Goal: Task Accomplishment & Management: Manage account settings

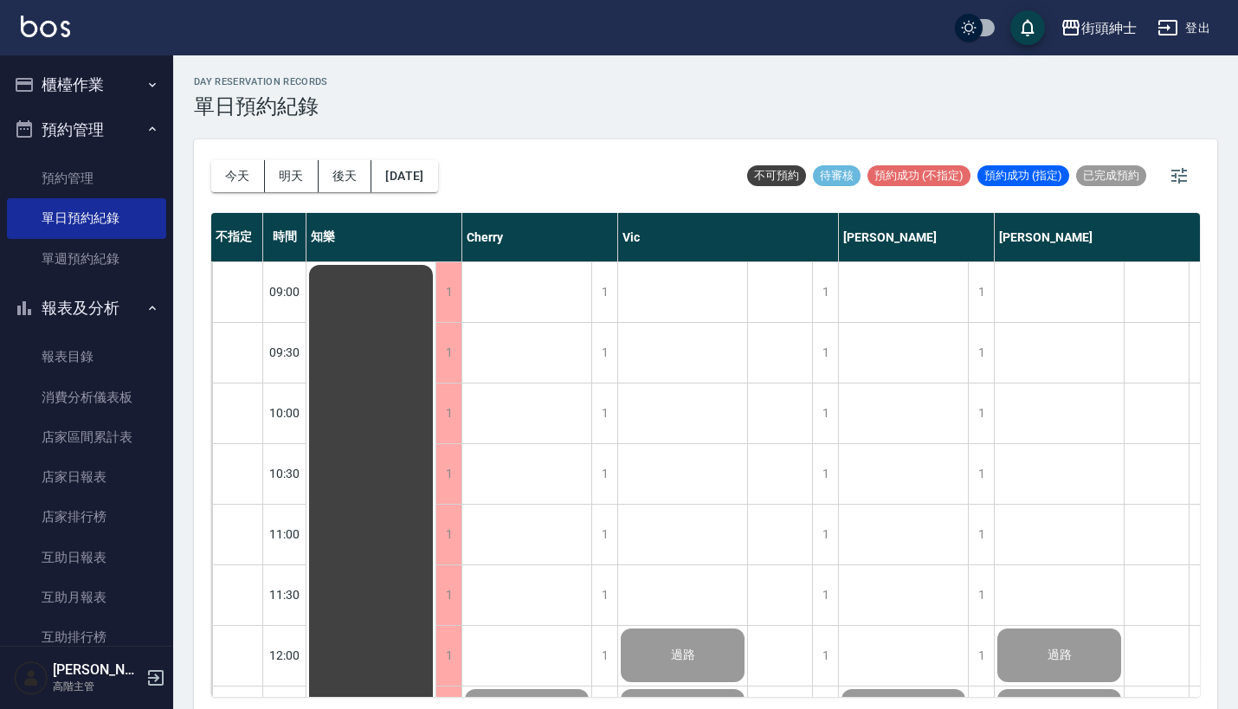
scroll to position [1161, 1]
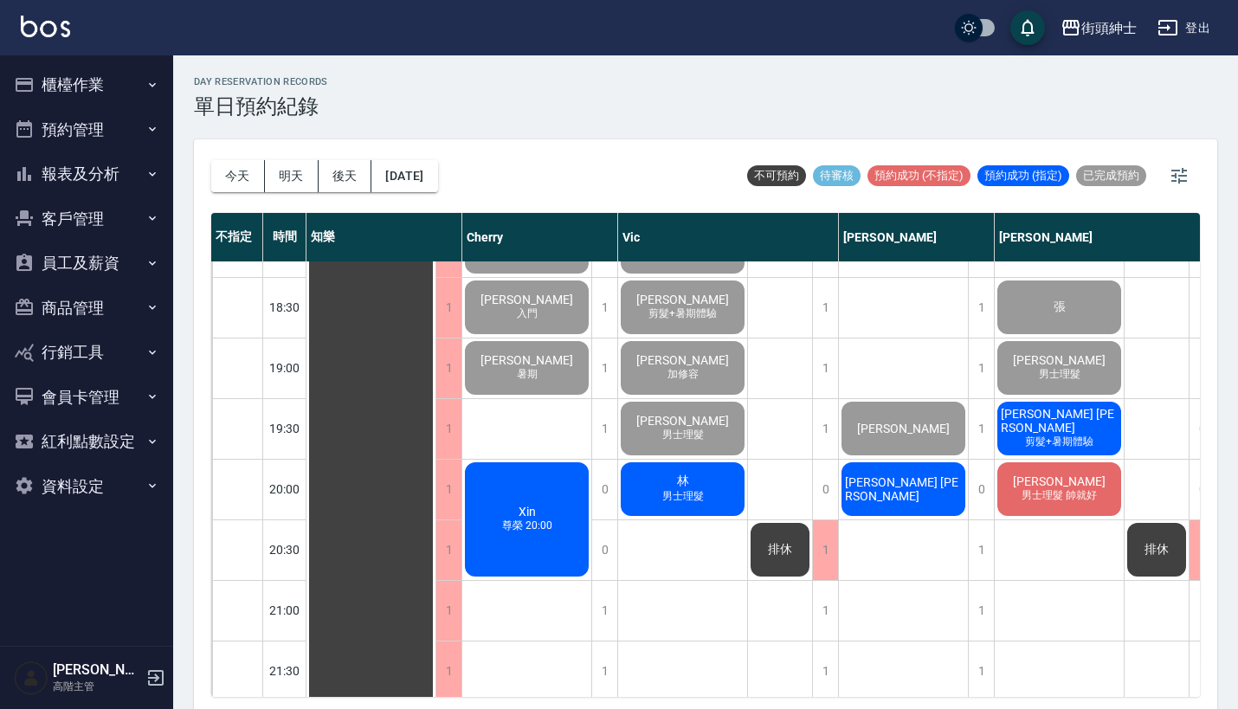
scroll to position [1123, 0]
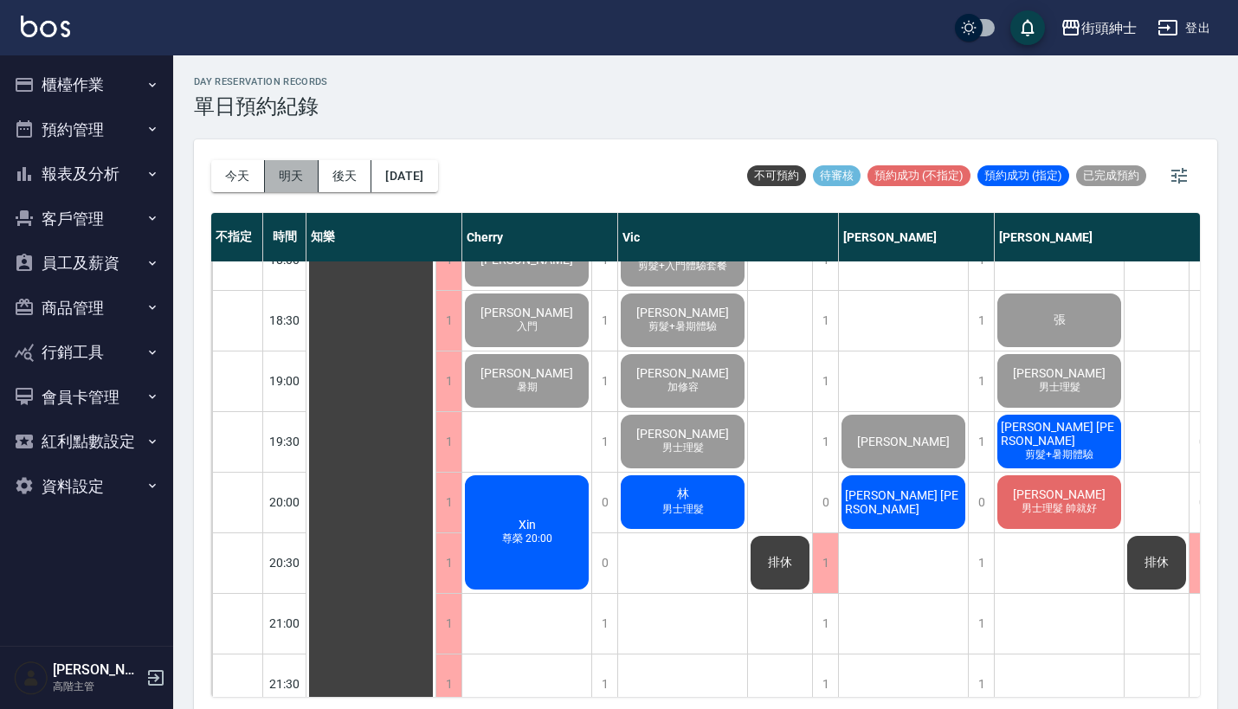
click at [293, 166] on button "明天" at bounding box center [292, 176] width 54 height 32
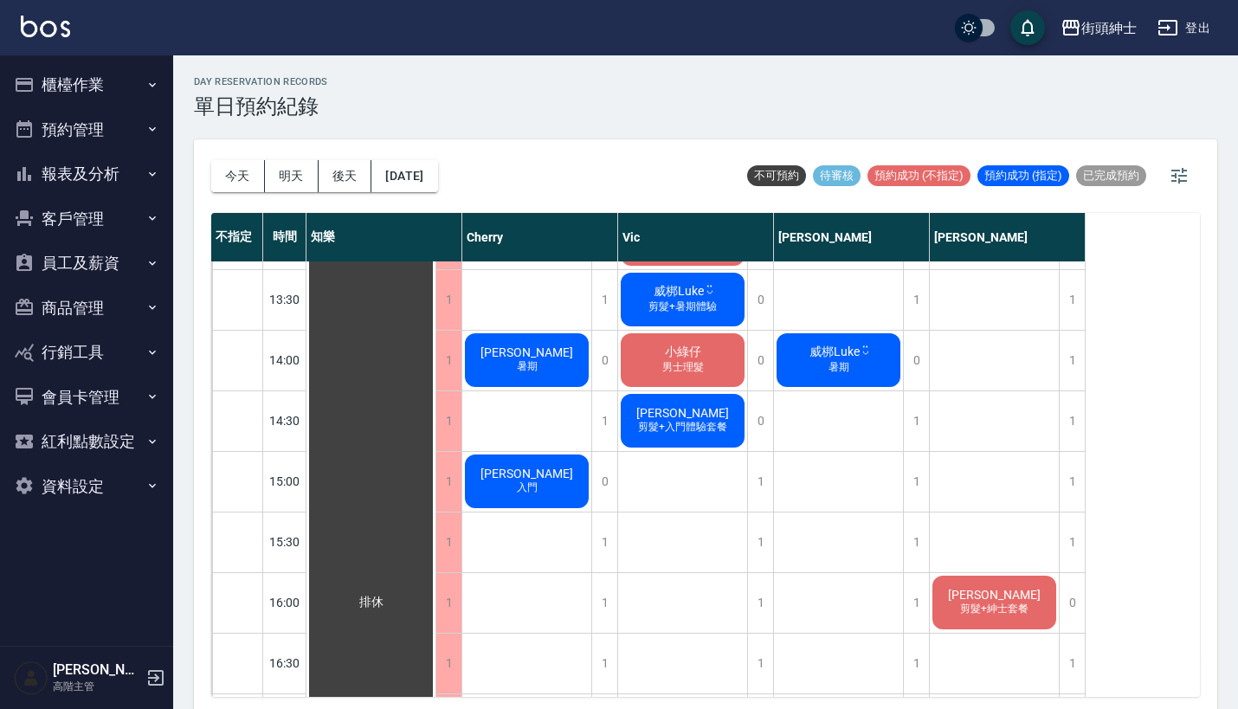
scroll to position [958, 0]
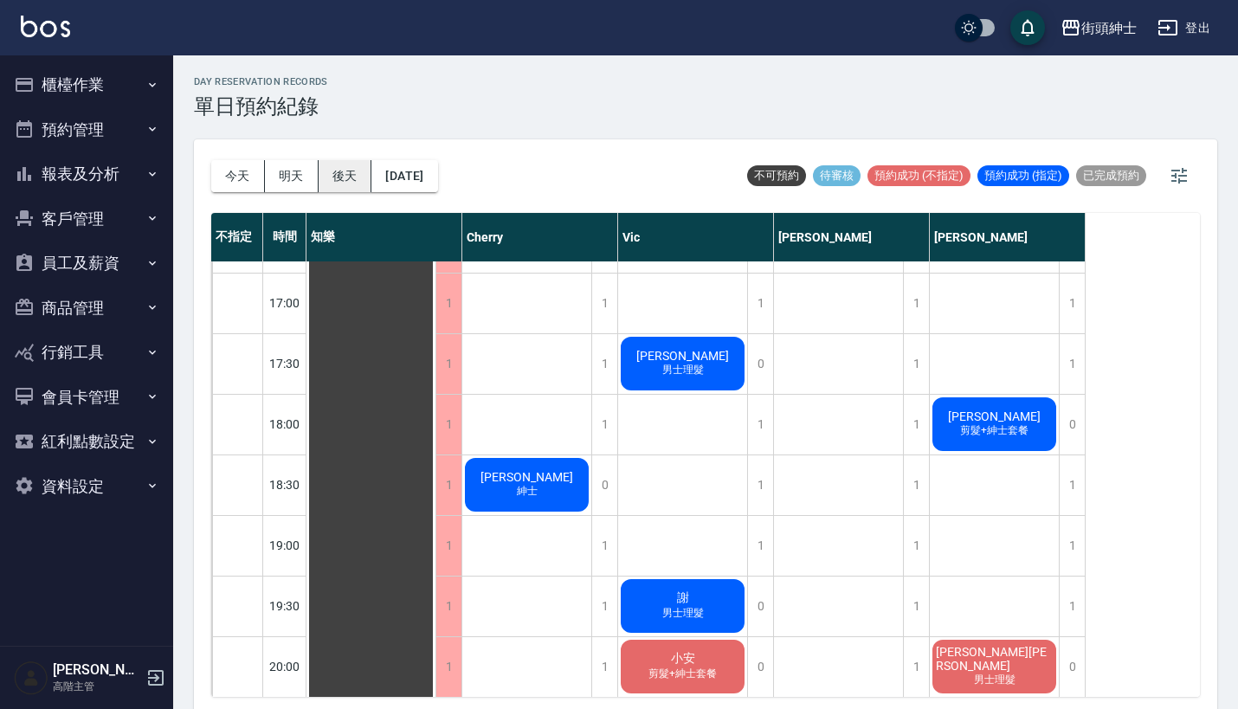
click at [347, 181] on button "後天" at bounding box center [346, 176] width 54 height 32
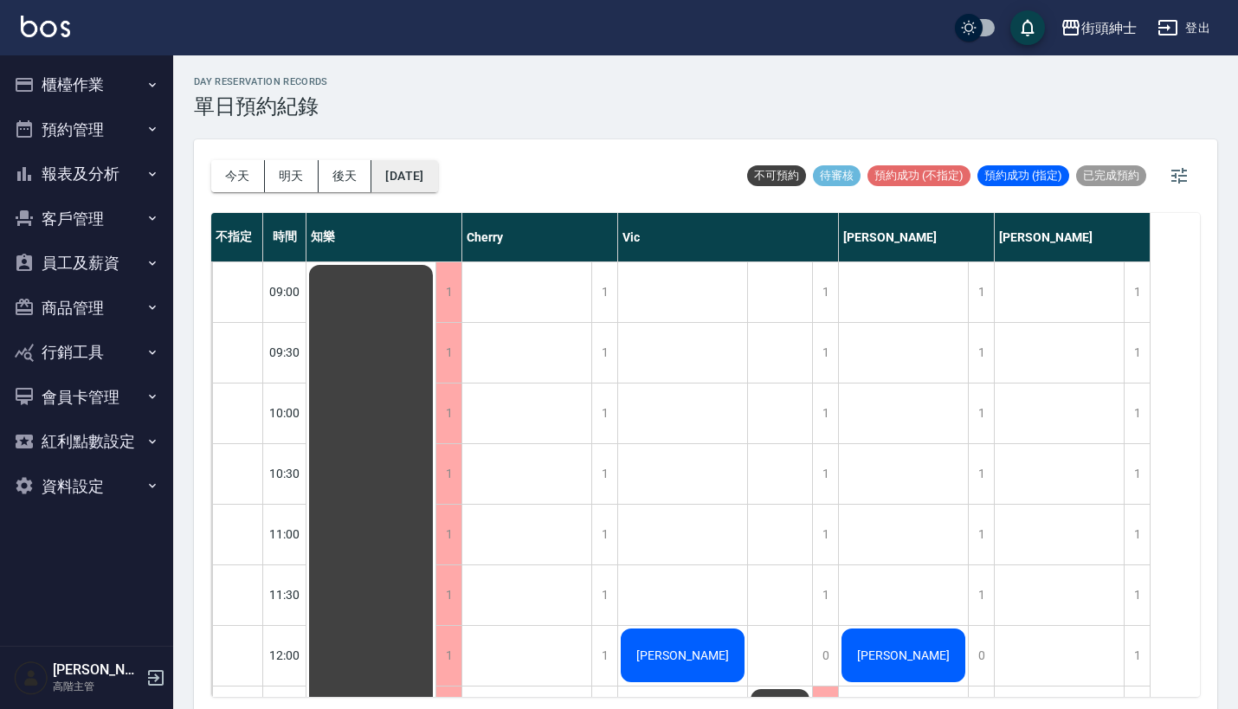
scroll to position [-1, 0]
click at [428, 172] on button "[DATE]" at bounding box center [404, 176] width 66 height 32
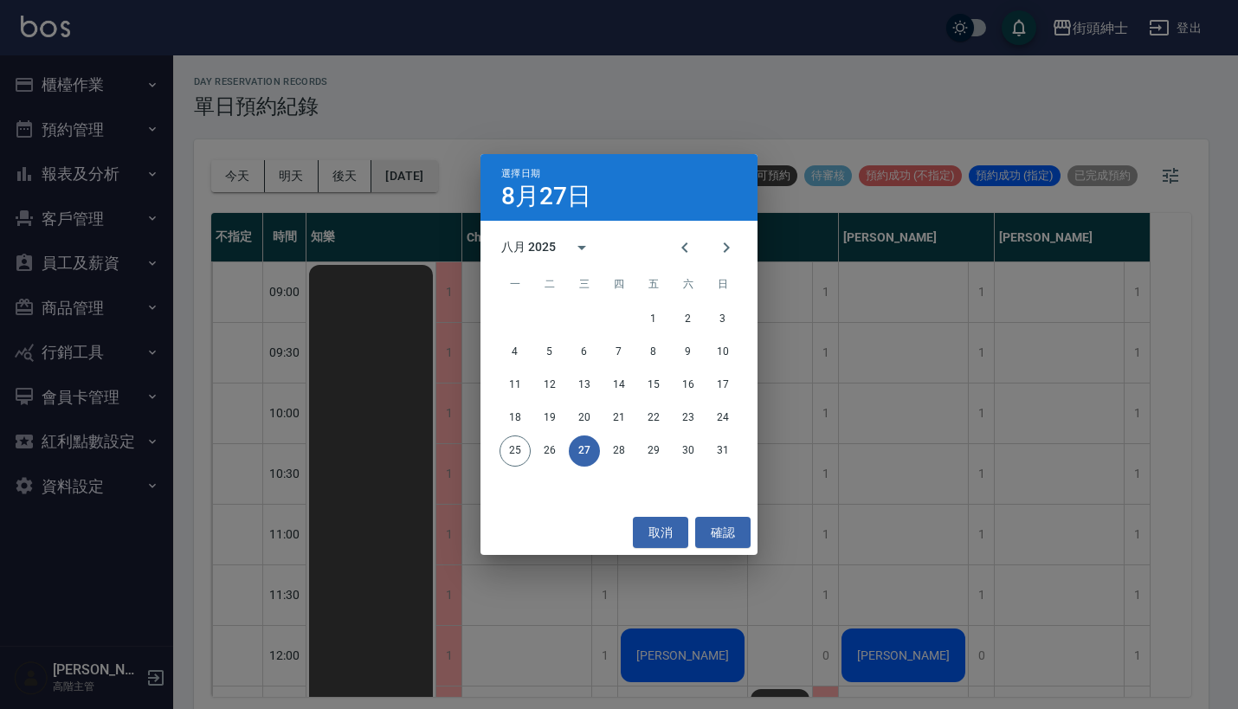
scroll to position [0, 0]
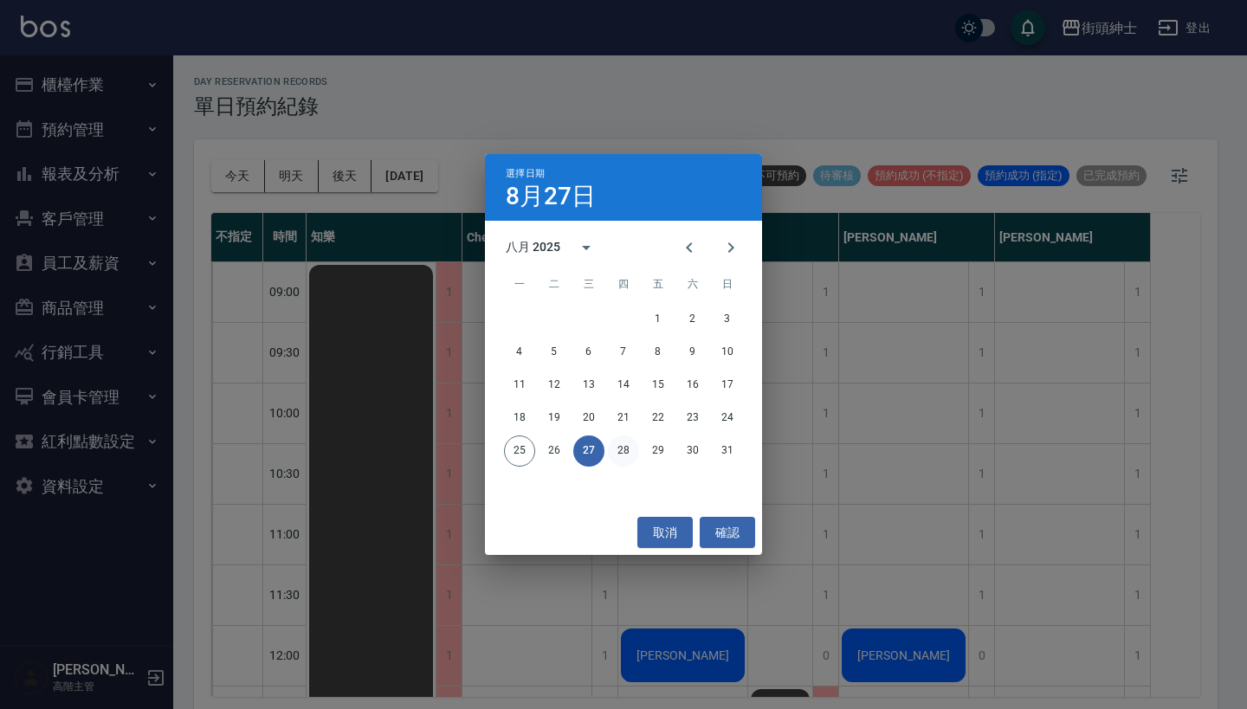
click at [626, 452] on button "28" at bounding box center [623, 450] width 31 height 31
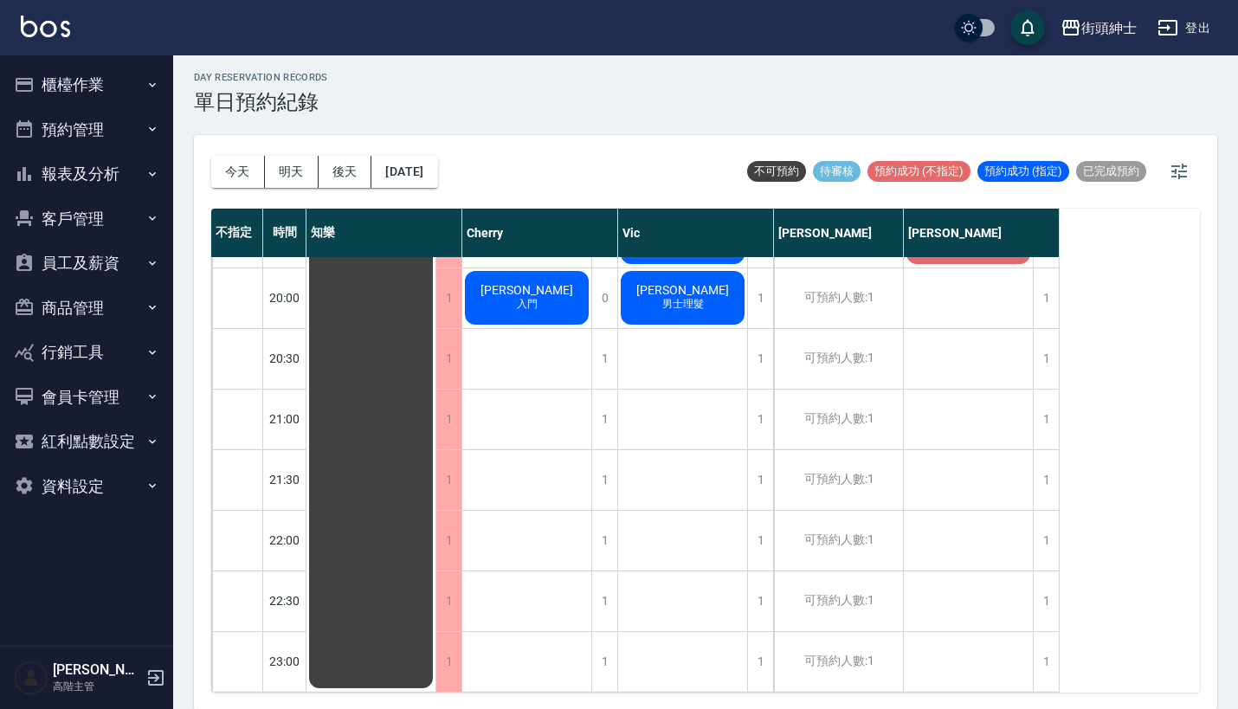
scroll to position [1337, 0]
click at [410, 173] on button "2025/08/28" at bounding box center [404, 172] width 66 height 32
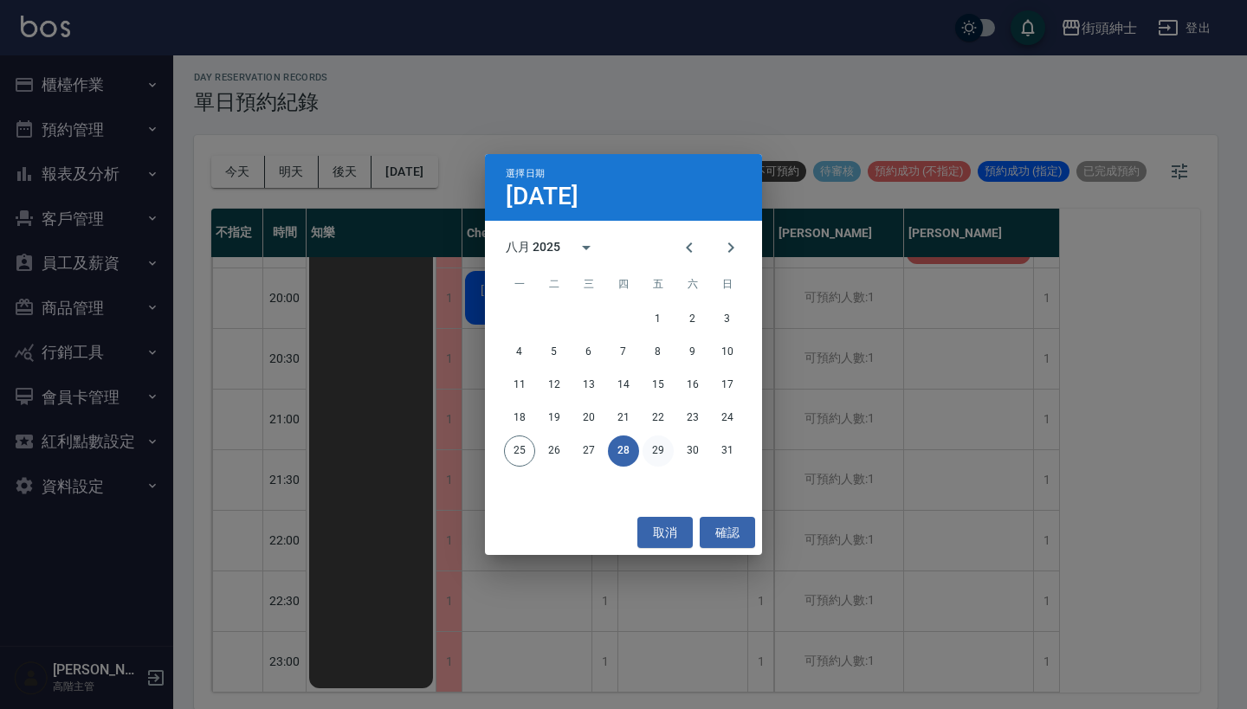
click at [652, 448] on button "29" at bounding box center [657, 450] width 31 height 31
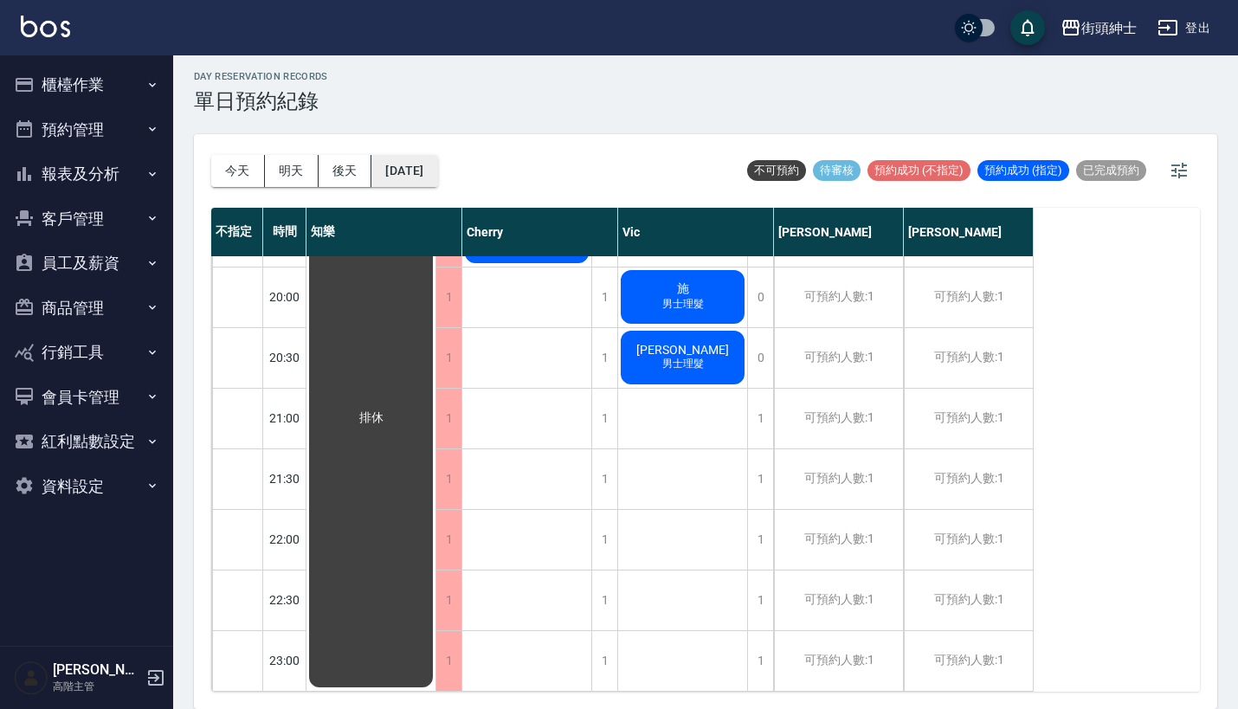
scroll to position [4, 0]
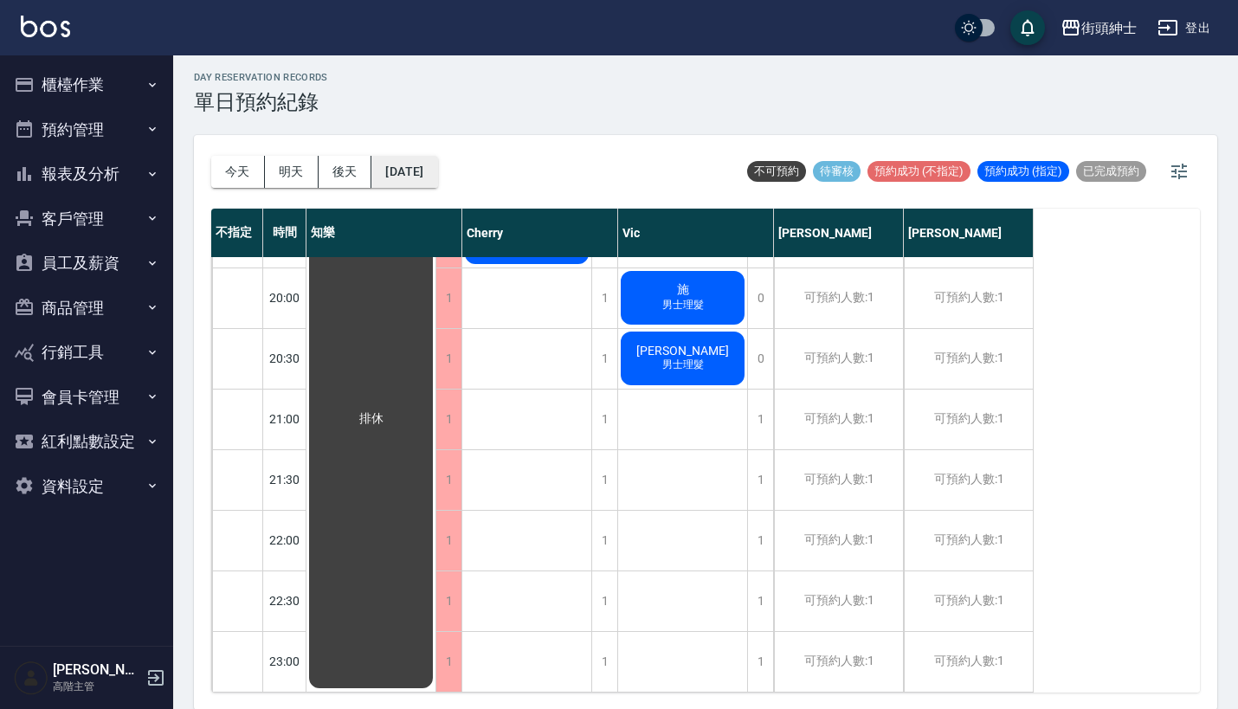
click at [435, 168] on button "2025/08/29" at bounding box center [404, 172] width 66 height 32
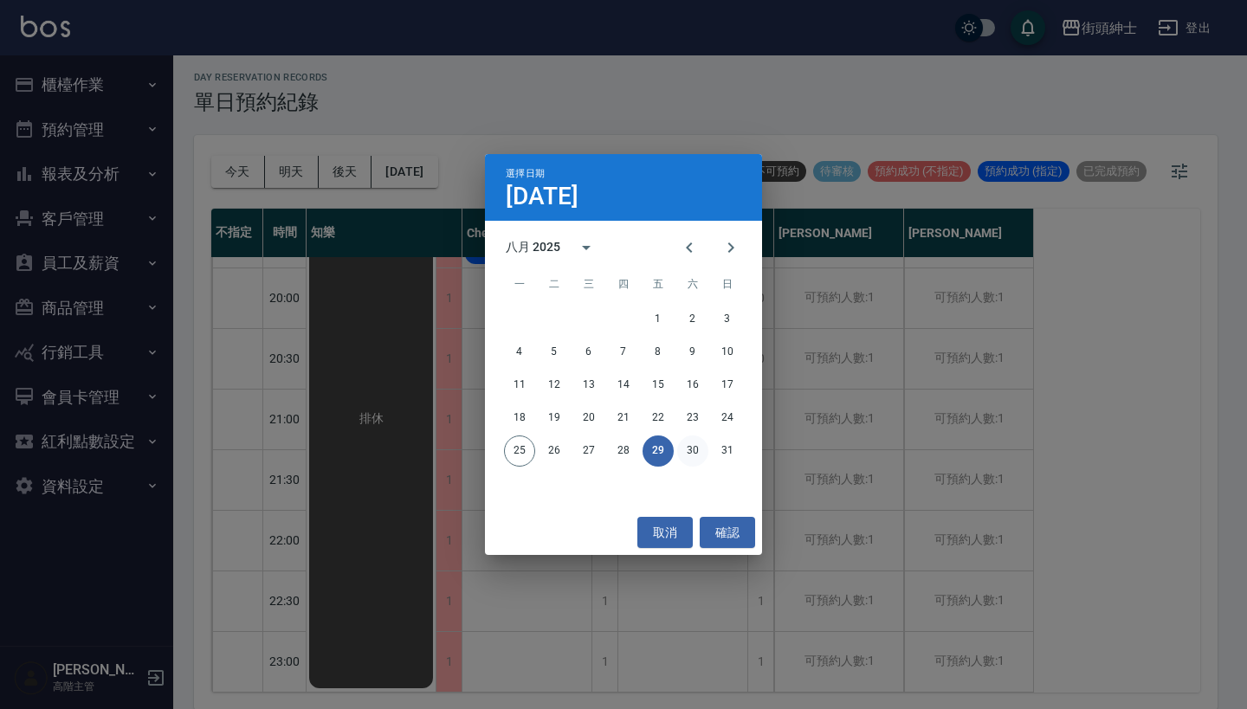
click at [685, 461] on button "30" at bounding box center [692, 450] width 31 height 31
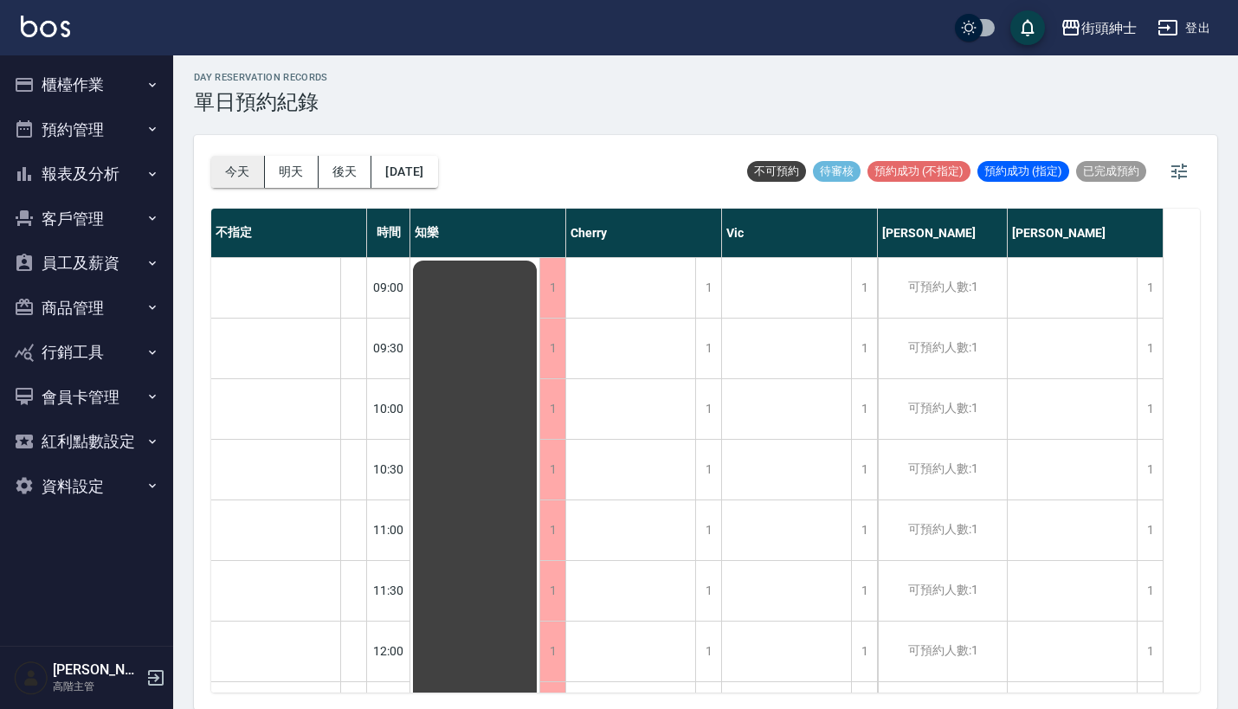
click at [235, 164] on button "今天" at bounding box center [238, 172] width 54 height 32
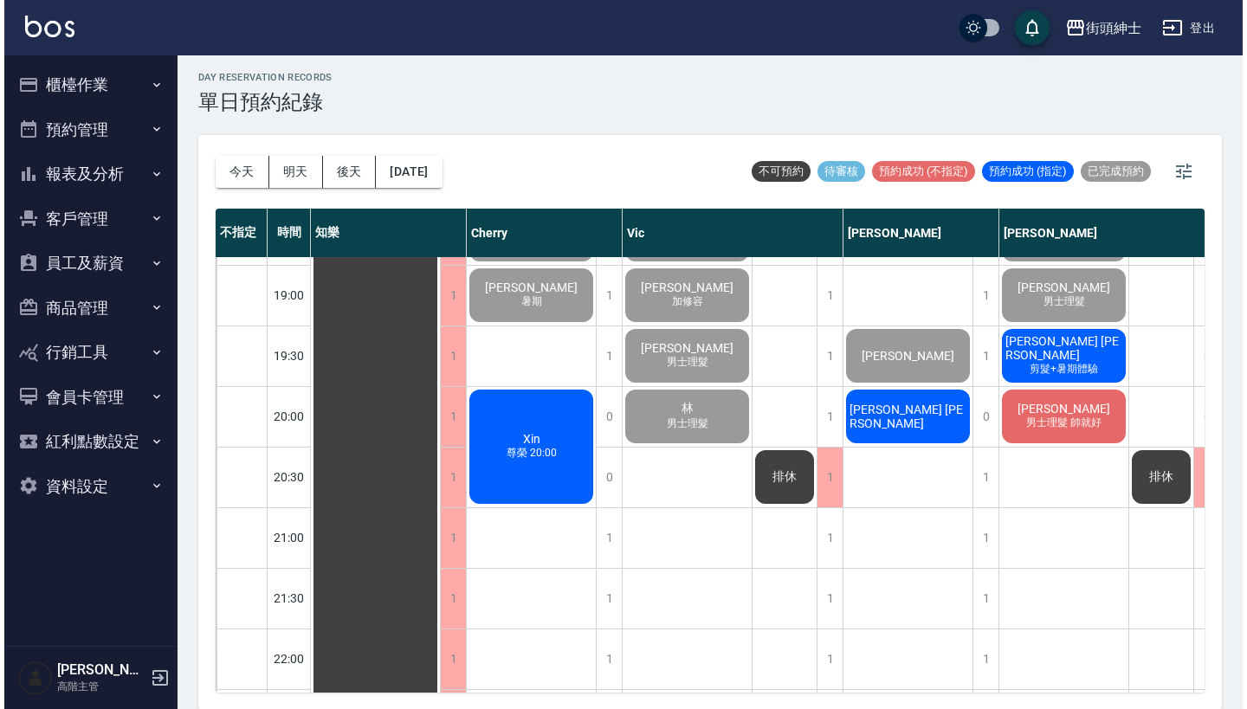
scroll to position [1212, 0]
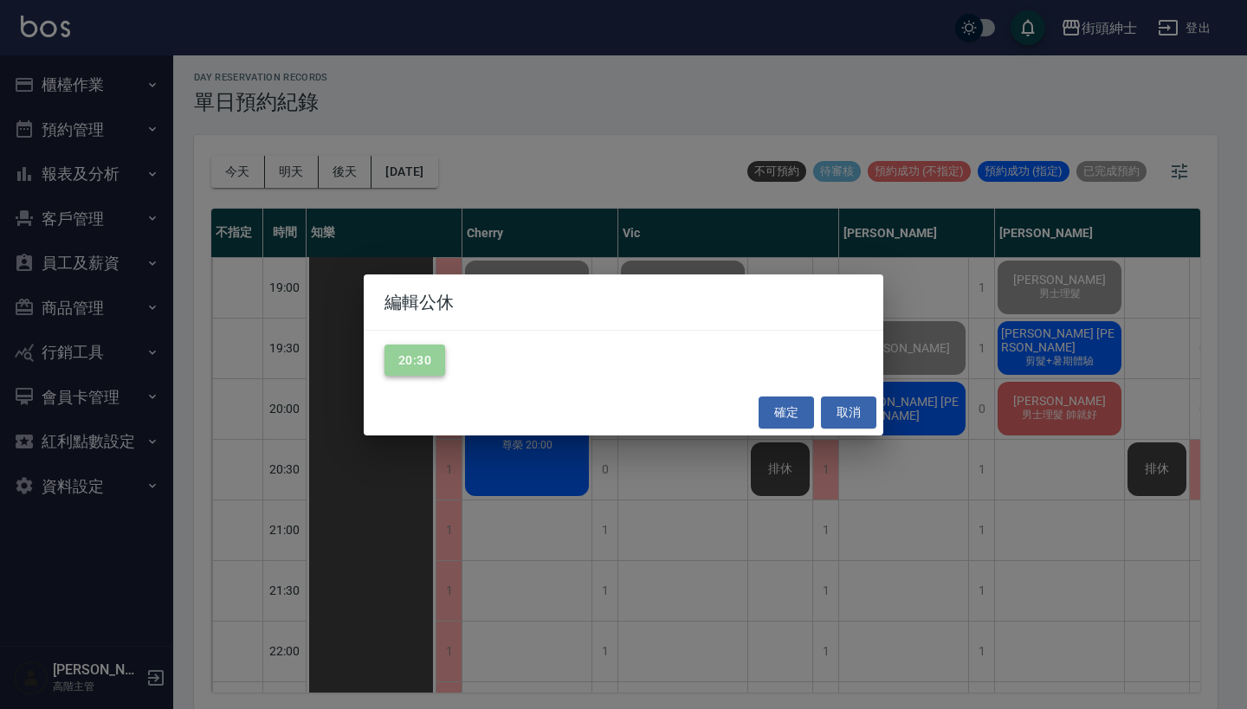
click at [417, 358] on button "20:30" at bounding box center [414, 361] width 61 height 32
click at [779, 400] on button "確定" at bounding box center [785, 412] width 55 height 32
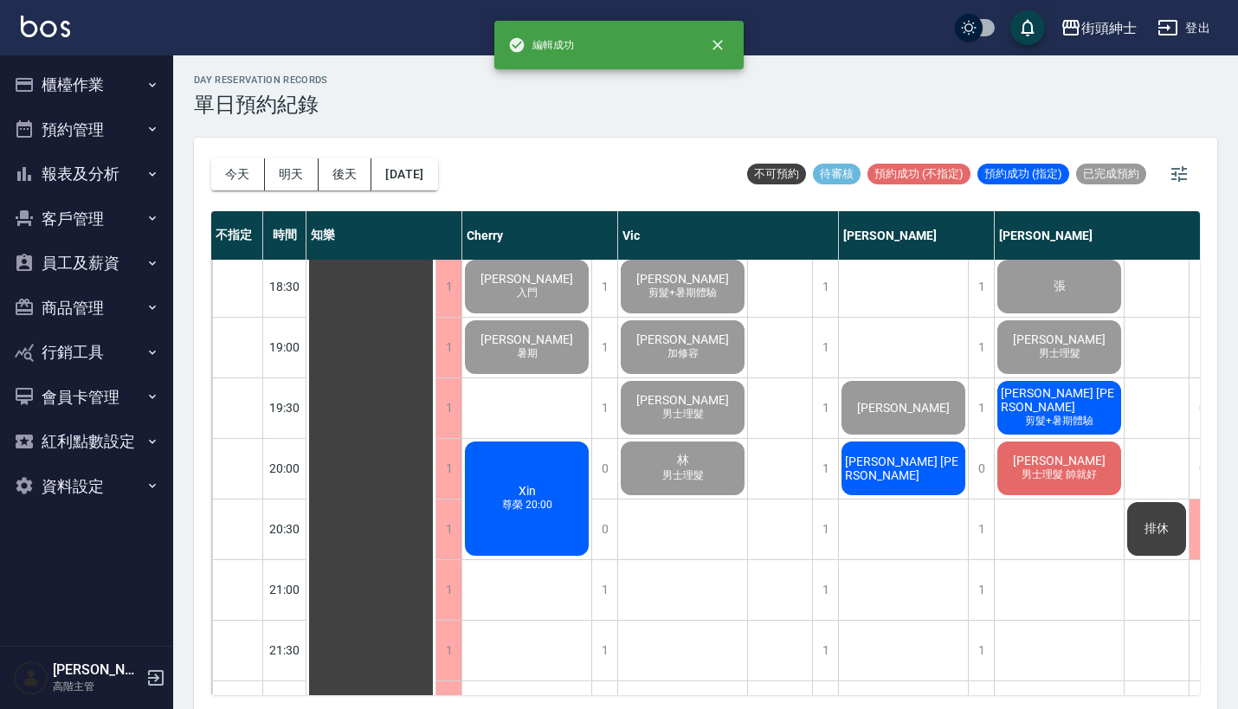
scroll to position [1137, 0]
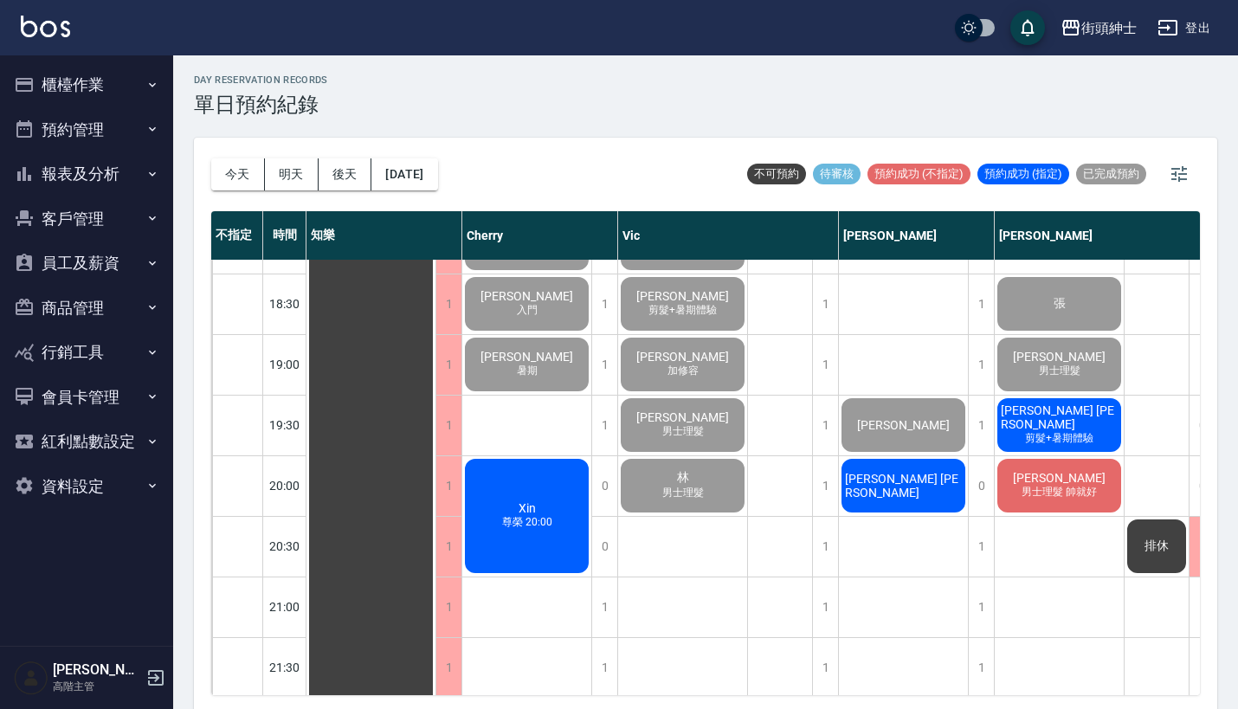
click at [387, 9] on span "[PERSON_NAME] [PERSON_NAME]" at bounding box center [371, 1] width 31 height 16
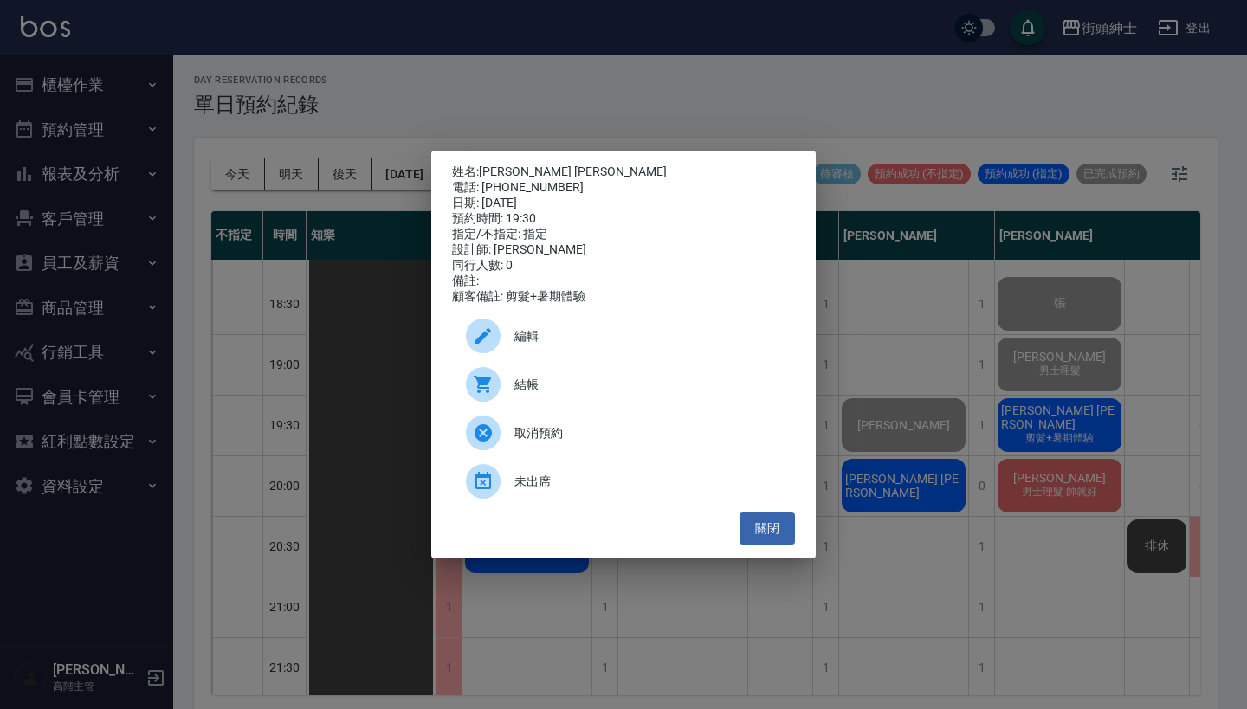
click at [589, 394] on span "結帳" at bounding box center [647, 385] width 267 height 18
click at [486, 98] on div "姓名: Martin Chen 電話: 0931173477 日期: 2025/08/25 預約時間: 19:30 指定/不指定: 指定 設計師: eric …" at bounding box center [623, 354] width 1247 height 709
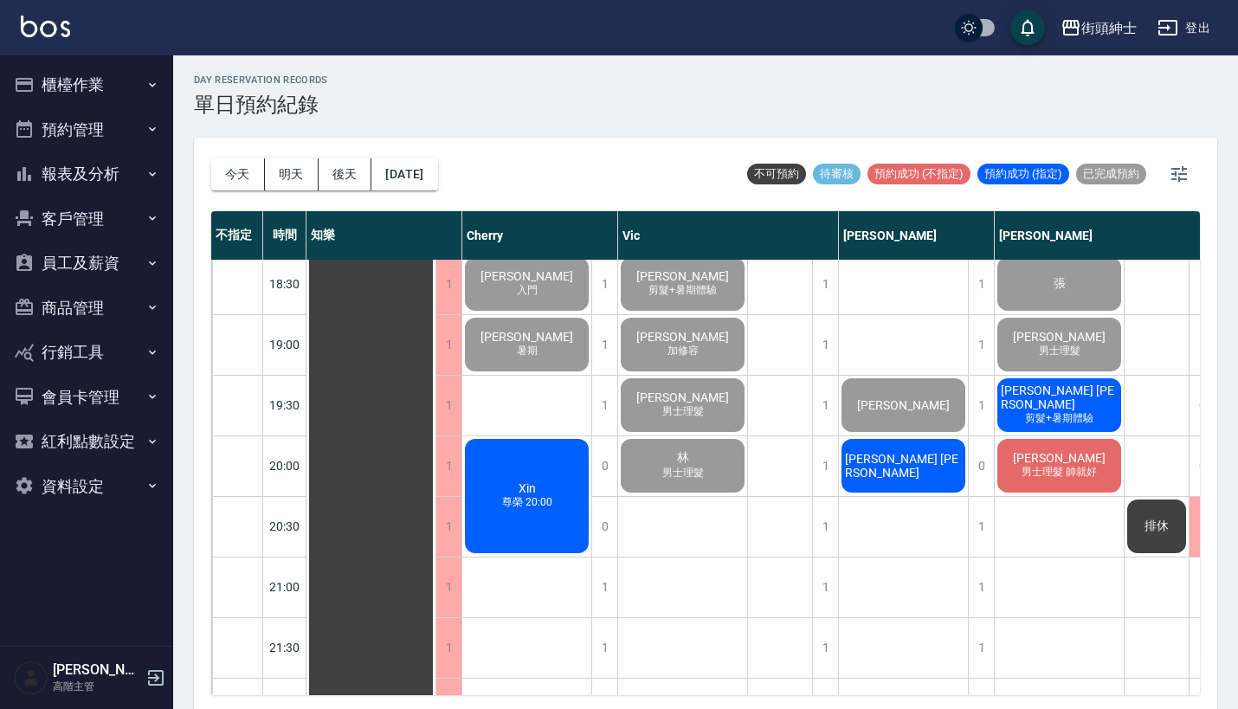
scroll to position [1158, 0]
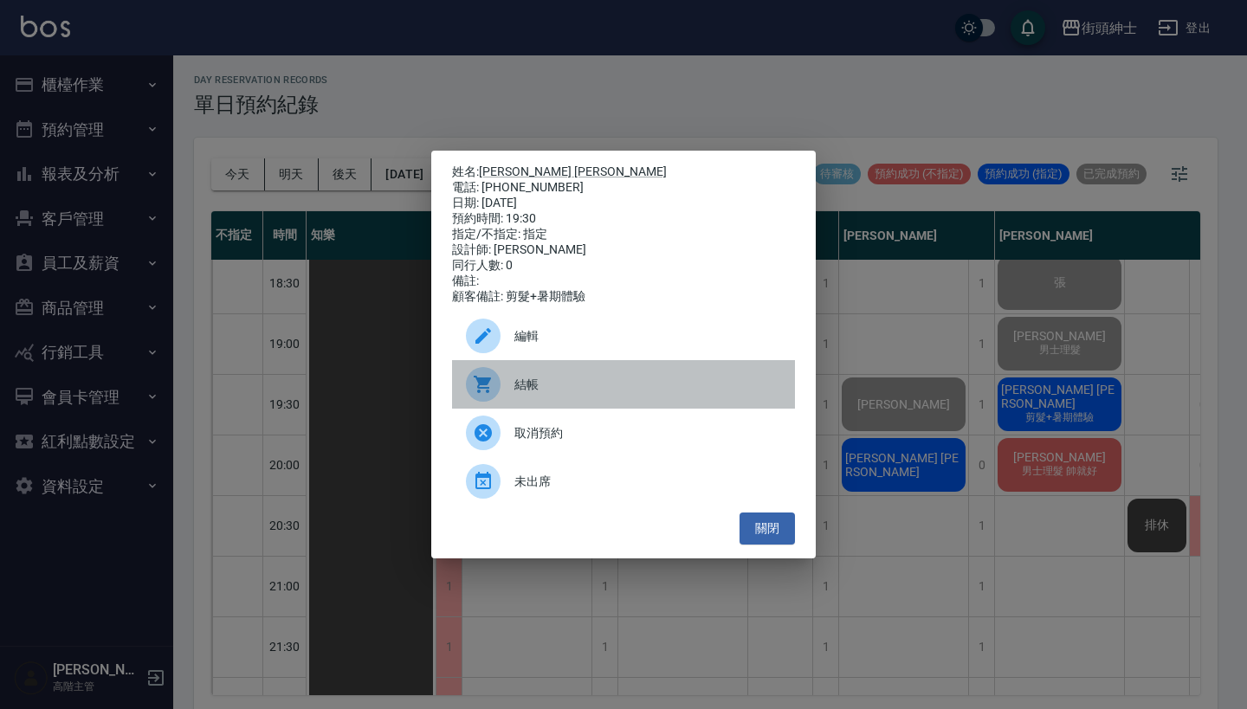
click at [649, 394] on span "結帳" at bounding box center [647, 385] width 267 height 18
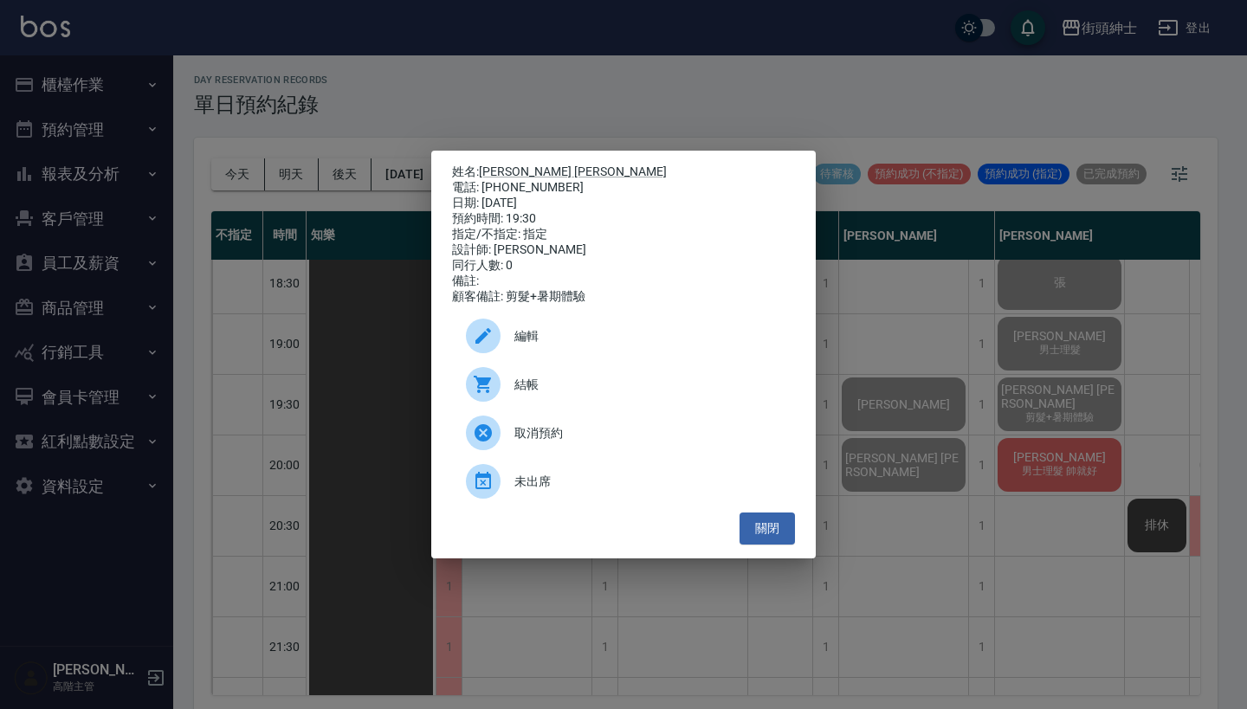
click at [601, 112] on div "姓名: Martin Chen 電話: 0931173477 日期: 2025/08/25 預約時間: 19:30 指定/不指定: 指定 設計師: eric …" at bounding box center [623, 354] width 1247 height 709
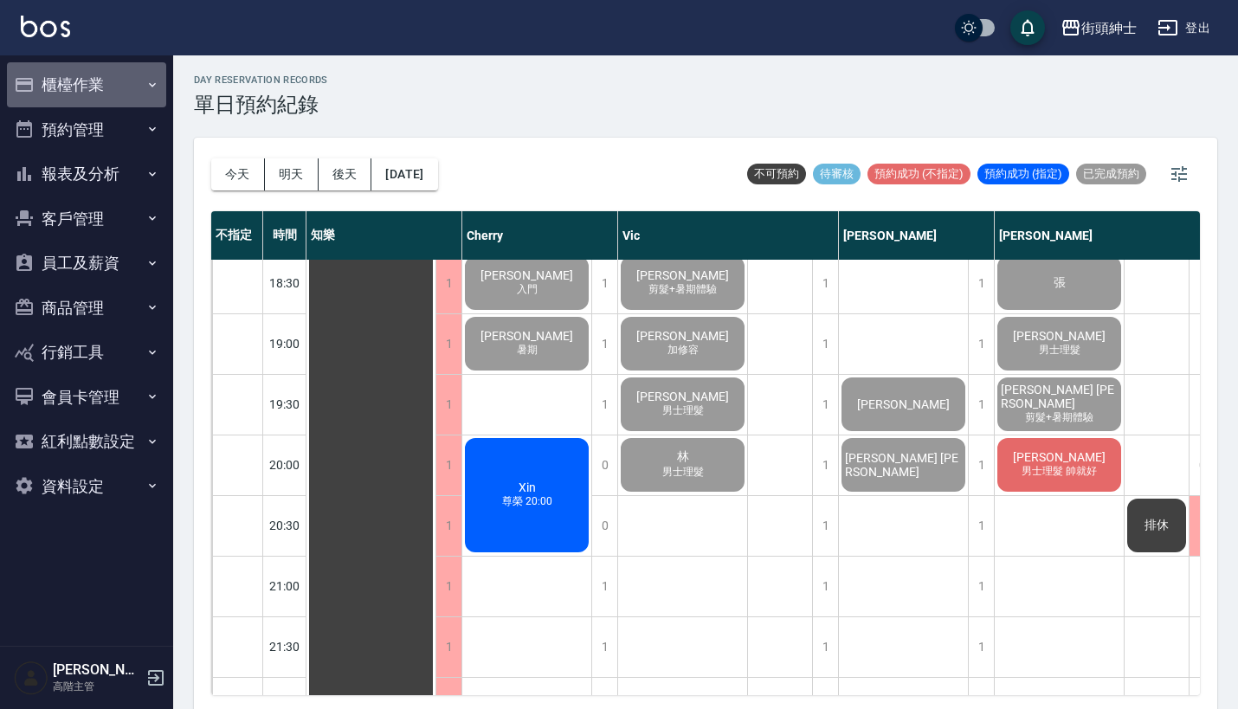
click at [129, 93] on button "櫃檯作業" at bounding box center [86, 84] width 159 height 45
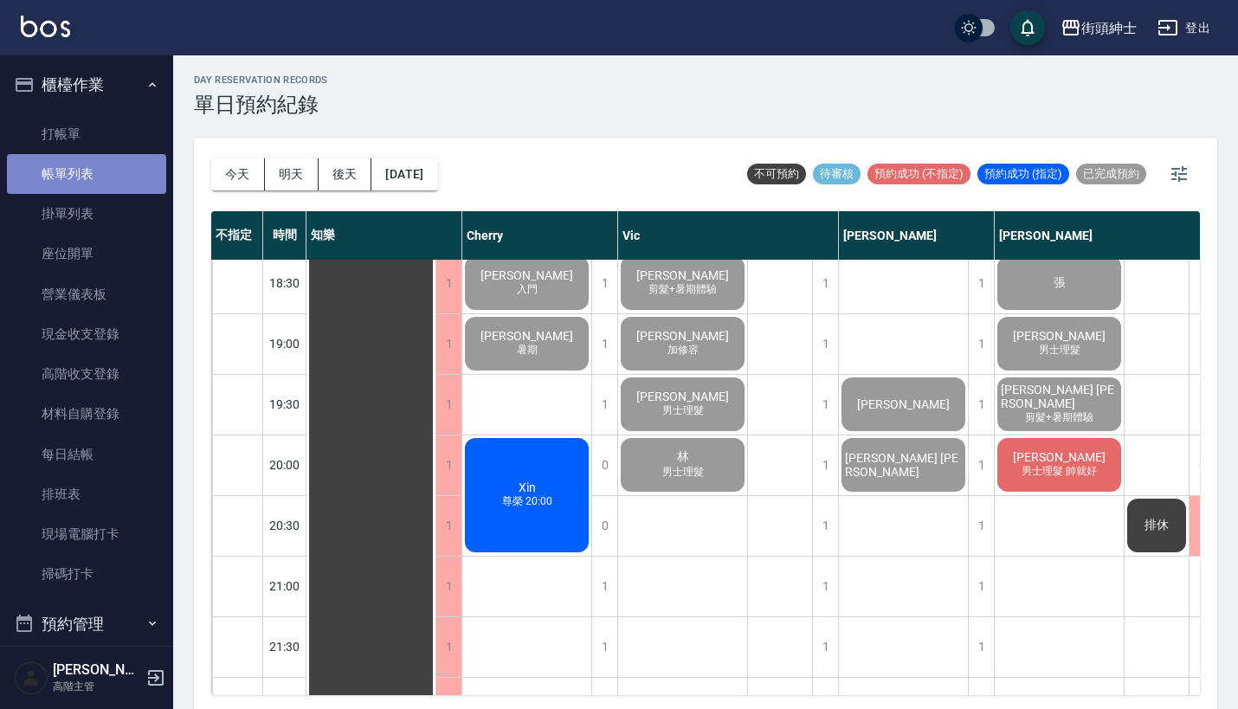
click at [119, 172] on link "帳單列表" at bounding box center [86, 174] width 159 height 40
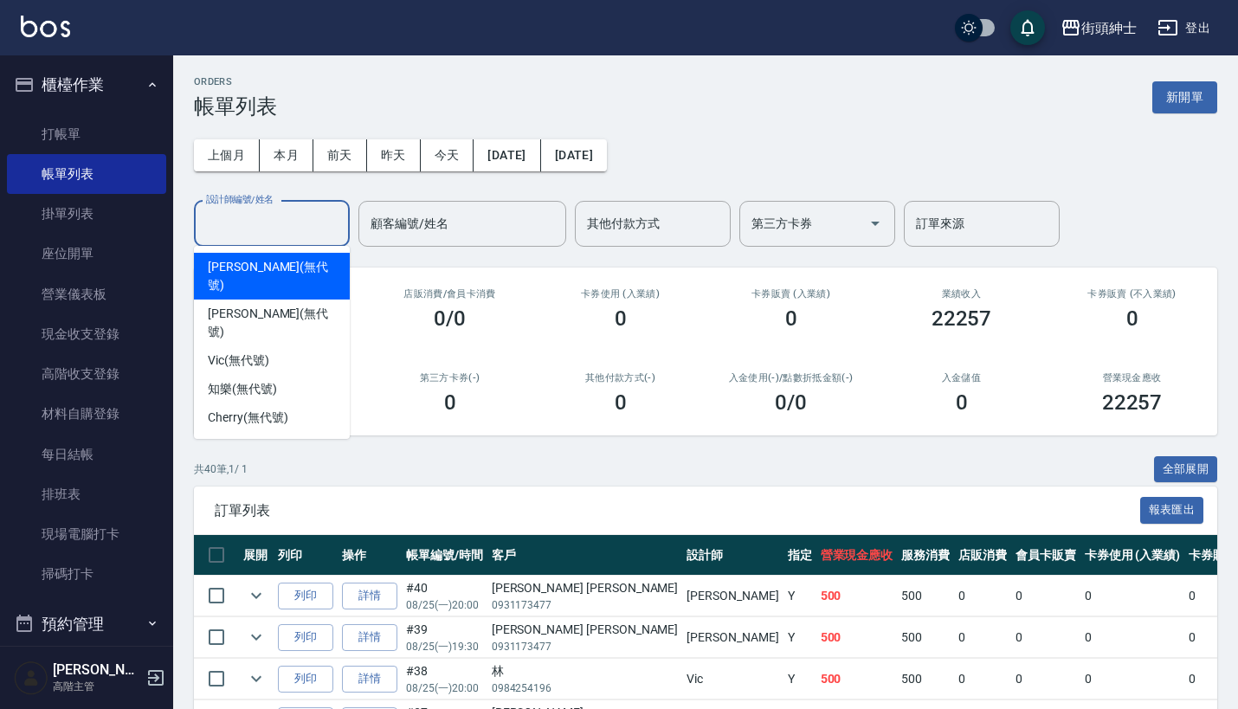
drag, startPoint x: 278, startPoint y: 219, endPoint x: 316, endPoint y: 231, distance: 40.0
click at [278, 219] on div "設計師編號/姓名 設計師編號/姓名" at bounding box center [272, 224] width 156 height 46
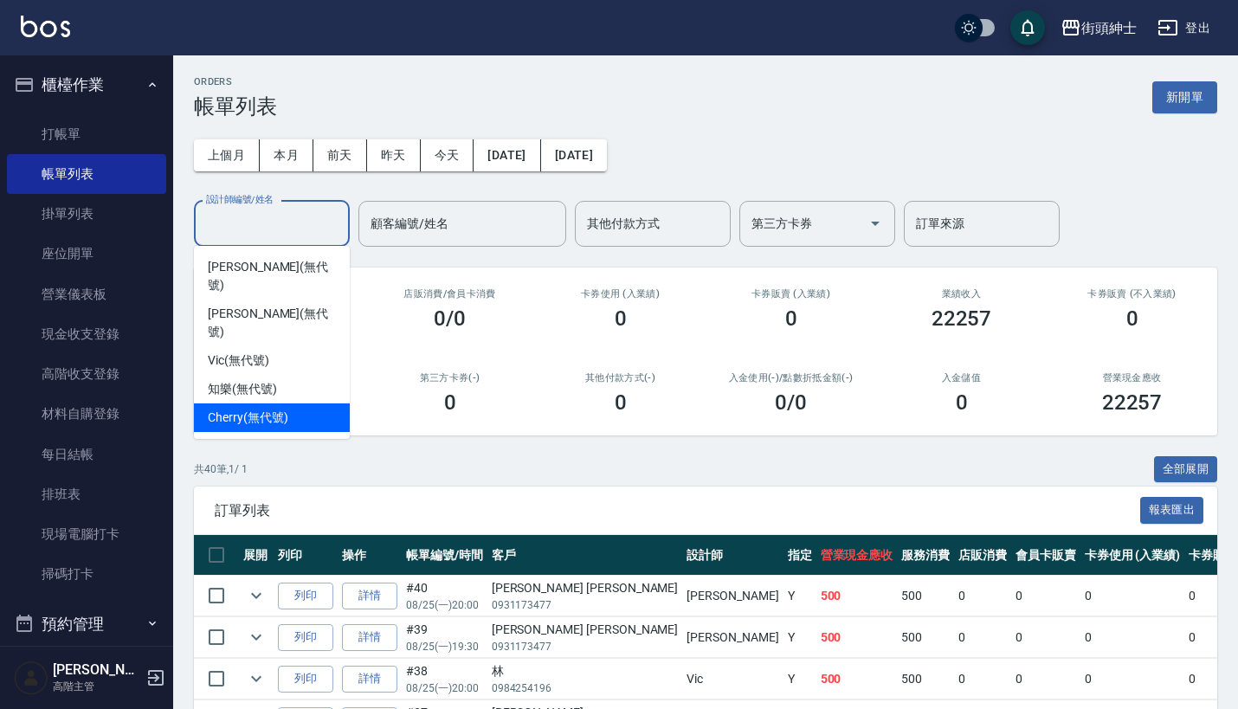
click at [268, 409] on span "Cherry (無代號)" at bounding box center [248, 418] width 80 height 18
type input "Cherry(無代號)"
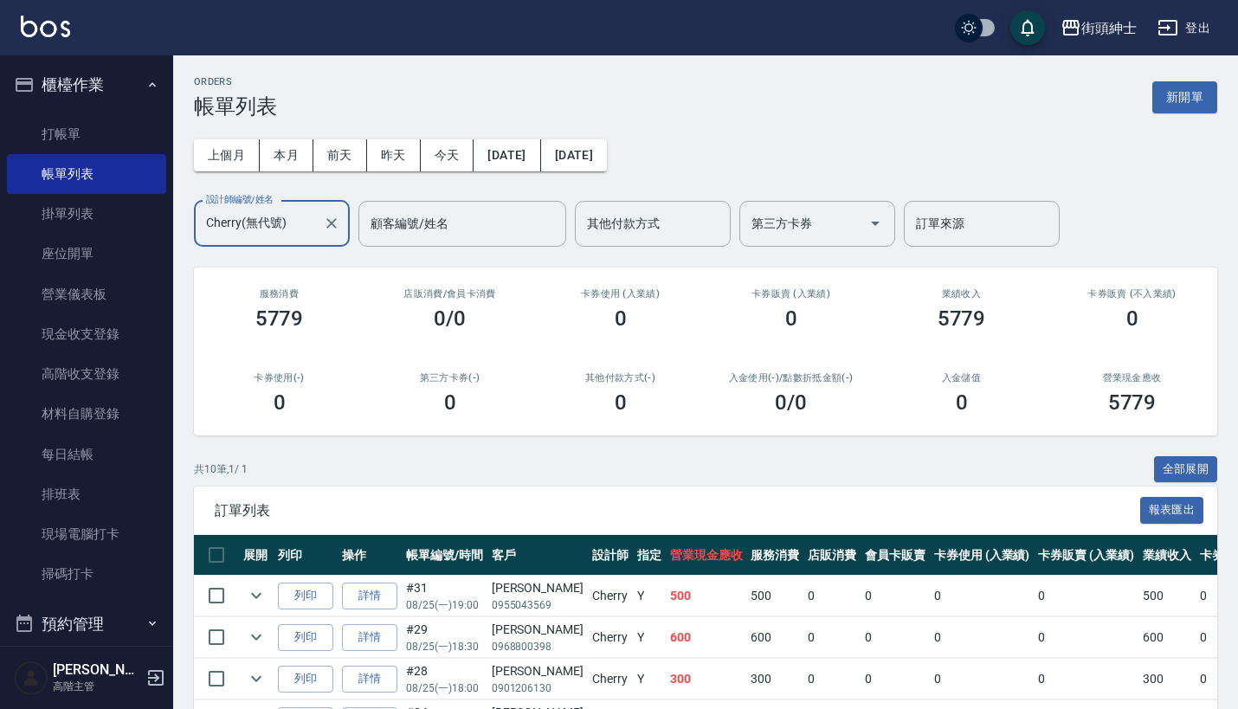
click at [297, 214] on input "Cherry(無代號)" at bounding box center [259, 224] width 114 height 30
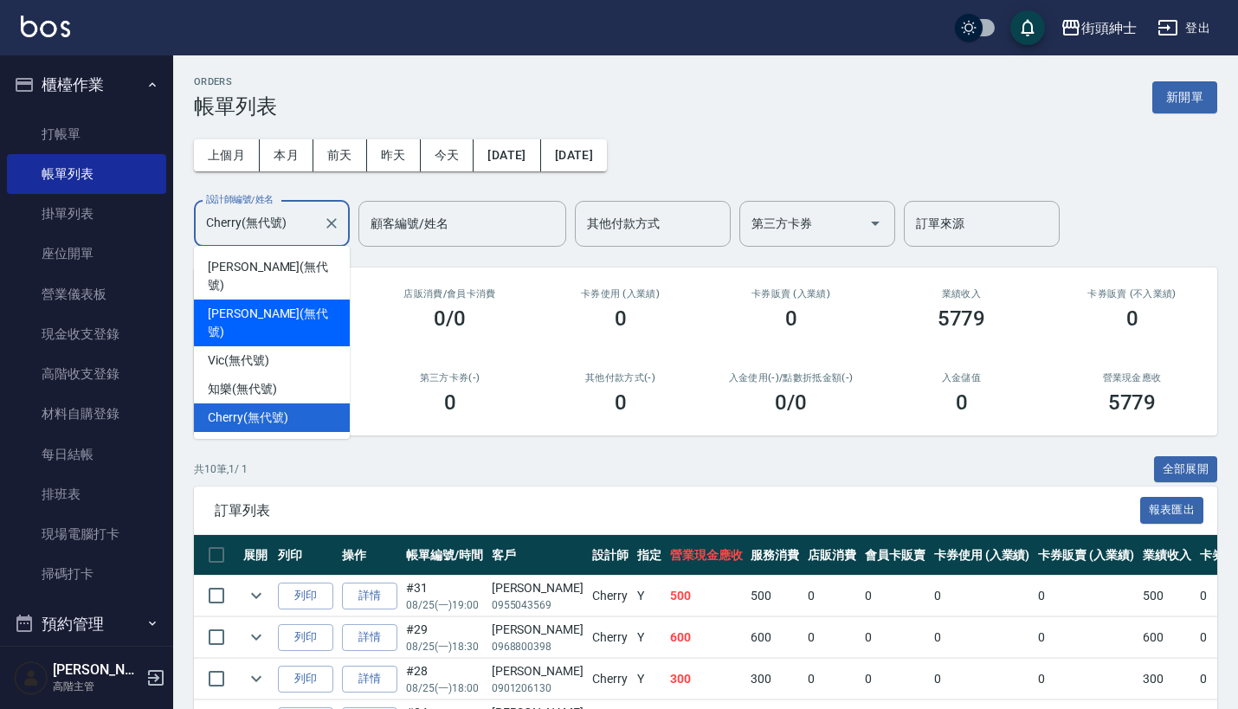
click at [452, 266] on div "ORDERS 帳單列表 新開單 上個月 本月 前天 昨天 今天 2025/08/25 2025/08/25 設計師編號/姓名 Cherry(無代號) 設計師編…" at bounding box center [705, 556] width 1065 height 1003
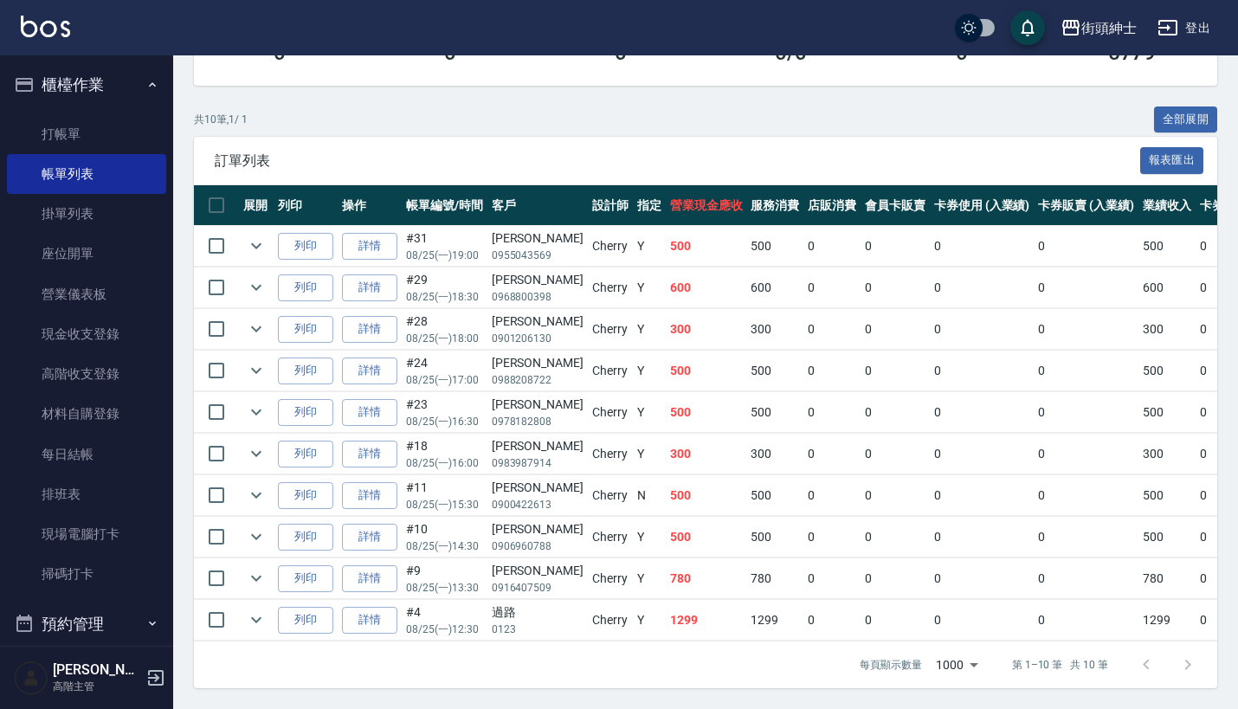
scroll to position [362, 0]
click at [107, 86] on button "櫃檯作業" at bounding box center [86, 84] width 159 height 45
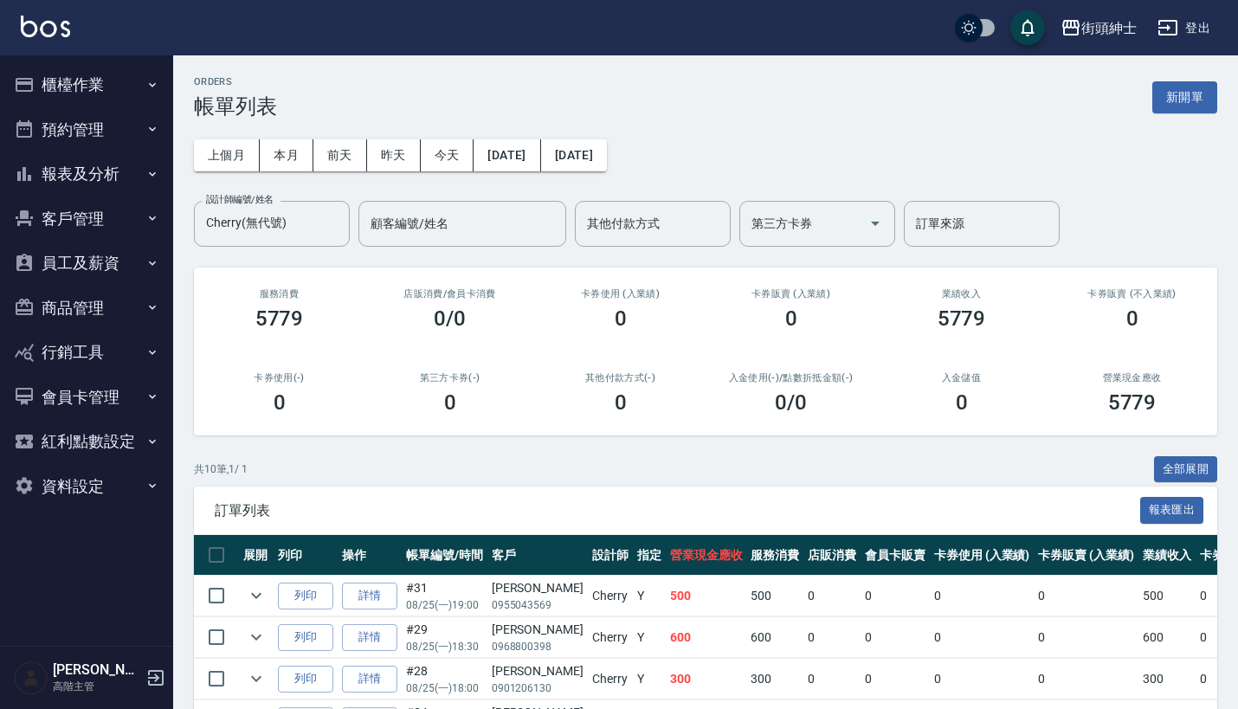
scroll to position [0, 0]
click at [143, 137] on button "預約管理" at bounding box center [86, 129] width 159 height 45
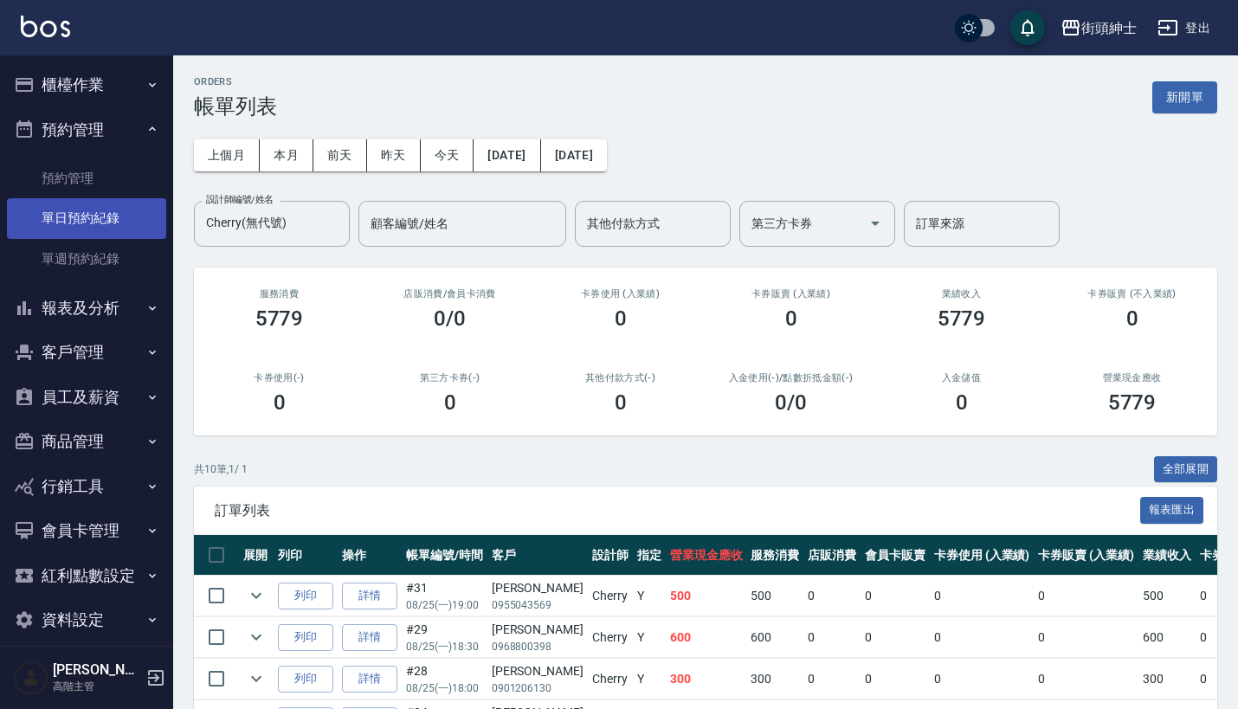
click at [122, 219] on link "單日預約紀錄" at bounding box center [86, 218] width 159 height 40
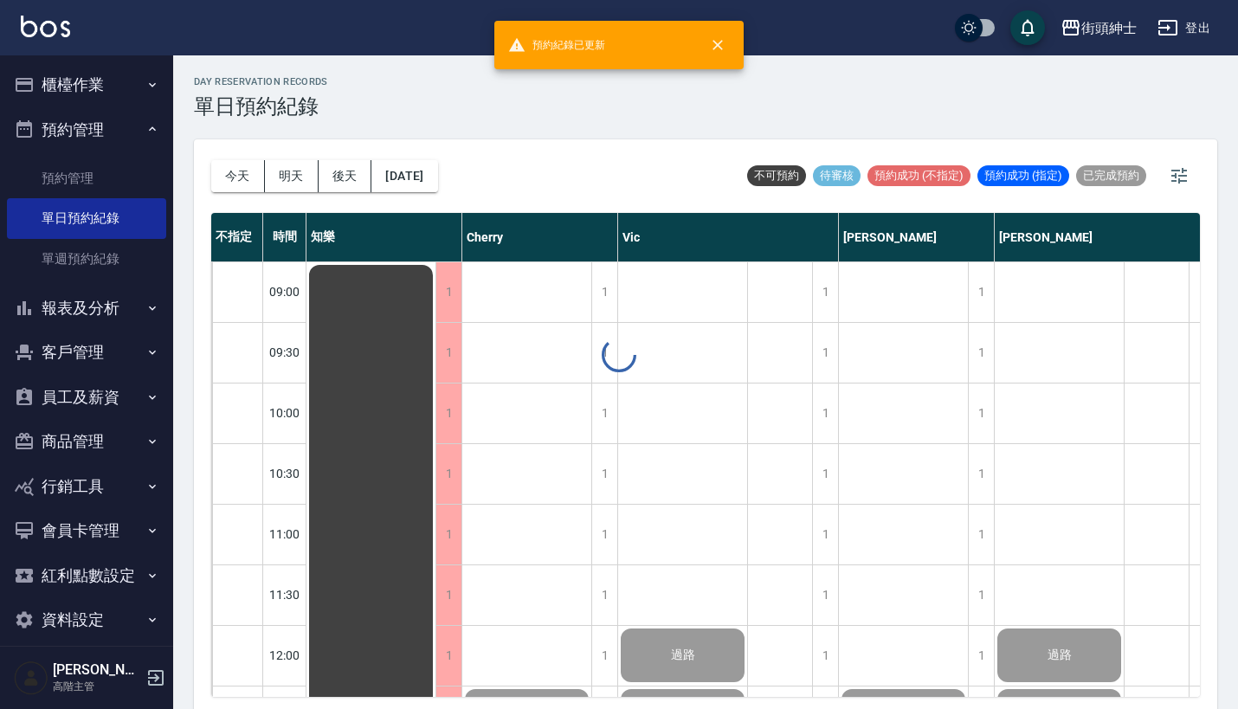
click at [145, 135] on icon "button" at bounding box center [152, 129] width 14 height 14
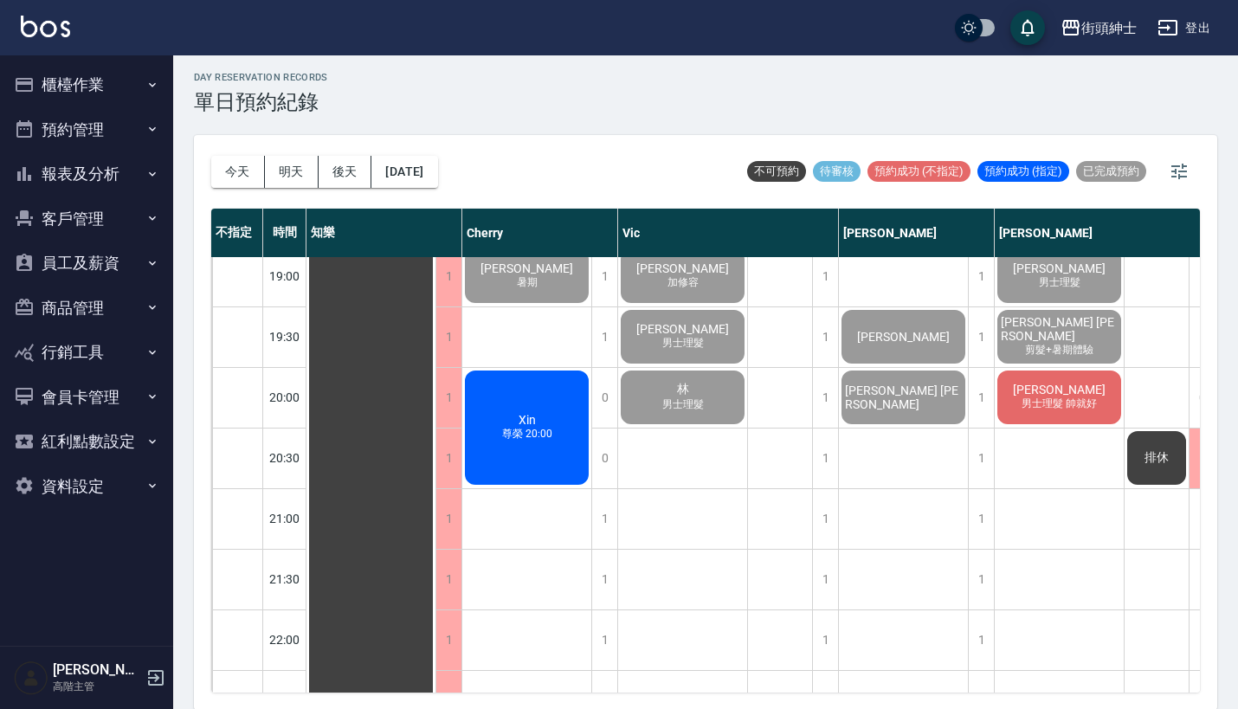
scroll to position [1237, 0]
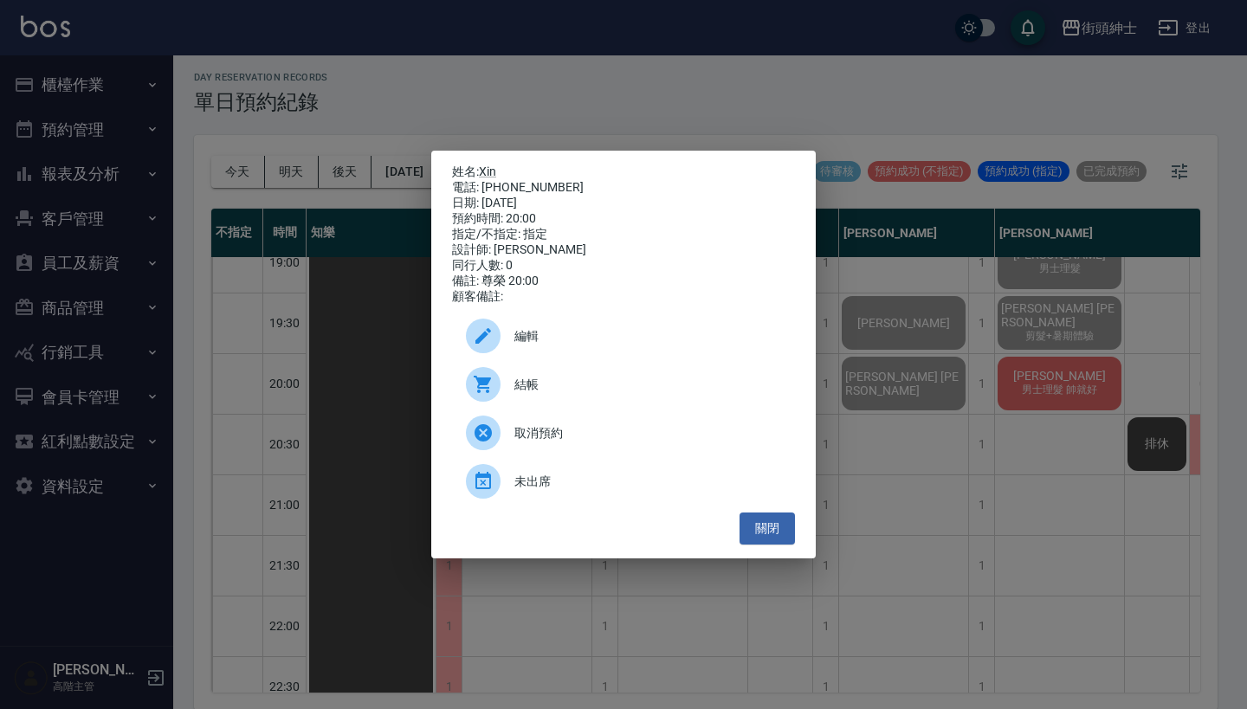
click at [544, 387] on span "結帳" at bounding box center [647, 385] width 267 height 18
click at [494, 119] on div "姓名: Xin 電話: 0909769129 日期: 2025/08/25 預約時間: 20:00 指定/不指定: 指定 設計師: Cherry 同行人數: …" at bounding box center [623, 354] width 1247 height 709
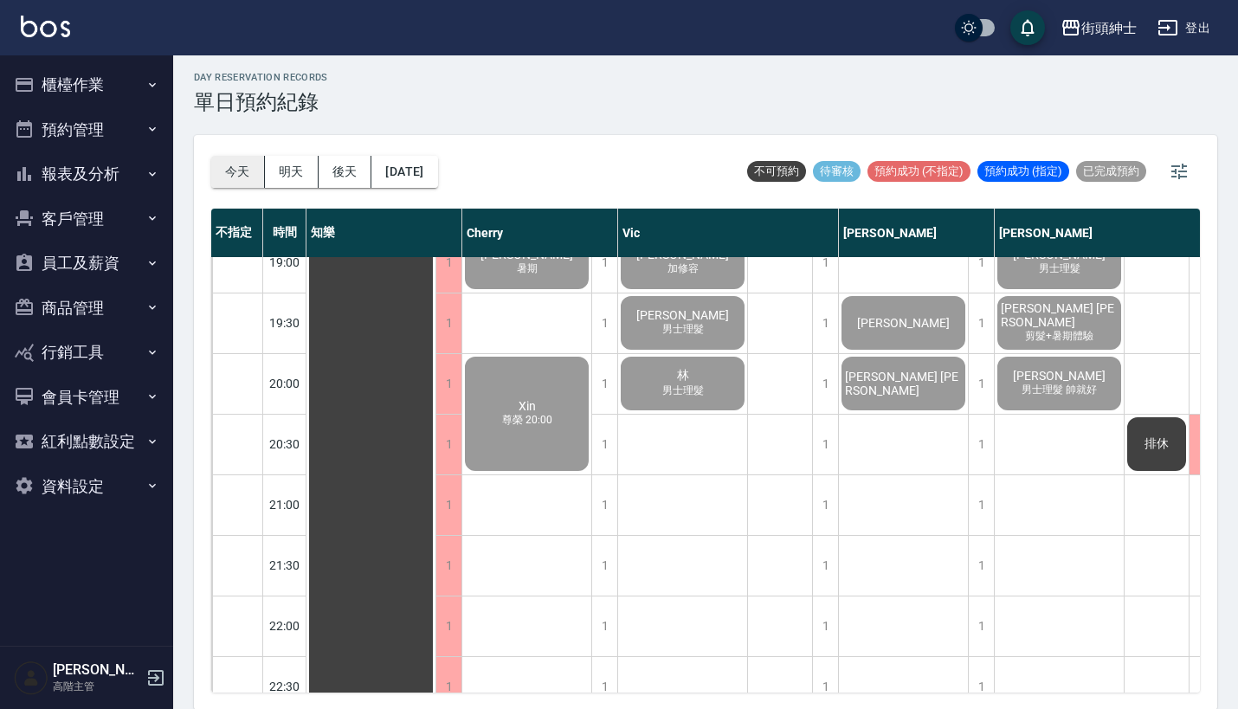
click at [249, 164] on button "今天" at bounding box center [238, 172] width 54 height 32
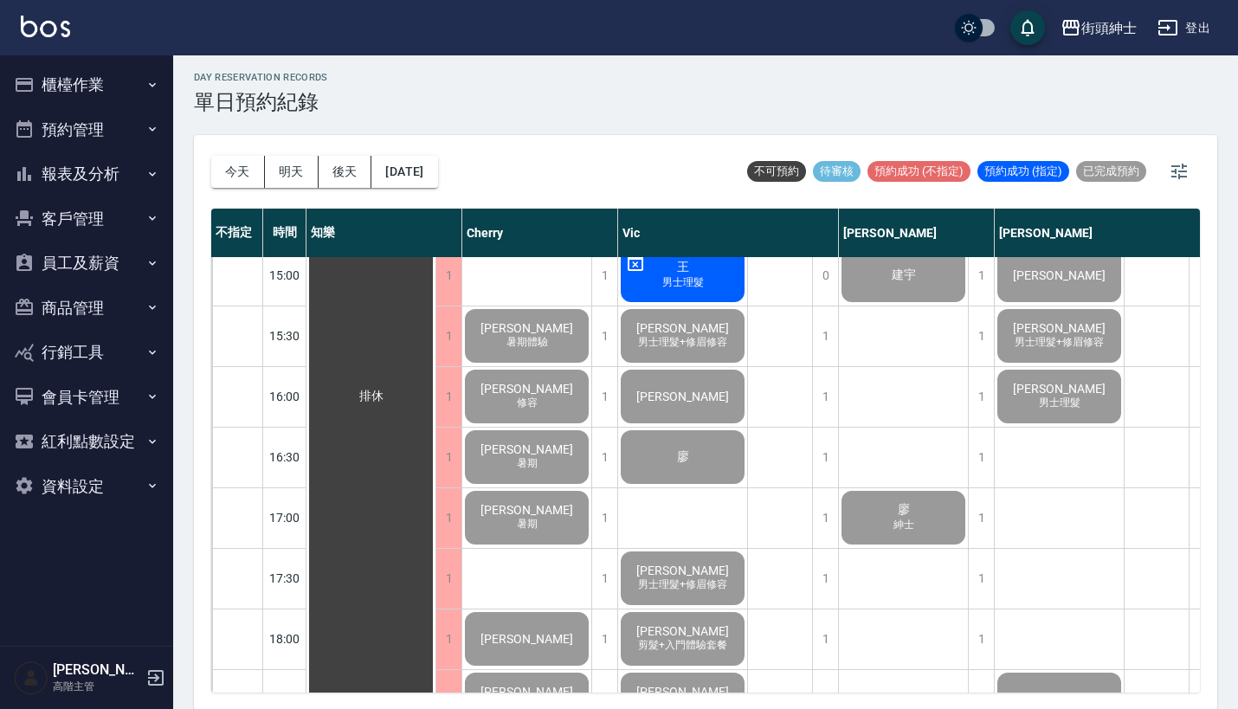
scroll to position [557, 0]
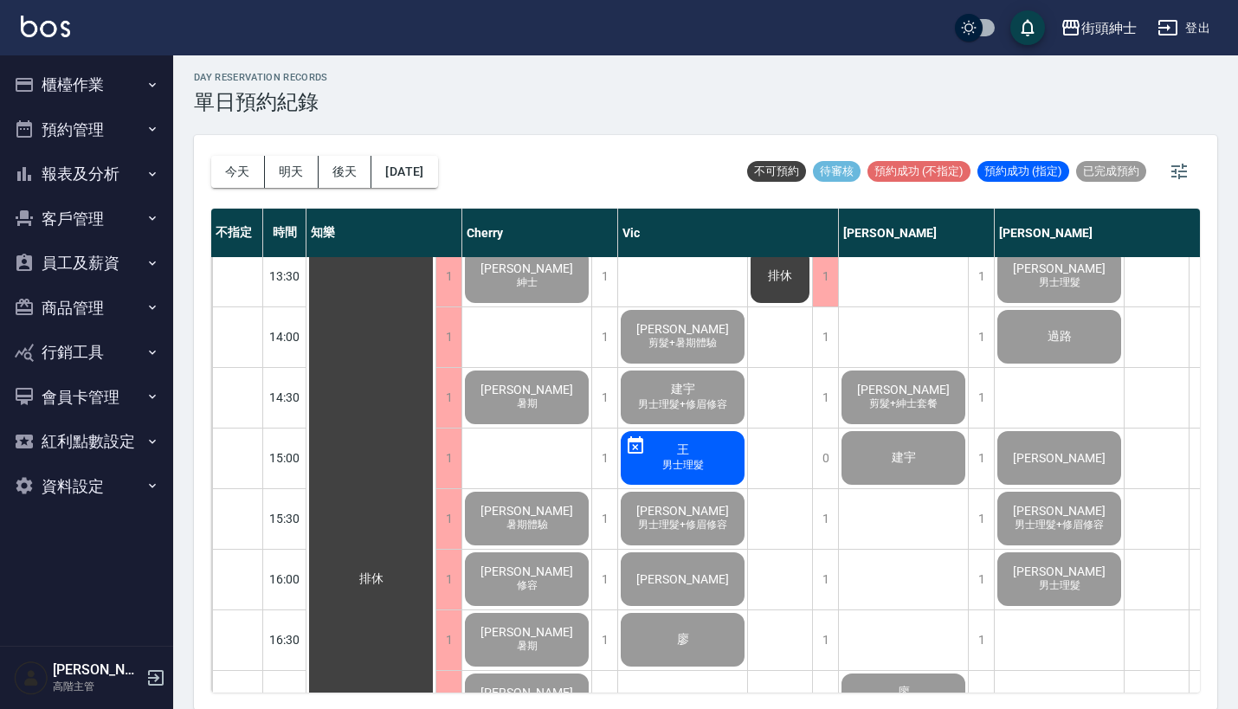
click at [141, 78] on button "櫃檯作業" at bounding box center [86, 84] width 159 height 45
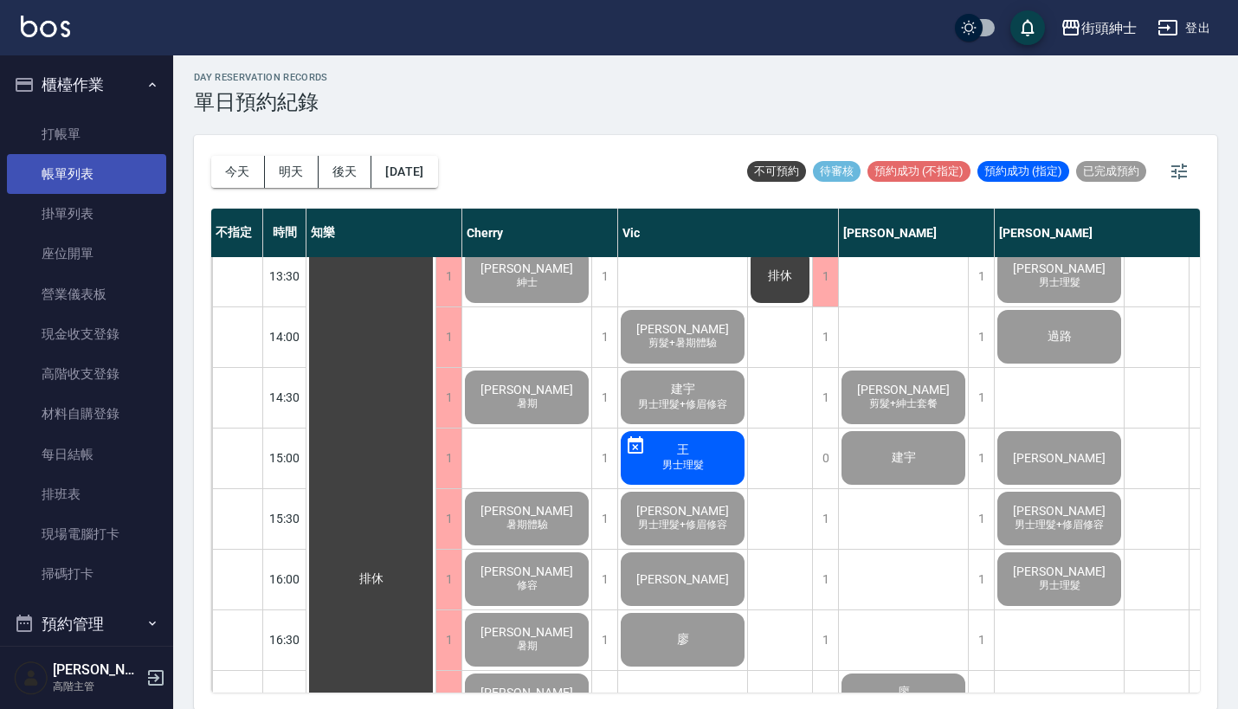
click at [97, 176] on link "帳單列表" at bounding box center [86, 174] width 159 height 40
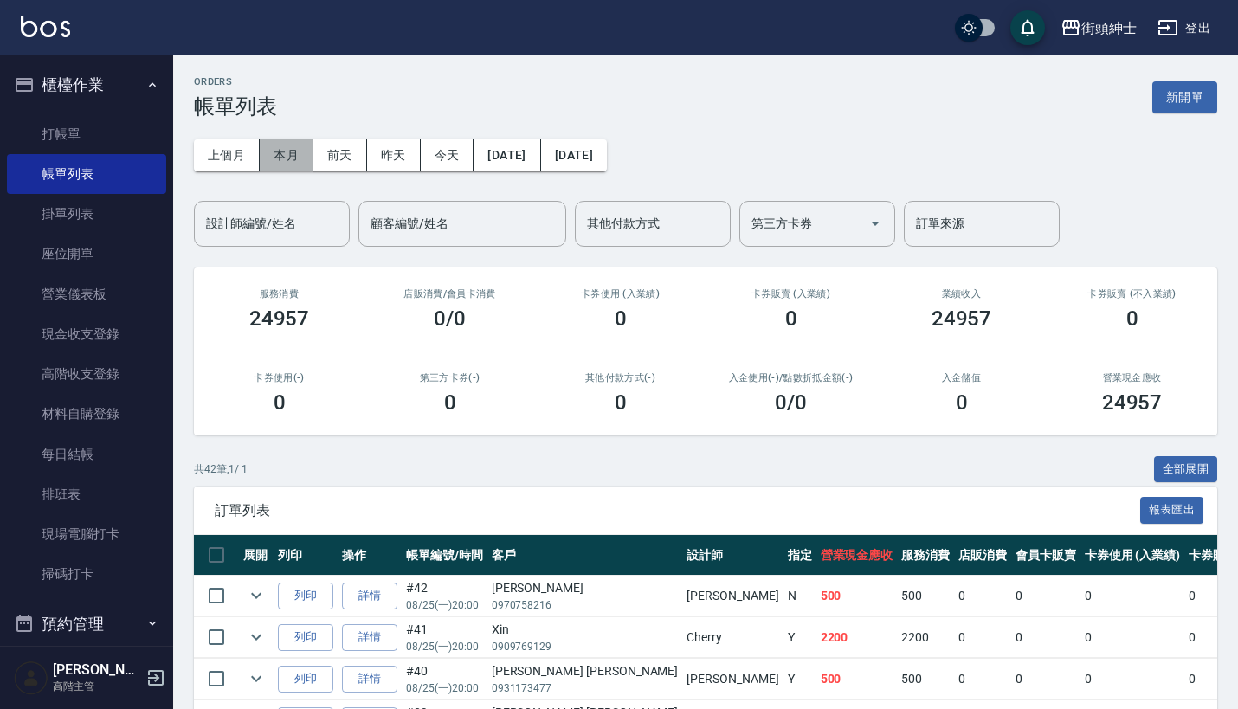
click at [274, 159] on button "本月" at bounding box center [287, 155] width 54 height 32
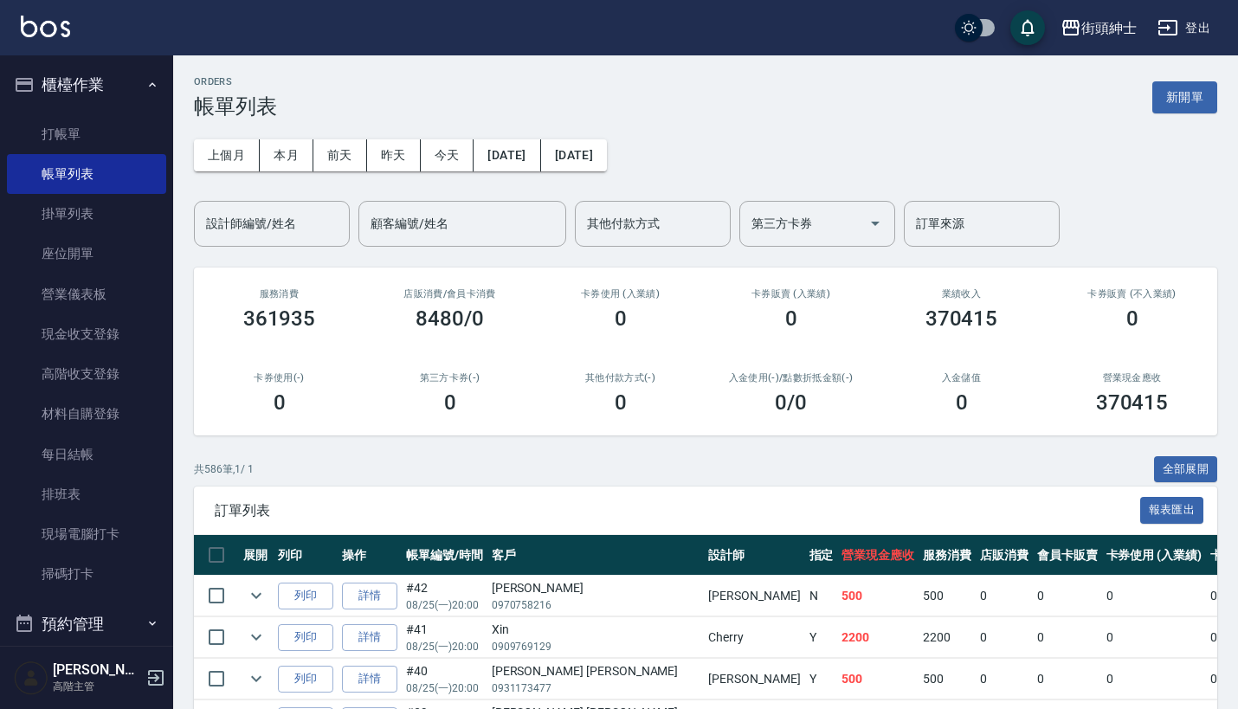
click at [119, 65] on button "櫃檯作業" at bounding box center [86, 84] width 159 height 45
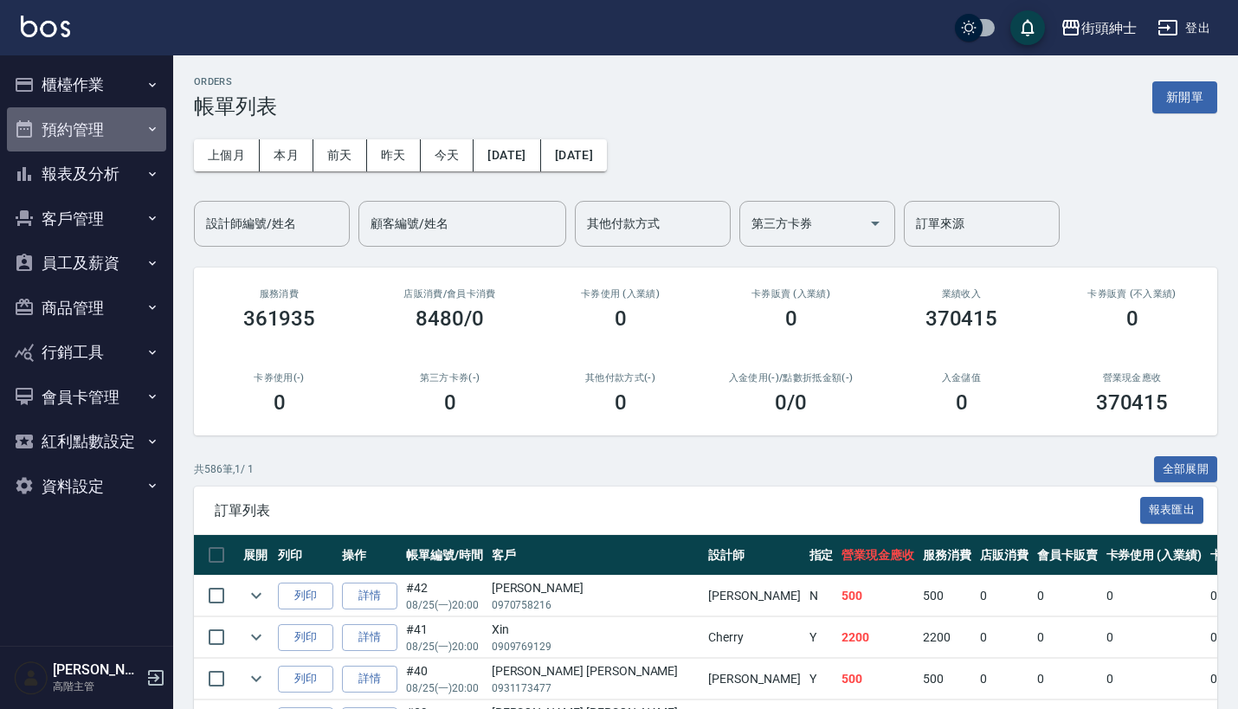
click at [119, 122] on button "預約管理" at bounding box center [86, 129] width 159 height 45
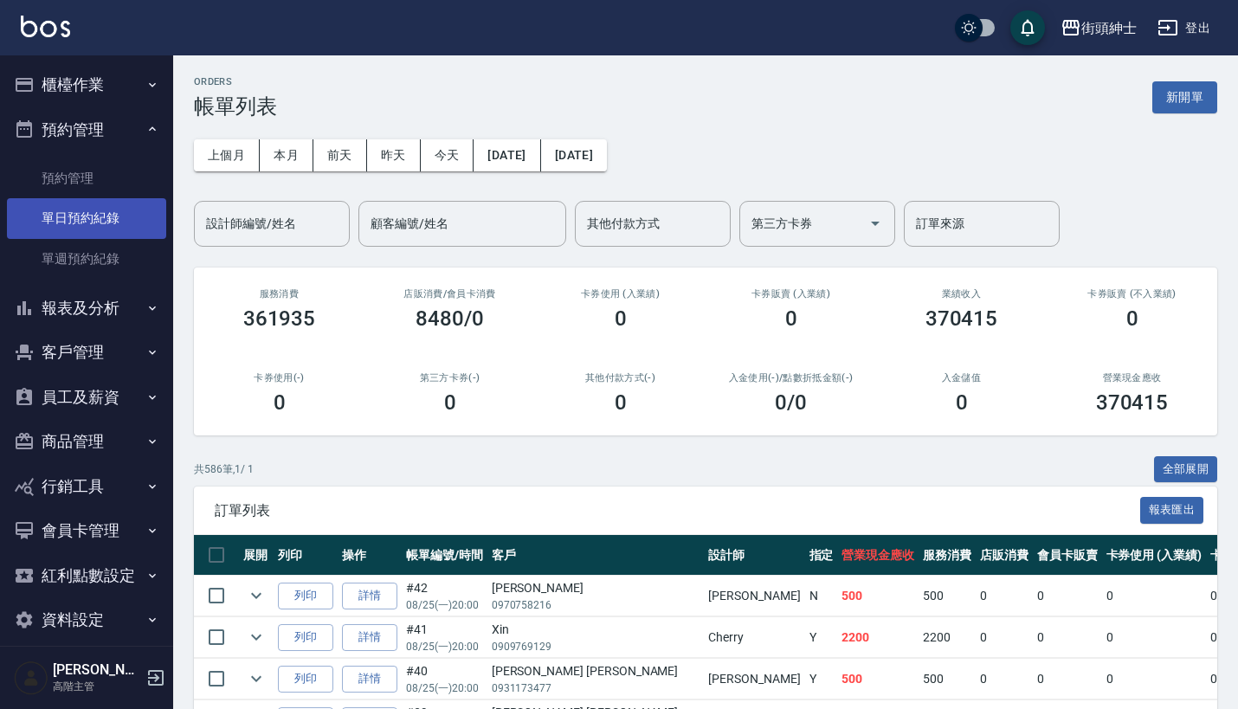
click at [119, 198] on link "單日預約紀錄" at bounding box center [86, 218] width 159 height 40
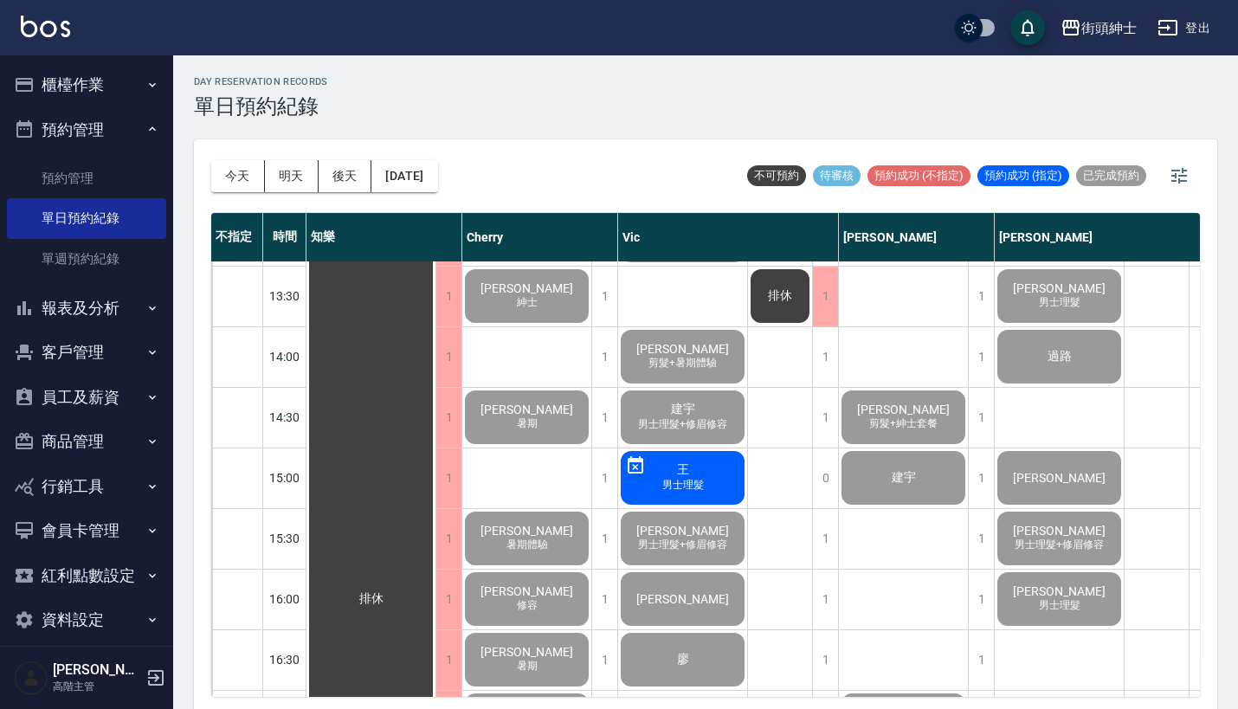
scroll to position [542, 0]
click at [117, 117] on button "預約管理" at bounding box center [86, 129] width 159 height 45
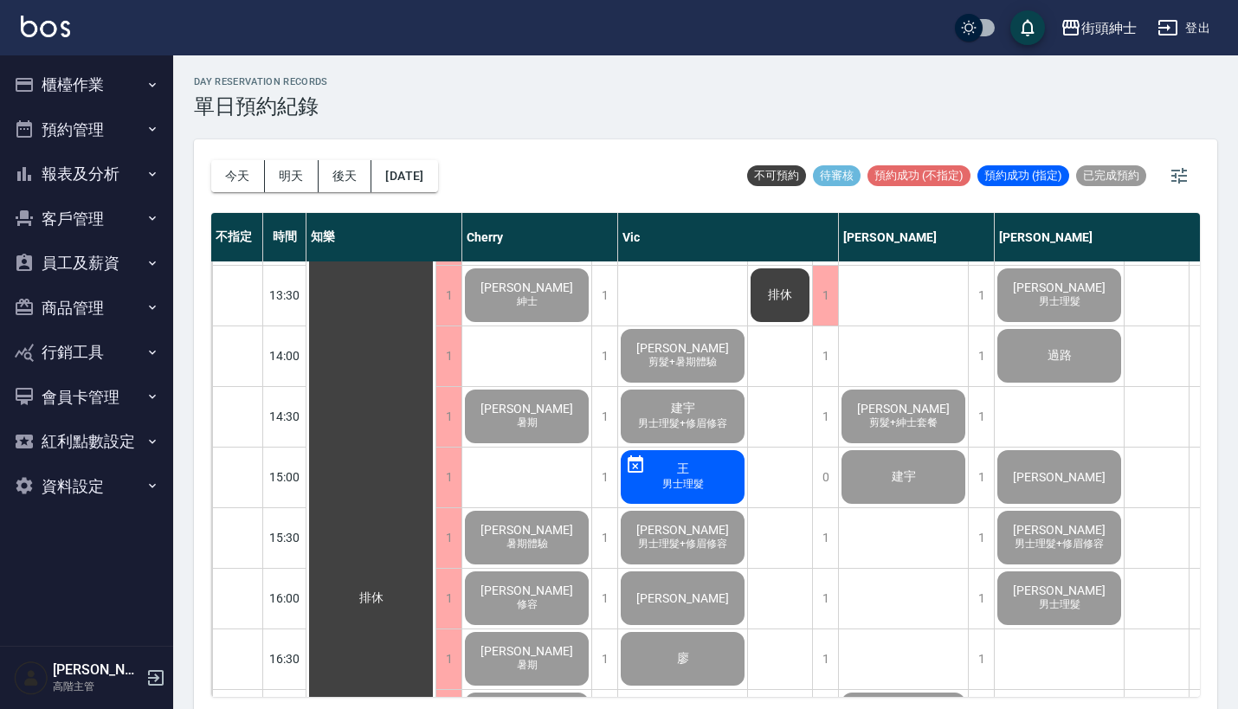
click at [117, 472] on button "資料設定" at bounding box center [86, 486] width 159 height 45
click at [115, 169] on button "報表及分析" at bounding box center [86, 173] width 159 height 45
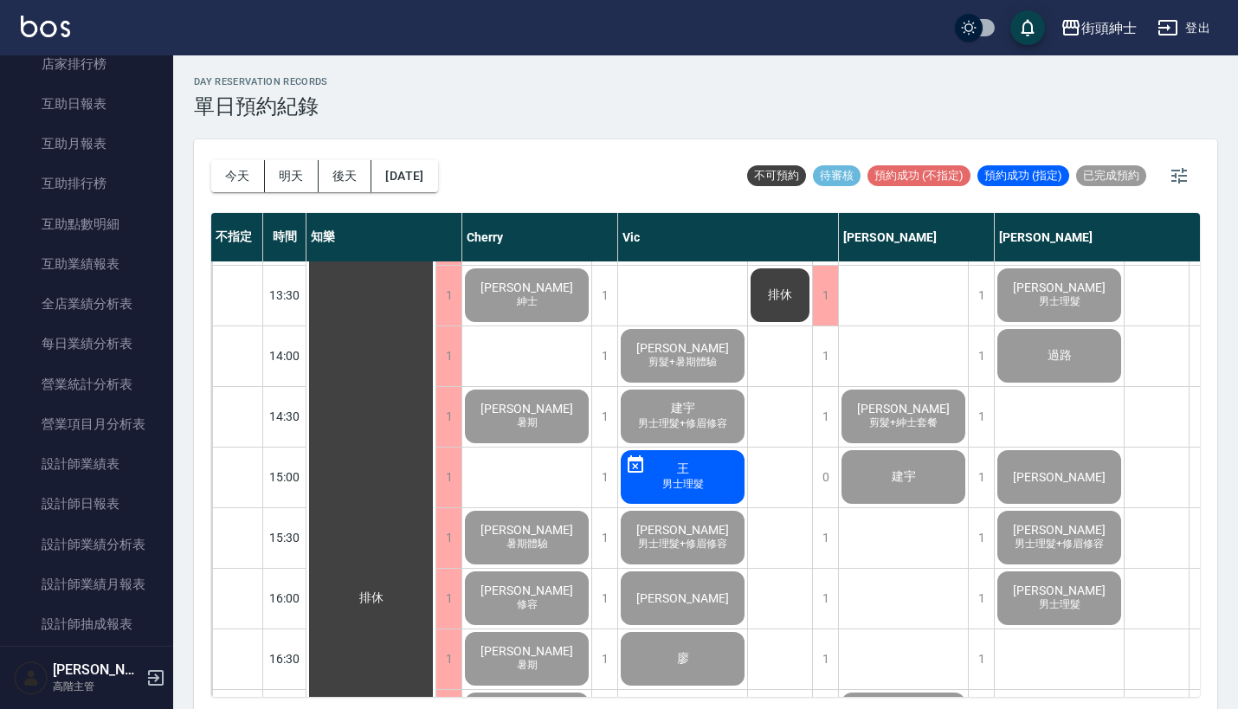
scroll to position [517, 0]
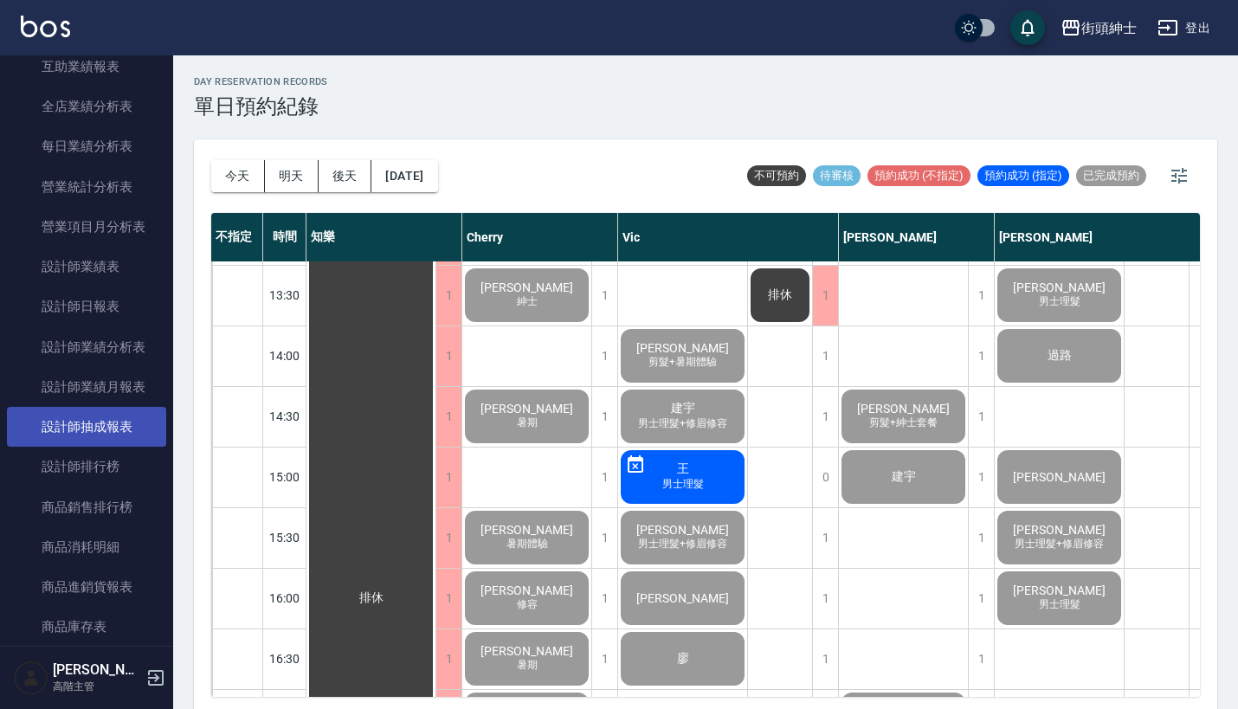
click at [100, 413] on link "設計師抽成報表" at bounding box center [86, 427] width 159 height 40
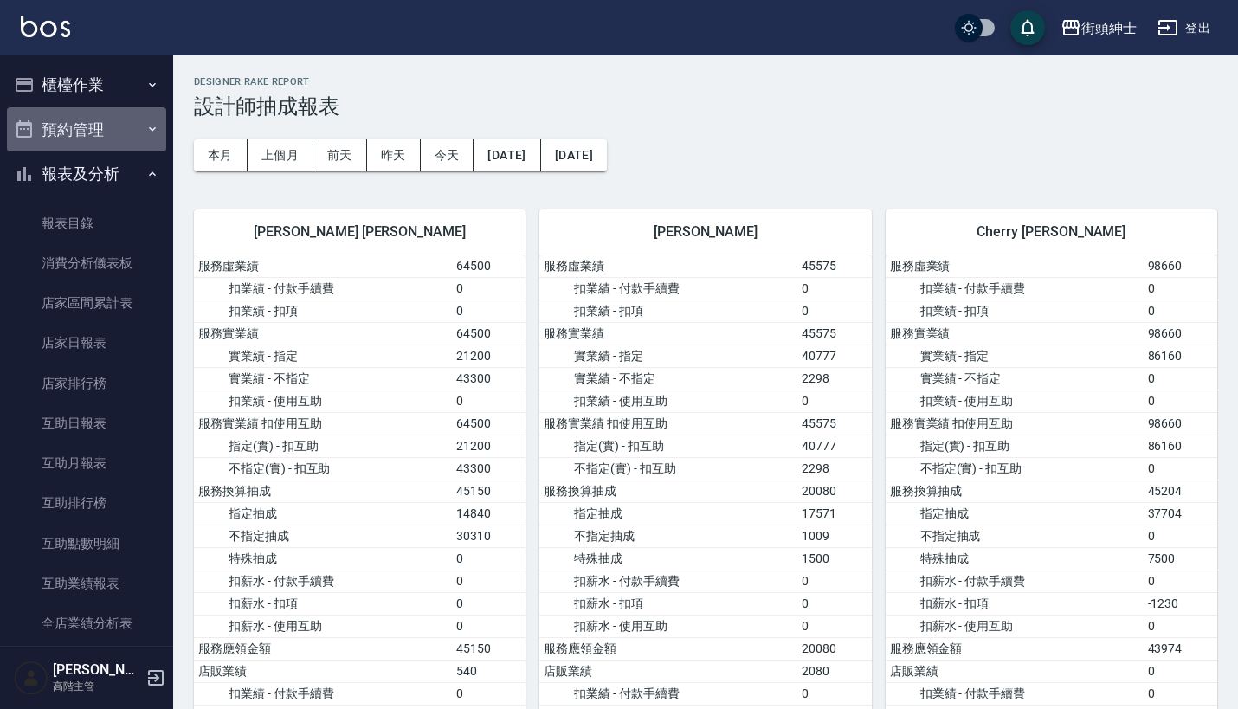
click at [109, 132] on button "預約管理" at bounding box center [86, 129] width 159 height 45
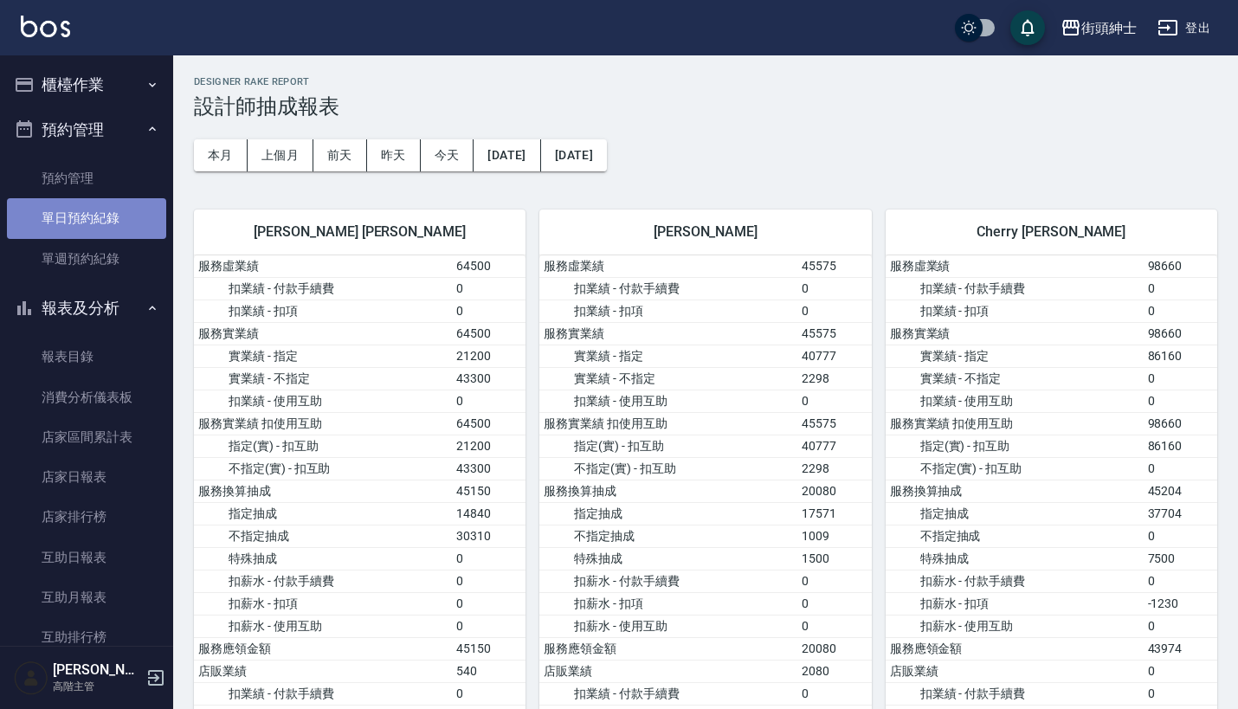
click at [112, 216] on link "單日預約紀錄" at bounding box center [86, 218] width 159 height 40
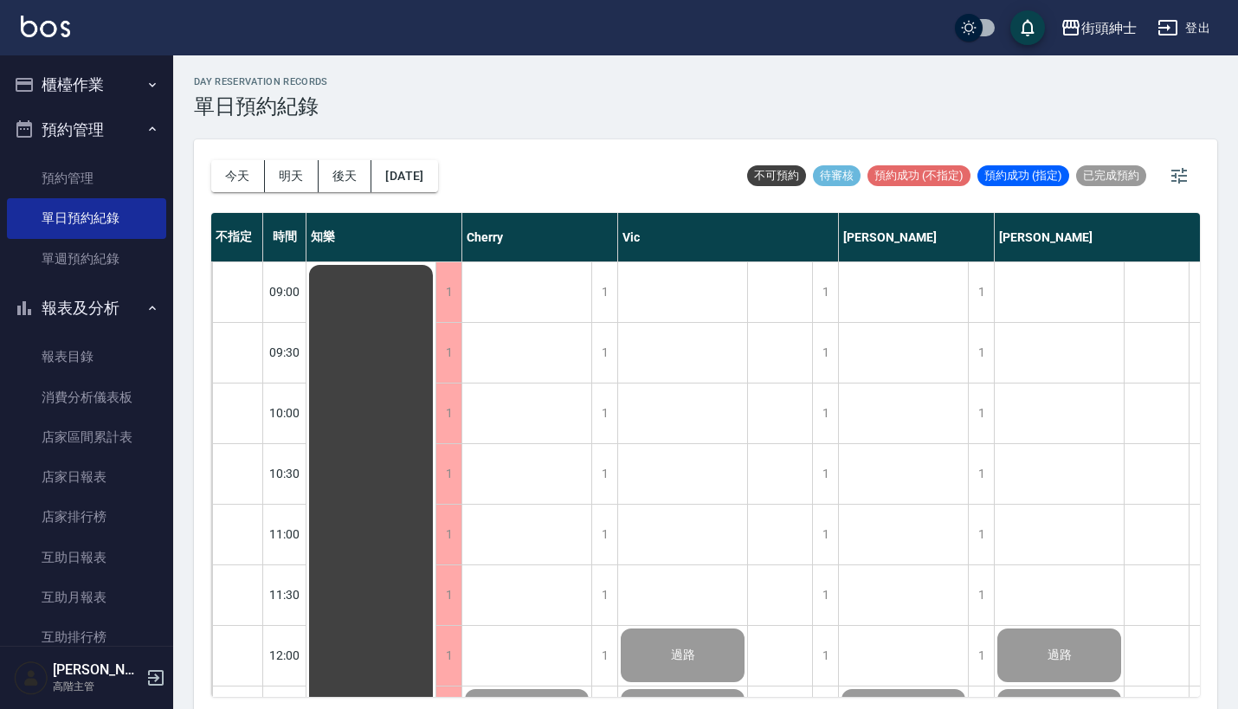
click at [132, 87] on button "櫃檯作業" at bounding box center [86, 84] width 159 height 45
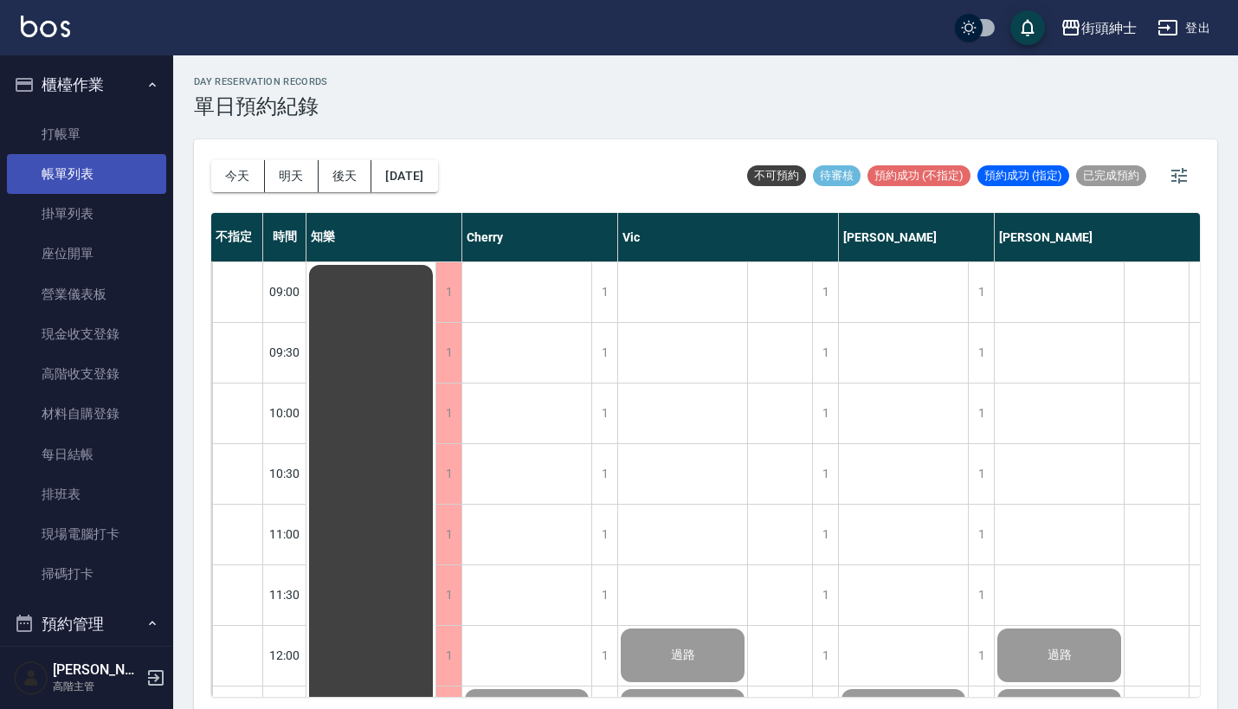
click at [121, 181] on link "帳單列表" at bounding box center [86, 174] width 159 height 40
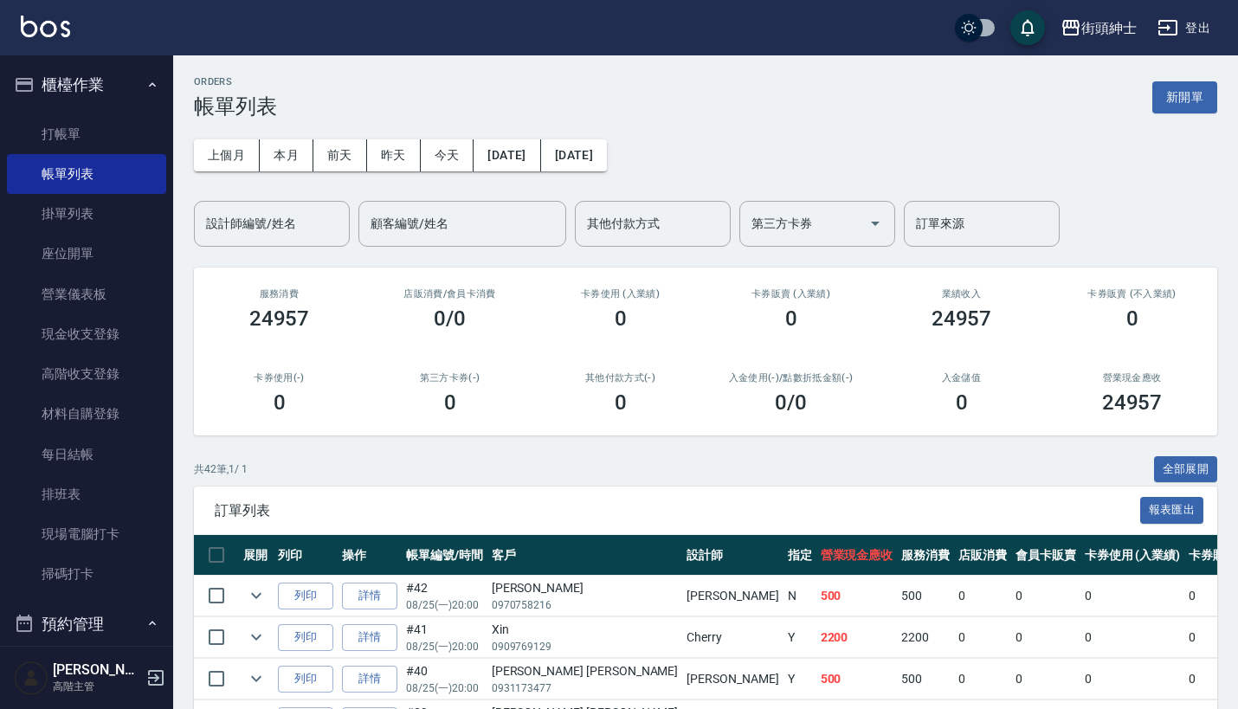
click at [107, 68] on button "櫃檯作業" at bounding box center [86, 84] width 159 height 45
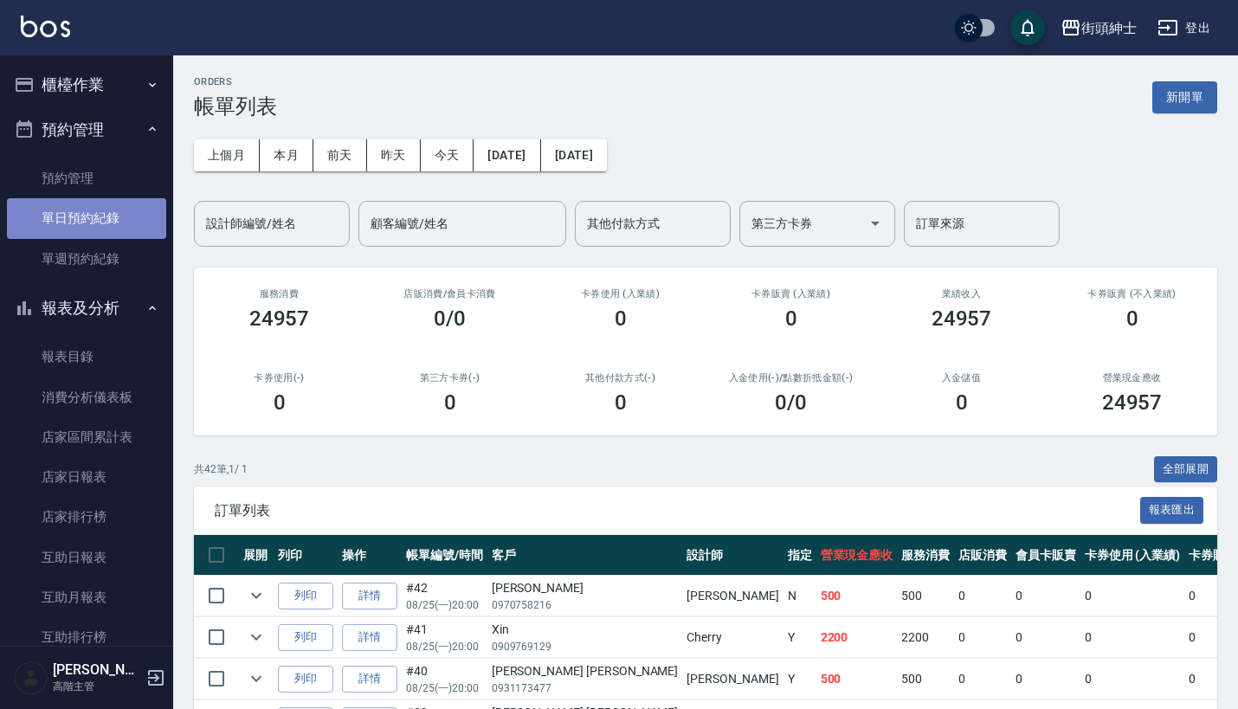
click at [124, 218] on link "單日預約紀錄" at bounding box center [86, 218] width 159 height 40
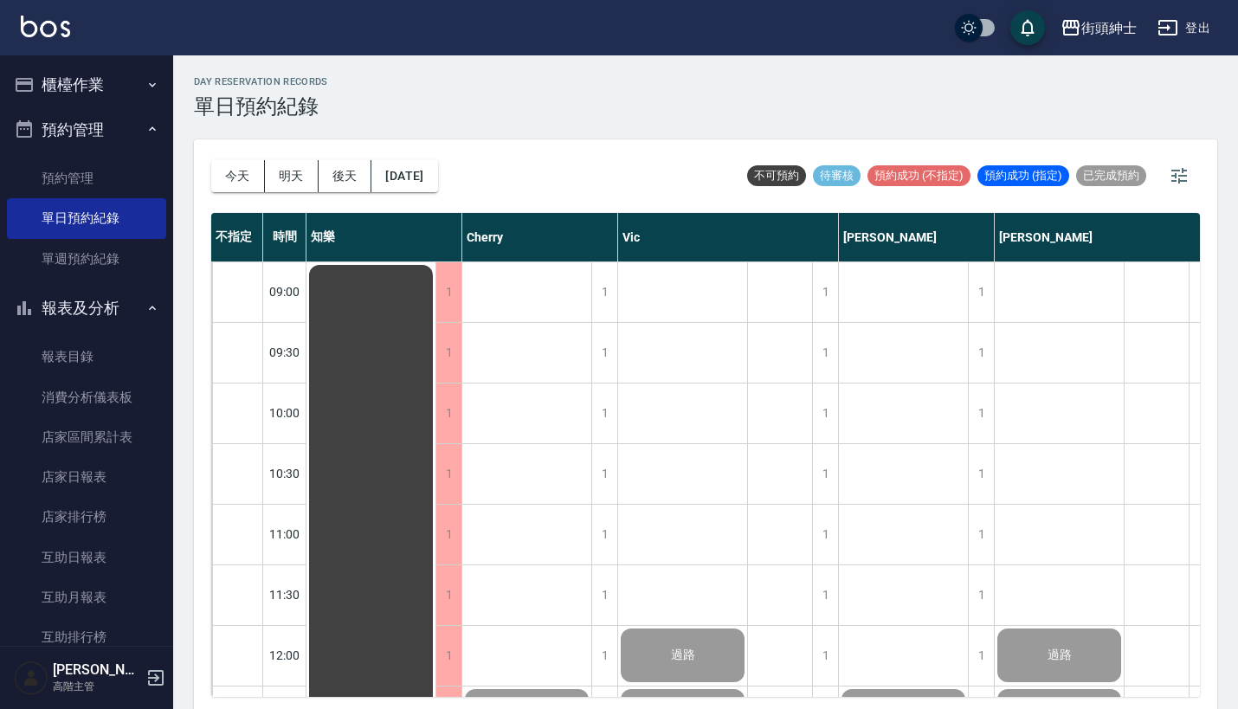
click at [109, 77] on button "櫃檯作業" at bounding box center [86, 84] width 159 height 45
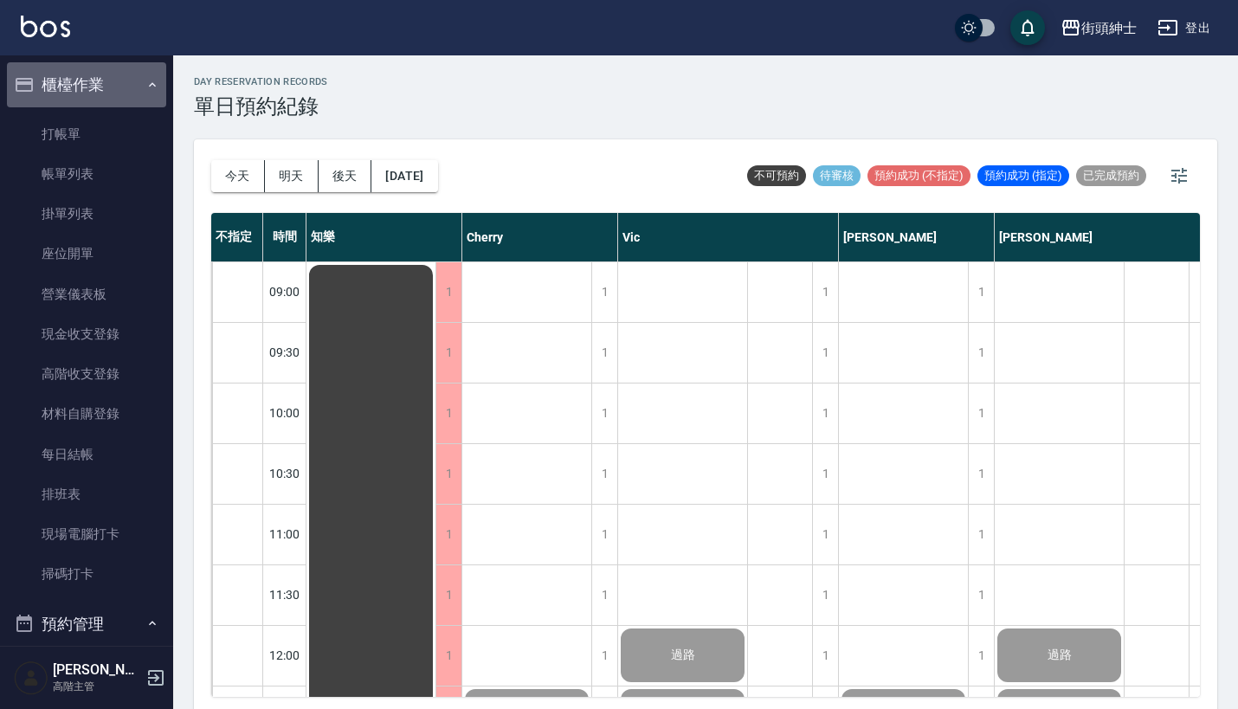
click at [109, 77] on button "櫃檯作業" at bounding box center [86, 84] width 159 height 45
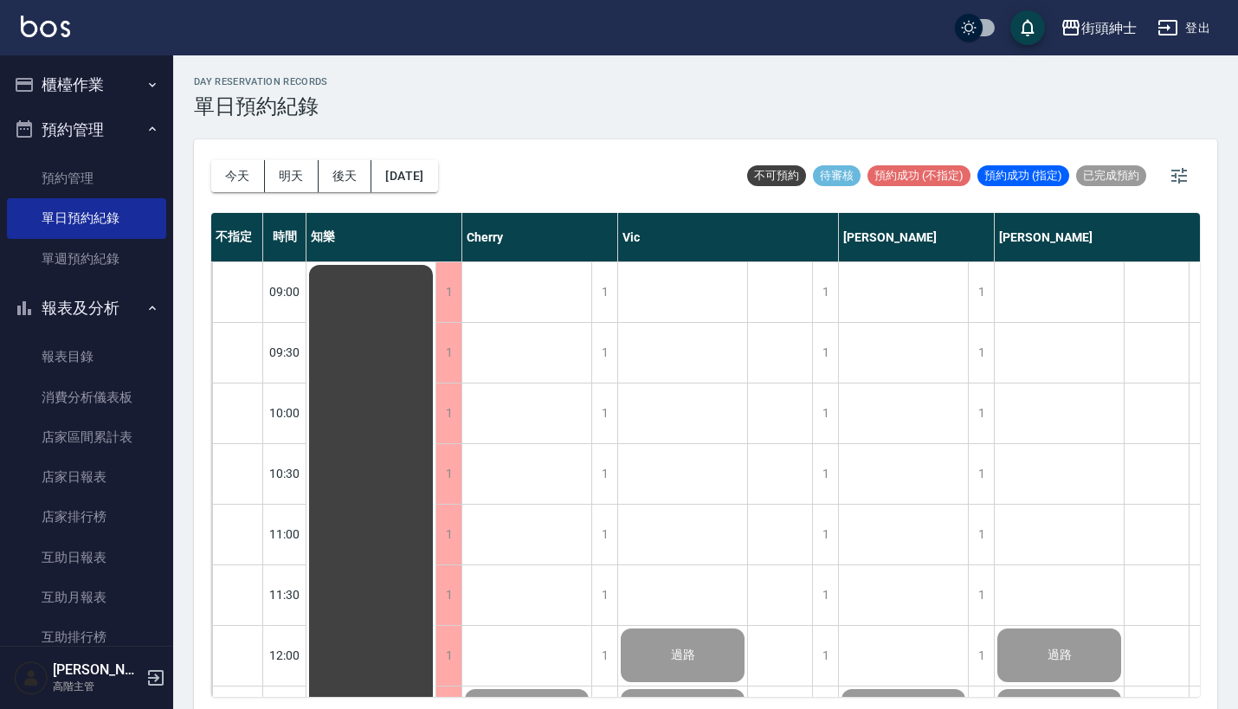
click at [116, 129] on button "預約管理" at bounding box center [86, 129] width 159 height 45
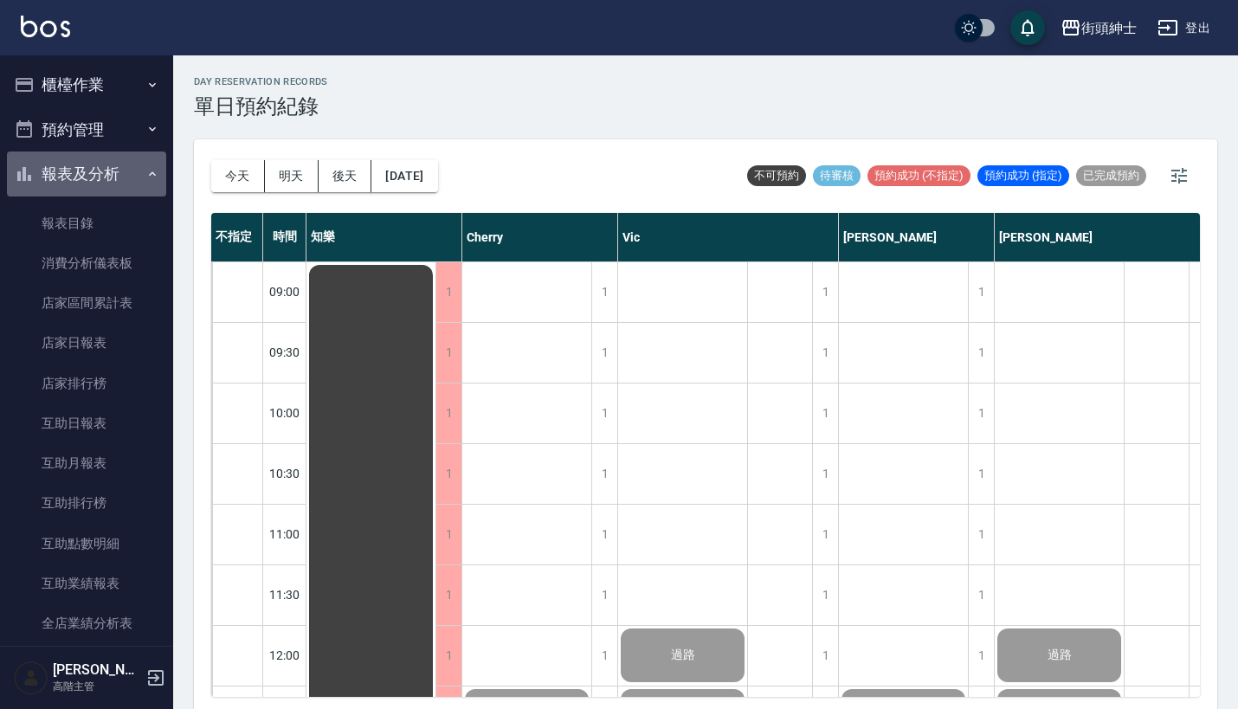
click at [130, 165] on button "報表及分析" at bounding box center [86, 173] width 159 height 45
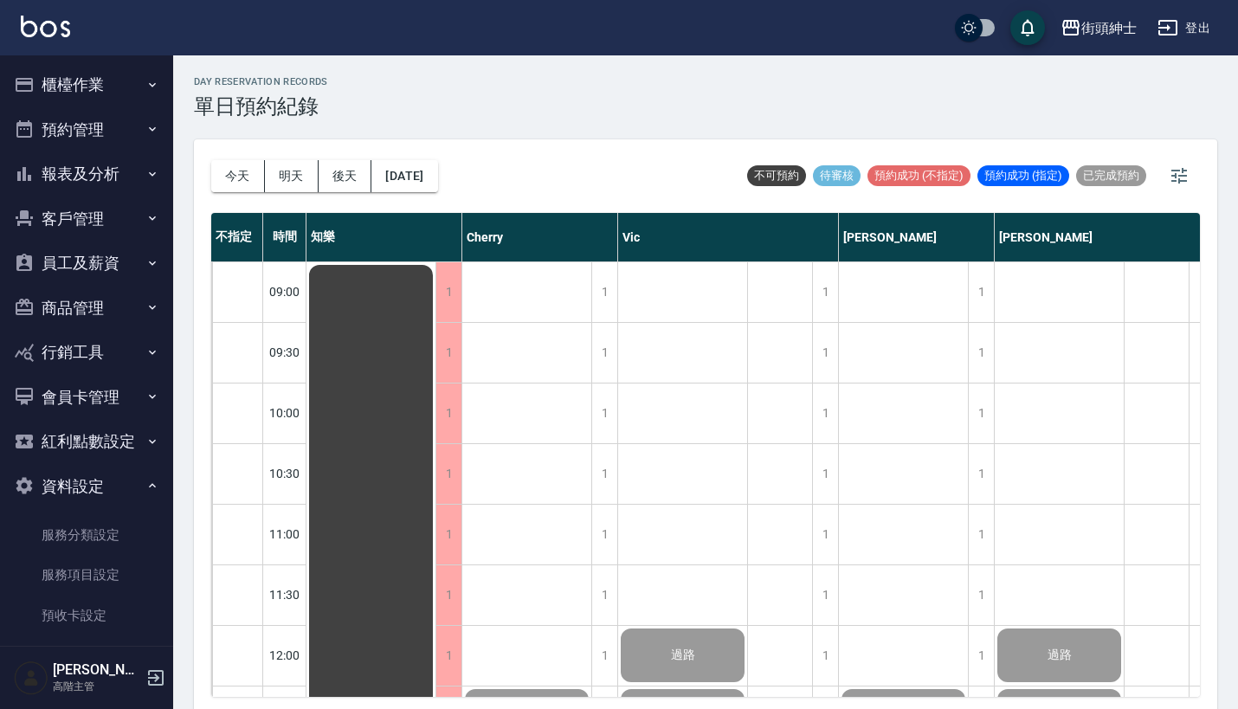
click at [130, 165] on button "報表及分析" at bounding box center [86, 173] width 159 height 45
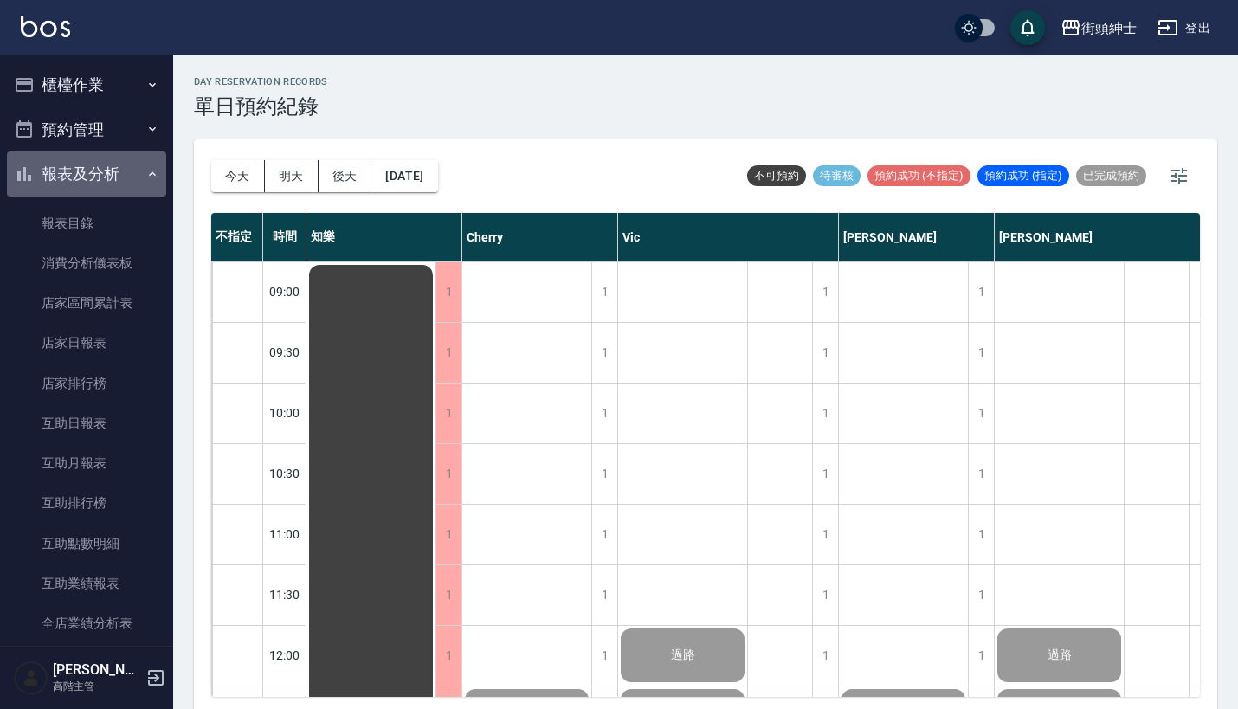
click at [130, 165] on button "報表及分析" at bounding box center [86, 173] width 159 height 45
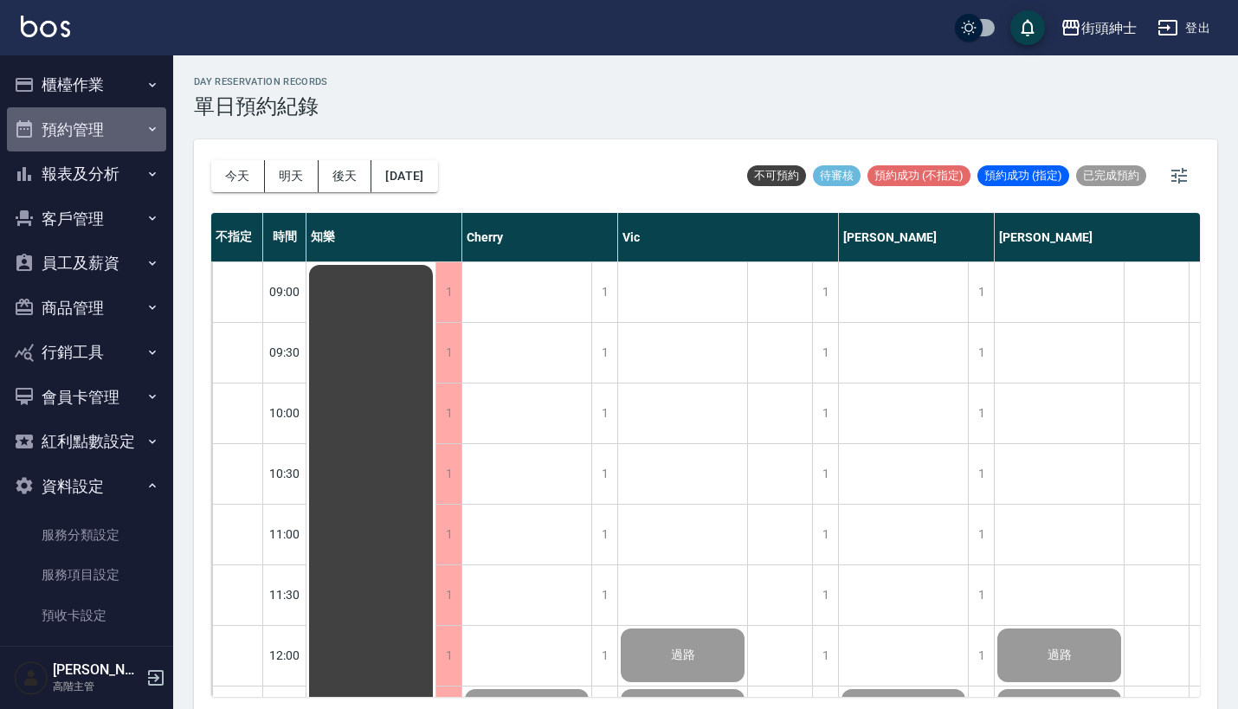
click at [122, 120] on button "預約管理" at bounding box center [86, 129] width 159 height 45
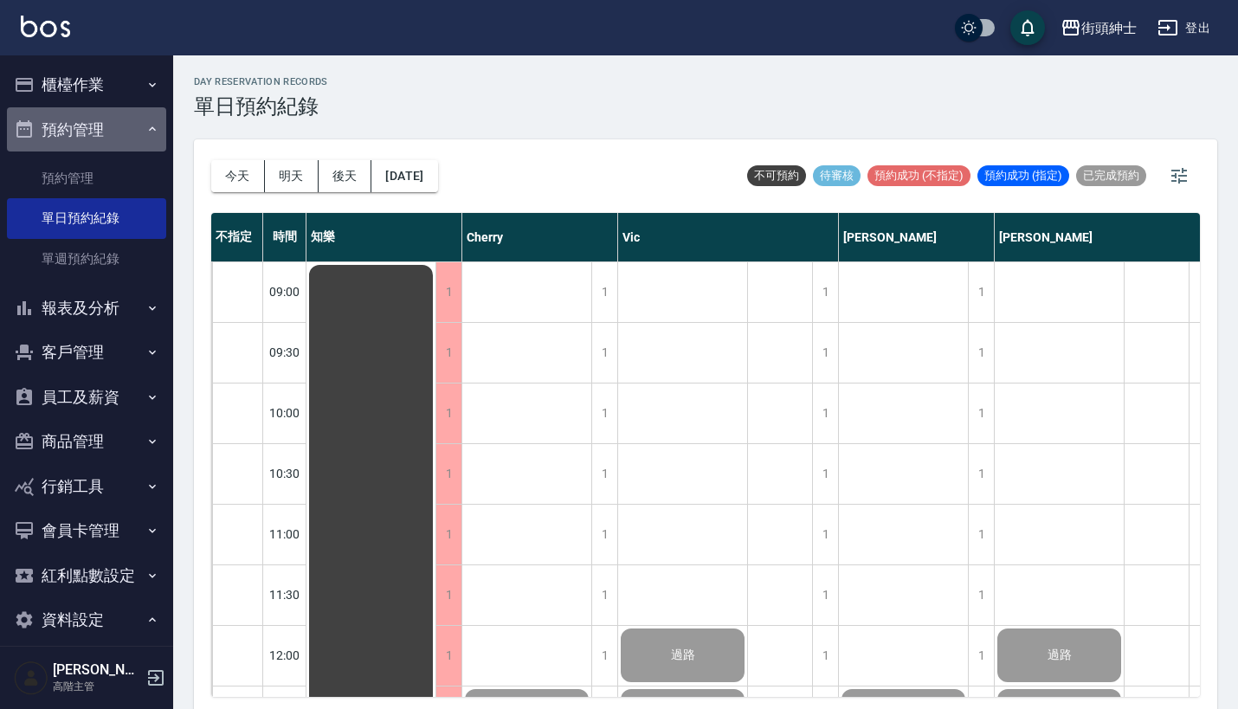
click at [122, 120] on button "預約管理" at bounding box center [86, 129] width 159 height 45
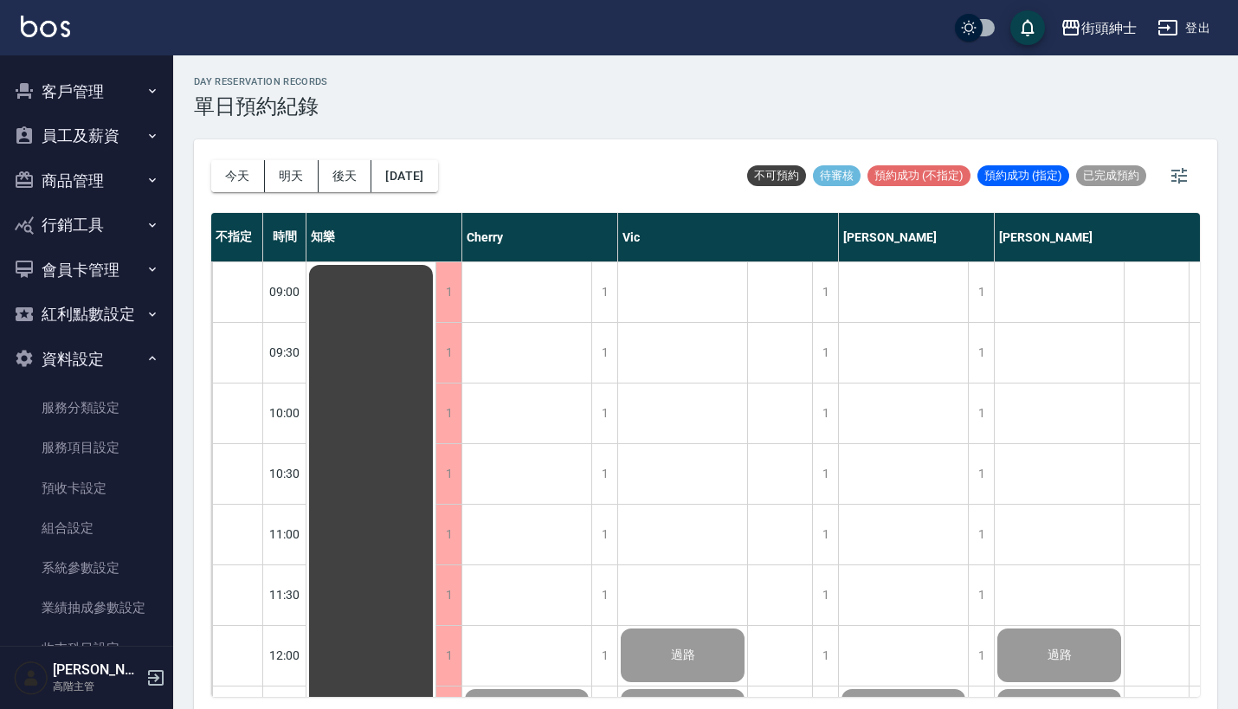
scroll to position [129, 0]
click at [102, 454] on link "服務項目設定" at bounding box center [86, 446] width 159 height 40
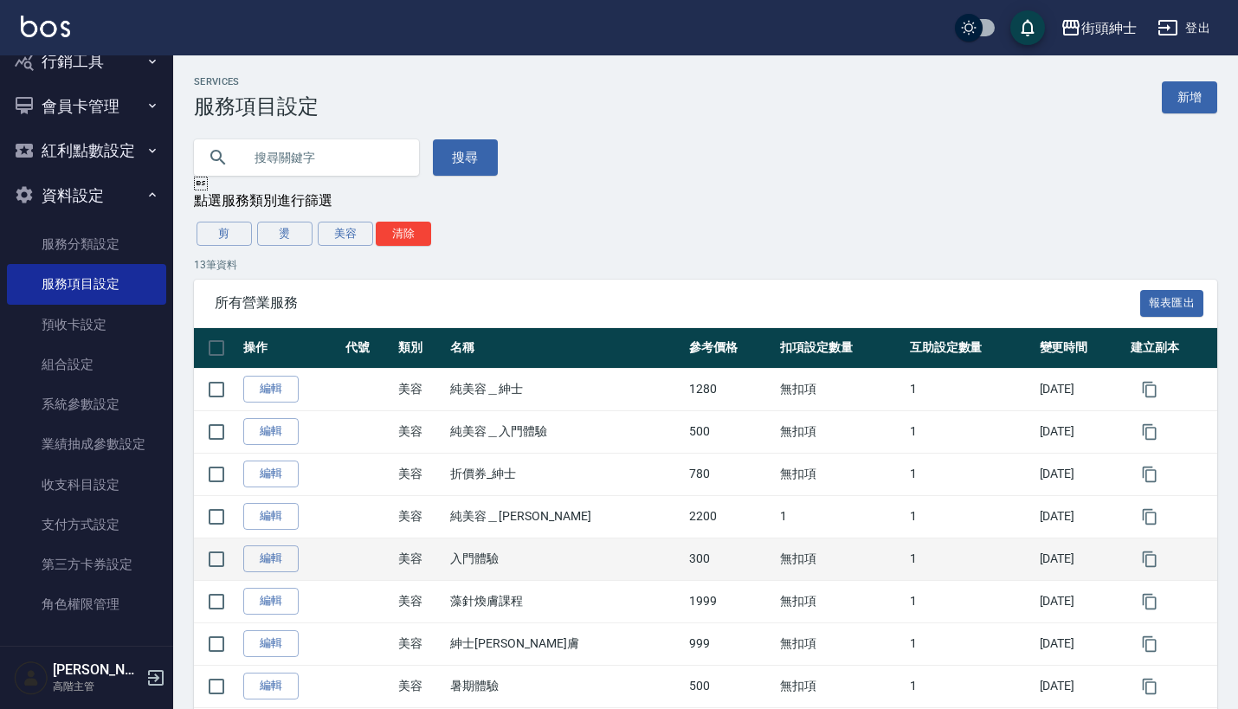
scroll to position [43, 0]
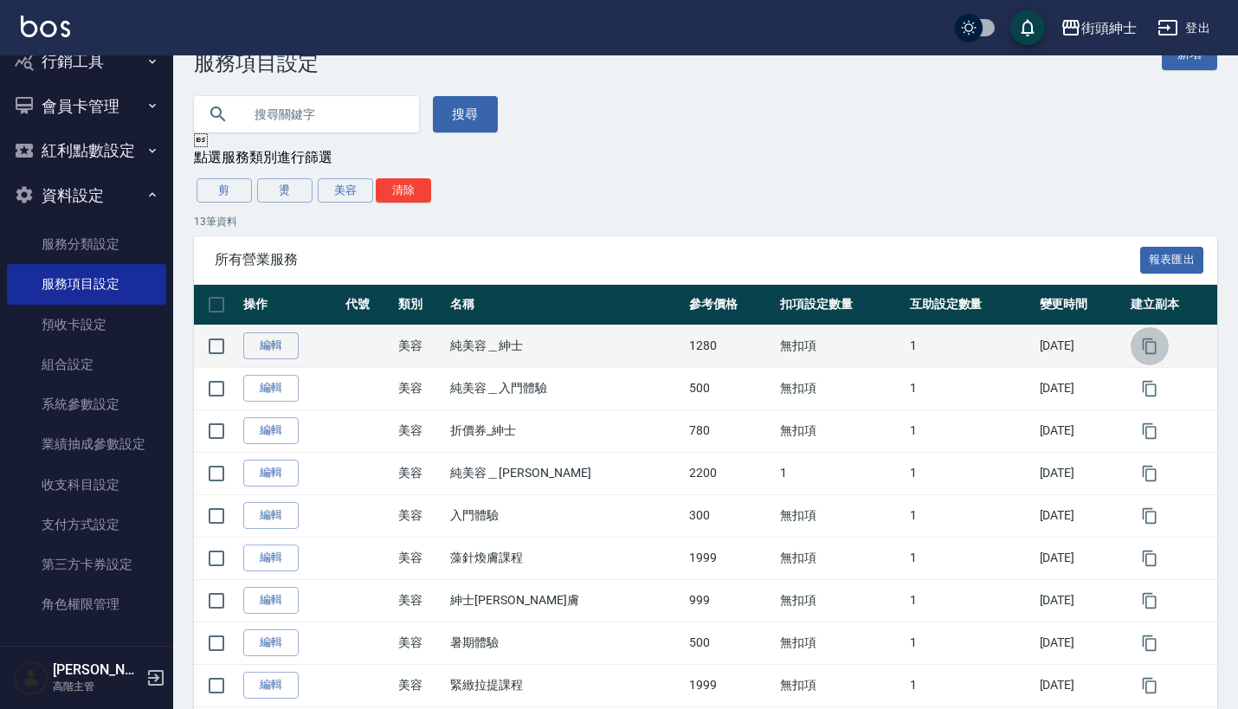
click at [1143, 347] on icon "button" at bounding box center [1149, 346] width 17 height 17
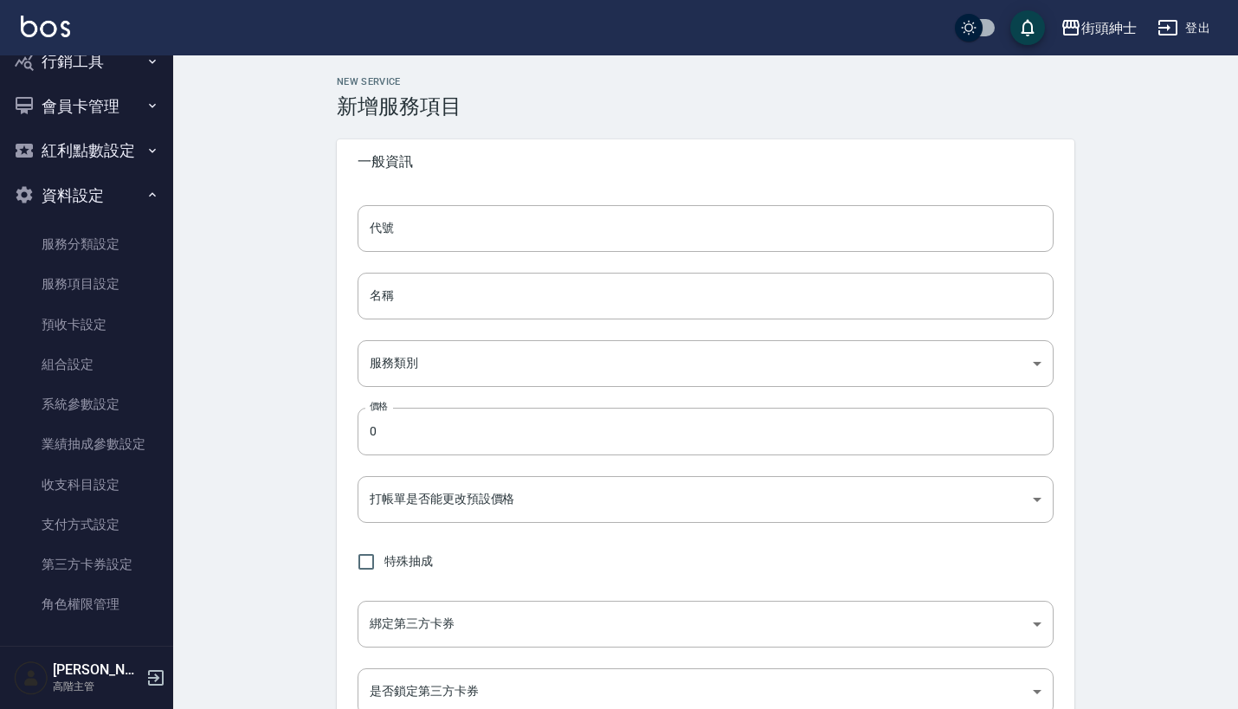
type input "的副本"
type input "純美容＿紳士的副本"
type input "a3776833-5aad-4720-b370-8cbc2486eb82"
type input "1280"
type input "FALSE"
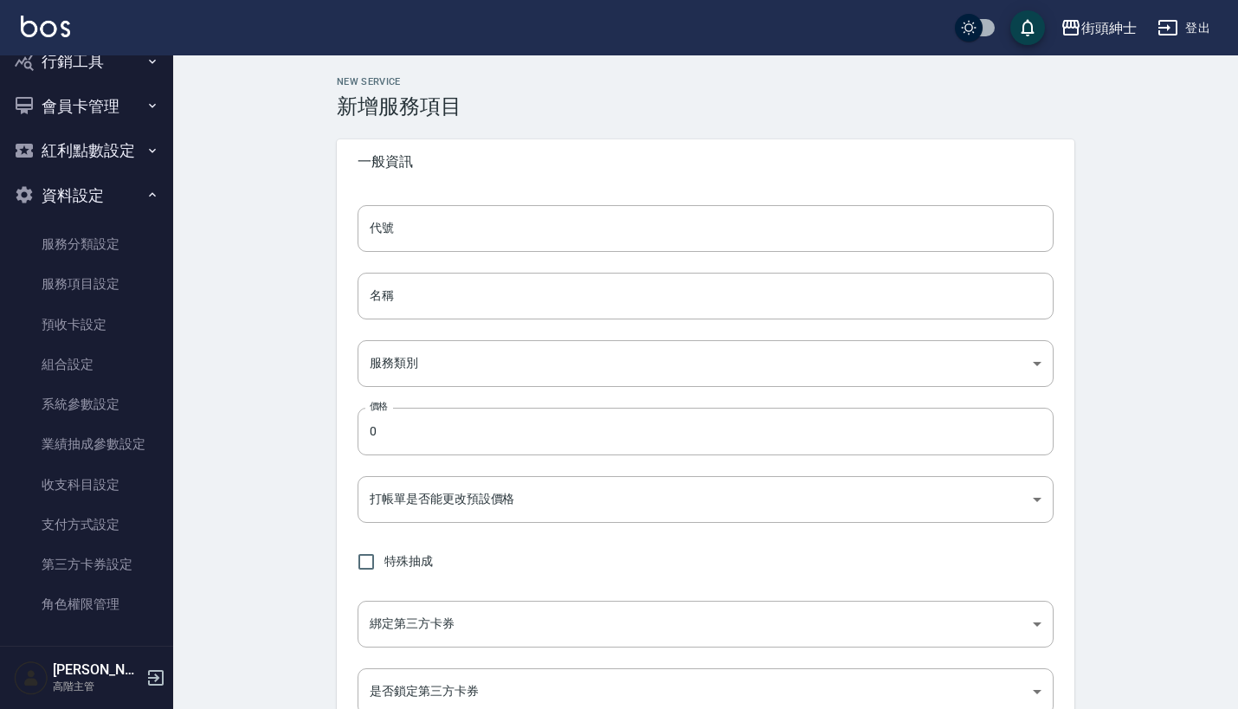
type input "none"
type input "UNSET"
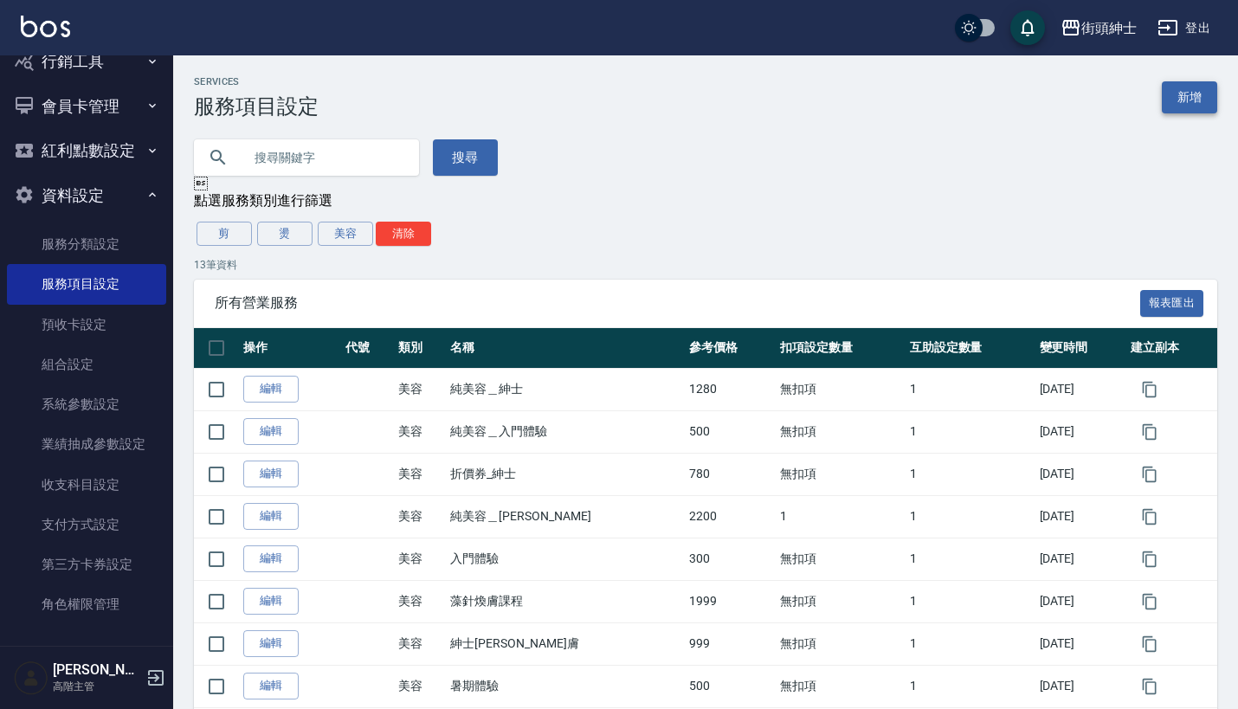
click at [1189, 87] on link "新增" at bounding box center [1189, 97] width 55 height 32
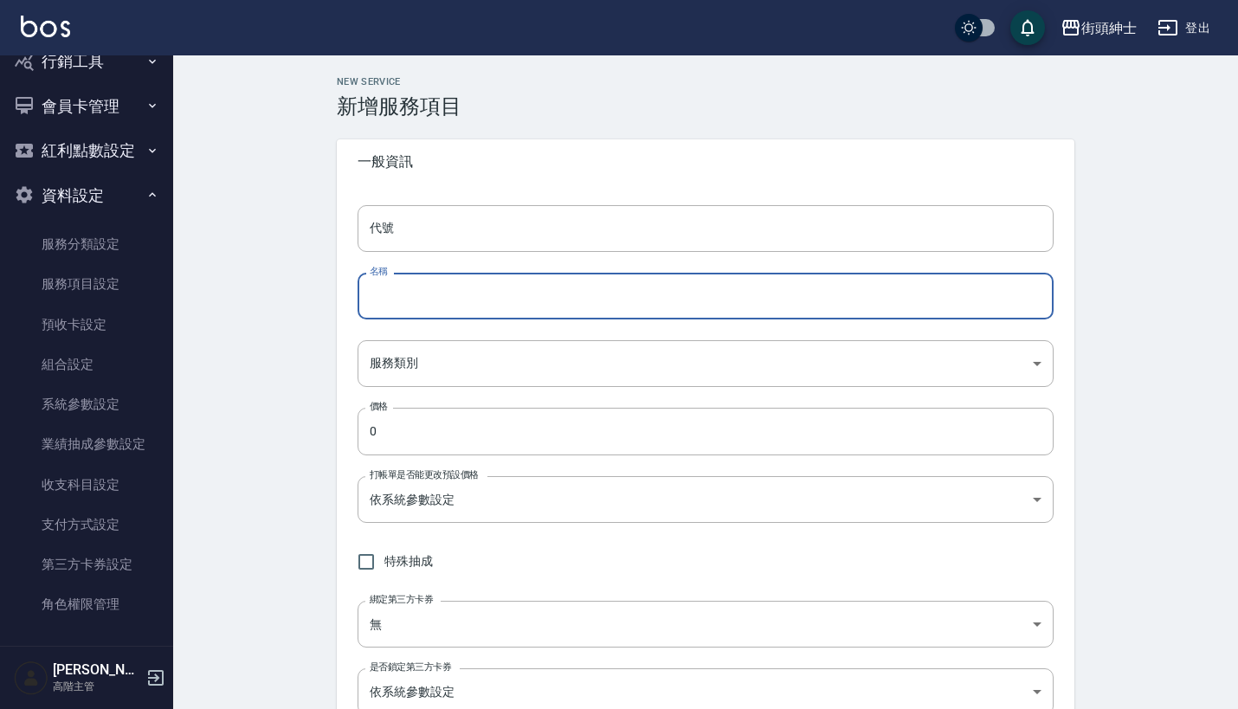
click at [473, 293] on input "名稱" at bounding box center [706, 296] width 696 height 47
type input "y"
type input "尊榮"
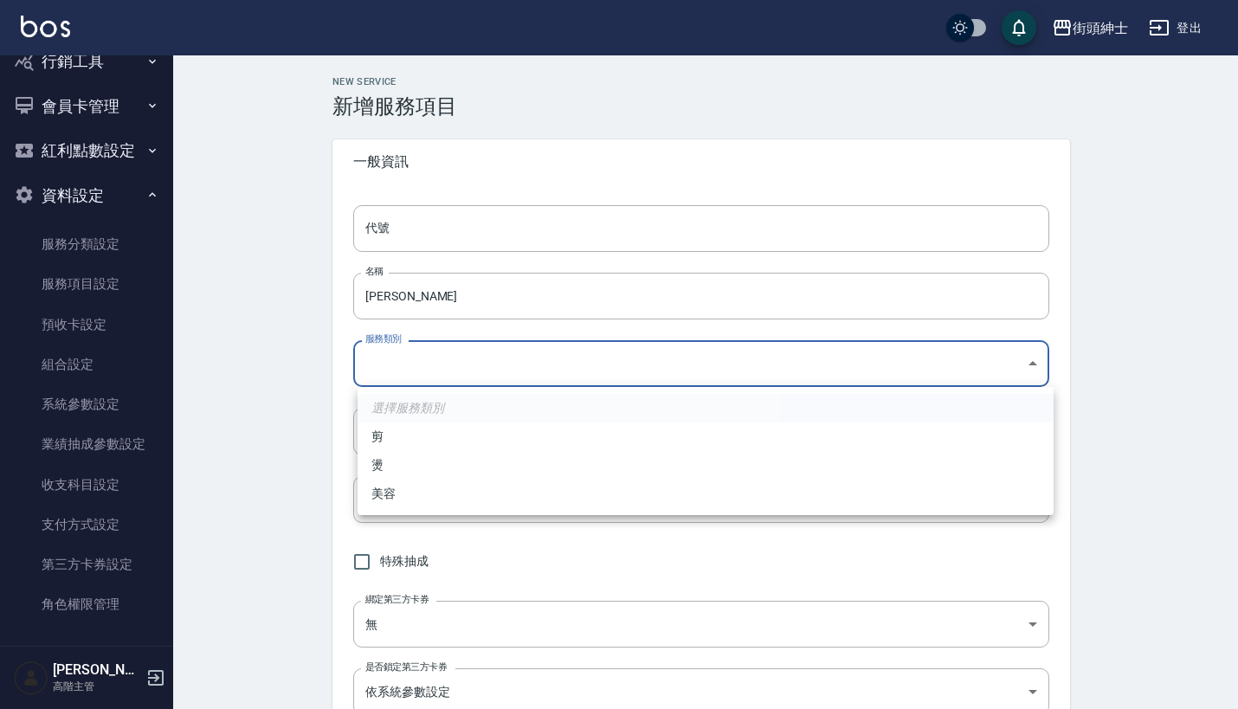
click at [478, 358] on body "街頭紳士 登出 櫃檯作業 打帳單 帳單列表 掛單列表 座位開單 營業儀表板 現金收支登錄 高階收支登錄 材料自購登錄 每日結帳 排班表 現場電腦打卡 掃碼打卡…" at bounding box center [619, 704] width 1238 height 1408
click at [456, 511] on ul "選擇服務類別 剪 燙 美容" at bounding box center [706, 451] width 696 height 128
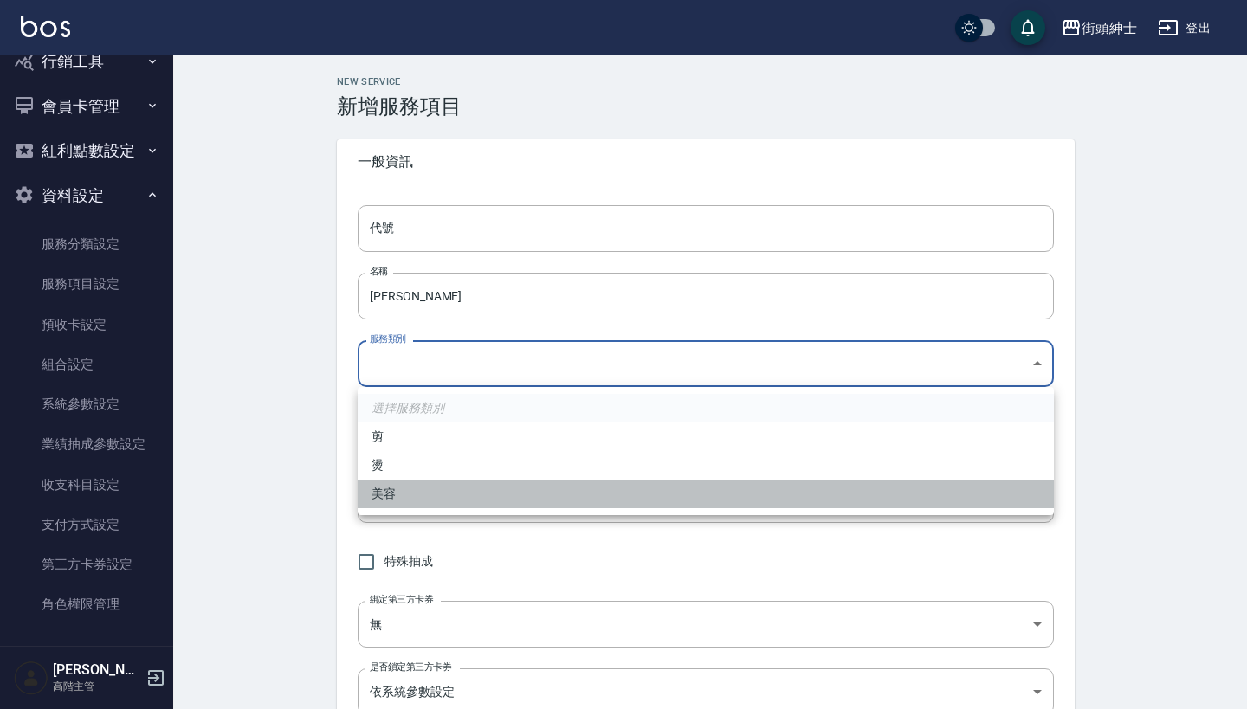
click at [458, 507] on li "美容" at bounding box center [706, 494] width 696 height 29
type input "a3776833-5aad-4720-b370-8cbc2486eb82"
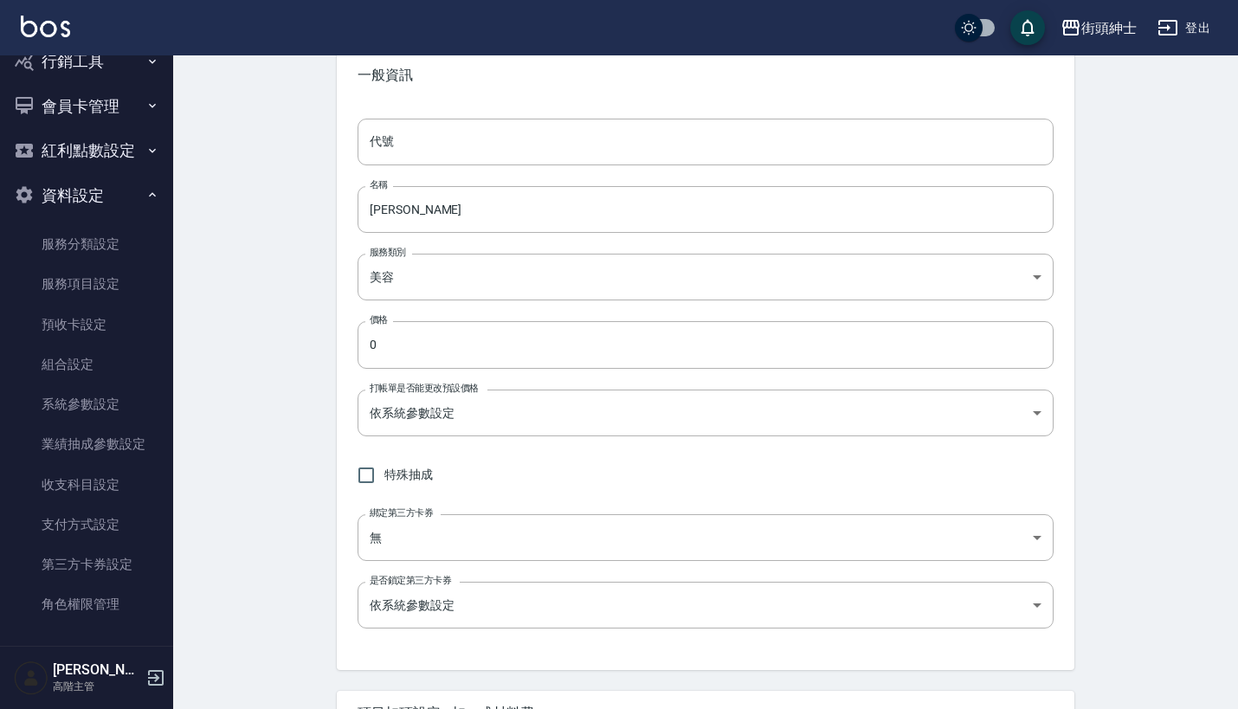
scroll to position [90, 0]
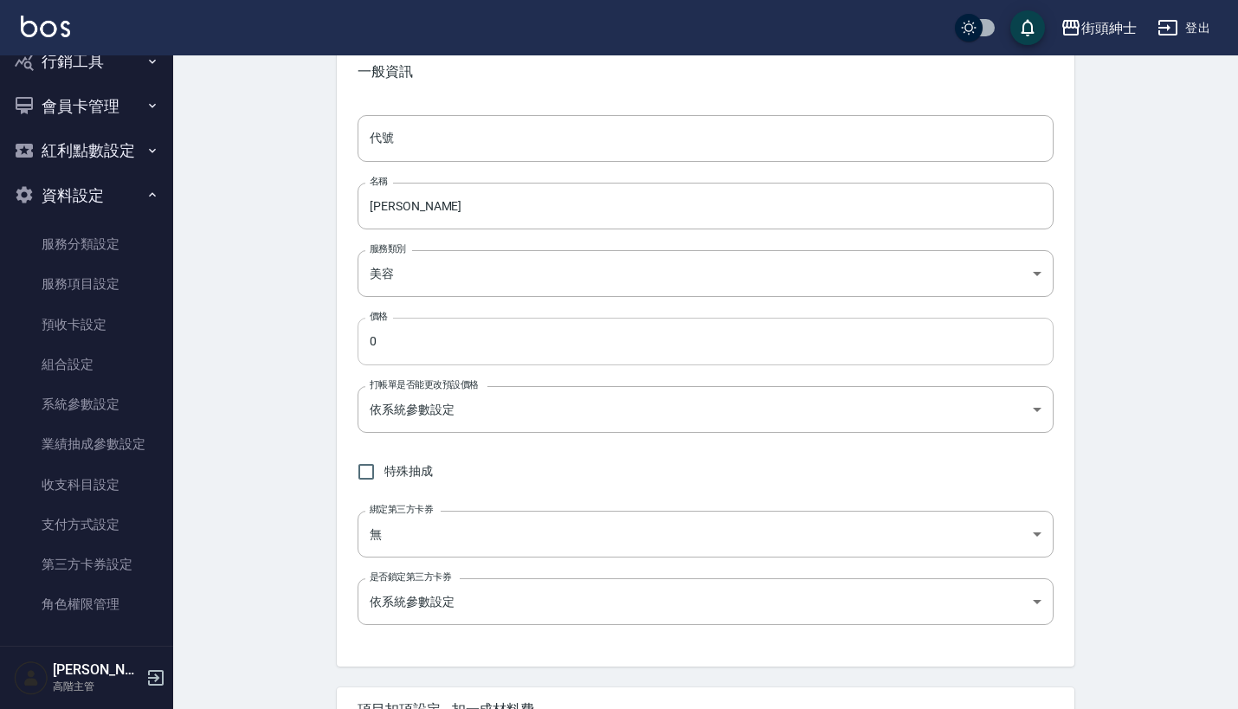
click at [506, 320] on input "0" at bounding box center [706, 341] width 696 height 47
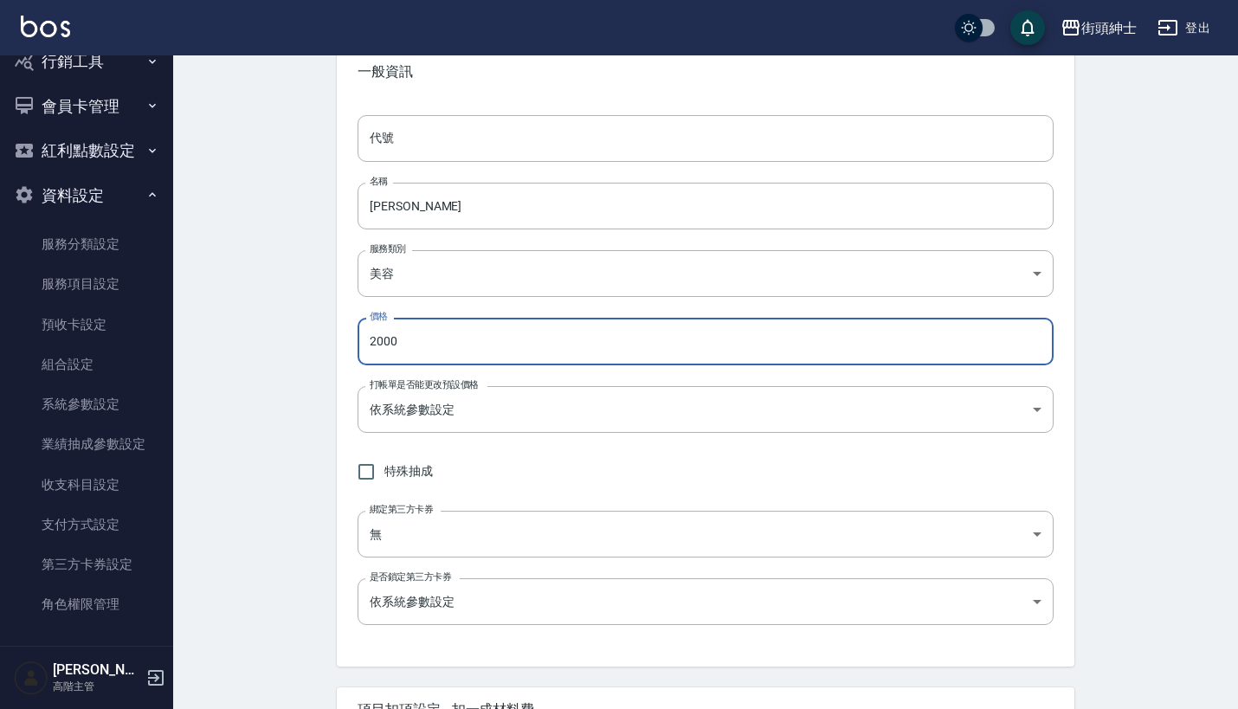
type input "2000"
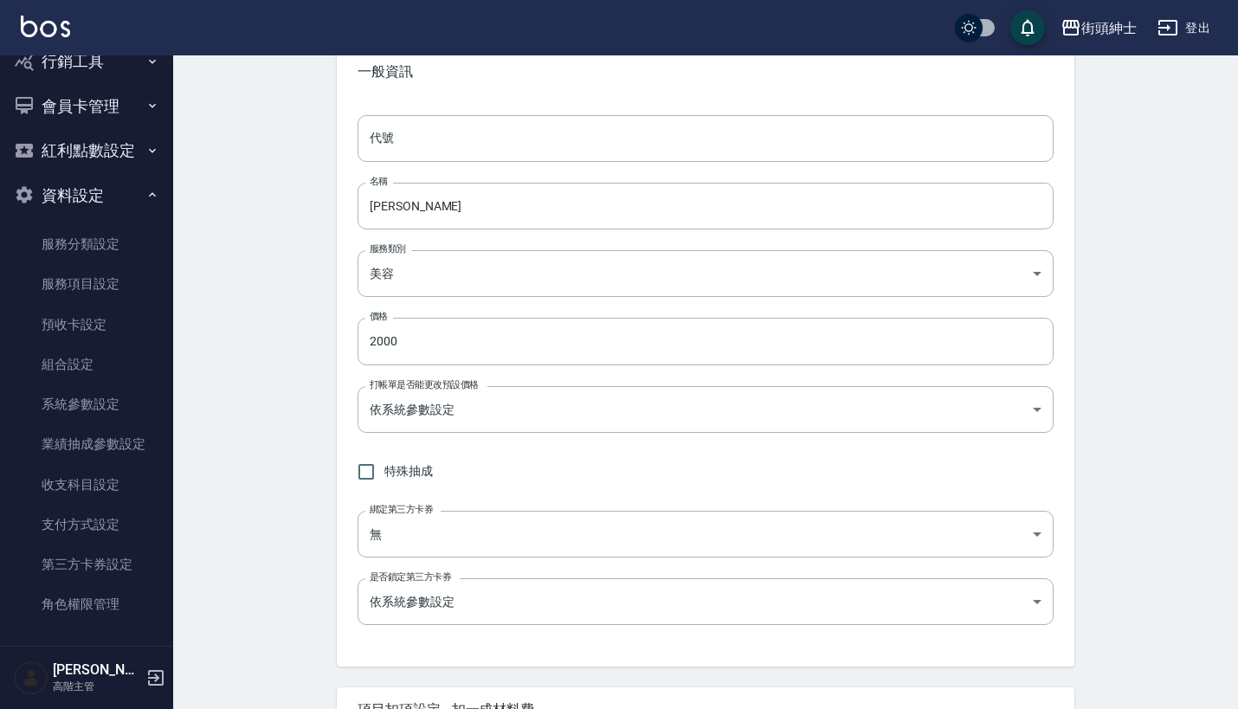
click at [315, 448] on div "New Service 新增服務項目 一般資訊 代號 代號 名稱 尊榮 名稱 服務類別 美容 a3776833-5aad-4720-b370-8cbc2486…" at bounding box center [705, 641] width 1065 height 1353
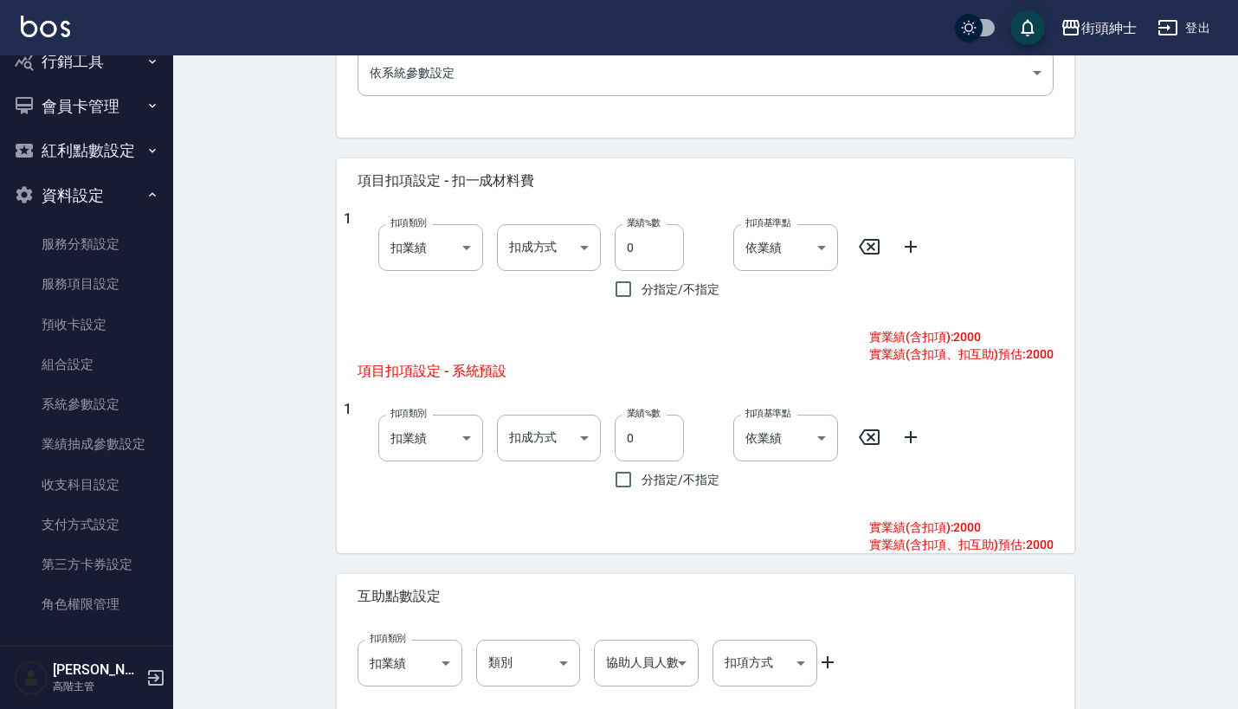
scroll to position [640, 0]
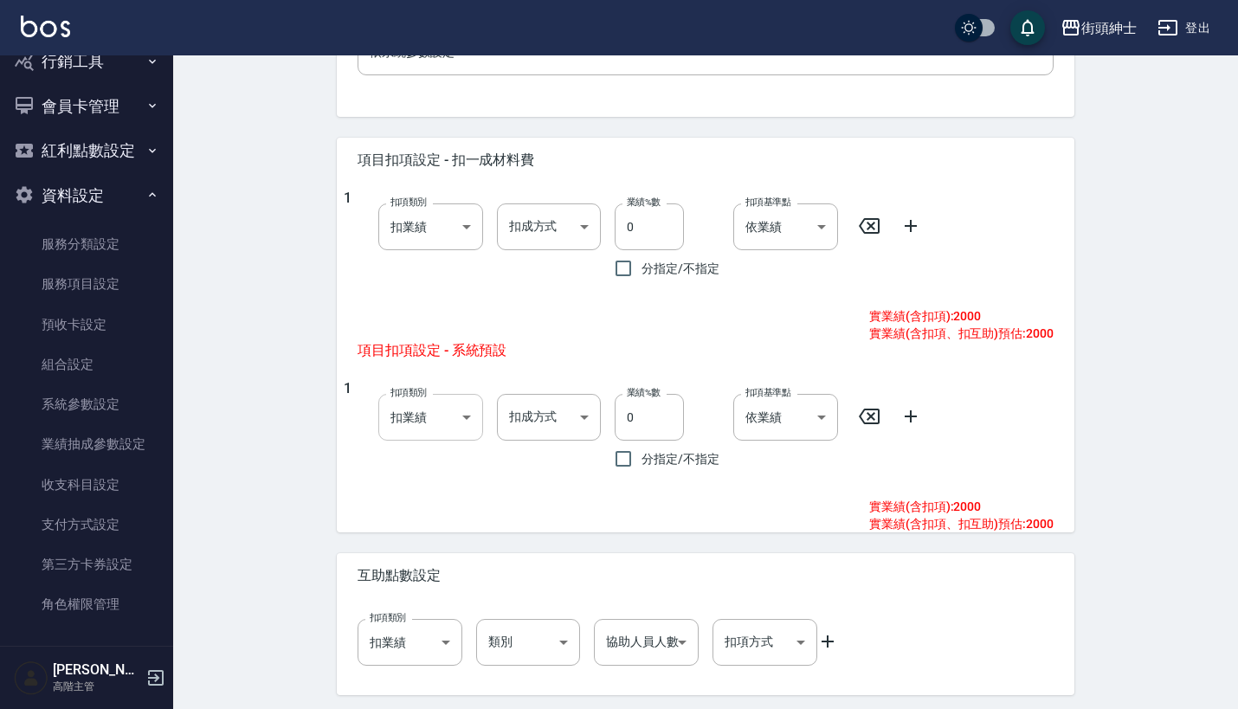
click at [447, 420] on body "街頭紳士 登出 櫃檯作業 打帳單 帳單列表 掛單列表 座位開單 營業儀表板 現金收支登錄 高階收支登錄 材料自購登錄 每日結帳 排班表 現場電腦打卡 掃碼打卡…" at bounding box center [619, 64] width 1238 height 1408
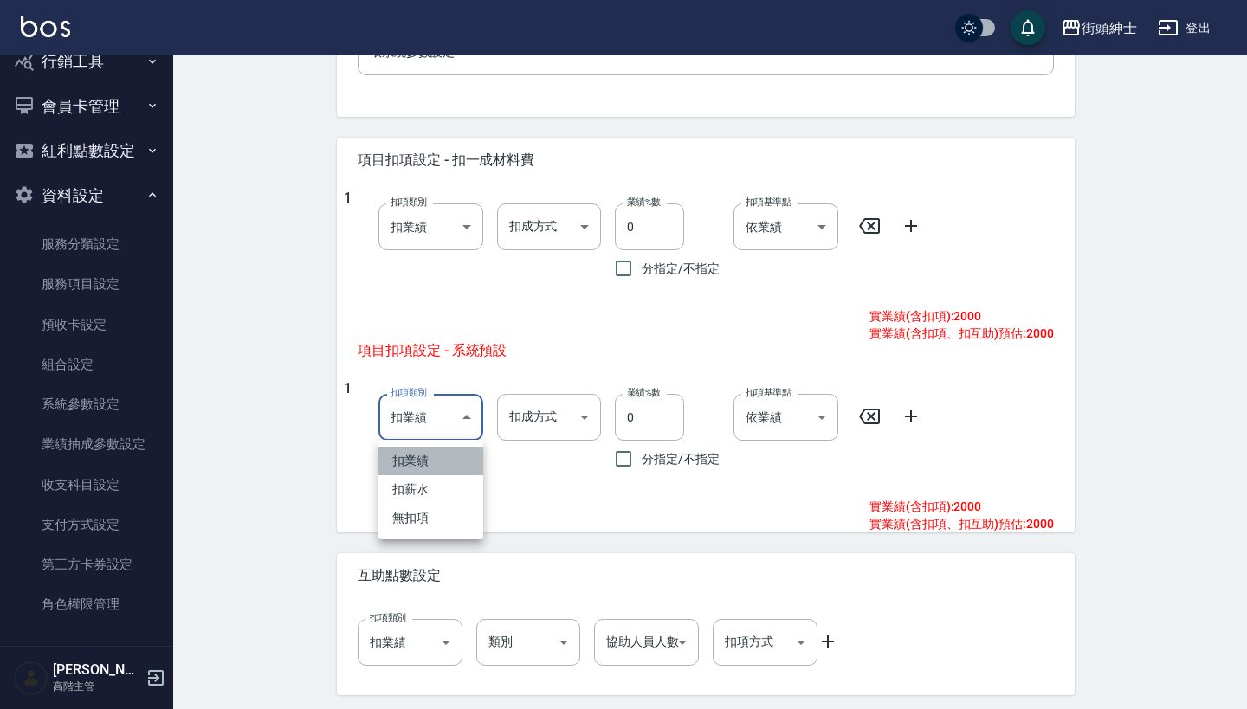
click at [430, 471] on li "扣業績" at bounding box center [430, 461] width 105 height 29
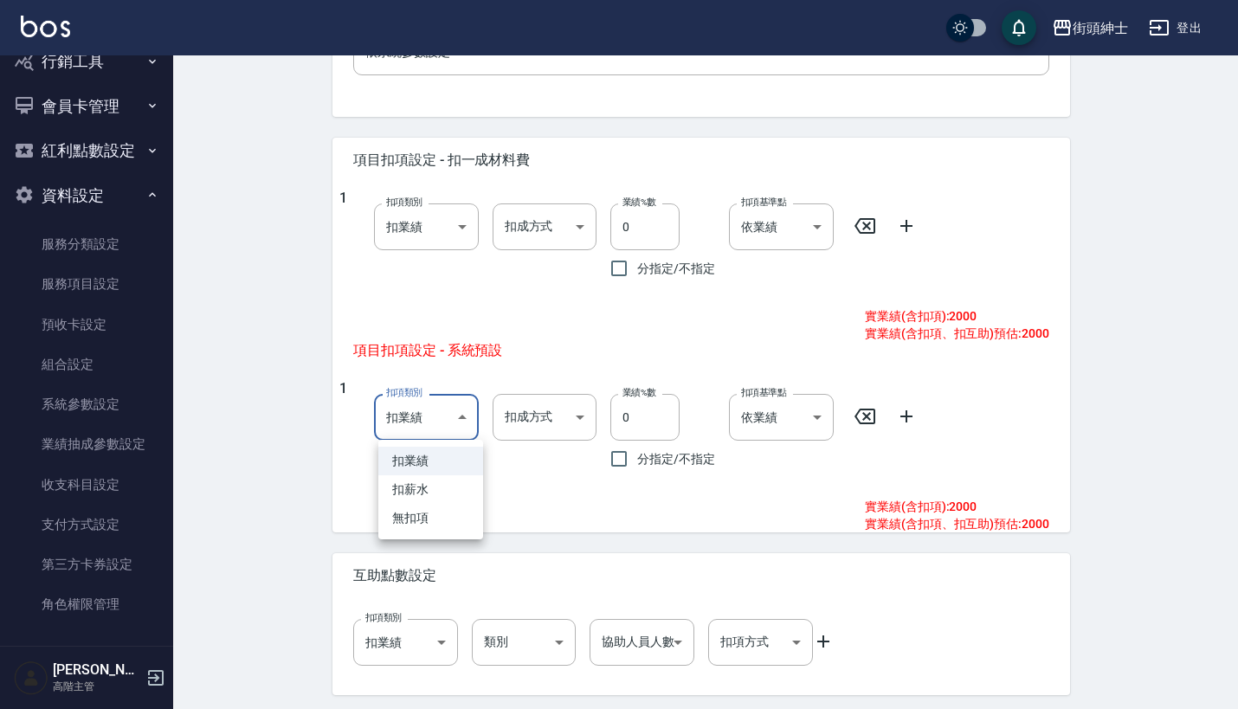
click at [431, 402] on body "街頭紳士 登出 櫃檯作業 打帳單 帳單列表 掛單列表 座位開單 營業儀表板 現金收支登錄 高階收支登錄 材料自購登錄 每日結帳 排班表 現場電腦打卡 掃碼打卡…" at bounding box center [619, 64] width 1238 height 1408
click at [435, 492] on li "扣薪水" at bounding box center [430, 489] width 105 height 29
type input "onSalary"
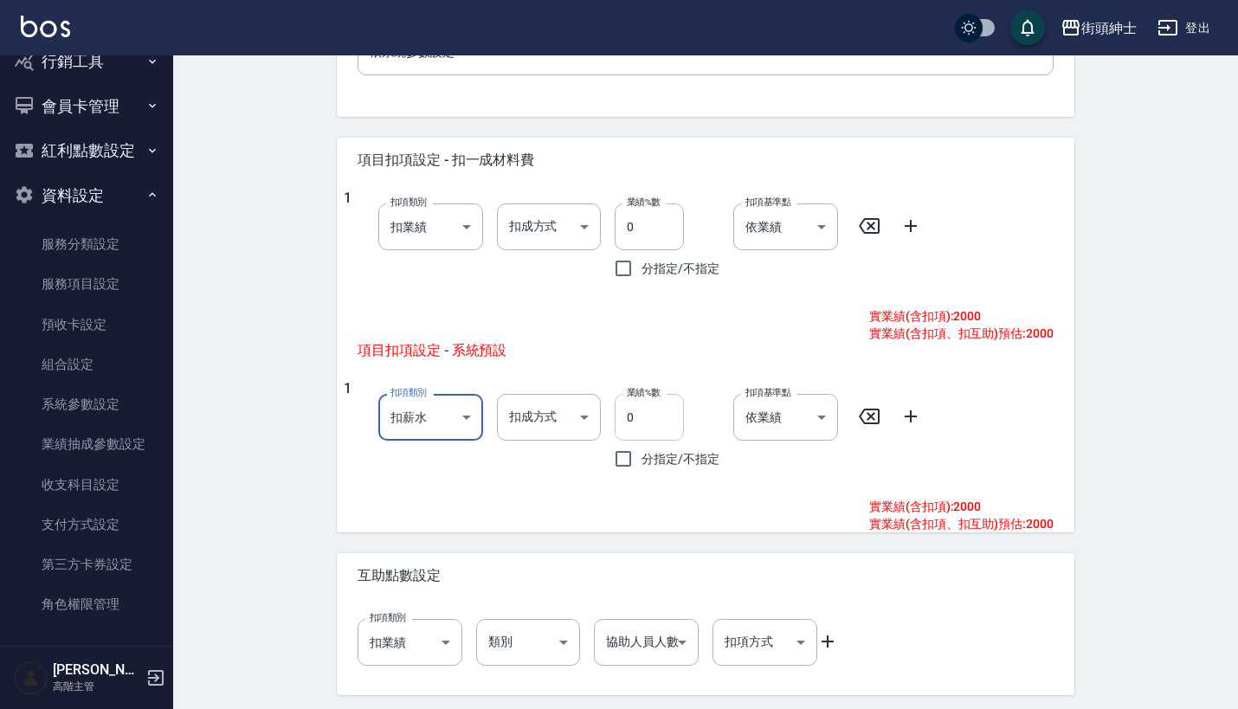
click at [655, 421] on input "0" at bounding box center [649, 417] width 69 height 47
click at [556, 422] on body "街頭紳士 登出 櫃檯作業 打帳單 帳單列表 掛單列表 座位開單 營業儀表板 現金收支登錄 高階收支登錄 材料自購登錄 每日結帳 排班表 現場電腦打卡 掃碼打卡…" at bounding box center [619, 64] width 1238 height 1408
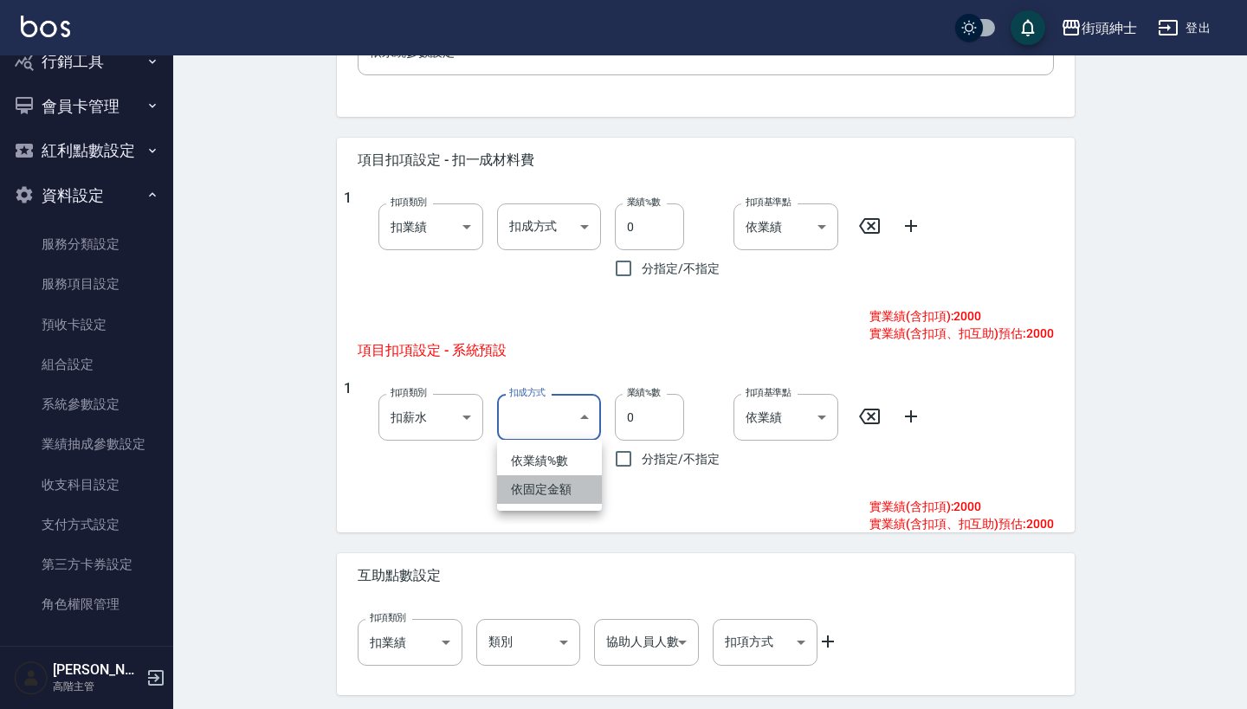
click at [558, 486] on li "依固定金額" at bounding box center [549, 489] width 105 height 29
type input "扣固定金額"
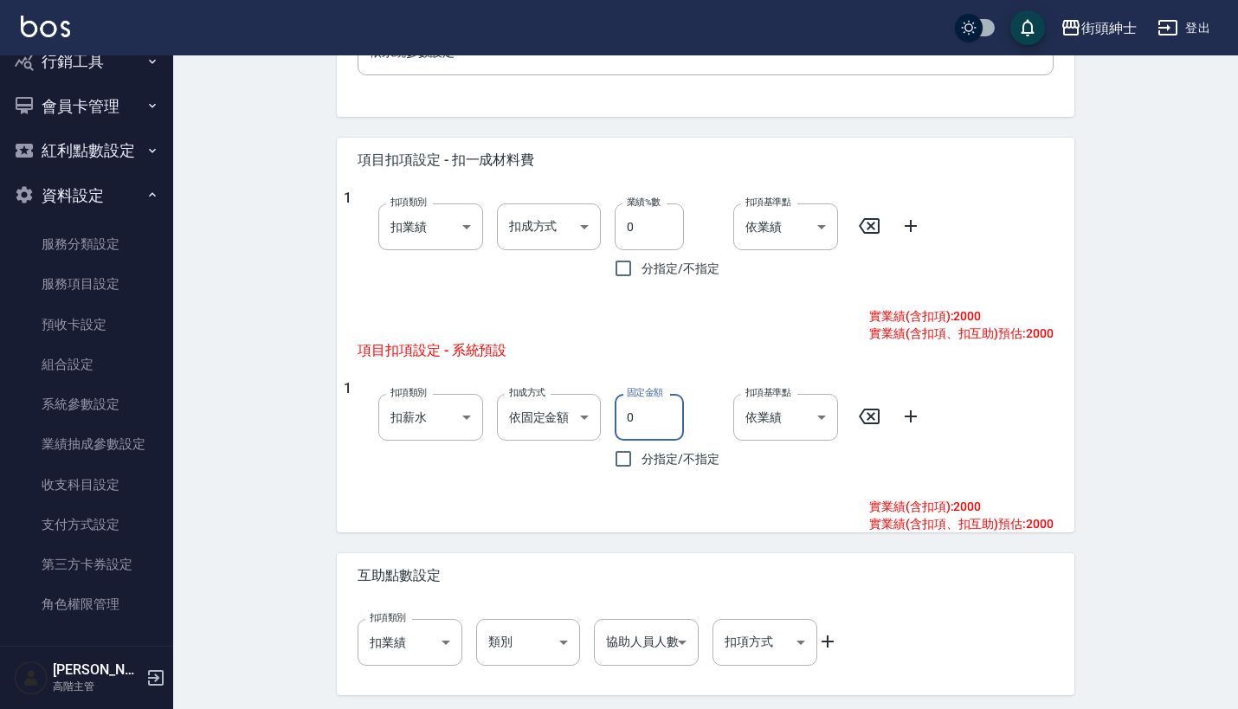
click at [660, 422] on input "0" at bounding box center [649, 417] width 69 height 47
type input "01"
type input "1110"
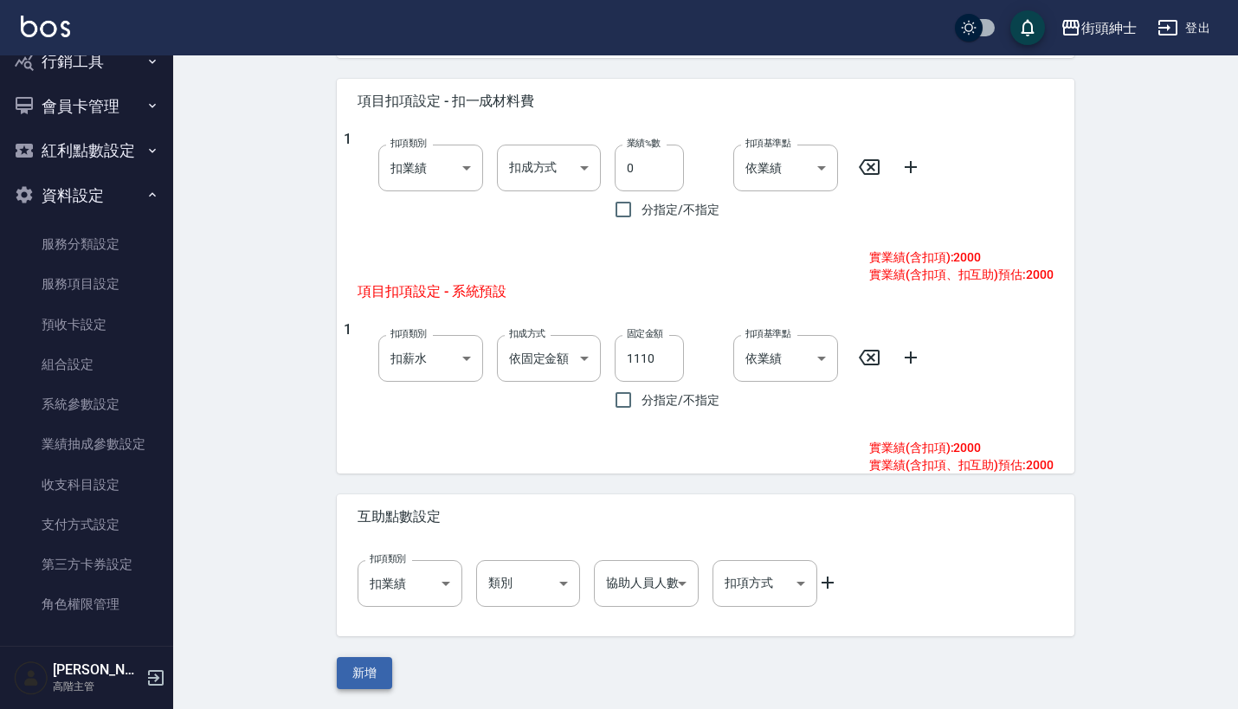
scroll to position [698, 0]
click at [361, 673] on button "新增" at bounding box center [364, 674] width 55 height 32
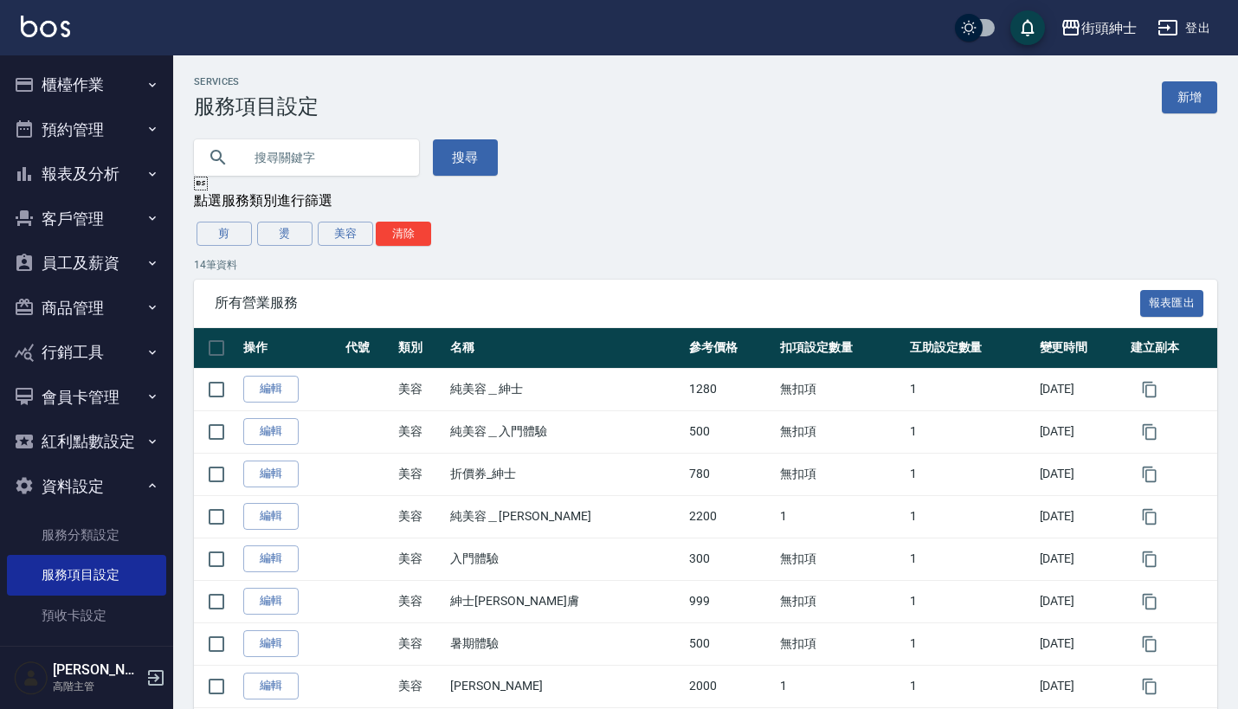
scroll to position [-1, 0]
click at [108, 129] on button "預約管理" at bounding box center [86, 129] width 159 height 45
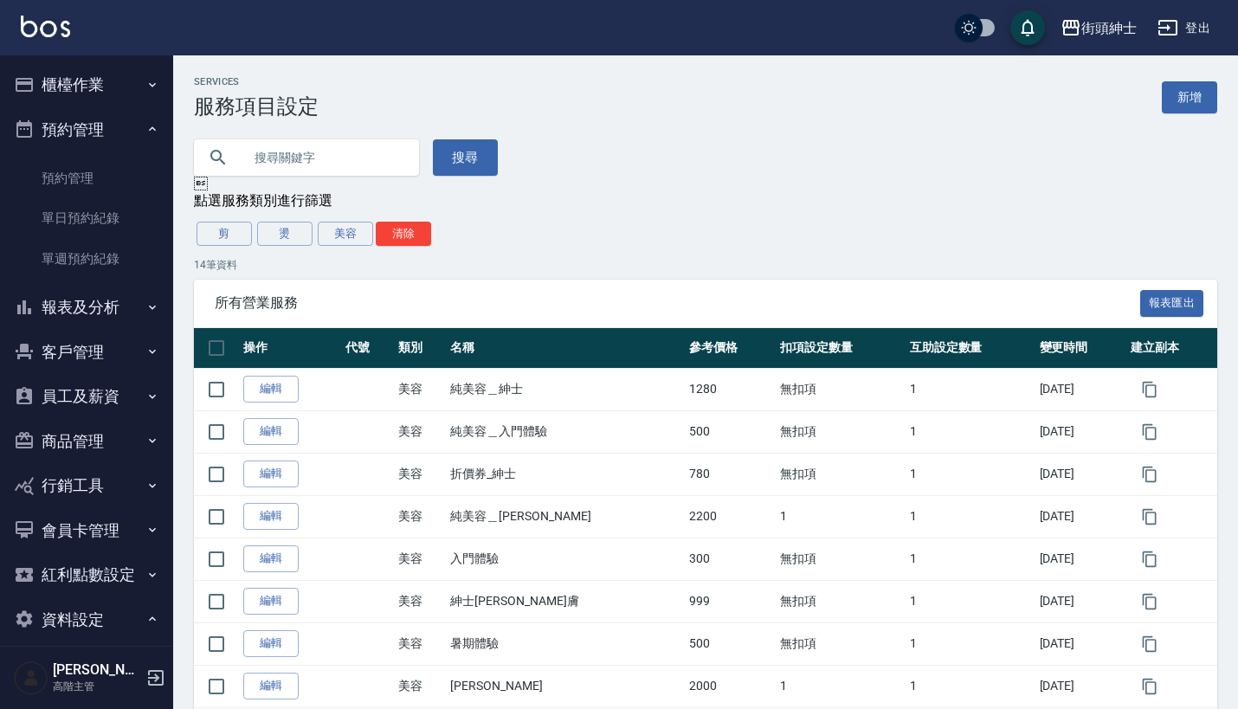
scroll to position [0, 0]
click at [103, 219] on link "單日預約紀錄" at bounding box center [86, 218] width 159 height 40
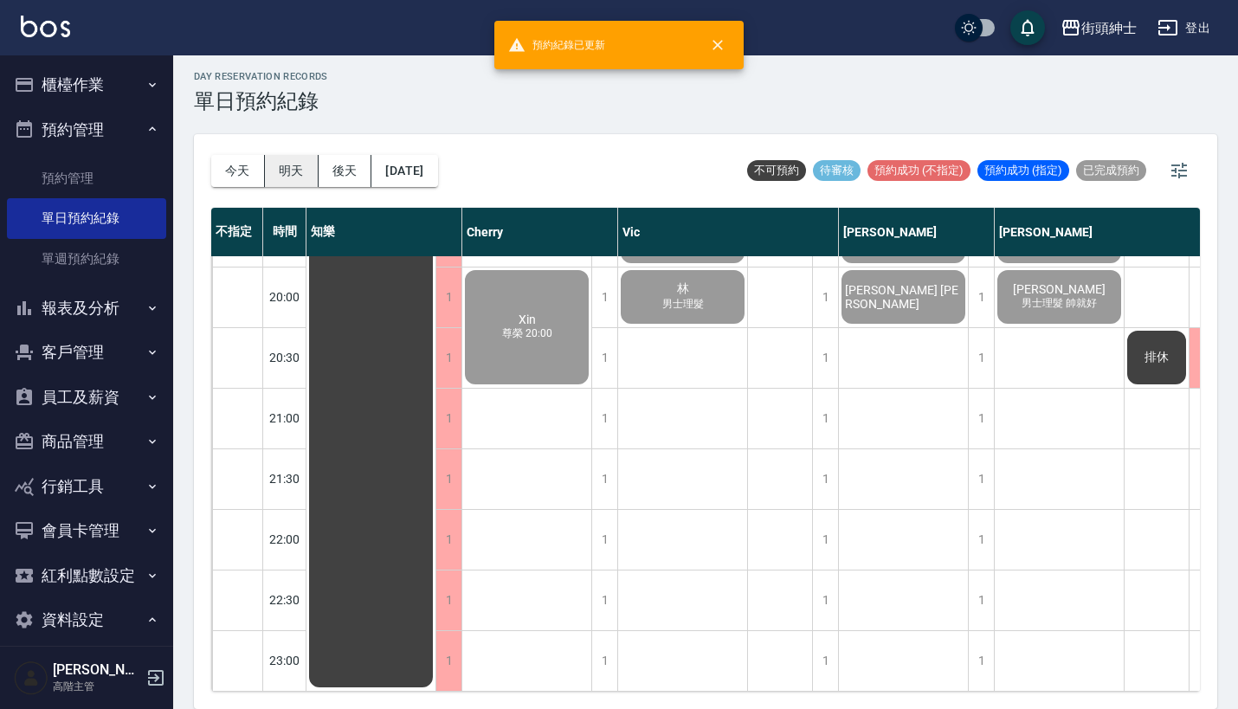
scroll to position [4, 0]
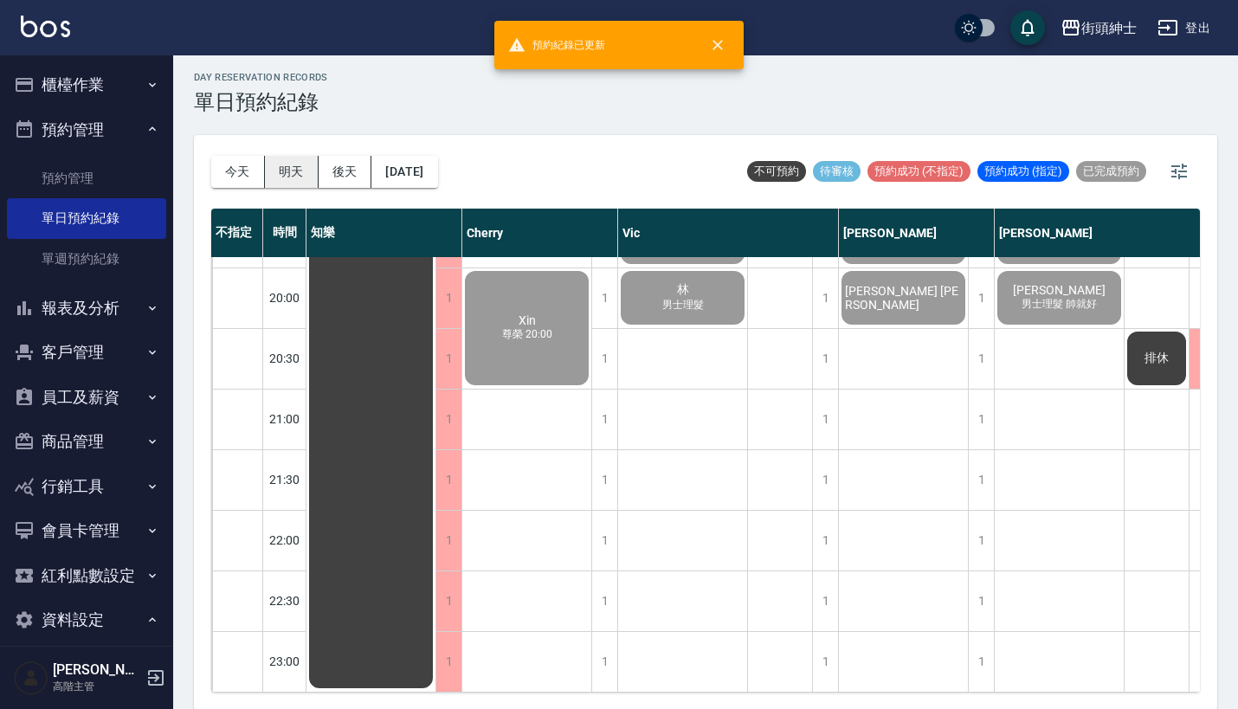
click at [281, 174] on button "明天" at bounding box center [292, 172] width 54 height 32
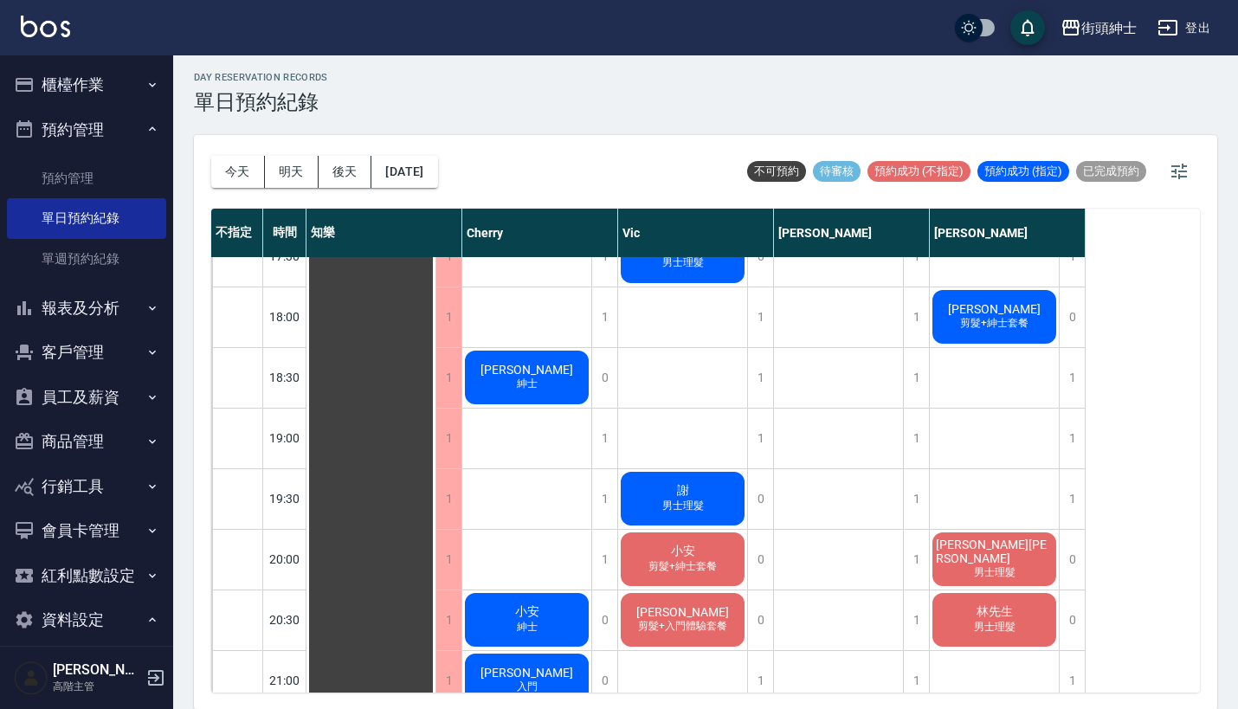
scroll to position [1100, 0]
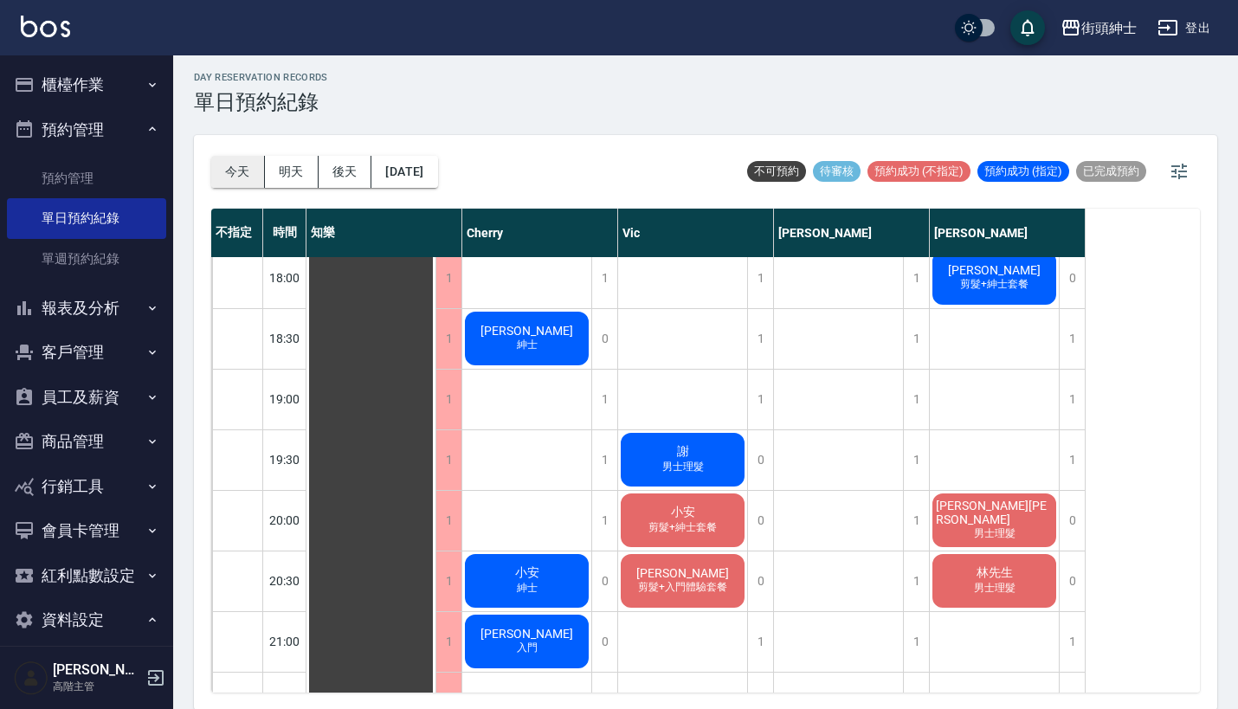
click at [233, 164] on button "今天" at bounding box center [238, 172] width 54 height 32
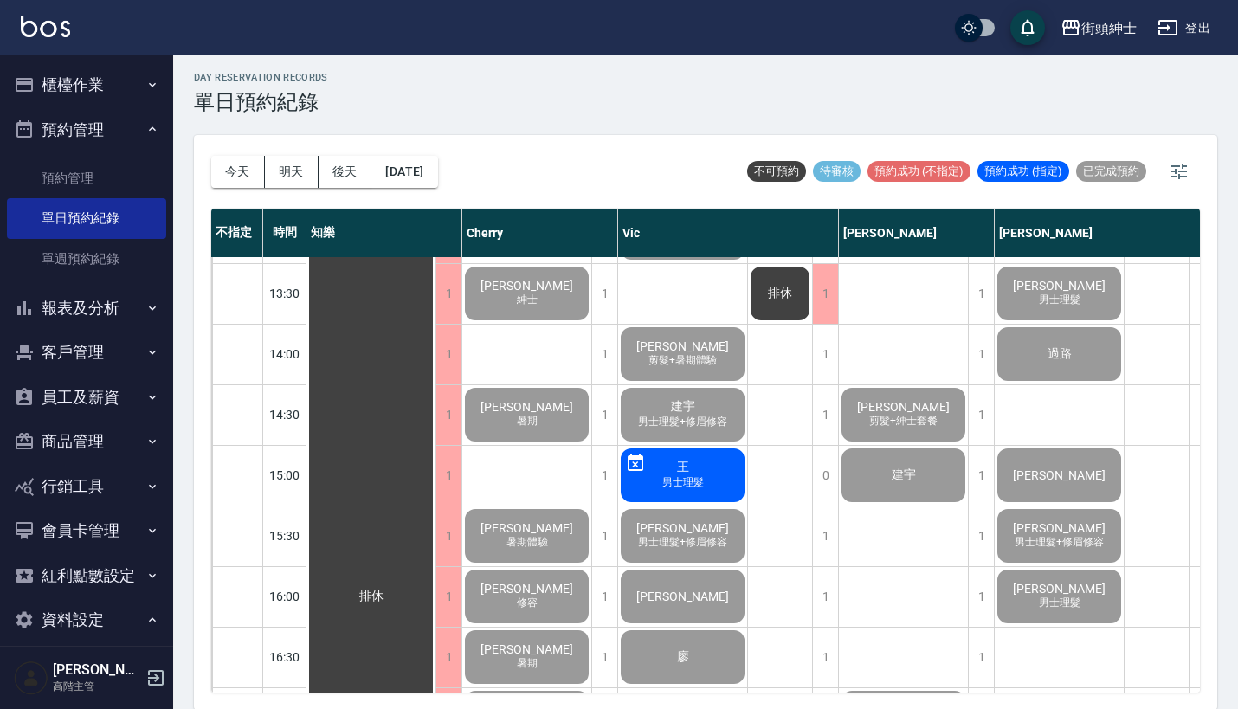
scroll to position [540, 0]
click at [286, 170] on button "明天" at bounding box center [292, 172] width 54 height 32
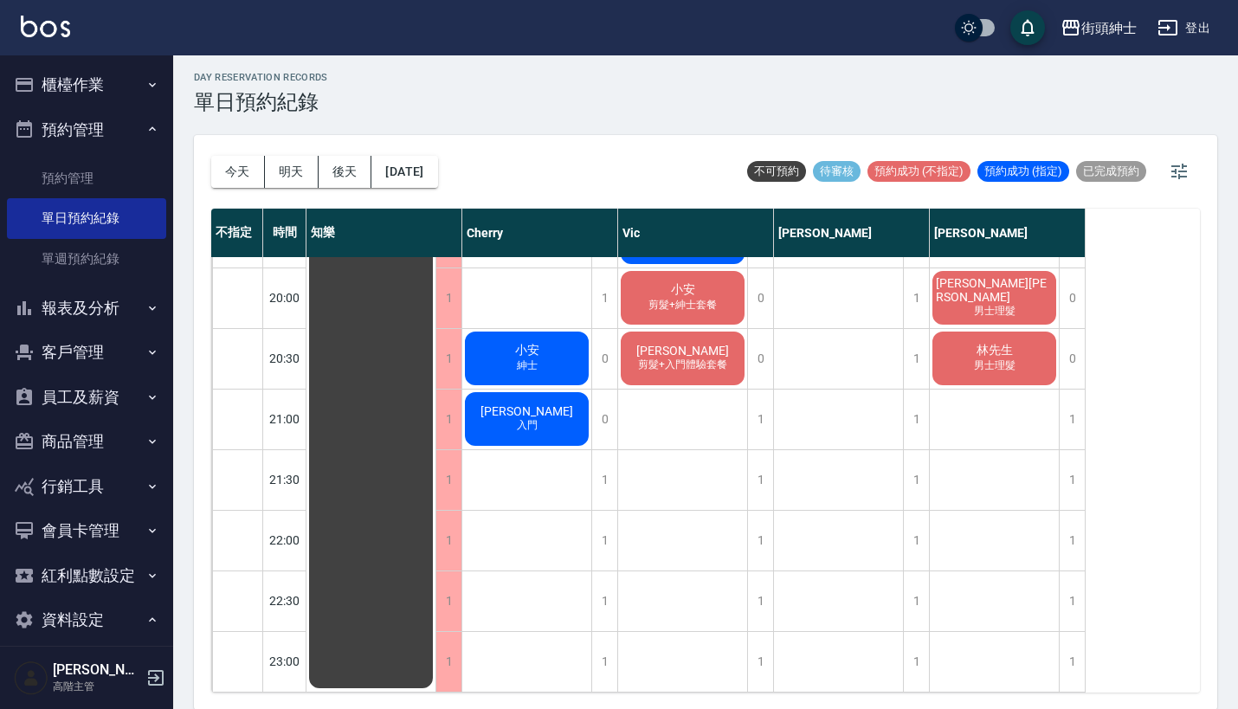
scroll to position [1337, 0]
click at [299, 174] on button "明天" at bounding box center [292, 172] width 54 height 32
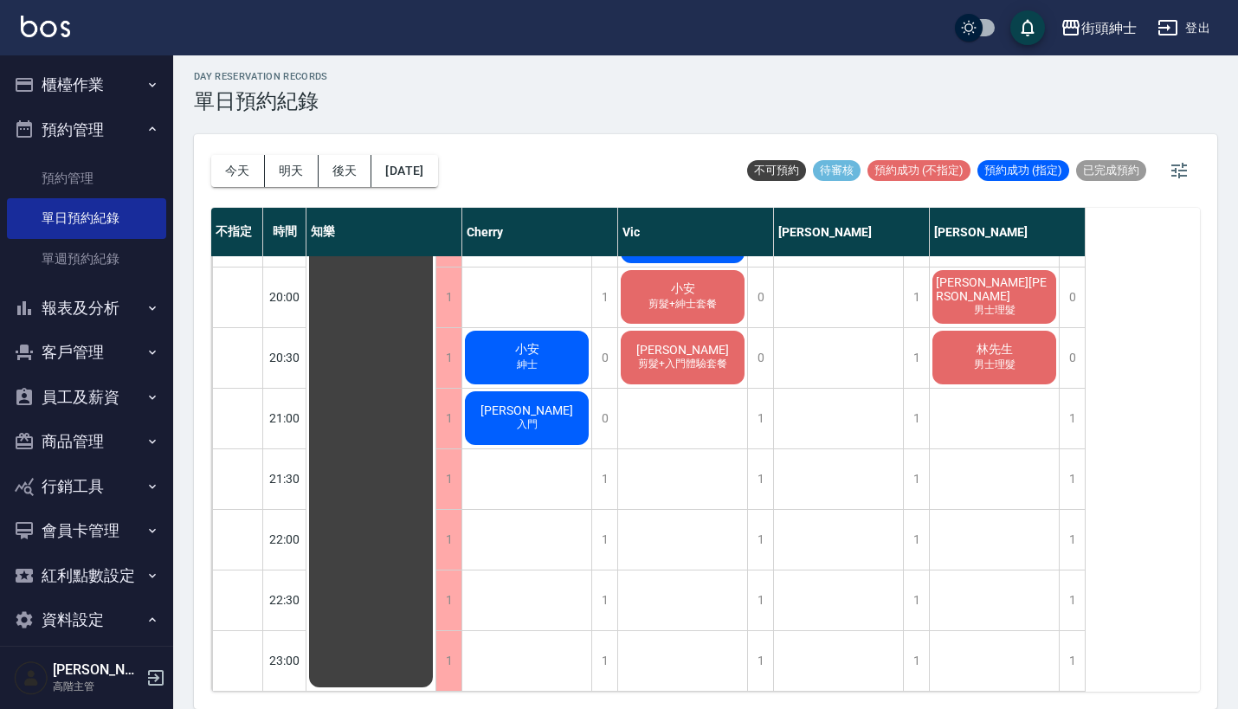
scroll to position [4, 0]
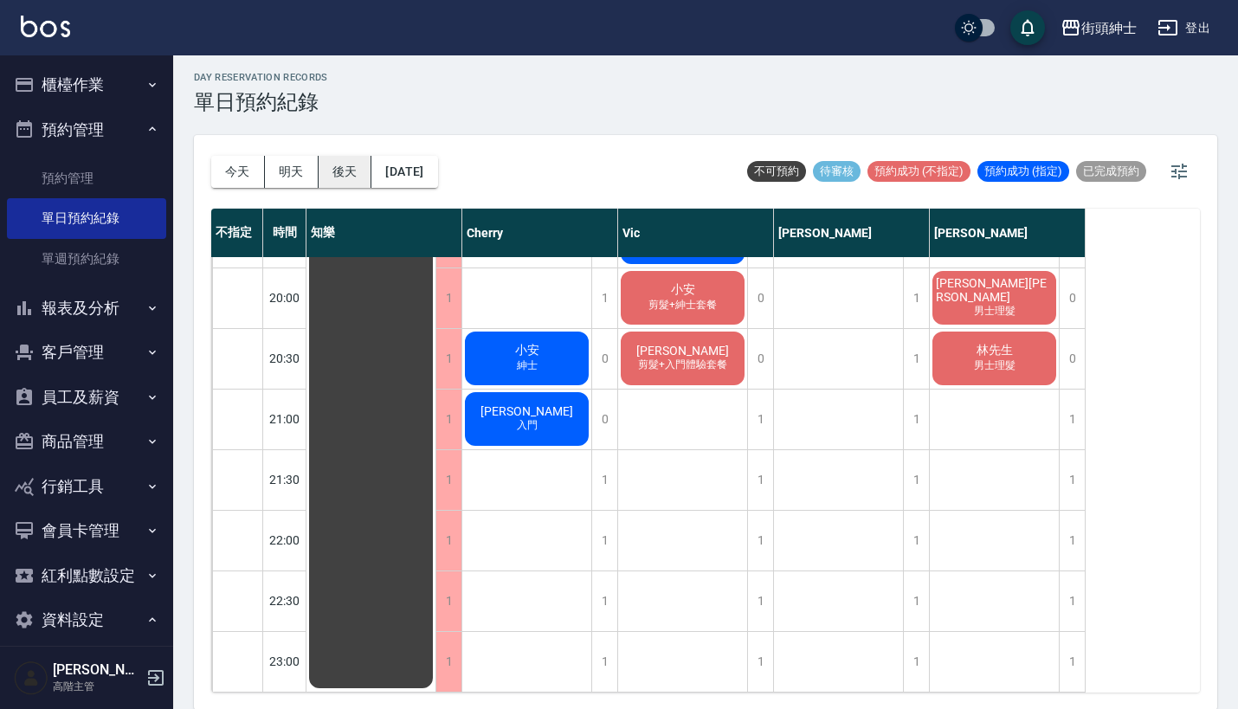
click at [345, 177] on button "後天" at bounding box center [346, 172] width 54 height 32
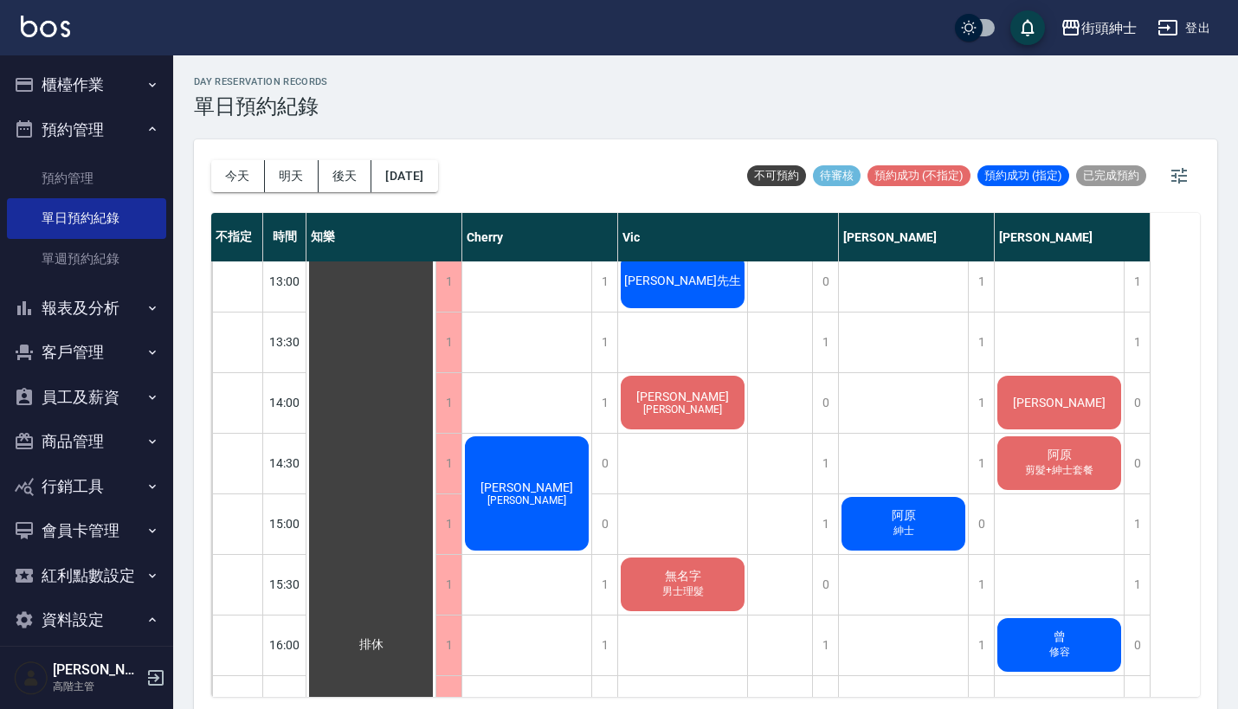
scroll to position [755, 0]
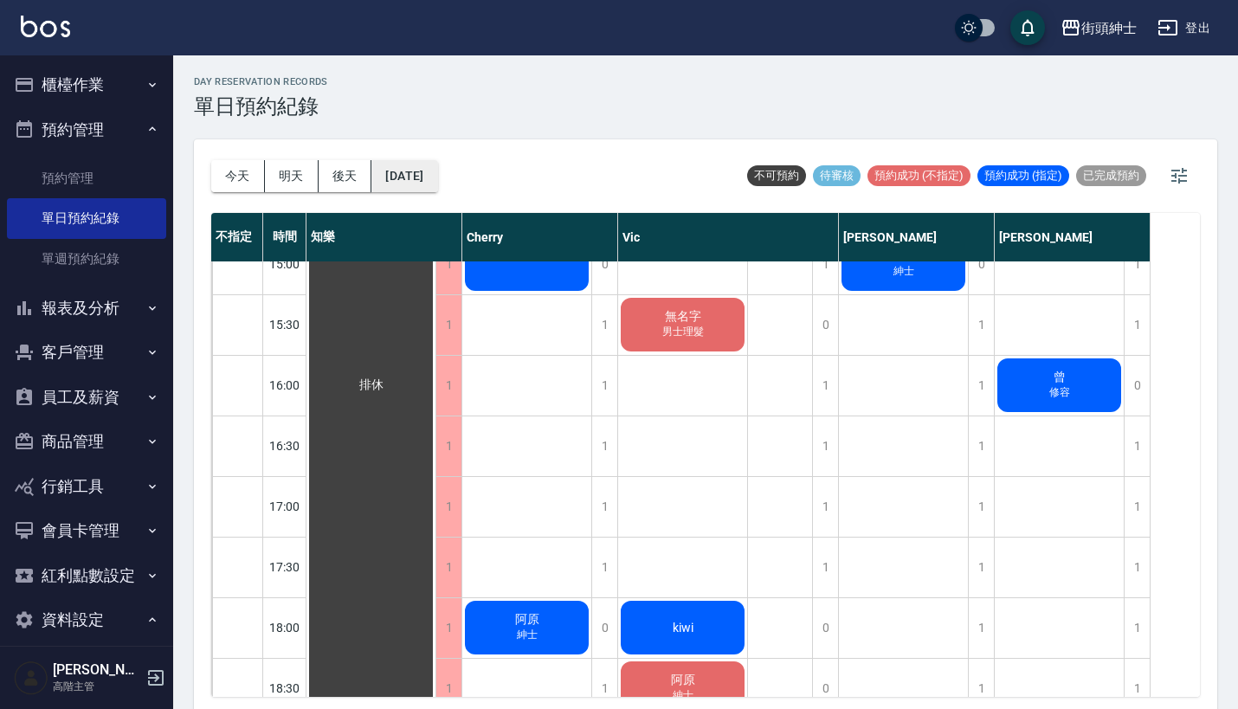
click at [423, 169] on button "2025/08/27" at bounding box center [404, 176] width 66 height 32
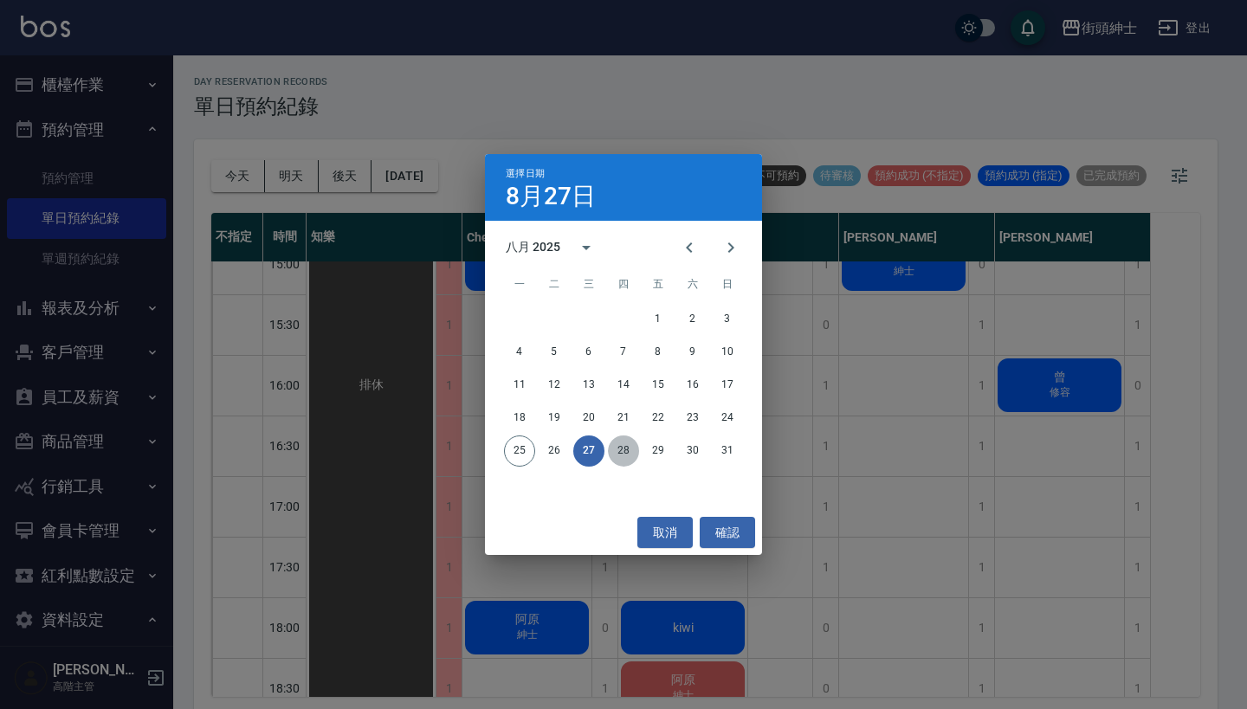
click at [615, 454] on button "28" at bounding box center [623, 450] width 31 height 31
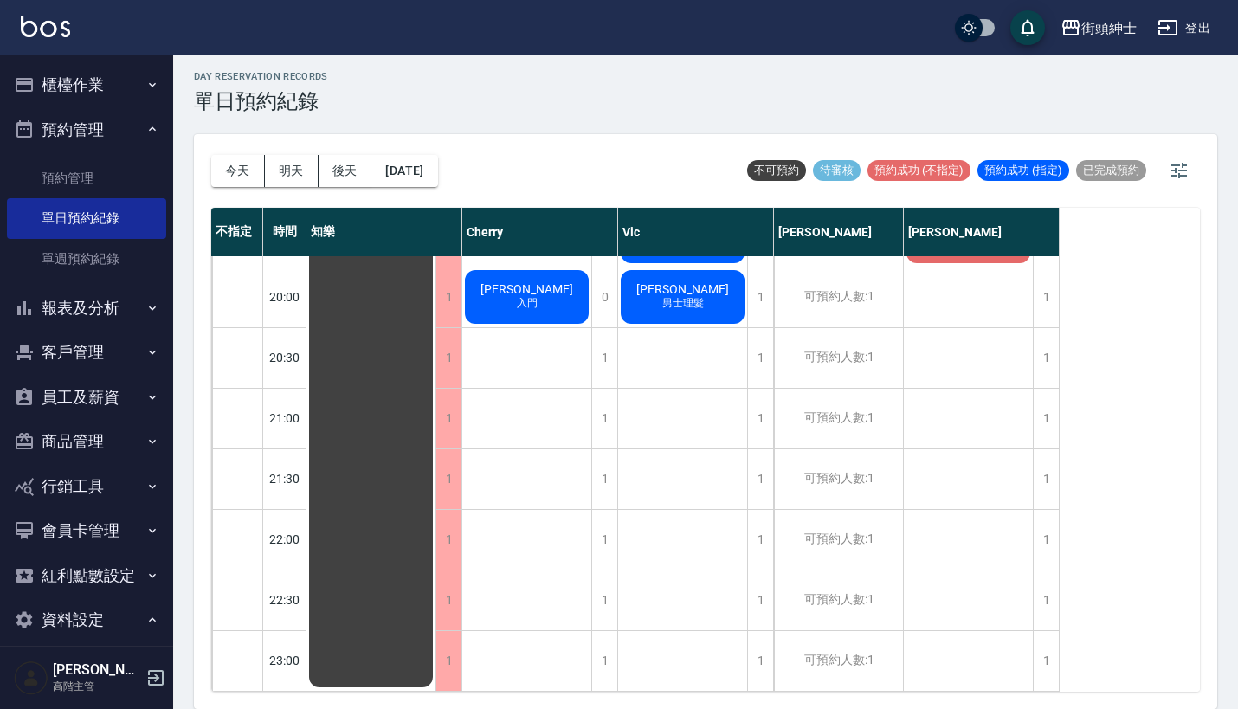
scroll to position [4, 0]
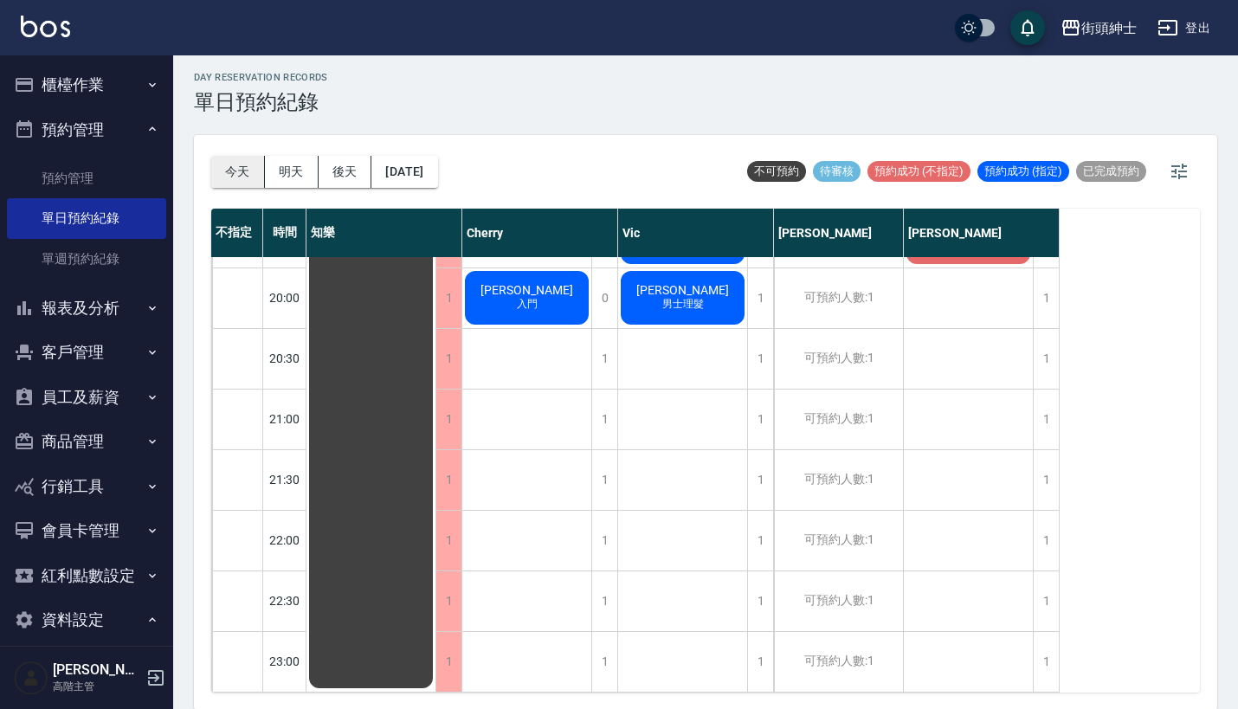
click at [243, 176] on button "今天" at bounding box center [238, 172] width 54 height 32
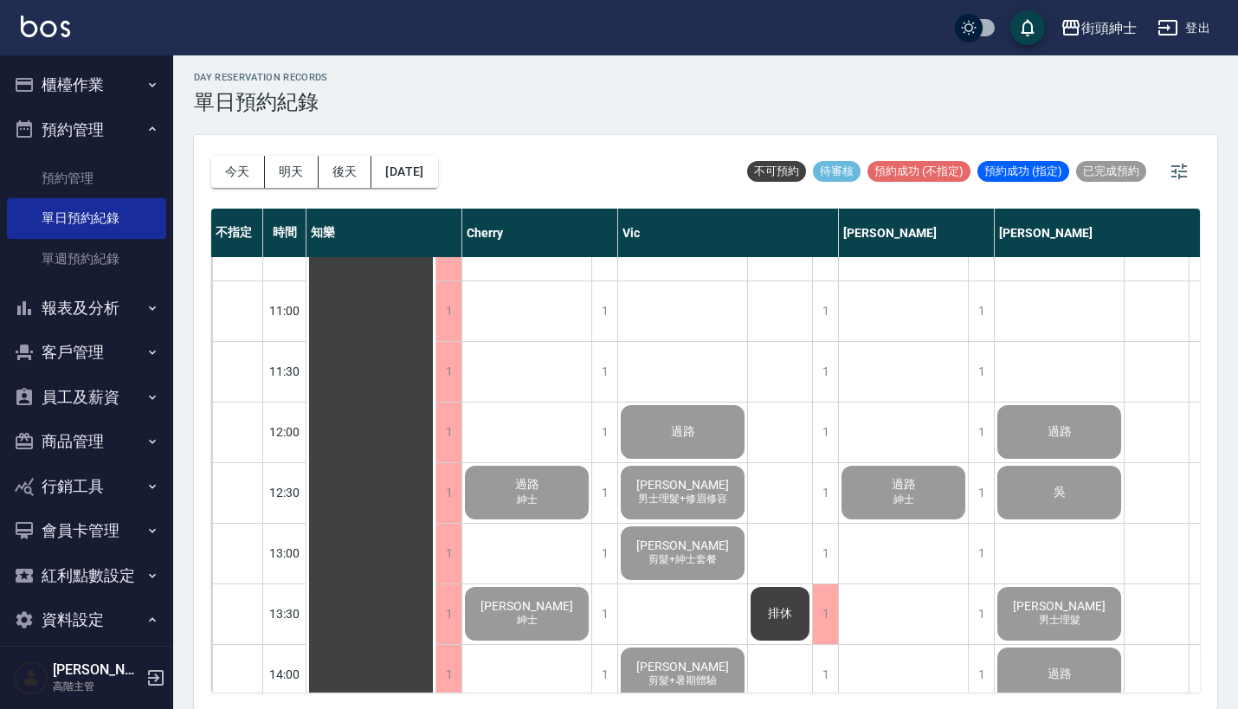
scroll to position [23, 0]
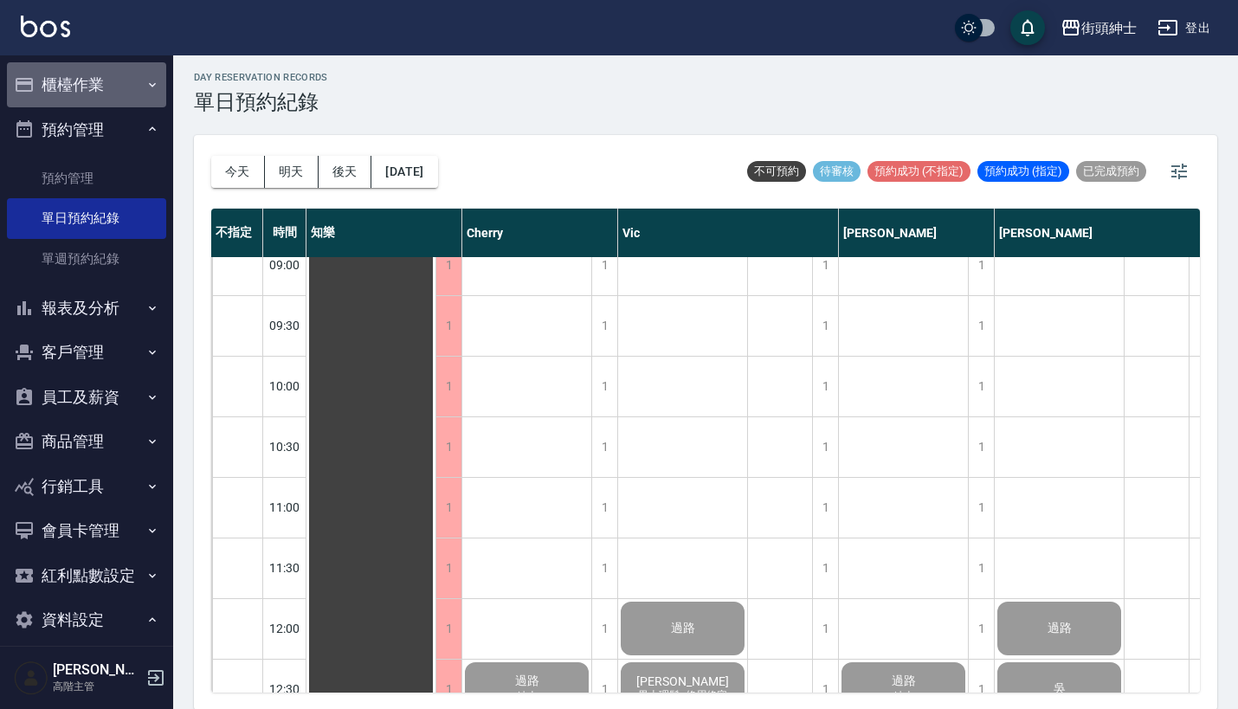
click at [113, 91] on button "櫃檯作業" at bounding box center [86, 84] width 159 height 45
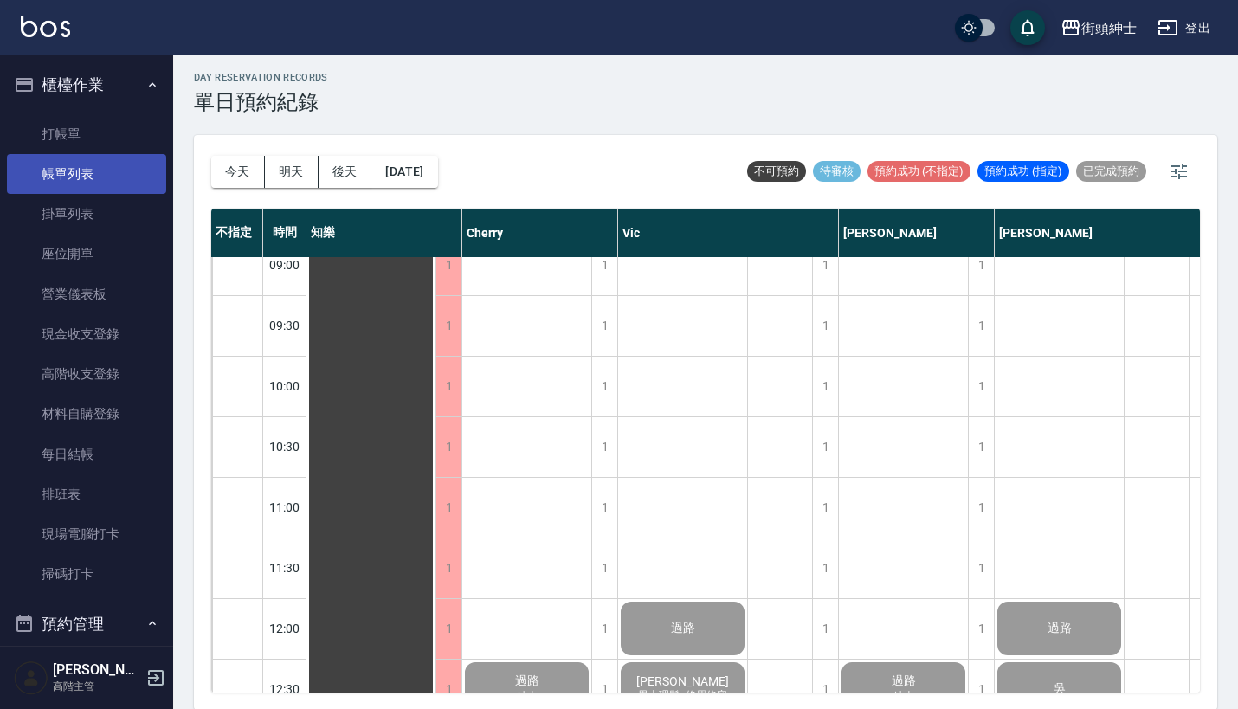
click at [117, 169] on link "帳單列表" at bounding box center [86, 174] width 159 height 40
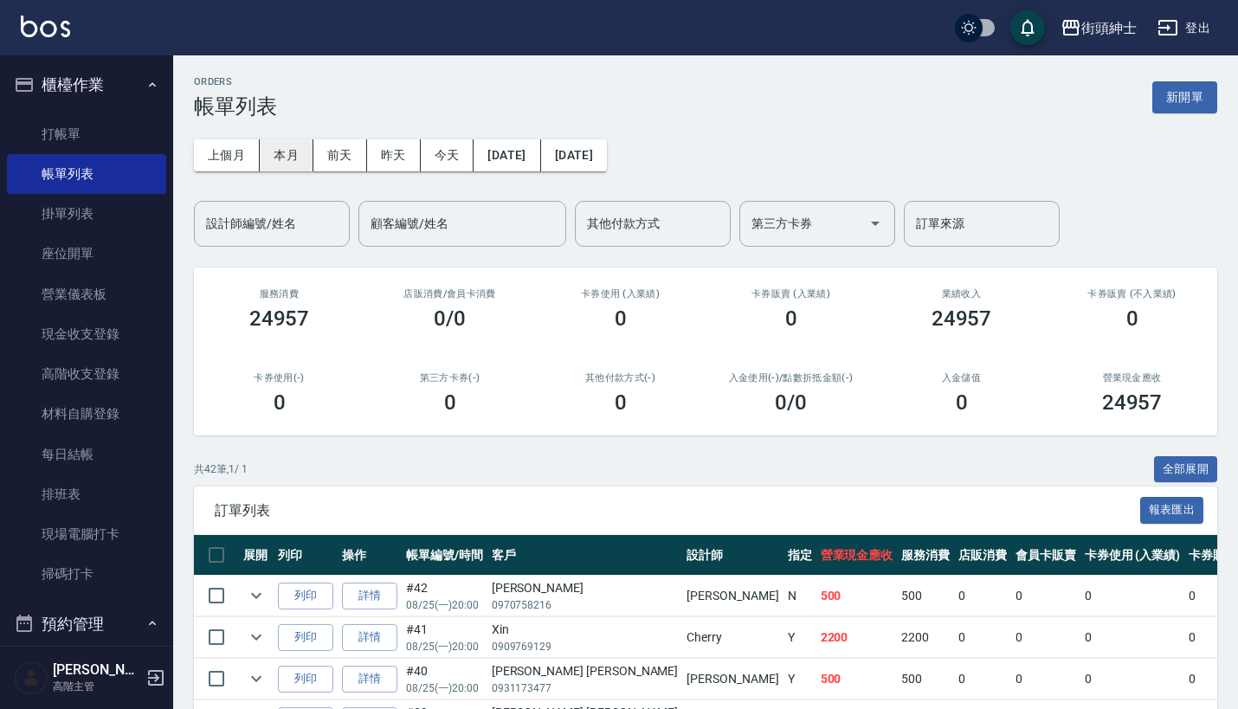
click at [289, 149] on button "本月" at bounding box center [287, 155] width 54 height 32
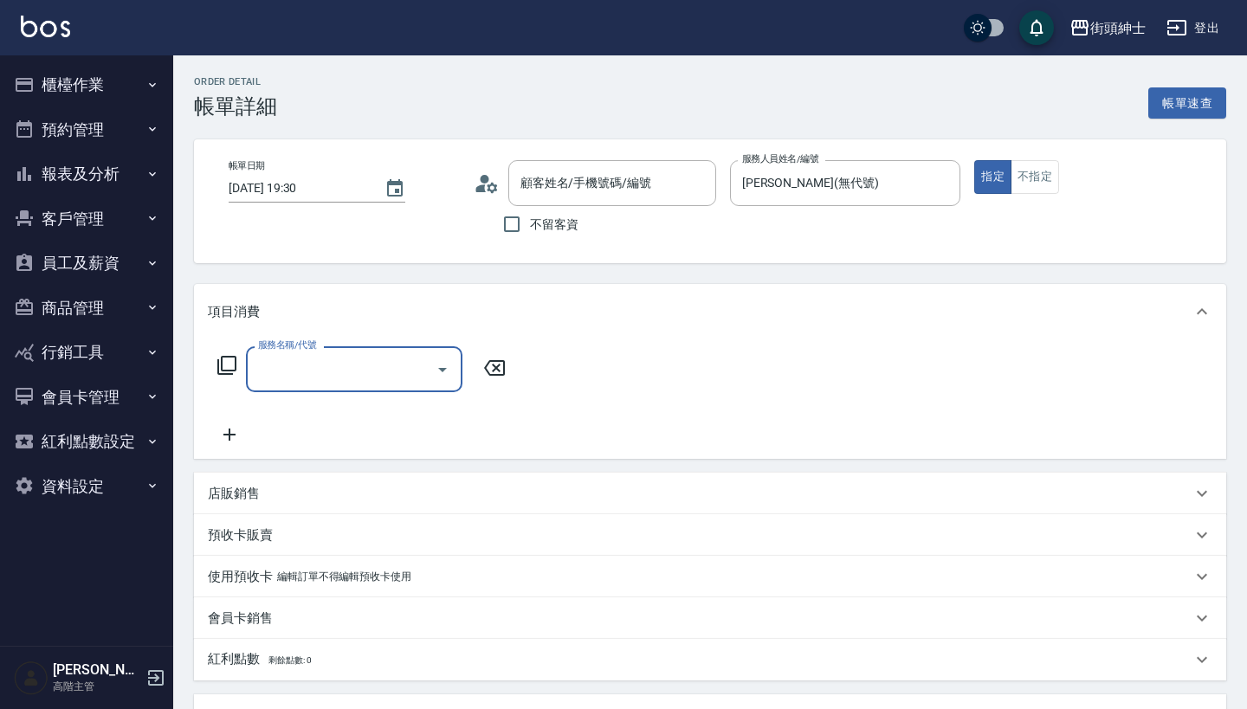
drag, startPoint x: 0, startPoint y: 0, endPoint x: 365, endPoint y: 493, distance: 613.2
click at [362, 352] on div "服務名稱/代號" at bounding box center [354, 369] width 216 height 46
type input "[PERSON_NAME] [PERSON_NAME]/0931173477/null"
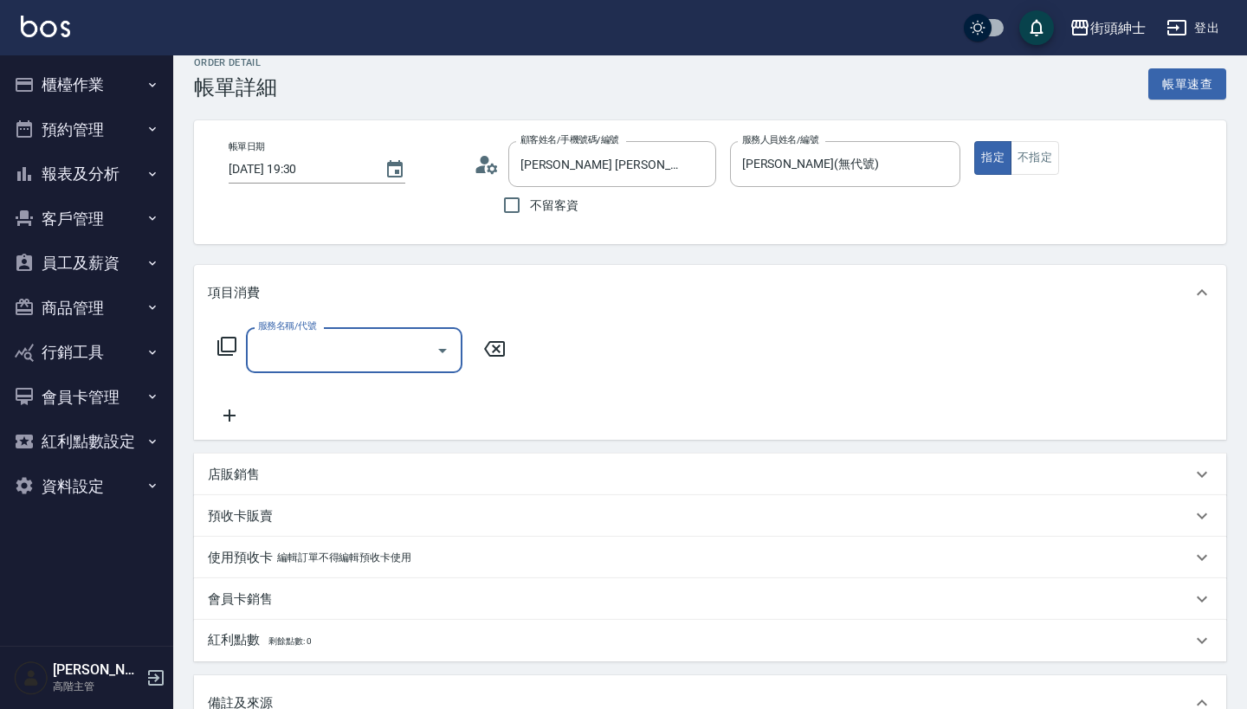
click at [374, 359] on input "服務名稱/代號" at bounding box center [341, 350] width 175 height 30
click at [359, 368] on div "服務名稱/代號" at bounding box center [354, 350] width 216 height 46
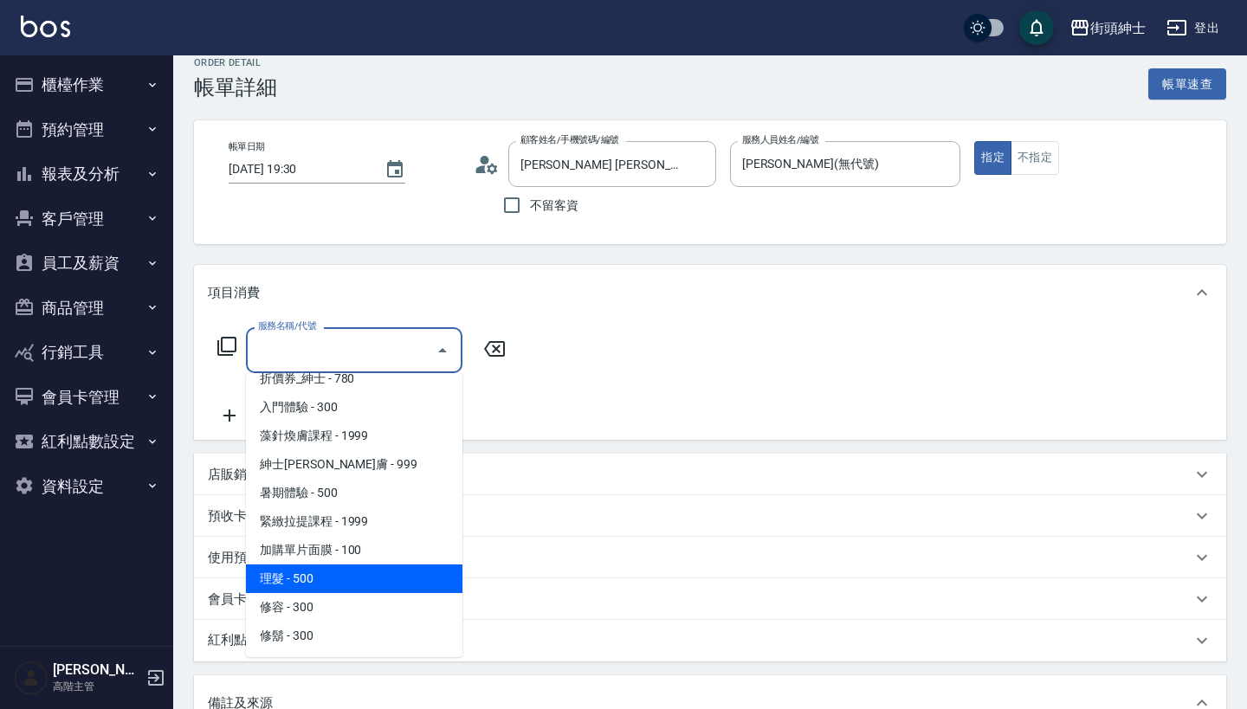
scroll to position [73, 0]
click at [383, 587] on span "理髮 - 500" at bounding box center [354, 578] width 216 height 29
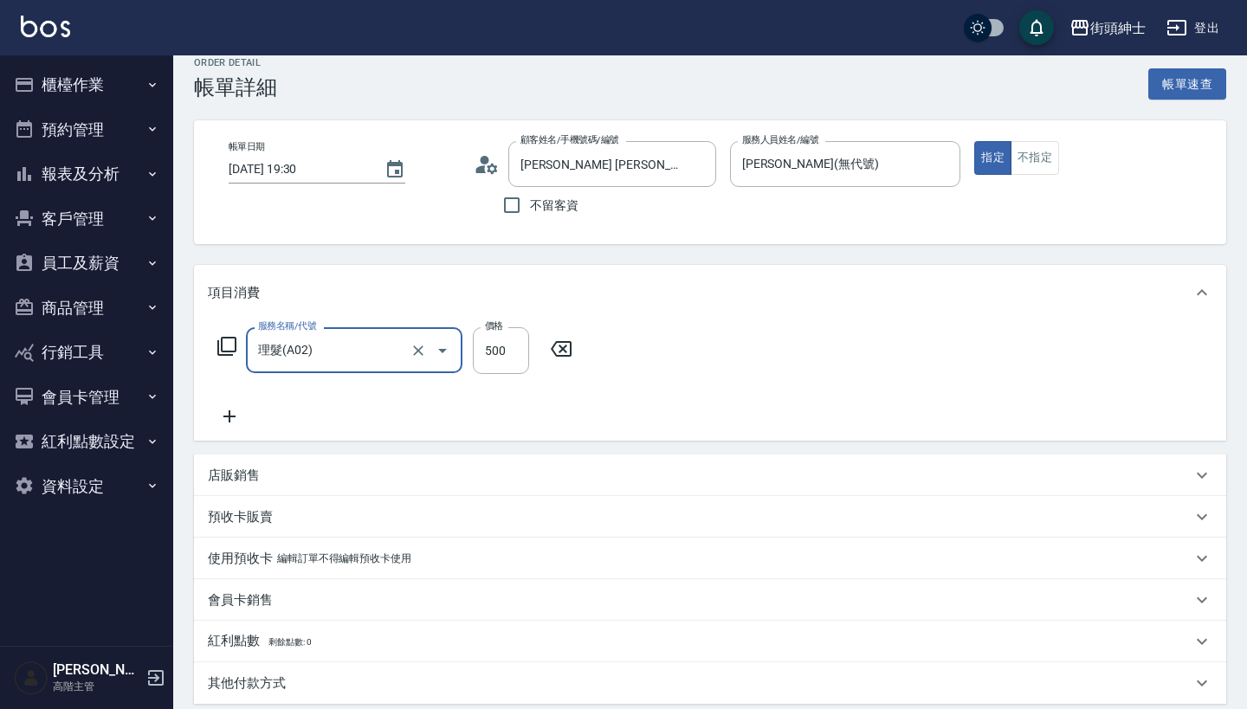
type input "理髮(A02)"
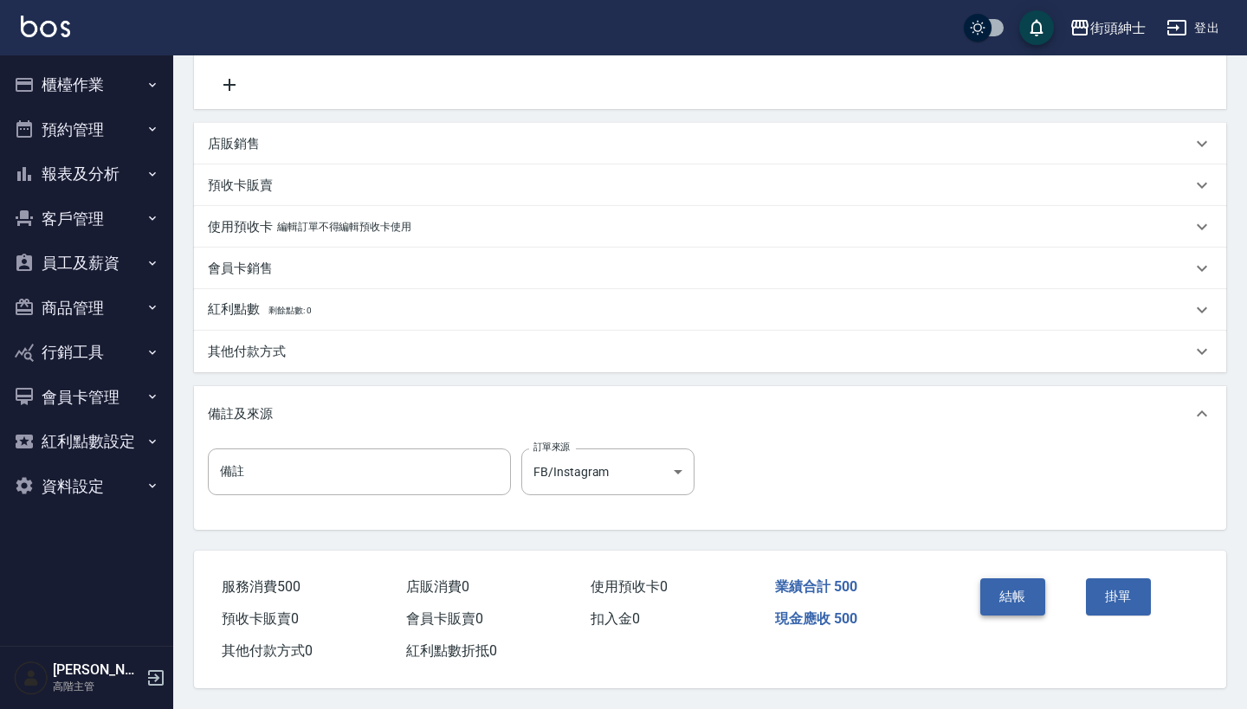
scroll to position [358, 0]
click at [1019, 590] on button "結帳" at bounding box center [1012, 596] width 65 height 36
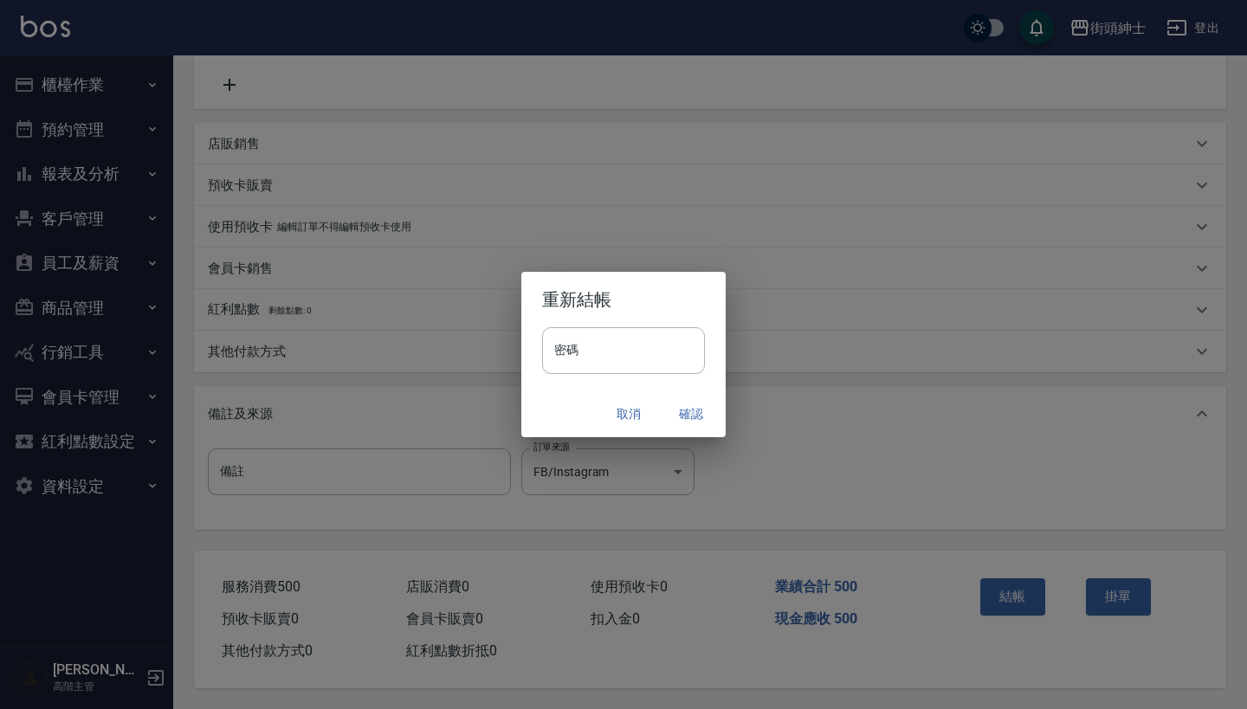
click at [693, 411] on button "確認" at bounding box center [690, 414] width 55 height 32
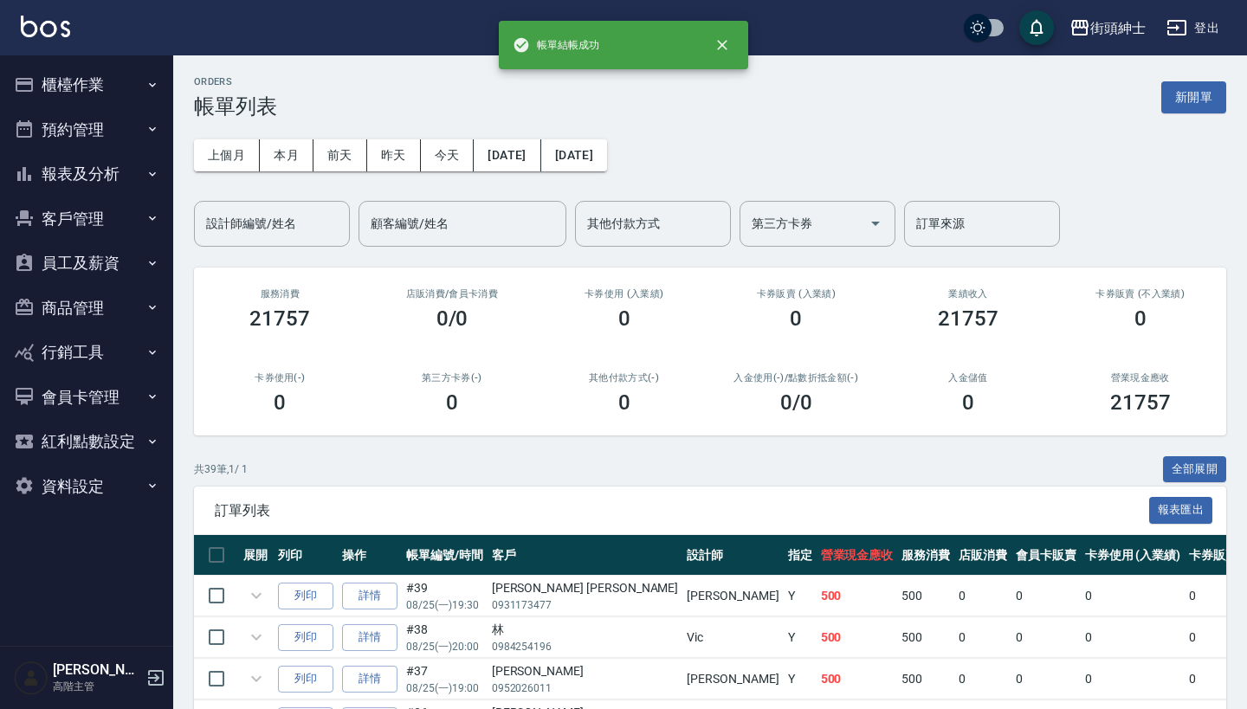
click at [129, 131] on button "預約管理" at bounding box center [86, 129] width 159 height 45
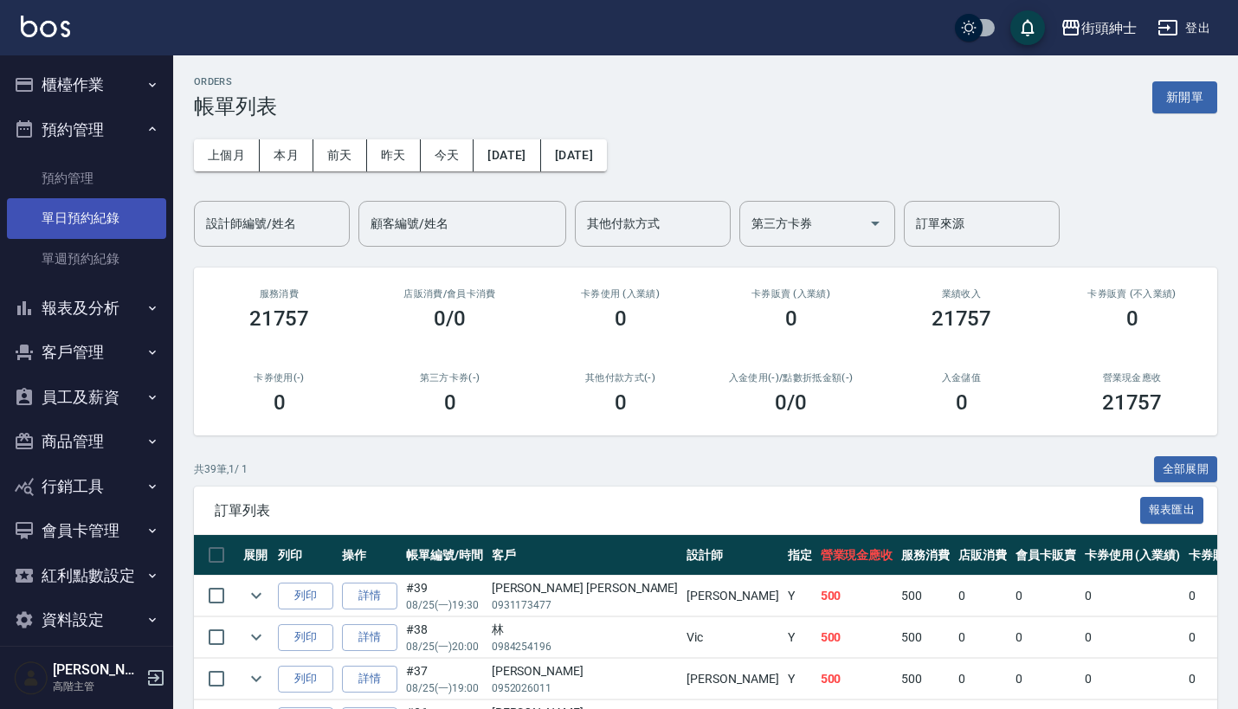
click at [112, 206] on link "單日預約紀錄" at bounding box center [86, 218] width 159 height 40
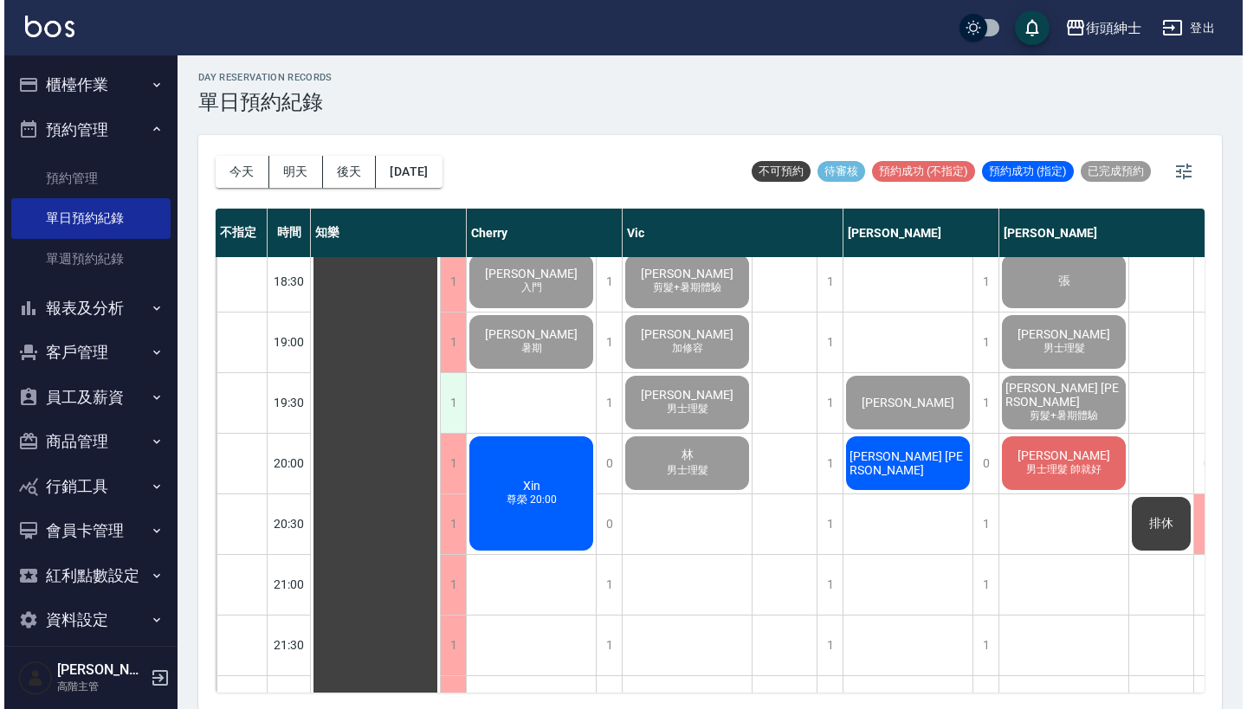
scroll to position [1162, 0]
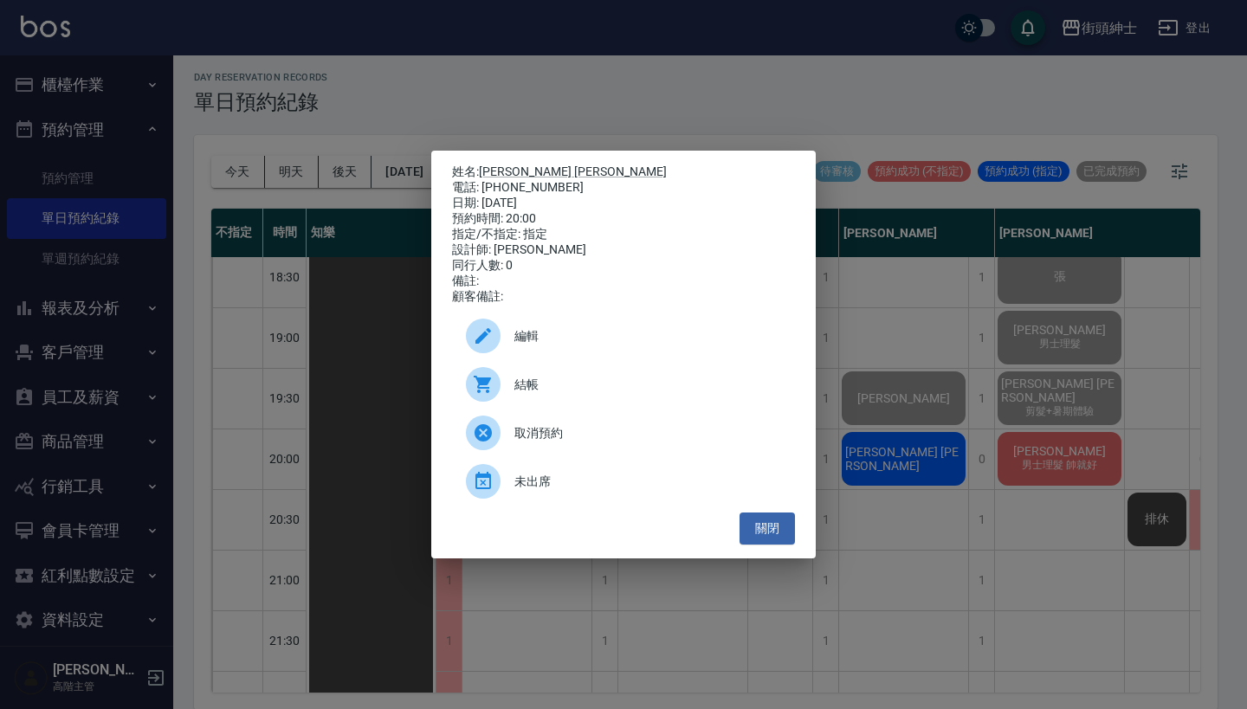
click at [554, 405] on div "結帳" at bounding box center [623, 384] width 343 height 48
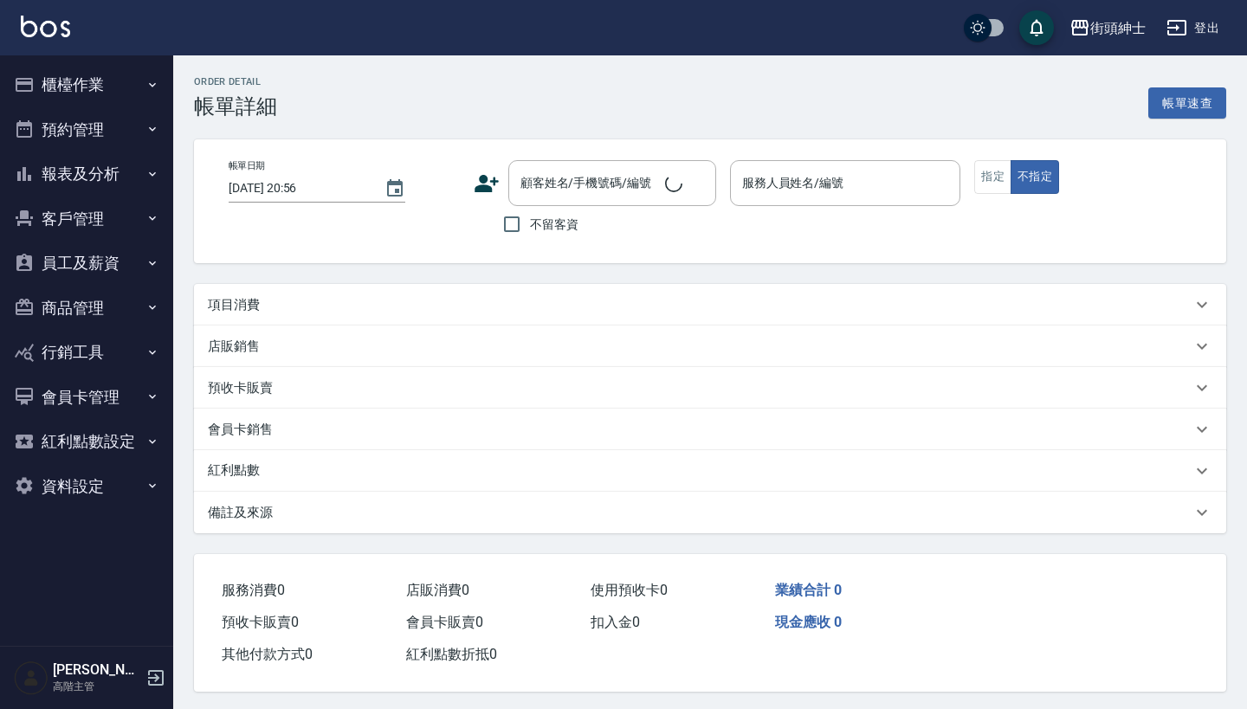
type input "2025/08/25 20:00"
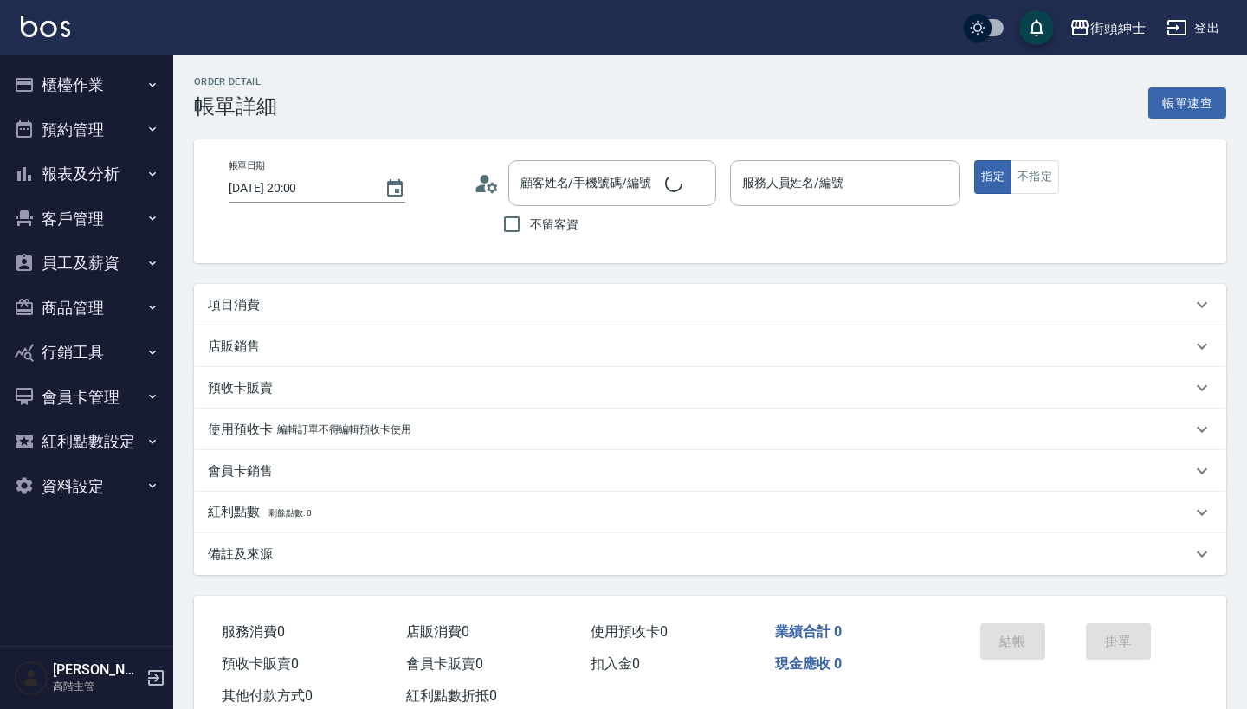
click at [467, 300] on div "項目消費" at bounding box center [699, 305] width 983 height 18
type input "戴比(無代號)"
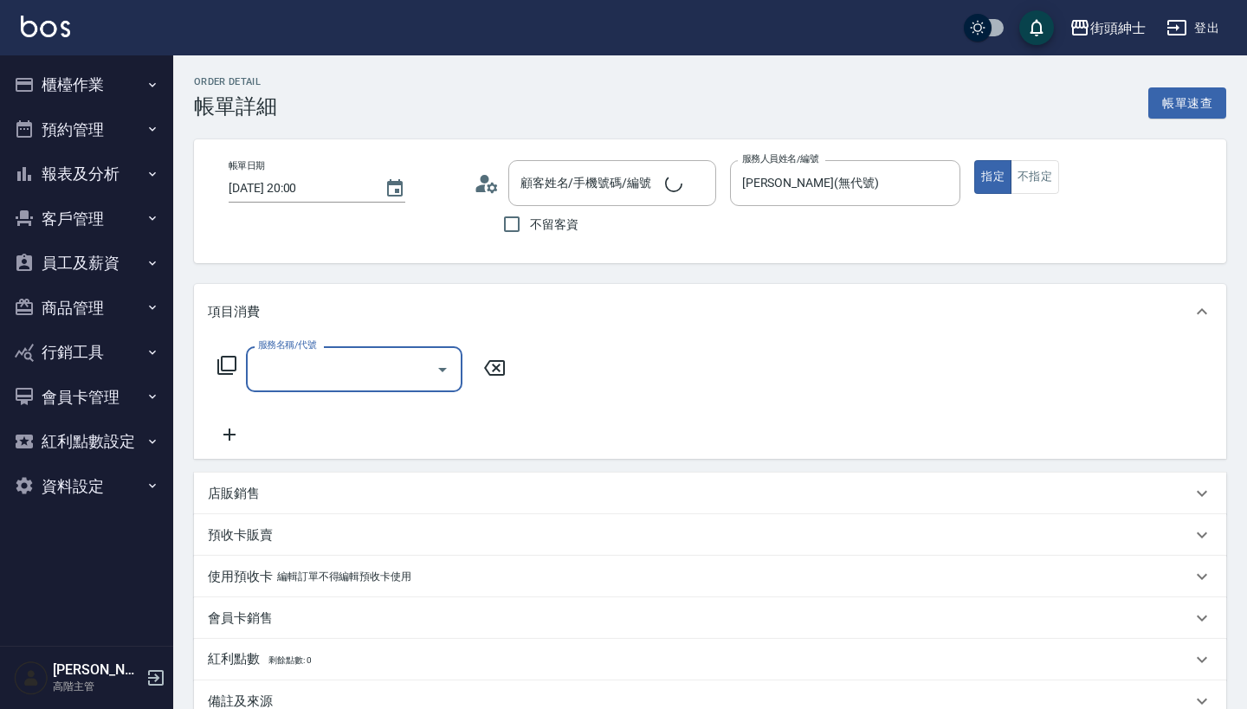
type input "Martin Chen/0931173477/null"
click at [309, 364] on input "服務名稱/代號" at bounding box center [341, 369] width 175 height 30
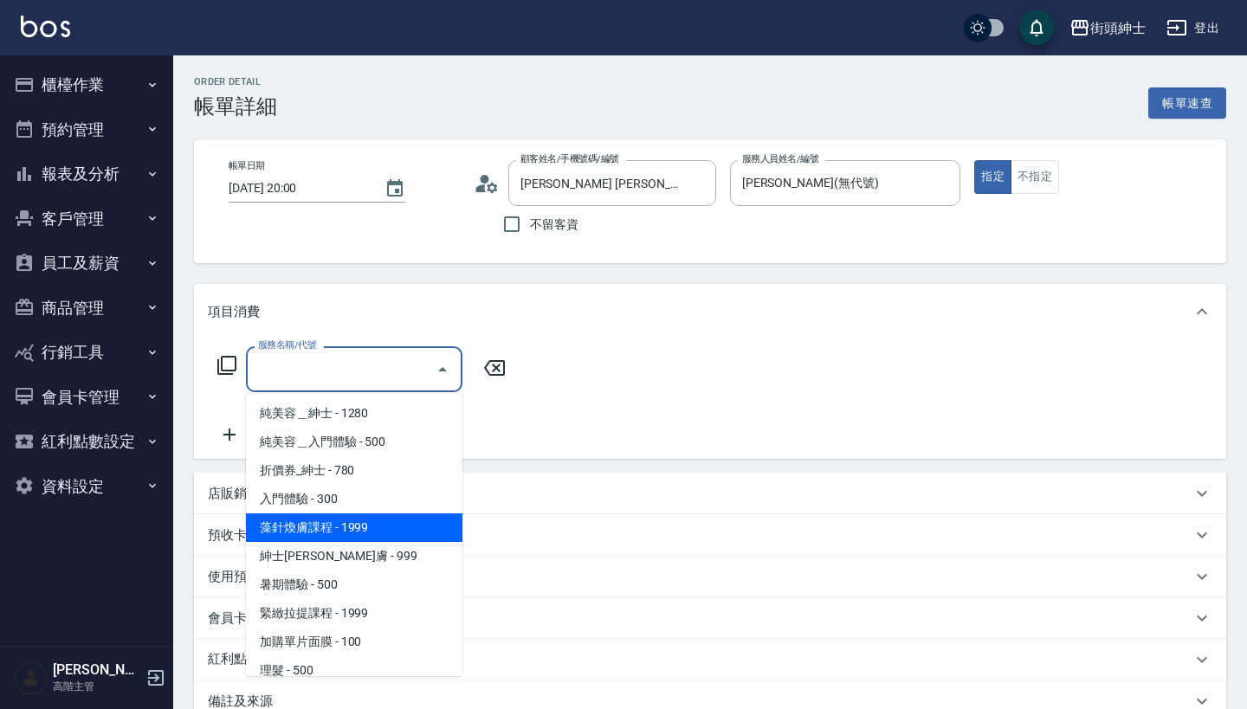
scroll to position [18, 0]
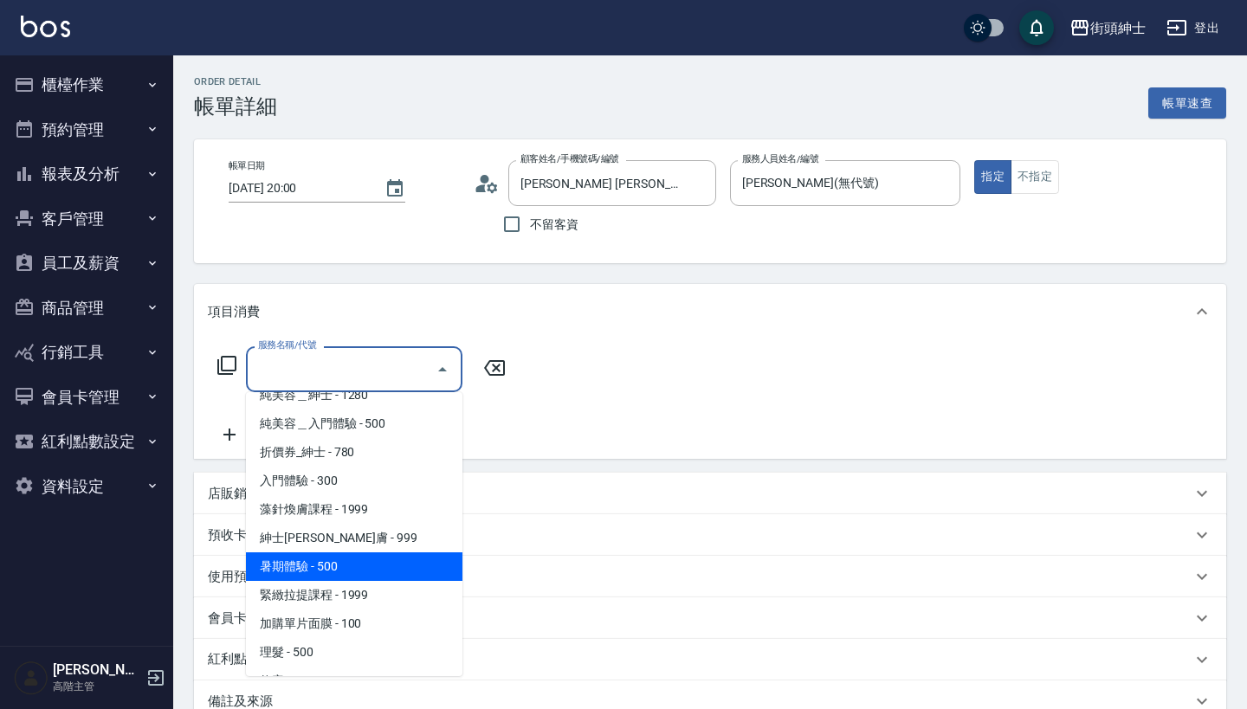
click at [378, 556] on span "暑期體驗 - 500" at bounding box center [354, 566] width 216 height 29
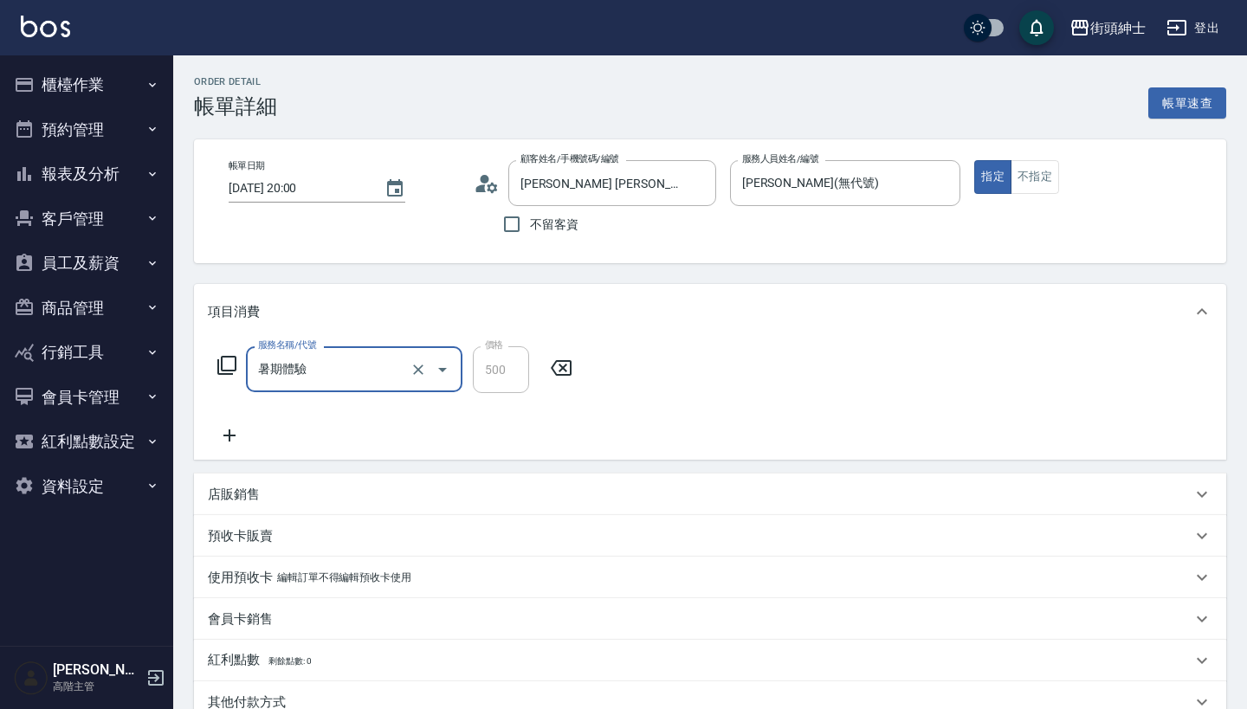
type input "暑期體驗"
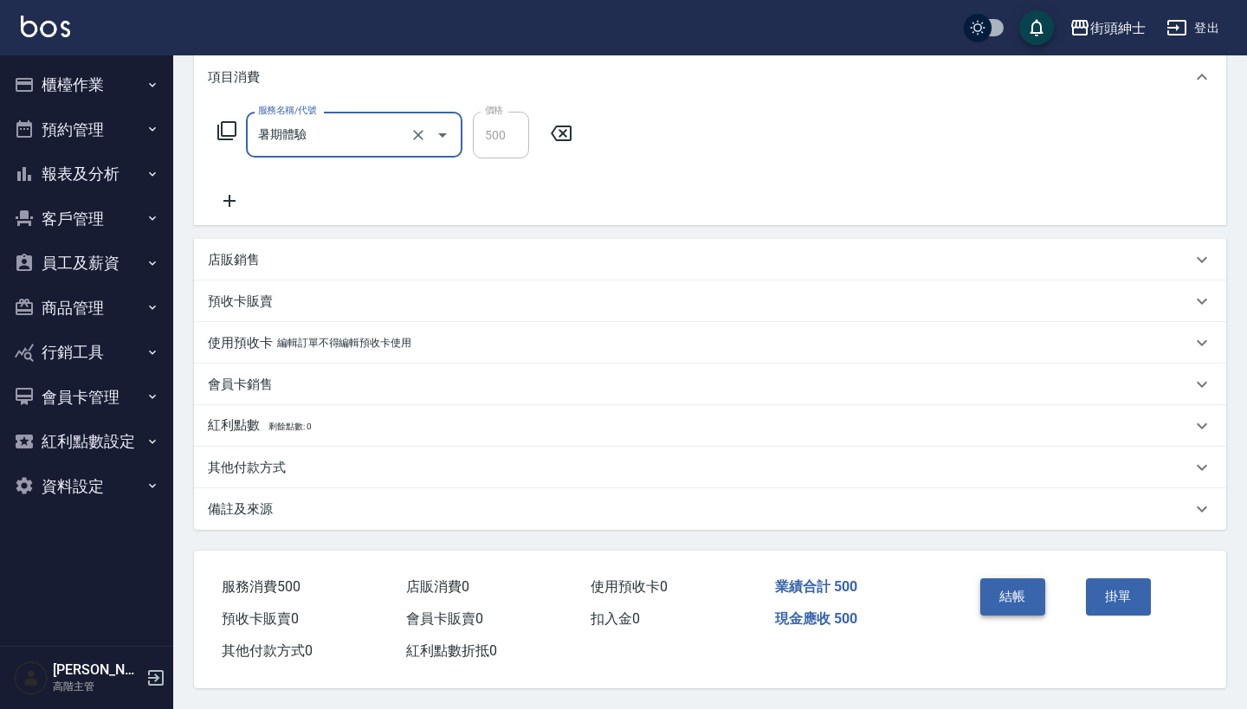
scroll to position [242, 0]
click at [1008, 585] on button "結帳" at bounding box center [1012, 596] width 65 height 36
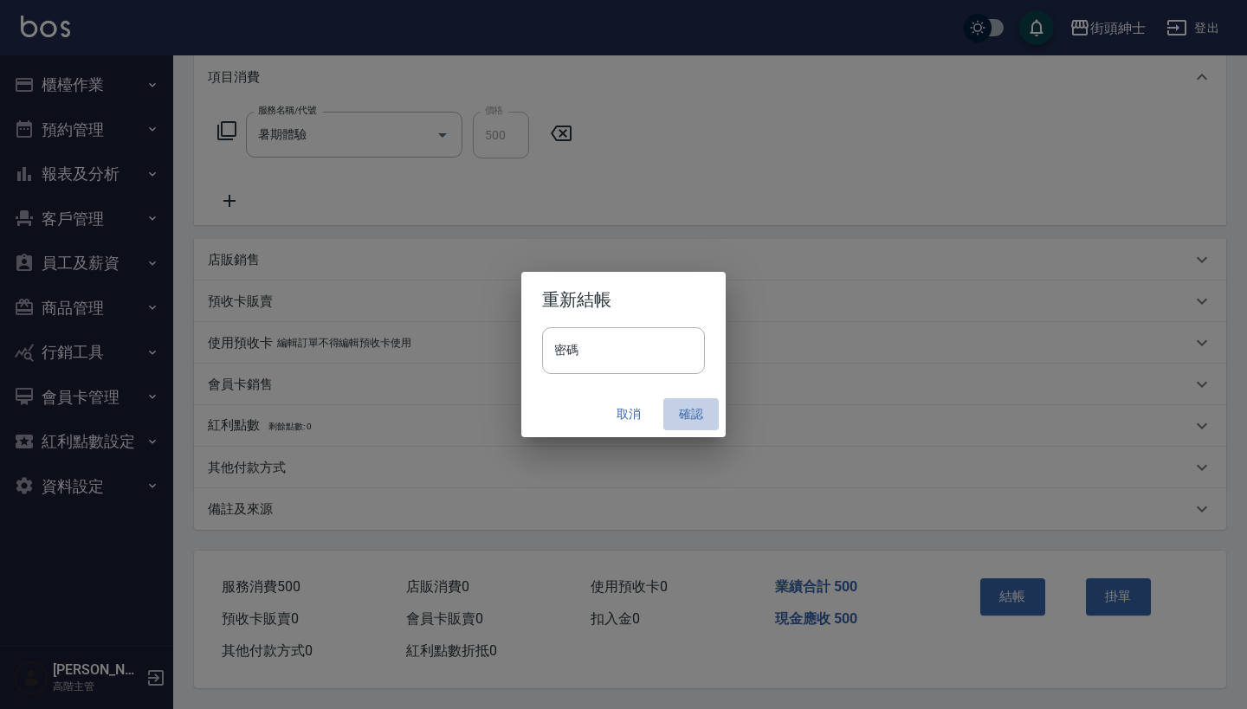
click at [681, 398] on button "確認" at bounding box center [690, 414] width 55 height 32
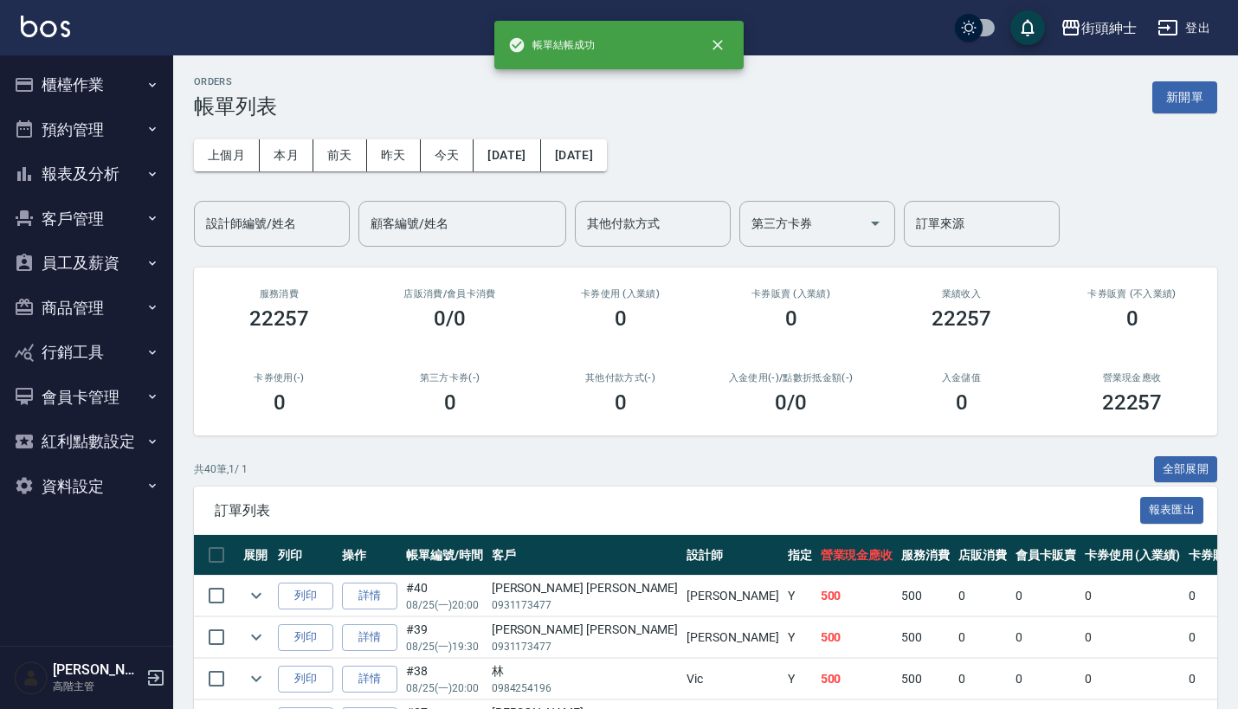
click at [96, 114] on button "預約管理" at bounding box center [86, 129] width 159 height 45
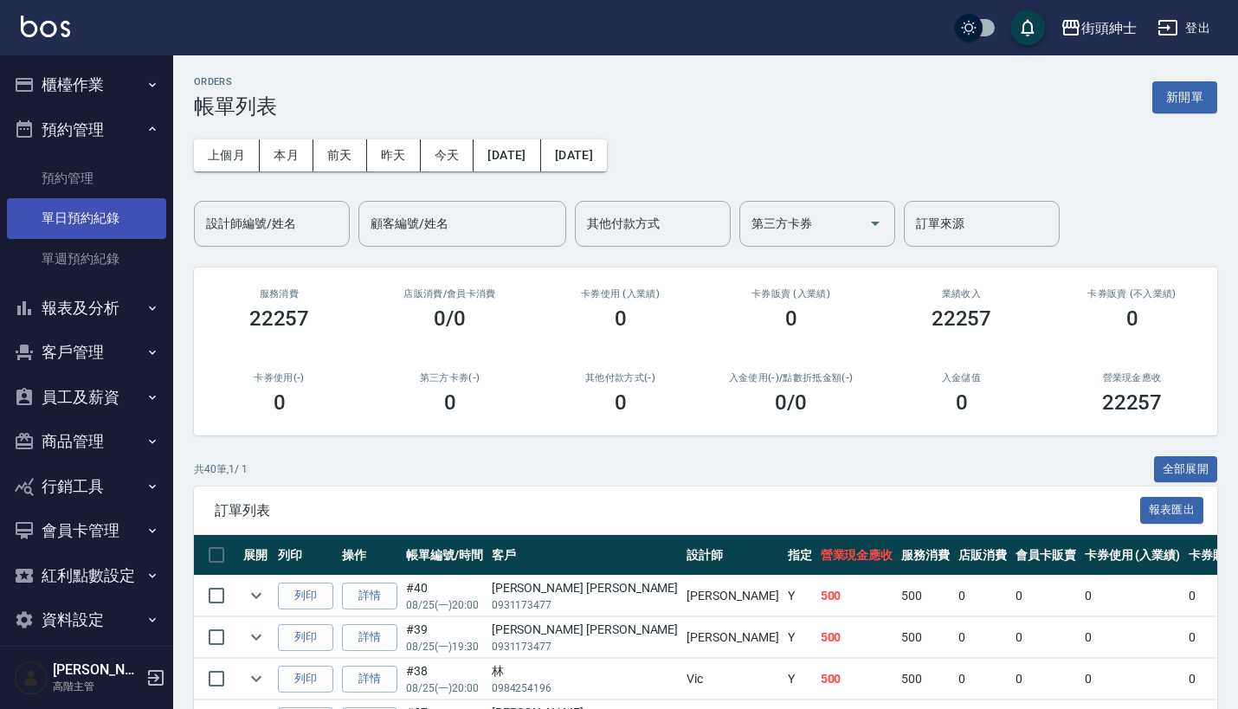
click at [113, 213] on link "單日預約紀錄" at bounding box center [86, 218] width 159 height 40
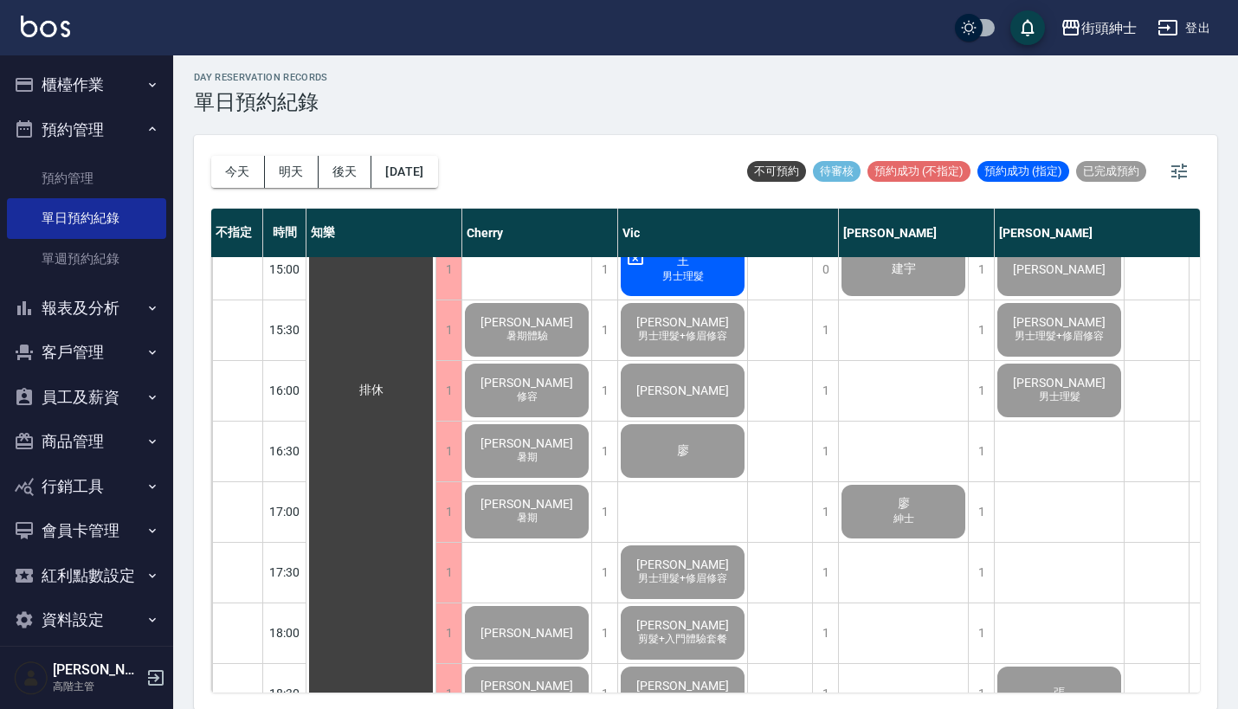
scroll to position [637, 0]
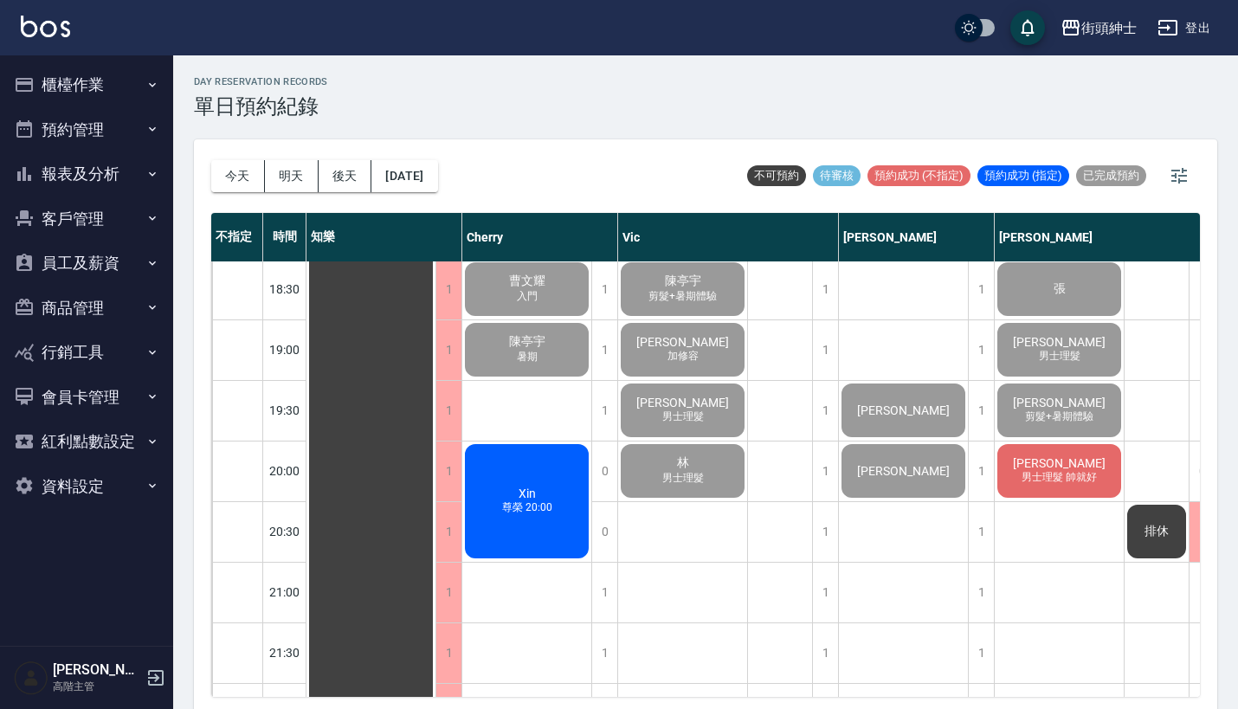
scroll to position [1143, 0]
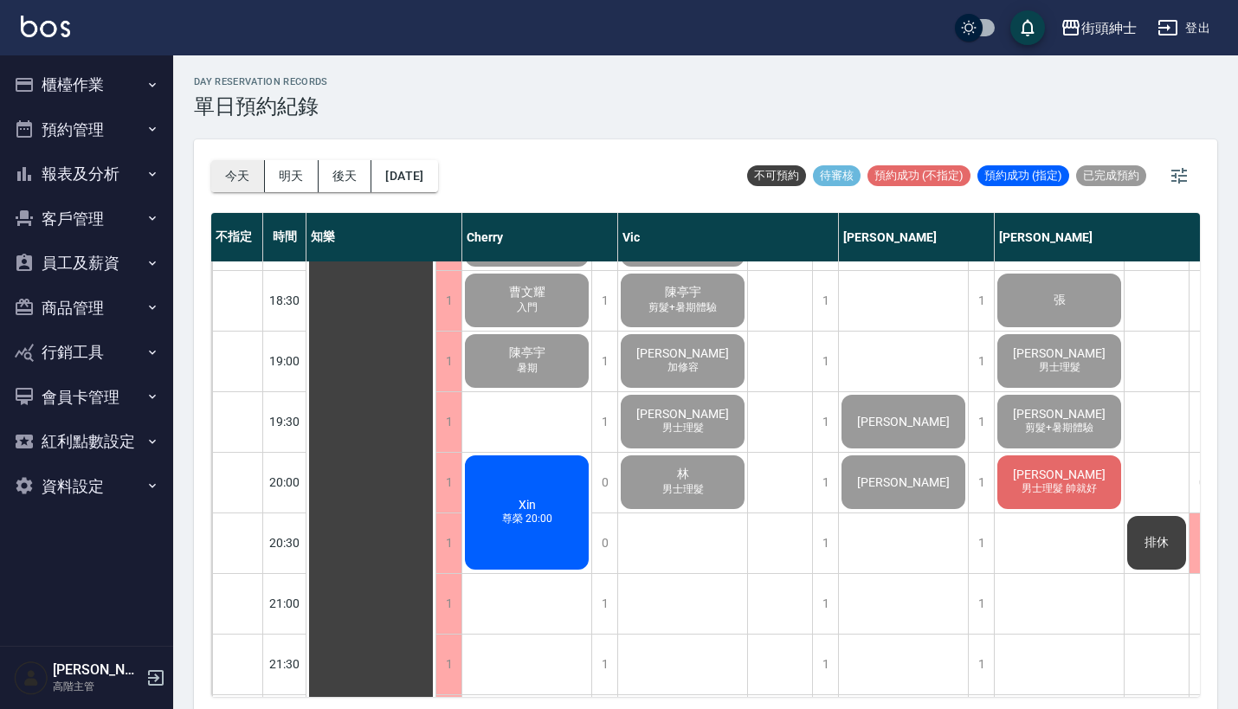
click at [232, 177] on button "今天" at bounding box center [238, 176] width 54 height 32
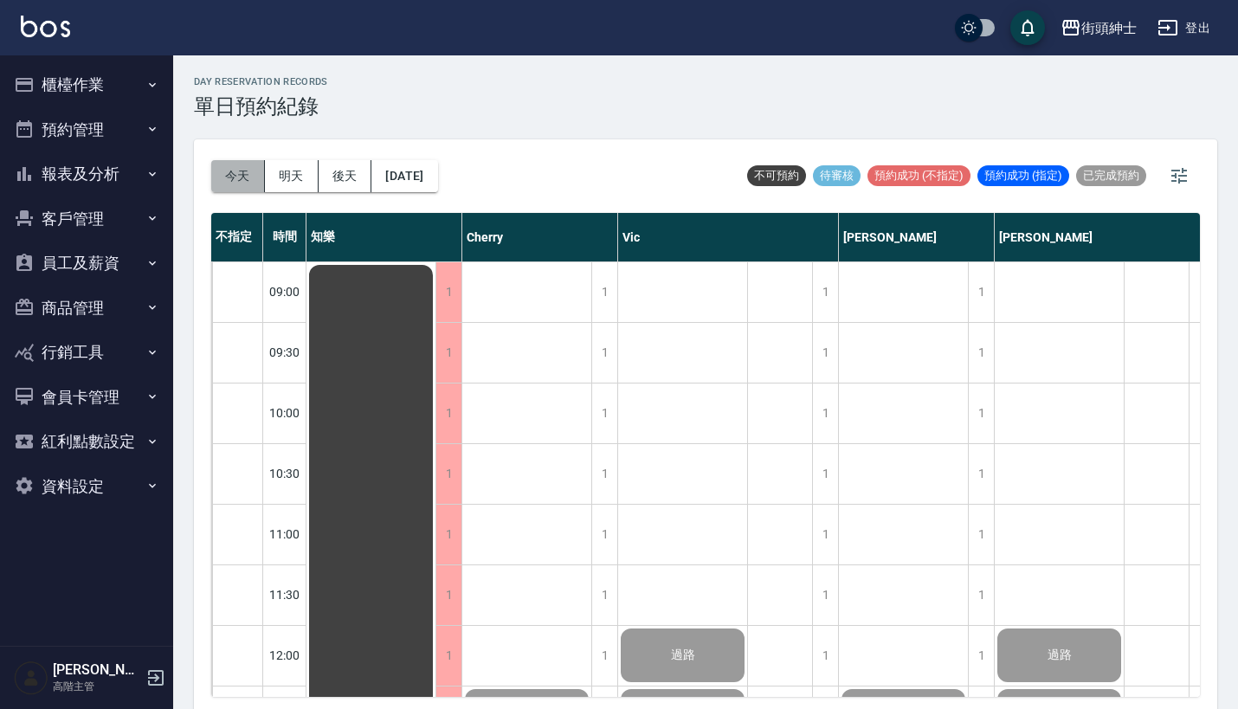
click at [242, 174] on button "今天" at bounding box center [238, 176] width 54 height 32
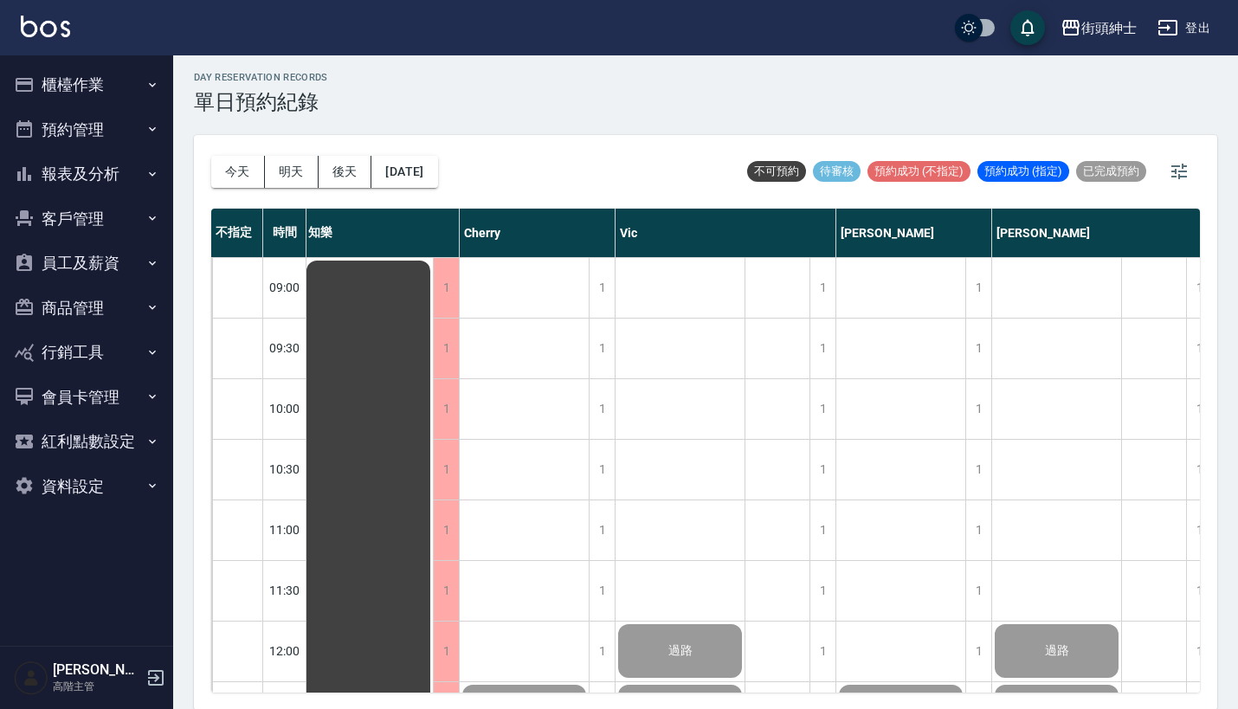
scroll to position [0, 3]
click at [129, 74] on button "櫃檯作業" at bounding box center [86, 84] width 159 height 45
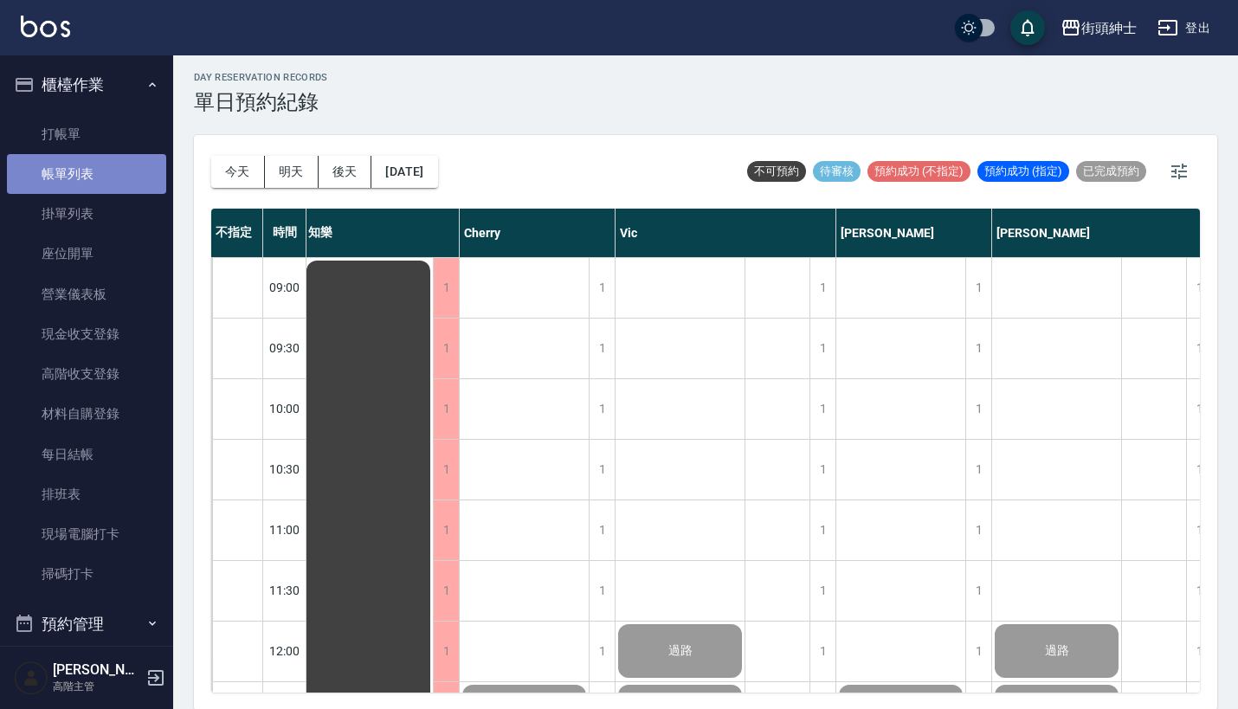
click at [113, 158] on link "帳單列表" at bounding box center [86, 174] width 159 height 40
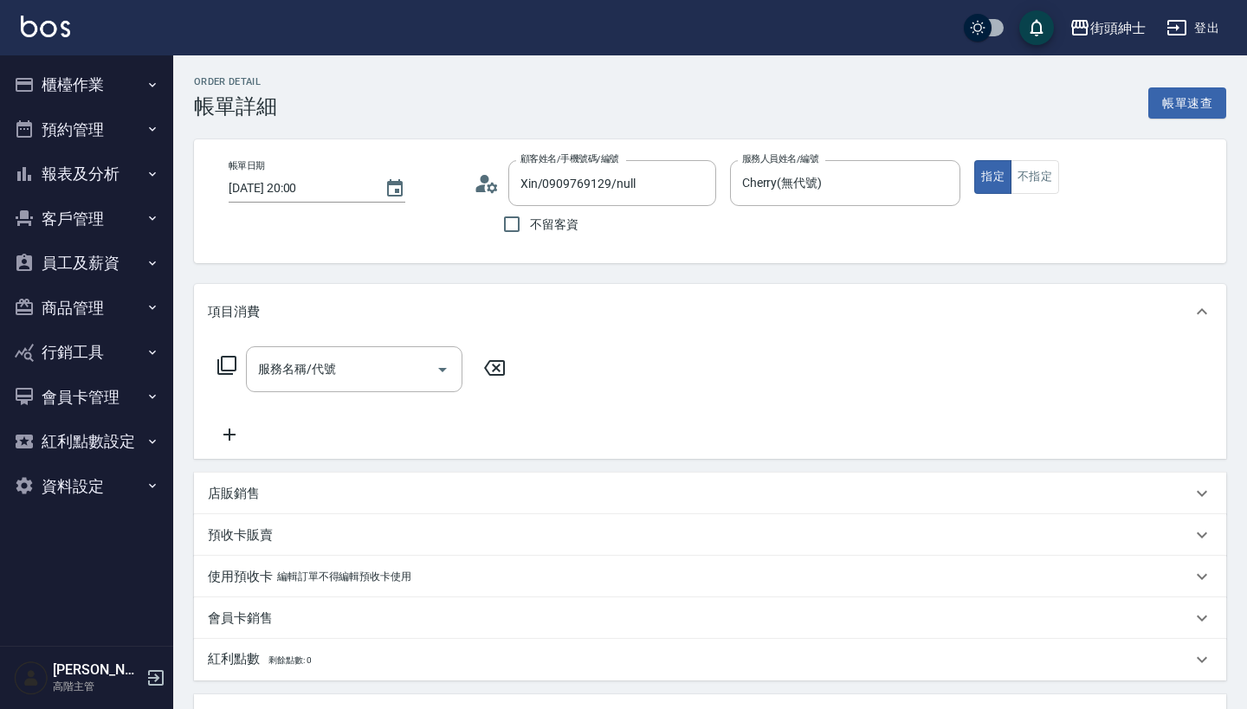
click at [611, 420] on div "服務名稱/代號 服務名稱/代號" at bounding box center [710, 398] width 1032 height 119
click at [119, 480] on button "資料設定" at bounding box center [86, 486] width 159 height 45
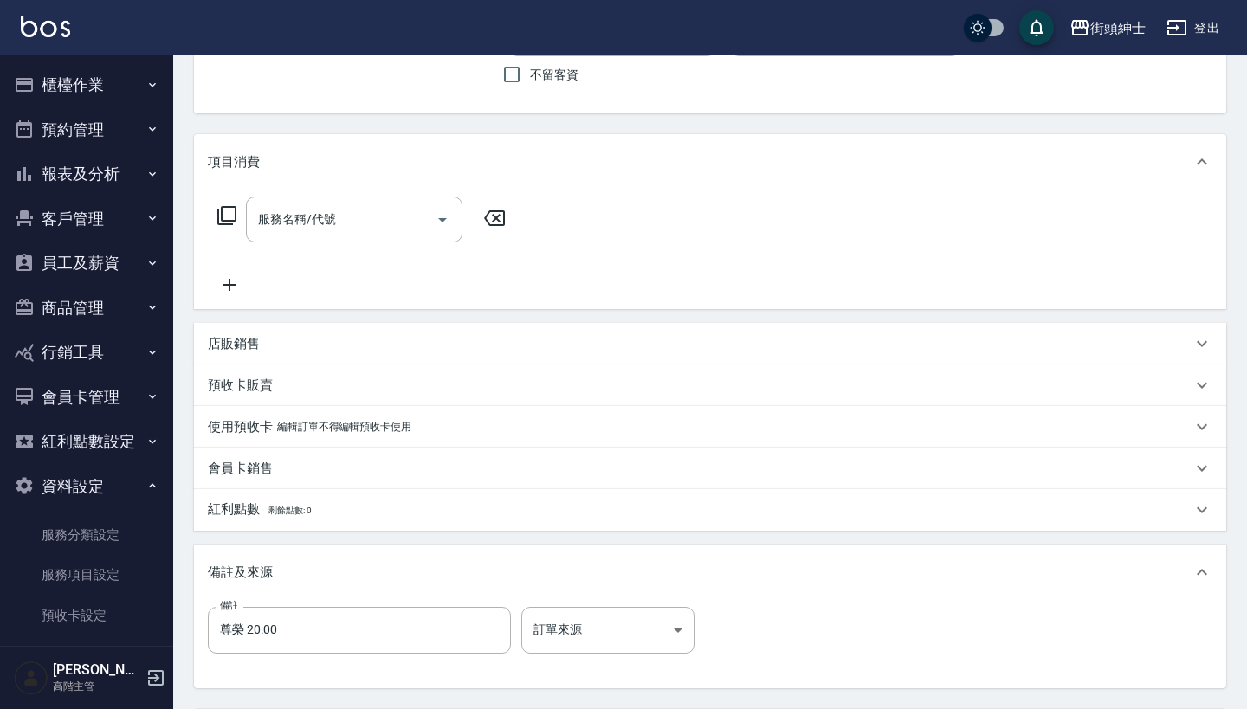
scroll to position [138, 0]
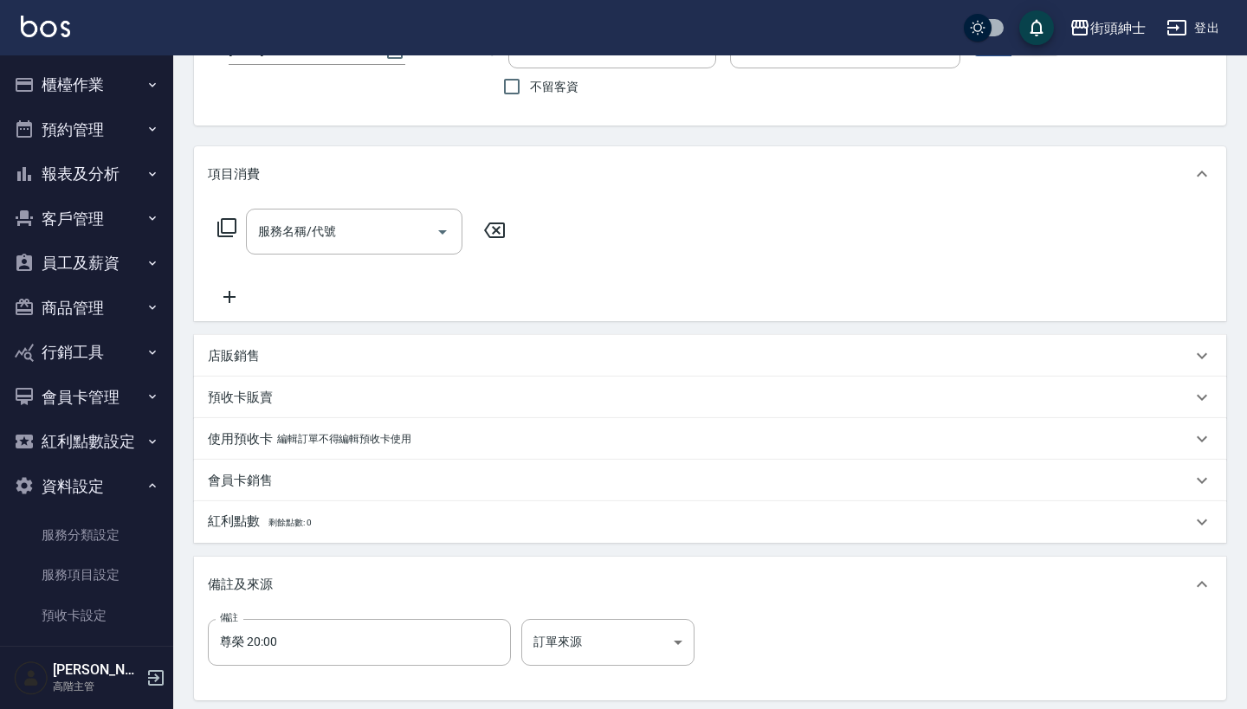
click at [132, 436] on button "紅利點數設定" at bounding box center [86, 441] width 159 height 45
click at [120, 476] on button "資料設定" at bounding box center [86, 486] width 159 height 45
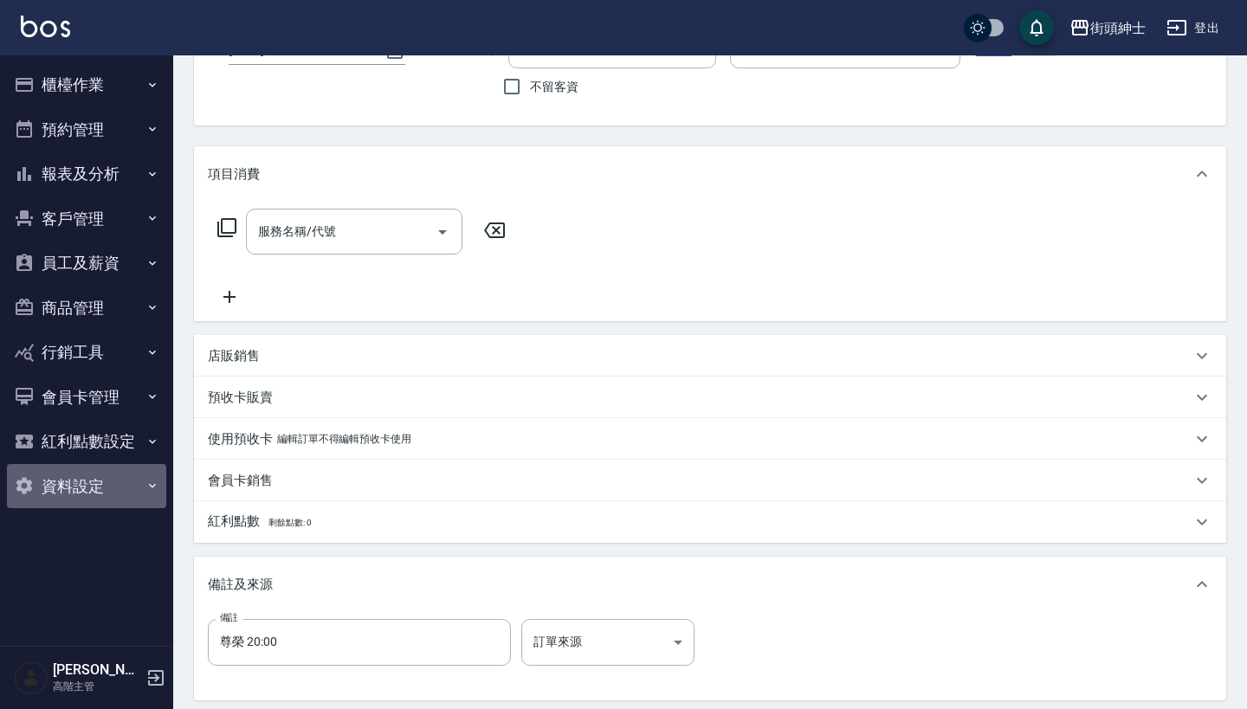
click at [131, 473] on button "資料設定" at bounding box center [86, 486] width 159 height 45
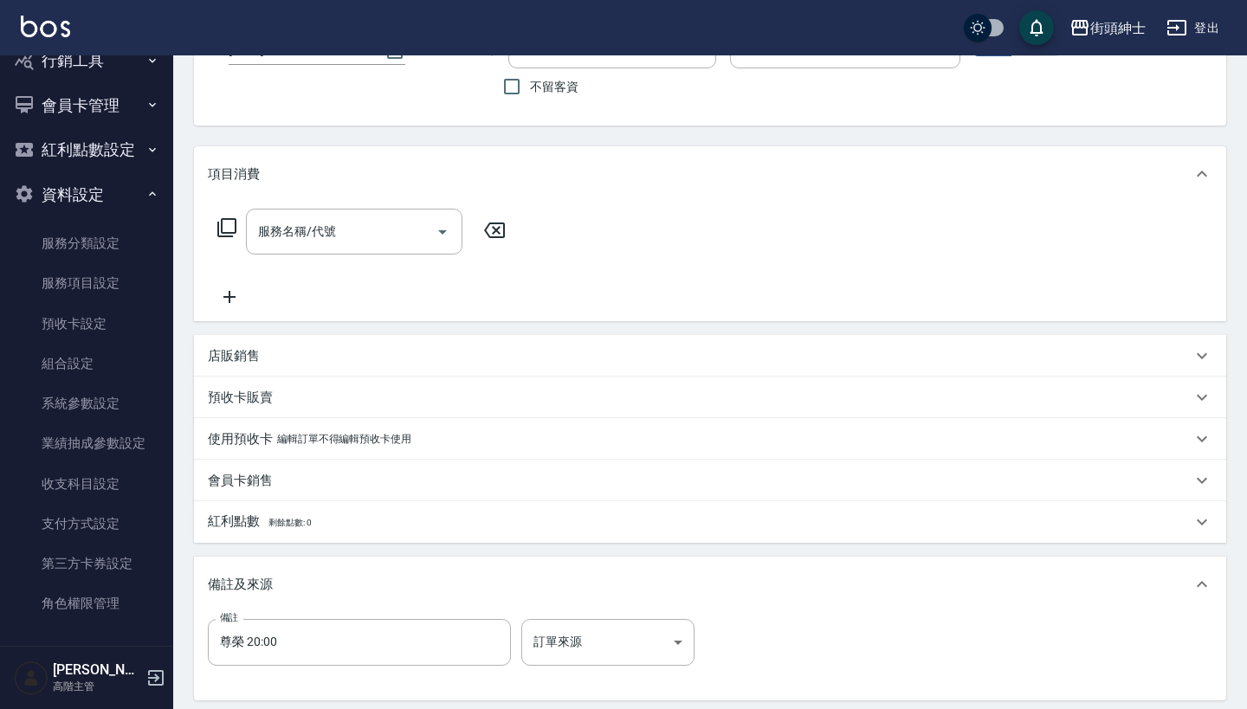
scroll to position [291, 0]
click at [93, 305] on link "預收卡設定" at bounding box center [86, 325] width 159 height 40
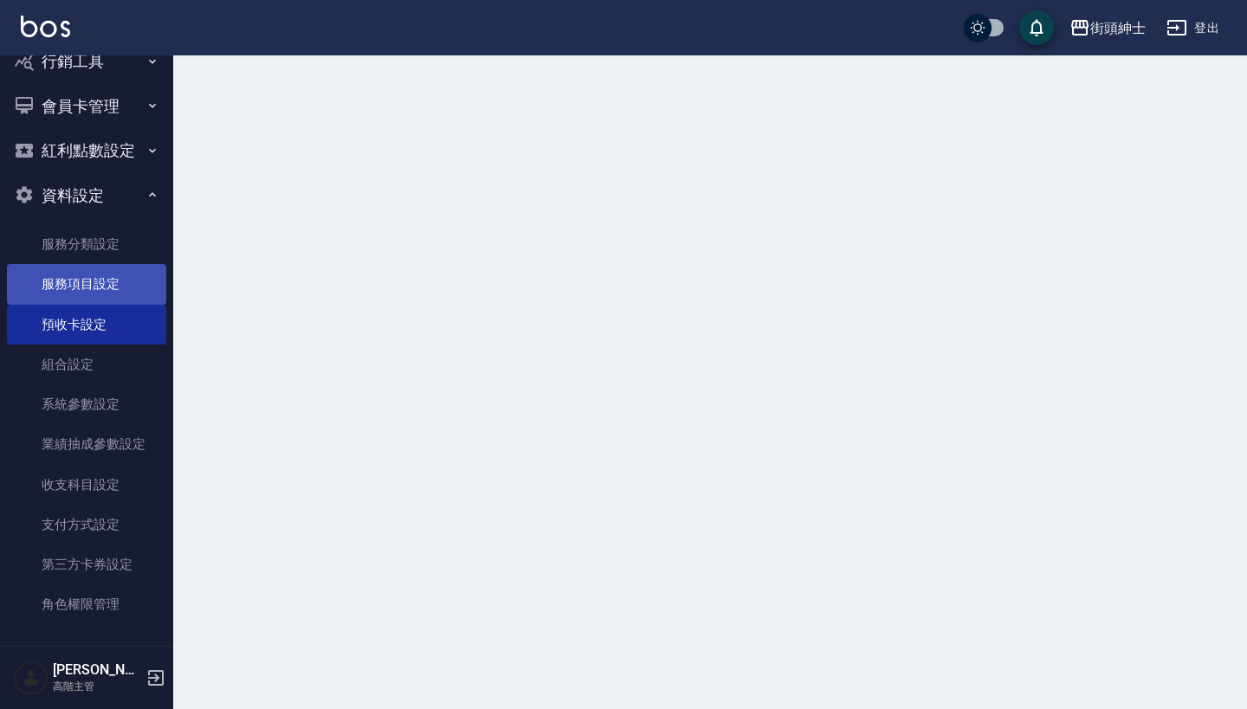
click at [100, 277] on link "服務項目設定" at bounding box center [86, 284] width 159 height 40
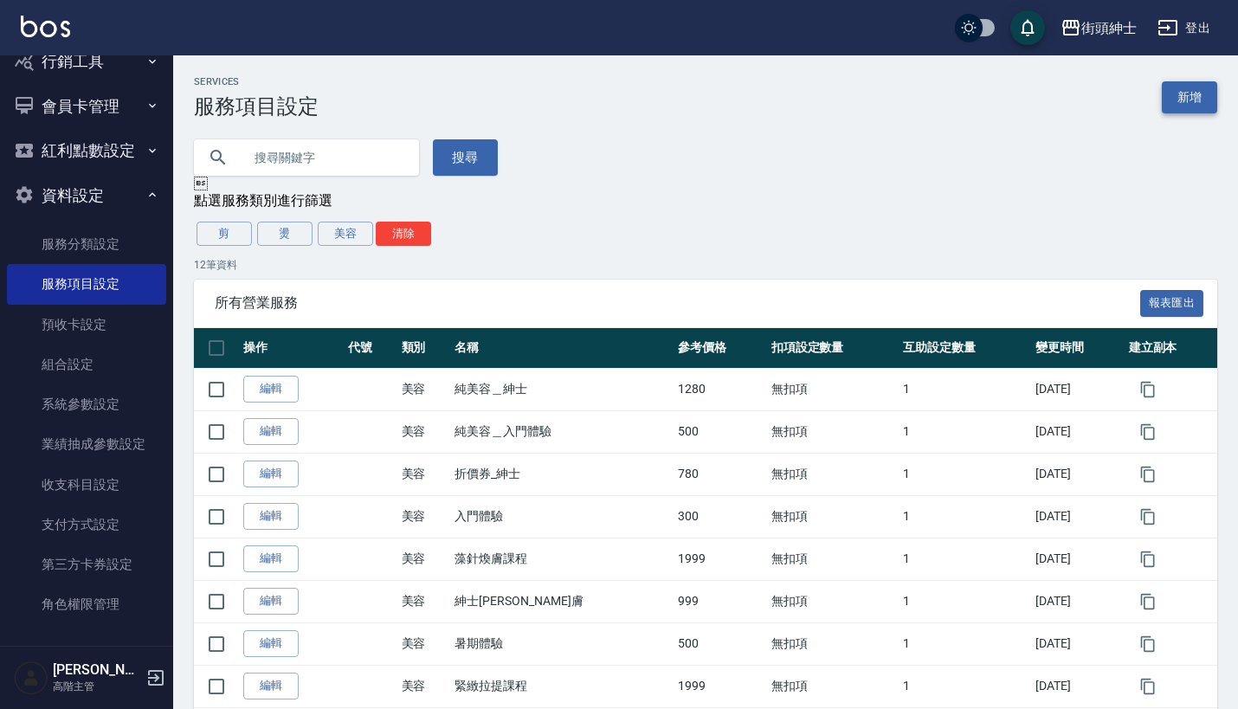
click at [1189, 93] on link "新增" at bounding box center [1189, 97] width 55 height 32
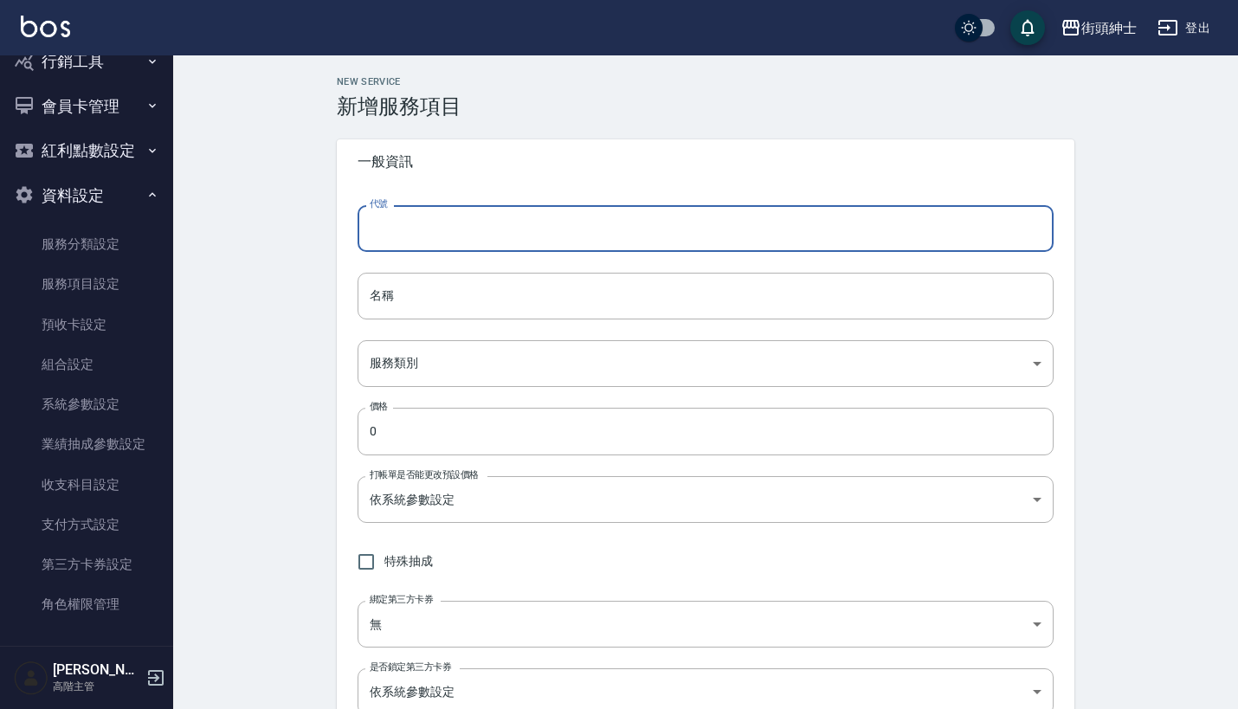
click at [478, 232] on input "代號" at bounding box center [706, 228] width 696 height 47
click at [502, 294] on input "名稱" at bounding box center [706, 296] width 696 height 47
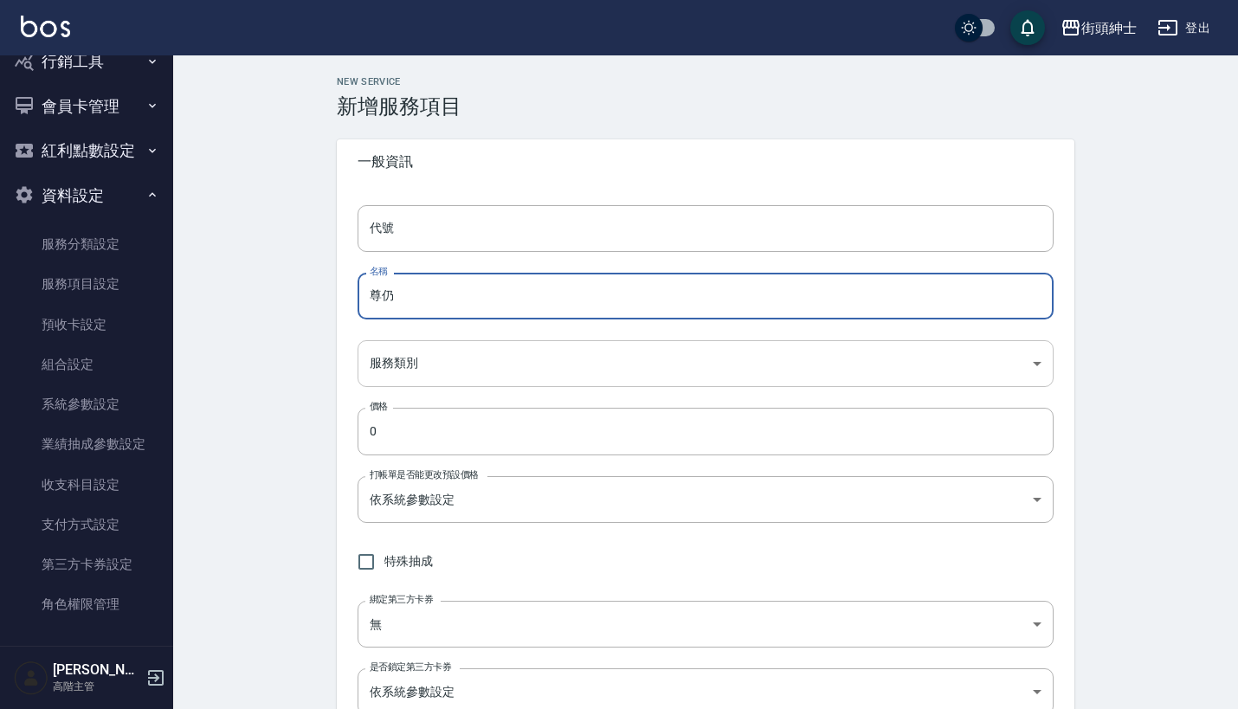
type input "尊"
type input "尊榮"
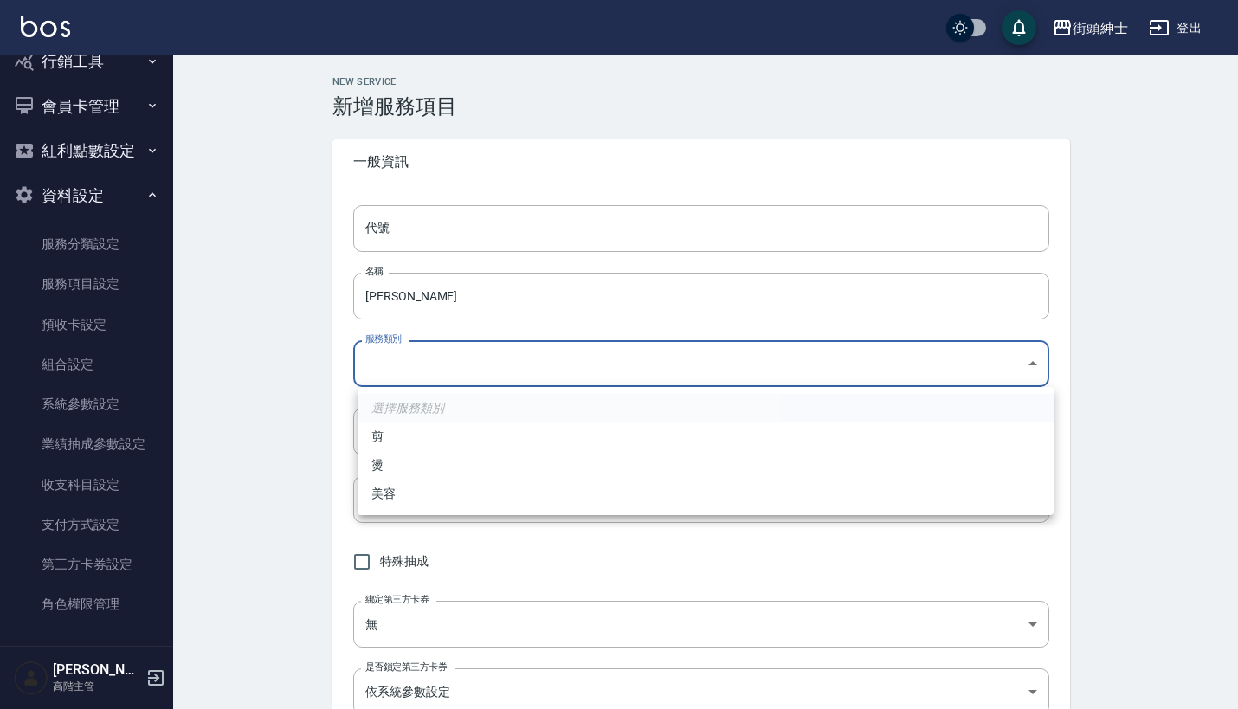
click at [464, 364] on body "街頭紳士 登出 櫃檯作業 打帳單 帳單列表 掛單列表 座位開單 營業儀表板 現金收支登錄 高階收支登錄 材料自購登錄 每日結帳 排班表 現場電腦打卡 掃碼打卡…" at bounding box center [619, 704] width 1238 height 1408
click at [498, 492] on li "美容" at bounding box center [706, 494] width 696 height 29
type input "a3776833-5aad-4720-b370-8cbc2486eb82"
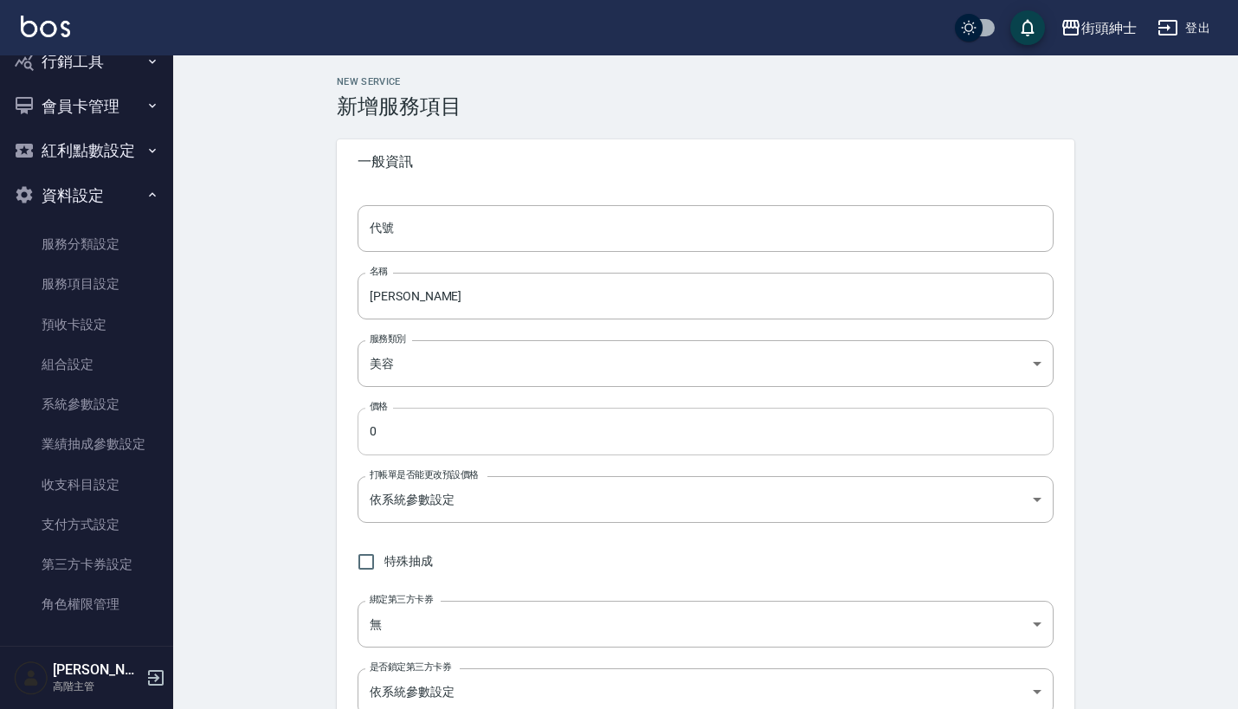
scroll to position [8, 0]
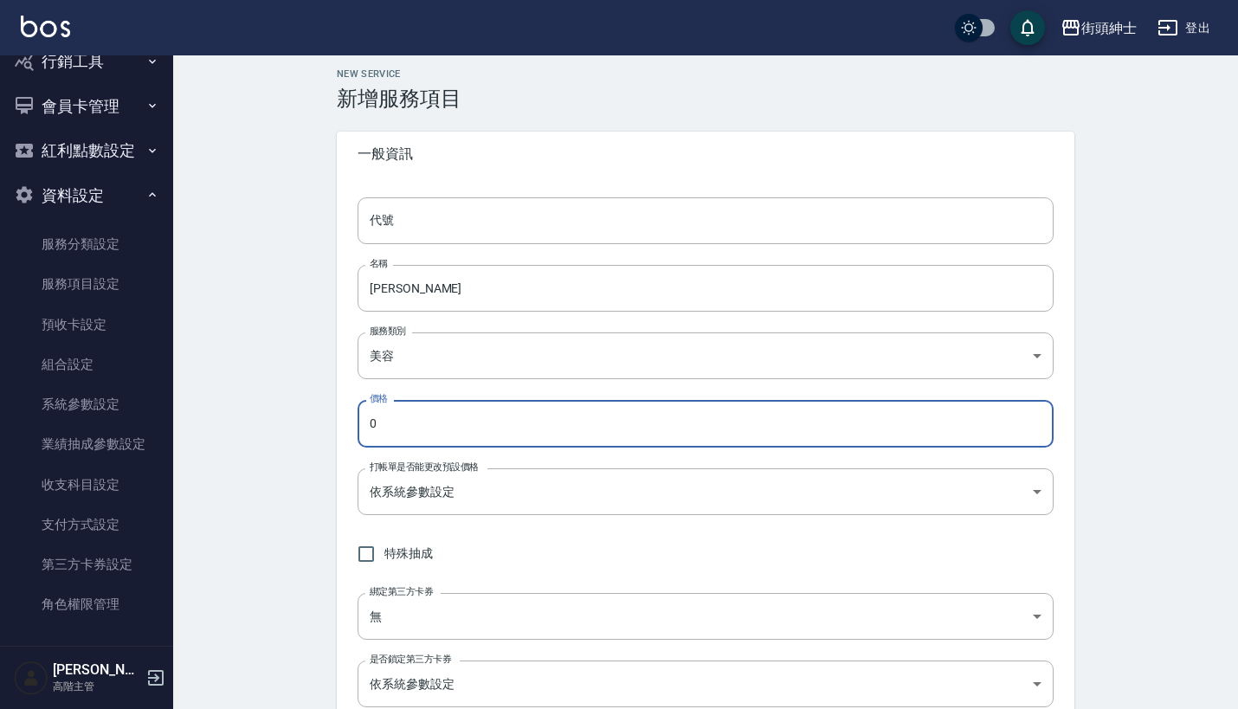
click at [551, 423] on input "0" at bounding box center [706, 423] width 696 height 47
click at [552, 292] on input "尊榮" at bounding box center [706, 288] width 696 height 47
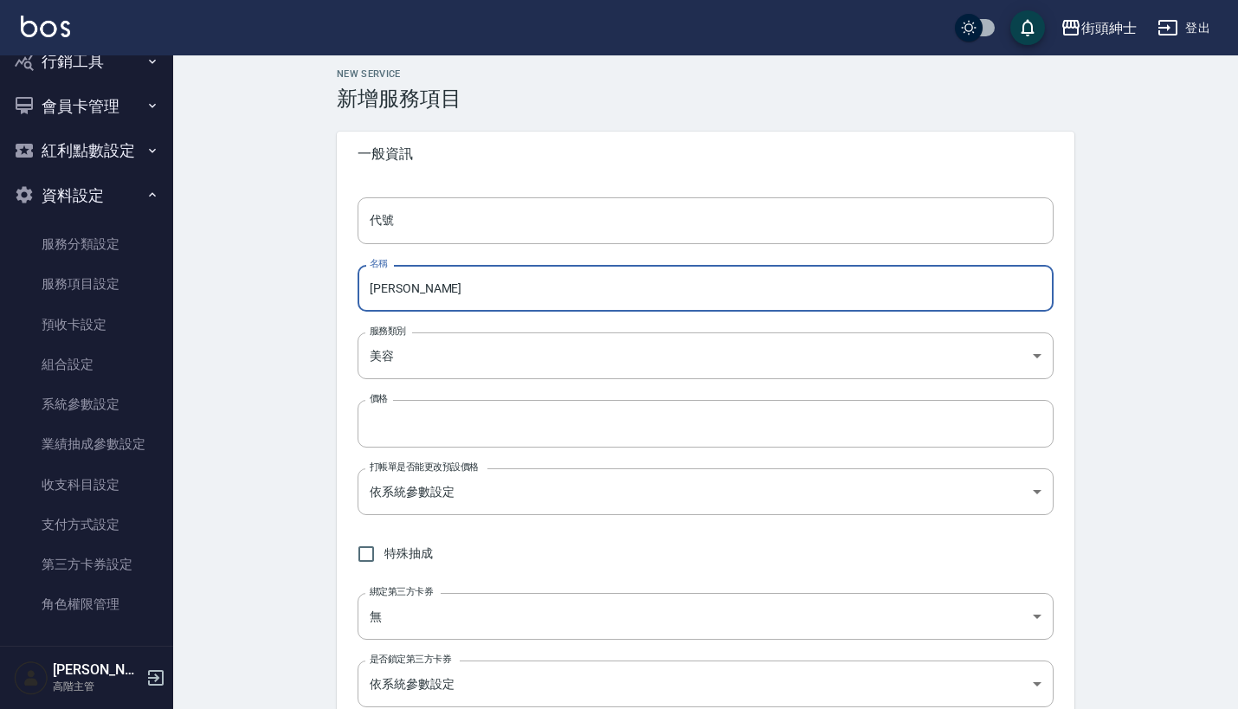
type input "尊榮"
type input "t尊榮"
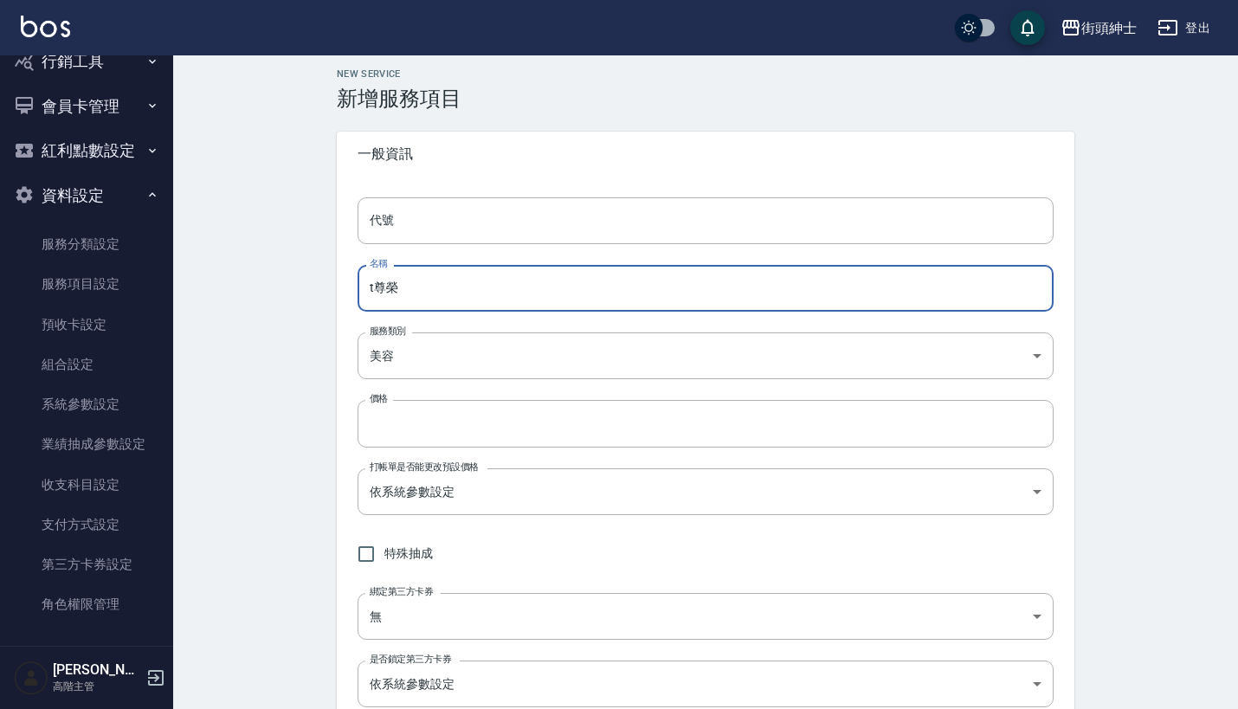
type input "tj尊榮"
type input "tjp尊榮"
type input "tjp6尊榮"
type input "tjp尊榮"
type input "tj尊榮"
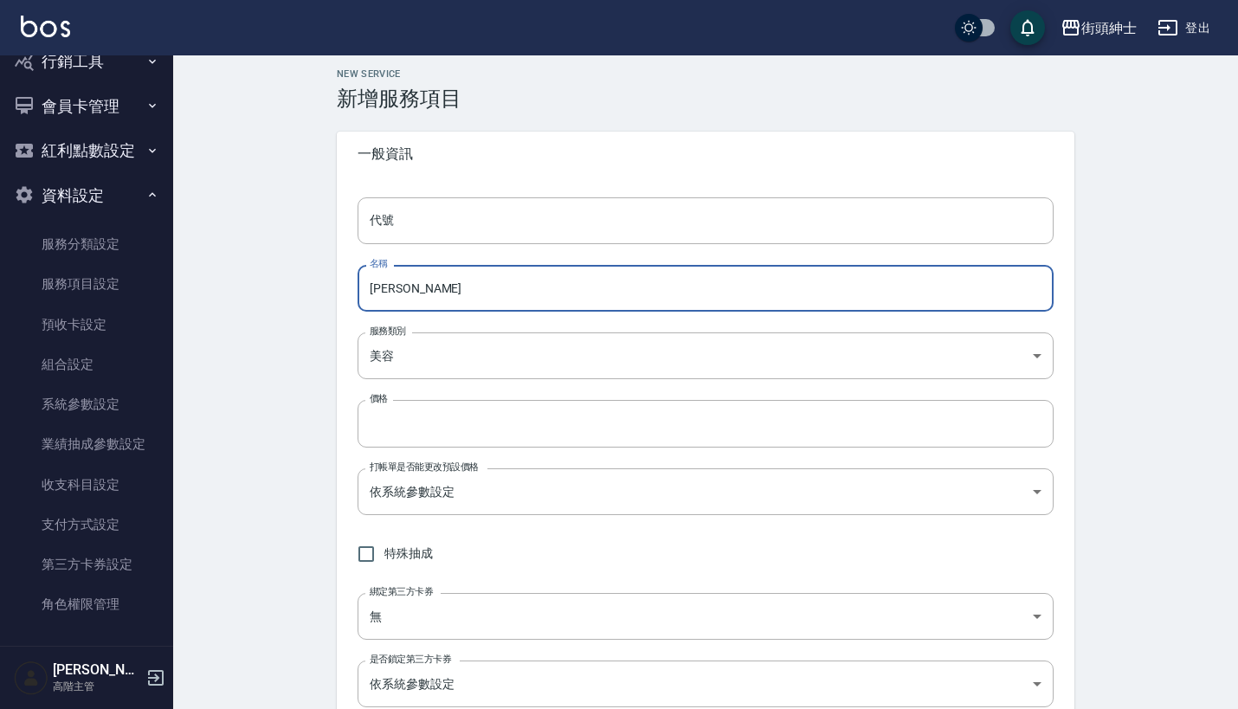
type input "t尊榮"
type input "尊榮"
type input "ㄔ尊榮"
type input "ㄔㄨ尊榮"
type input "ㄔㄨㄣ尊榮"
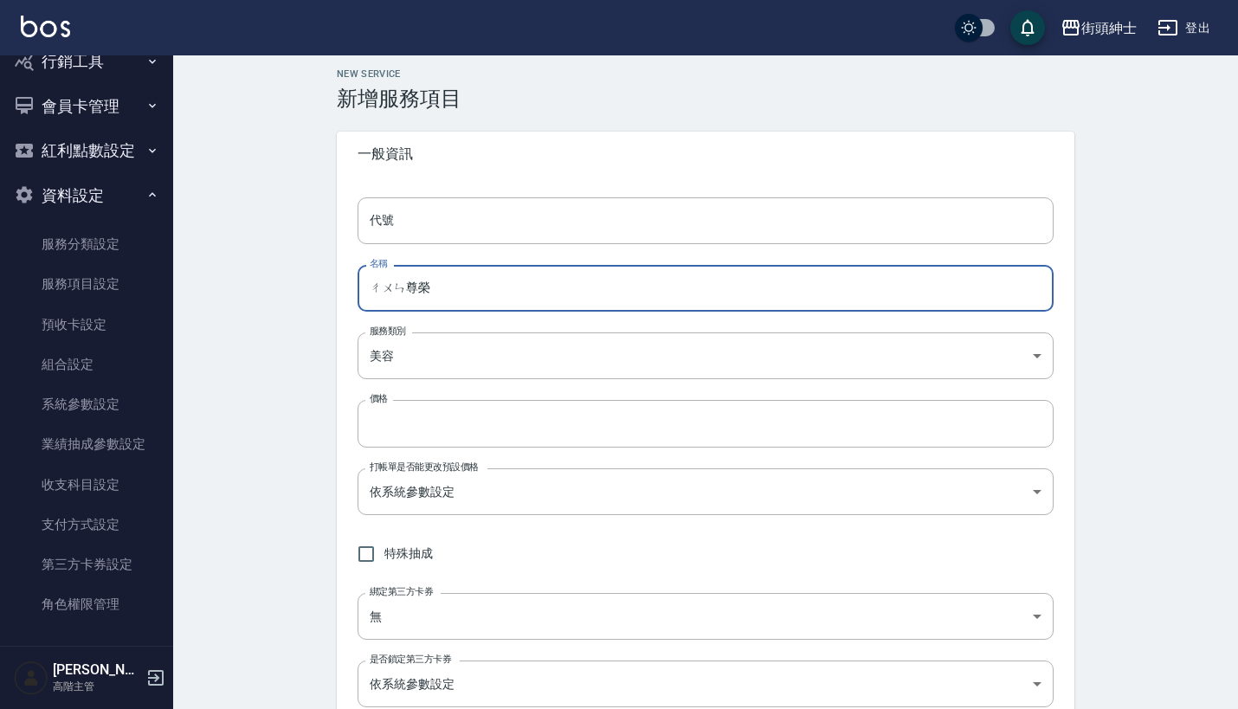
type input "純尊榮"
type input "純ㄇ尊榮"
type input "純ㄇㄟ尊榮"
type input "純美尊榮"
type input "純美ㄨ尊榮"
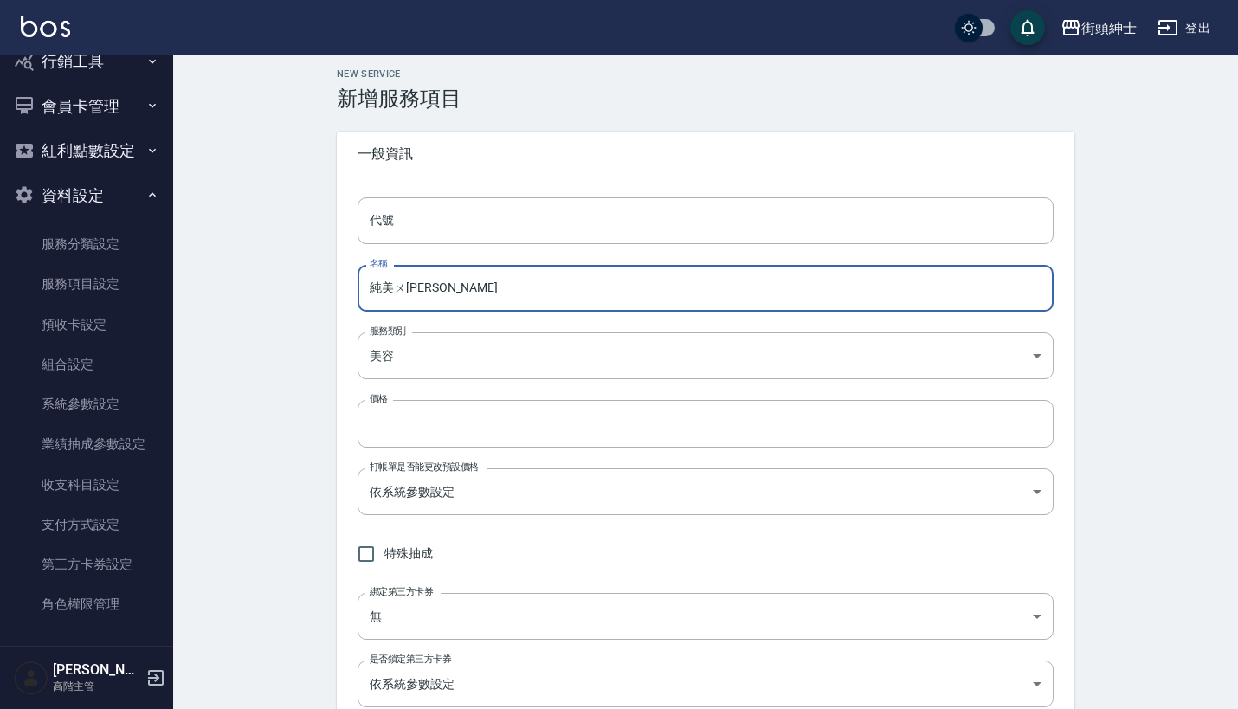
type input "純美ㄖㄨ尊榮"
type input "純美ㄖㄨㄥ尊榮"
type input "純美容尊榮"
type input "純美容＿尊榮"
click at [527, 287] on input "純美容＿尊榮" at bounding box center [706, 288] width 696 height 47
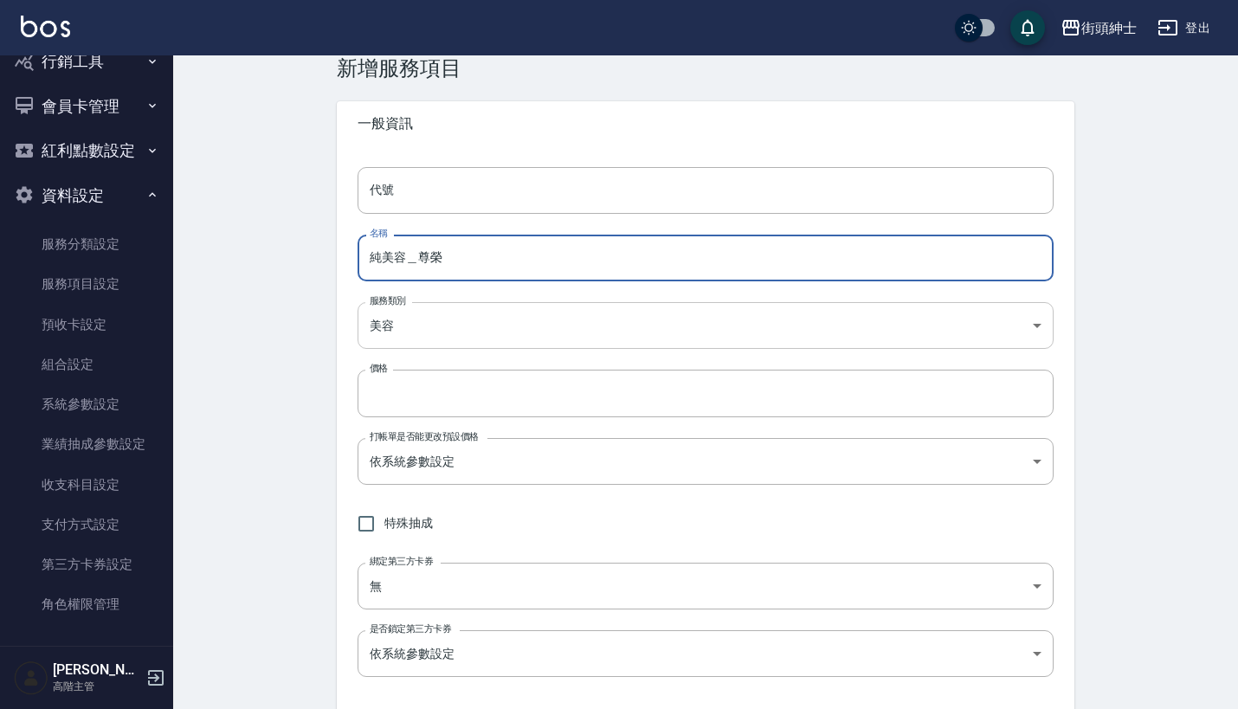
scroll to position [41, 0]
type input "純美容＿尊榮"
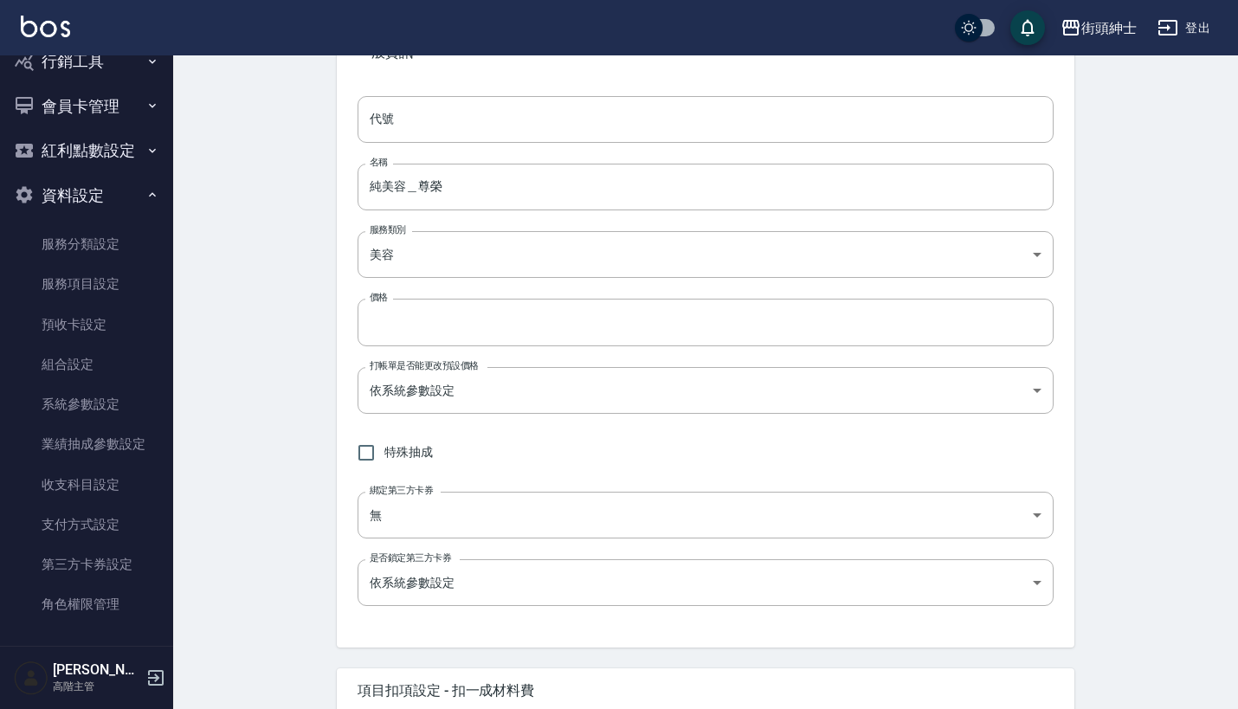
scroll to position [114, 0]
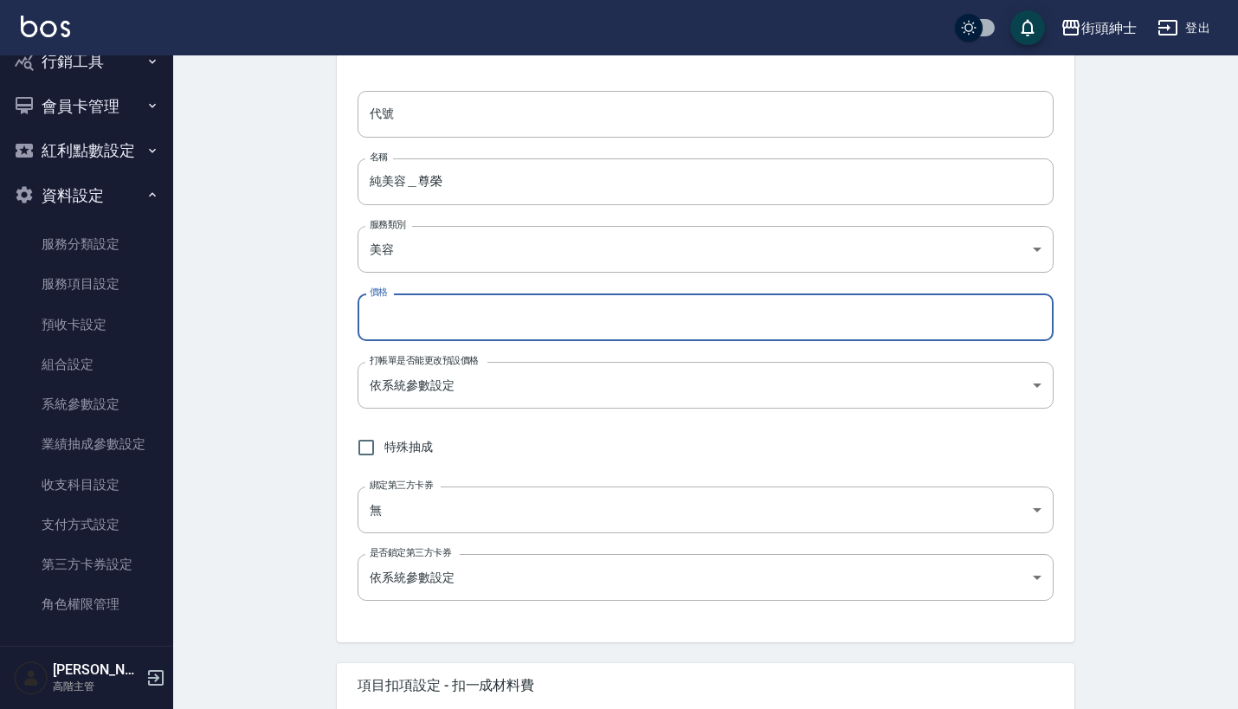
click at [507, 317] on input "價格" at bounding box center [706, 316] width 696 height 47
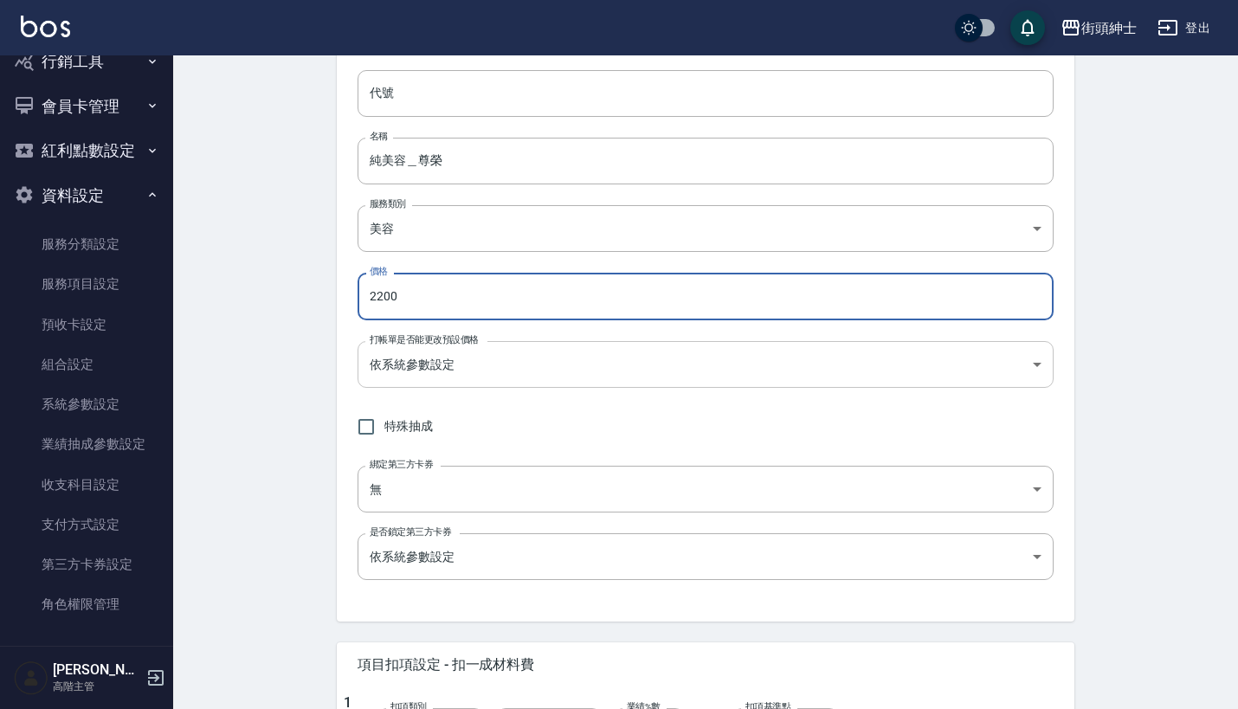
scroll to position [151, 0]
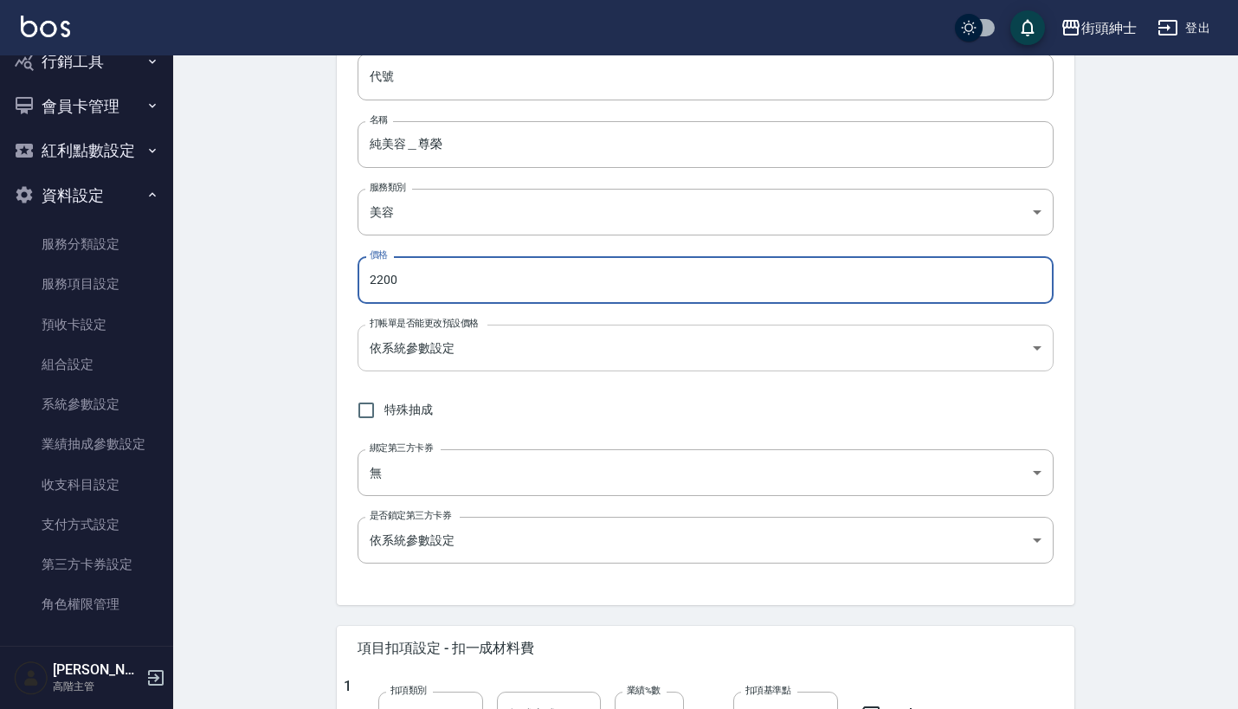
type input "2200"
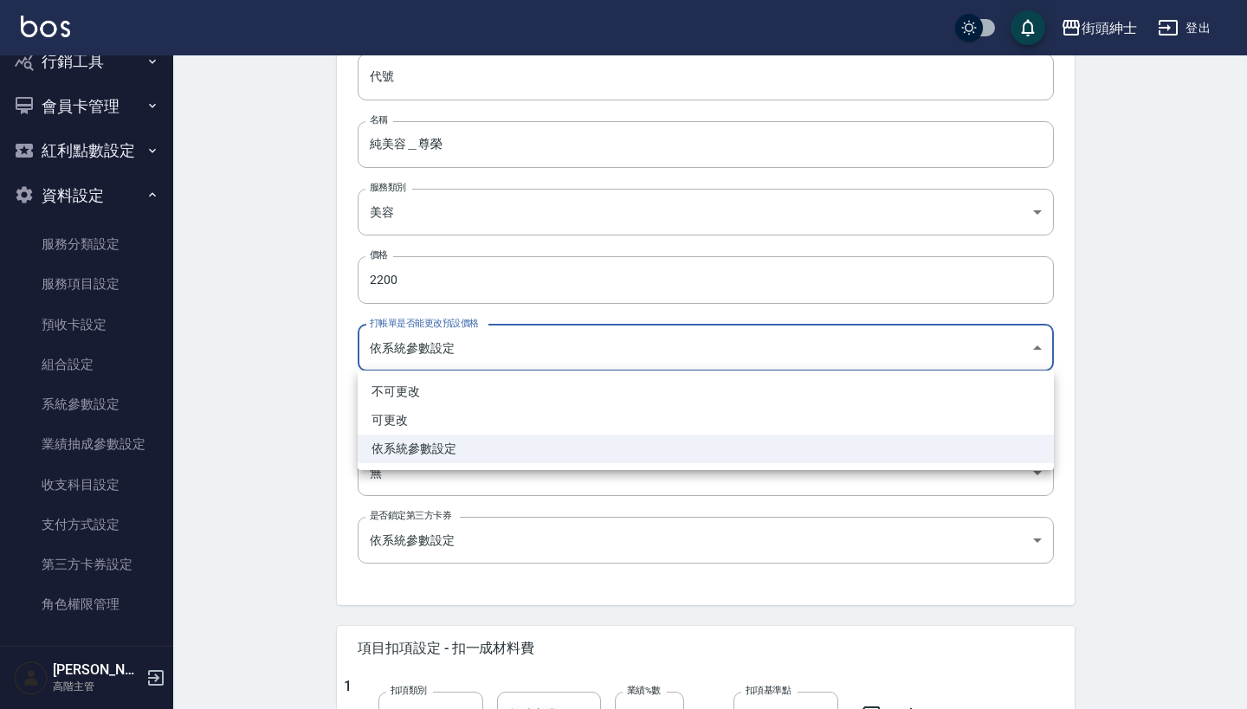
click at [508, 349] on body "街頭紳士 登出 櫃檯作業 打帳單 帳單列表 掛單列表 座位開單 營業儀表板 現金收支登錄 高階收支登錄 材料自購登錄 每日結帳 排班表 現場電腦打卡 掃碼打卡…" at bounding box center [623, 553] width 1247 height 1408
click at [1106, 409] on div at bounding box center [623, 354] width 1247 height 709
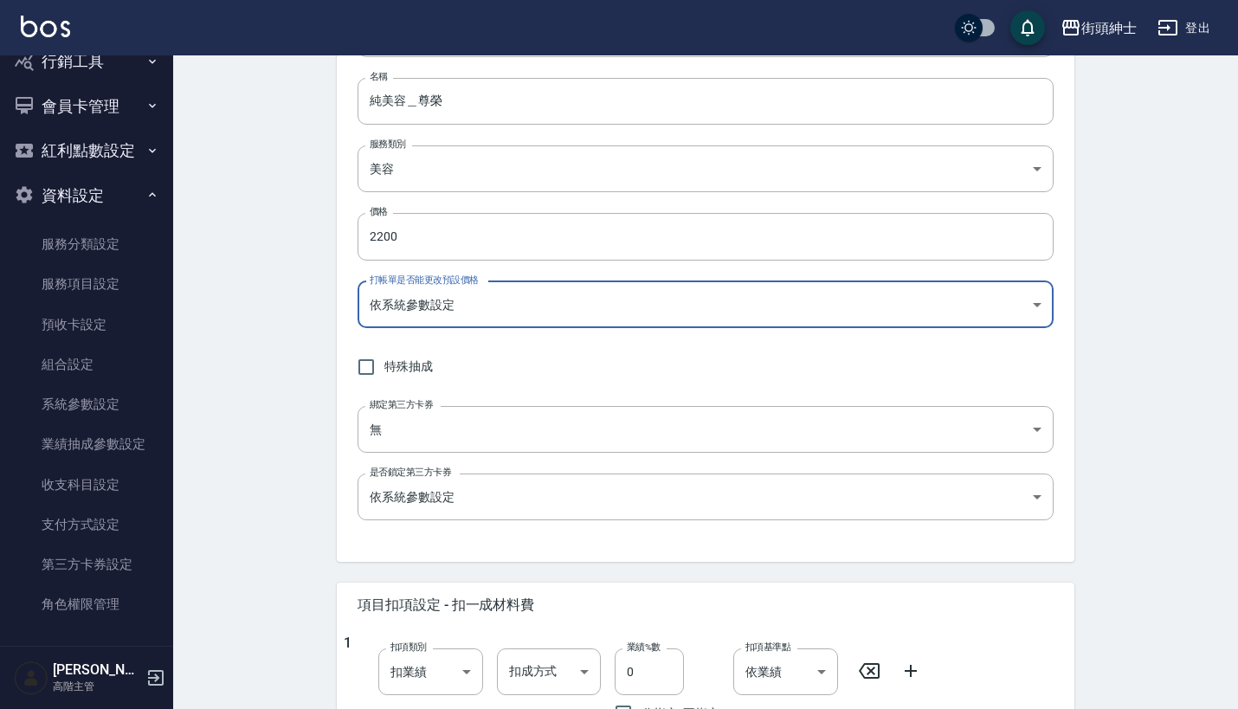
scroll to position [198, 0]
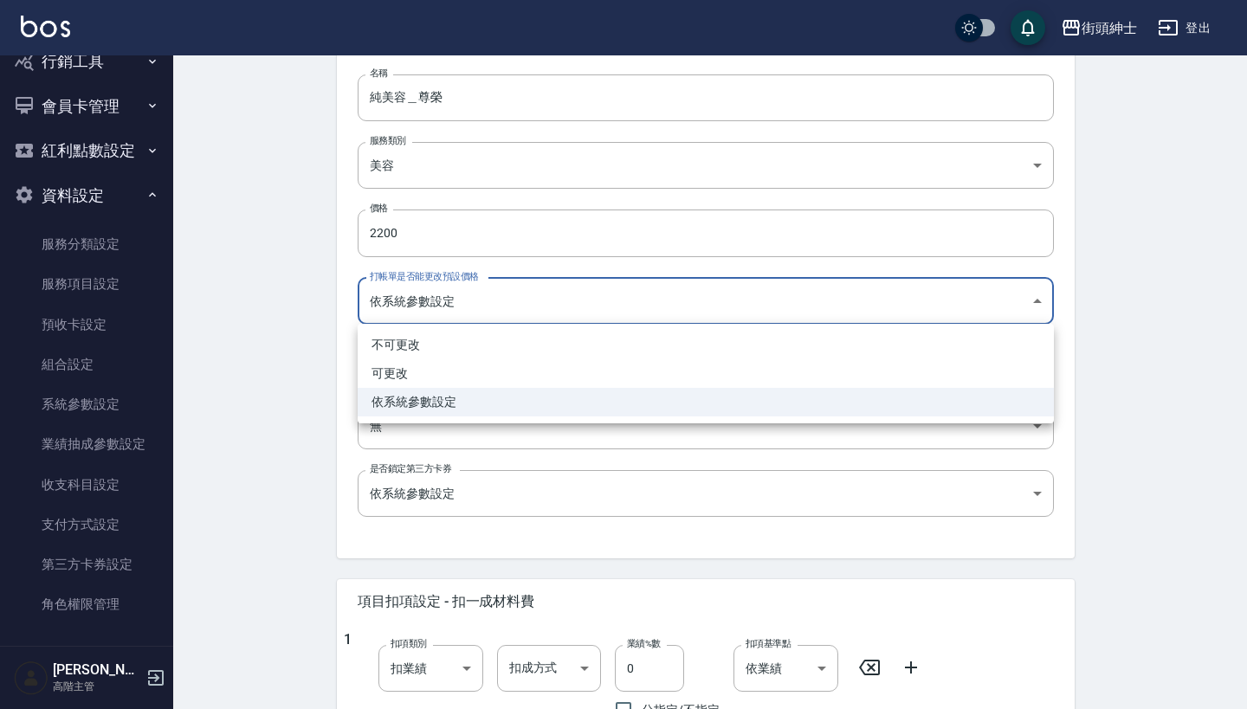
click at [772, 301] on body "街頭紳士 登出 櫃檯作業 打帳單 帳單列表 掛單列表 座位開單 營業儀表板 現金收支登錄 高階收支登錄 材料自購登錄 每日結帳 排班表 現場電腦打卡 掃碼打卡…" at bounding box center [623, 506] width 1247 height 1408
click at [1077, 281] on div at bounding box center [623, 354] width 1247 height 709
click at [650, 307] on body "街頭紳士 登出 櫃檯作業 打帳單 帳單列表 掛單列表 座位開單 營業儀表板 現金收支登錄 高階收支登錄 材料自購登錄 每日結帳 排班表 現場電腦打卡 掃碼打卡…" at bounding box center [619, 506] width 1238 height 1408
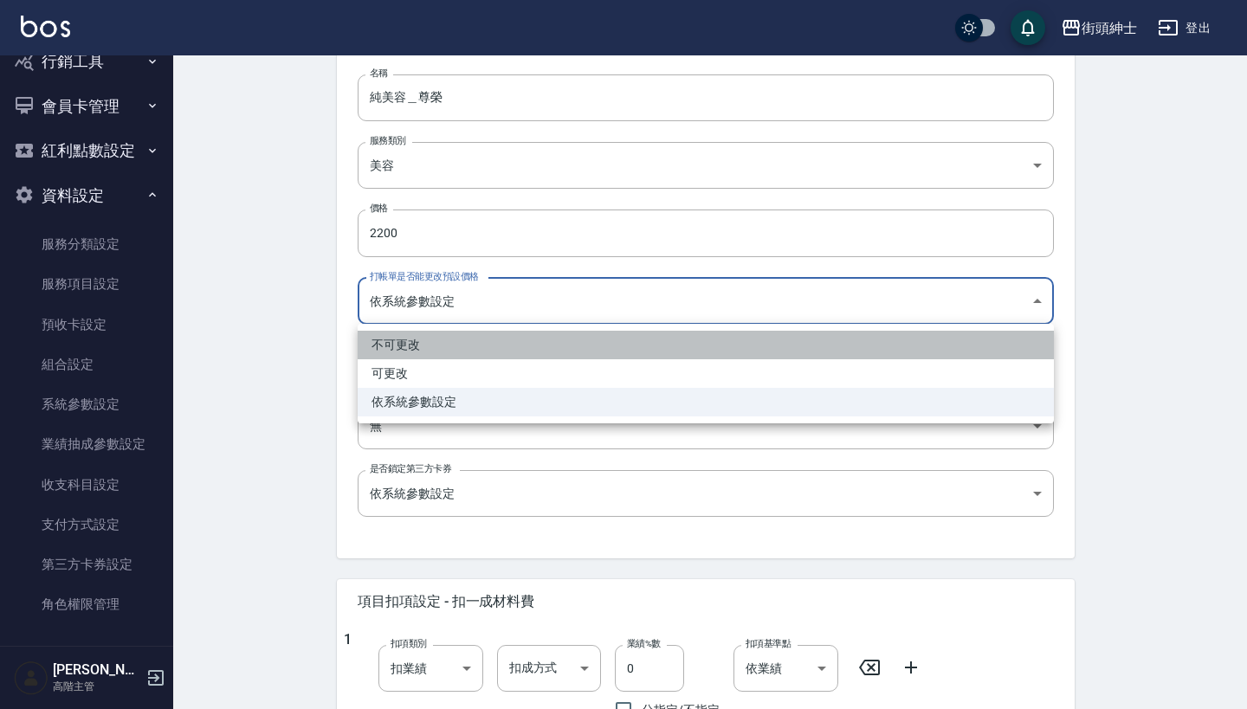
click at [577, 343] on li "不可更改" at bounding box center [706, 345] width 696 height 29
type input "TRUE"
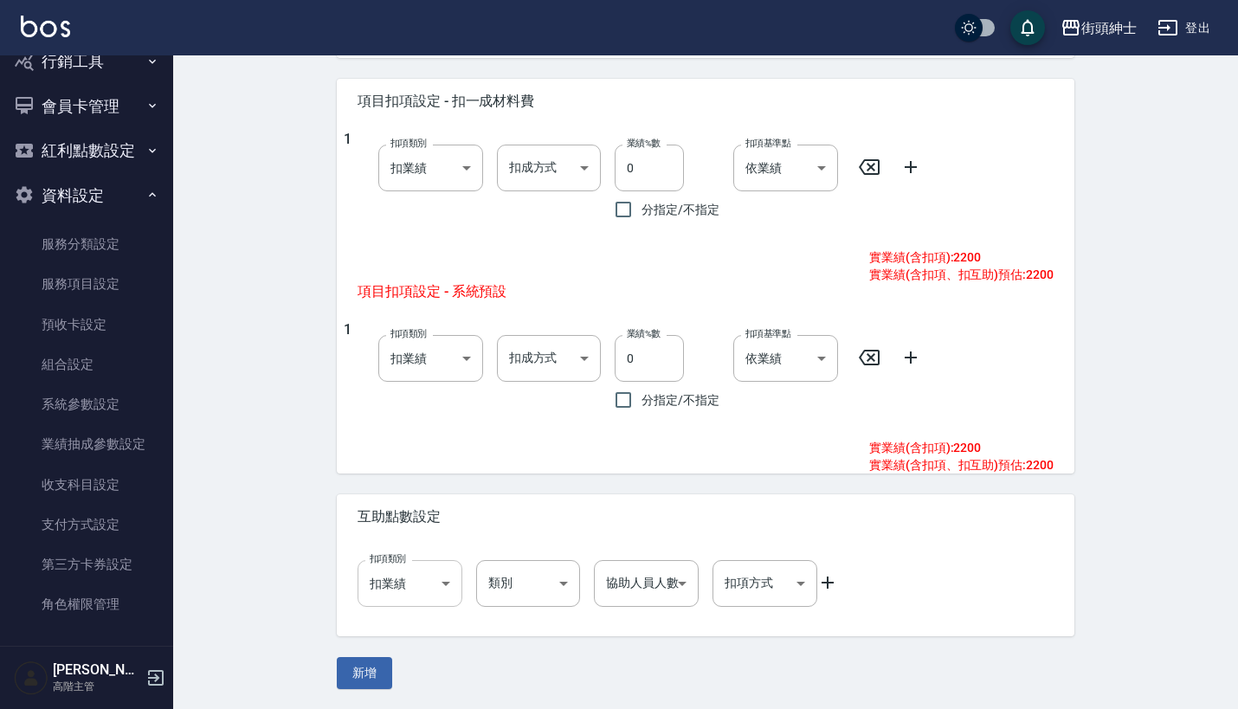
scroll to position [698, 0]
click at [411, 578] on body "街頭紳士 登出 櫃檯作業 打帳單 帳單列表 掛單列表 座位開單 營業儀表板 現金收支登錄 高階收支登錄 材料自購登錄 每日結帳 排班表 現場電腦打卡 掃碼打卡…" at bounding box center [619, 6] width 1238 height 1408
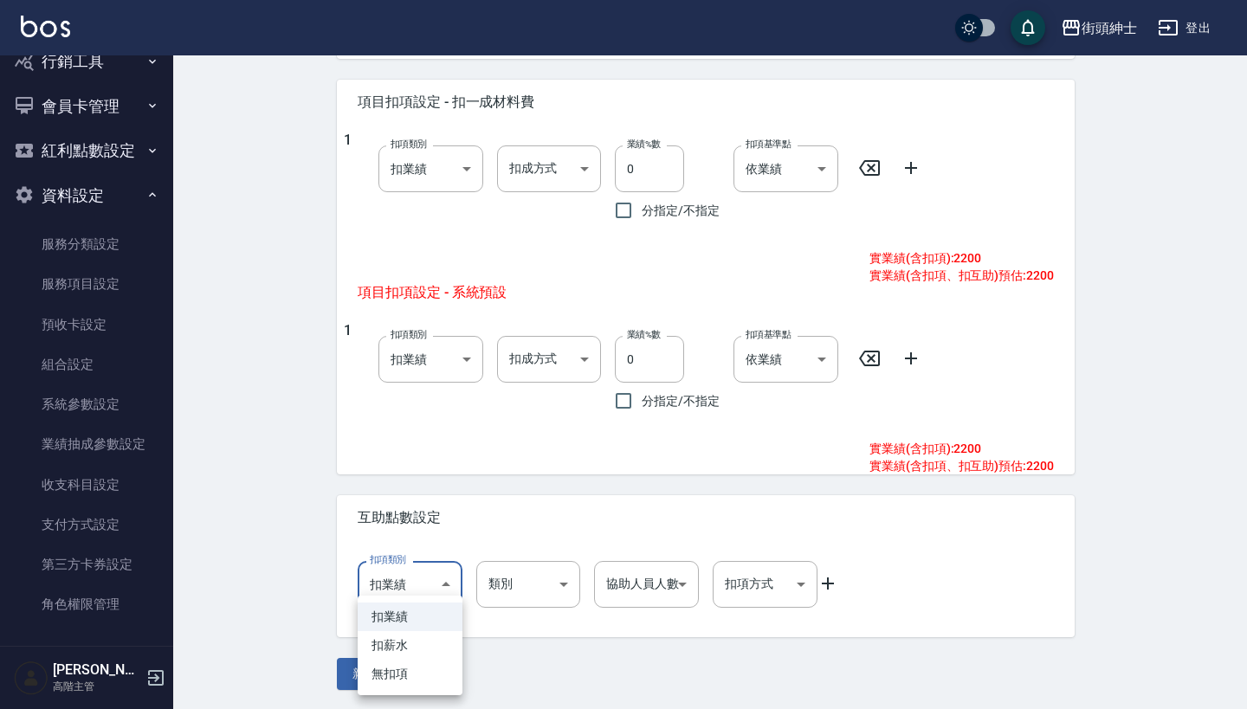
click at [487, 473] on div at bounding box center [623, 354] width 1247 height 709
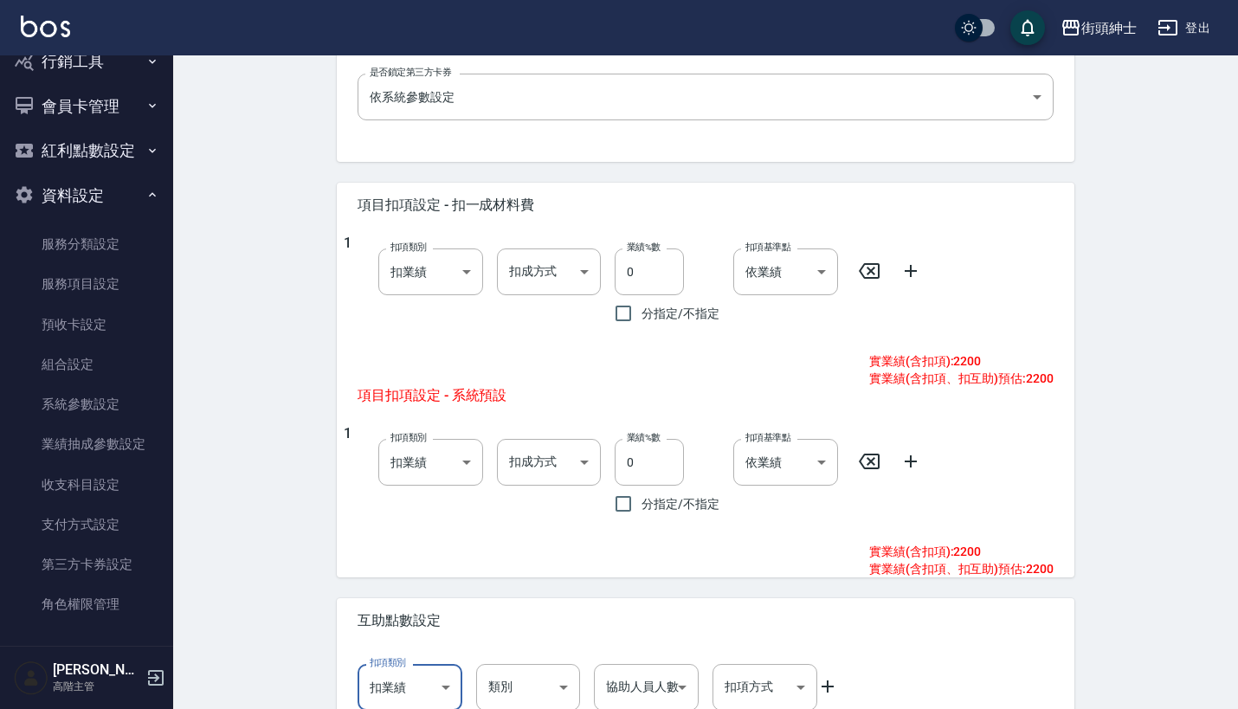
scroll to position [594, 0]
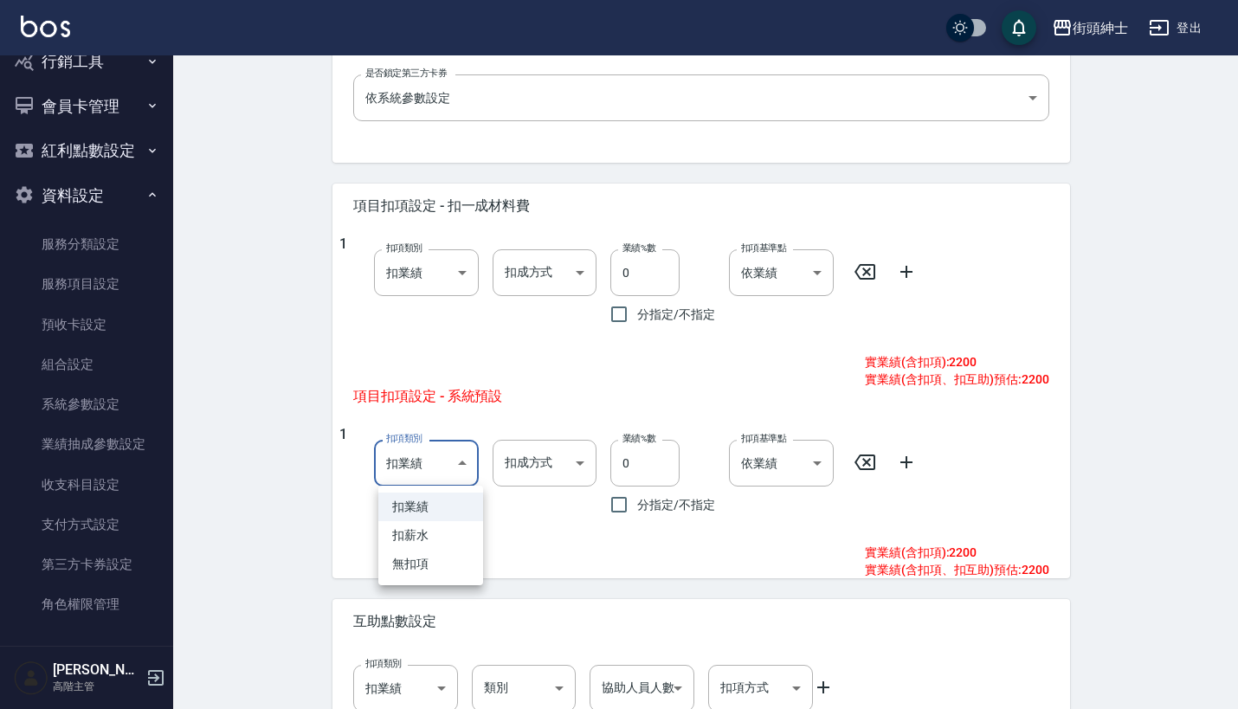
click at [416, 476] on body "街頭紳士 登出 櫃檯作業 打帳單 帳單列表 掛單列表 座位開單 營業儀表板 現金收支登錄 高階收支登錄 材料自購登錄 每日結帳 排班表 現場電腦打卡 掃碼打卡…" at bounding box center [619, 110] width 1238 height 1408
click at [557, 454] on div at bounding box center [623, 354] width 1247 height 709
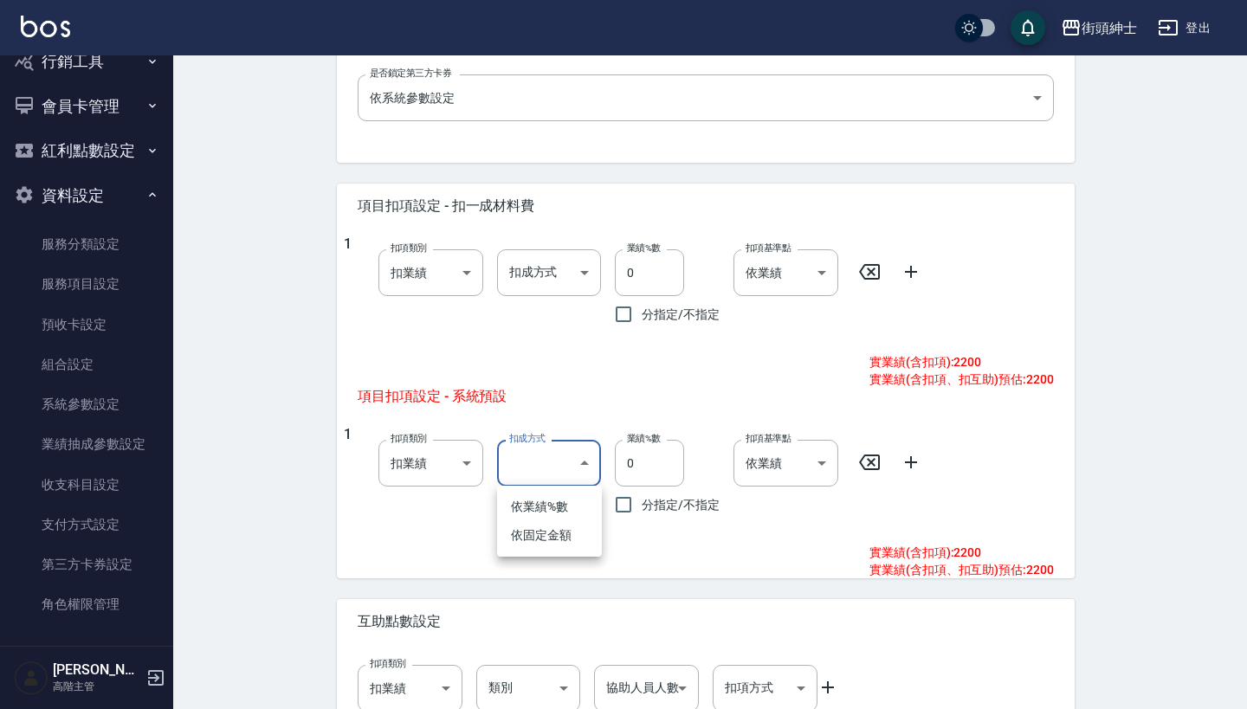
click at [557, 461] on body "街頭紳士 登出 櫃檯作業 打帳單 帳單列表 掛單列表 座位開單 營業儀表板 現金收支登錄 高階收支登錄 材料自購登錄 每日結帳 排班表 現場電腦打卡 掃碼打卡…" at bounding box center [623, 110] width 1247 height 1408
click at [555, 506] on li "依業績%數" at bounding box center [549, 507] width 105 height 29
type input "扣趴數"
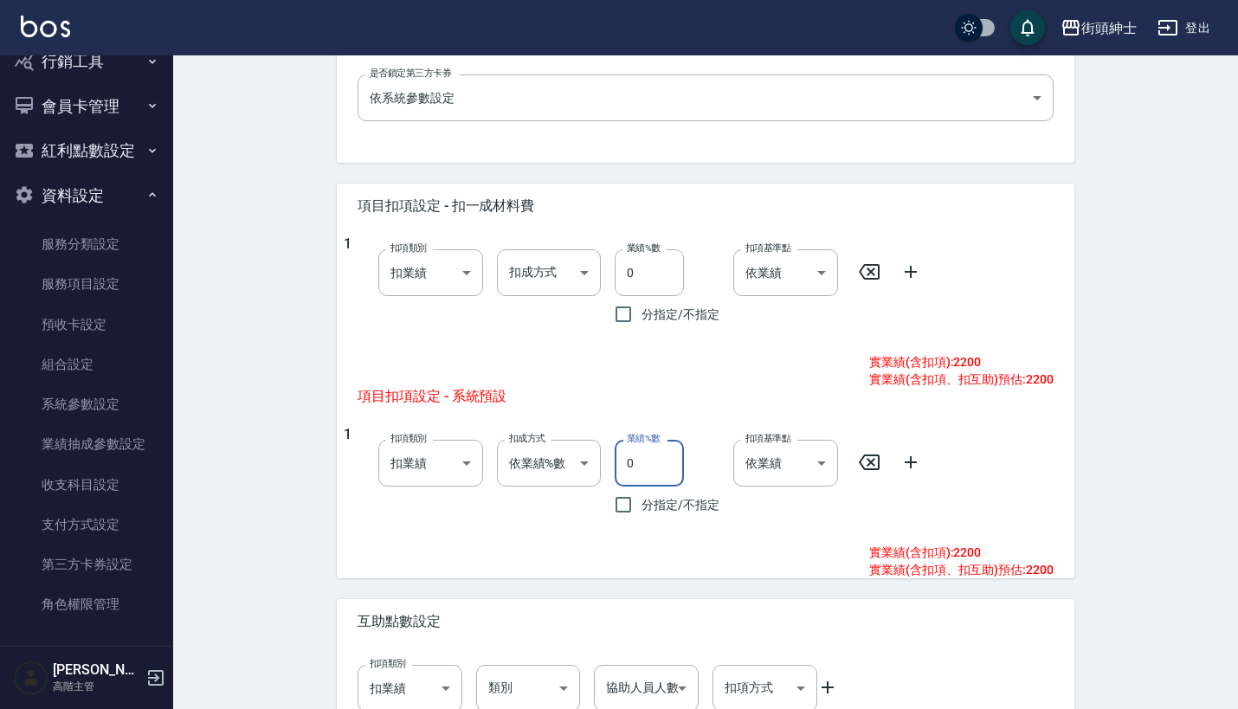
click at [663, 465] on input "0" at bounding box center [649, 463] width 69 height 47
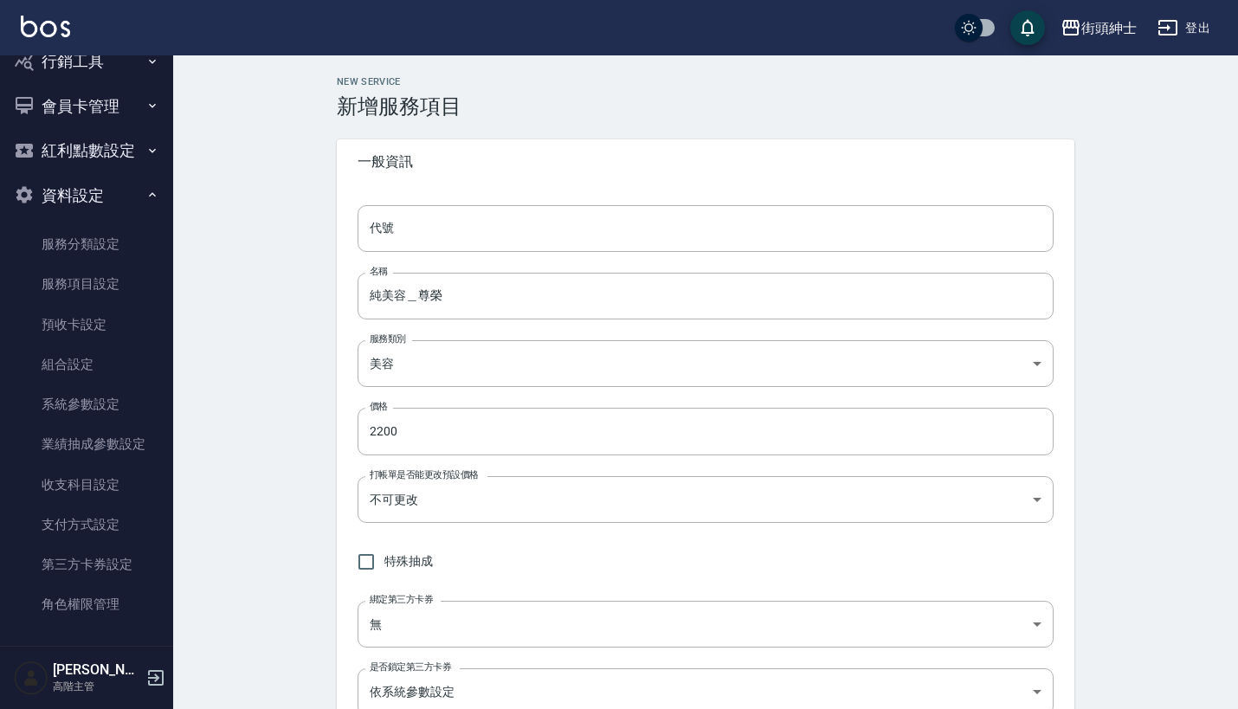
scroll to position [0, 0]
type input "60"
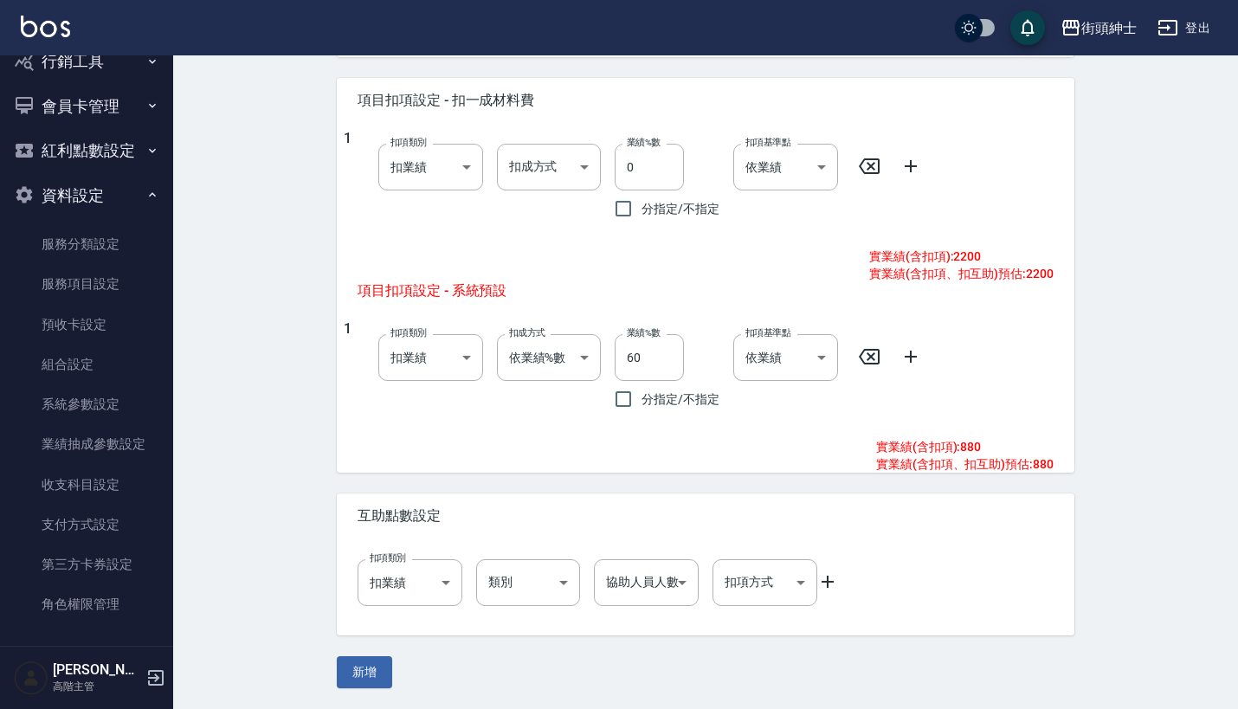
scroll to position [698, 0]
click at [438, 361] on body "街頭紳士 登出 櫃檯作業 打帳單 帳單列表 掛單列表 座位開單 營業儀表板 現金收支登錄 高階收支登錄 材料自購登錄 每日結帳 排班表 現場電腦打卡 掃碼打卡…" at bounding box center [619, 6] width 1238 height 1408
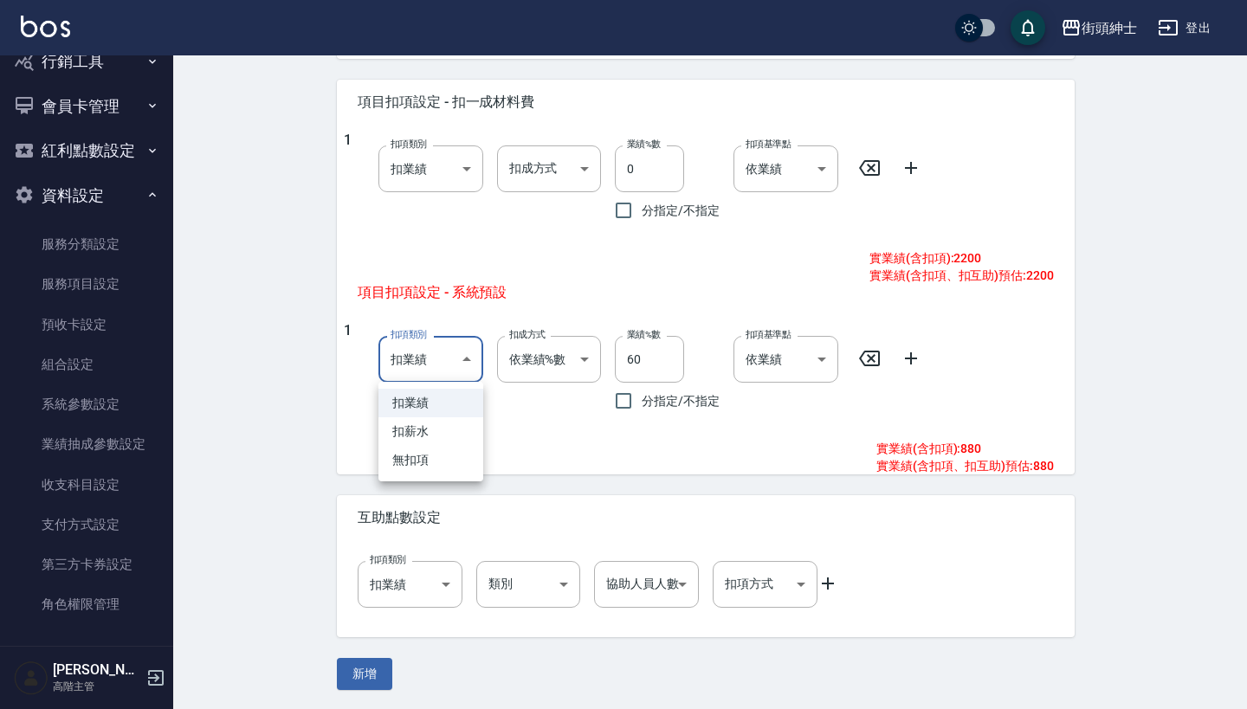
click at [263, 442] on div at bounding box center [623, 354] width 1247 height 709
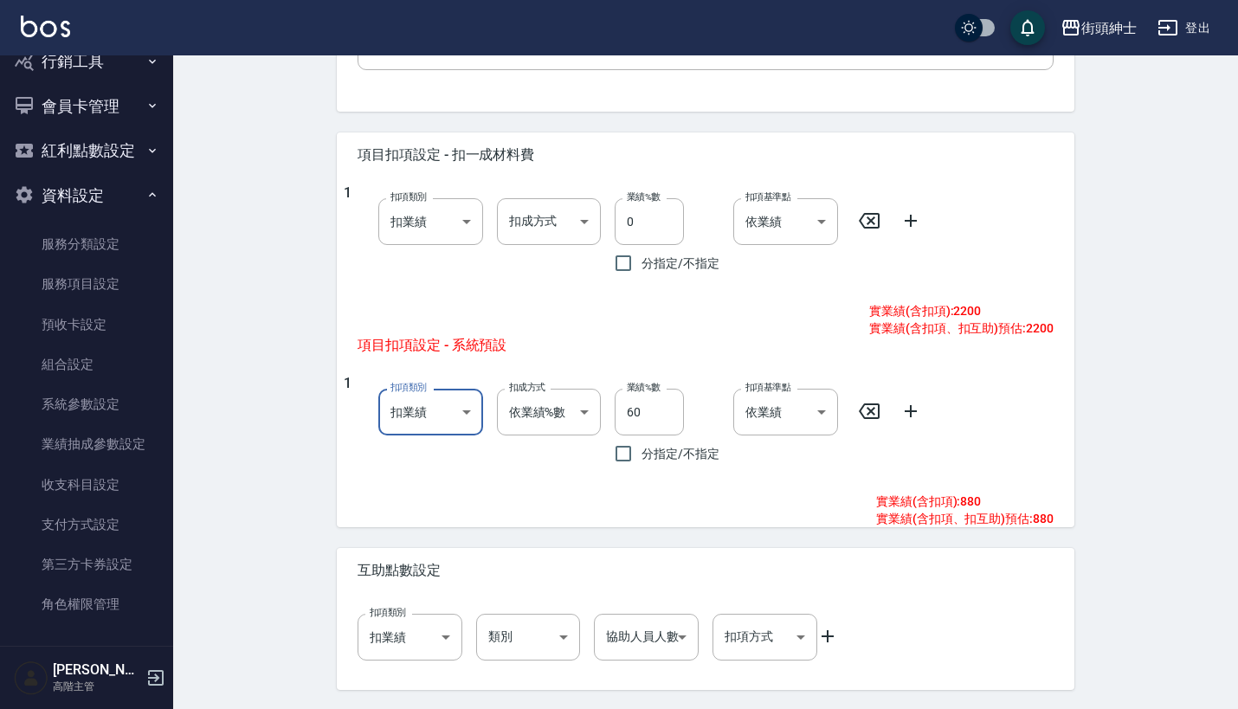
scroll to position [640, 0]
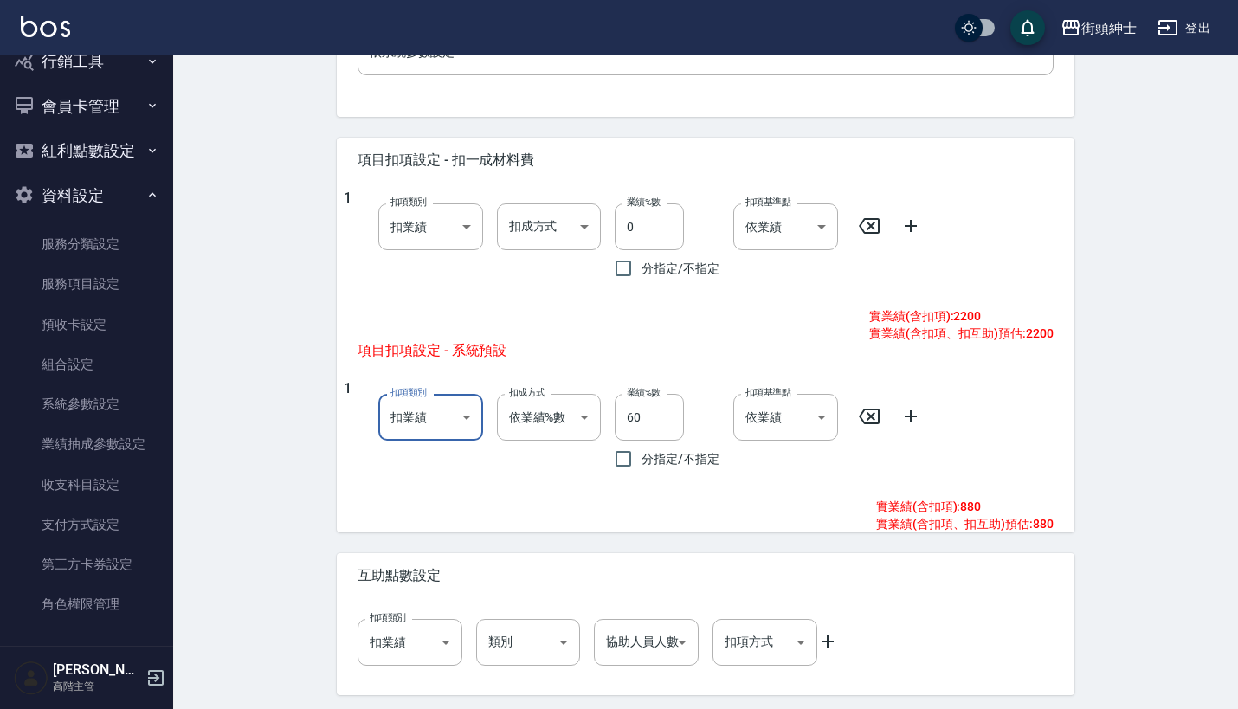
click at [432, 442] on div "扣項類別 扣業績 onSales 扣項類別" at bounding box center [423, 428] width 119 height 97
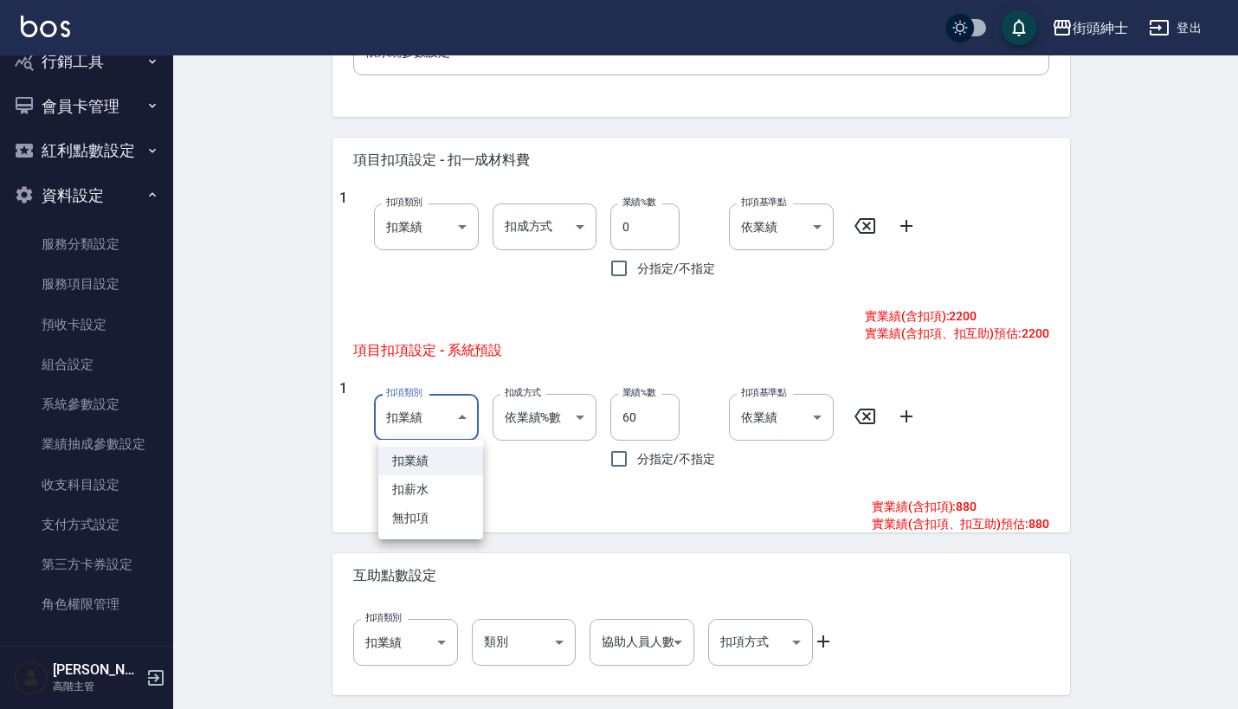
click at [436, 419] on body "街頭紳士 登出 櫃檯作業 打帳單 帳單列表 掛單列表 座位開單 營業儀表板 現金收支登錄 高階收支登錄 材料自購登錄 每日結帳 排班表 現場電腦打卡 掃碼打卡…" at bounding box center [619, 64] width 1238 height 1408
click at [428, 496] on li "扣薪水" at bounding box center [430, 489] width 105 height 29
type input "onSalary"
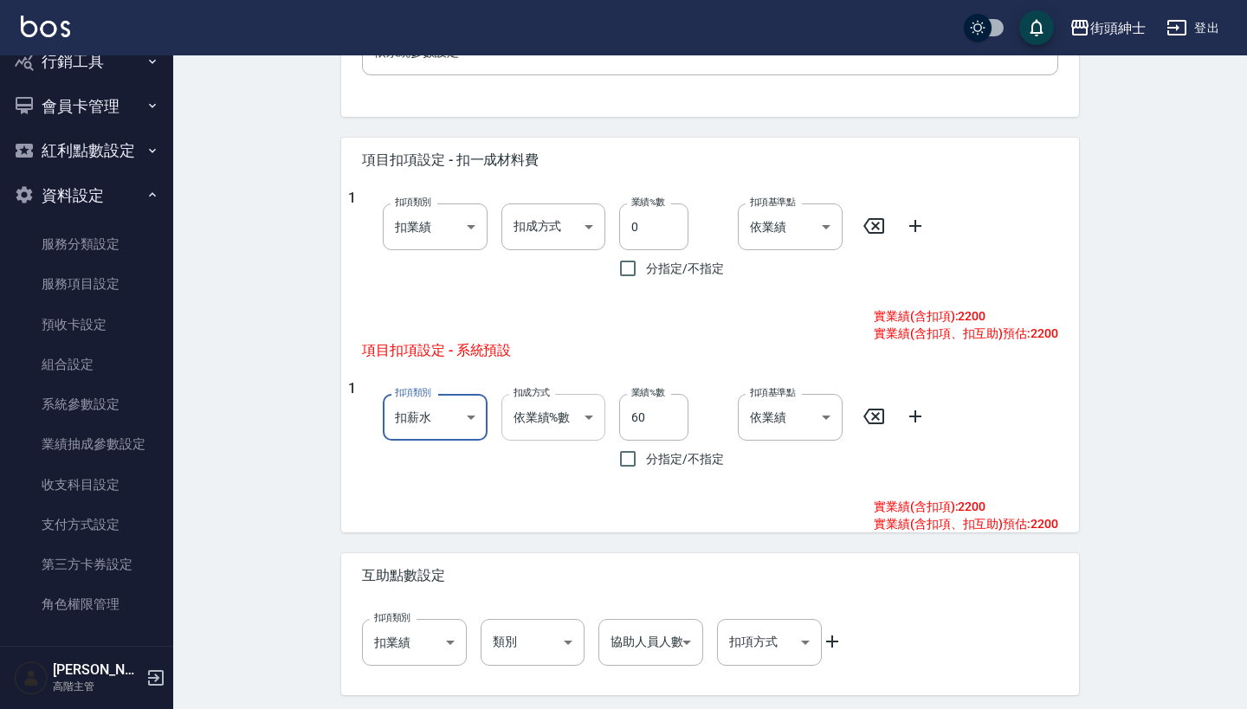
click at [562, 426] on body "街頭紳士 登出 櫃檯作業 打帳單 帳單列表 掛單列表 座位開單 營業儀表板 現金收支登錄 高階收支登錄 材料自購登錄 每日結帳 排班表 現場電腦打卡 掃碼打卡…" at bounding box center [623, 64] width 1247 height 1408
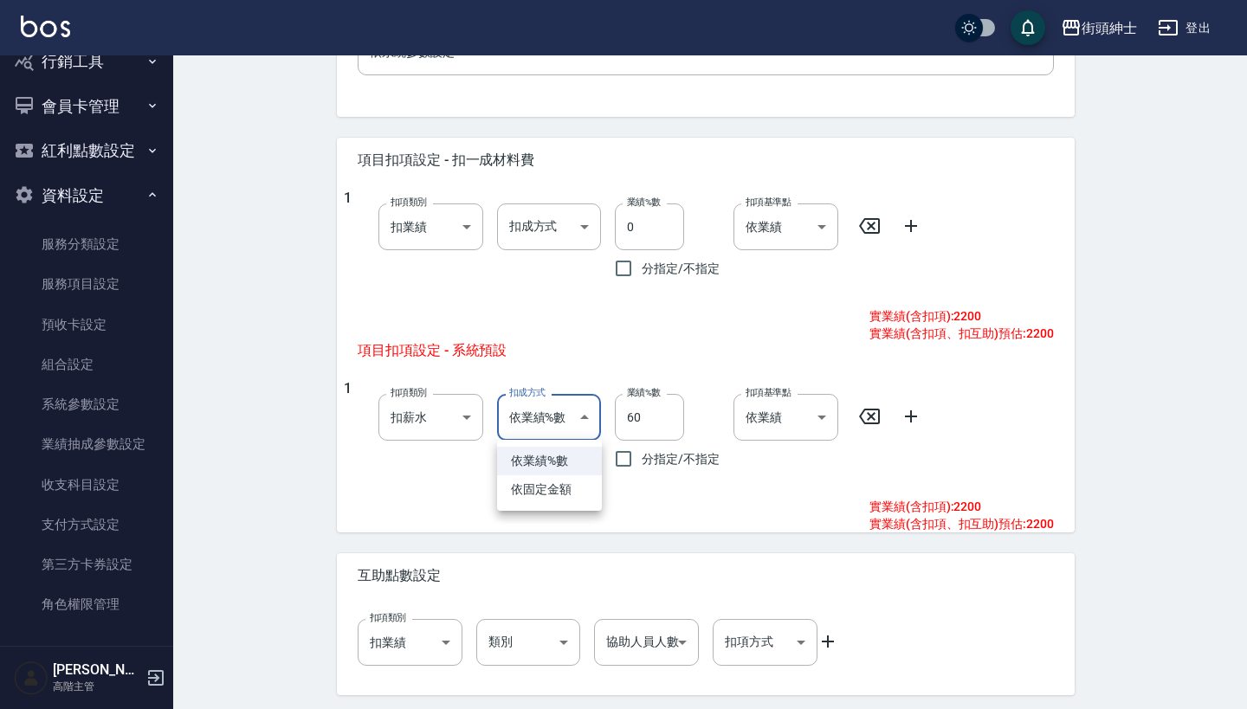
click at [564, 487] on li "依固定金額" at bounding box center [549, 489] width 105 height 29
type input "扣固定金額"
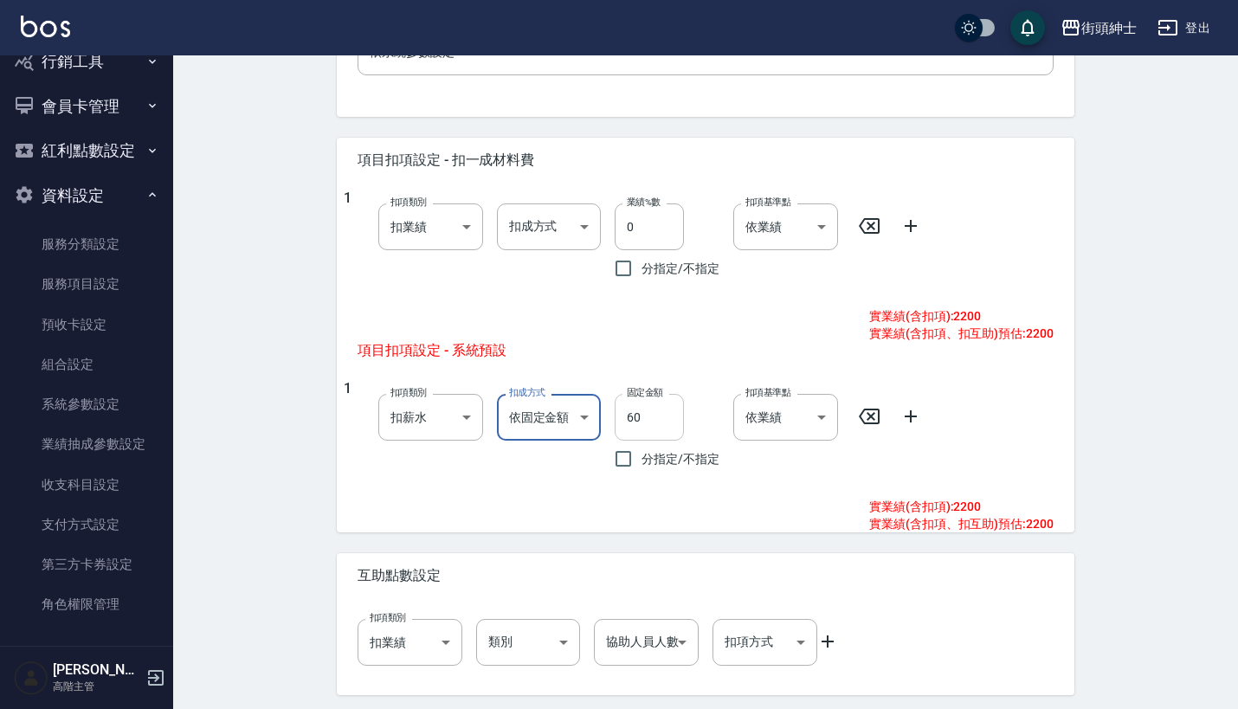
click at [661, 424] on input "60" at bounding box center [649, 417] width 69 height 47
type input "6"
click at [661, 424] on input "固定金額" at bounding box center [649, 417] width 69 height 47
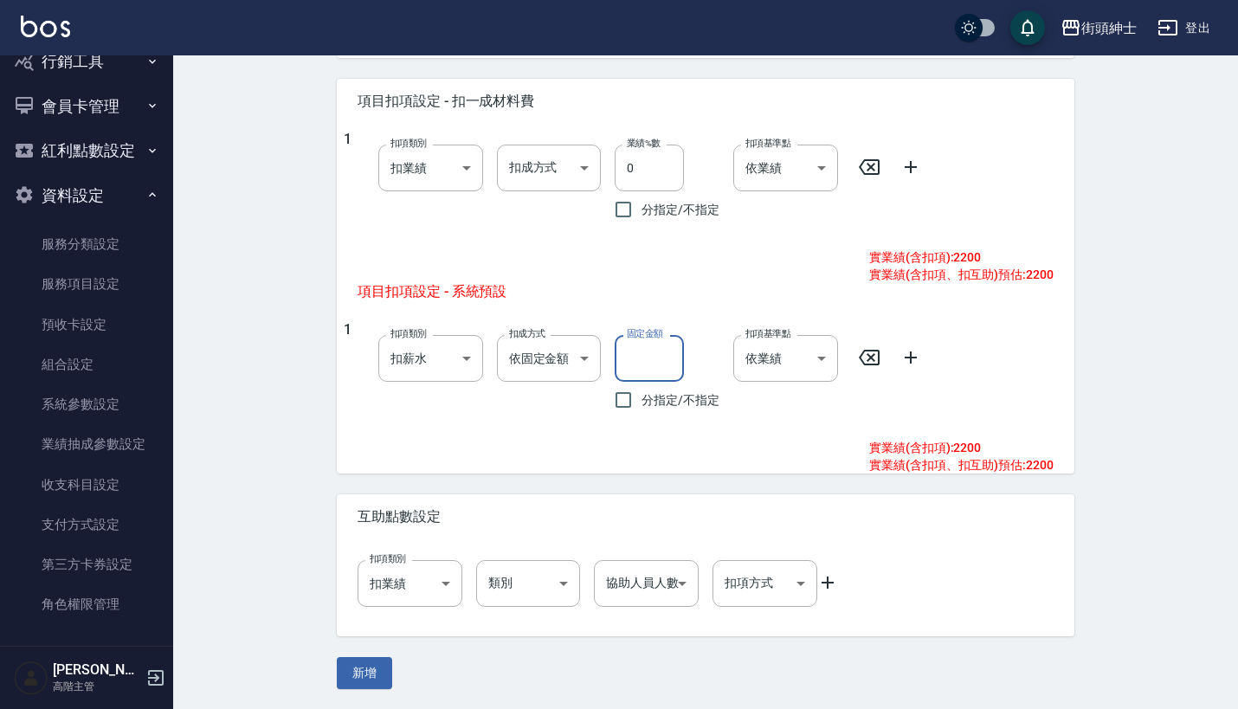
scroll to position [698, 0]
type input "1230"
click at [773, 434] on div "1 扣項類別 扣薪水 onSalary 扣項類別 扣成方式 依固定金額 扣固定金額 扣成方式 固定金額 1230 固定金額 分指定/不指定 扣項基準點 依業績…" at bounding box center [706, 387] width 738 height 145
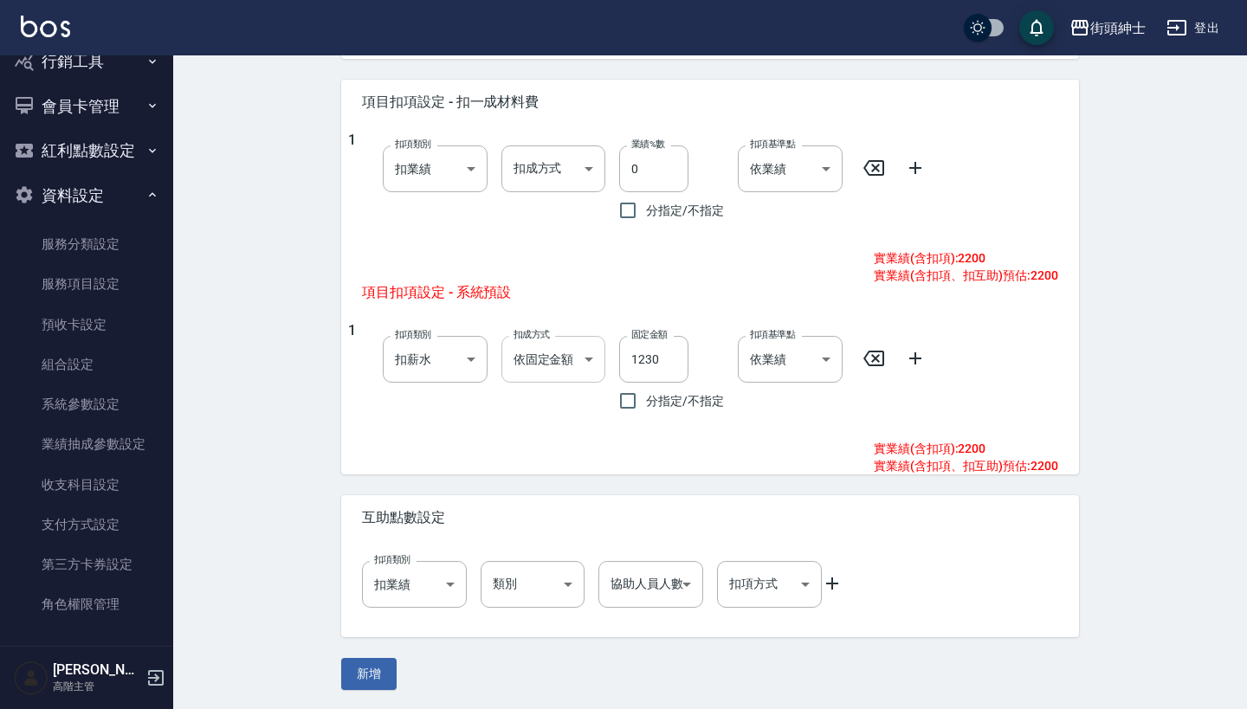
click at [550, 335] on body "街頭紳士 登出 櫃檯作業 打帳單 帳單列表 掛單列表 座位開單 營業儀表板 現金收支登錄 高階收支登錄 材料自購登錄 每日結帳 排班表 現場電腦打卡 掃碼打卡…" at bounding box center [623, 6] width 1247 height 1408
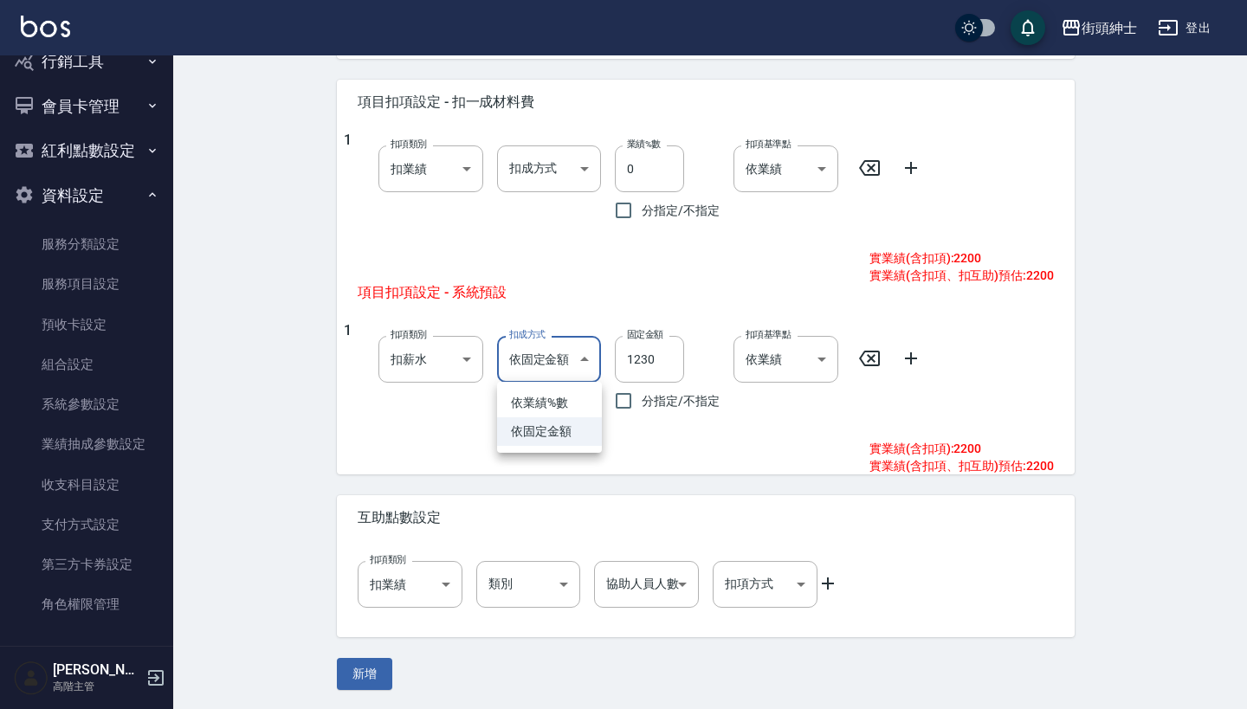
click at [532, 433] on li "依固定金額" at bounding box center [549, 431] width 105 height 29
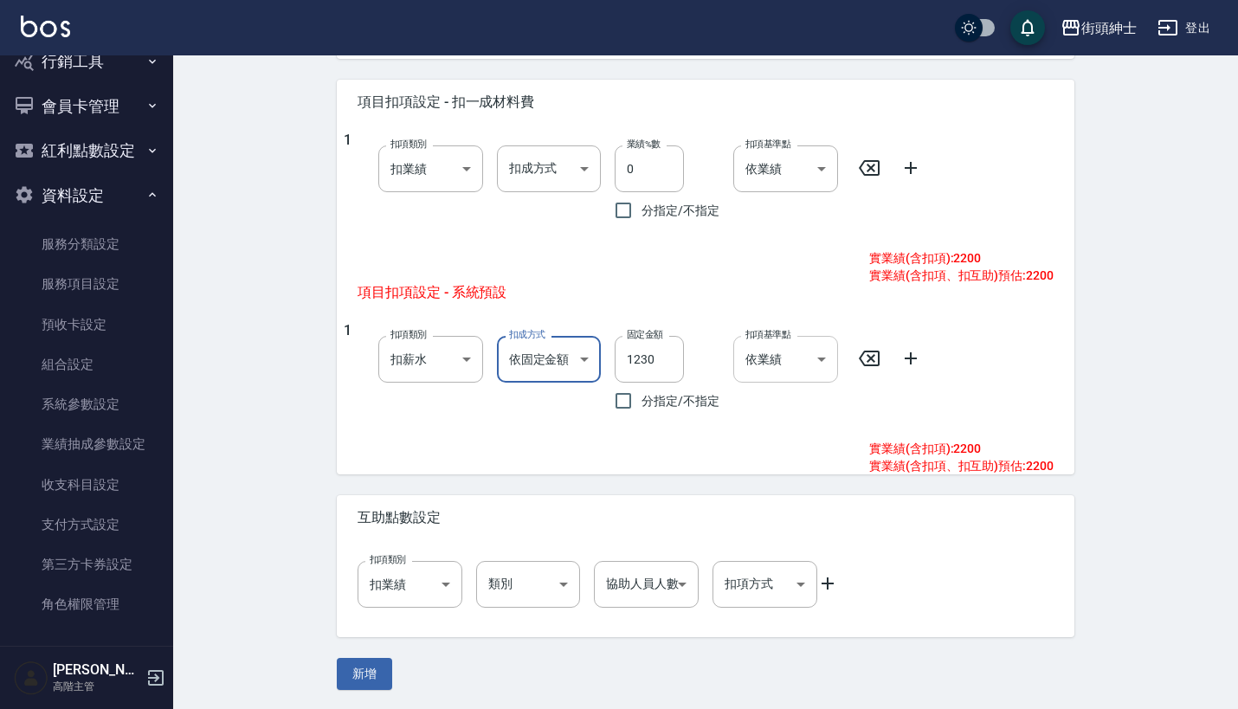
click at [815, 370] on body "街頭紳士 登出 櫃檯作業 打帳單 帳單列表 掛單列表 座位開單 營業儀表板 現金收支登錄 高階收支登錄 材料自購登錄 每日結帳 排班表 現場電腦打卡 掃碼打卡…" at bounding box center [619, 6] width 1238 height 1408
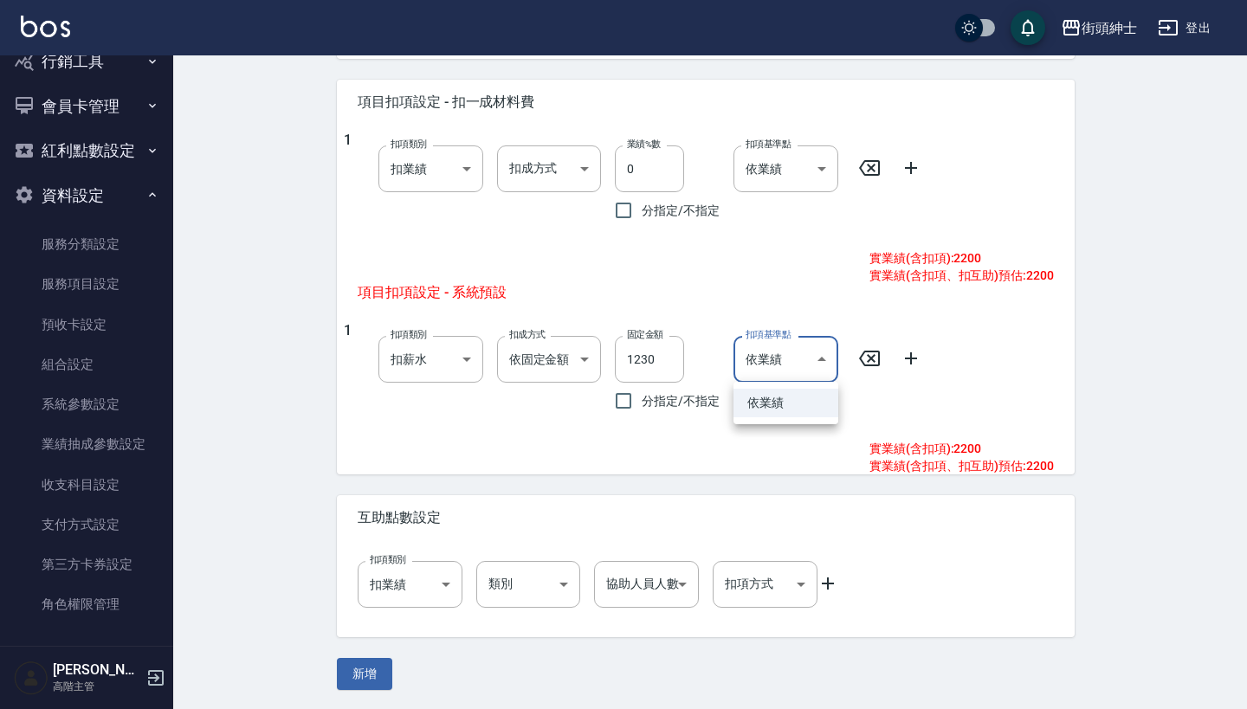
click at [809, 287] on div at bounding box center [623, 354] width 1247 height 709
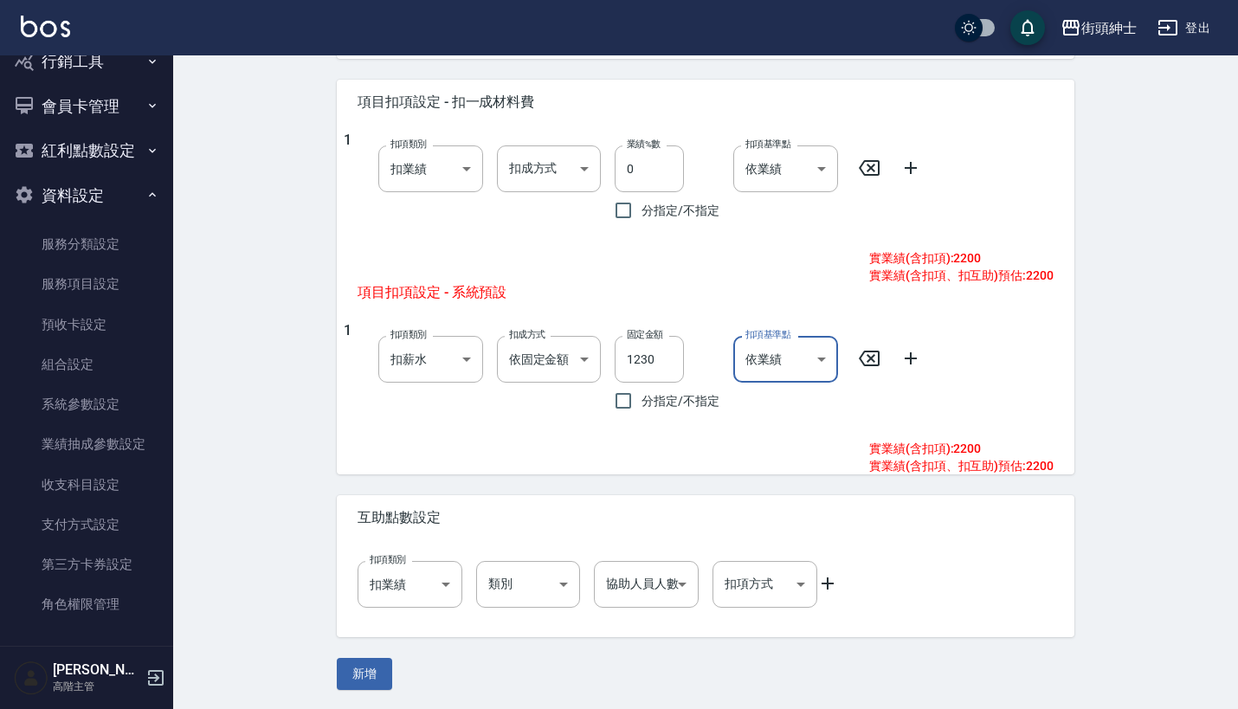
scroll to position [696, 0]
click at [873, 359] on icon at bounding box center [869, 360] width 21 height 21
type input "onSales"
type input "0"
click at [383, 353] on body "街頭紳士 登出 櫃檯作業 打帳單 帳單列表 掛單列表 座位開單 營業儀表板 現金收支登錄 高階收支登錄 材料自購登錄 每日結帳 排班表 現場電腦打卡 掃碼打卡…" at bounding box center [619, 8] width 1238 height 1408
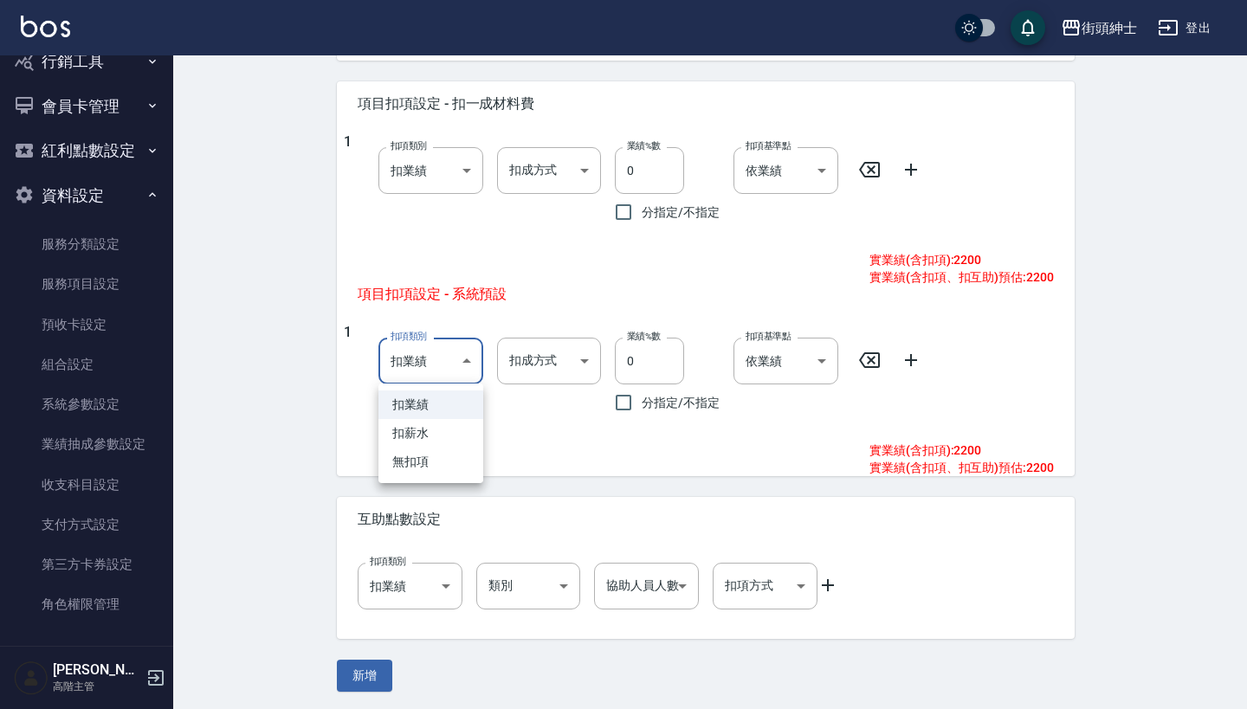
click at [432, 428] on li "扣薪水" at bounding box center [430, 433] width 105 height 29
type input "onSalary"
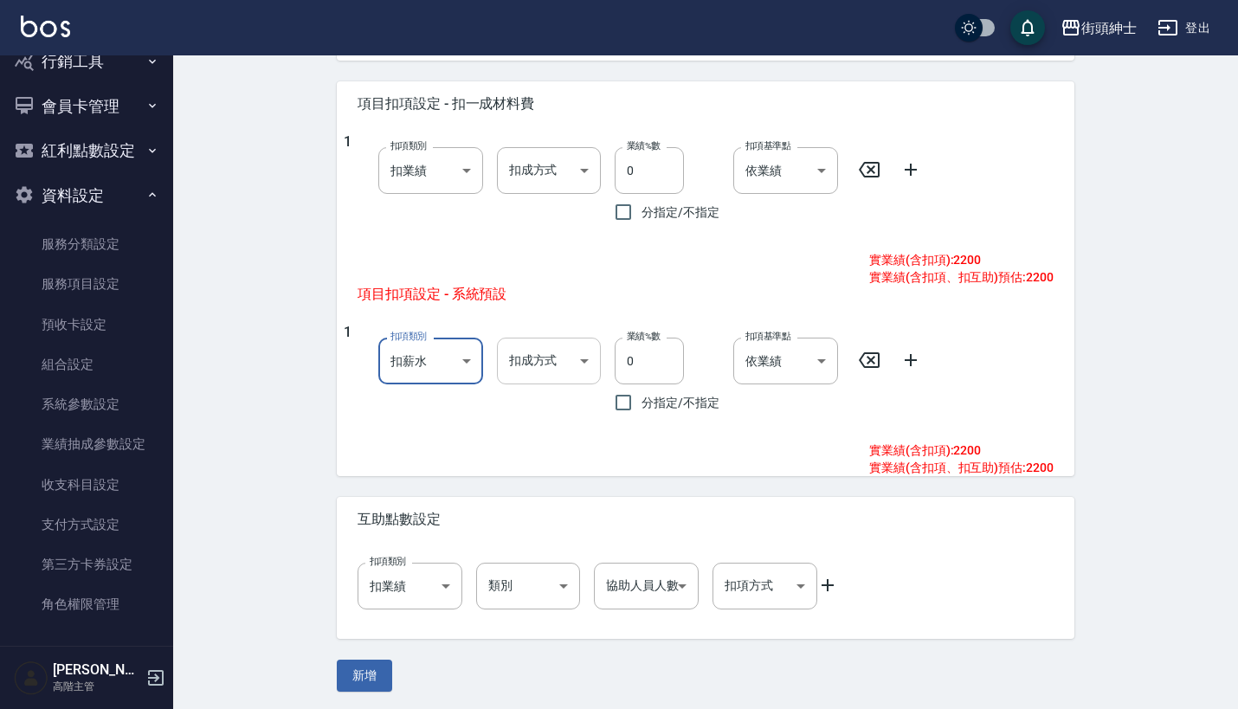
click at [588, 359] on body "街頭紳士 登出 櫃檯作業 打帳單 帳單列表 掛單列表 座位開單 營業儀表板 現金收支登錄 高階收支登錄 材料自購登錄 每日結帳 排班表 現場電腦打卡 掃碼打卡…" at bounding box center [619, 8] width 1238 height 1408
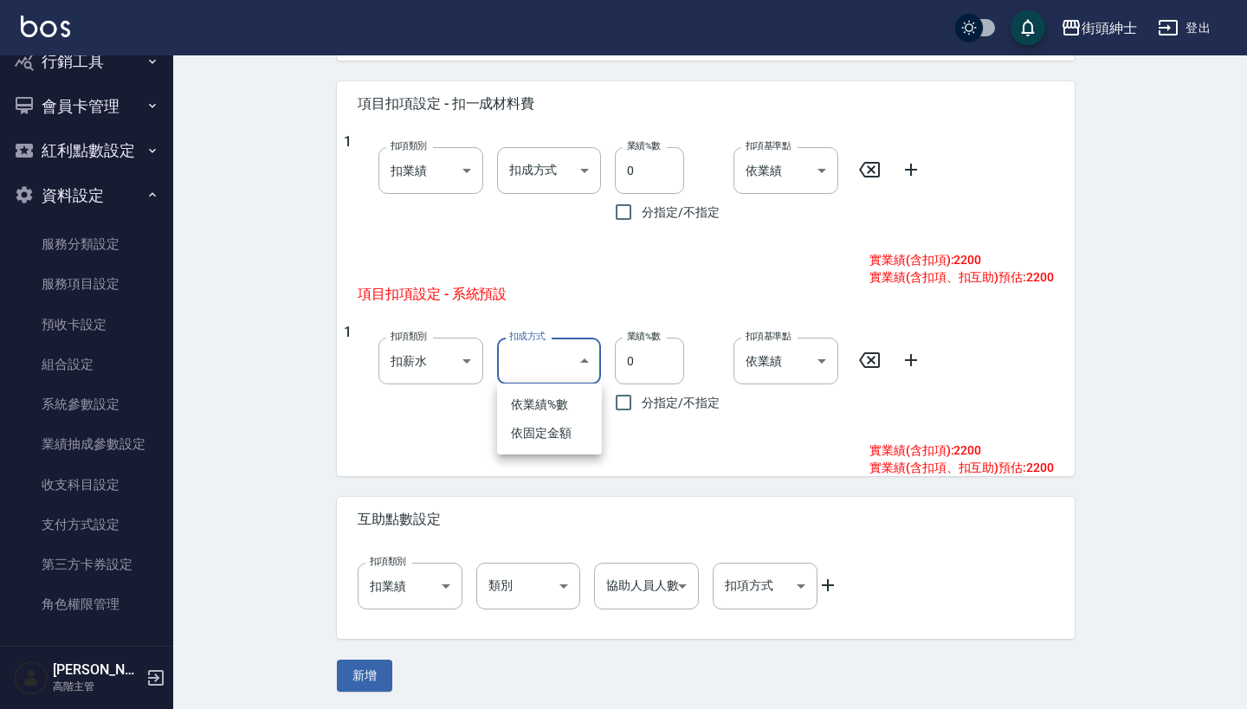
click at [564, 432] on li "依固定金額" at bounding box center [549, 433] width 105 height 29
type input "扣固定金額"
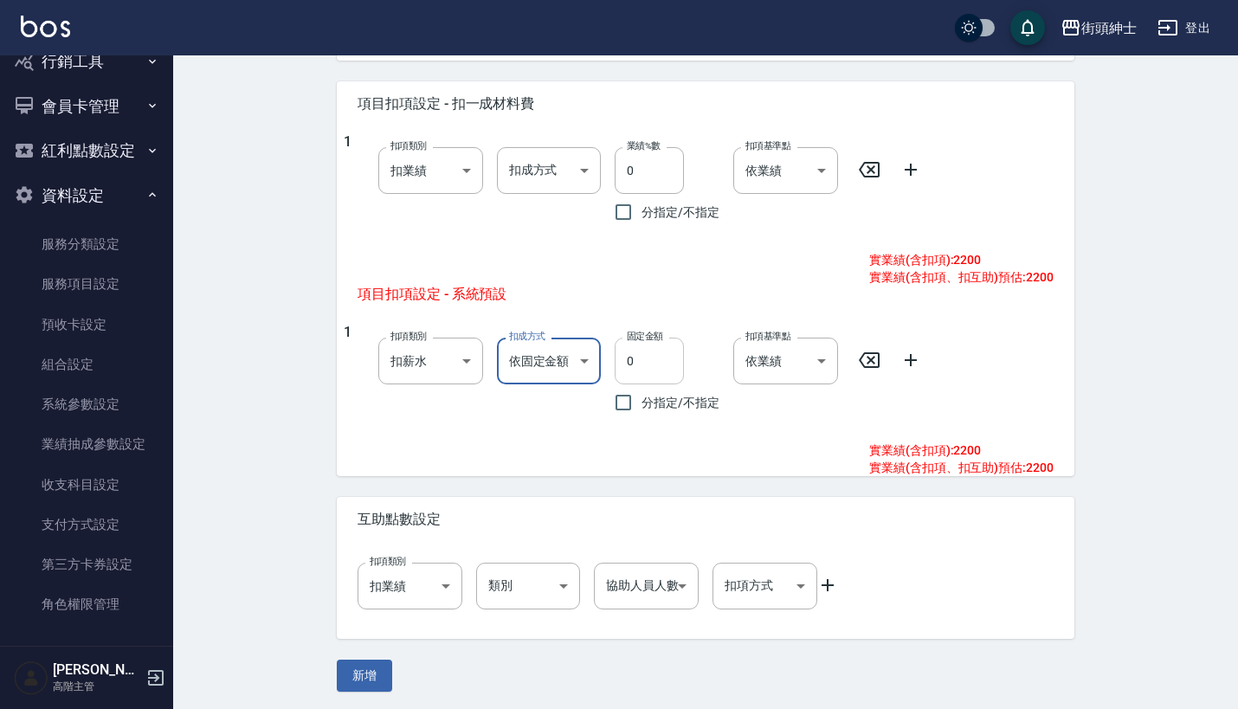
click at [644, 365] on input "0" at bounding box center [649, 361] width 69 height 47
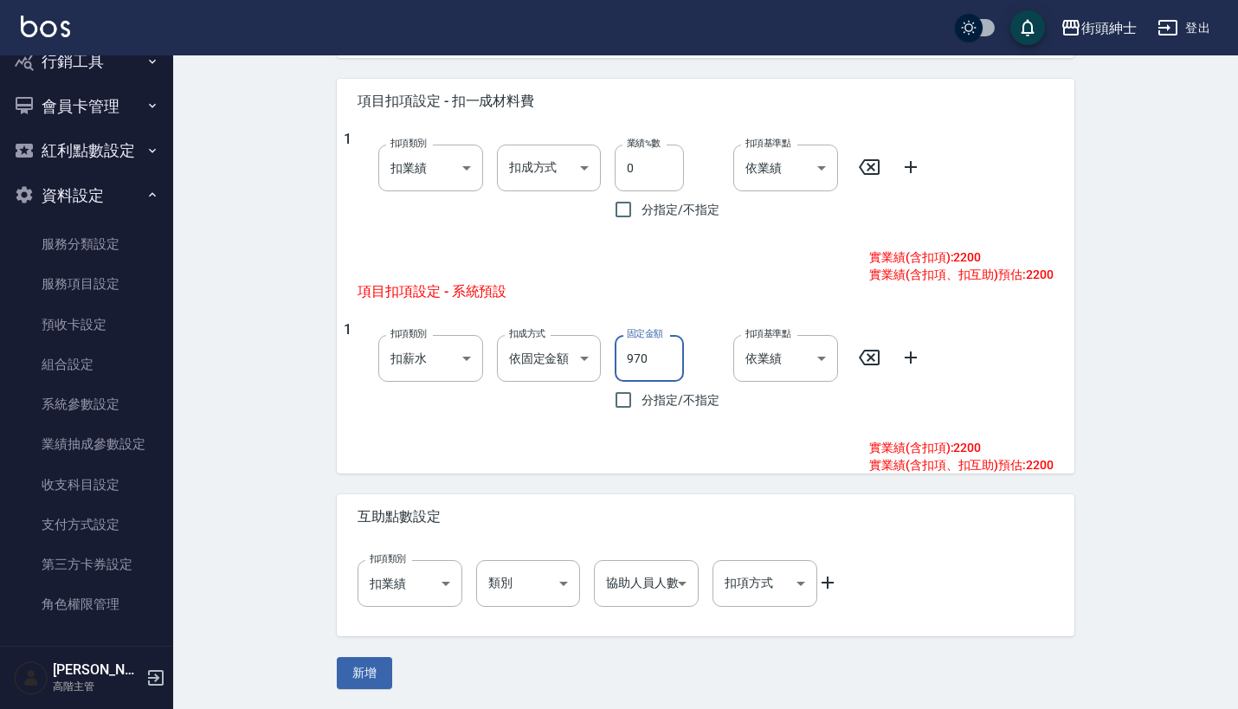
scroll to position [698, 0]
type input "970"
click at [355, 686] on button "新增" at bounding box center [364, 674] width 55 height 32
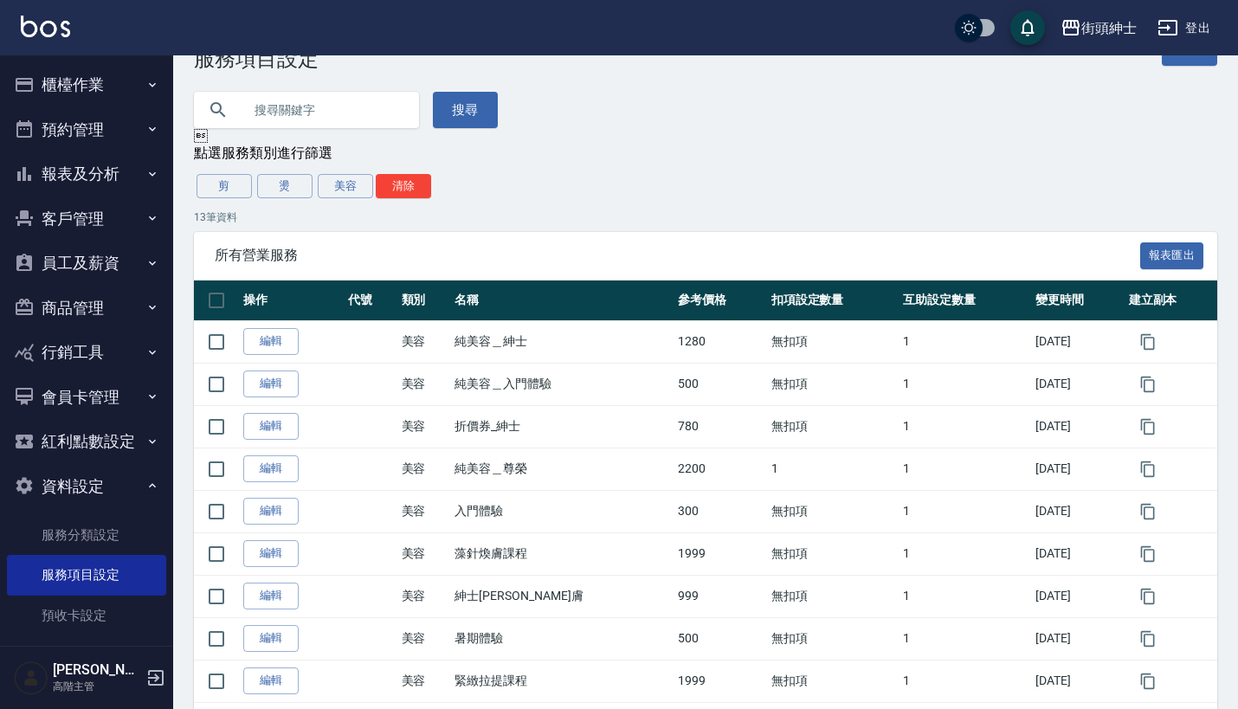
click at [117, 127] on button "預約管理" at bounding box center [86, 129] width 159 height 45
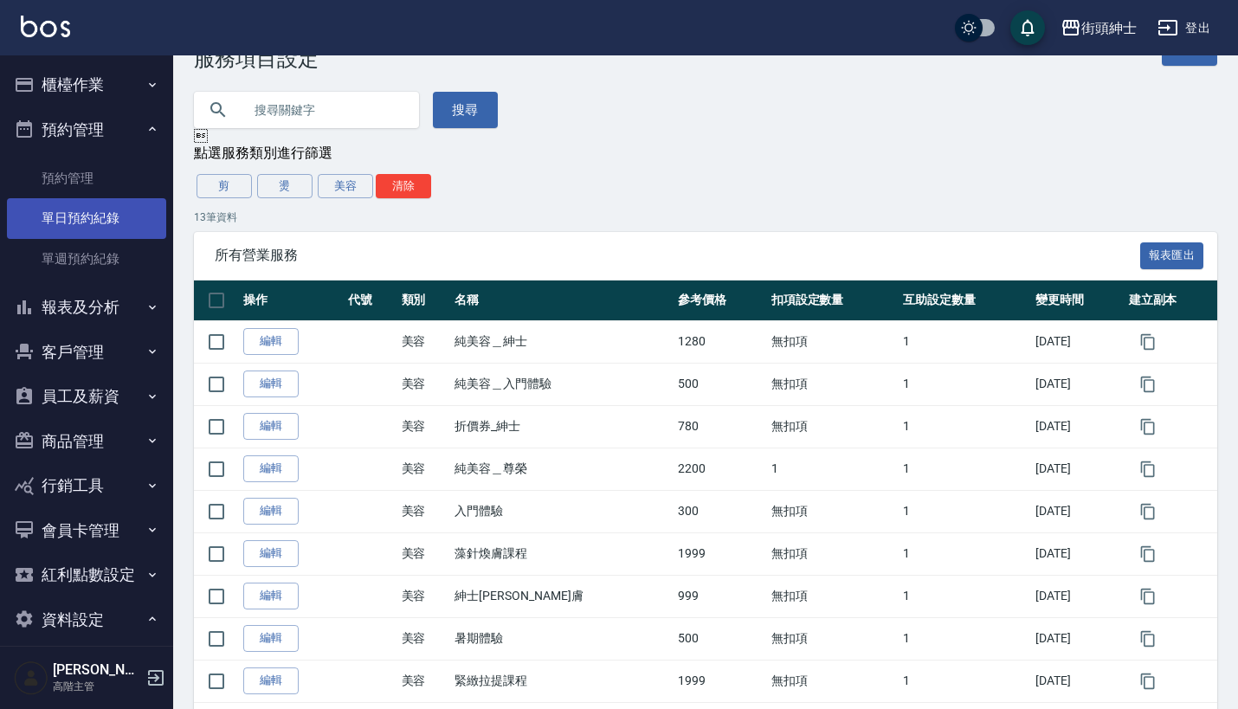
click at [110, 203] on link "單日預約紀錄" at bounding box center [86, 218] width 159 height 40
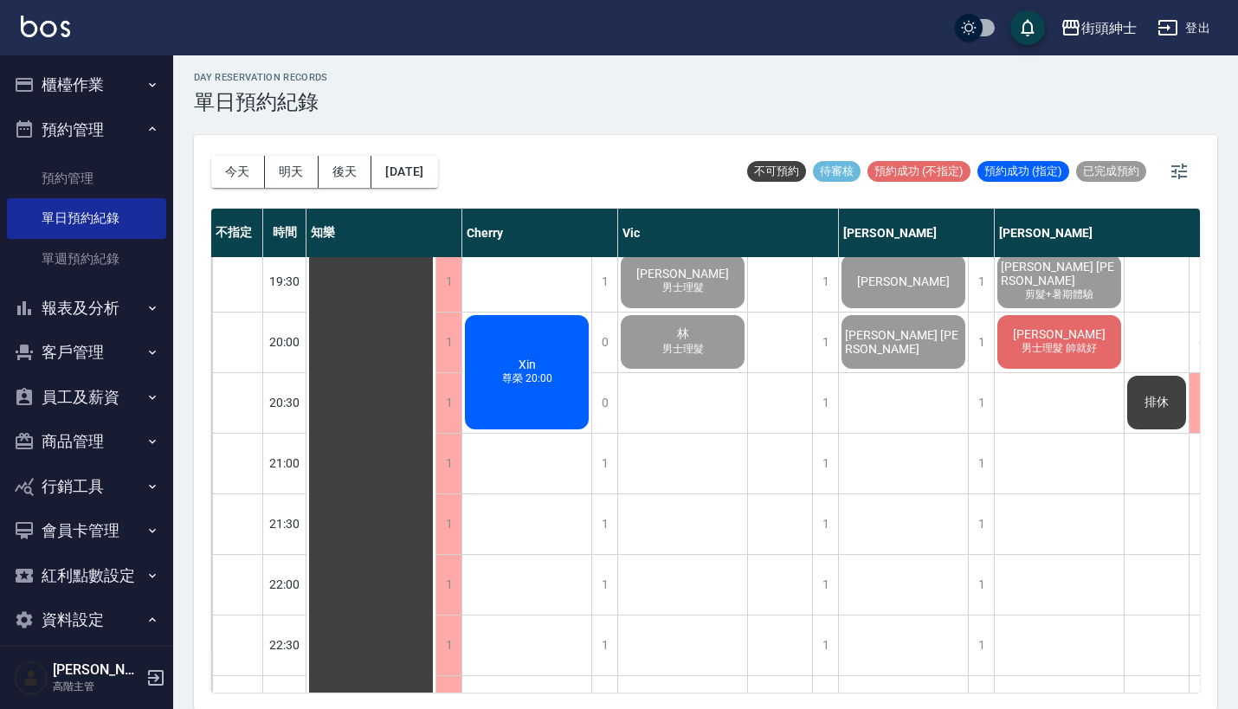
scroll to position [1279, 2]
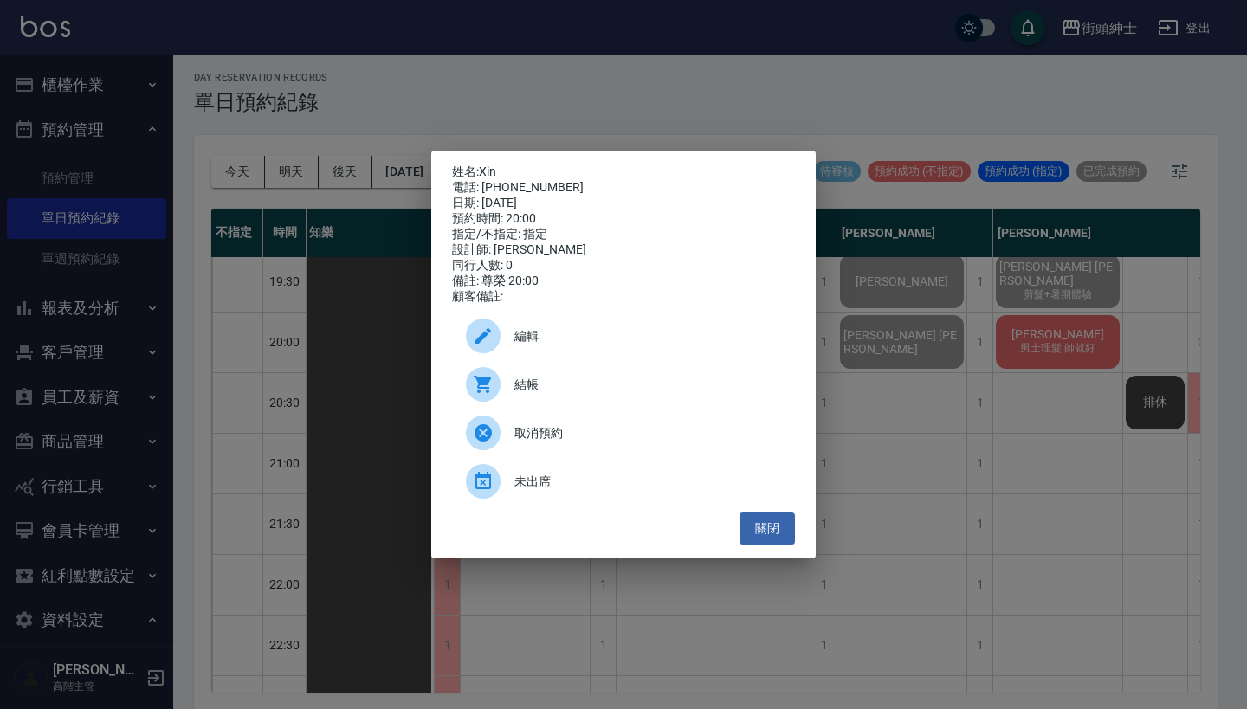
click at [750, 112] on div "姓名: Xin 電話: 0909769129 日期: 2025/08/25 預約時間: 20:00 指定/不指定: 指定 設計師: Cherry 同行人數: …" at bounding box center [623, 354] width 1247 height 709
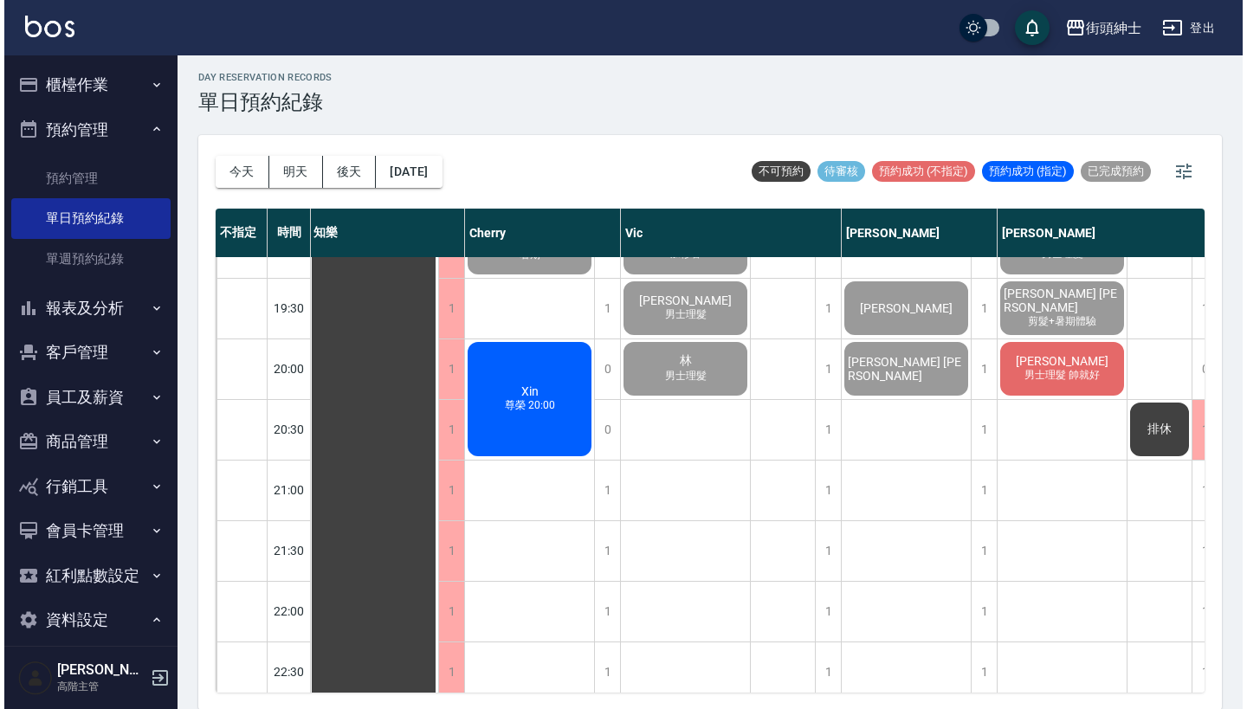
scroll to position [1286, 2]
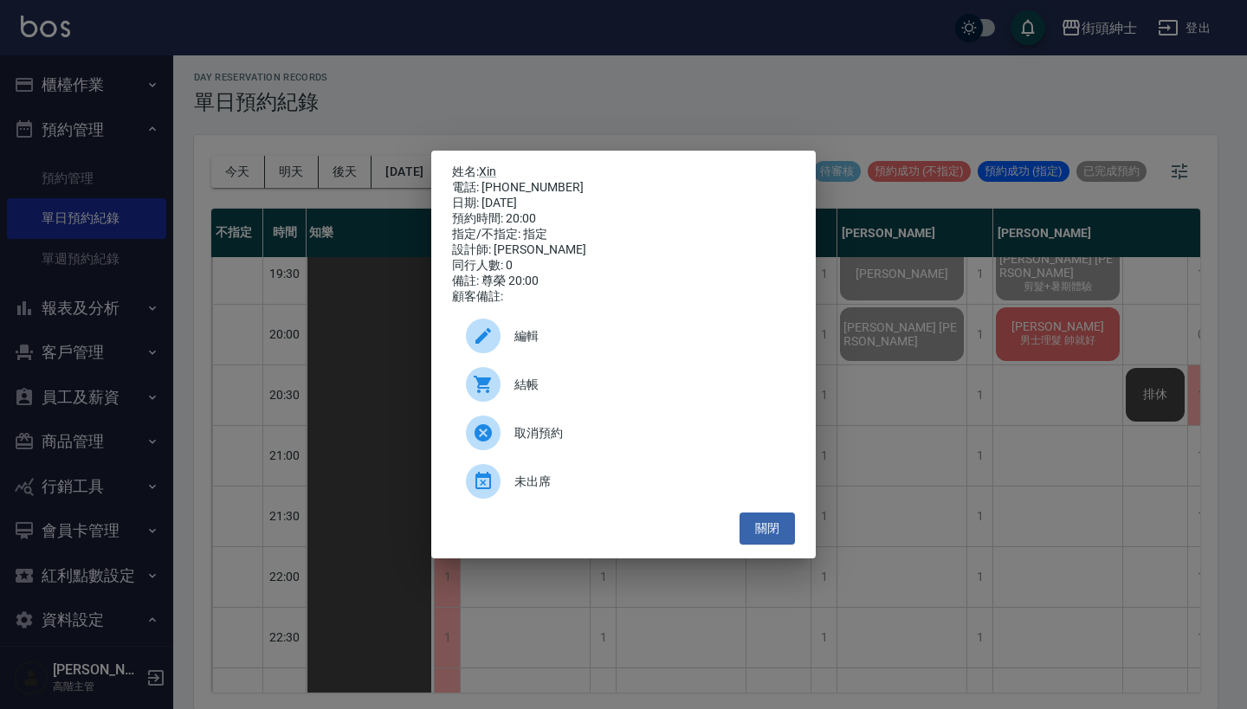
click at [577, 394] on span "結帳" at bounding box center [647, 385] width 267 height 18
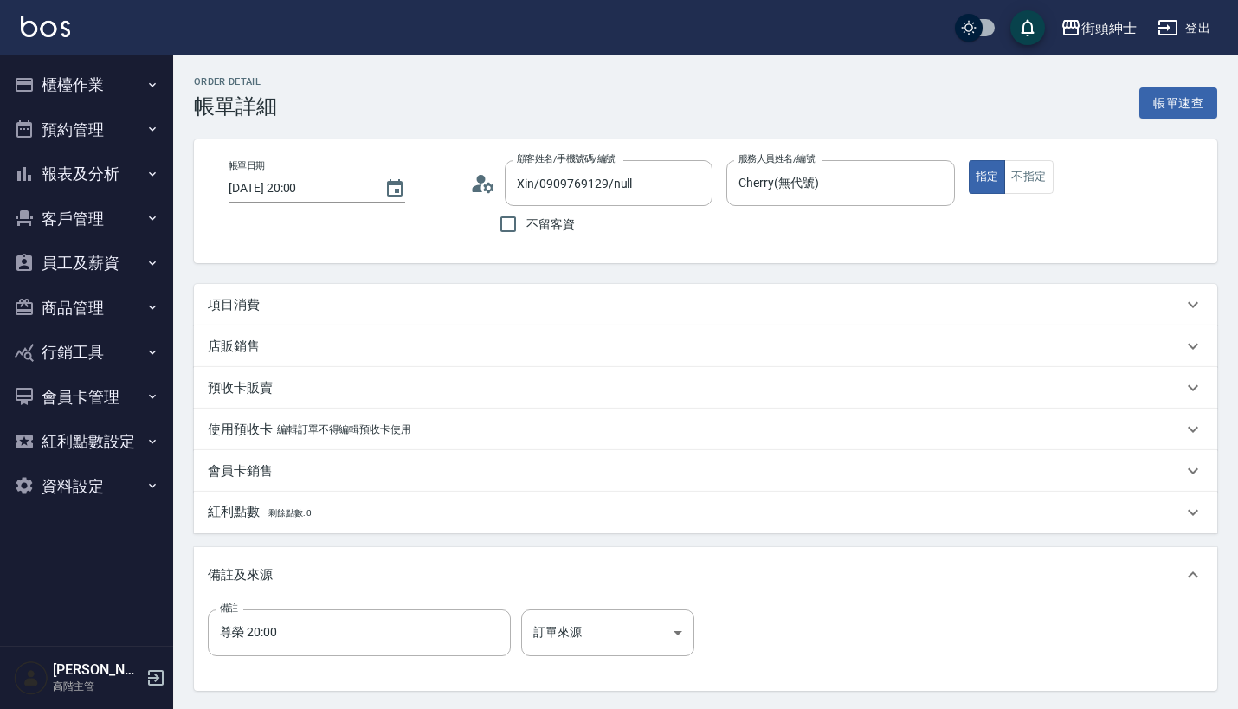
click at [580, 297] on div "項目消費" at bounding box center [695, 305] width 975 height 18
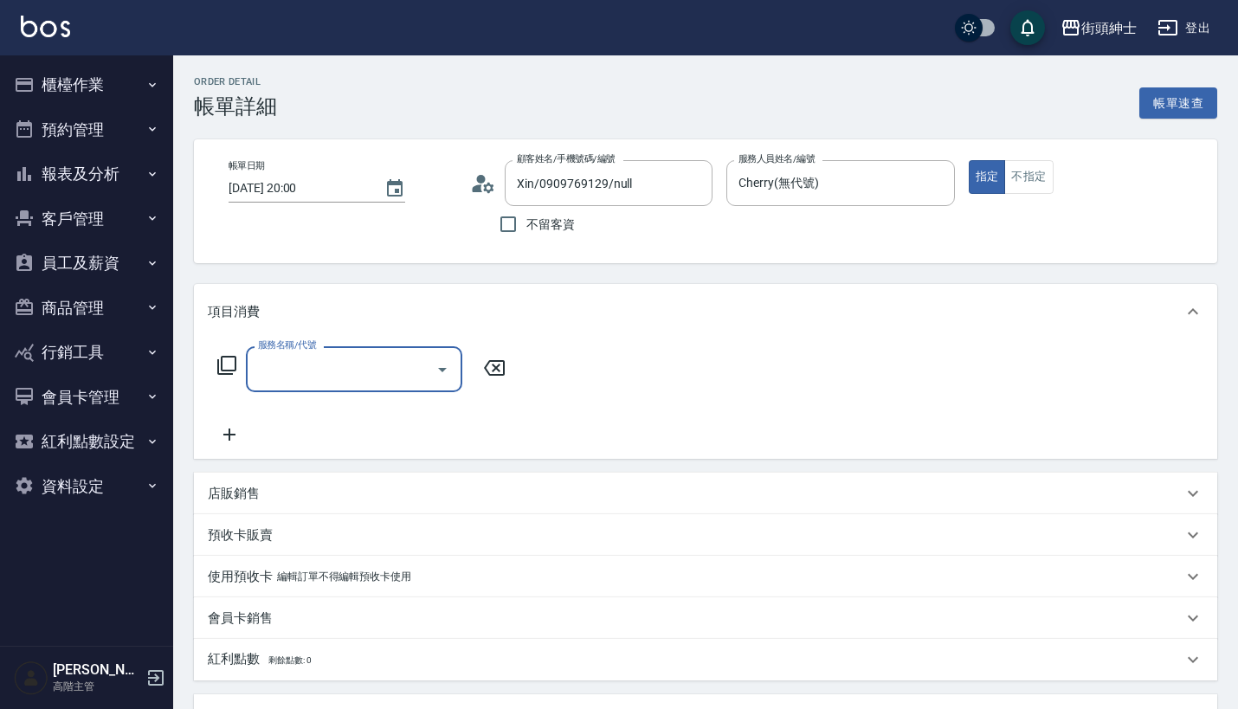
click at [340, 342] on div "服務名稱/代號 服務名稱/代號" at bounding box center [705, 398] width 1023 height 119
click at [343, 358] on input "服務名稱/代號" at bounding box center [341, 369] width 175 height 30
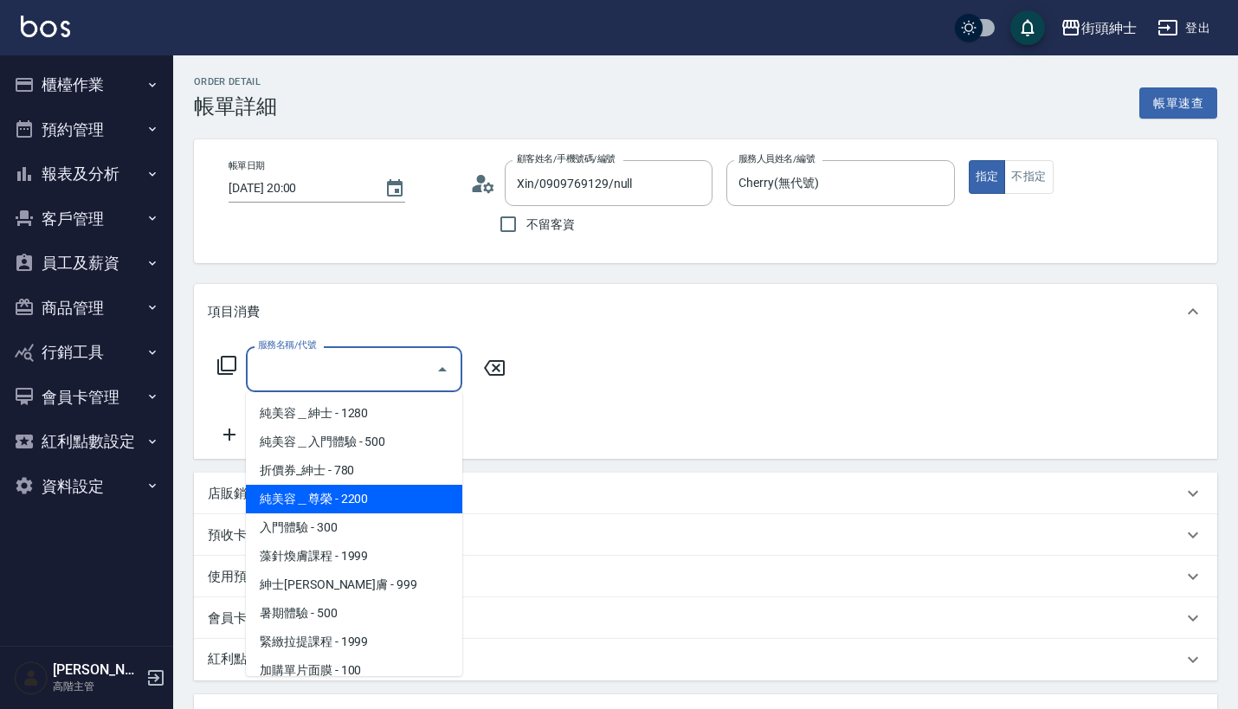
click at [386, 493] on span "純美容＿尊榮 - 2200" at bounding box center [354, 499] width 216 height 29
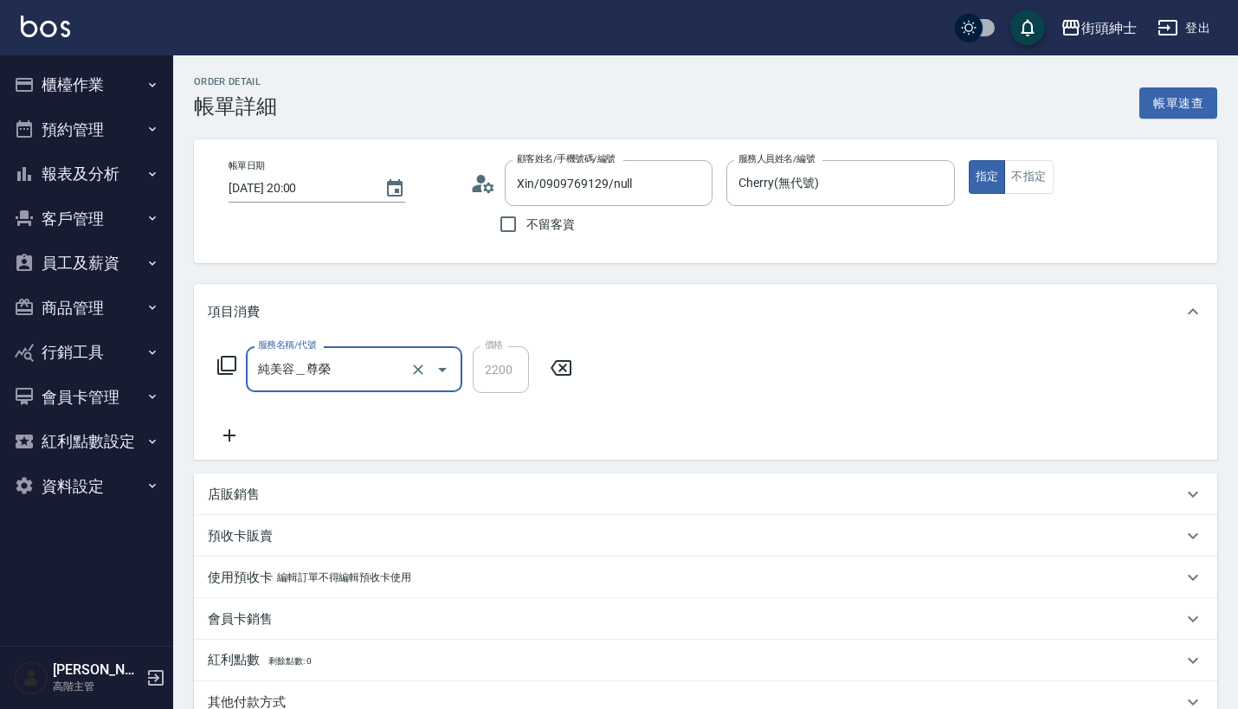
type input "純美容＿尊榮"
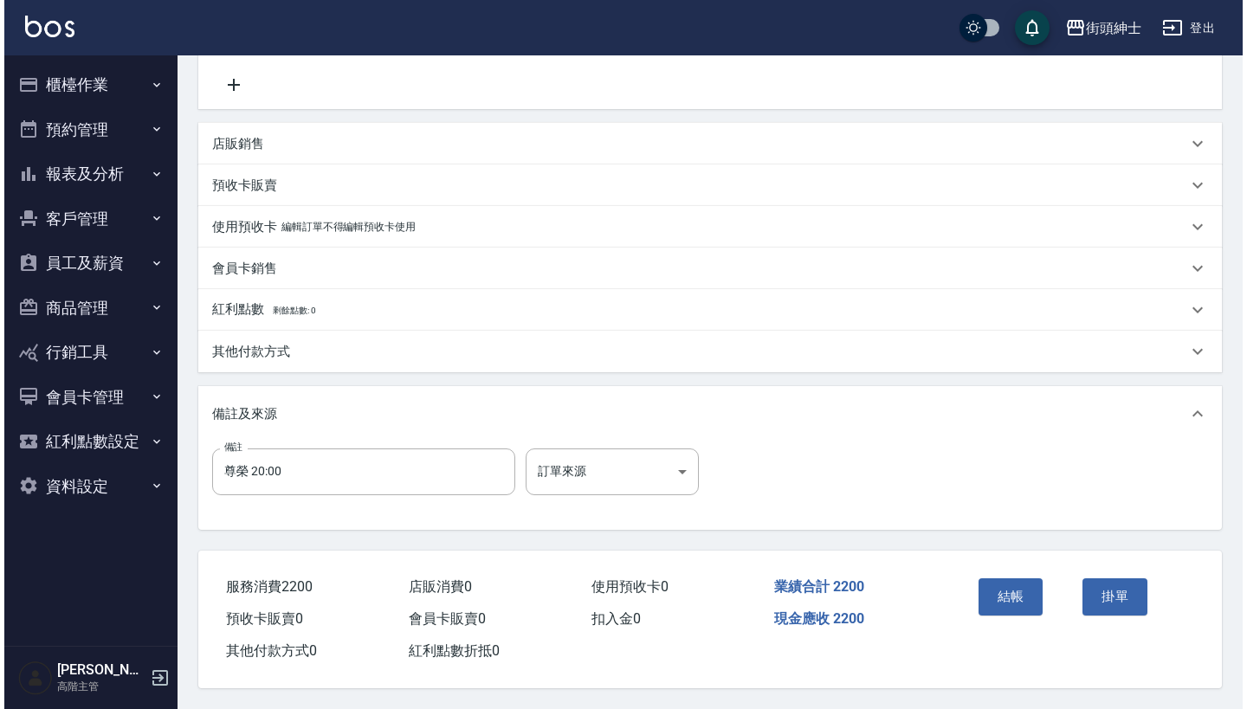
scroll to position [358, 0]
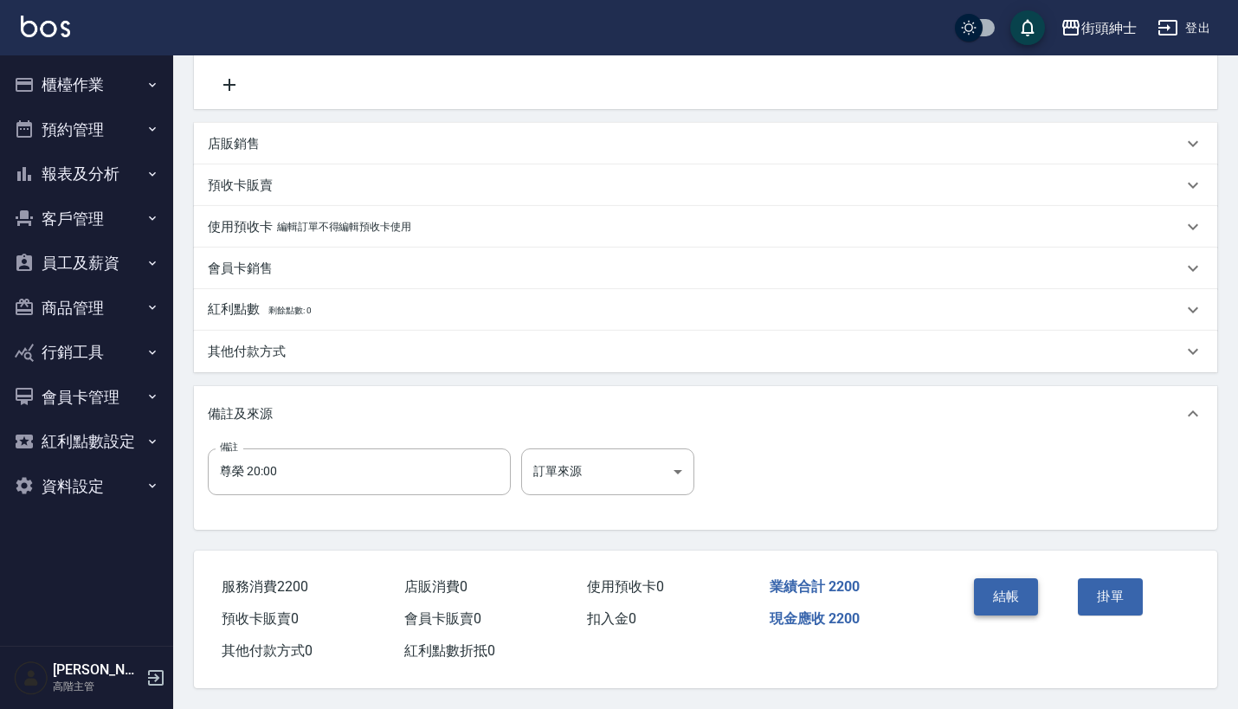
click at [1007, 593] on button "結帳" at bounding box center [1006, 596] width 65 height 36
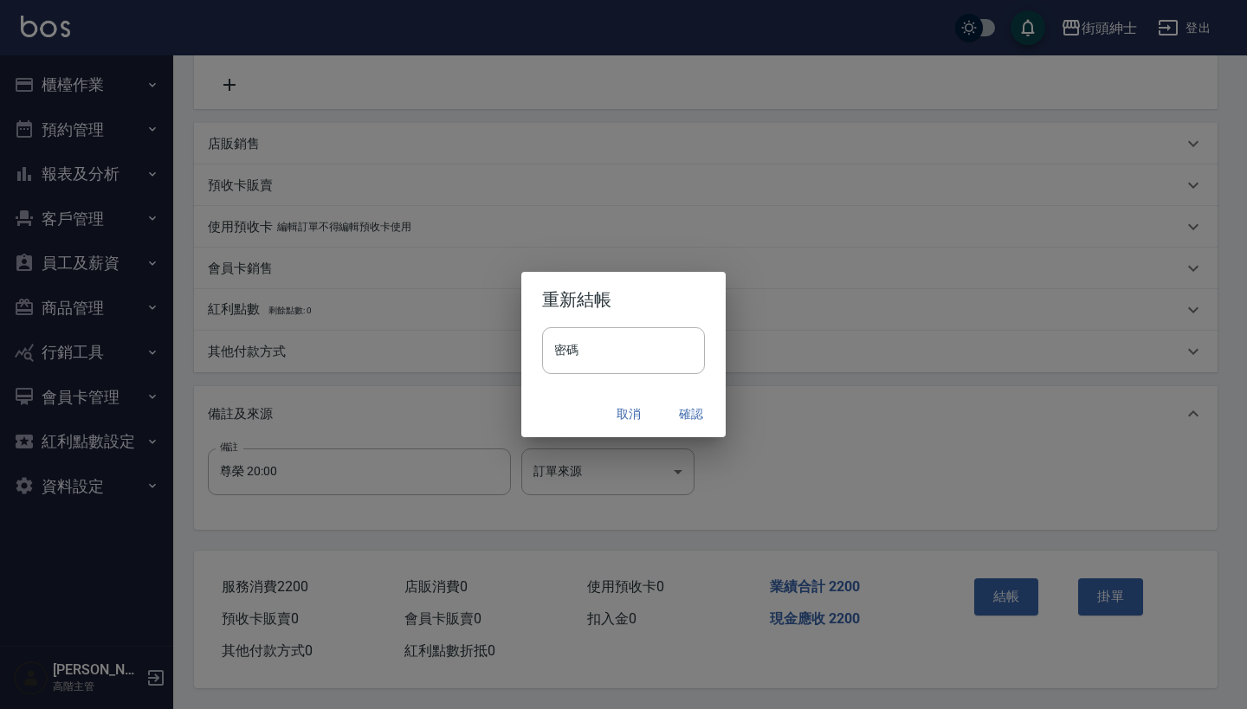
click at [684, 418] on button "確認" at bounding box center [690, 414] width 55 height 32
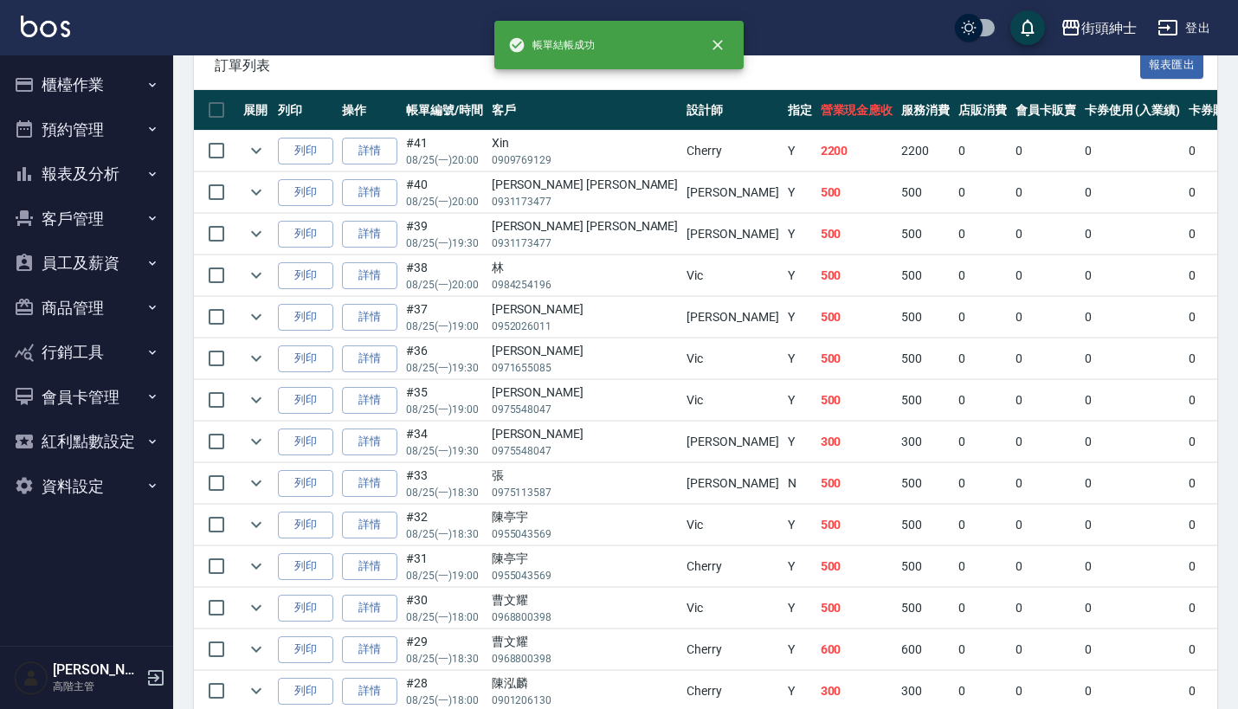
scroll to position [83, 0]
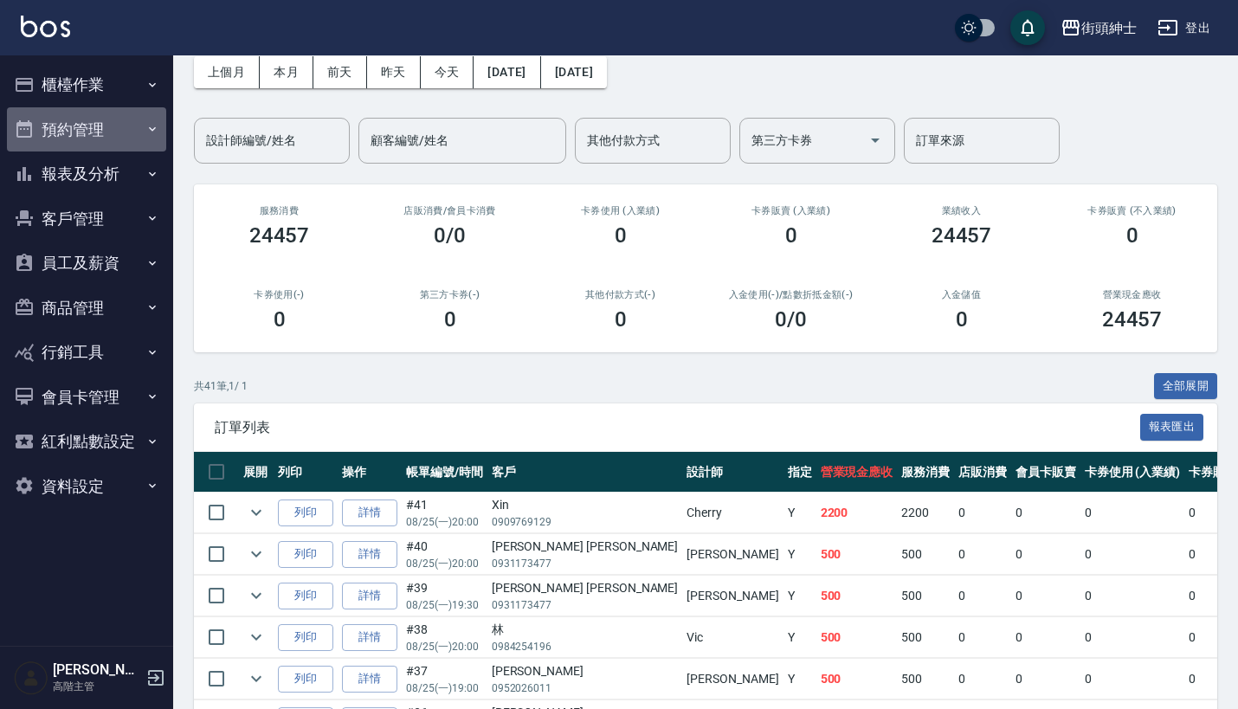
click at [119, 138] on button "預約管理" at bounding box center [86, 129] width 159 height 45
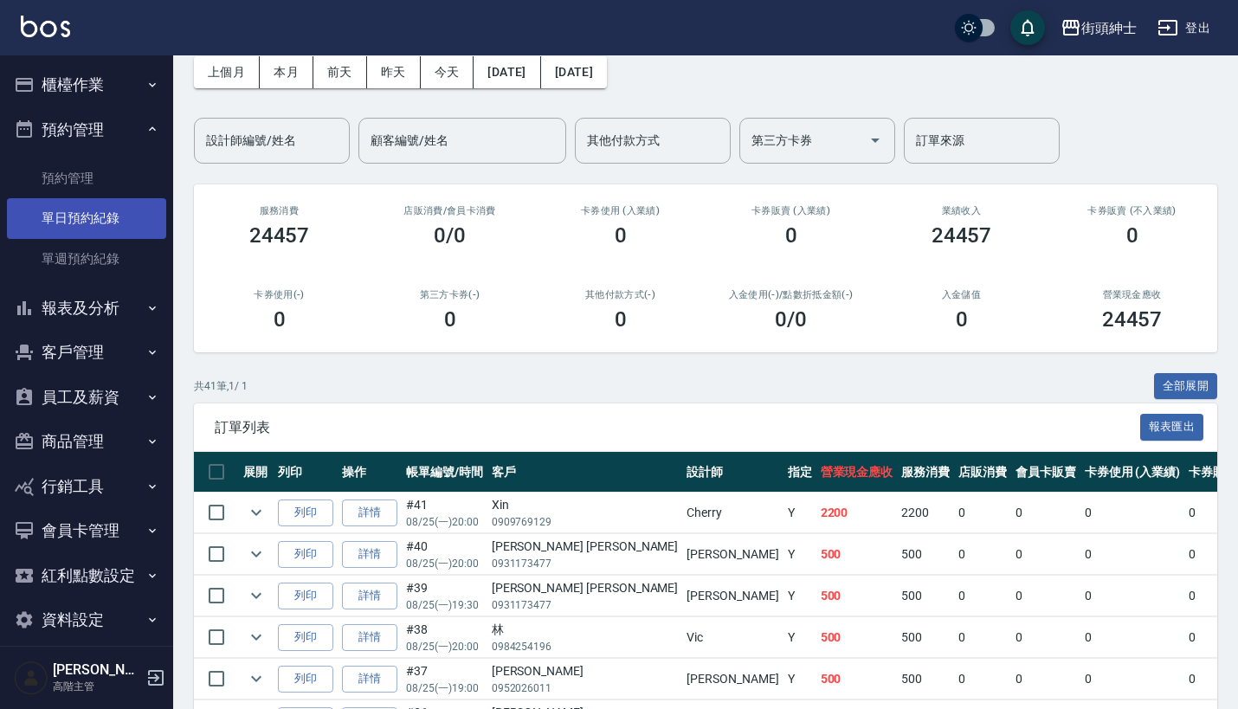
click at [116, 209] on link "單日預約紀錄" at bounding box center [86, 218] width 159 height 40
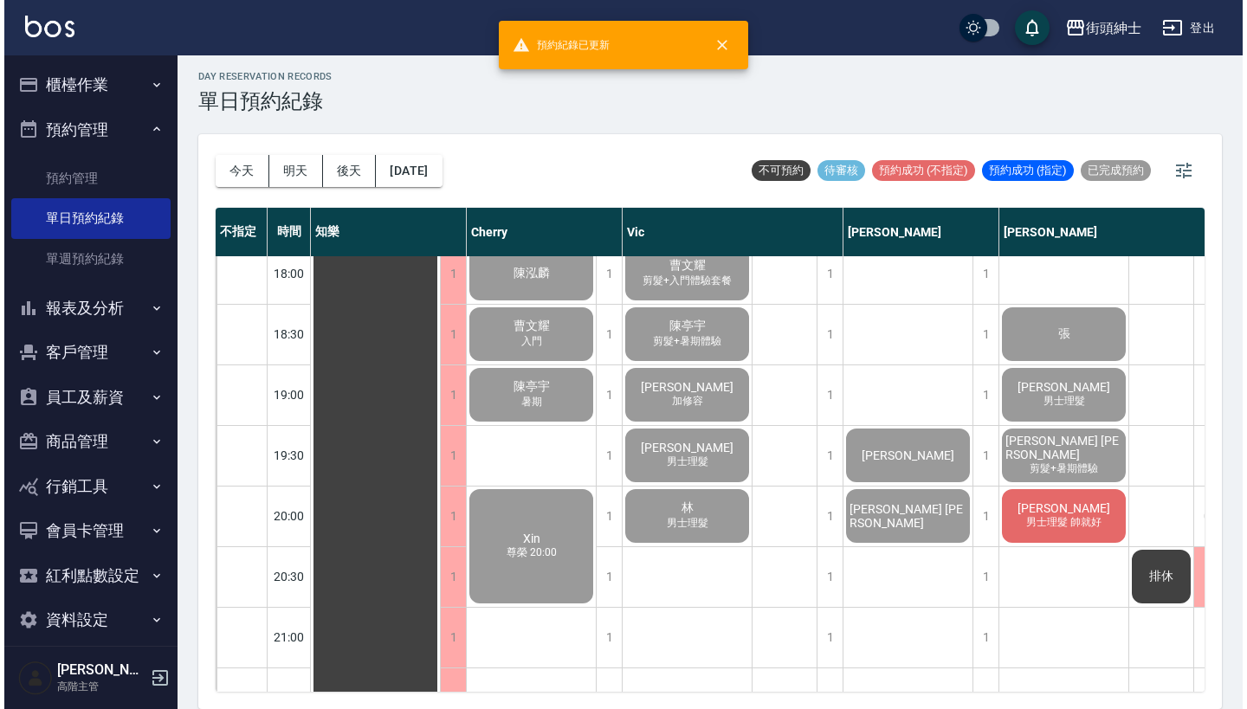
scroll to position [4, 0]
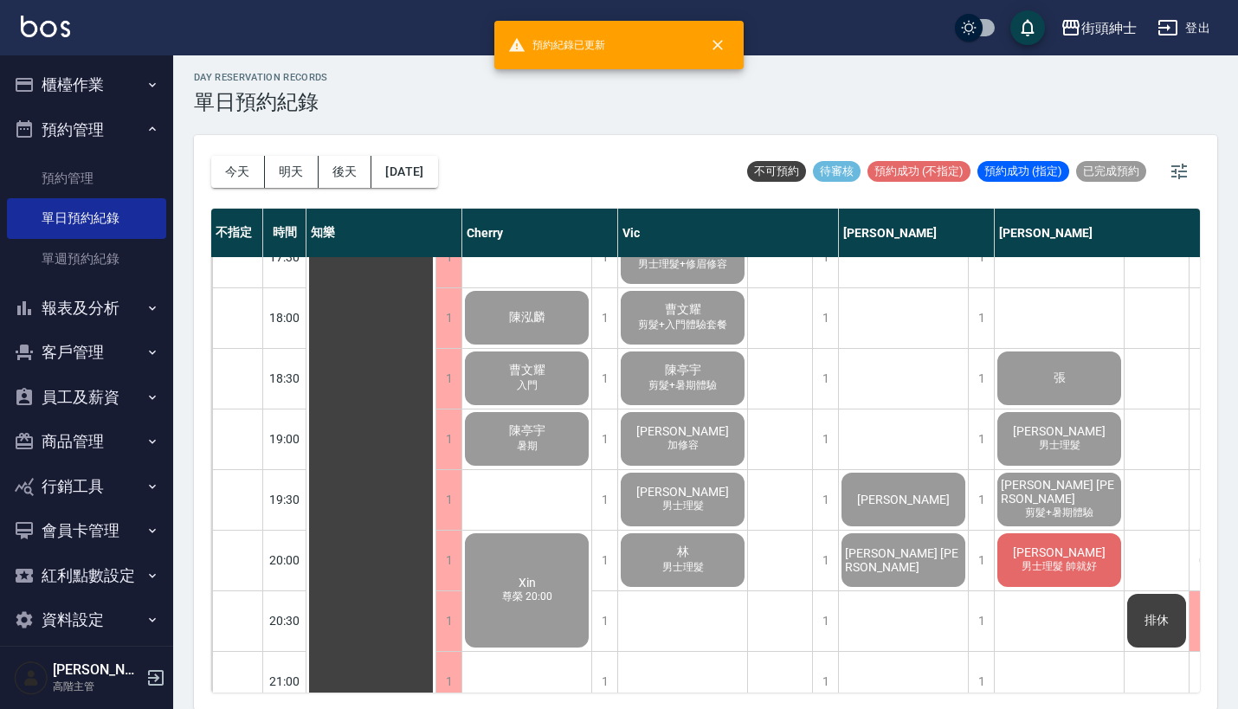
click at [435, 532] on div "Cheng 男士理髮 帥就好" at bounding box center [370, 76] width 129 height 1756
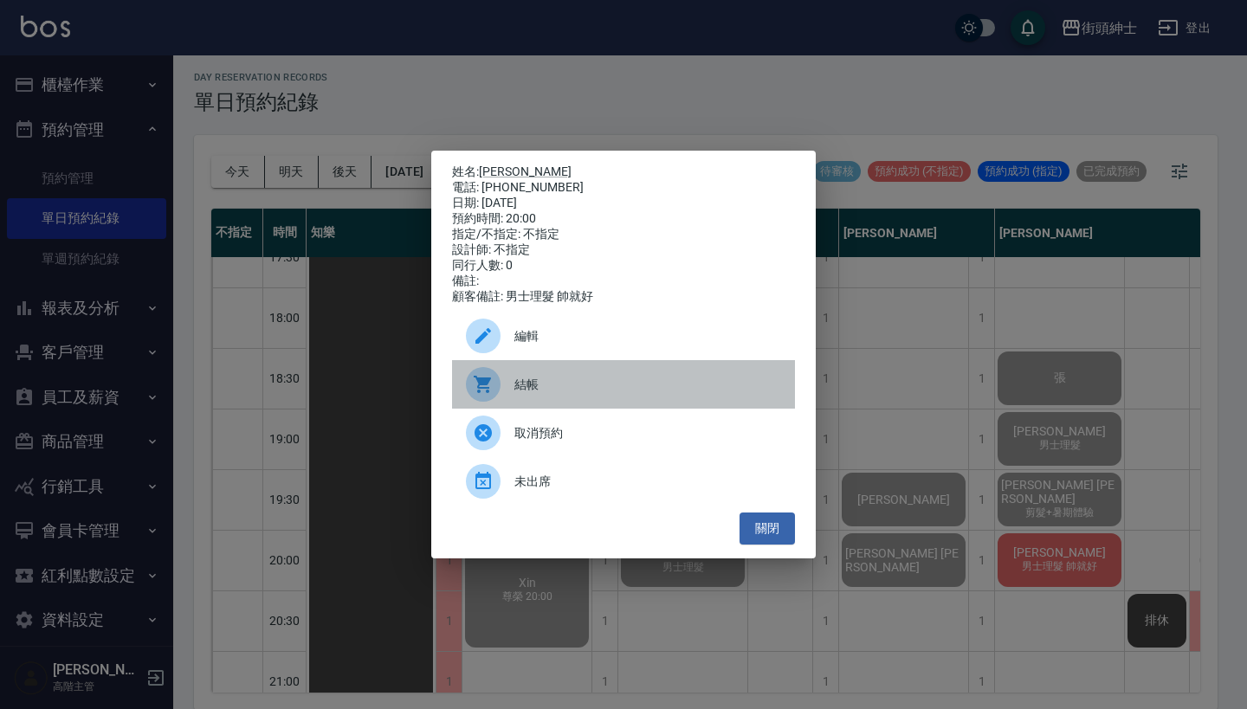
click at [619, 406] on div "結帳" at bounding box center [623, 384] width 343 height 48
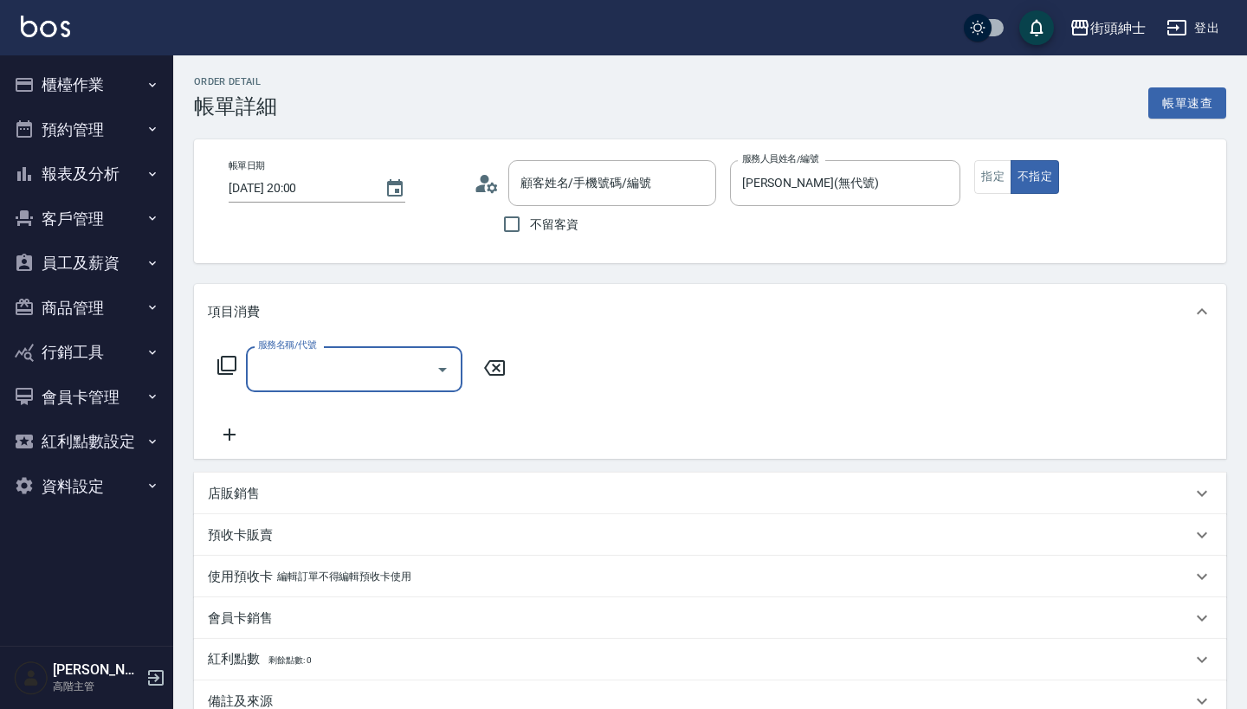
type input "[PERSON_NAME]/0970758216/null"
click at [330, 367] on input "服務名稱/代號" at bounding box center [341, 369] width 175 height 30
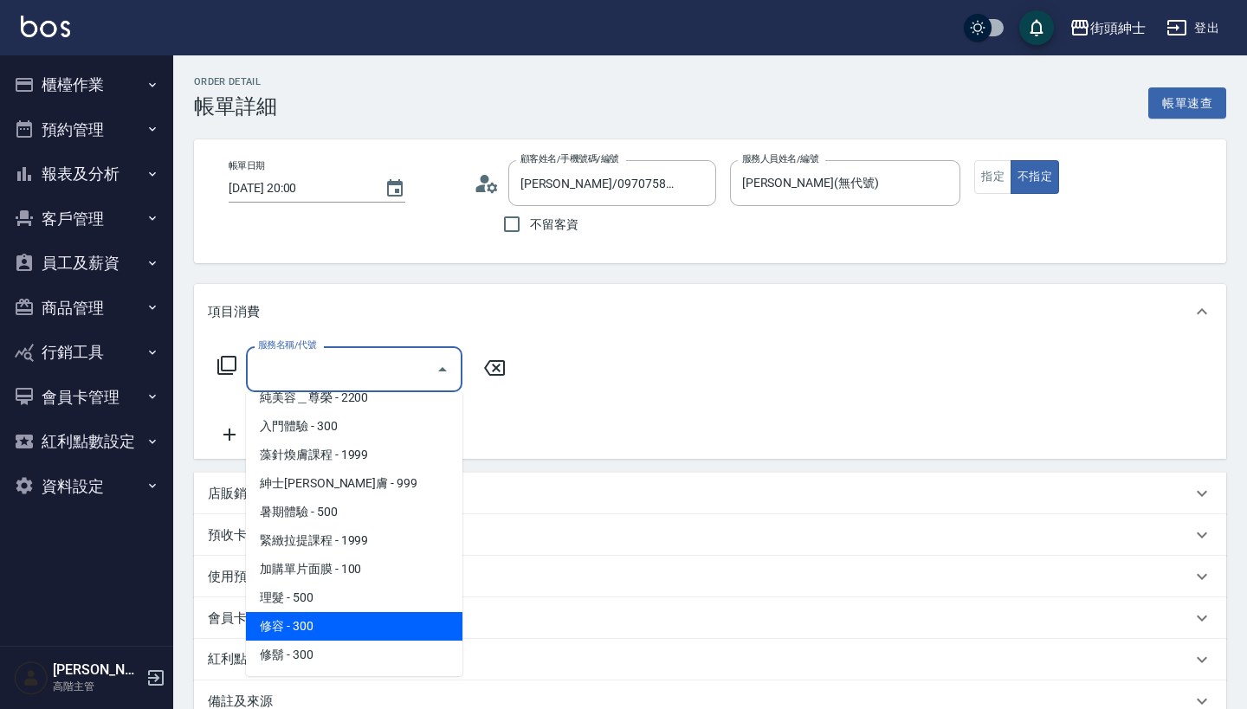
scroll to position [101, 0]
click at [390, 600] on span "理髮 - 500" at bounding box center [354, 597] width 216 height 29
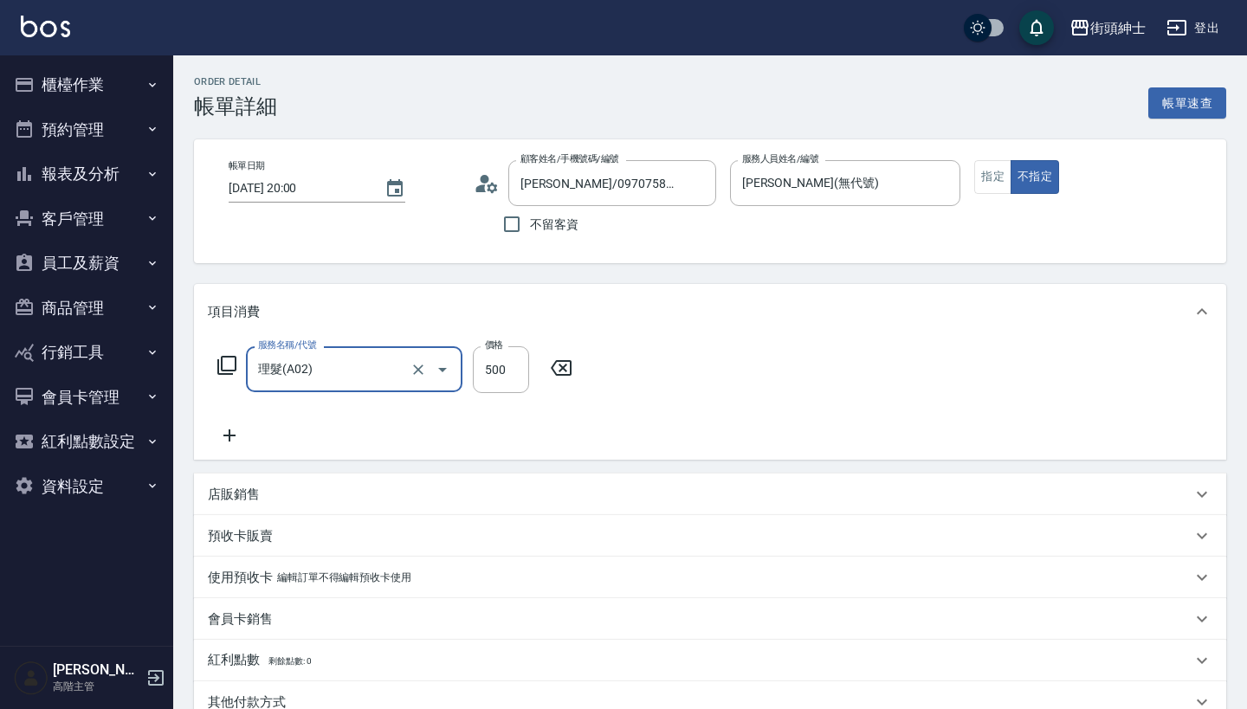
type input "理髮(A02)"
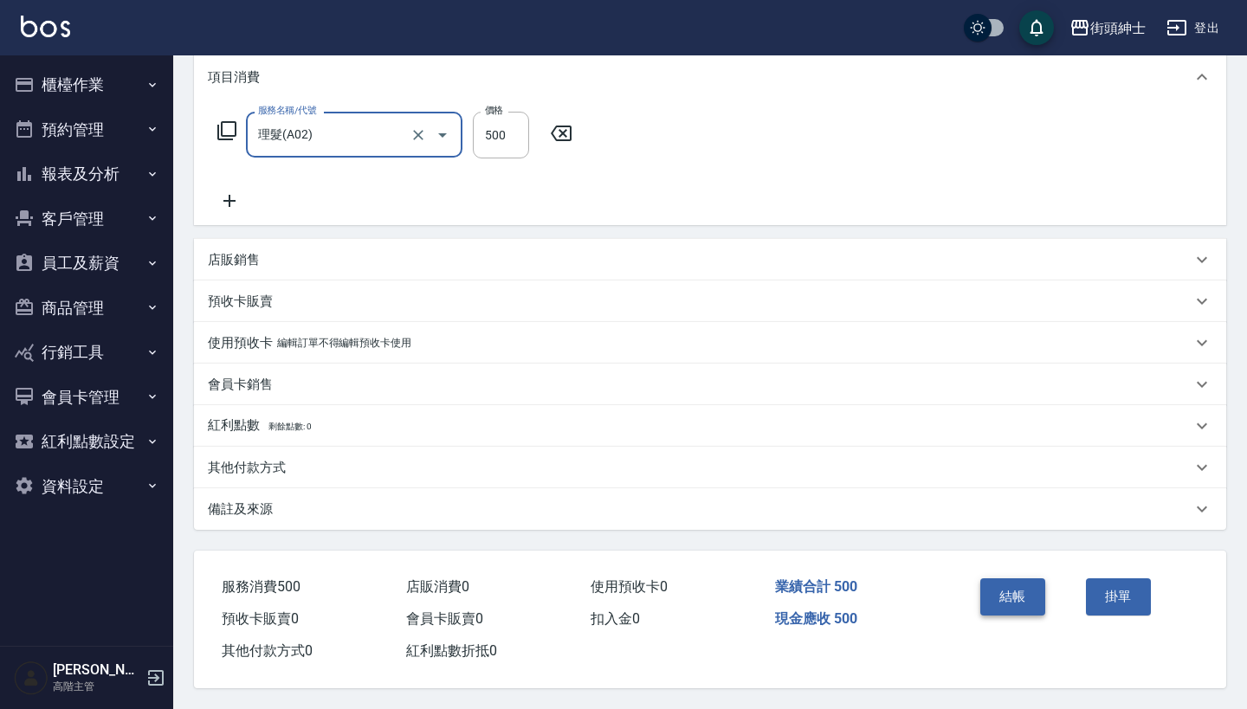
scroll to position [242, 0]
click at [1009, 597] on button "結帳" at bounding box center [1012, 596] width 65 height 36
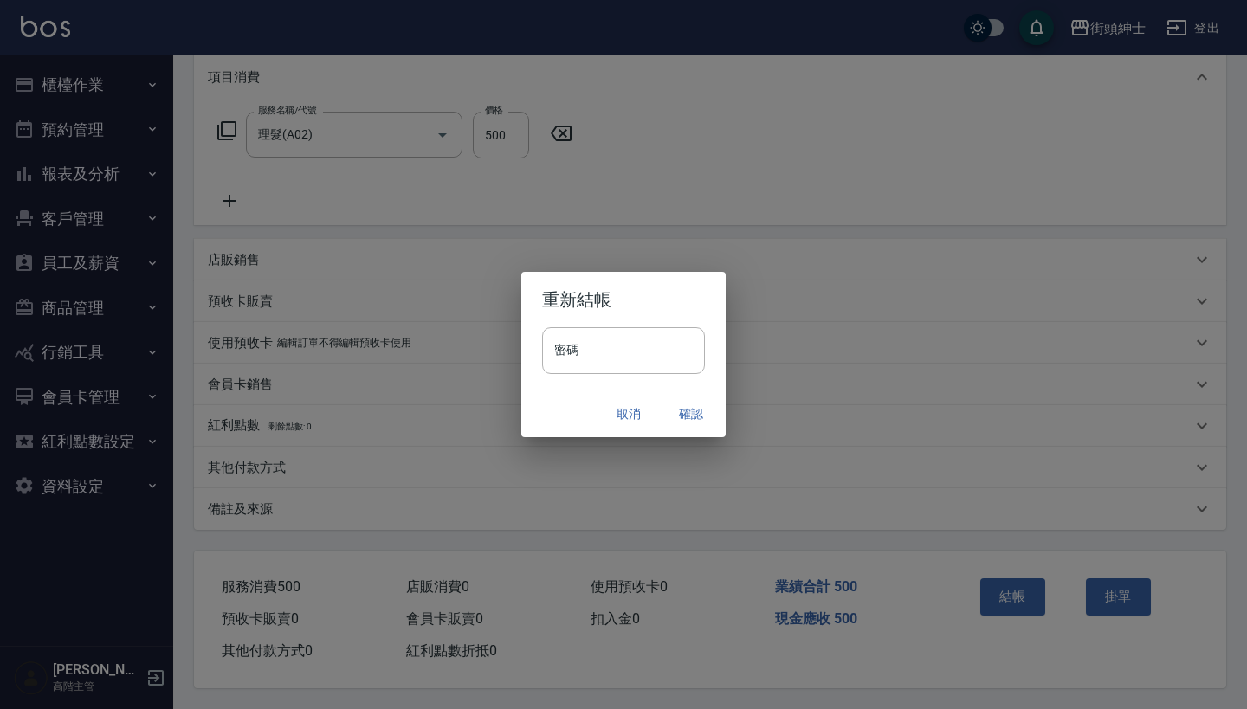
click at [687, 404] on button "確認" at bounding box center [690, 414] width 55 height 32
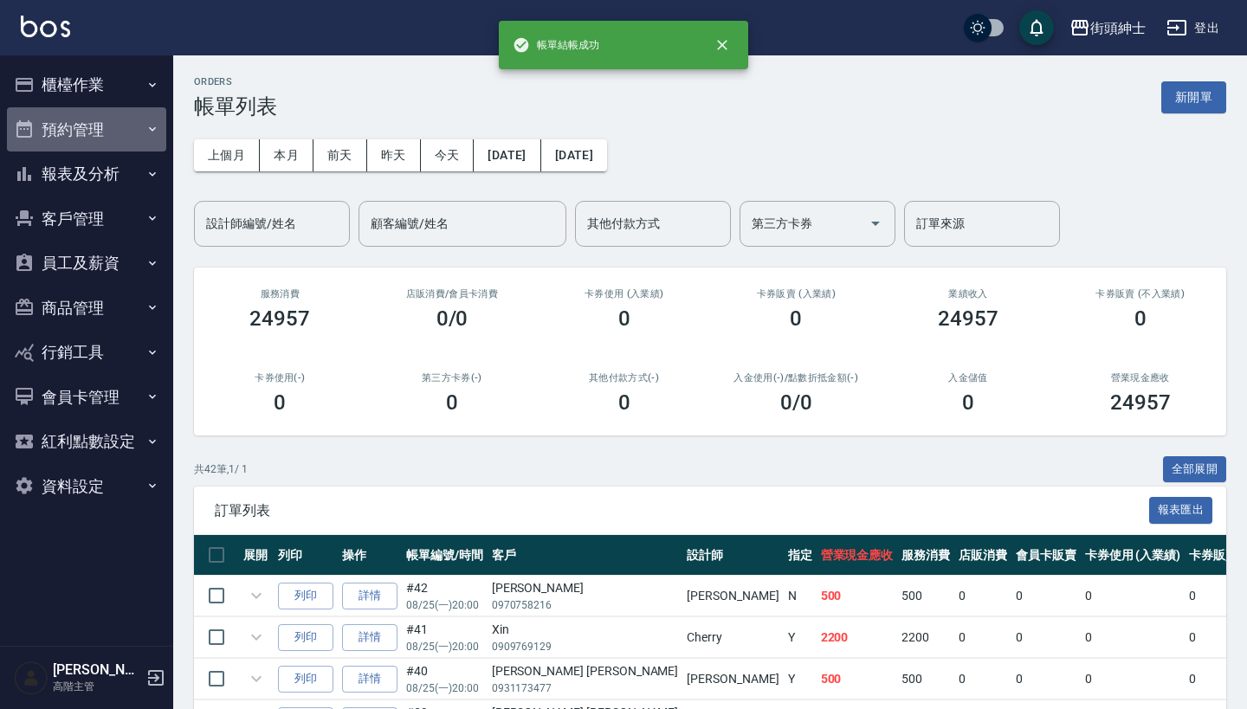
click at [99, 131] on button "預約管理" at bounding box center [86, 129] width 159 height 45
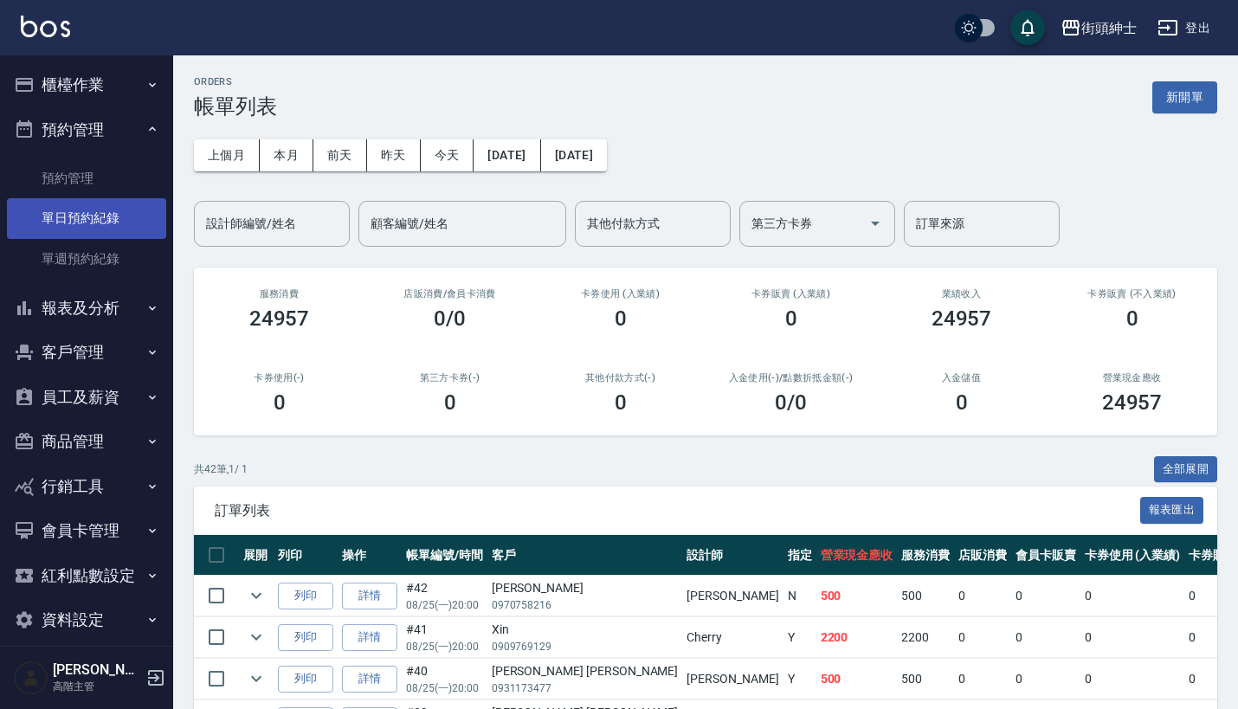
click at [145, 222] on link "單日預約紀錄" at bounding box center [86, 218] width 159 height 40
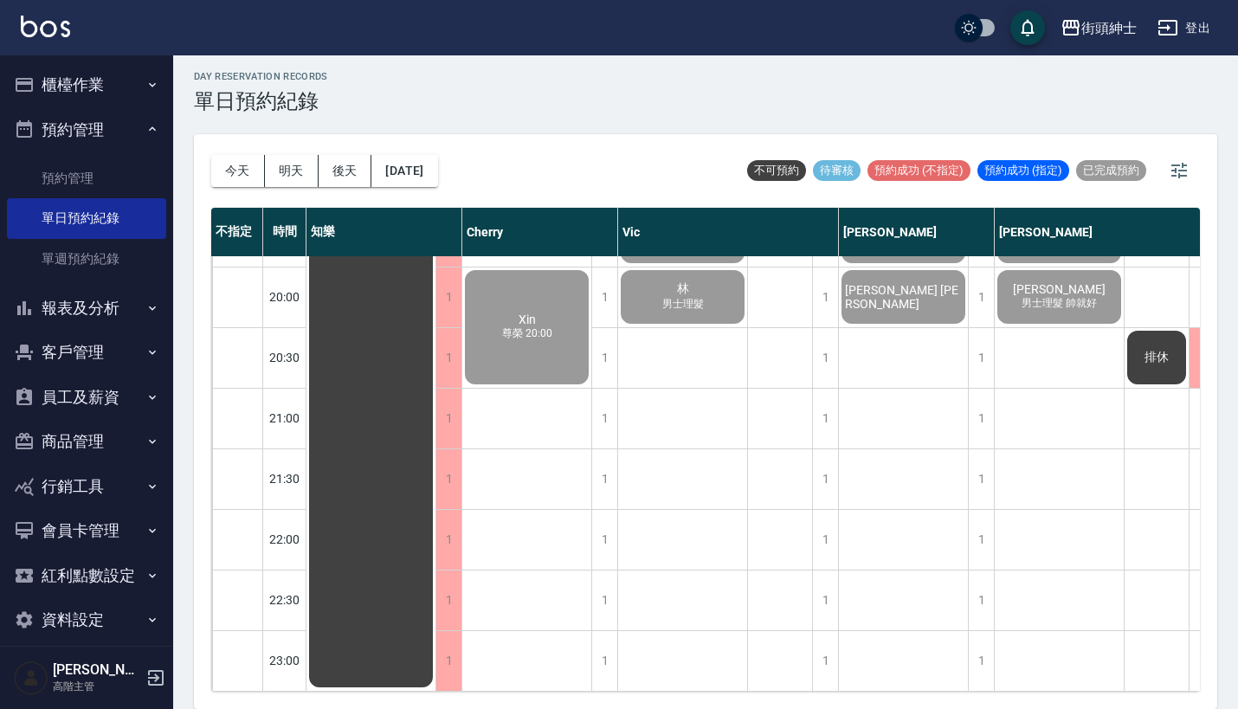
scroll to position [4, 0]
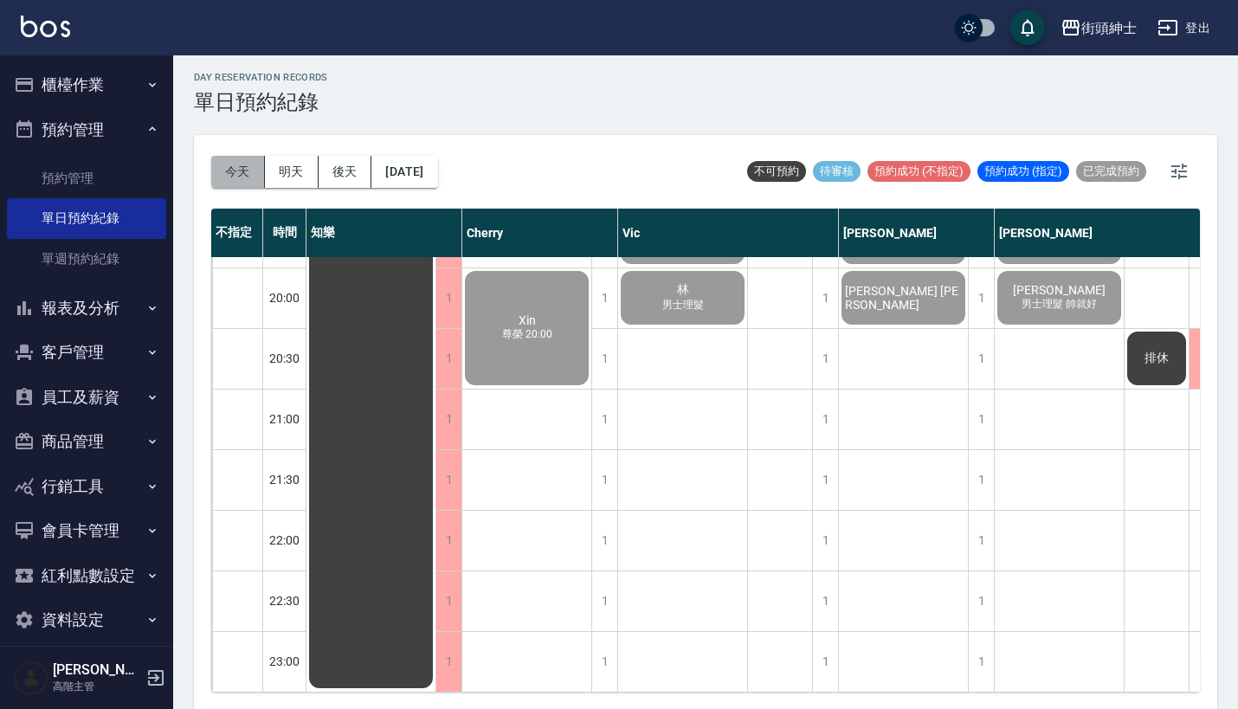
click at [239, 176] on button "今天" at bounding box center [238, 172] width 54 height 32
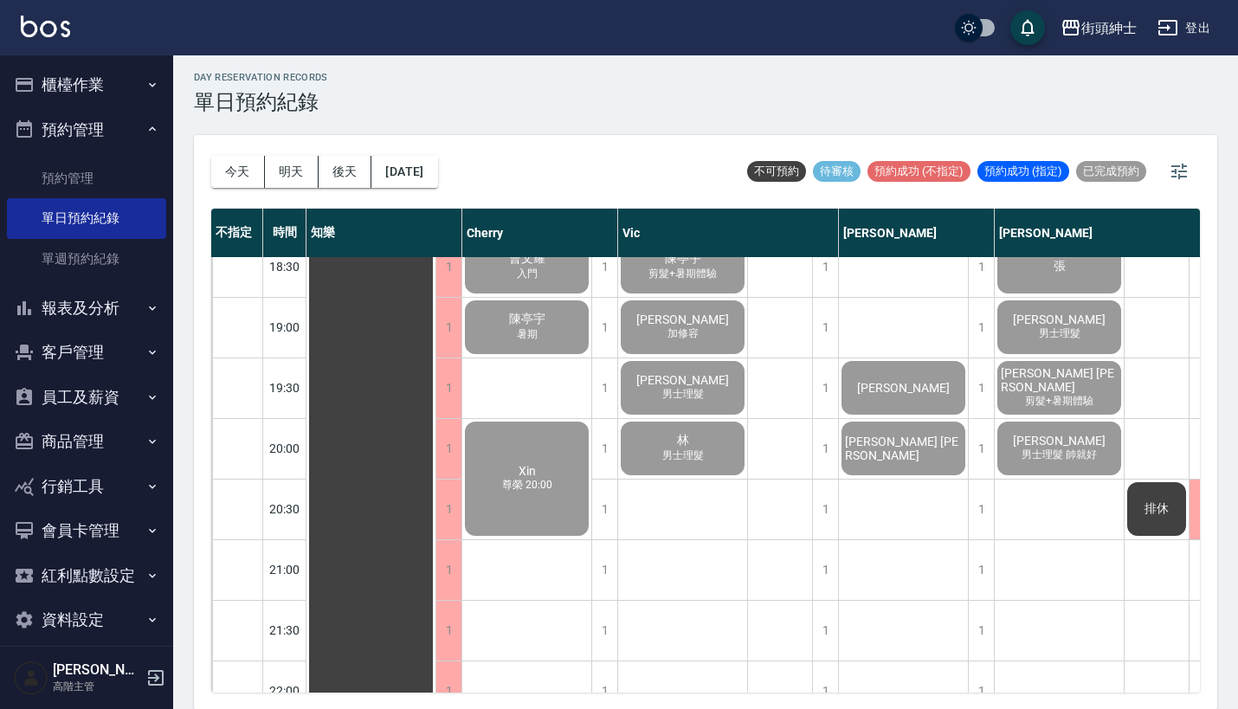
scroll to position [1313, 0]
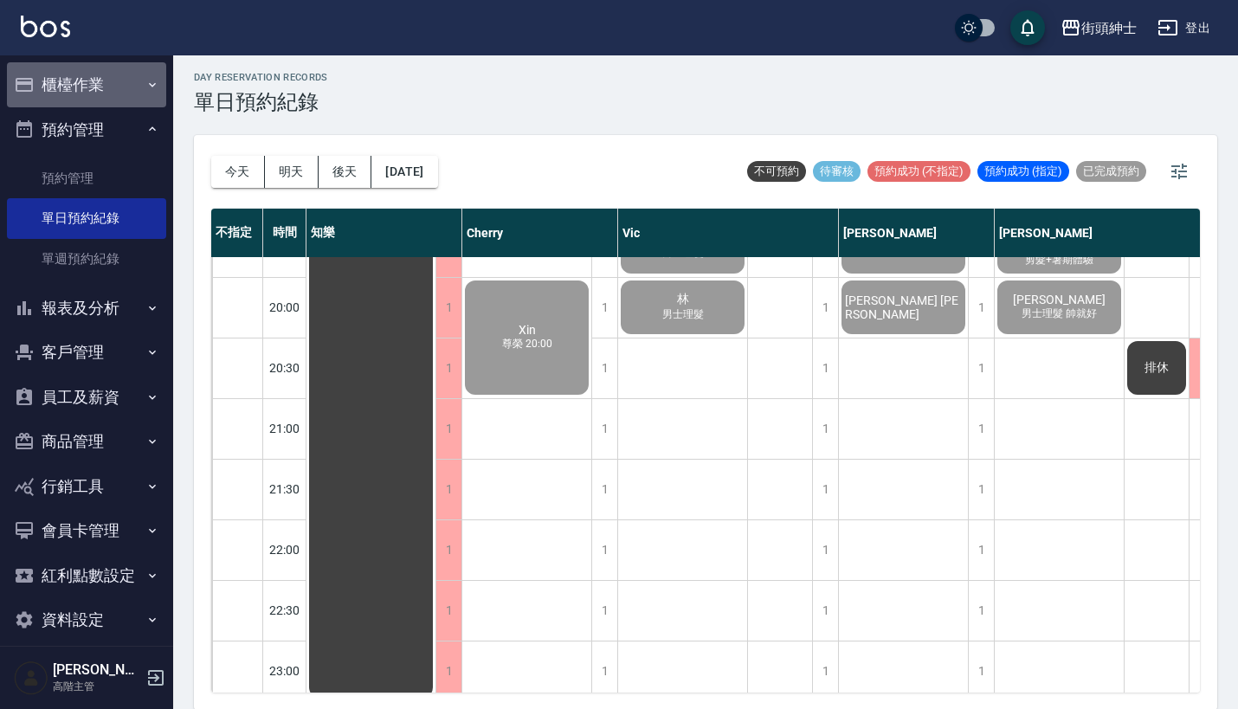
click at [145, 83] on icon "button" at bounding box center [152, 85] width 14 height 14
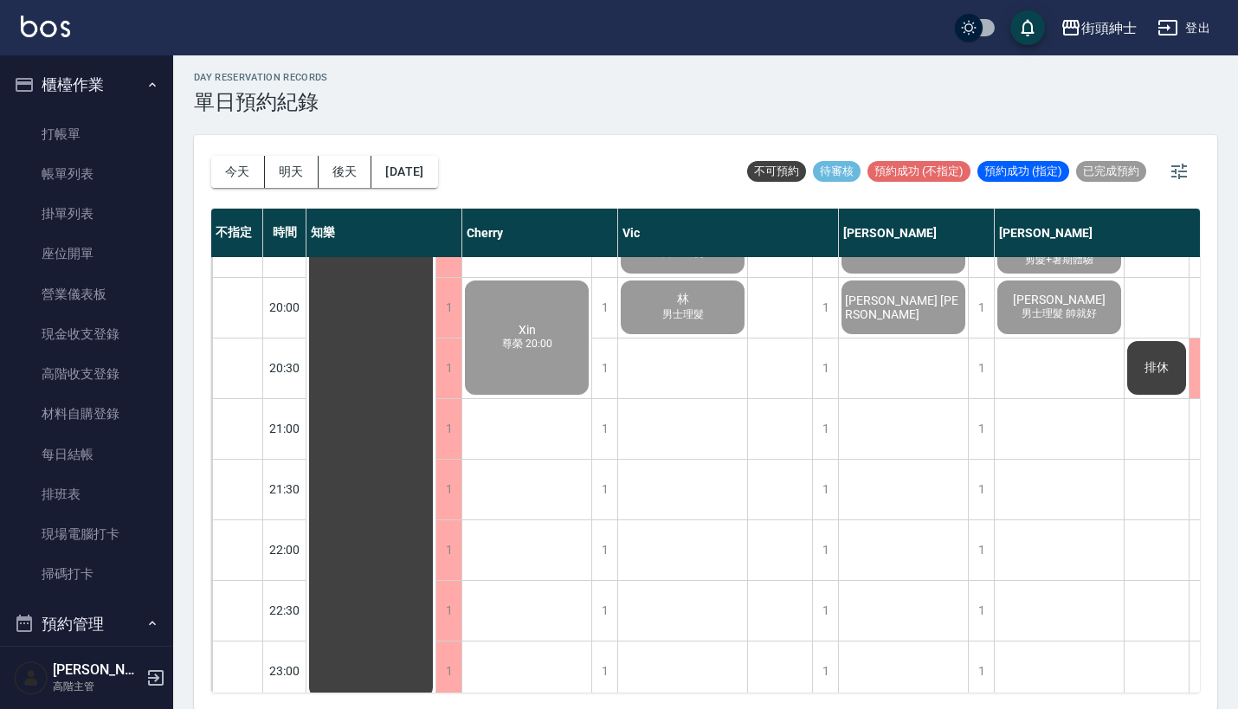
click at [132, 66] on button "櫃檯作業" at bounding box center [86, 84] width 159 height 45
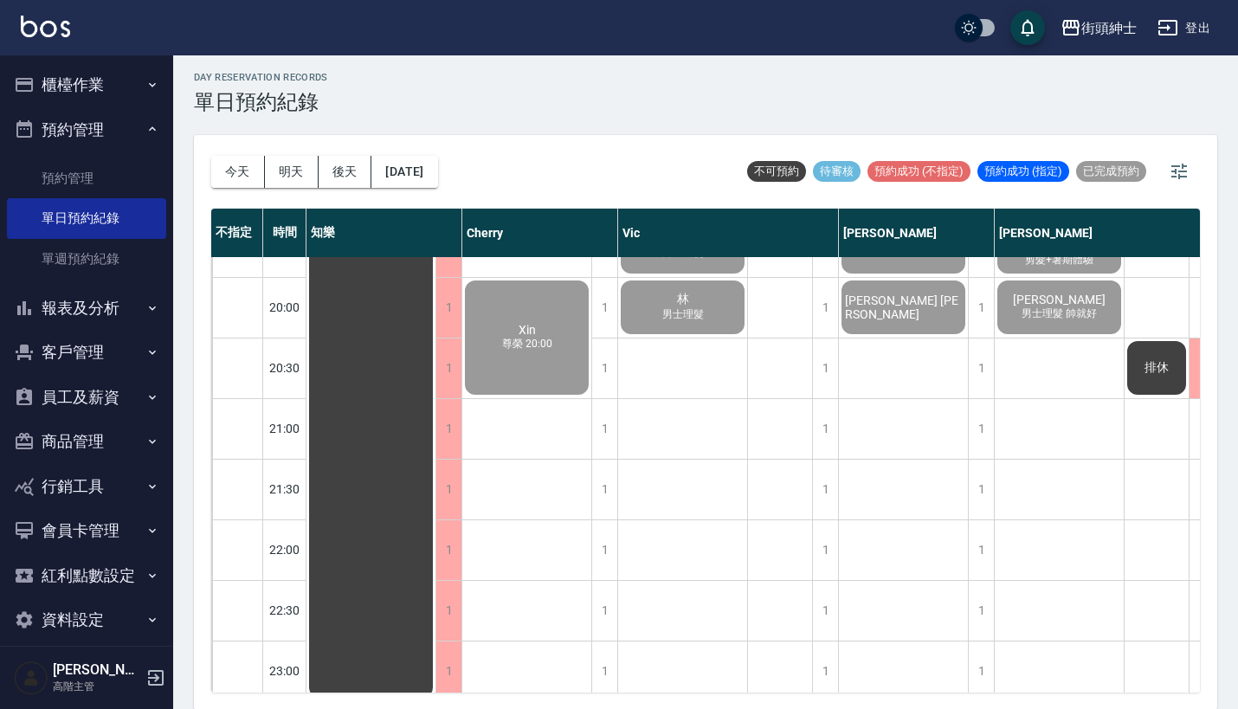
click at [129, 96] on button "櫃檯作業" at bounding box center [86, 84] width 159 height 45
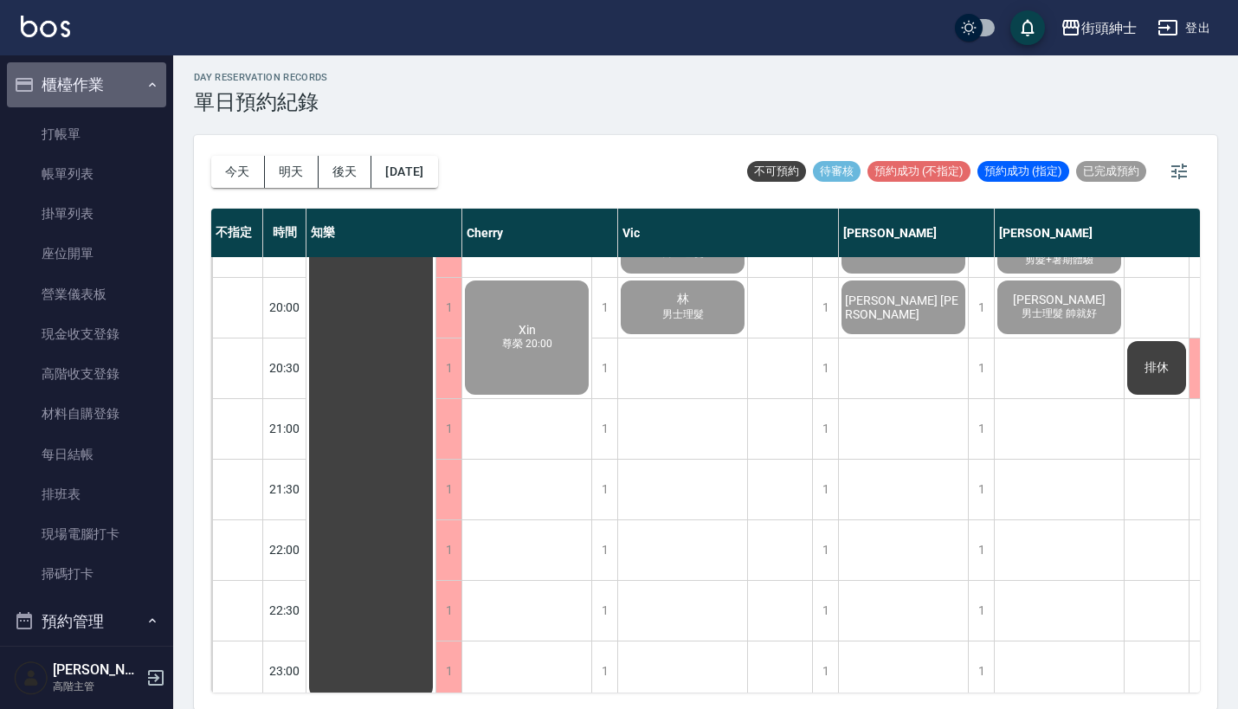
click at [129, 96] on button "櫃檯作業" at bounding box center [86, 84] width 159 height 45
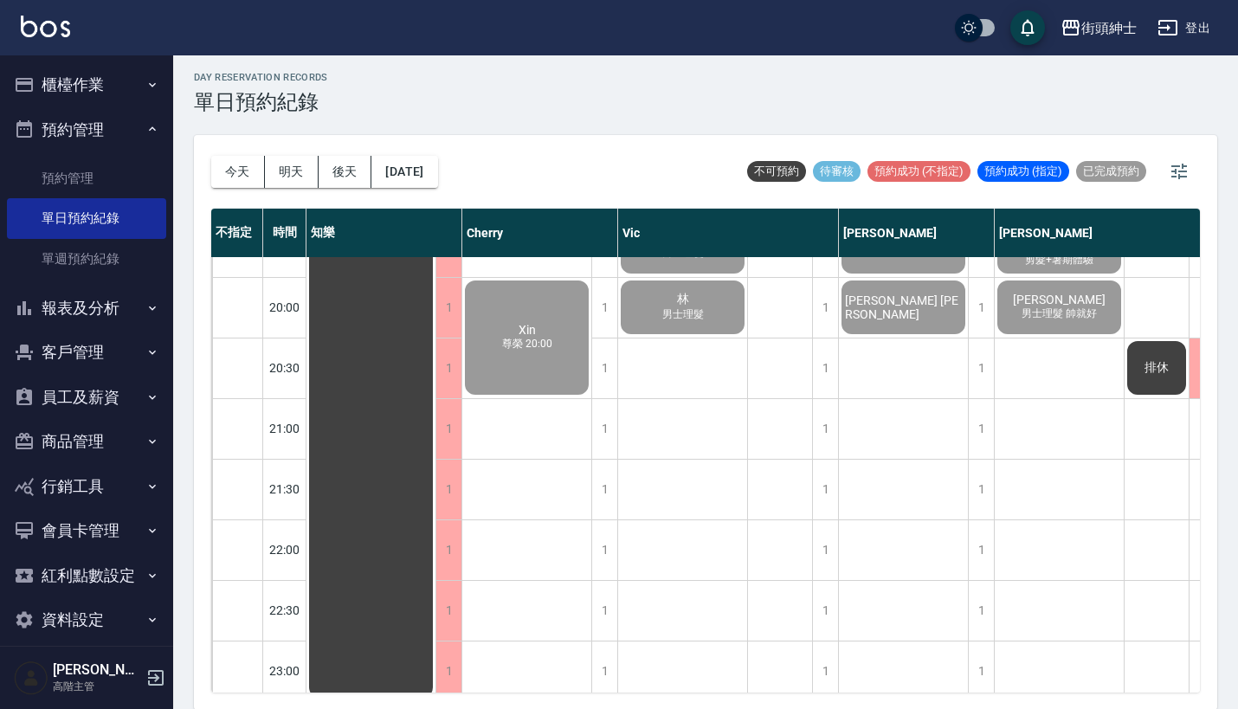
click at [103, 305] on button "報表及分析" at bounding box center [86, 308] width 159 height 45
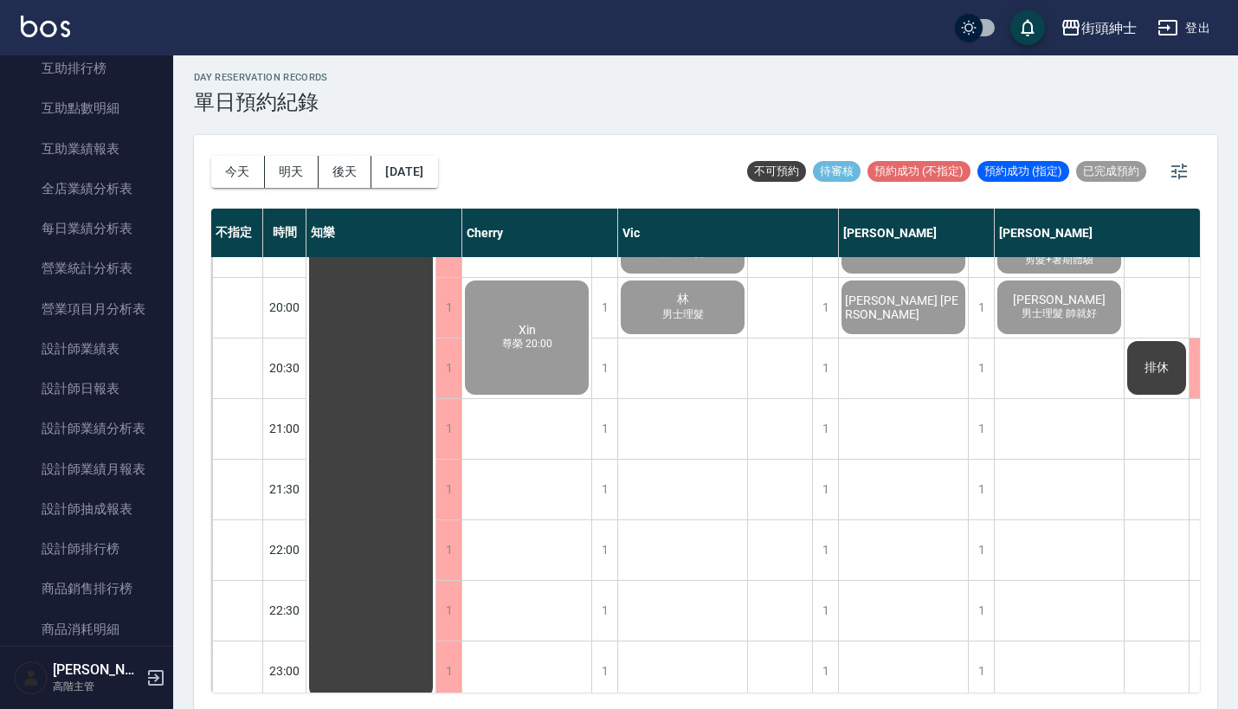
scroll to position [588, 0]
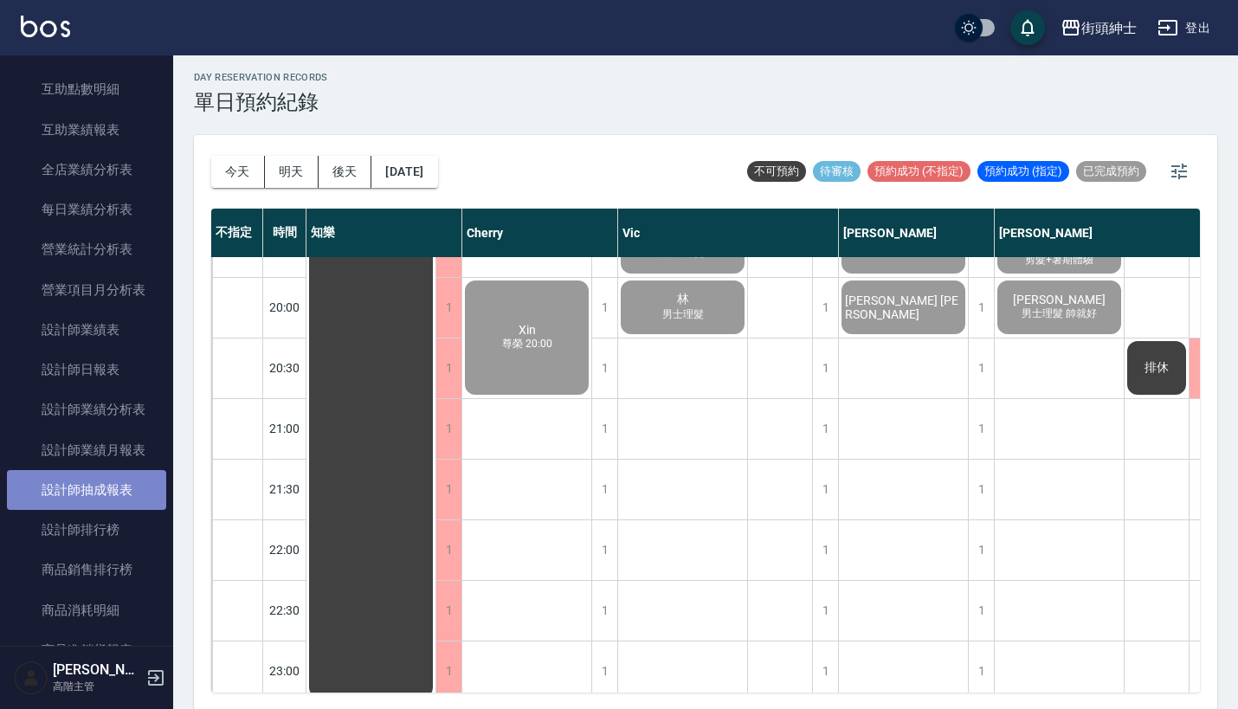
click at [106, 471] on link "設計師抽成報表" at bounding box center [86, 490] width 159 height 40
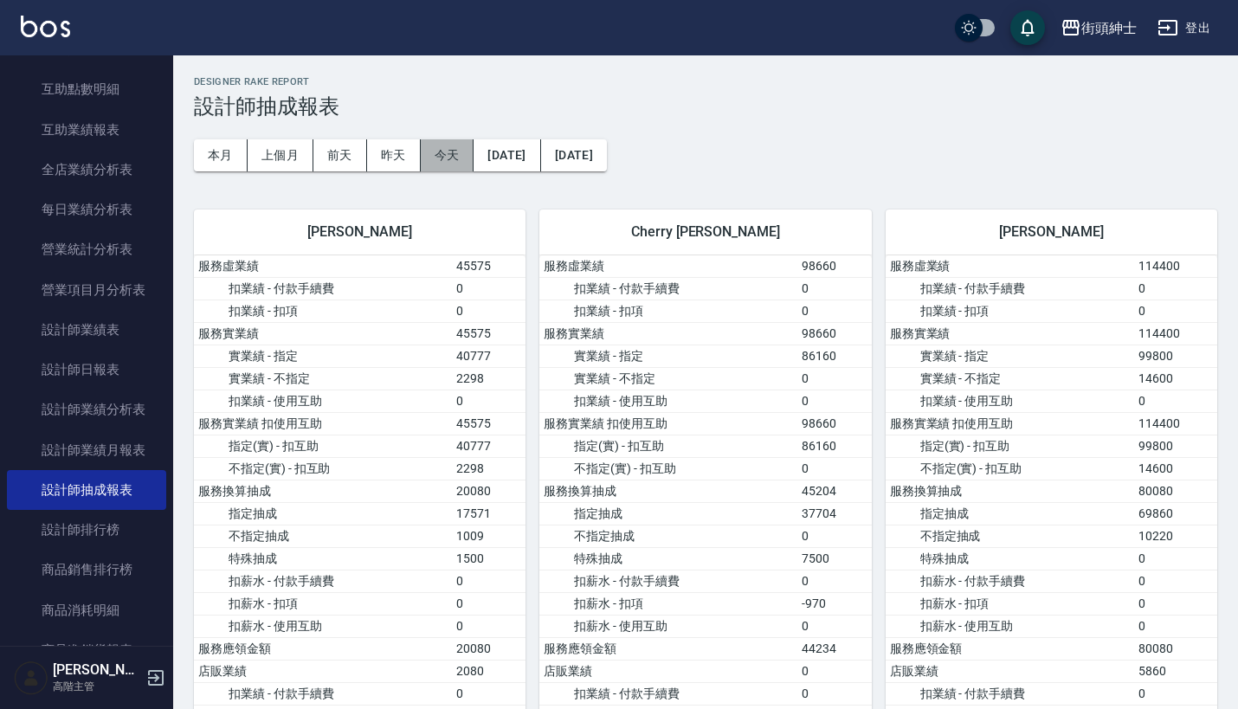
click at [447, 156] on button "今天" at bounding box center [448, 155] width 54 height 32
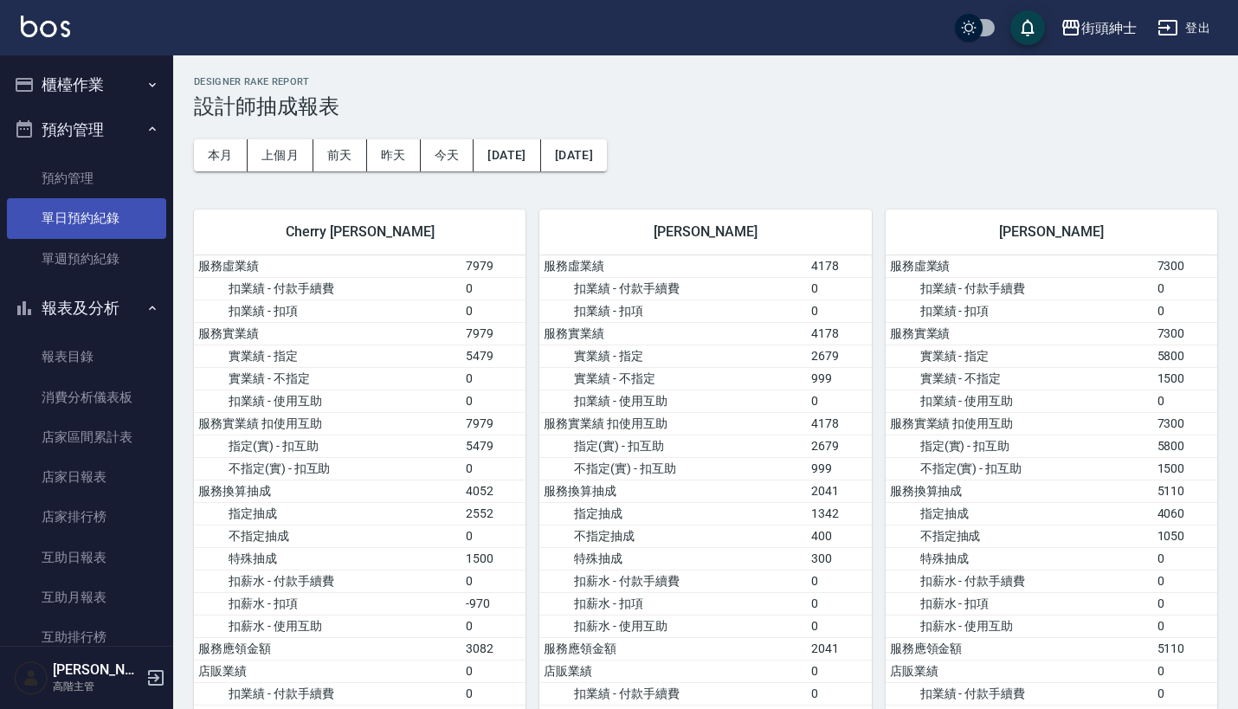
click at [106, 216] on link "單日預約紀錄" at bounding box center [86, 218] width 159 height 40
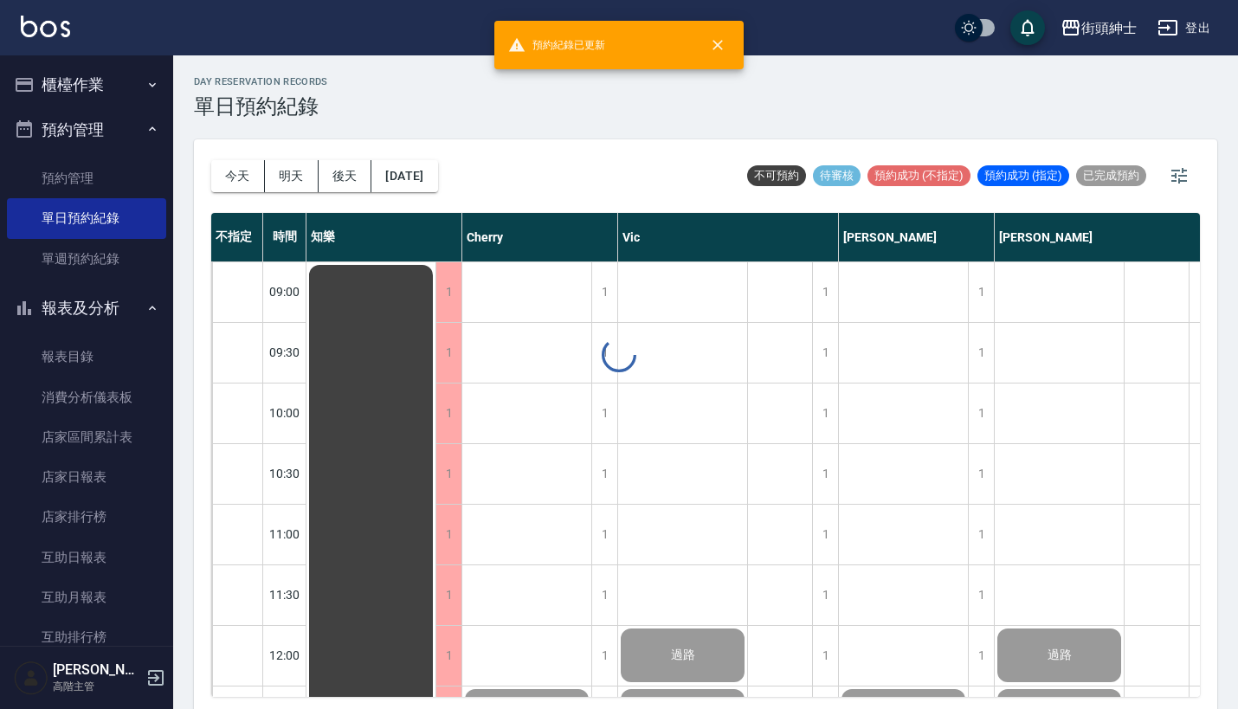
click at [119, 83] on button "櫃檯作業" at bounding box center [86, 84] width 159 height 45
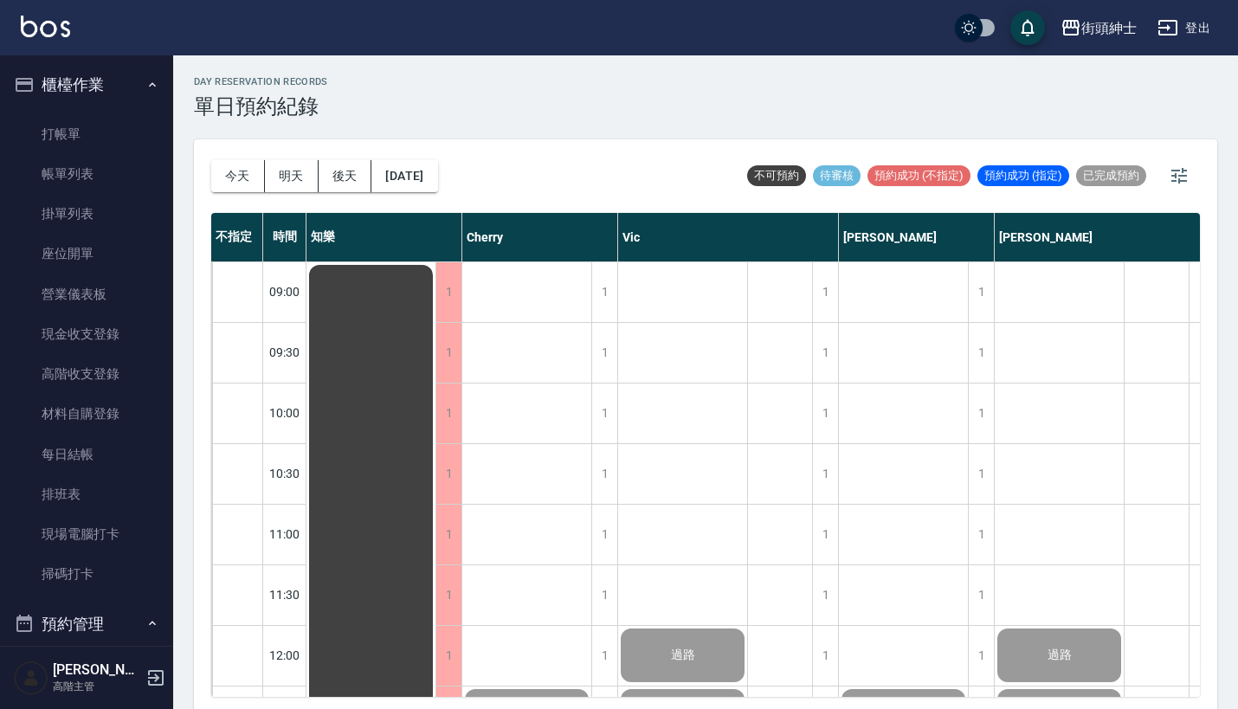
click at [119, 84] on button "櫃檯作業" at bounding box center [86, 84] width 159 height 45
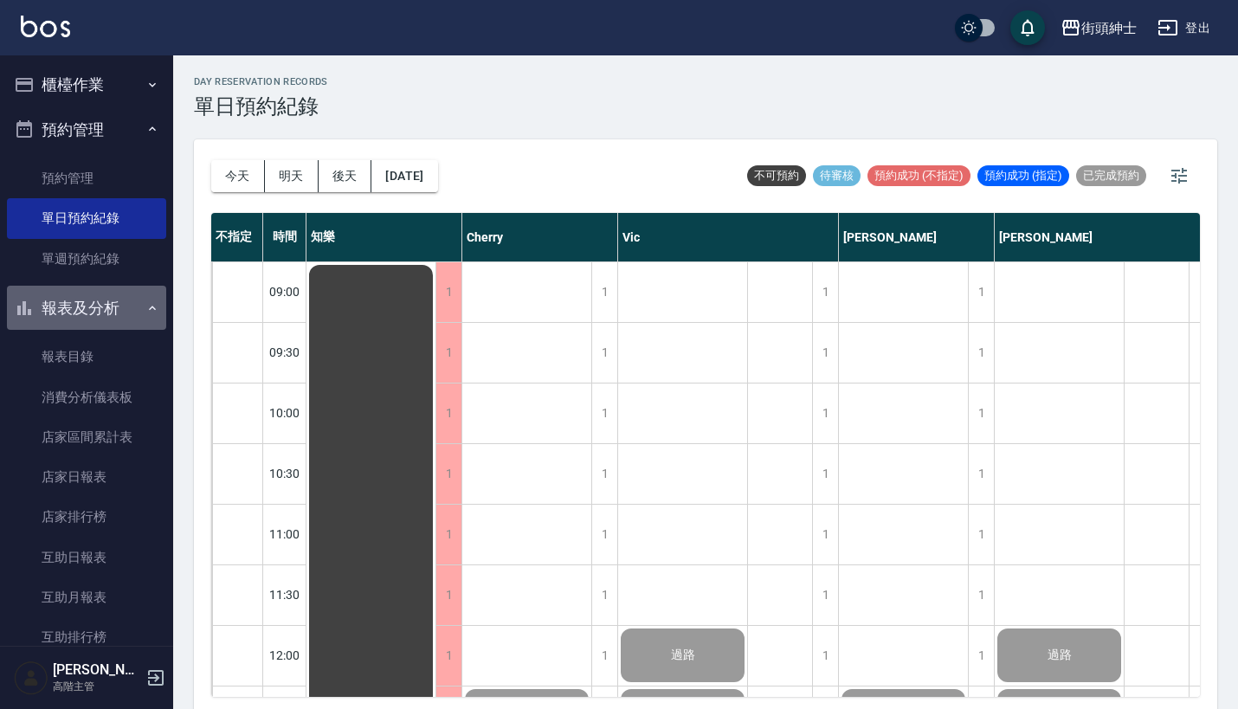
click at [102, 308] on button "報表及分析" at bounding box center [86, 308] width 159 height 45
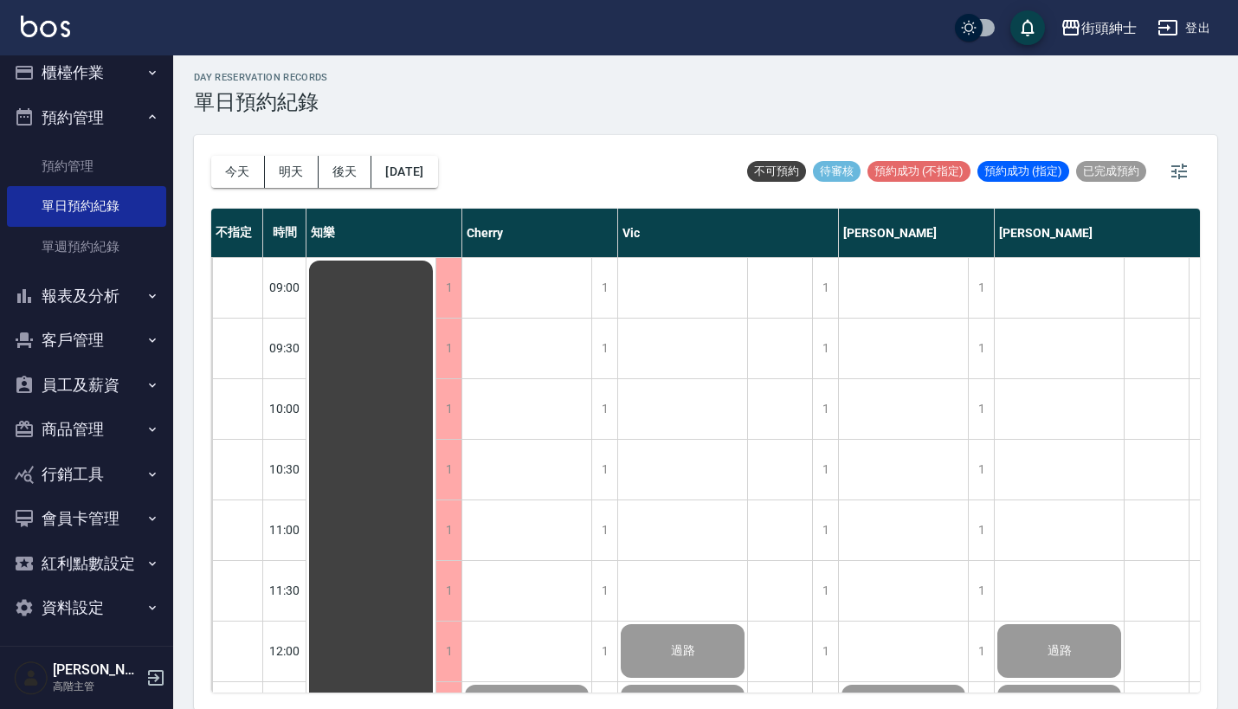
click at [109, 622] on button "資料設定" at bounding box center [86, 607] width 159 height 45
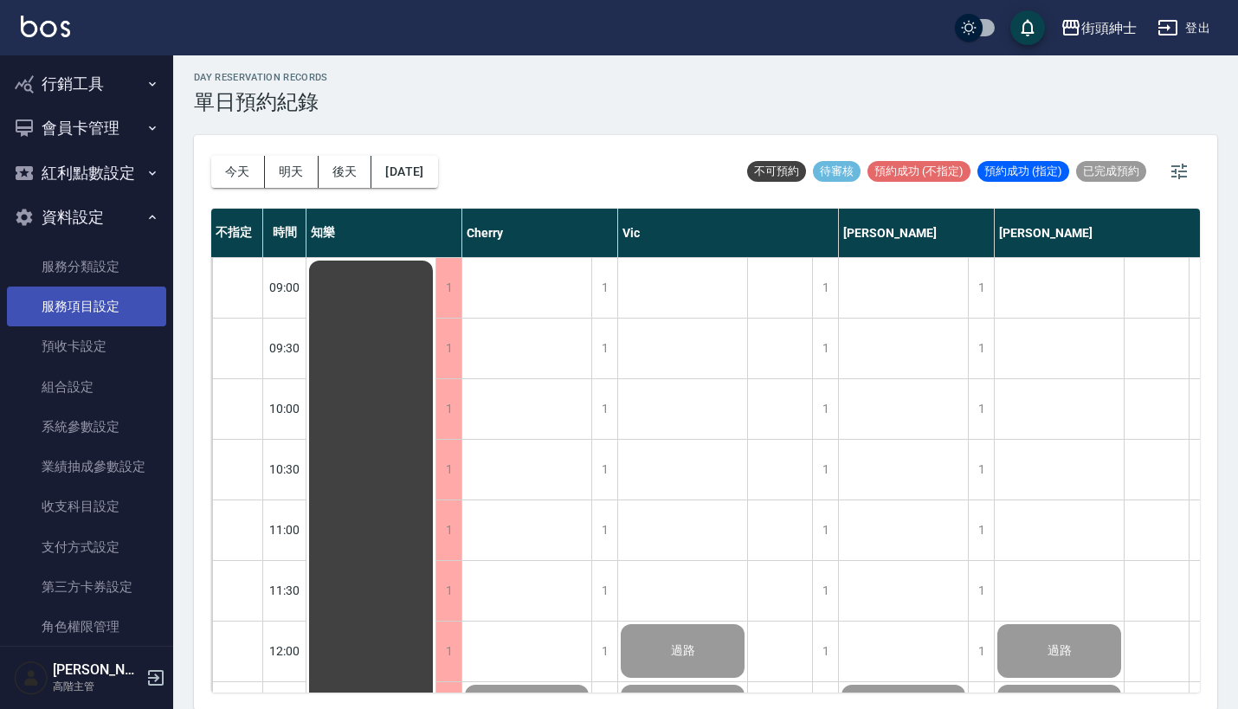
click at [114, 301] on link "服務項目設定" at bounding box center [86, 307] width 159 height 40
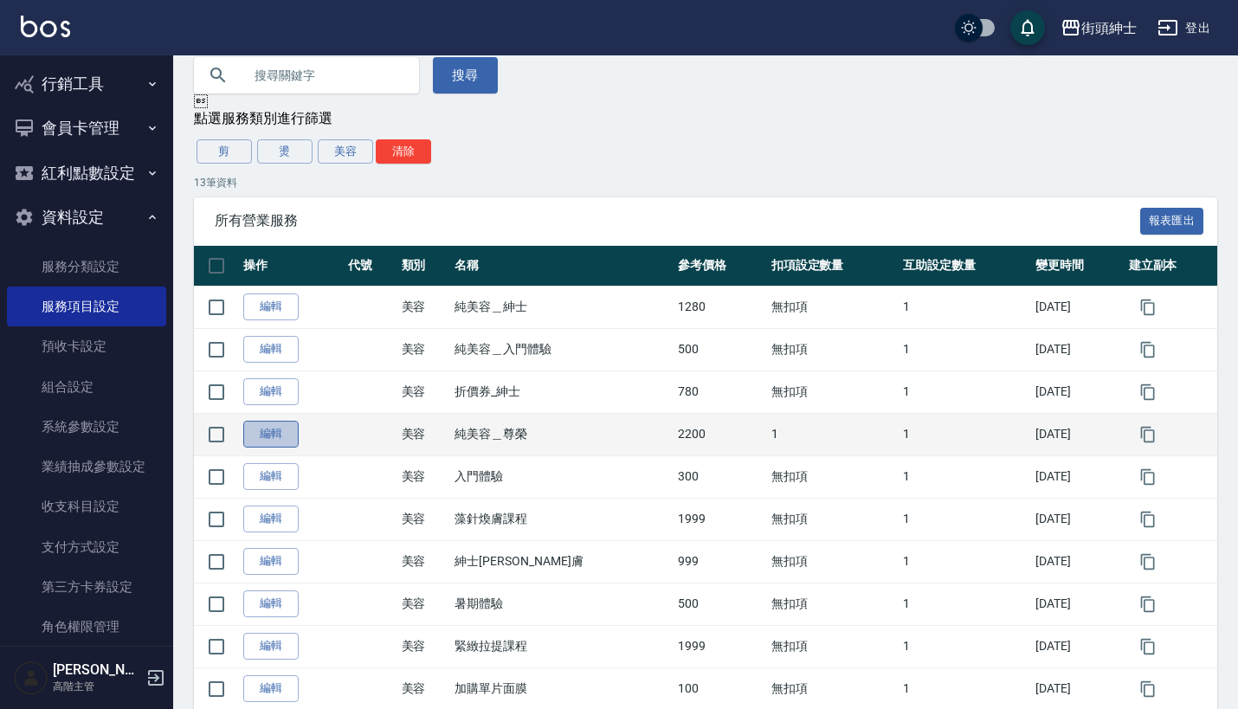
click at [273, 435] on link "編輯" at bounding box center [270, 434] width 55 height 27
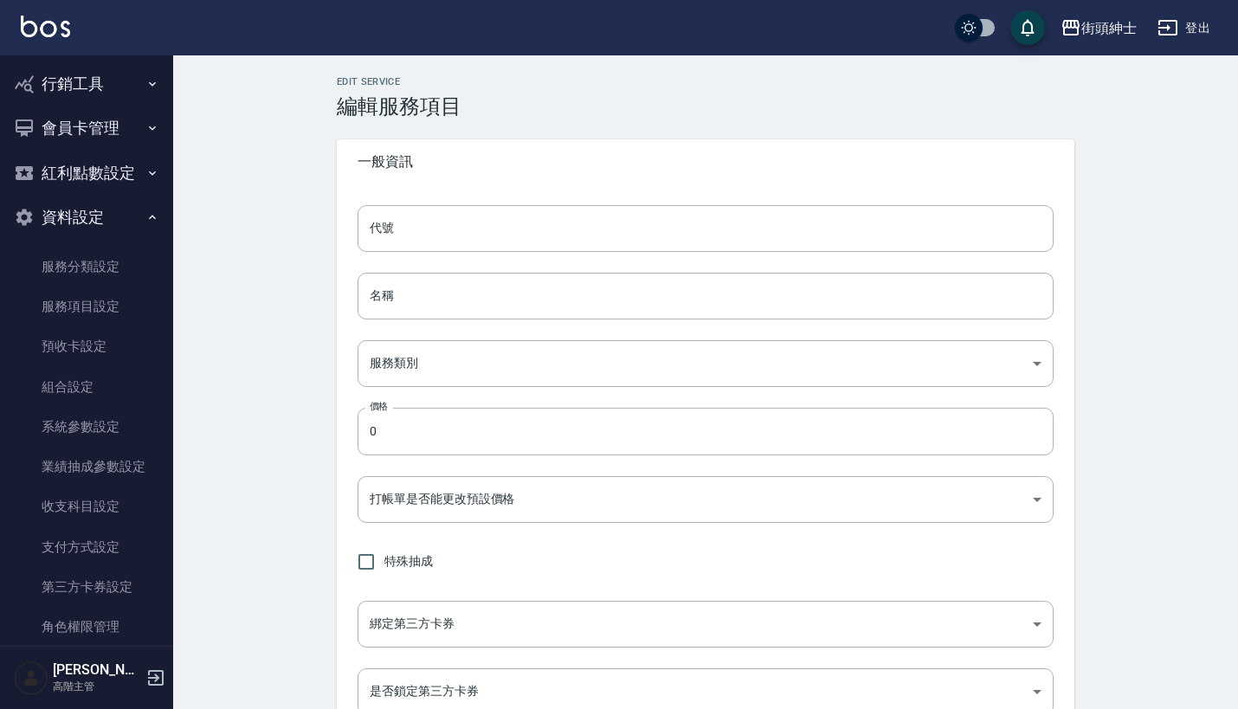
type input "純美容＿尊榮"
type input "a3776833-5aad-4720-b370-8cbc2486eb82"
type input "2200"
type input "TRUE"
type input "none"
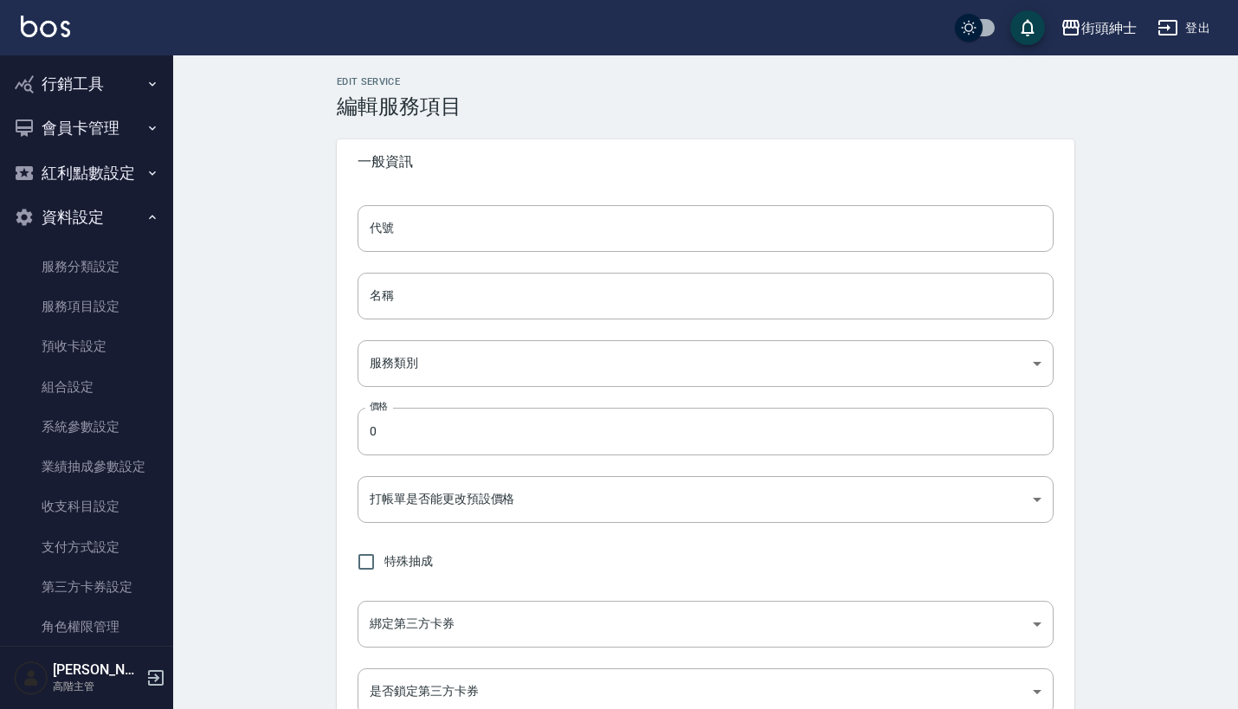
type input "UNSET"
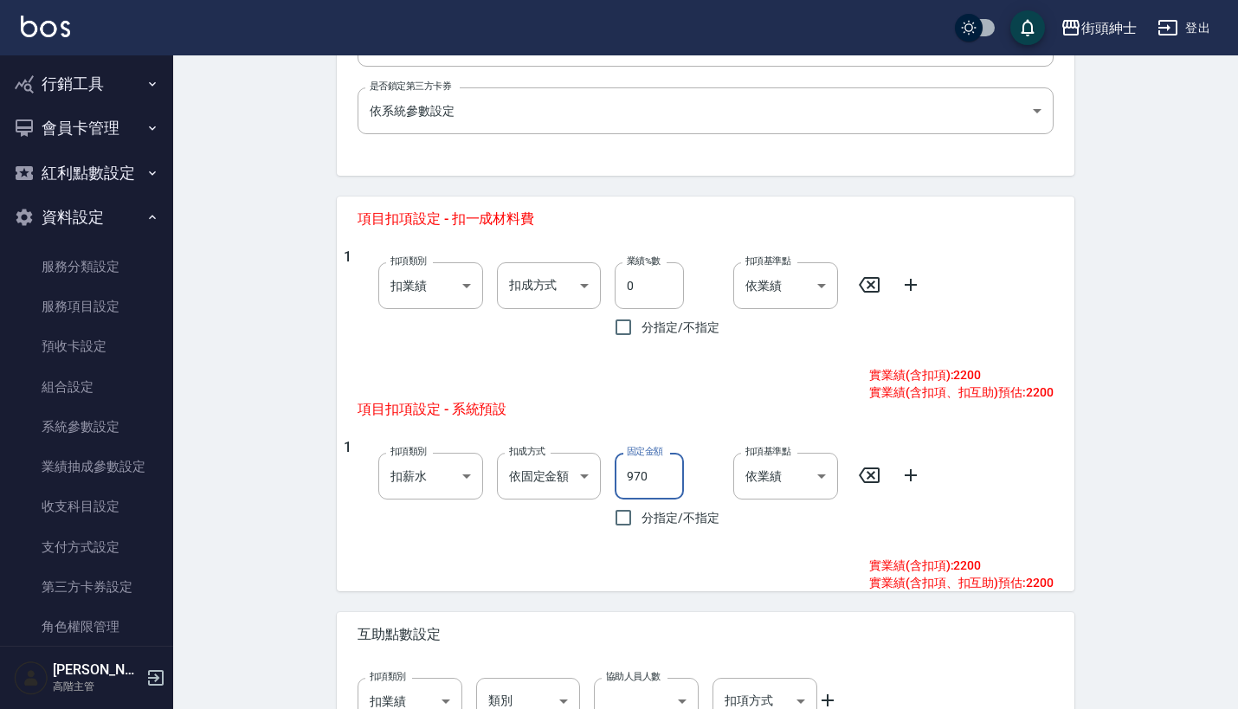
click at [662, 471] on input "970" at bounding box center [649, 476] width 69 height 47
type input "9"
type input "1230"
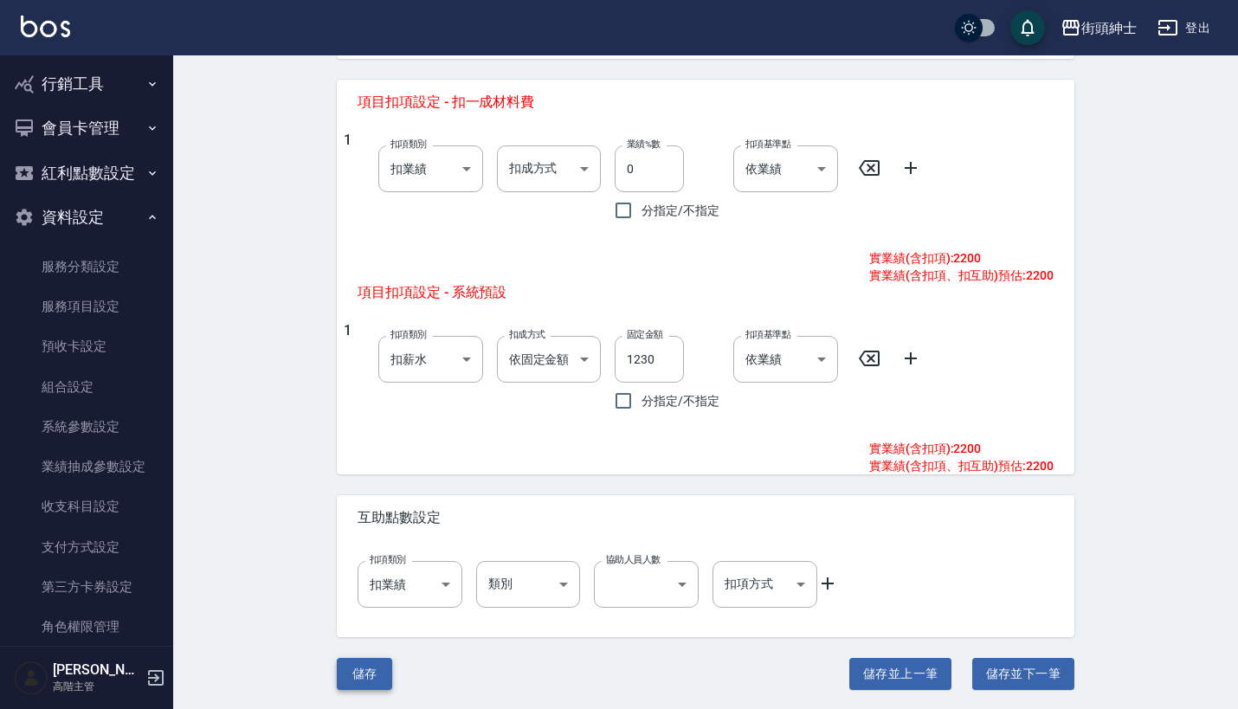
click at [367, 679] on button "儲存" at bounding box center [364, 674] width 55 height 32
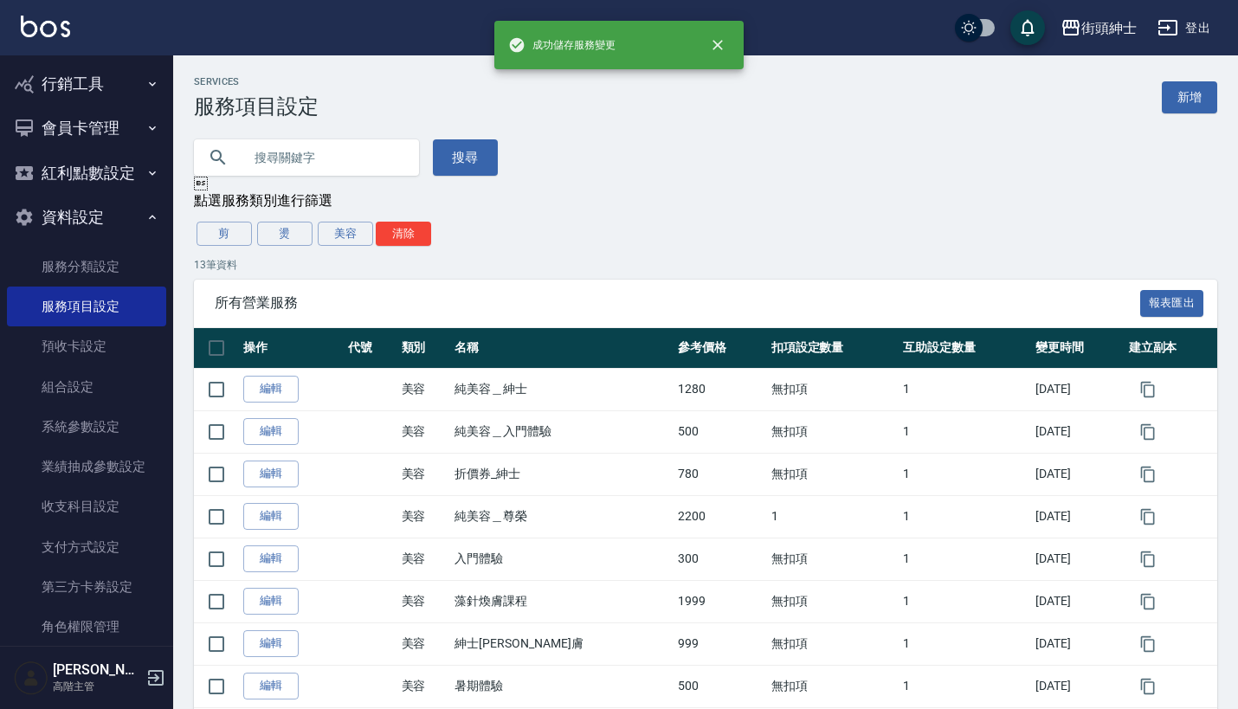
click at [138, 197] on button "資料設定" at bounding box center [86, 217] width 159 height 45
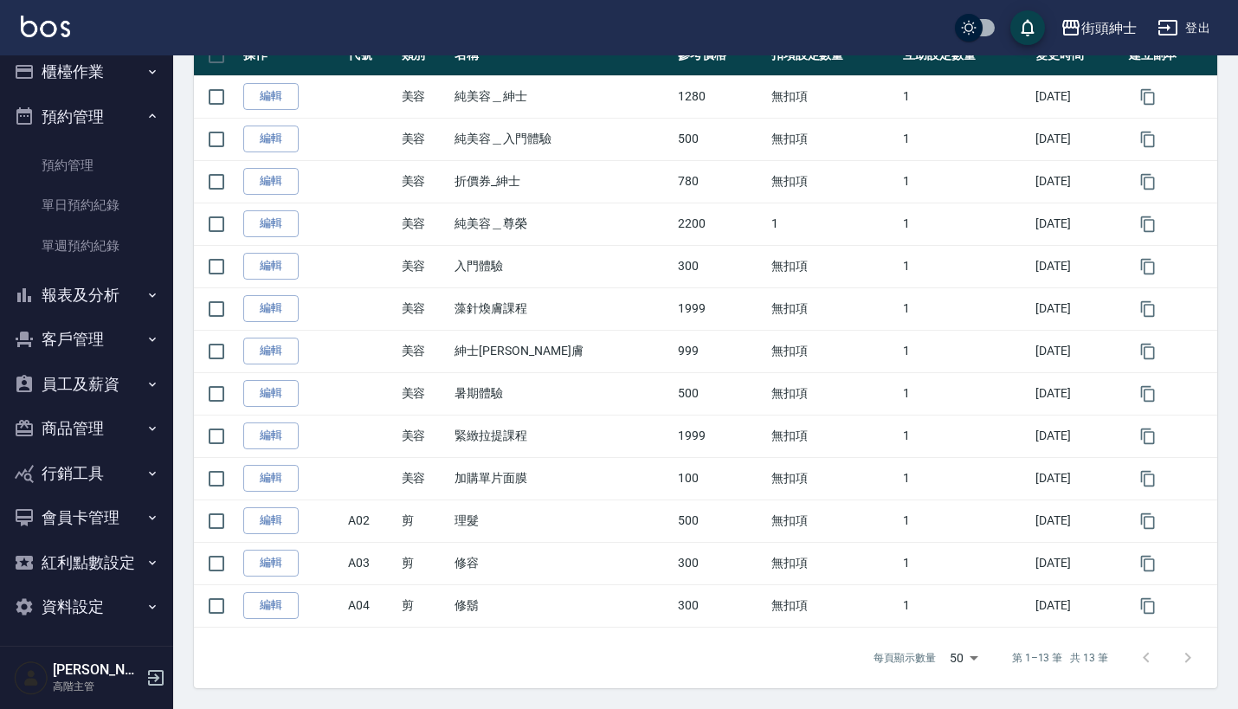
click at [105, 303] on button "報表及分析" at bounding box center [86, 295] width 159 height 45
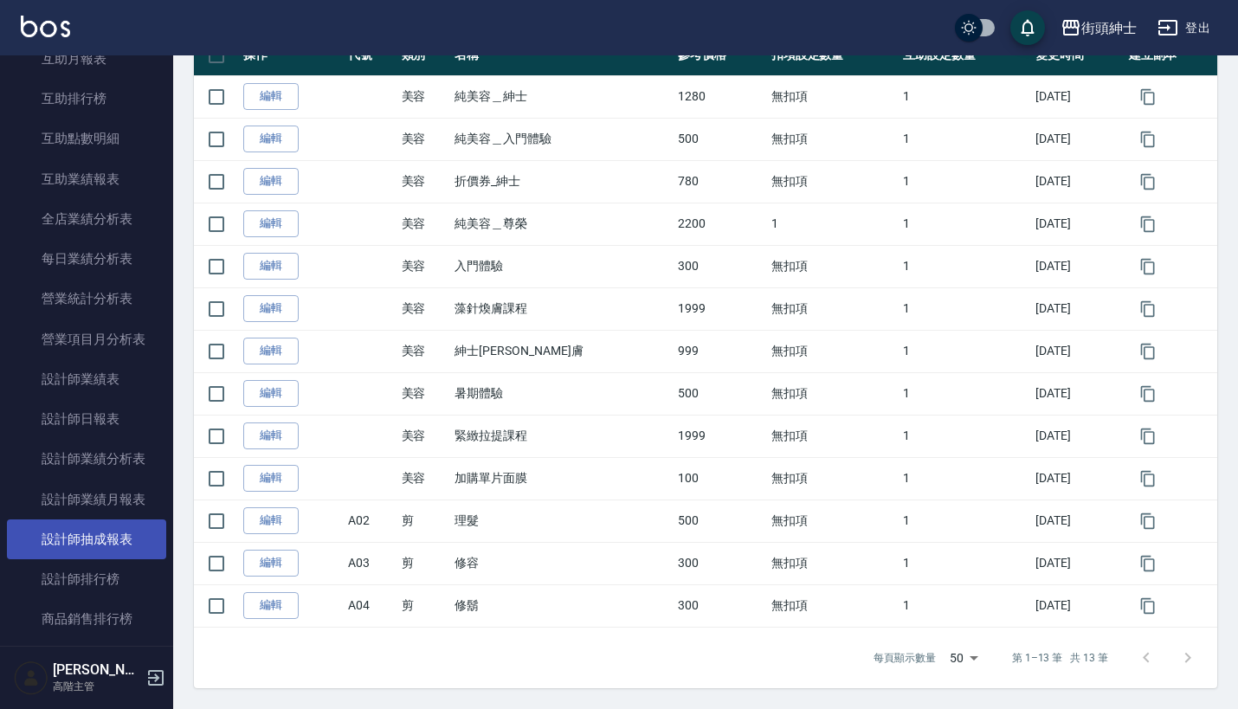
scroll to position [541, 0]
click at [119, 532] on link "設計師抽成報表" at bounding box center [86, 537] width 159 height 40
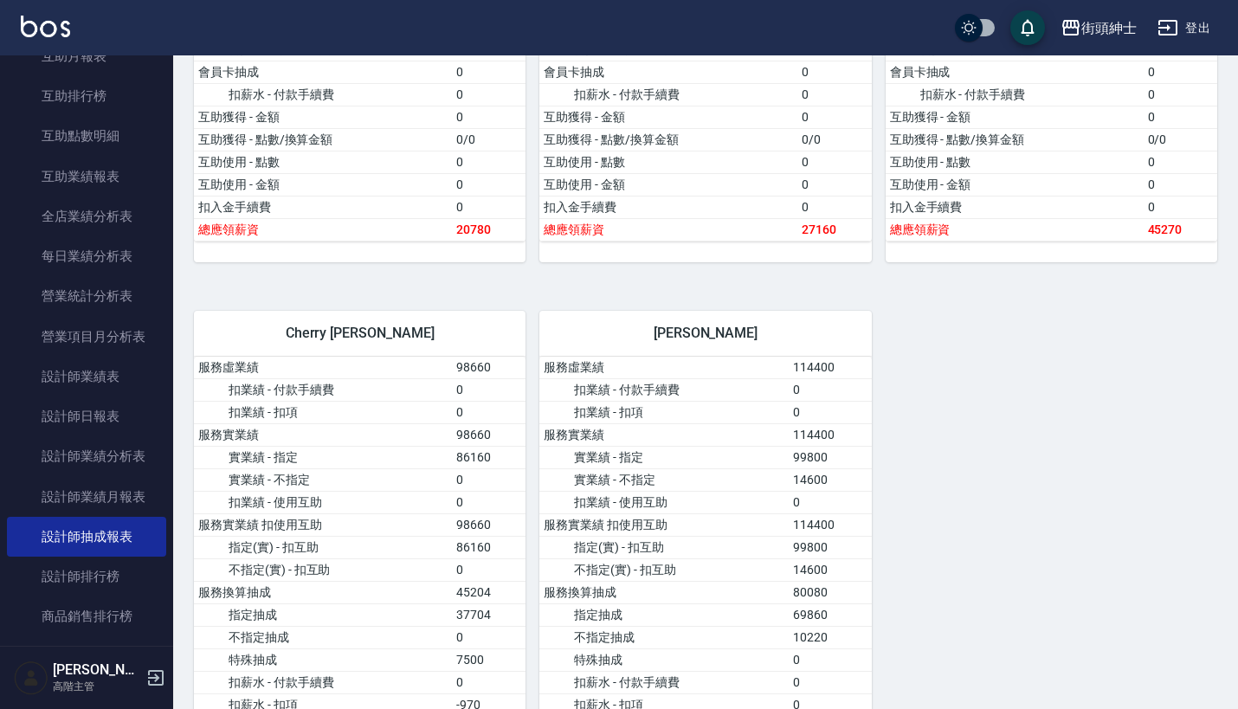
scroll to position [779, 1]
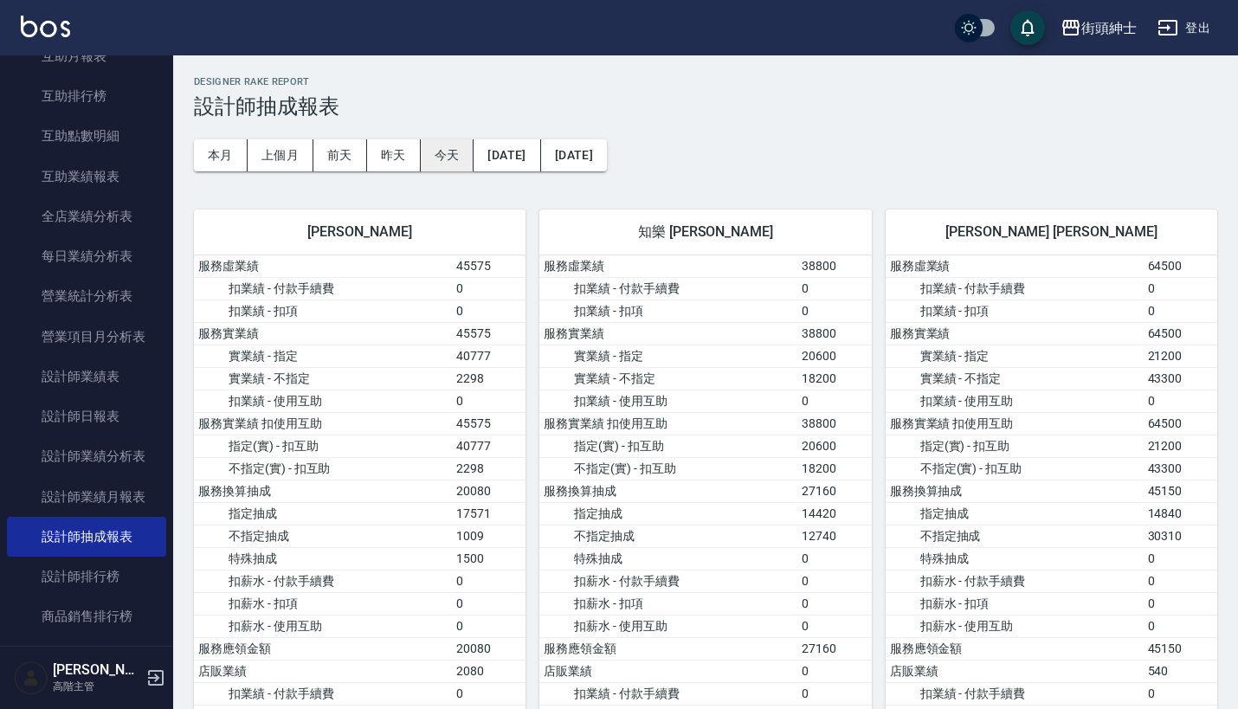
click at [441, 143] on button "今天" at bounding box center [448, 155] width 54 height 32
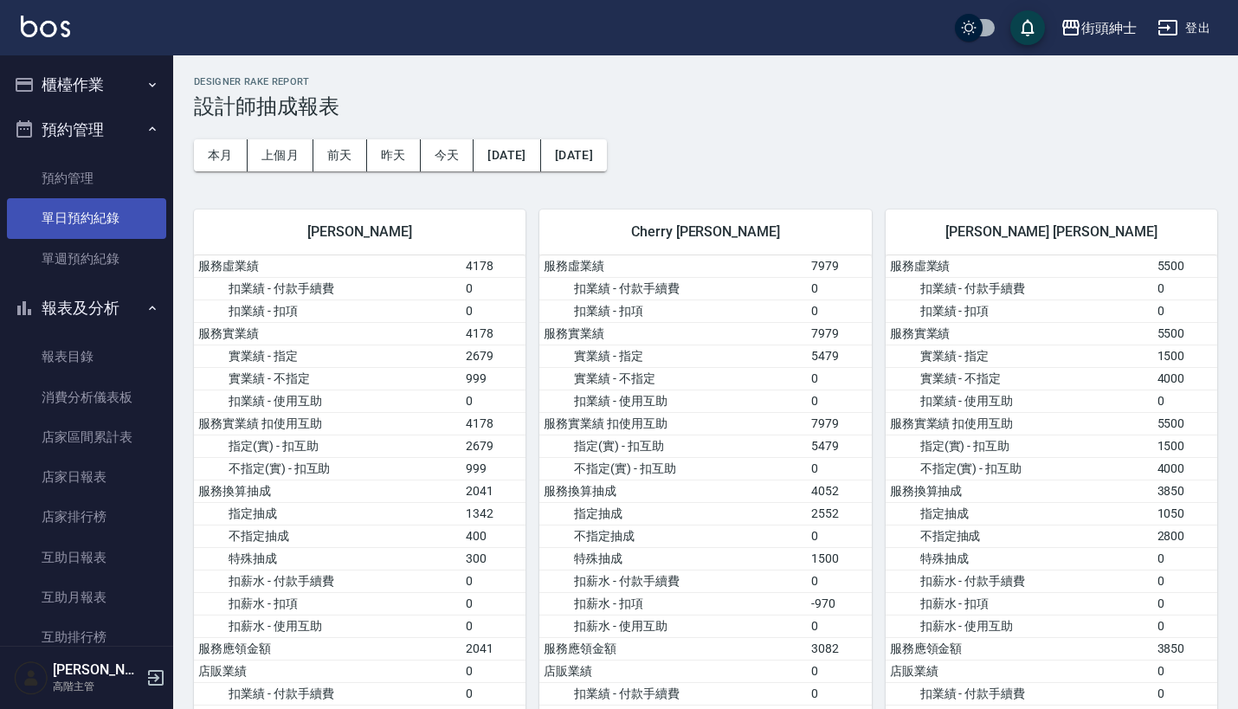
click at [92, 229] on link "單日預約紀錄" at bounding box center [86, 218] width 159 height 40
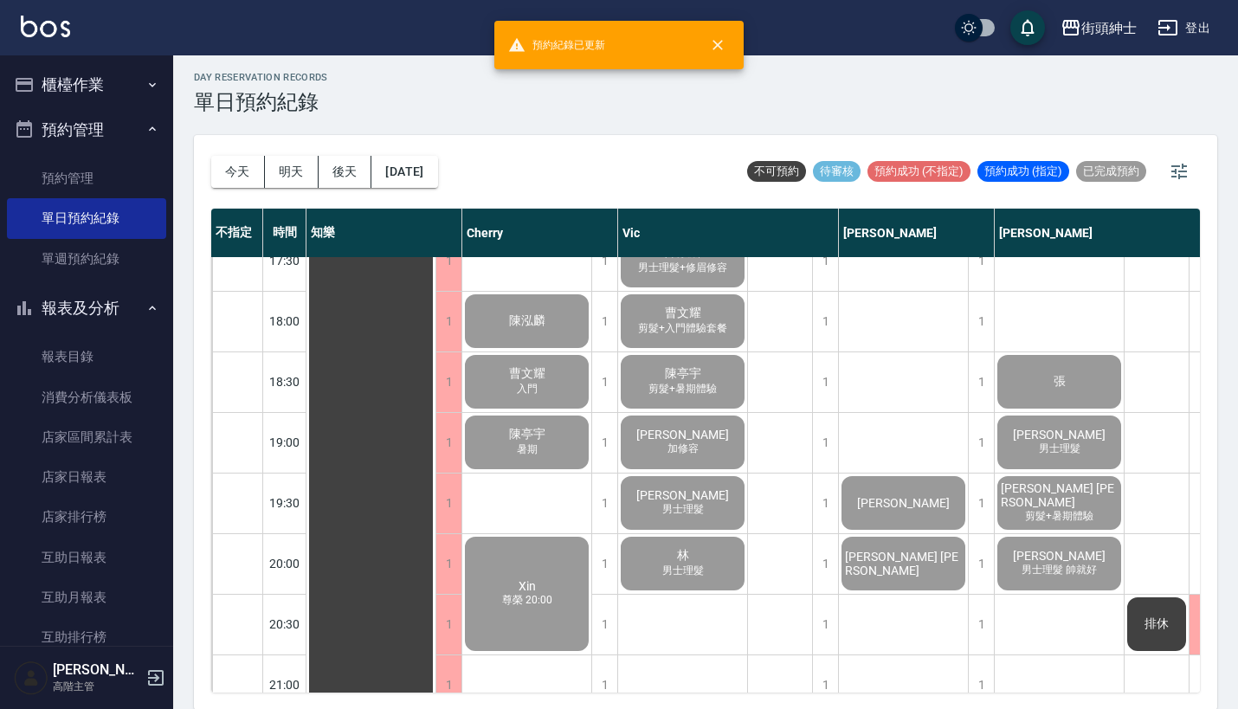
click at [435, 607] on div "Xin 尊榮 20:00" at bounding box center [370, 79] width 129 height 1756
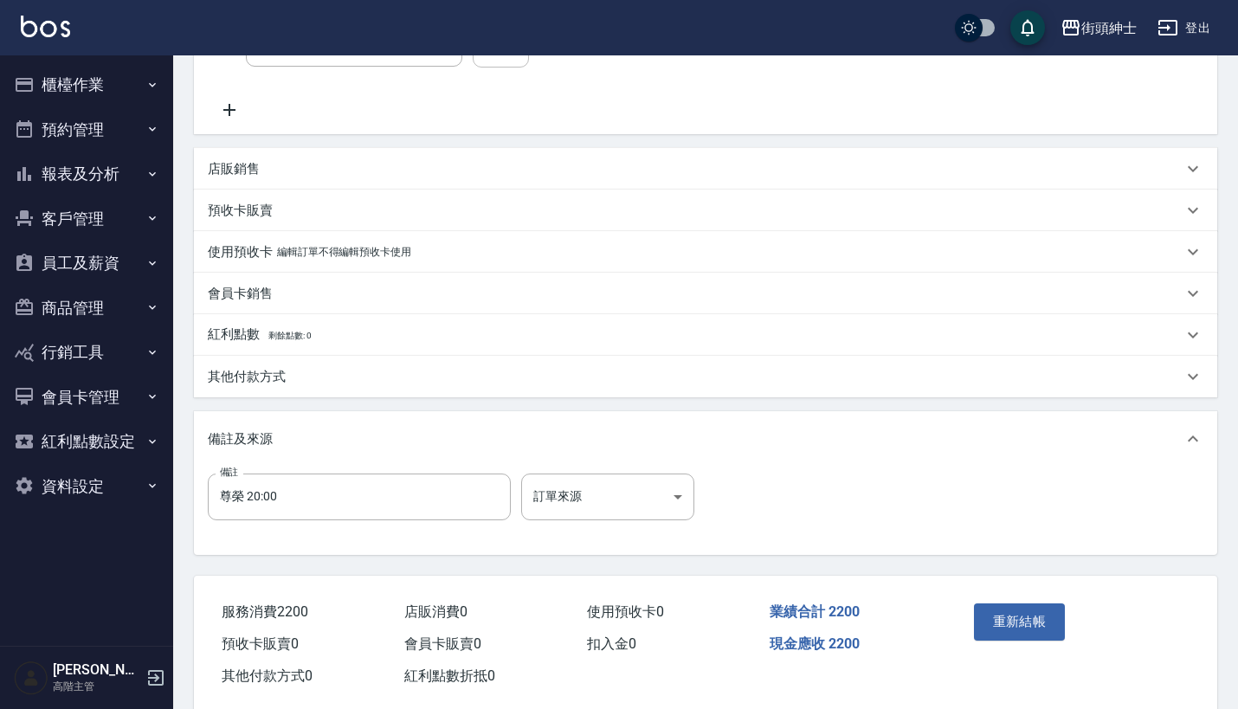
type input "純美容＿尊榮"
type input "Xin/0909769129/null"
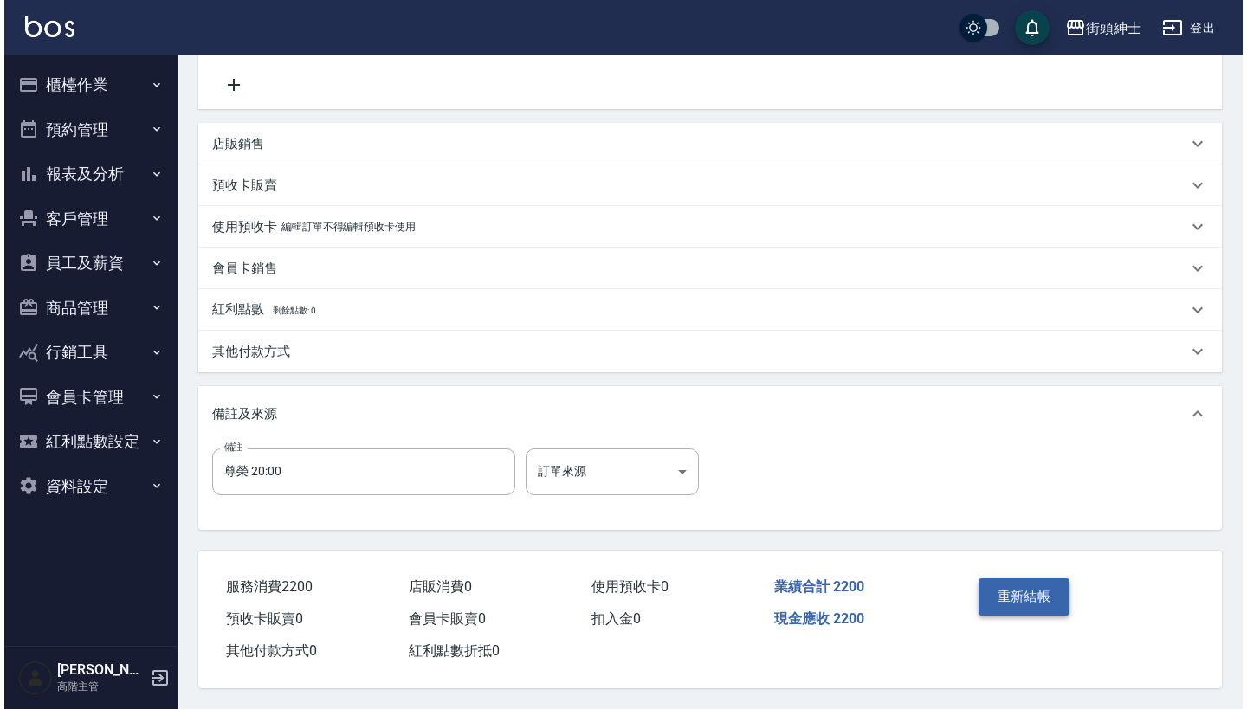
scroll to position [358, 0]
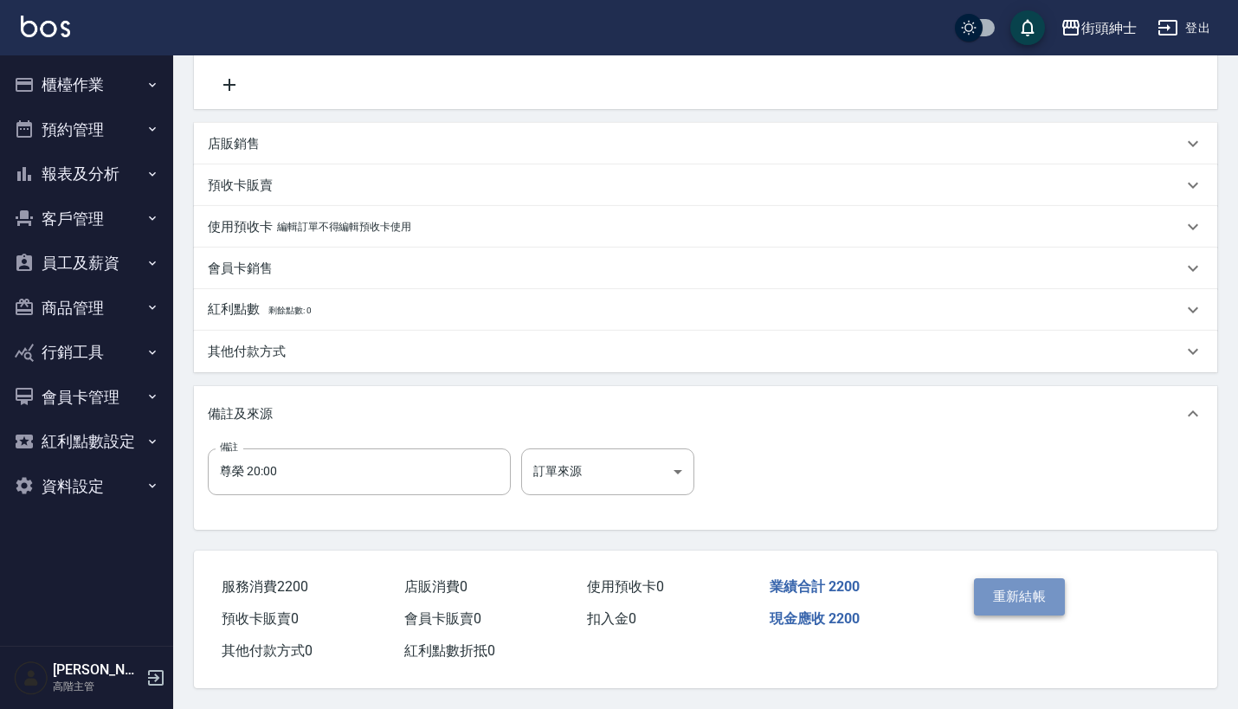
click at [1017, 590] on button "重新結帳" at bounding box center [1020, 596] width 92 height 36
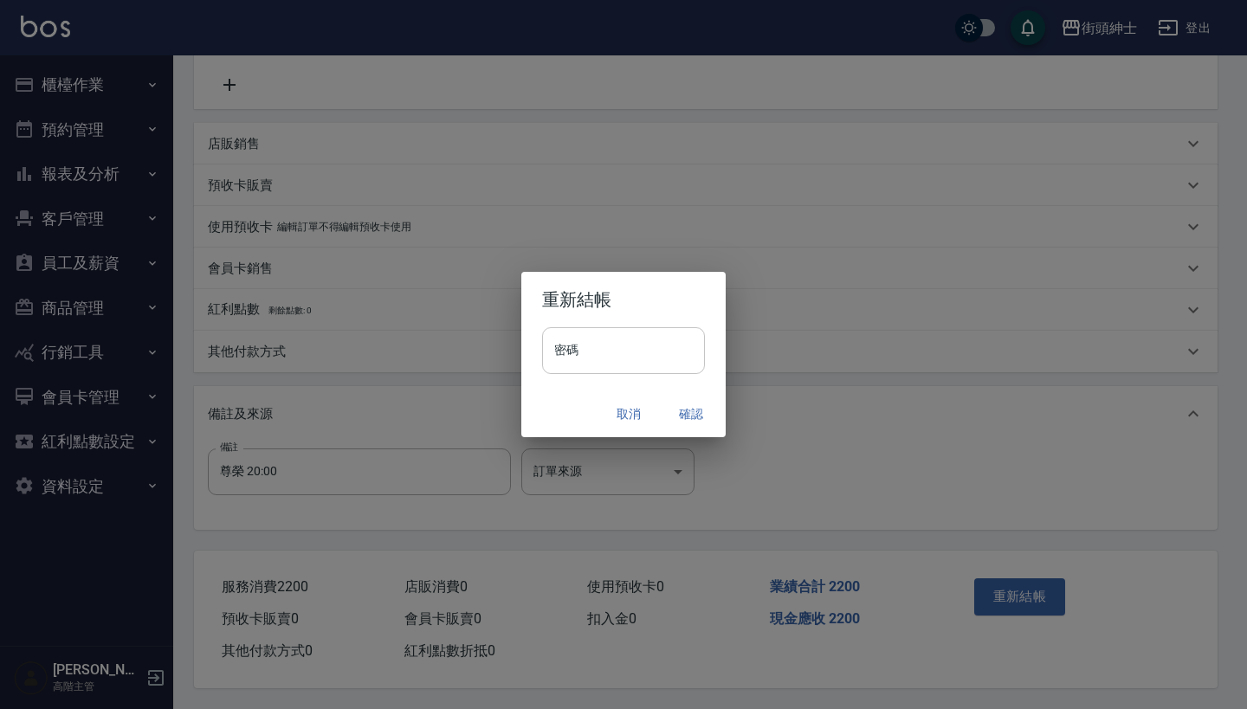
click at [673, 344] on input "密碼" at bounding box center [623, 350] width 163 height 47
type input "*"
type input "********"
click at [698, 412] on button "確認" at bounding box center [690, 414] width 55 height 32
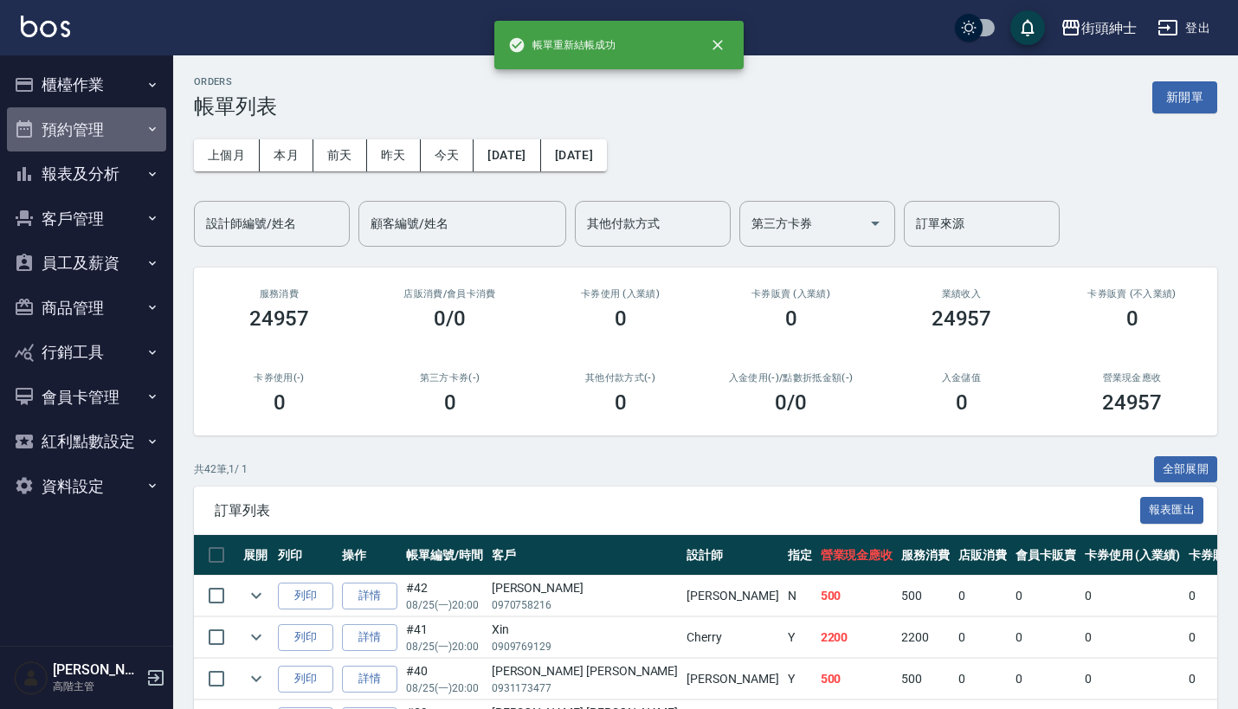
click at [106, 124] on button "預約管理" at bounding box center [86, 129] width 159 height 45
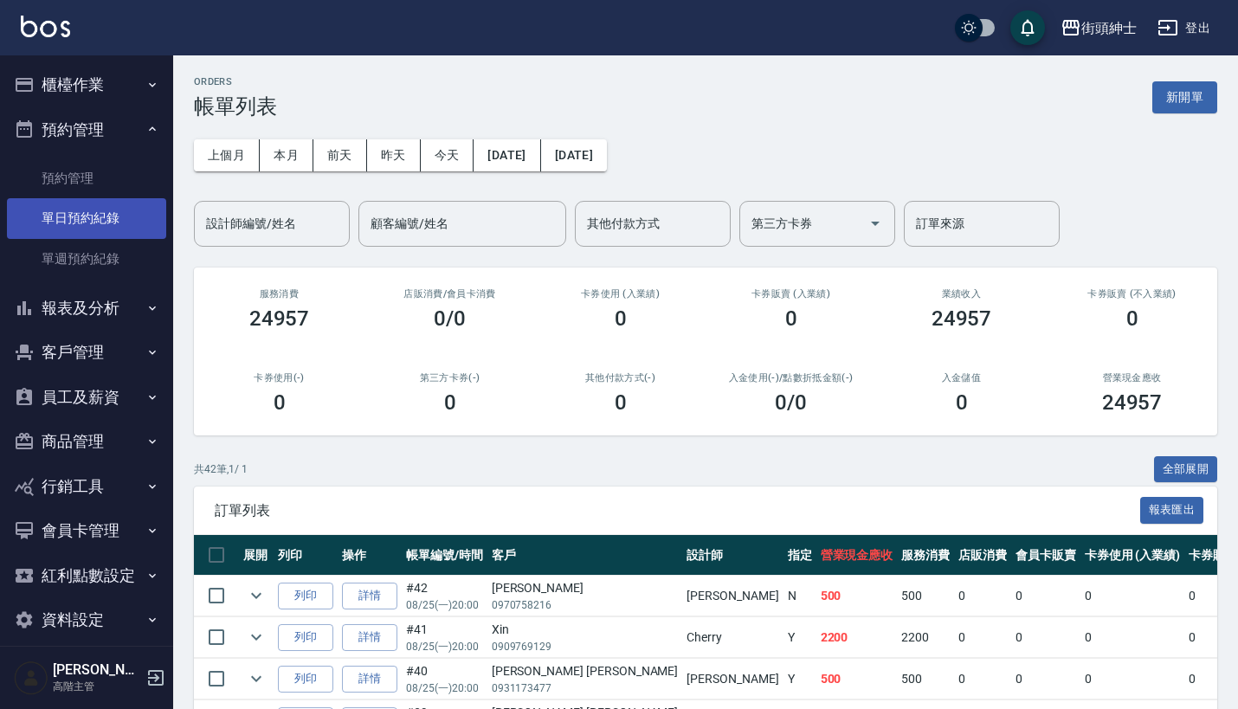
click at [106, 235] on link "單日預約紀錄" at bounding box center [86, 218] width 159 height 40
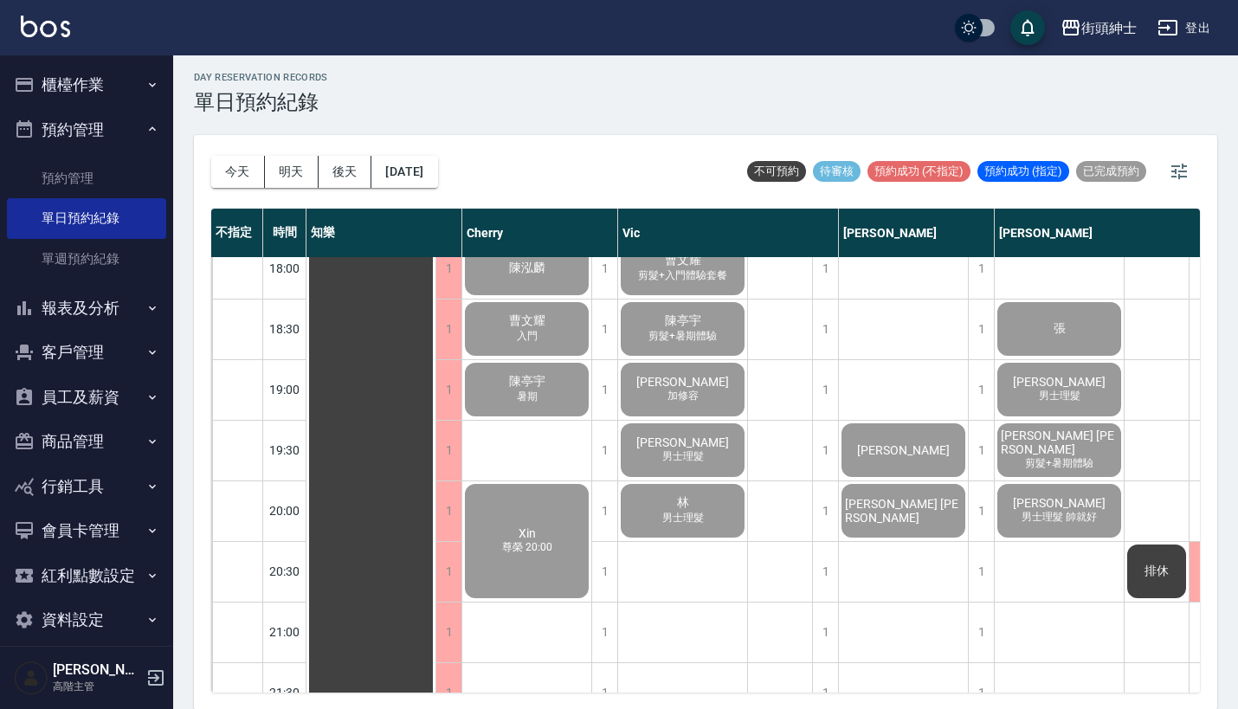
scroll to position [1083, 0]
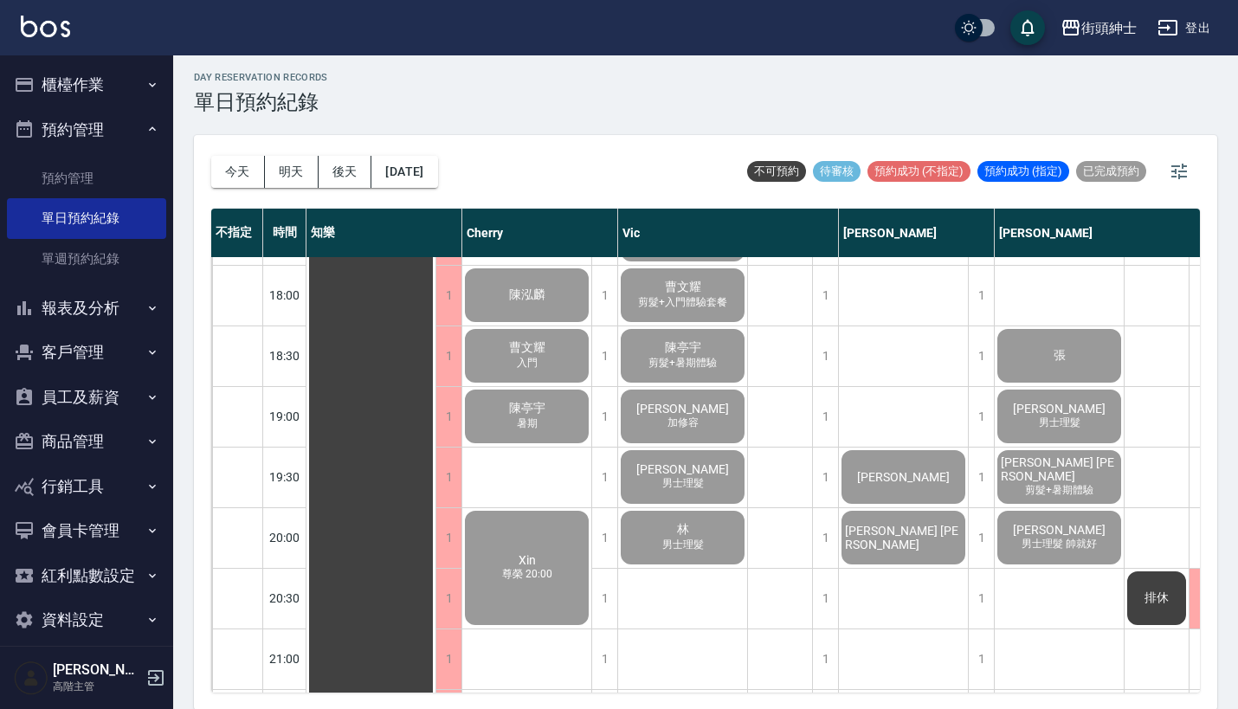
click at [122, 307] on button "報表及分析" at bounding box center [86, 308] width 159 height 45
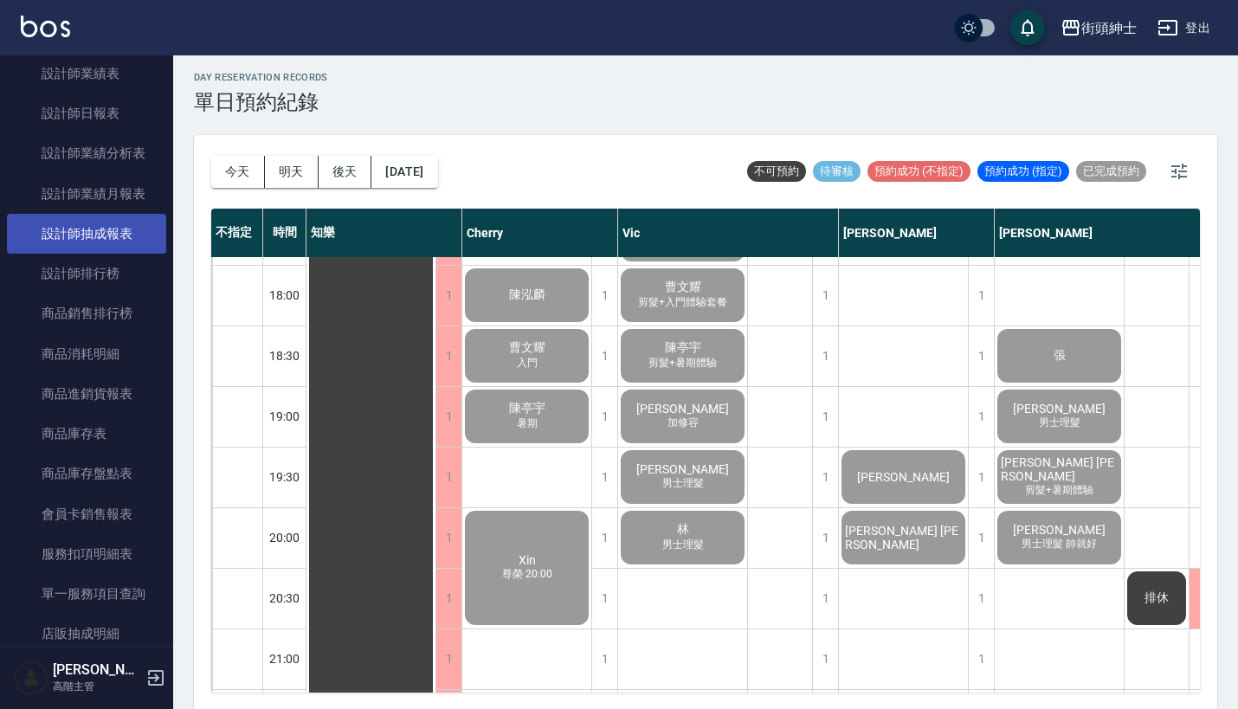
scroll to position [842, 0]
click at [112, 233] on link "設計師抽成報表" at bounding box center [86, 236] width 159 height 40
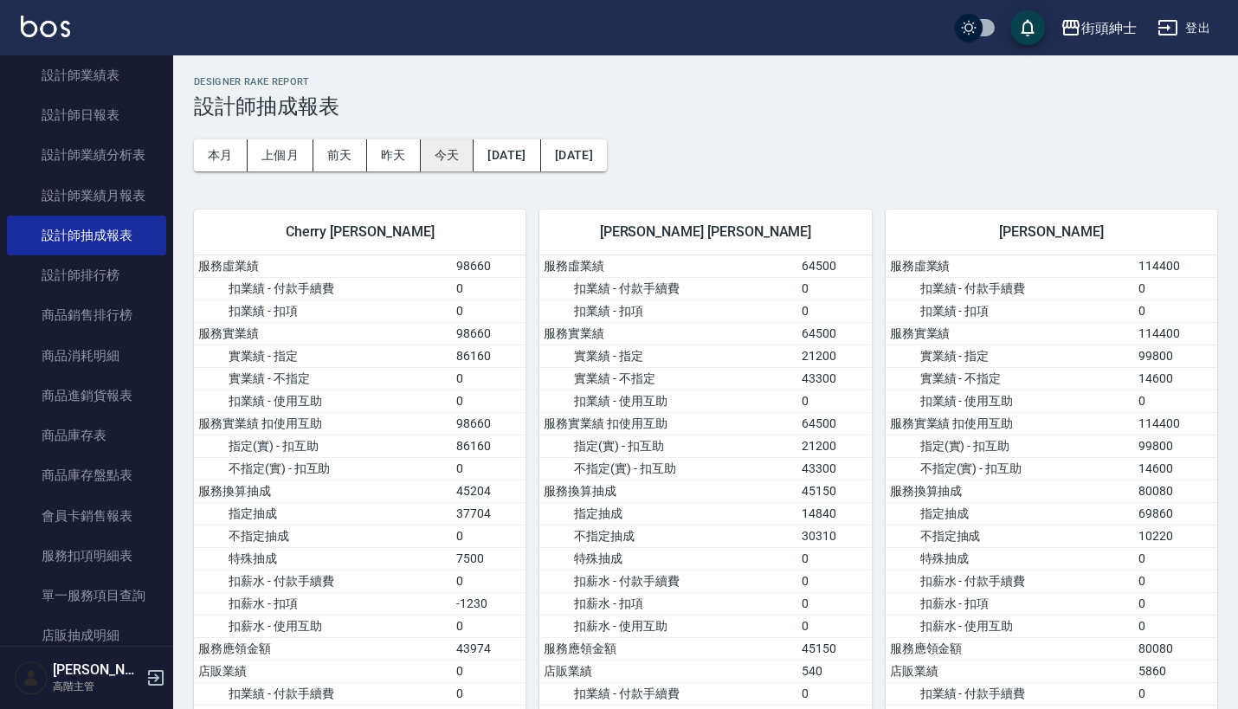
scroll to position [-1, 0]
click at [449, 158] on button "今天" at bounding box center [448, 155] width 54 height 32
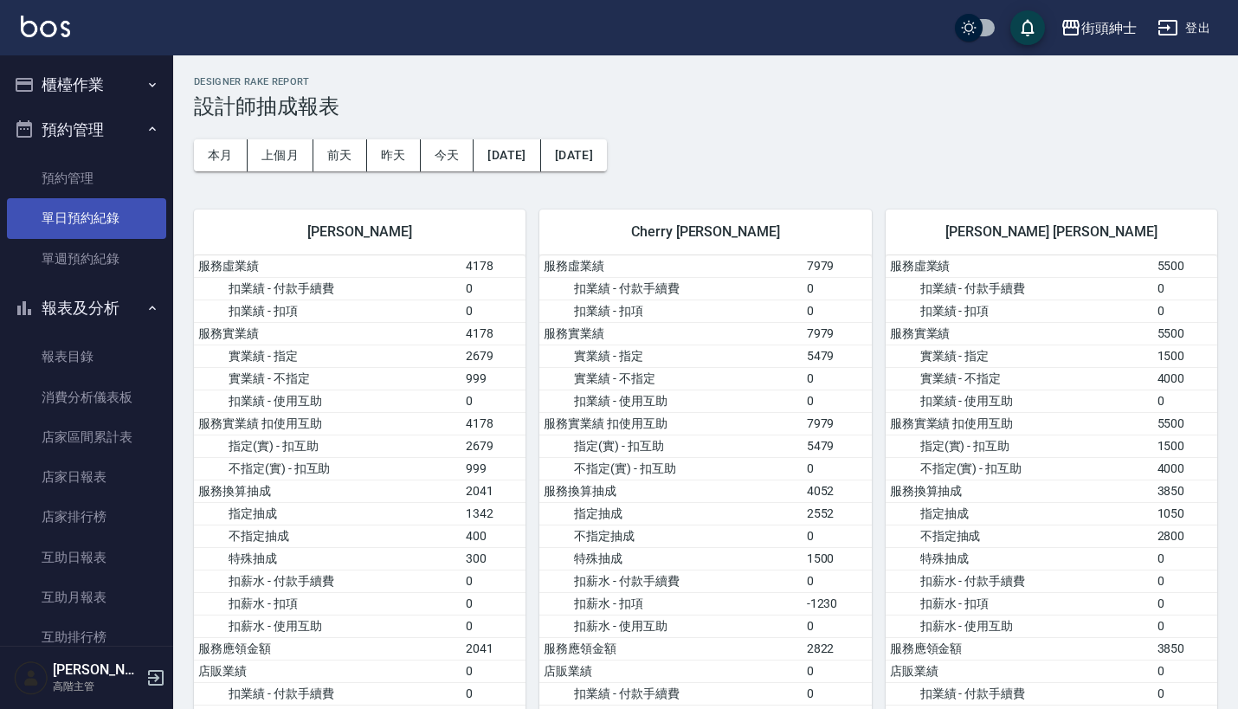
click at [81, 222] on link "單日預約紀錄" at bounding box center [86, 218] width 159 height 40
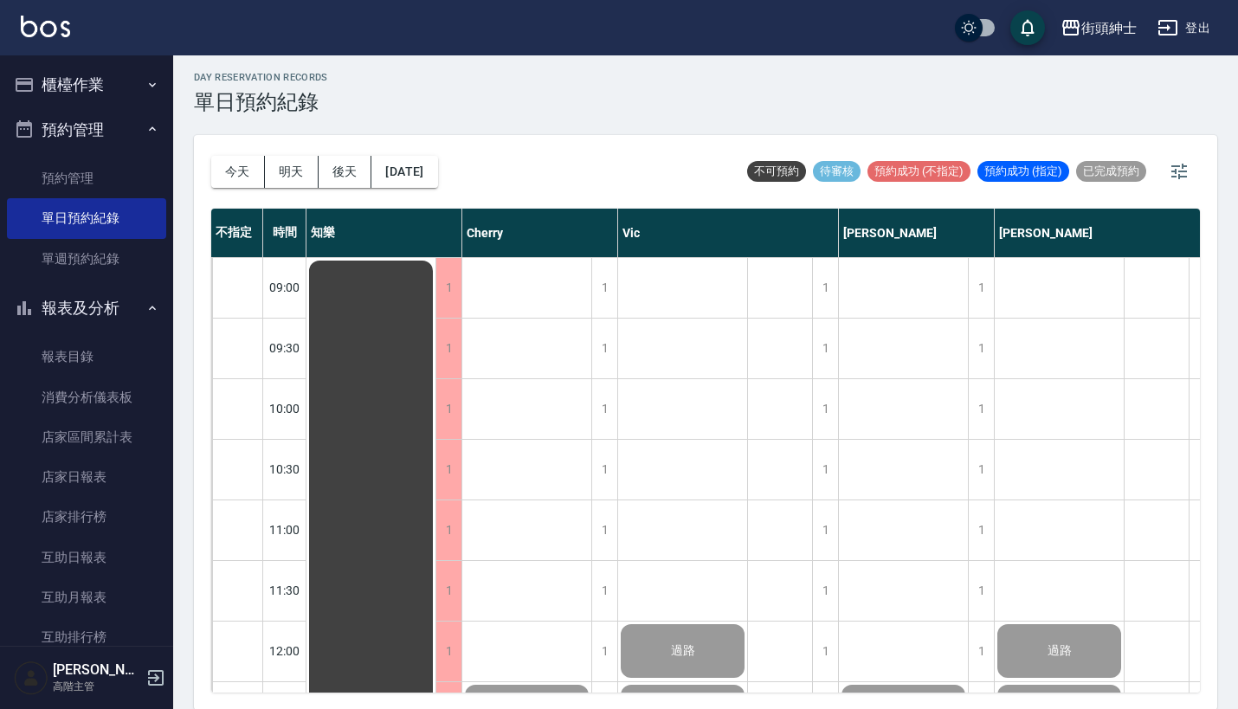
click at [100, 309] on button "報表及分析" at bounding box center [86, 308] width 159 height 45
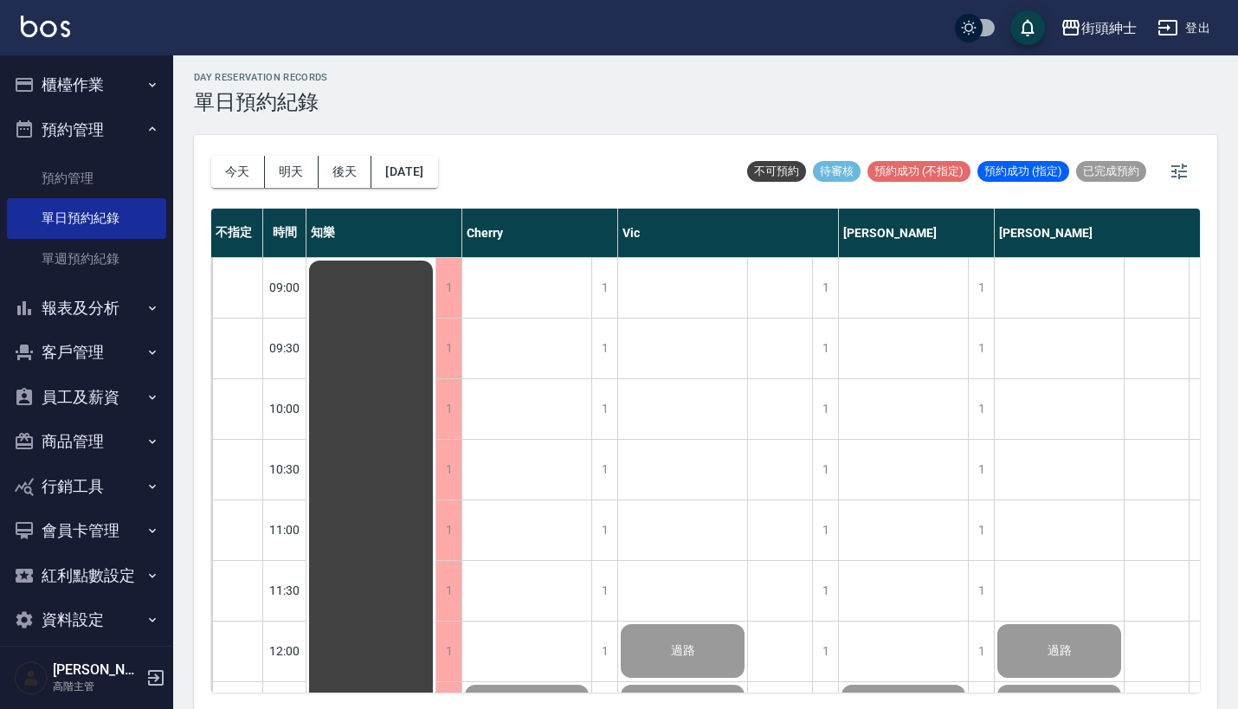
click at [127, 117] on button "預約管理" at bounding box center [86, 129] width 159 height 45
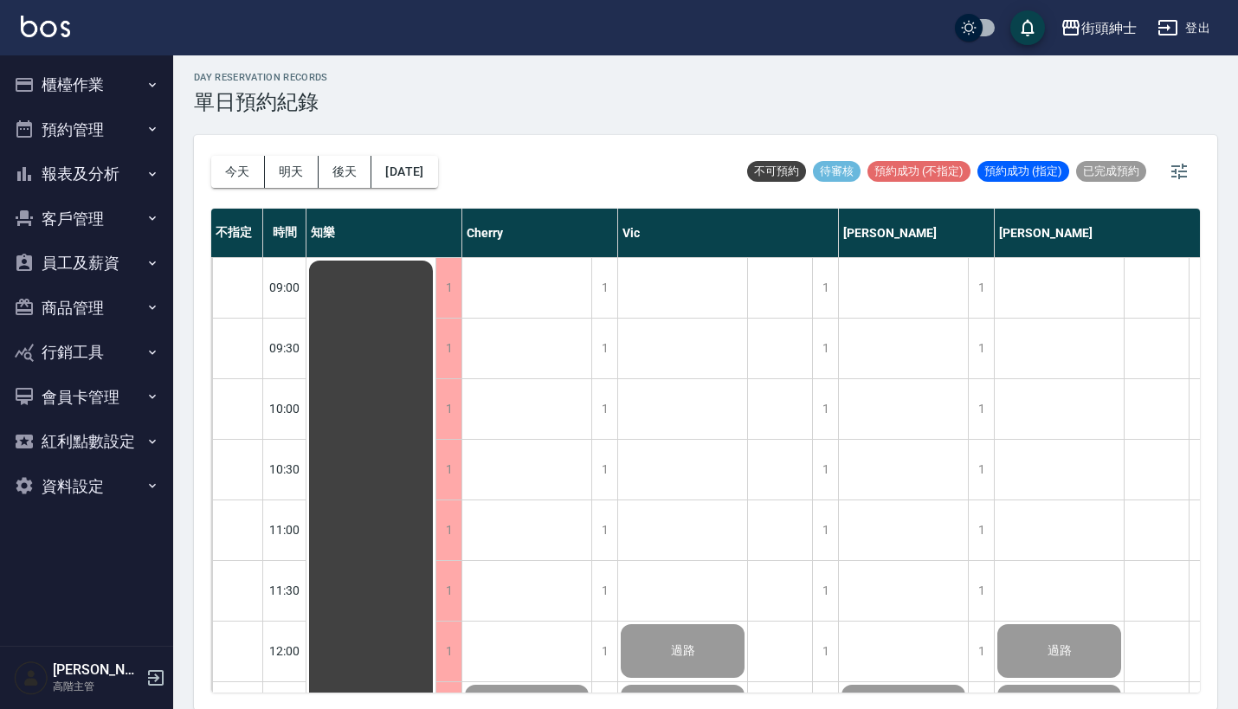
click at [126, 51] on div "街頭紳士 登出" at bounding box center [619, 27] width 1238 height 55
click at [124, 68] on button "櫃檯作業" at bounding box center [86, 84] width 159 height 45
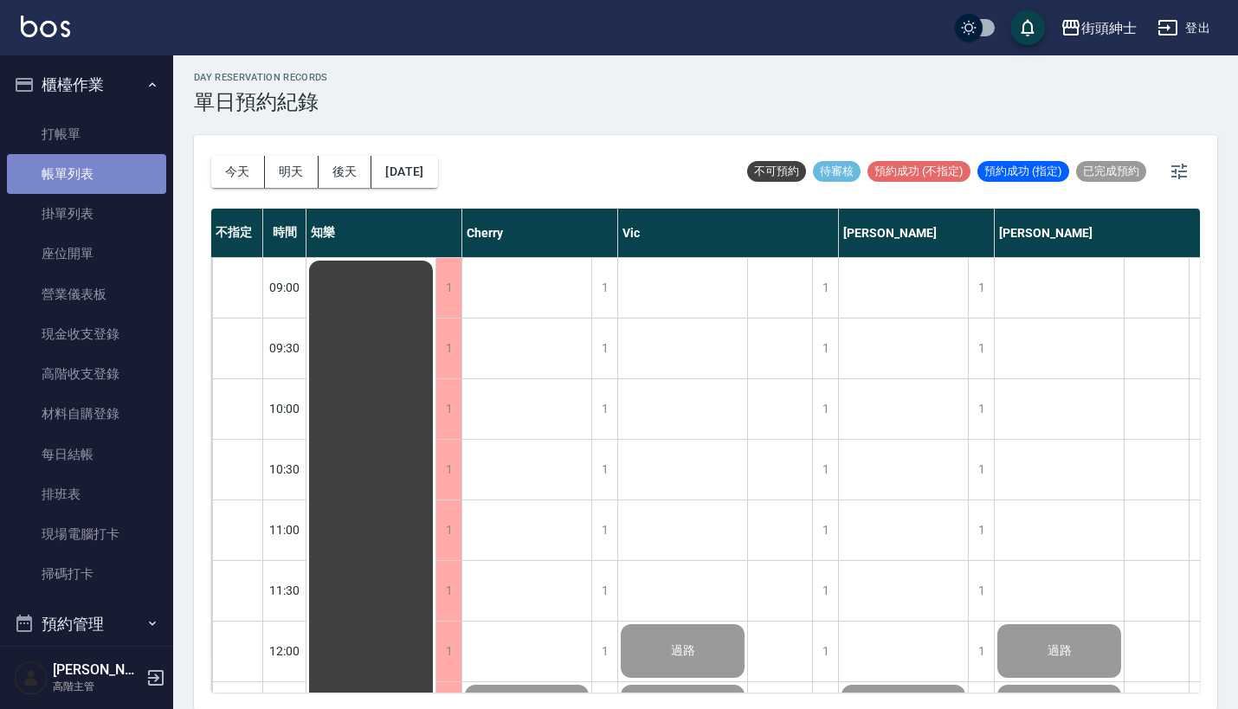
click at [124, 170] on link "帳單列表" at bounding box center [86, 174] width 159 height 40
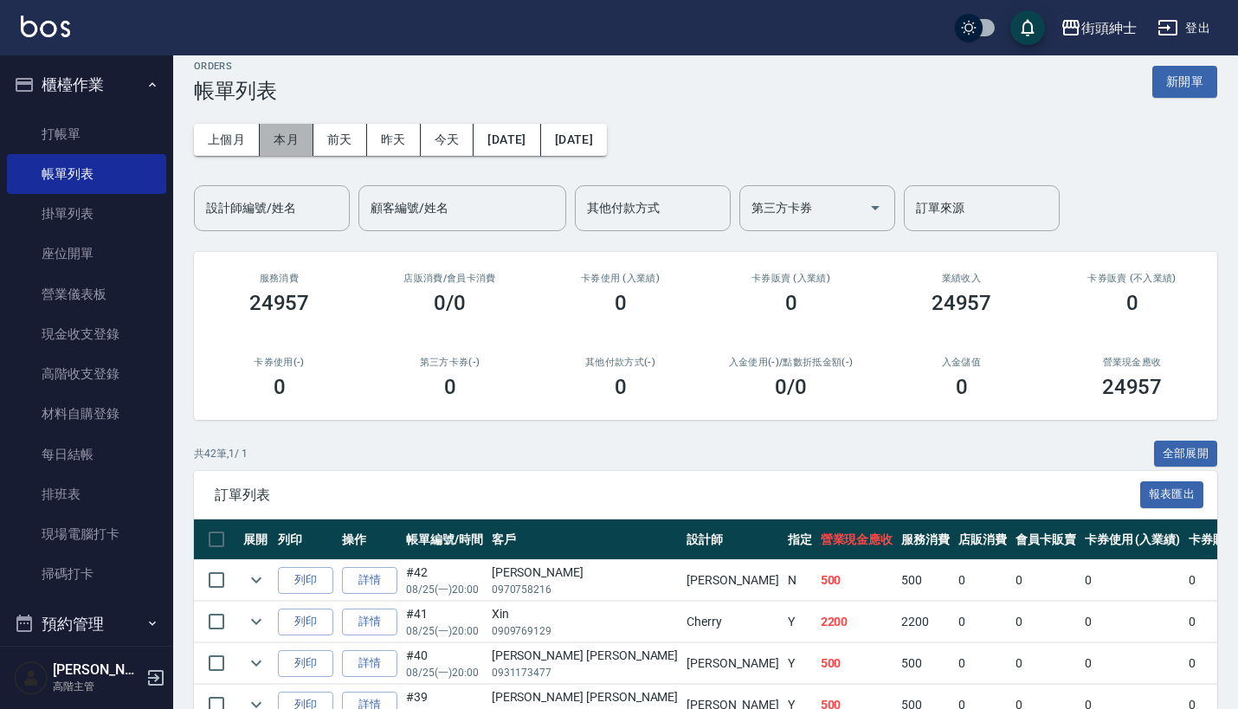
click at [291, 132] on button "本月" at bounding box center [287, 140] width 54 height 32
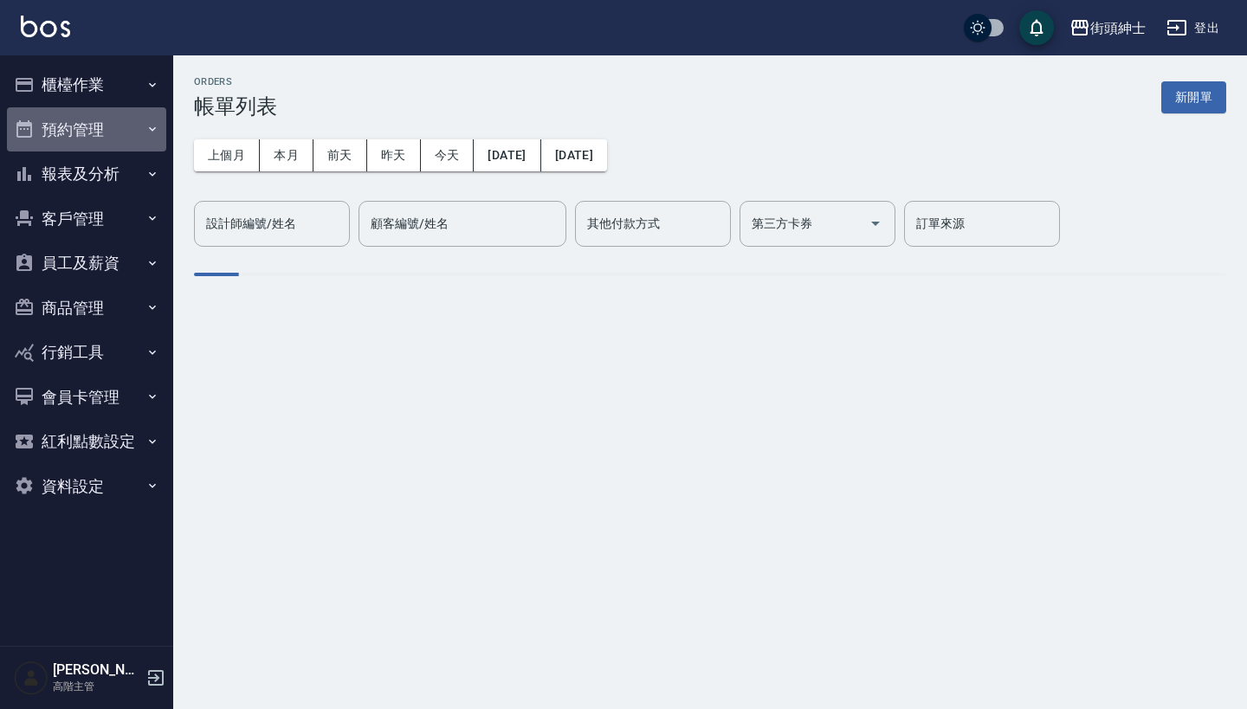
click at [128, 131] on button "預約管理" at bounding box center [86, 129] width 159 height 45
click at [126, 115] on button "預約管理" at bounding box center [86, 129] width 159 height 45
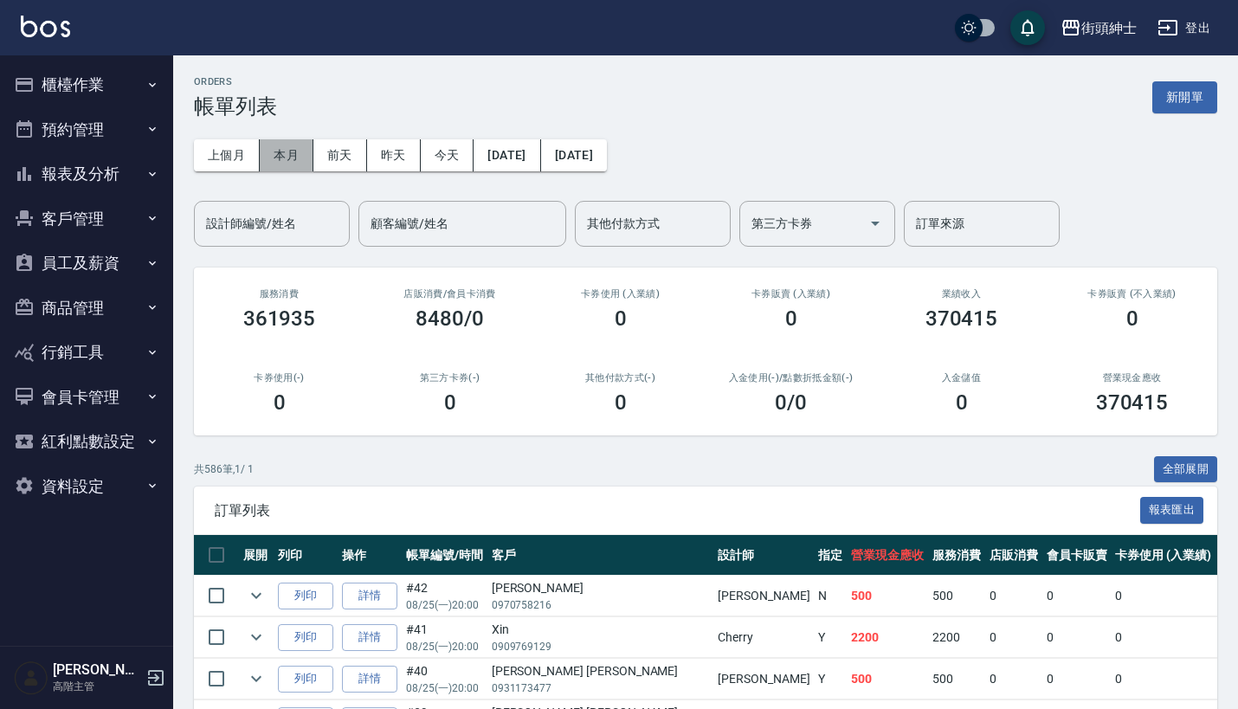
click at [289, 152] on button "本月" at bounding box center [287, 155] width 54 height 32
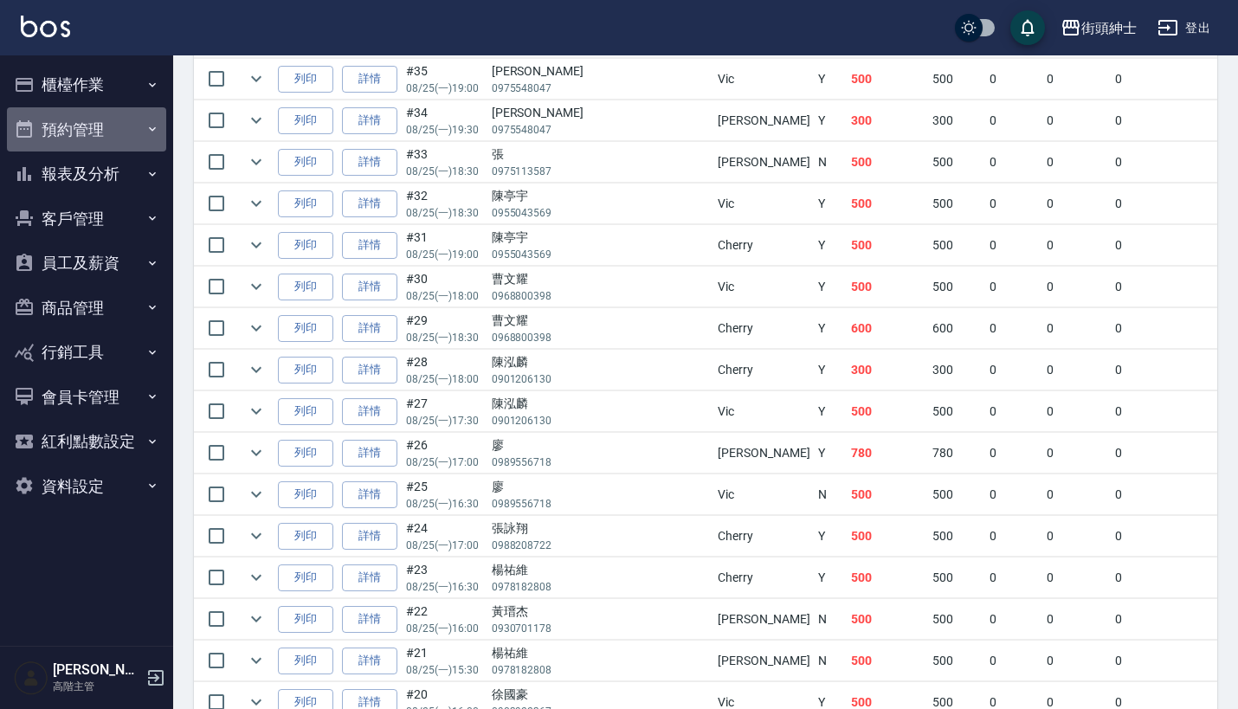
click at [85, 126] on button "預約管理" at bounding box center [86, 129] width 159 height 45
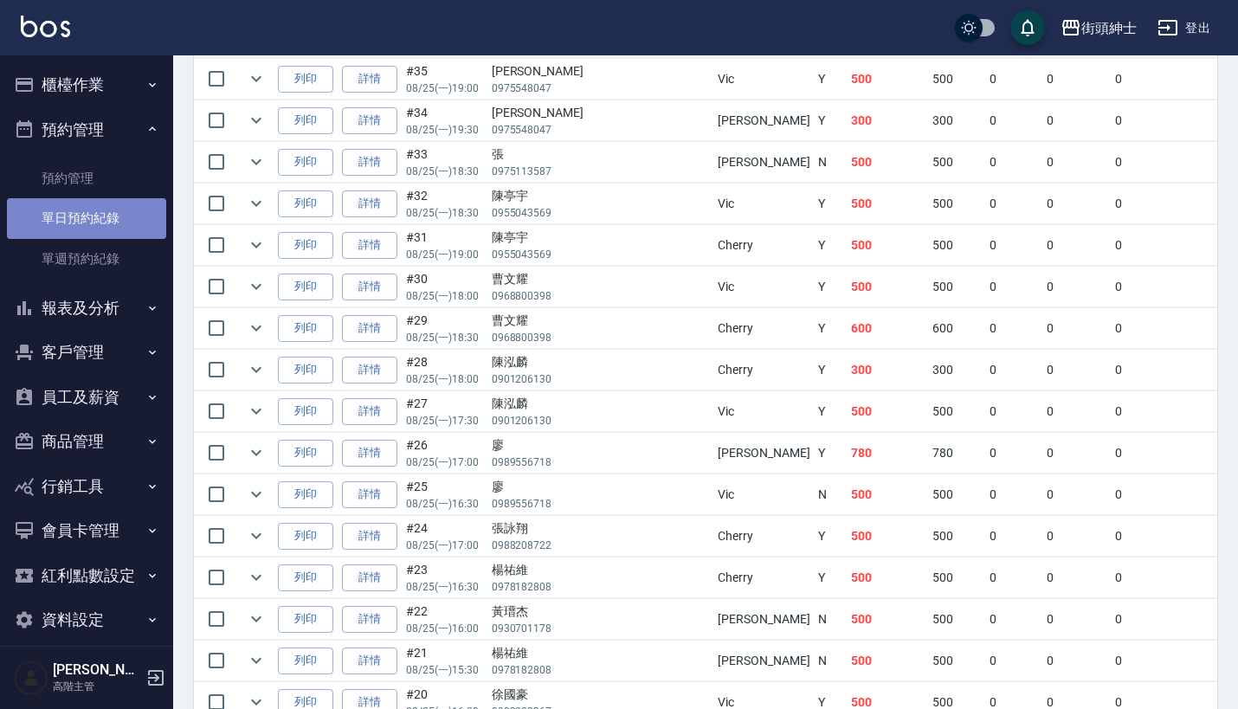
click at [109, 224] on link "單日預約紀錄" at bounding box center [86, 218] width 159 height 40
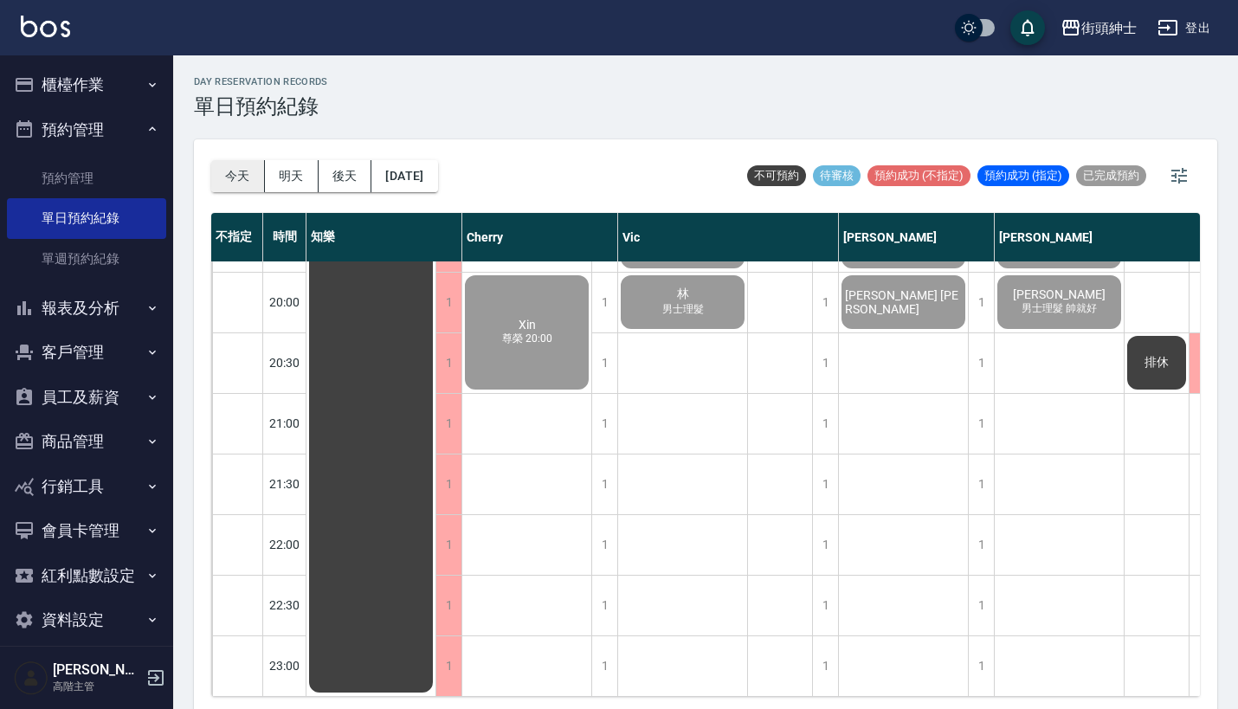
click at [229, 184] on button "今天" at bounding box center [238, 176] width 54 height 32
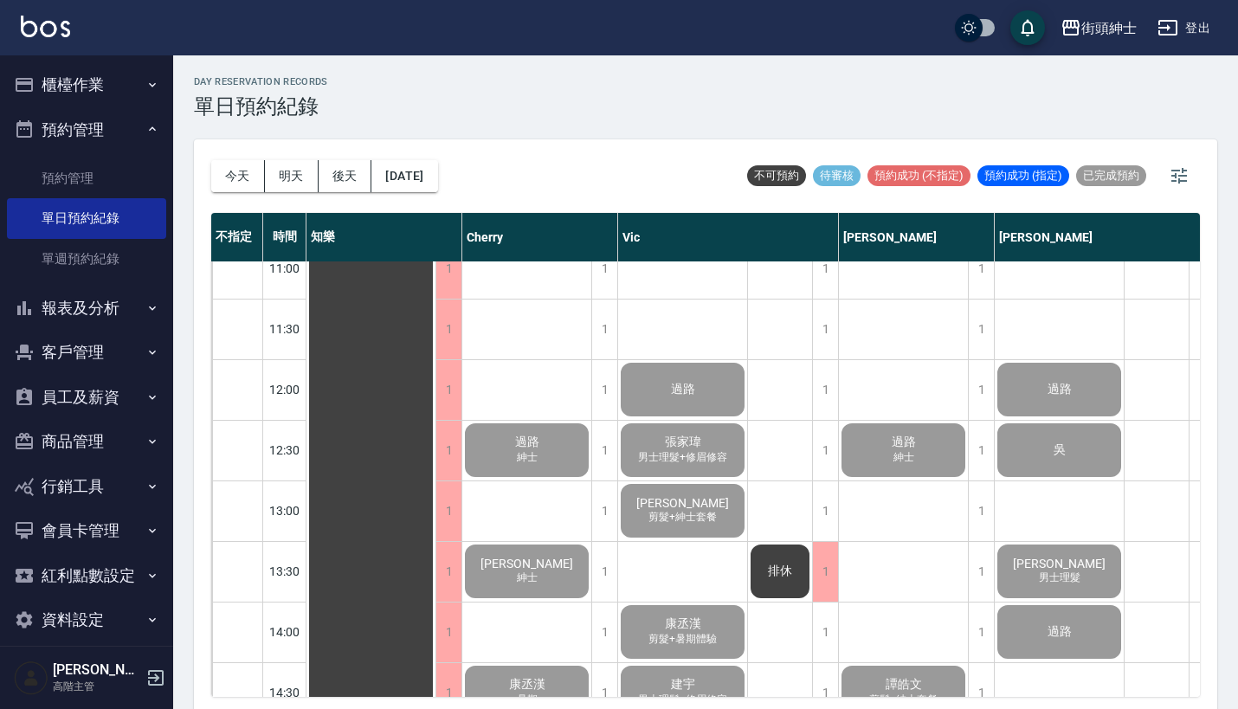
click at [102, 77] on button "櫃檯作業" at bounding box center [86, 84] width 159 height 45
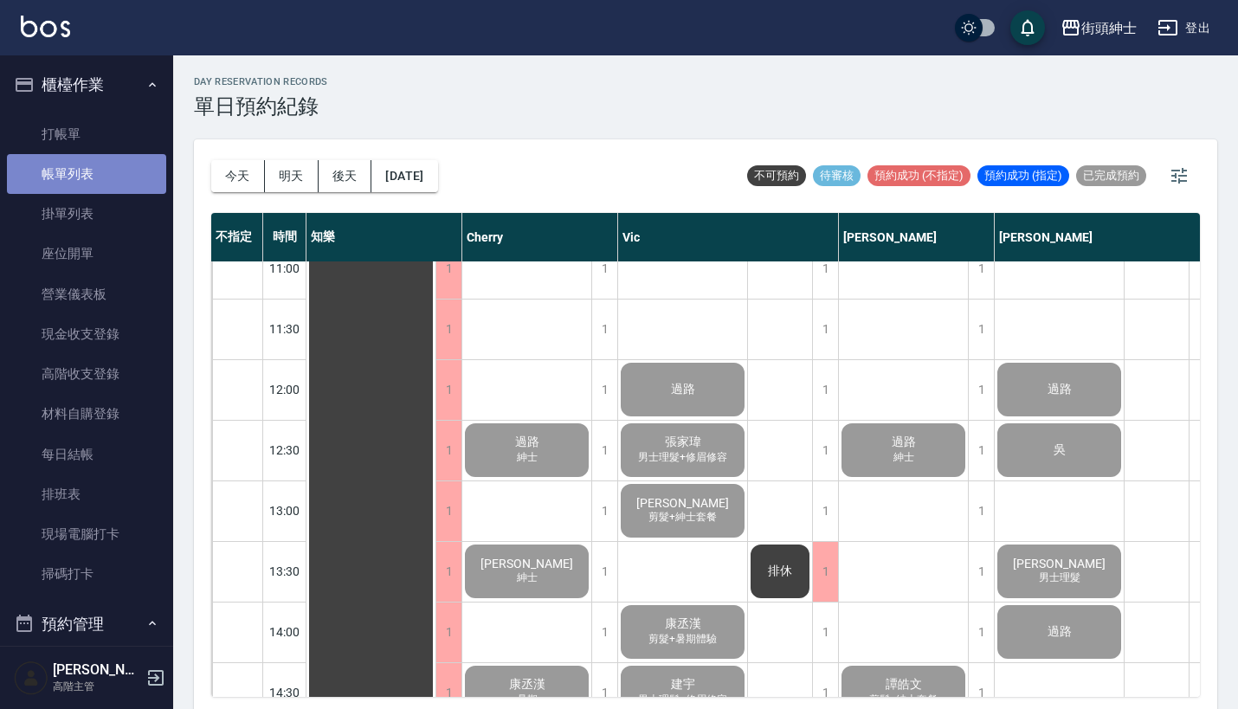
click at [111, 175] on link "帳單列表" at bounding box center [86, 174] width 159 height 40
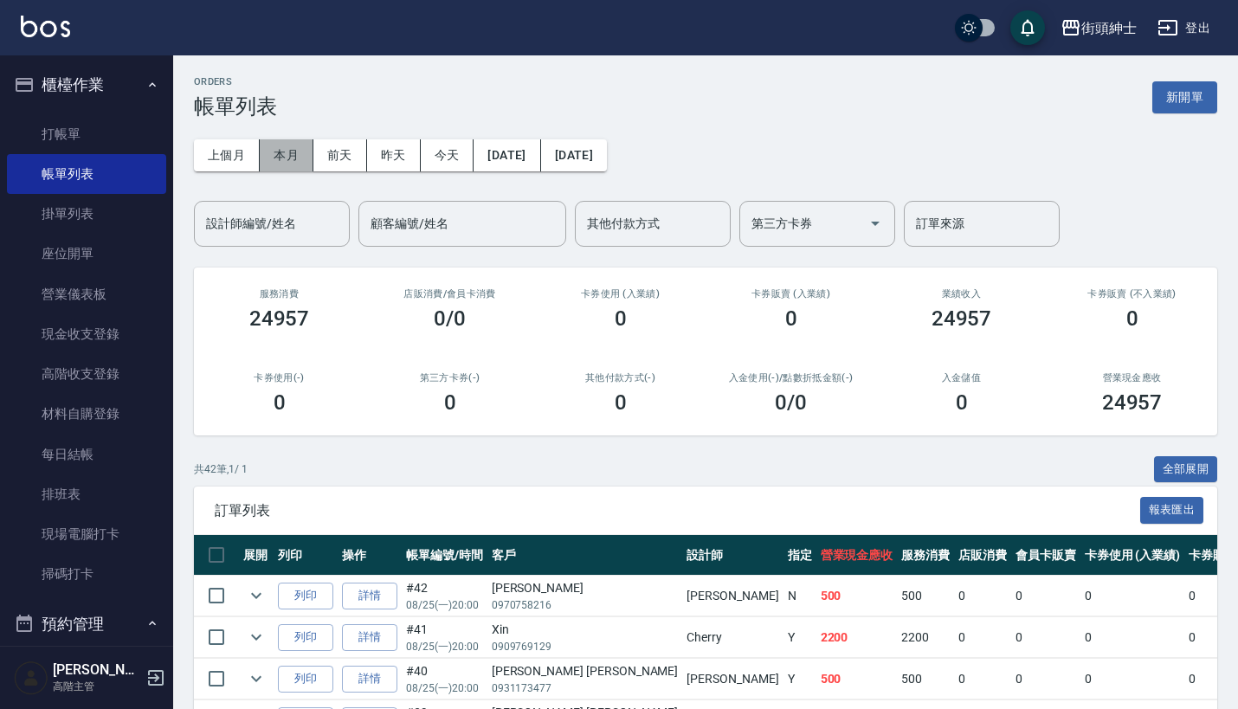
click at [290, 149] on button "本月" at bounding box center [287, 155] width 54 height 32
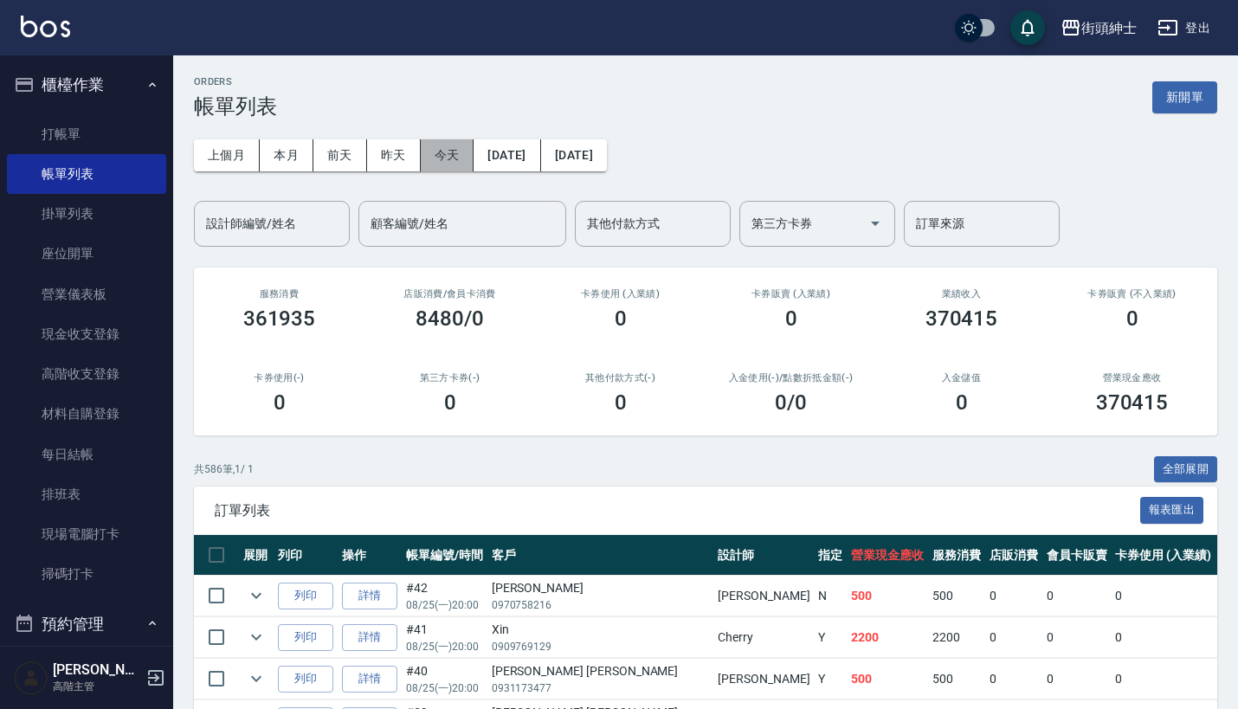
click at [457, 151] on button "今天" at bounding box center [448, 155] width 54 height 32
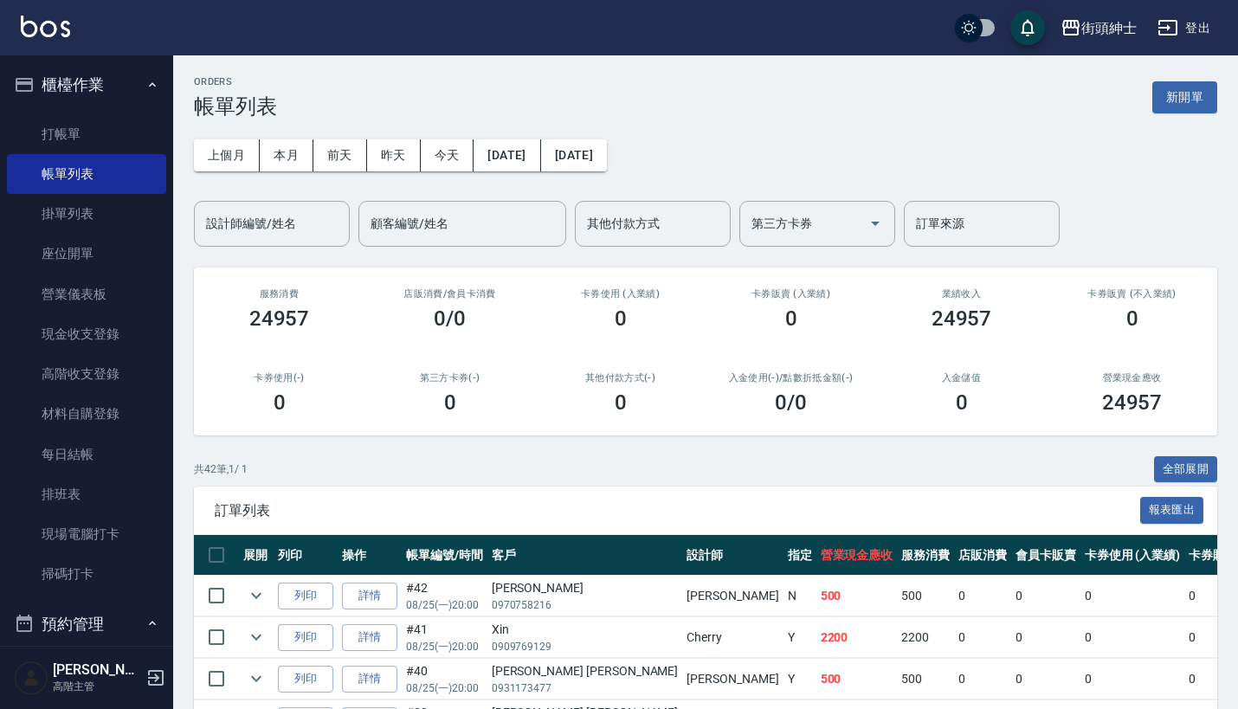
click at [92, 83] on button "櫃檯作業" at bounding box center [86, 84] width 159 height 45
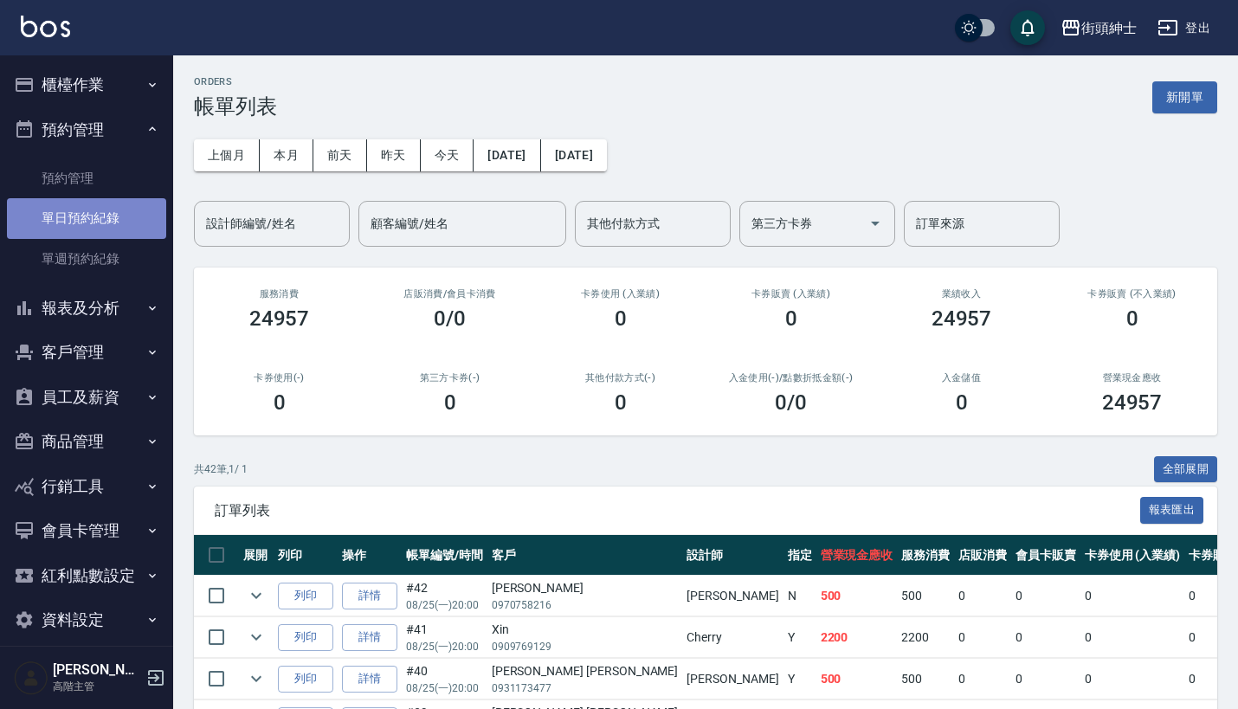
click at [94, 211] on link "單日預約紀錄" at bounding box center [86, 218] width 159 height 40
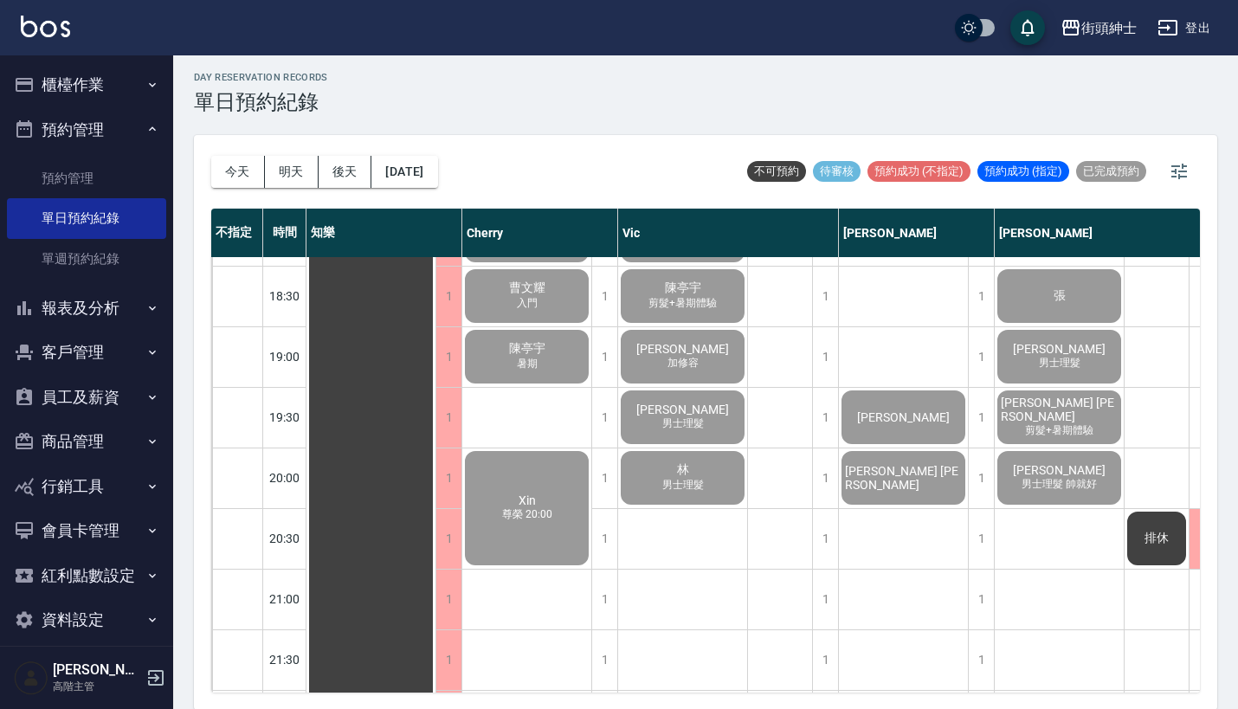
scroll to position [499, 0]
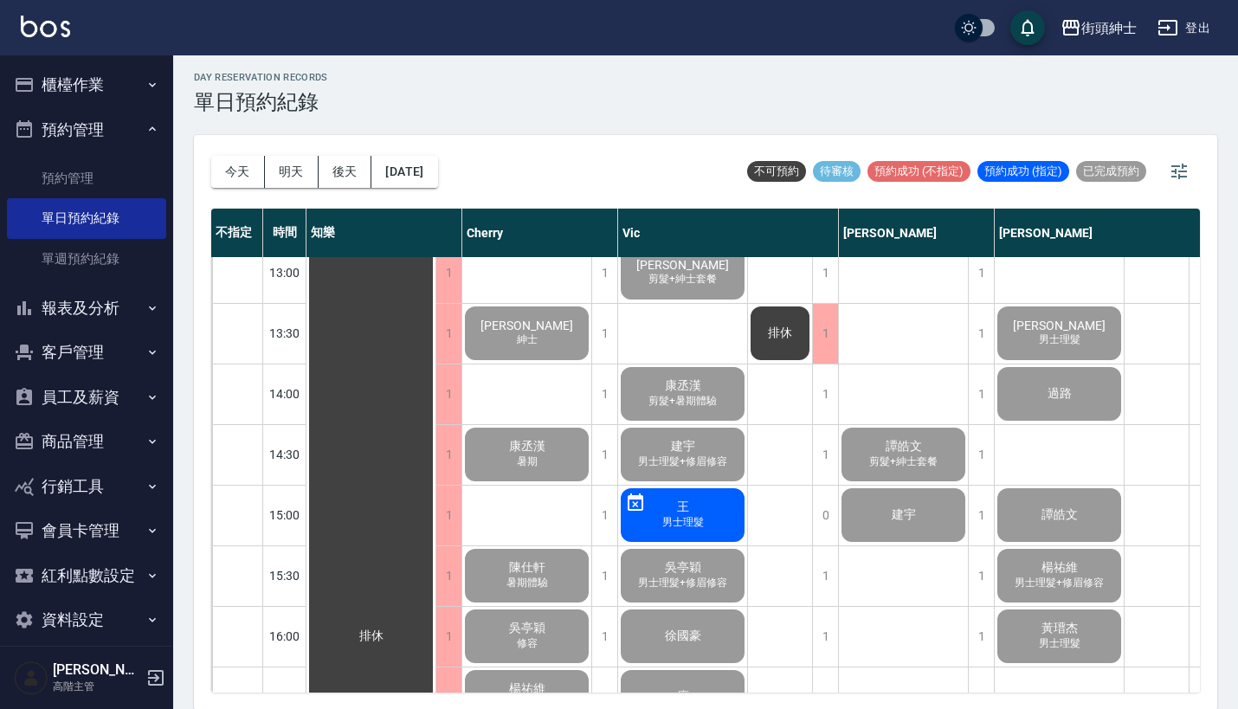
click at [131, 75] on button "櫃檯作業" at bounding box center [86, 84] width 159 height 45
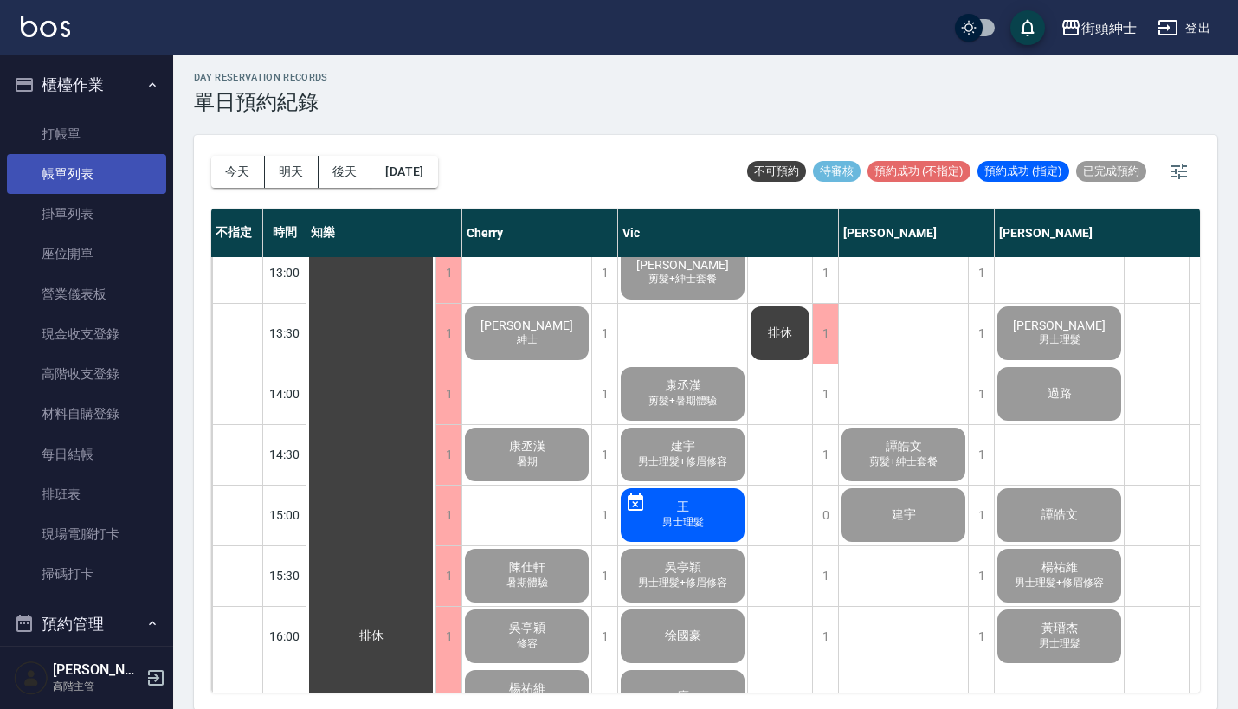
click at [101, 185] on link "帳單列表" at bounding box center [86, 174] width 159 height 40
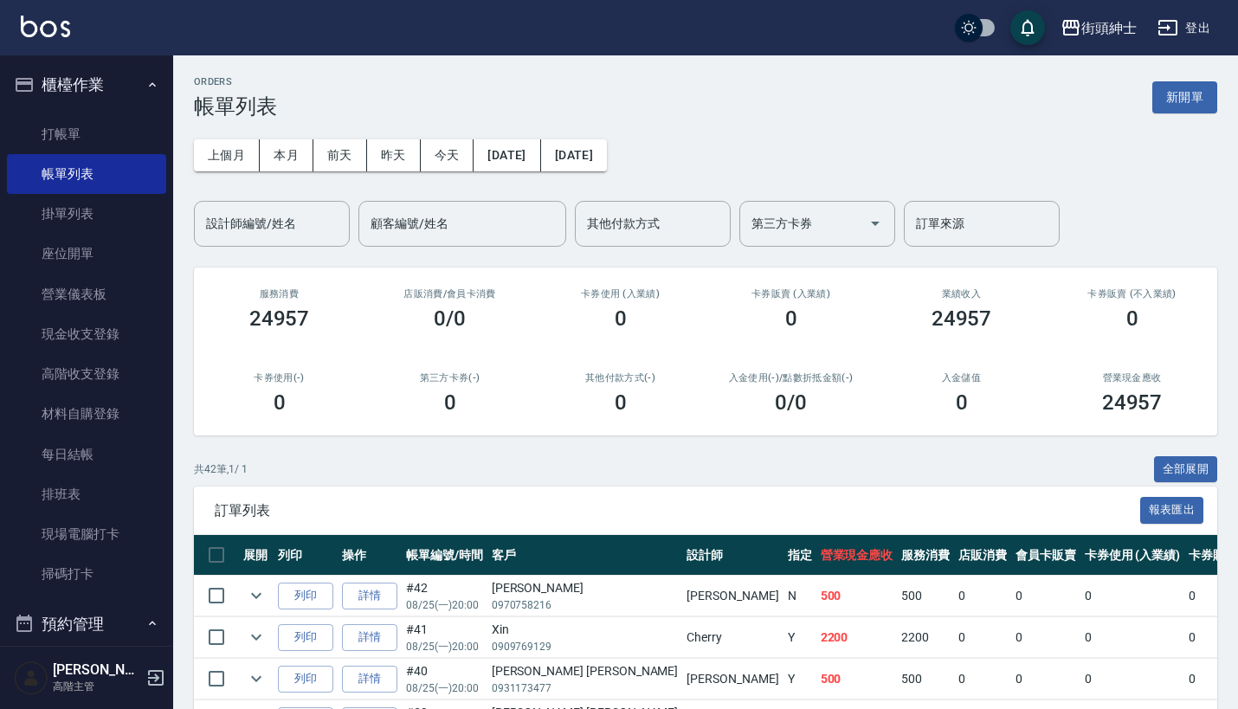
drag, startPoint x: 396, startPoint y: 429, endPoint x: 396, endPoint y: 457, distance: 27.7
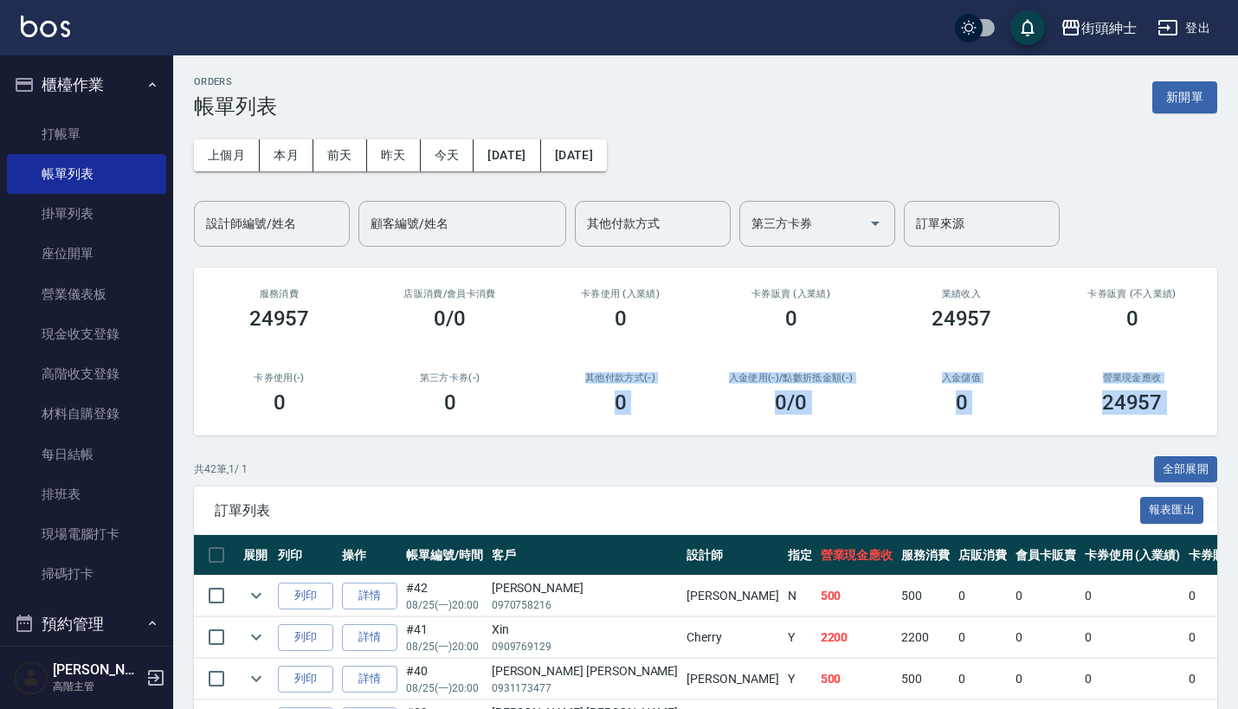
click at [759, 93] on div "ORDERS 帳單列表 新開單" at bounding box center [705, 97] width 1023 height 42
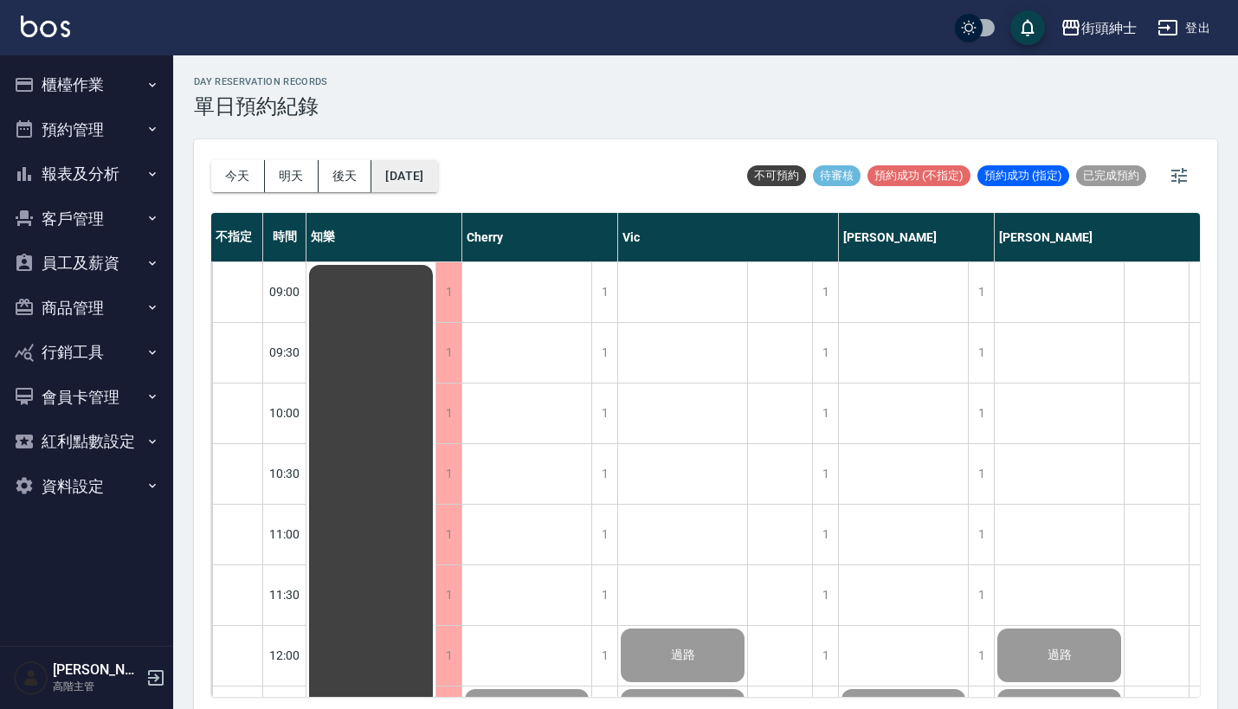
click at [432, 186] on button "[DATE]" at bounding box center [404, 176] width 66 height 32
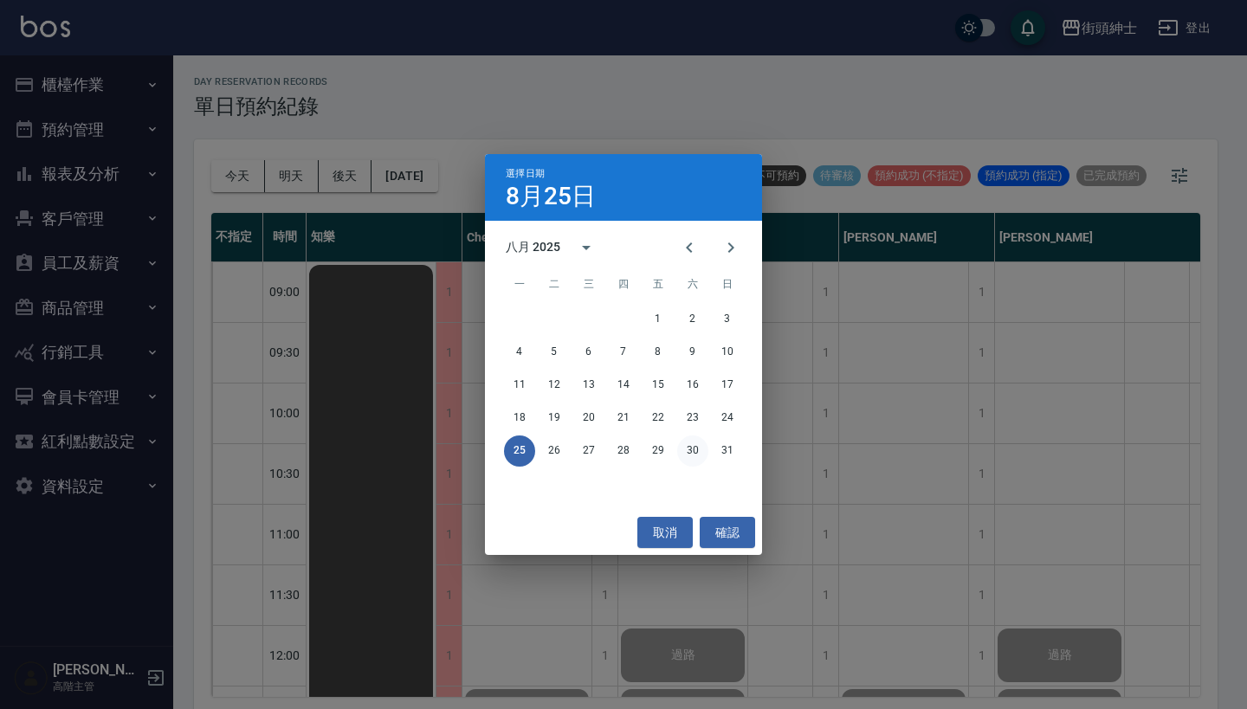
click at [692, 441] on button "30" at bounding box center [692, 450] width 31 height 31
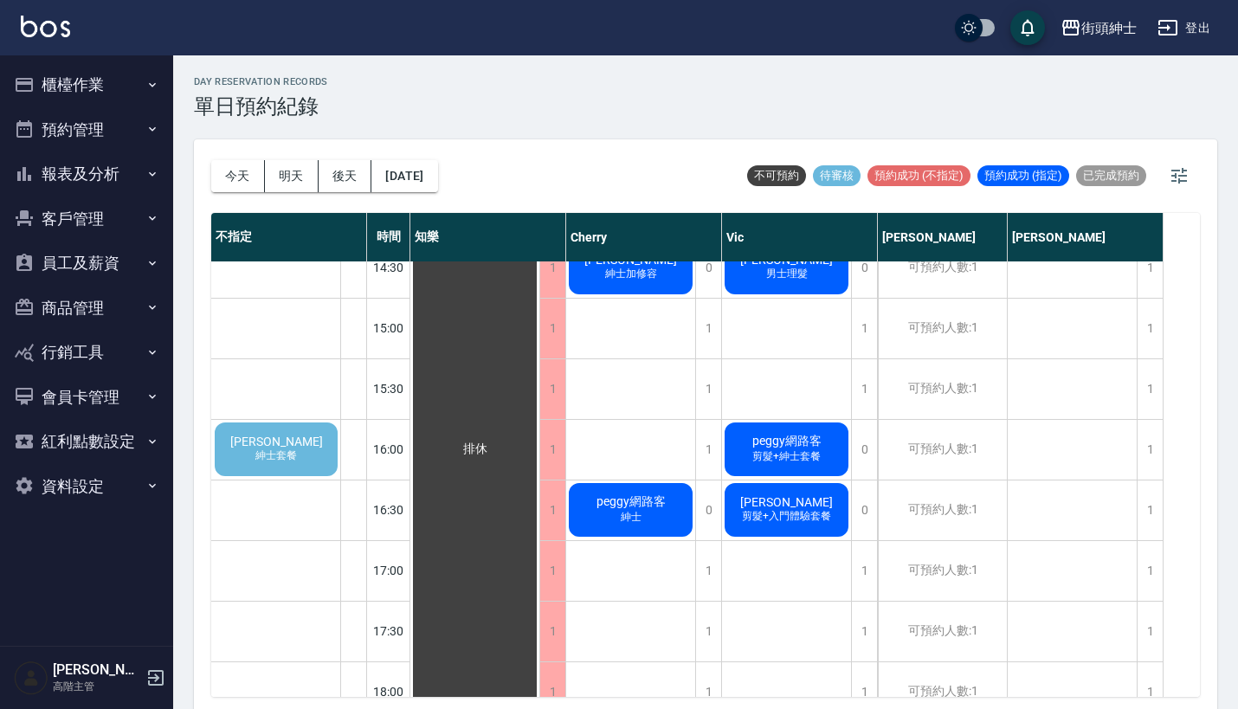
scroll to position [734, 0]
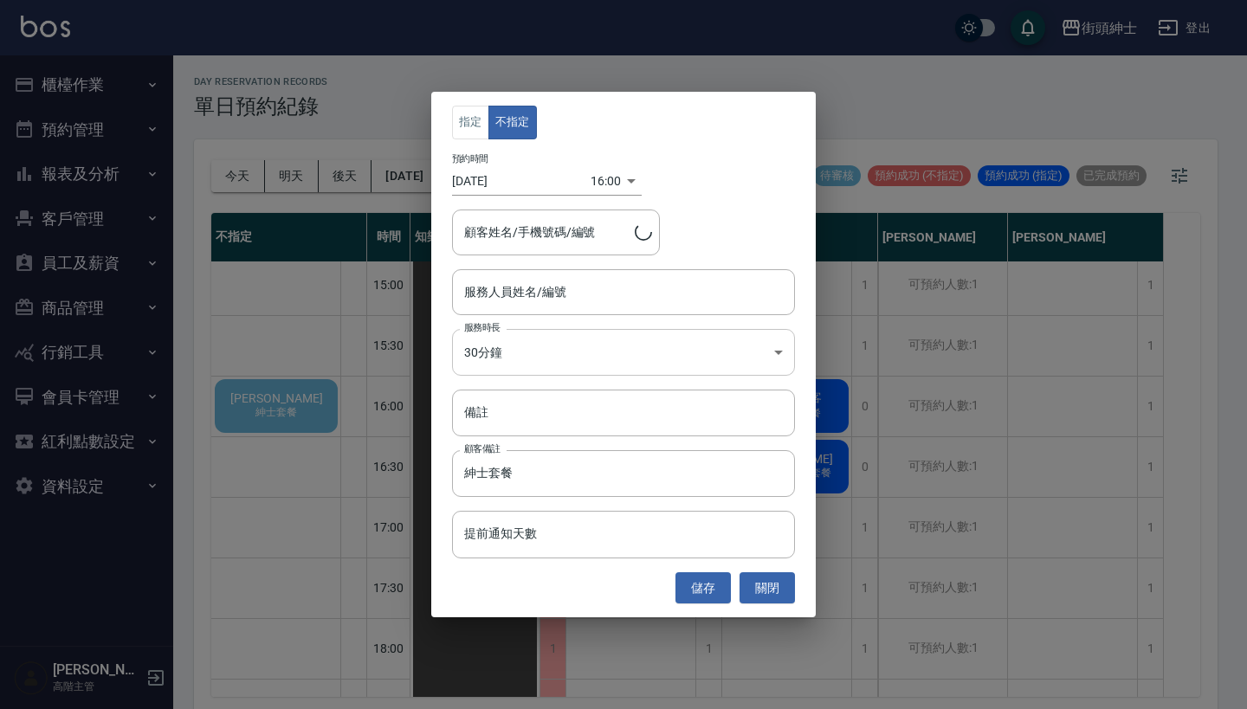
type input "[PERSON_NAME]/0968635105"
click at [567, 302] on input "服務人員姓名/編號" at bounding box center [623, 292] width 327 height 30
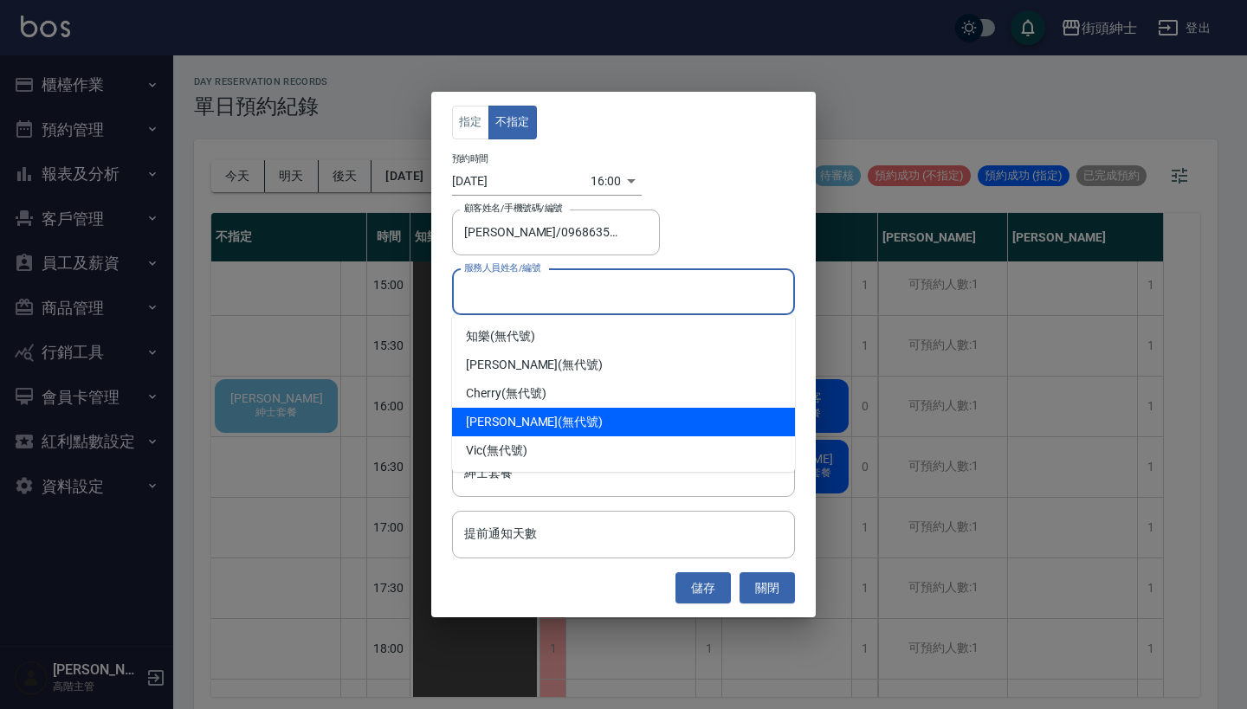
click at [560, 413] on div "[PERSON_NAME] (無代號)" at bounding box center [623, 422] width 343 height 29
type input "[PERSON_NAME](無代號)"
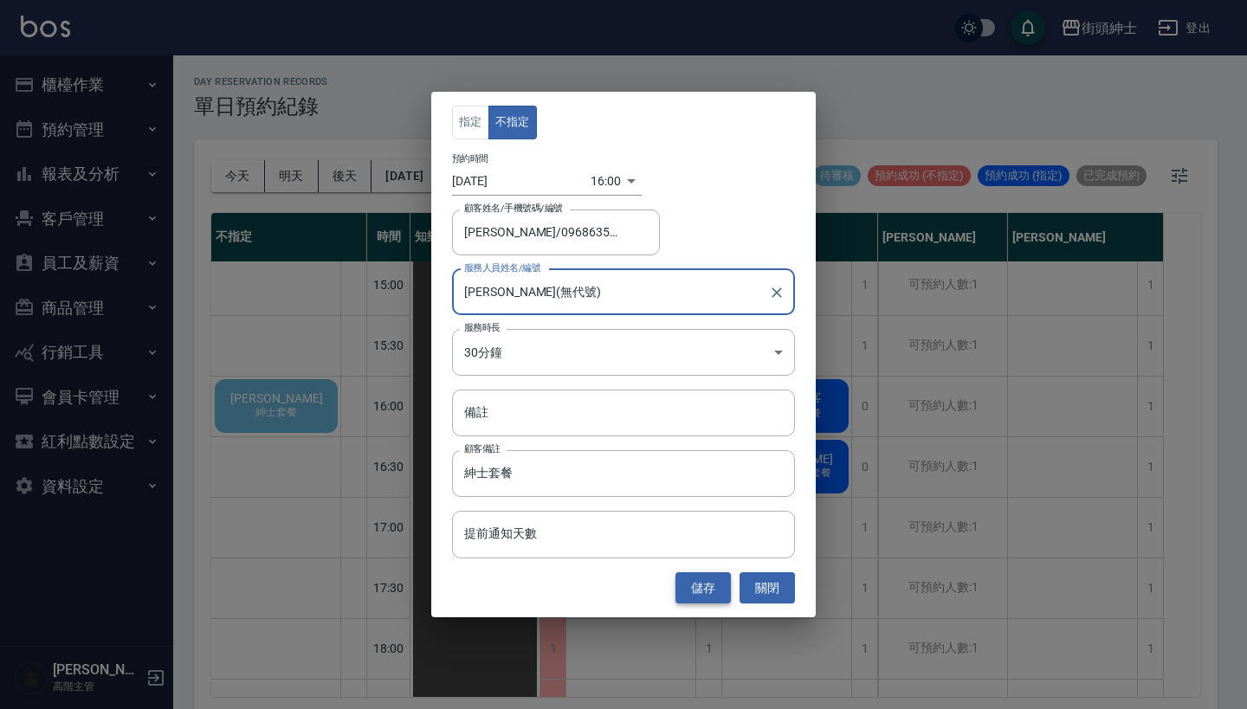
click at [724, 595] on button "儲存" at bounding box center [702, 588] width 55 height 32
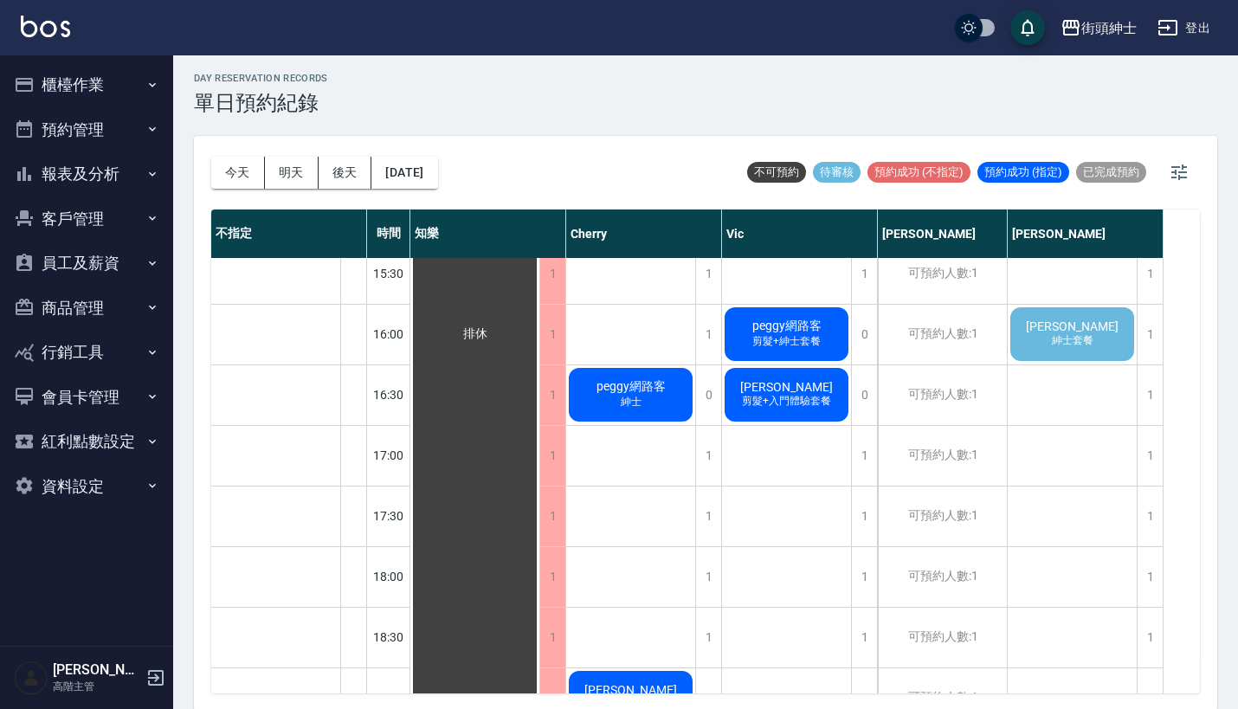
scroll to position [767, 0]
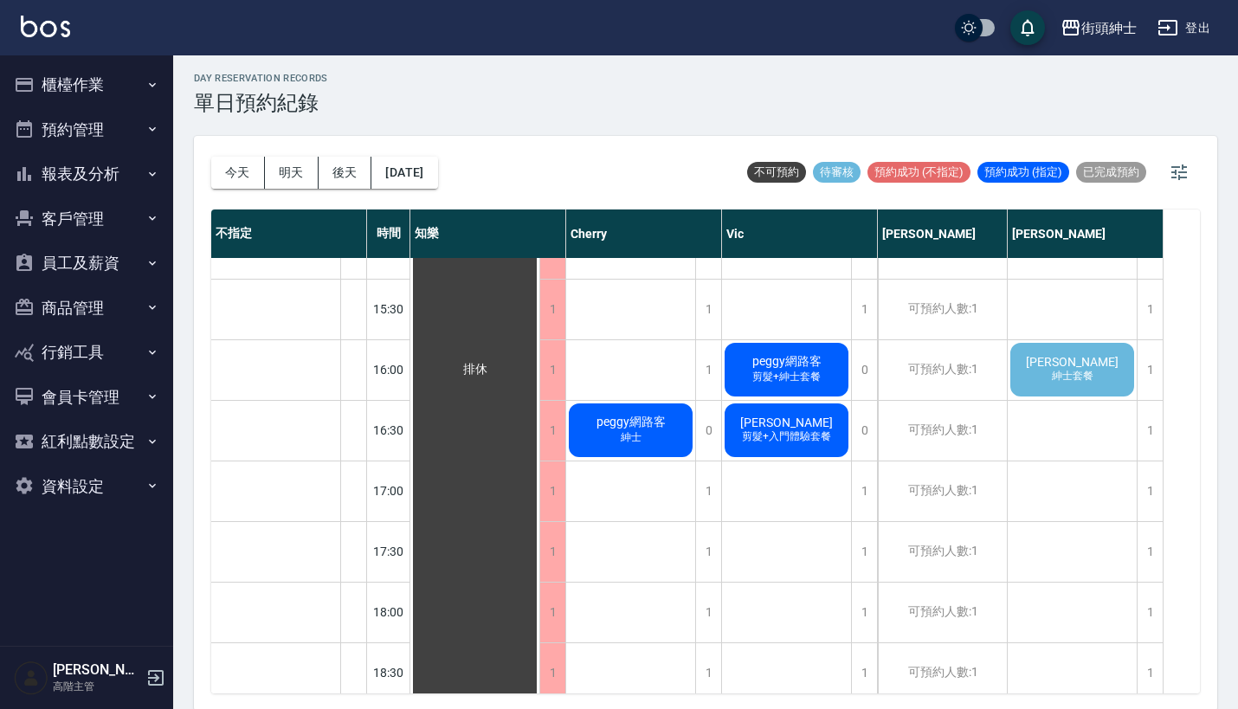
click at [491, 366] on span "[PERSON_NAME]" at bounding box center [475, 370] width 31 height 16
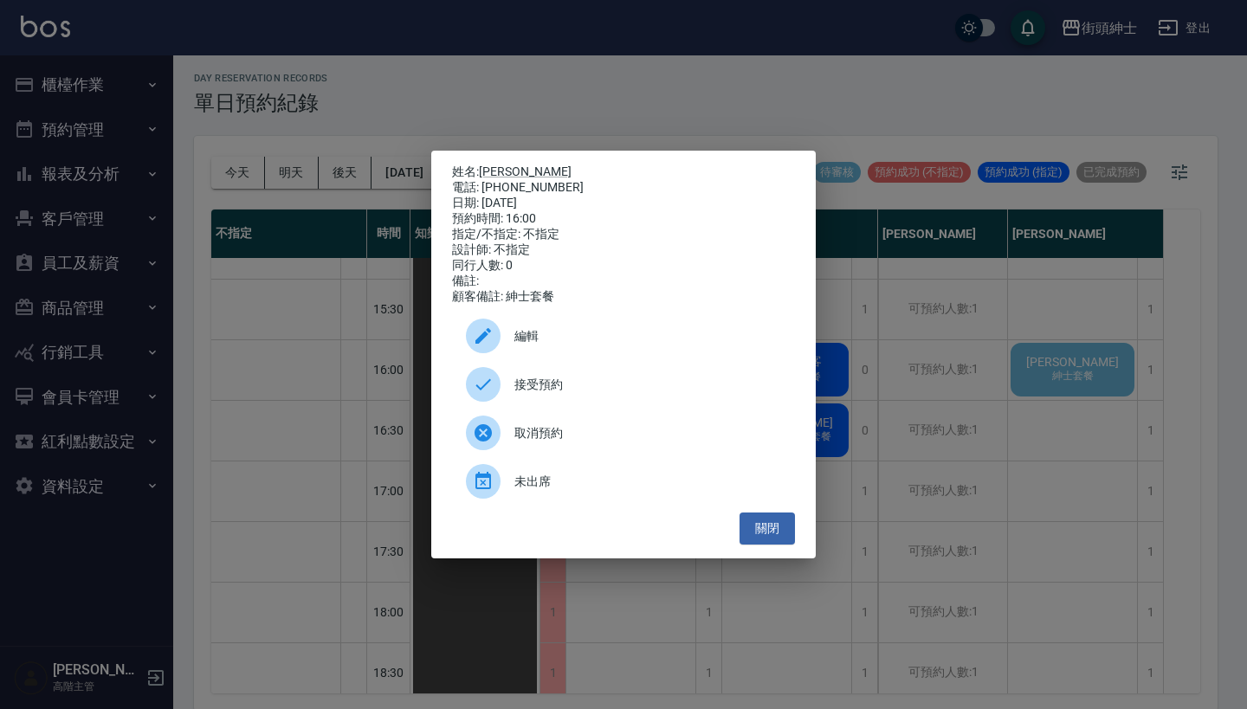
click at [577, 403] on div "接受預約" at bounding box center [623, 384] width 343 height 48
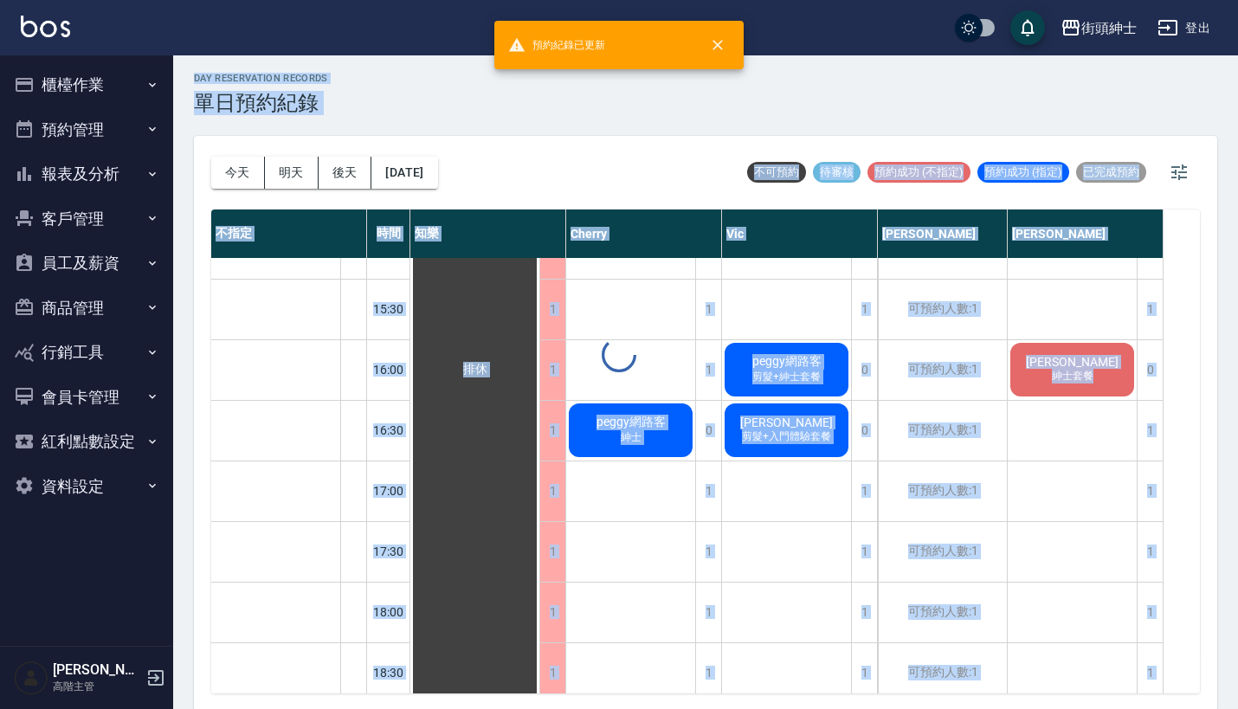
click at [1090, 373] on div "day Reservation records 單日預約紀錄 今天 明天 後天 2025/08/30 不可預約 待審核 預約成功 (不指定) 預約成功 (指定…" at bounding box center [705, 381] width 1065 height 659
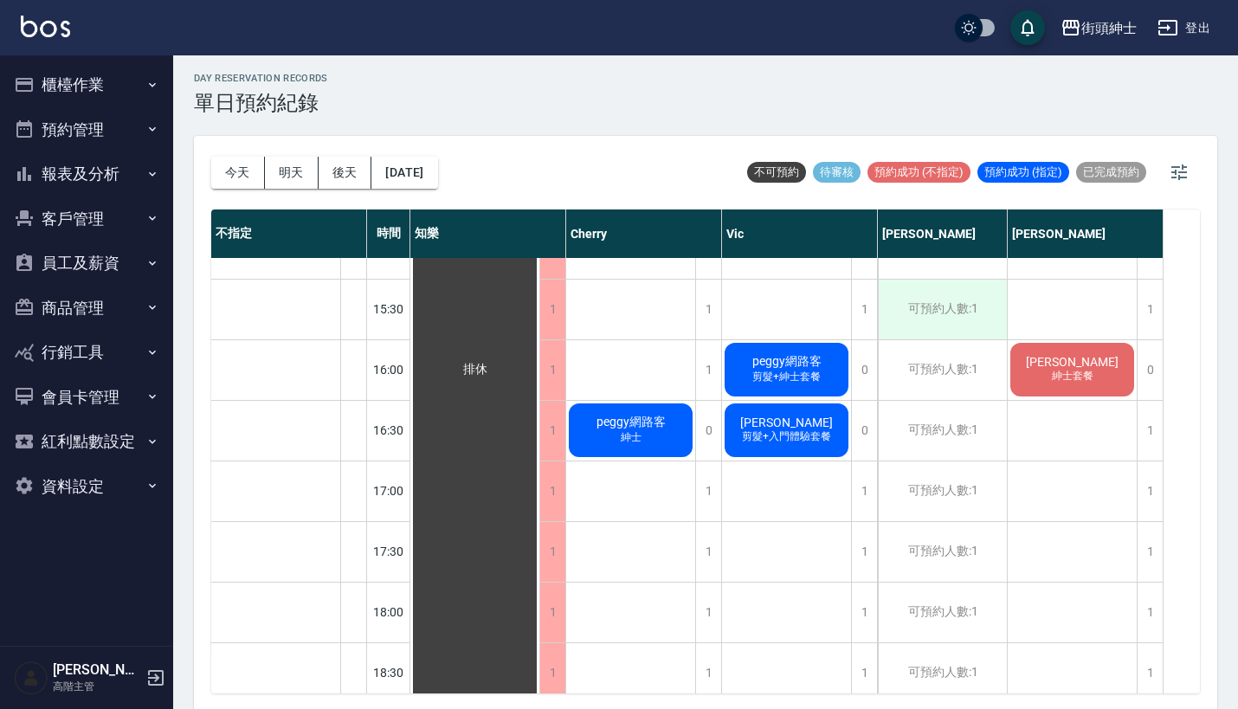
click at [917, 298] on div "可預約人數:1" at bounding box center [942, 310] width 129 height 60
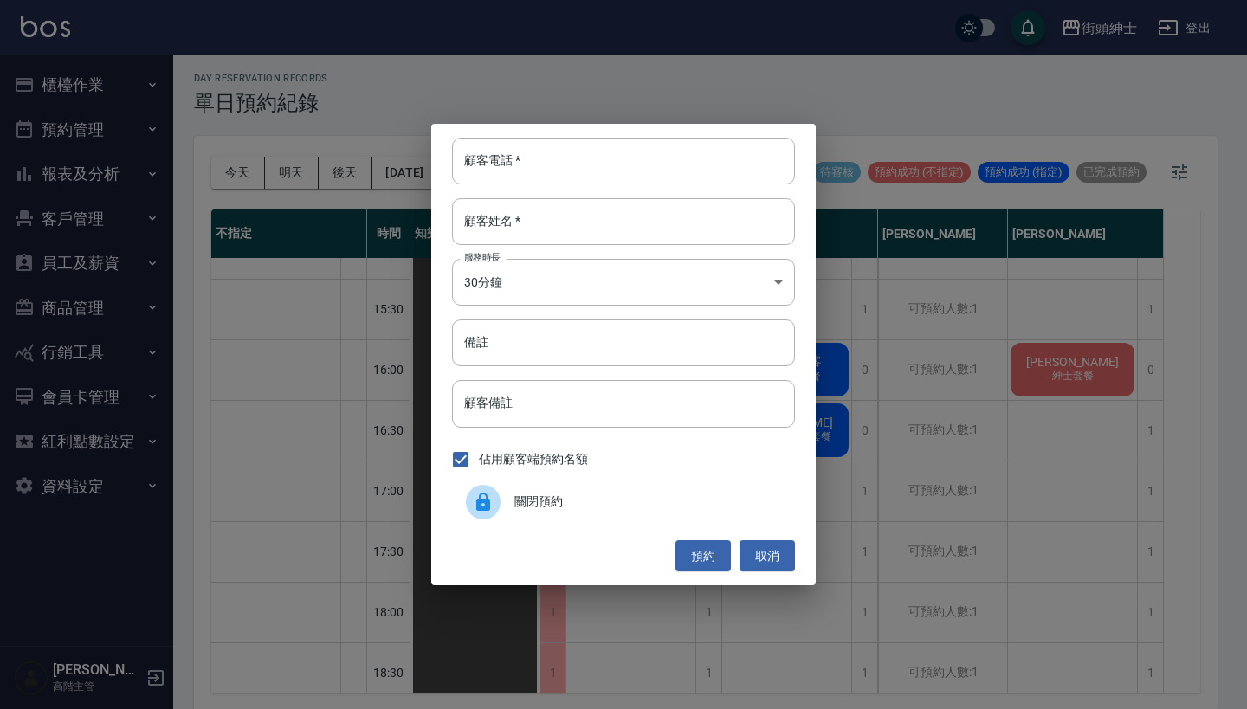
click at [1090, 320] on div "顧客電話   * 顧客電話   * 顧客姓名   * 顧客姓名   * 服務時長 30分鐘 1 服務時長 備註 備註 顧客備註 顧客備註 佔用顧客端預約名額 …" at bounding box center [623, 354] width 1247 height 709
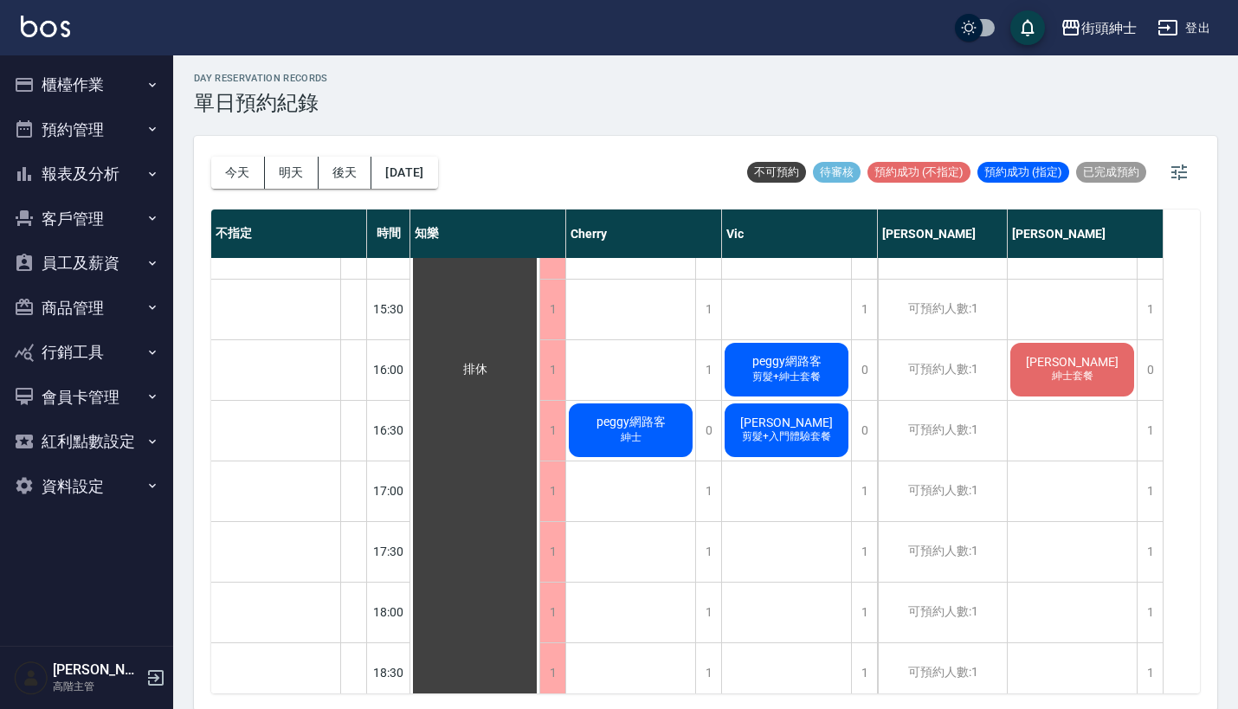
click at [491, 362] on span "林彥綸" at bounding box center [475, 370] width 31 height 16
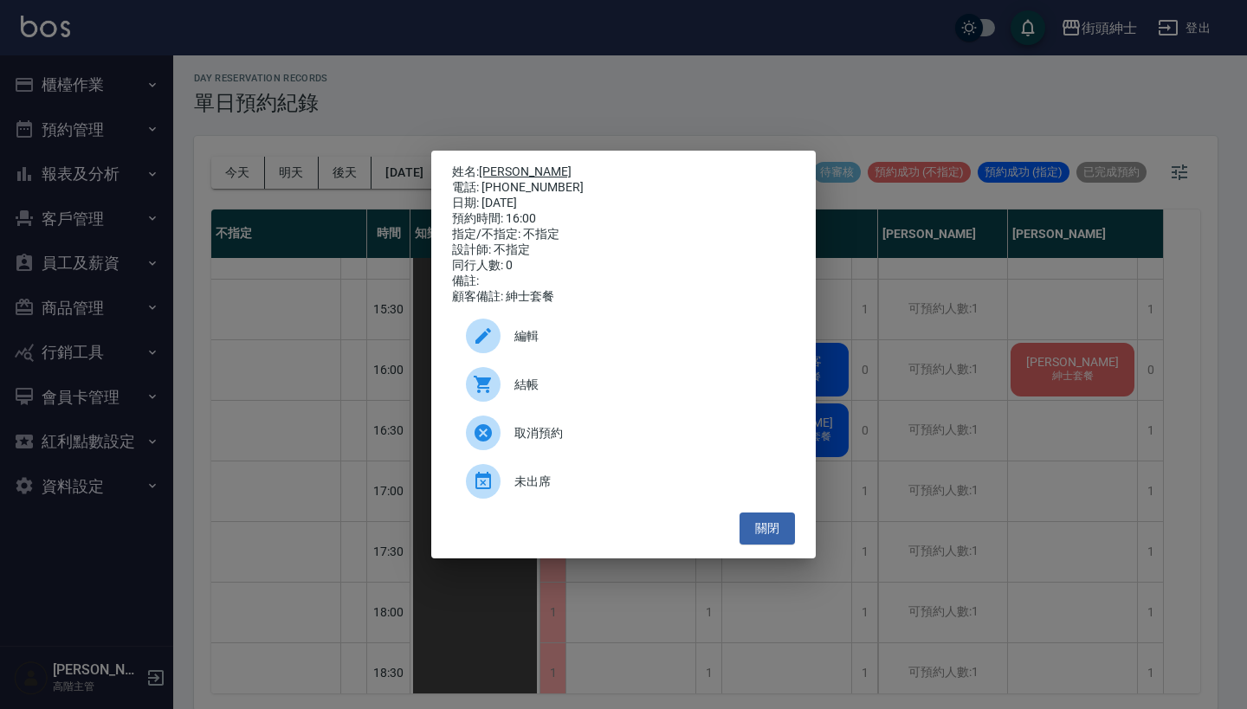
drag, startPoint x: 543, startPoint y: 179, endPoint x: 485, endPoint y: 163, distance: 60.3
click at [485, 164] on div "姓名: 林彥綸 電話: 0968635105 日期: 2025/08/30 預約時間: 16:00 指定/不指定: 不指定 設計師: 不指定 同行人數: 0 …" at bounding box center [623, 234] width 343 height 140
copy div "姓名: 林彥綸 電話: 0968635105"
click at [573, 111] on div "姓名: 林彥綸 電話: 0968635105 日期: 2025/08/30 預約時間: 16:00 指定/不指定: 不指定 設計師: 不指定 同行人數: 0 …" at bounding box center [623, 354] width 1247 height 709
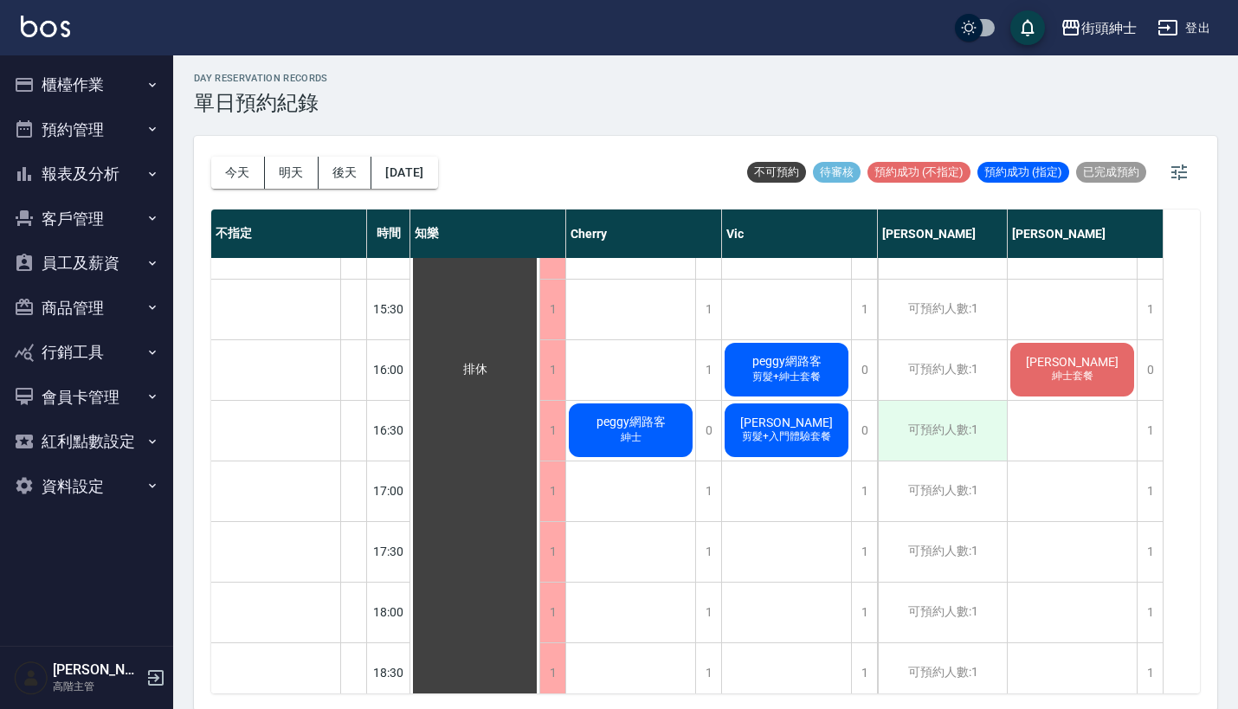
click at [936, 412] on div "可預約人數:1" at bounding box center [942, 431] width 129 height 60
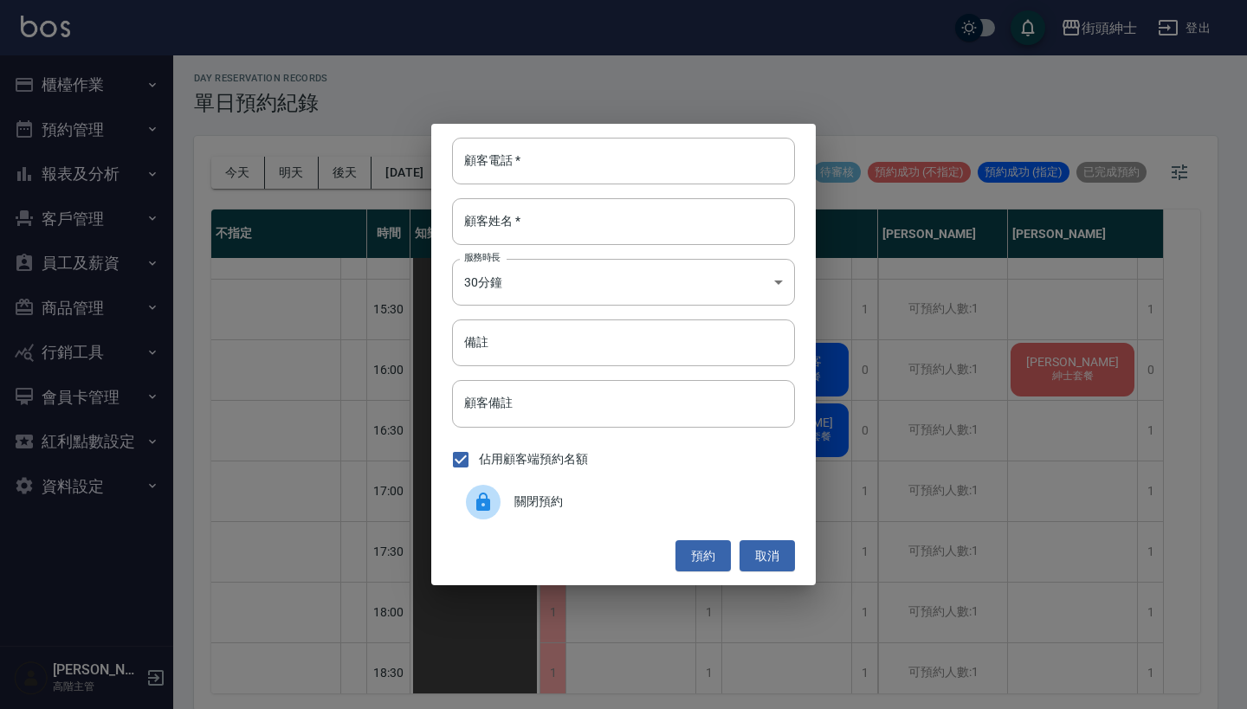
click at [534, 132] on div "顧客電話   * 顧客電話   * 顧客姓名   * 顧客姓名   * 服務時長 30分鐘 1 服務時長 備註 備註 顧客備註 顧客備註 佔用顧客端預約名額 …" at bounding box center [623, 354] width 384 height 461
paste input "林彥綸 電話: 0968635105"
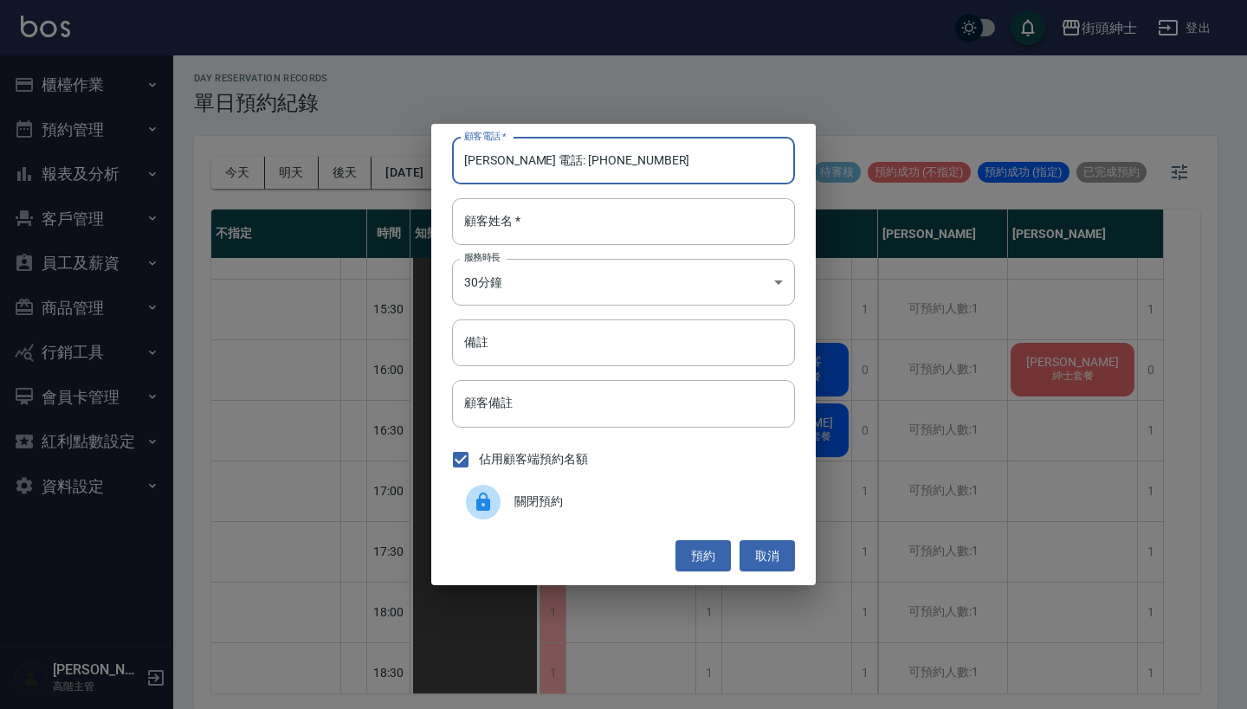
type input "林彥綸 電話: 0968635105"
click at [501, 247] on div "顧客電話   * 林彥綸 電話: 0968635105 顧客電話   * 顧客姓名   * 顧客姓名   * 服務時長 30分鐘 1 服務時長 備註 備註 顧…" at bounding box center [623, 354] width 384 height 461
click at [496, 250] on div "顧客電話   * 林彥綸 電話: 0968635105 顧客電話   * 顧客姓名   * 顧客姓名   * 服務時長 30分鐘 1 服務時長 備註 備註 顧…" at bounding box center [623, 354] width 384 height 461
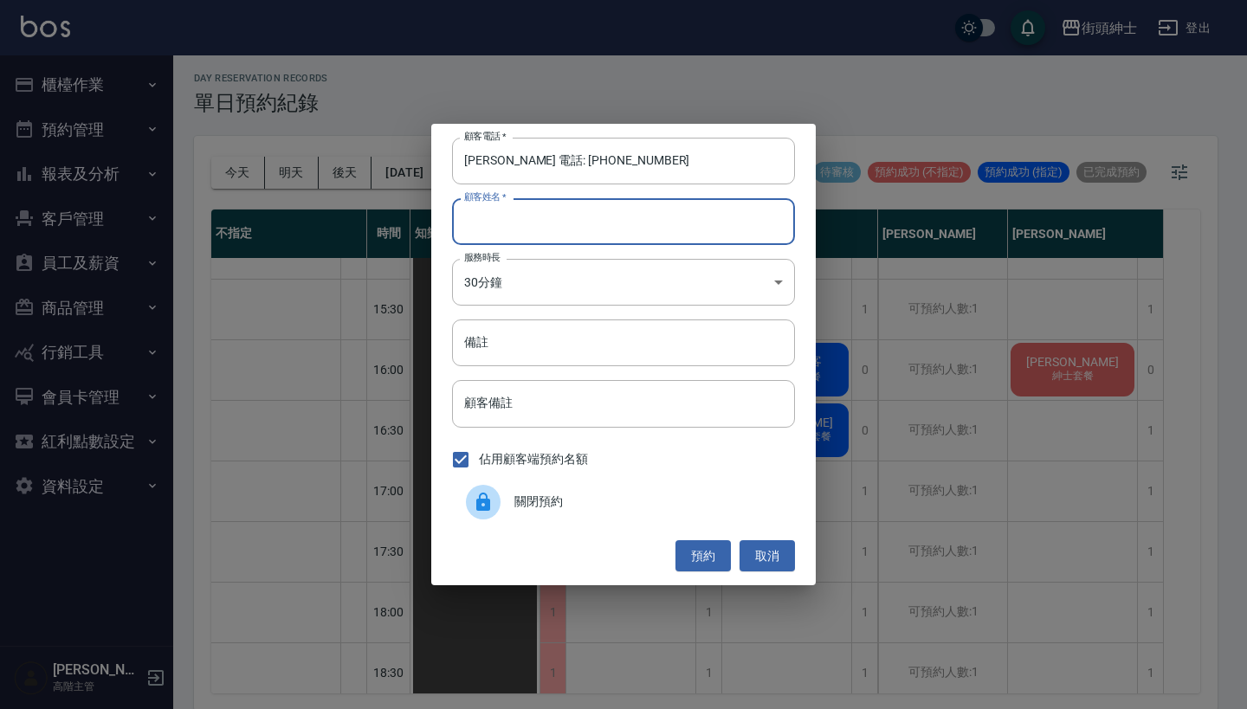
paste input "林彥綸 電話: 0968635105"
type input "林彥綸 電話: 0968635105"
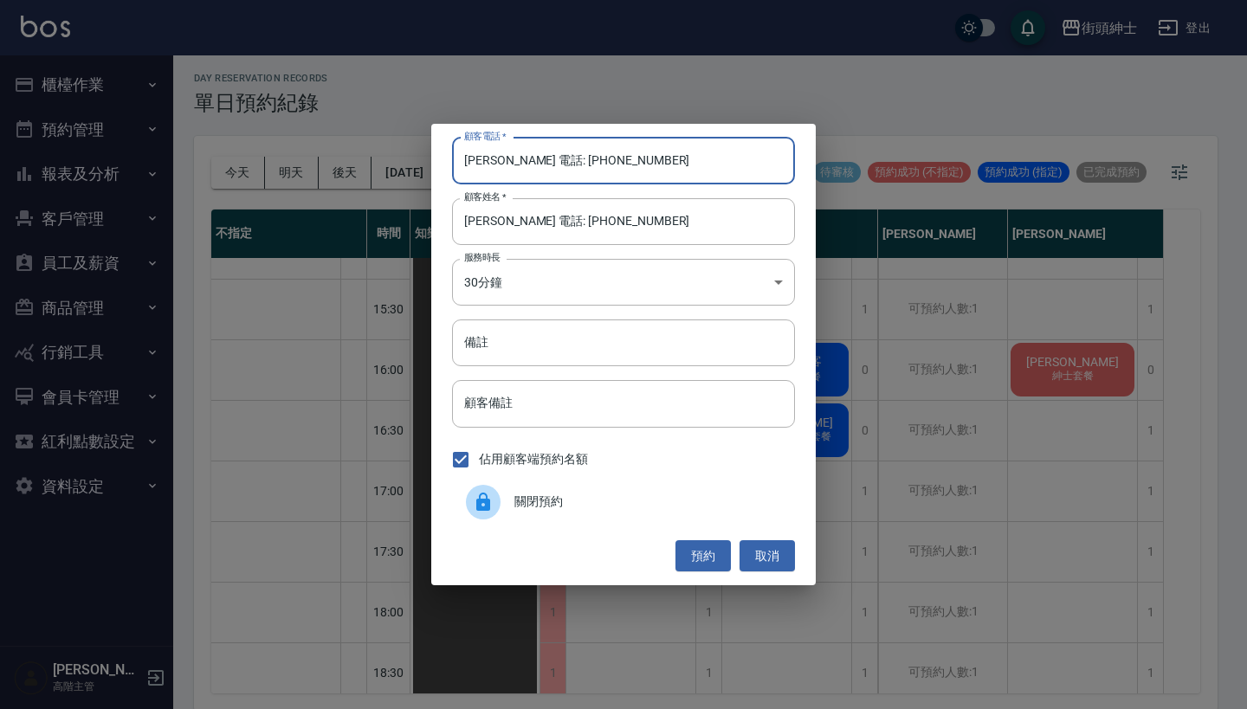
drag, startPoint x: 534, startPoint y: 160, endPoint x: 355, endPoint y: 135, distance: 180.9
click at [355, 135] on div "顧客電話   * 林彥綸 電話: 0968635105 顧客電話   * 顧客姓名   * 林彥綸 電話: 0968635105 顧客姓名   * 服務時長 …" at bounding box center [623, 354] width 1247 height 709
type input "0968635105"
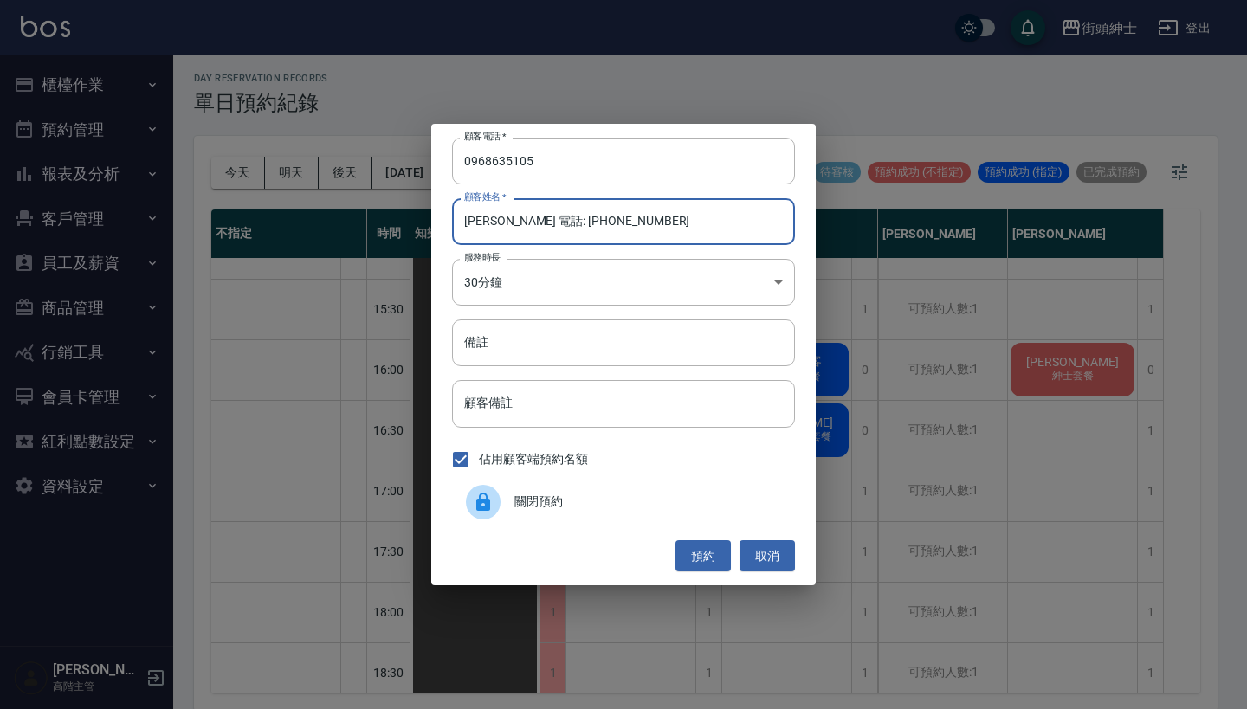
drag, startPoint x: 648, startPoint y: 217, endPoint x: 500, endPoint y: 219, distance: 147.2
click at [500, 219] on input "林彥綸 電話: 0968635105" at bounding box center [623, 221] width 343 height 47
type input "林彥綸"
click at [515, 338] on input "備註" at bounding box center [623, 342] width 343 height 47
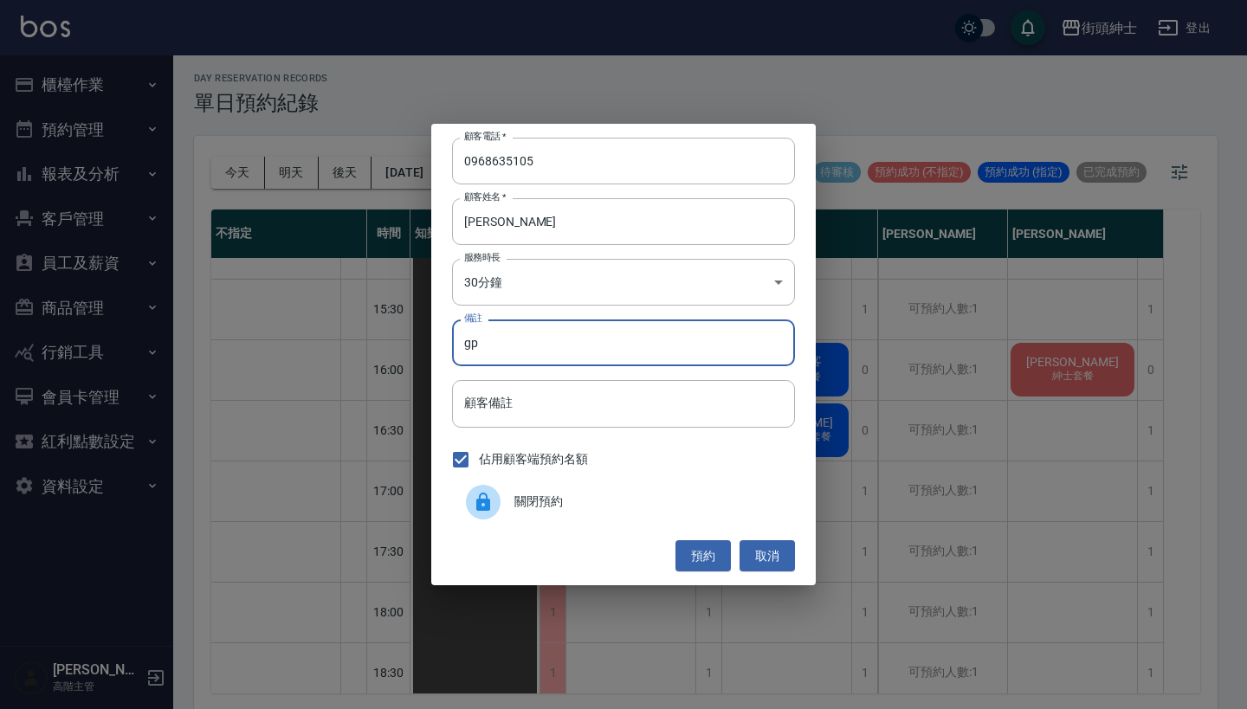
type input "g"
type input "紳士"
click at [680, 551] on button "預約" at bounding box center [702, 556] width 55 height 32
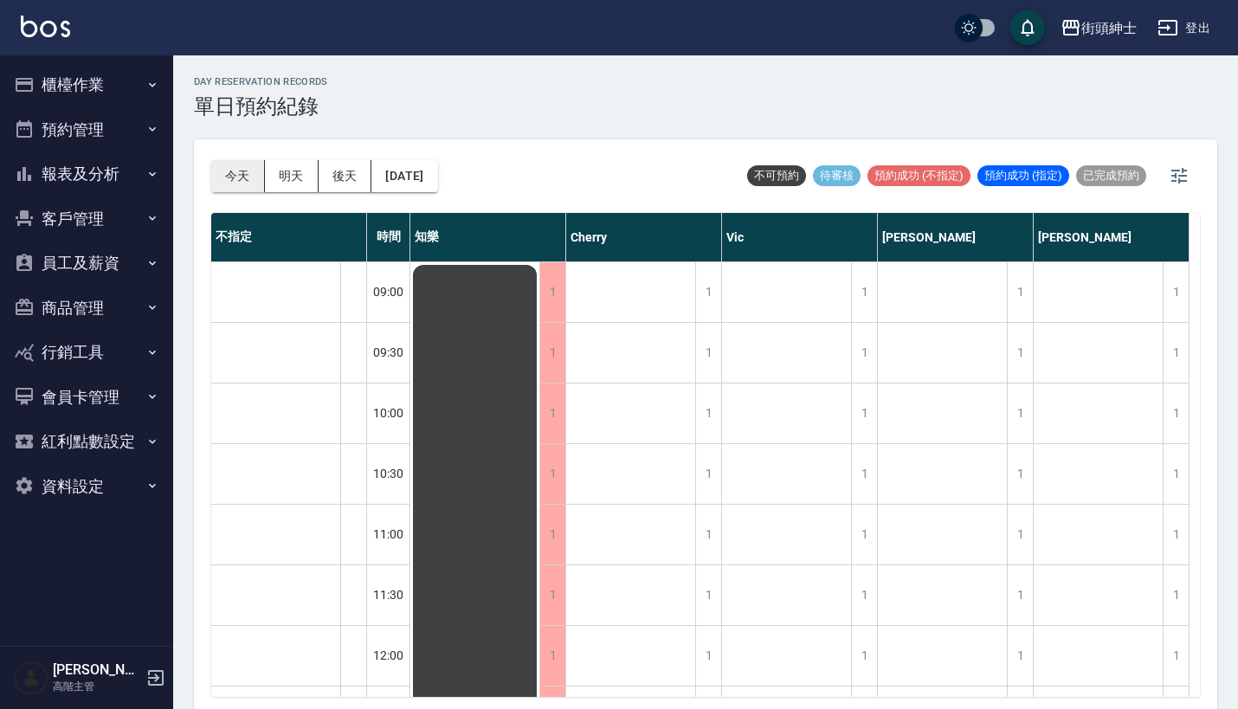
scroll to position [0, 0]
click at [242, 174] on button "今天" at bounding box center [238, 176] width 54 height 32
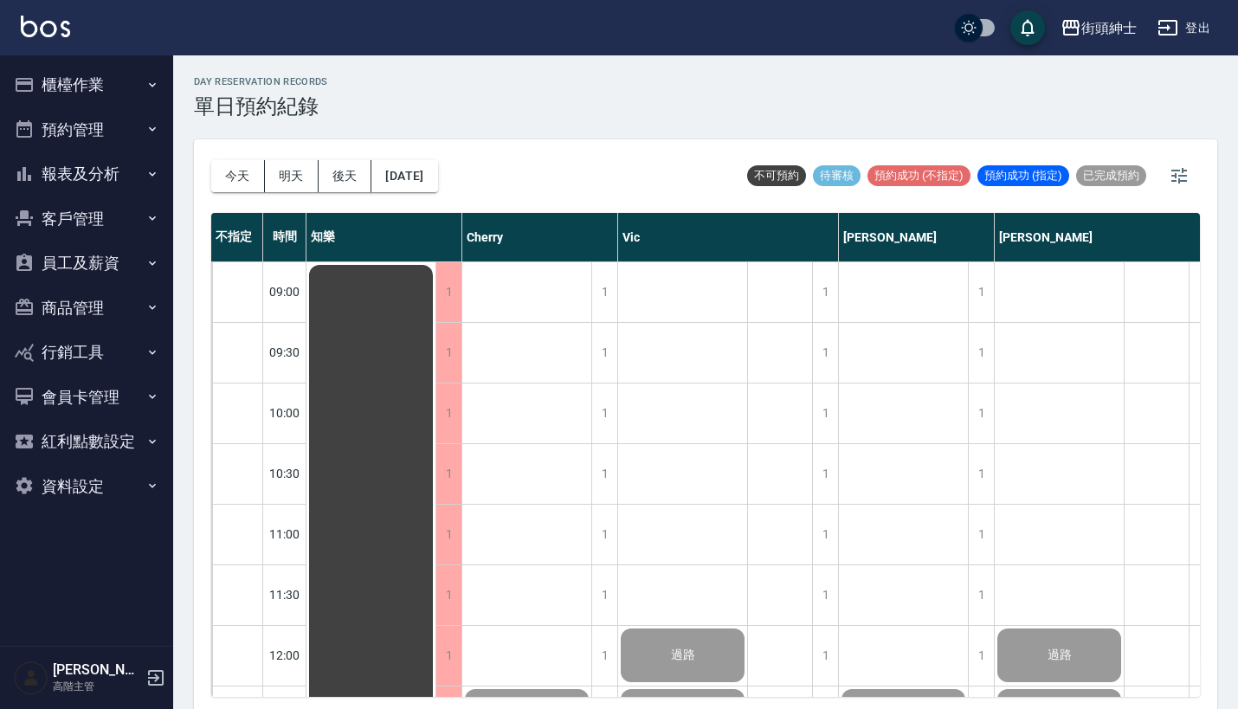
click at [111, 119] on button "預約管理" at bounding box center [86, 129] width 159 height 45
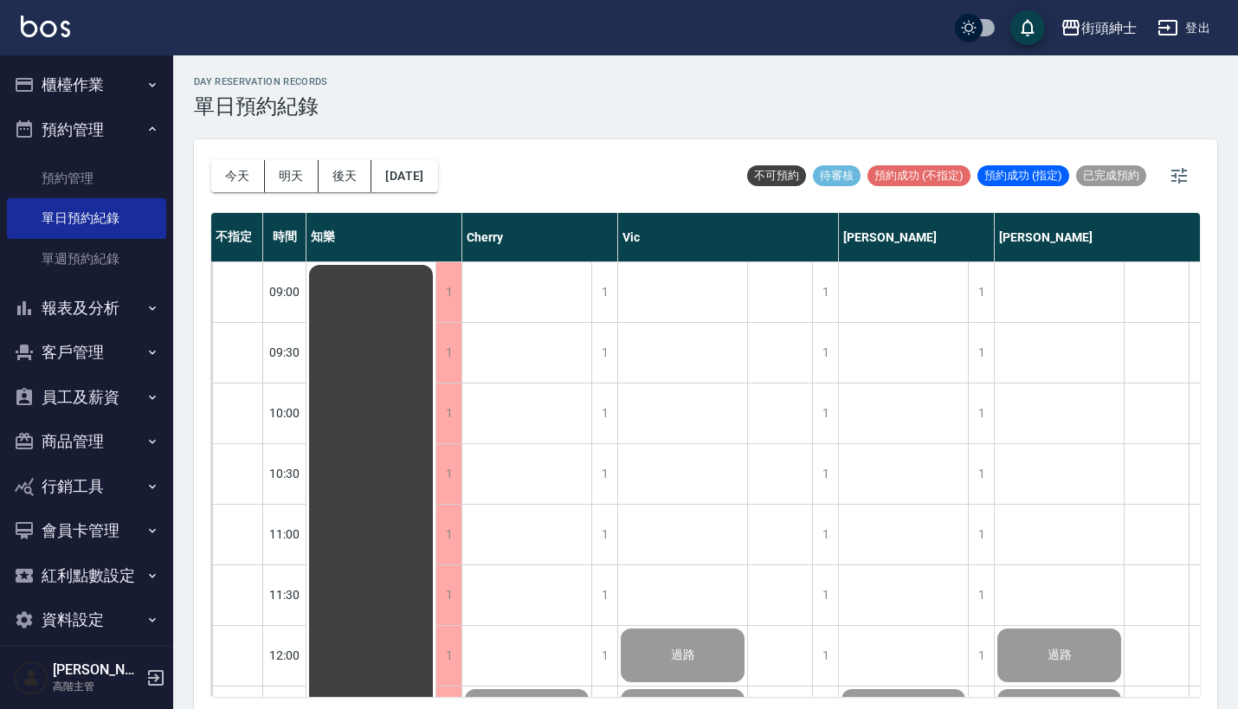
click at [123, 100] on button "櫃檯作業" at bounding box center [86, 84] width 159 height 45
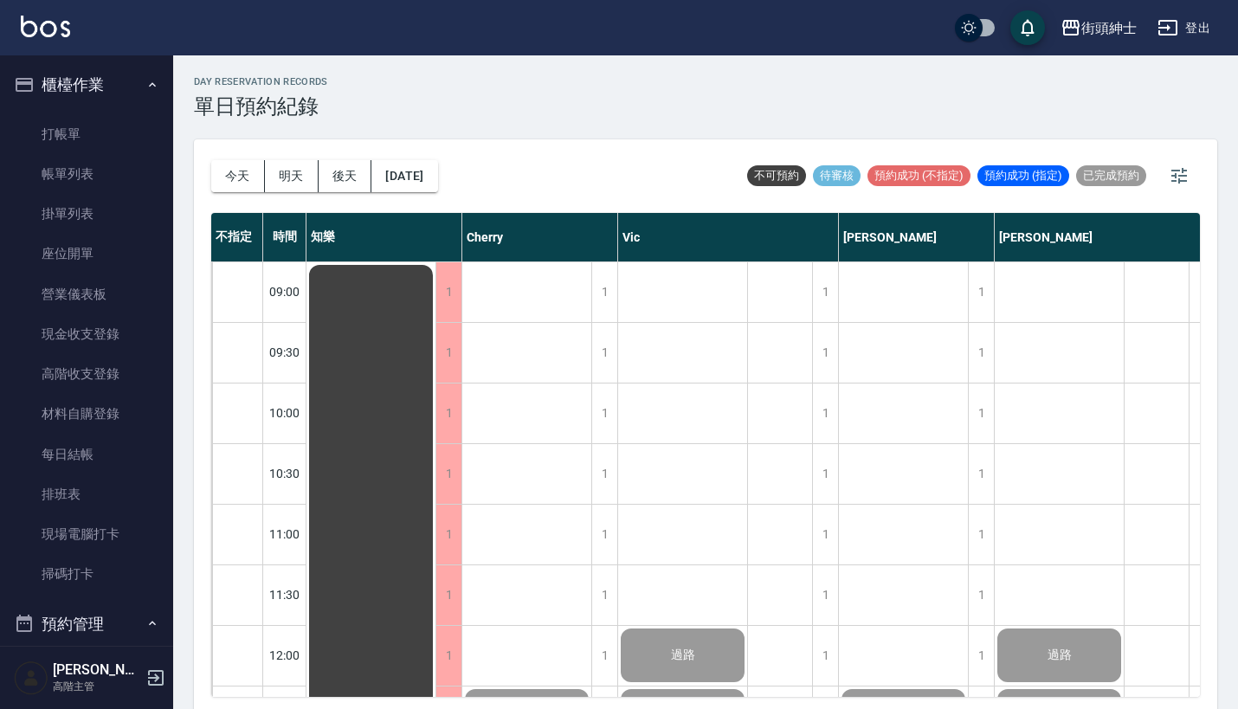
click at [123, 100] on button "櫃檯作業" at bounding box center [86, 84] width 159 height 45
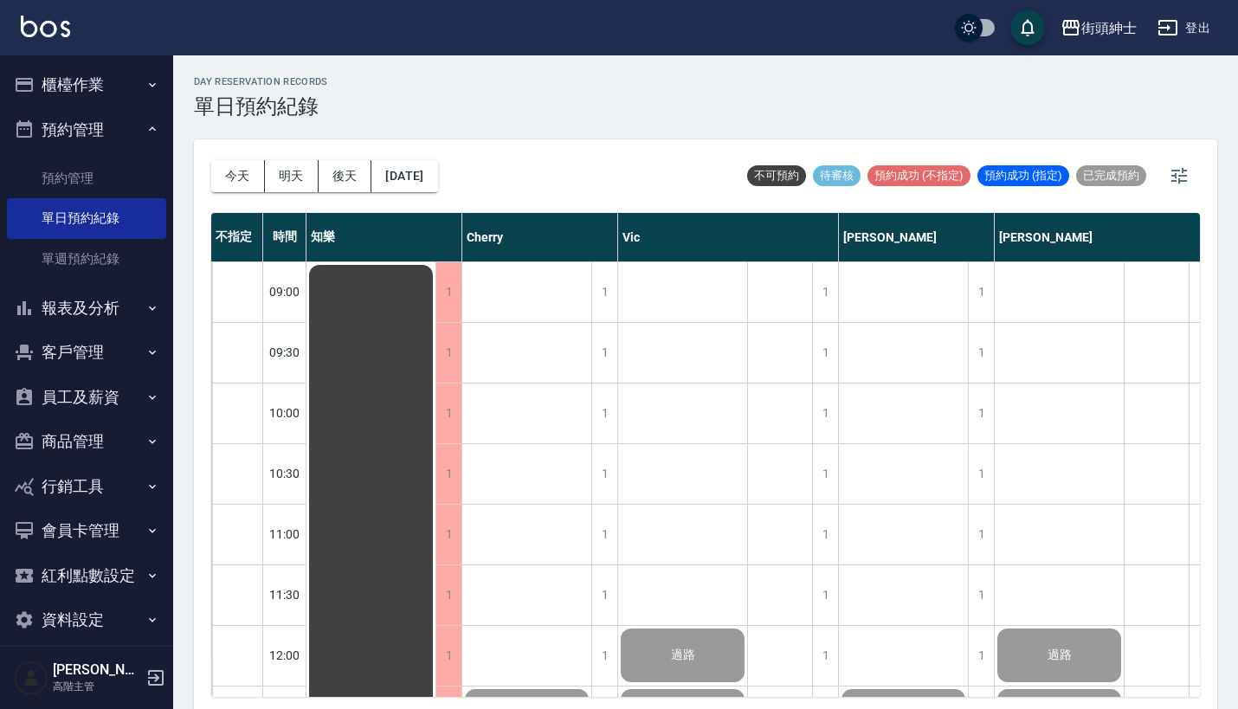
click at [123, 100] on button "櫃檯作業" at bounding box center [86, 84] width 159 height 45
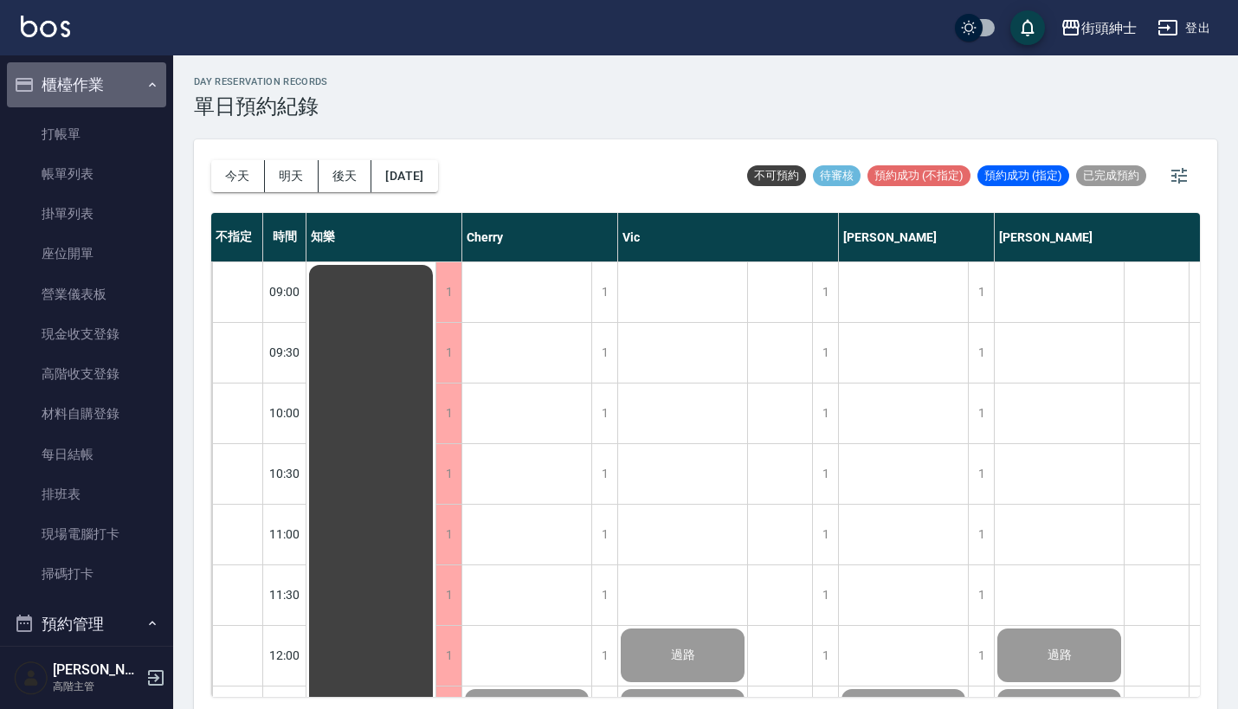
click at [130, 88] on button "櫃檯作業" at bounding box center [86, 84] width 159 height 45
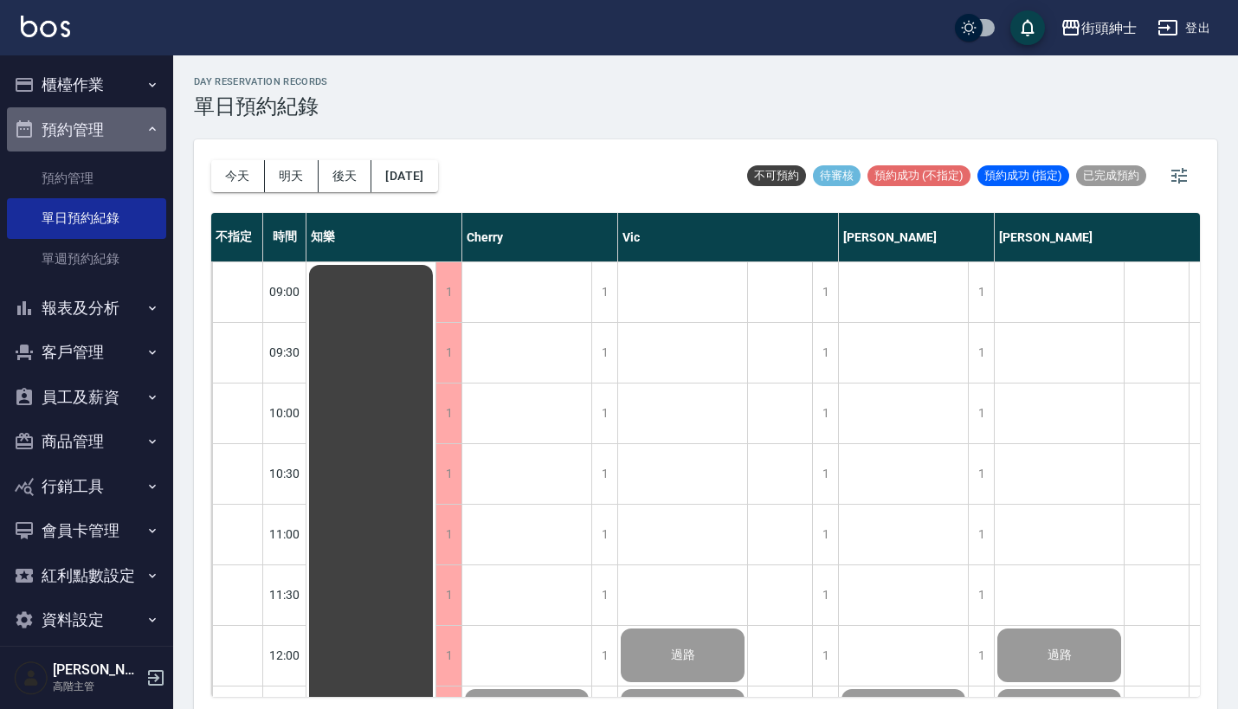
click at [119, 122] on button "預約管理" at bounding box center [86, 129] width 159 height 45
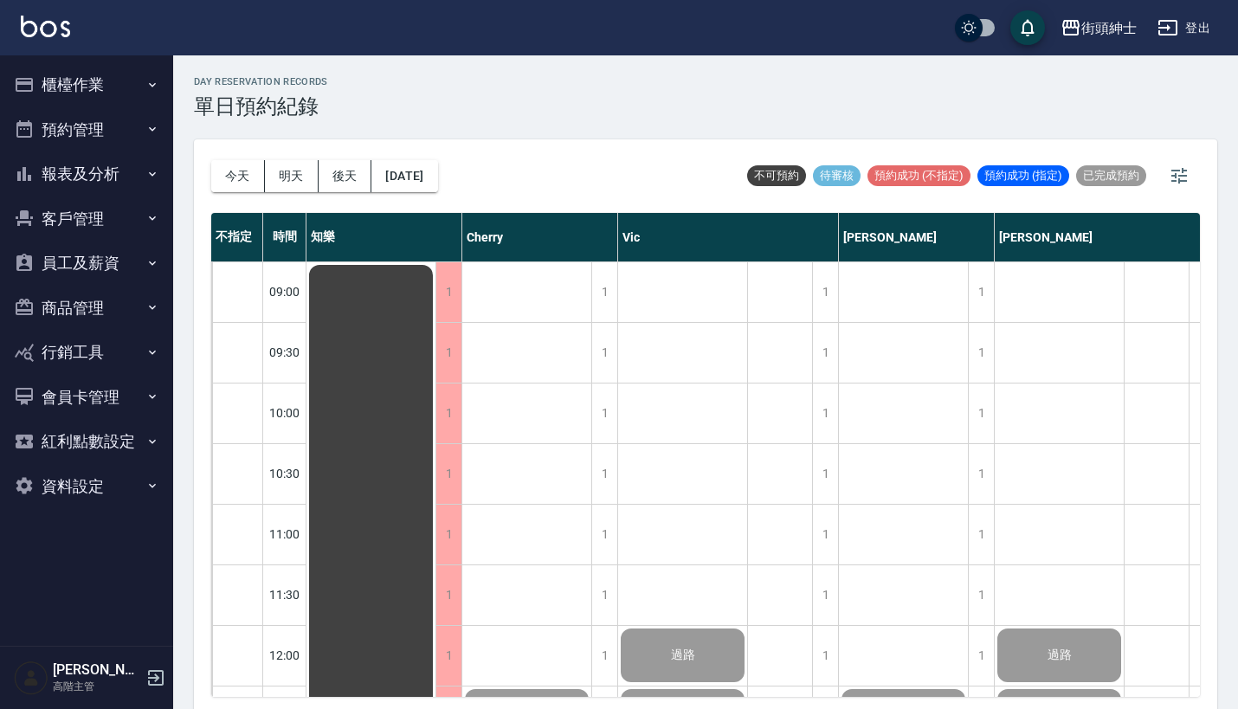
click at [146, 79] on icon "button" at bounding box center [152, 85] width 14 height 14
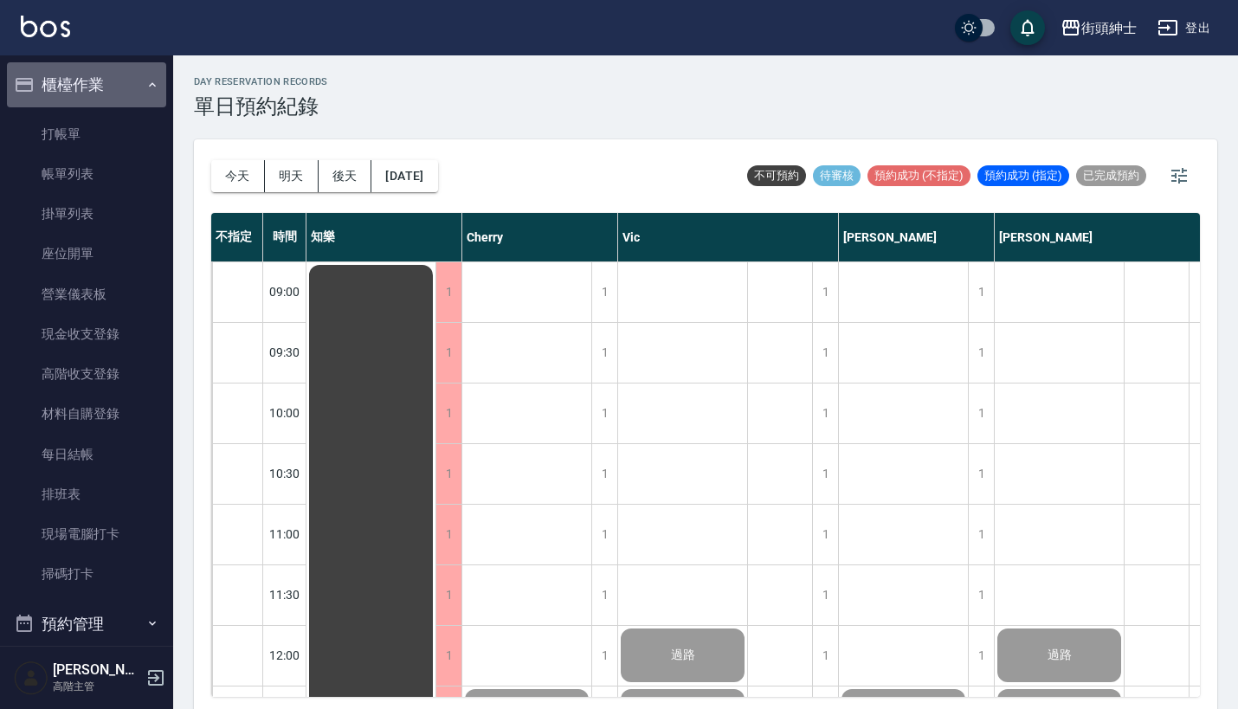
click at [146, 79] on icon "button" at bounding box center [152, 85] width 14 height 14
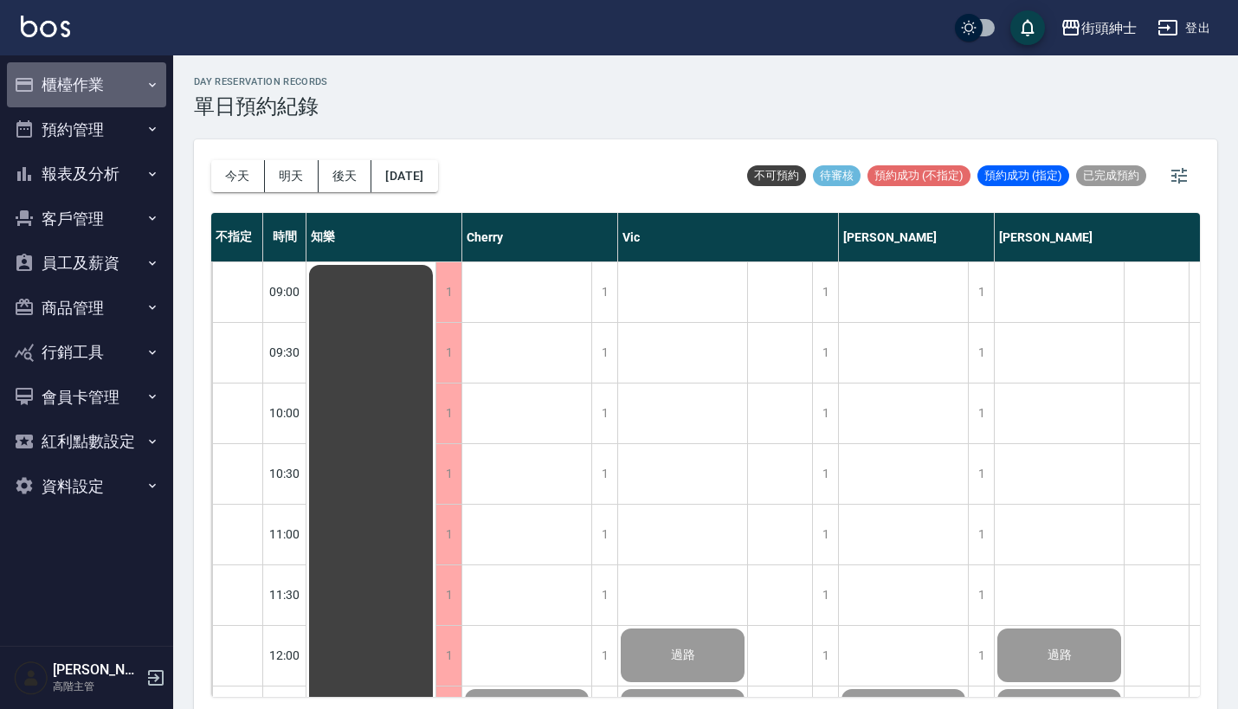
click at [146, 79] on icon "button" at bounding box center [152, 85] width 14 height 14
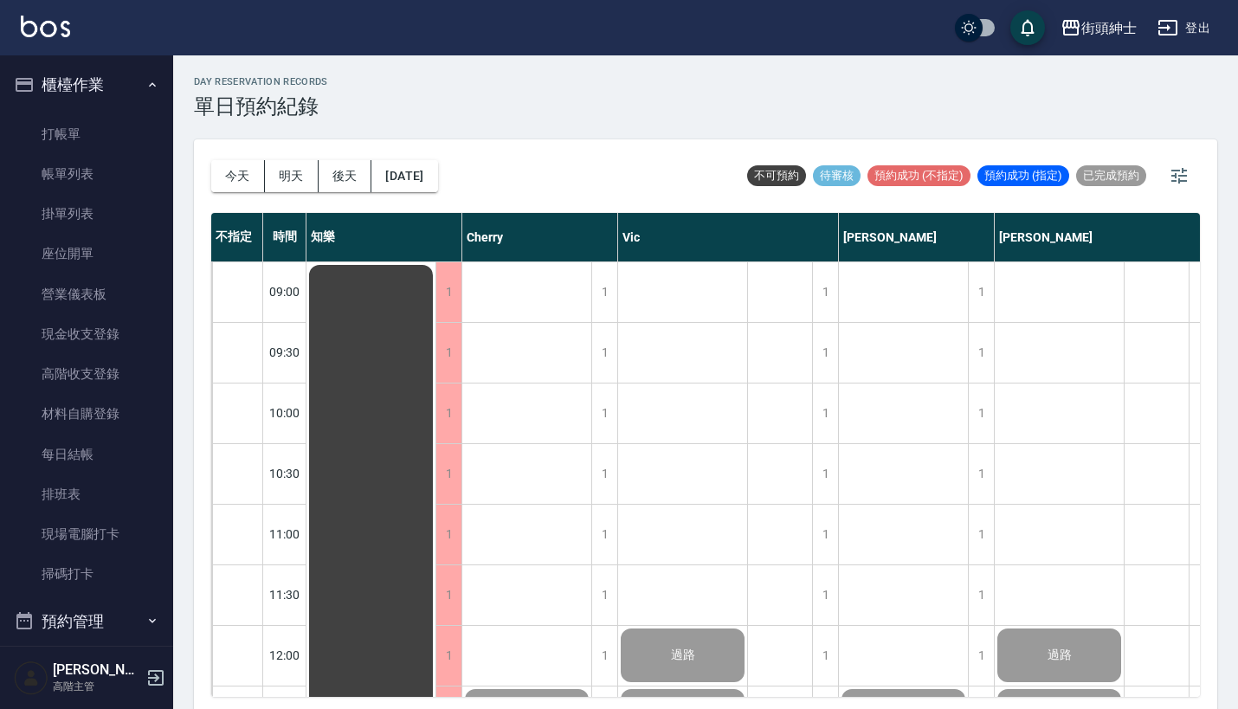
click at [146, 79] on icon "button" at bounding box center [152, 85] width 14 height 14
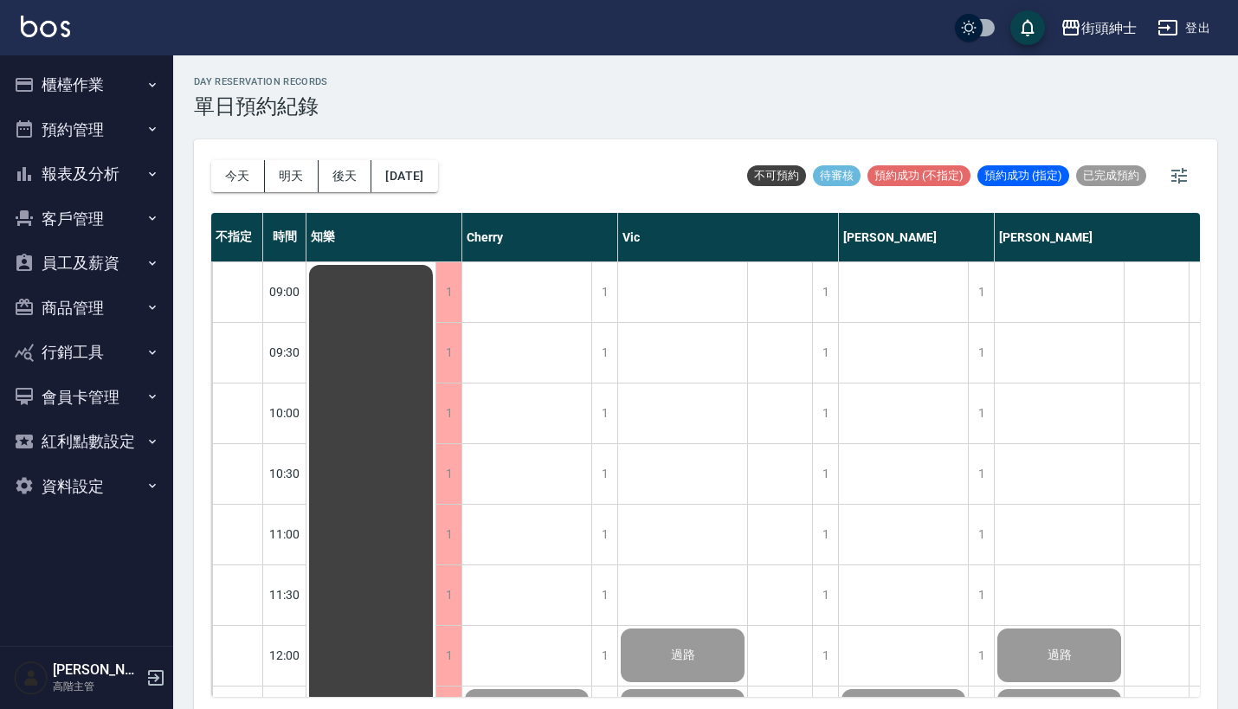
click at [148, 81] on icon "button" at bounding box center [152, 85] width 14 height 14
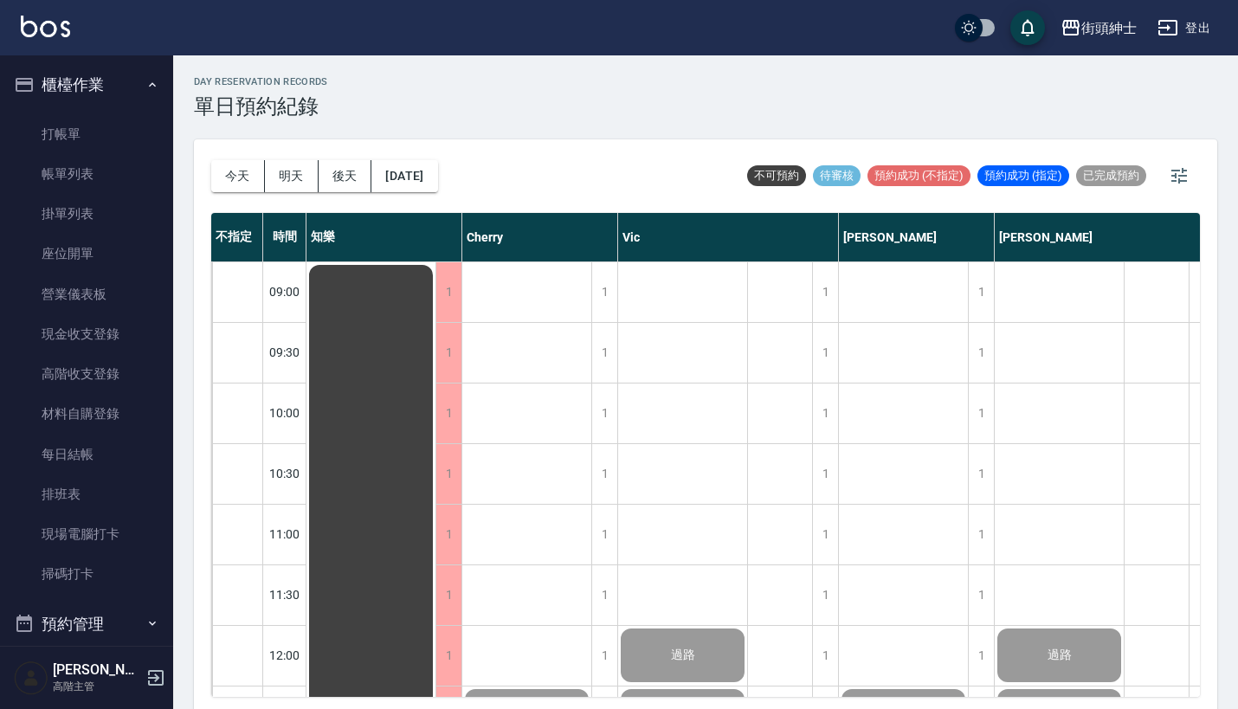
click at [148, 81] on icon "button" at bounding box center [152, 85] width 14 height 14
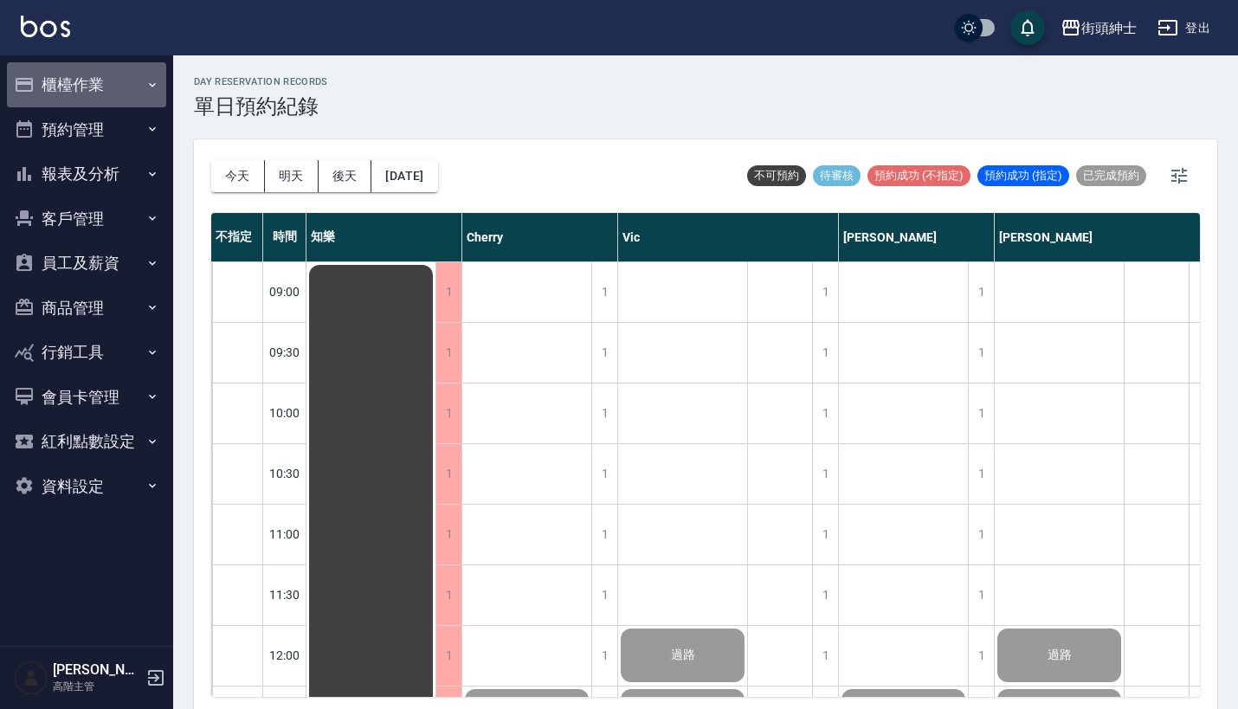
click at [105, 87] on button "櫃檯作業" at bounding box center [86, 84] width 159 height 45
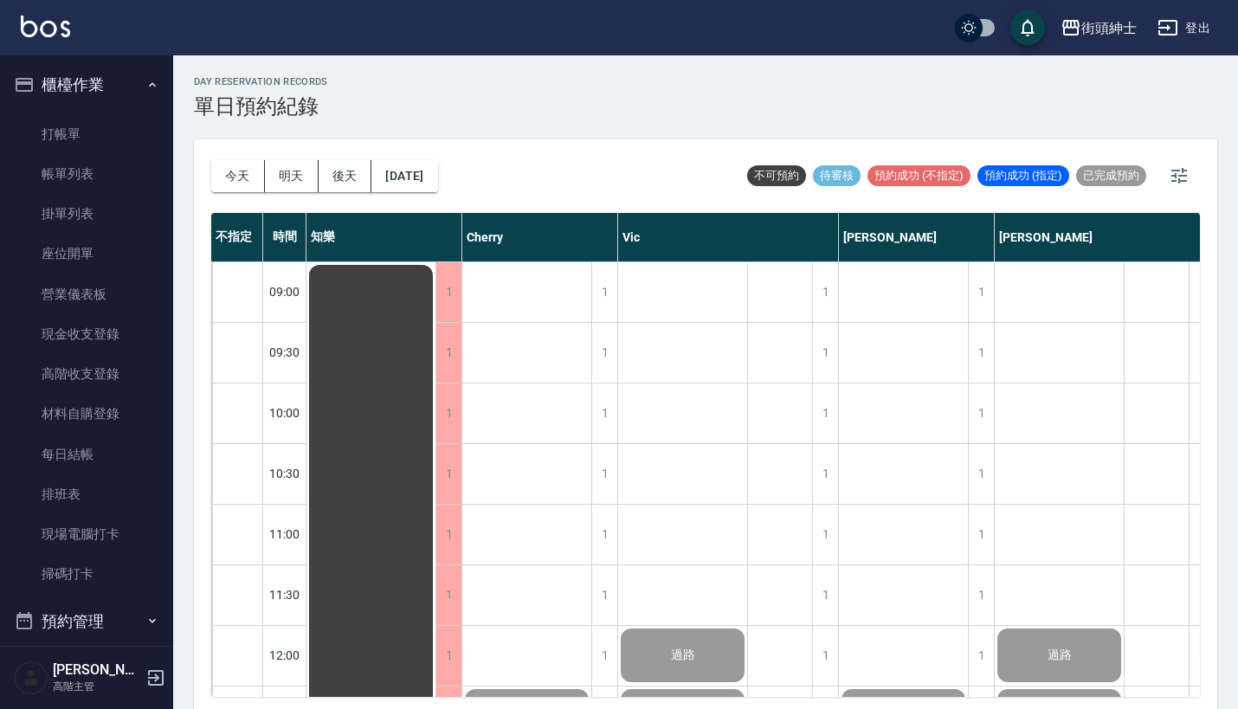
click at [105, 87] on button "櫃檯作業" at bounding box center [86, 84] width 159 height 45
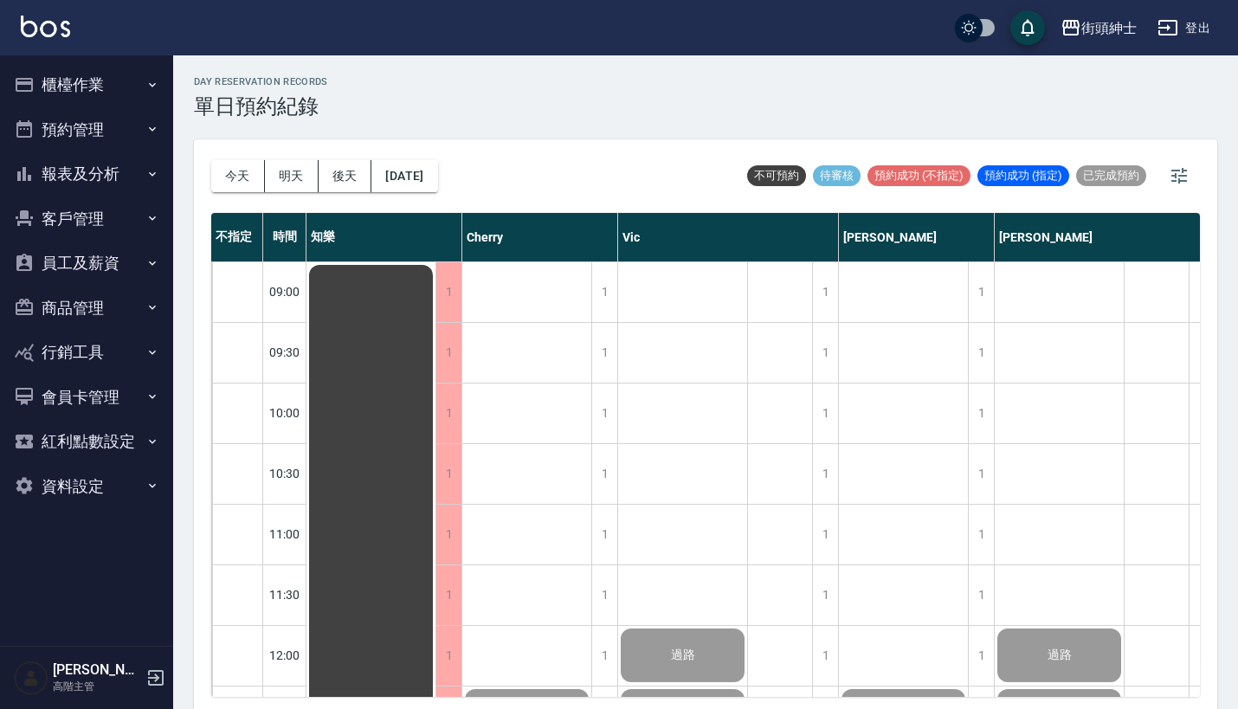
click at [132, 134] on button "預約管理" at bounding box center [86, 129] width 159 height 45
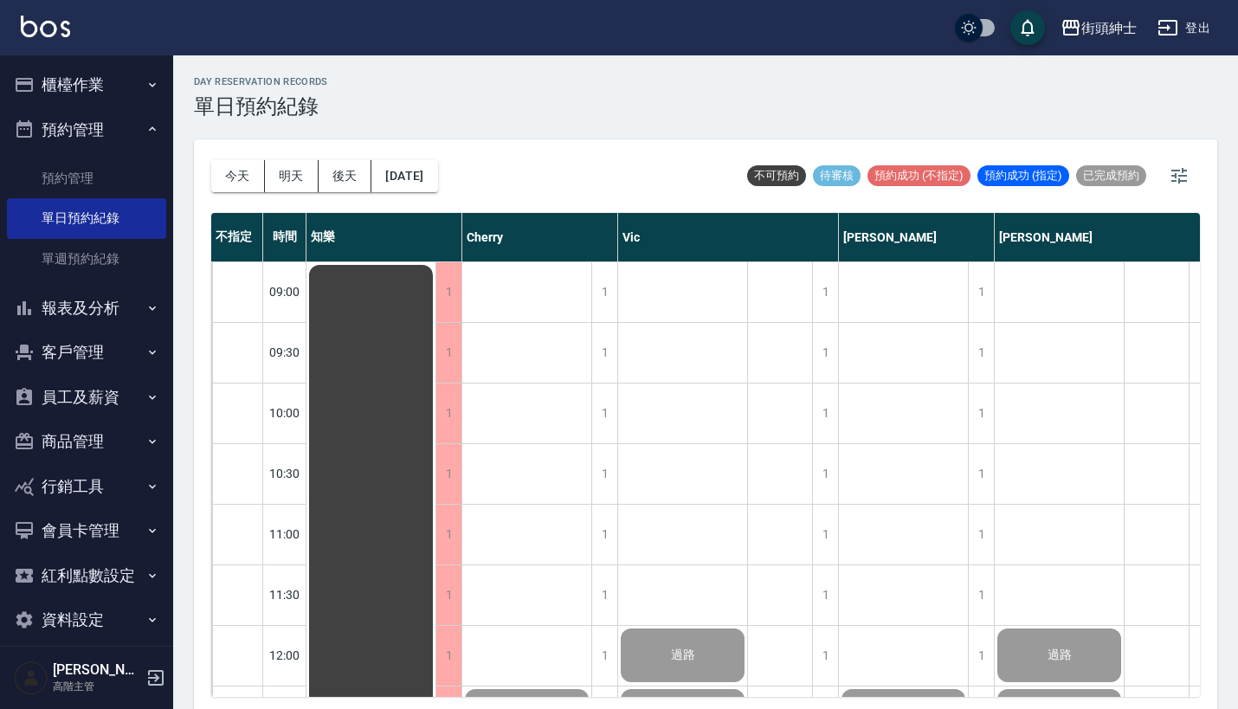
click at [132, 134] on button "預約管理" at bounding box center [86, 129] width 159 height 45
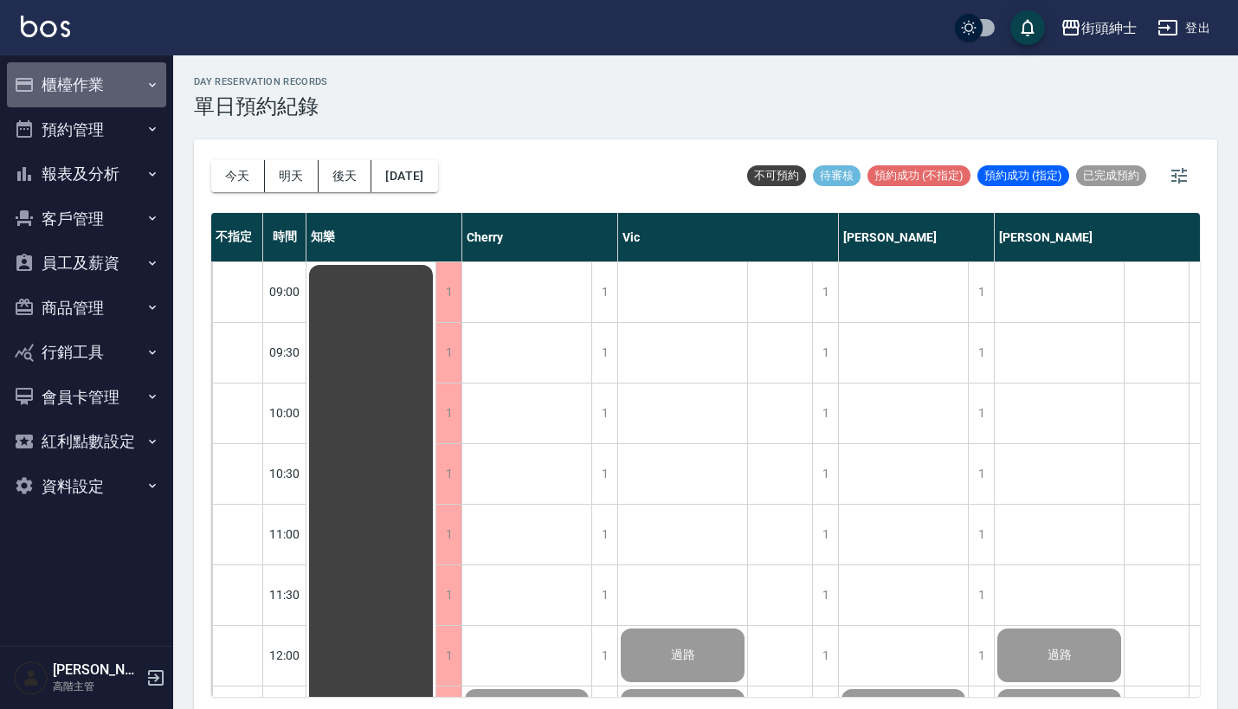
click at [126, 72] on button "櫃檯作業" at bounding box center [86, 84] width 159 height 45
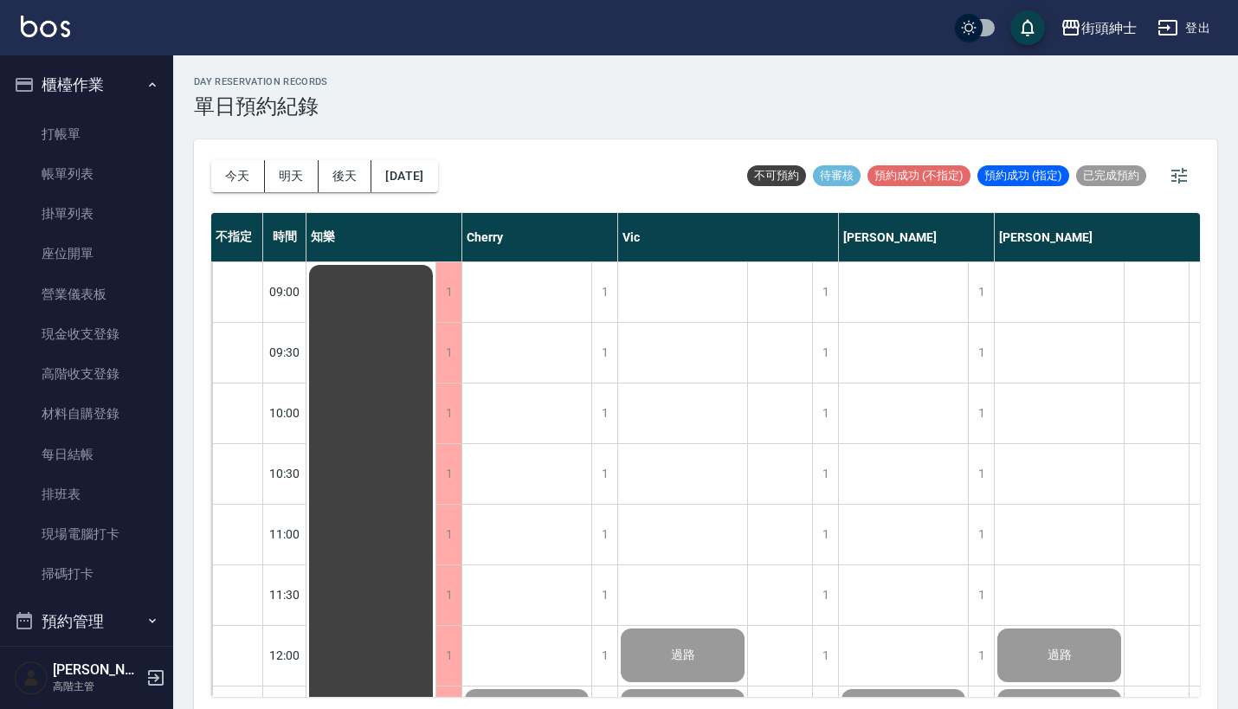
click at [126, 72] on button "櫃檯作業" at bounding box center [86, 84] width 159 height 45
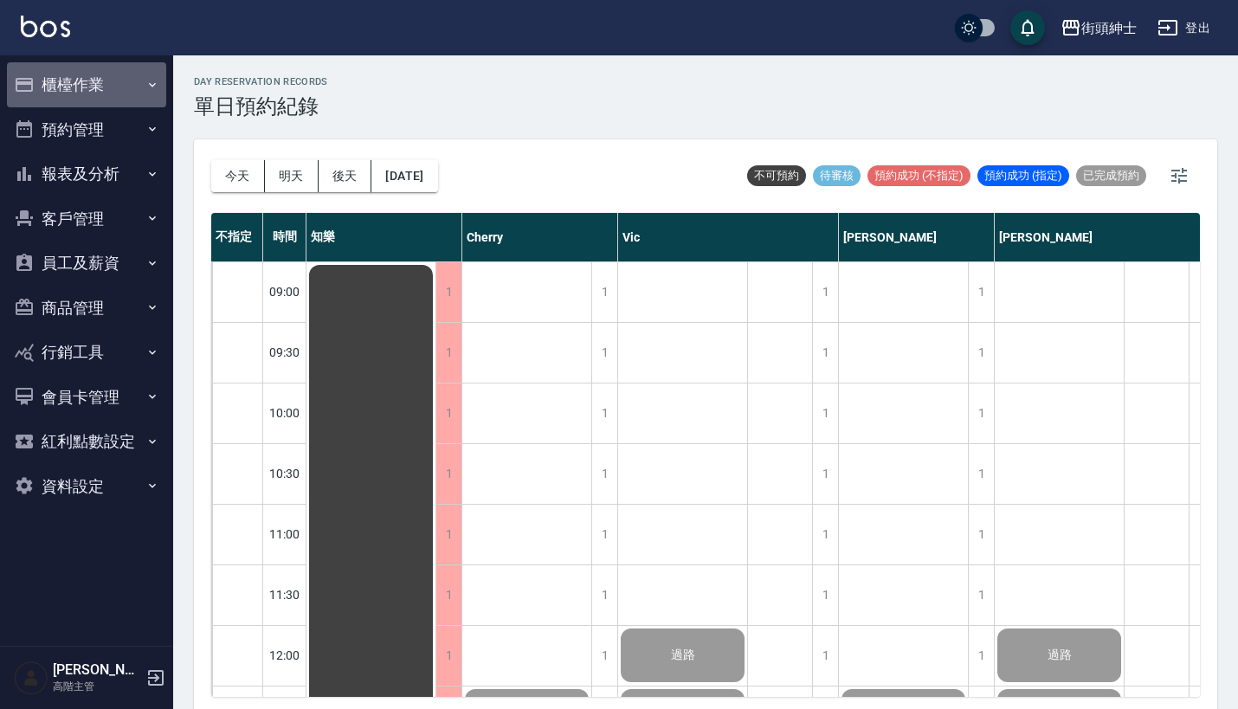
click at [126, 72] on button "櫃檯作業" at bounding box center [86, 84] width 159 height 45
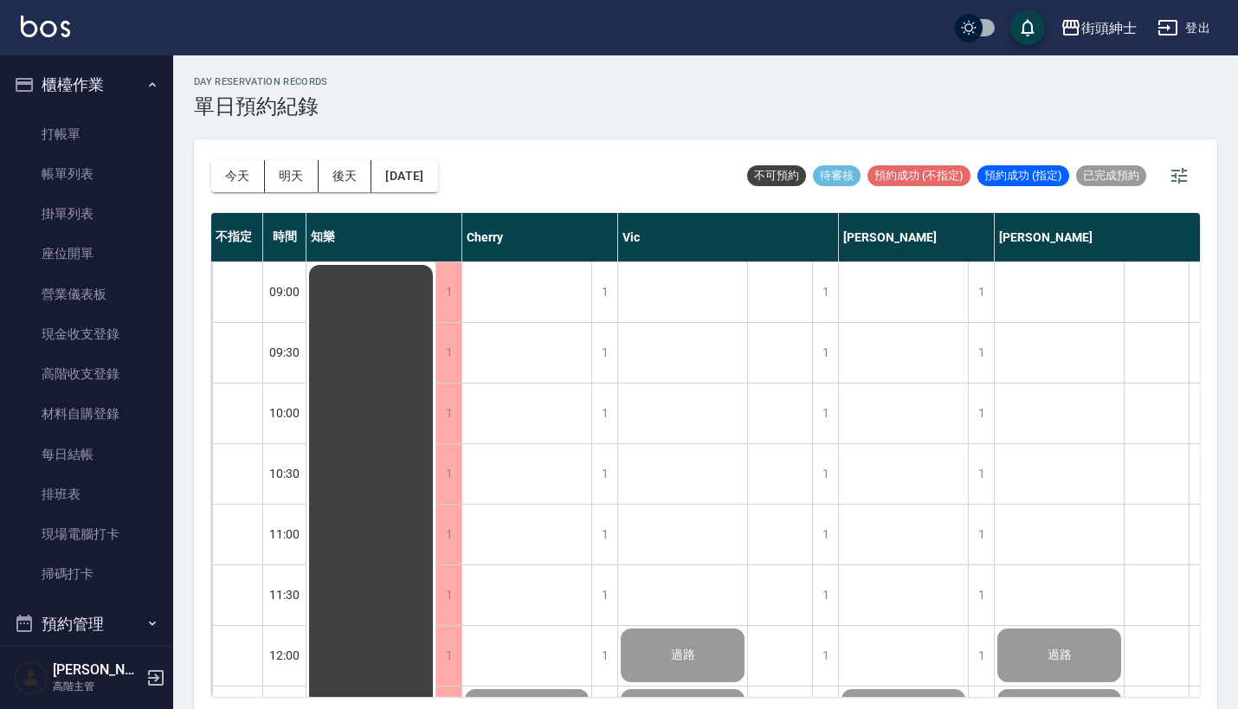
click at [128, 74] on button "櫃檯作業" at bounding box center [86, 84] width 159 height 45
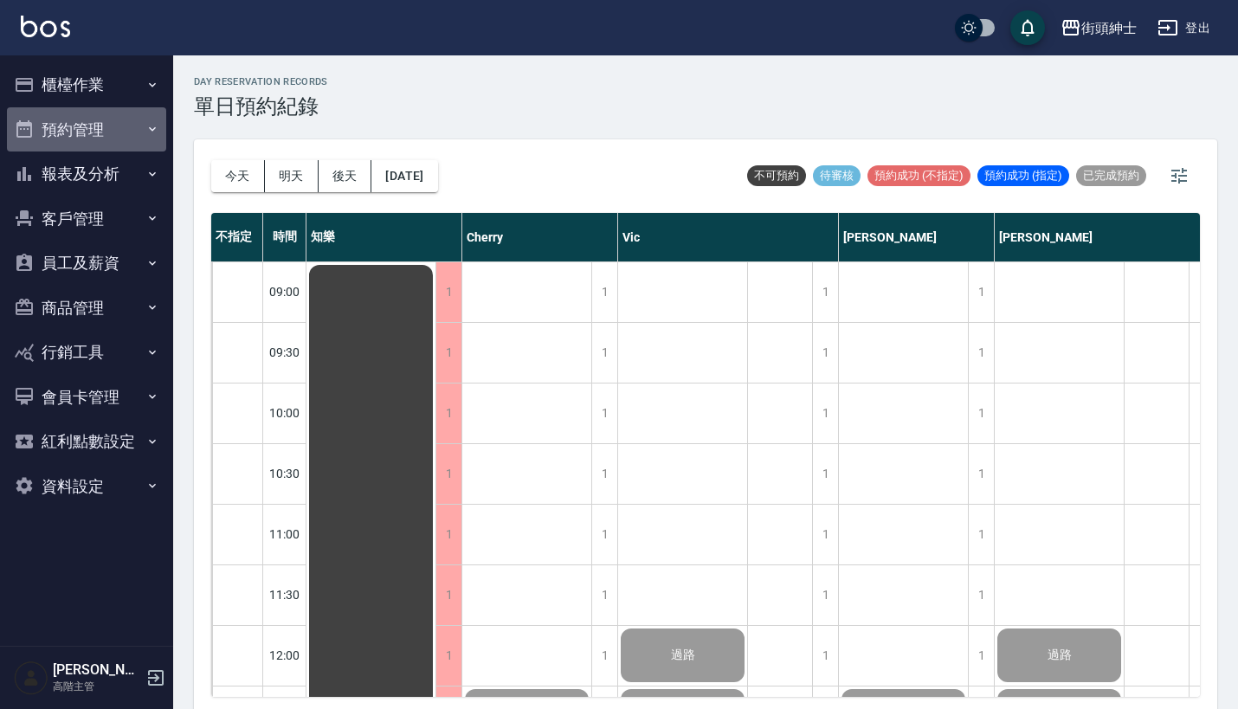
click at [127, 110] on button "預約管理" at bounding box center [86, 129] width 159 height 45
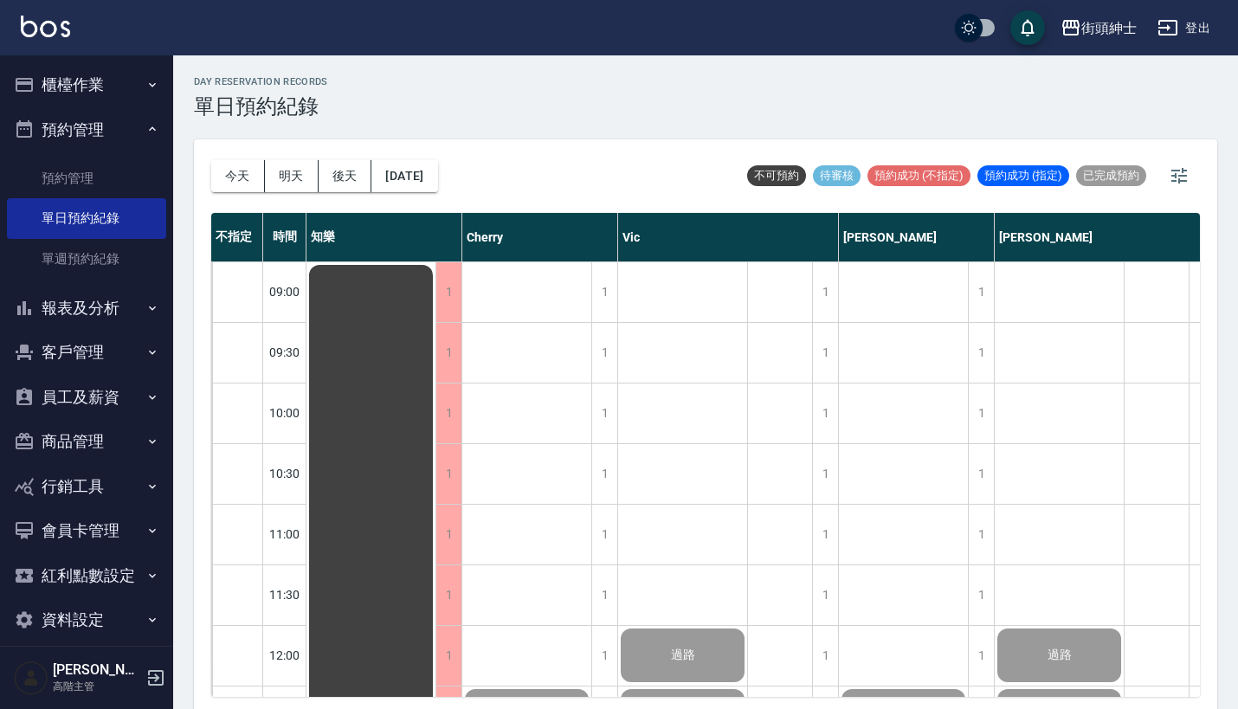
click at [127, 83] on button "櫃檯作業" at bounding box center [86, 84] width 159 height 45
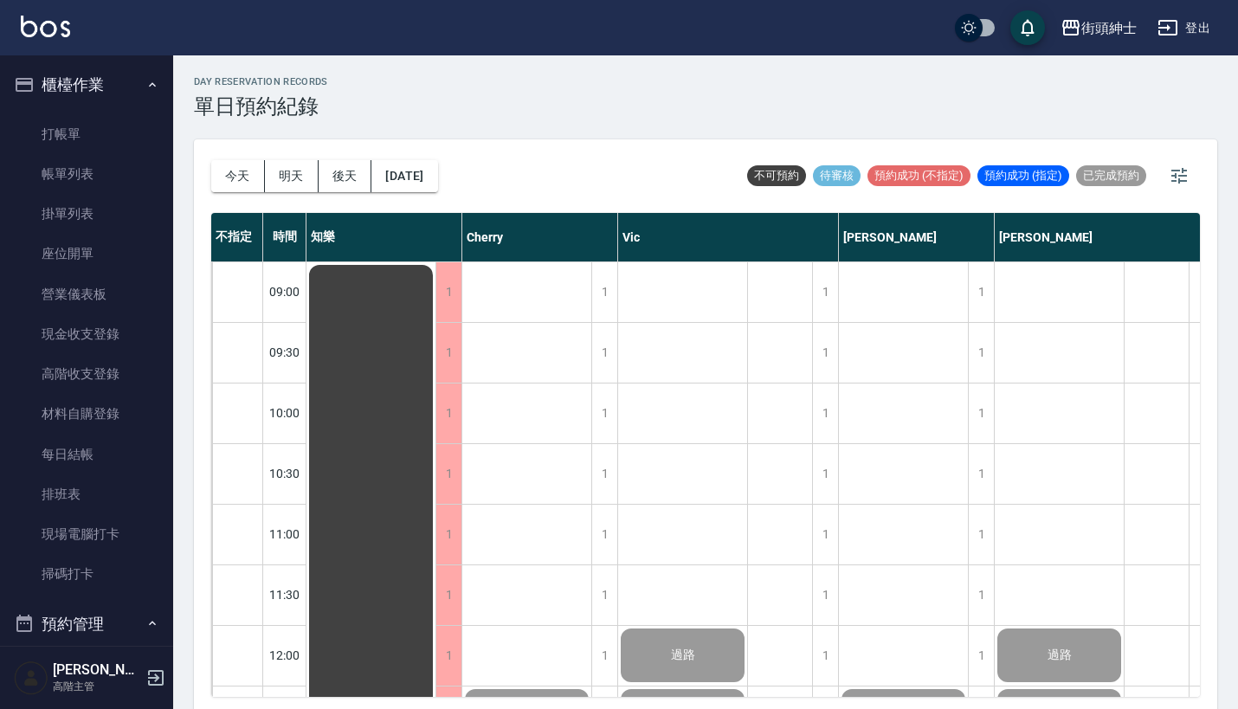
click at [127, 80] on button "櫃檯作業" at bounding box center [86, 84] width 159 height 45
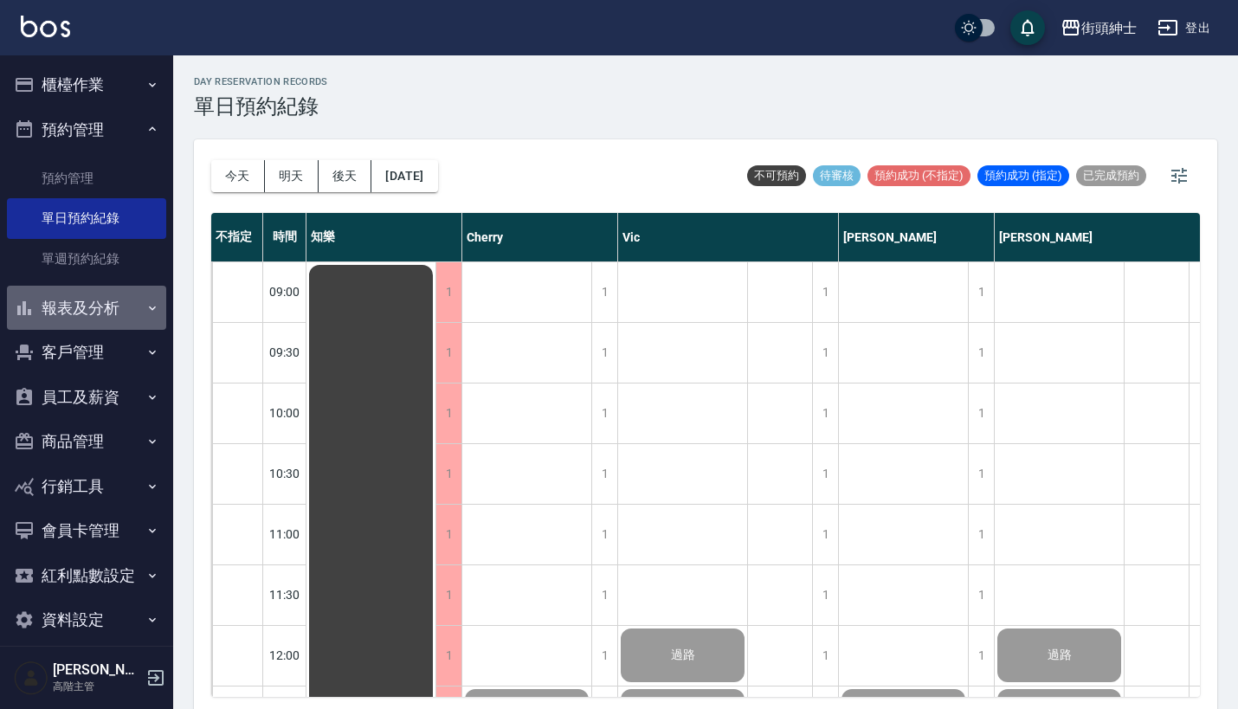
click at [101, 290] on button "報表及分析" at bounding box center [86, 308] width 159 height 45
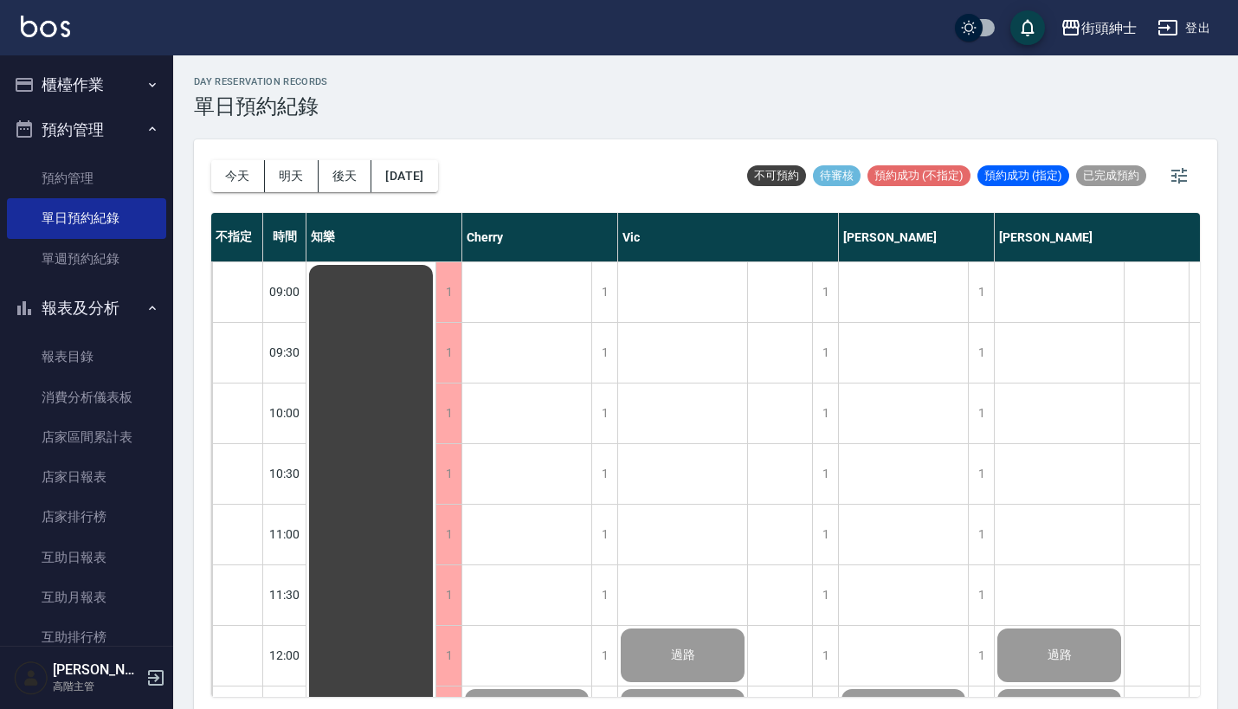
click at [123, 137] on button "預約管理" at bounding box center [86, 129] width 159 height 45
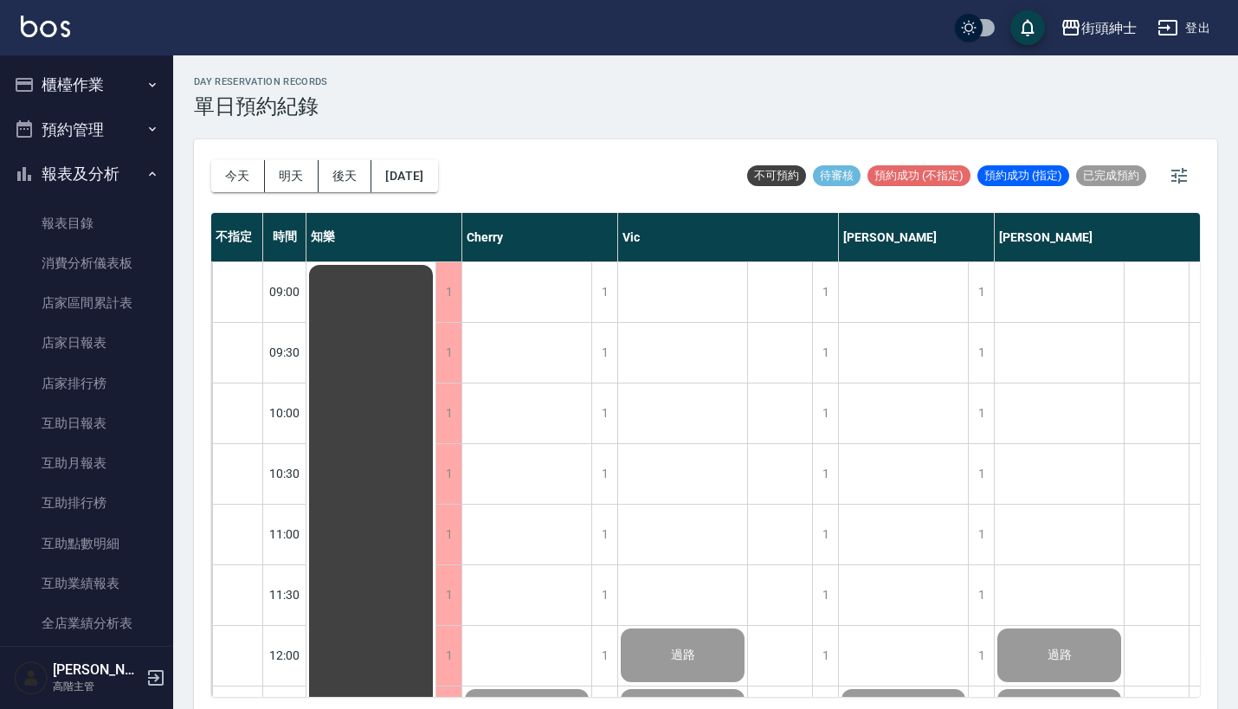
click at [123, 166] on button "報表及分析" at bounding box center [86, 173] width 159 height 45
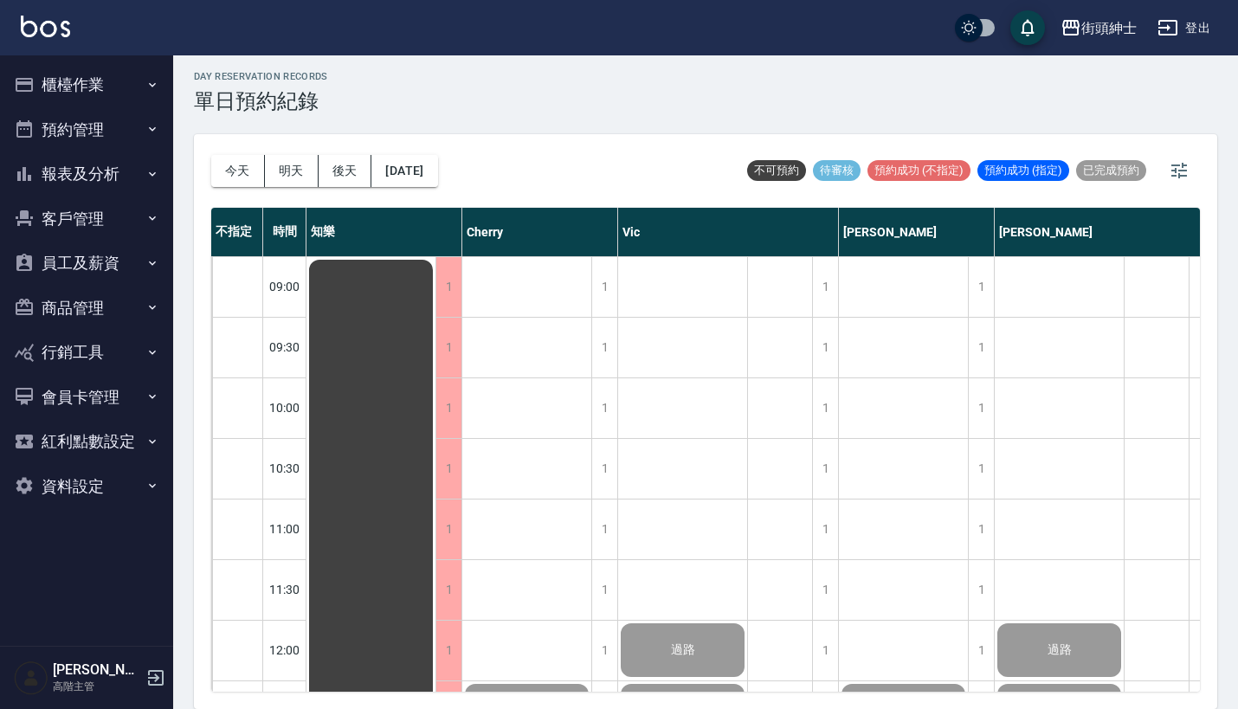
scroll to position [4, 0]
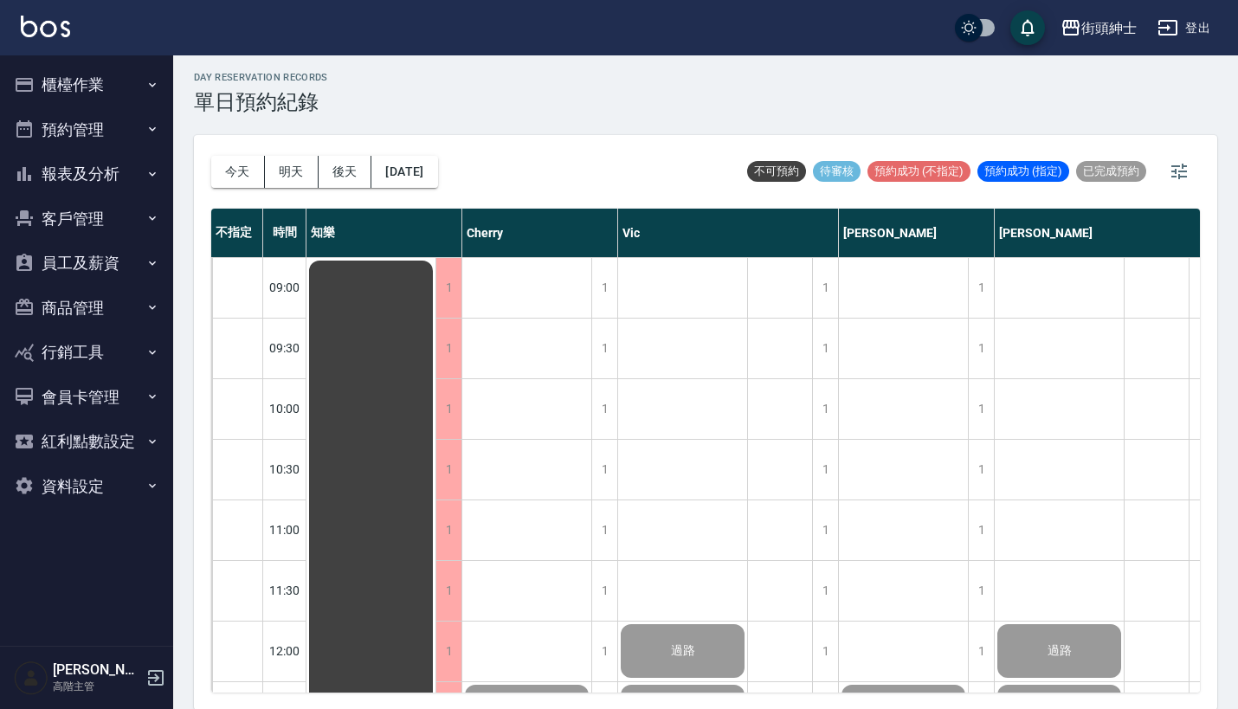
click at [110, 471] on button "資料設定" at bounding box center [86, 486] width 159 height 45
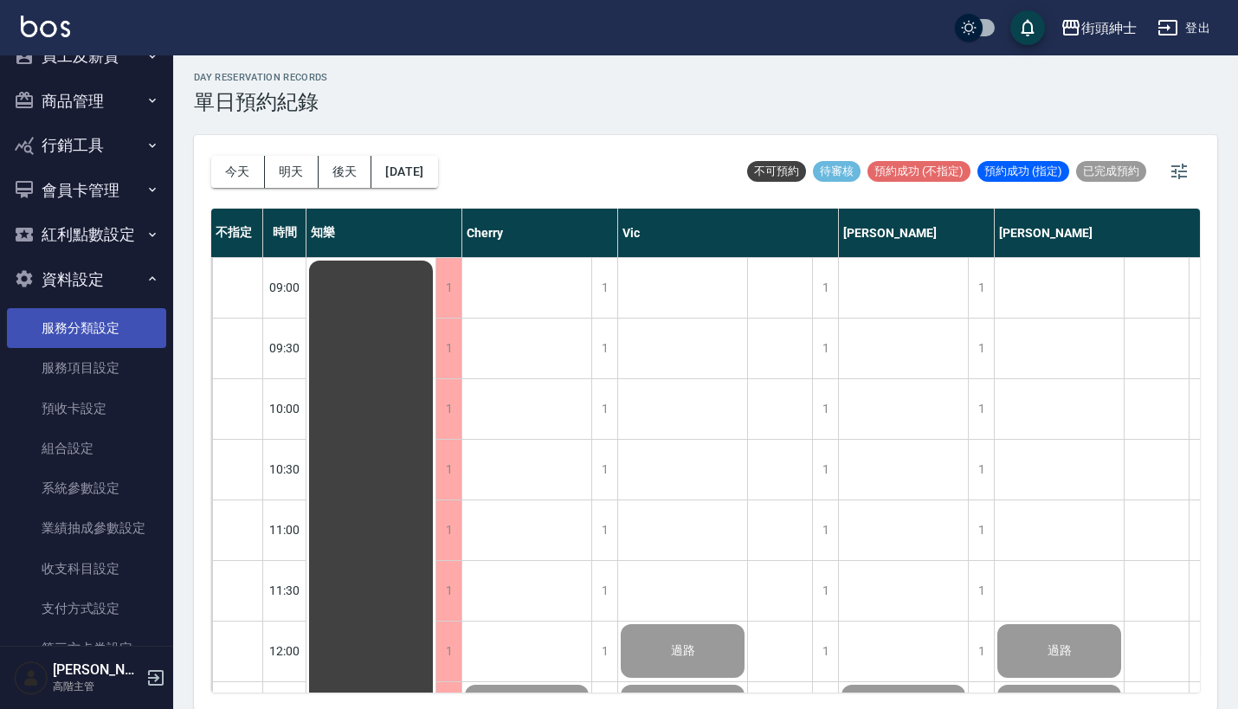
scroll to position [172, 0]
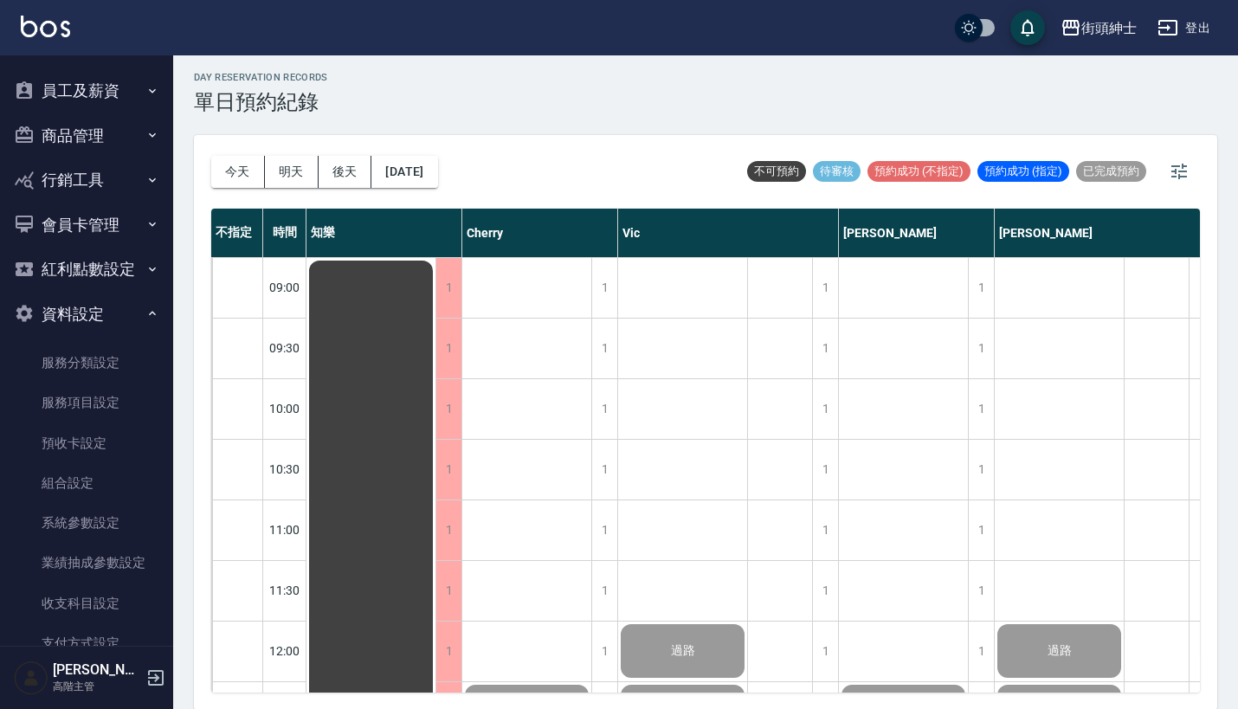
click at [118, 262] on button "紅利點數設定" at bounding box center [86, 269] width 159 height 45
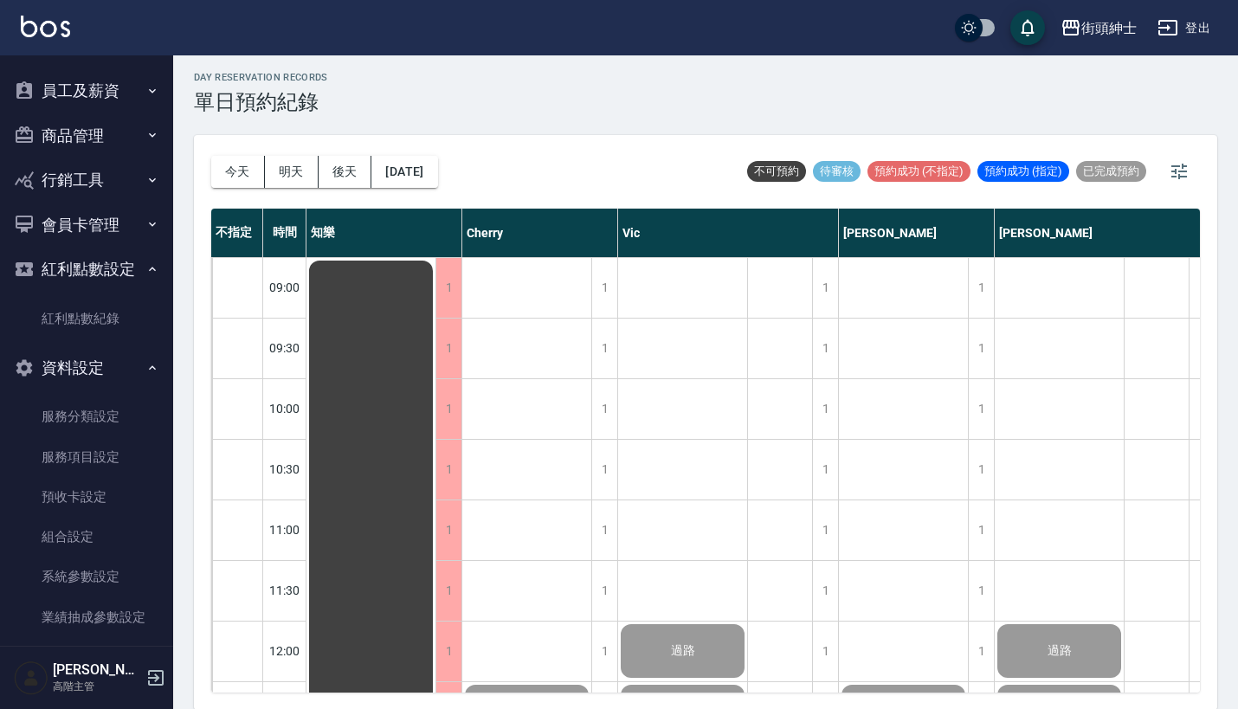
click at [118, 262] on button "紅利點數設定" at bounding box center [86, 269] width 159 height 45
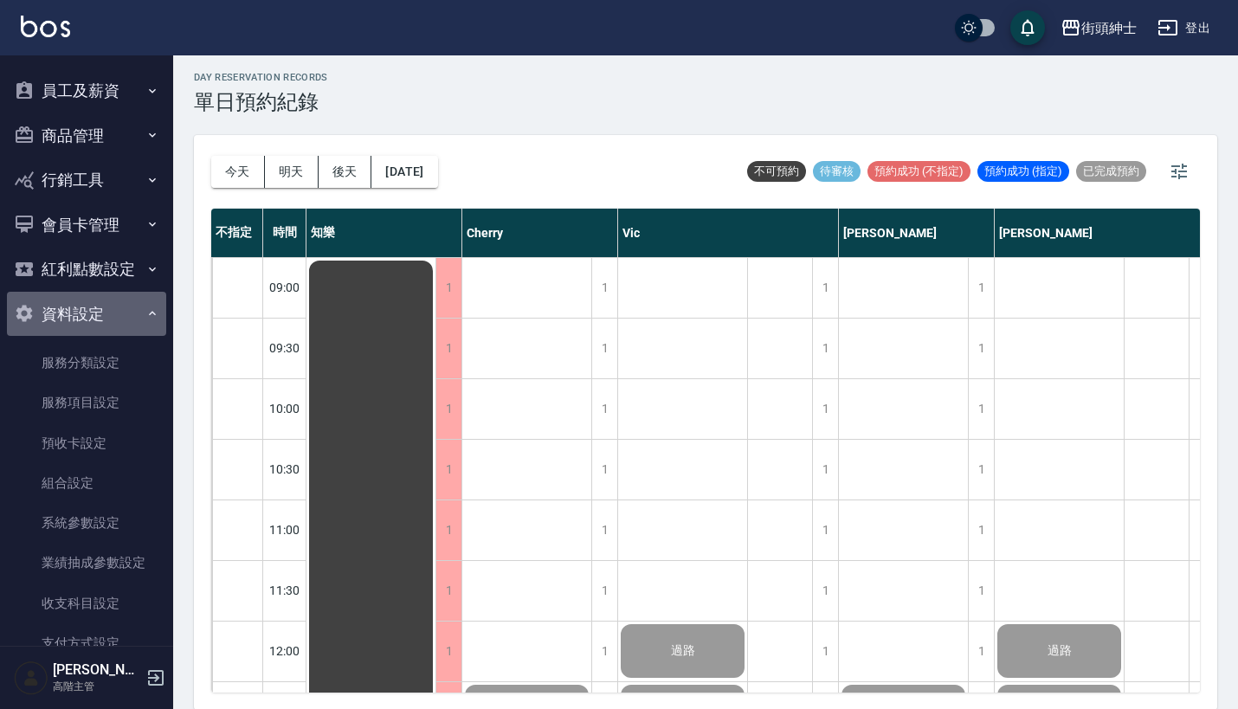
click at [126, 300] on button "資料設定" at bounding box center [86, 314] width 159 height 45
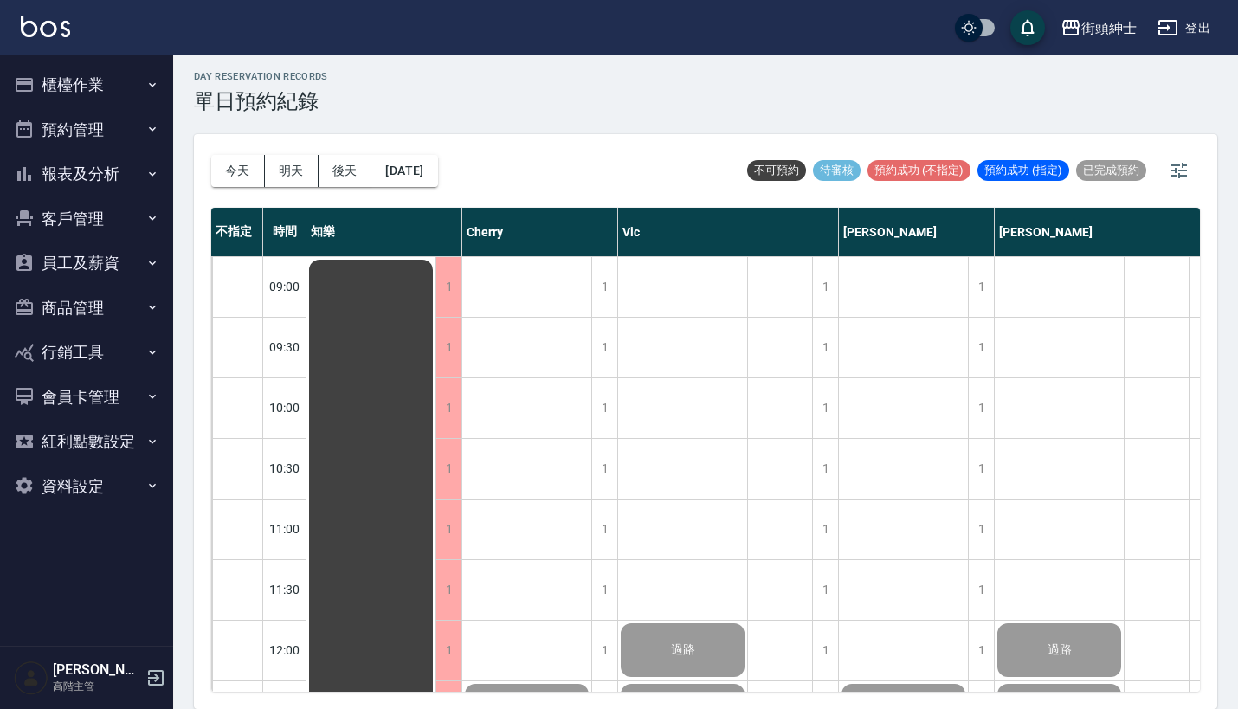
scroll to position [4, 0]
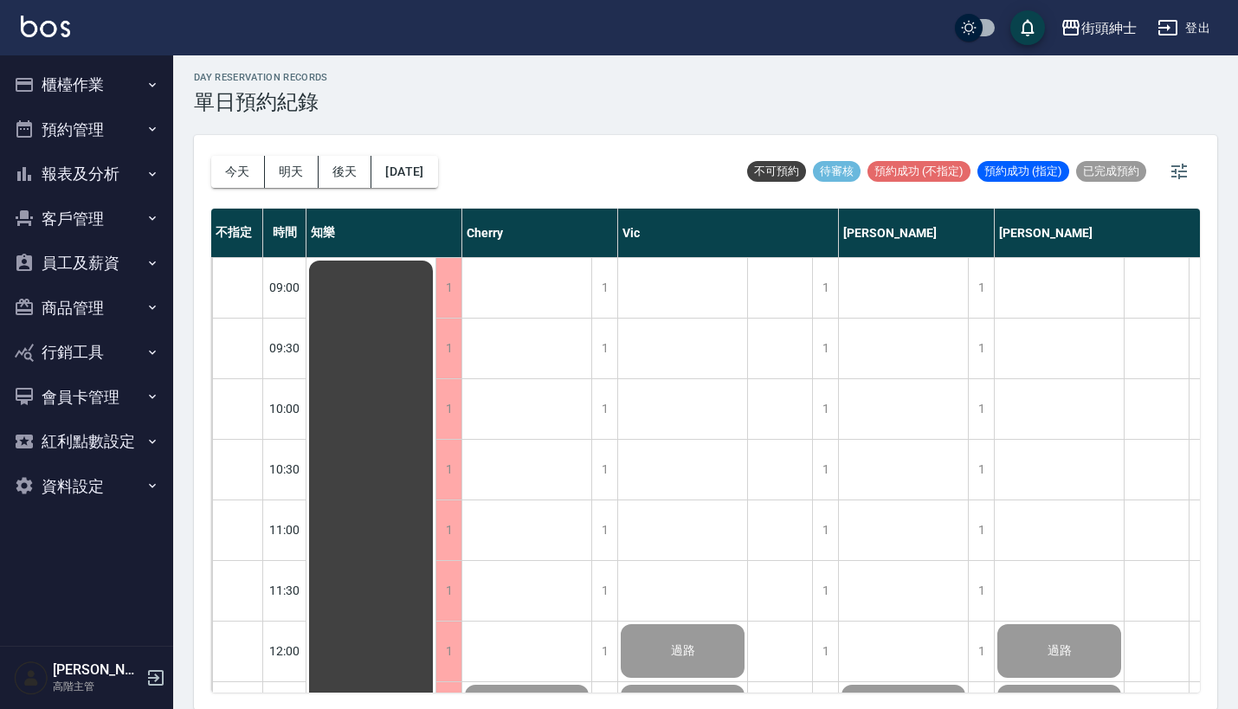
click at [125, 364] on button "行銷工具" at bounding box center [86, 352] width 159 height 45
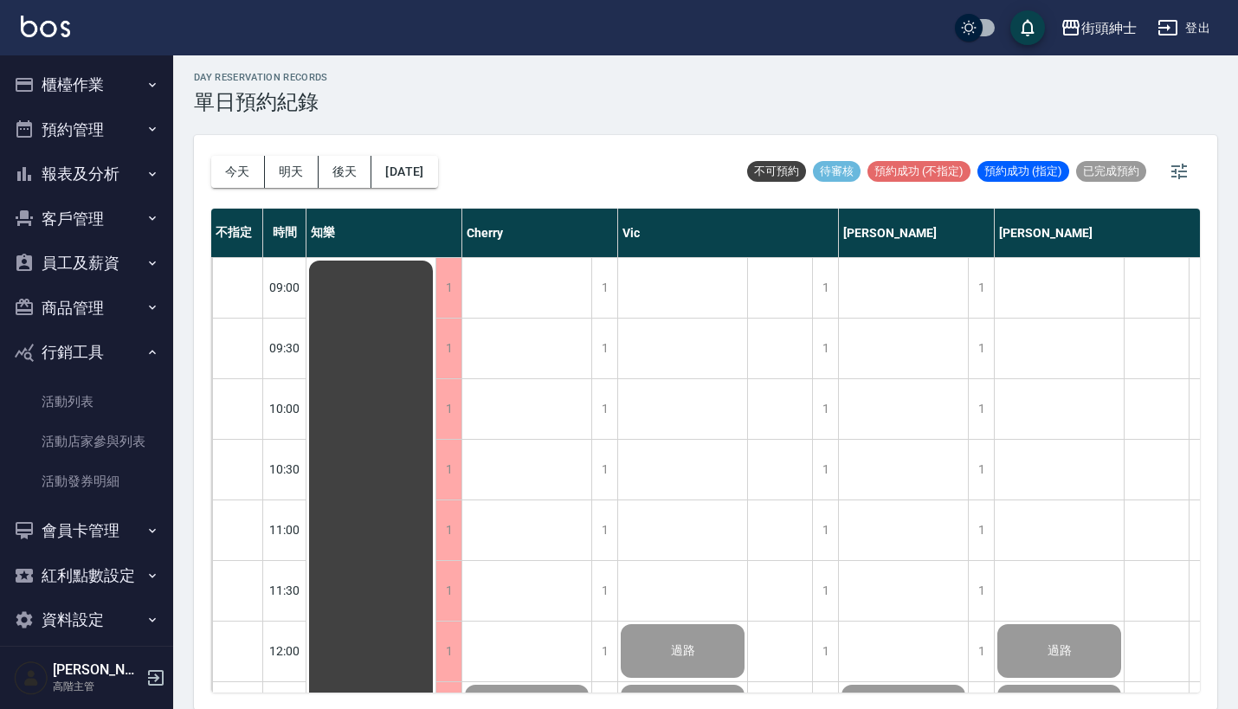
click at [125, 364] on button "行銷工具" at bounding box center [86, 352] width 159 height 45
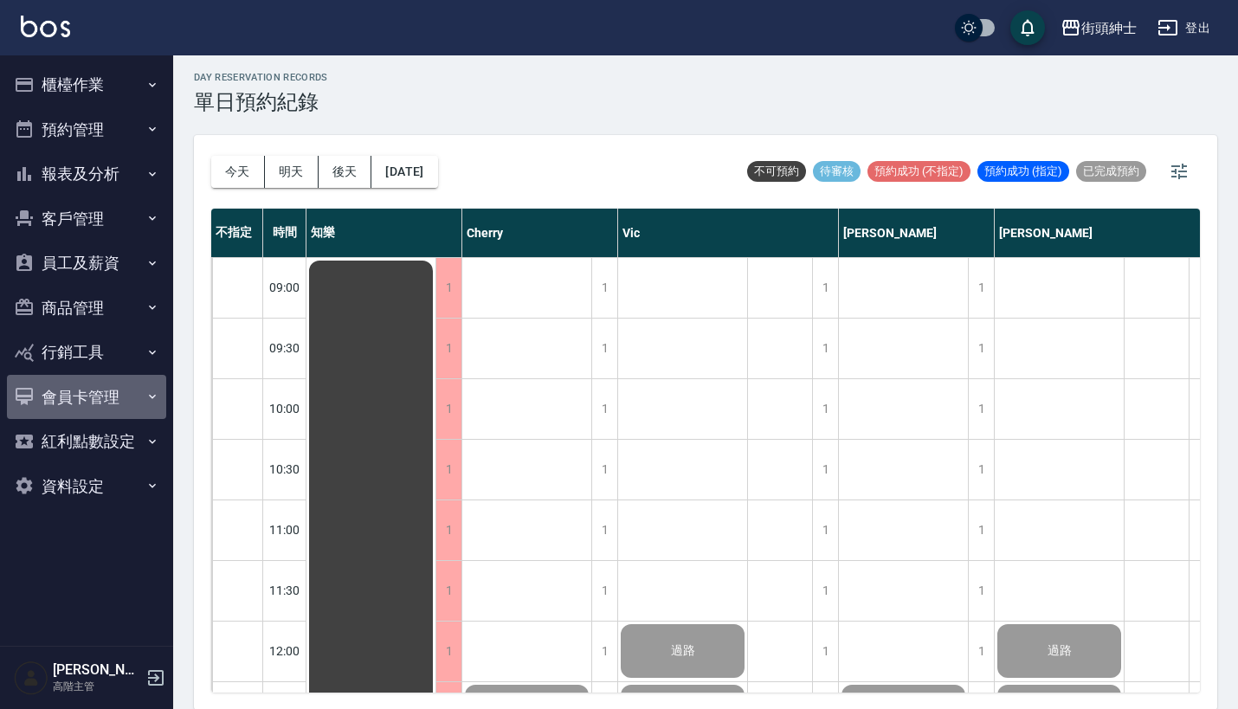
click at [127, 377] on button "會員卡管理" at bounding box center [86, 397] width 159 height 45
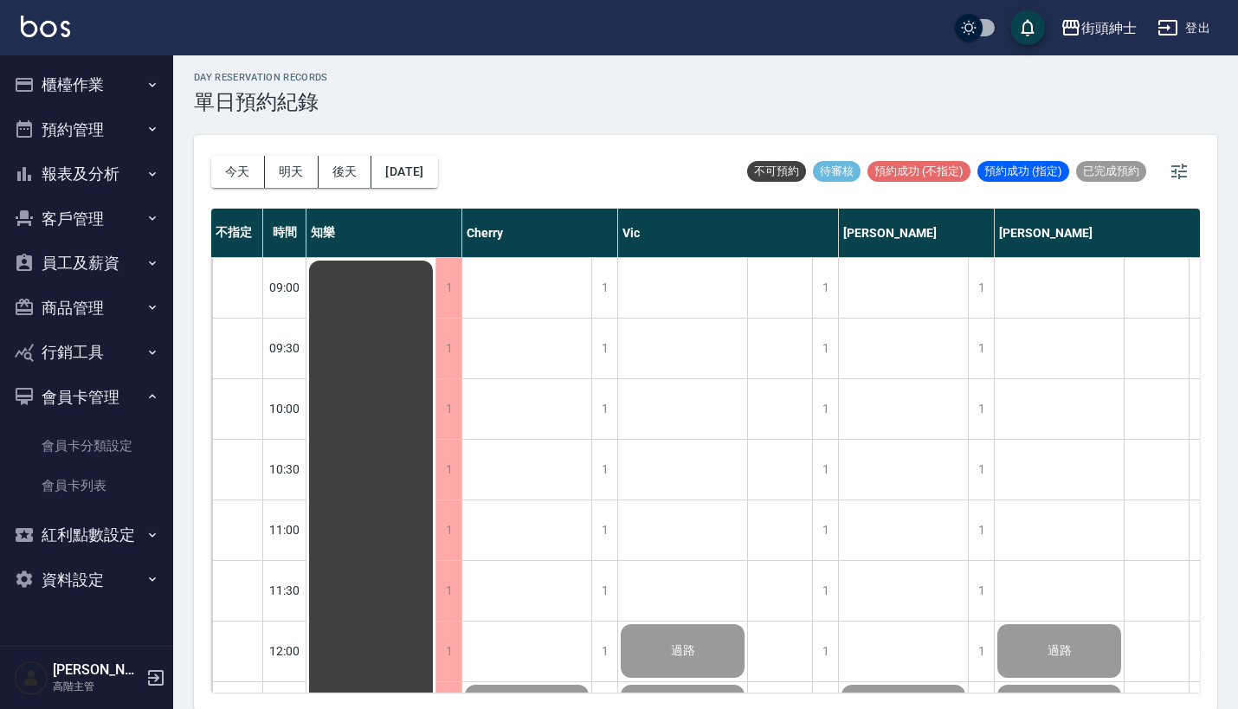
click at [127, 377] on button "會員卡管理" at bounding box center [86, 397] width 159 height 45
click at [119, 480] on button "資料設定" at bounding box center [86, 486] width 159 height 45
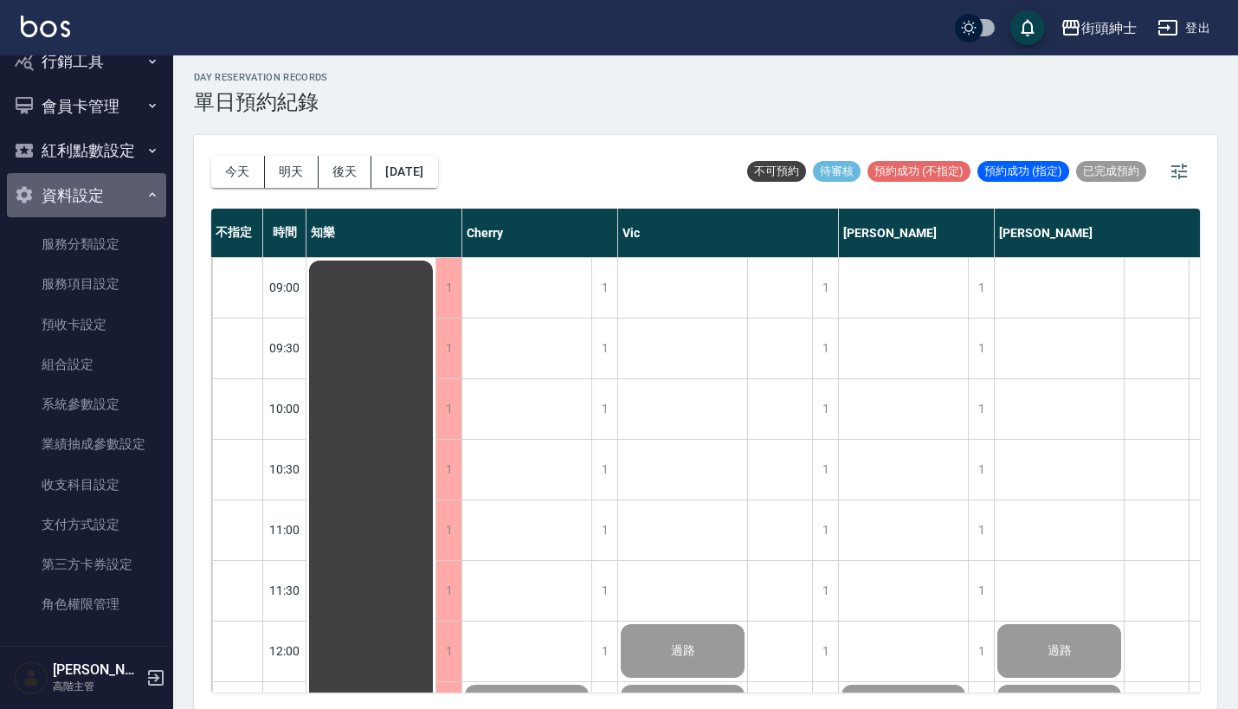
click at [113, 198] on button "資料設定" at bounding box center [86, 195] width 159 height 45
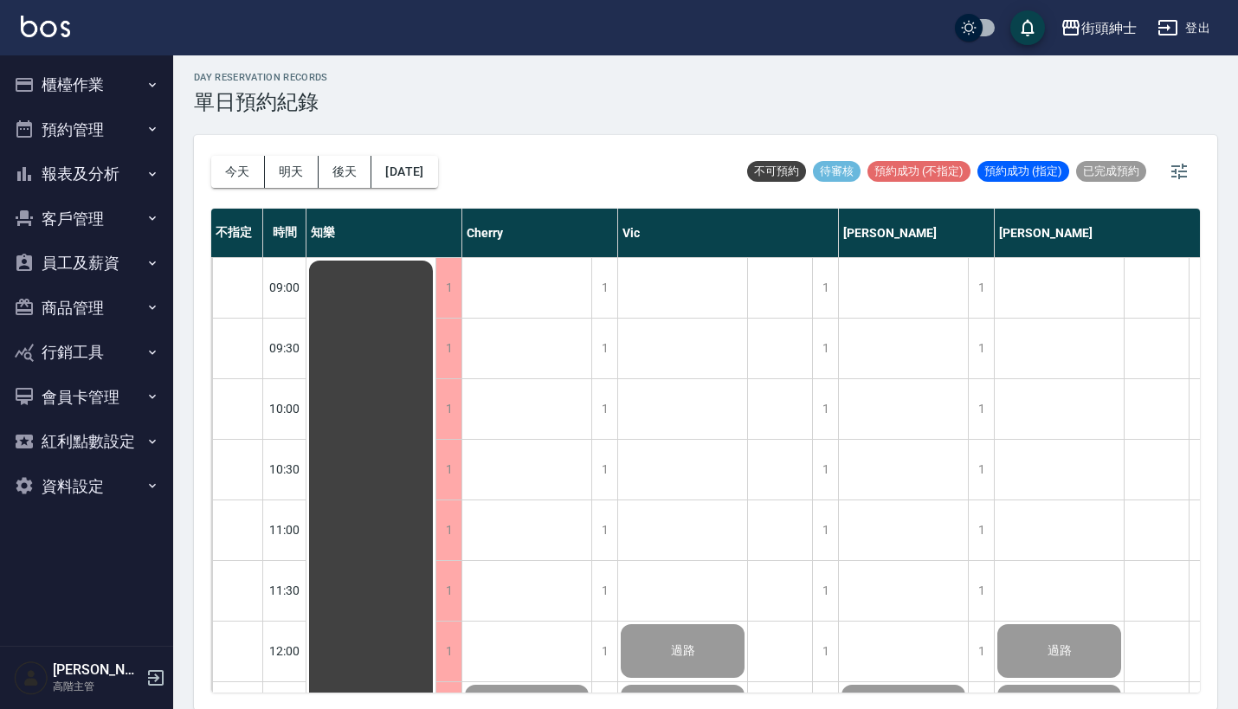
scroll to position [0, 0]
click at [116, 158] on button "報表及分析" at bounding box center [86, 173] width 159 height 45
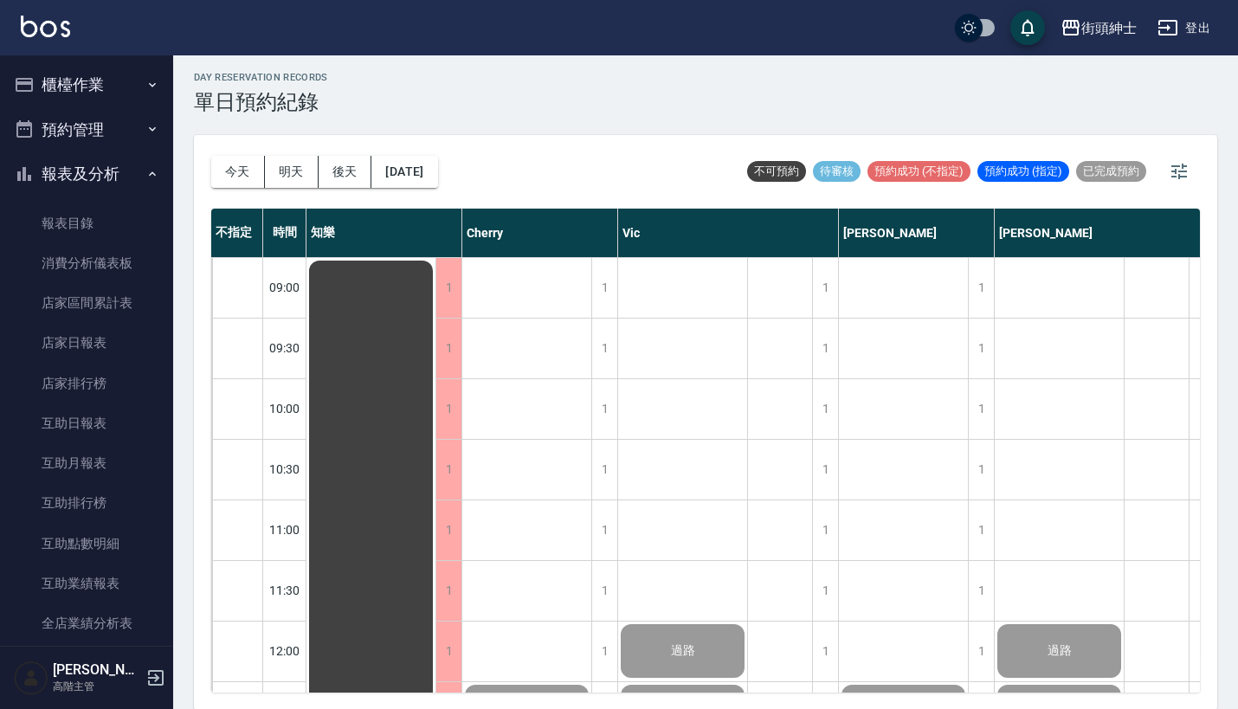
click at [116, 158] on button "報表及分析" at bounding box center [86, 173] width 159 height 45
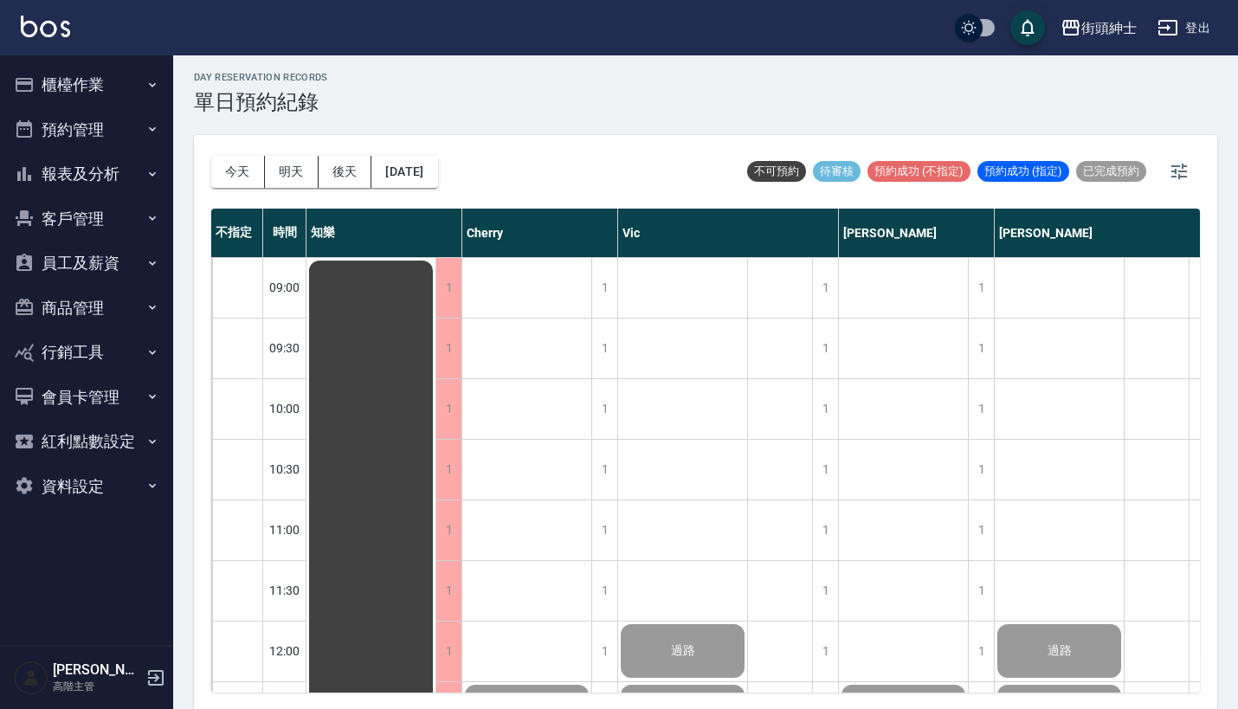
click at [113, 144] on button "預約管理" at bounding box center [86, 129] width 159 height 45
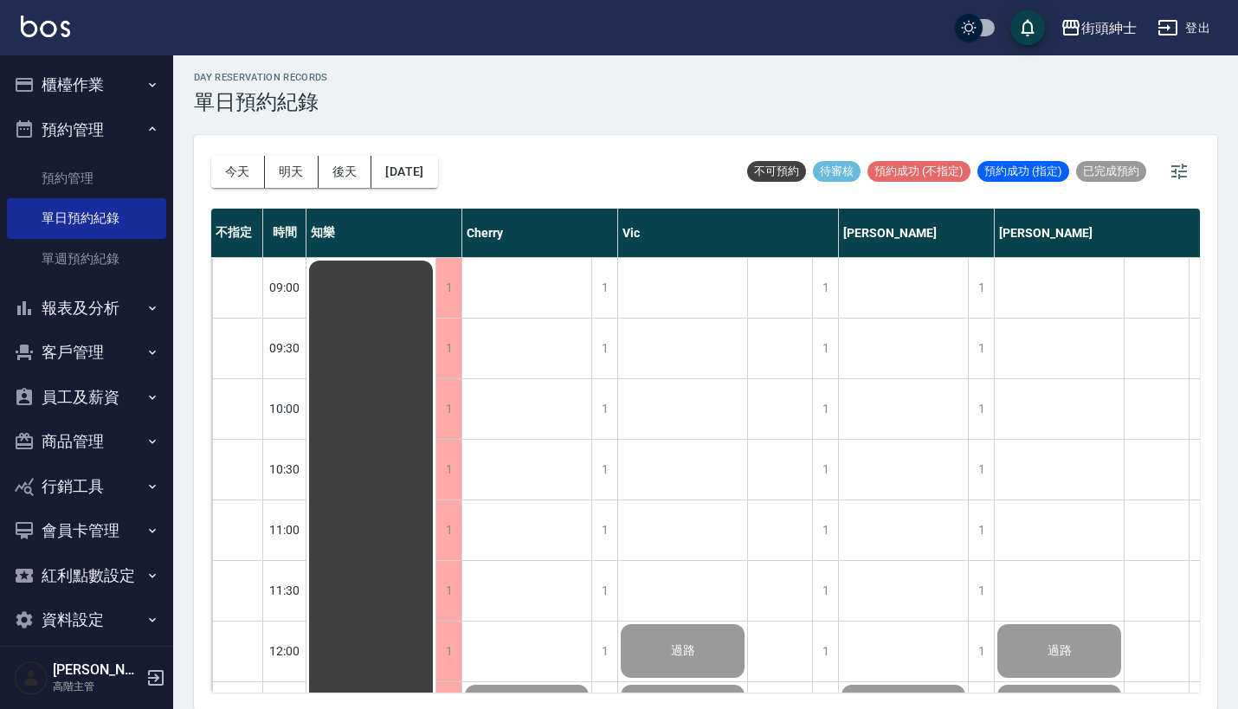
click at [113, 131] on button "預約管理" at bounding box center [86, 129] width 159 height 45
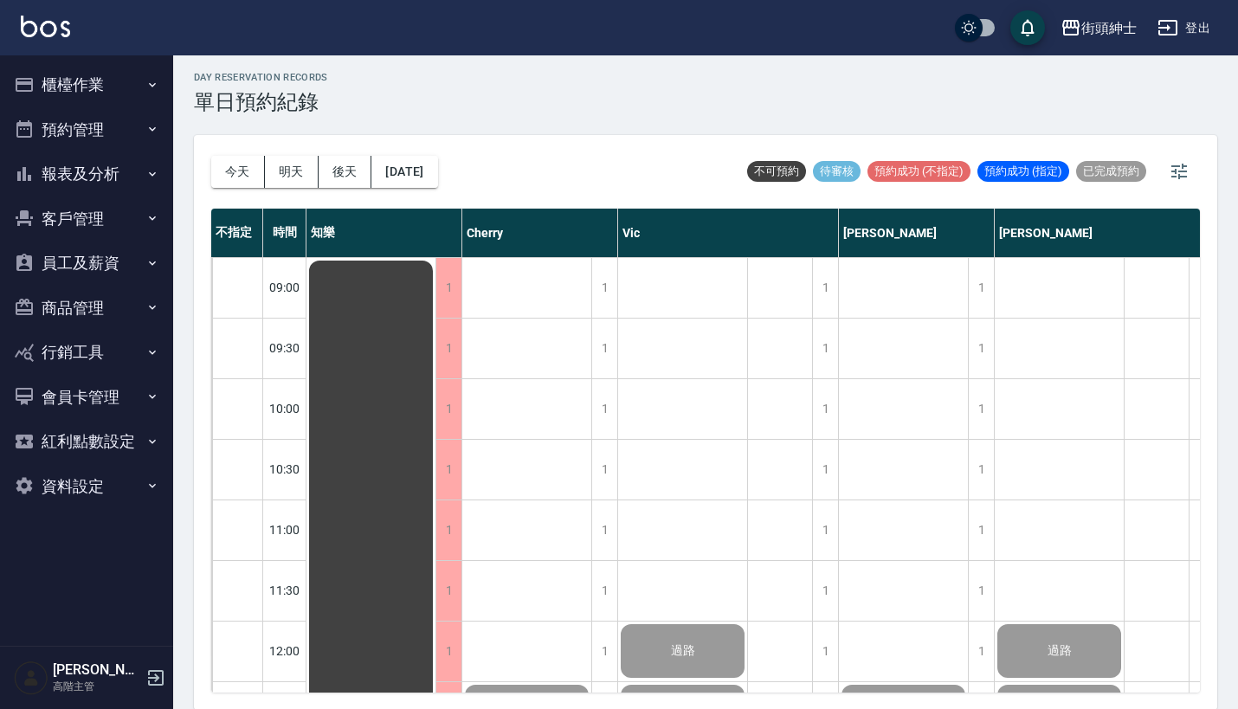
click at [117, 98] on button "櫃檯作業" at bounding box center [86, 84] width 159 height 45
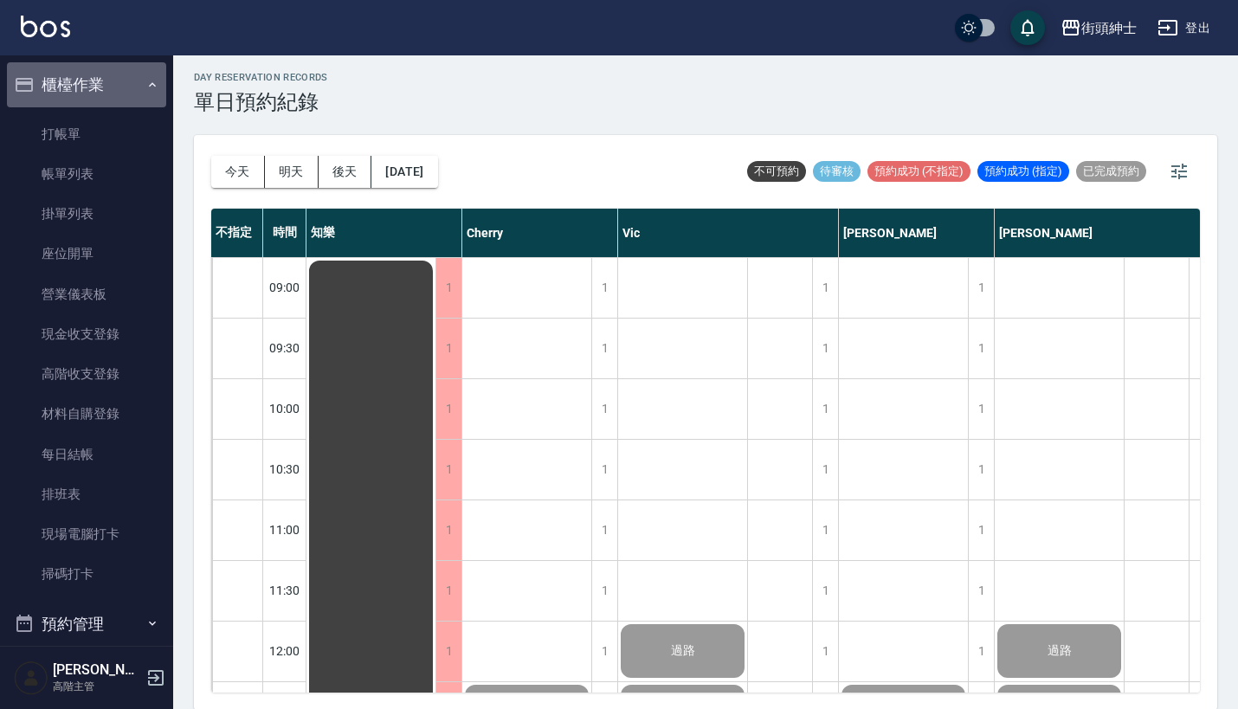
click at [117, 98] on button "櫃檯作業" at bounding box center [86, 84] width 159 height 45
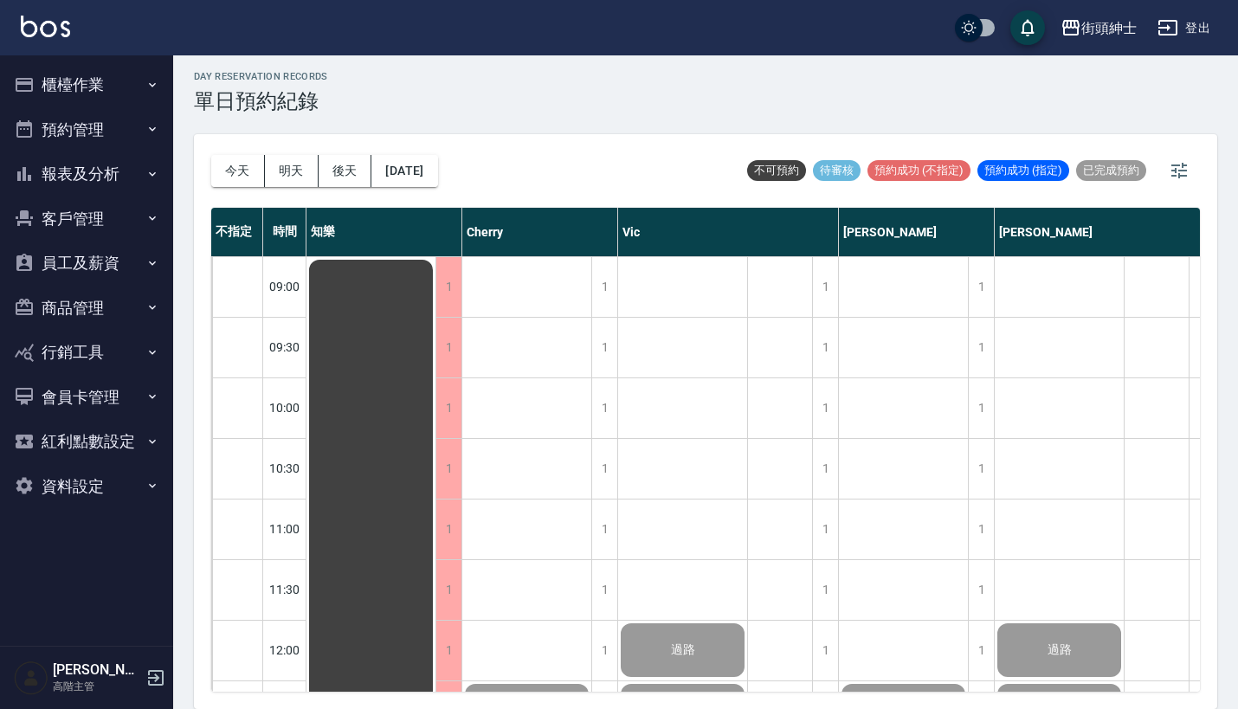
scroll to position [4, 0]
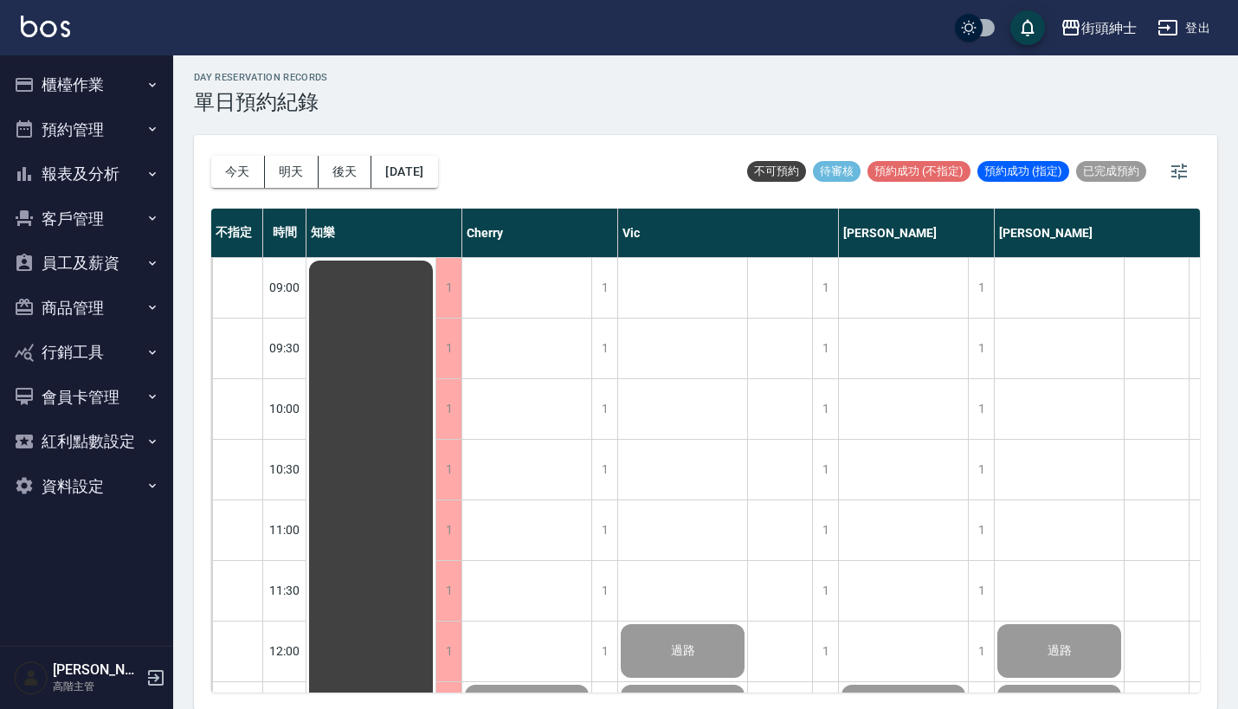
click at [135, 483] on button "資料設定" at bounding box center [86, 486] width 159 height 45
click at [106, 85] on button "櫃檯作業" at bounding box center [86, 84] width 159 height 45
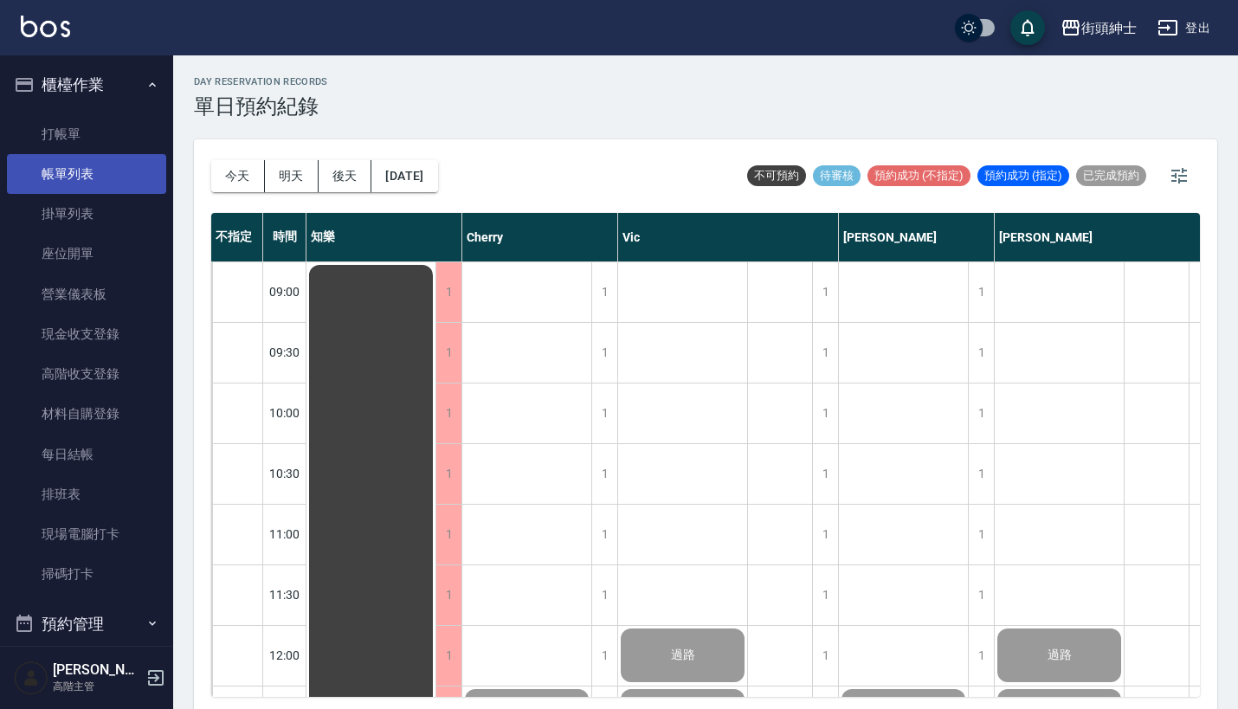
click at [106, 172] on link "帳單列表" at bounding box center [86, 174] width 159 height 40
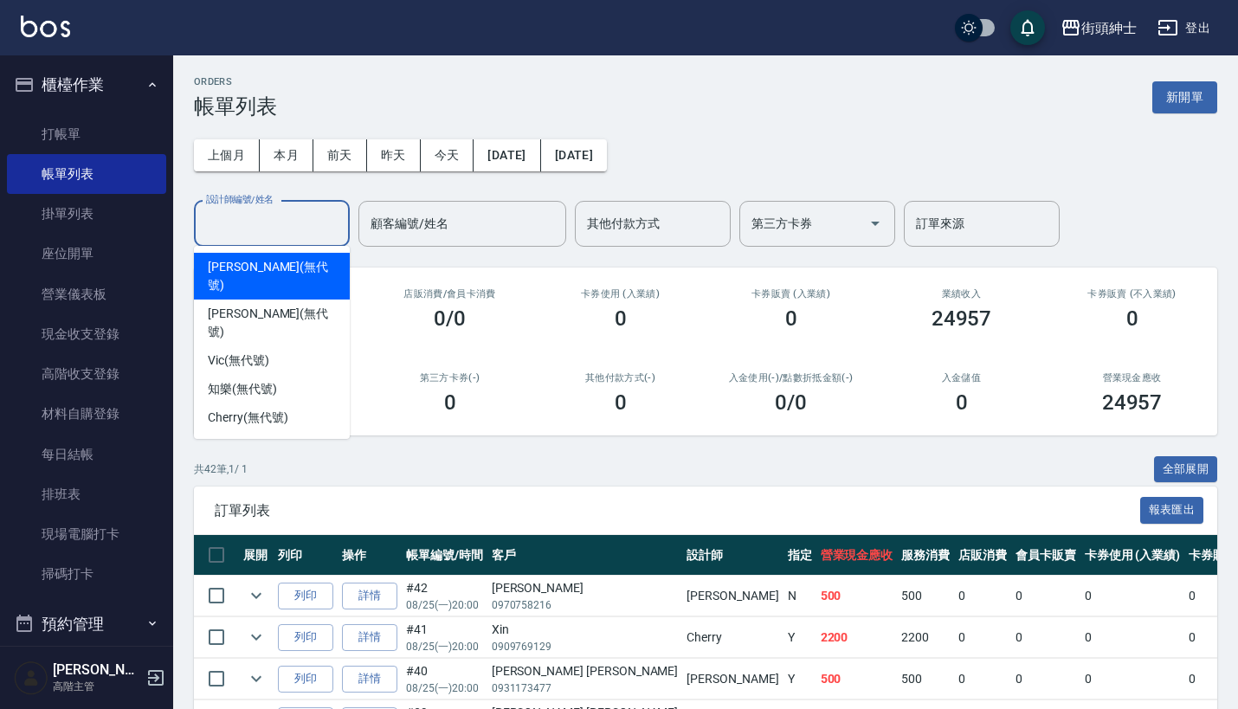
click at [248, 222] on input "設計師編號/姓名" at bounding box center [272, 224] width 140 height 30
click at [381, 211] on input "顧客編號/姓名" at bounding box center [462, 224] width 192 height 30
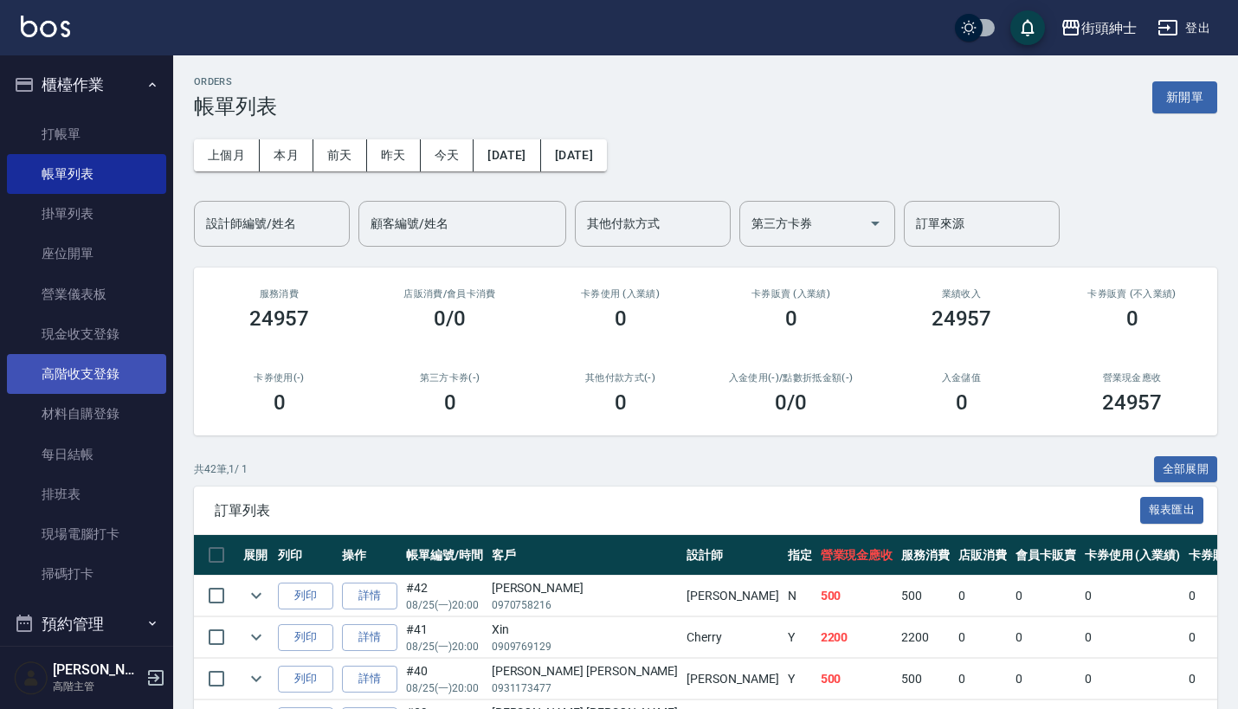
drag, startPoint x: 438, startPoint y: 126, endPoint x: 35, endPoint y: 383, distance: 478.4
click at [438, 126] on div "上個月 本月 前天 昨天 今天 2025/08/25 2025/08/25 設計師編號/姓名 設計師編號/姓名 顧客編號/姓名 顧客編號/姓名 其他付款方式 …" at bounding box center [705, 183] width 1023 height 128
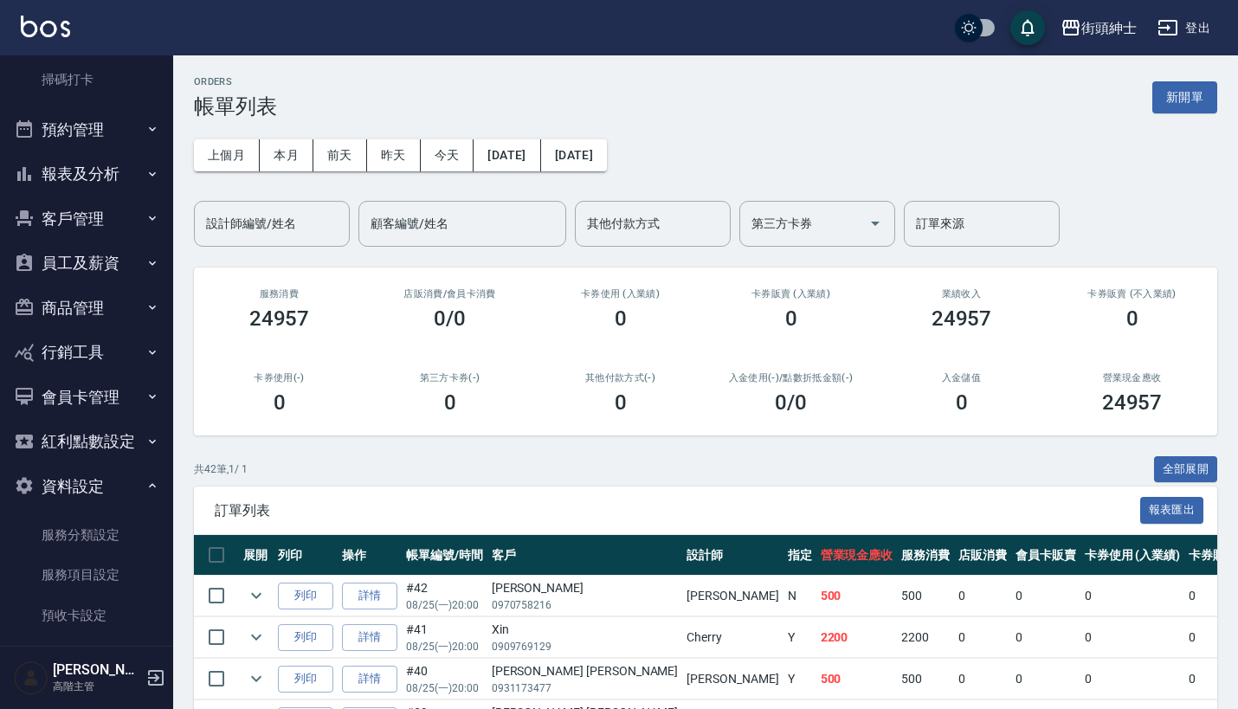
scroll to position [467, 0]
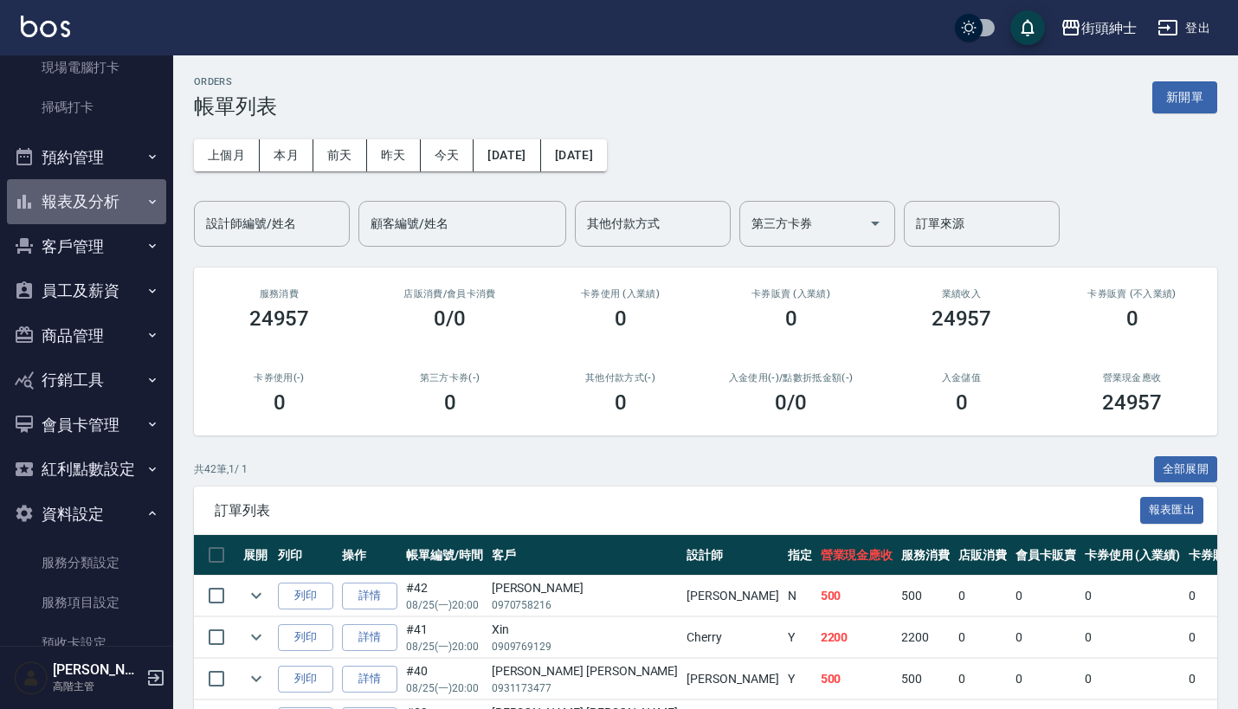
click at [126, 197] on button "報表及分析" at bounding box center [86, 201] width 159 height 45
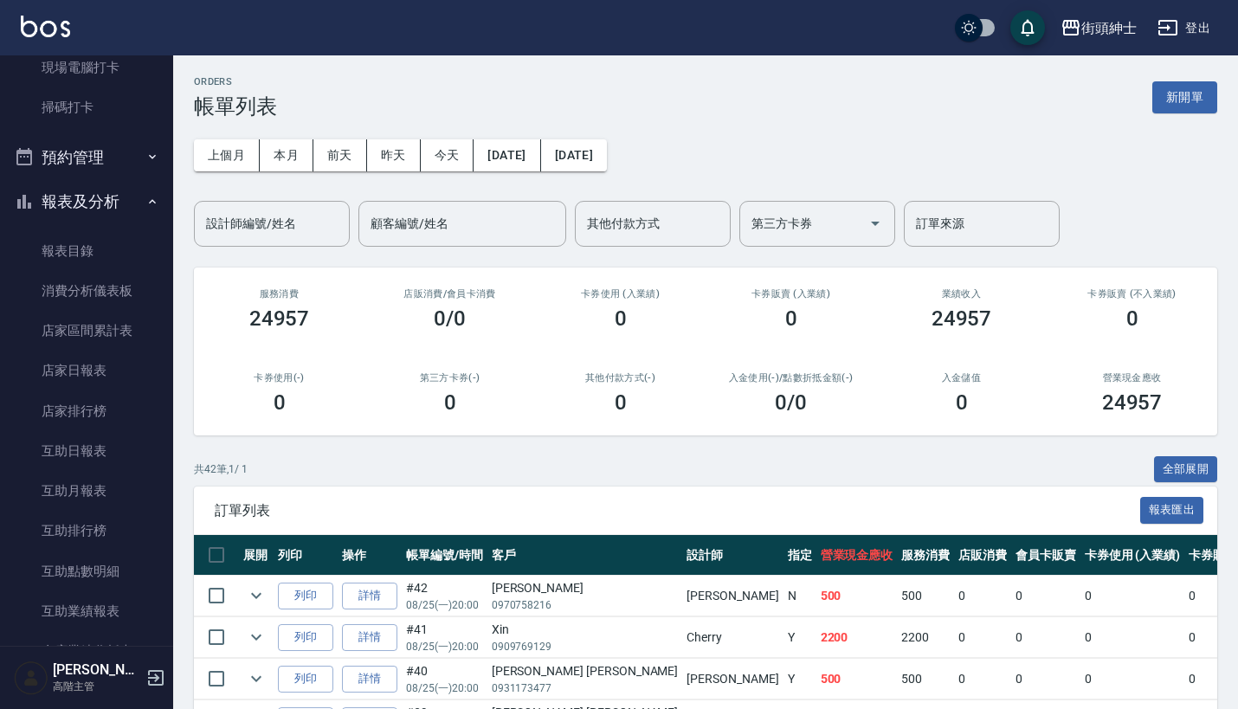
click at [126, 197] on button "報表及分析" at bounding box center [86, 201] width 159 height 45
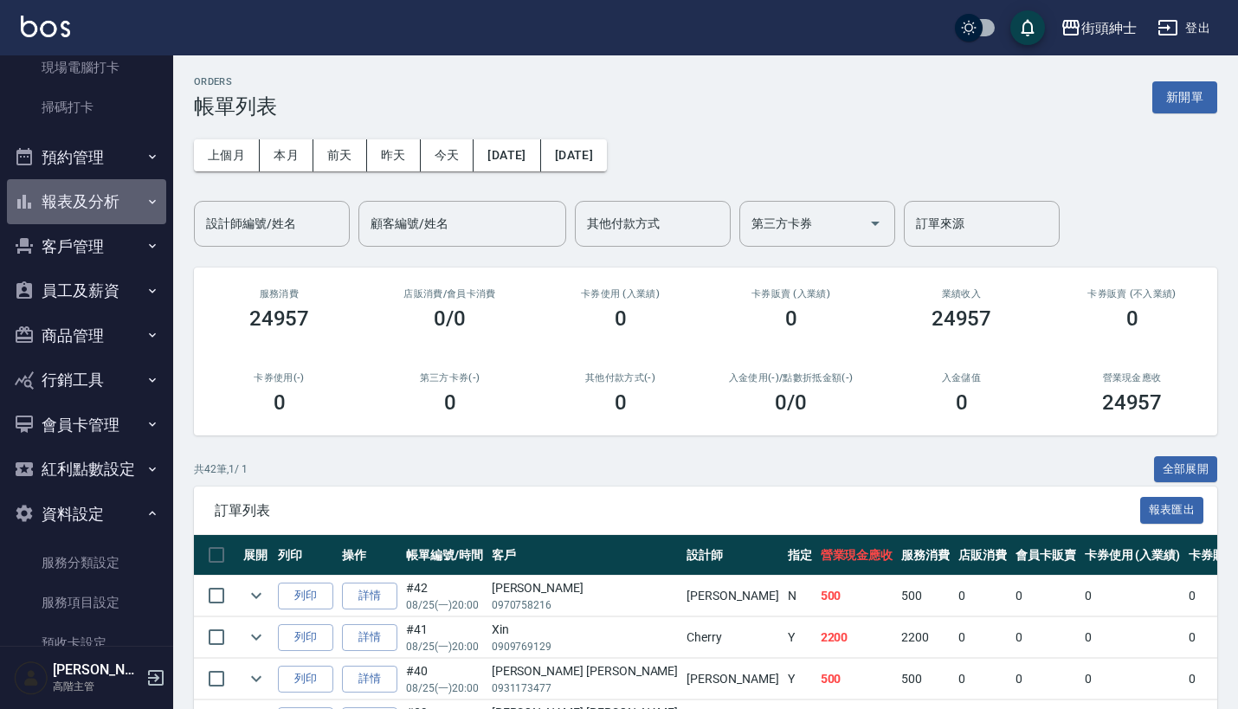
click at [126, 197] on button "報表及分析" at bounding box center [86, 201] width 159 height 45
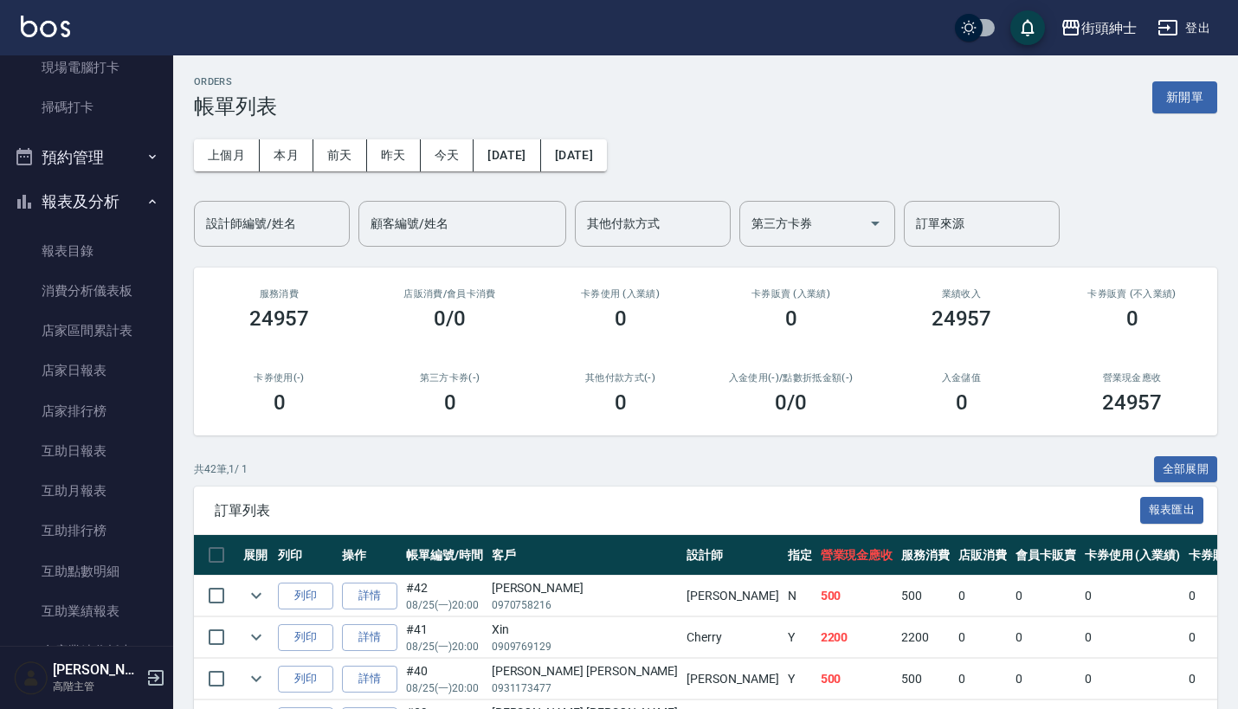
click at [126, 197] on button "報表及分析" at bounding box center [86, 201] width 159 height 45
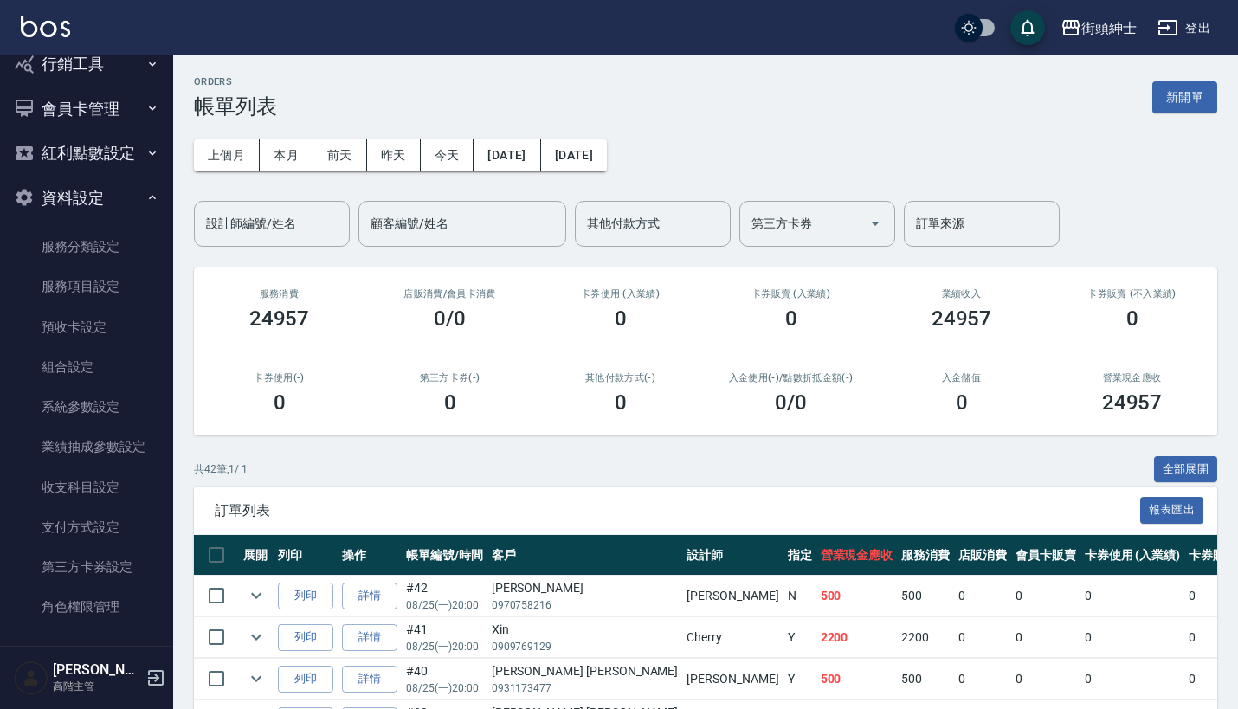
click at [133, 197] on button "資料設定" at bounding box center [86, 198] width 159 height 45
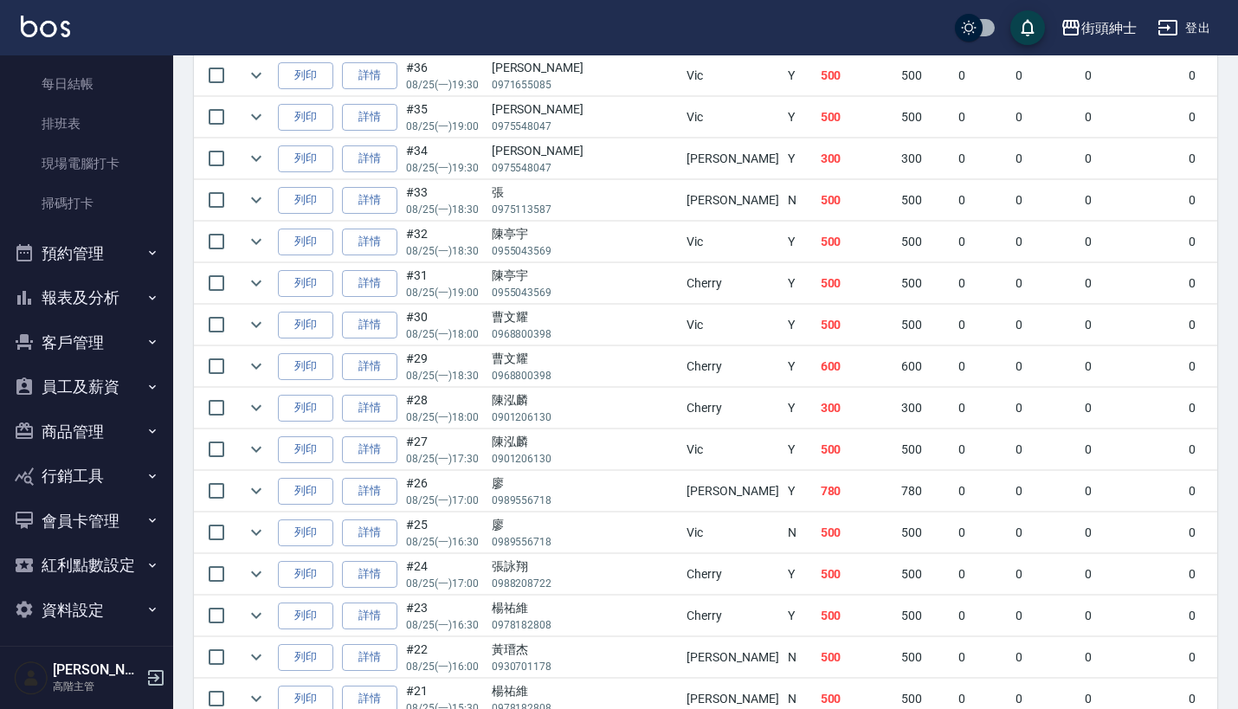
scroll to position [926, 0]
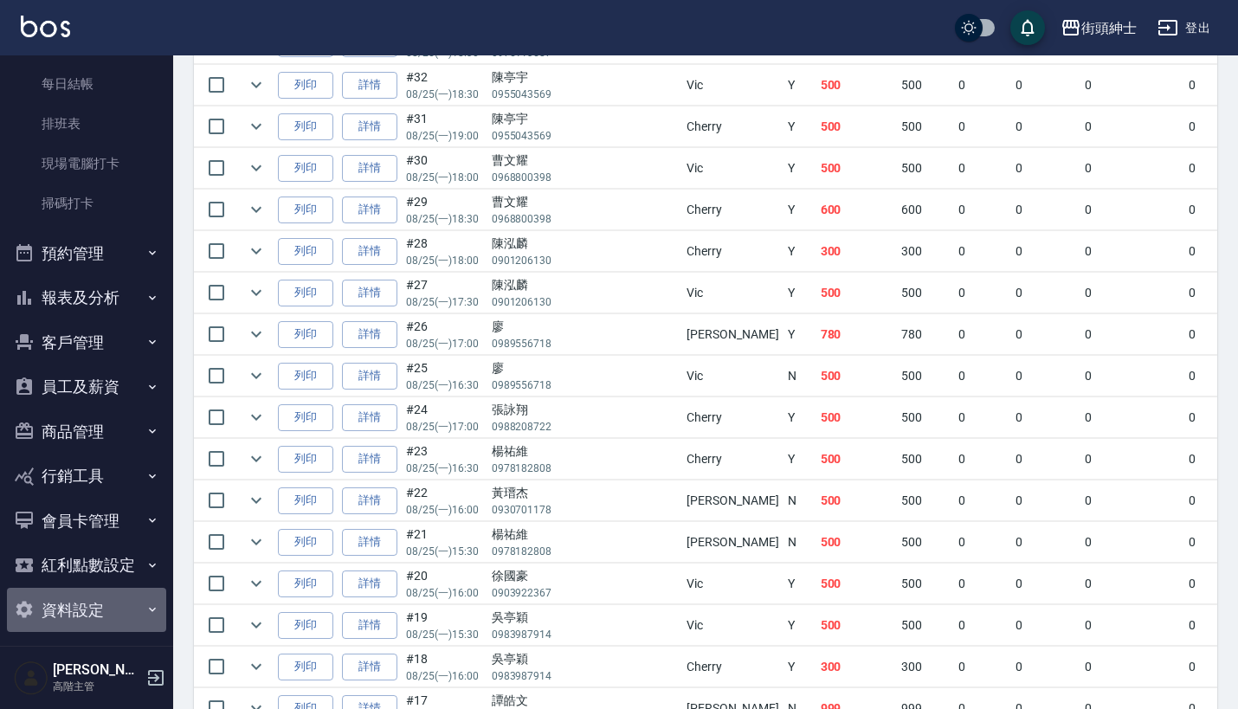
click at [96, 593] on button "資料設定" at bounding box center [86, 610] width 159 height 45
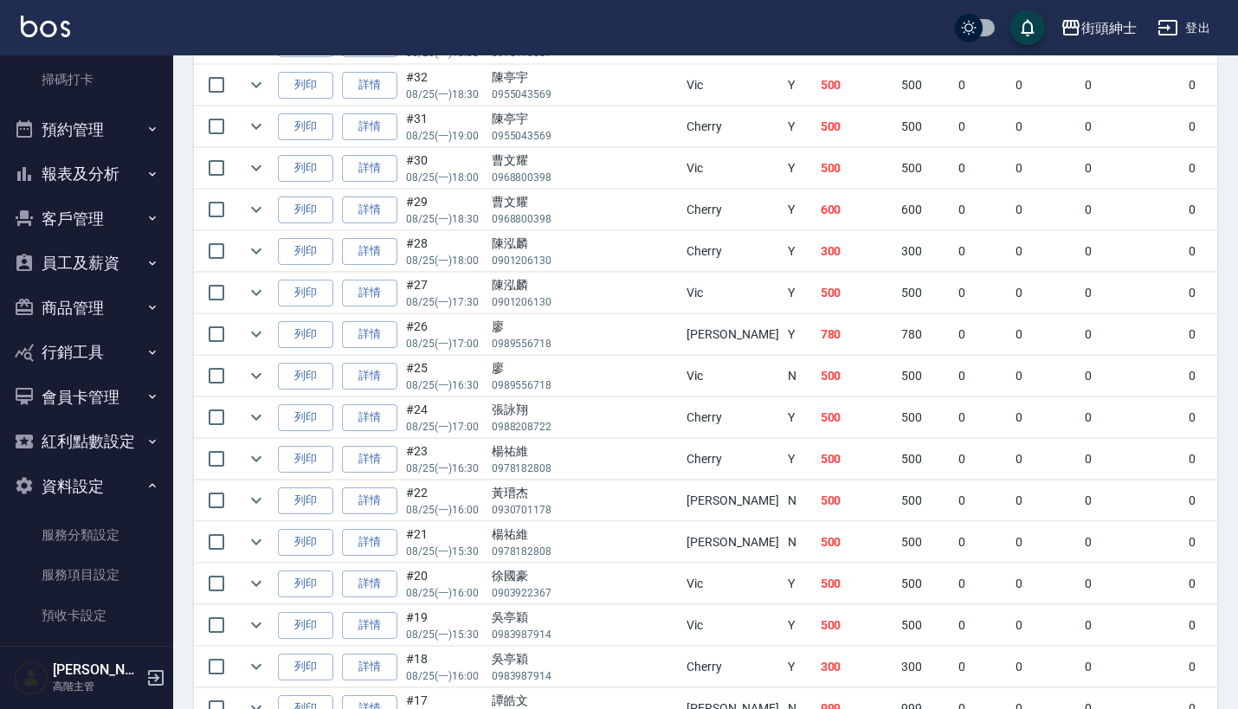
scroll to position [383, 0]
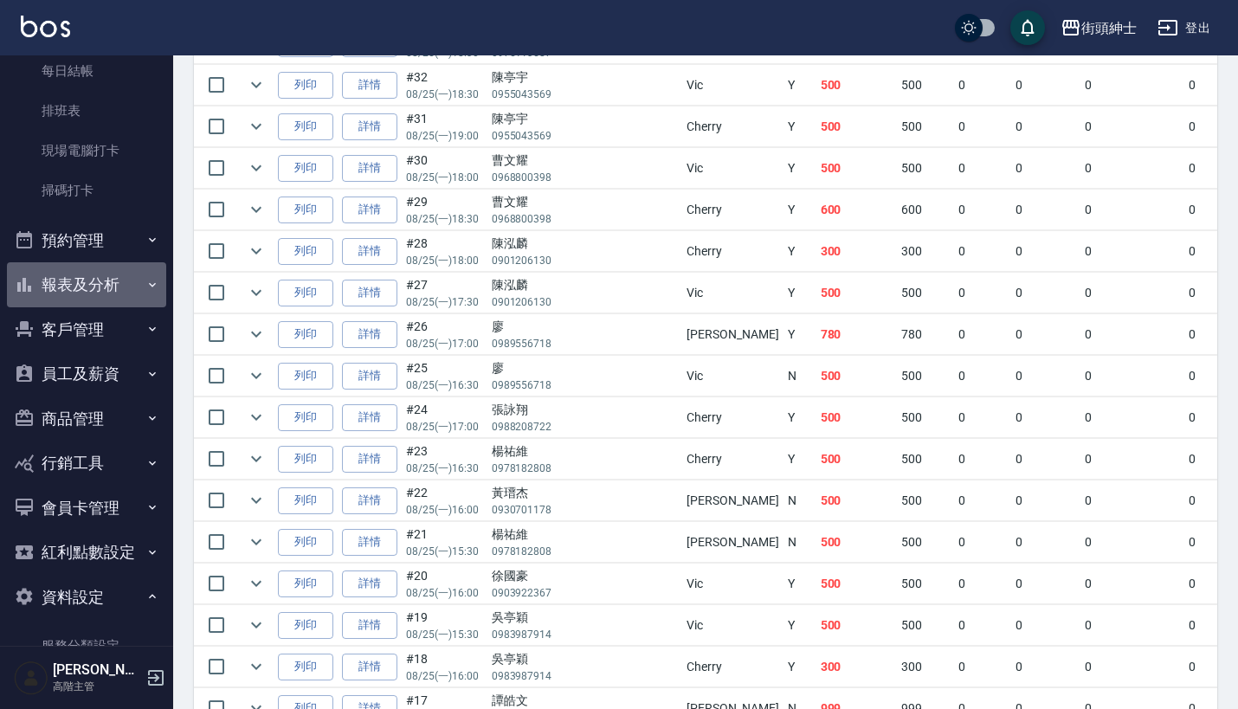
click at [111, 279] on button "報表及分析" at bounding box center [86, 284] width 159 height 45
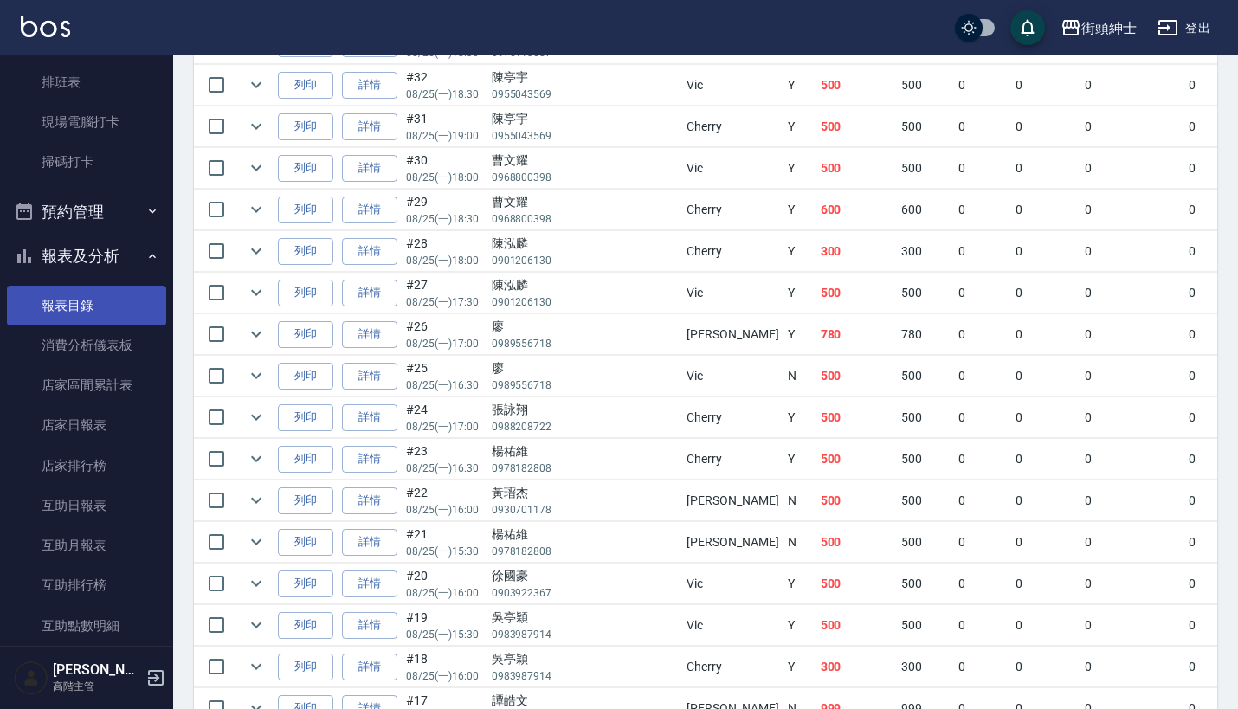
scroll to position [416, 0]
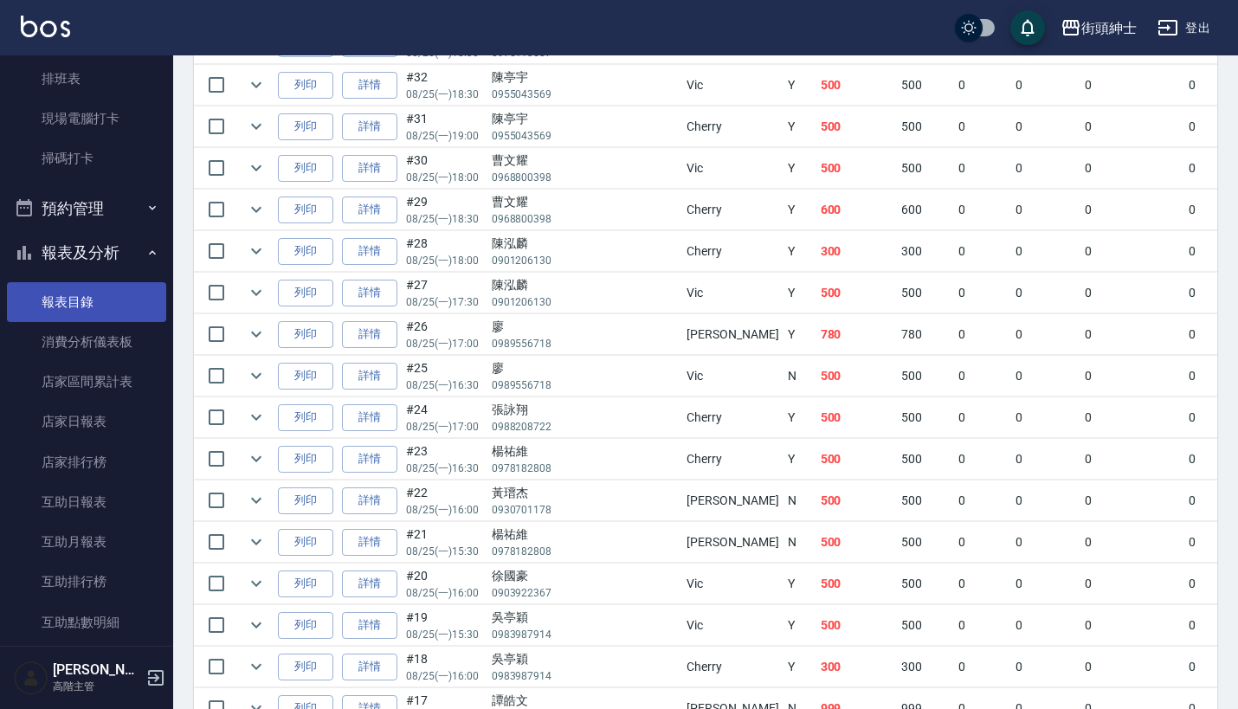
click at [115, 296] on link "報表目錄" at bounding box center [86, 302] width 159 height 40
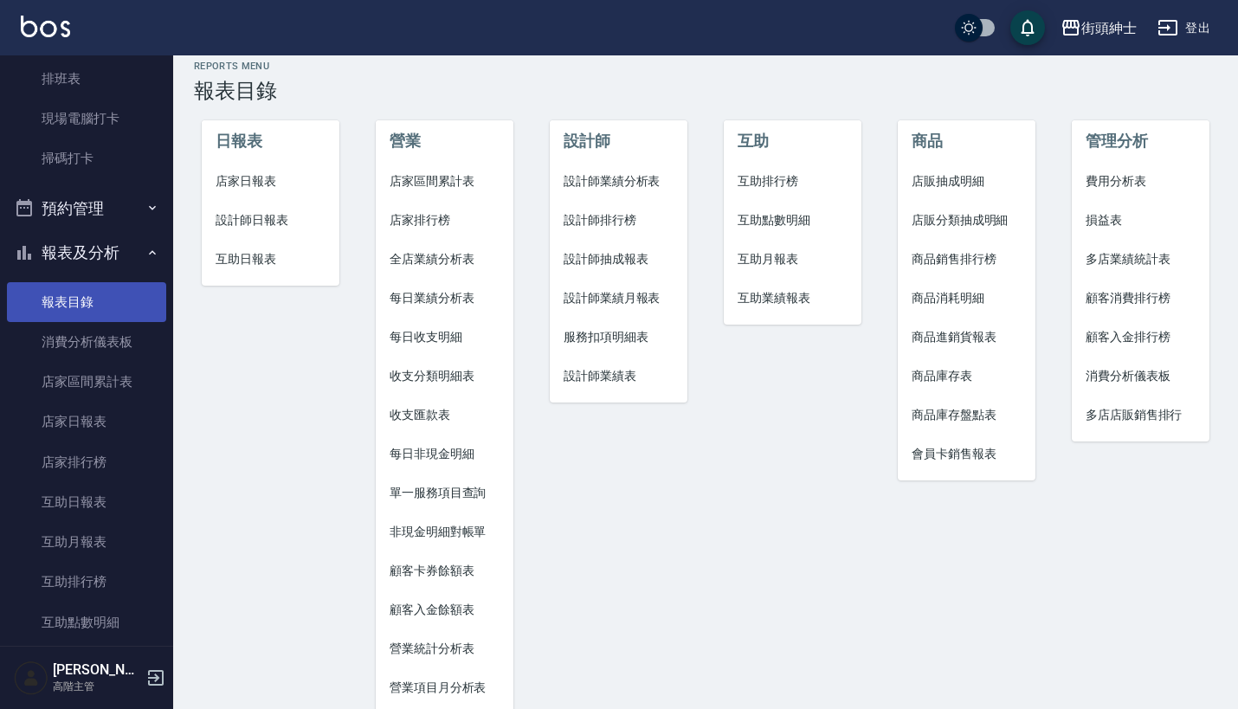
scroll to position [474, 0]
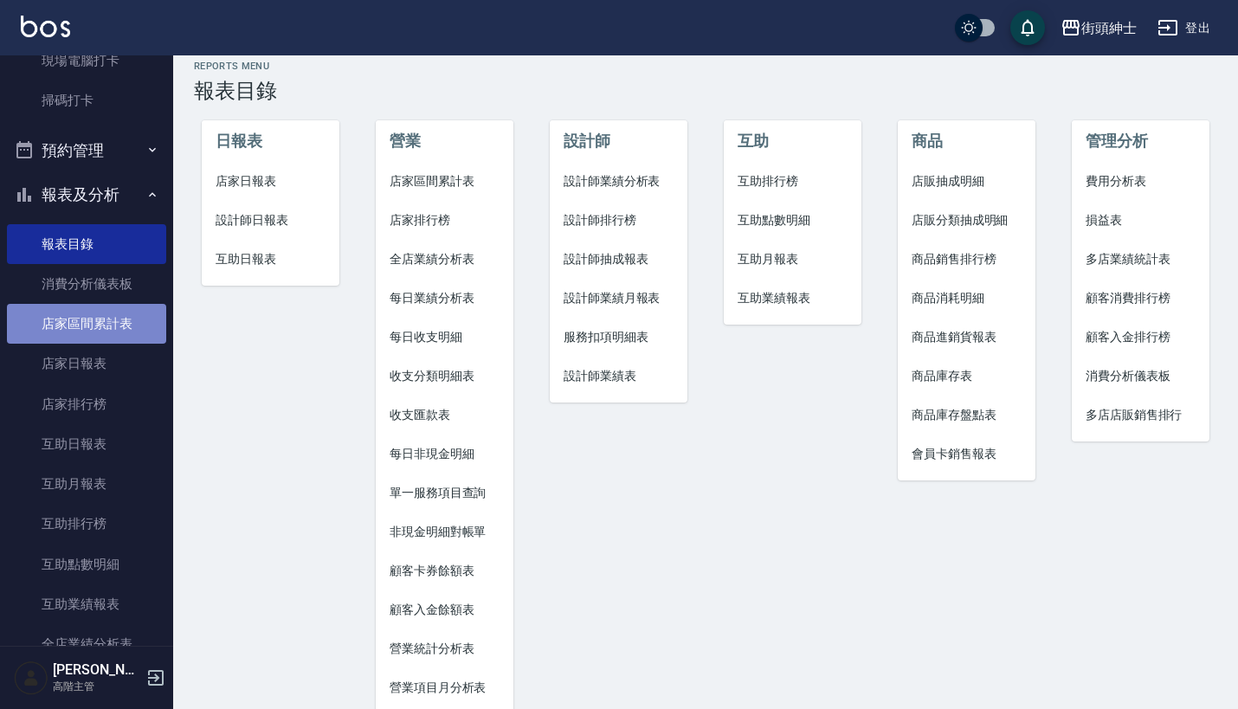
click at [108, 329] on link "店家區間累計表" at bounding box center [86, 324] width 159 height 40
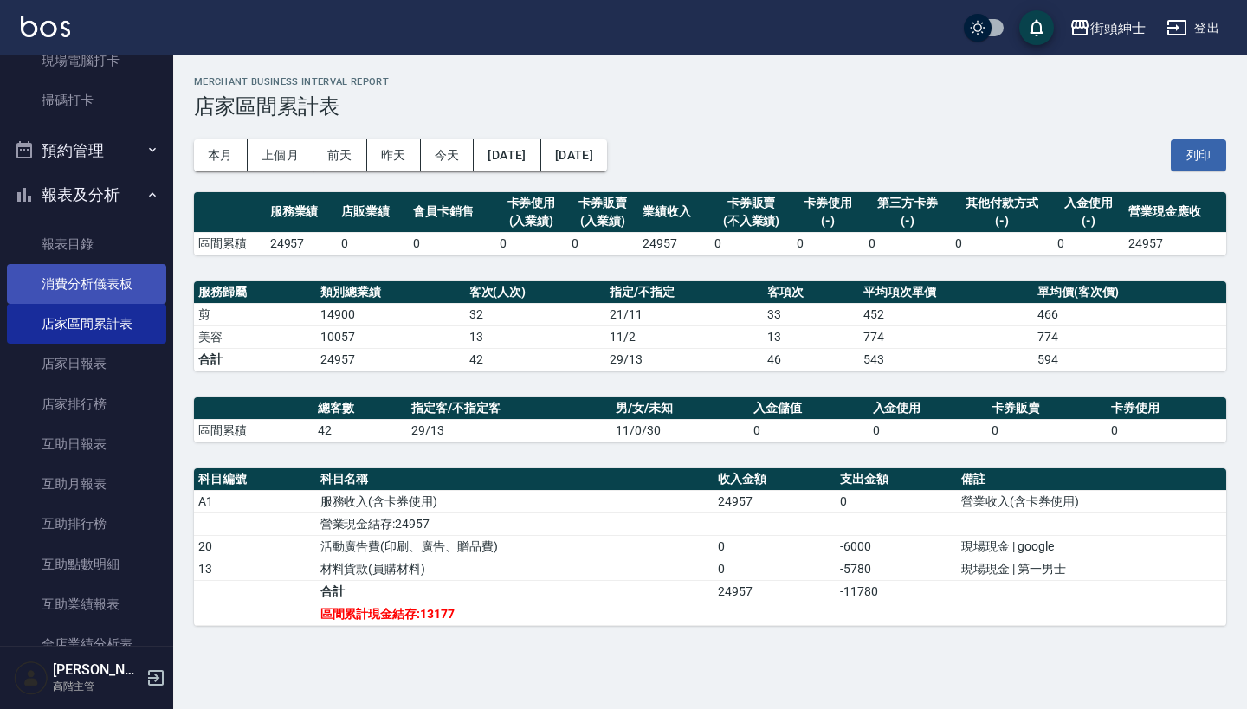
click at [98, 288] on link "消費分析儀表板" at bounding box center [86, 284] width 159 height 40
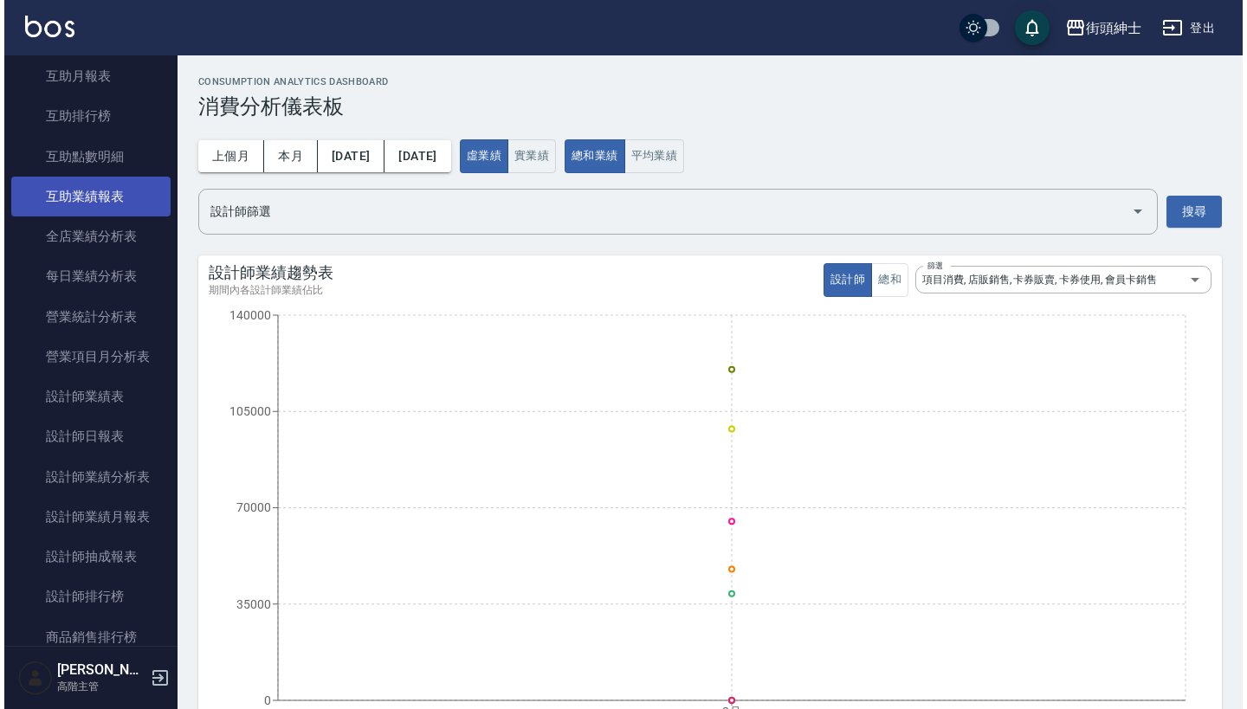
scroll to position [908, 0]
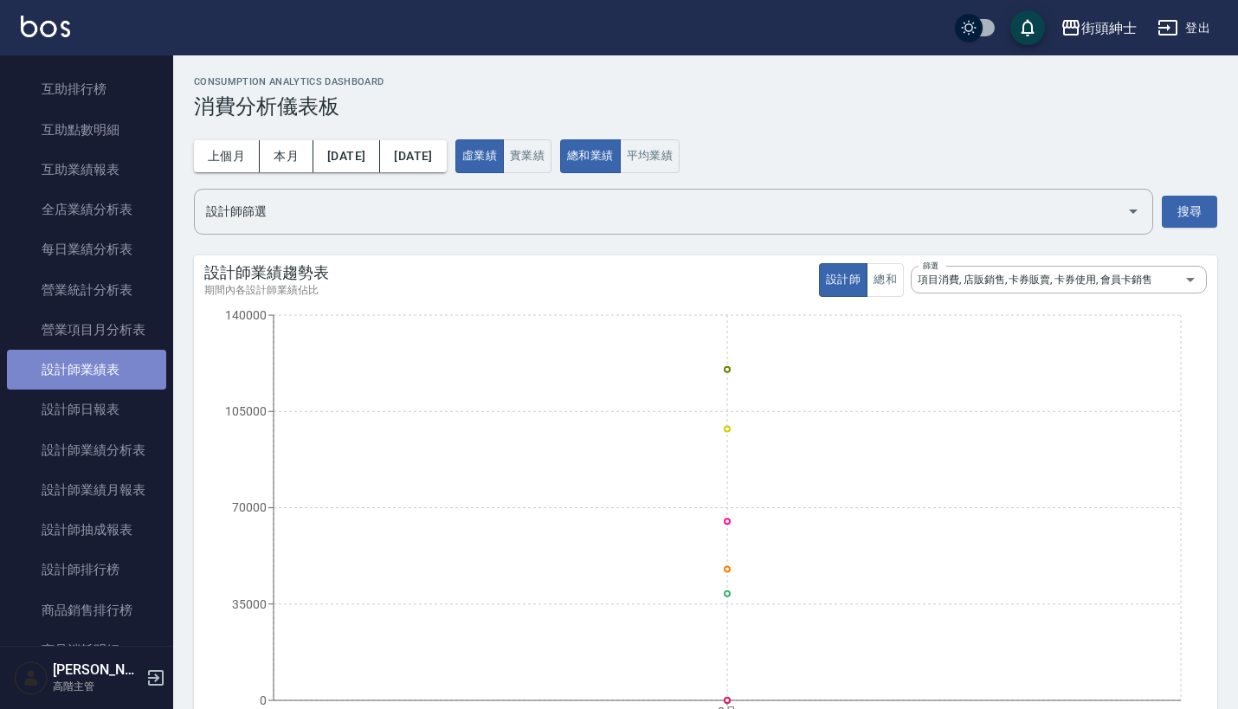
click at [101, 361] on link "設計師業績表" at bounding box center [86, 370] width 159 height 40
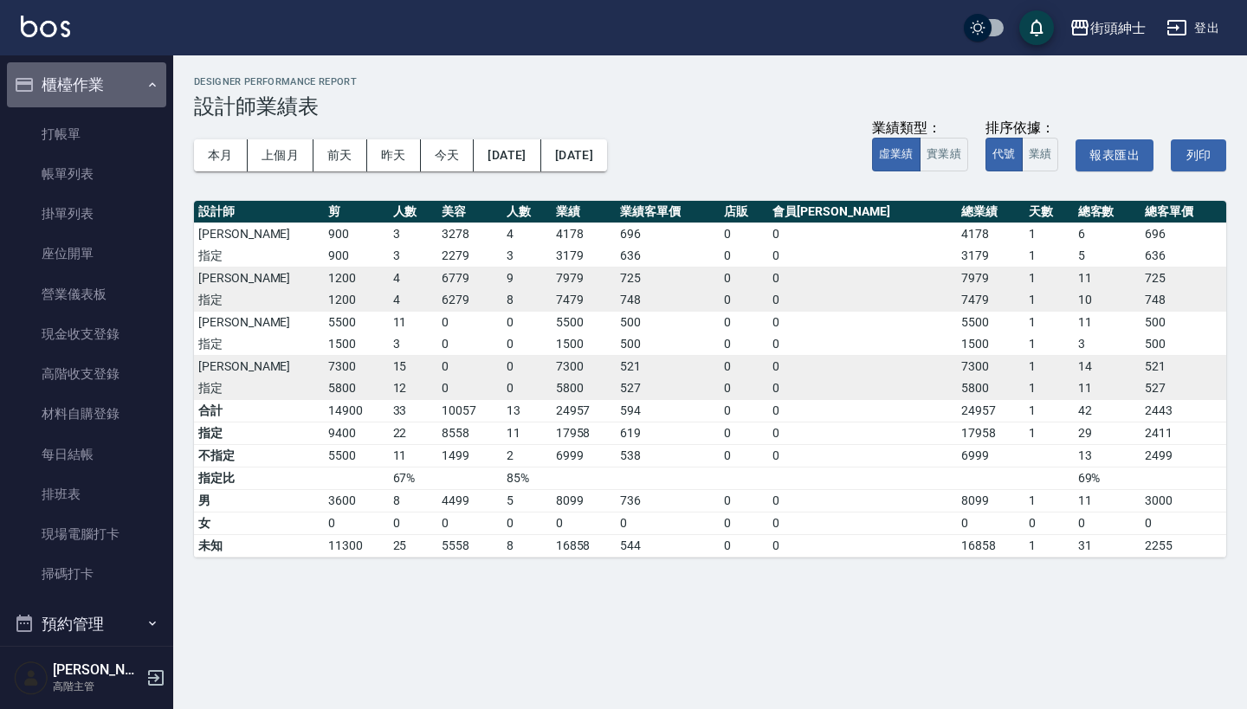
click at [119, 82] on button "櫃檯作業" at bounding box center [86, 84] width 159 height 45
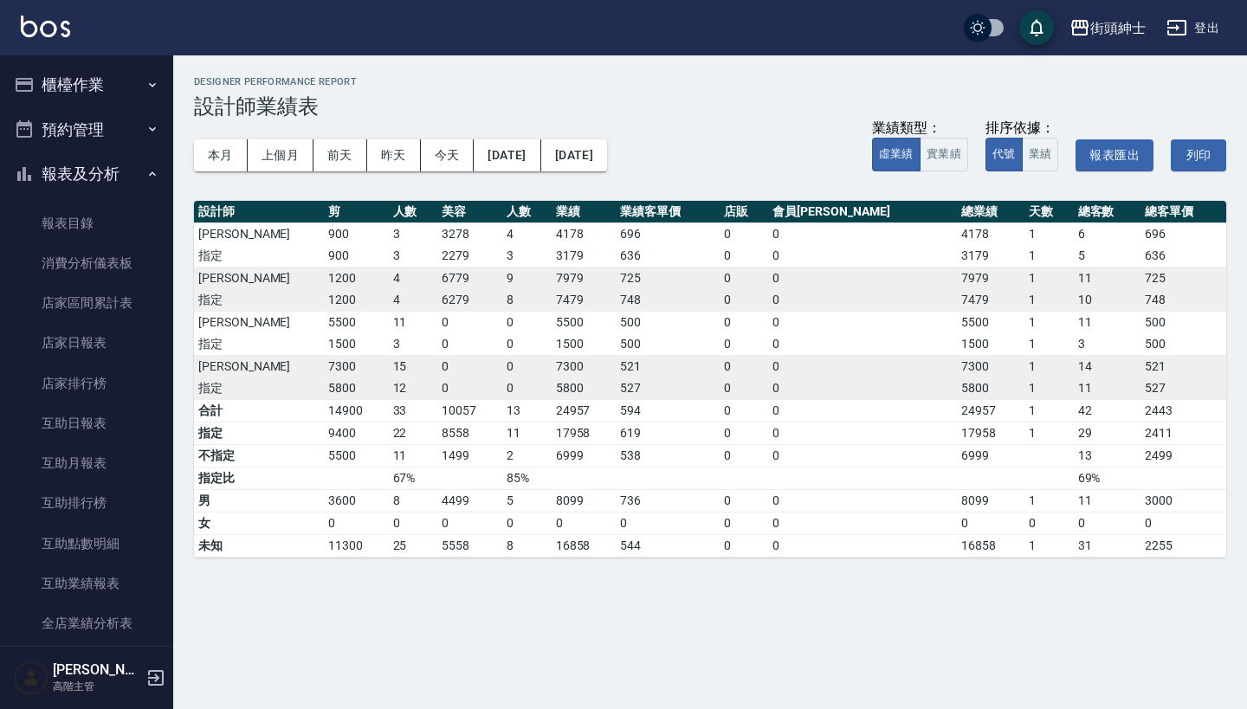
click at [132, 122] on button "預約管理" at bounding box center [86, 129] width 159 height 45
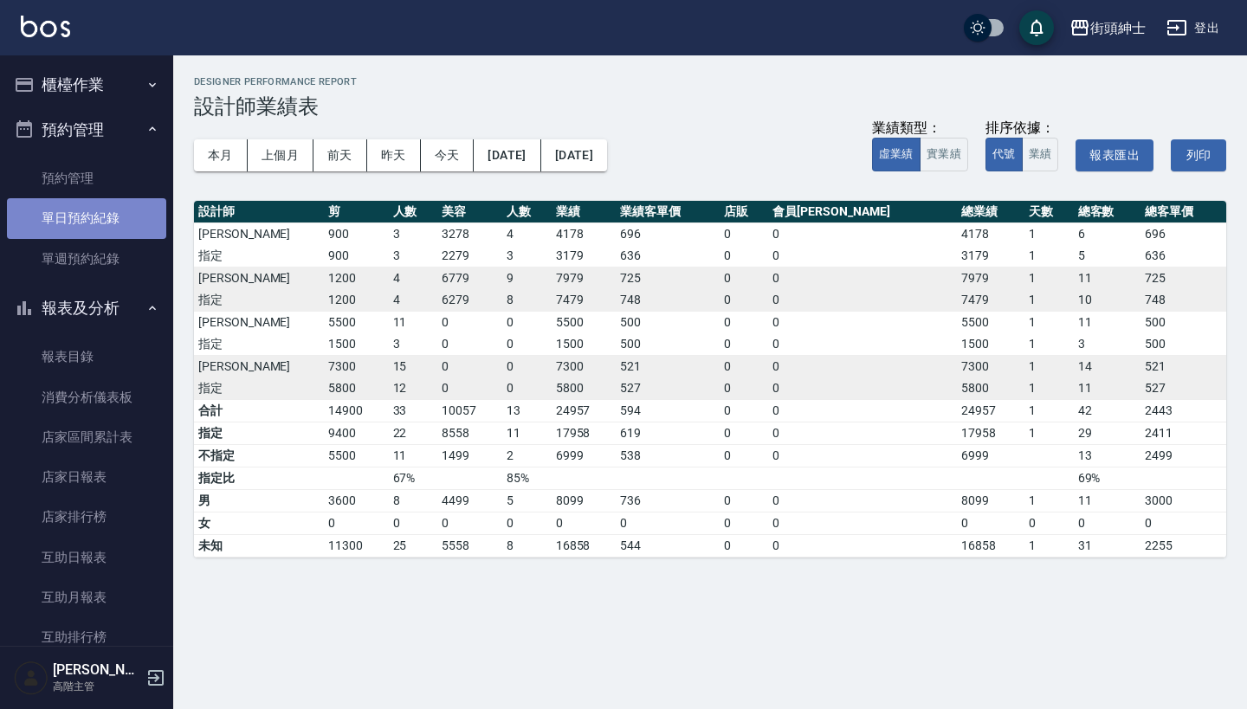
click at [125, 209] on link "單日預約紀錄" at bounding box center [86, 218] width 159 height 40
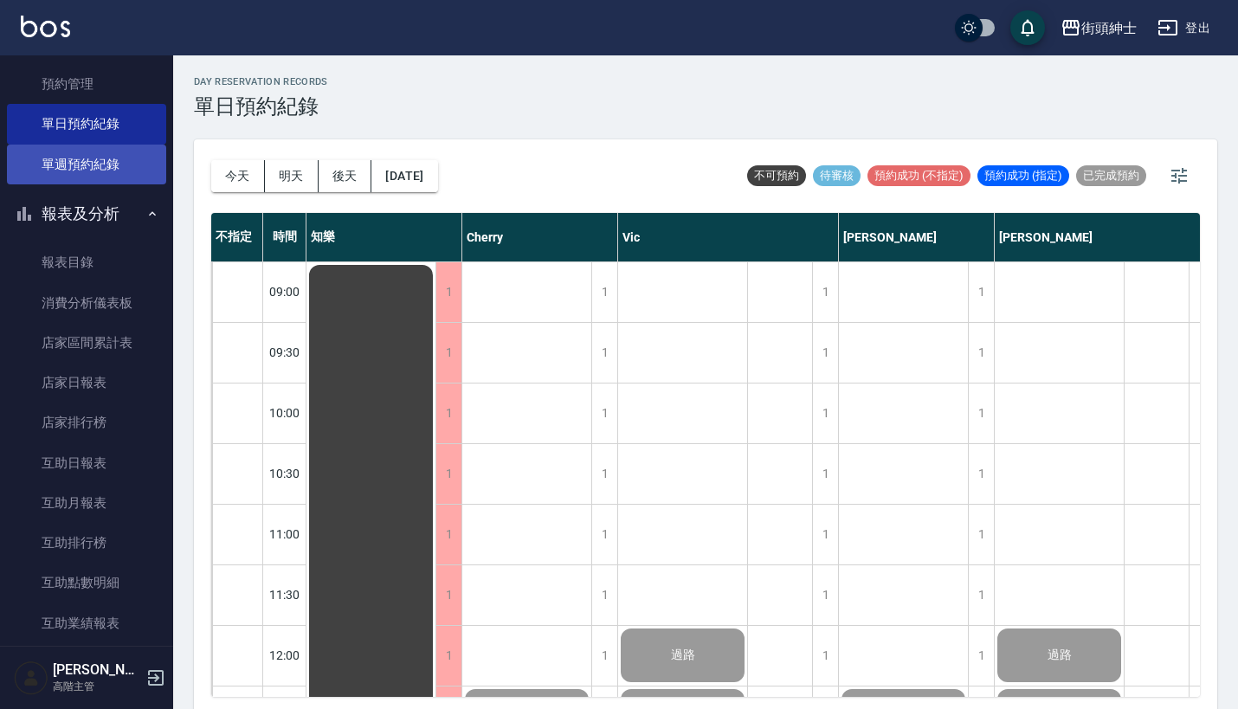
scroll to position [95, 0]
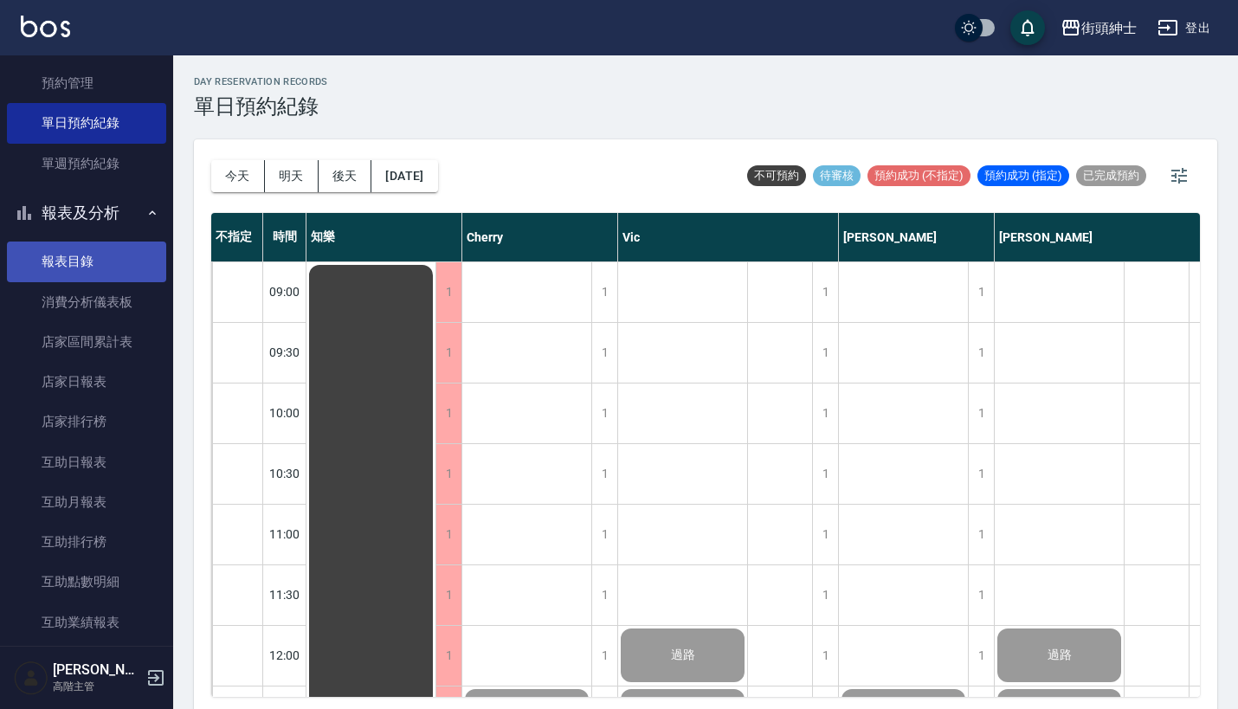
click at [114, 257] on link "報表目錄" at bounding box center [86, 262] width 159 height 40
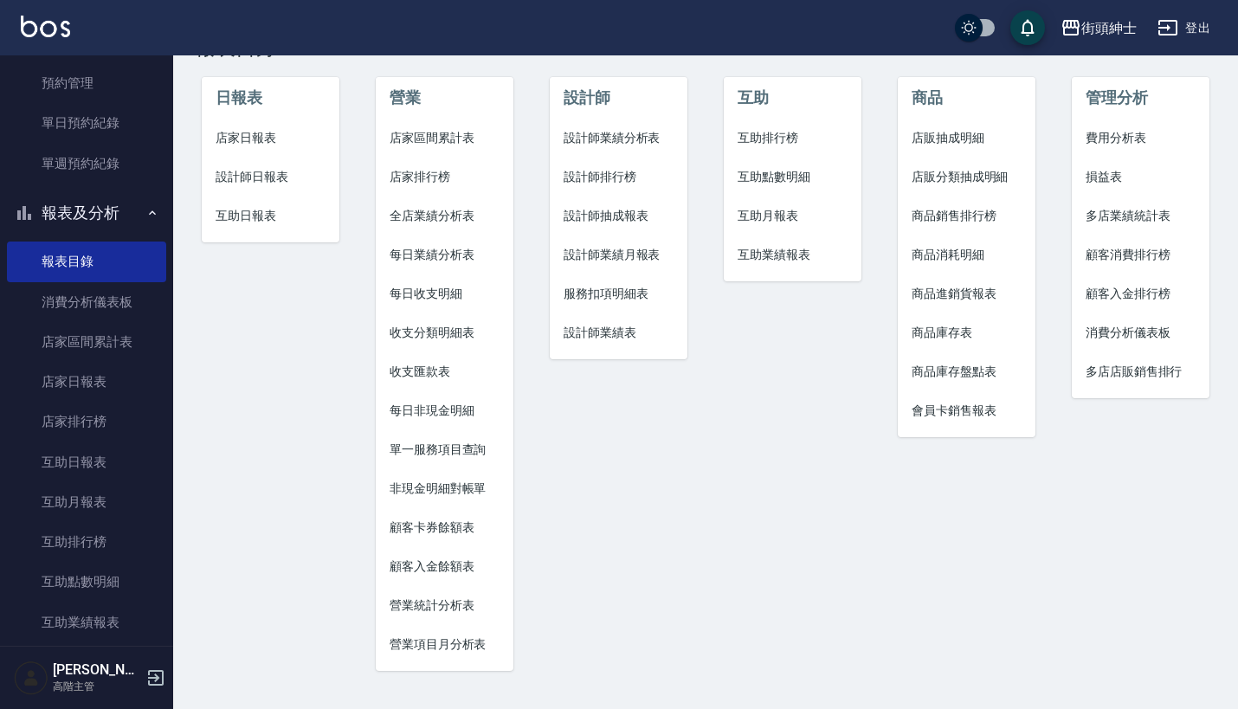
scroll to position [59, 0]
click at [450, 443] on span "單一服務項目查詢" at bounding box center [445, 450] width 110 height 18
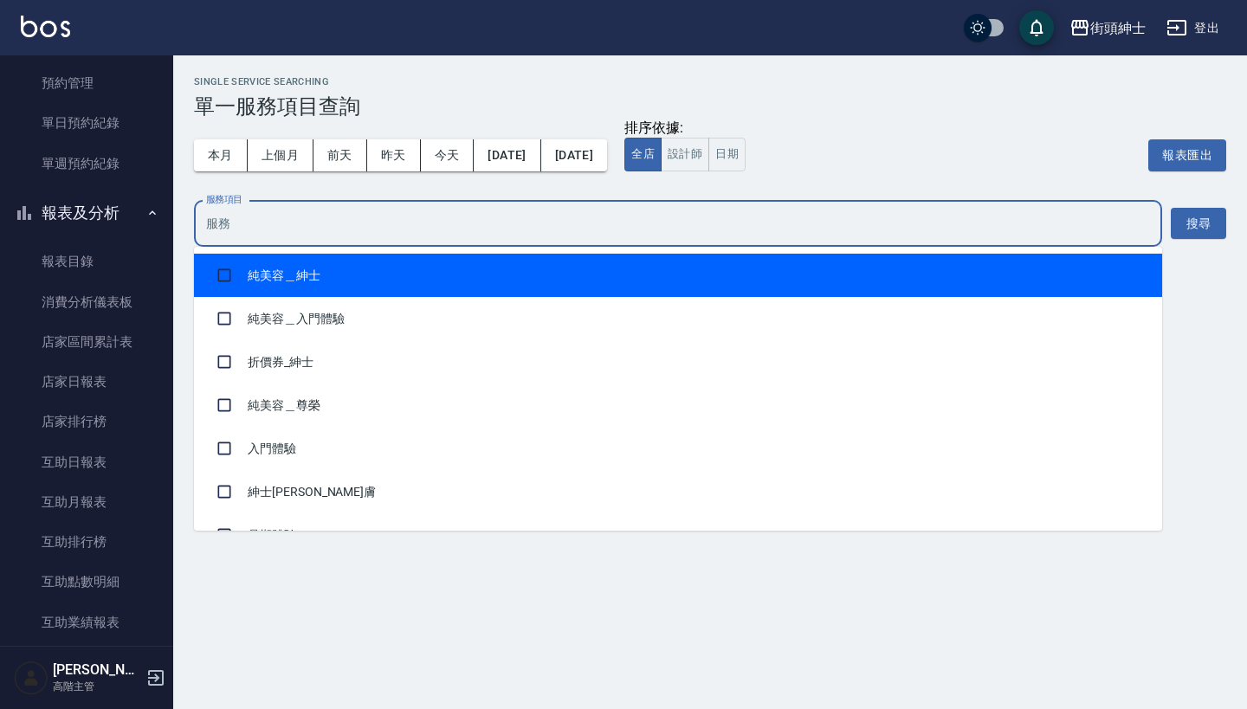
click at [509, 237] on input "服務項目" at bounding box center [678, 224] width 952 height 30
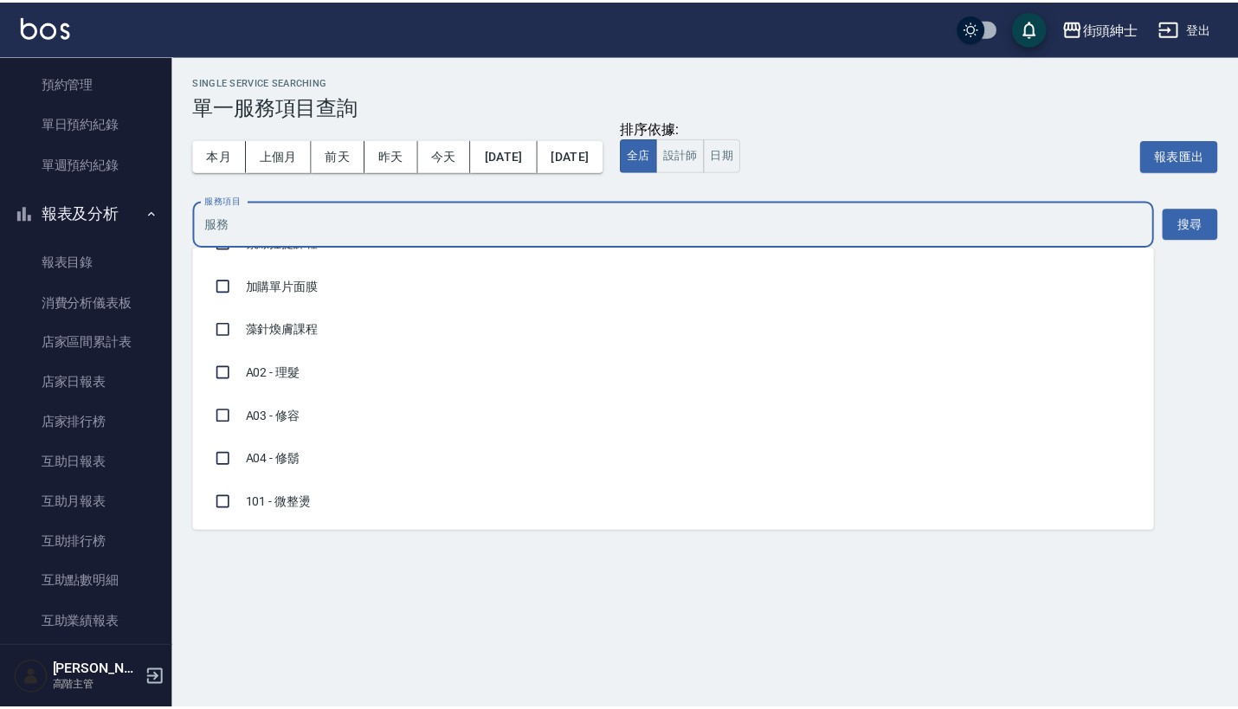
scroll to position [379, 0]
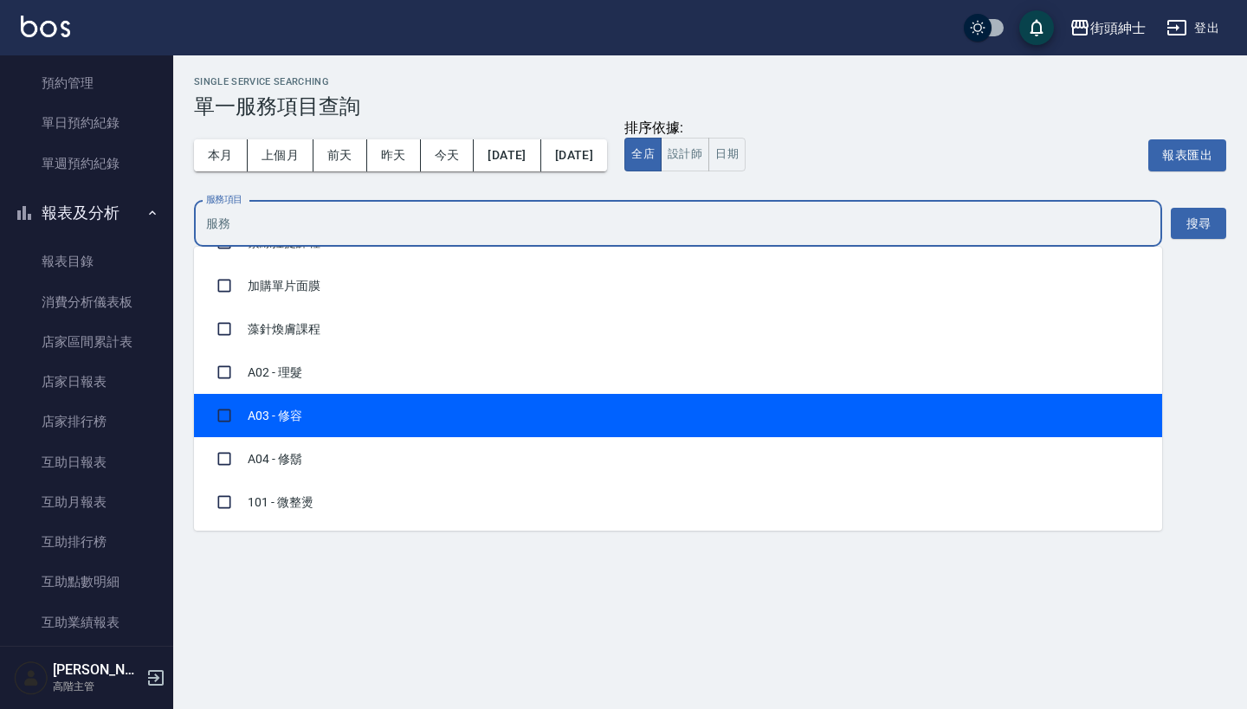
click at [419, 410] on li "A03 - 修容" at bounding box center [678, 415] width 968 height 43
checkbox input "true"
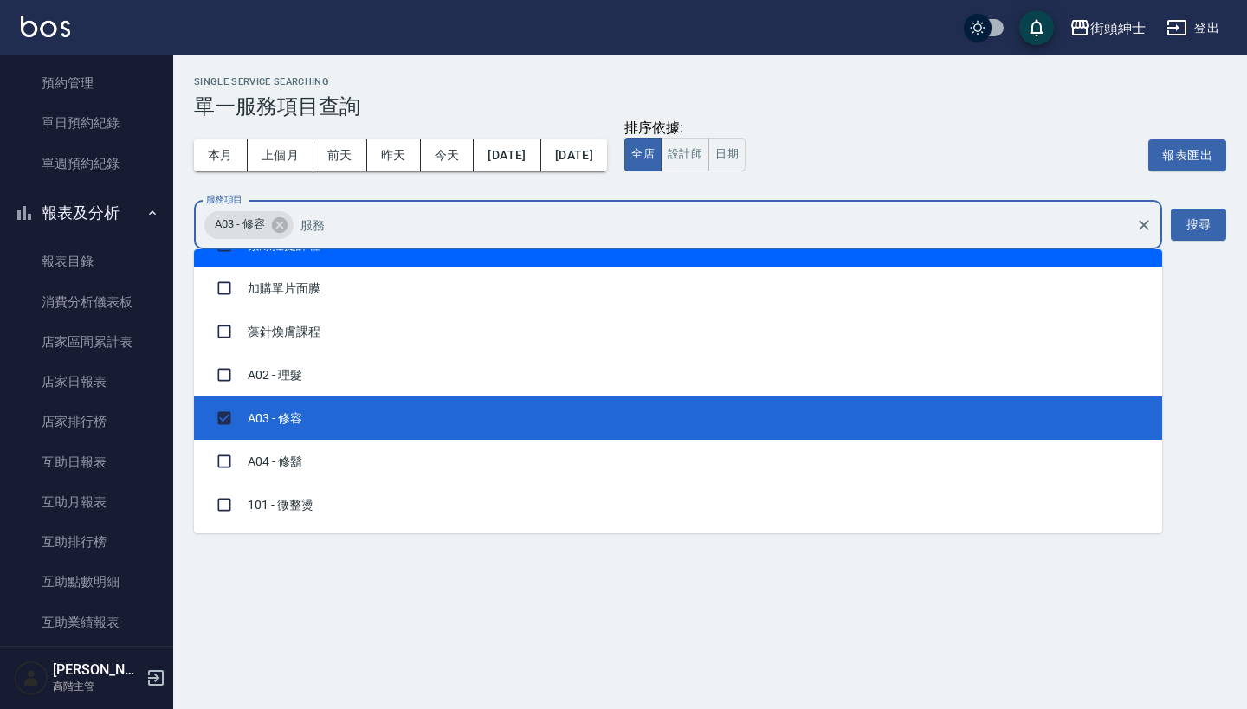
click at [1047, 226] on input "服務項目" at bounding box center [712, 224] width 832 height 30
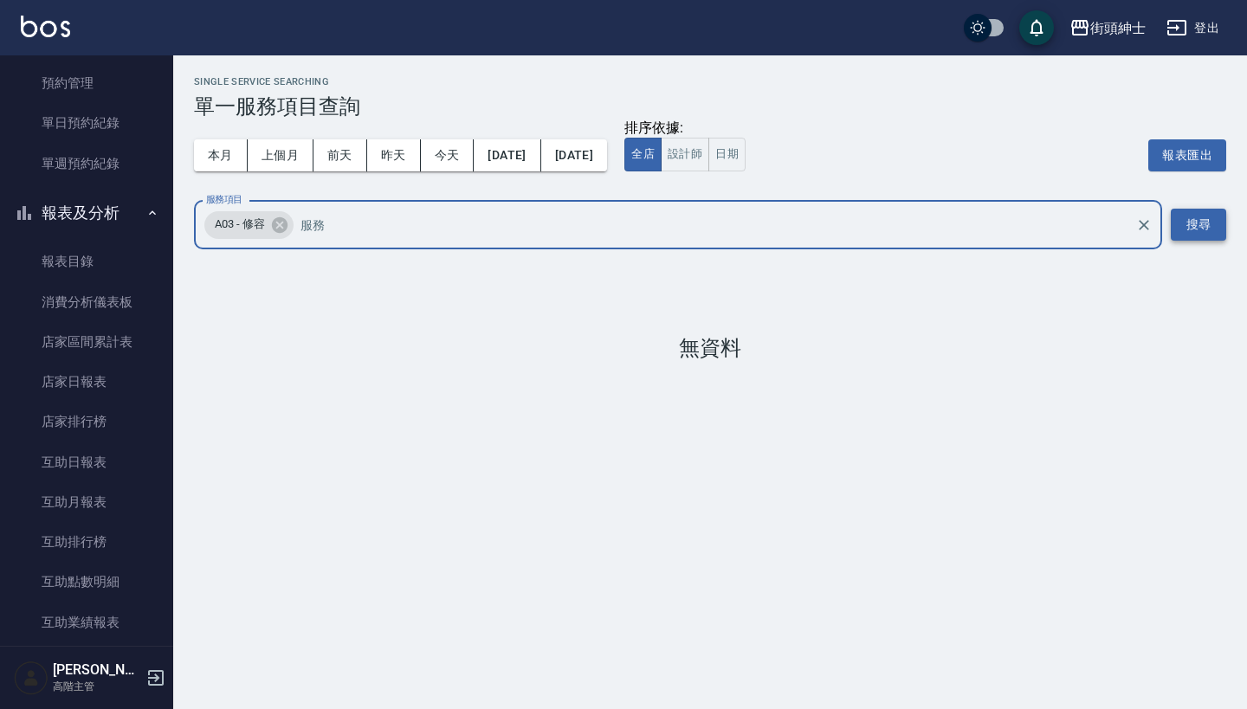
click at [1206, 227] on button "搜尋" at bounding box center [1197, 225] width 55 height 32
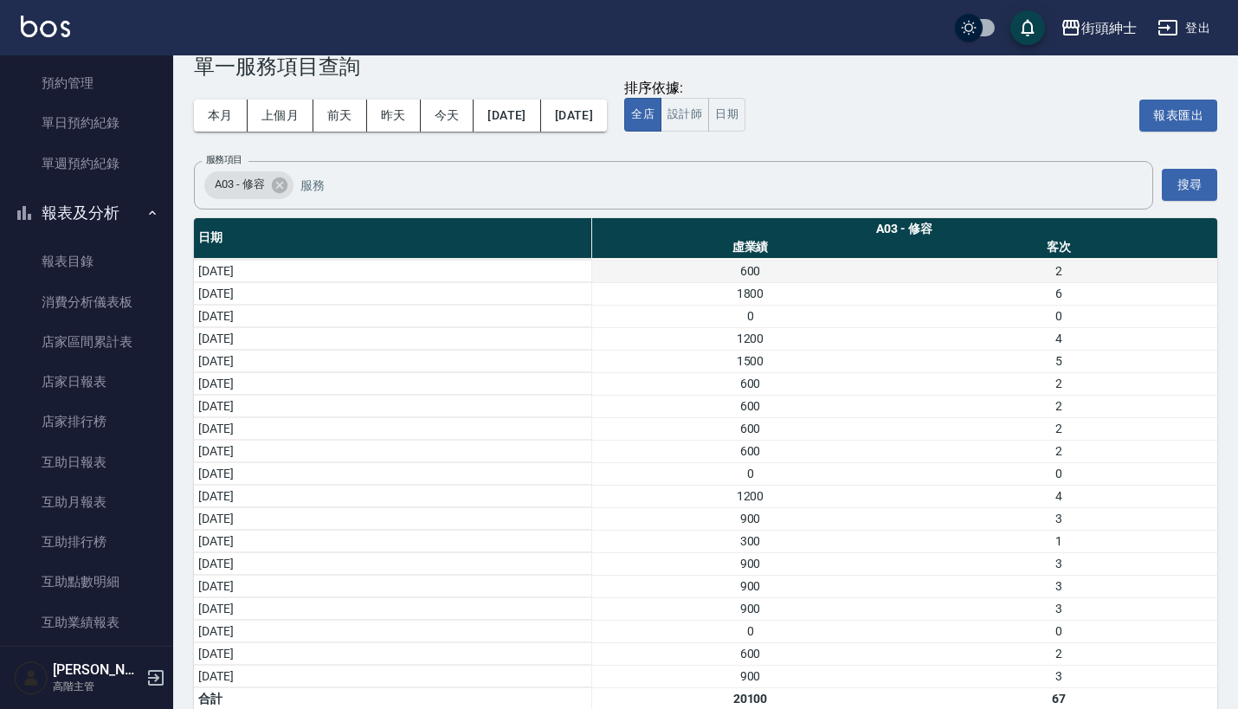
scroll to position [39, 0]
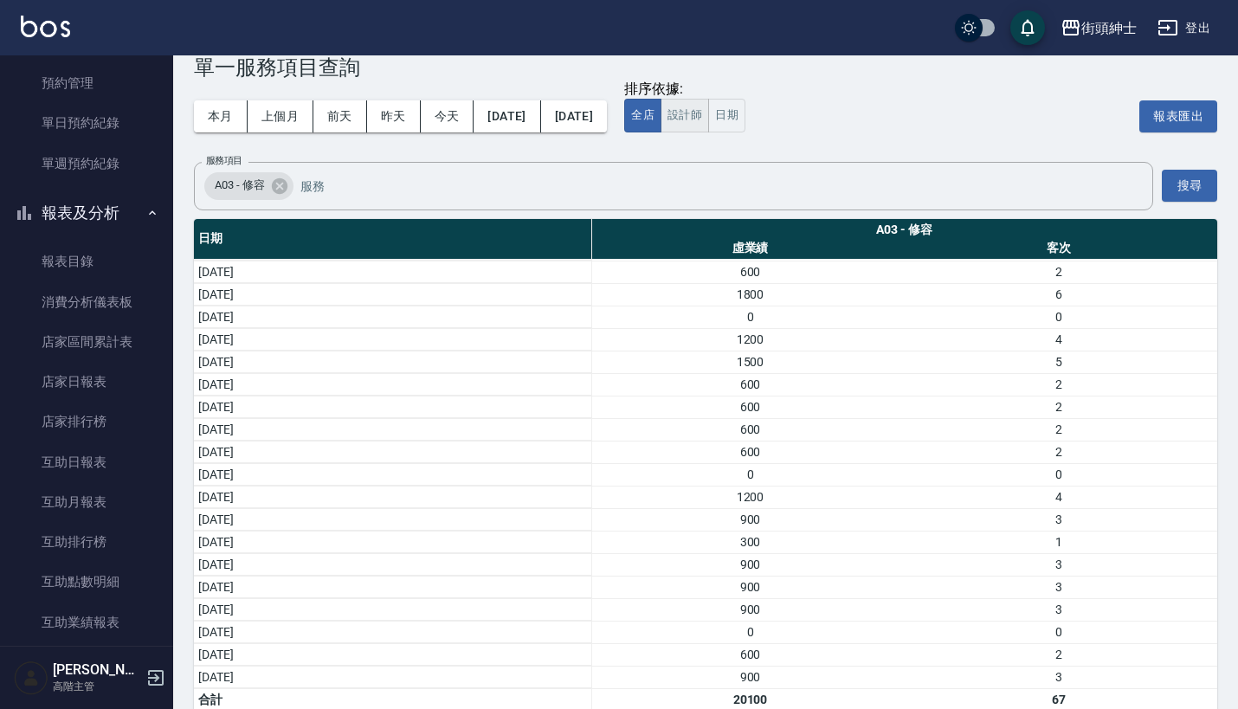
click at [709, 107] on button "設計師" at bounding box center [684, 116] width 48 height 34
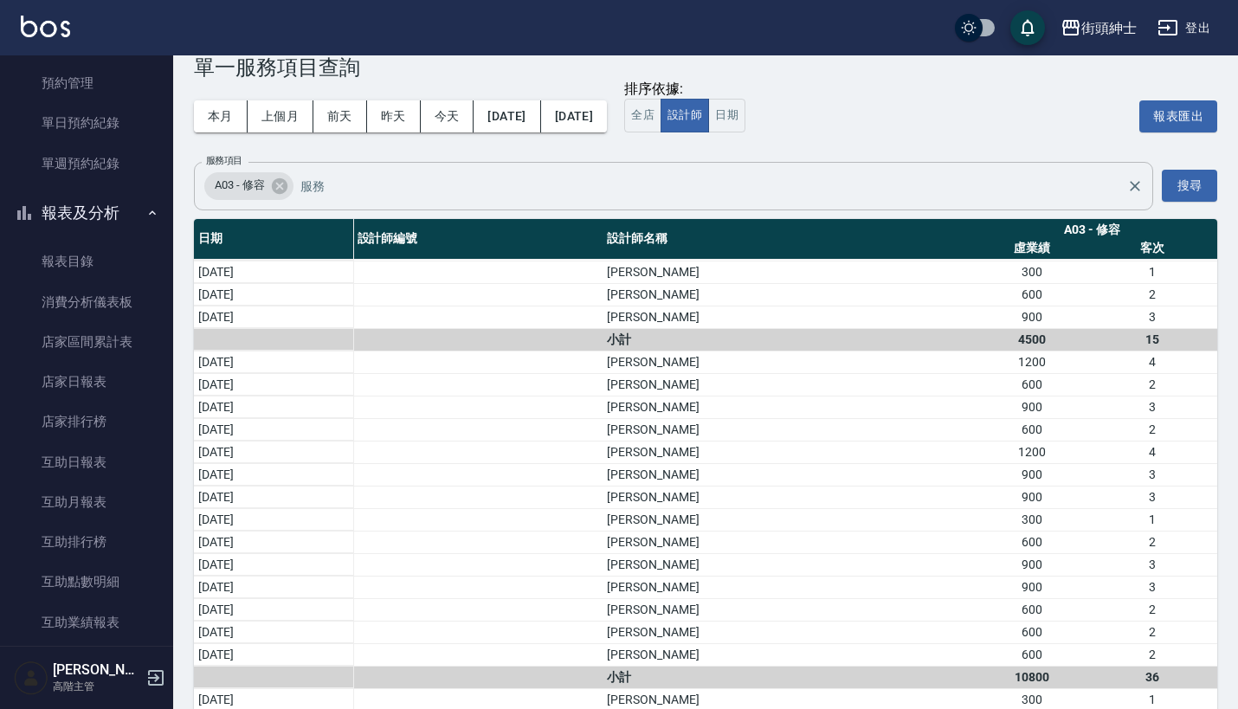
click at [724, 183] on input "服務項目" at bounding box center [707, 186] width 823 height 30
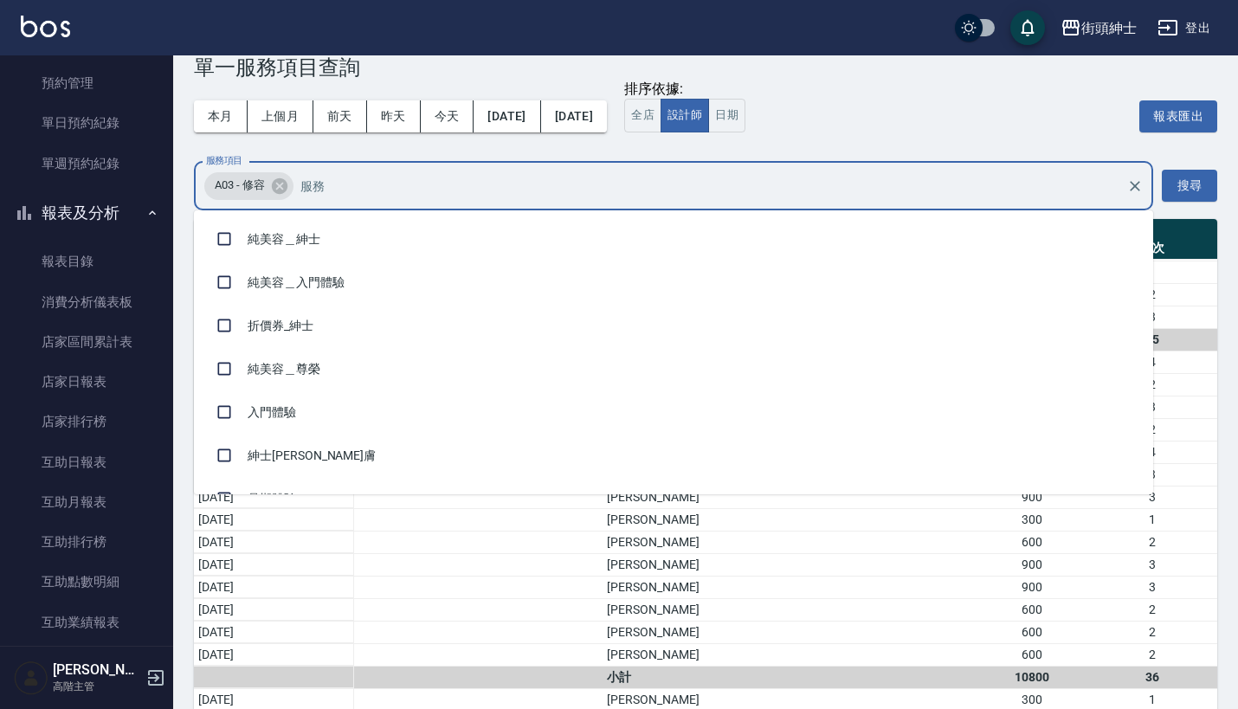
scroll to position [286, 0]
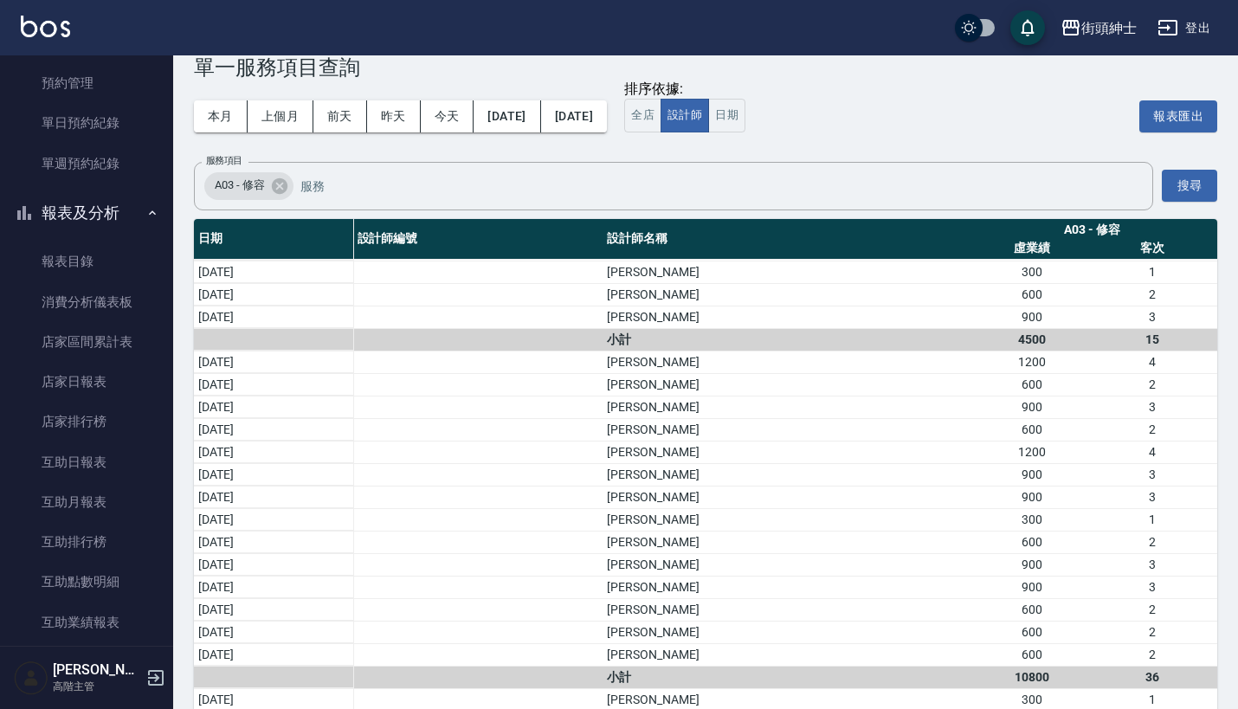
click at [917, 132] on div "排序依據: 全店 設計師 日期 報表匯出" at bounding box center [920, 117] width 593 height 72
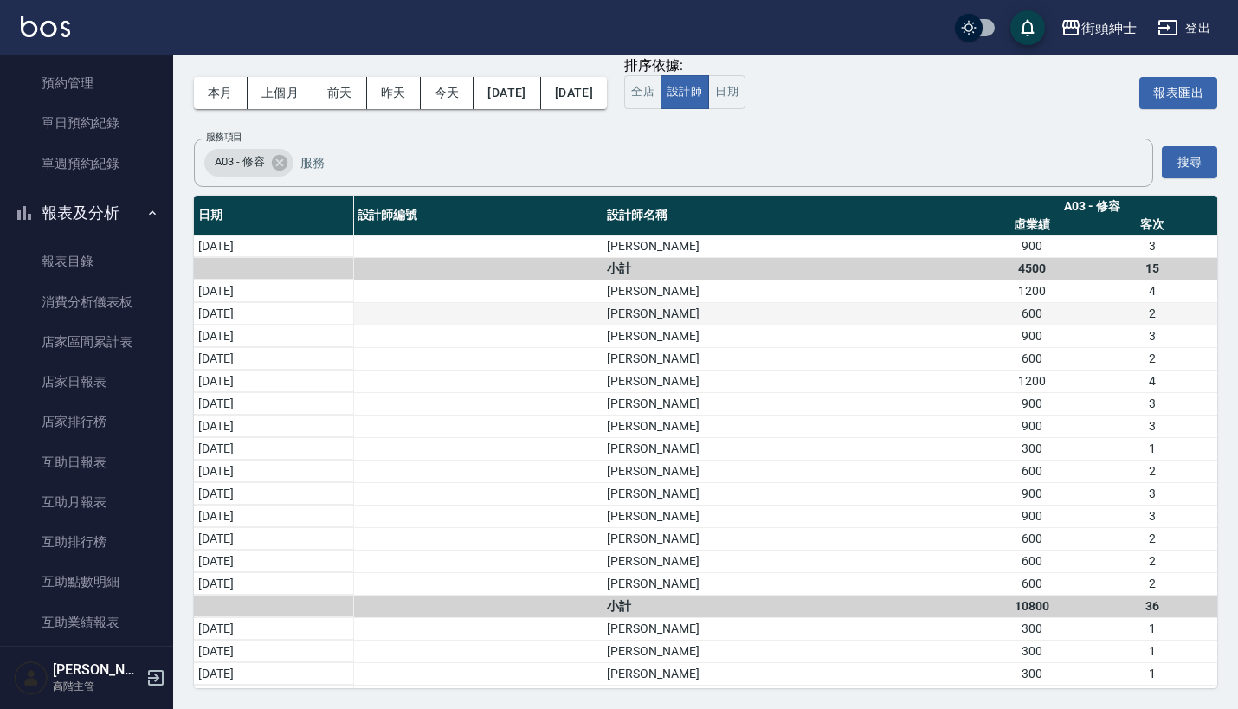
scroll to position [179, 0]
click at [525, 160] on input "服務項目" at bounding box center [707, 162] width 823 height 30
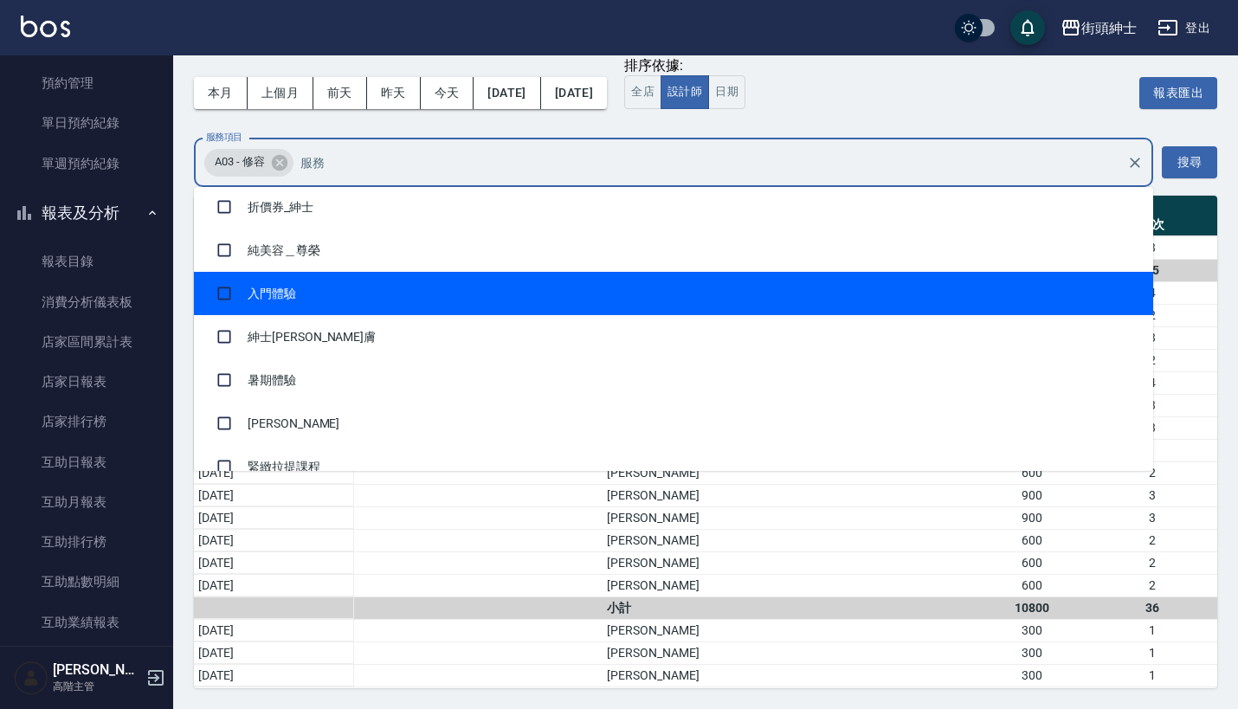
scroll to position [96, 0]
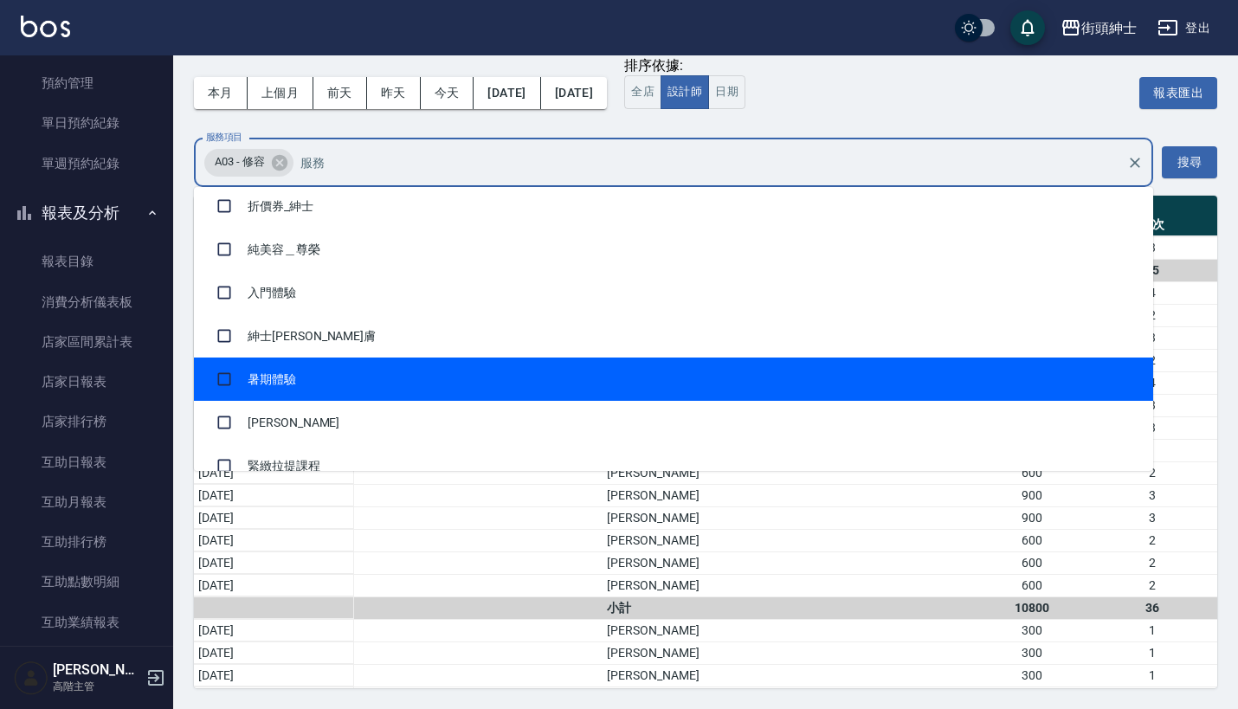
click at [441, 380] on li "暑期體驗" at bounding box center [673, 379] width 959 height 43
checkbox input "true"
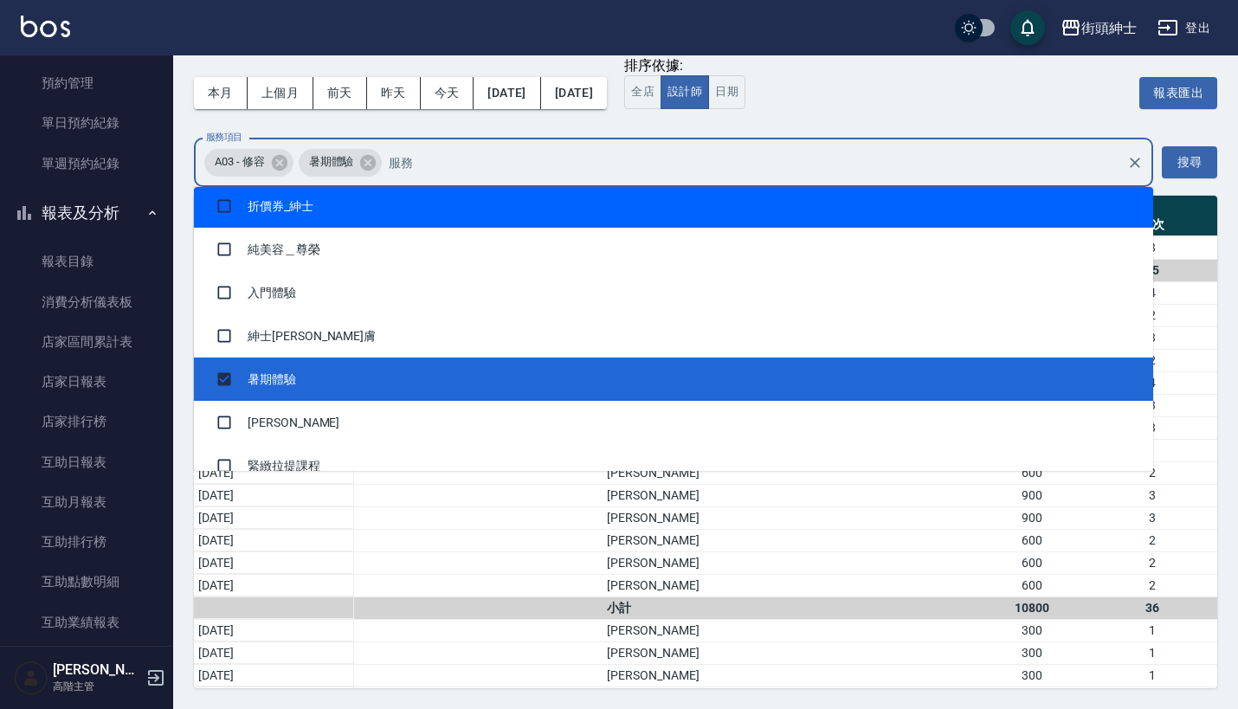
click at [847, 121] on div "排序依據: 全店 設計師 日期 報表匯出" at bounding box center [920, 93] width 593 height 72
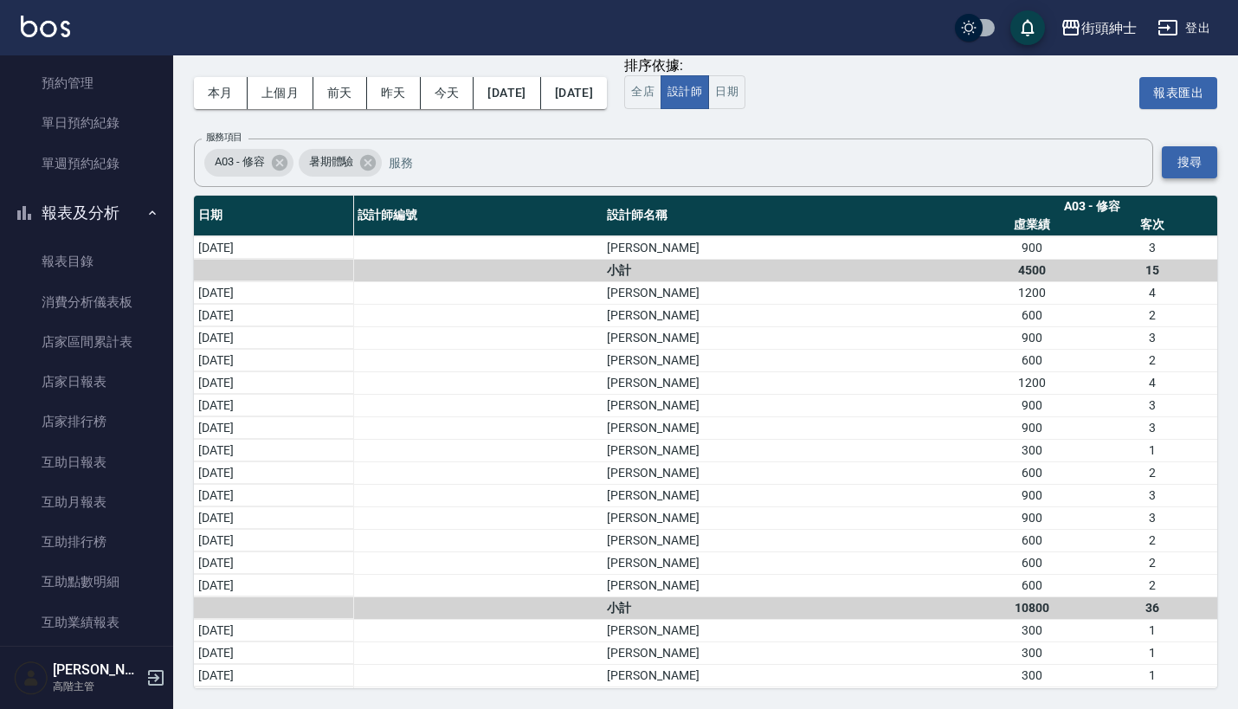
click at [1182, 166] on button "搜尋" at bounding box center [1189, 162] width 55 height 32
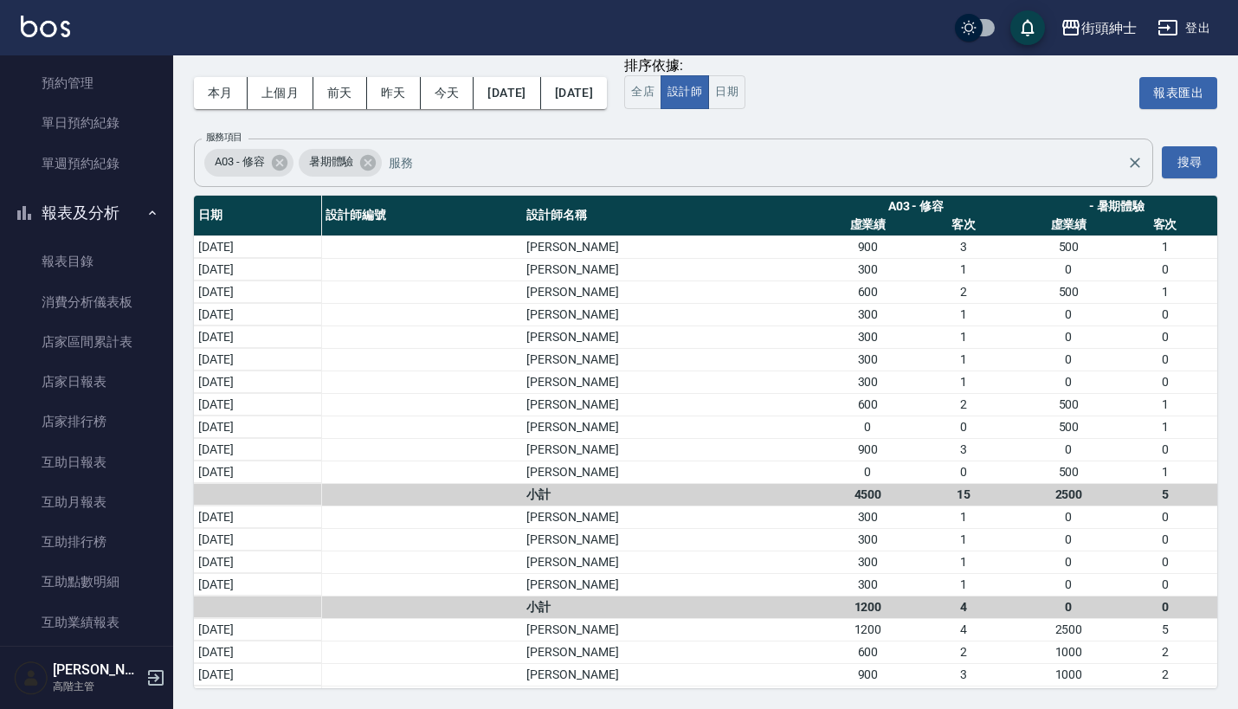
scroll to position [0, 0]
click at [275, 162] on icon at bounding box center [279, 162] width 16 height 16
click at [275, 162] on icon at bounding box center [274, 162] width 19 height 19
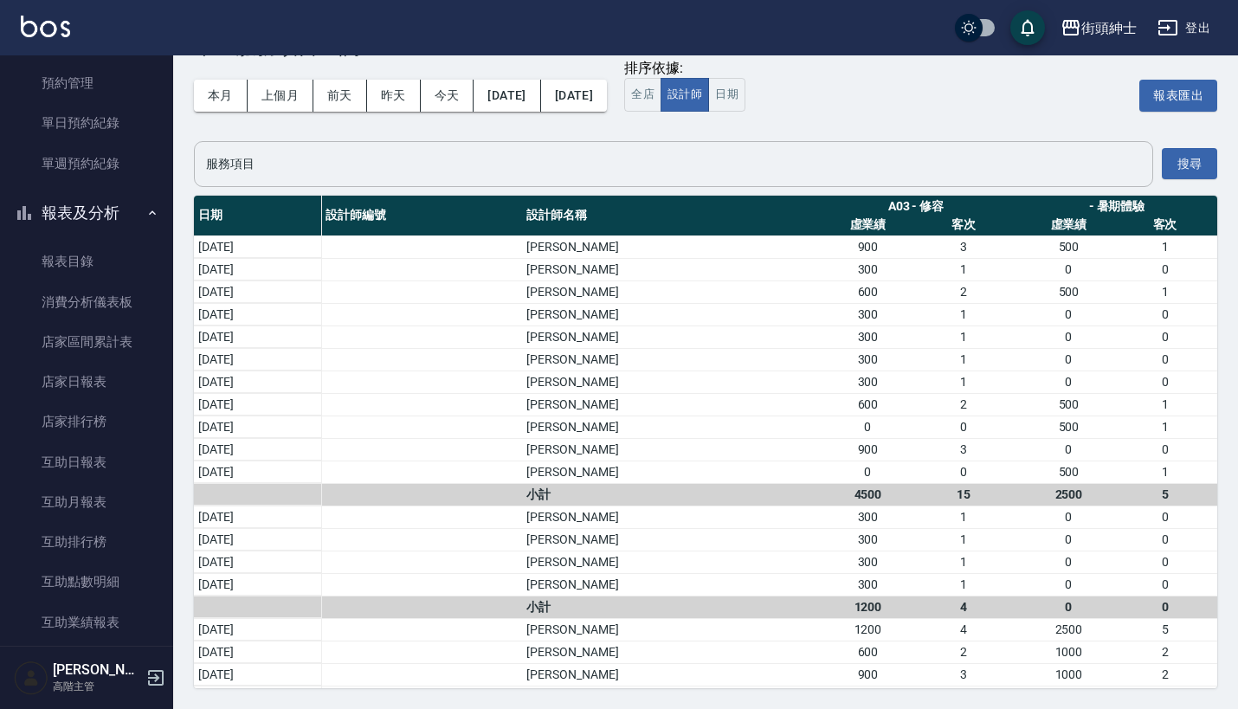
click at [441, 152] on input "服務項目" at bounding box center [674, 164] width 944 height 30
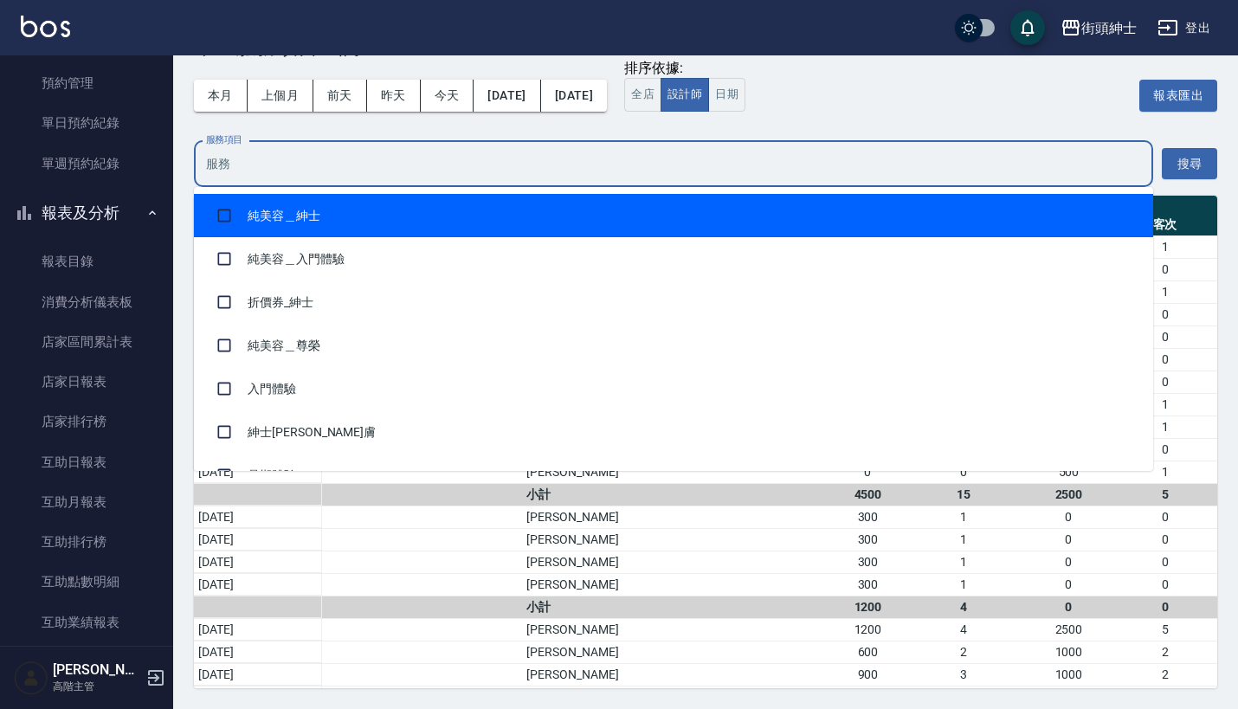
click at [429, 210] on li "純美容＿紳士" at bounding box center [673, 215] width 959 height 43
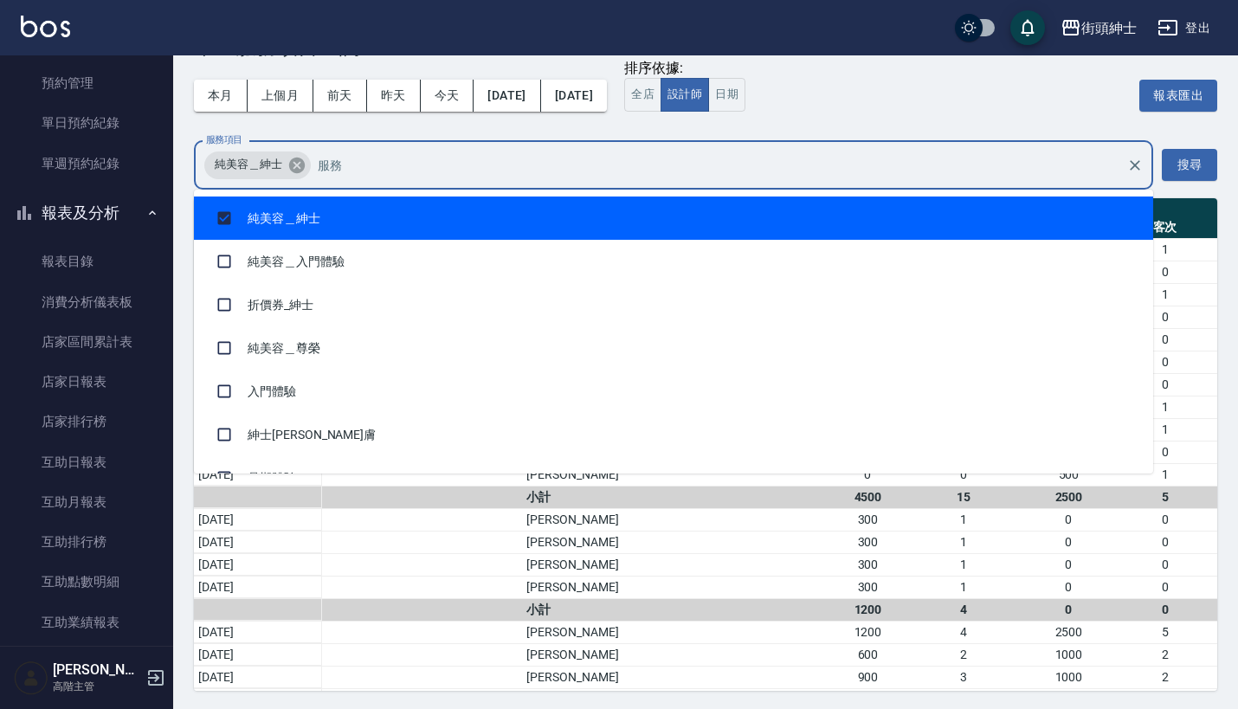
click at [293, 171] on icon at bounding box center [297, 165] width 16 height 16
checkbox input "false"
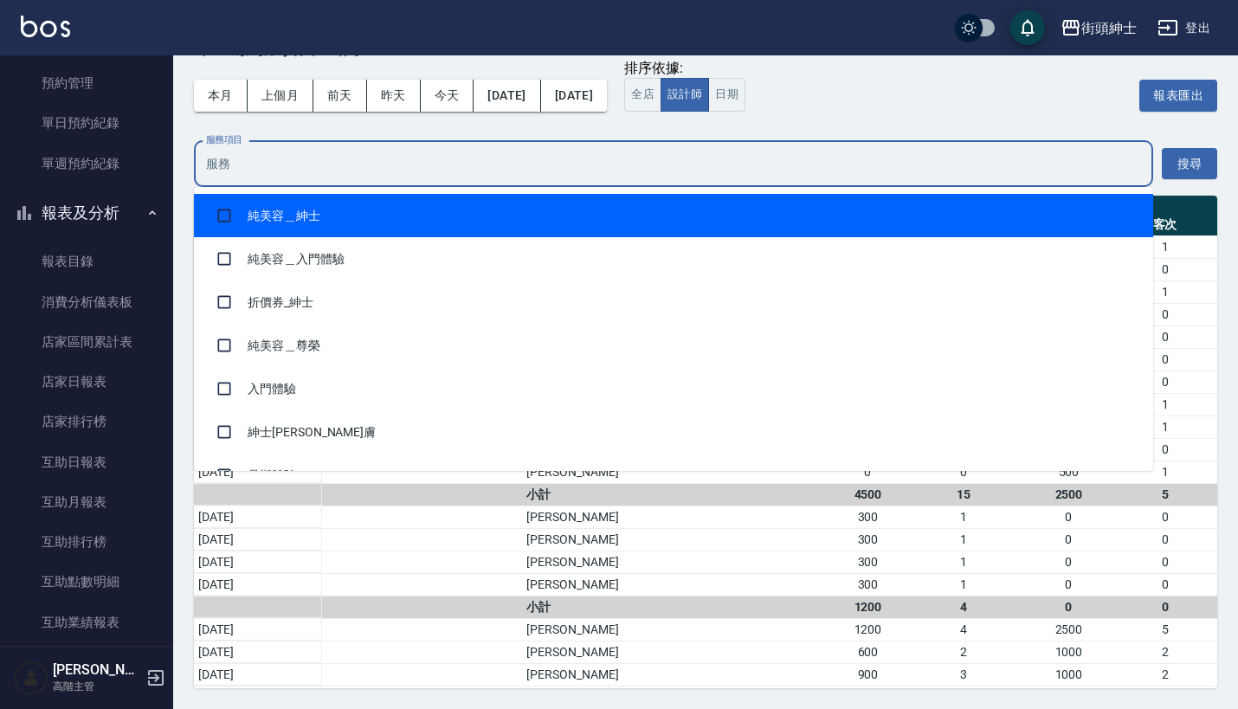
click at [899, 73] on div "排序依據: 全店 設計師 日期 報表匯出" at bounding box center [920, 96] width 593 height 72
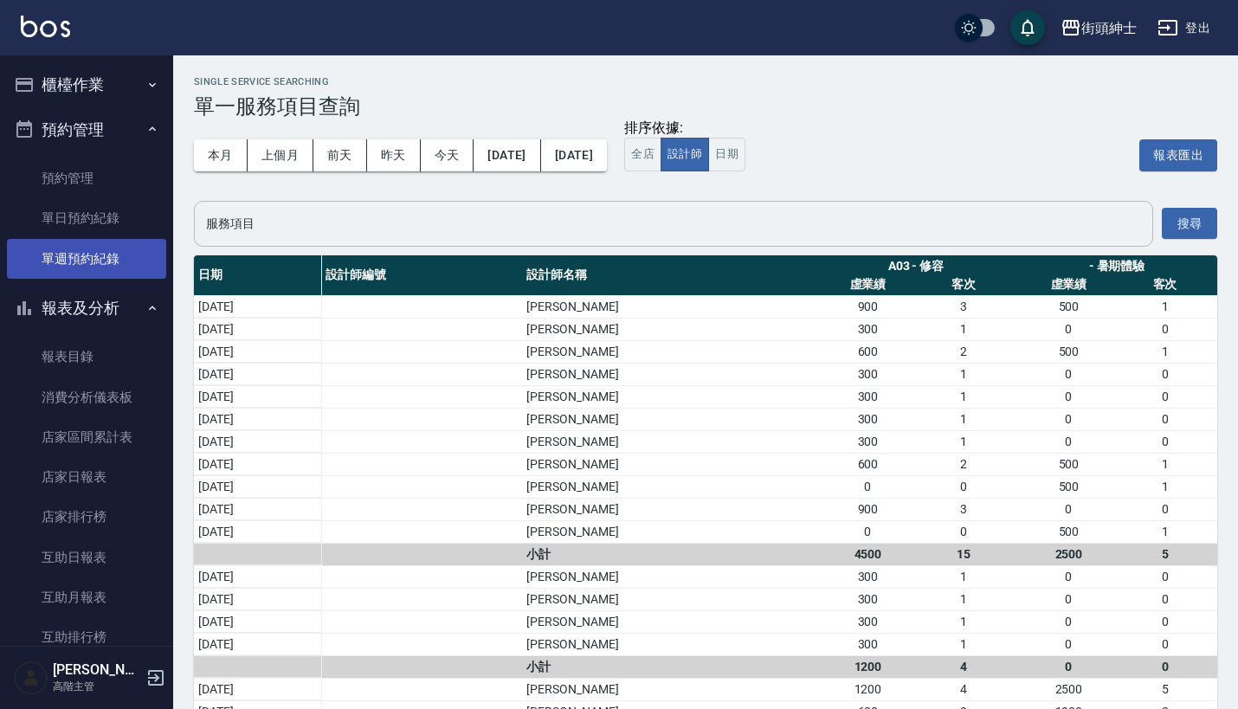
scroll to position [0, 0]
click at [97, 239] on link "單週預約紀錄" at bounding box center [86, 259] width 159 height 40
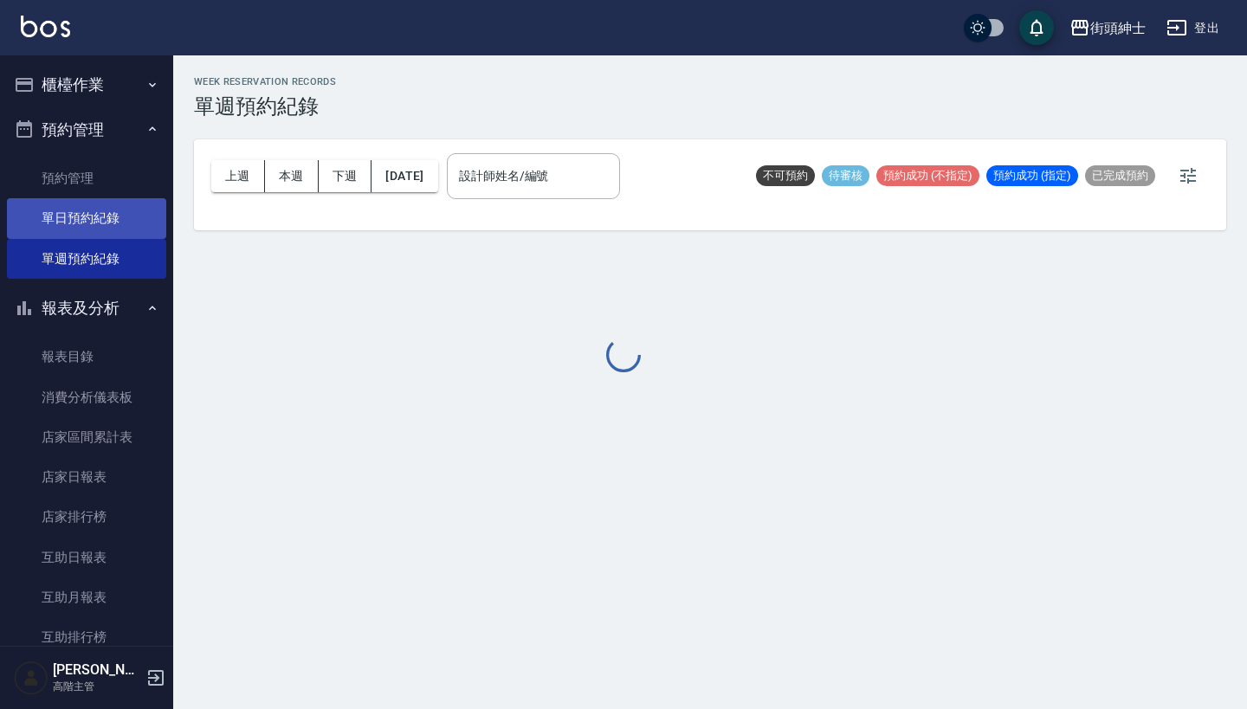
click at [99, 223] on link "單日預約紀錄" at bounding box center [86, 218] width 159 height 40
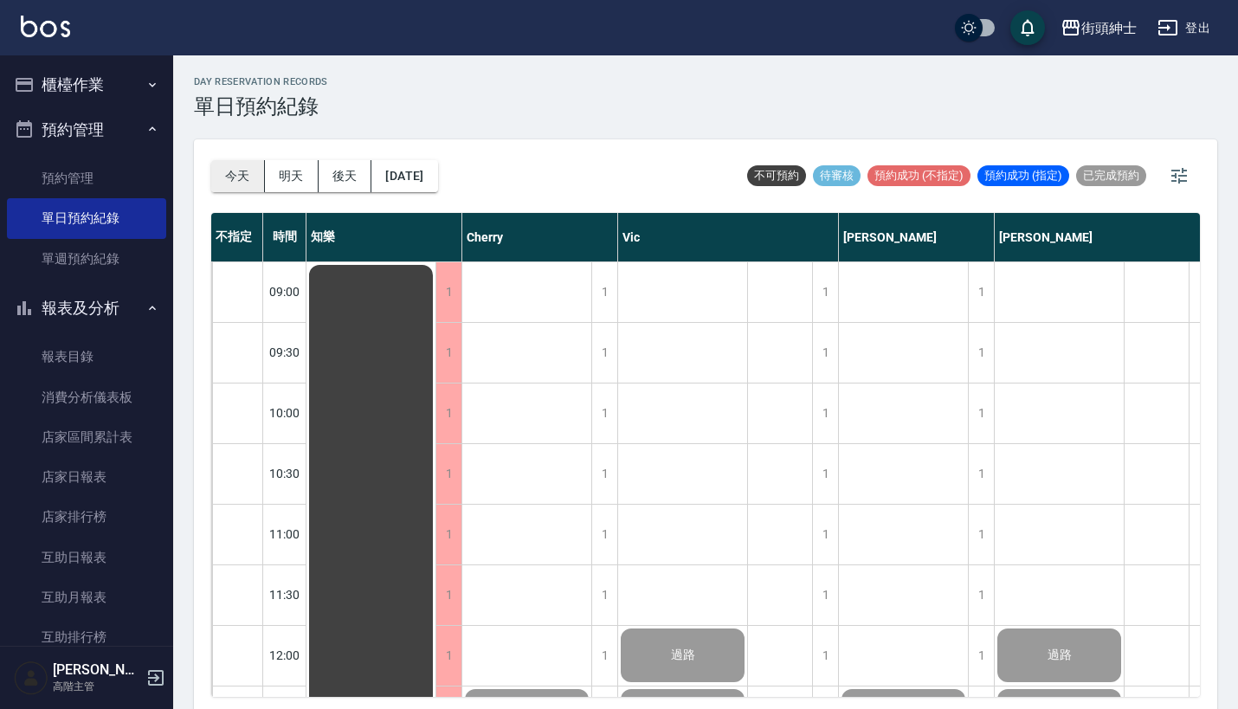
click at [253, 173] on button "今天" at bounding box center [238, 176] width 54 height 32
click at [145, 86] on icon "button" at bounding box center [152, 85] width 14 height 14
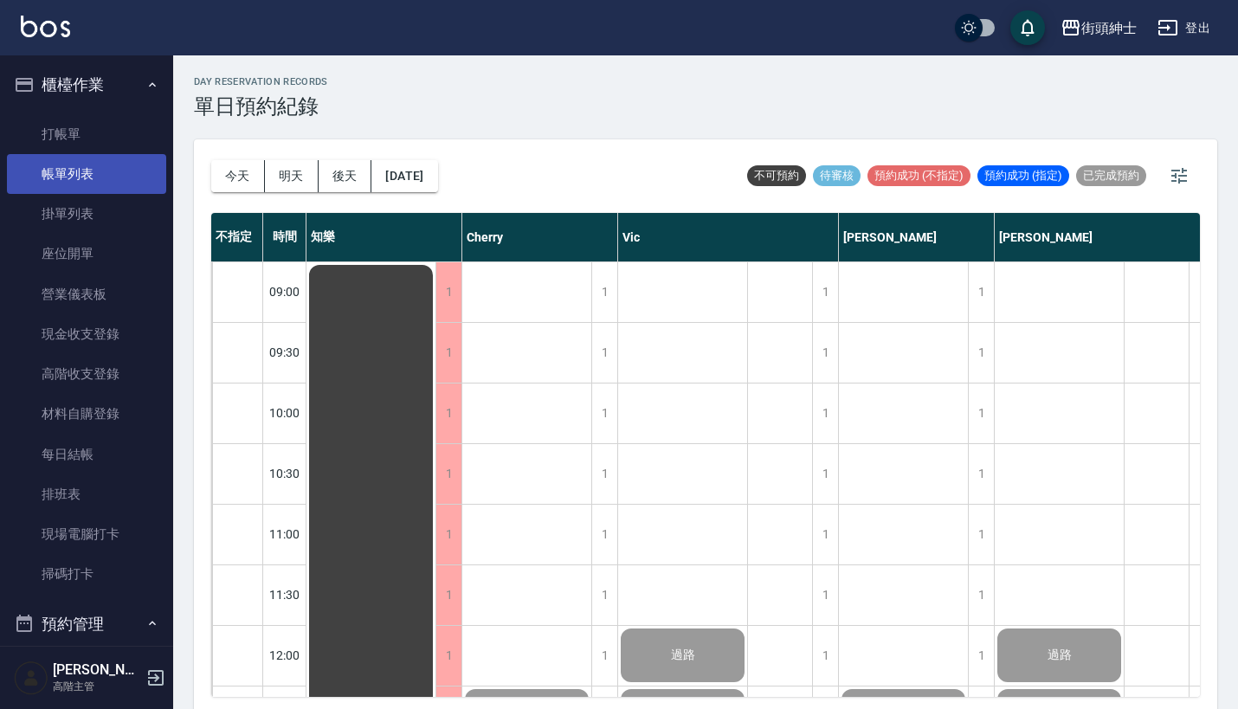
click at [120, 174] on link "帳單列表" at bounding box center [86, 174] width 159 height 40
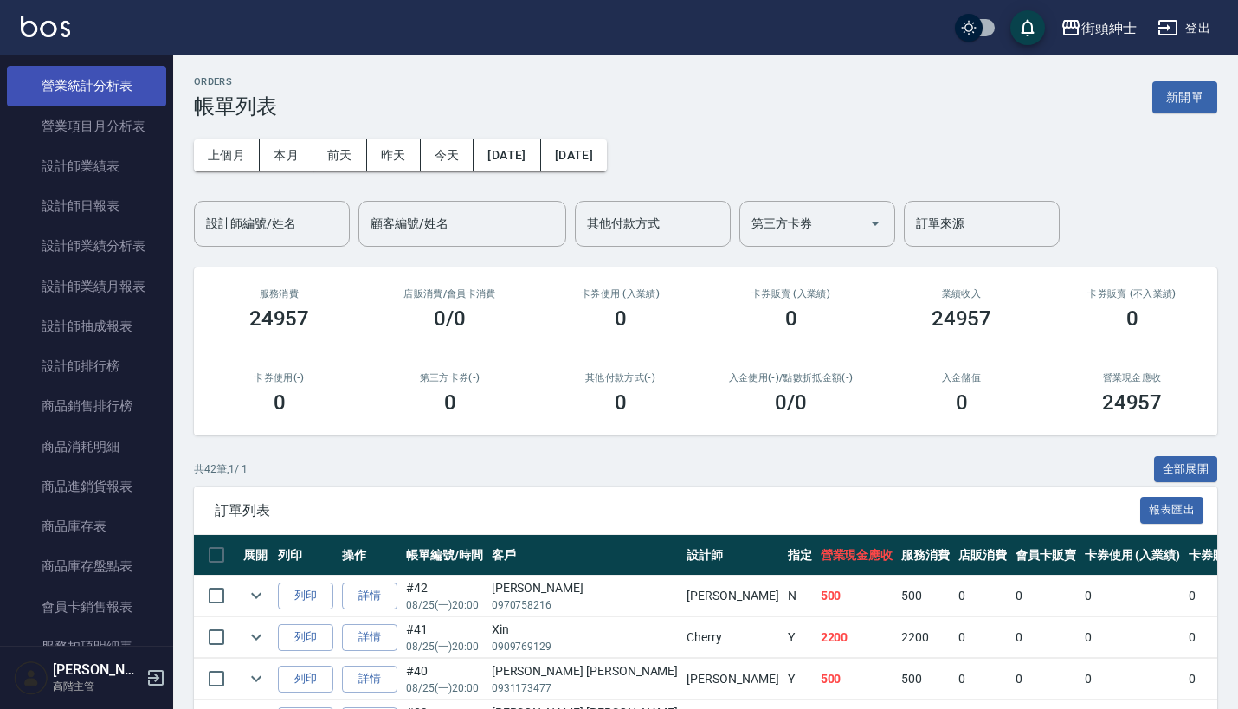
scroll to position [1254, 0]
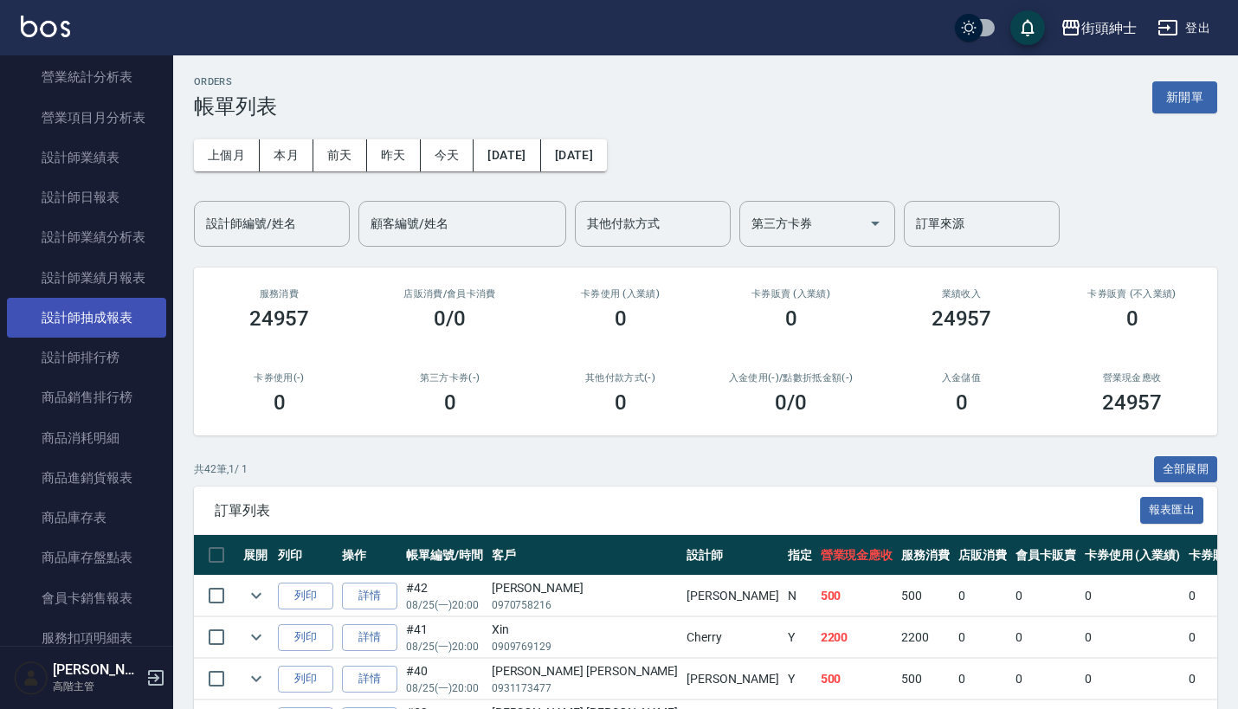
click at [107, 309] on link "設計師抽成報表" at bounding box center [86, 318] width 159 height 40
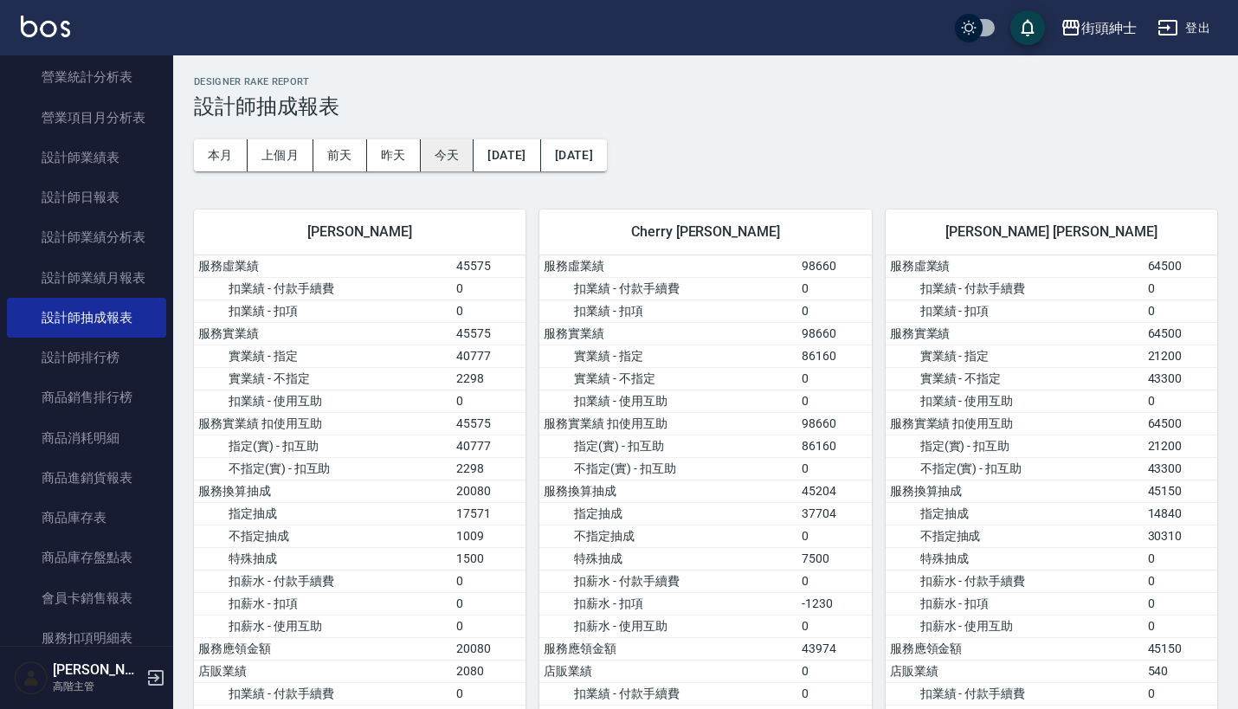
click at [450, 149] on button "今天" at bounding box center [448, 155] width 54 height 32
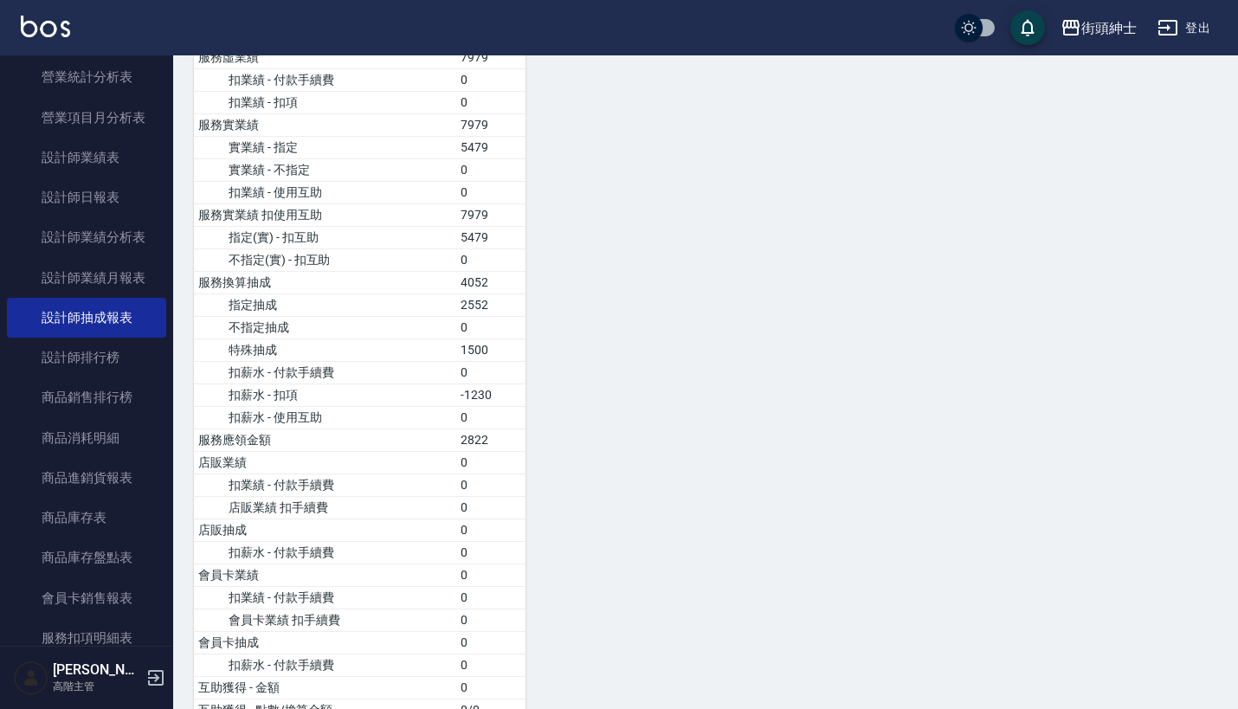
scroll to position [1084, 0]
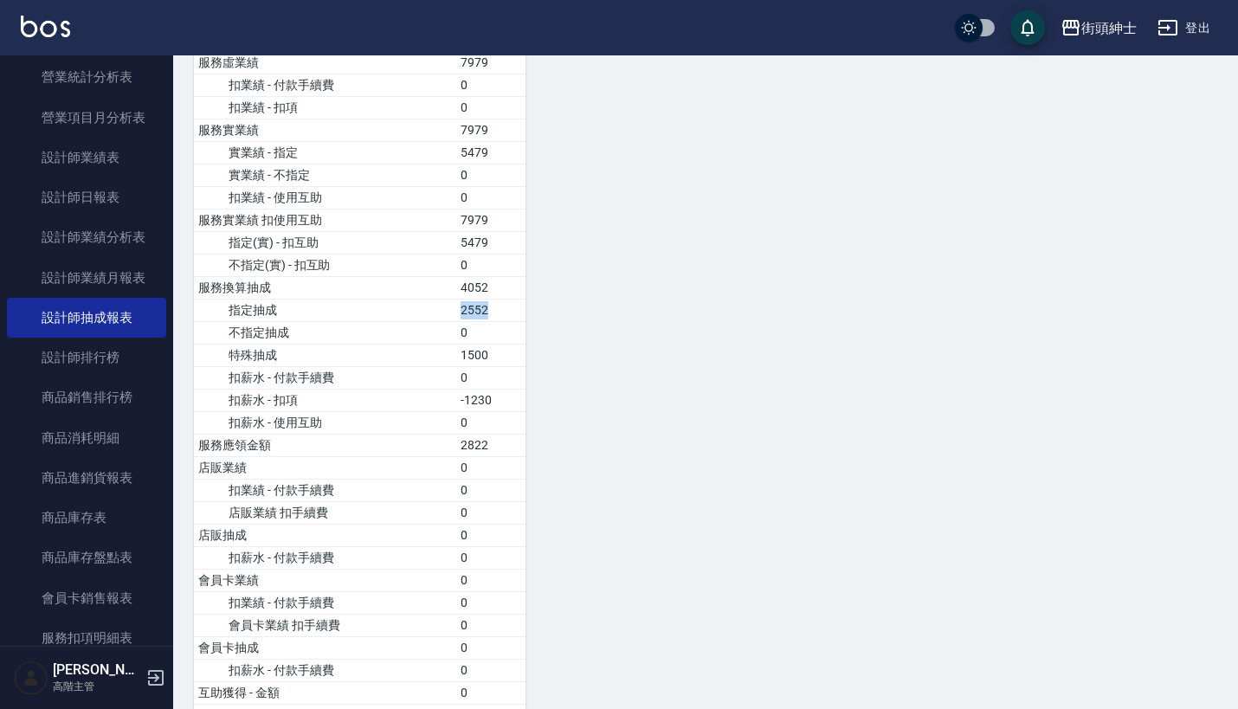
drag, startPoint x: 461, startPoint y: 311, endPoint x: 502, endPoint y: 317, distance: 41.1
click at [502, 317] on td "2552" at bounding box center [490, 310] width 69 height 23
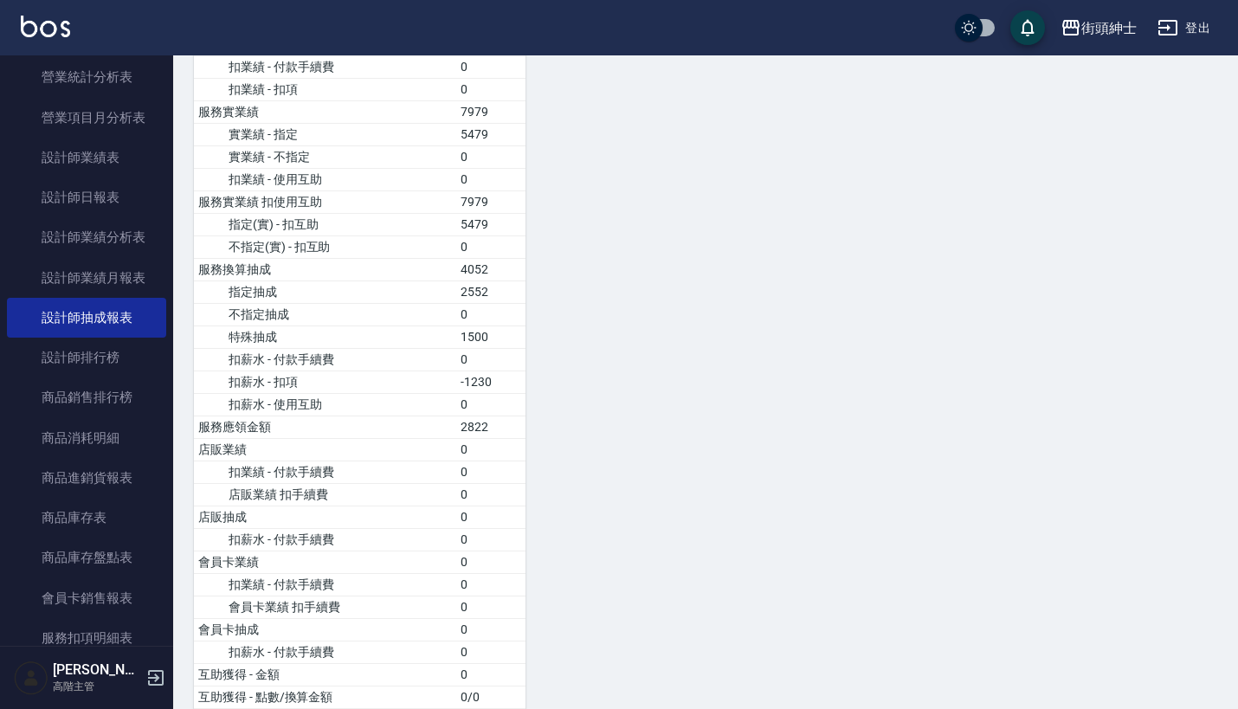
scroll to position [1108, 0]
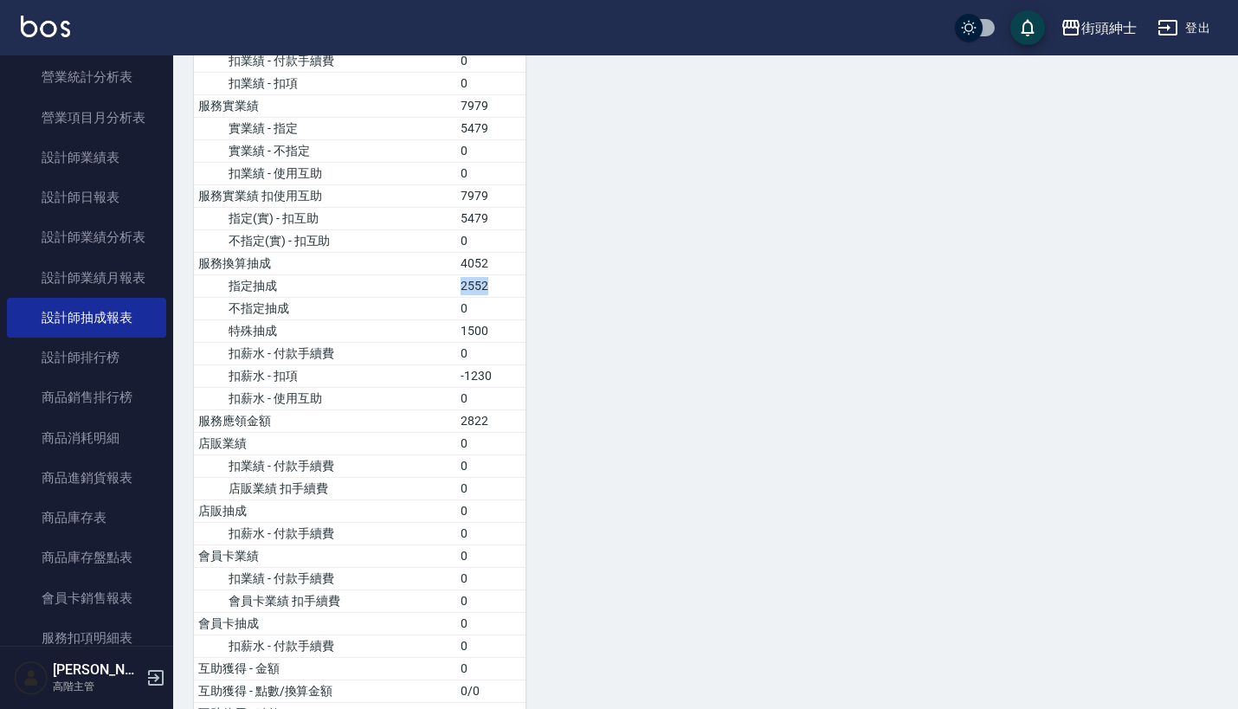
drag, startPoint x: 460, startPoint y: 284, endPoint x: 496, endPoint y: 284, distance: 36.4
click at [496, 284] on td "2552" at bounding box center [490, 285] width 69 height 23
drag, startPoint x: 458, startPoint y: 325, endPoint x: 499, endPoint y: 325, distance: 41.6
click at [499, 325] on td "1500" at bounding box center [490, 330] width 69 height 23
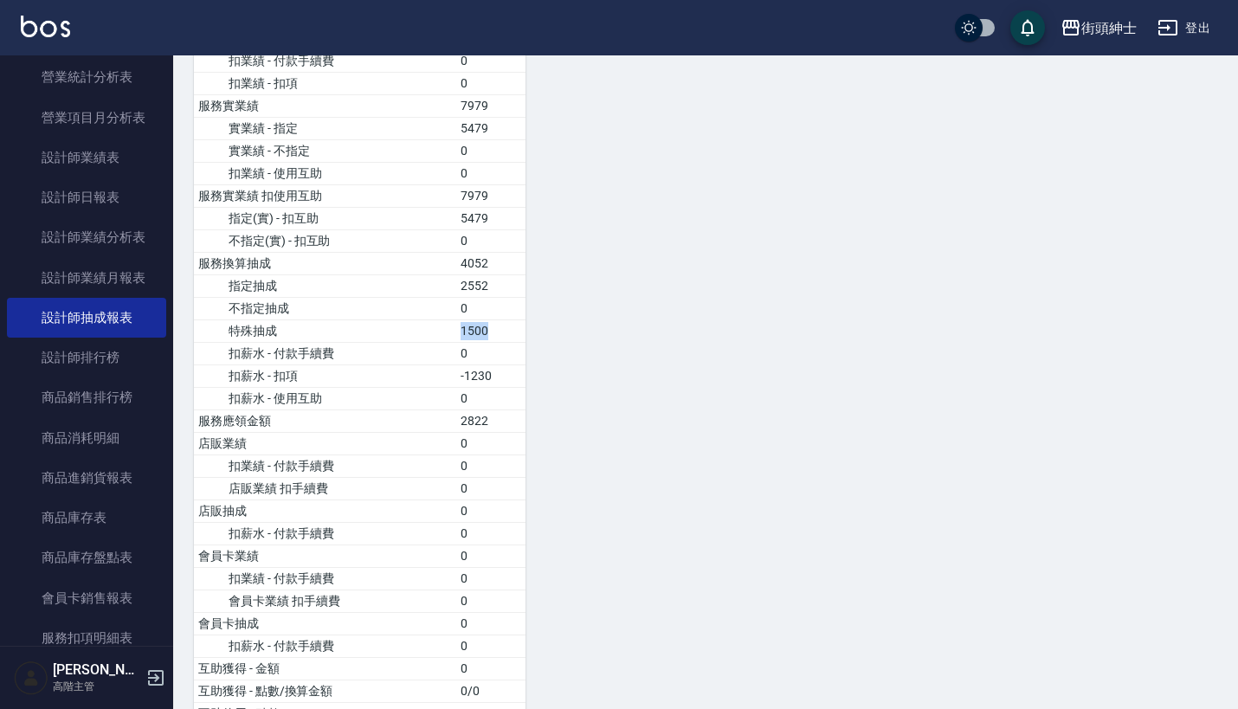
click at [499, 325] on td "1500" at bounding box center [490, 330] width 69 height 23
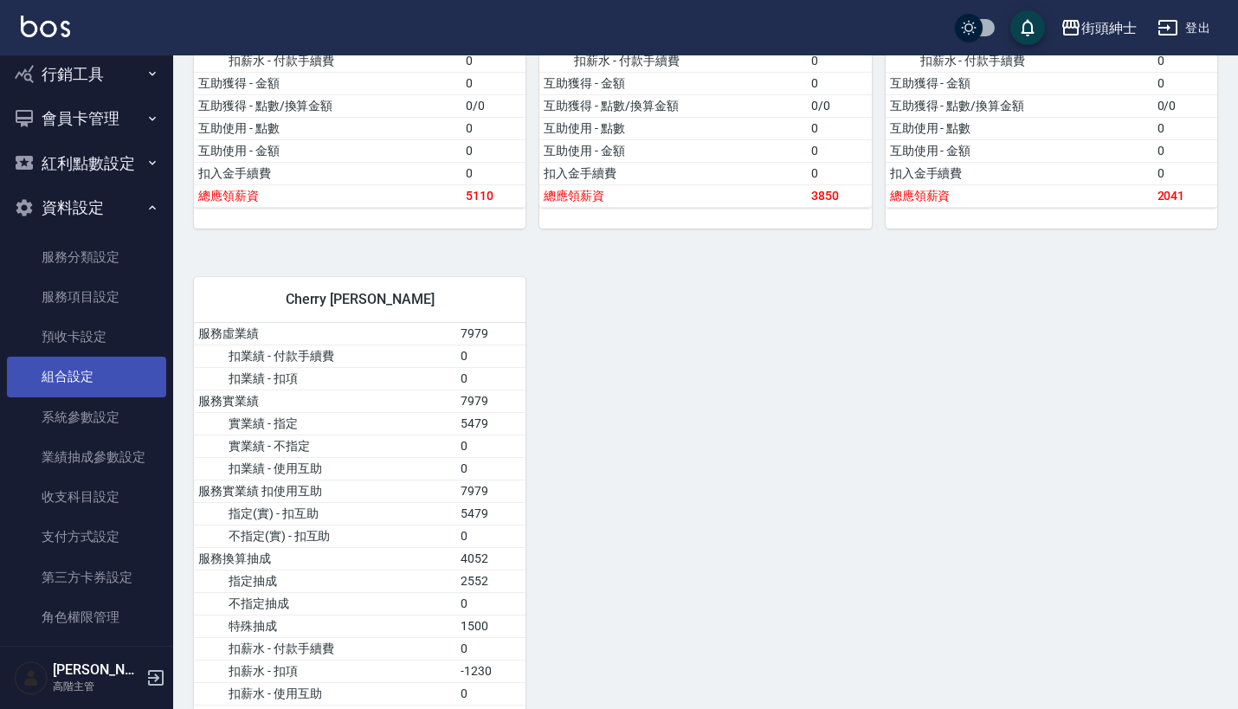
scroll to position [2641, 0]
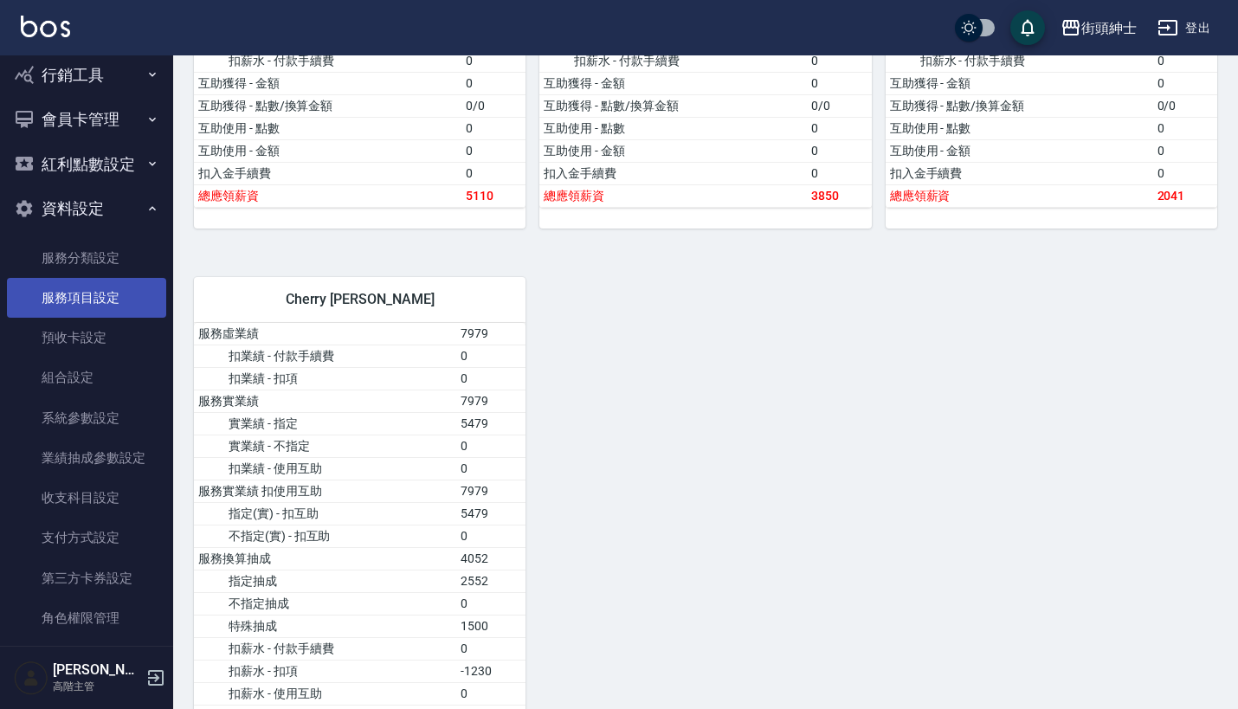
click at [100, 279] on link "服務項目設定" at bounding box center [86, 298] width 159 height 40
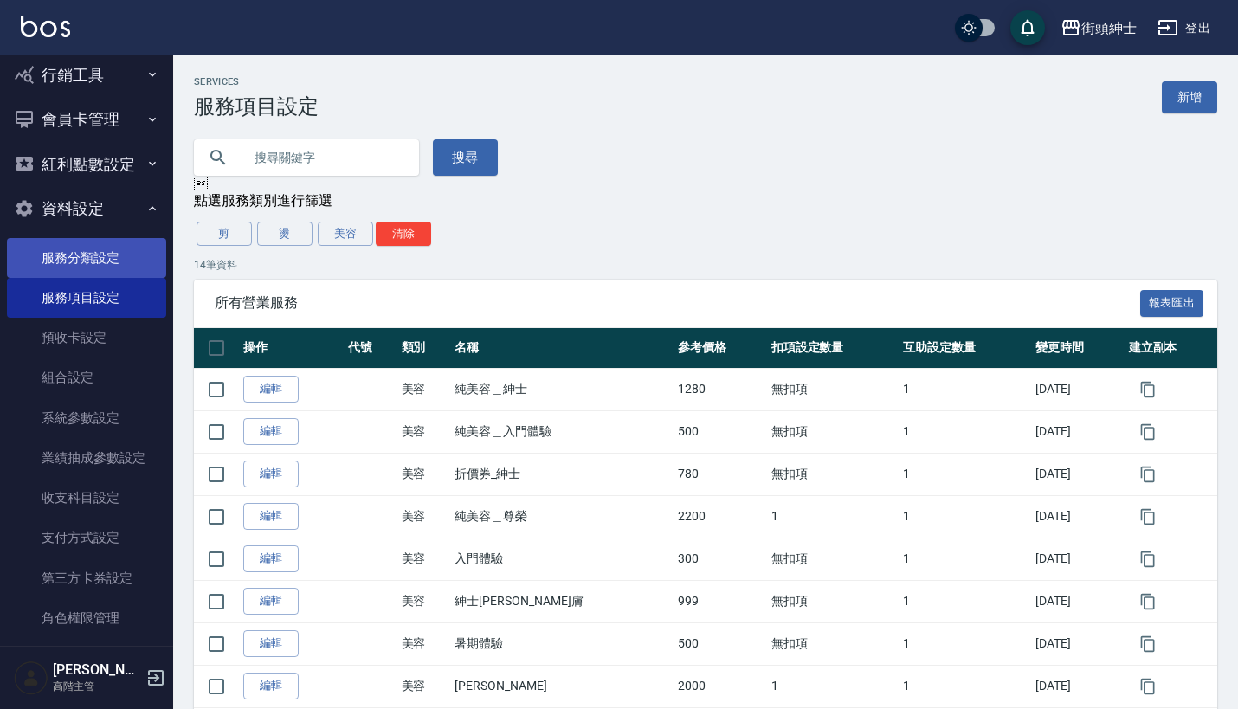
click at [110, 242] on link "服務分類設定" at bounding box center [86, 258] width 159 height 40
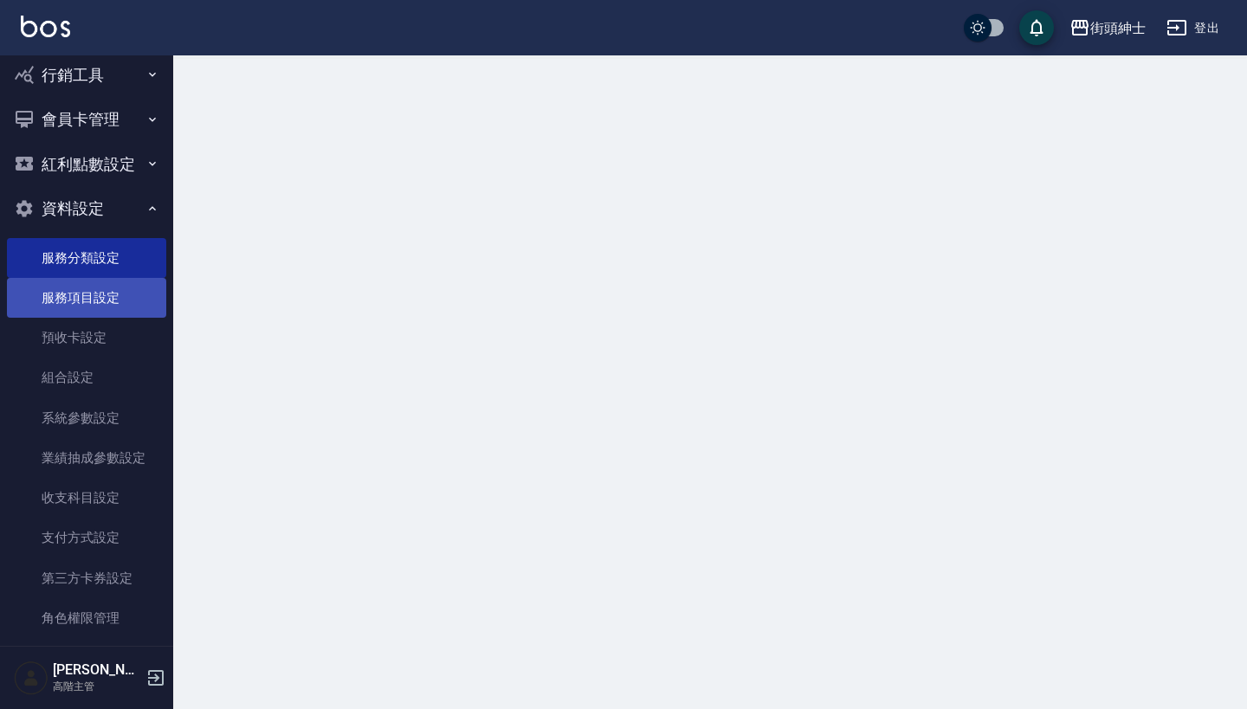
click at [120, 286] on link "服務項目設定" at bounding box center [86, 298] width 159 height 40
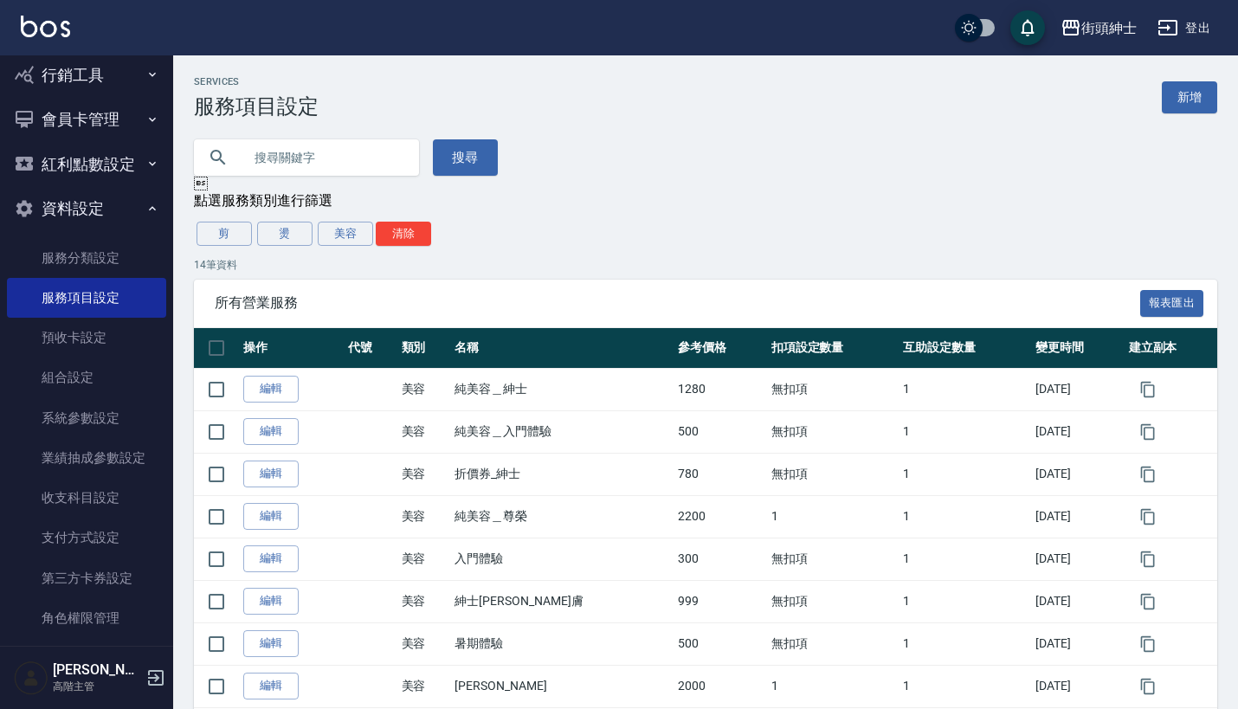
scroll to position [148, 0]
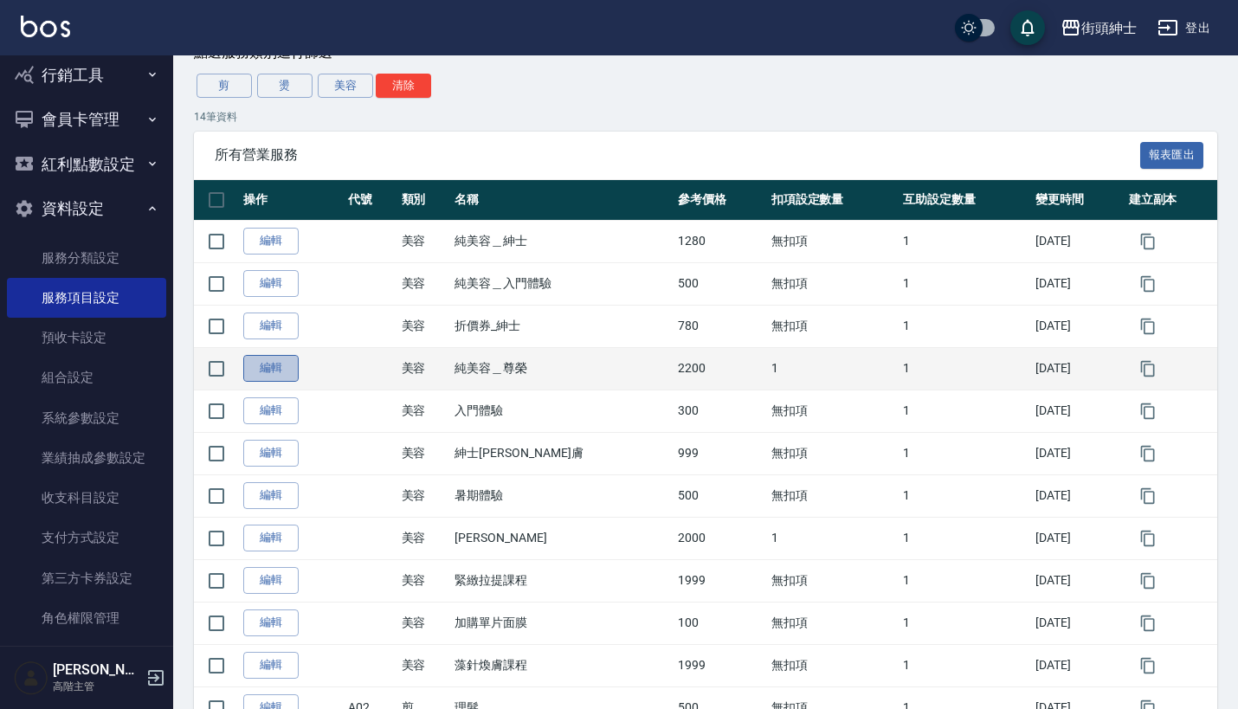
click at [275, 368] on link "編輯" at bounding box center [270, 368] width 55 height 27
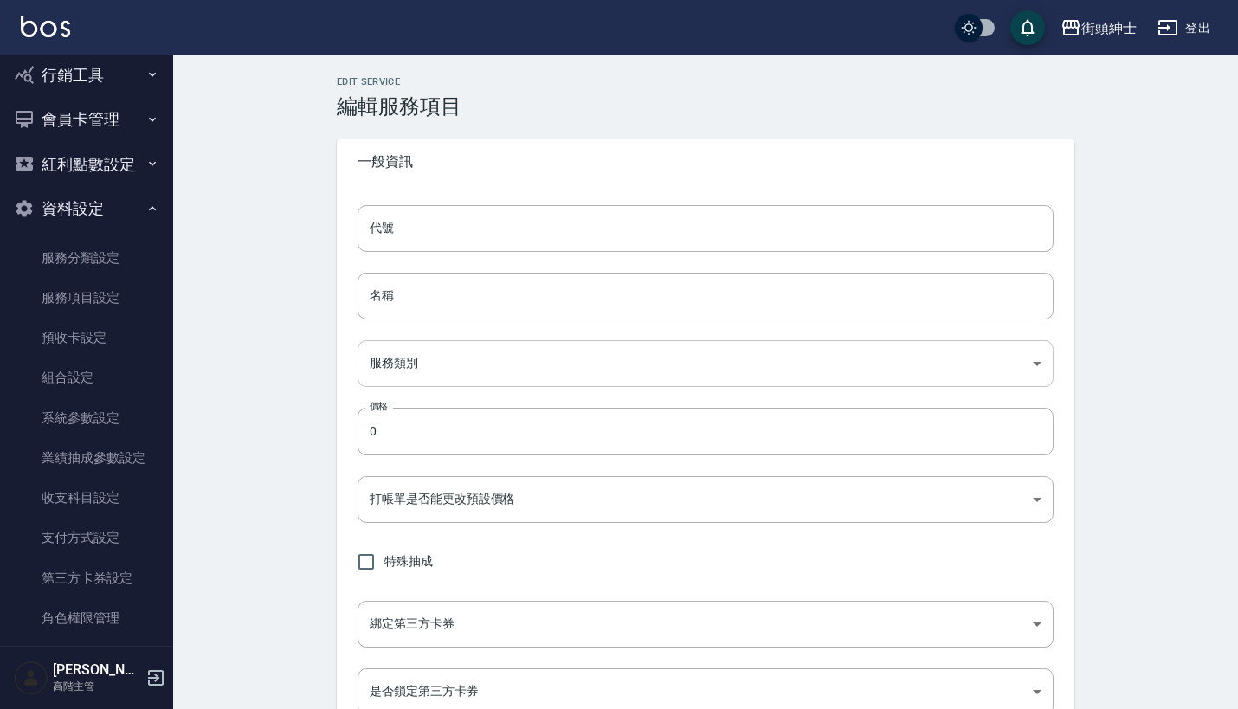
type input "純美容＿尊榮"
type input "a3776833-5aad-4720-b370-8cbc2486eb82"
type input "2200"
type input "TRUE"
type input "none"
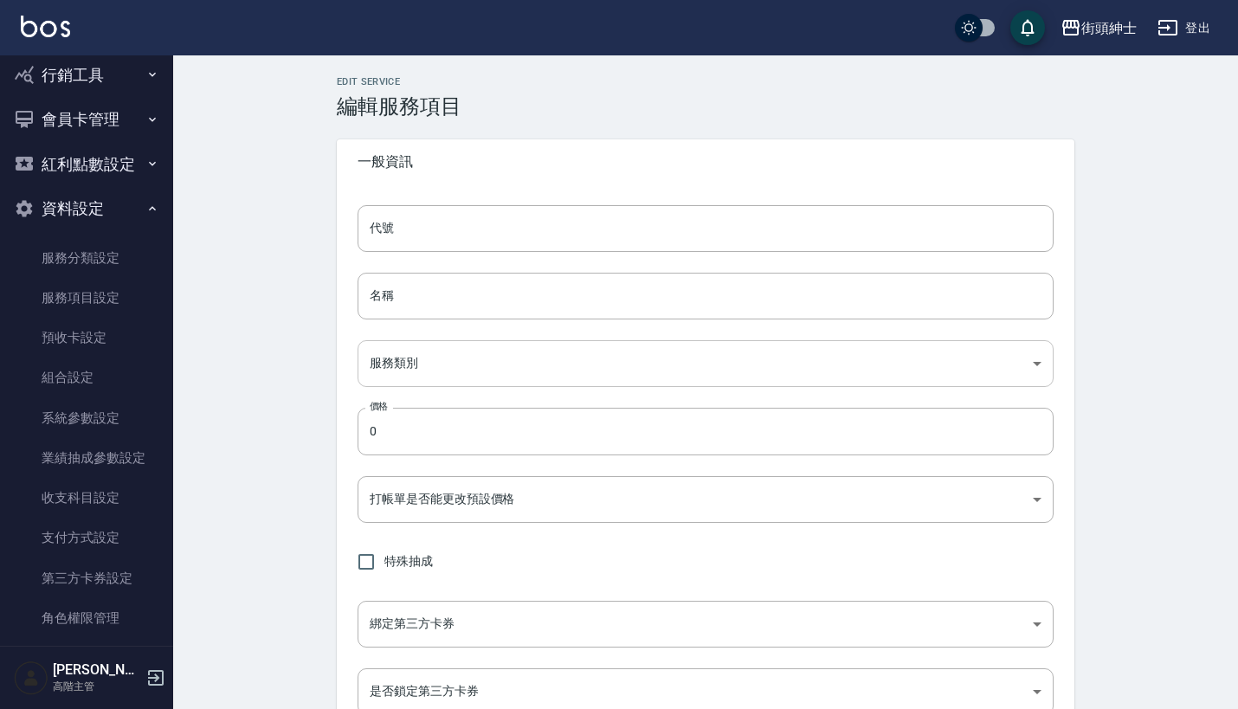
type input "UNSET"
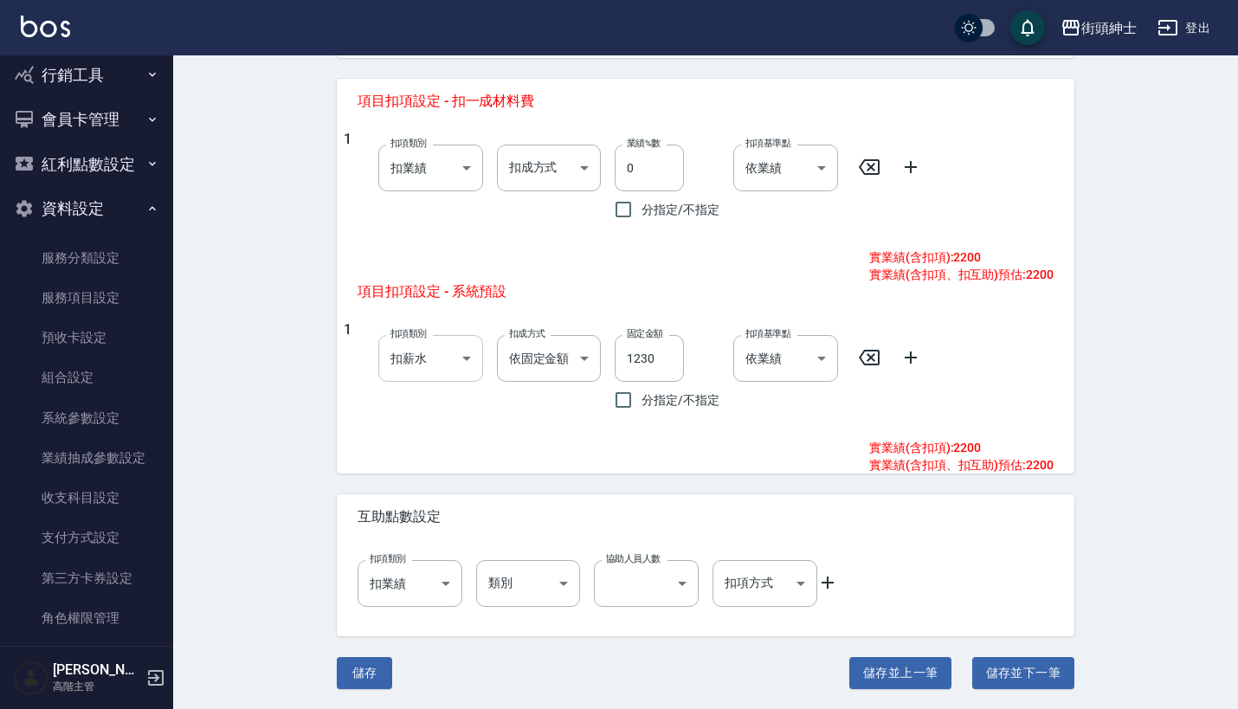
scroll to position [698, 0]
click at [461, 358] on body "街頭紳士 登出 櫃檯作業 打帳單 帳單列表 掛單列表 座位開單 營業儀表板 現金收支登錄 高階收支登錄 材料自購登錄 每日結帳 排班表 現場電腦打卡 掃碼打卡…" at bounding box center [619, 6] width 1238 height 1408
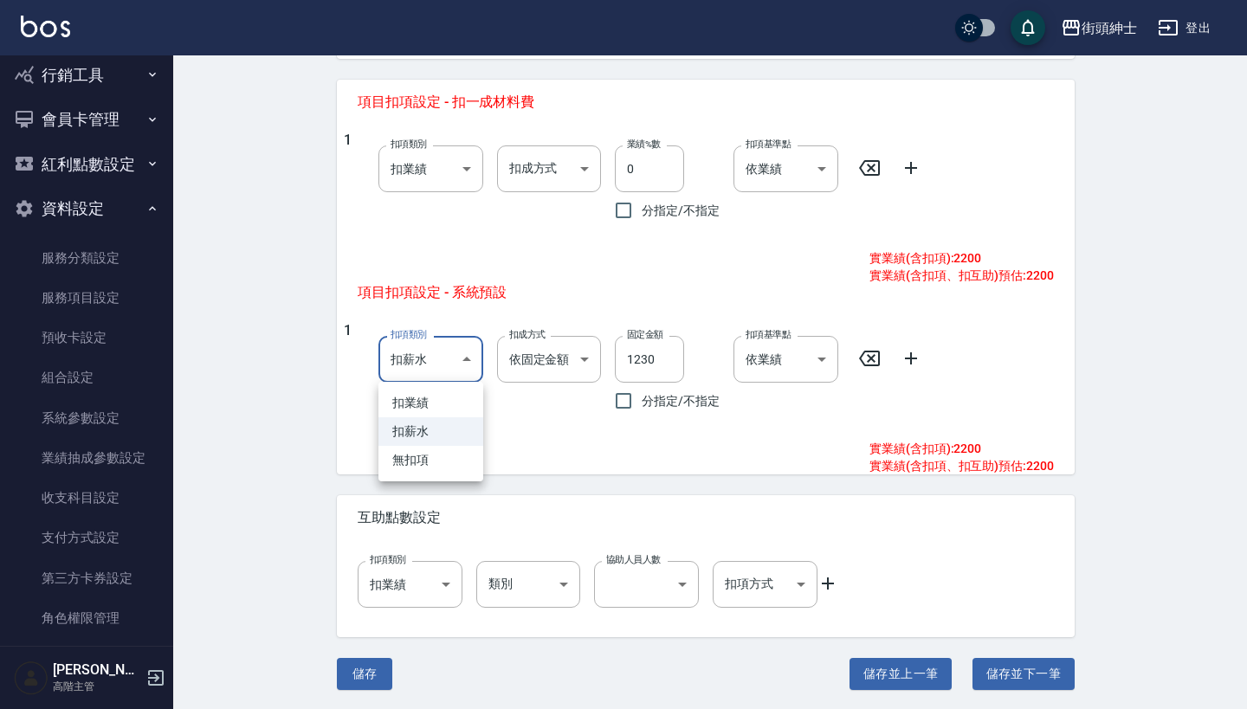
click at [533, 388] on div at bounding box center [623, 354] width 1247 height 709
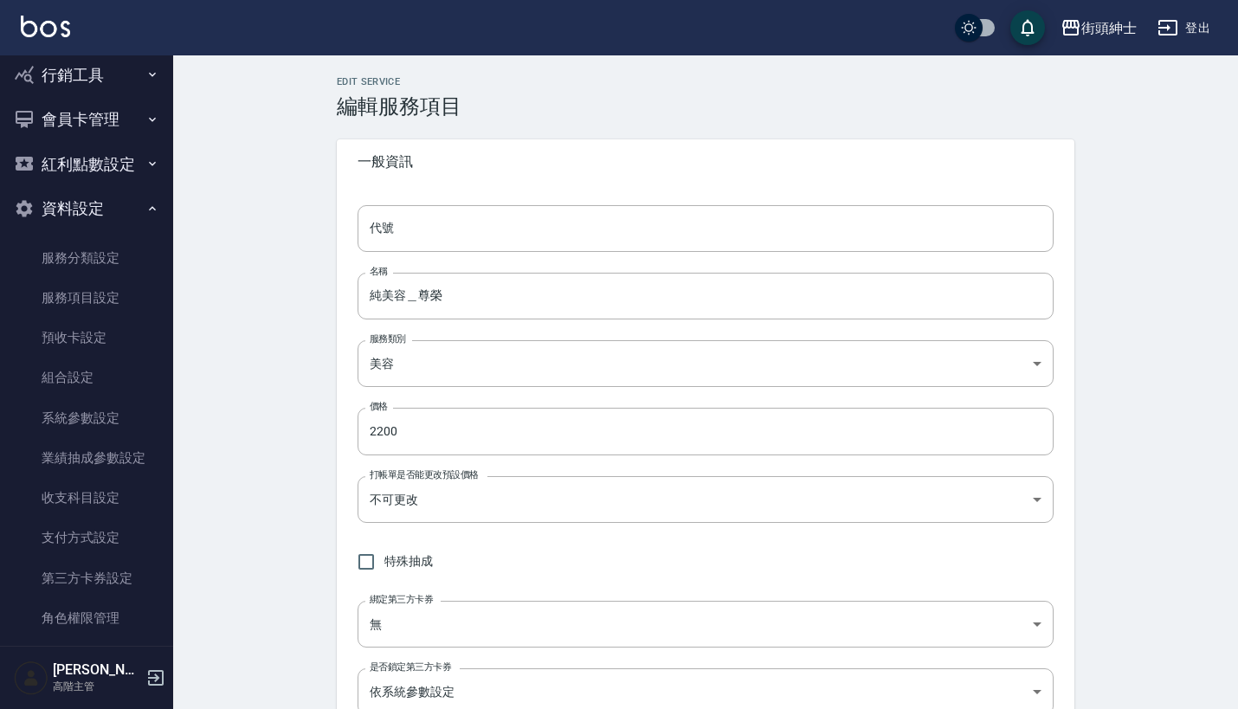
scroll to position [0, 0]
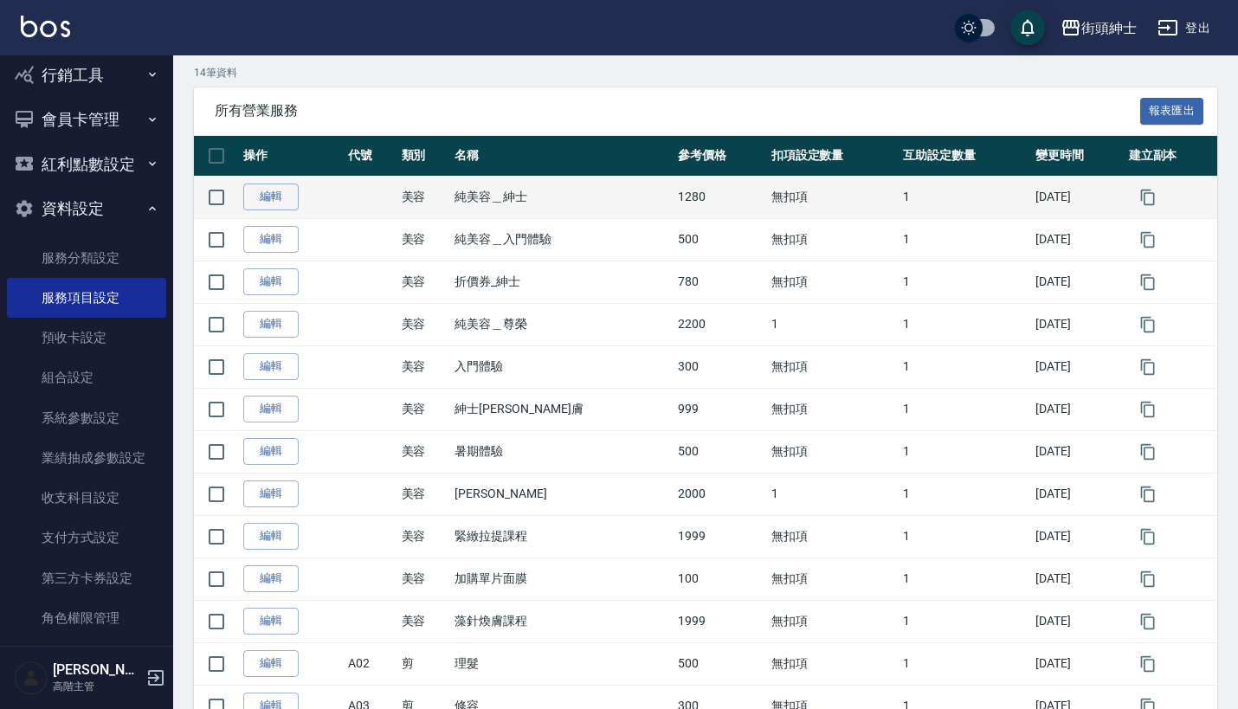
scroll to position [191, 0]
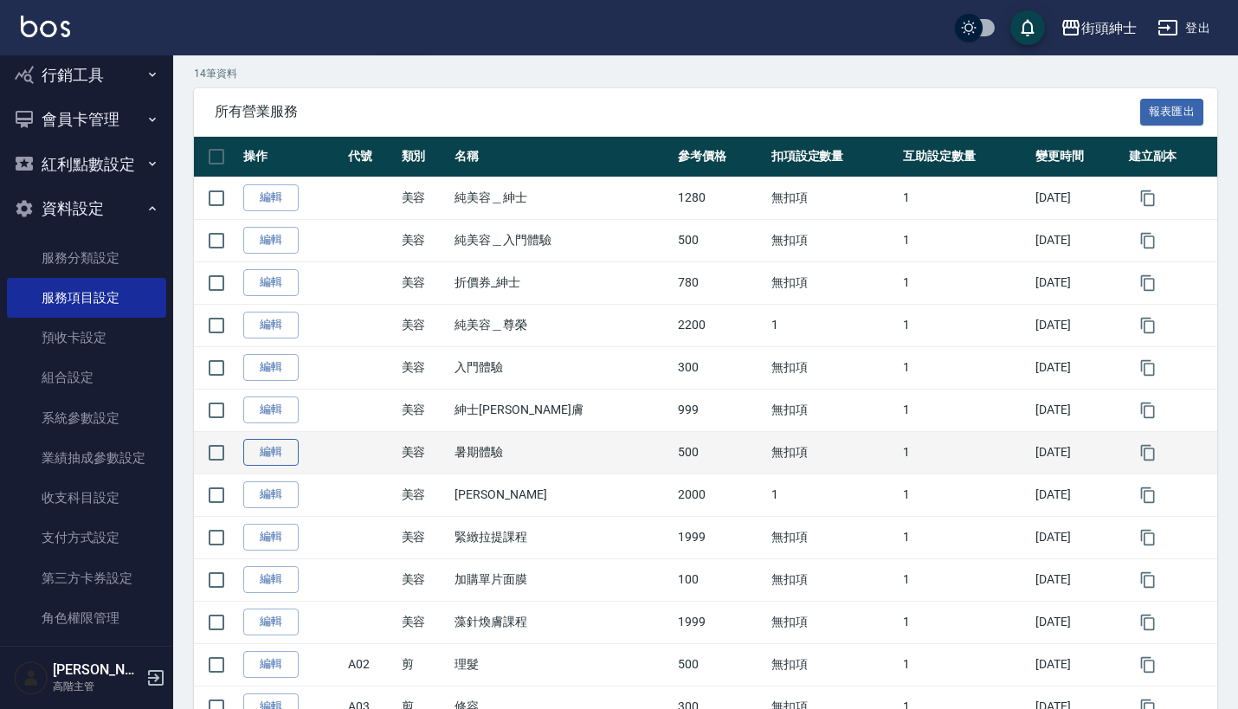
click at [280, 454] on link "編輯" at bounding box center [270, 452] width 55 height 27
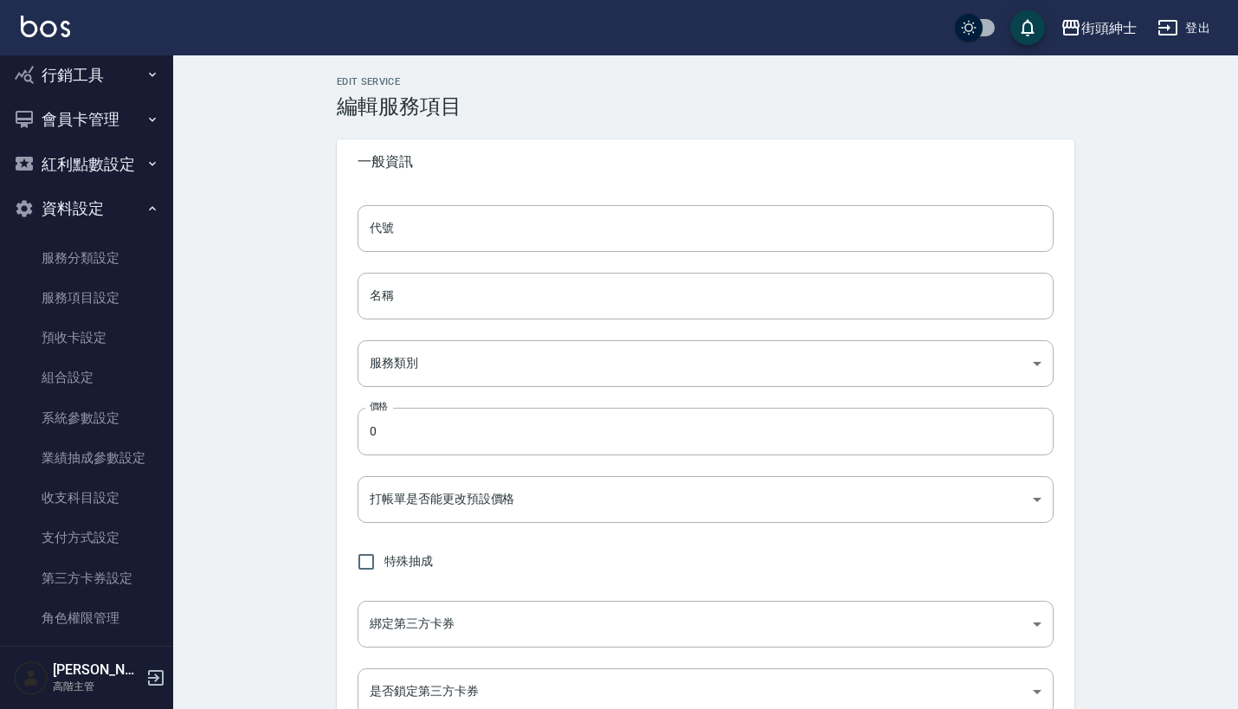
type input "暑期體驗"
type input "a3776833-5aad-4720-b370-8cbc2486eb82"
type input "500"
type input "TRUE"
checkbox input "true"
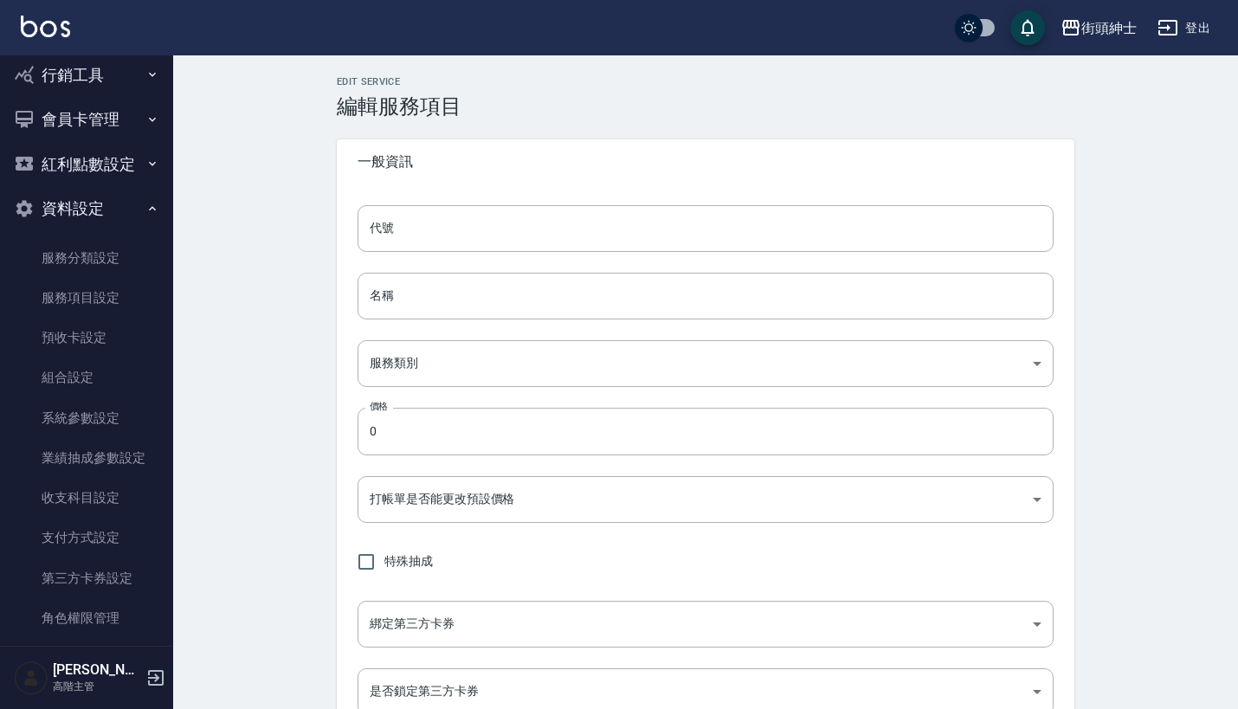
type input "none"
type input "UNSET"
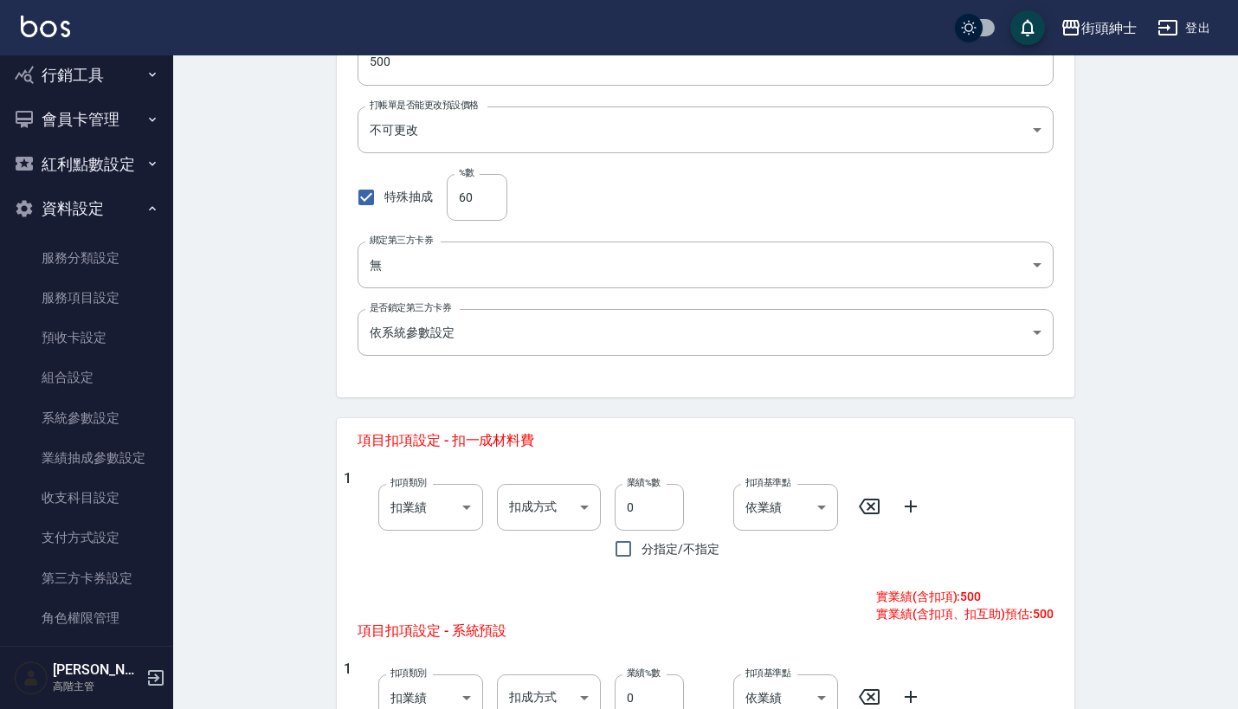
scroll to position [264, 0]
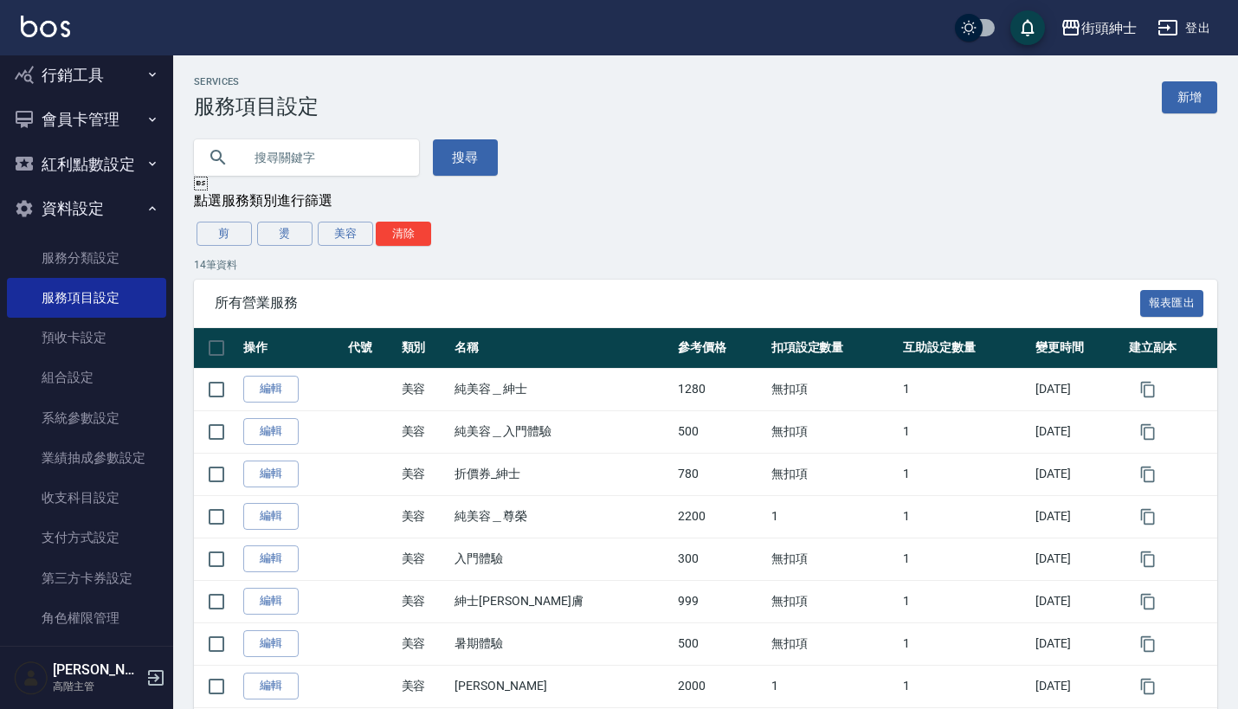
scroll to position [84, 0]
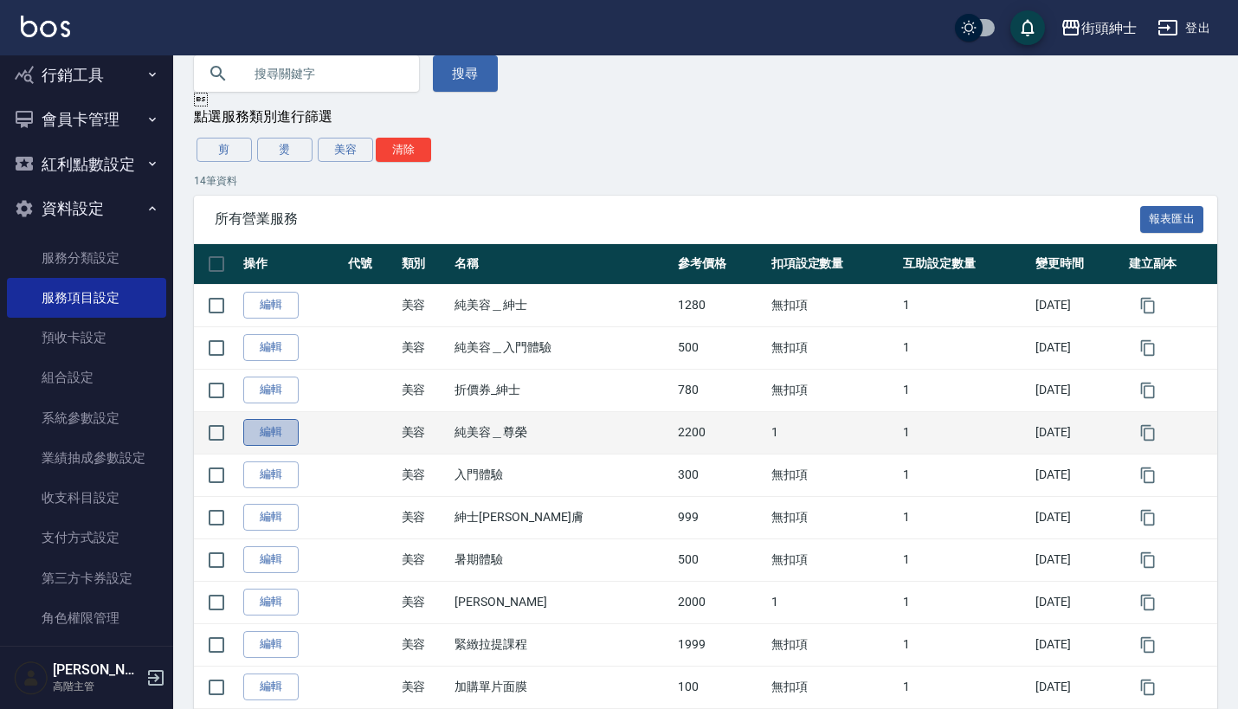
click at [253, 426] on link "編輯" at bounding box center [270, 432] width 55 height 27
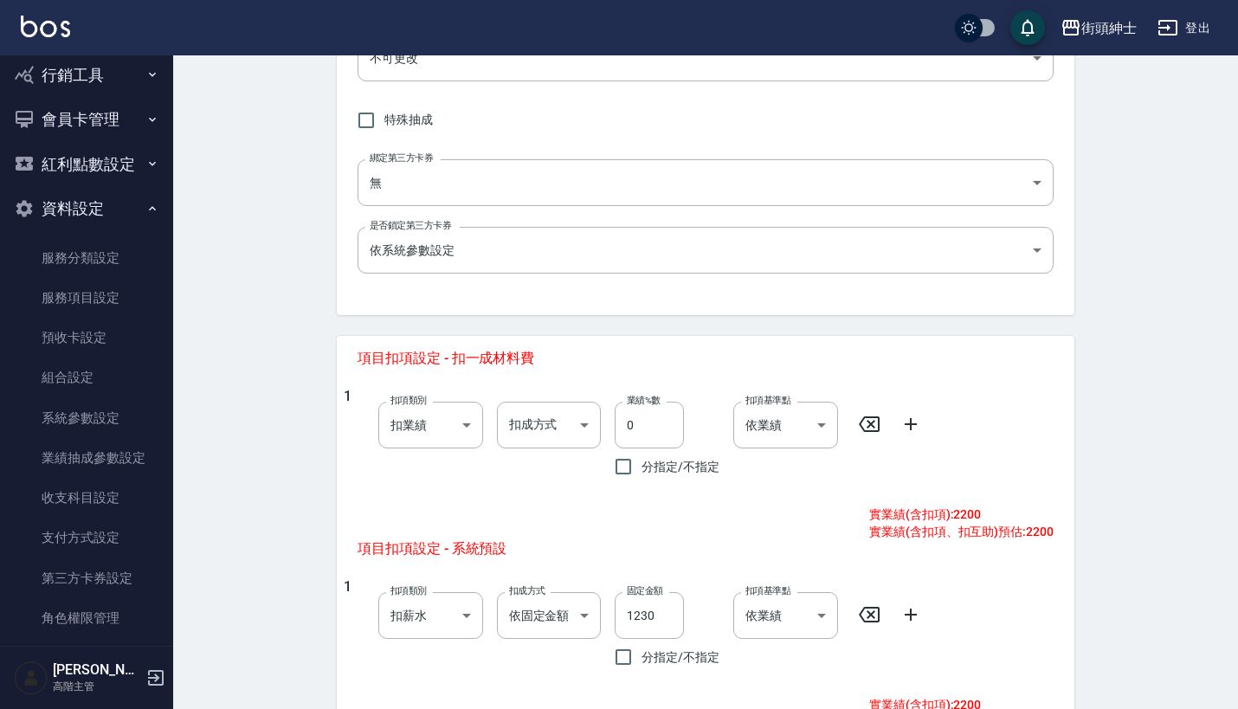
scroll to position [518, 0]
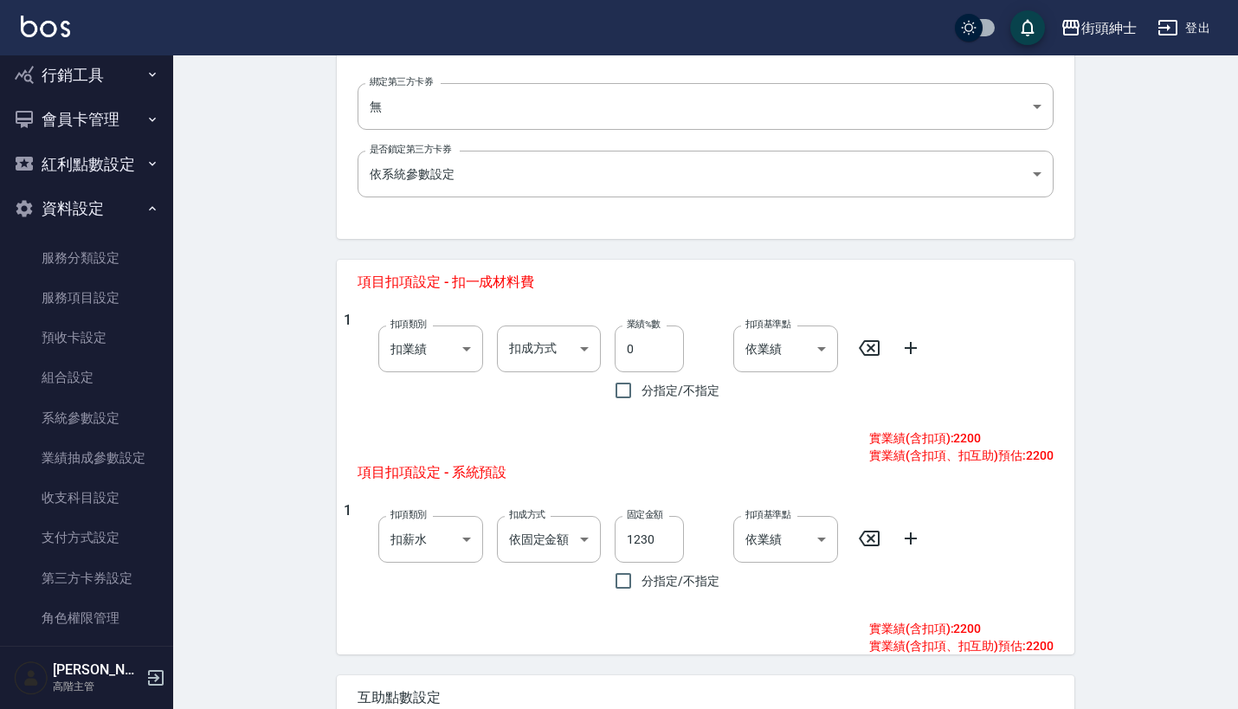
click at [870, 535] on icon at bounding box center [869, 538] width 21 height 21
type input "onSales"
type input "0"
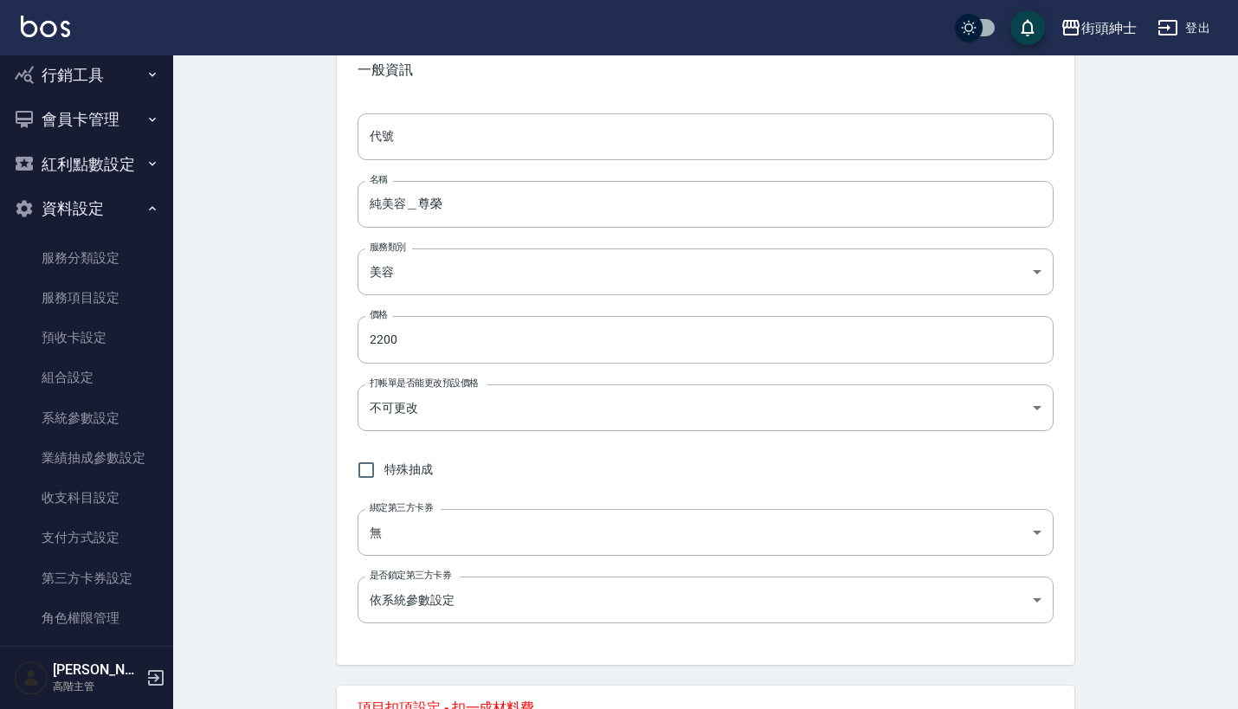
scroll to position [125, 0]
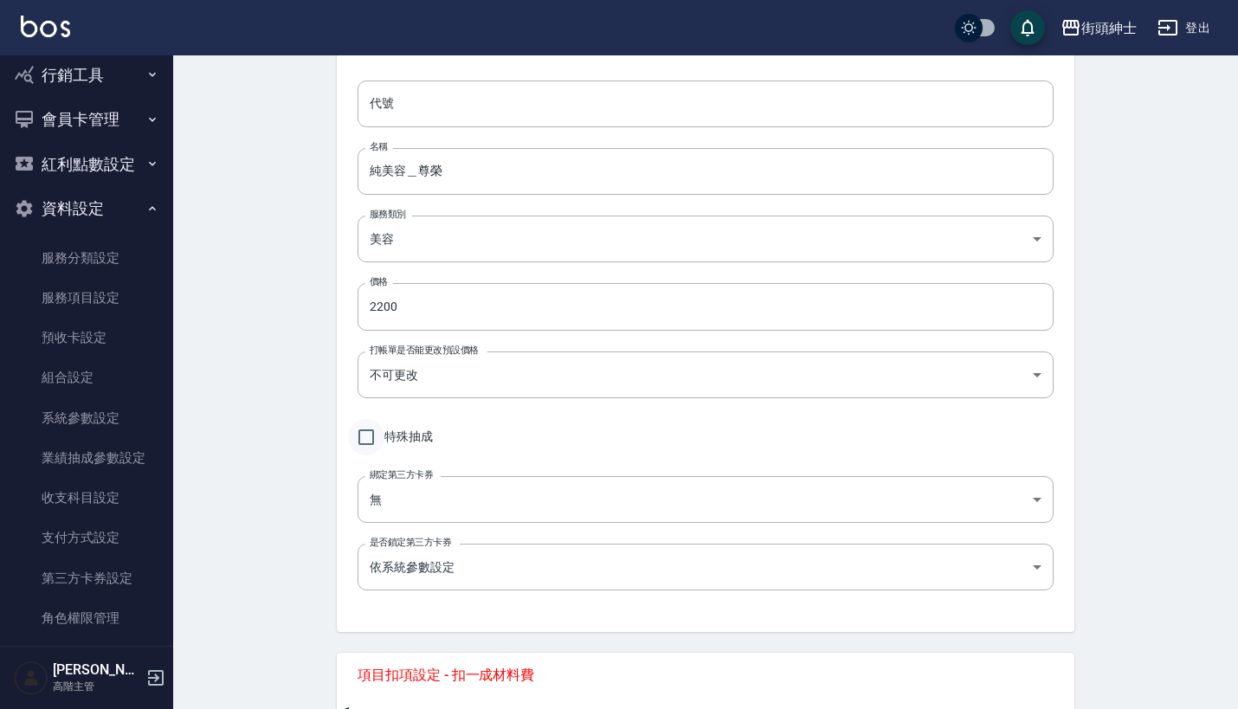
click at [370, 432] on input "特殊抽成" at bounding box center [366, 437] width 36 height 36
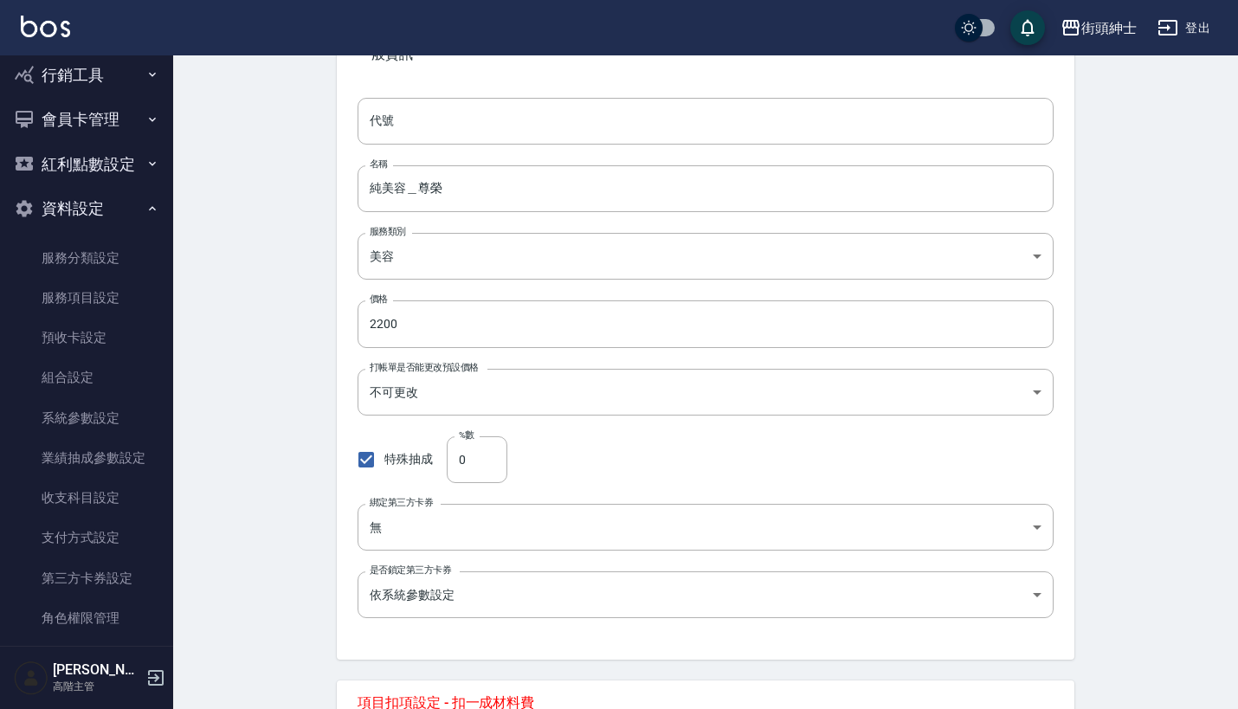
scroll to position [285, 0]
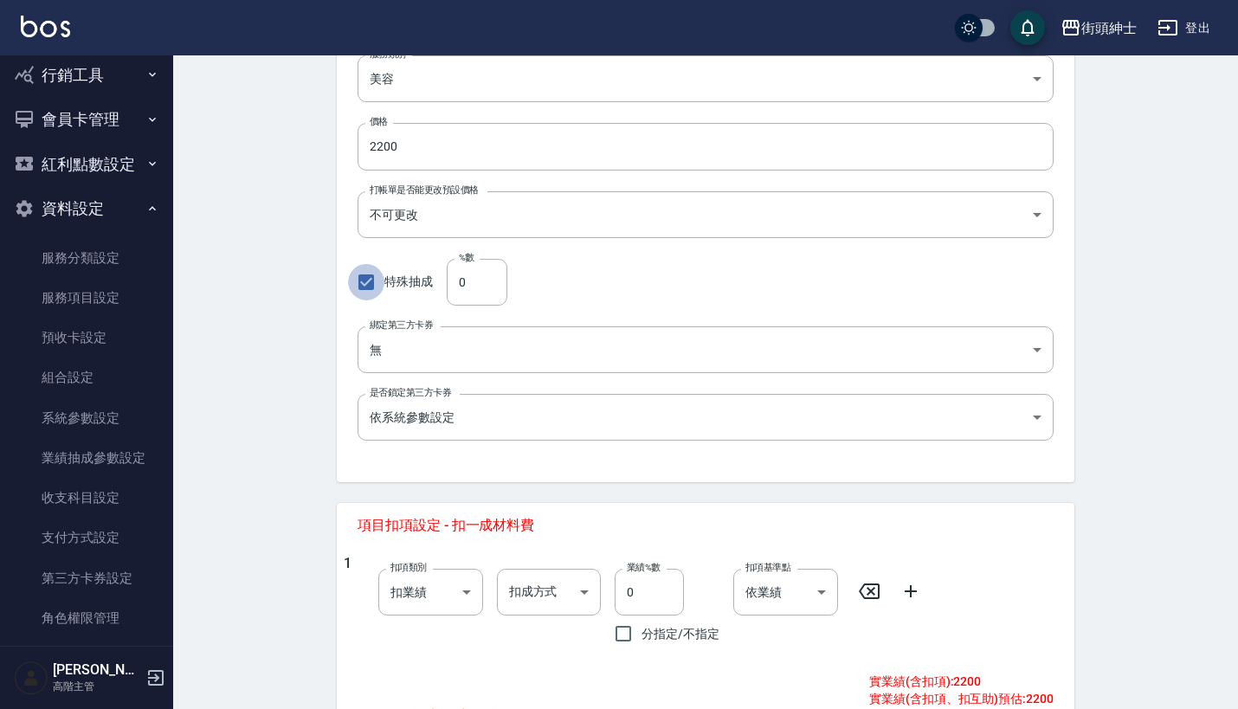
click at [364, 290] on input "特殊抽成" at bounding box center [366, 282] width 36 height 36
checkbox input "false"
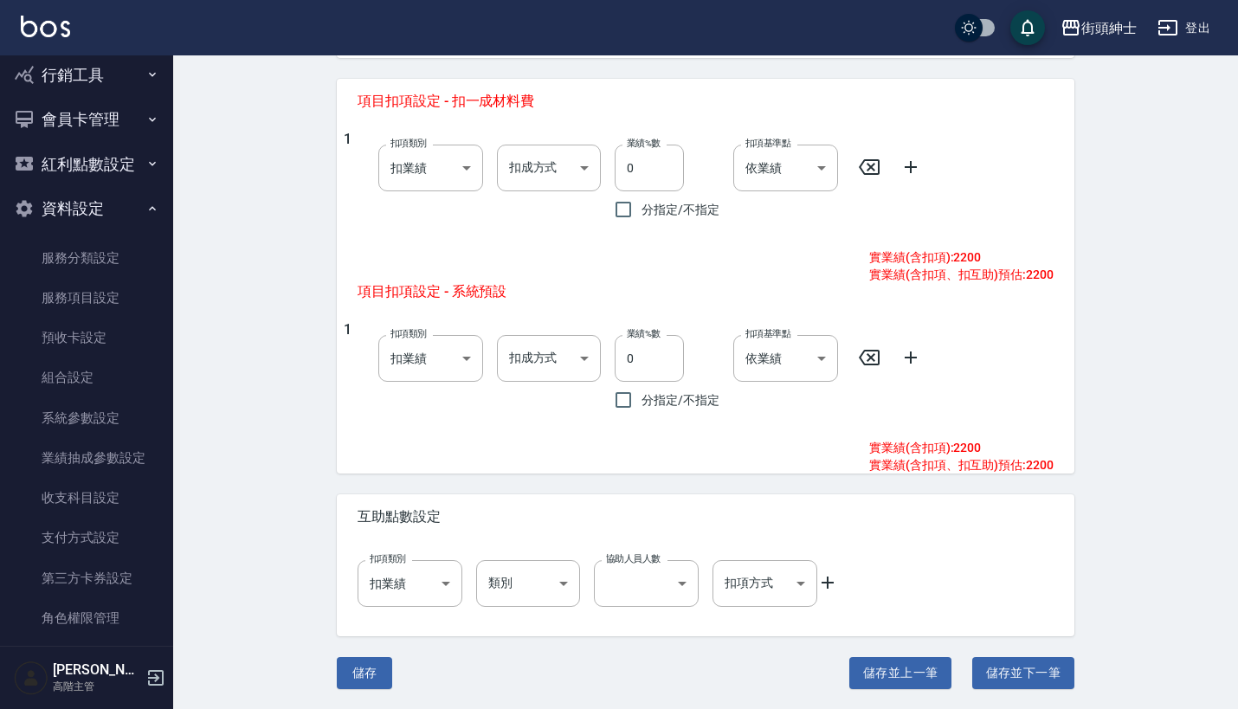
scroll to position [698, 0]
drag, startPoint x: 372, startPoint y: 103, endPoint x: 494, endPoint y: 103, distance: 122.1
click at [494, 103] on span "項目扣項設定 - 扣一成材料費" at bounding box center [706, 101] width 696 height 17
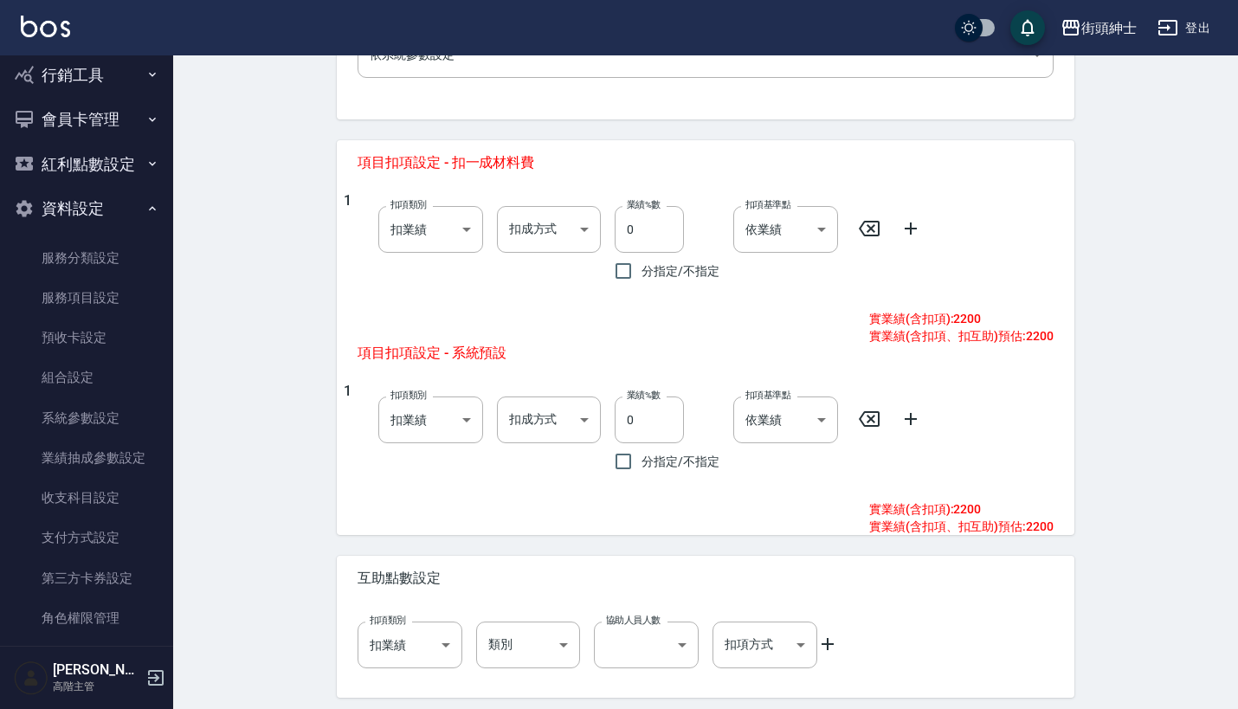
scroll to position [638, 0]
click at [436, 228] on body "街頭紳士 登出 櫃檯作業 打帳單 帳單列表 掛單列表 座位開單 營業儀表板 現金收支登錄 高階收支登錄 材料自購登錄 每日結帳 排班表 現場電腦打卡 掃碼打卡…" at bounding box center [619, 66] width 1238 height 1408
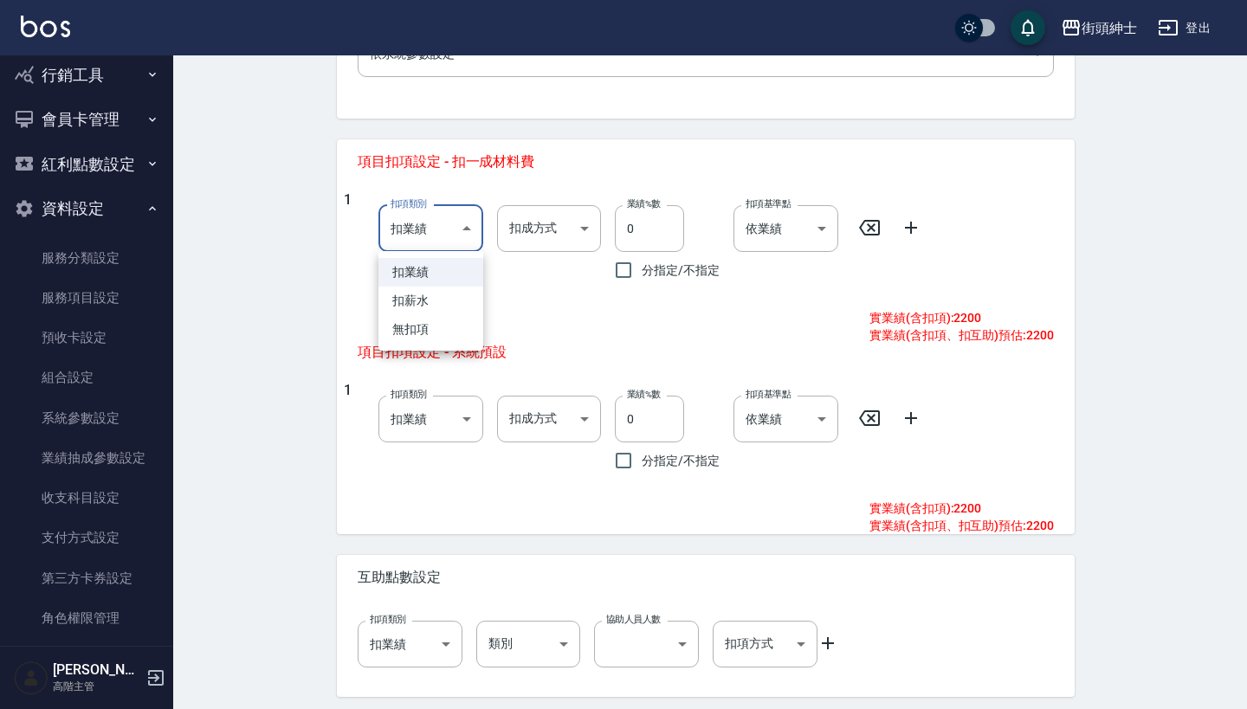
click at [551, 238] on div at bounding box center [623, 354] width 1247 height 709
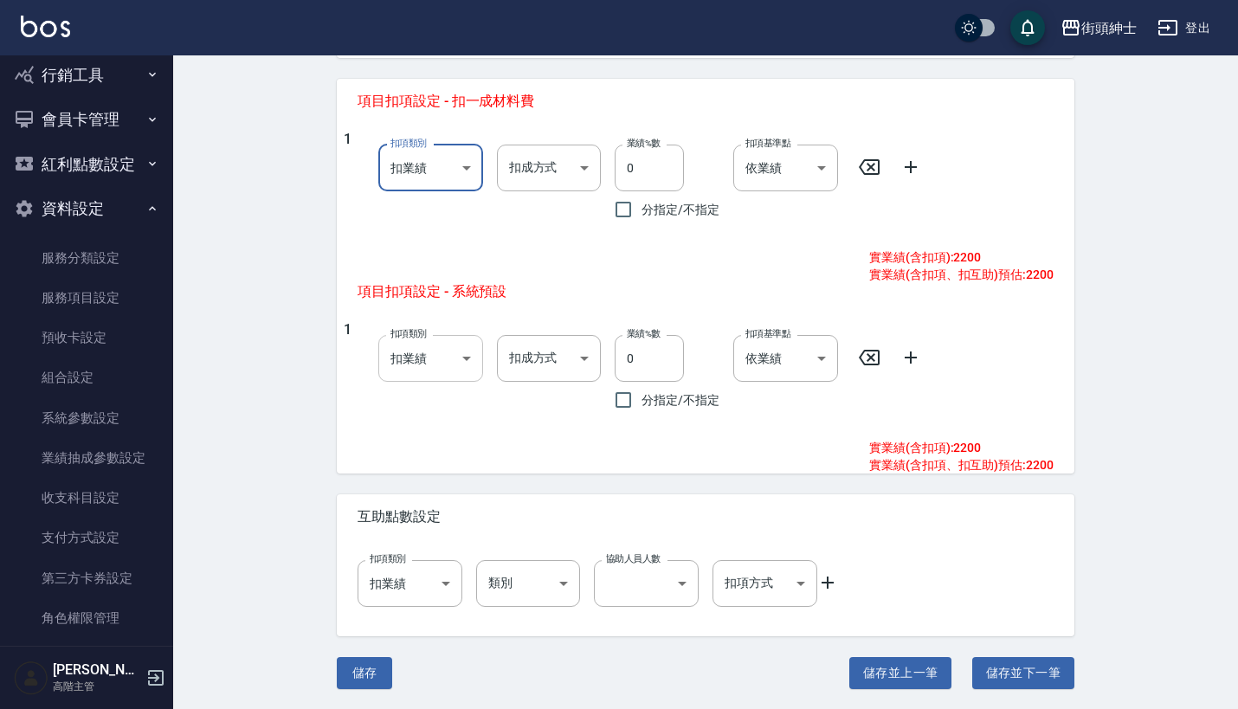
scroll to position [698, 0]
click at [428, 351] on body "街頭紳士 登出 櫃檯作業 打帳單 帳單列表 掛單列表 座位開單 營業儀表板 現金收支登錄 高階收支登錄 材料自購登錄 每日結帳 排班表 現場電腦打卡 掃碼打卡…" at bounding box center [619, 6] width 1238 height 1408
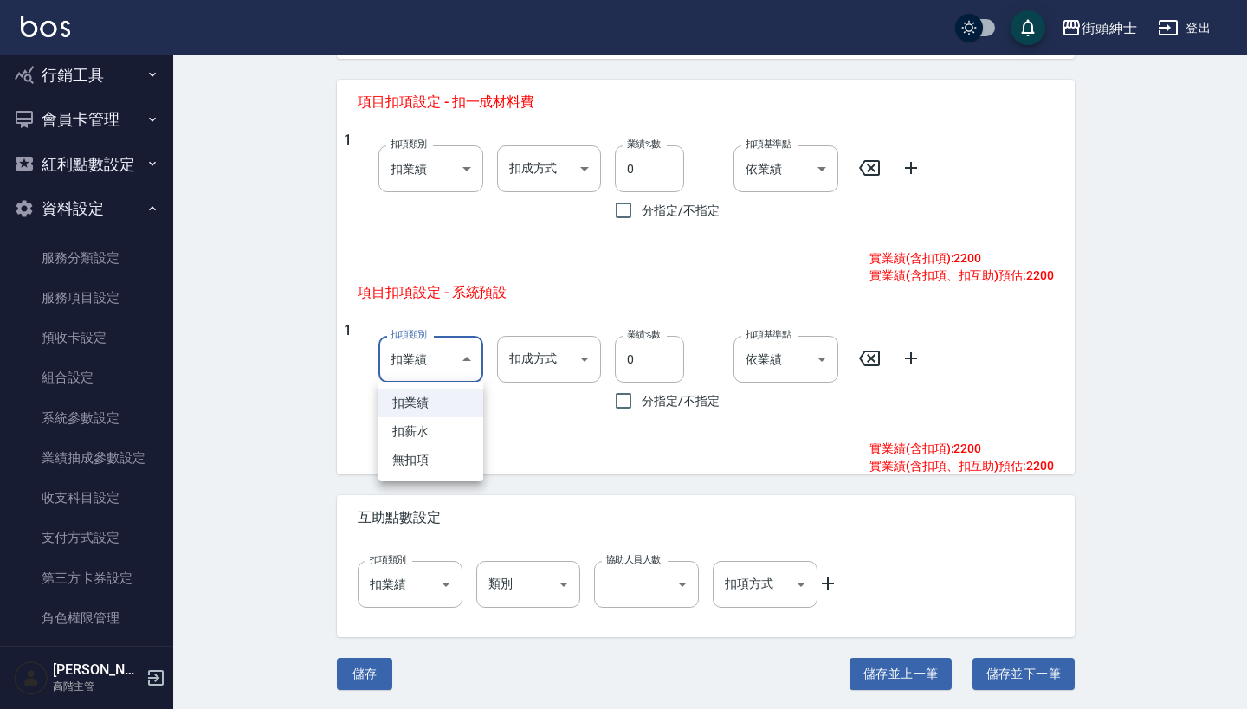
click at [526, 448] on div at bounding box center [623, 354] width 1247 height 709
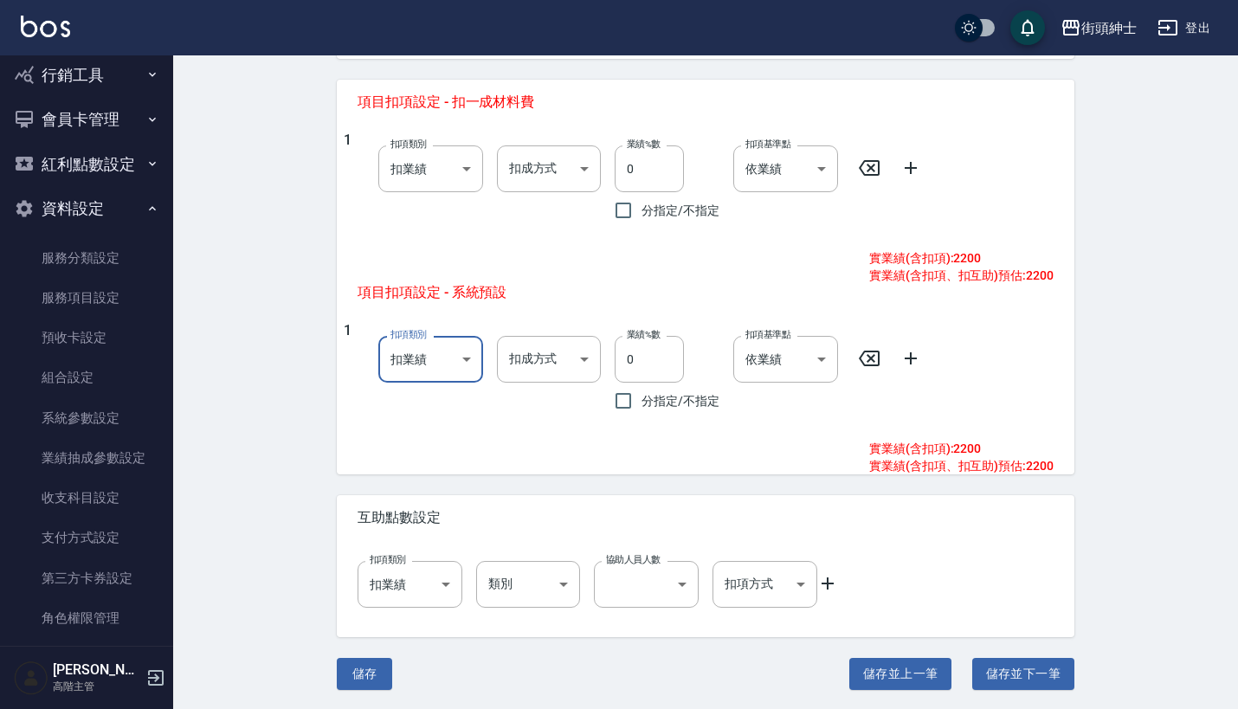
click at [434, 365] on body "街頭紳士 登出 櫃檯作業 打帳單 帳單列表 掛單列表 座位開單 營業儀表板 現金收支登錄 高階收支登錄 材料自購登錄 每日結帳 排班表 現場電腦打卡 掃碼打卡…" at bounding box center [619, 6] width 1238 height 1408
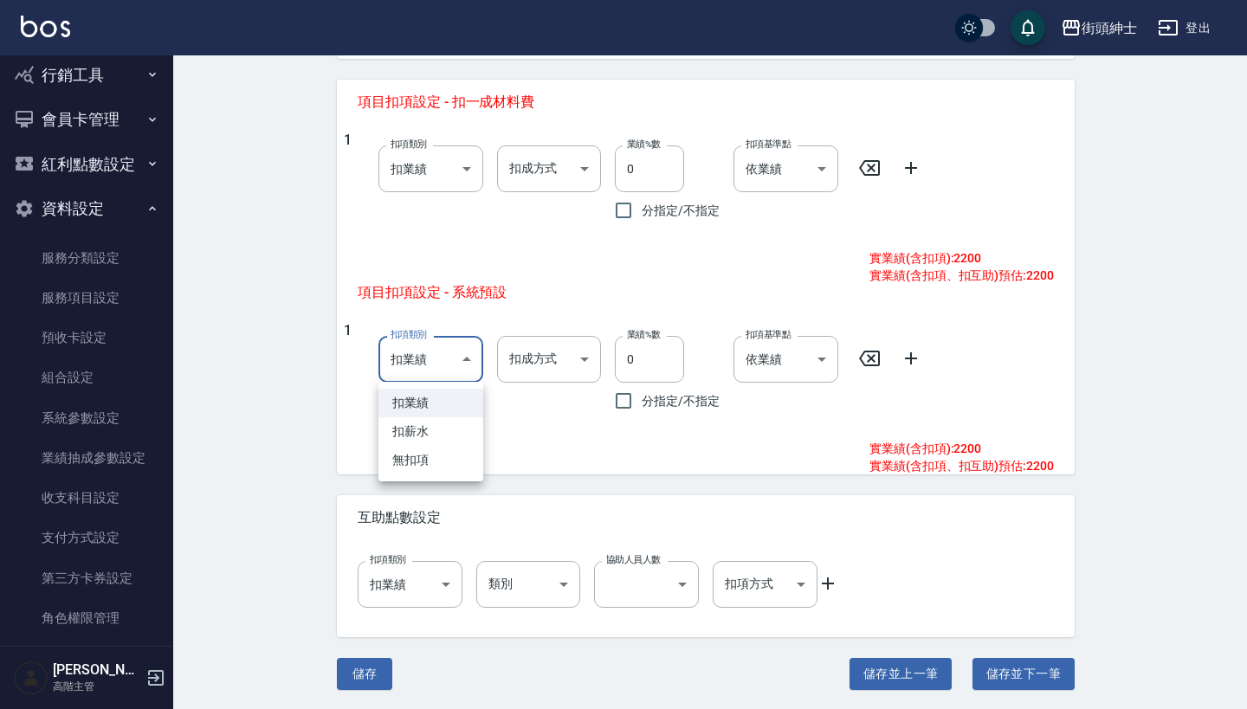
click at [435, 439] on li "扣薪水" at bounding box center [430, 431] width 105 height 29
type input "onSalary"
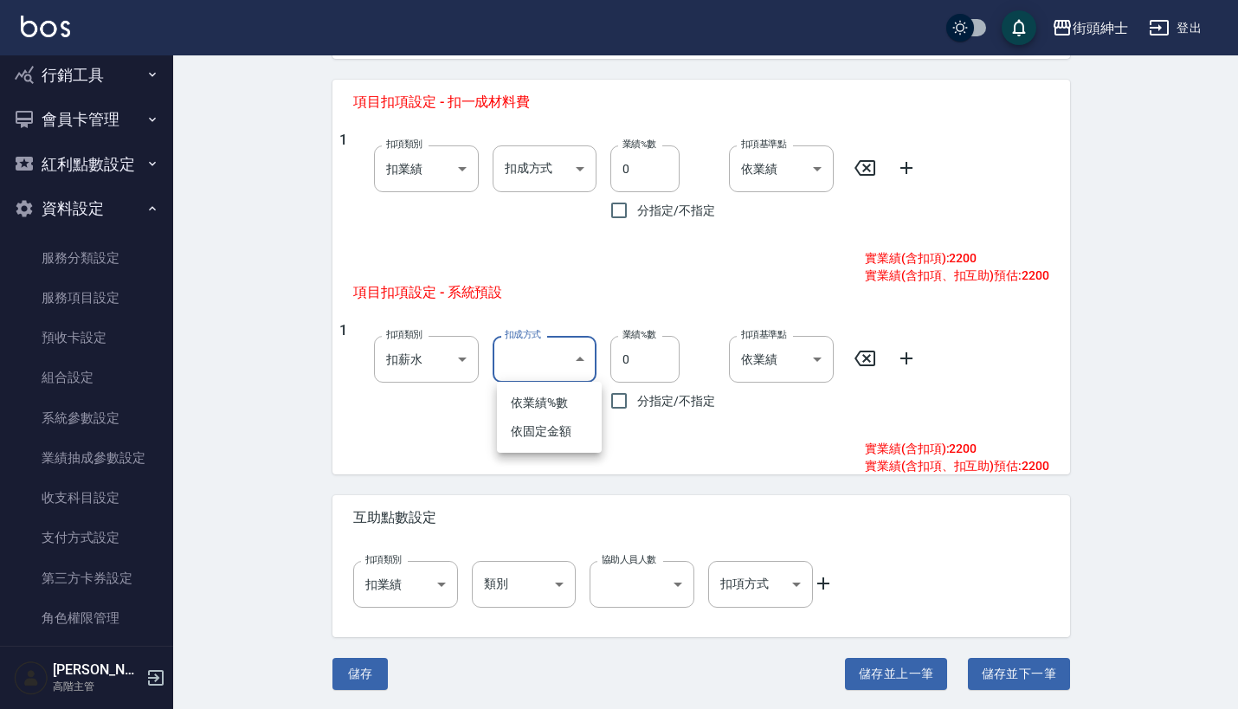
click at [550, 355] on body "街頭紳士 登出 櫃檯作業 打帳單 帳單列表 掛單列表 座位開單 營業儀表板 現金收支登錄 高階收支登錄 材料自購登錄 每日結帳 排班表 現場電腦打卡 掃碼打卡…" at bounding box center [619, 6] width 1238 height 1408
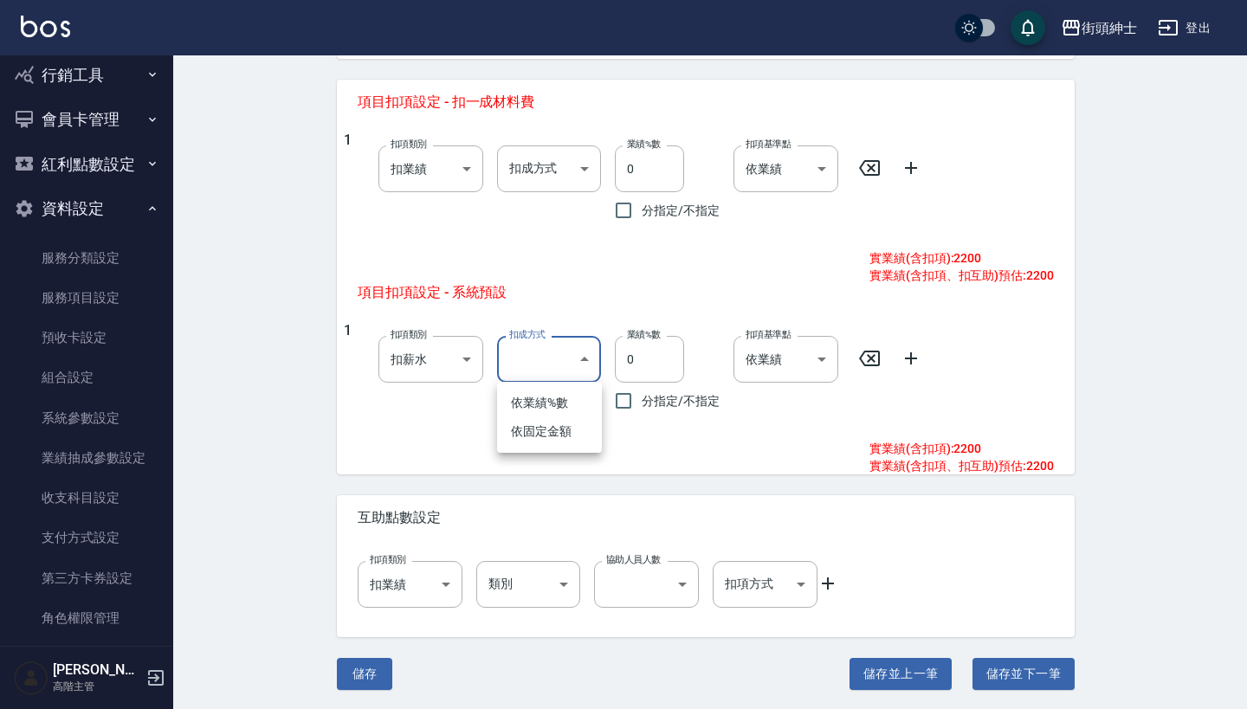
click at [562, 435] on li "依固定金額" at bounding box center [549, 431] width 105 height 29
type input "扣固定金額"
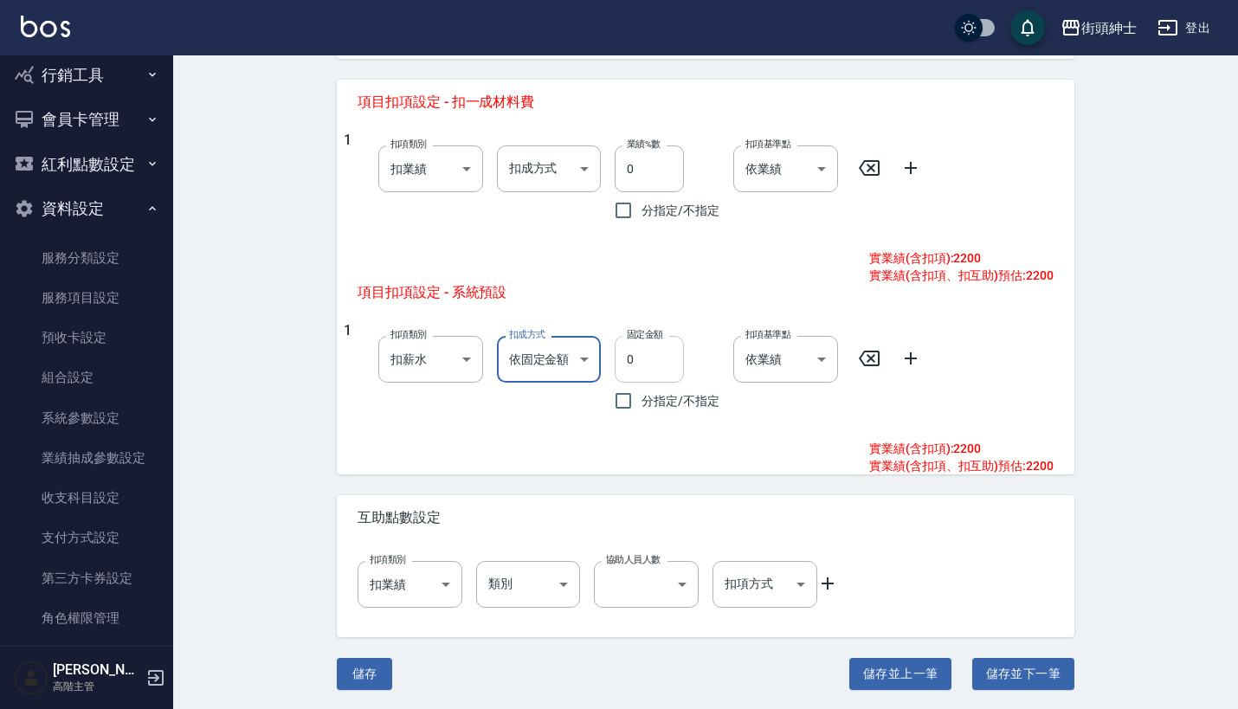
click at [656, 371] on input "0" at bounding box center [649, 359] width 69 height 47
type input "1230"
click at [370, 678] on button "儲存" at bounding box center [364, 674] width 55 height 32
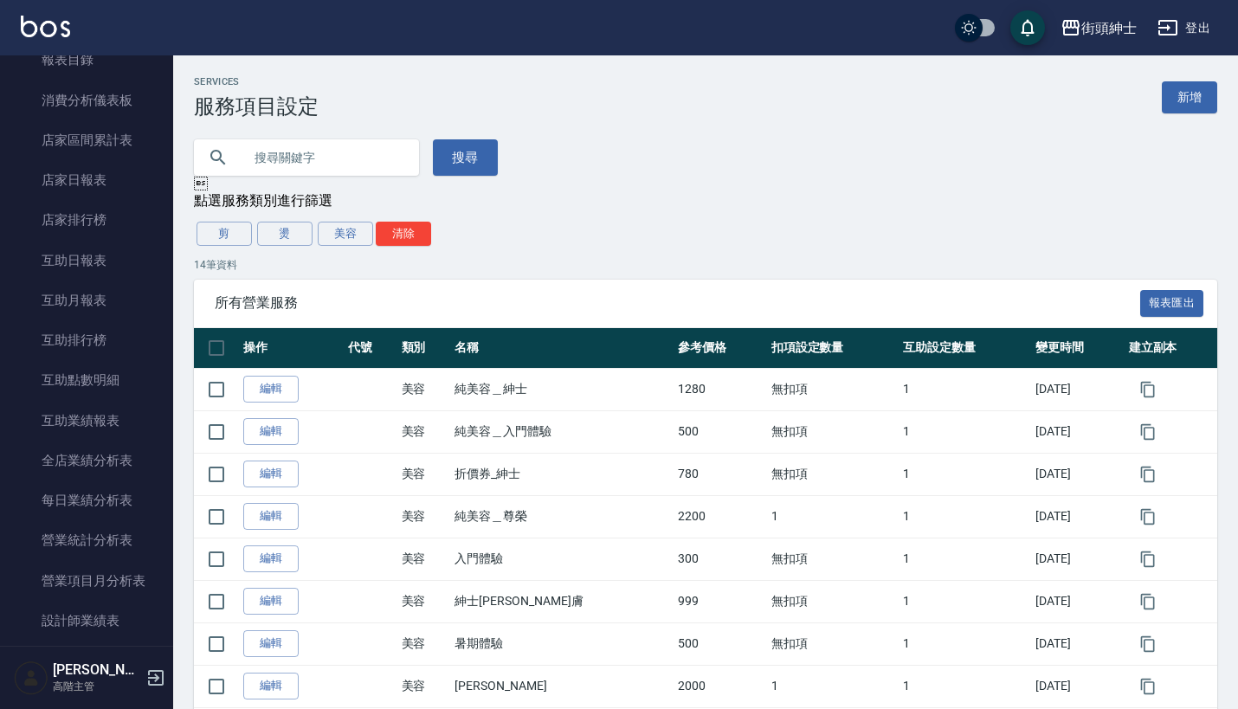
scroll to position [545, 0]
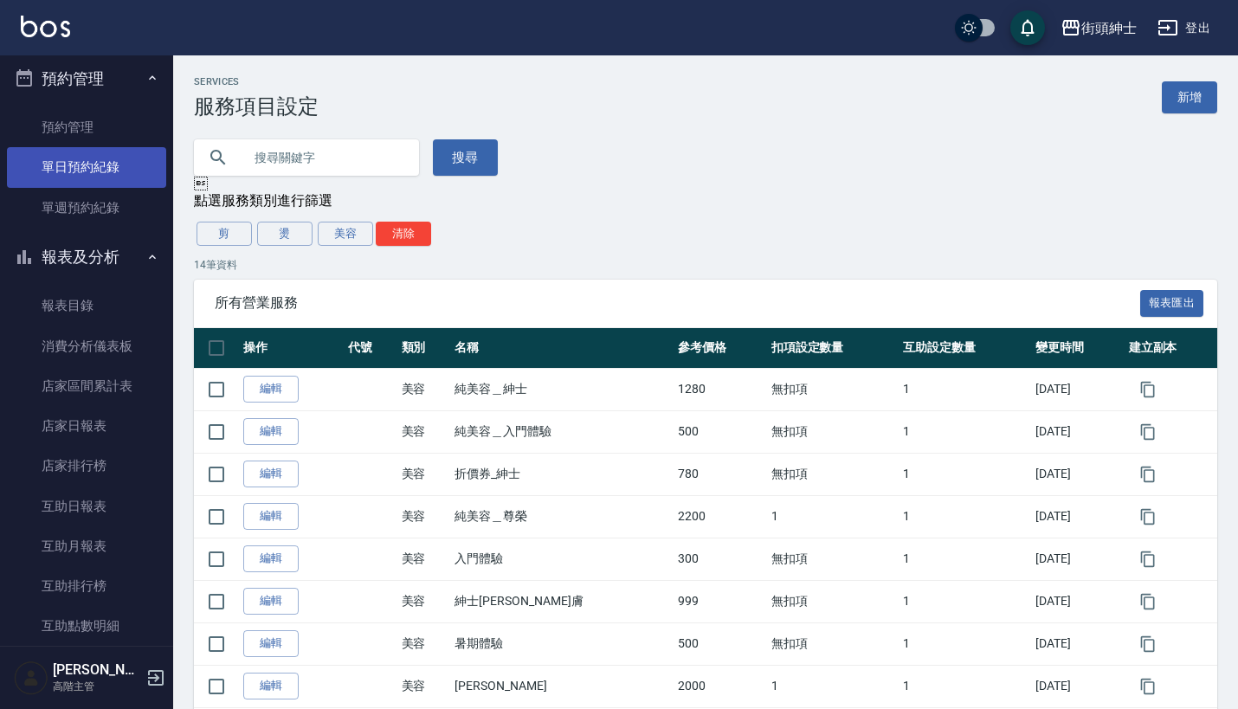
click at [112, 153] on link "單日預約紀錄" at bounding box center [86, 167] width 159 height 40
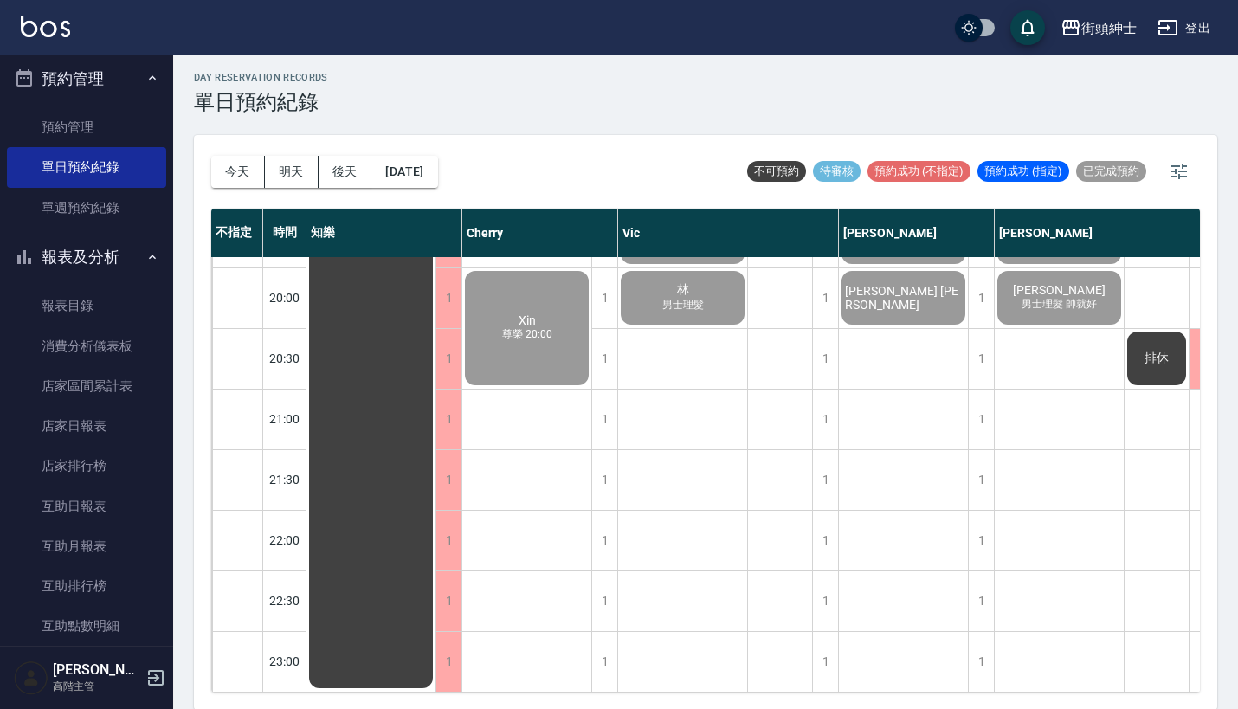
scroll to position [1337, 0]
click at [604, 403] on div "1" at bounding box center [604, 420] width 26 height 60
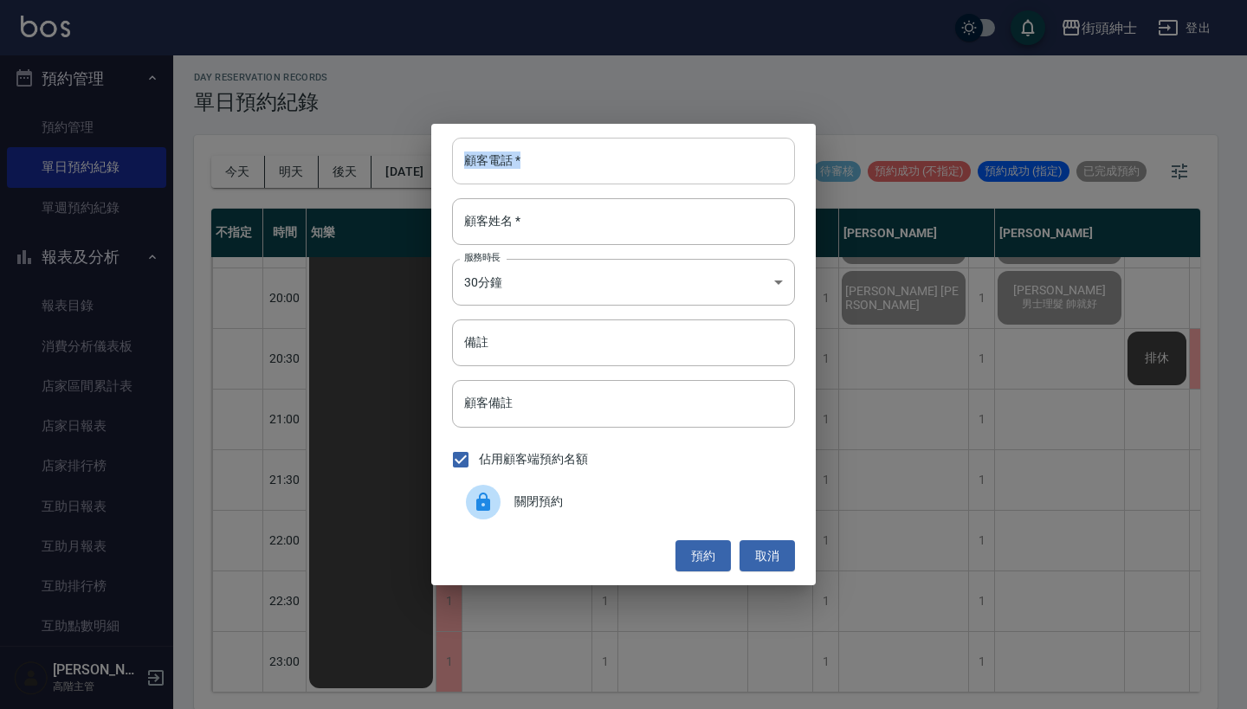
click at [588, 138] on div "顧客電話   * 顧客電話   * 顧客姓名   * 顧客姓名   * 服務時長 30分鐘 1 服務時長 備註 備註 顧客備註 顧客備註 佔用顧客端預約名額 …" at bounding box center [623, 354] width 384 height 461
type input "ㄞ"
type input "0917500793"
click at [774, 571] on div "顧客電話   * 0917500793 顧客電話   * 顧客姓名   * 顧客姓名   * 服務時長 30分鐘 1 服務時長 備註 備註 顧客備註 顧客備註…" at bounding box center [623, 354] width 384 height 461
click at [599, 229] on input "顧客姓名   *" at bounding box center [623, 221] width 343 height 47
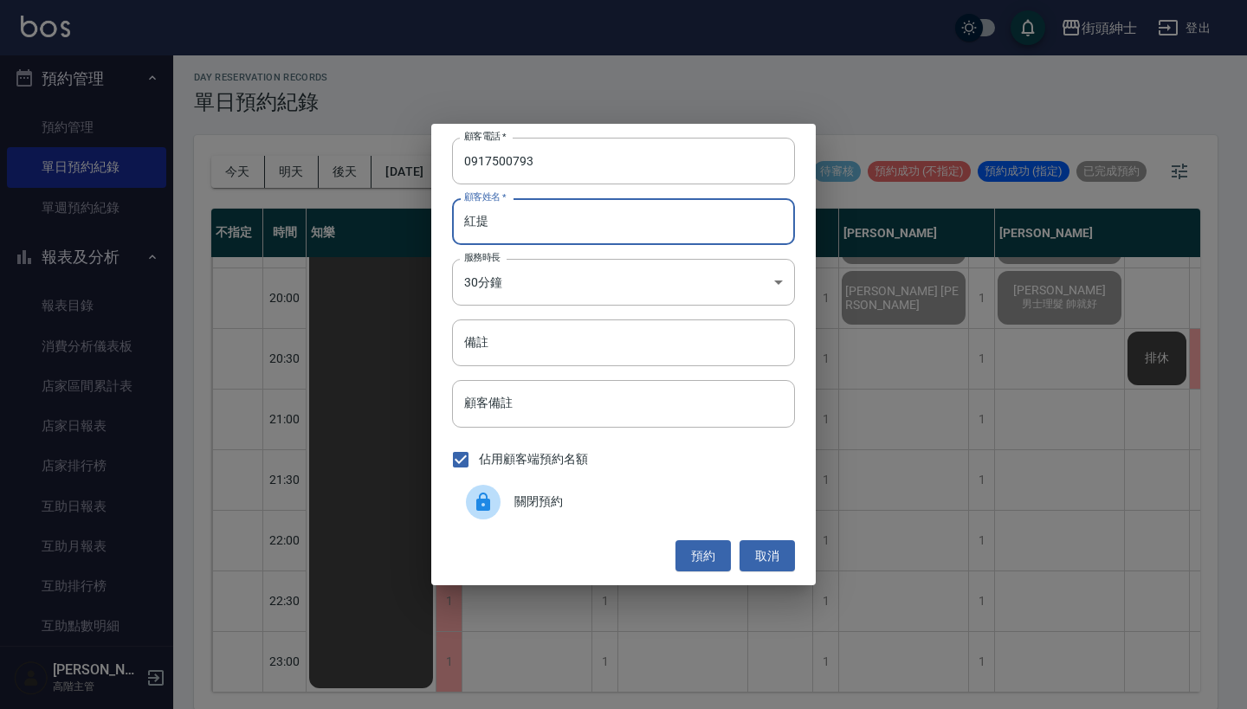
type input "紅"
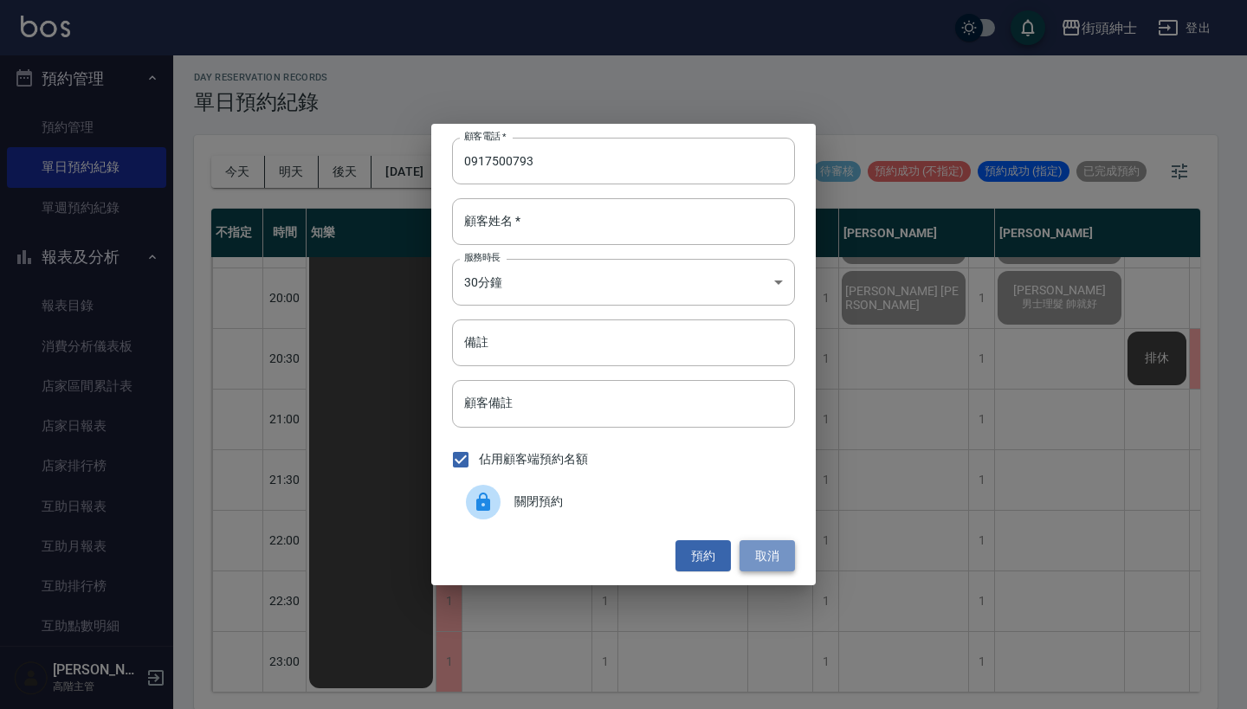
click at [764, 549] on button "取消" at bounding box center [766, 556] width 55 height 32
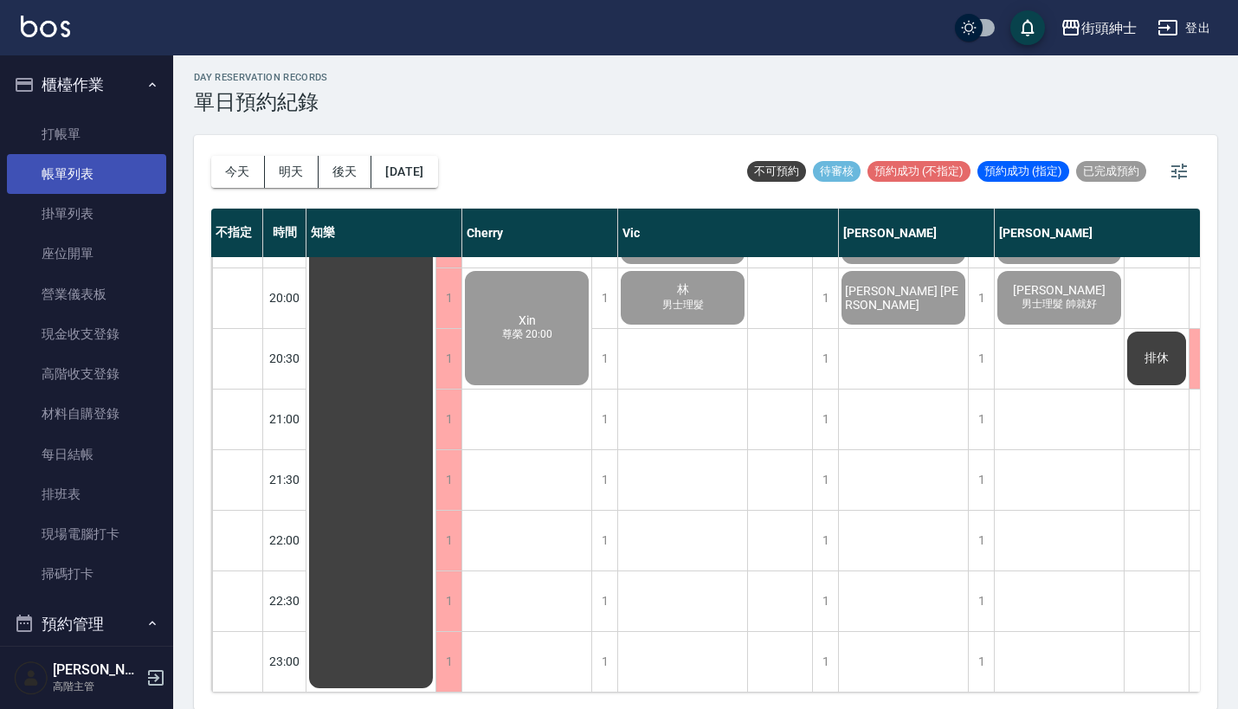
scroll to position [0, 0]
click at [110, 174] on link "帳單列表" at bounding box center [86, 174] width 159 height 40
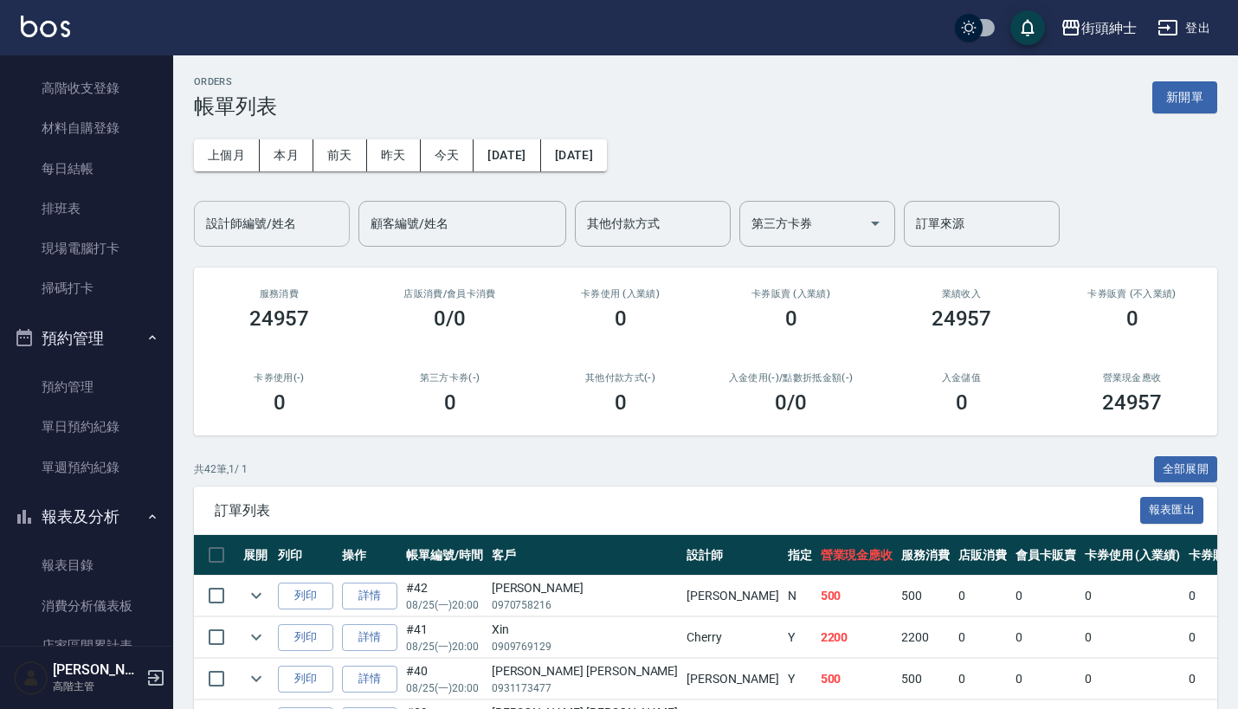
click at [267, 232] on input "設計師編號/姓名" at bounding box center [272, 224] width 140 height 30
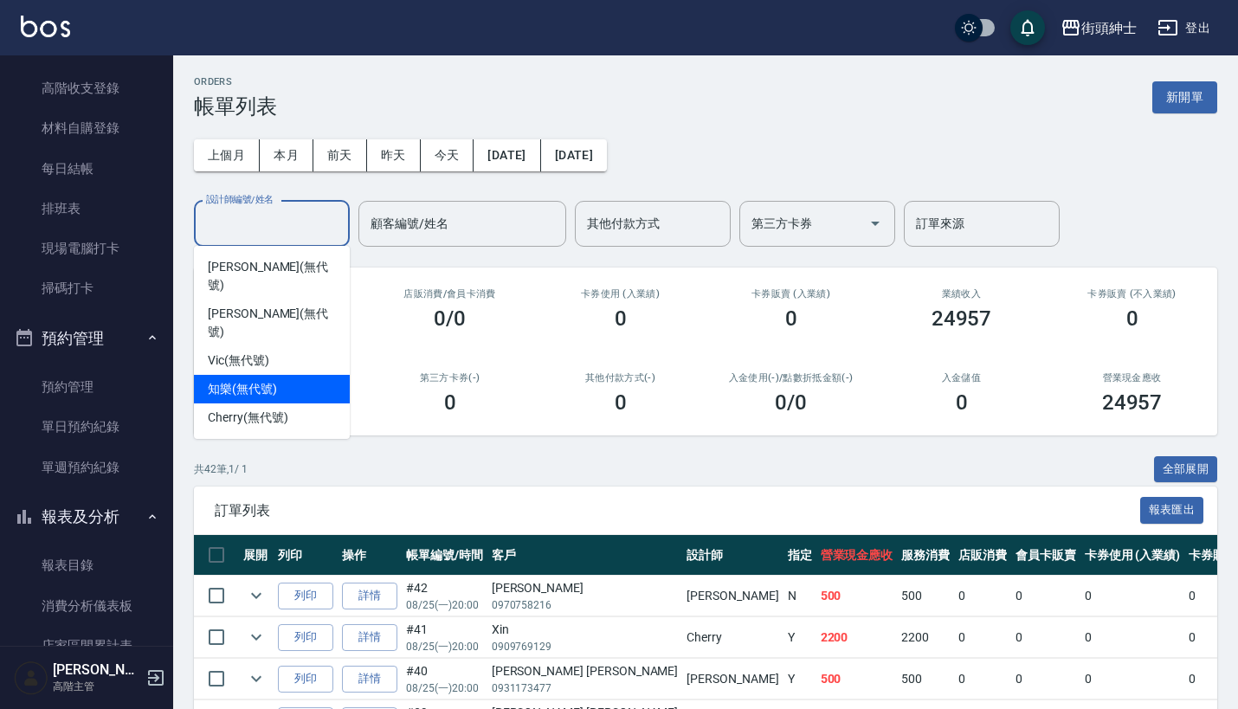
click at [290, 375] on div "知樂 (無代號)" at bounding box center [272, 389] width 156 height 29
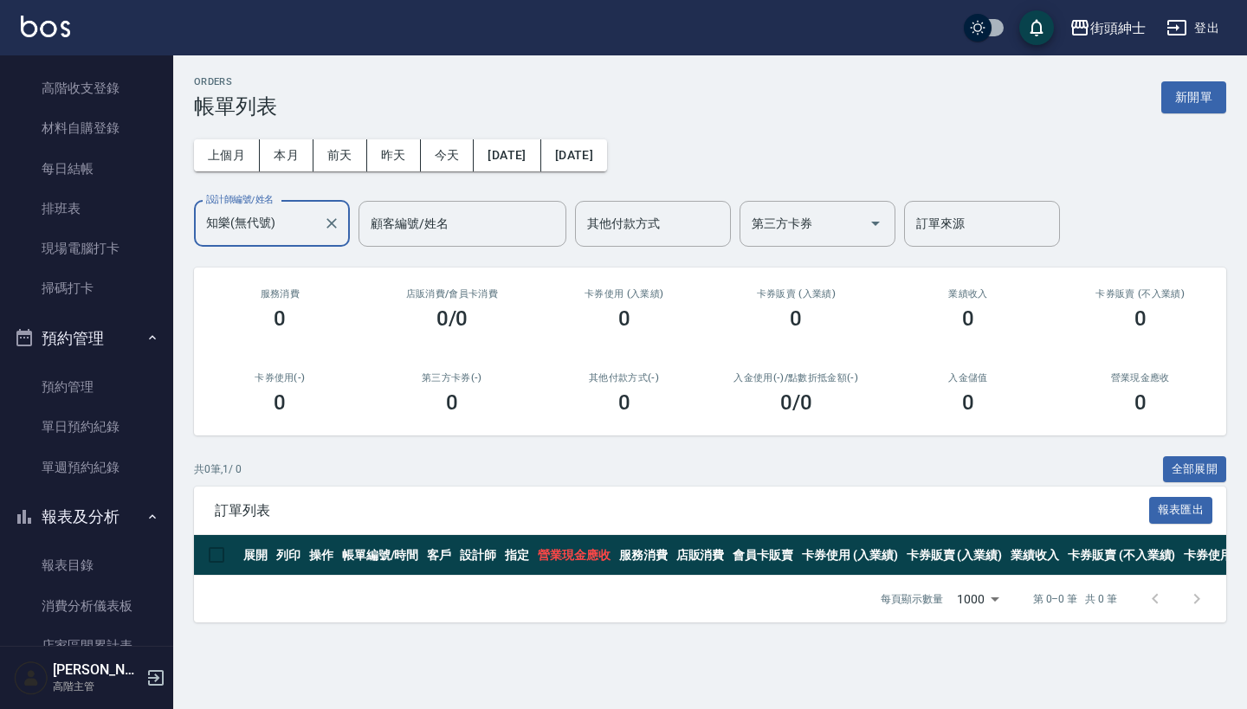
click at [301, 196] on div "上個月 本月 前天 昨天 今天 2025/08/25 2025/08/25 設計師編號/姓名 知樂(無代號) 設計師編號/姓名 顧客編號/姓名 顧客編號/姓名…" at bounding box center [710, 183] width 1032 height 128
click at [296, 222] on input "知樂(無代號)" at bounding box center [259, 224] width 114 height 30
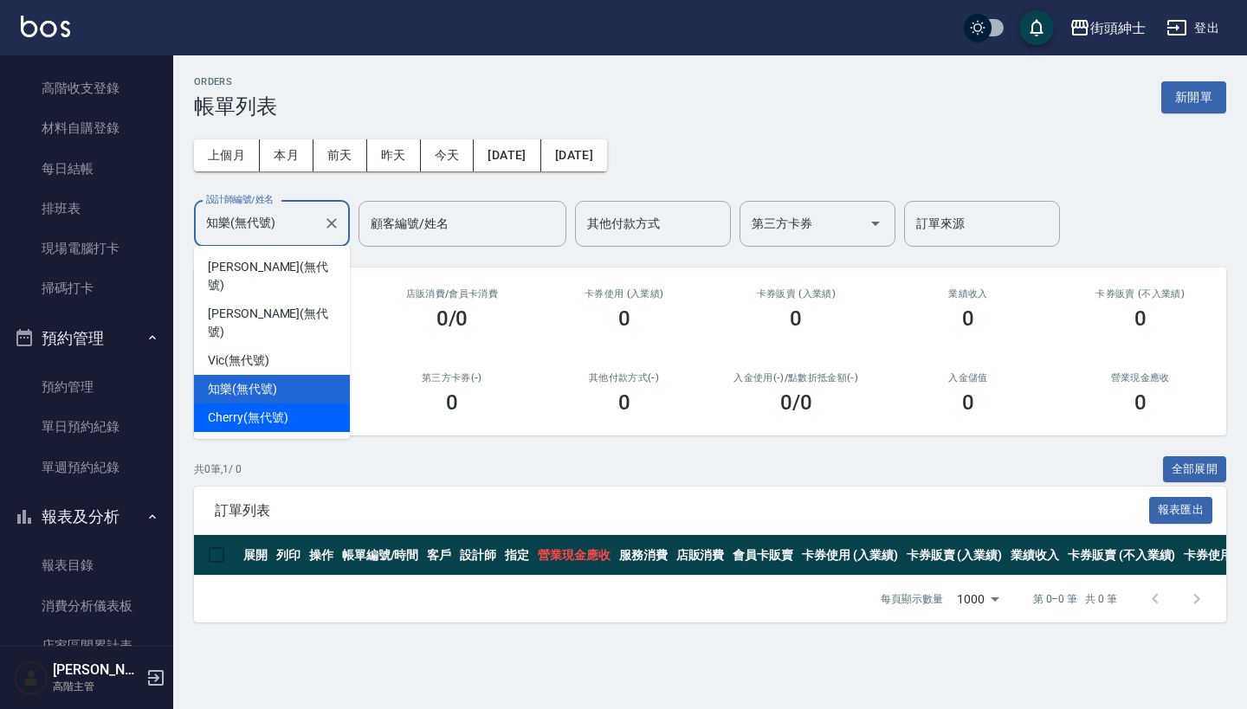
click at [288, 403] on div "Cherry (無代號)" at bounding box center [272, 417] width 156 height 29
type input "Cherry(無代號)"
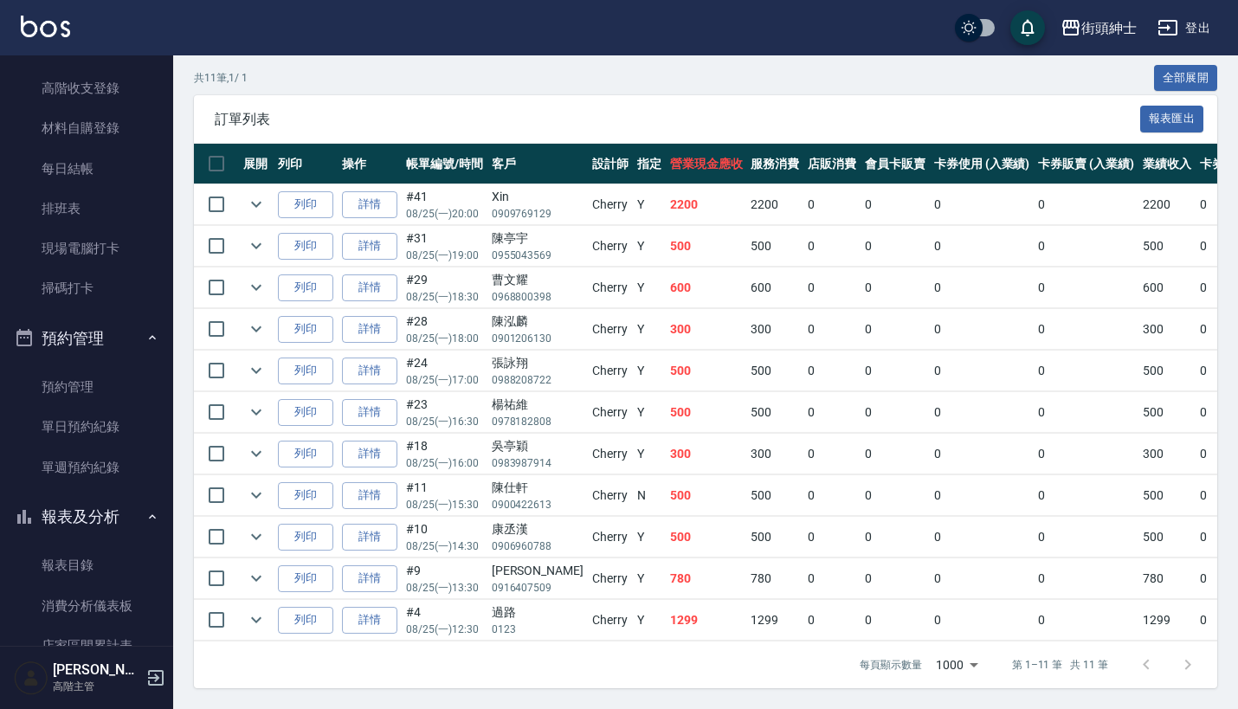
scroll to position [403, 0]
drag, startPoint x: 640, startPoint y: 520, endPoint x: 686, endPoint y: 519, distance: 46.8
click at [686, 519] on td "500" at bounding box center [706, 537] width 81 height 41
drag, startPoint x: 624, startPoint y: 474, endPoint x: 645, endPoint y: 474, distance: 20.8
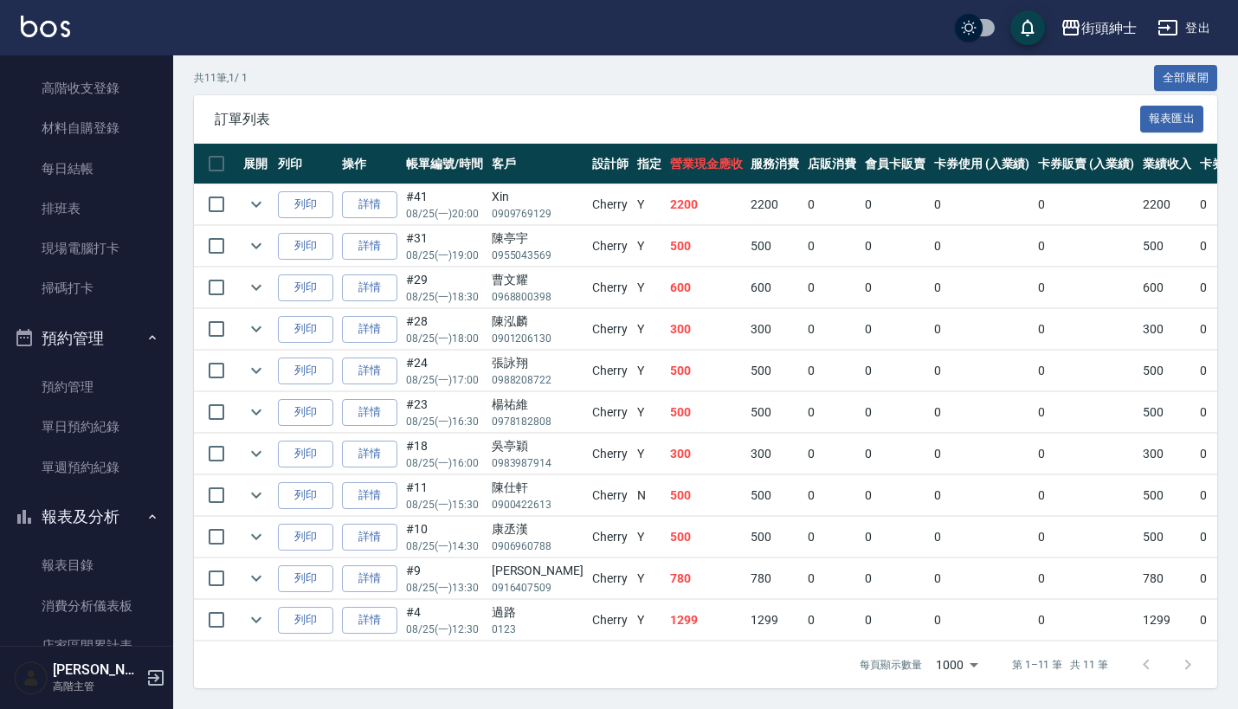
click at [645, 475] on tr "列印 詳情 #11 08/25 (一) 15:30 陳仕軒 0900422613 Cherry N 500 500 0 0 0 0 500 0 0 0 0 0…" at bounding box center [1021, 495] width 1654 height 41
click at [666, 475] on td "500" at bounding box center [706, 495] width 81 height 41
drag, startPoint x: 493, startPoint y: 435, endPoint x: 537, endPoint y: 435, distance: 44.1
click at [537, 437] on div "吳亭穎" at bounding box center [538, 446] width 92 height 18
click at [633, 434] on td "Y" at bounding box center [649, 454] width 33 height 41
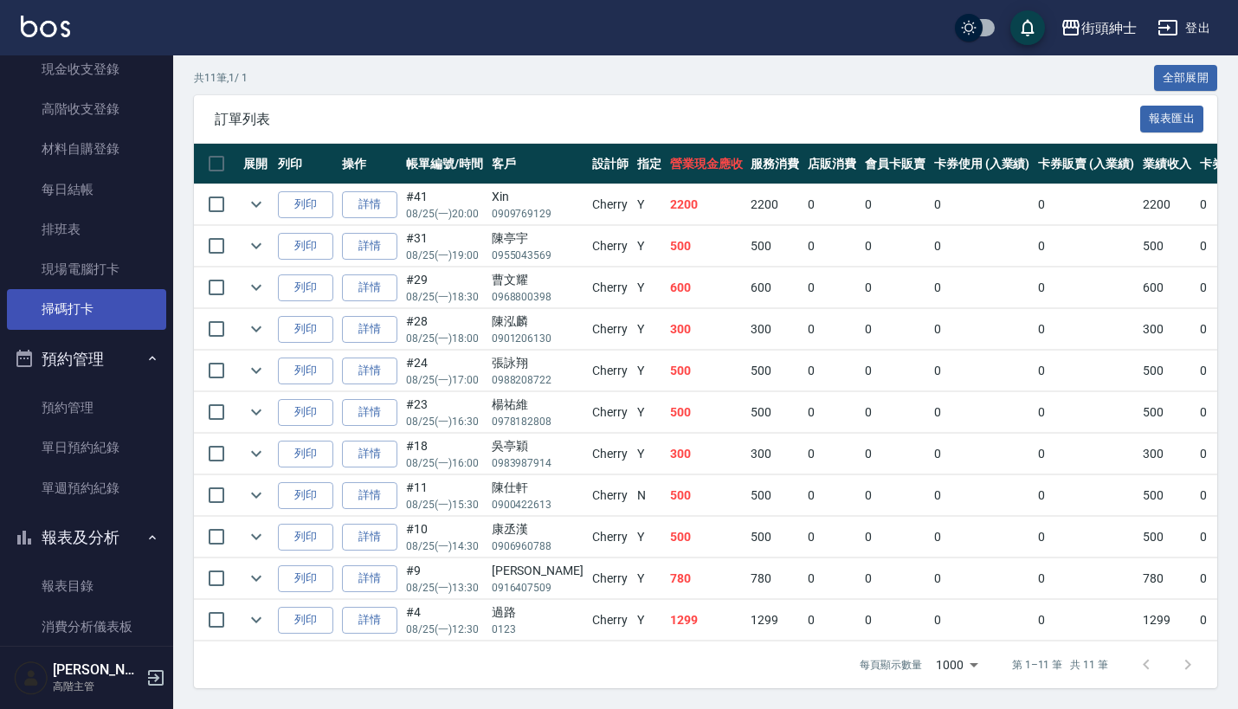
scroll to position [263, 0]
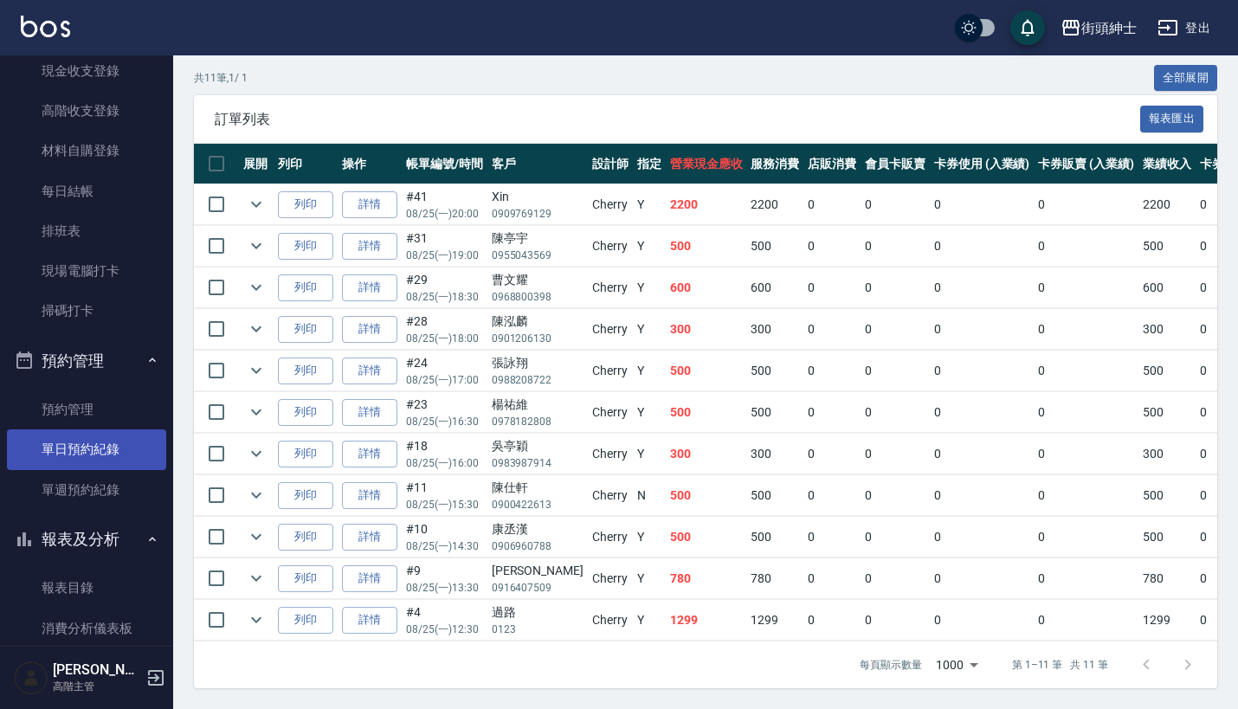
click at [105, 435] on link "單日預約紀錄" at bounding box center [86, 449] width 159 height 40
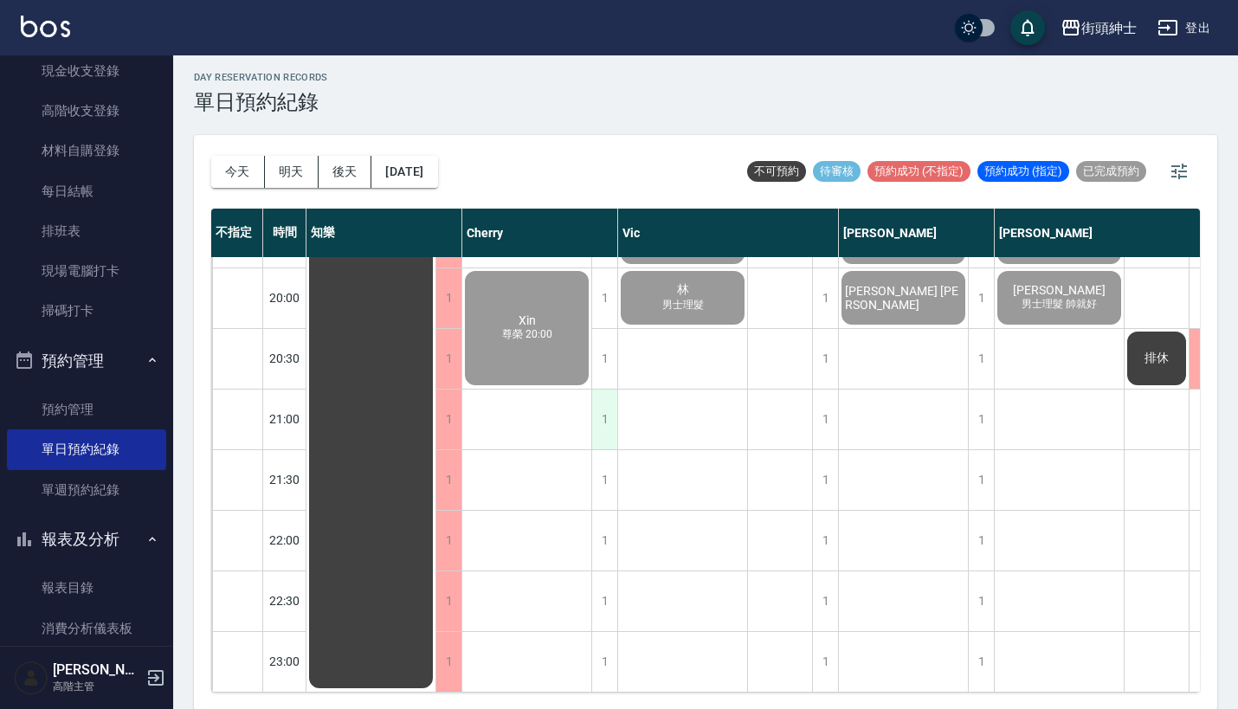
click at [608, 412] on div "1" at bounding box center [604, 420] width 26 height 60
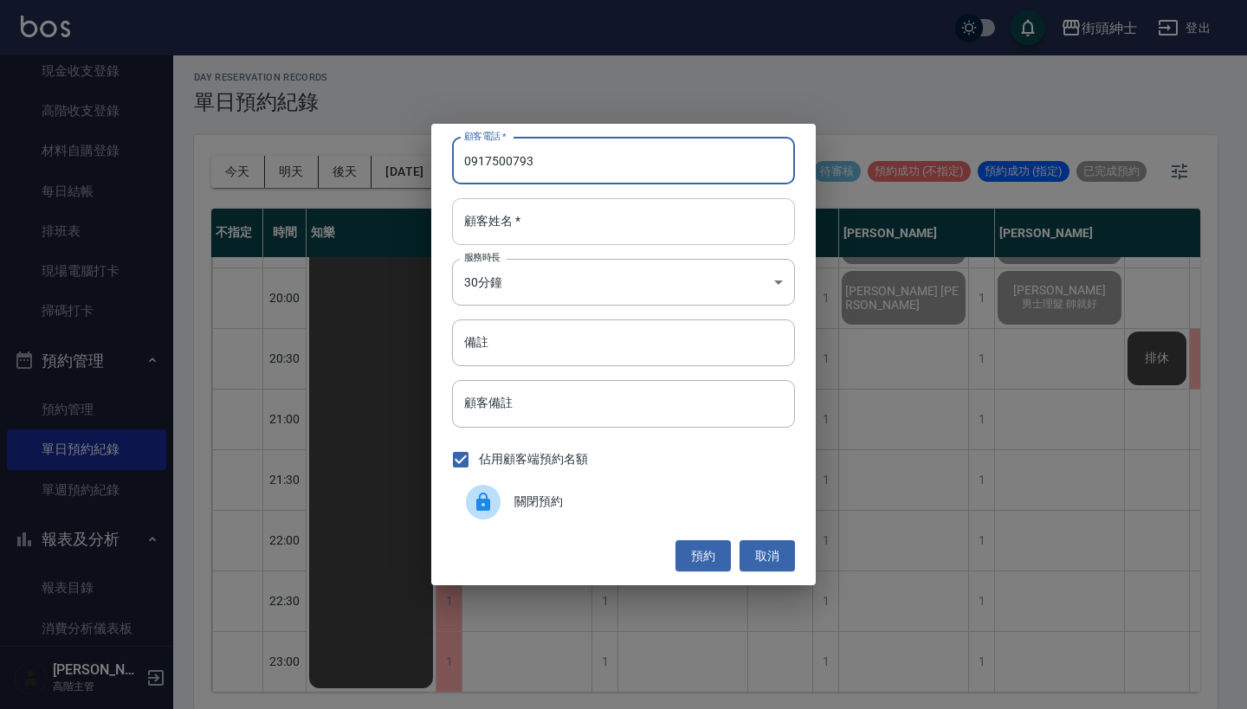
type input "0917500793"
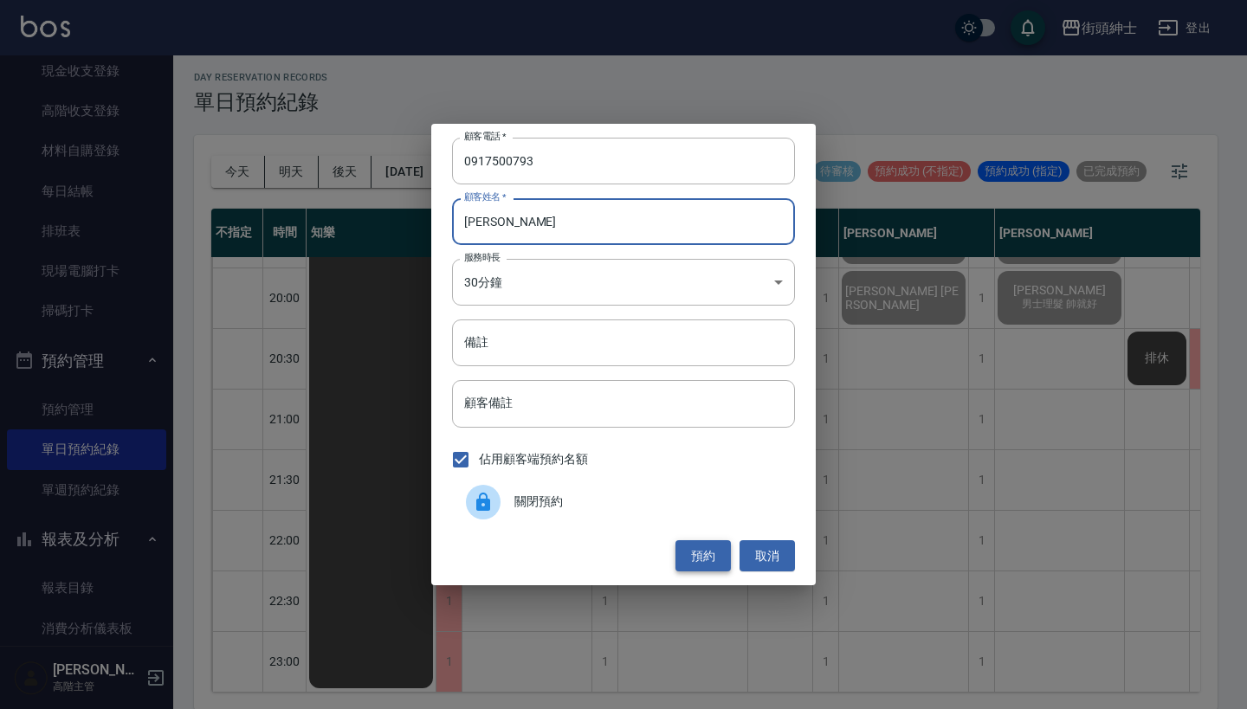
type input "紅庭萱"
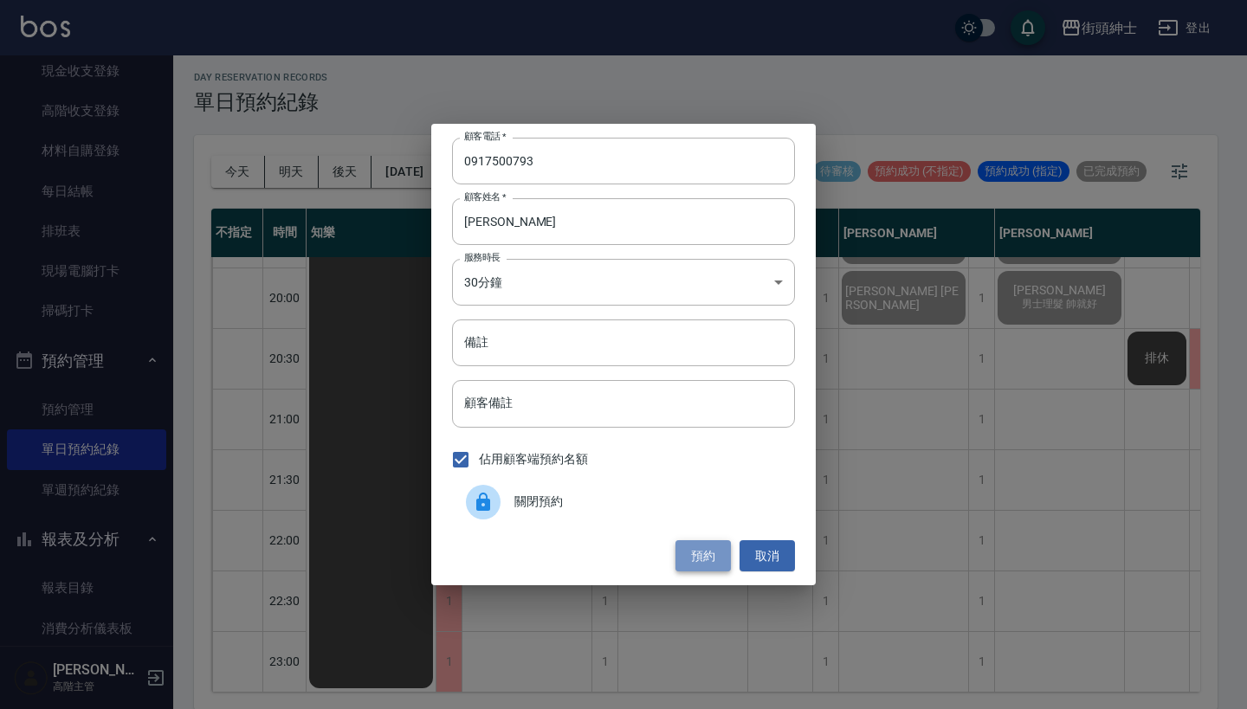
click at [680, 551] on button "預約" at bounding box center [702, 556] width 55 height 32
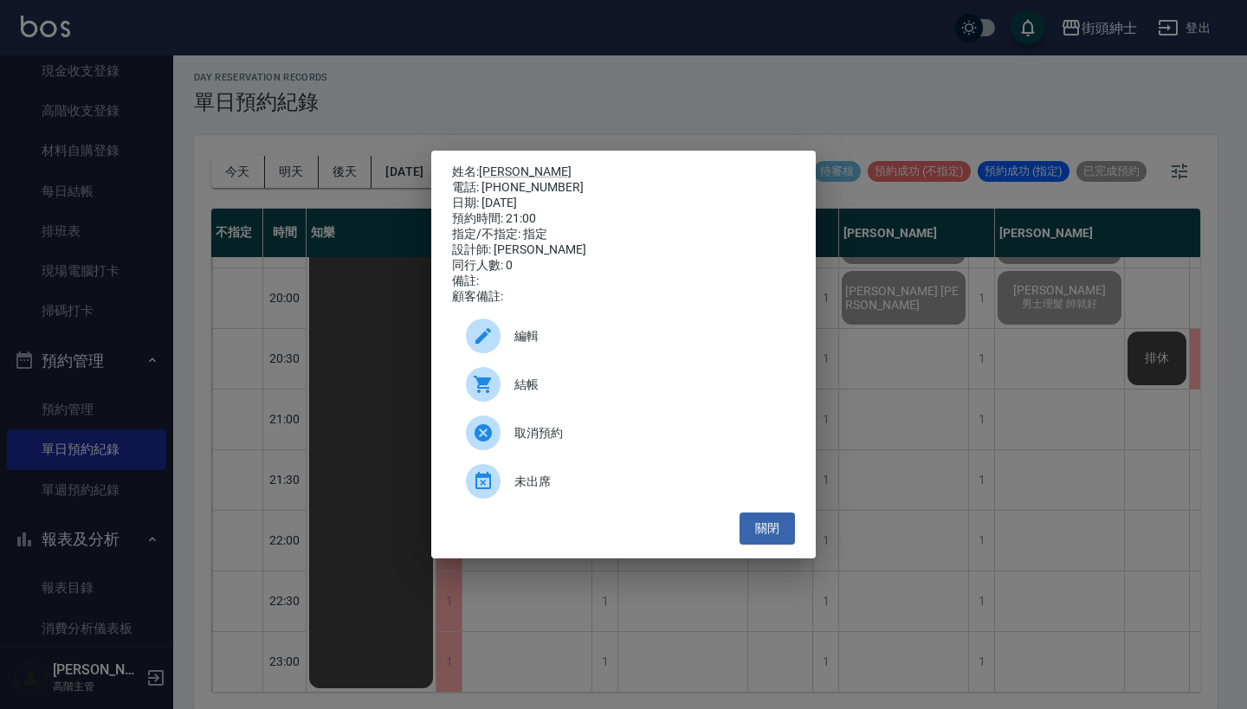
click at [177, 410] on div "姓名: 洪庭萱 電話: 0917500793 日期: 2025/08/25 預約時間: 21:00 指定/不指定: 指定 設計師: Cherry 同行人數: …" at bounding box center [623, 354] width 1247 height 709
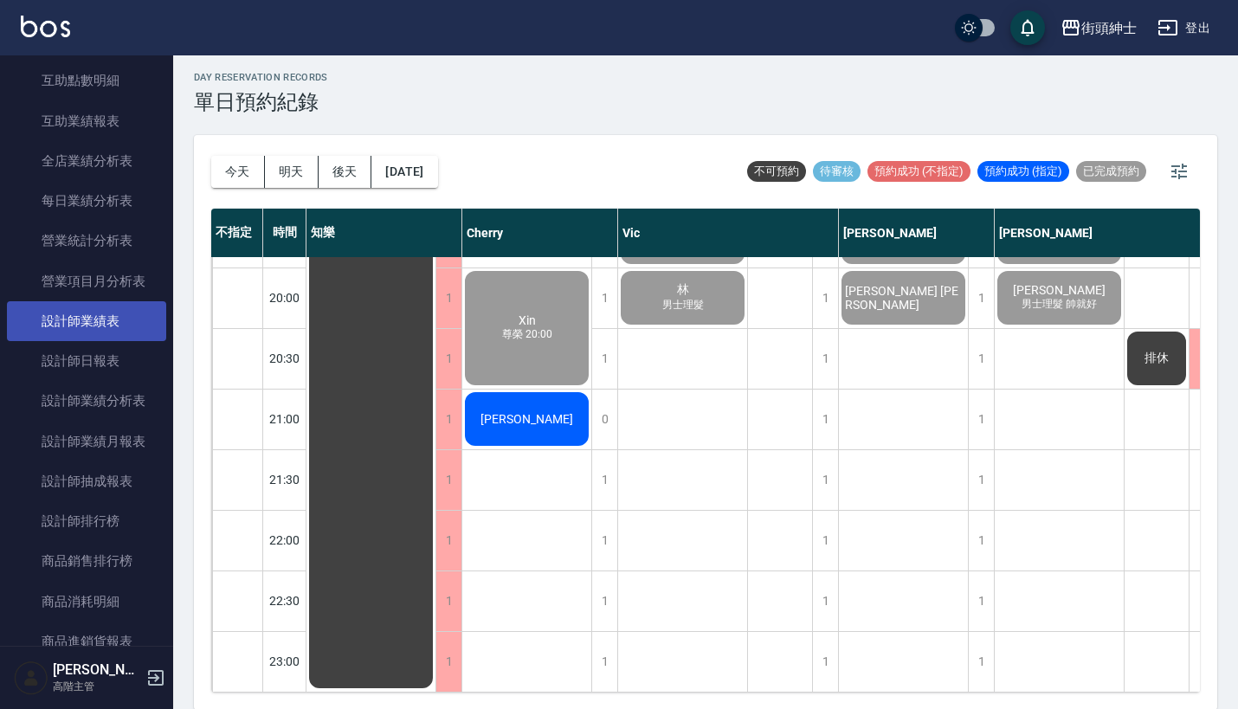
scroll to position [1159, 0]
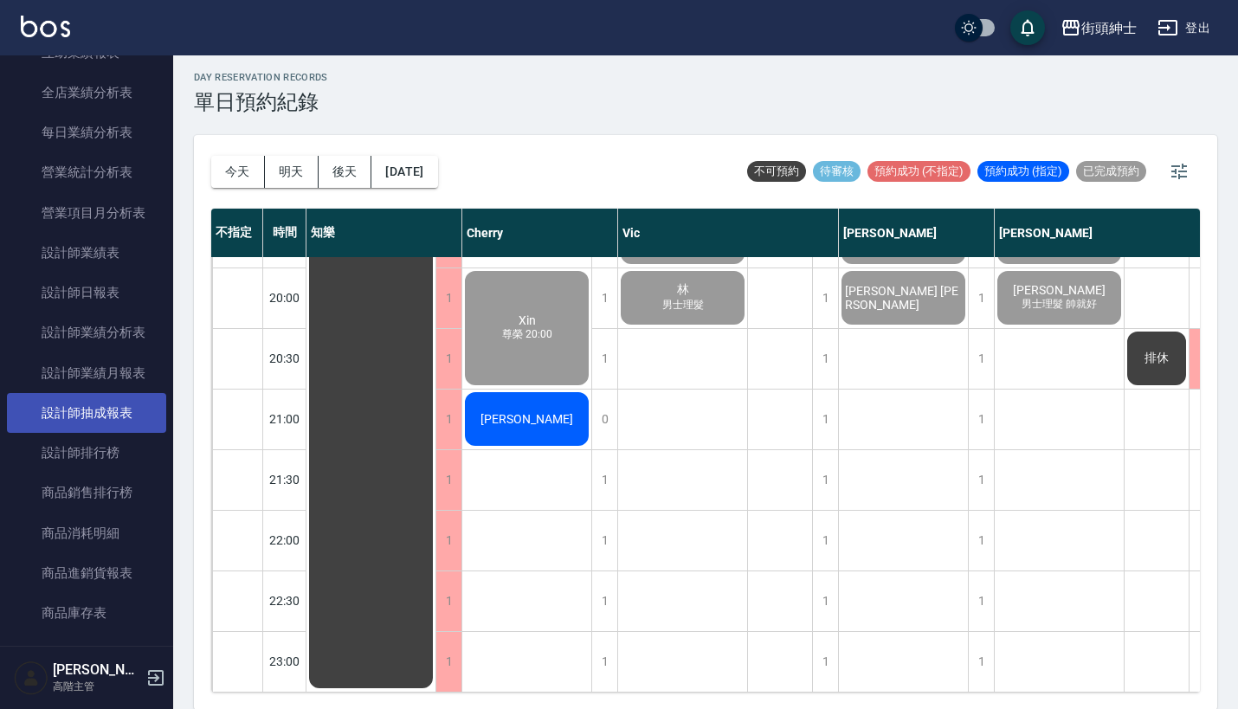
click at [119, 405] on link "設計師抽成報表" at bounding box center [86, 413] width 159 height 40
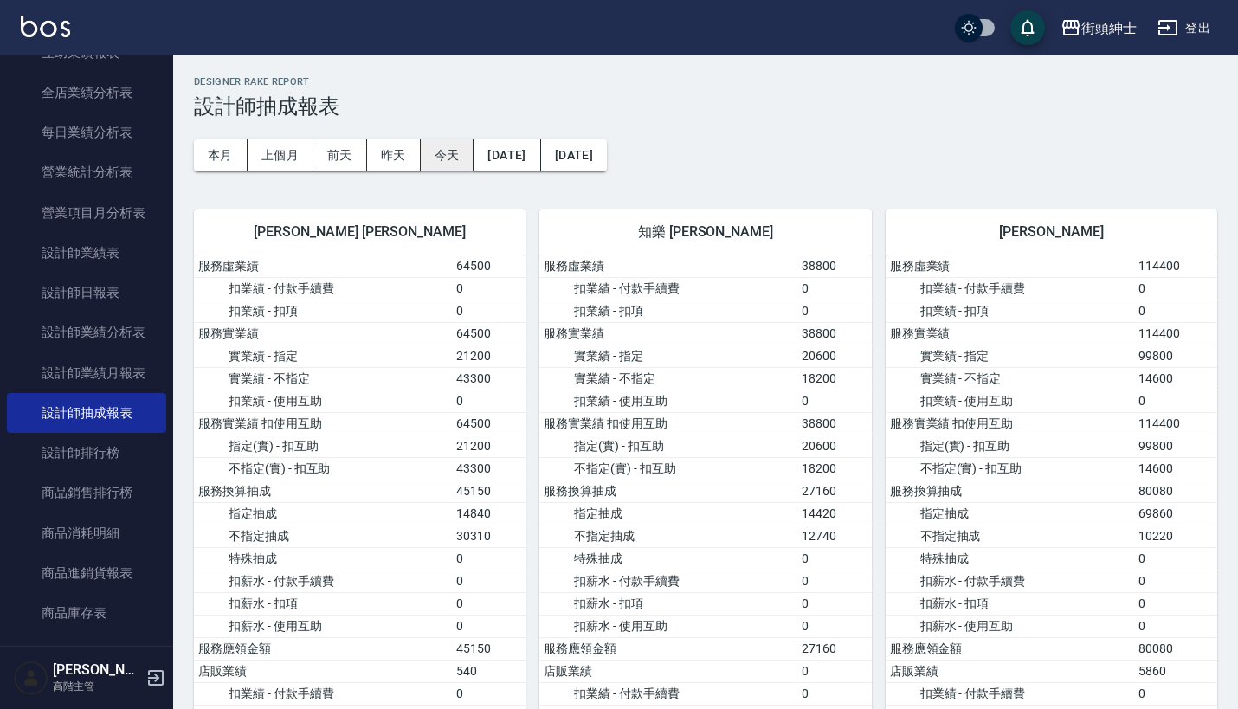
click at [441, 159] on button "今天" at bounding box center [448, 155] width 54 height 32
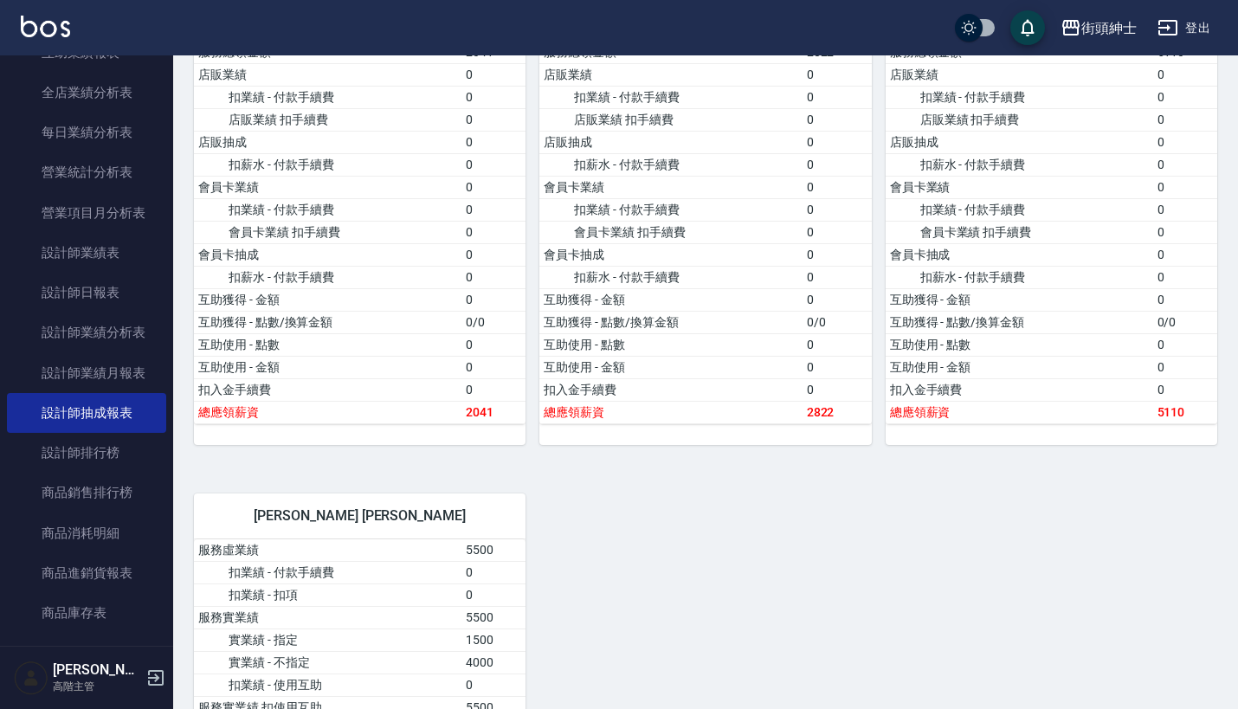
scroll to position [586, 0]
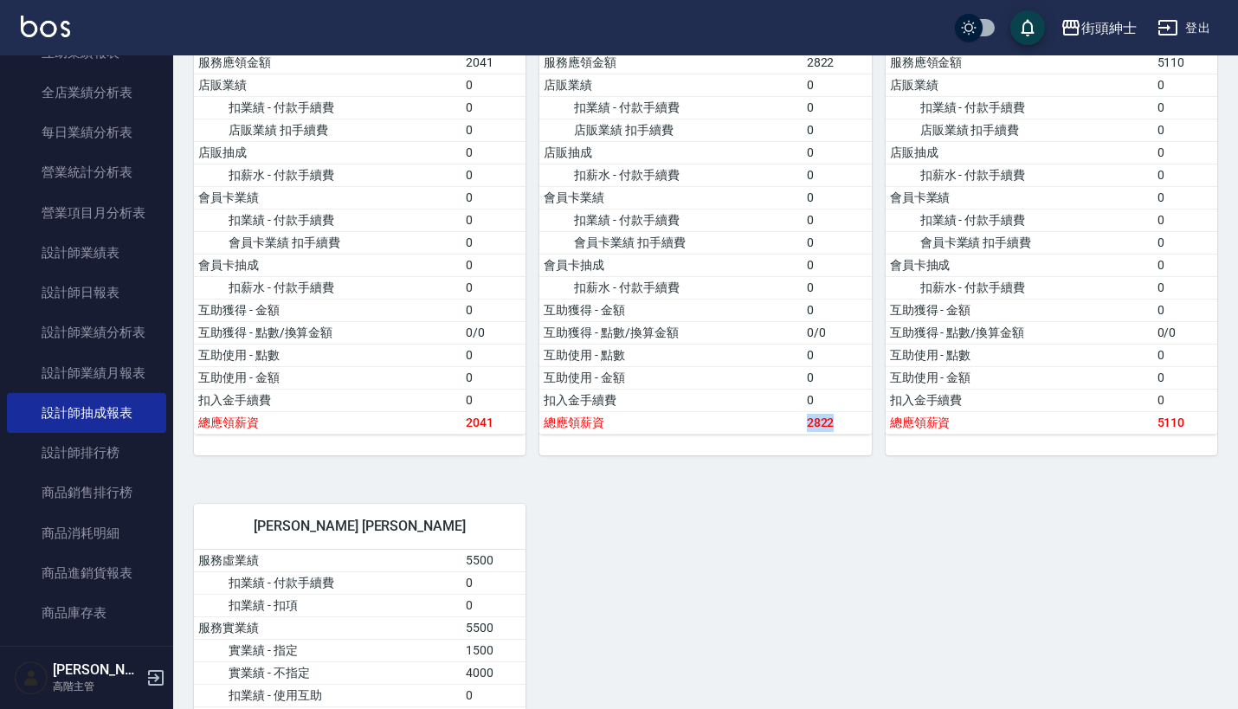
drag, startPoint x: 796, startPoint y: 424, endPoint x: 846, endPoint y: 416, distance: 50.9
click at [846, 416] on tr "總應領薪資 2822" at bounding box center [705, 422] width 332 height 23
click at [846, 416] on td "2822" at bounding box center [836, 422] width 69 height 23
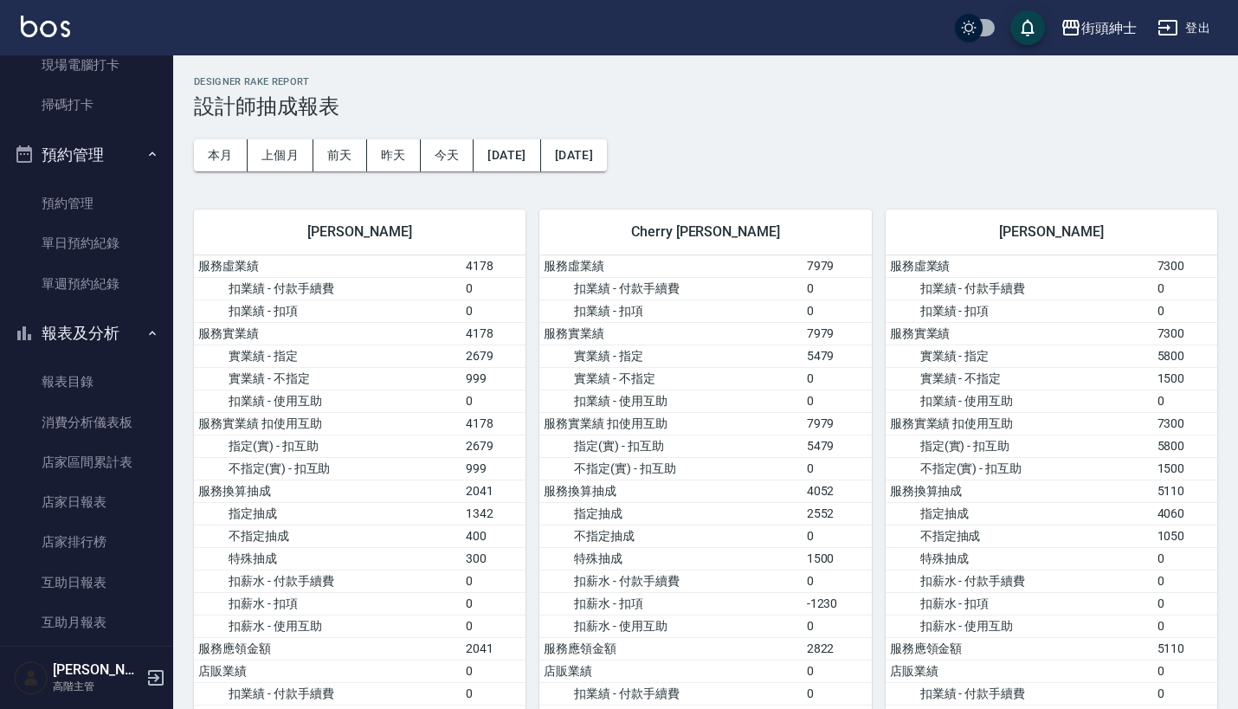
scroll to position [0, 0]
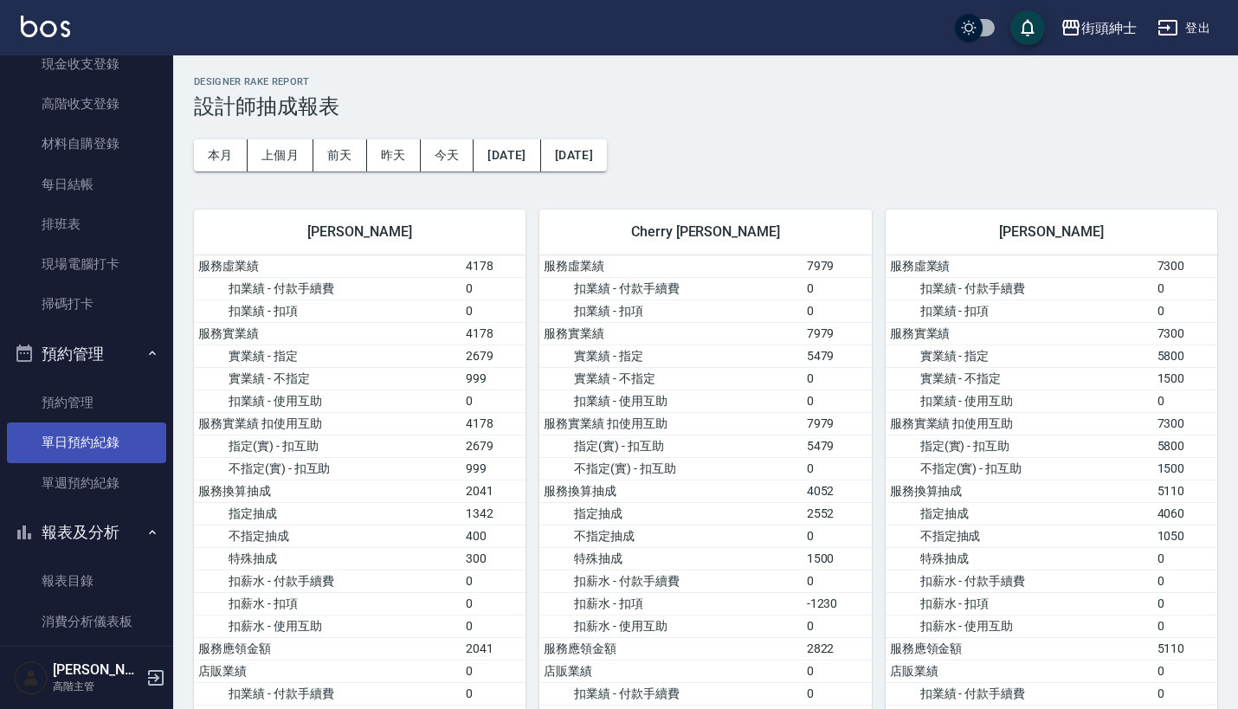
click at [101, 454] on link "單日預約紀錄" at bounding box center [86, 442] width 159 height 40
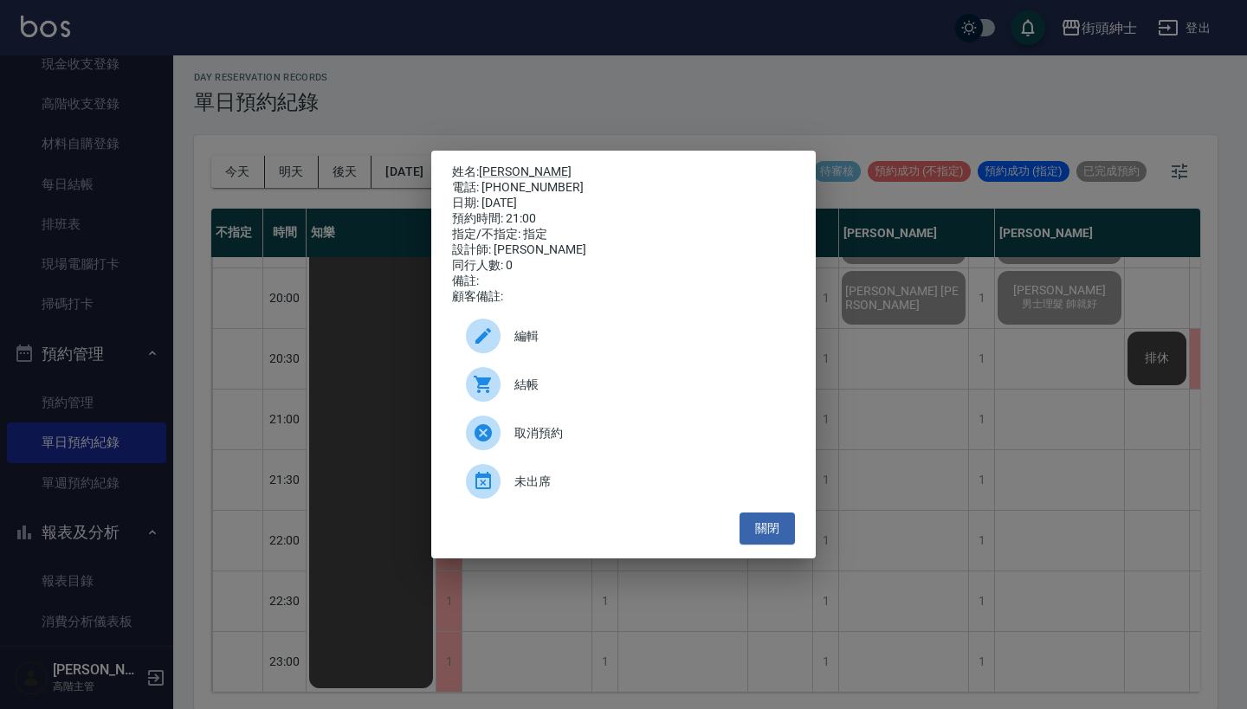
click at [577, 390] on span "結帳" at bounding box center [647, 385] width 267 height 18
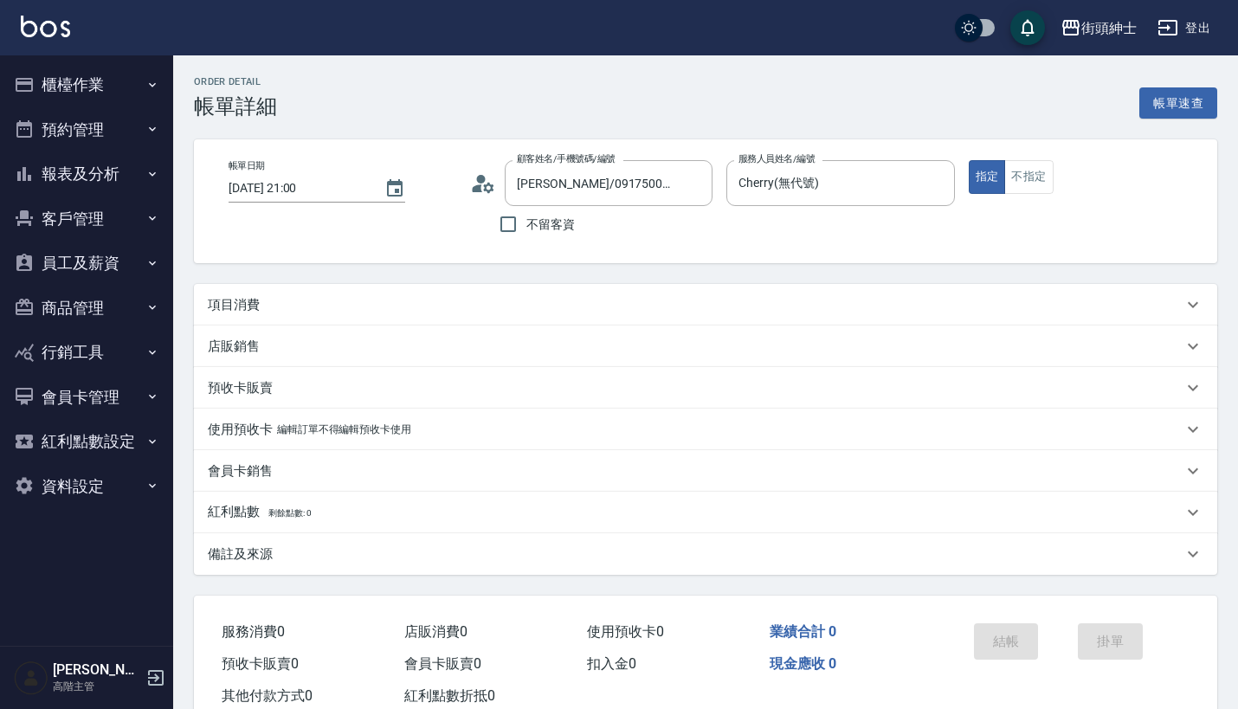
click at [384, 299] on div "項目消費" at bounding box center [695, 305] width 975 height 18
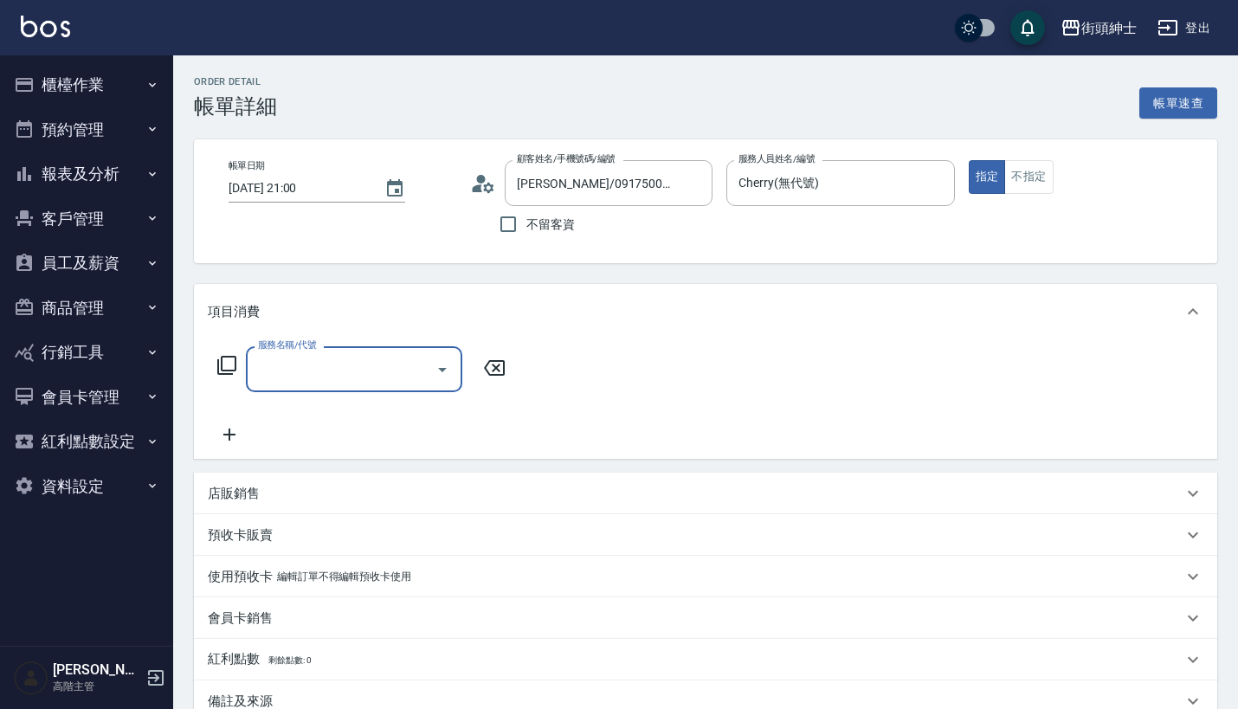
click at [356, 351] on div "服務名稱/代號" at bounding box center [354, 369] width 216 height 46
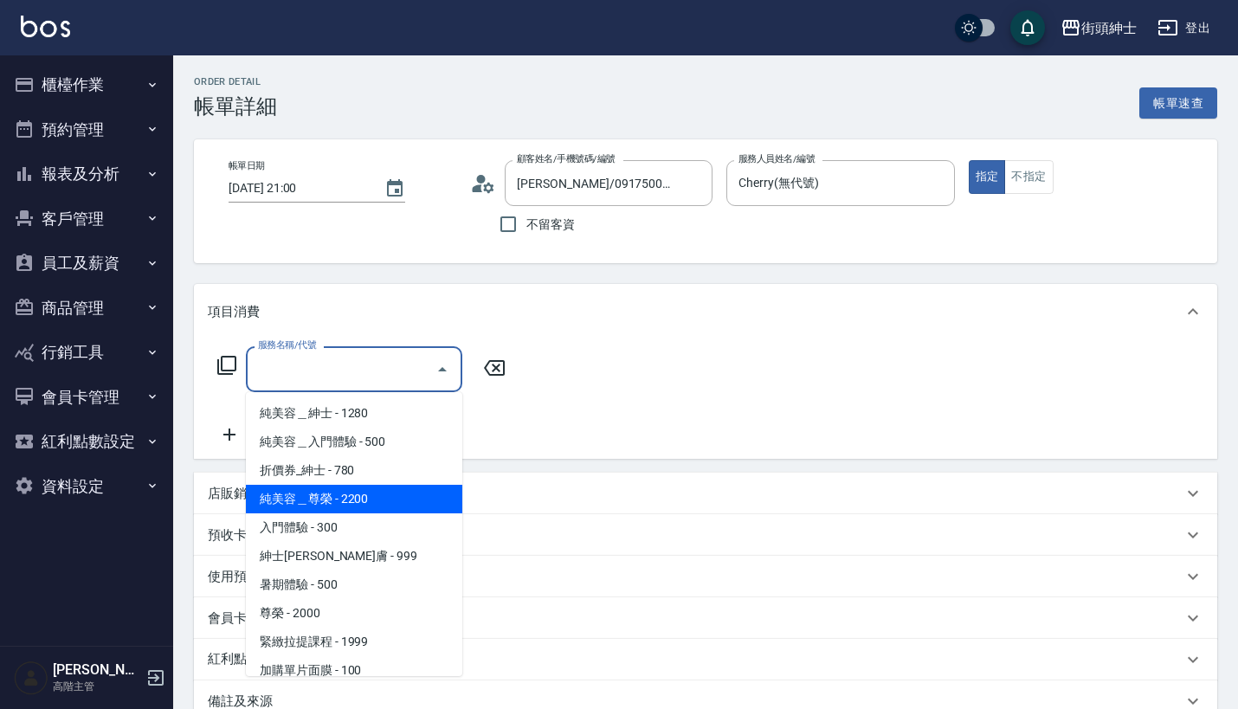
click at [410, 504] on span "純美容＿尊榮 - 2200" at bounding box center [354, 499] width 216 height 29
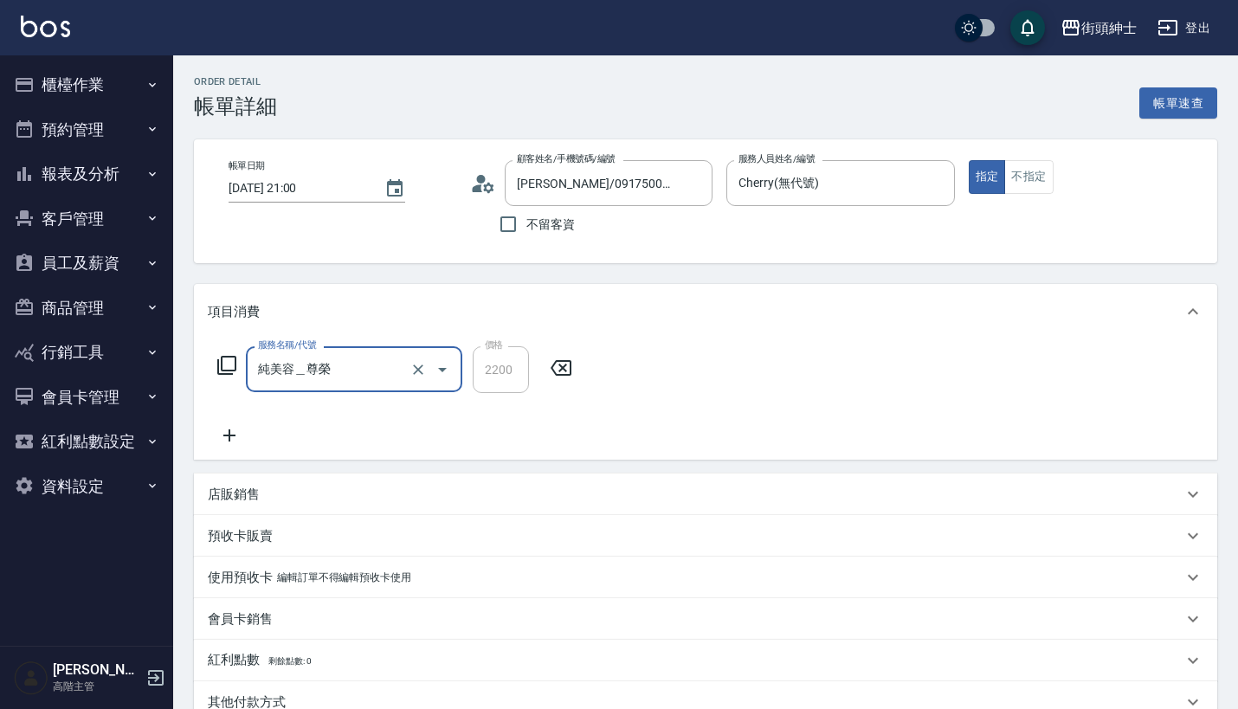
type input "純美容＿尊榮"
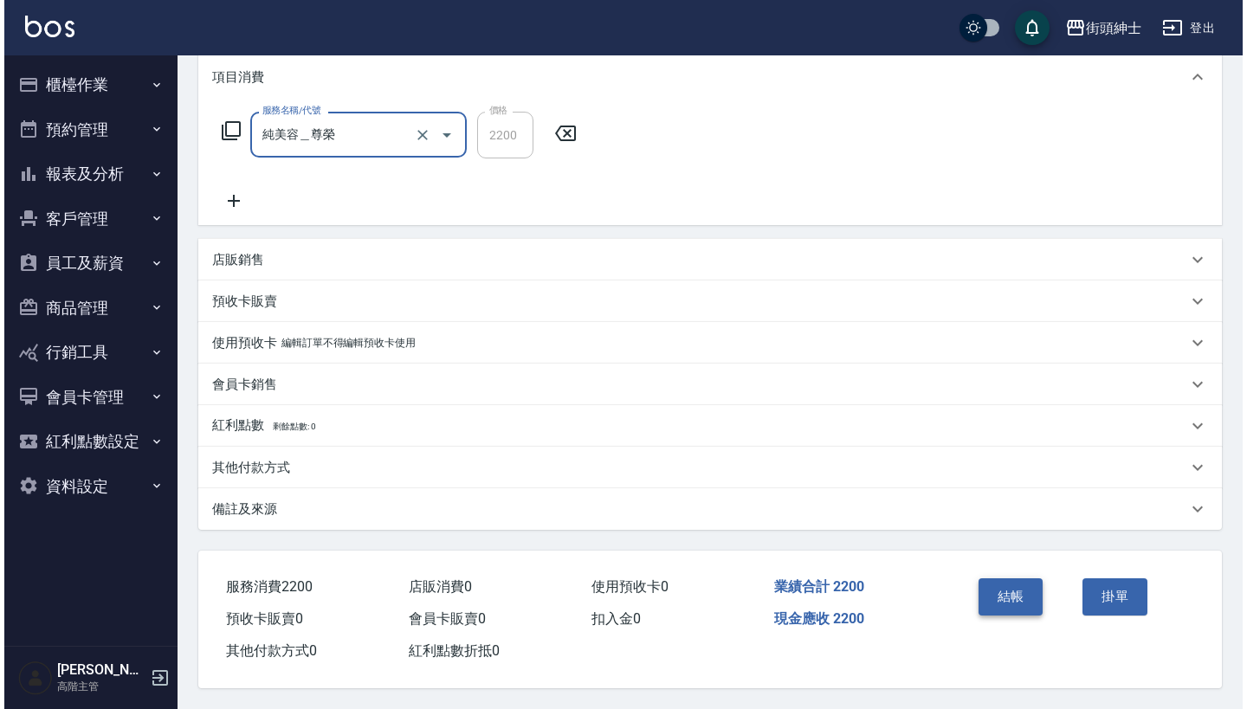
scroll to position [242, 0]
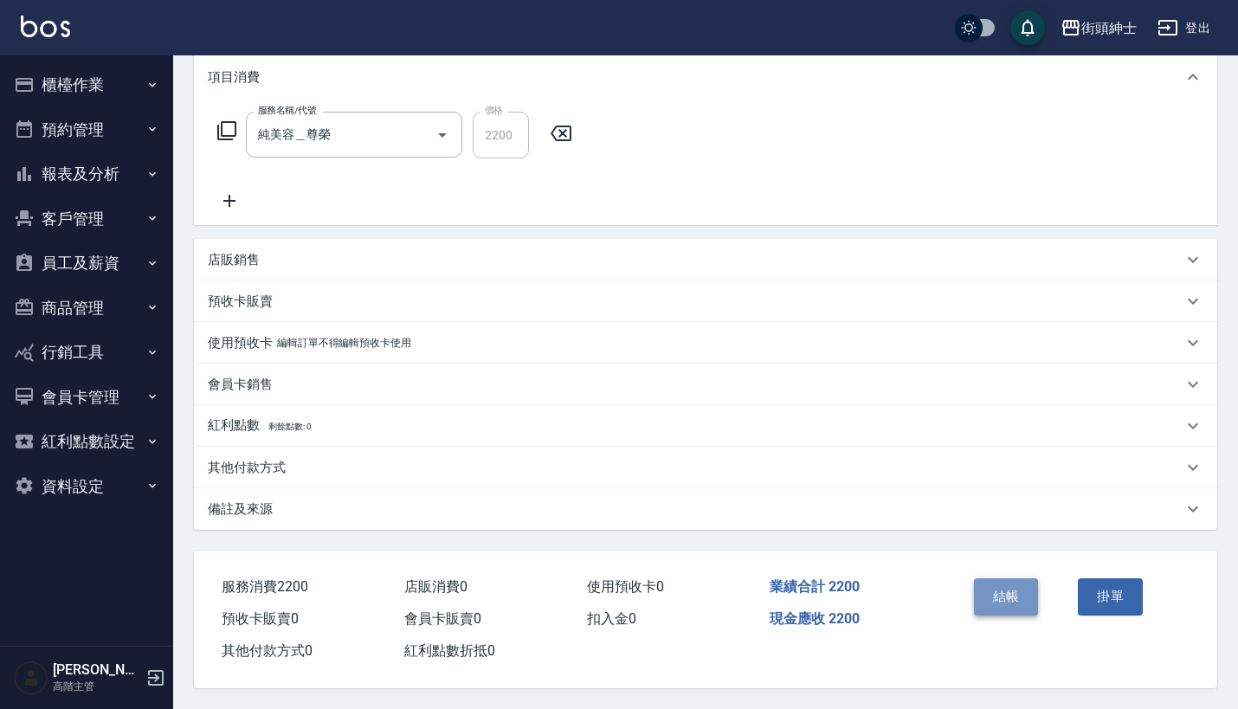
click at [1004, 579] on button "結帳" at bounding box center [1006, 596] width 65 height 36
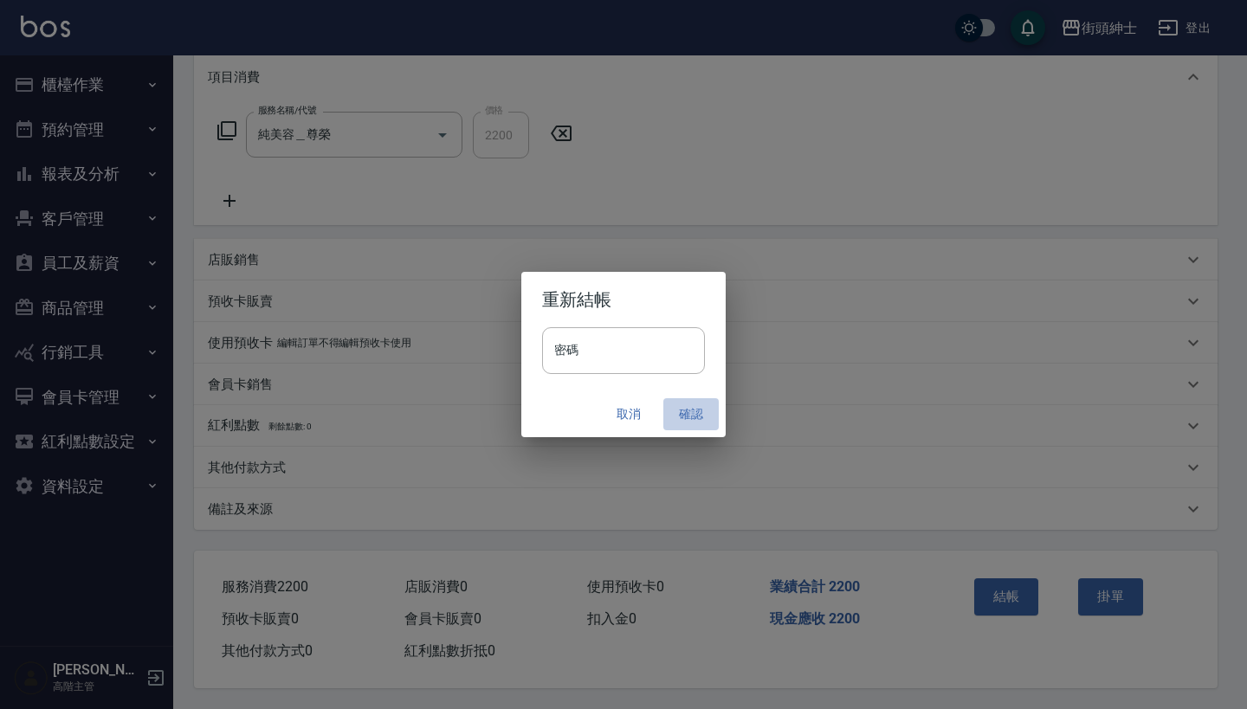
click at [696, 411] on button "確認" at bounding box center [690, 414] width 55 height 32
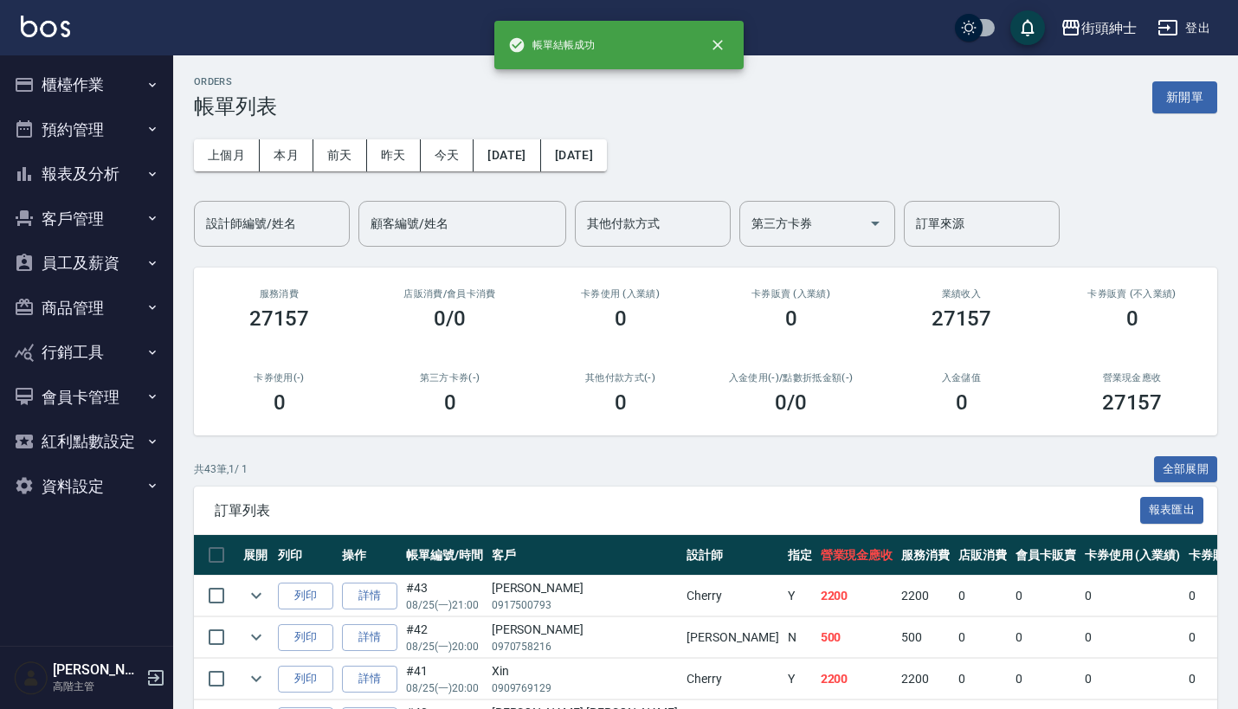
click at [127, 187] on button "報表及分析" at bounding box center [86, 173] width 159 height 45
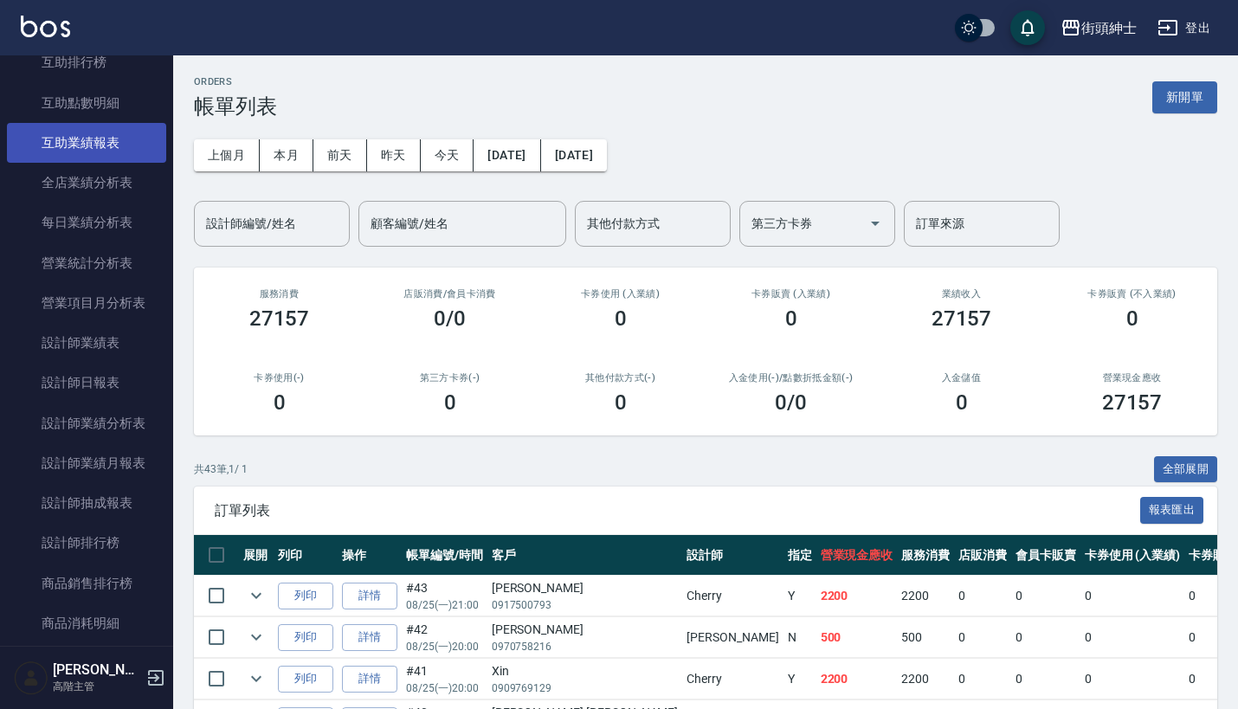
scroll to position [437, 0]
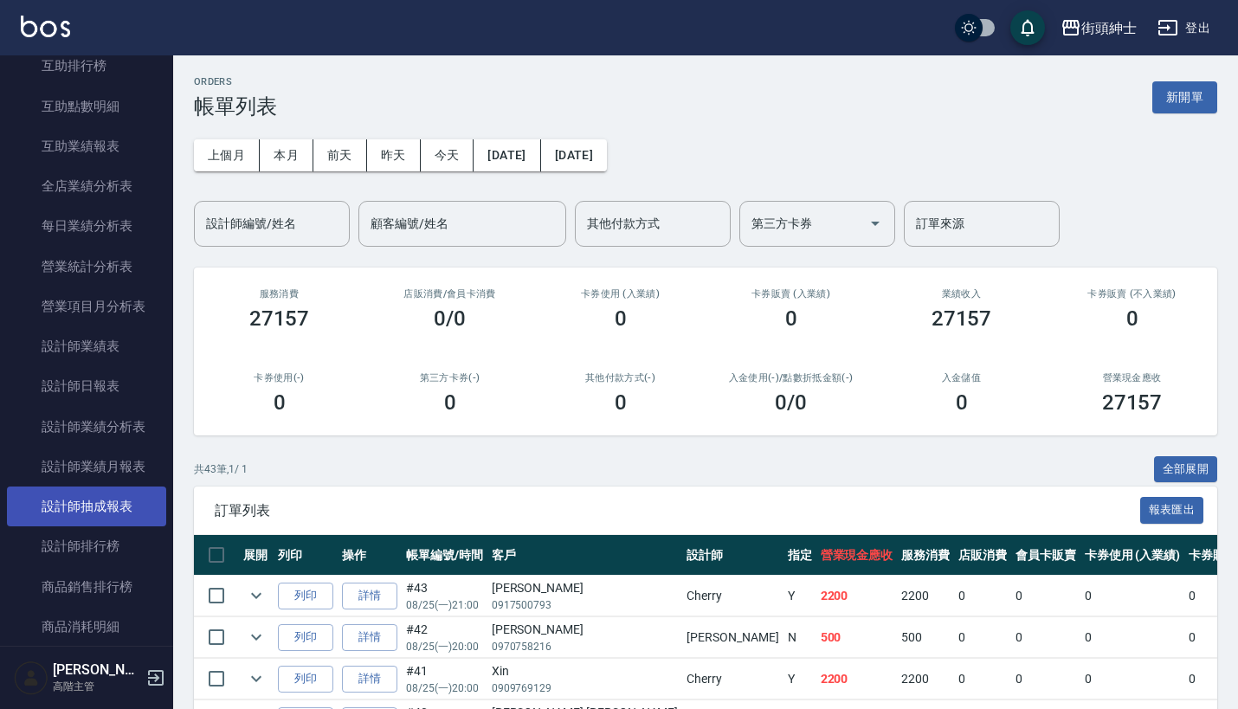
click at [79, 506] on link "設計師抽成報表" at bounding box center [86, 506] width 159 height 40
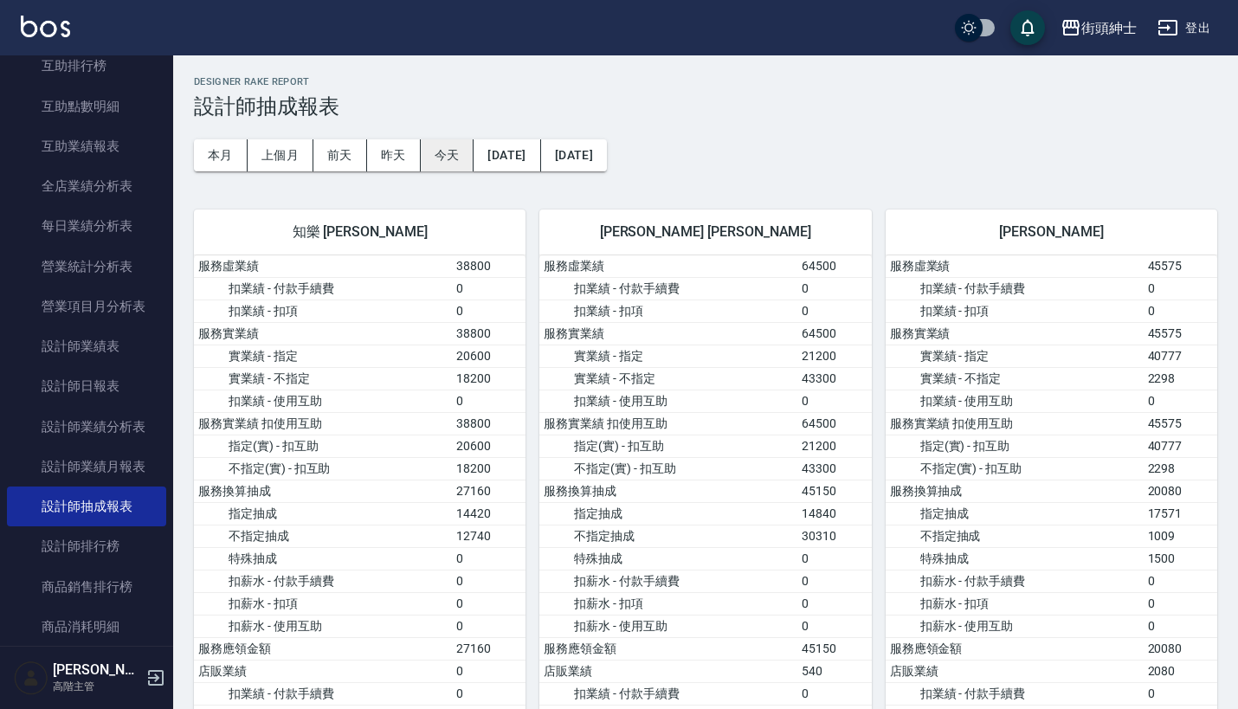
click at [441, 156] on button "今天" at bounding box center [448, 155] width 54 height 32
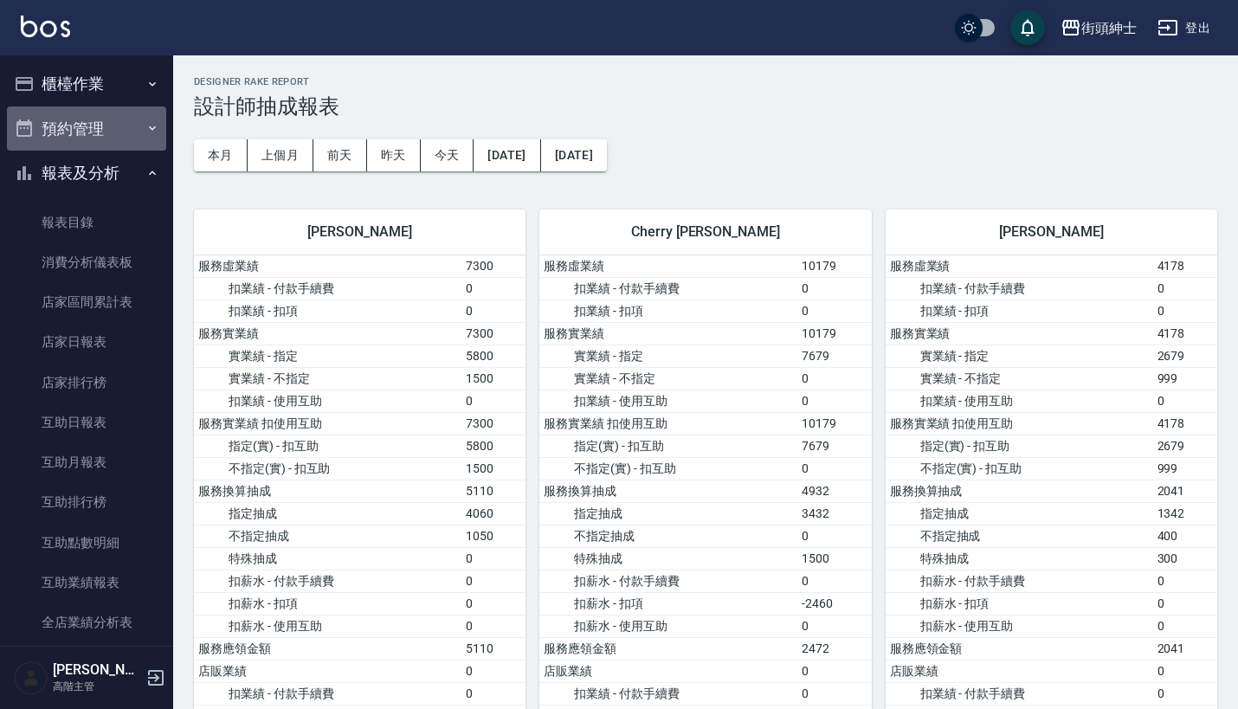
click at [129, 123] on button "預約管理" at bounding box center [86, 128] width 159 height 45
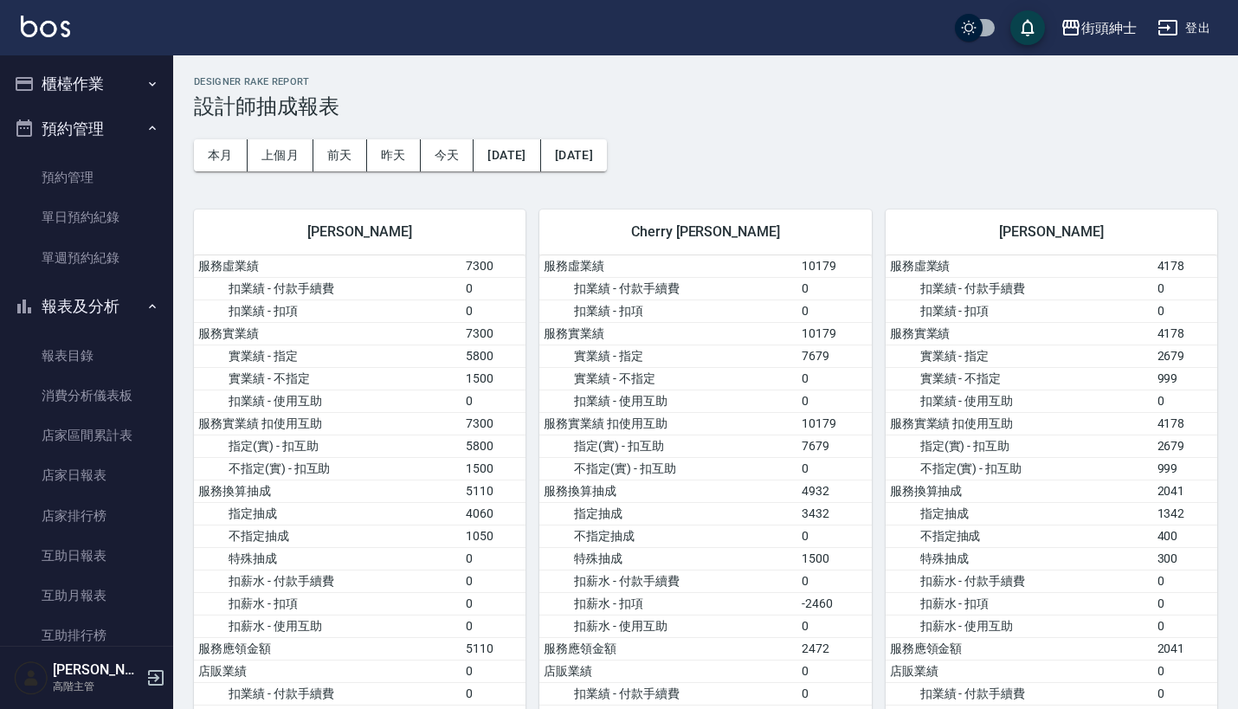
click at [129, 123] on button "預約管理" at bounding box center [86, 128] width 159 height 45
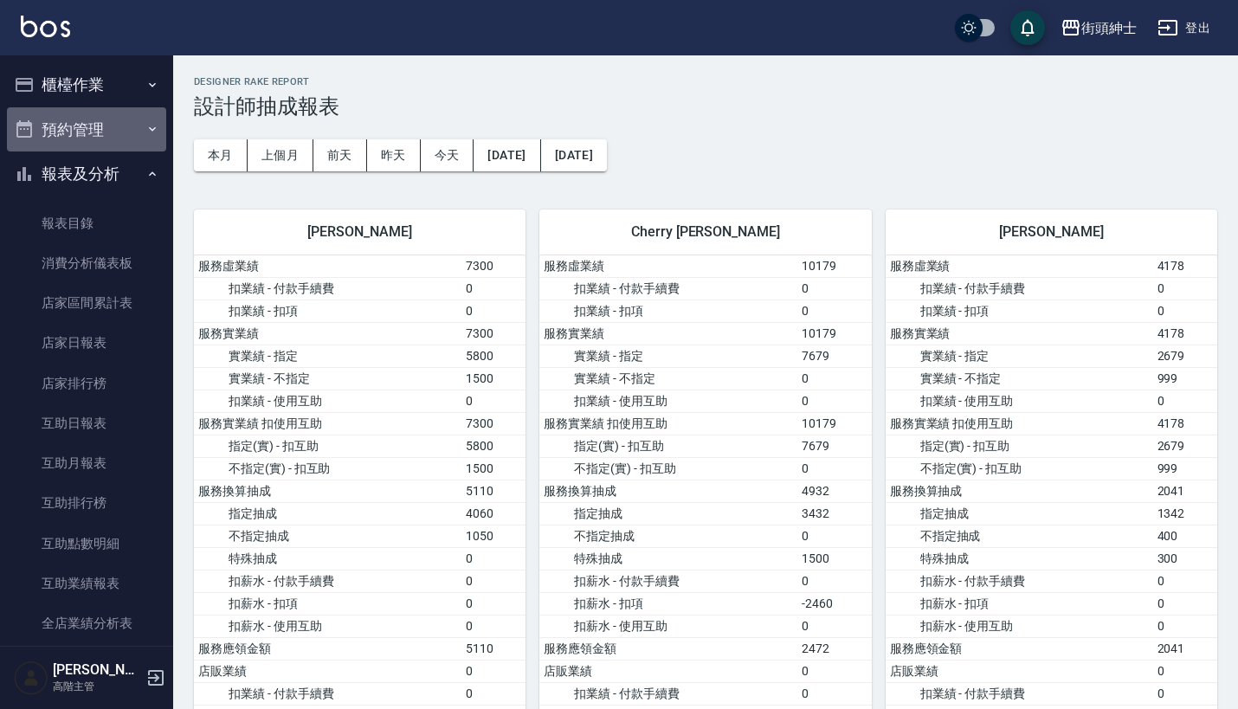
click at [134, 123] on button "預約管理" at bounding box center [86, 129] width 159 height 45
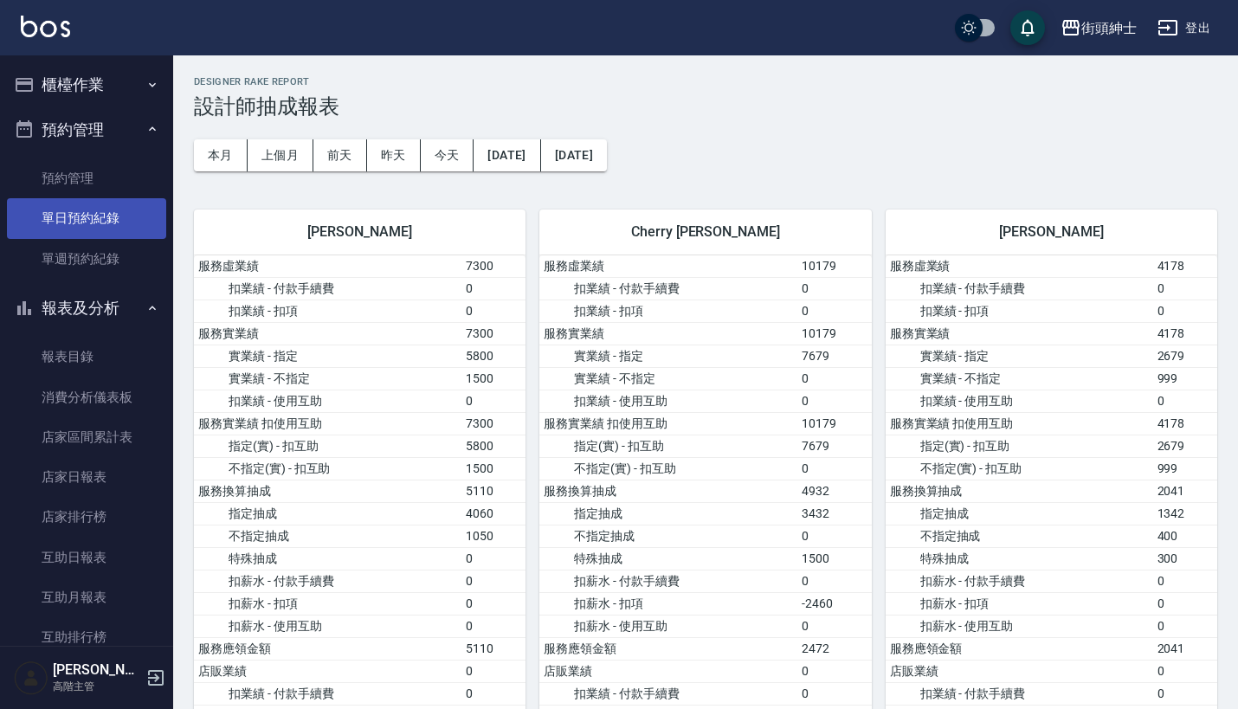
click at [105, 219] on link "單日預約紀錄" at bounding box center [86, 218] width 159 height 40
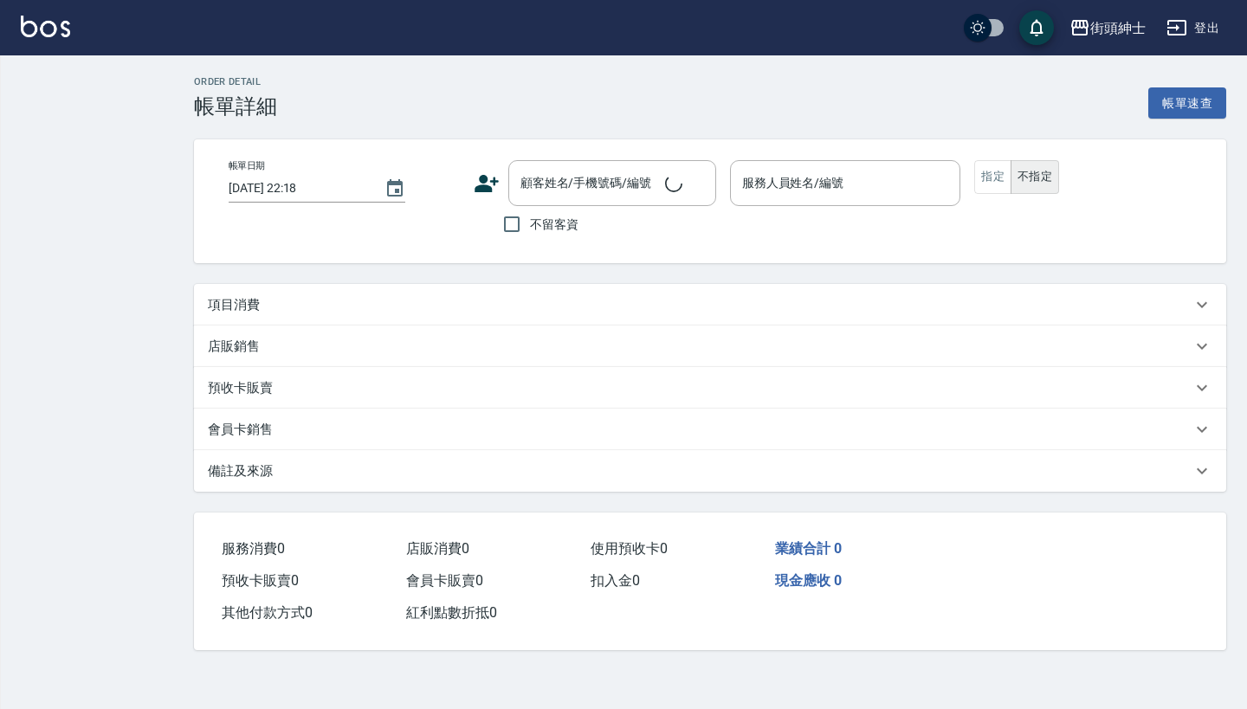
type input "[DATE] 21:00"
type input "Cherry(無代號)"
type input "[PERSON_NAME]/0917500793/null"
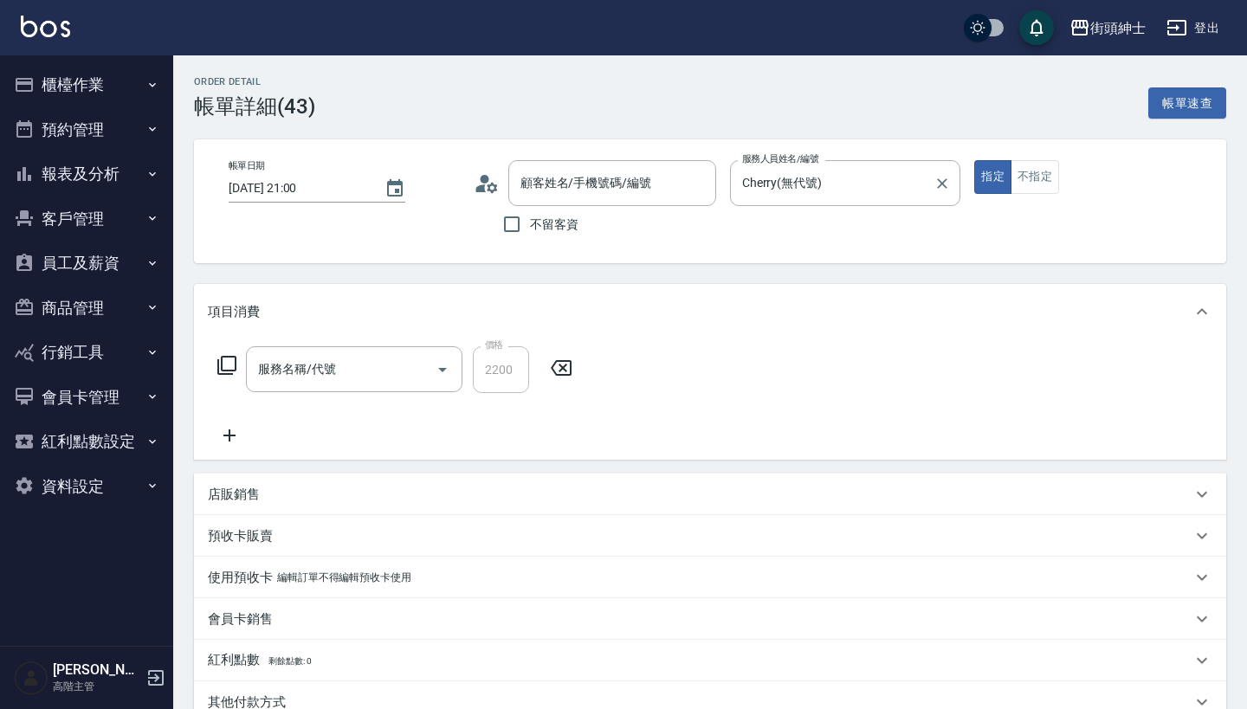
type input "[DATE] 21:00"
type input "Cherry(無代號)"
type input "純美容＿尊榮"
type input "[PERSON_NAME]/0917500793/null"
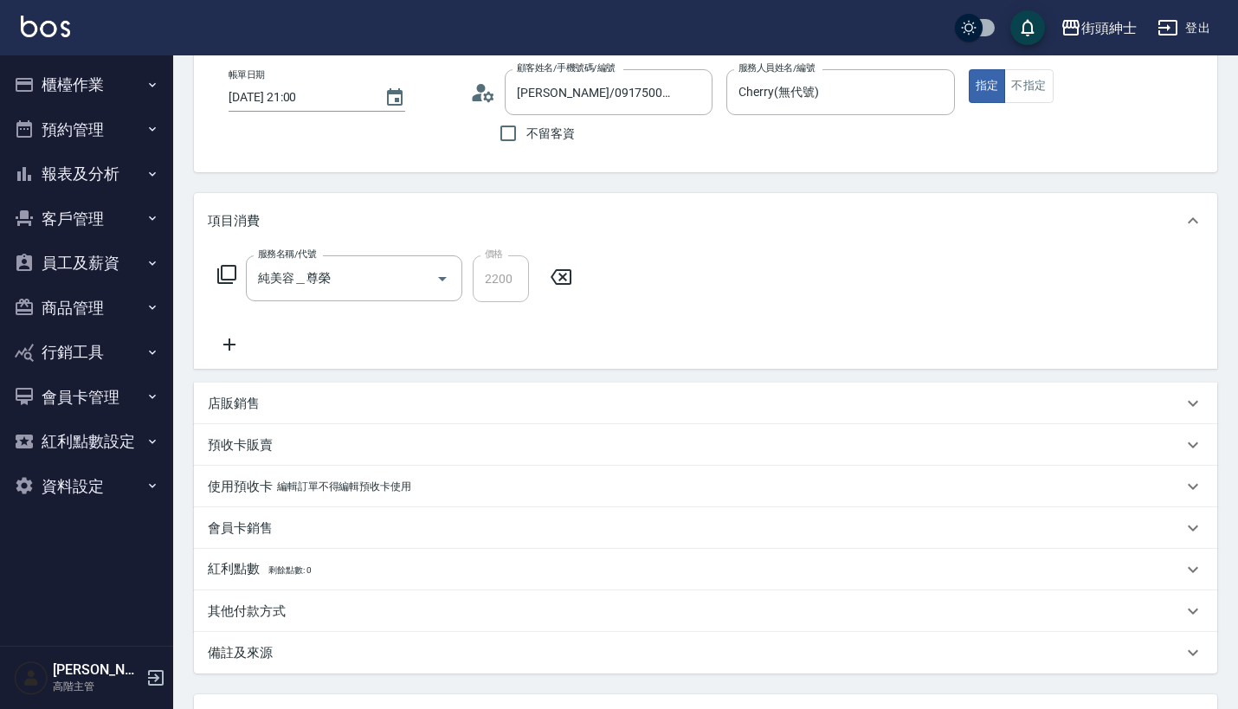
scroll to position [9, 0]
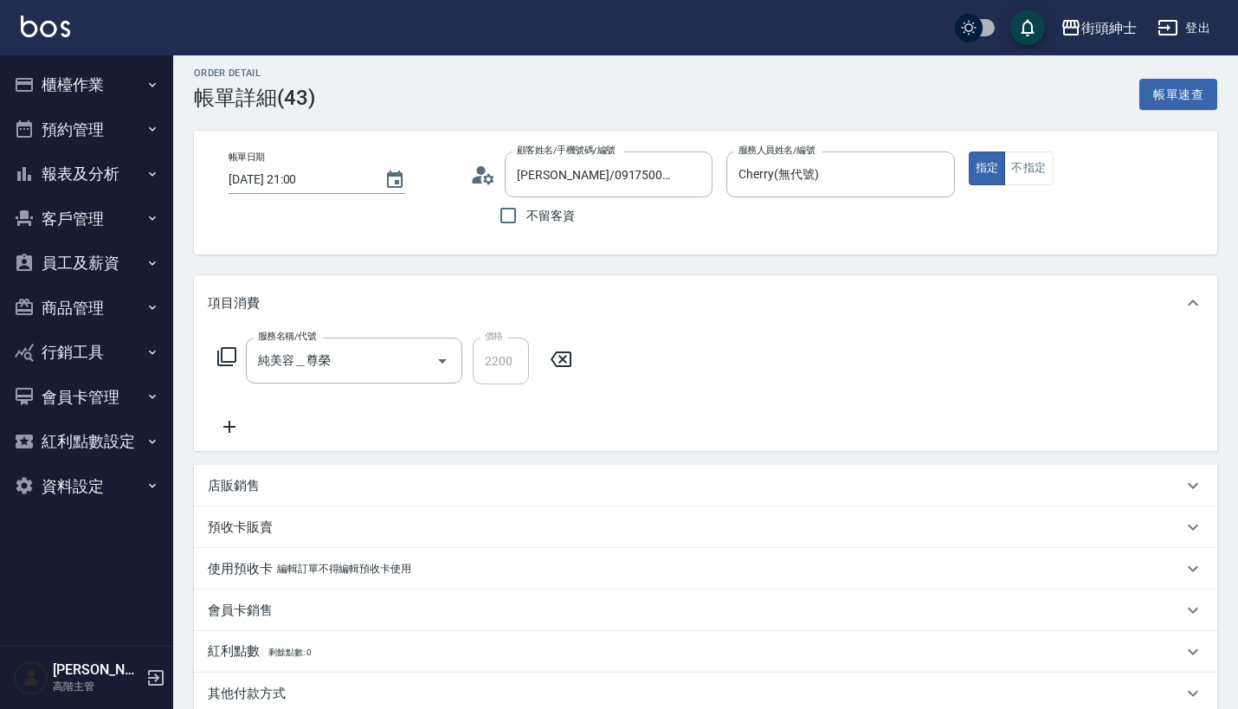
click at [561, 356] on icon at bounding box center [560, 359] width 43 height 21
click at [118, 57] on ul "櫃檯作業 打帳單 帳單列表 掛單列表 座位開單 營業儀表板 現金收支登錄 高階收支登錄 材料自購登錄 每日結帳 排班表 現場電腦打卡 掃碼打卡 預約管理 預約…" at bounding box center [86, 285] width 159 height 460
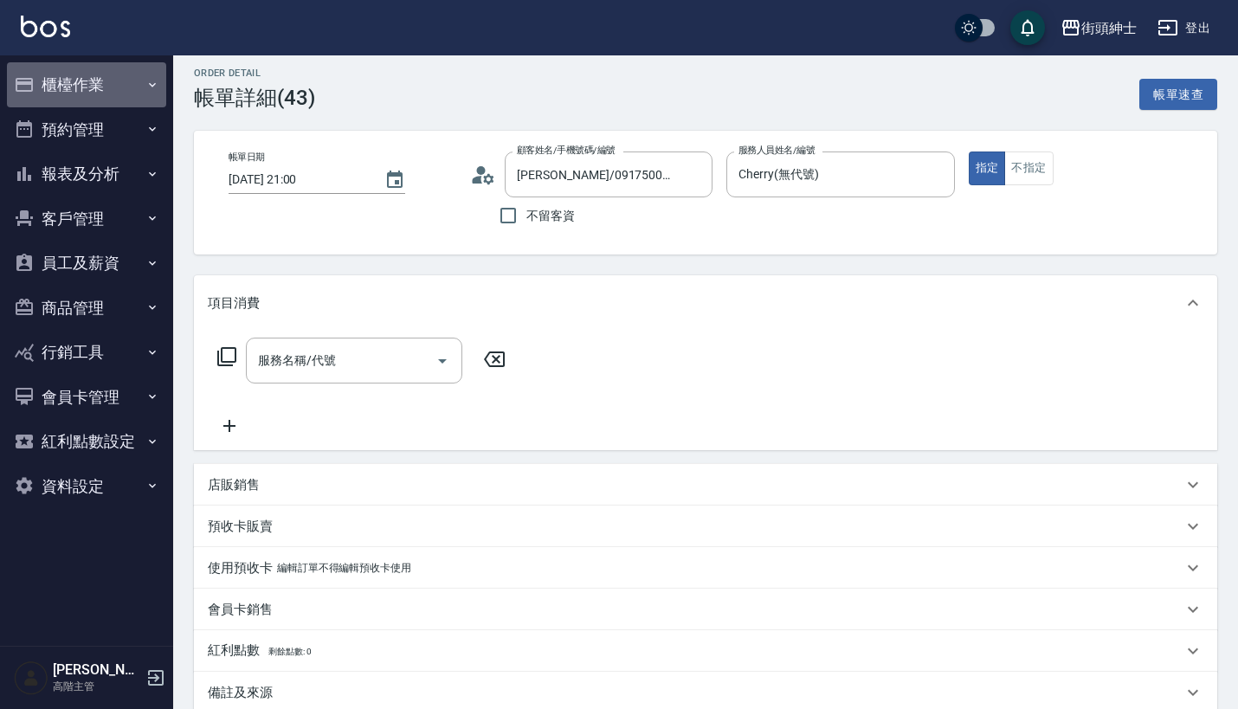
click at [124, 87] on button "櫃檯作業" at bounding box center [86, 84] width 159 height 45
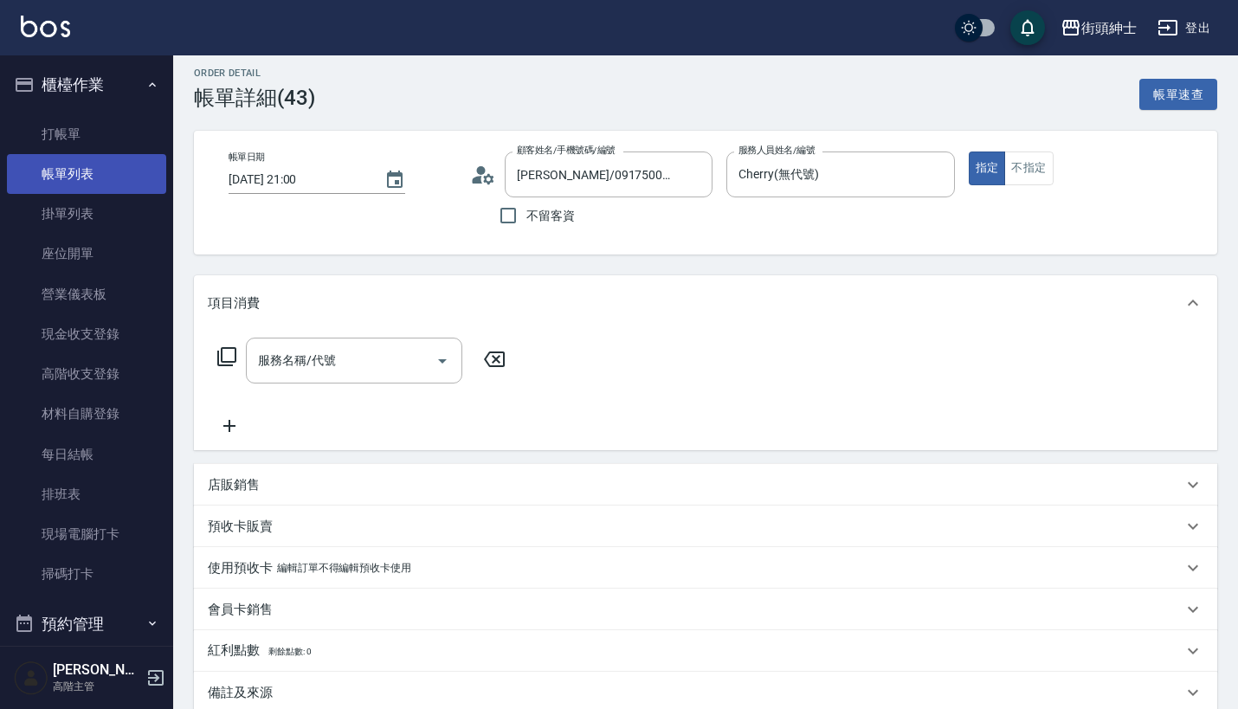
click at [112, 171] on link "帳單列表" at bounding box center [86, 174] width 159 height 40
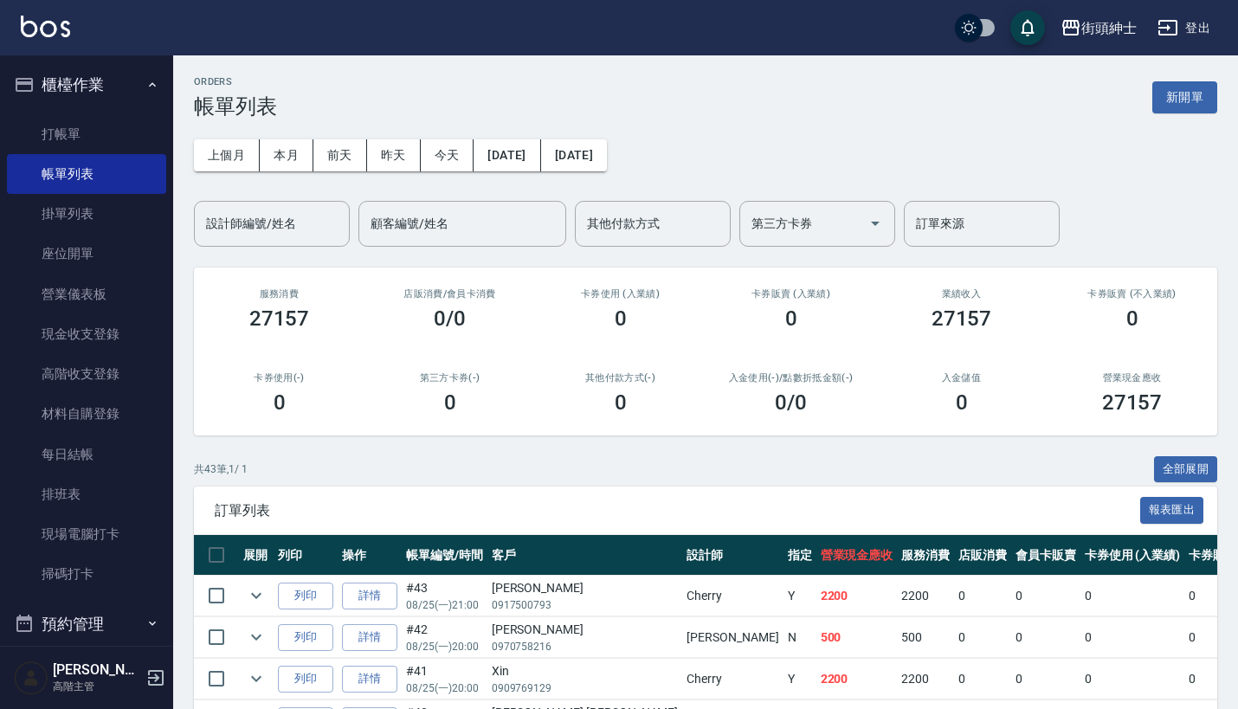
click at [145, 84] on icon "button" at bounding box center [152, 85] width 14 height 14
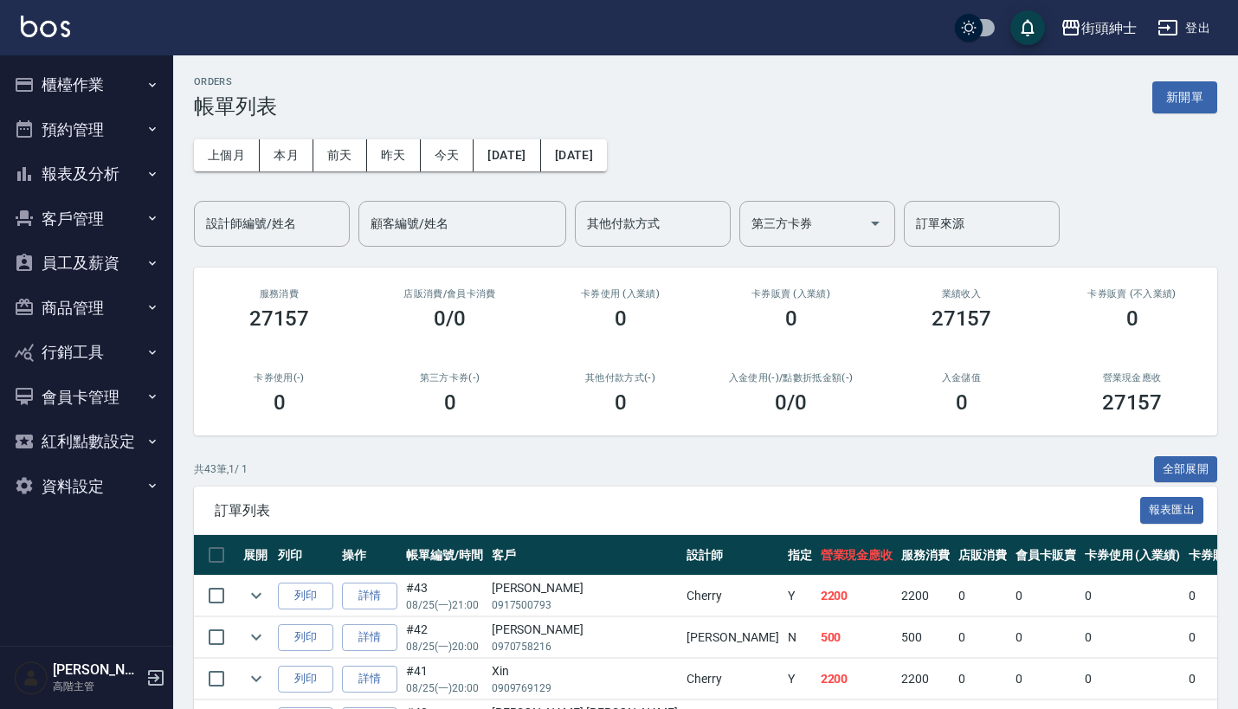
click at [139, 84] on button "櫃檯作業" at bounding box center [86, 84] width 159 height 45
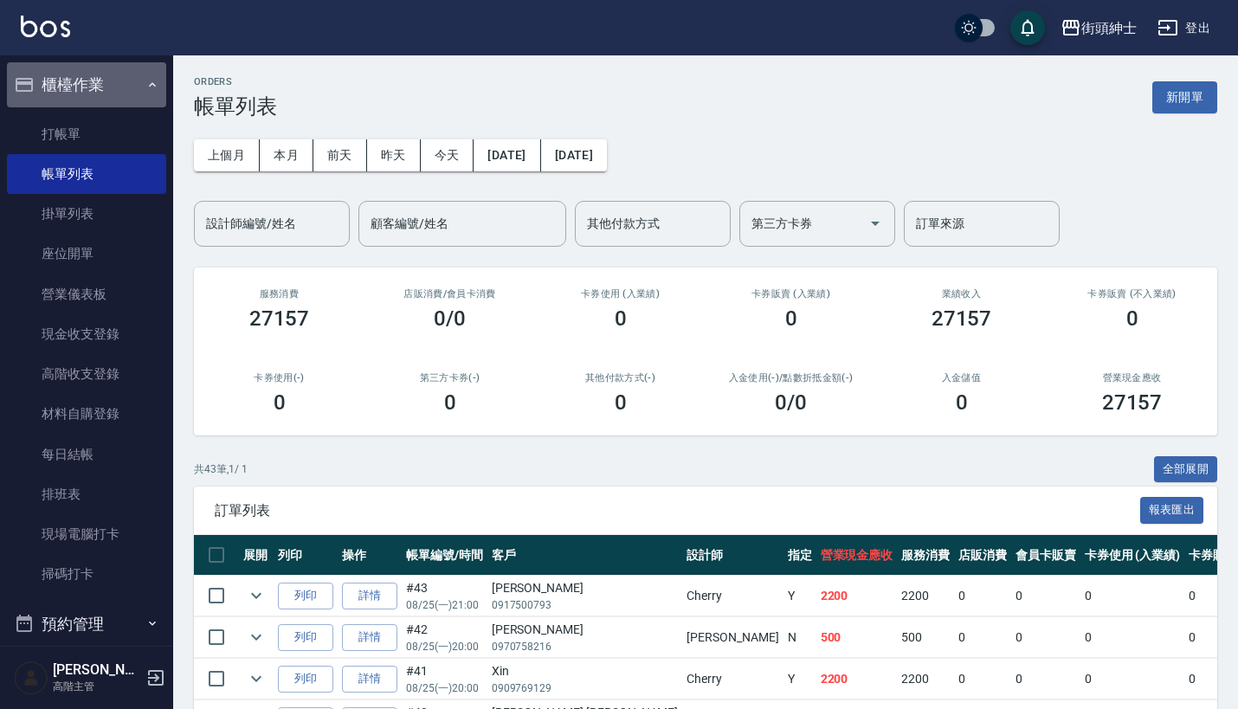
click at [145, 87] on icon "button" at bounding box center [152, 85] width 14 height 14
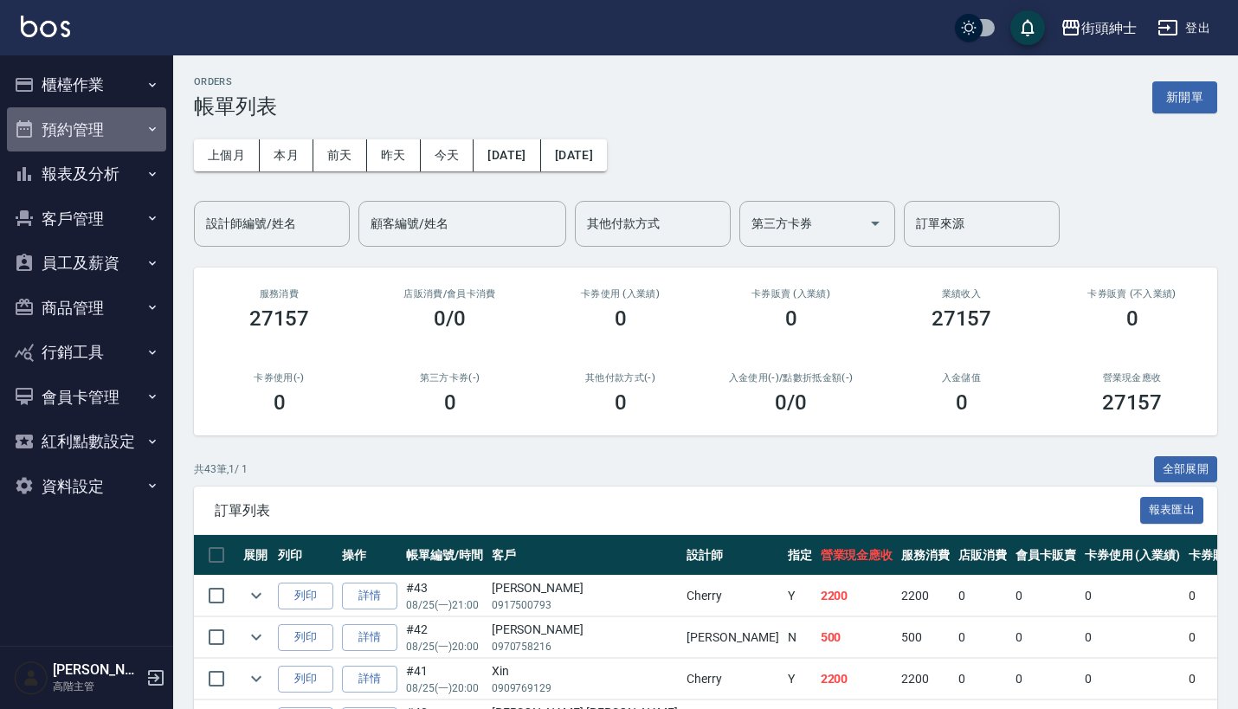
click at [139, 139] on button "預約管理" at bounding box center [86, 129] width 159 height 45
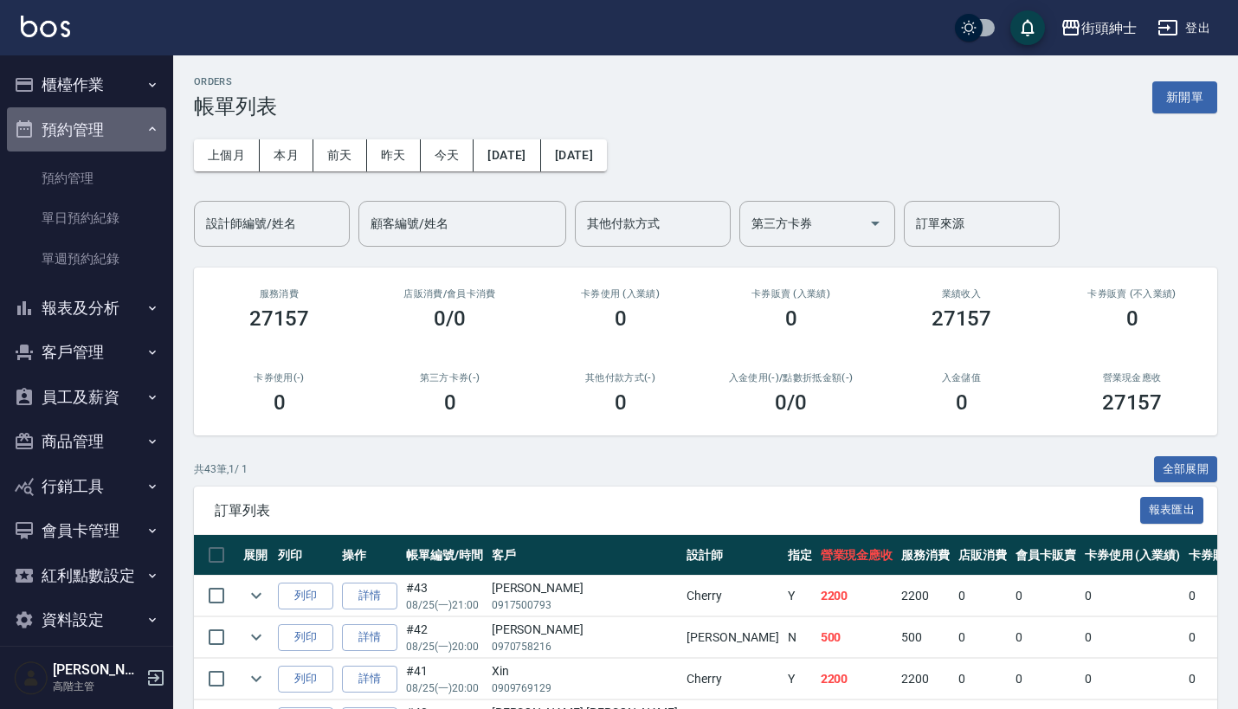
click at [139, 139] on button "預約管理" at bounding box center [86, 129] width 159 height 45
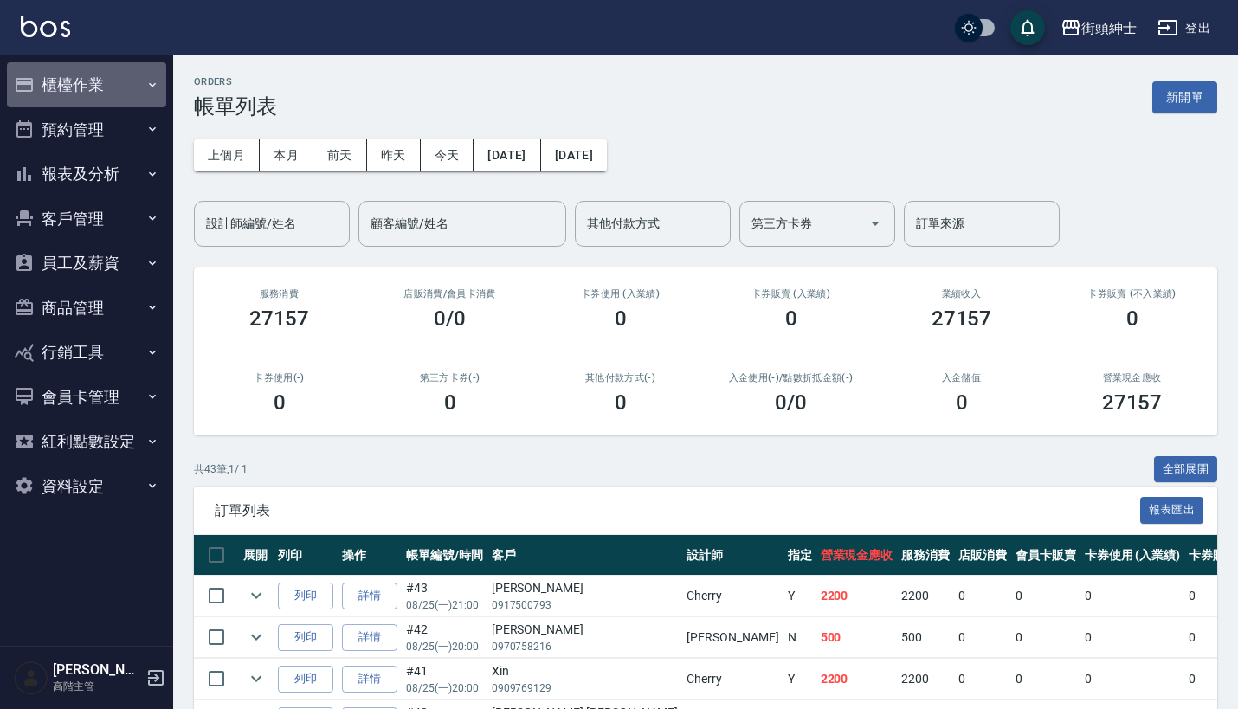
click at [129, 86] on button "櫃檯作業" at bounding box center [86, 84] width 159 height 45
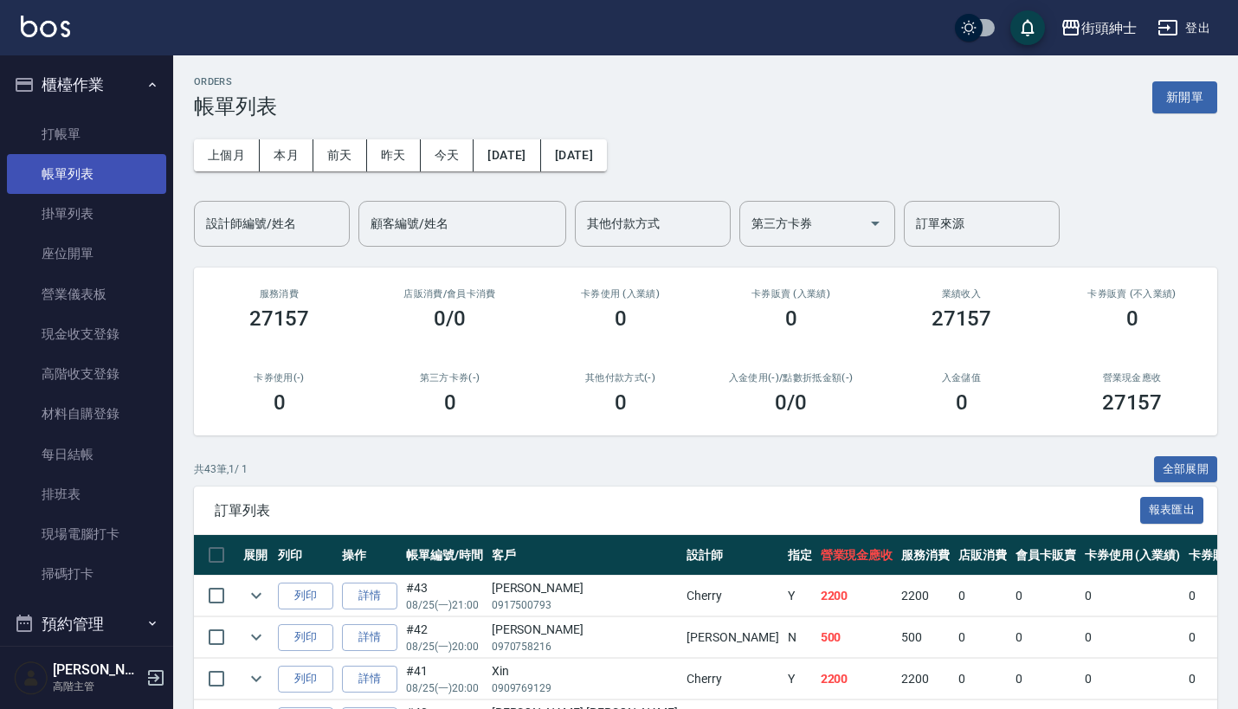
click at [128, 179] on link "帳單列表" at bounding box center [86, 174] width 159 height 40
click at [454, 157] on button "今天" at bounding box center [448, 155] width 54 height 32
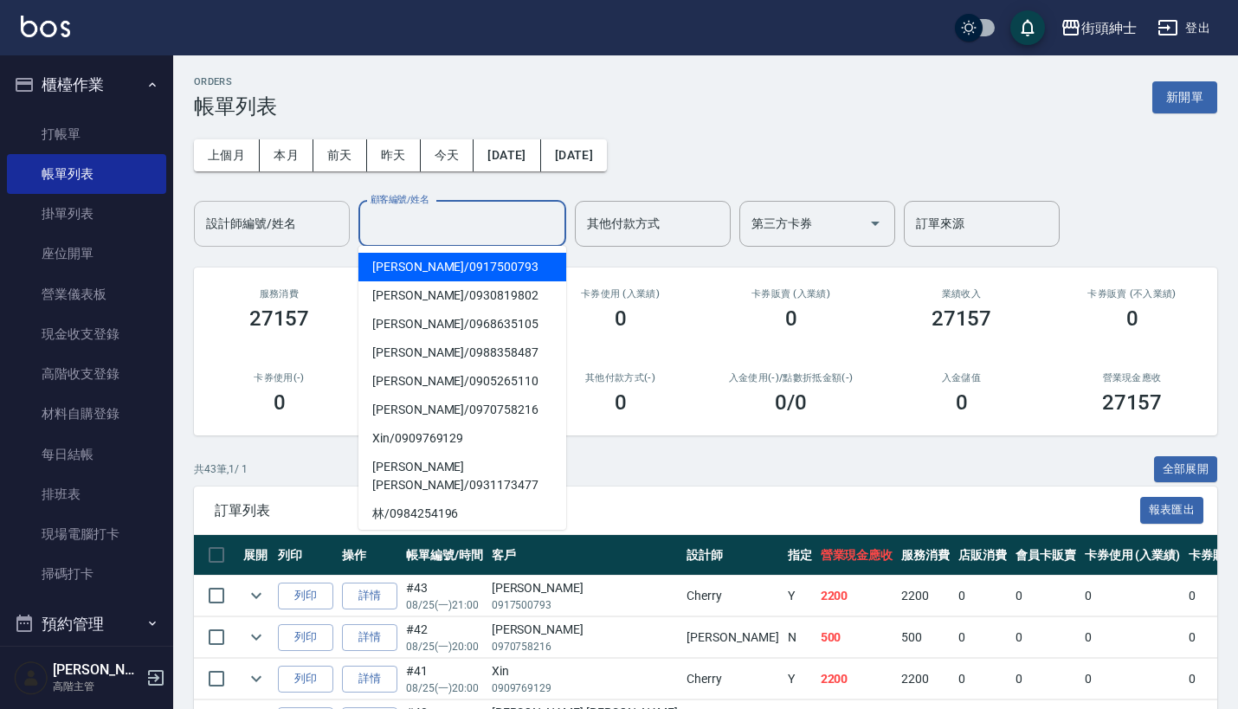
drag, startPoint x: 447, startPoint y: 230, endPoint x: 286, endPoint y: 222, distance: 161.2
click at [448, 230] on div "顧客編號/姓名 顧客編號/姓名" at bounding box center [462, 224] width 208 height 46
click at [286, 222] on div "設計師編號/姓名 設計師編號/姓名" at bounding box center [272, 224] width 156 height 46
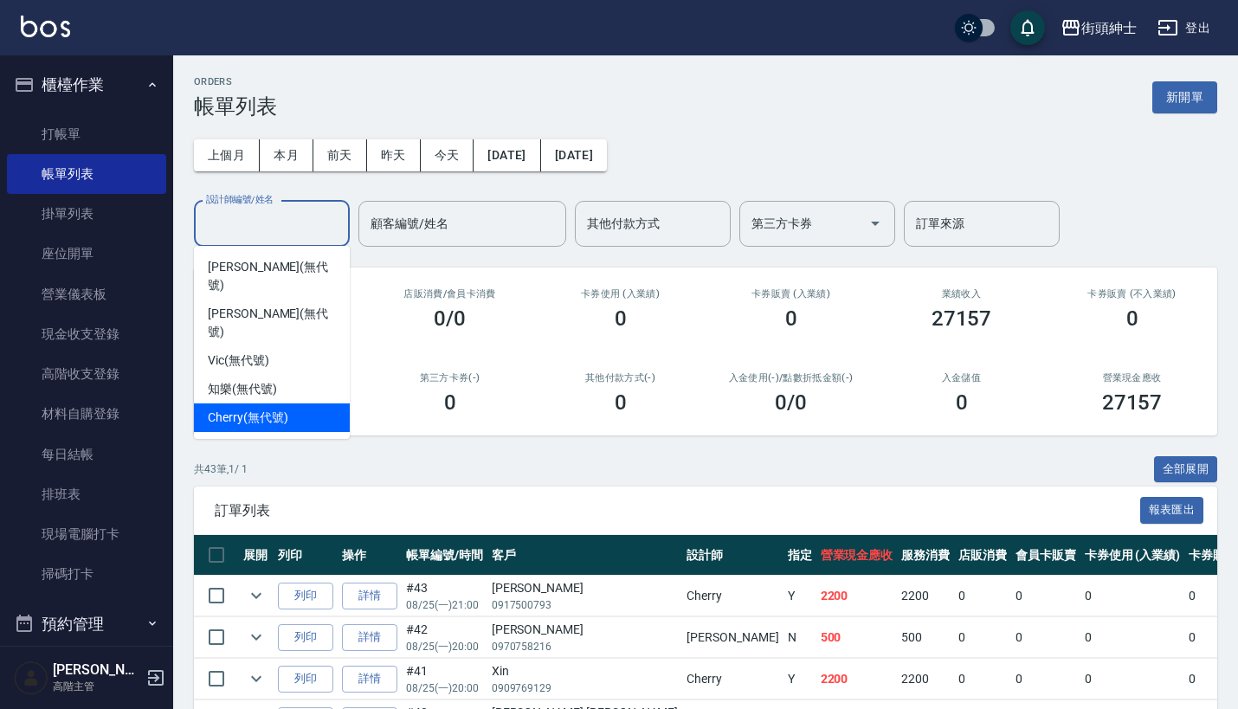
click at [286, 409] on span "Cherry (無代號)" at bounding box center [248, 418] width 80 height 18
type input "Cherry(無代號)"
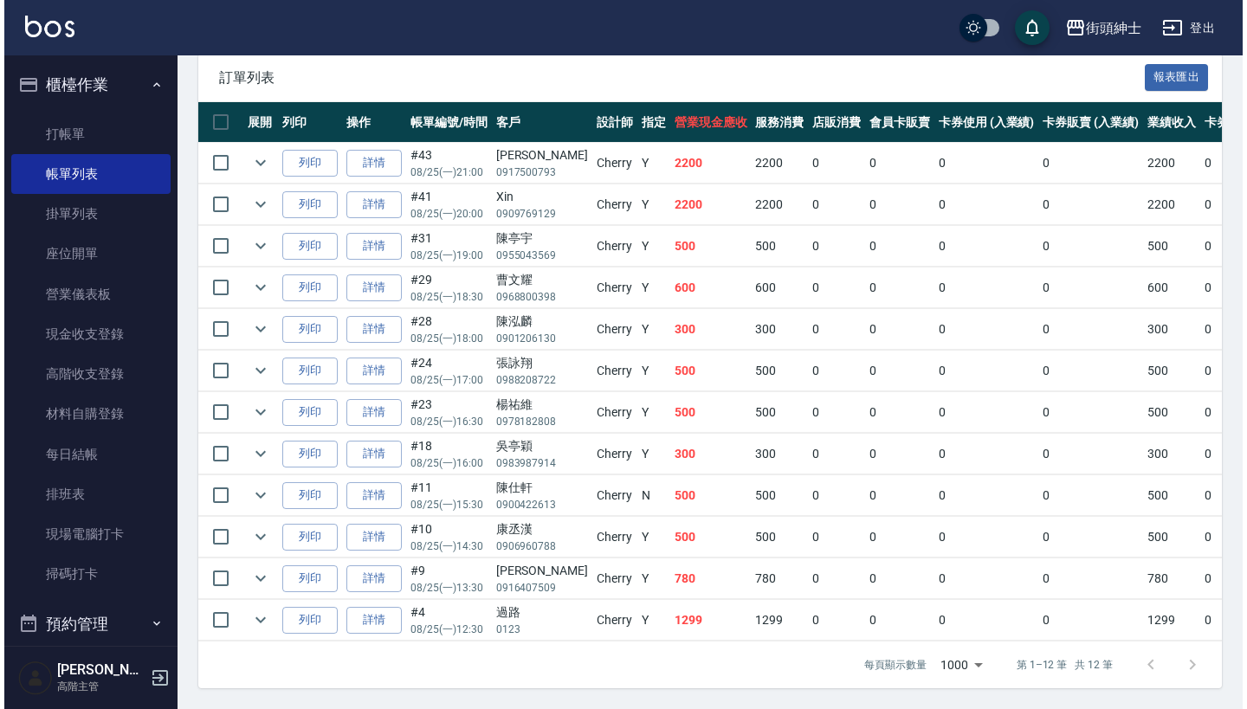
scroll to position [445, 0]
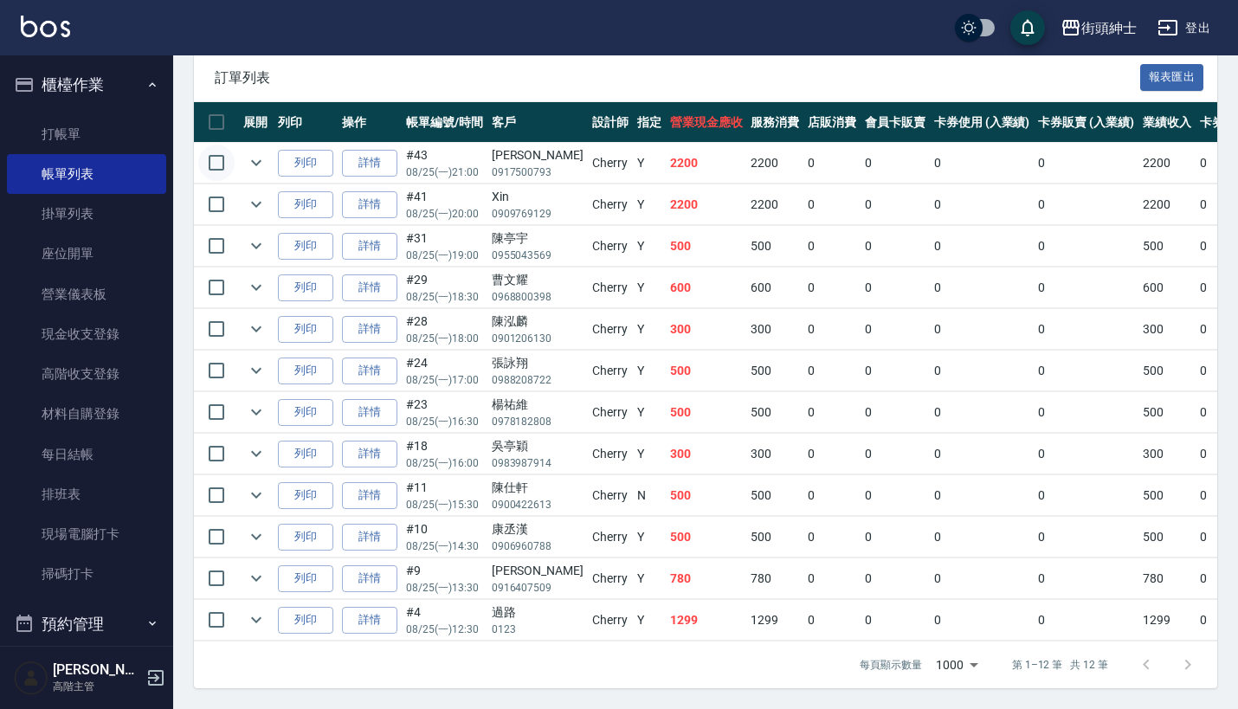
click at [208, 149] on input "checkbox" at bounding box center [216, 163] width 36 height 36
checkbox input "true"
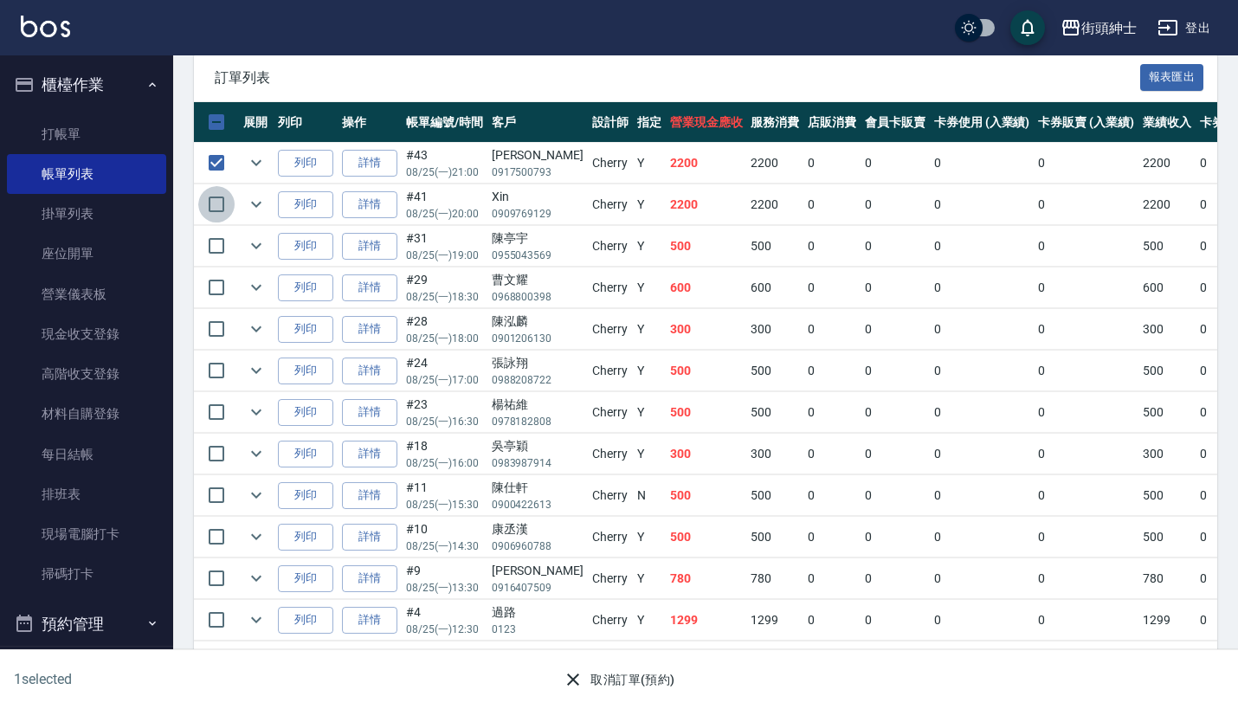
click at [212, 190] on input "checkbox" at bounding box center [216, 204] width 36 height 36
checkbox input "true"
click at [602, 682] on button "取消訂單(預約)" at bounding box center [619, 680] width 126 height 32
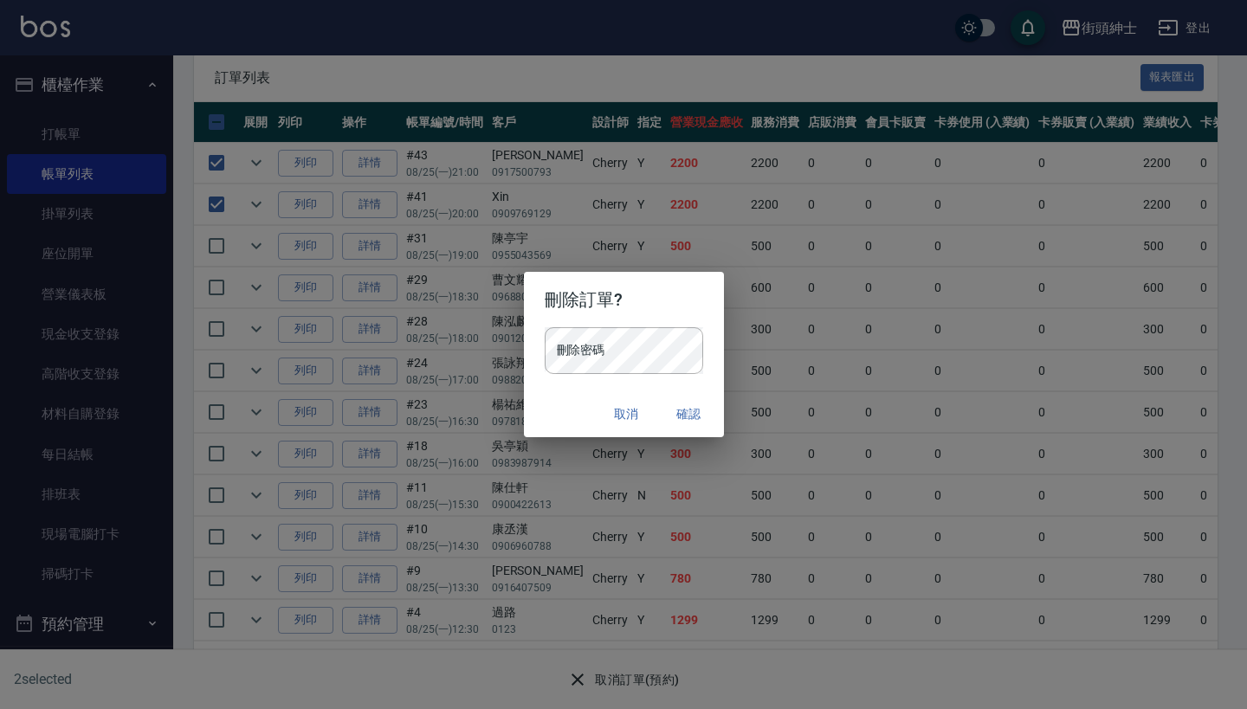
click at [628, 409] on button "取消" at bounding box center [626, 414] width 55 height 32
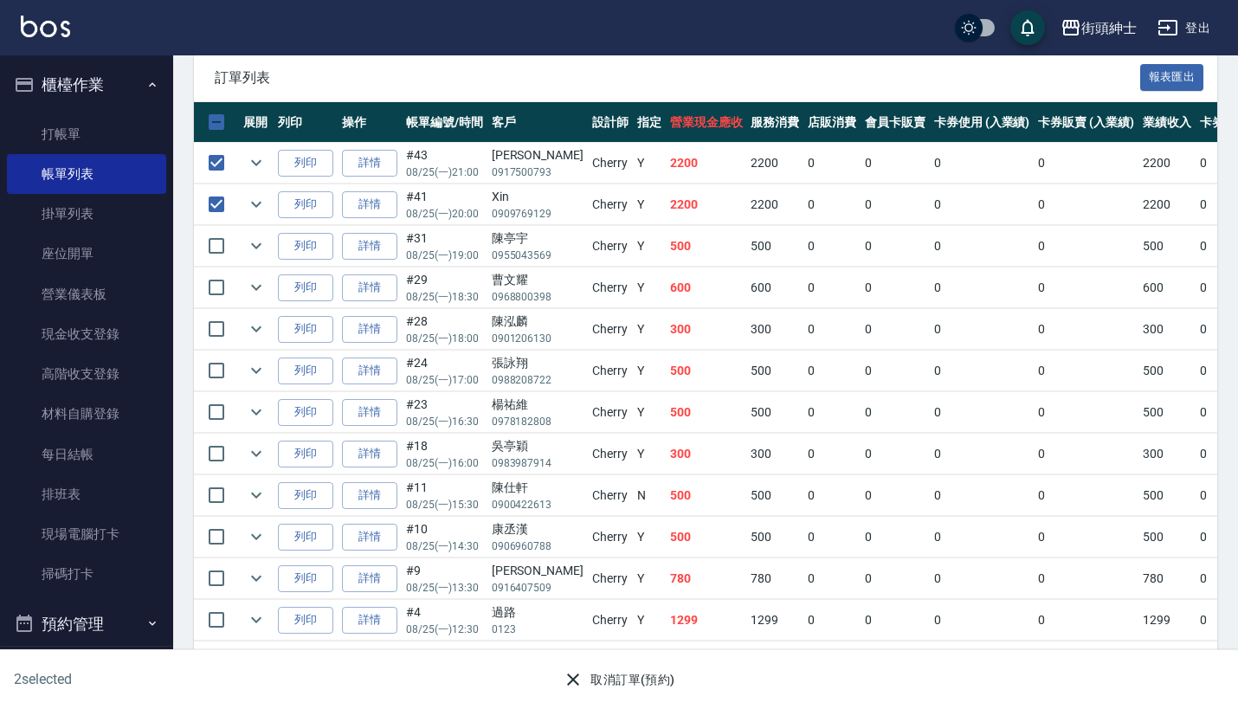
click at [624, 678] on button "取消訂單(預約)" at bounding box center [619, 680] width 126 height 32
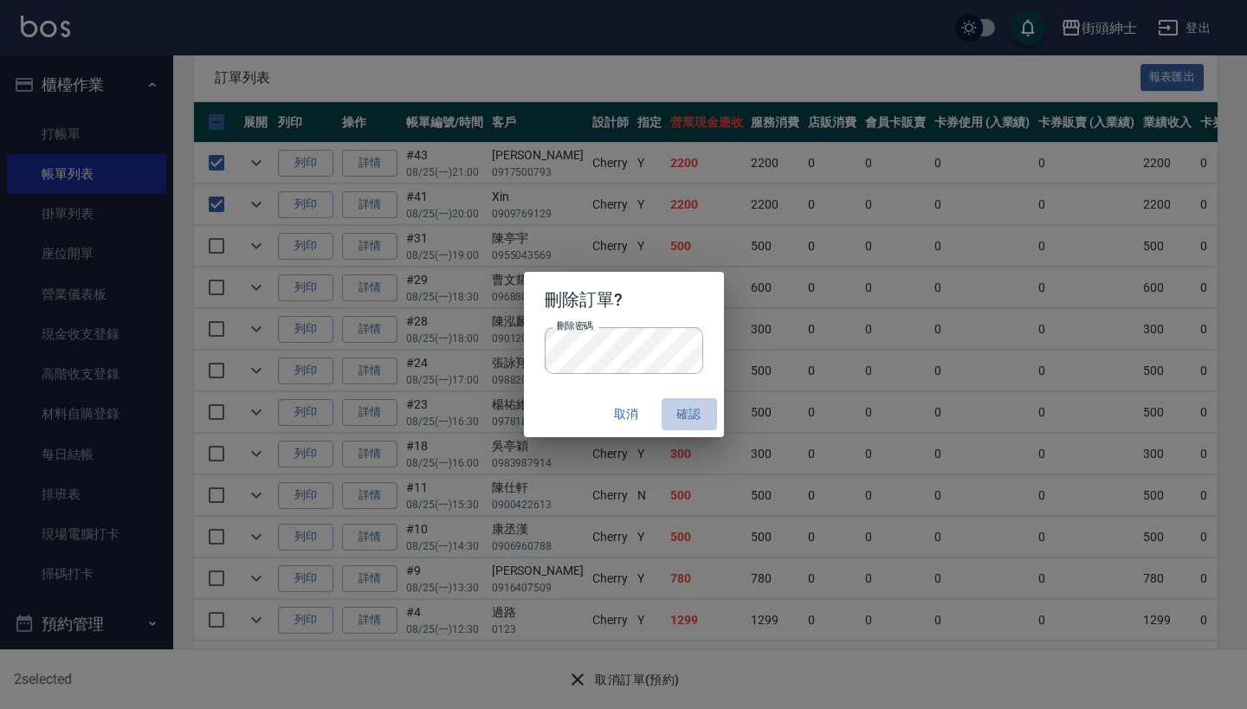
click at [692, 404] on button "確認" at bounding box center [688, 414] width 55 height 32
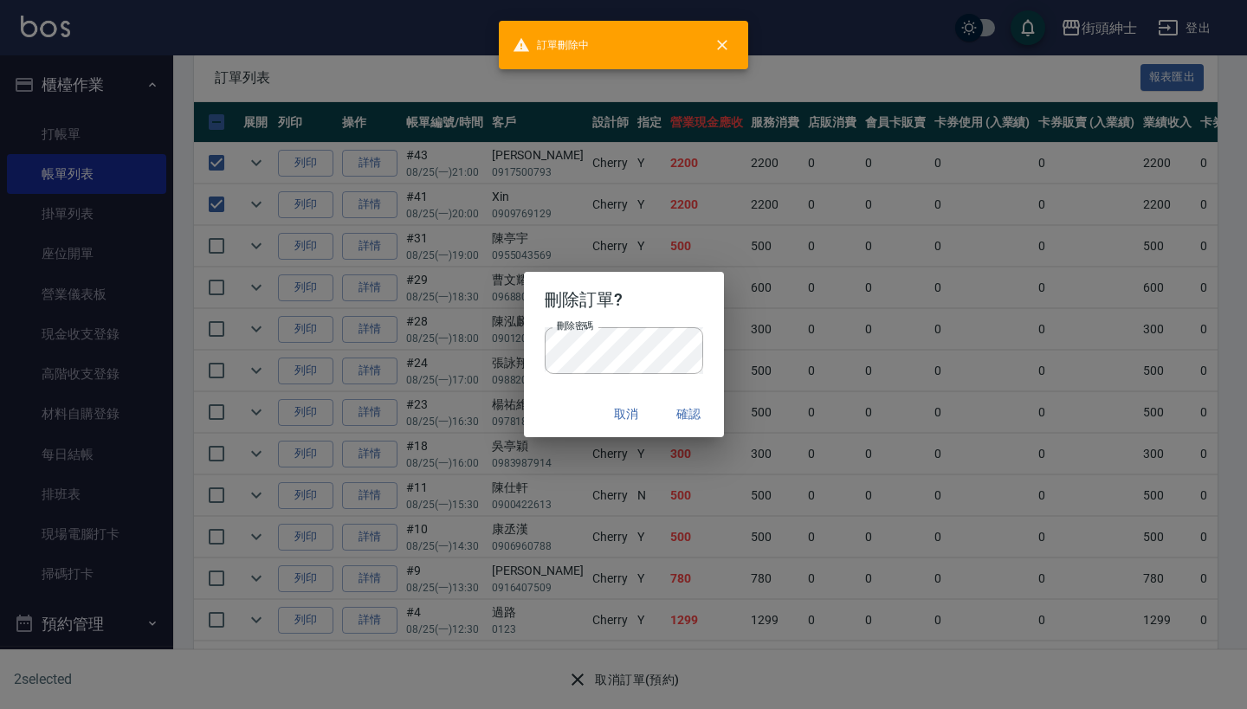
checkbox input "false"
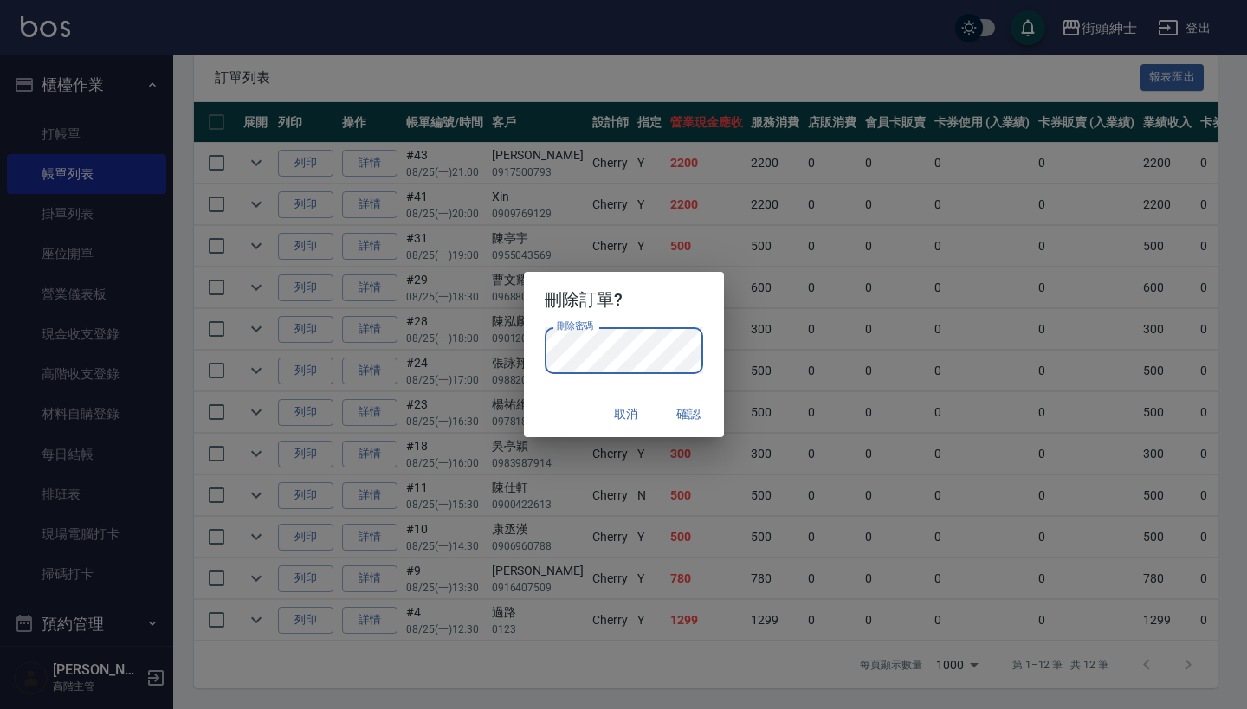
click at [688, 411] on button "確認" at bounding box center [688, 414] width 55 height 32
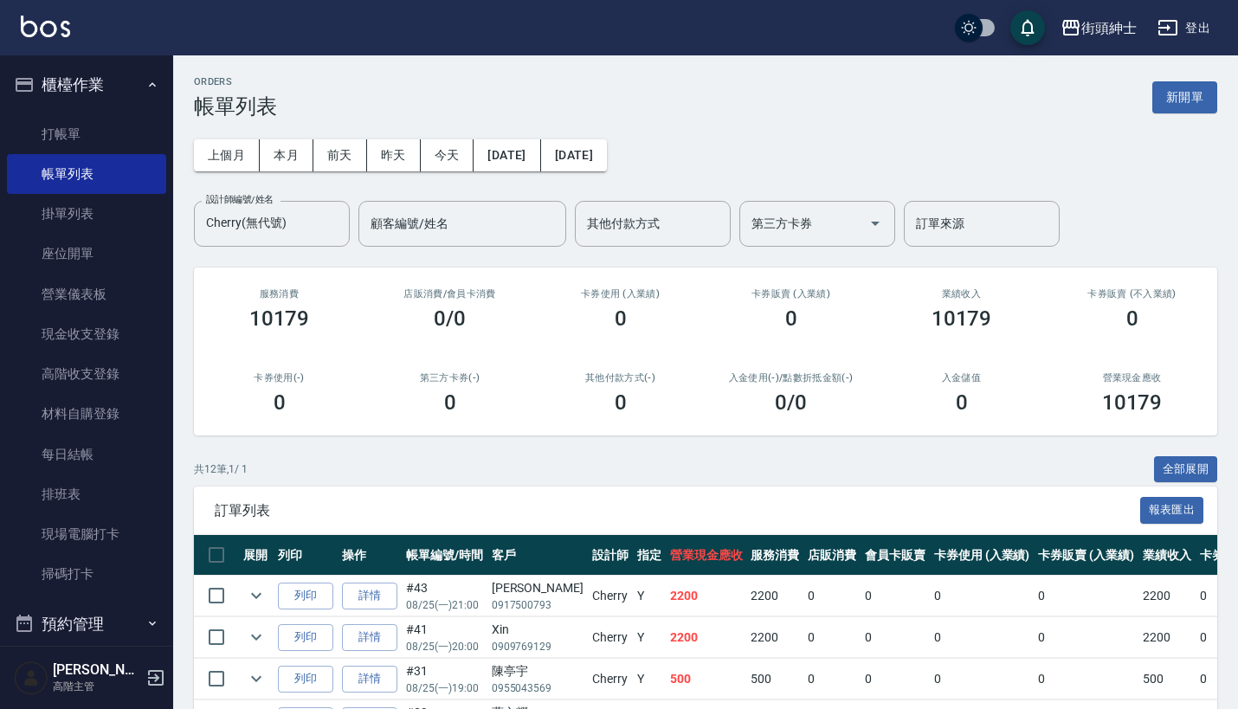
scroll to position [0, 0]
click at [91, 78] on button "櫃檯作業" at bounding box center [86, 84] width 159 height 45
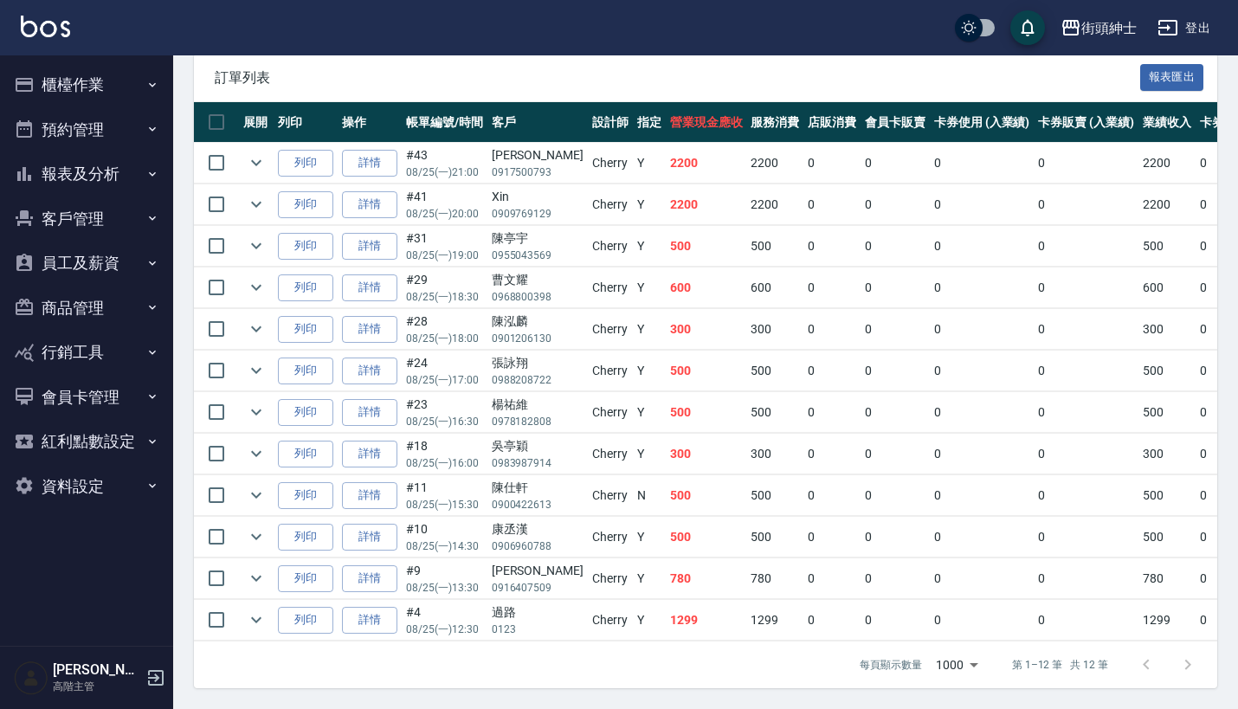
scroll to position [445, 0]
click at [132, 168] on button "報表及分析" at bounding box center [86, 173] width 159 height 45
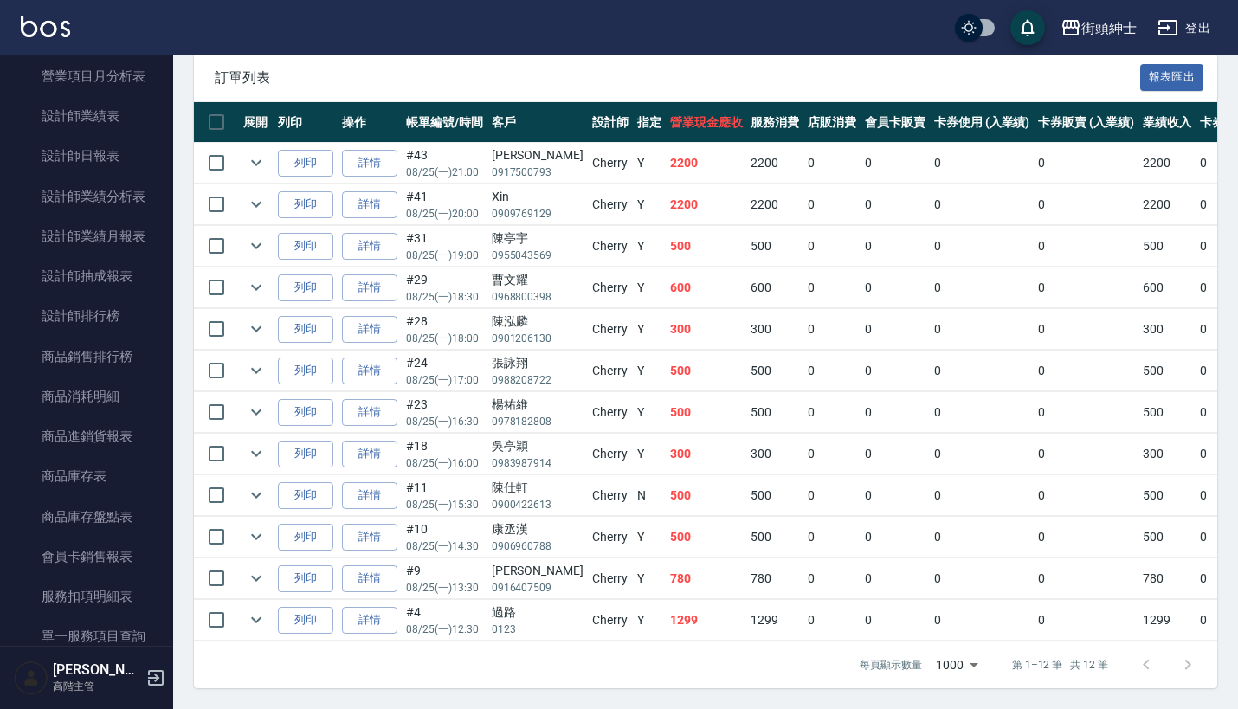
scroll to position [666, 0]
click at [117, 265] on link "設計師抽成報表" at bounding box center [86, 278] width 159 height 40
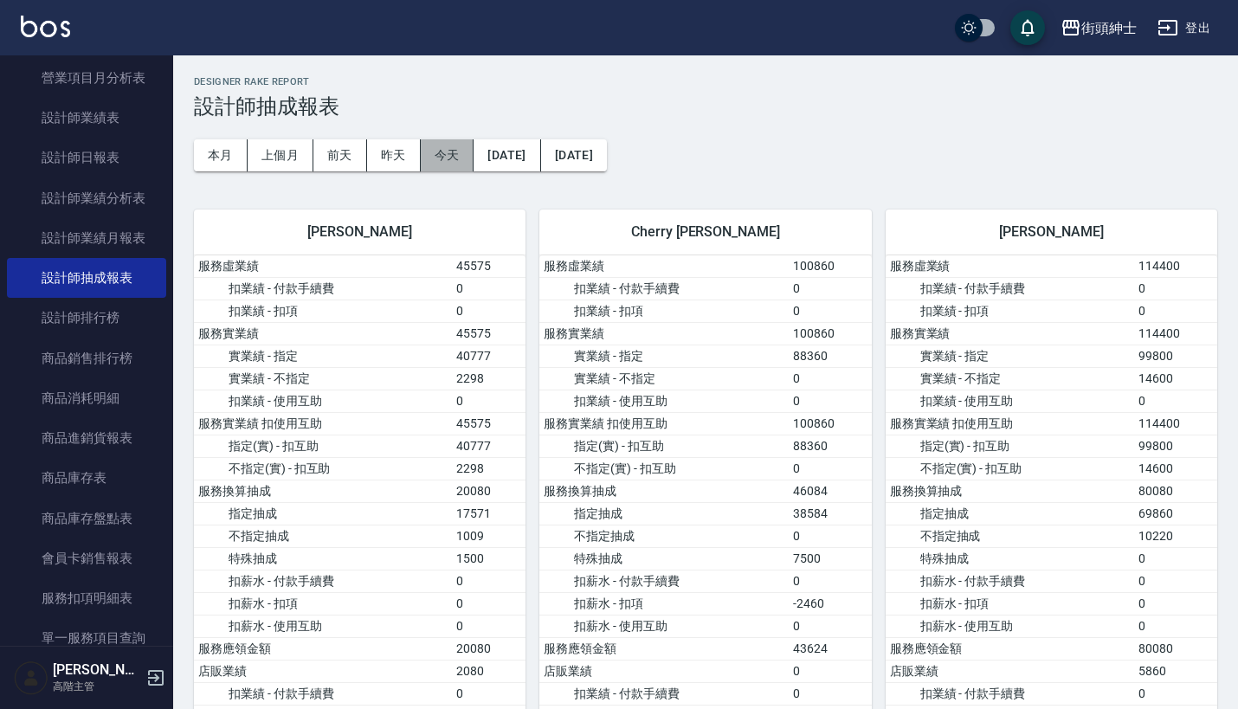
click at [451, 166] on button "今天" at bounding box center [448, 155] width 54 height 32
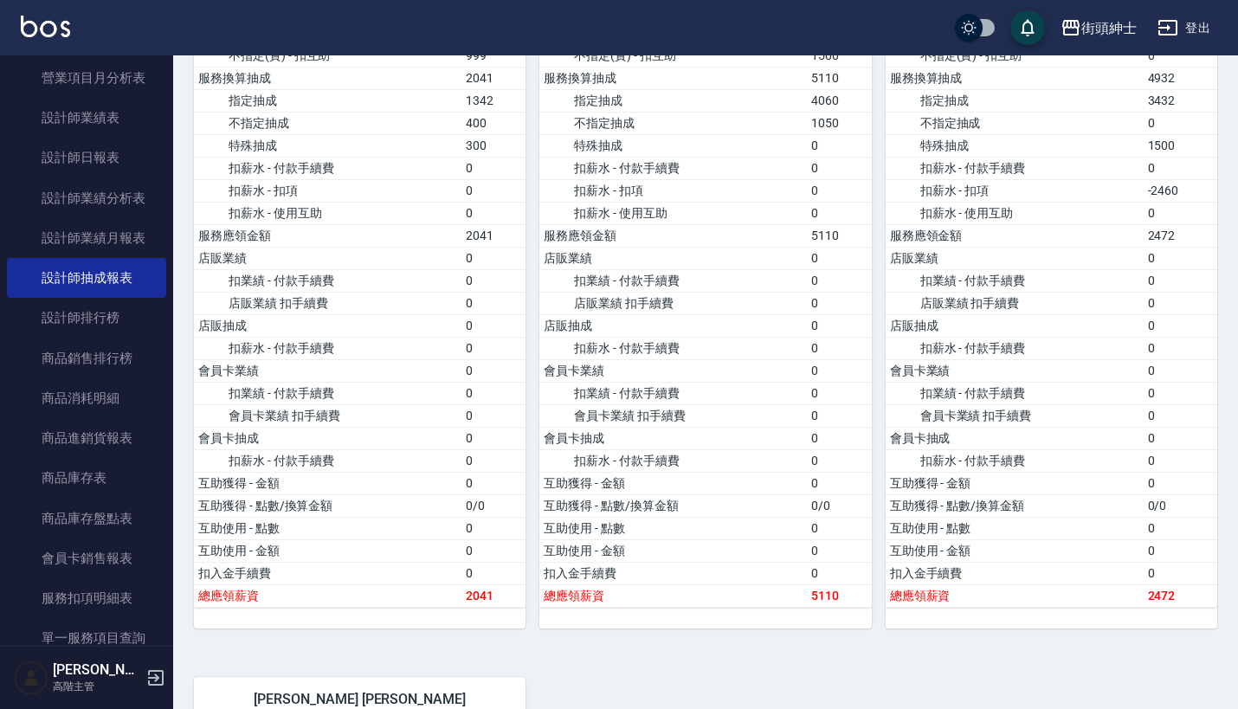
scroll to position [413, 0]
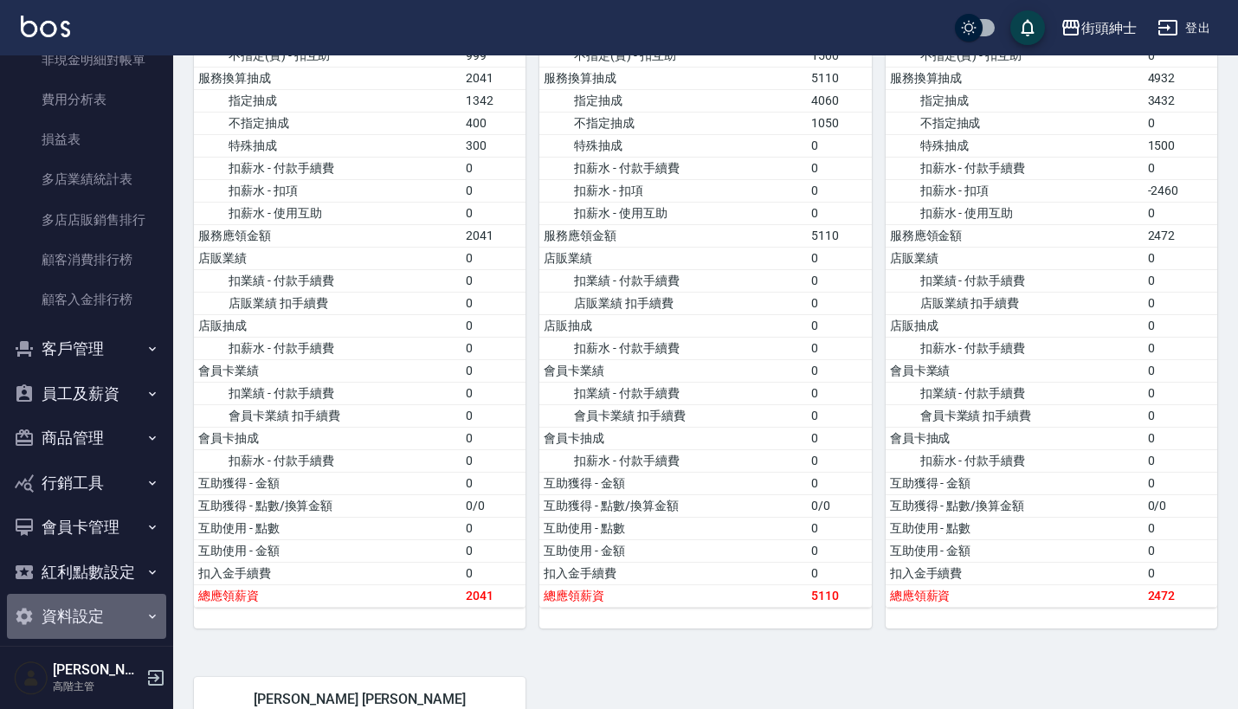
click at [117, 605] on button "資料設定" at bounding box center [86, 616] width 159 height 45
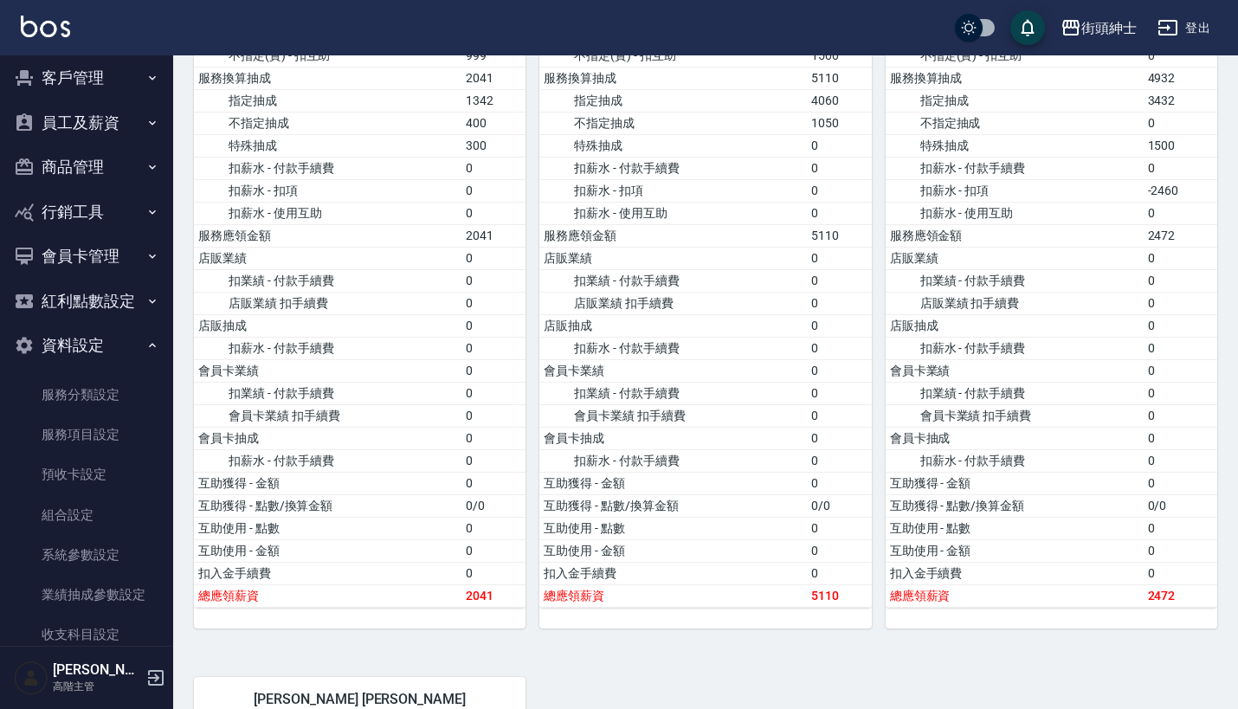
scroll to position [1913, 0]
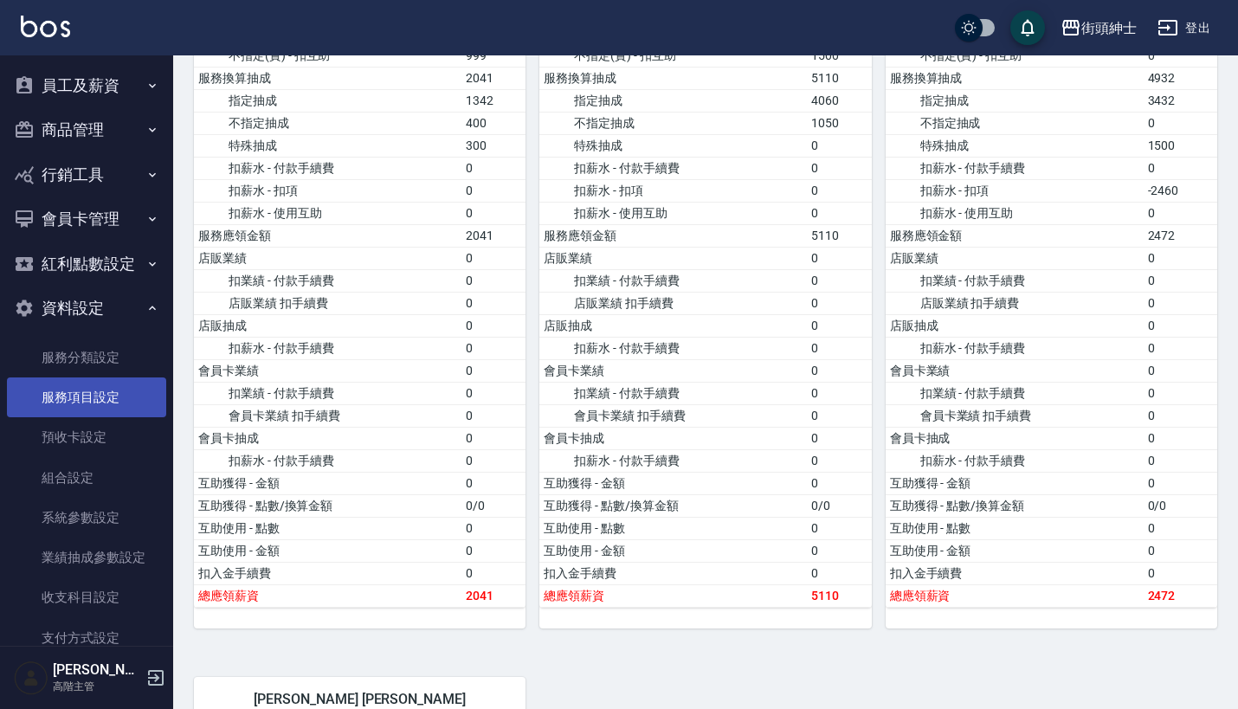
click at [106, 377] on link "服務項目設定" at bounding box center [86, 397] width 159 height 40
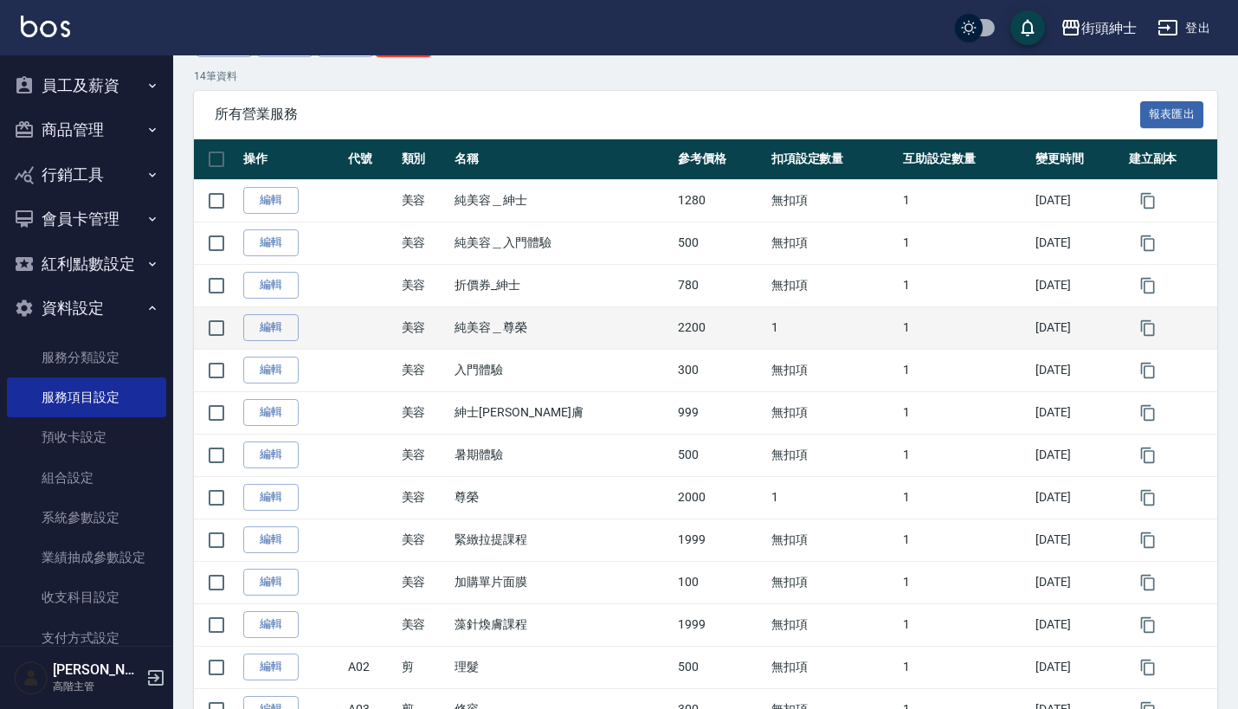
scroll to position [191, 0]
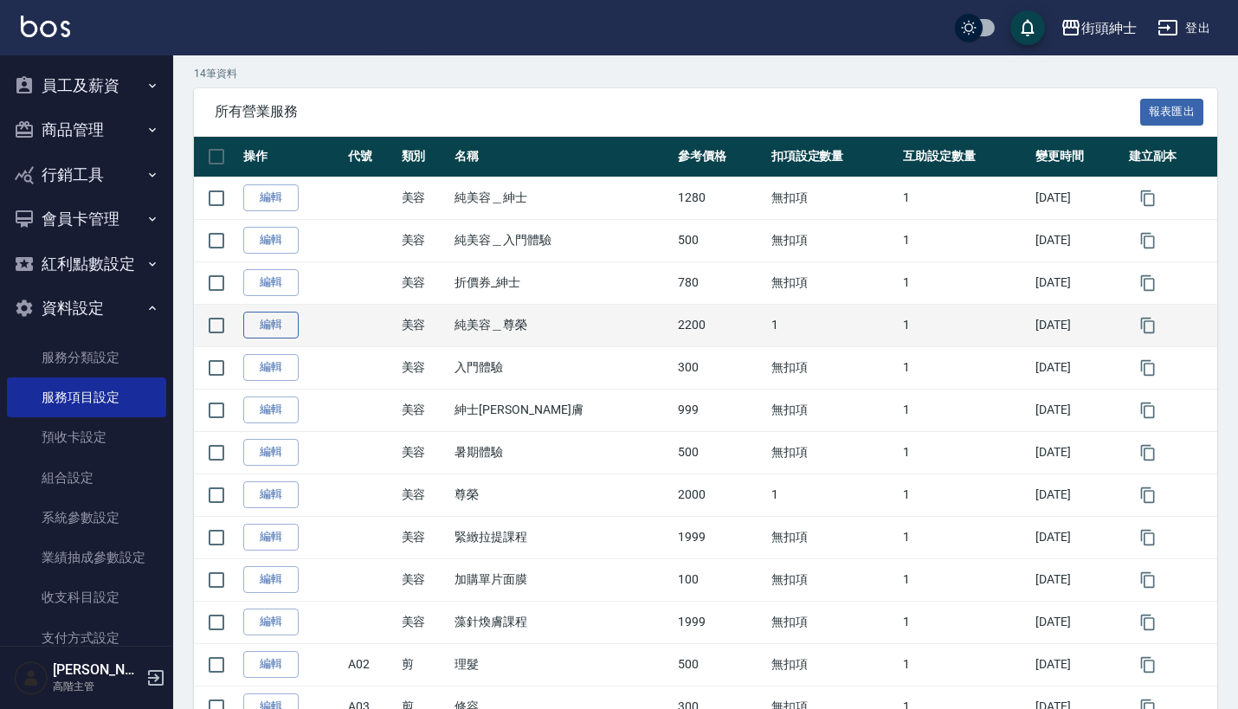
click at [280, 319] on link "編輯" at bounding box center [270, 325] width 55 height 27
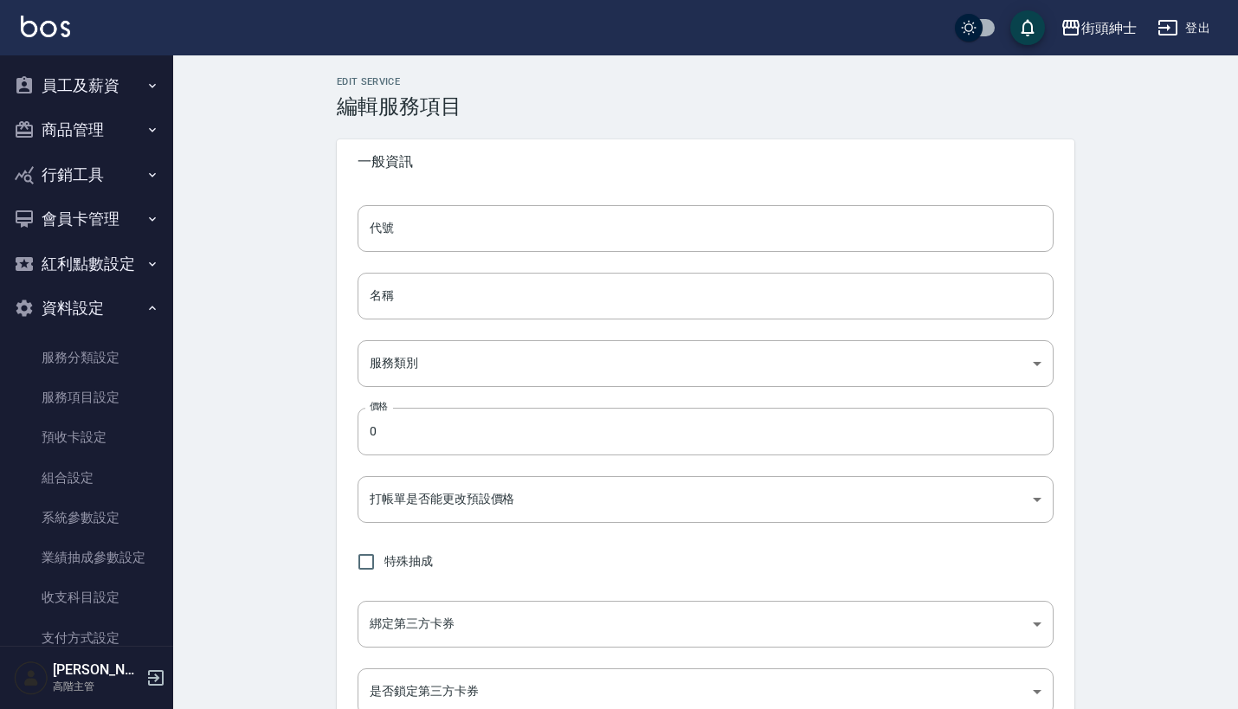
type input "純美容＿尊榮"
type input "a3776833-5aad-4720-b370-8cbc2486eb82"
type input "2200"
type input "TRUE"
type input "none"
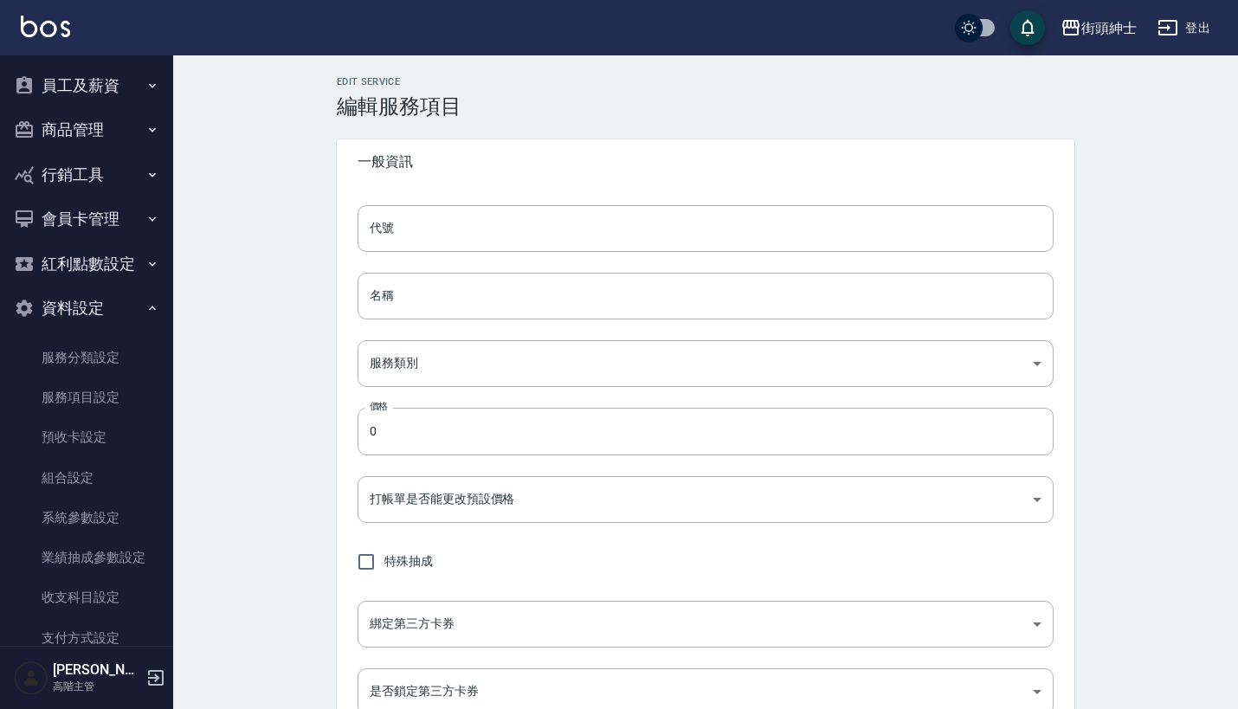
type input "UNSET"
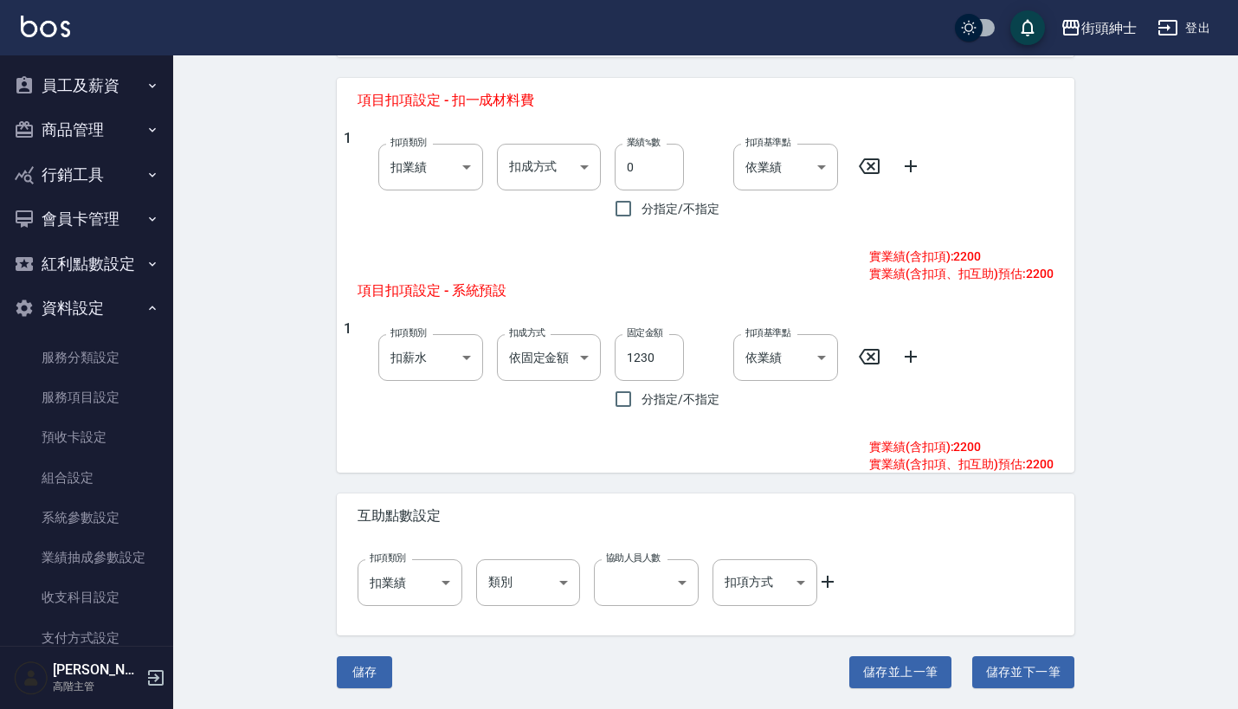
scroll to position [698, 0]
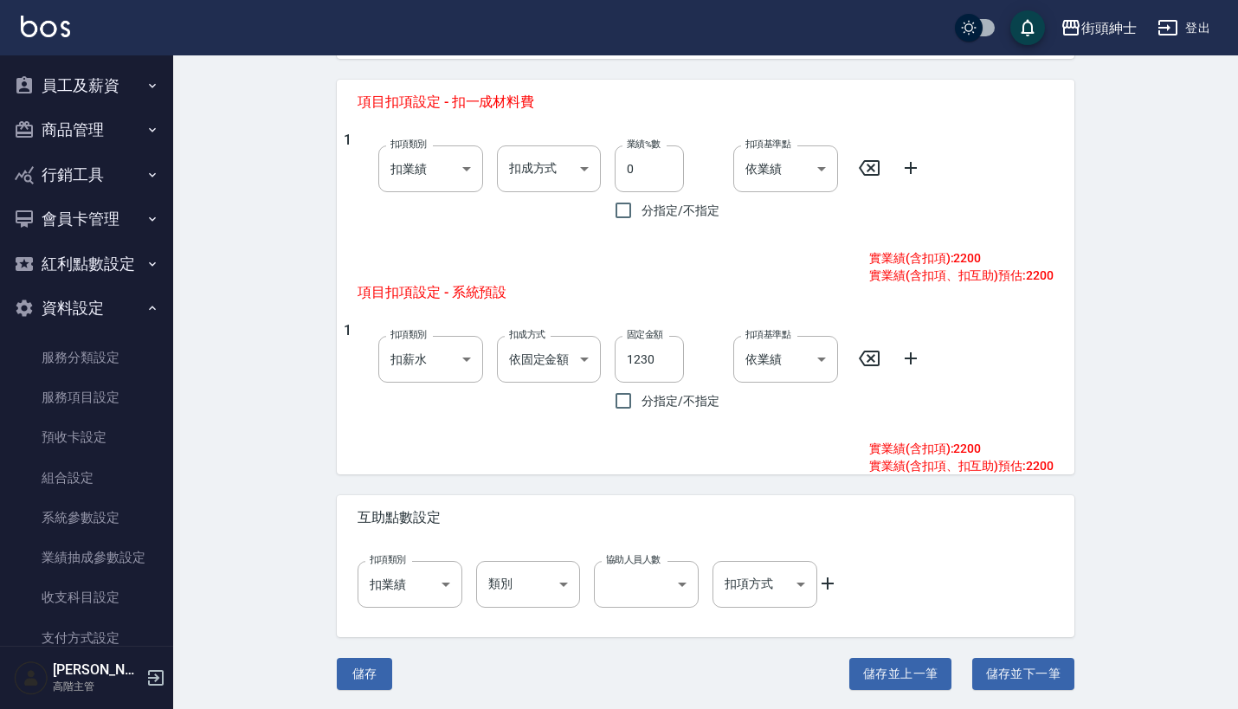
drag, startPoint x: 375, startPoint y: 507, endPoint x: 447, endPoint y: 507, distance: 71.8
click at [447, 507] on div "互助點數設定" at bounding box center [706, 517] width 738 height 45
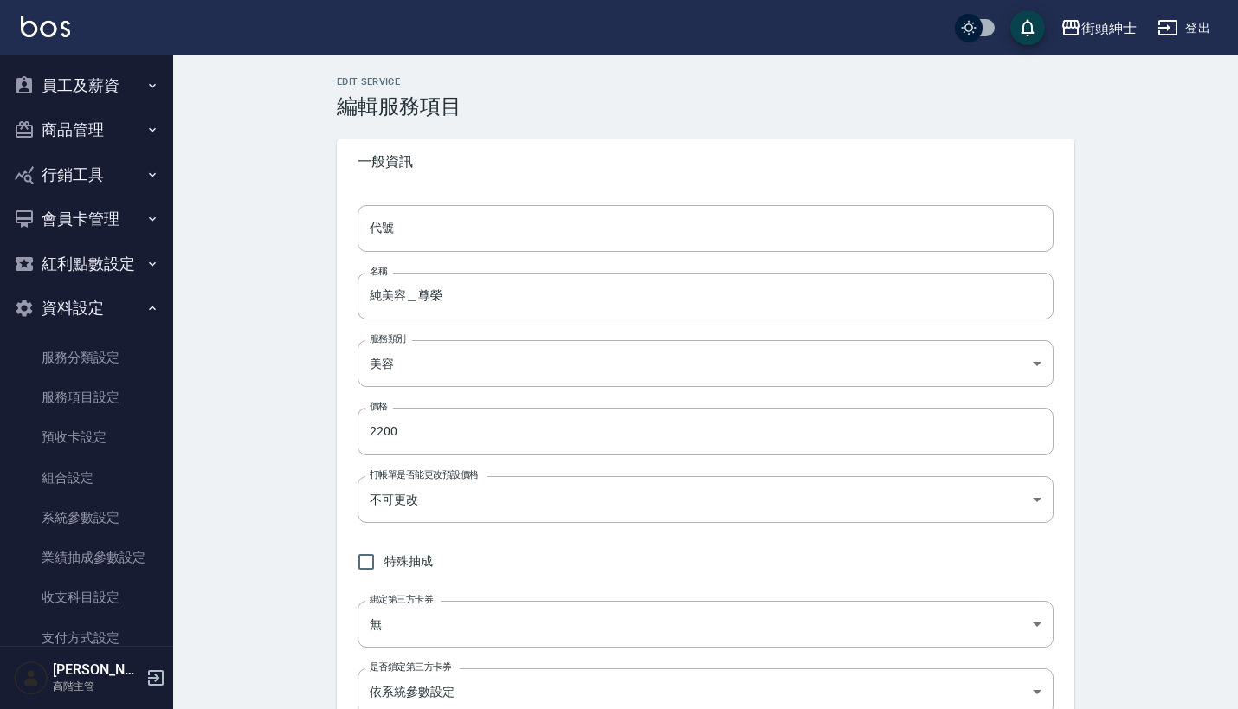
scroll to position [83, 0]
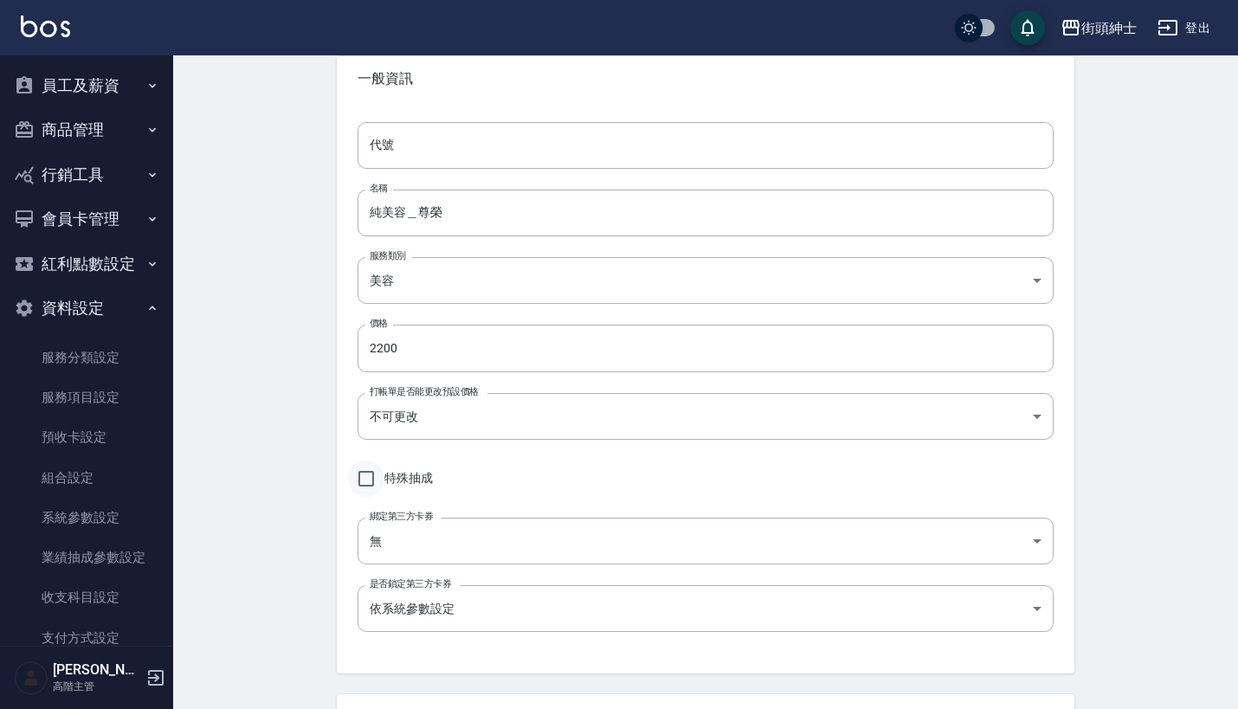
click at [364, 467] on input "特殊抽成" at bounding box center [366, 479] width 36 height 36
checkbox input "true"
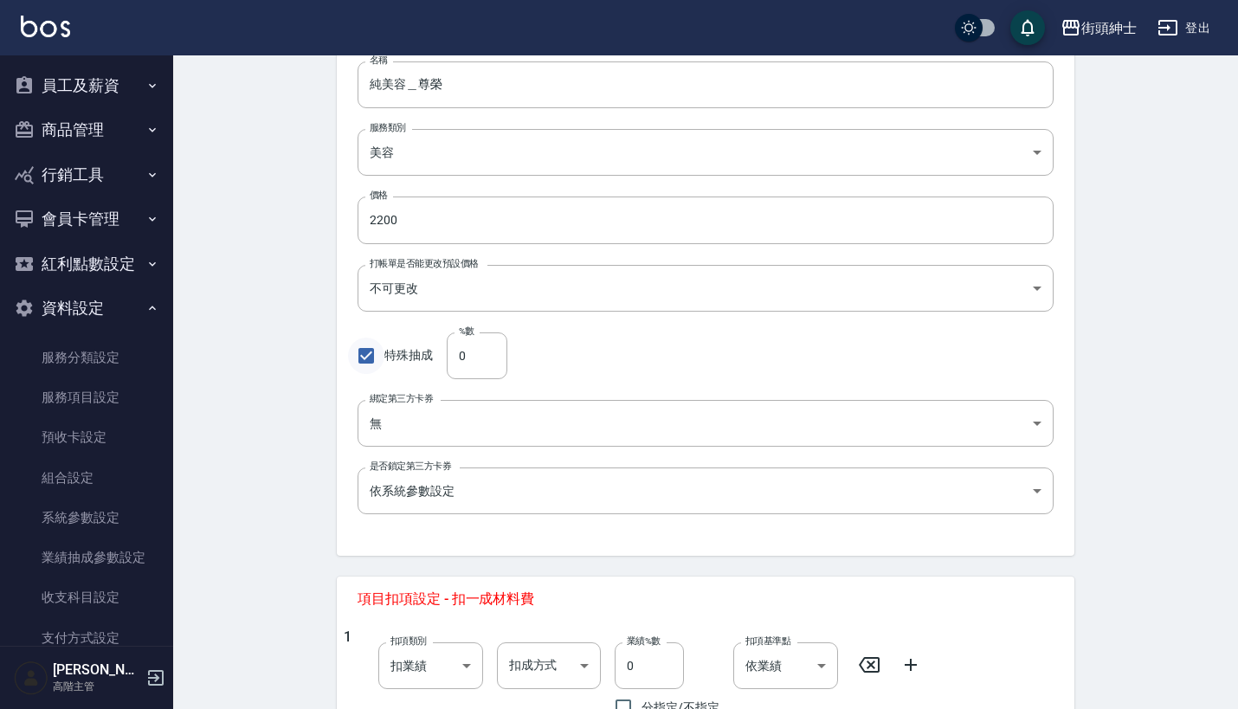
scroll to position [212, 0]
click at [493, 362] on input "0" at bounding box center [477, 355] width 61 height 47
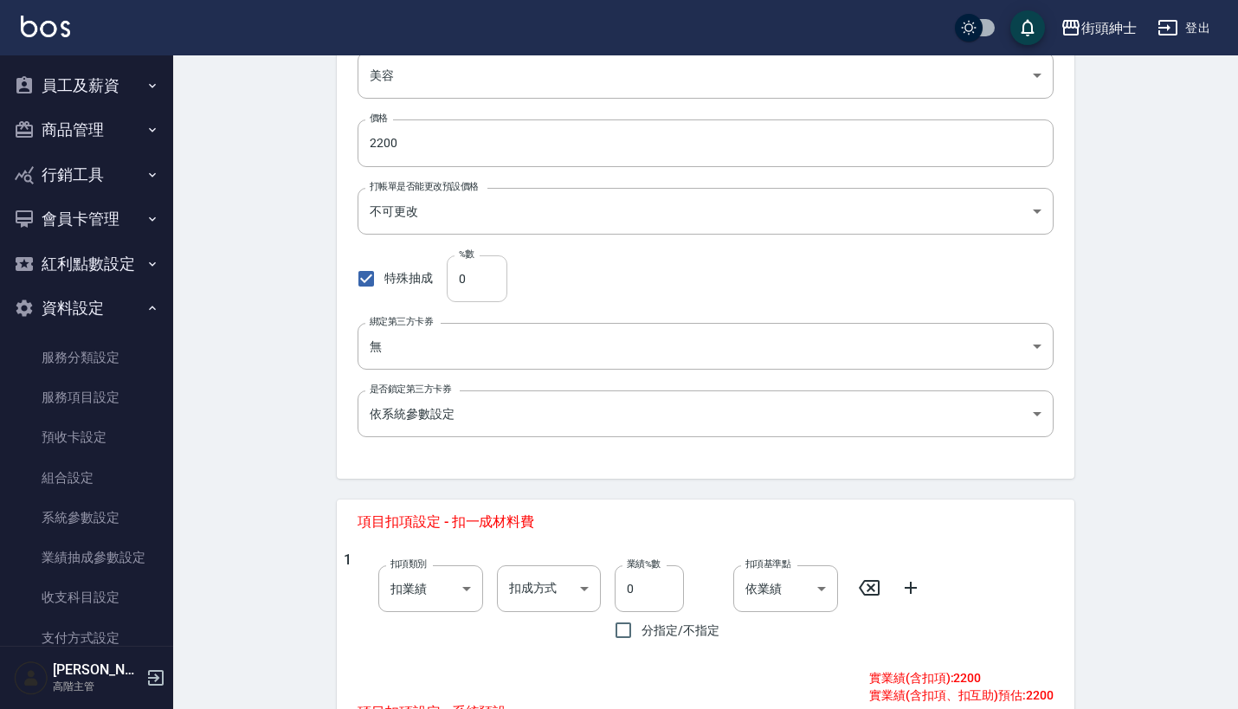
scroll to position [0, 0]
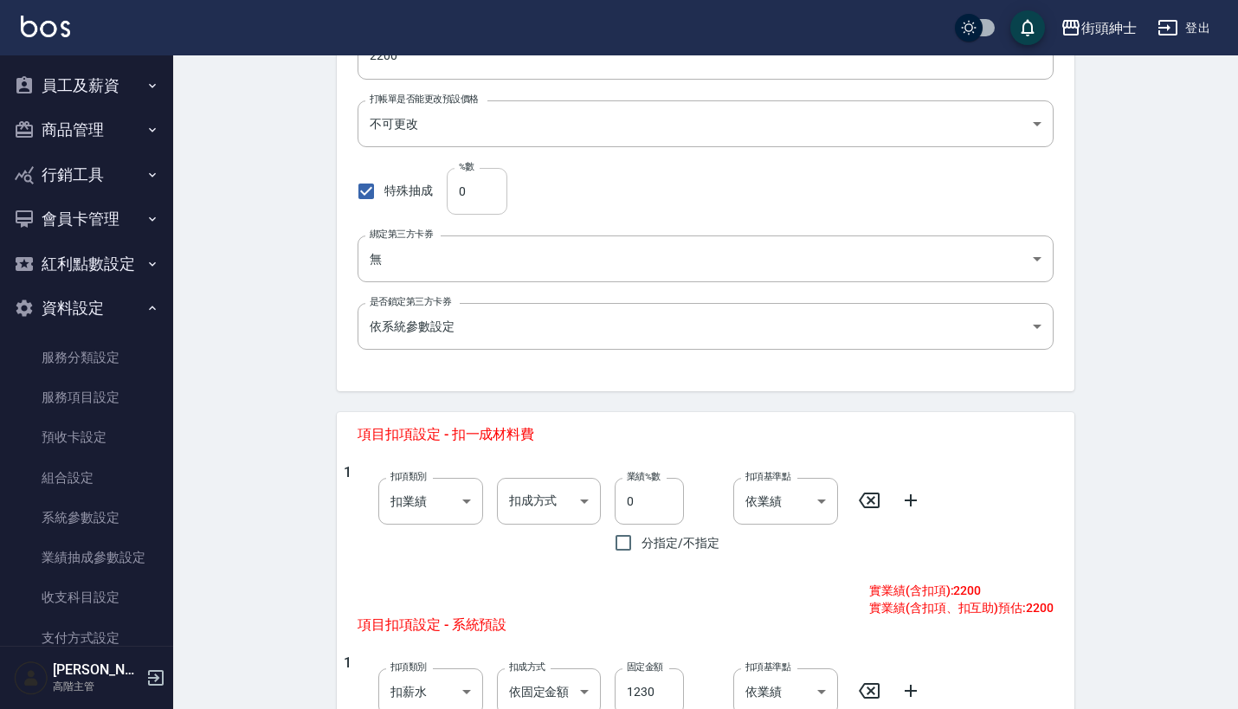
click at [477, 178] on input "0" at bounding box center [477, 191] width 61 height 47
type input "0.441"
click at [624, 195] on div "特殊抽成 %數 0.441 %數" at bounding box center [706, 191] width 696 height 47
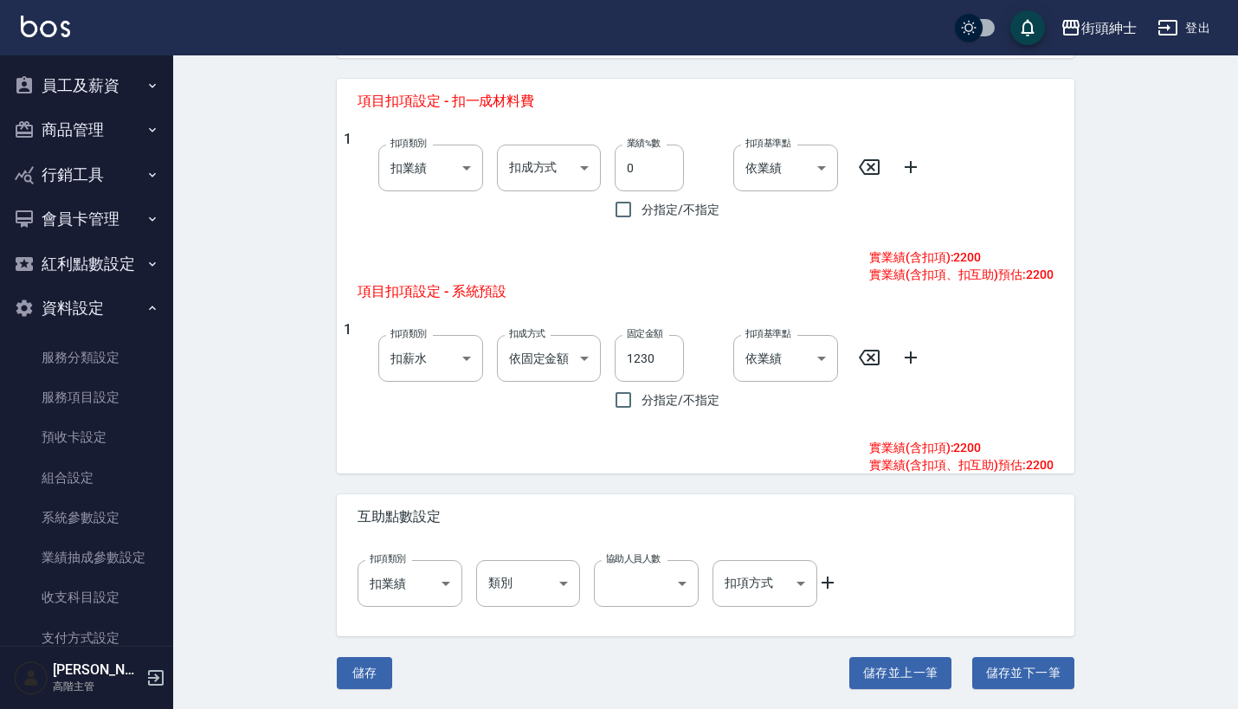
scroll to position [708, 0]
click at [374, 669] on button "儲存" at bounding box center [364, 674] width 55 height 32
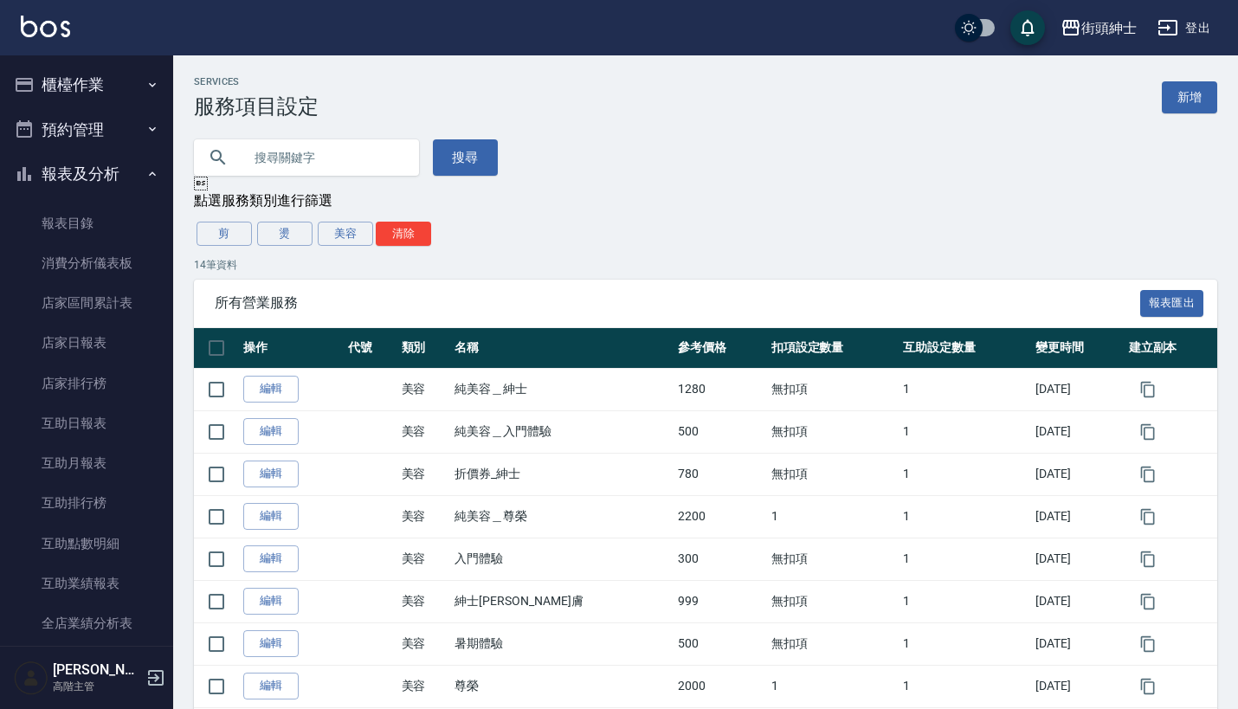
click at [125, 124] on button "預約管理" at bounding box center [86, 129] width 159 height 45
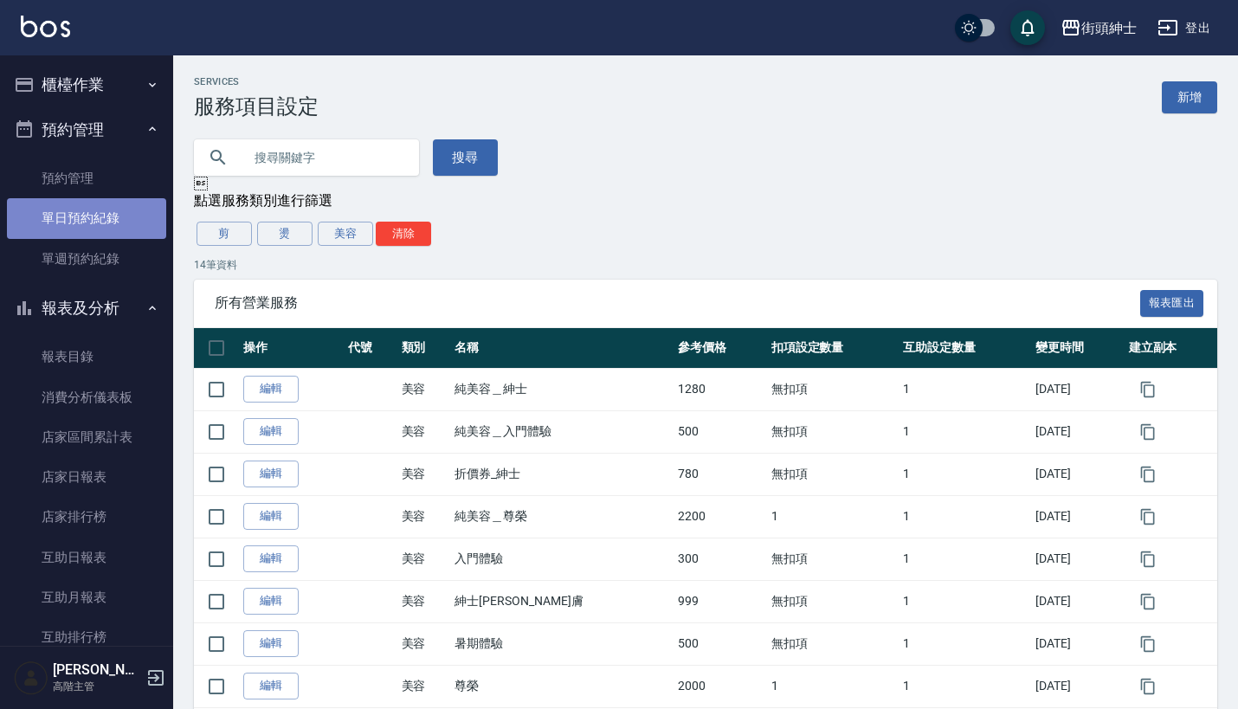
click at [114, 223] on link "單日預約紀錄" at bounding box center [86, 218] width 159 height 40
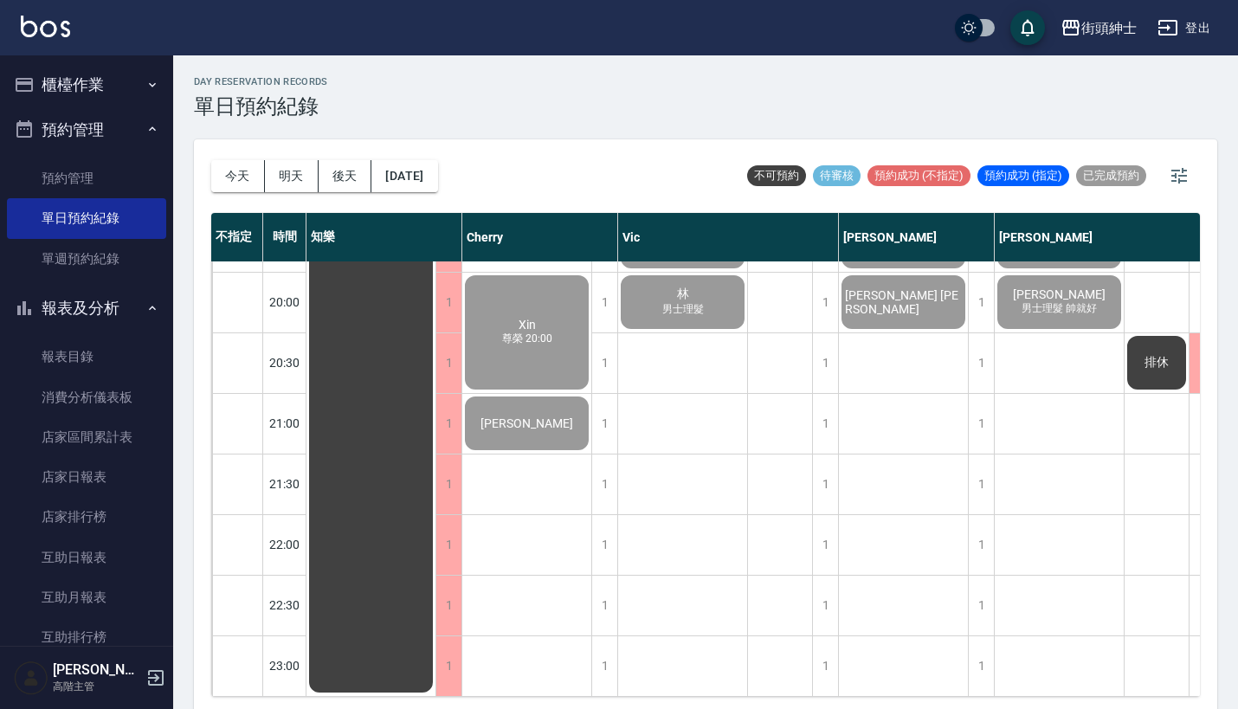
scroll to position [1206, 0]
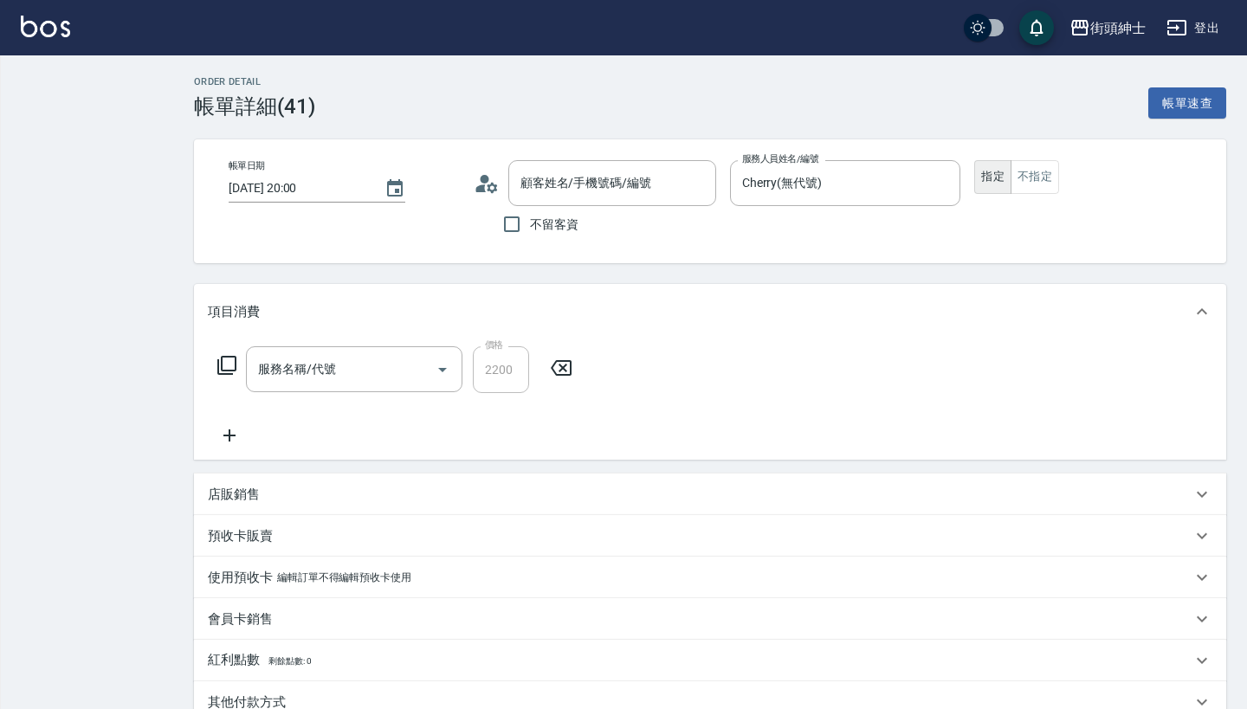
click at [416, 293] on div "項目消費" at bounding box center [710, 311] width 1032 height 55
type input "Xin/0909769129/null"
type input "純美容＿尊榮"
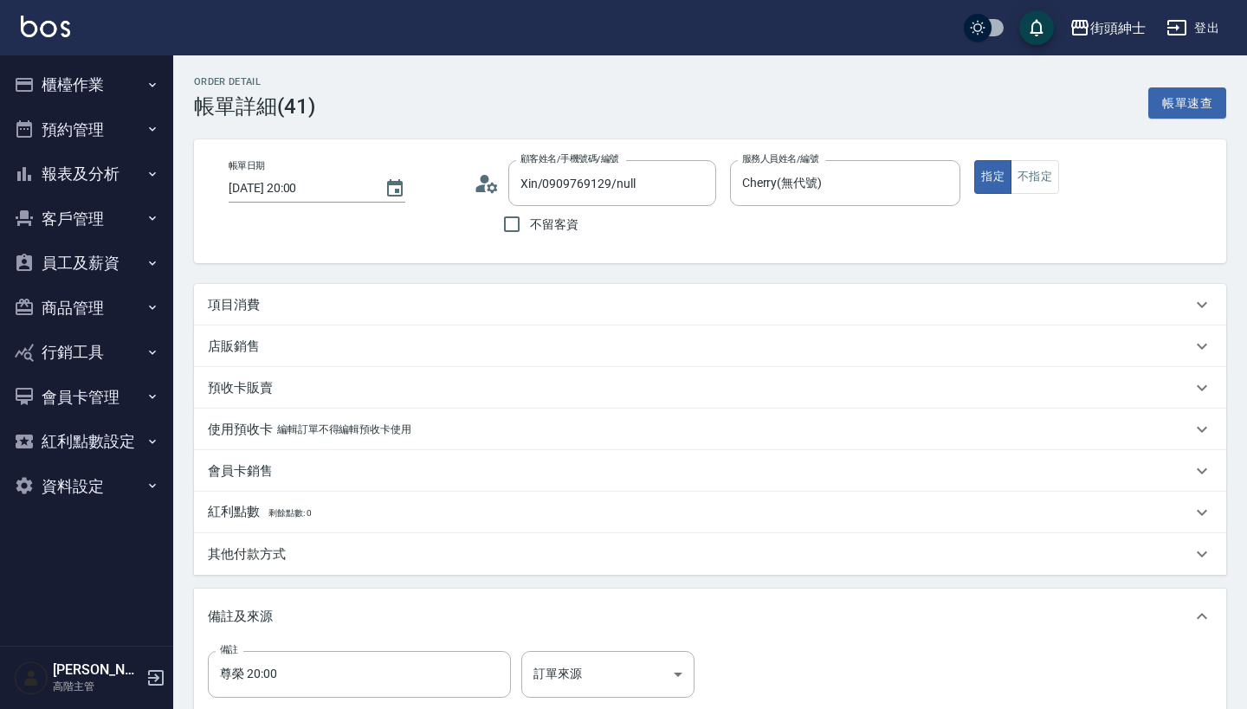
click at [423, 316] on div "項目消費" at bounding box center [710, 305] width 1032 height 42
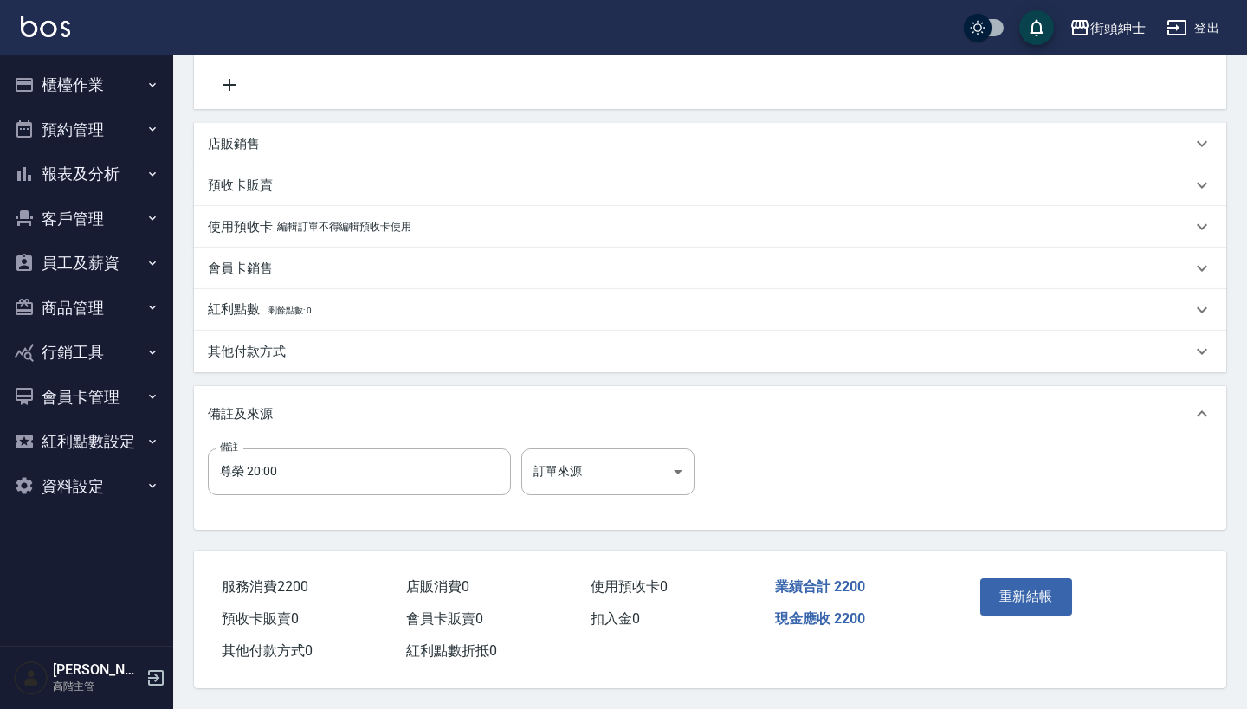
scroll to position [358, 0]
click at [1027, 597] on button "重新結帳" at bounding box center [1026, 596] width 92 height 36
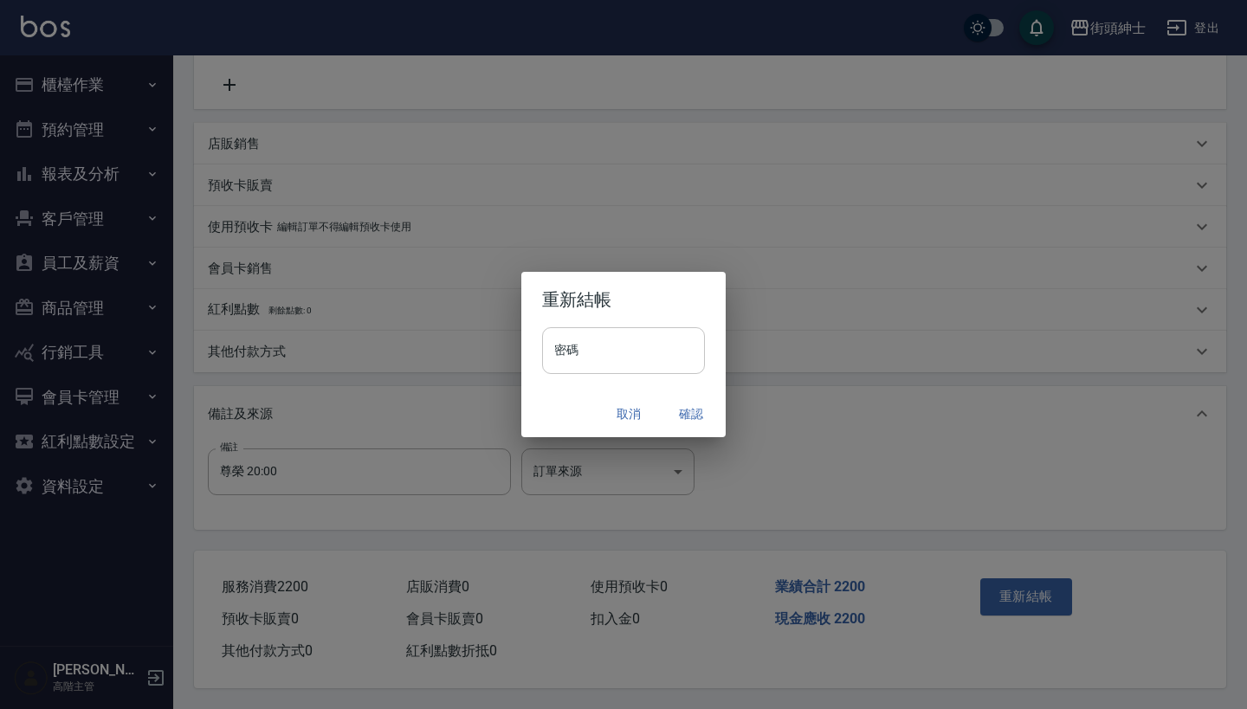
click at [600, 346] on input "密碼" at bounding box center [623, 350] width 163 height 47
type input "********"
click at [693, 415] on button "確認" at bounding box center [690, 414] width 55 height 32
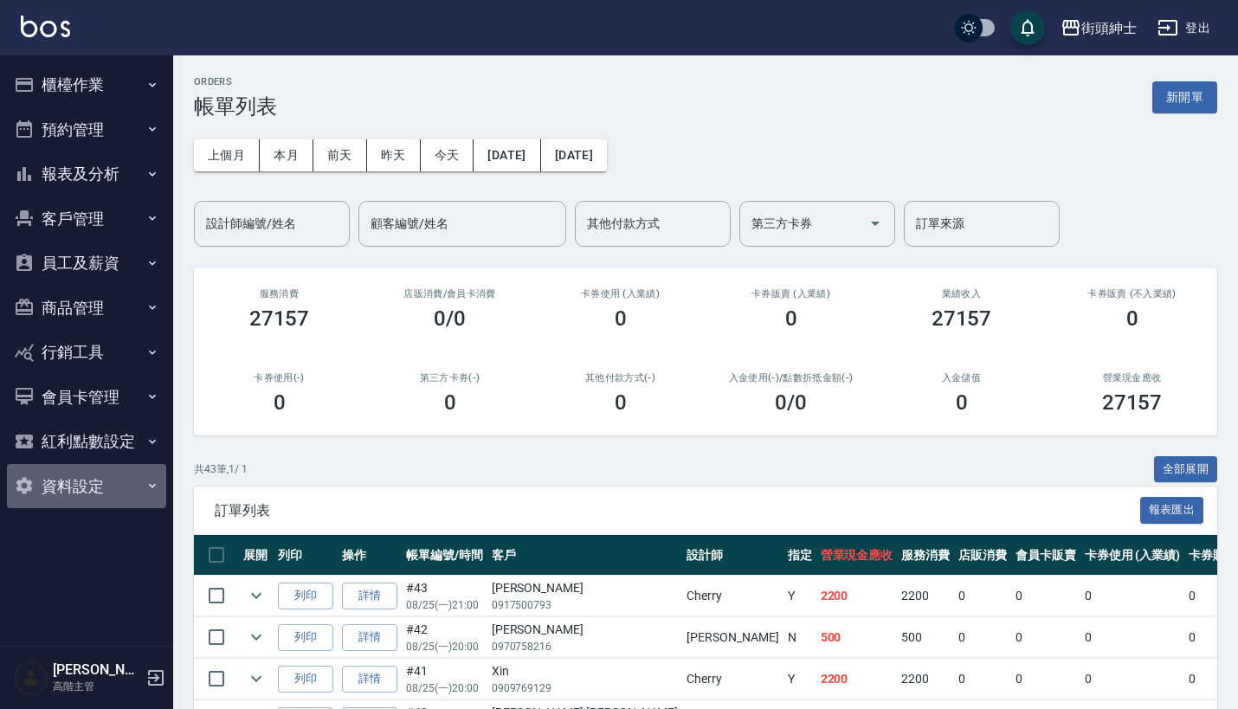
click at [139, 474] on button "資料設定" at bounding box center [86, 486] width 159 height 45
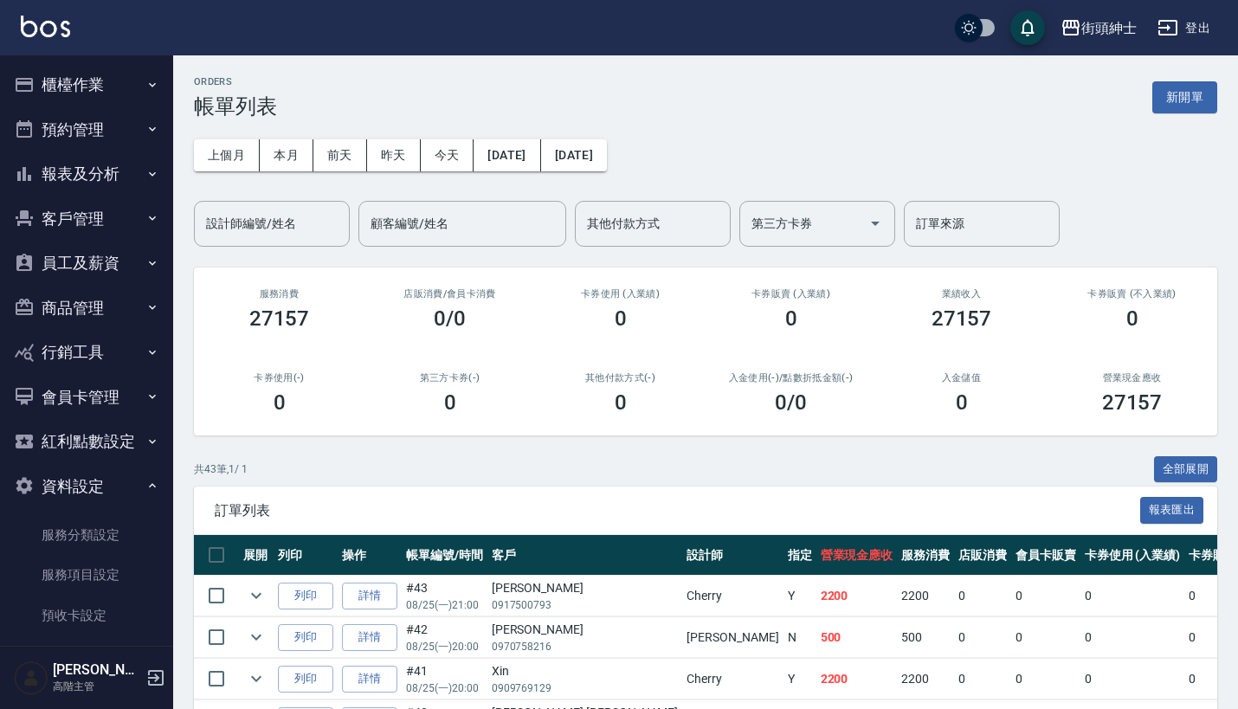
click at [139, 474] on button "資料設定" at bounding box center [86, 486] width 159 height 45
click at [137, 167] on button "報表及分析" at bounding box center [86, 173] width 159 height 45
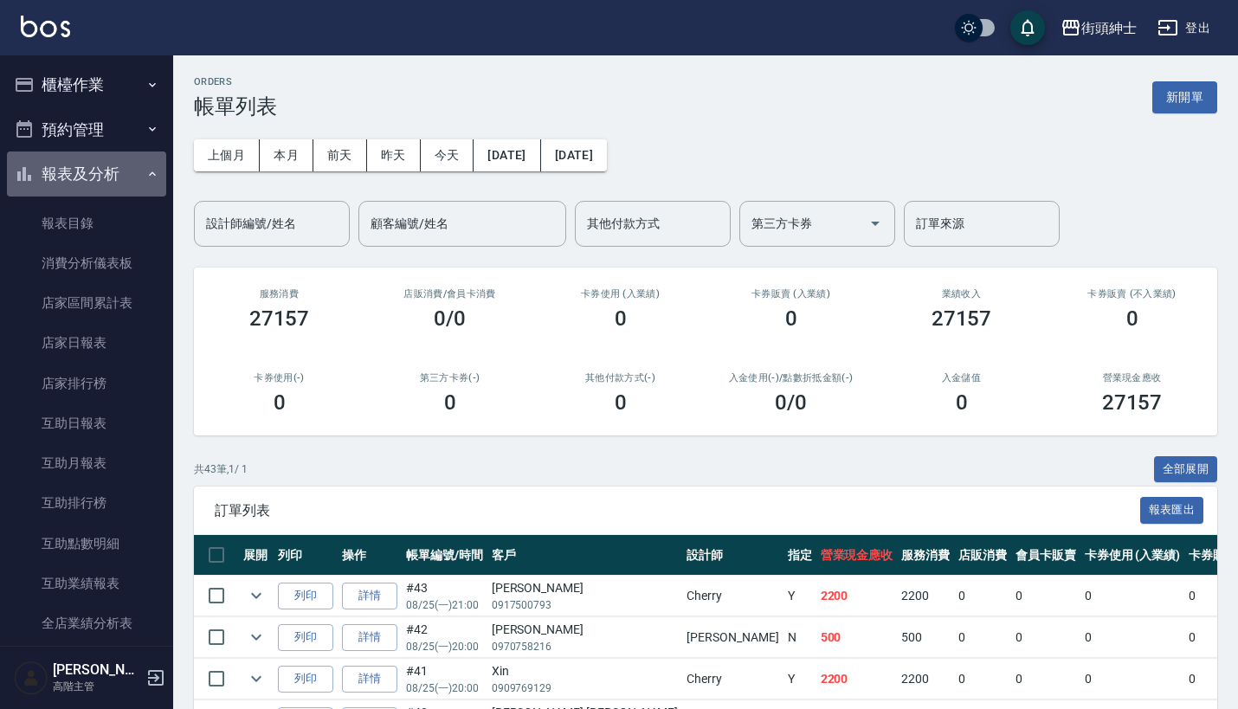
click at [145, 167] on icon "button" at bounding box center [152, 174] width 14 height 14
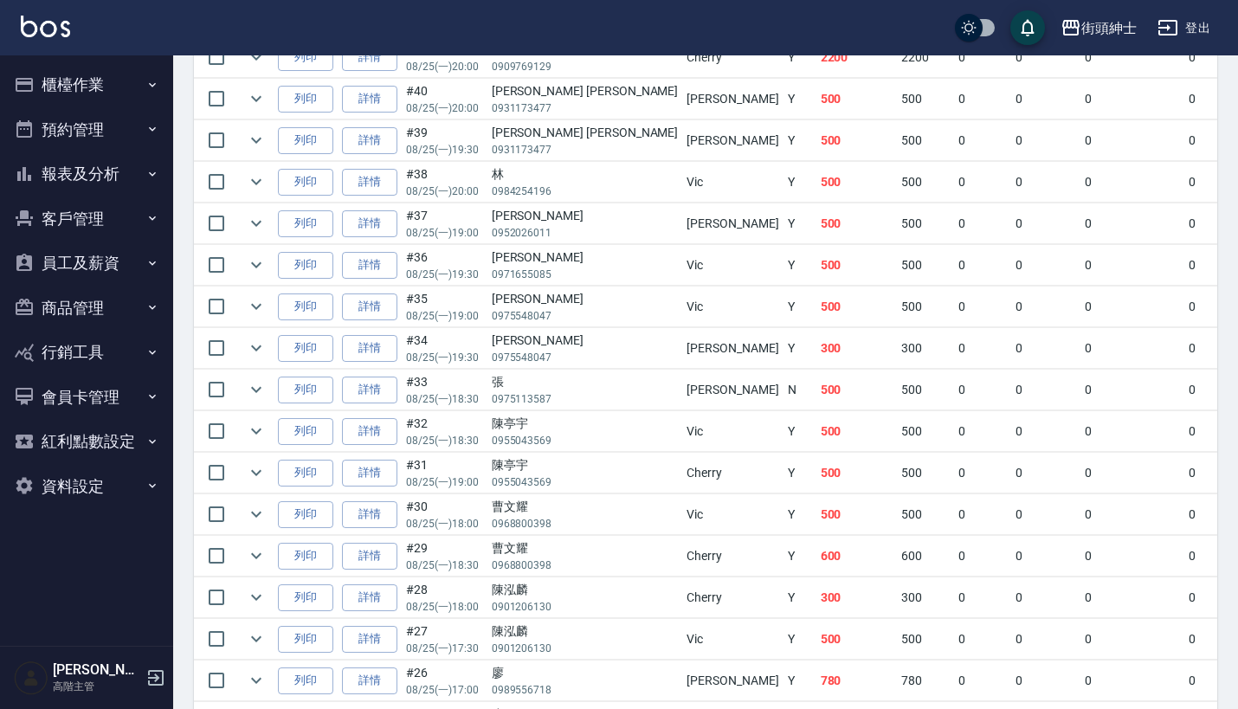
scroll to position [435, 0]
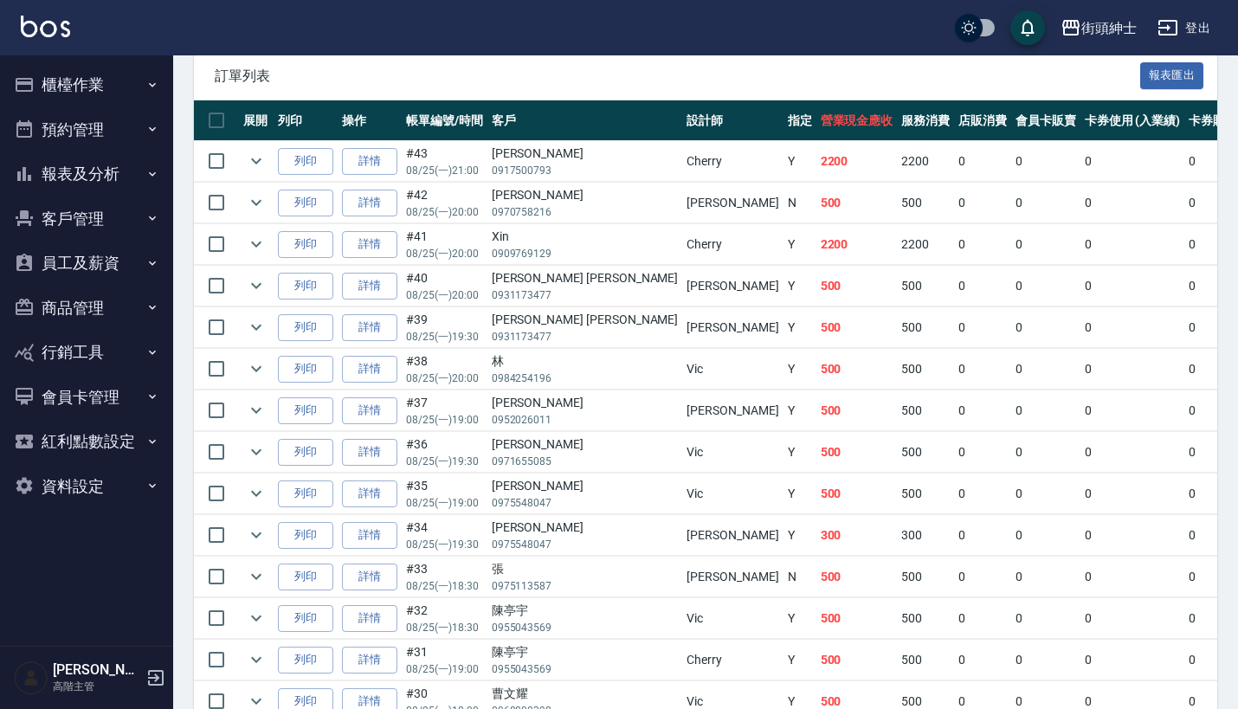
click at [125, 167] on button "報表及分析" at bounding box center [86, 173] width 159 height 45
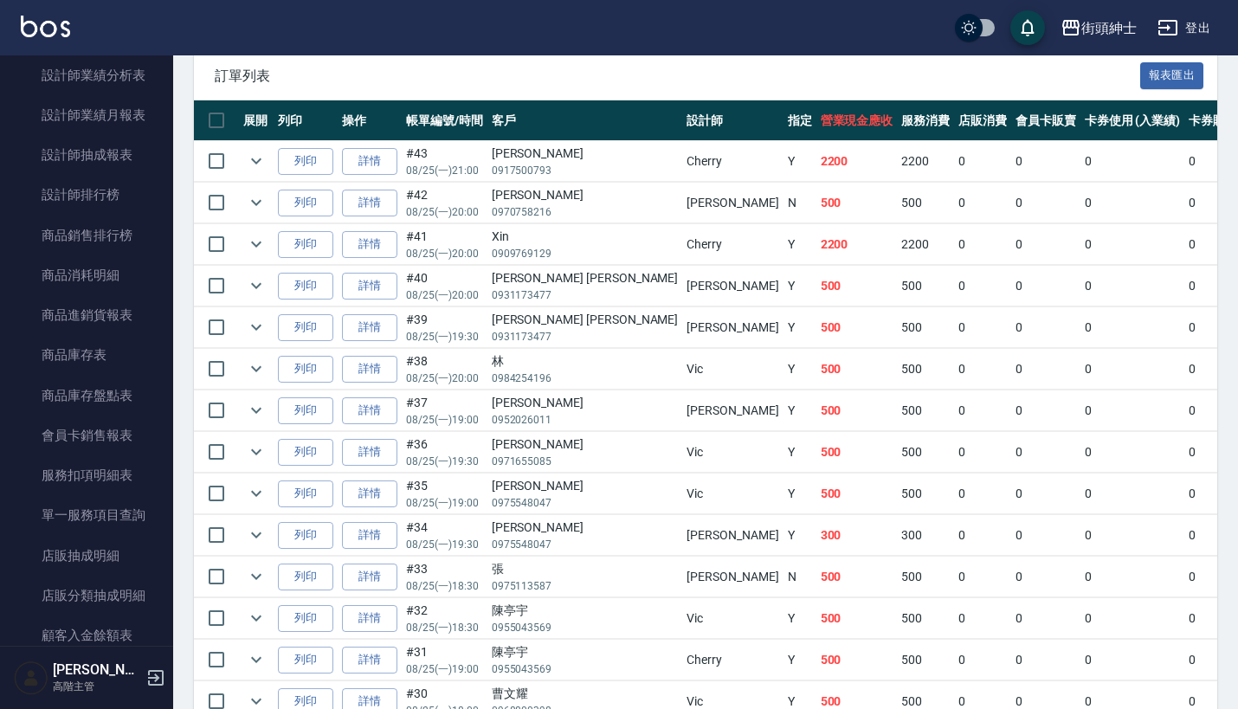
scroll to position [542, 0]
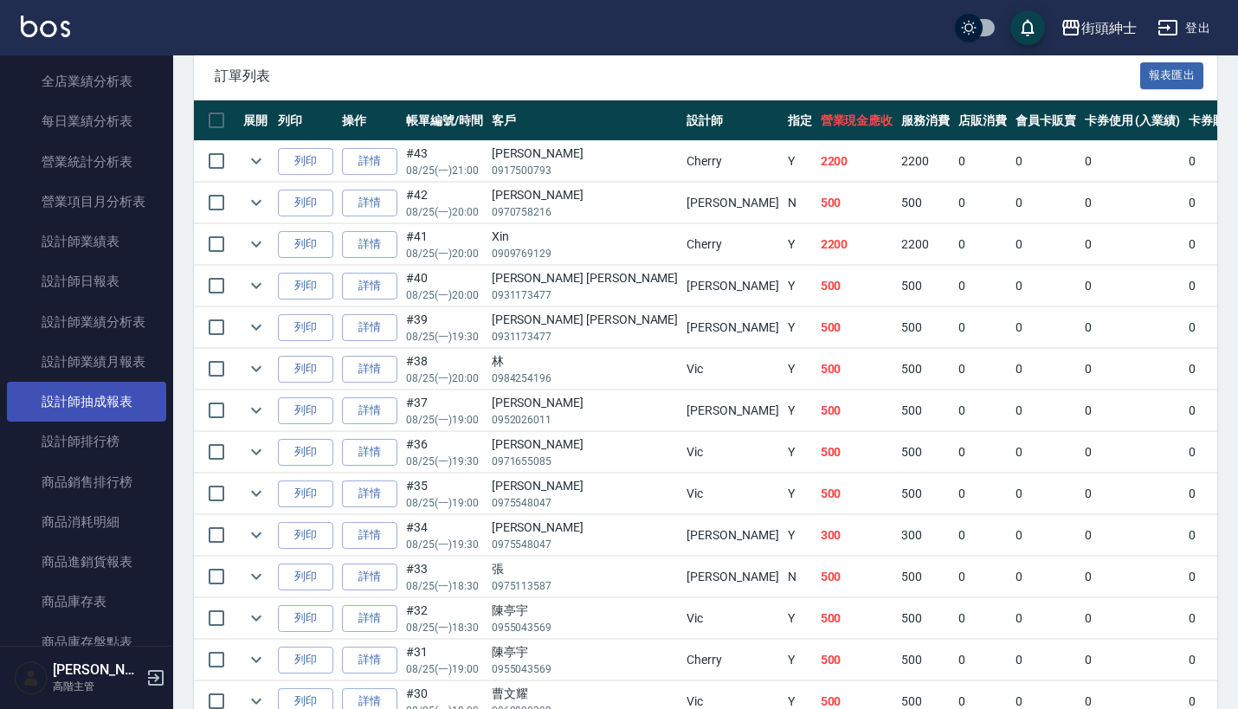
click at [93, 398] on link "設計師抽成報表" at bounding box center [86, 402] width 159 height 40
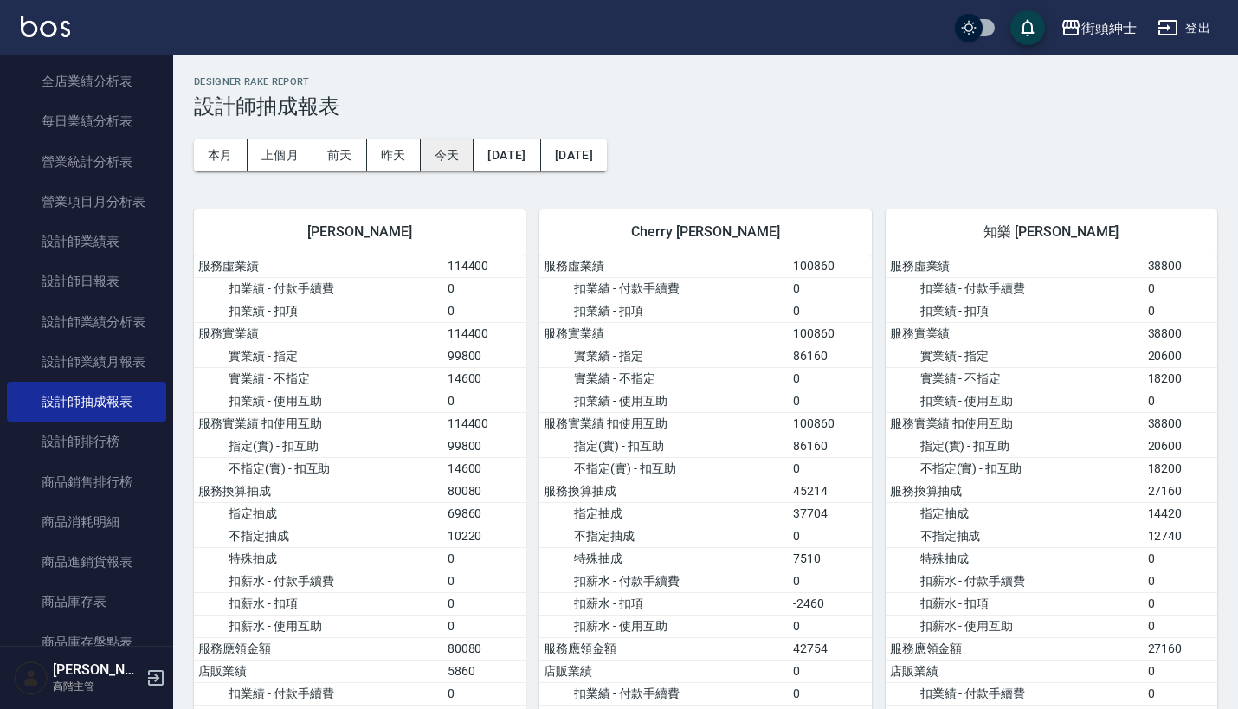
click at [445, 164] on button "今天" at bounding box center [448, 155] width 54 height 32
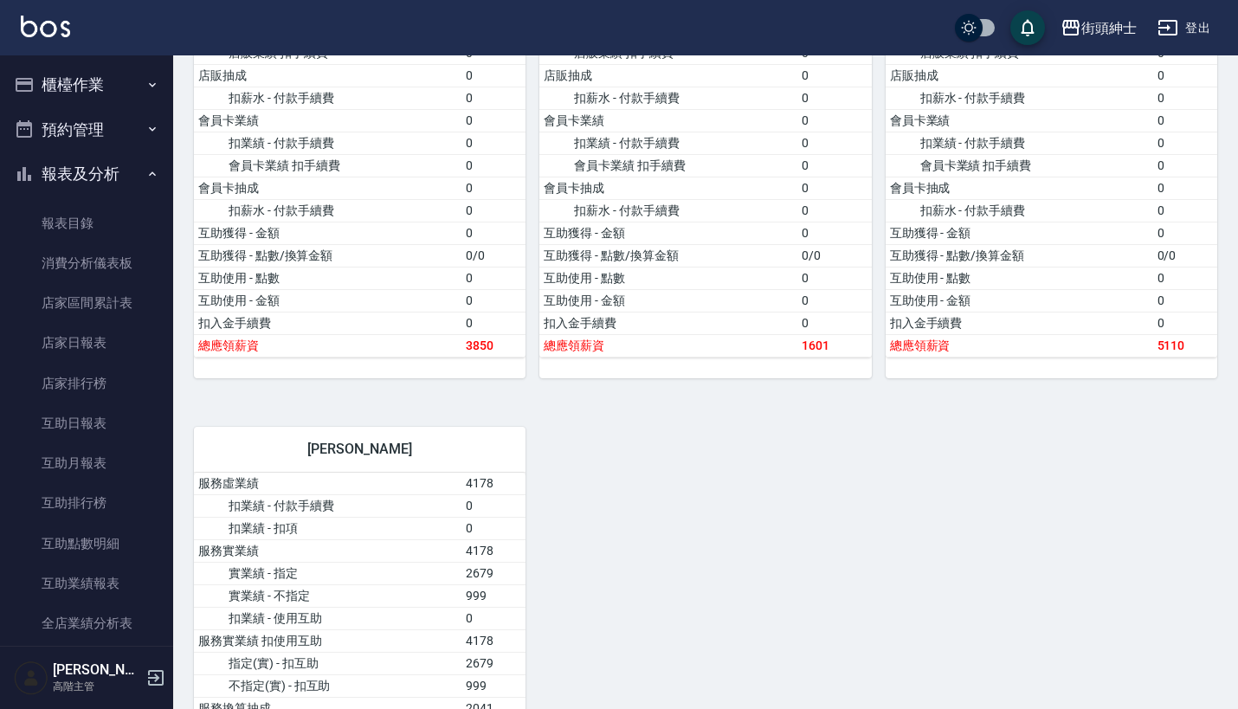
click at [124, 130] on button "預約管理" at bounding box center [86, 129] width 159 height 45
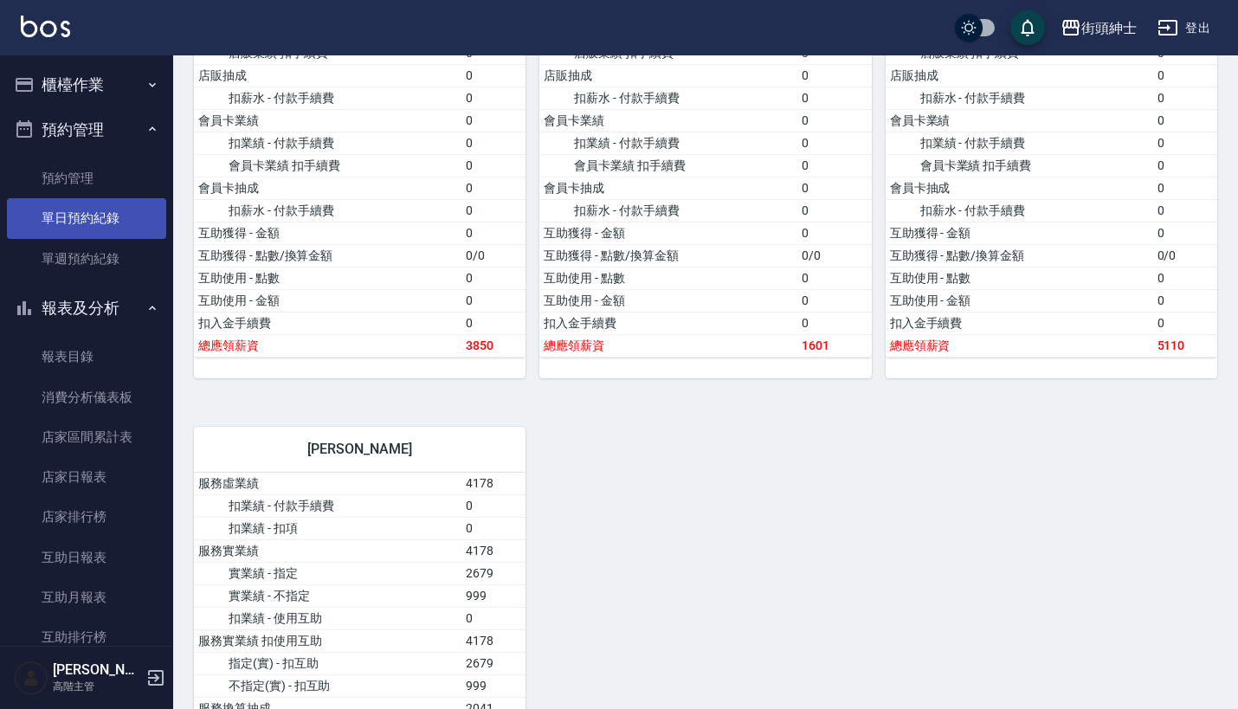
click at [119, 218] on link "單日預約紀錄" at bounding box center [86, 218] width 159 height 40
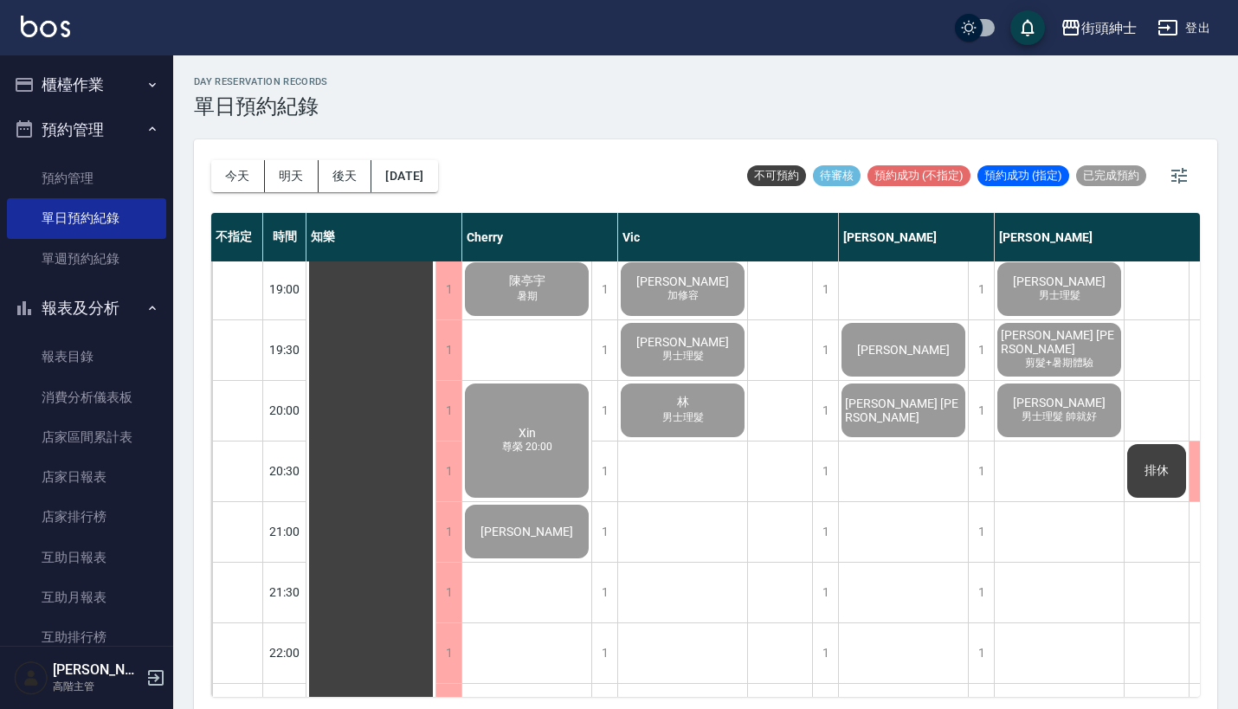
scroll to position [1217, 0]
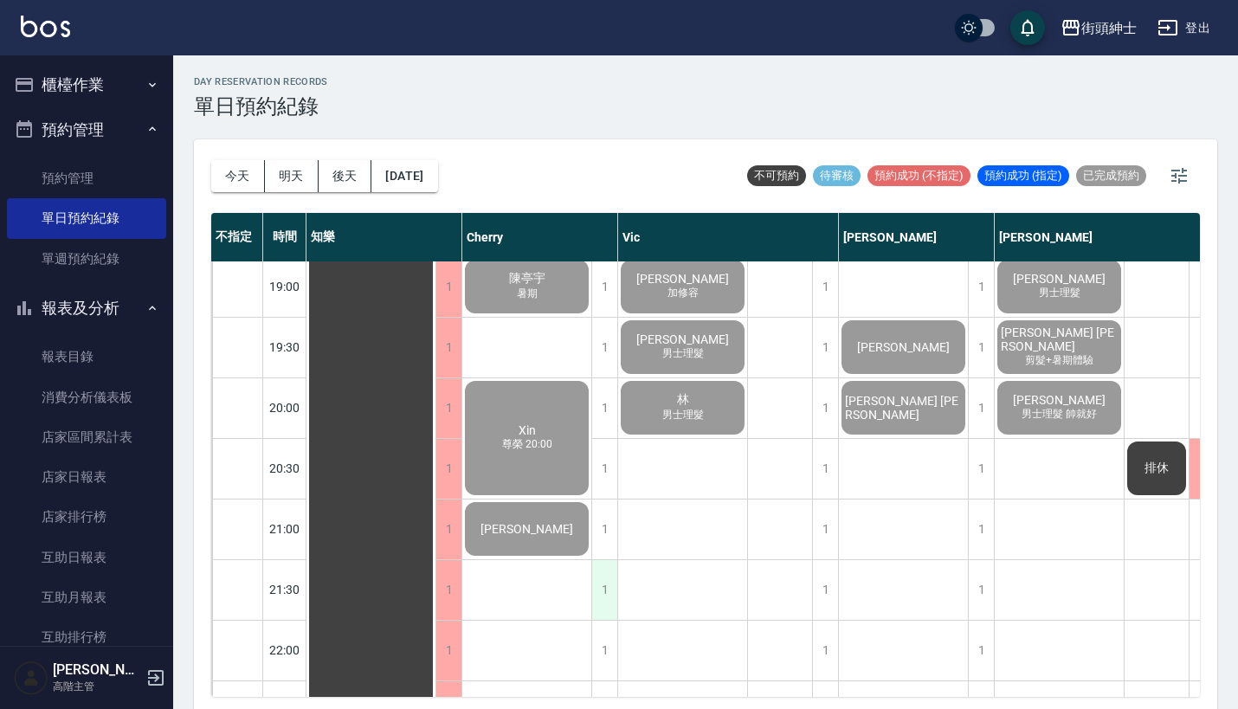
click at [609, 585] on div "1" at bounding box center [604, 590] width 26 height 60
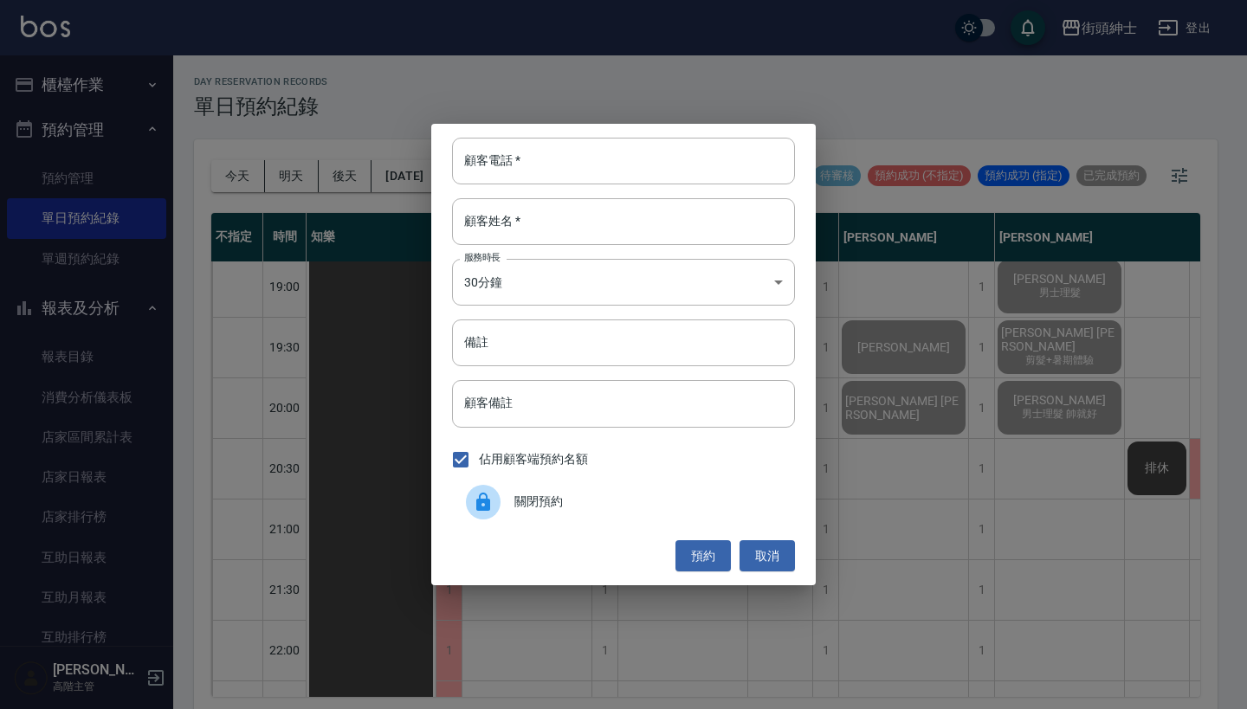
click at [706, 53] on div "顧客電話   * 顧客電話   * 顧客姓名   * 顧客姓名   * 服務時長 30分鐘 1 服務時長 備註 備註 顧客備註 顧客備註 佔用顧客端預約名額 …" at bounding box center [623, 354] width 1247 height 709
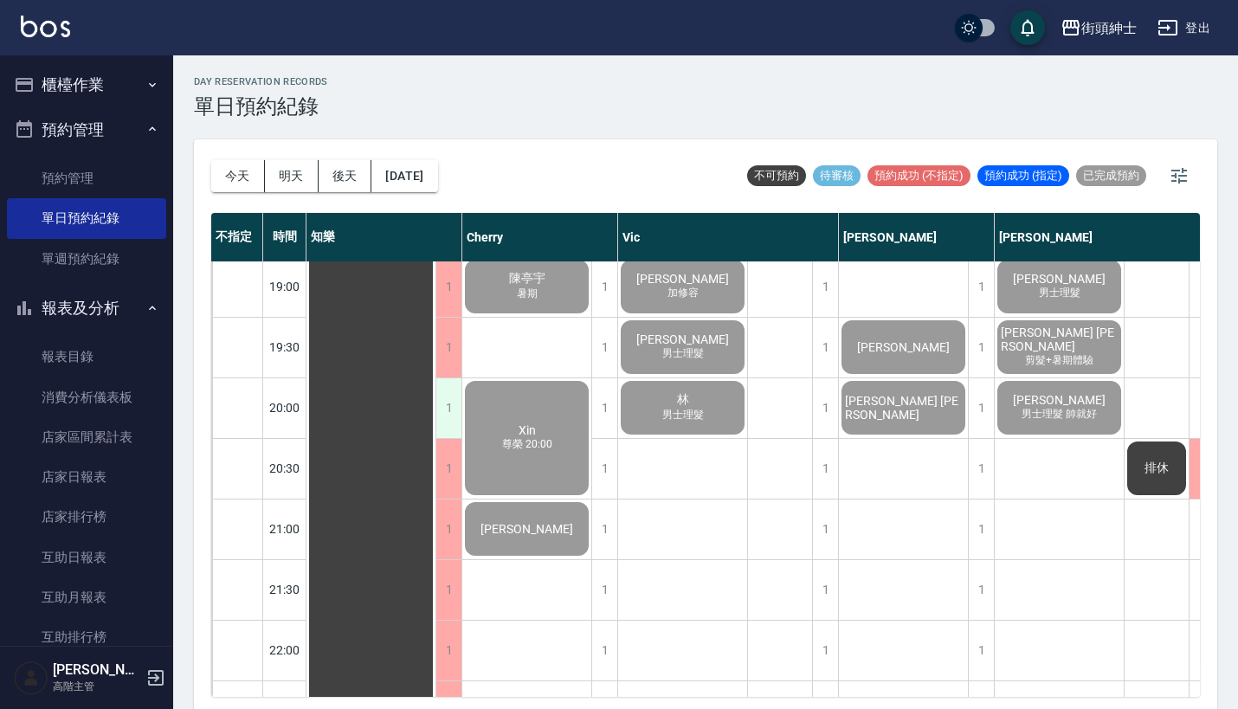
scroll to position [0, 0]
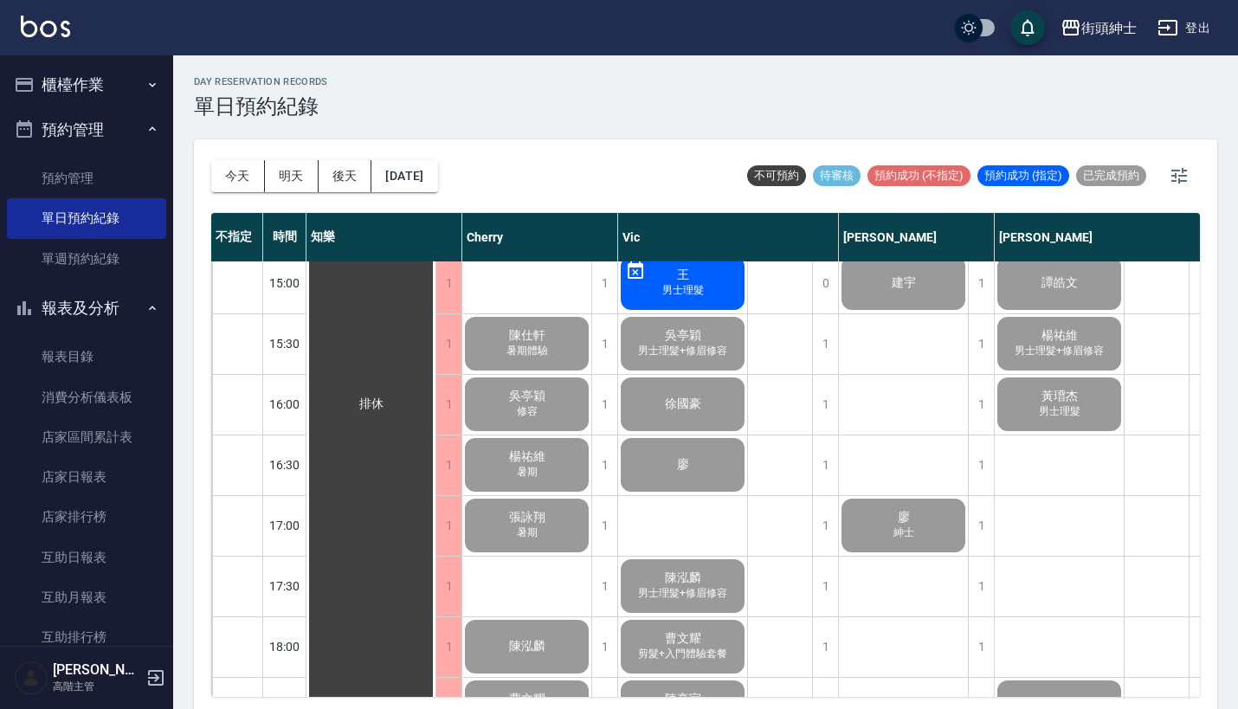
click at [116, 87] on button "櫃檯作業" at bounding box center [86, 84] width 159 height 45
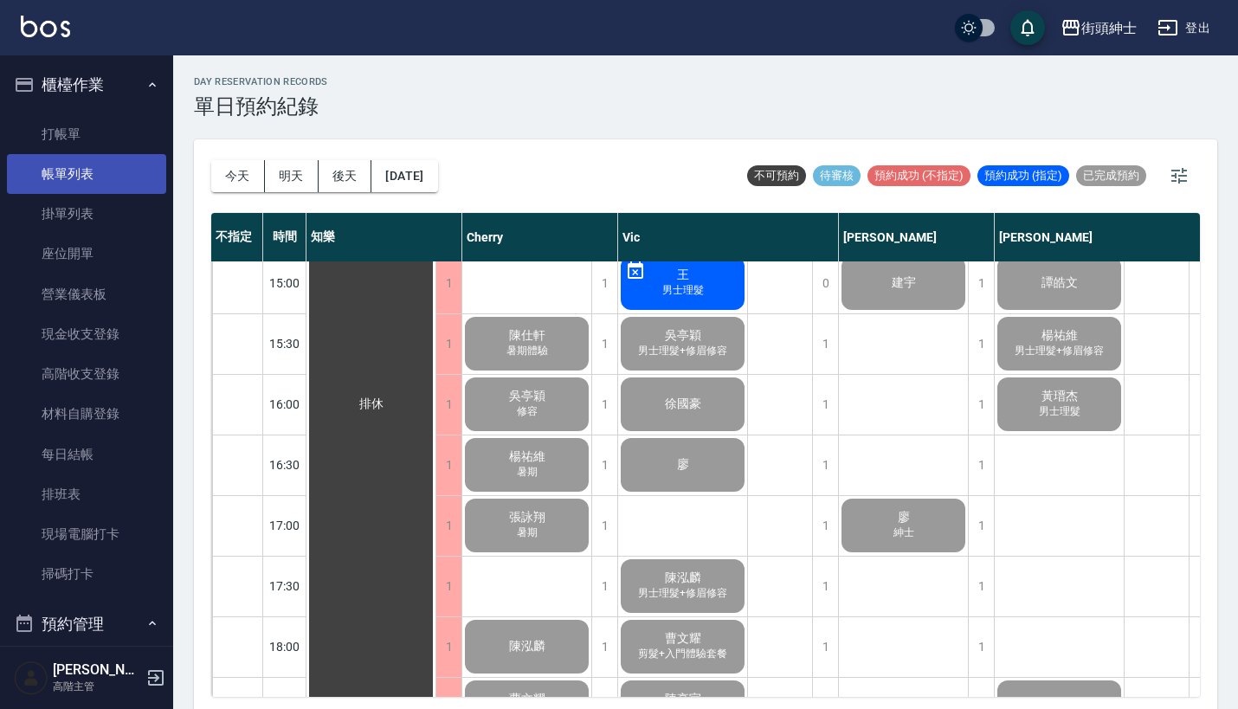
click at [111, 170] on link "帳單列表" at bounding box center [86, 174] width 159 height 40
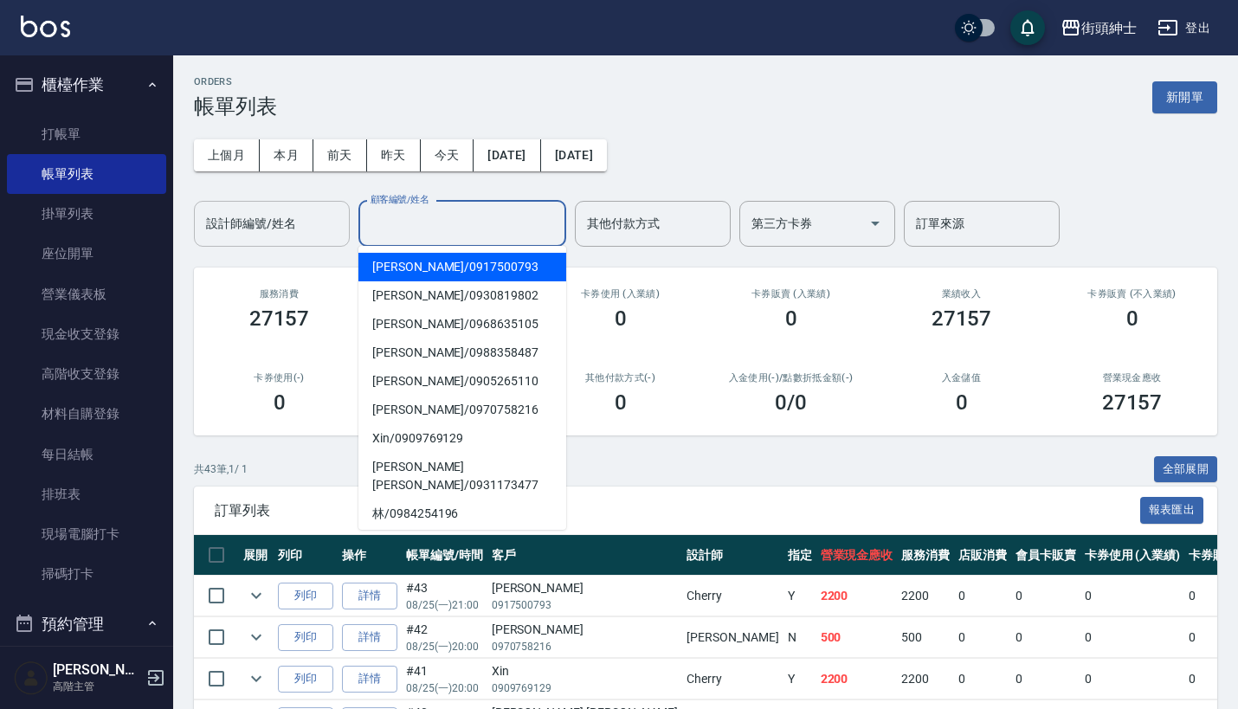
drag, startPoint x: 409, startPoint y: 214, endPoint x: 278, endPoint y: 227, distance: 131.4
click at [409, 215] on div "顧客編號/姓名 顧客編號/姓名" at bounding box center [462, 224] width 208 height 46
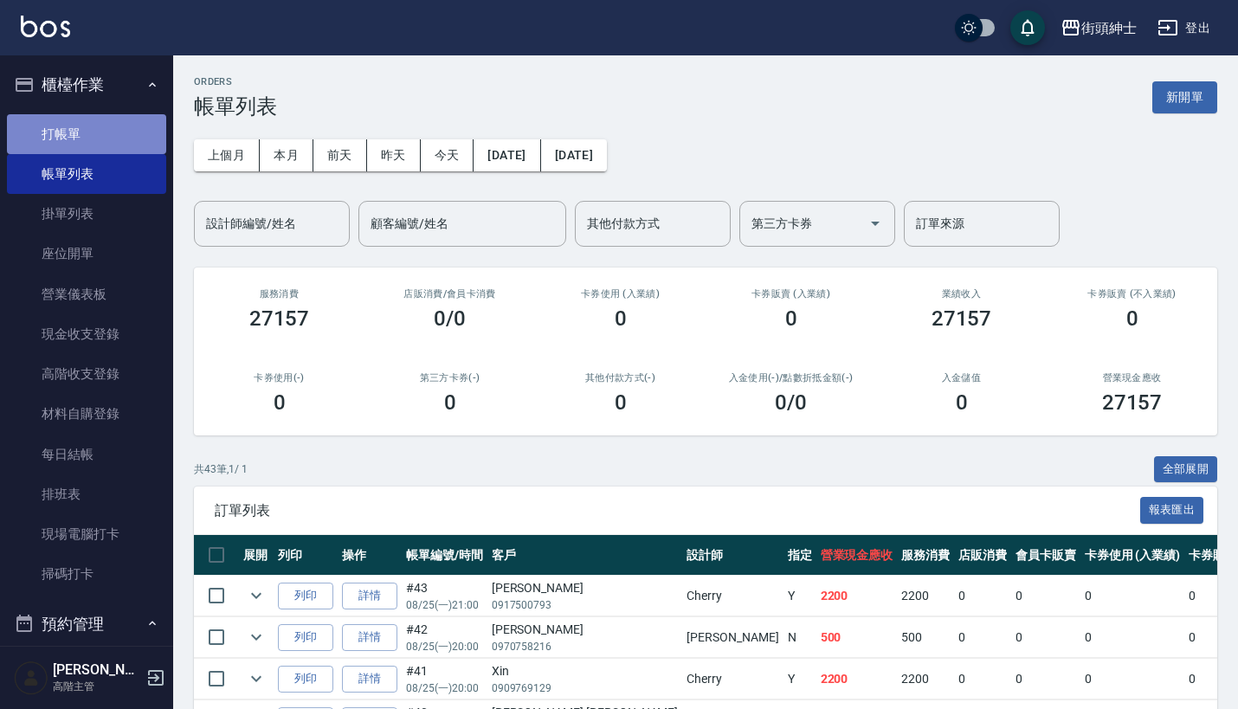
click at [105, 135] on link "打帳單" at bounding box center [86, 134] width 159 height 40
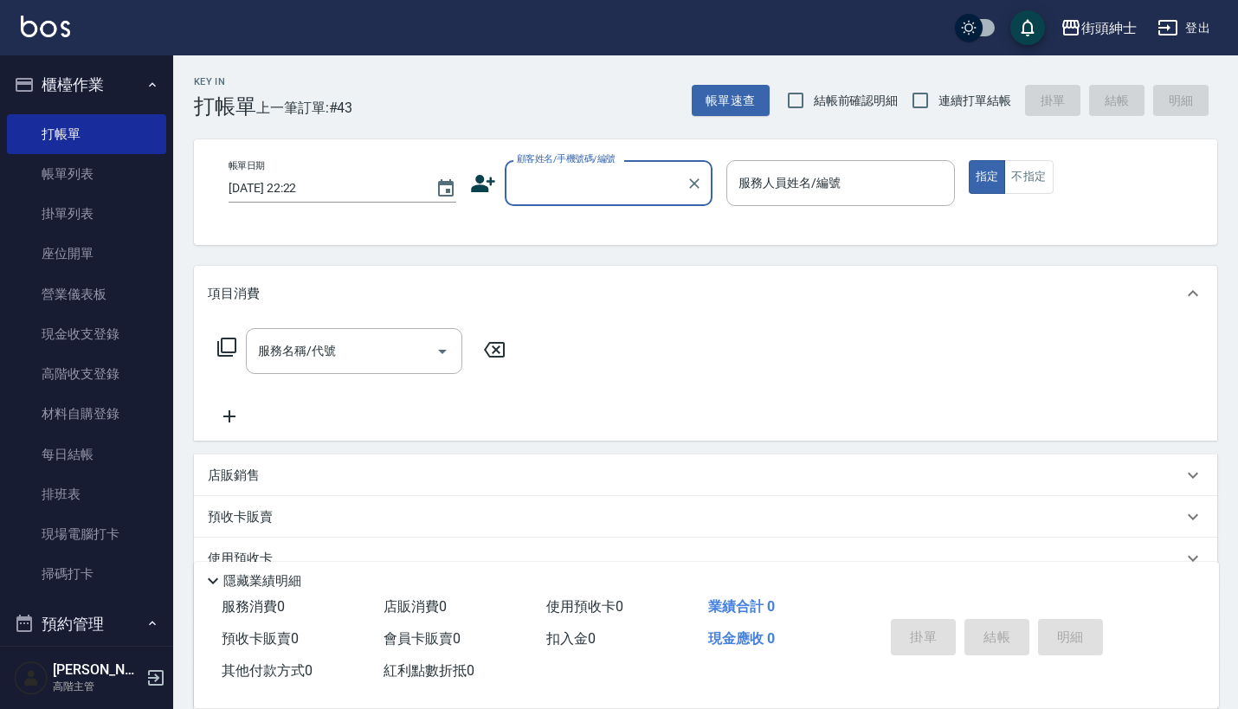
click at [539, 184] on input "顧客姓名/手機號碼/編號" at bounding box center [595, 183] width 166 height 30
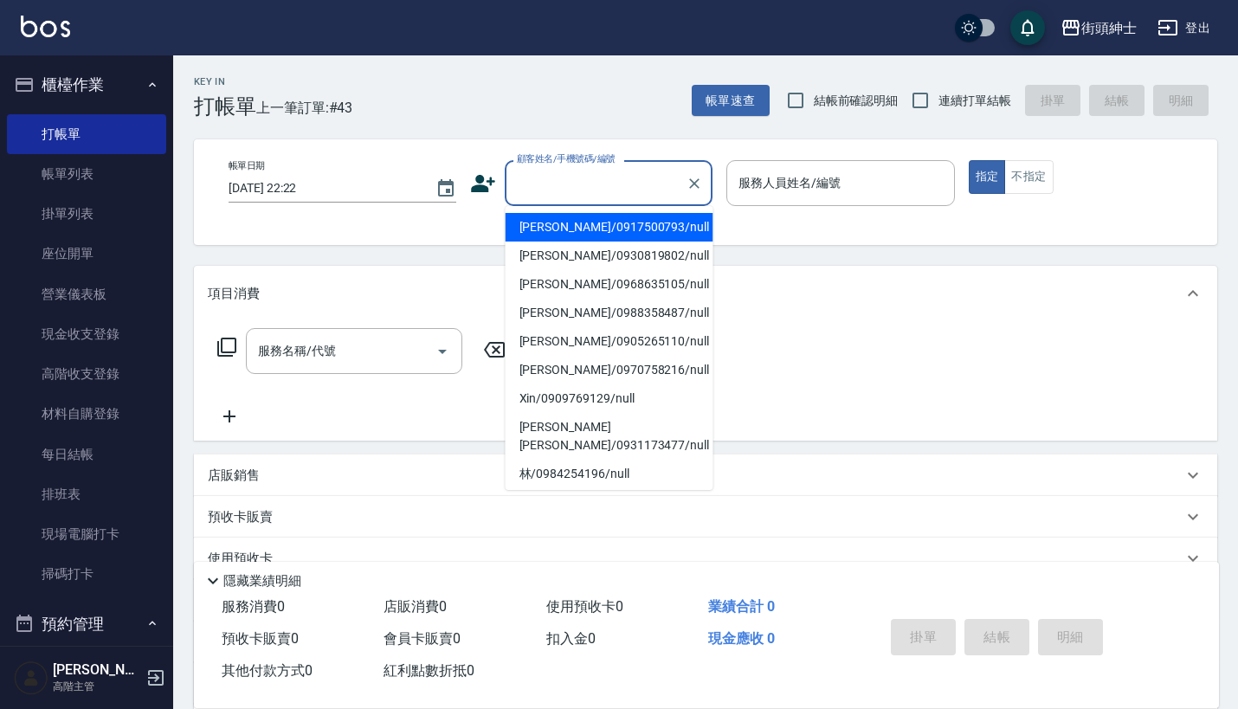
click at [583, 227] on li "[PERSON_NAME]/0917500793/null" at bounding box center [610, 227] width 208 height 29
type input "[PERSON_NAME]/0917500793/null"
click at [638, 180] on input "[PERSON_NAME]/0917500793/null" at bounding box center [595, 183] width 166 height 30
click at [696, 184] on icon "Clear" at bounding box center [694, 183] width 10 height 10
click at [615, 184] on input "顧客姓名/手機號碼/編號" at bounding box center [595, 183] width 166 height 30
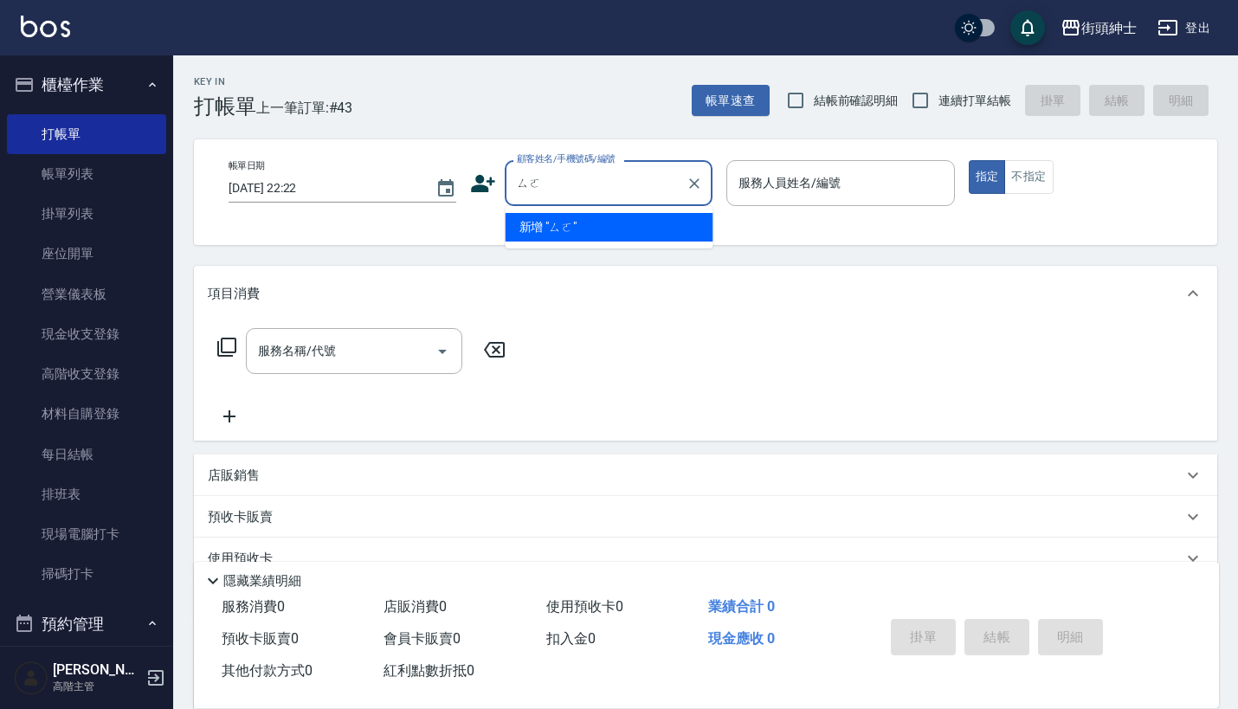
type input "ㄙ"
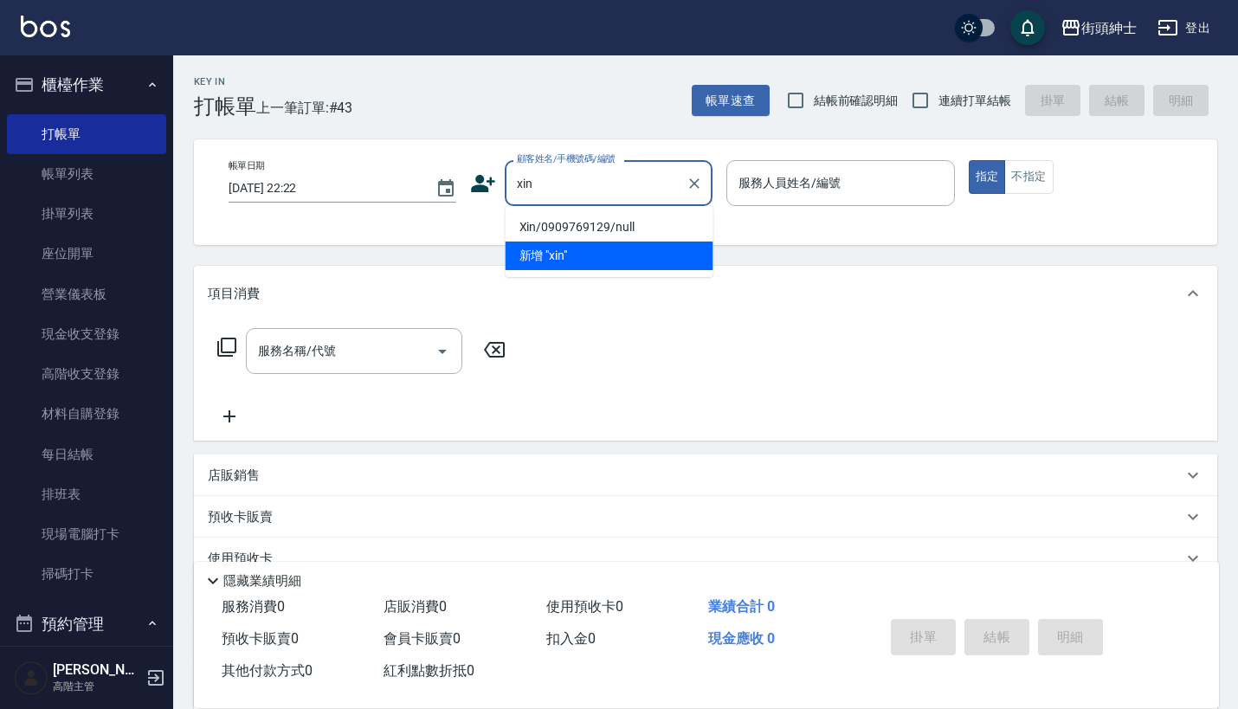
click at [615, 224] on li "Xin/0909769129/null" at bounding box center [610, 227] width 208 height 29
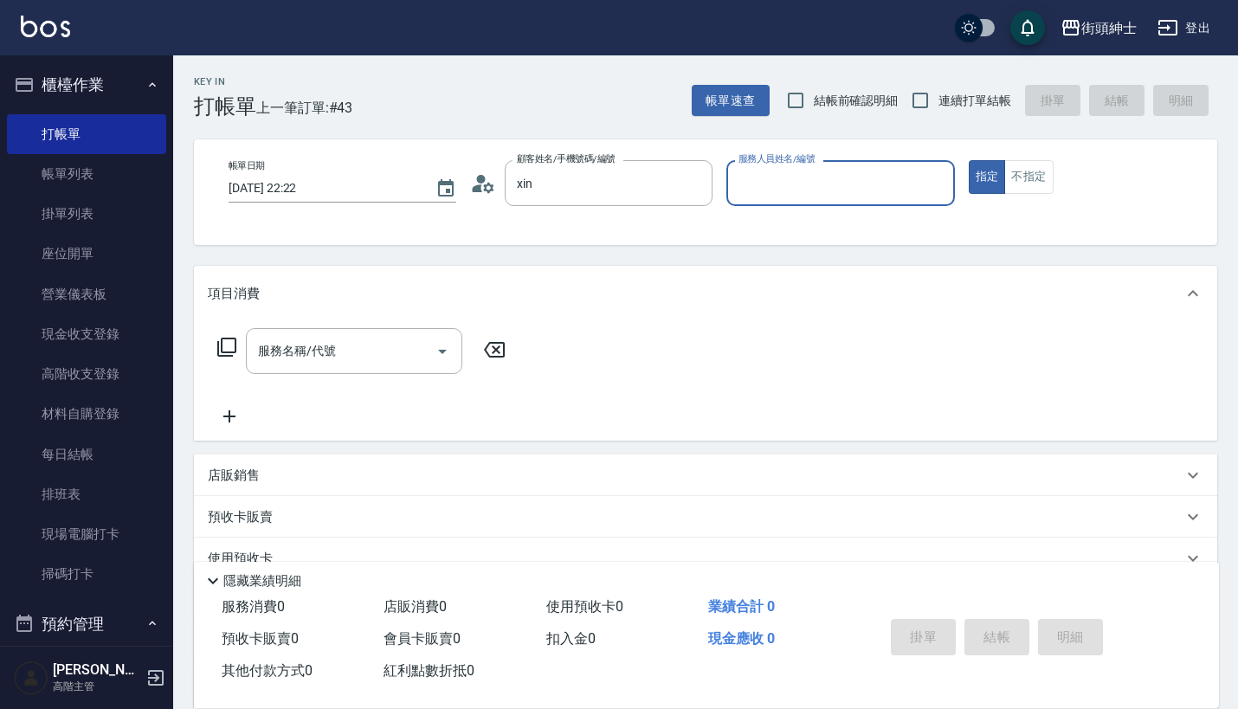
type input "Xin/0909769129/null"
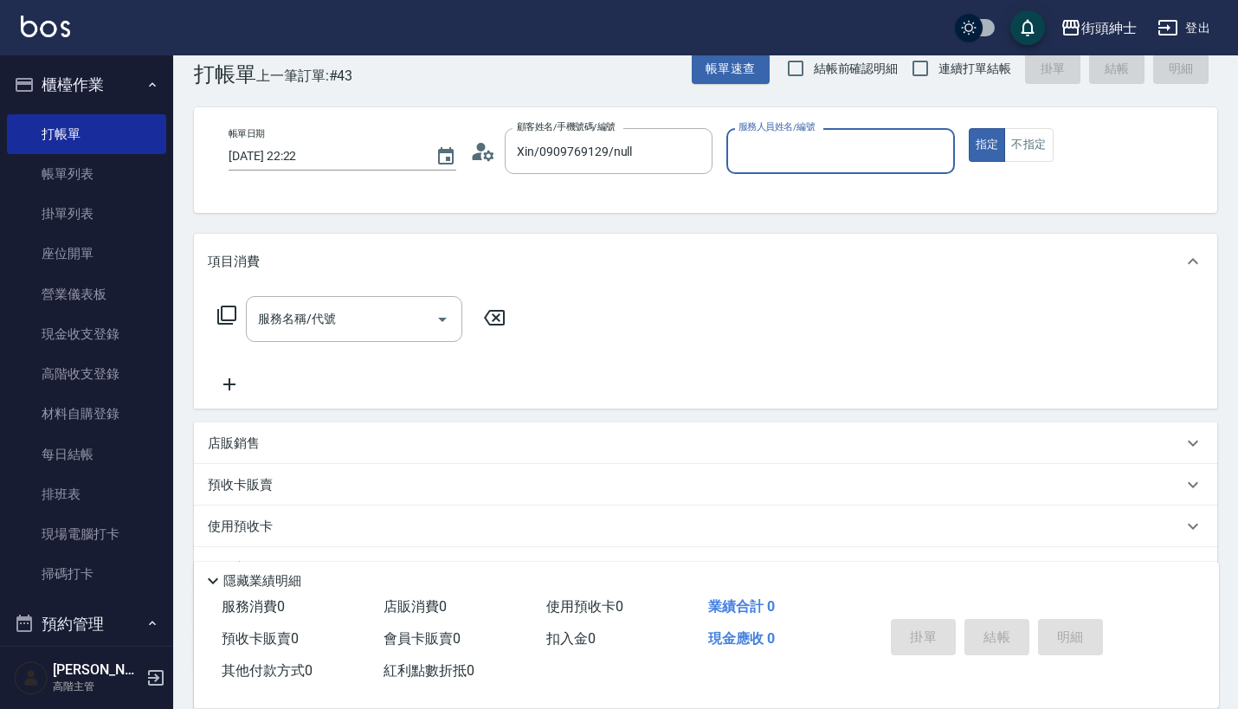
scroll to position [38, 0]
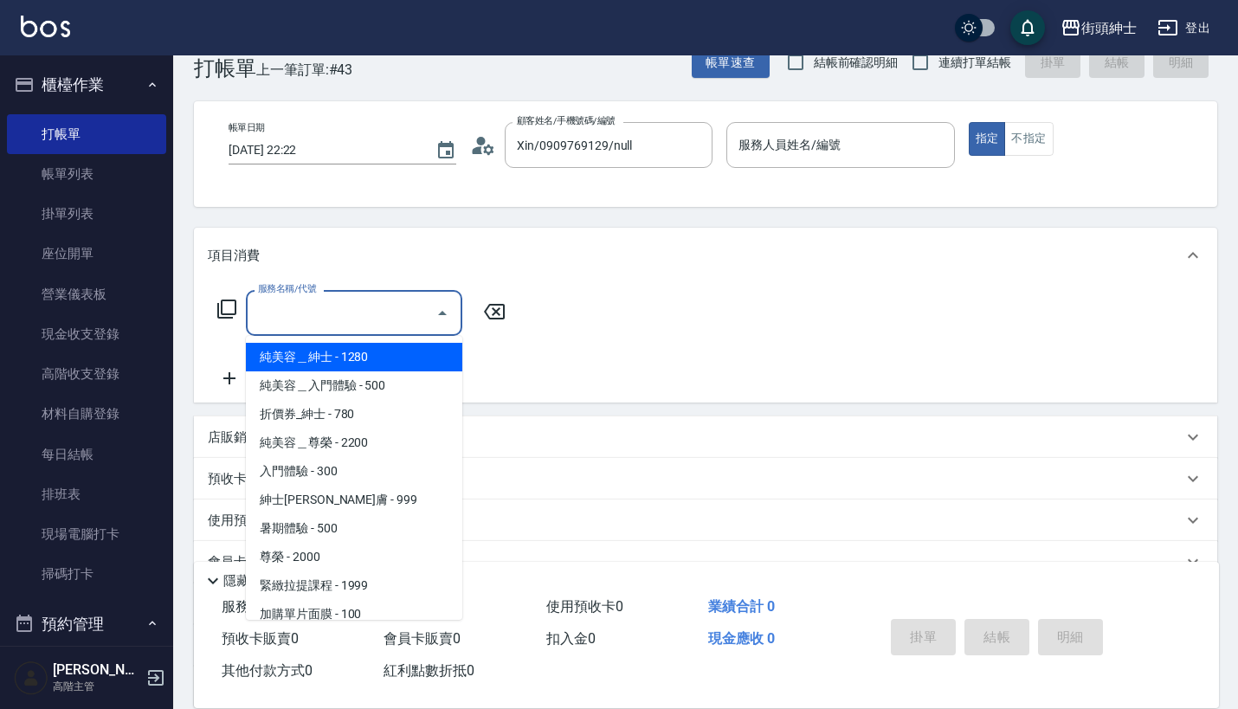
click at [413, 311] on input "服務名稱/代號" at bounding box center [341, 313] width 175 height 30
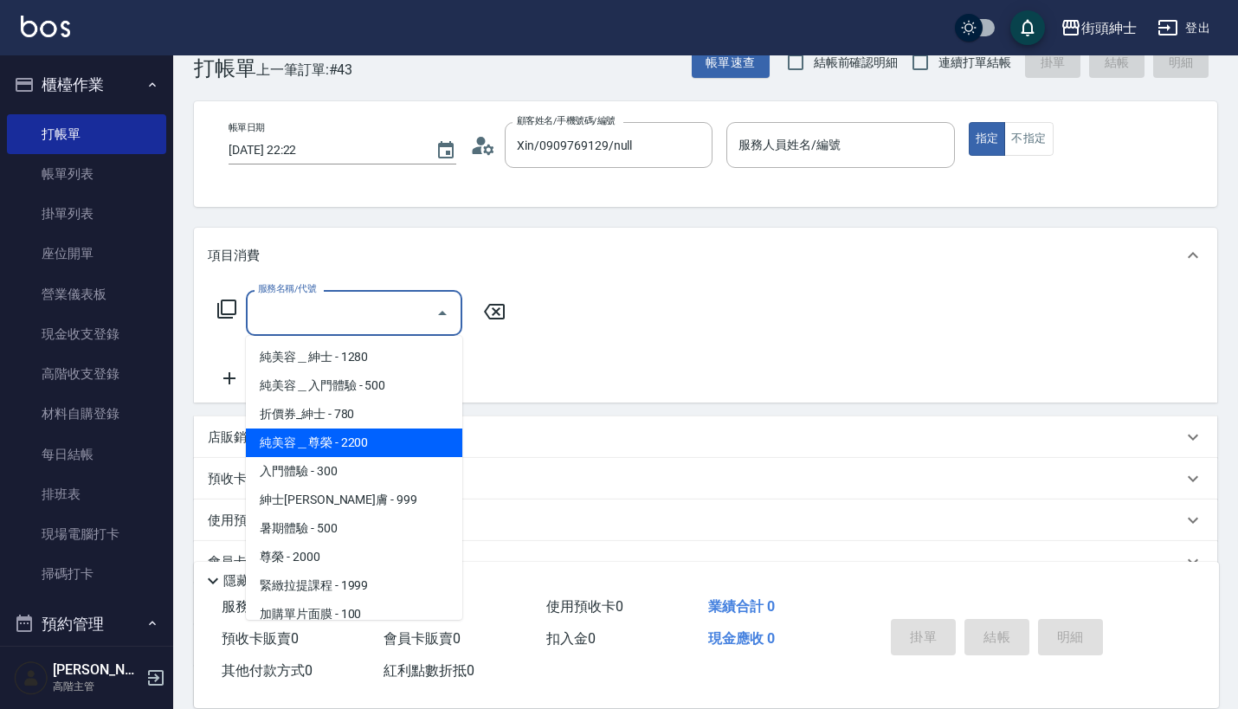
click at [371, 451] on span "純美容＿尊榮 - 2200" at bounding box center [354, 442] width 216 height 29
type input "純美容＿尊榮"
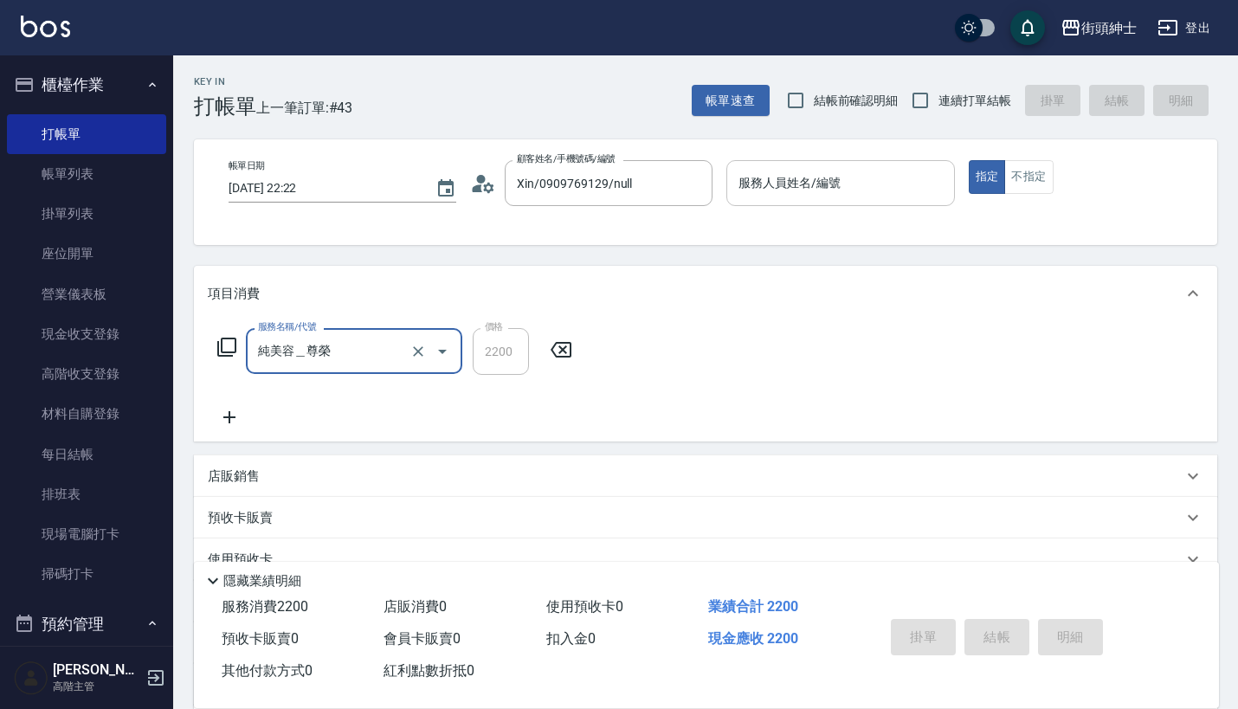
click at [770, 166] on div "服務人員姓名/編號" at bounding box center [840, 183] width 228 height 46
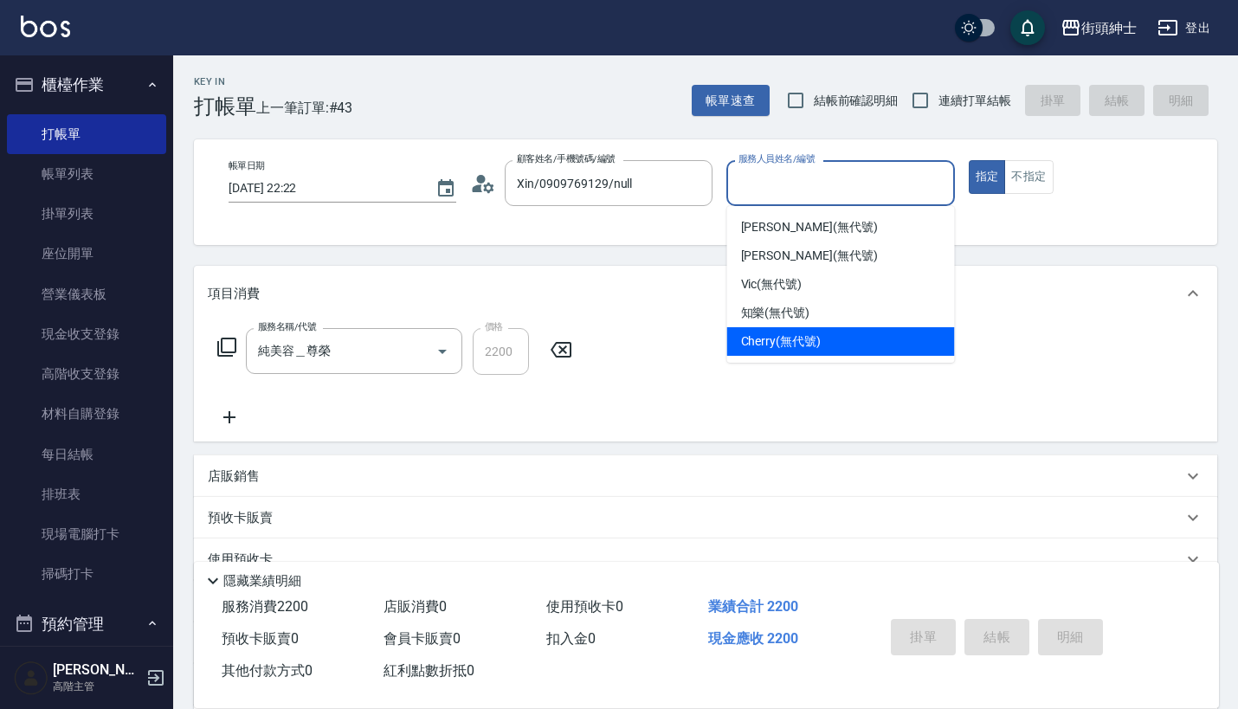
click at [791, 332] on div "Cherry (無代號)" at bounding box center [841, 341] width 228 height 29
type input "Cherry(無代號)"
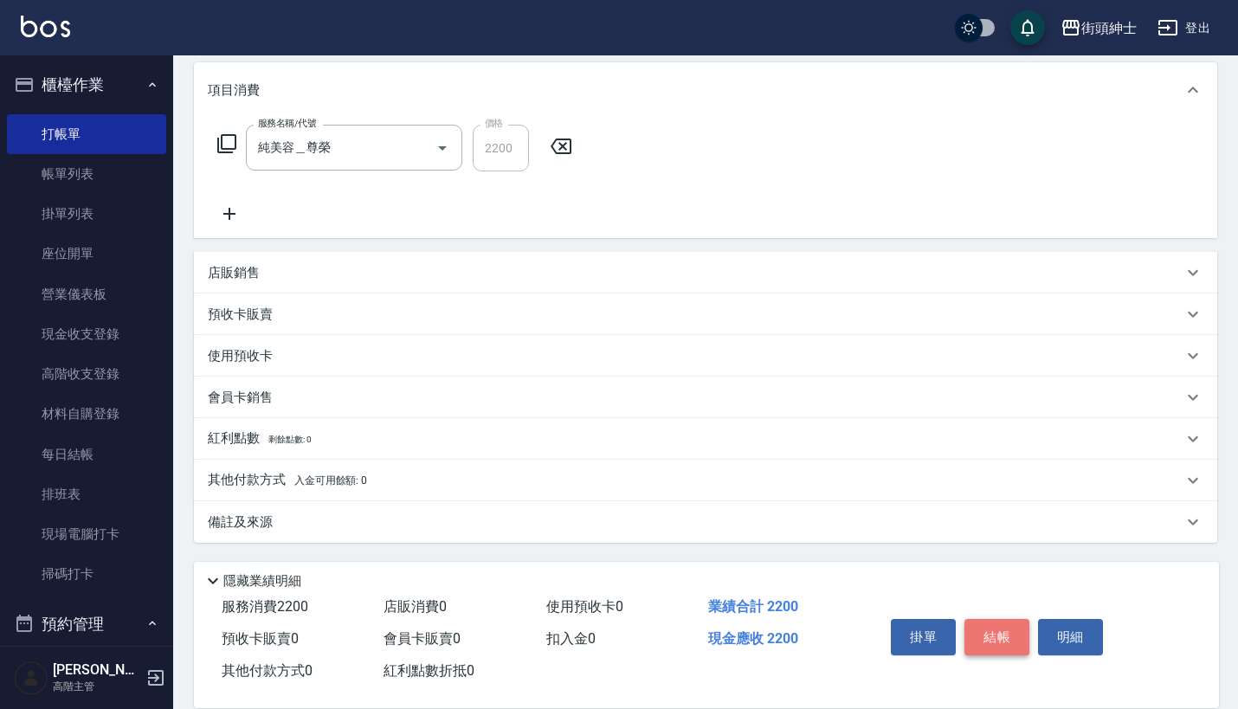
click at [997, 631] on button "結帳" at bounding box center [996, 637] width 65 height 36
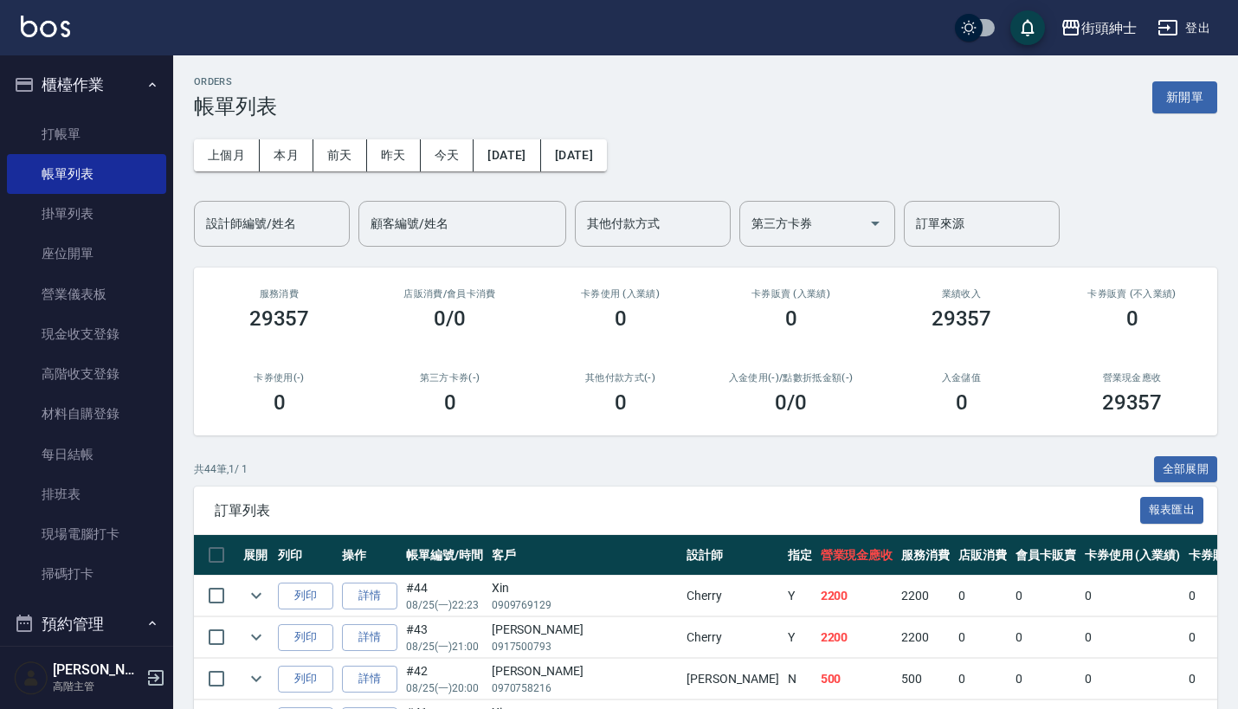
click at [130, 77] on button "櫃檯作業" at bounding box center [86, 84] width 159 height 45
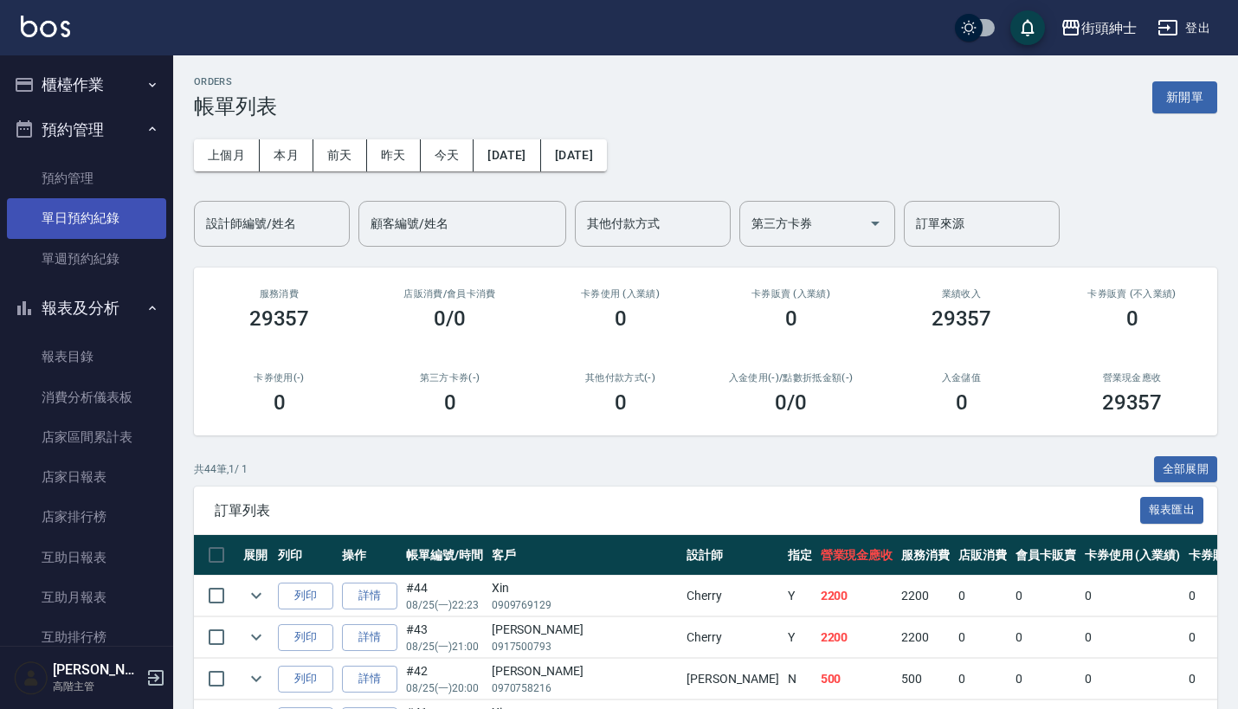
click at [112, 222] on link "單日預約紀錄" at bounding box center [86, 218] width 159 height 40
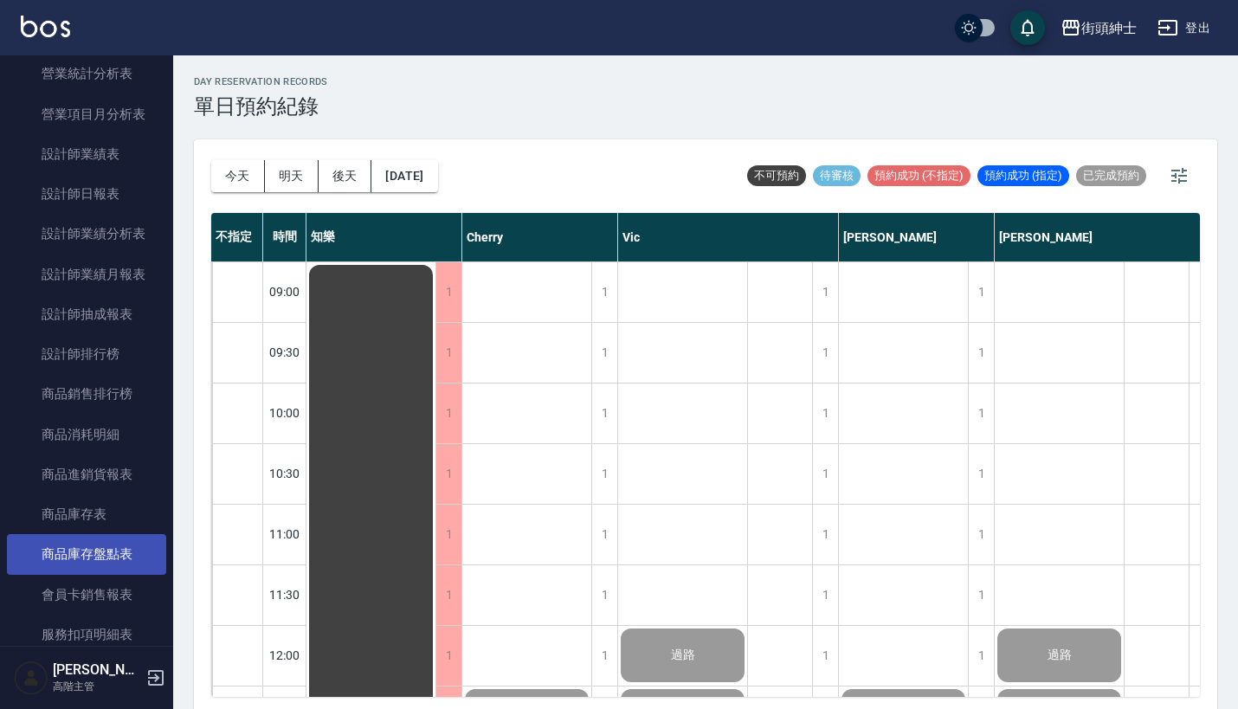
scroll to position [729, 0]
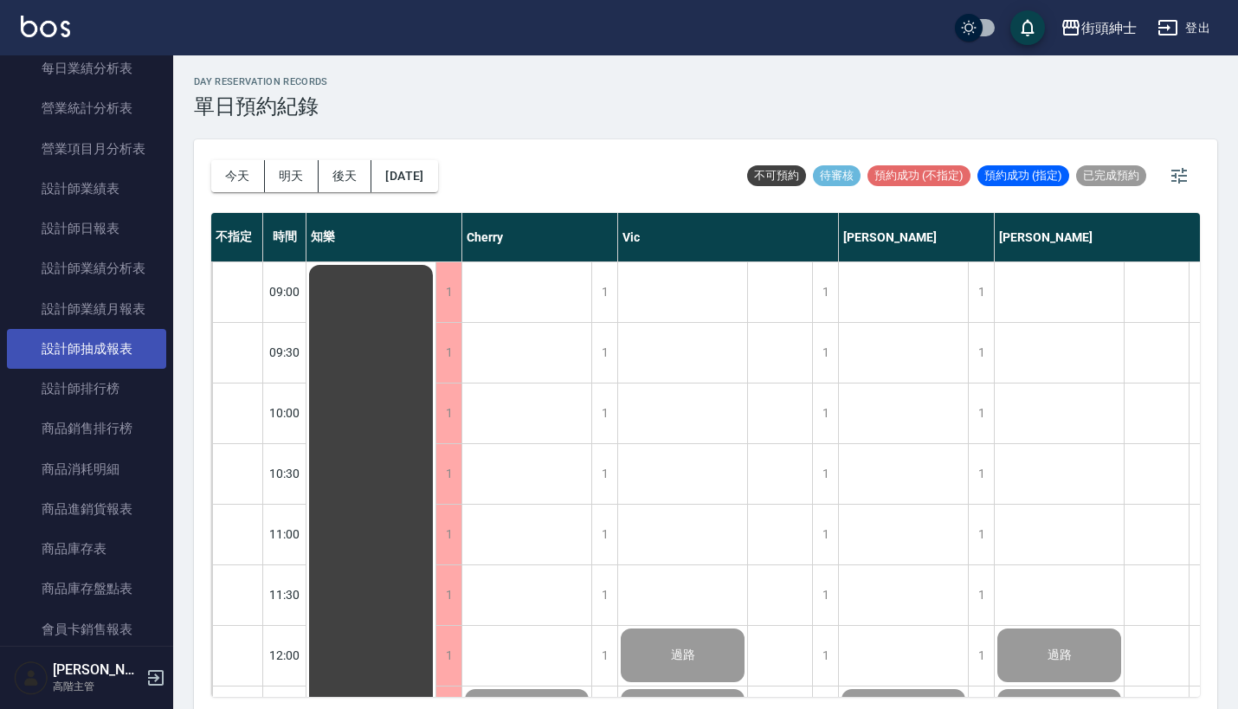
click at [101, 343] on link "設計師抽成報表" at bounding box center [86, 349] width 159 height 40
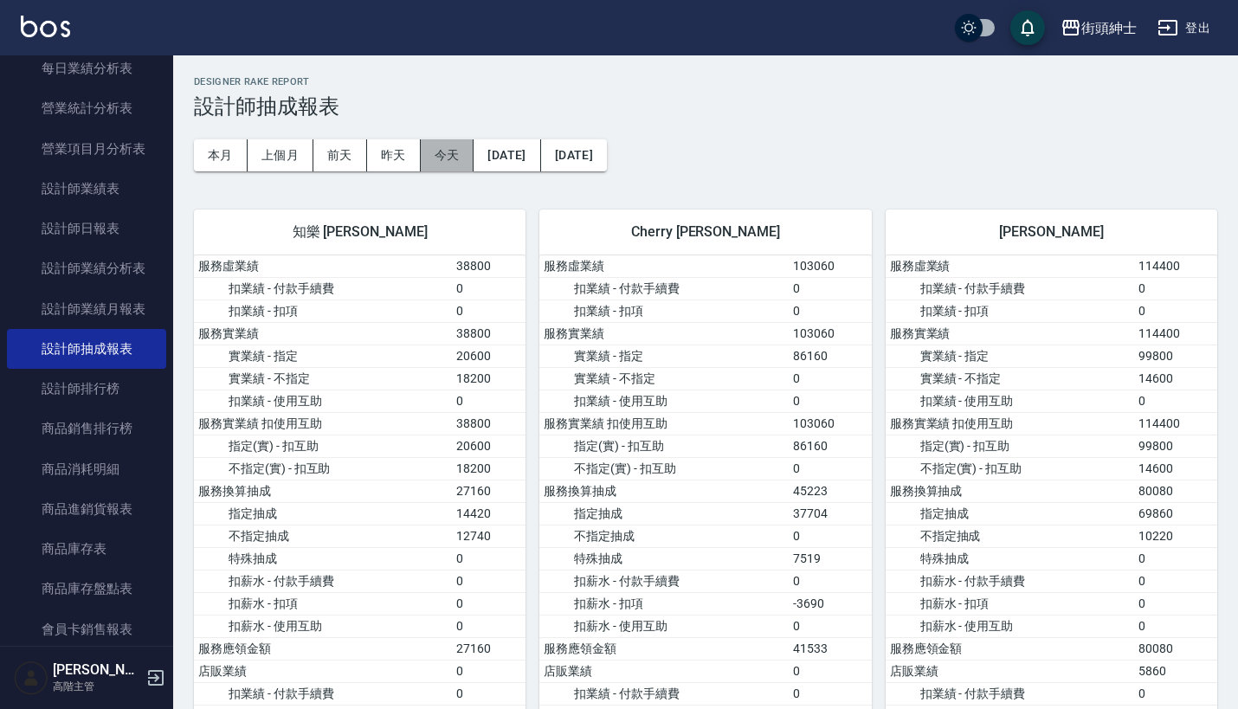
click at [455, 145] on button "今天" at bounding box center [448, 155] width 54 height 32
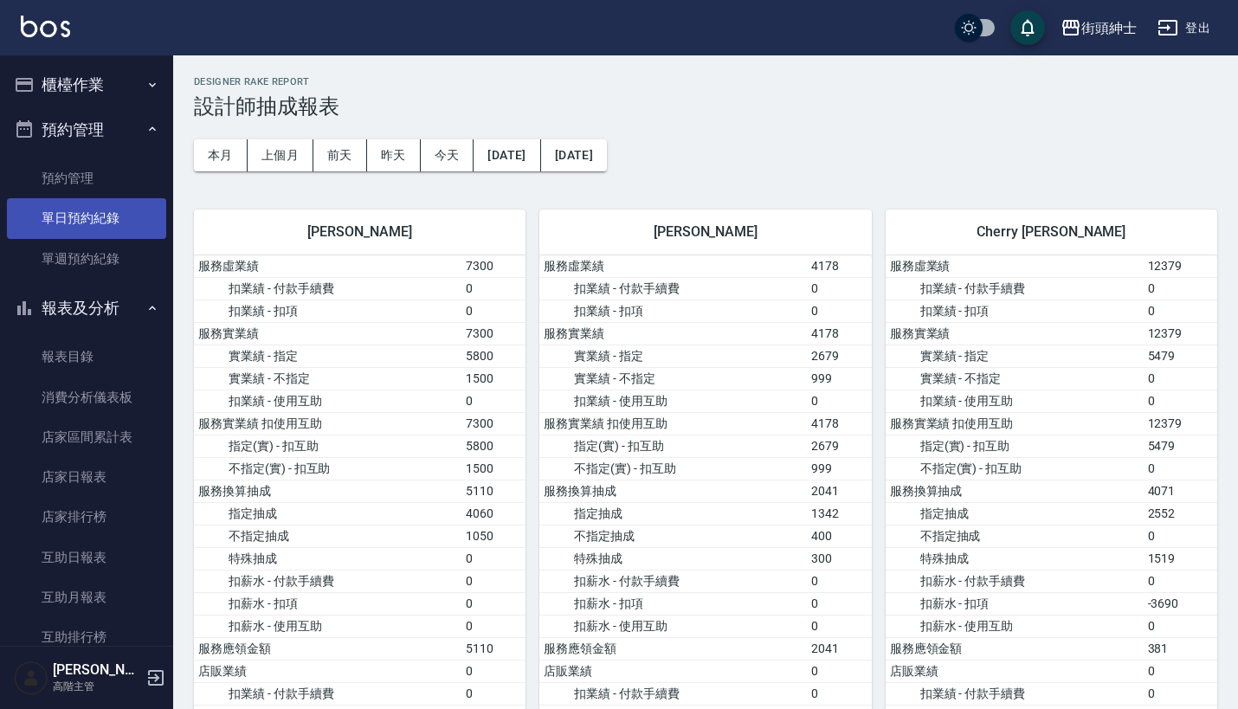
click at [114, 217] on link "單日預約紀錄" at bounding box center [86, 218] width 159 height 40
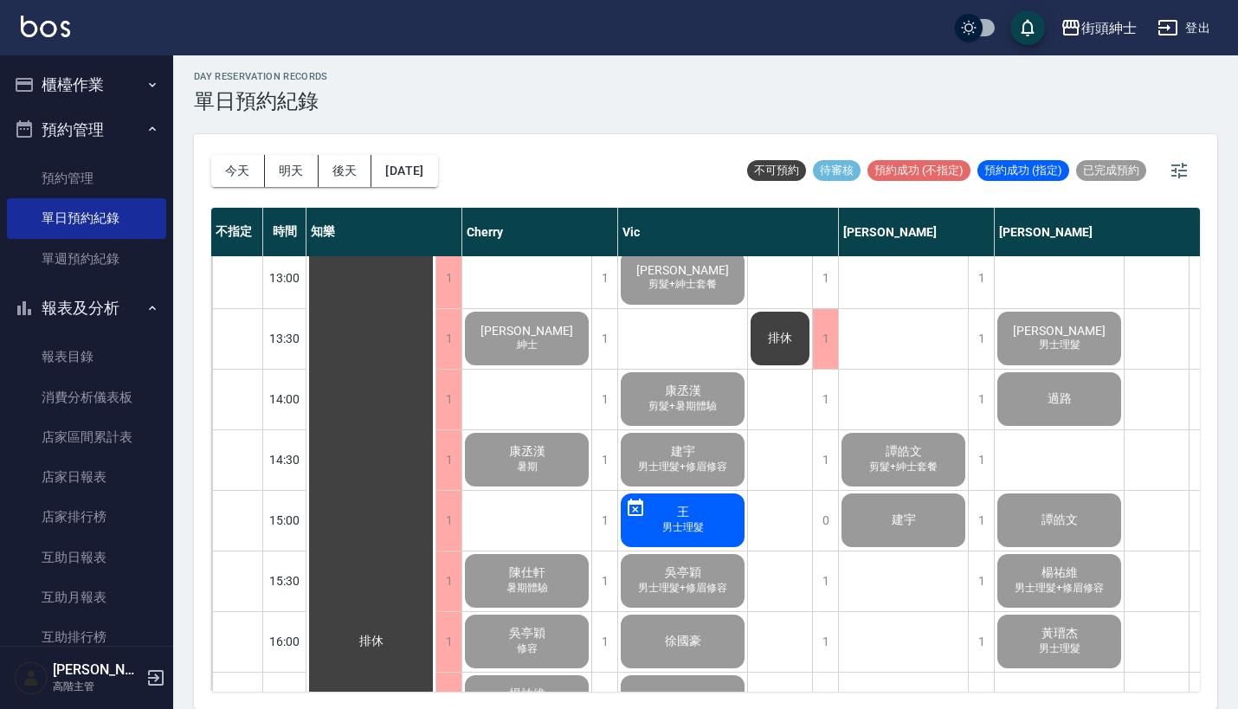
scroll to position [591, 0]
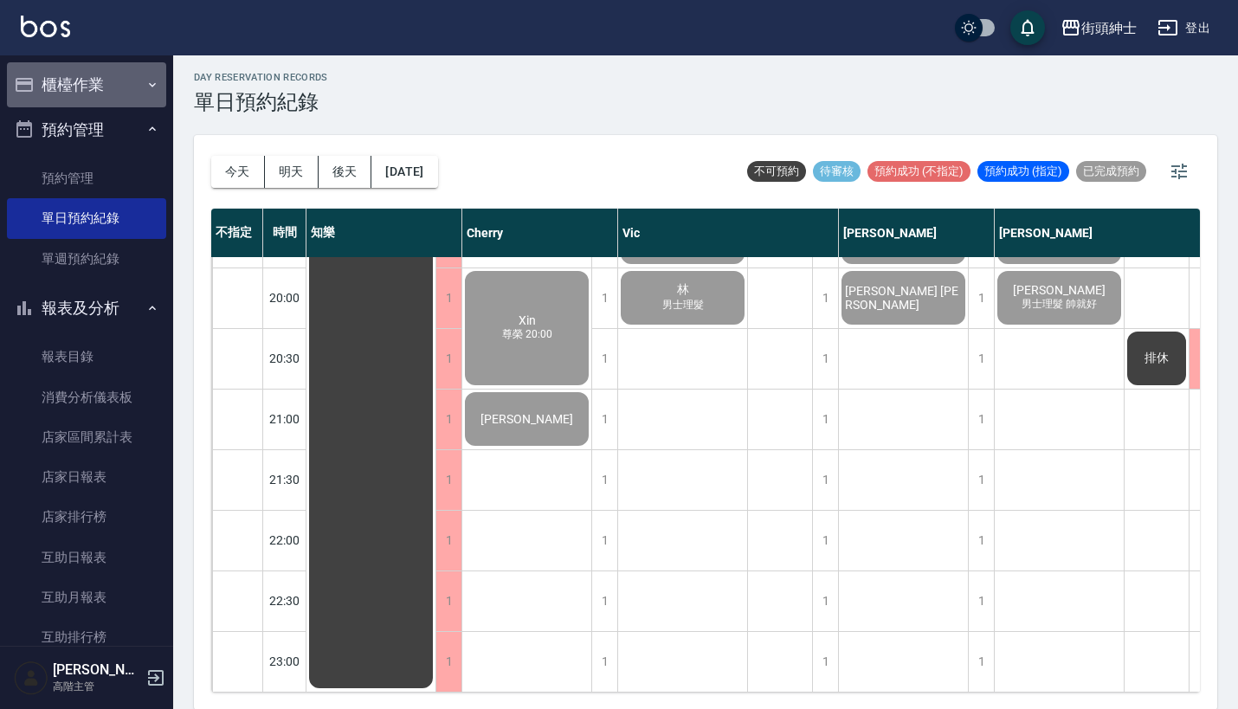
click at [130, 92] on button "櫃檯作業" at bounding box center [86, 84] width 159 height 45
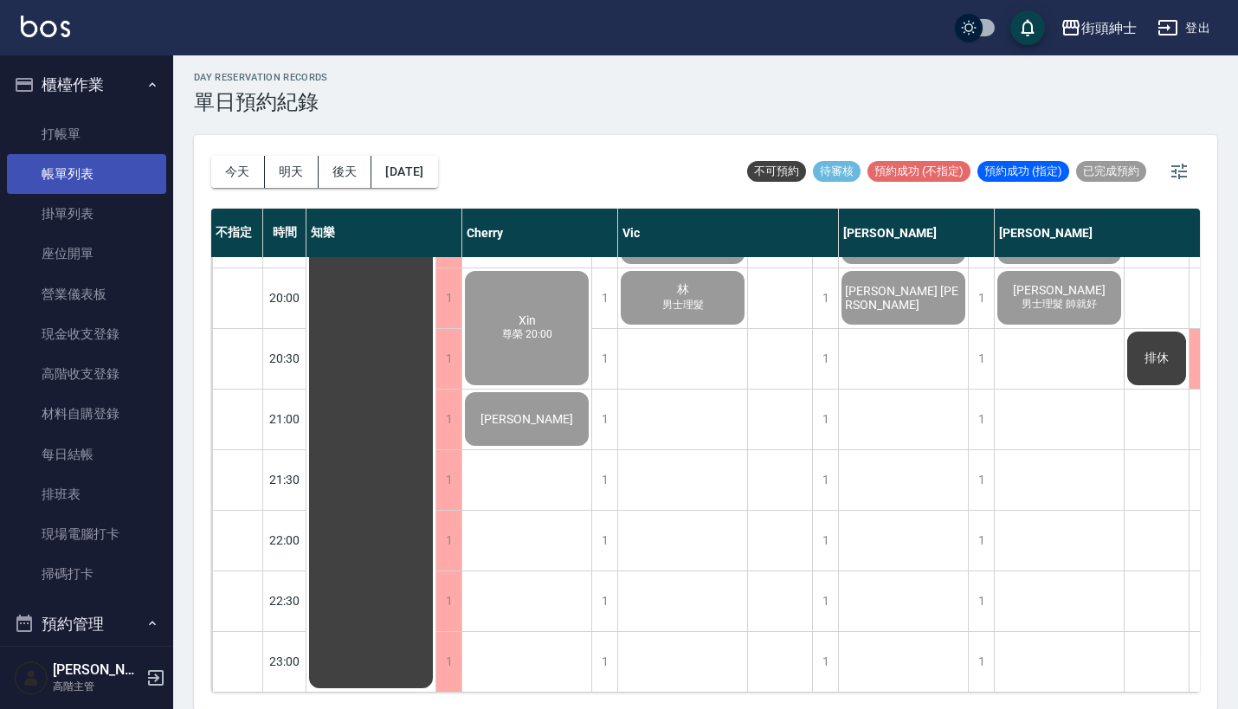
click at [113, 172] on link "帳單列表" at bounding box center [86, 174] width 159 height 40
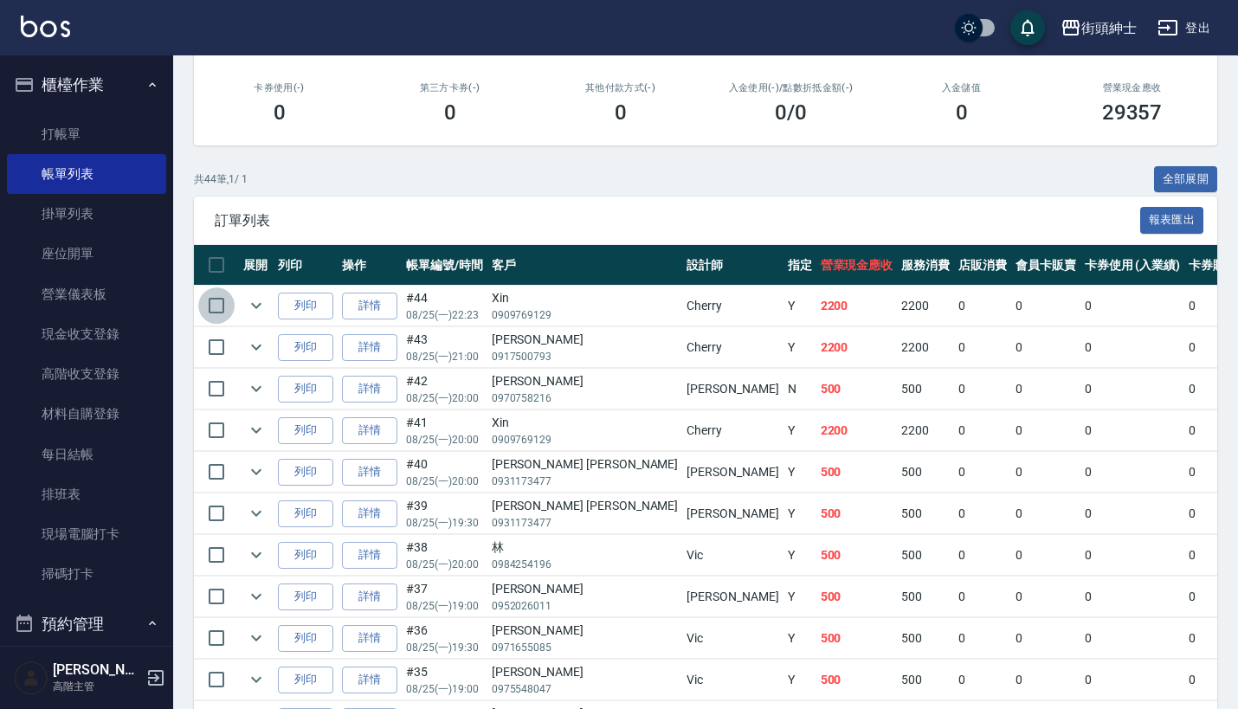
click at [218, 307] on input "checkbox" at bounding box center [216, 305] width 36 height 36
checkbox input "true"
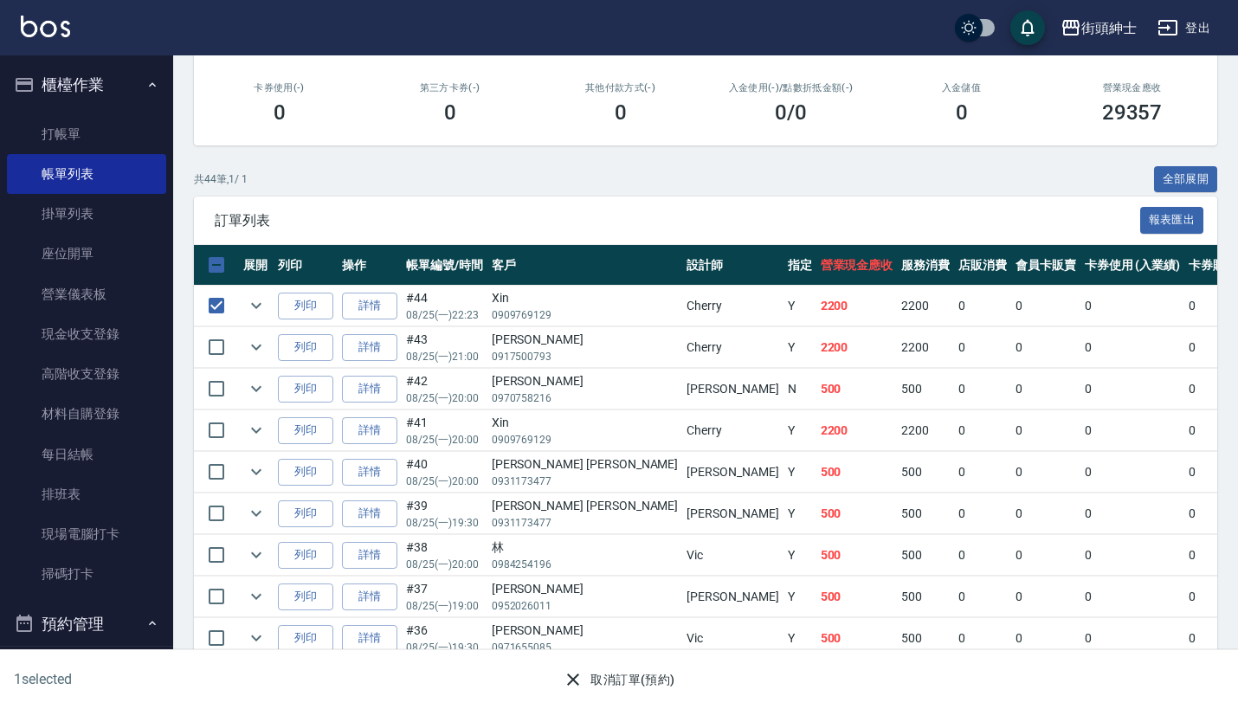
click at [596, 680] on button "取消訂單(預約)" at bounding box center [619, 680] width 126 height 32
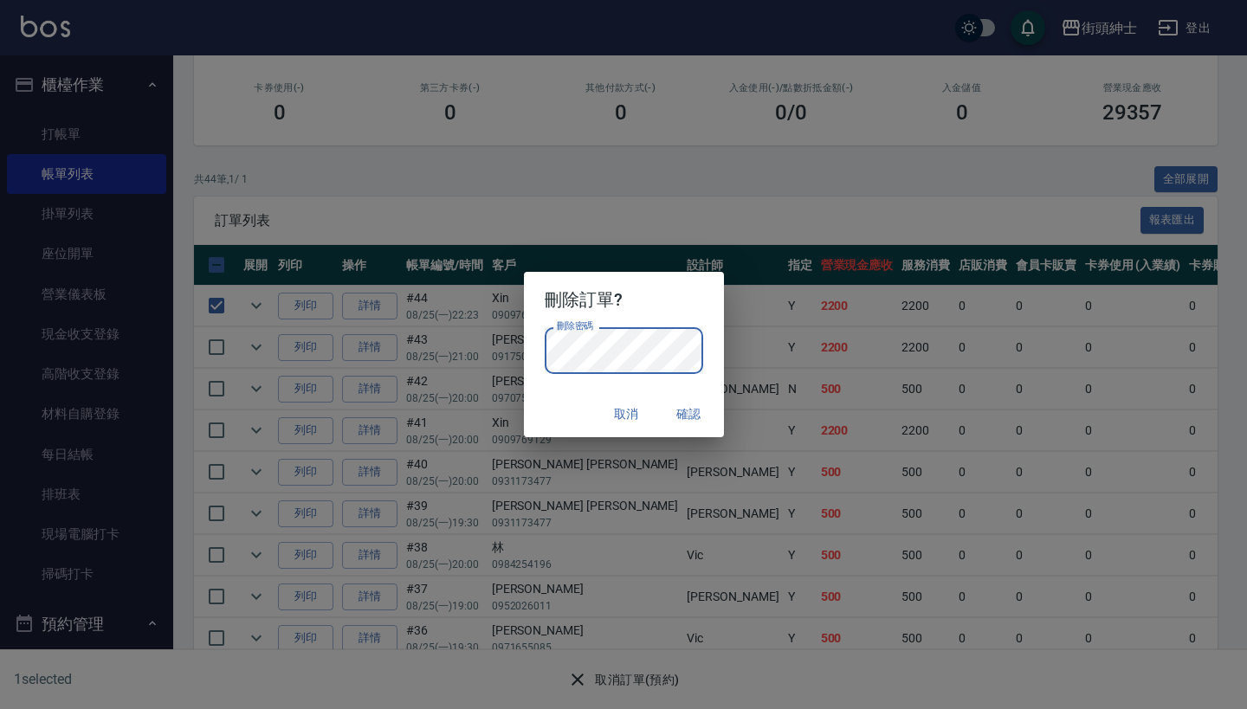
click at [702, 222] on div "刪除訂單? 刪除密碼 刪除密碼 取消 確認" at bounding box center [623, 354] width 1247 height 709
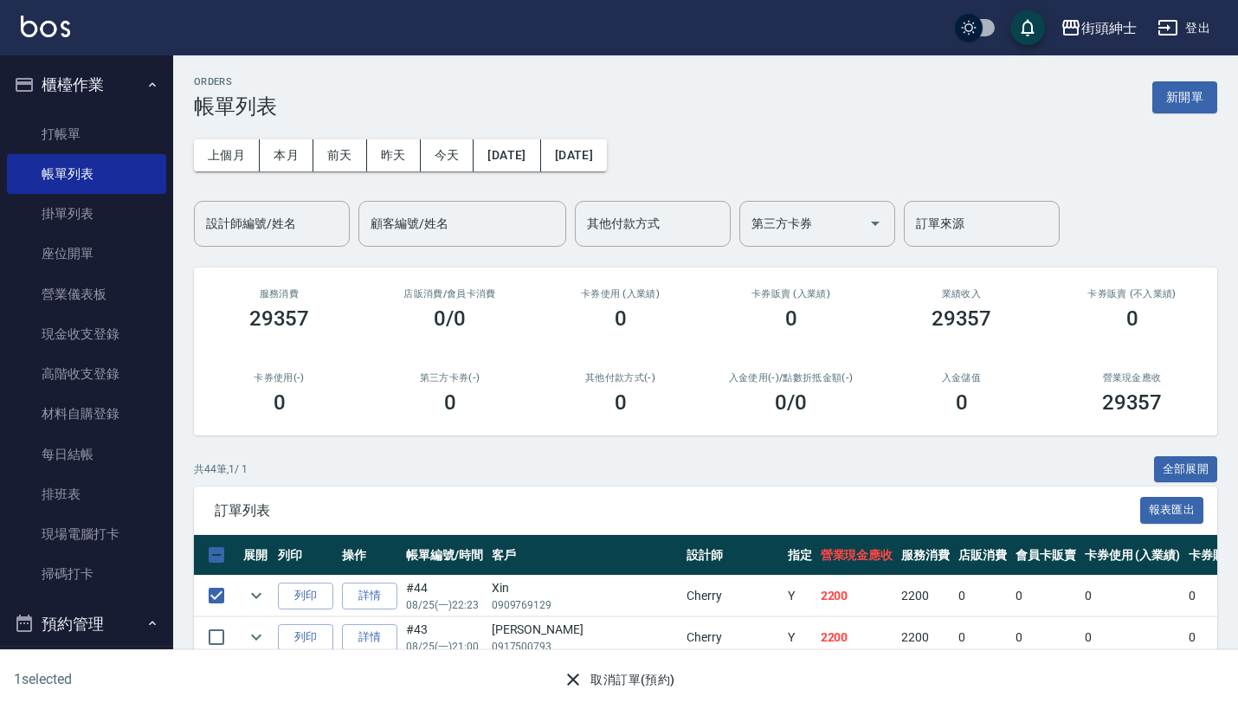
click at [134, 64] on button "櫃檯作業" at bounding box center [86, 84] width 159 height 45
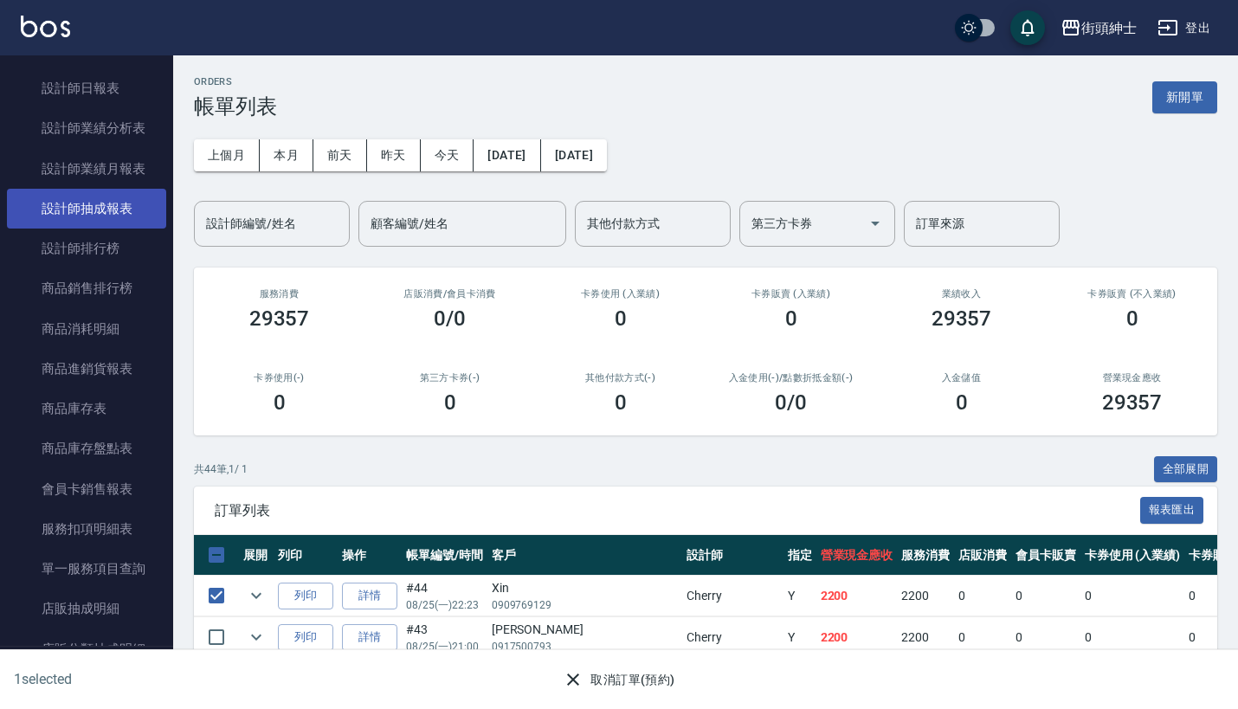
click at [108, 195] on link "設計師抽成報表" at bounding box center [86, 209] width 159 height 40
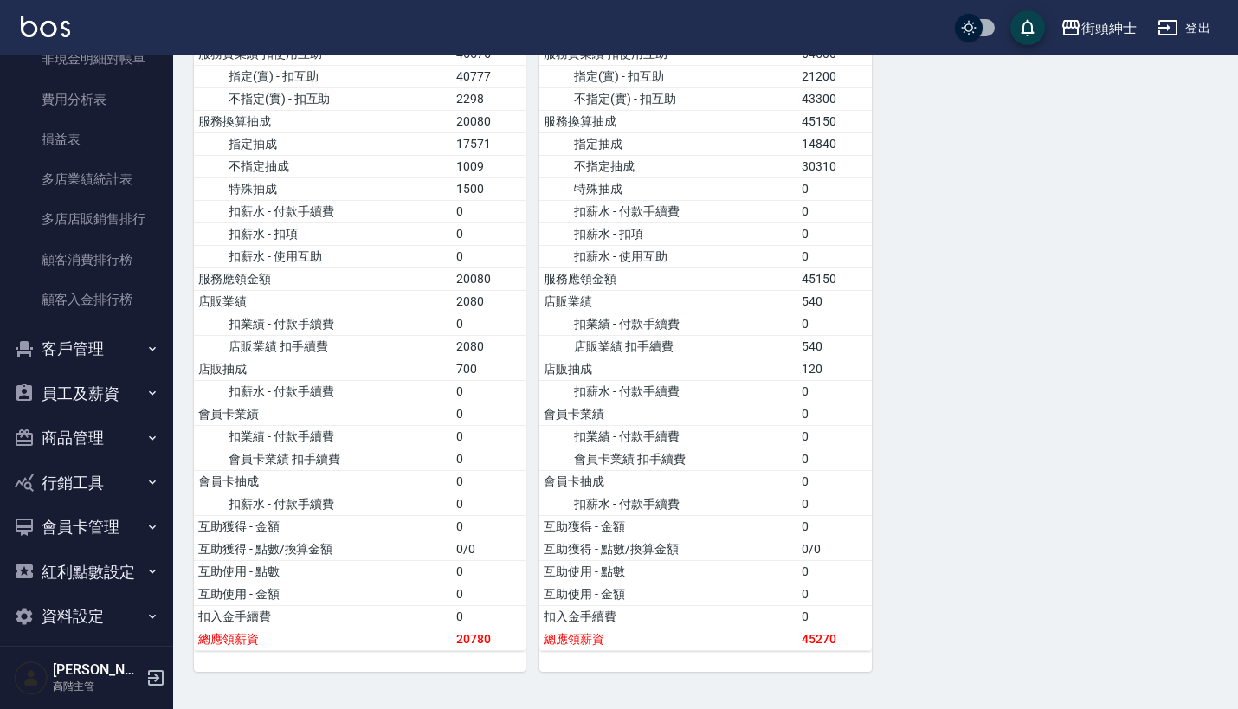
click at [99, 602] on button "資料設定" at bounding box center [86, 616] width 159 height 45
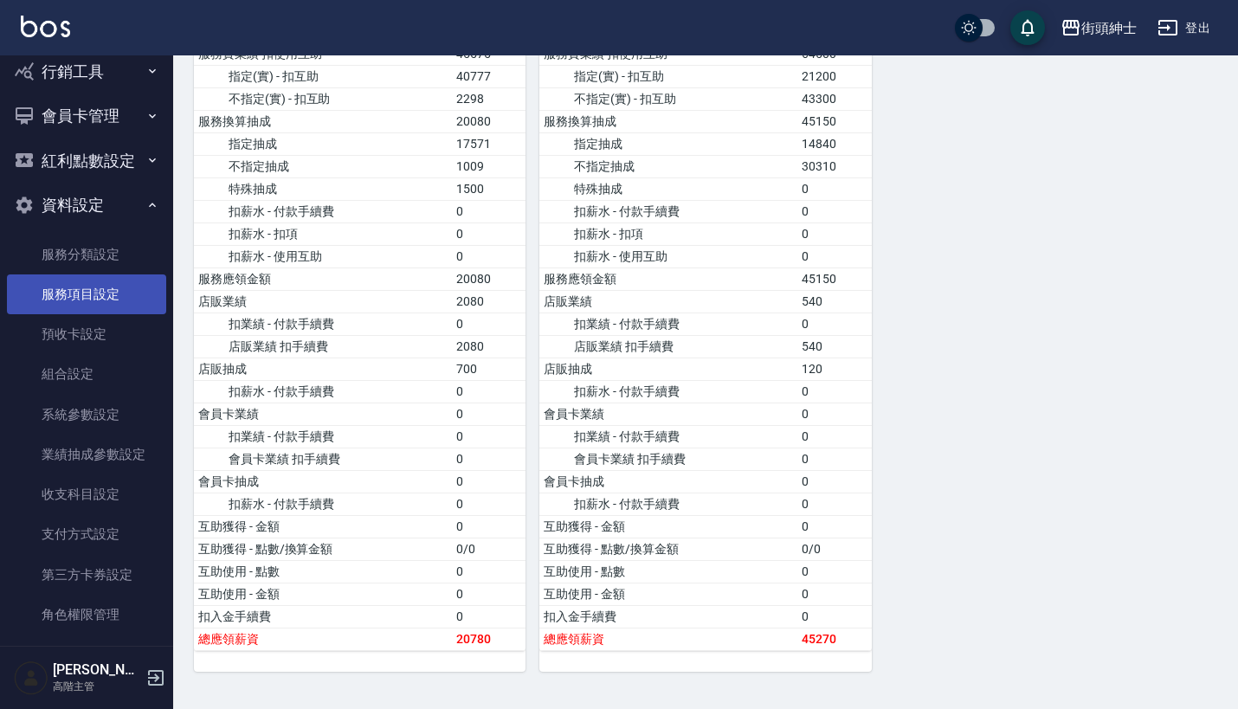
click at [117, 274] on link "服務項目設定" at bounding box center [86, 294] width 159 height 40
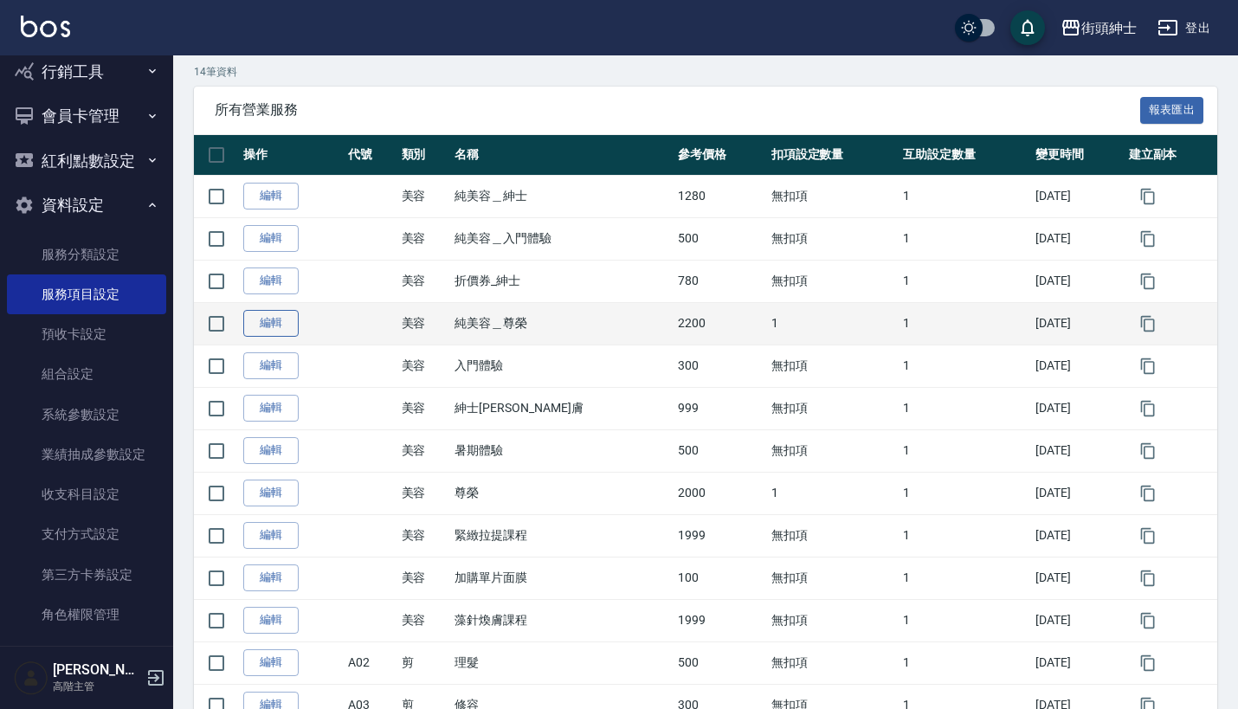
click at [263, 320] on link "編輯" at bounding box center [270, 323] width 55 height 27
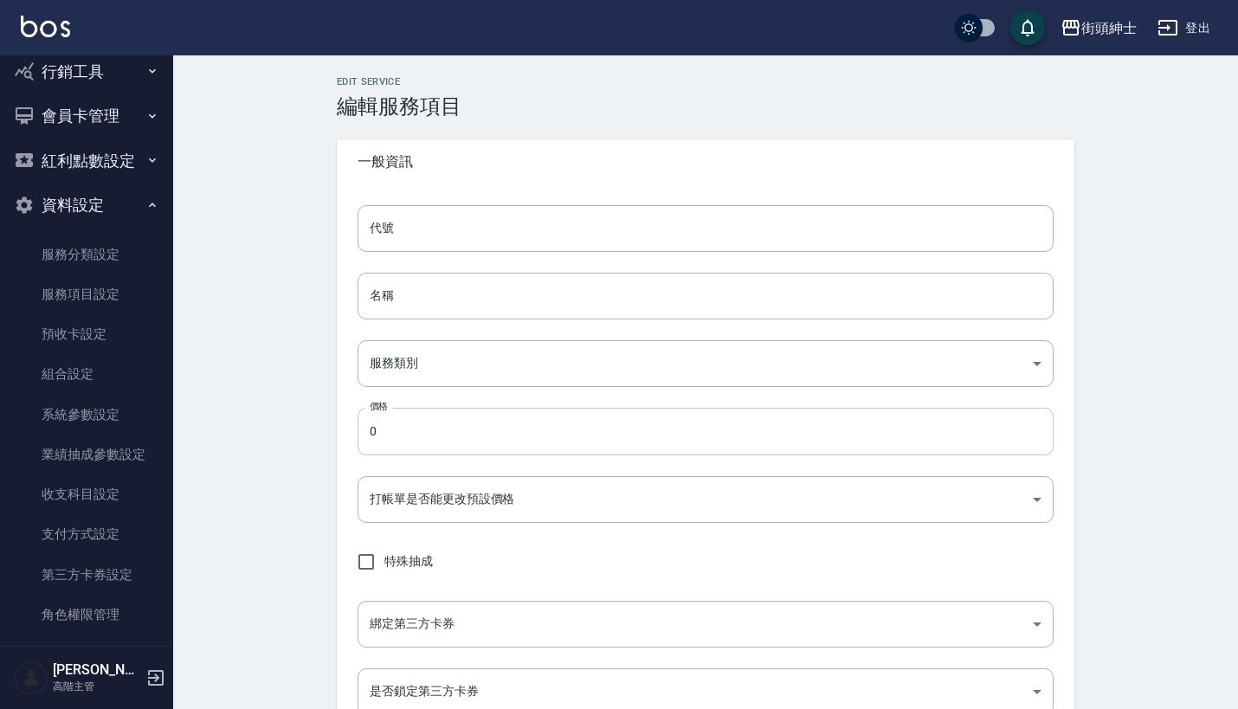
type input "純美容＿尊榮"
type input "a3776833-5aad-4720-b370-8cbc2486eb82"
type input "2200"
type input "TRUE"
checkbox input "true"
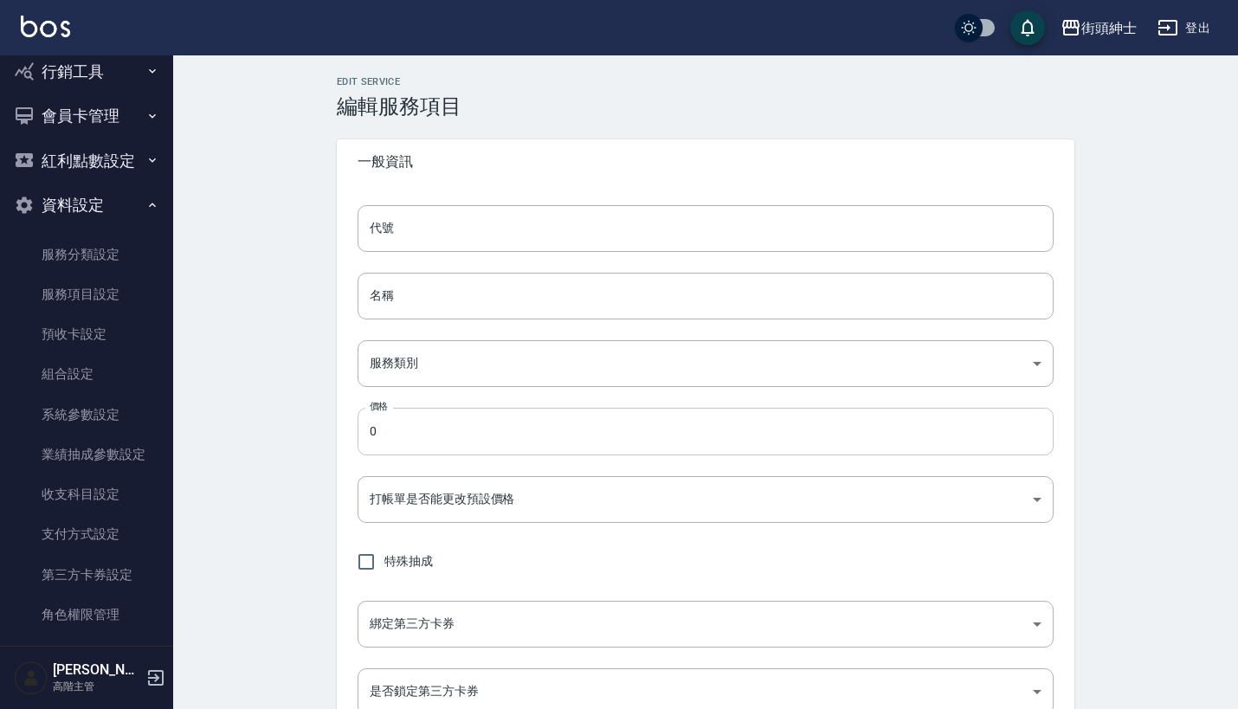
type input "none"
type input "UNSET"
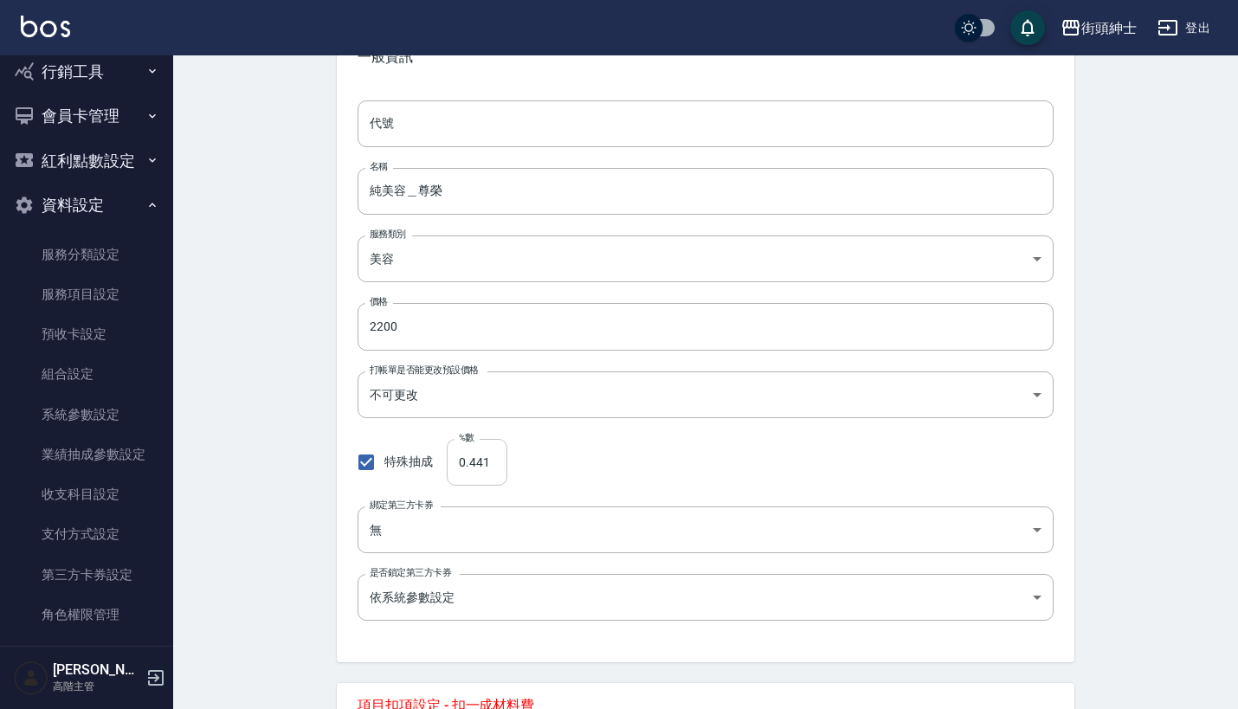
click at [493, 467] on input "0.441" at bounding box center [477, 462] width 61 height 47
click at [560, 453] on div "特殊抽成 %數 0.441 %數" at bounding box center [706, 462] width 696 height 47
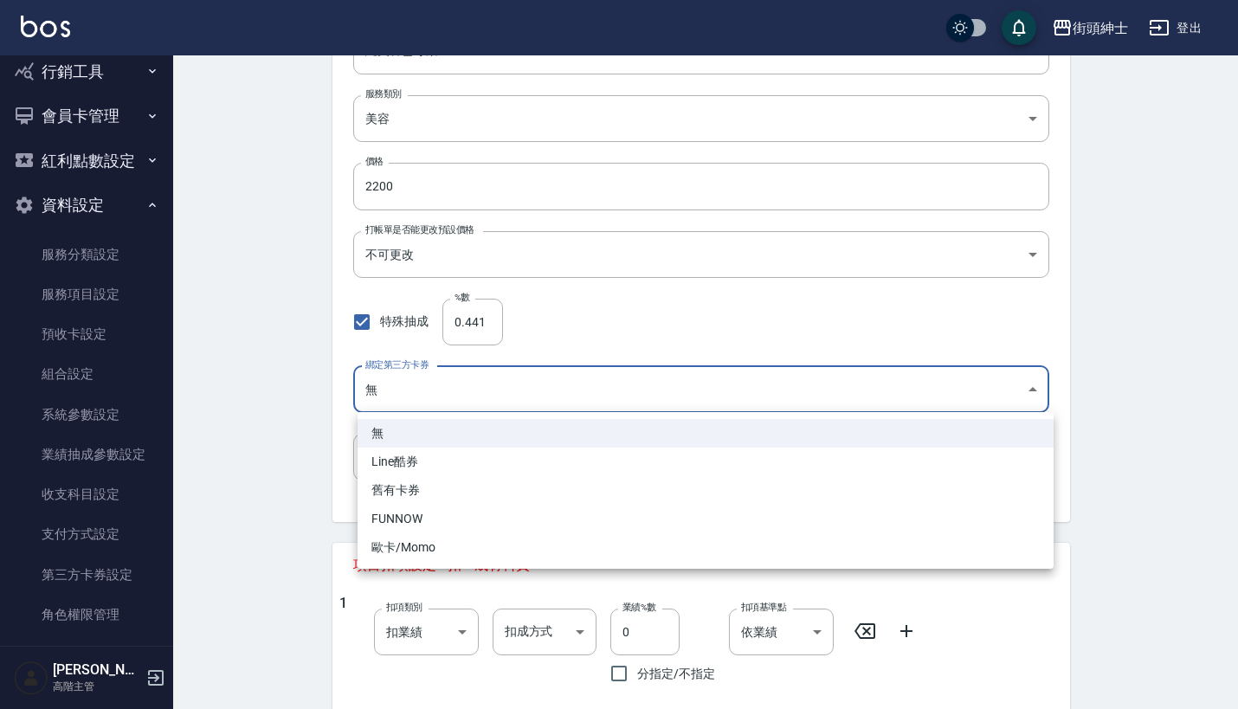
click at [474, 388] on body "街頭紳士 登出 櫃檯作業 打帳單 帳單列表 掛單列表 座位開單 營業儀表板 現金收支登錄 高階收支登錄 材料自購登錄 每日結帳 排班表 現場電腦打卡 掃碼打卡…" at bounding box center [619, 464] width 1238 height 1419
click at [605, 306] on div at bounding box center [623, 354] width 1247 height 709
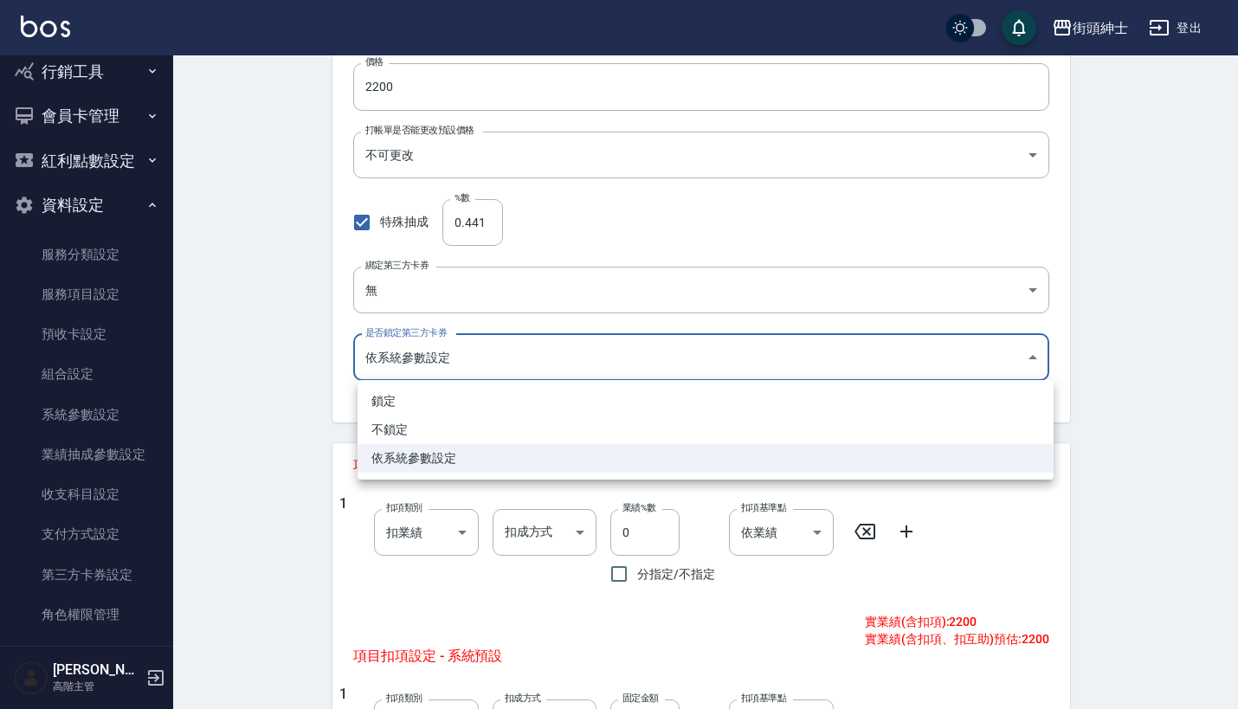
click at [528, 357] on body "街頭紳士 登出 櫃檯作業 打帳單 帳單列表 掛單列表 座位開單 營業儀表板 現金收支登錄 高階收支登錄 材料自購登錄 每日結帳 排班表 現場電腦打卡 掃碼打卡…" at bounding box center [619, 364] width 1238 height 1419
click at [636, 242] on div at bounding box center [623, 354] width 1247 height 709
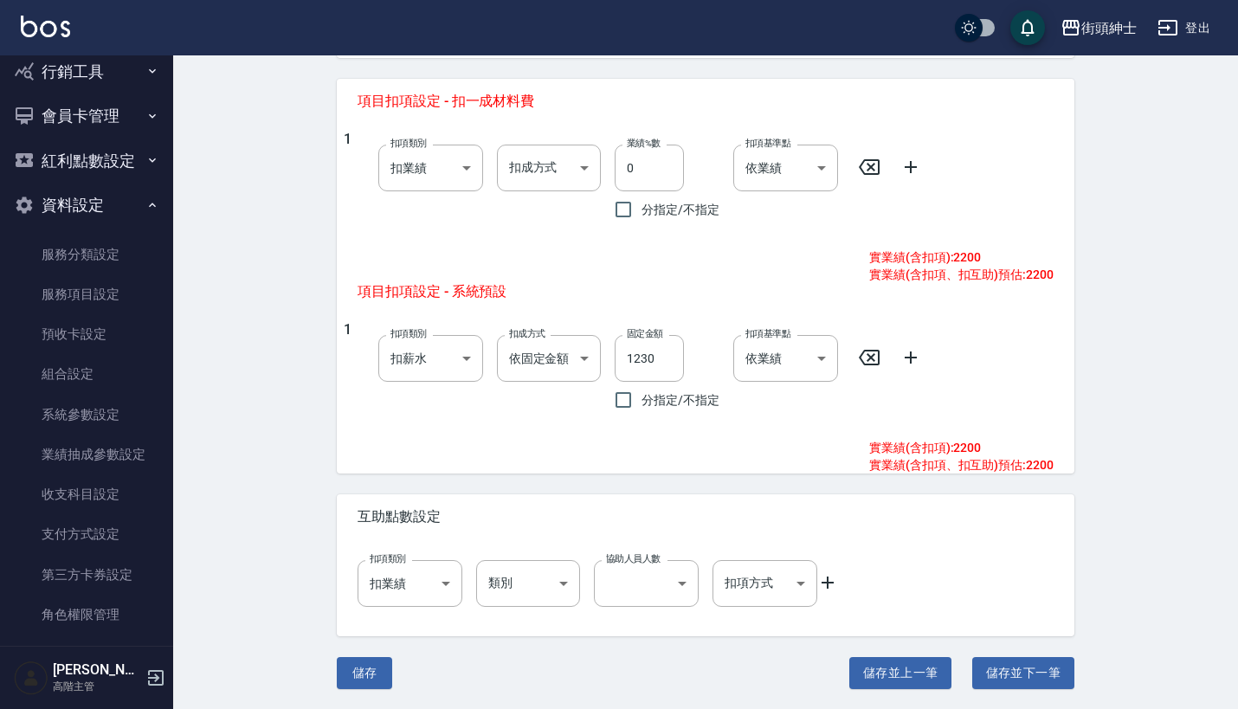
scroll to position [708, 0]
click at [869, 356] on icon at bounding box center [869, 359] width 21 height 16
type input "onSales"
type input "0"
click at [377, 672] on button "儲存" at bounding box center [364, 674] width 55 height 32
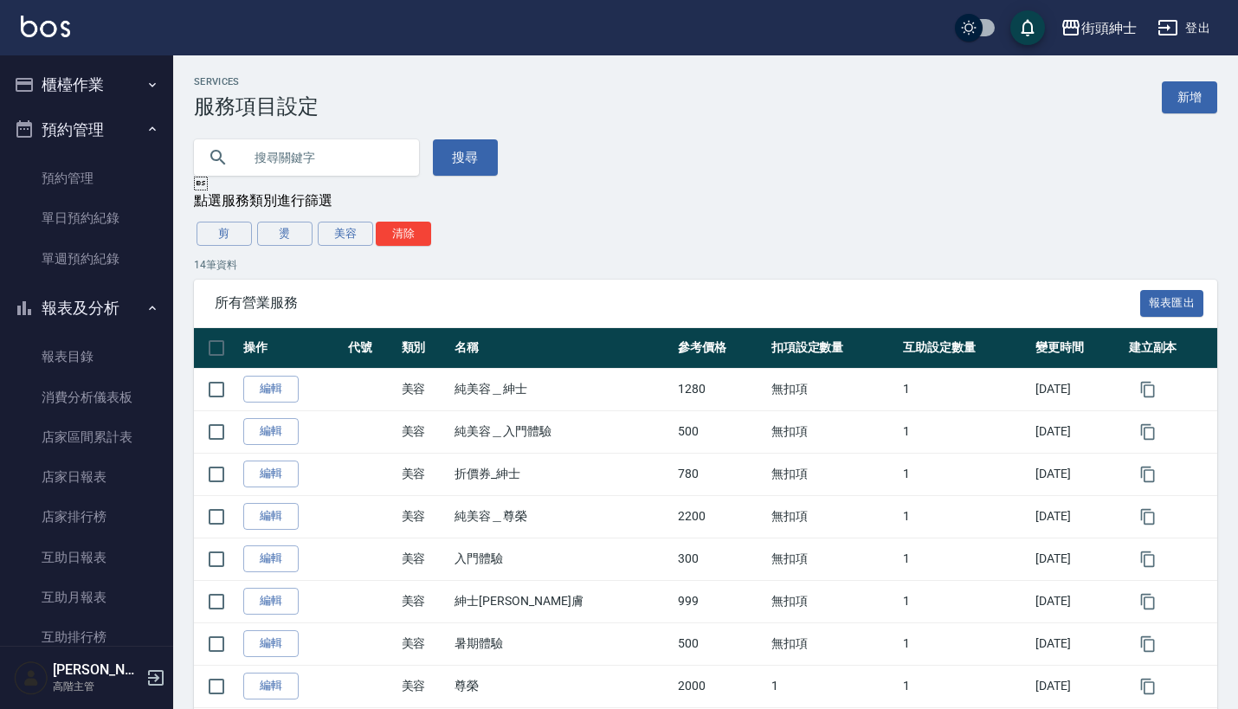
click at [145, 86] on icon "button" at bounding box center [152, 85] width 14 height 14
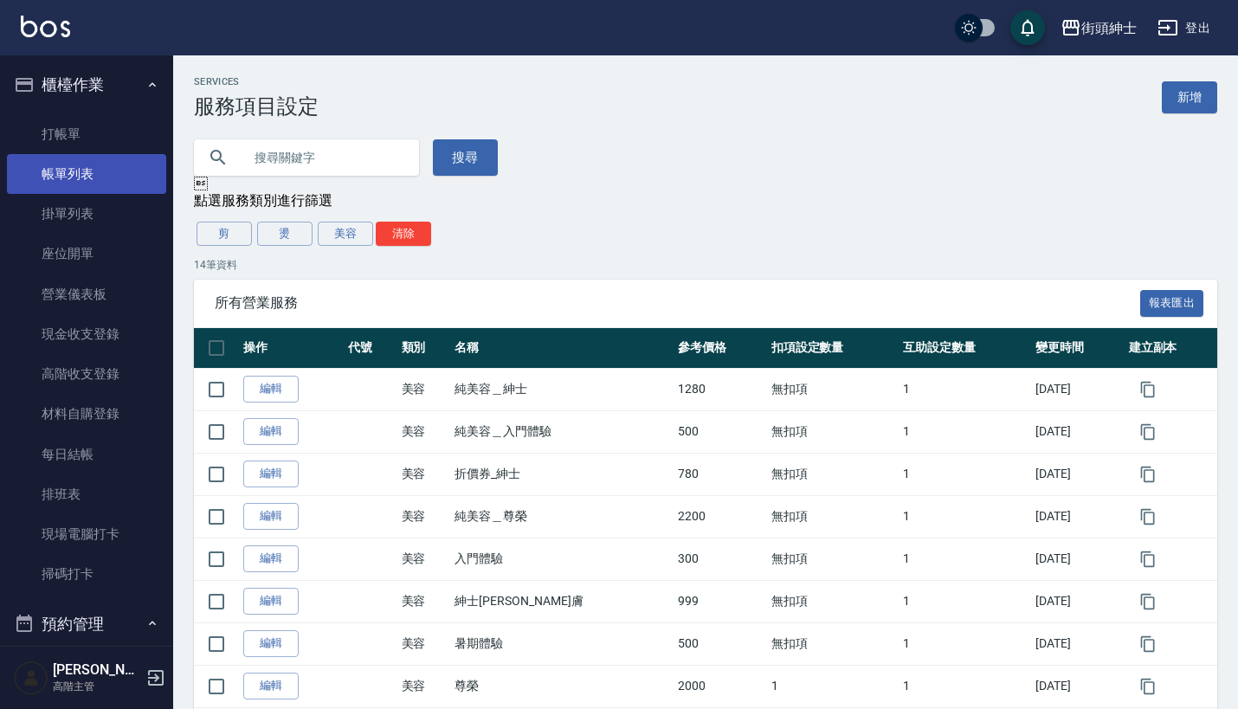
click at [103, 177] on link "帳單列表" at bounding box center [86, 174] width 159 height 40
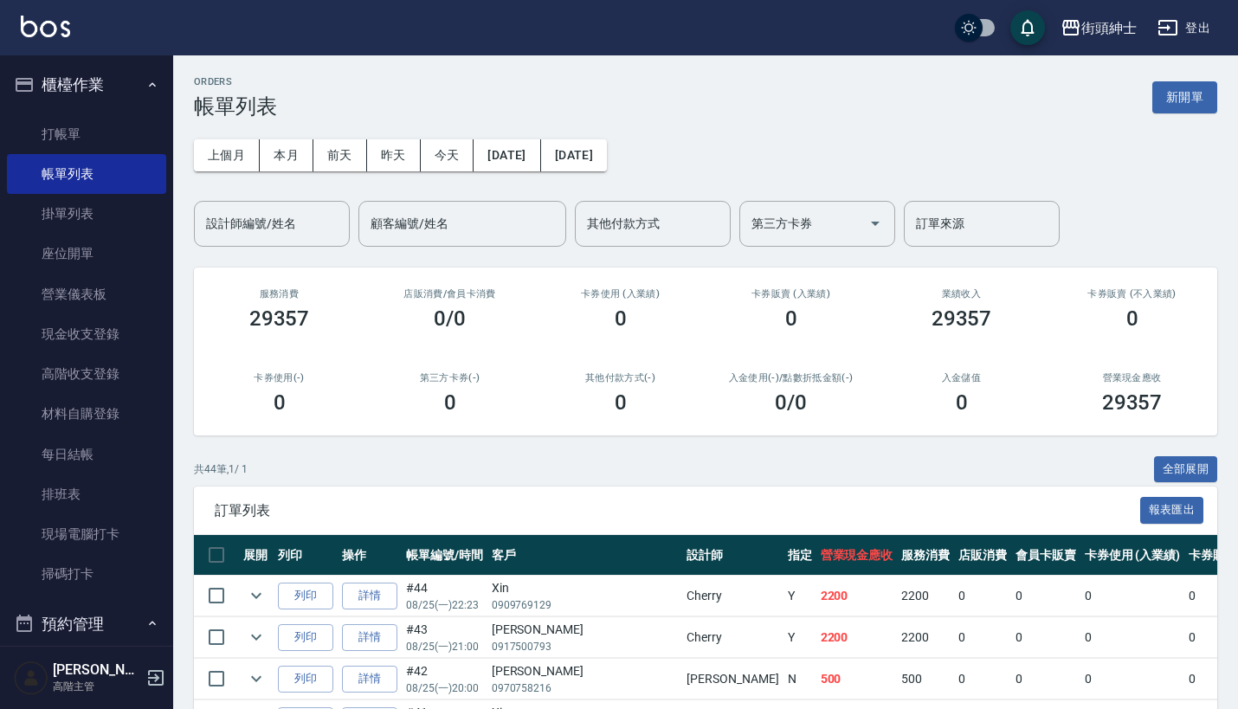
click at [92, 62] on button "櫃檯作業" at bounding box center [86, 84] width 159 height 45
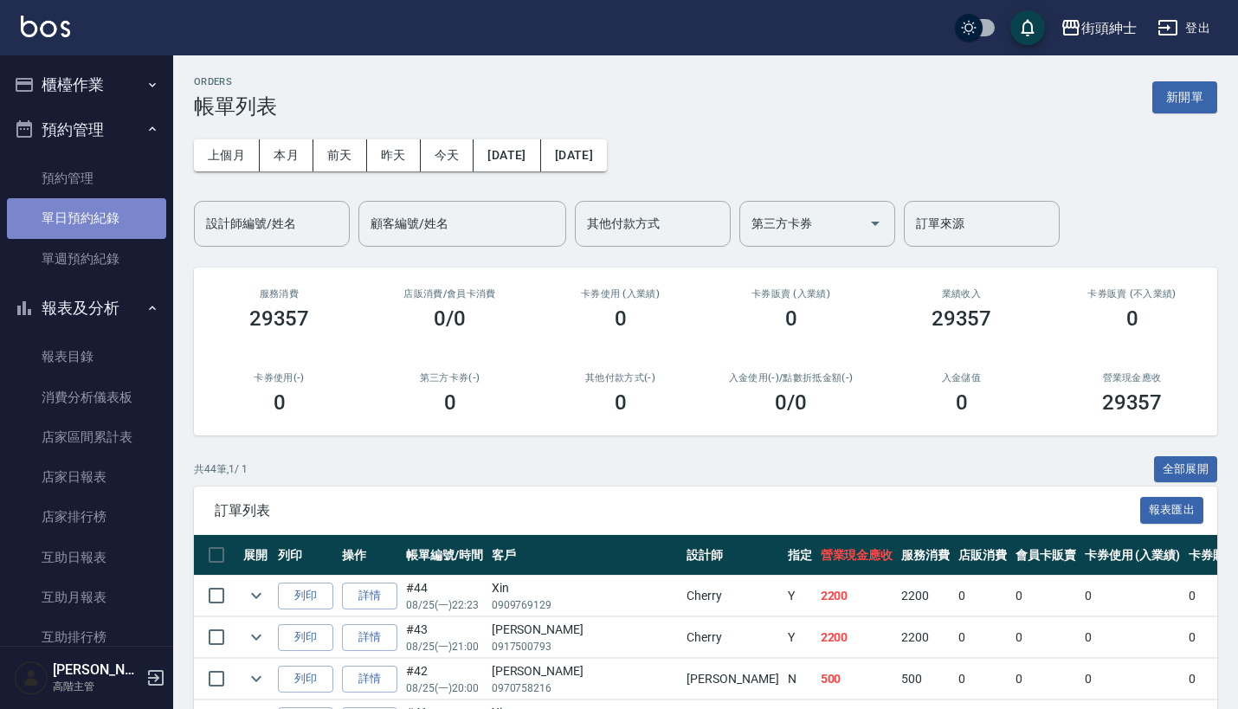
click at [111, 212] on link "單日預約紀錄" at bounding box center [86, 218] width 159 height 40
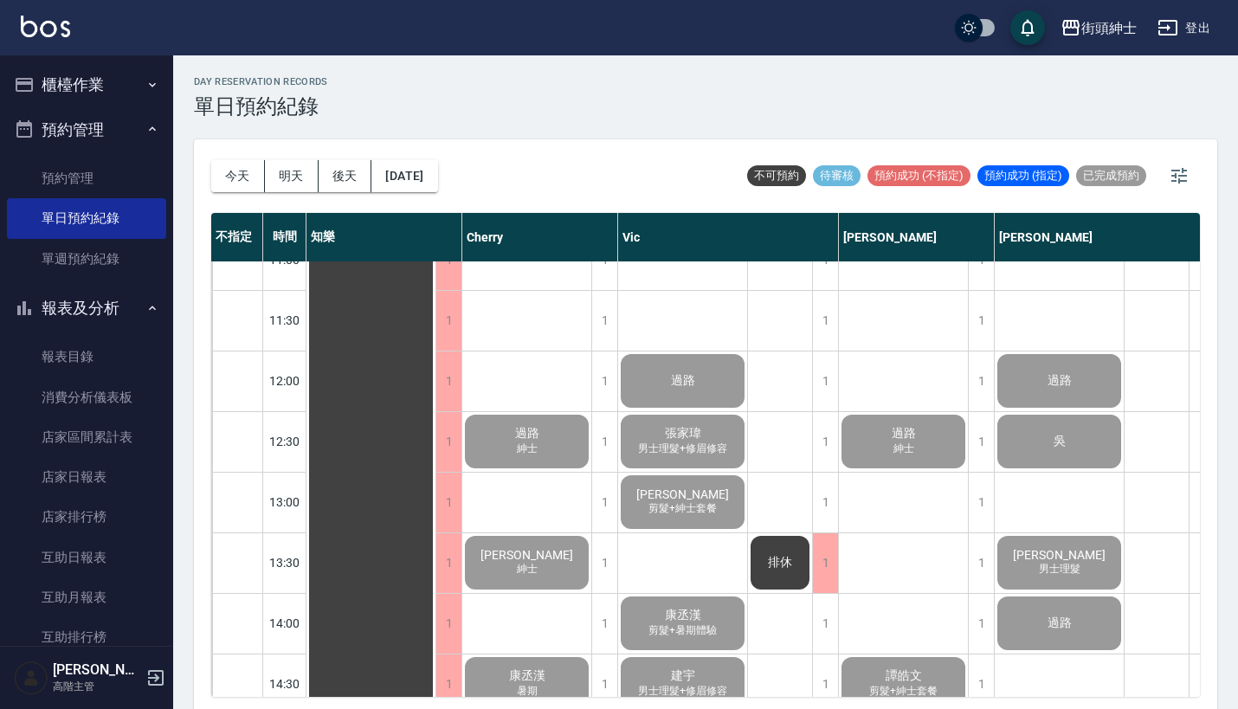
scroll to position [245, 0]
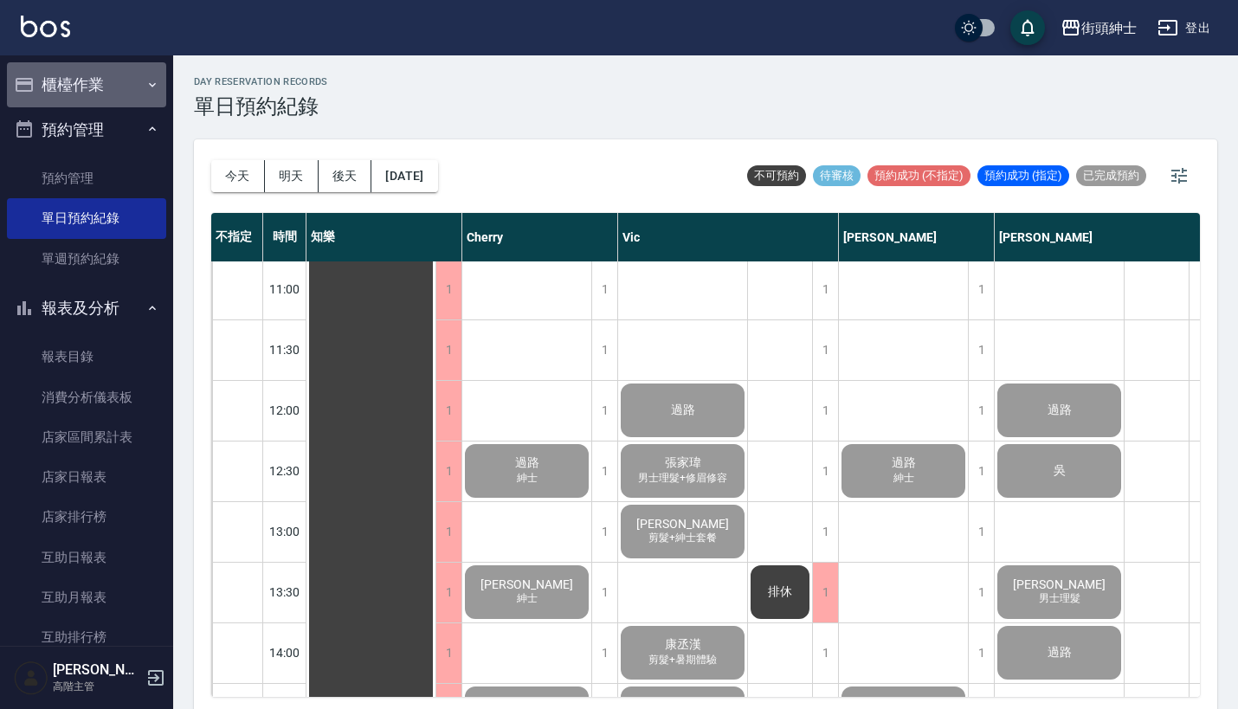
click at [129, 83] on button "櫃檯作業" at bounding box center [86, 84] width 159 height 45
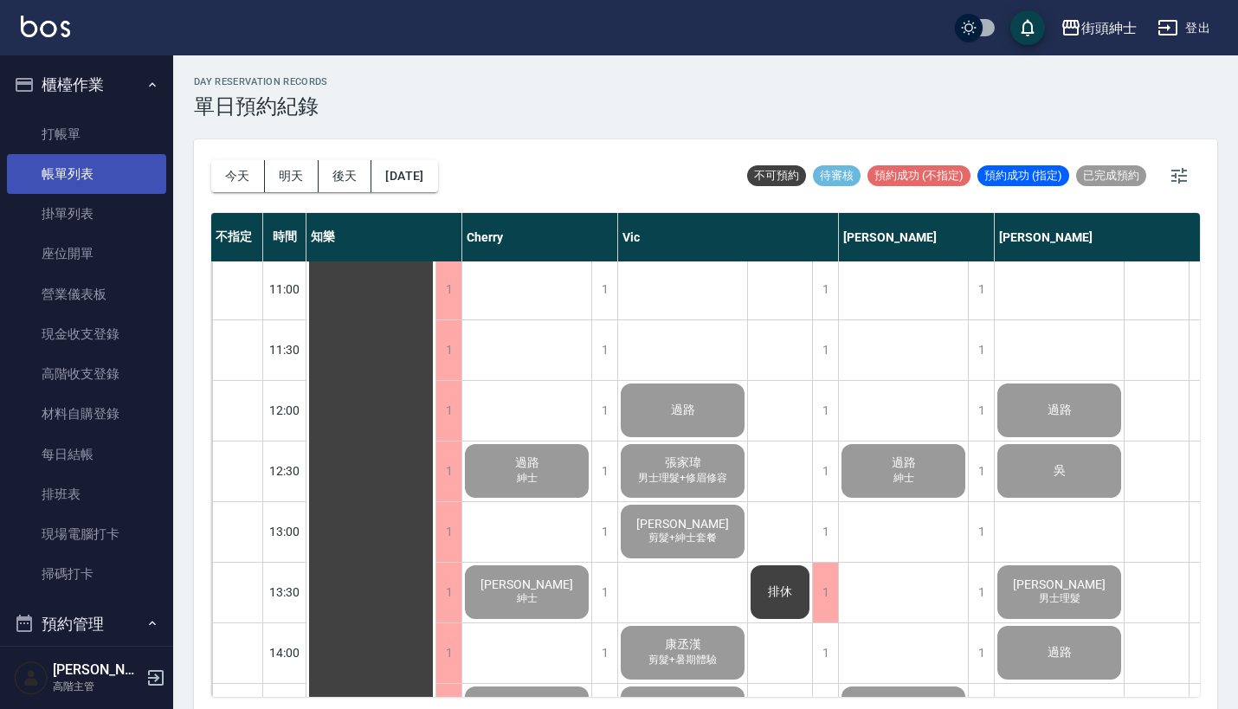
click at [130, 165] on link "帳單列表" at bounding box center [86, 174] width 159 height 40
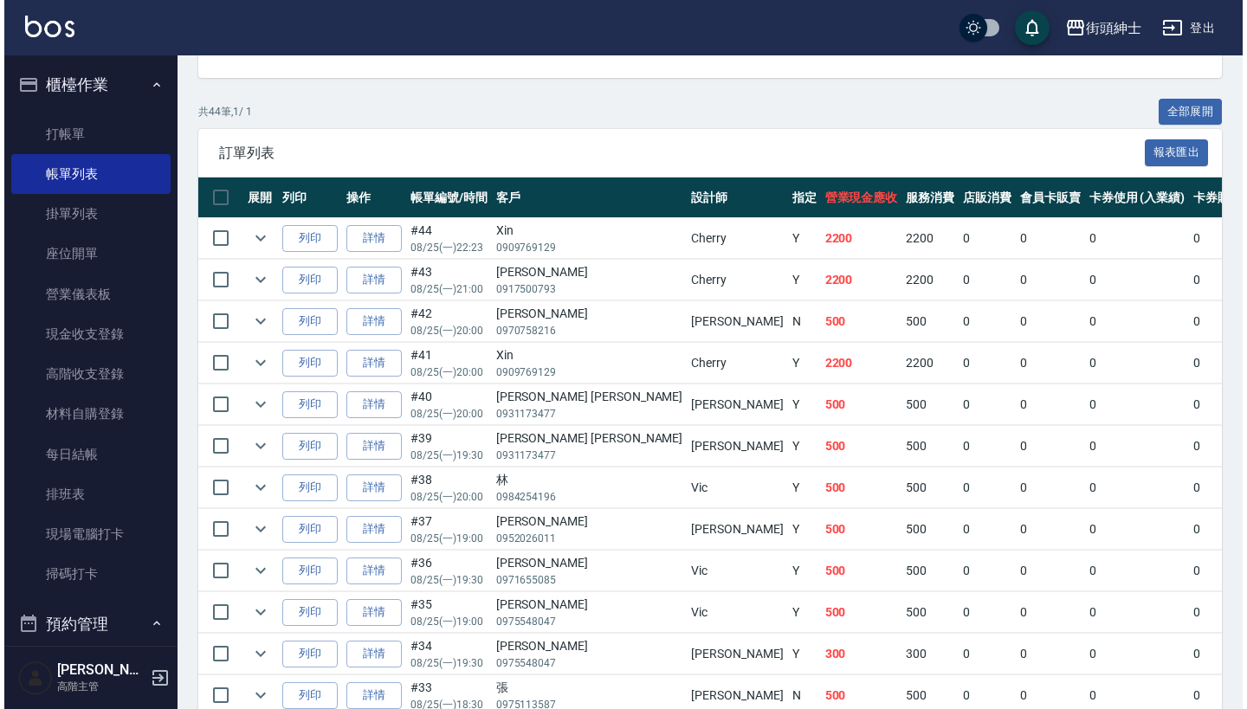
scroll to position [332, 0]
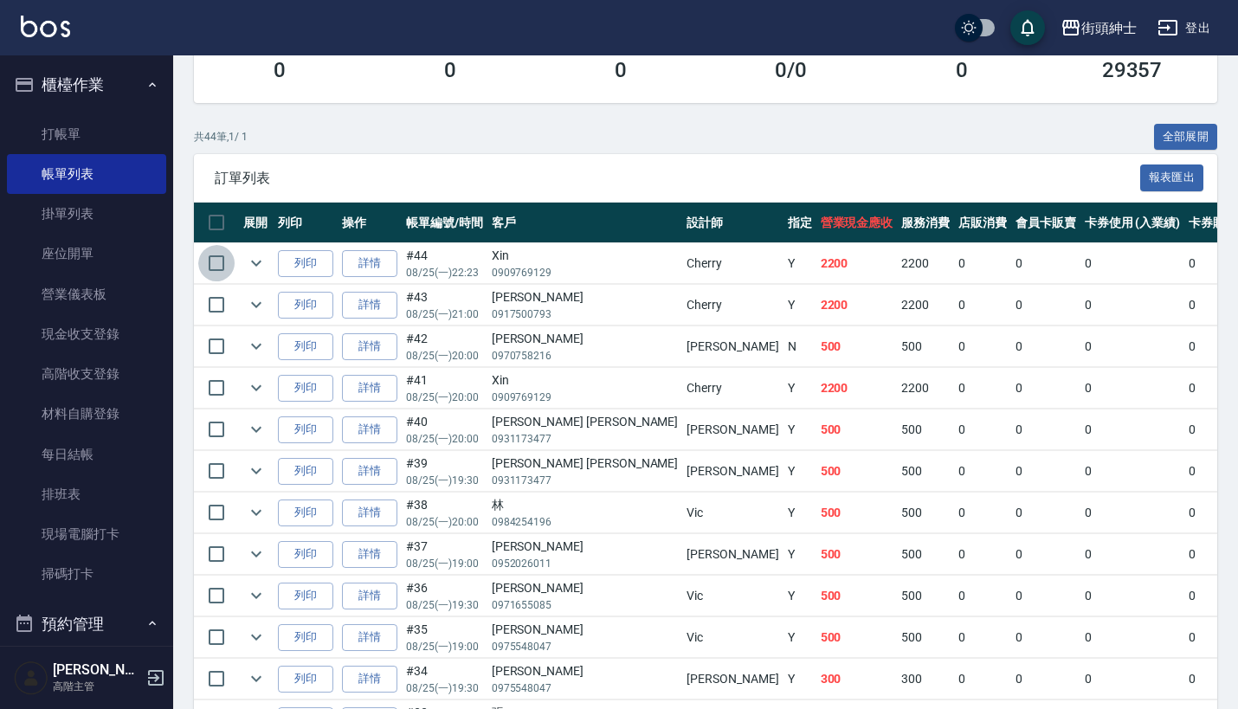
click at [214, 267] on input "checkbox" at bounding box center [216, 263] width 36 height 36
checkbox input "true"
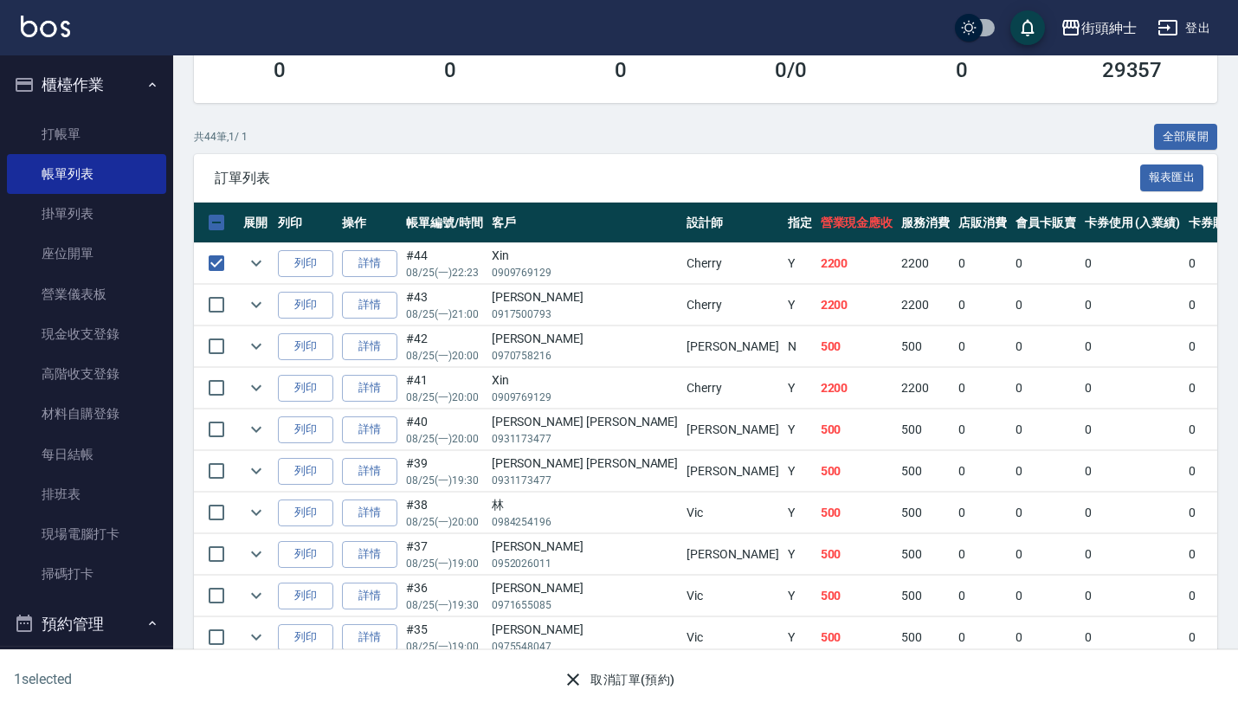
click at [636, 681] on button "取消訂單(預約)" at bounding box center [619, 680] width 126 height 32
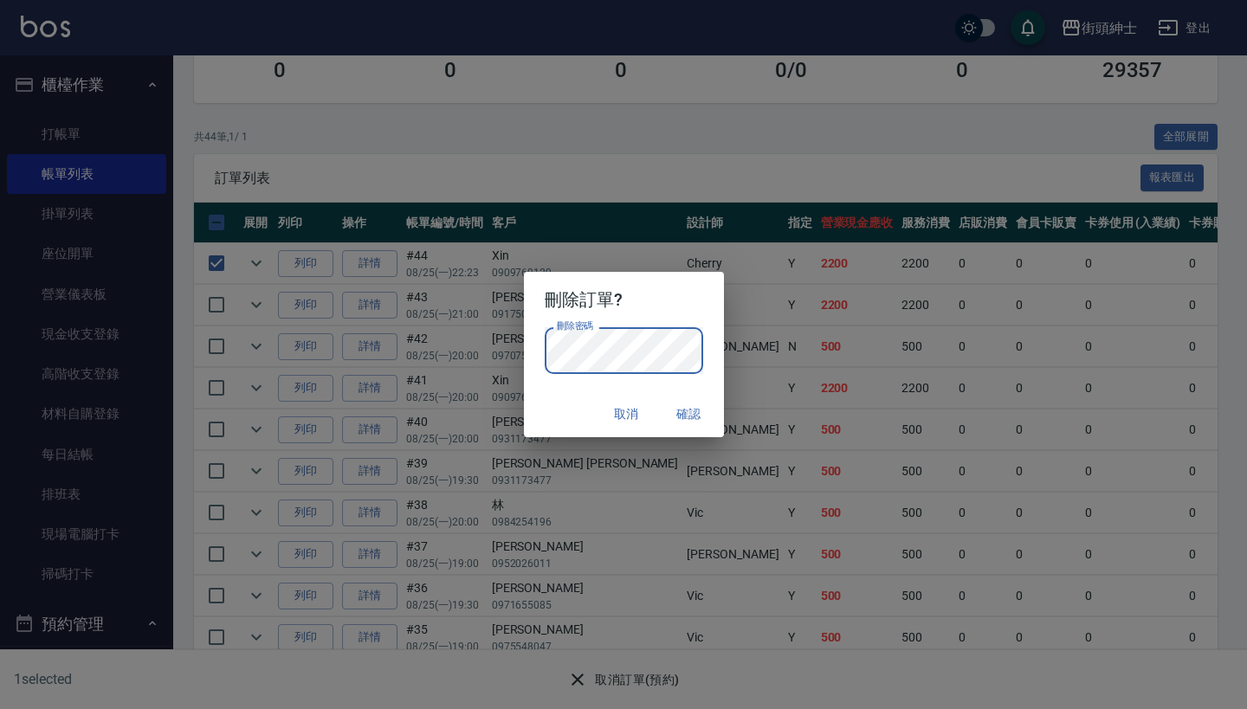
click at [685, 409] on button "確認" at bounding box center [688, 414] width 55 height 32
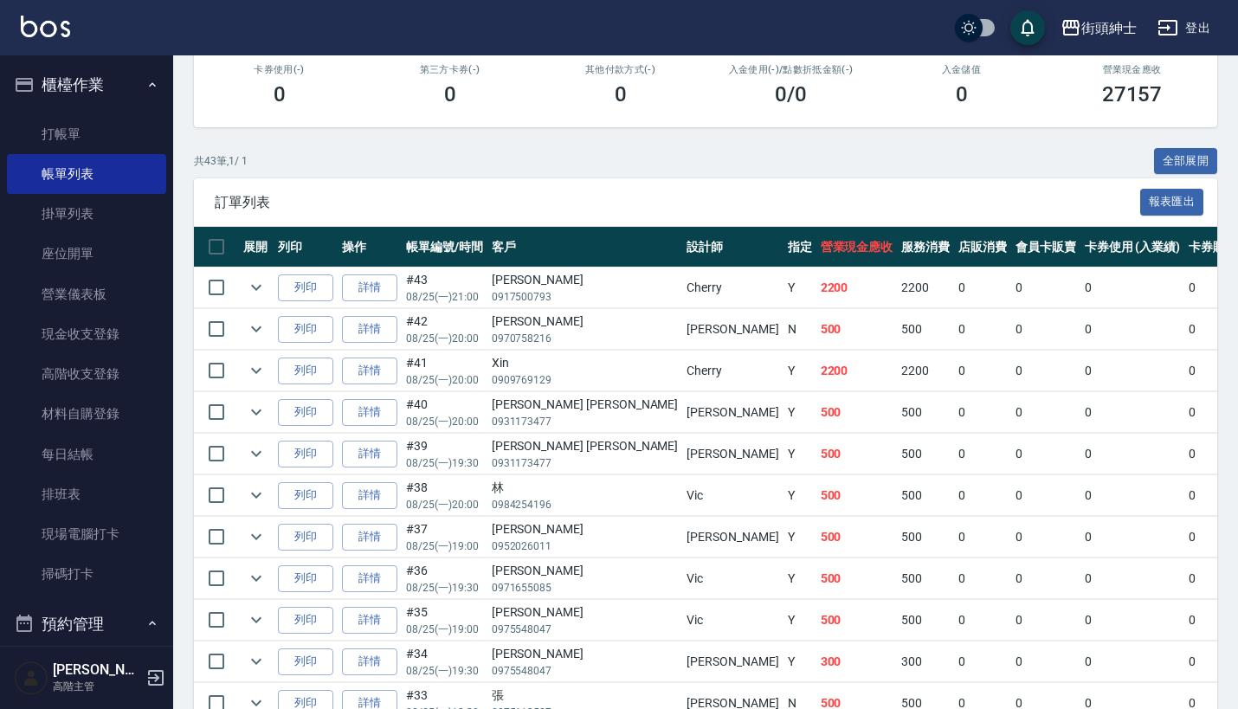
scroll to position [313, 0]
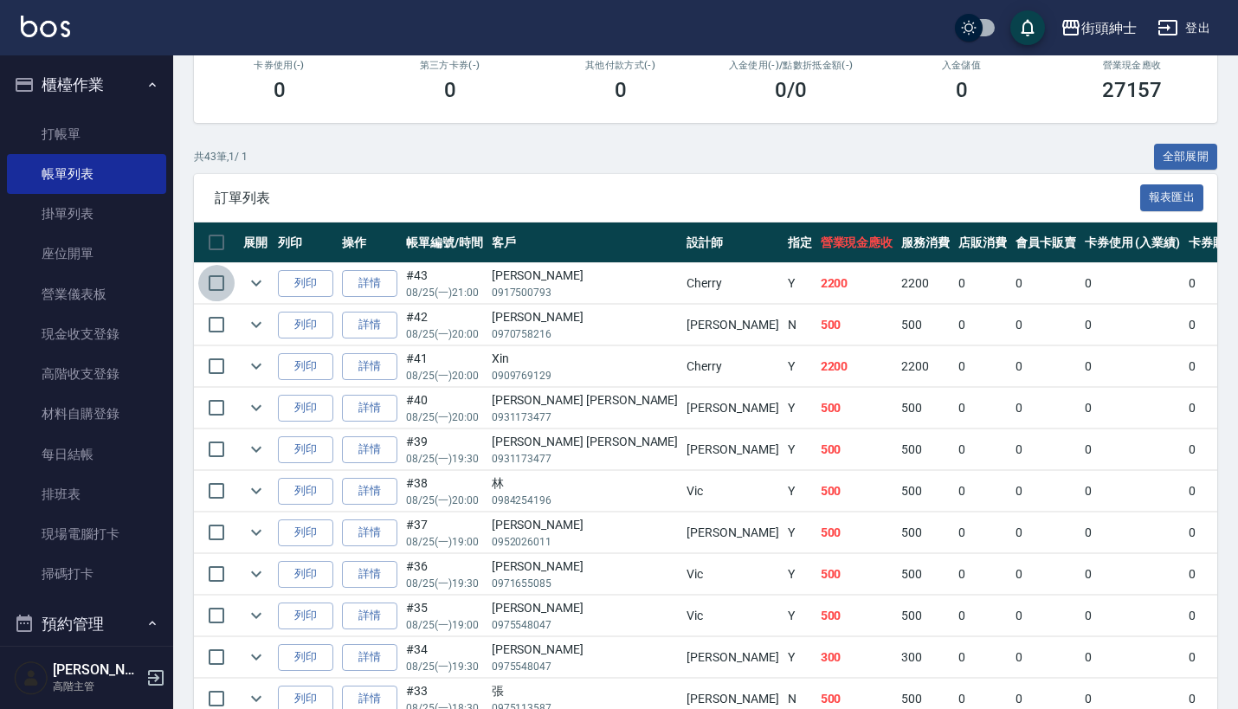
click at [203, 285] on input "checkbox" at bounding box center [216, 283] width 36 height 36
checkbox input "true"
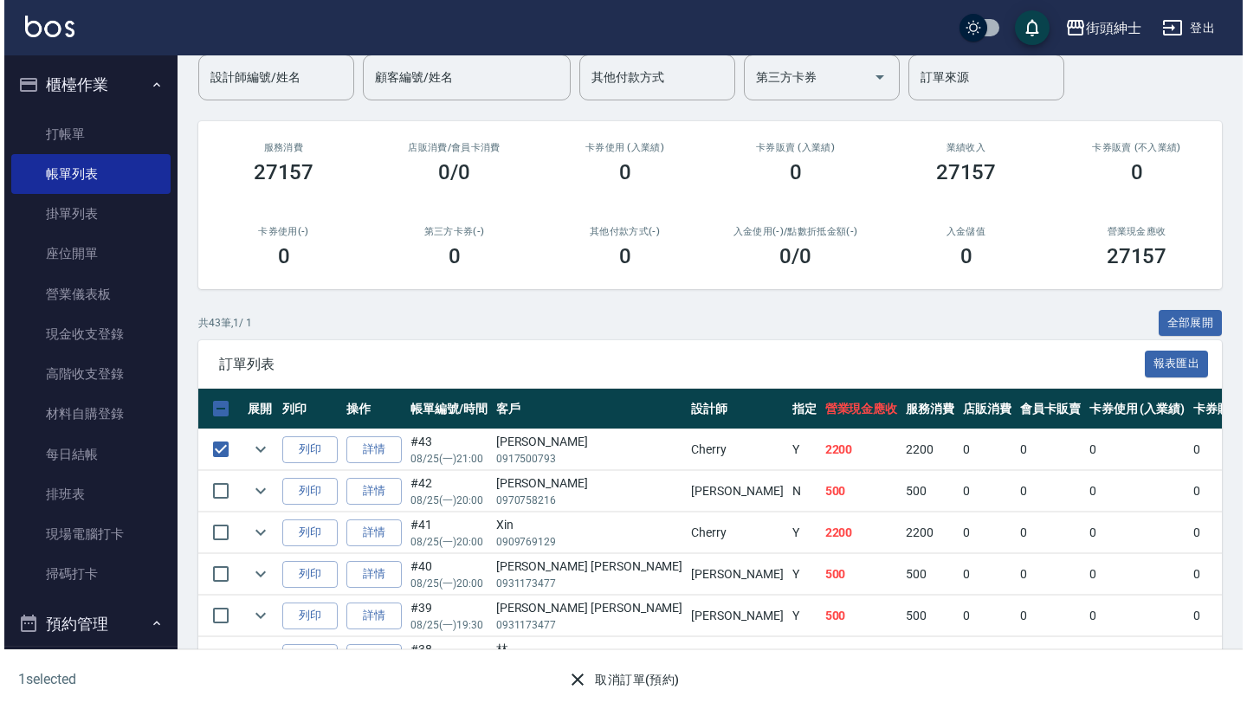
scroll to position [154, 0]
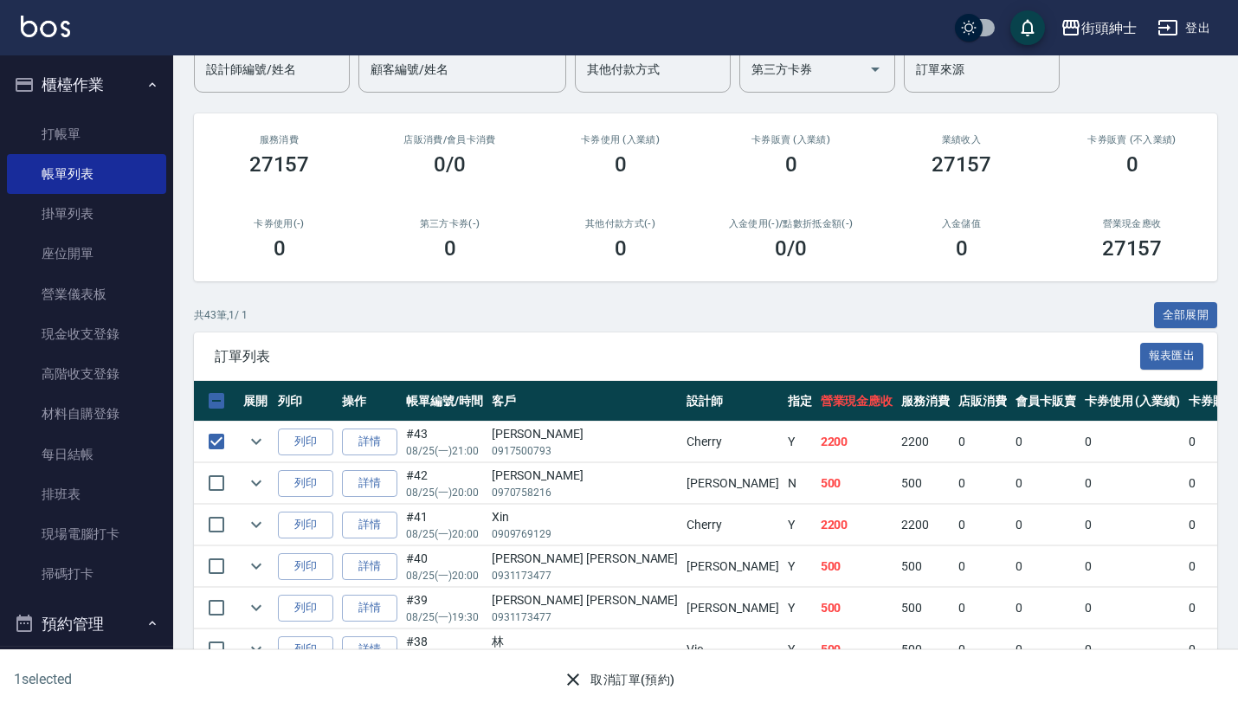
click at [607, 682] on button "取消訂單(預約)" at bounding box center [619, 680] width 126 height 32
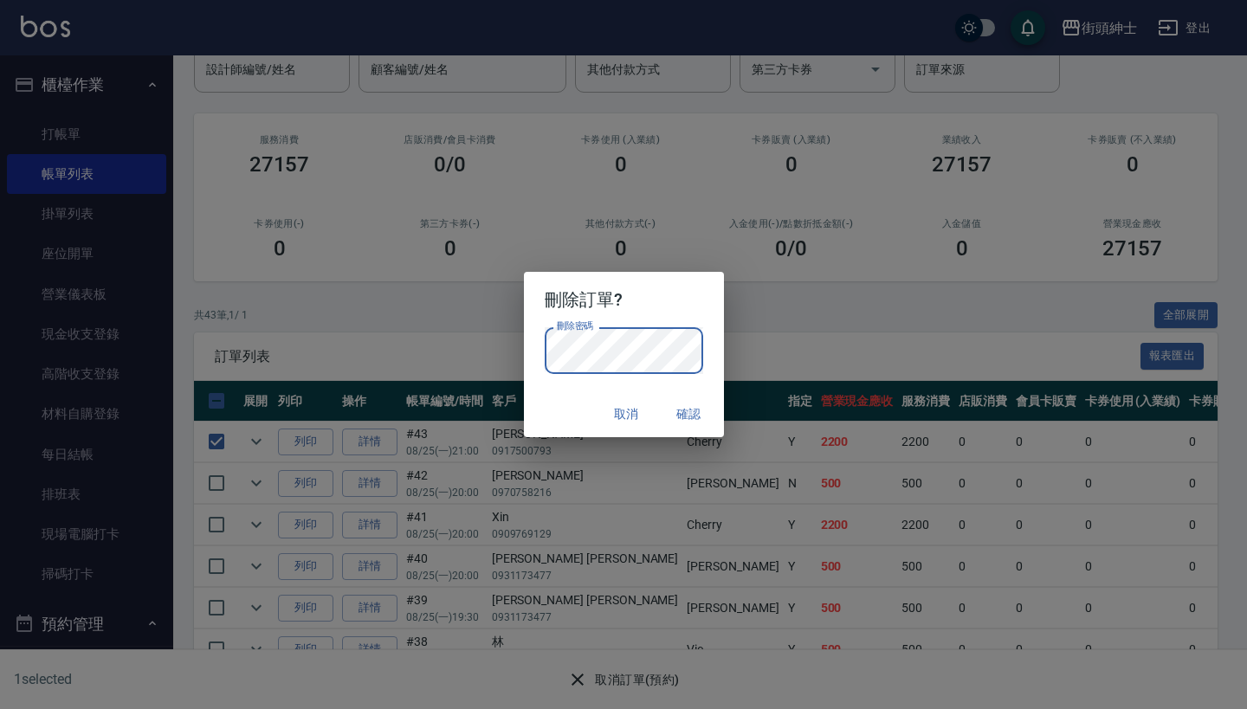
click at [684, 409] on button "確認" at bounding box center [688, 414] width 55 height 32
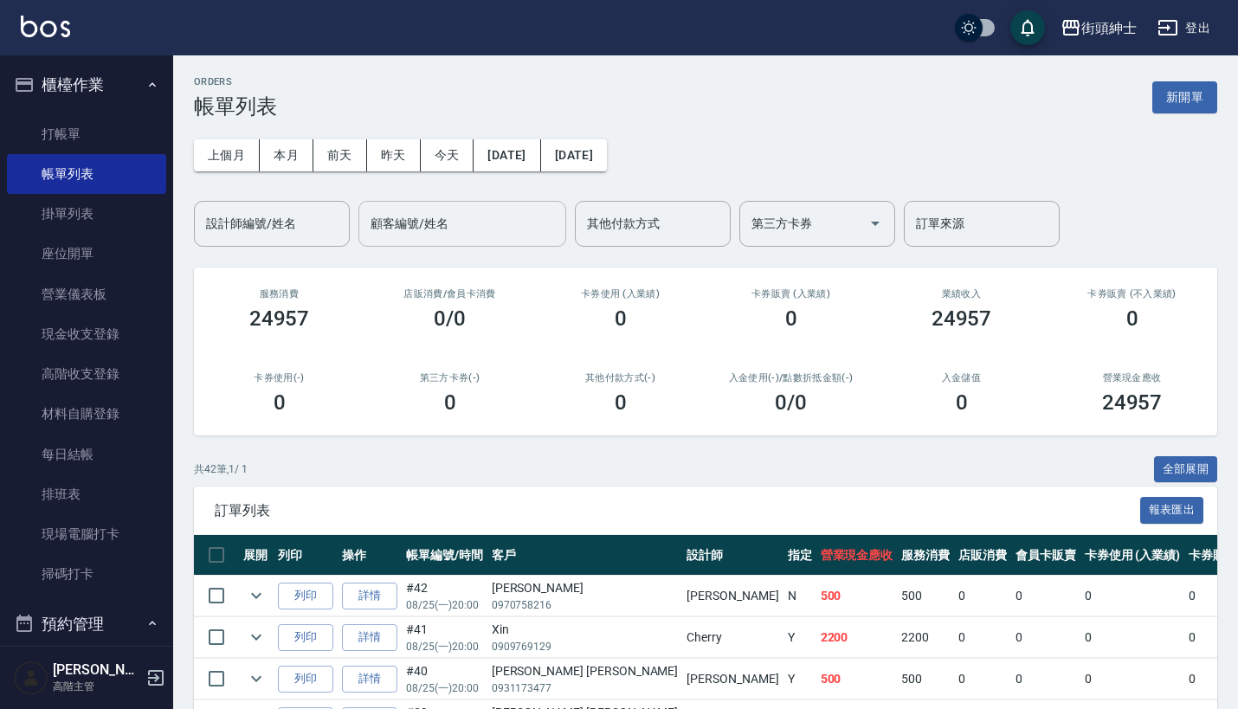
scroll to position [0, 0]
click at [463, 215] on input "顧客編號/姓名" at bounding box center [462, 224] width 192 height 30
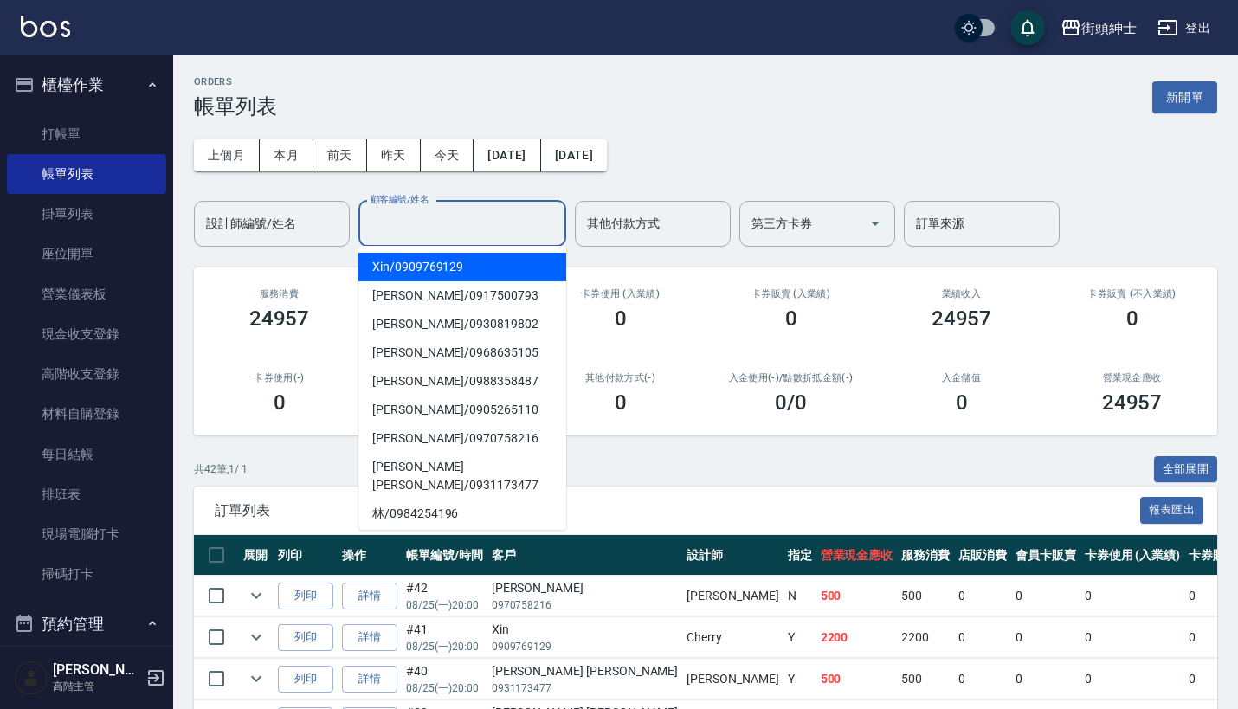
click at [294, 228] on input "設計師編號/姓名" at bounding box center [272, 224] width 140 height 30
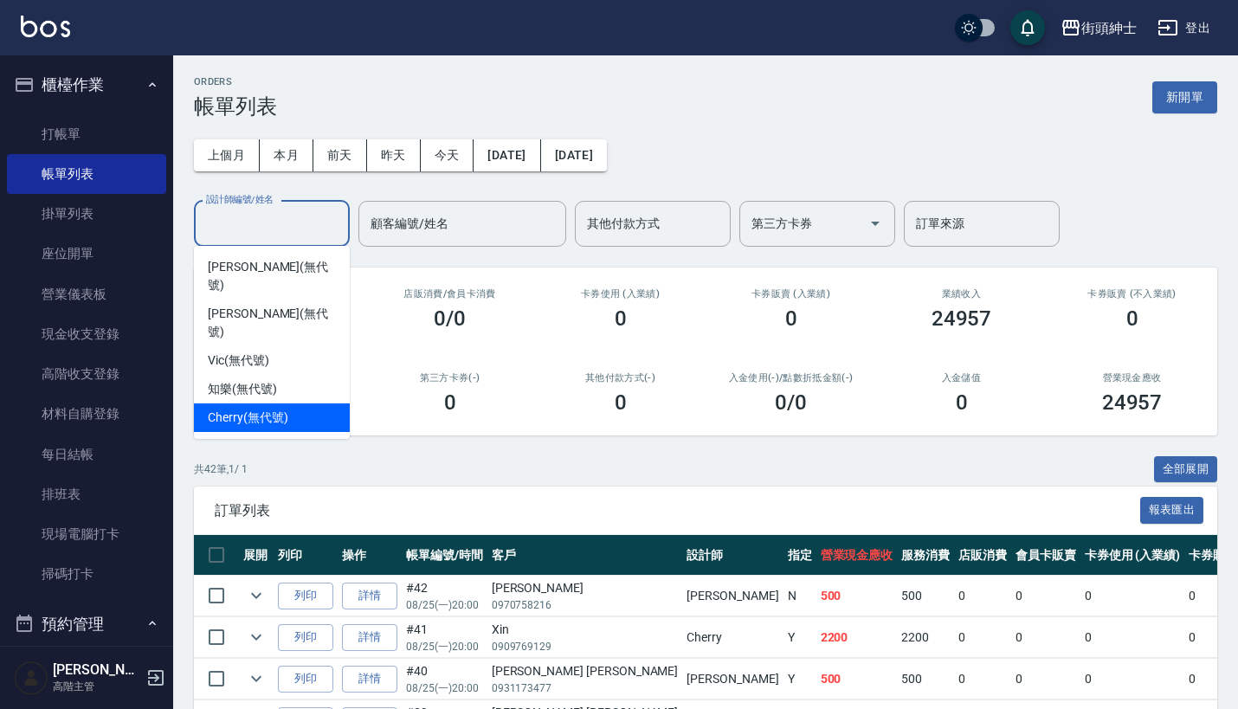
click at [285, 409] on span "Cherry (無代號)" at bounding box center [248, 418] width 80 height 18
type input "Cherry(無代號)"
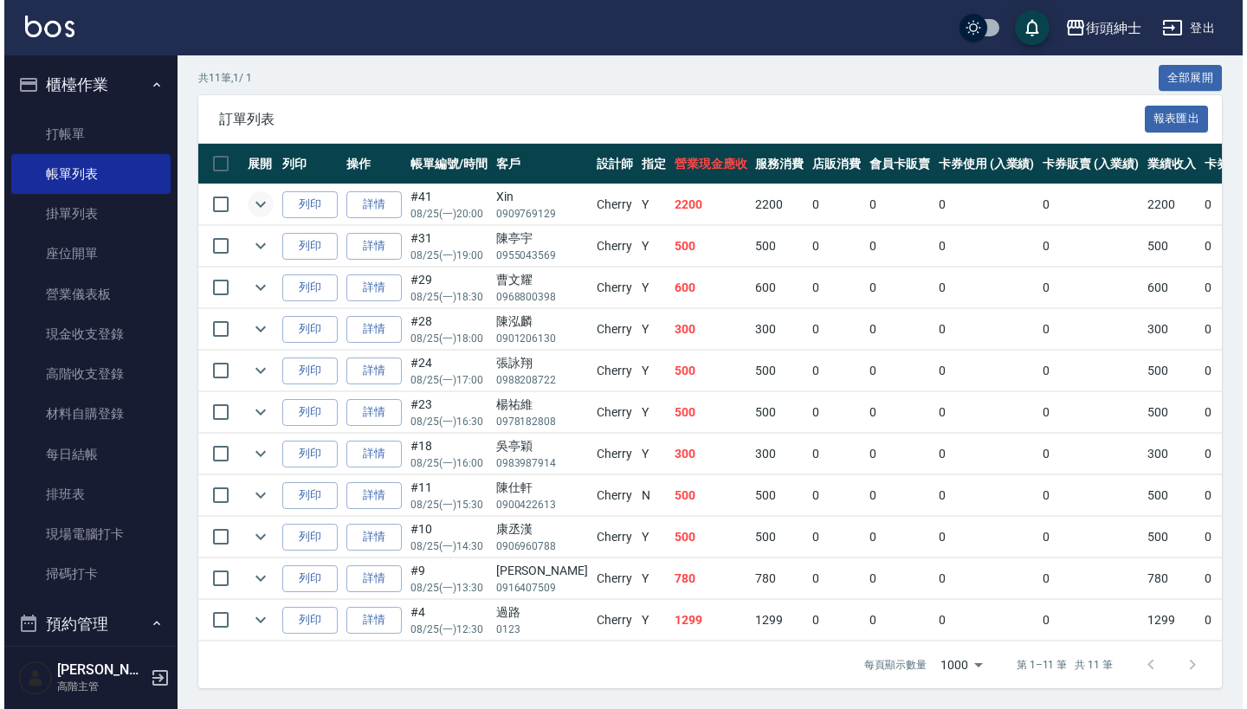
scroll to position [403, 0]
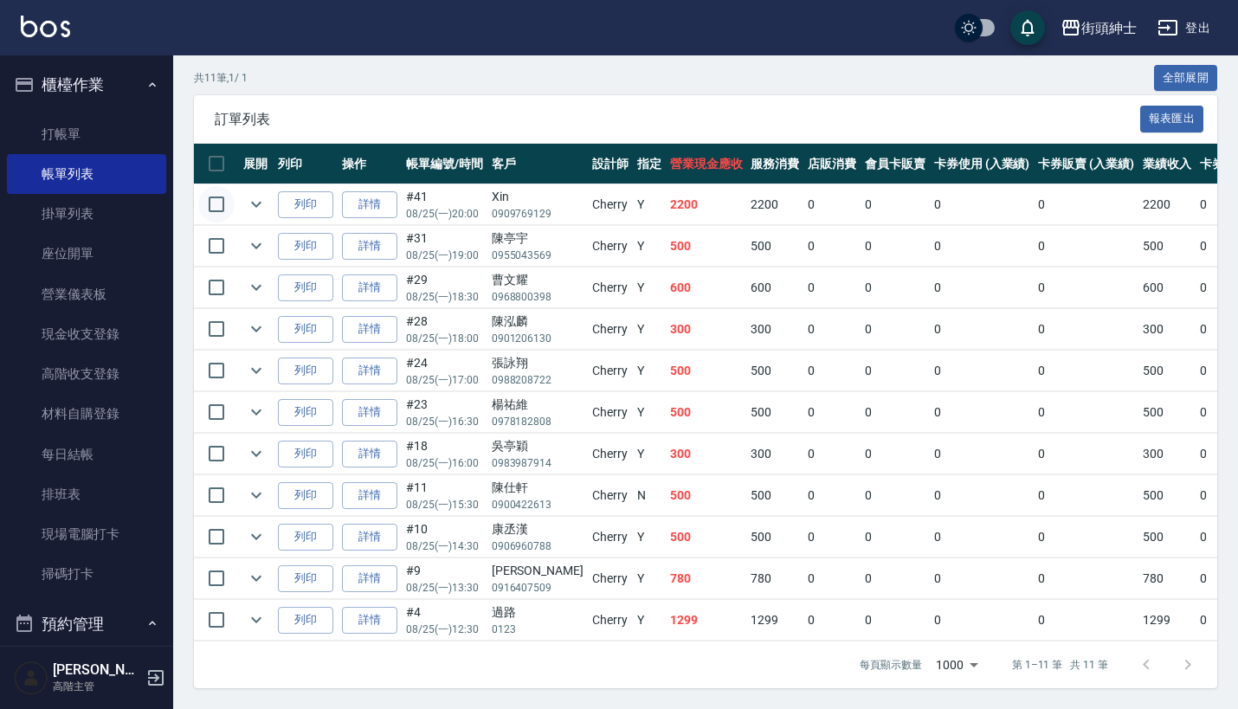
click at [218, 190] on input "checkbox" at bounding box center [216, 204] width 36 height 36
checkbox input "true"
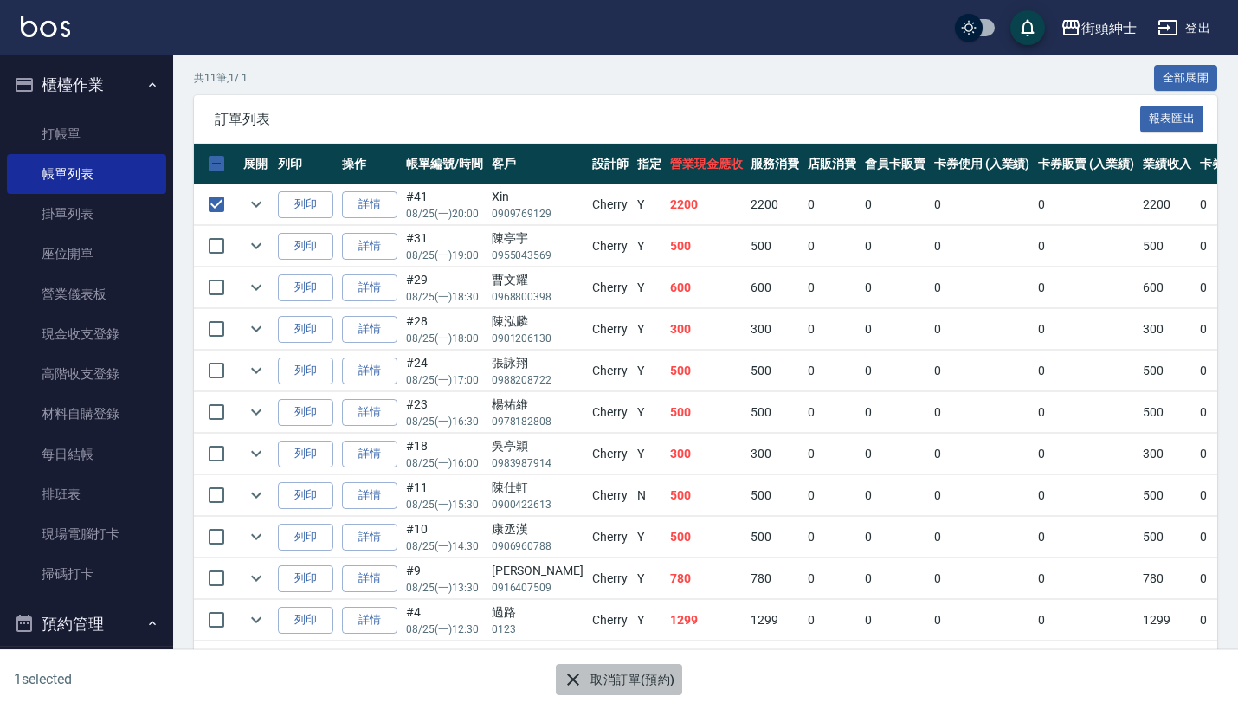
click at [620, 676] on button "取消訂單(預約)" at bounding box center [619, 680] width 126 height 32
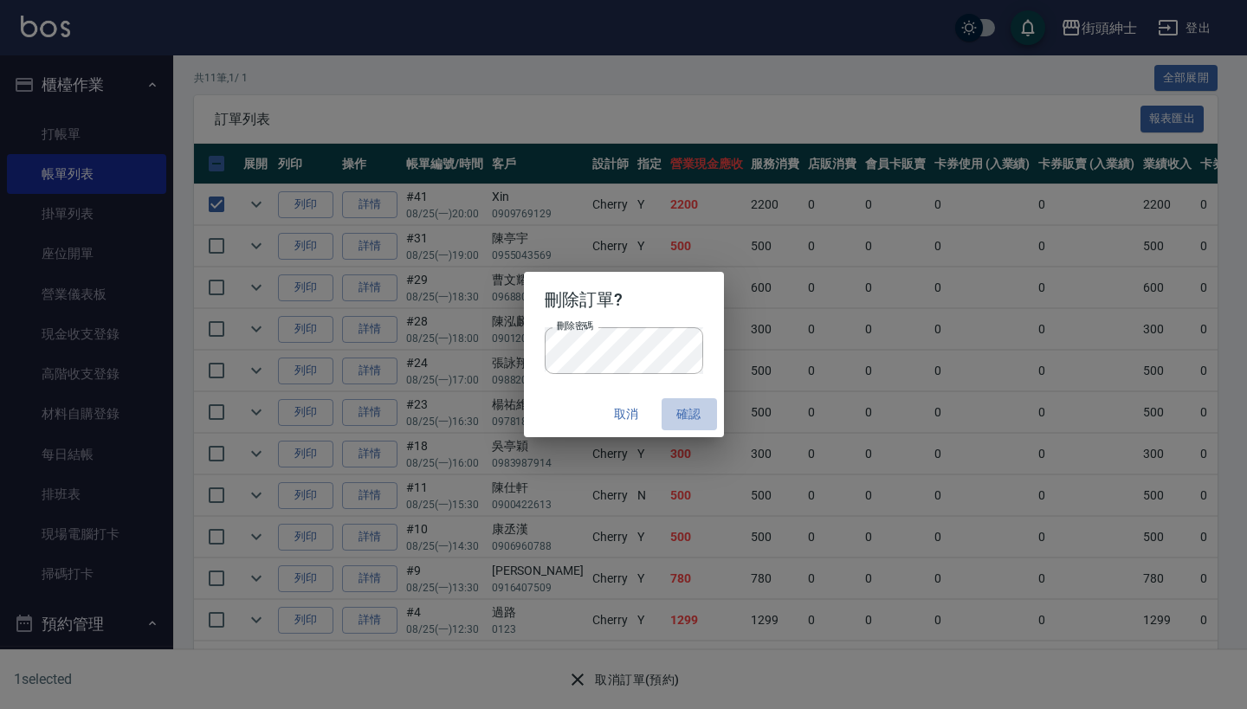
click at [687, 413] on button "確認" at bounding box center [688, 414] width 55 height 32
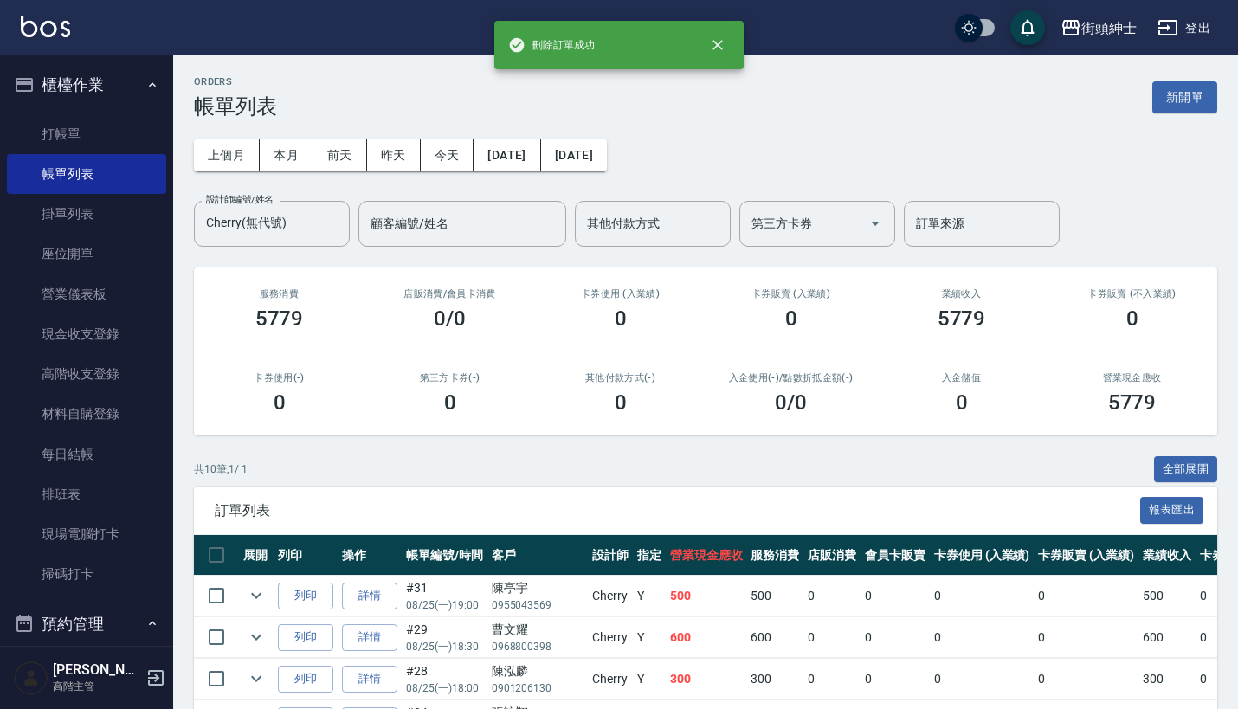
scroll to position [0, 0]
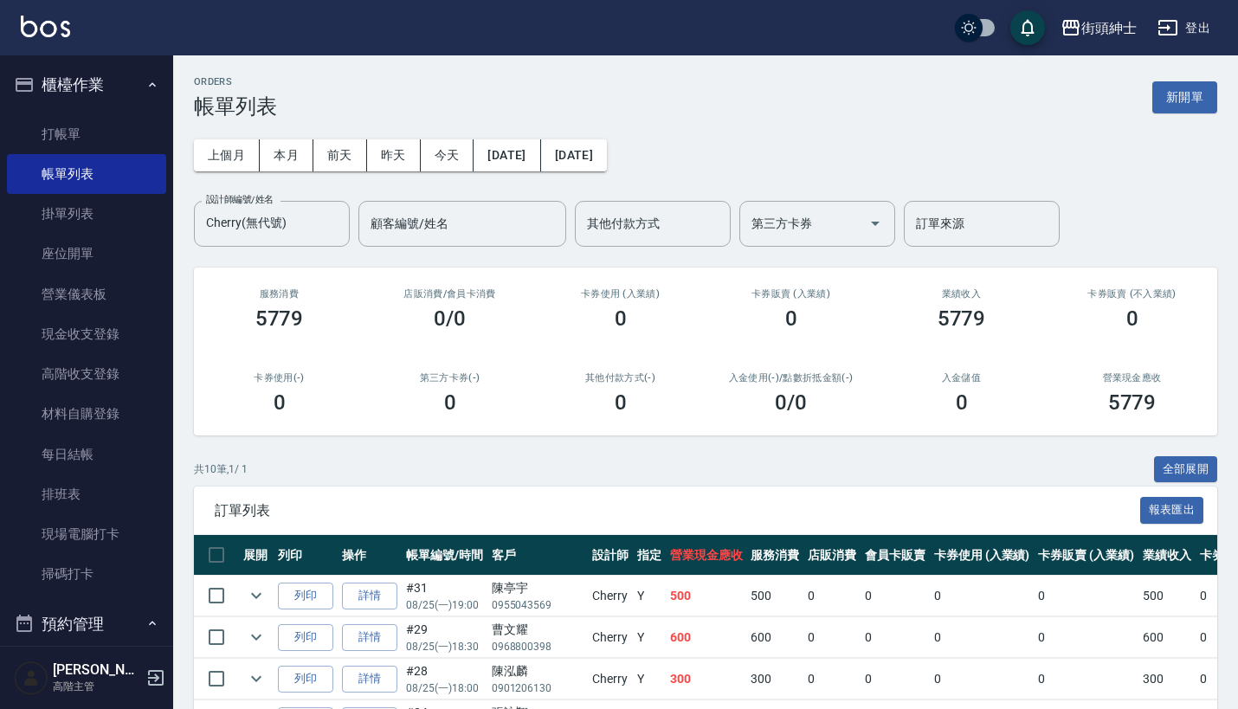
click at [119, 93] on button "櫃檯作業" at bounding box center [86, 84] width 159 height 45
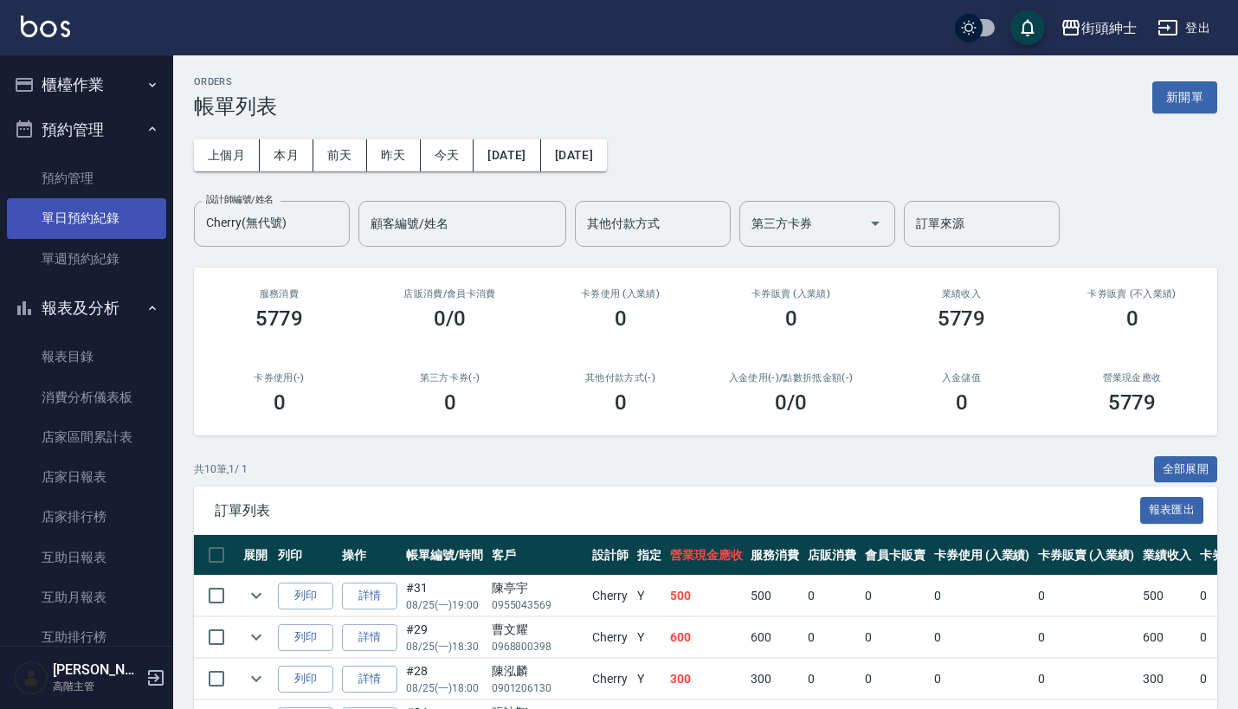
click at [119, 225] on link "單日預約紀錄" at bounding box center [86, 218] width 159 height 40
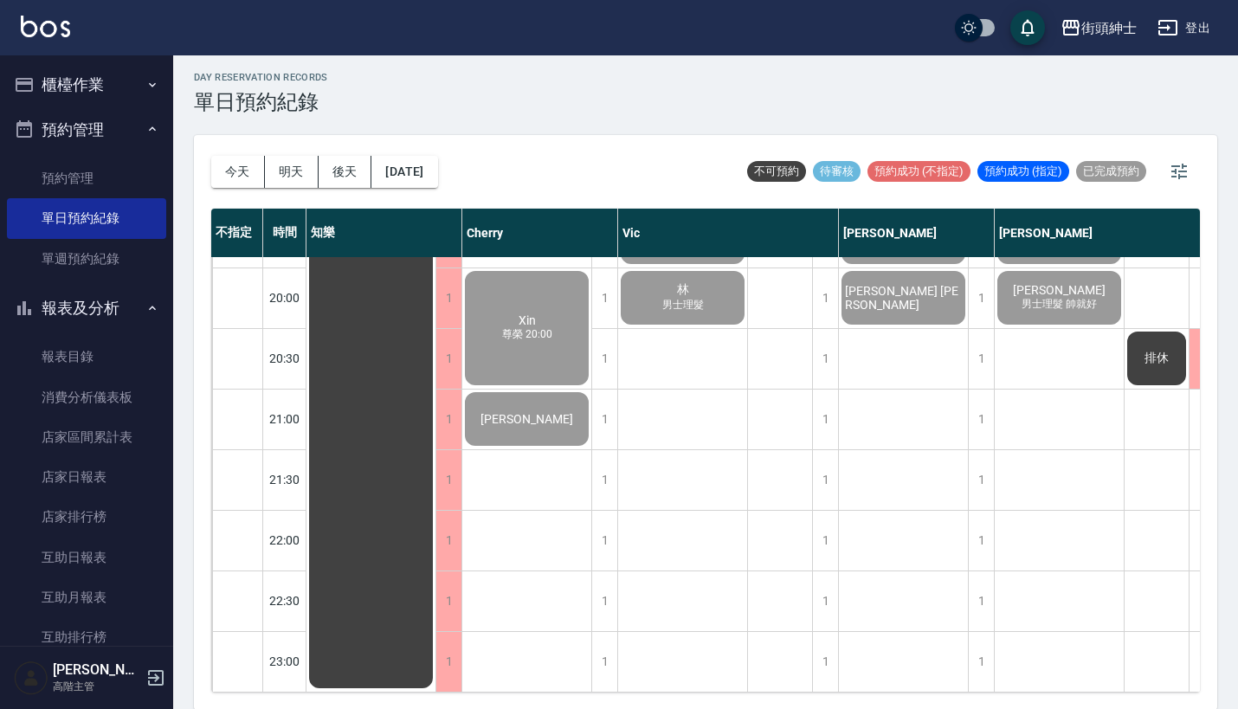
scroll to position [1108, 0]
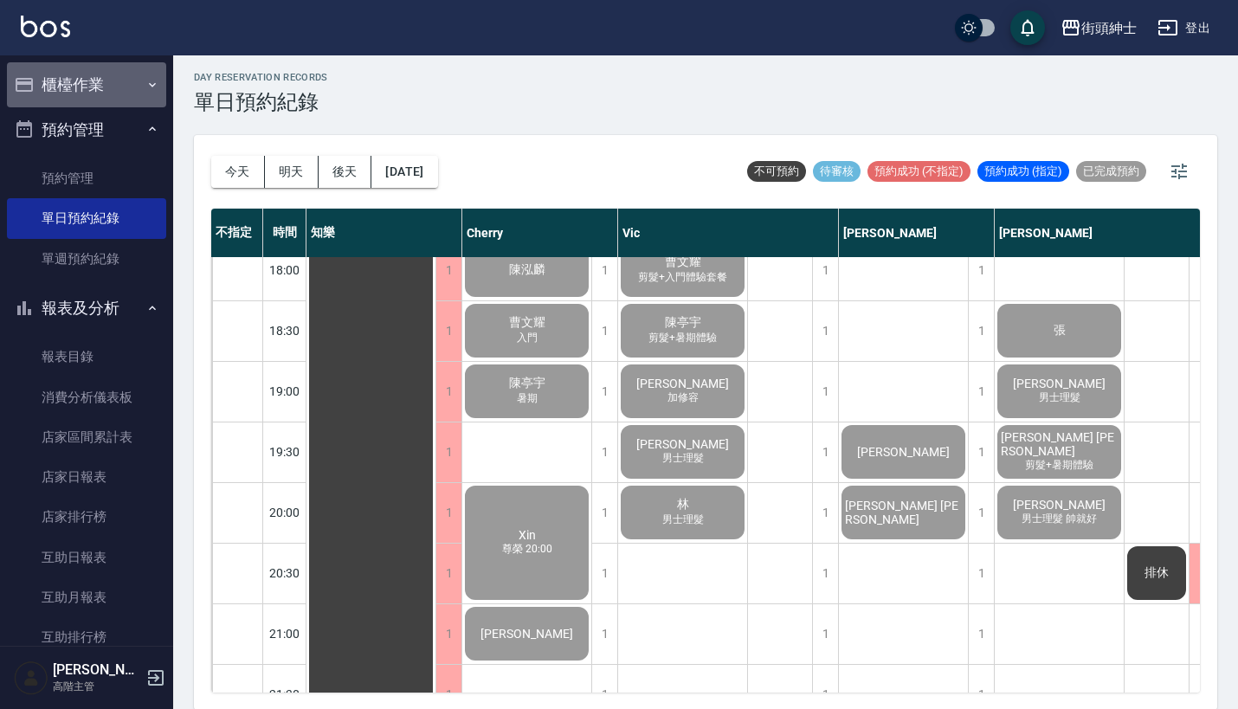
click at [129, 84] on button "櫃檯作業" at bounding box center [86, 84] width 159 height 45
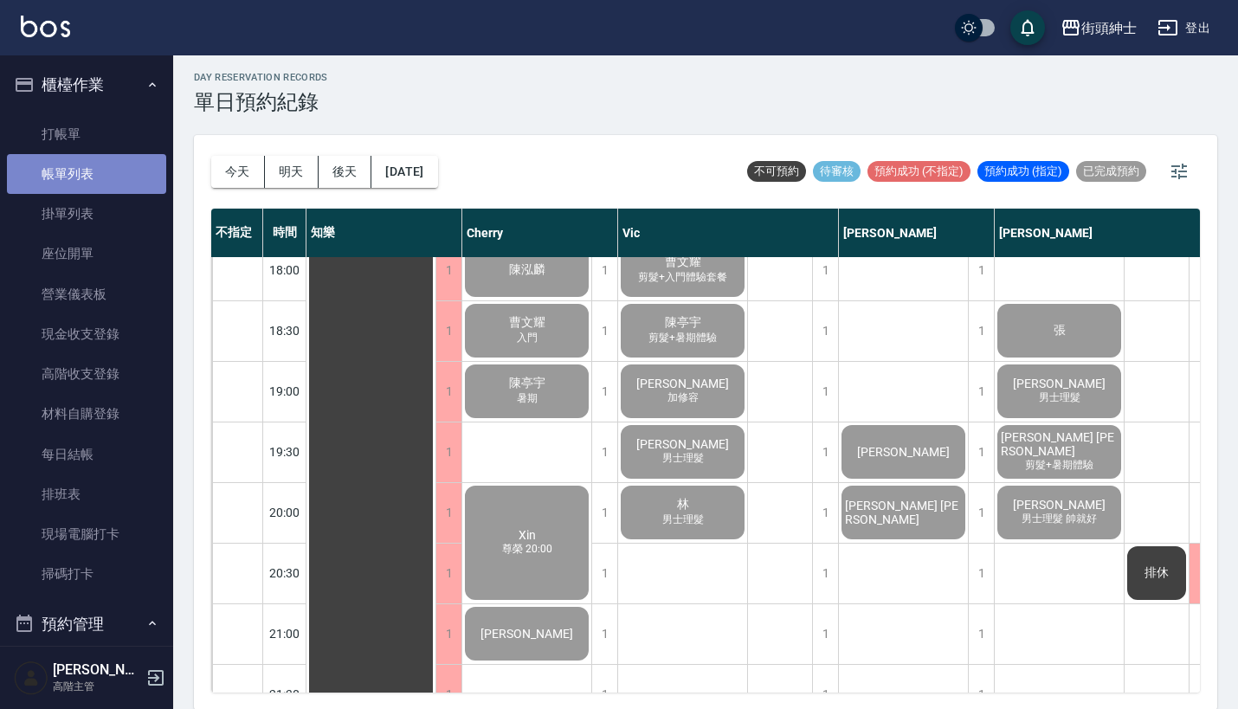
click at [110, 170] on link "帳單列表" at bounding box center [86, 174] width 159 height 40
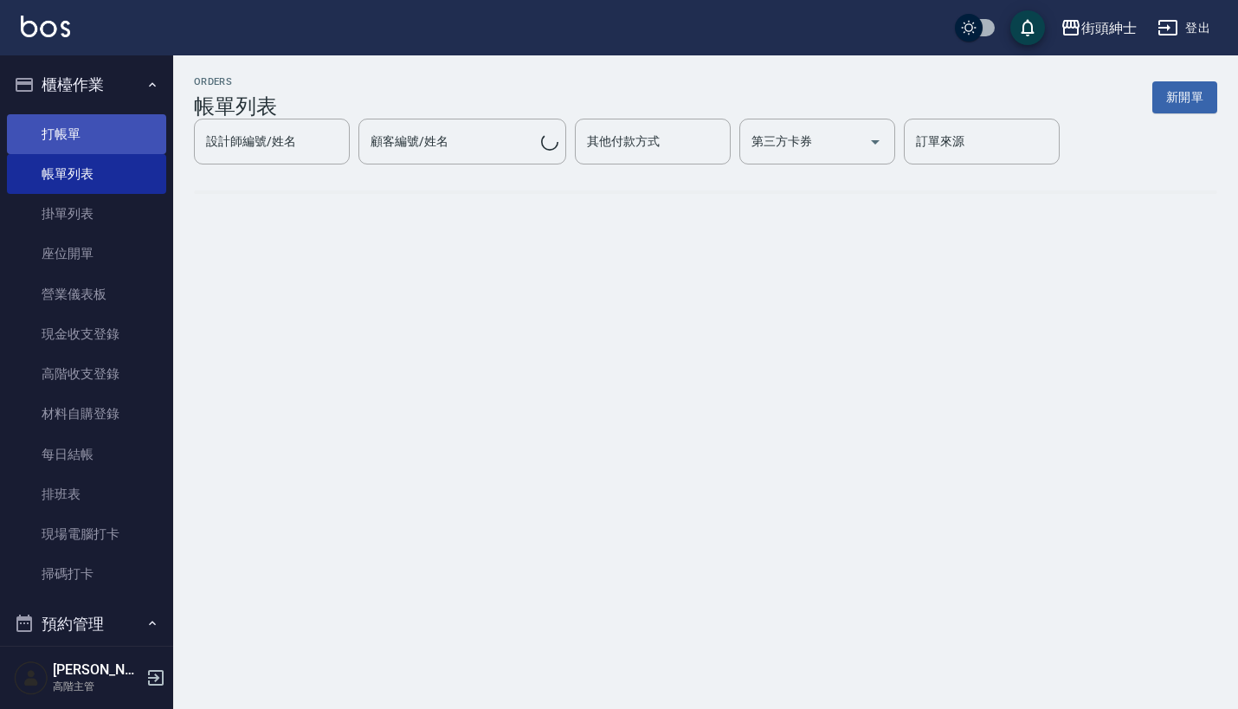
click at [122, 142] on link "打帳單" at bounding box center [86, 134] width 159 height 40
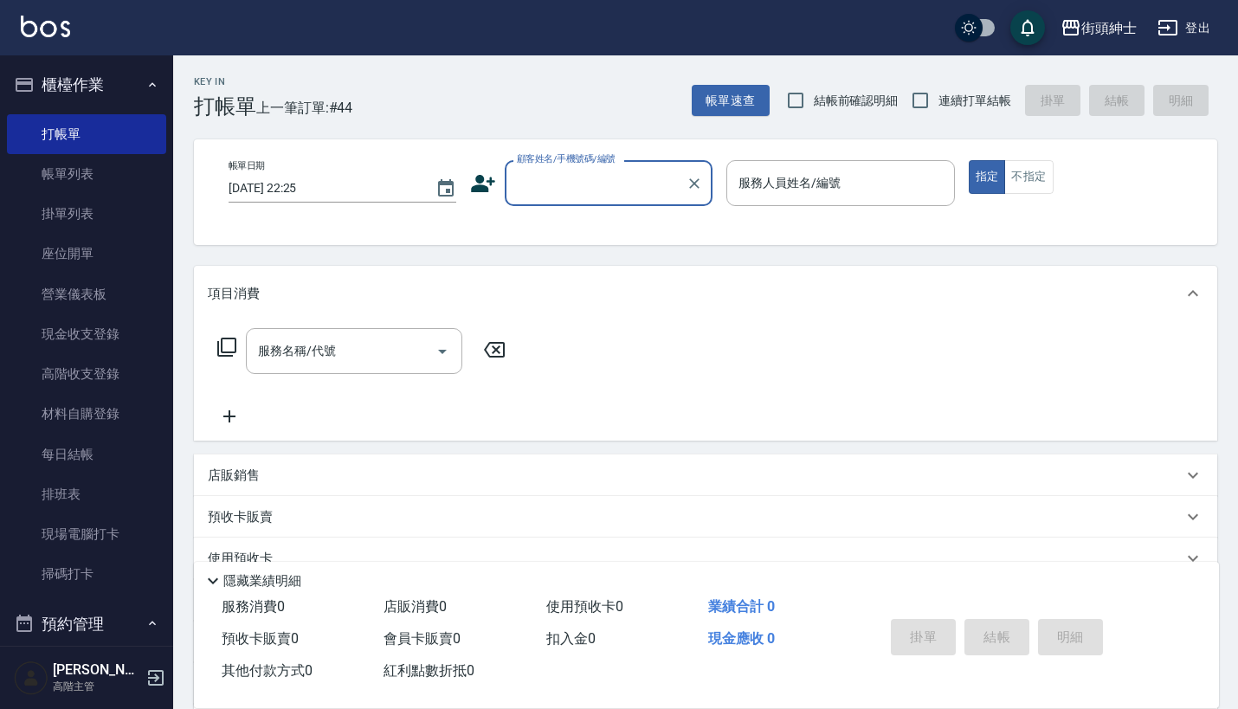
click at [547, 187] on input "顧客姓名/手機號碼/編號" at bounding box center [595, 183] width 166 height 30
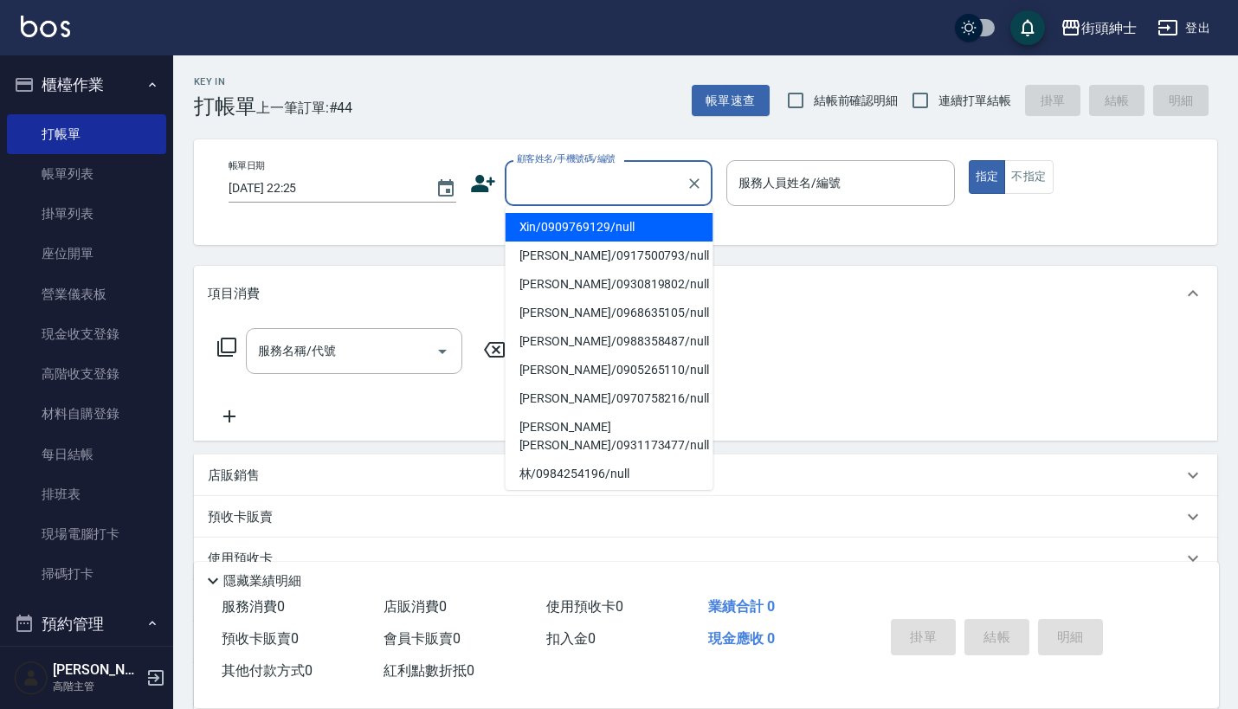
click at [584, 223] on li "Xin/0909769129/null" at bounding box center [610, 227] width 208 height 29
type input "Xin/0909769129/null"
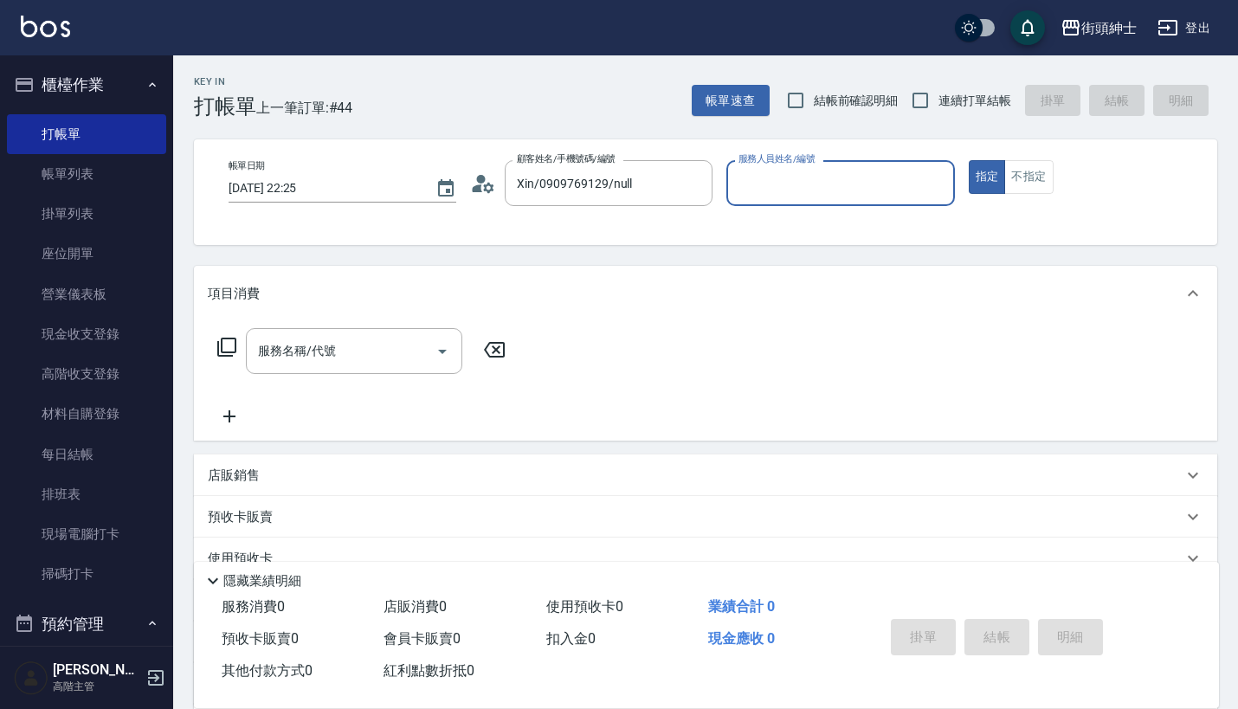
click at [800, 180] on input "服務人員姓名/編號" at bounding box center [840, 183] width 212 height 30
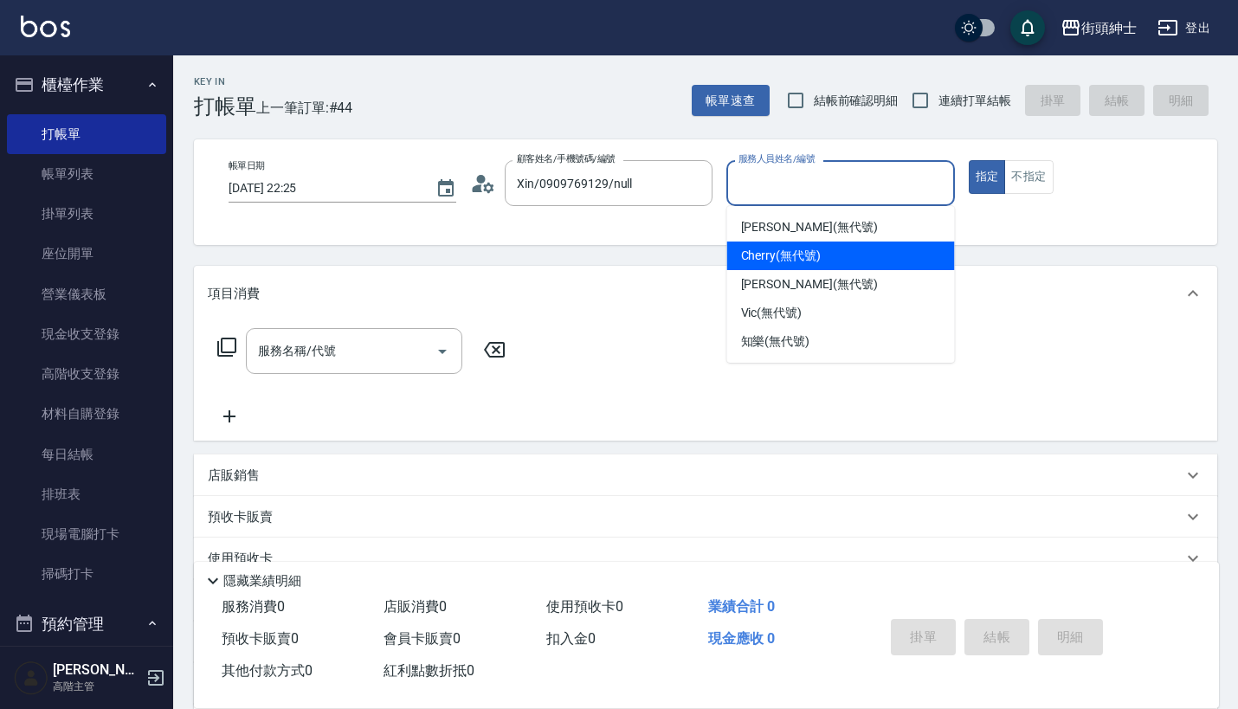
click at [795, 254] on span "Cherry (無代號)" at bounding box center [781, 256] width 80 height 18
type input "Cherry(無代號)"
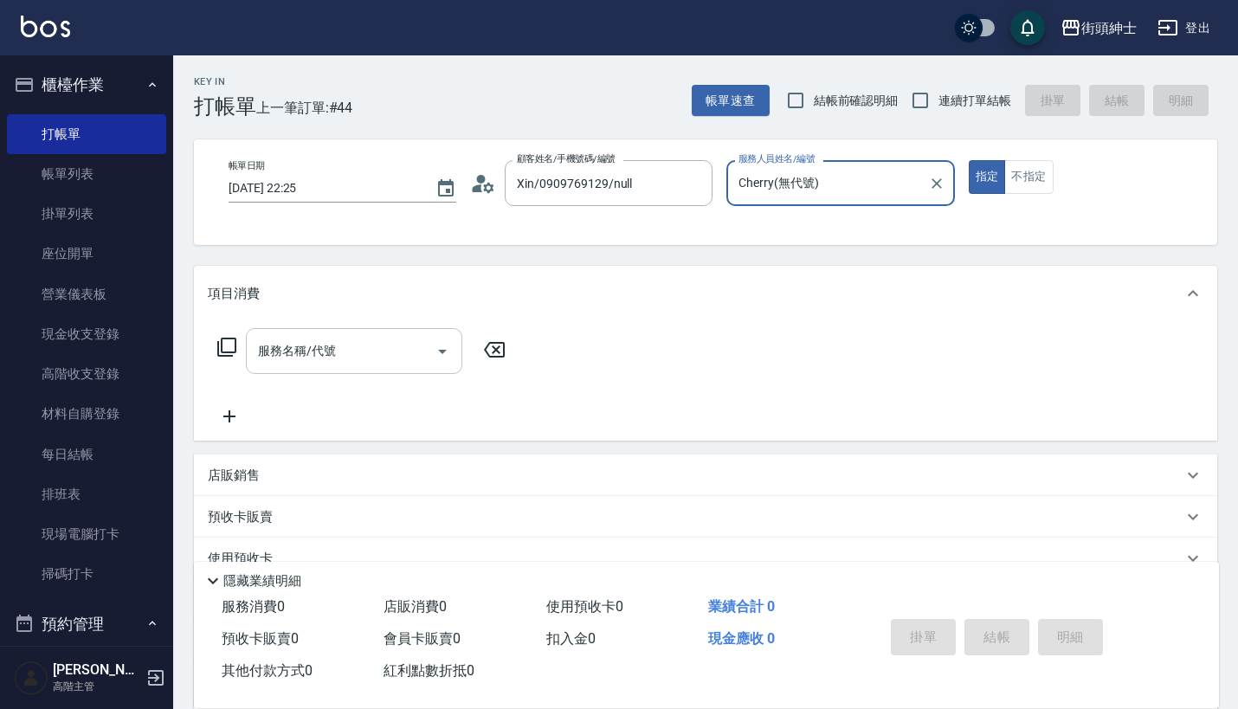
click at [360, 340] on input "服務名稱/代號" at bounding box center [341, 351] width 175 height 30
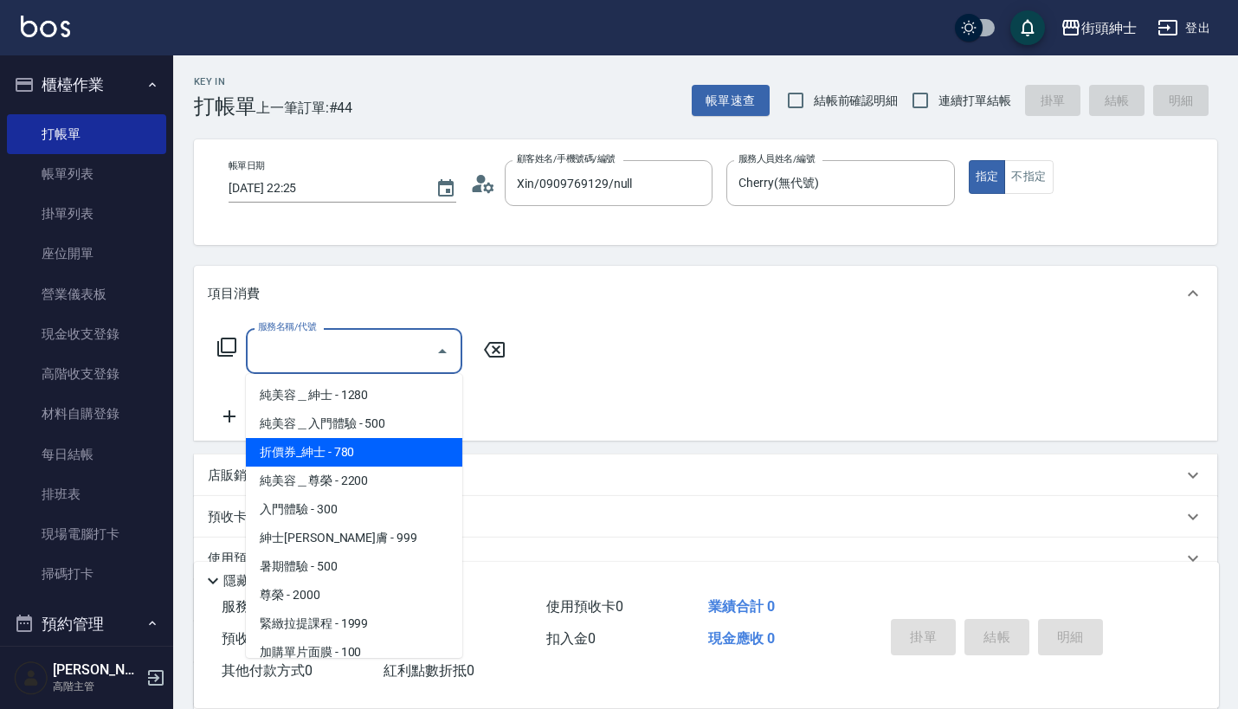
scroll to position [9, 0]
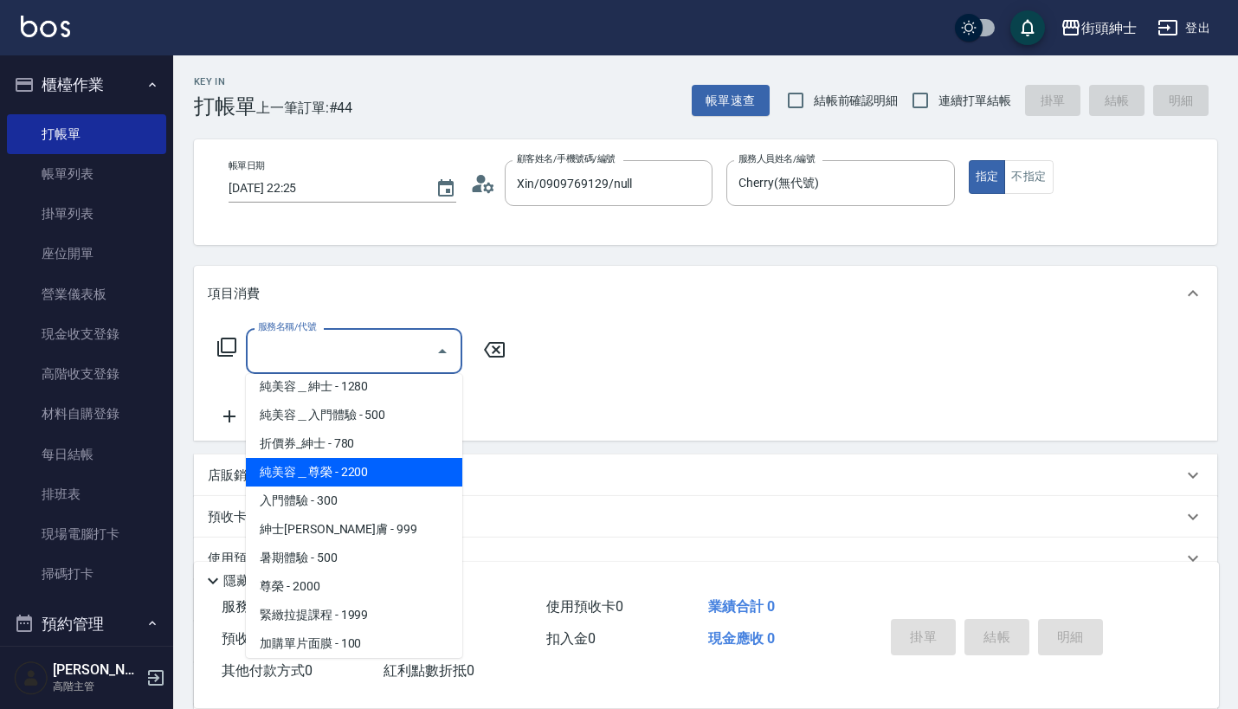
click at [379, 466] on span "純美容＿尊榮 - 2200" at bounding box center [354, 472] width 216 height 29
type input "純美容＿尊榮"
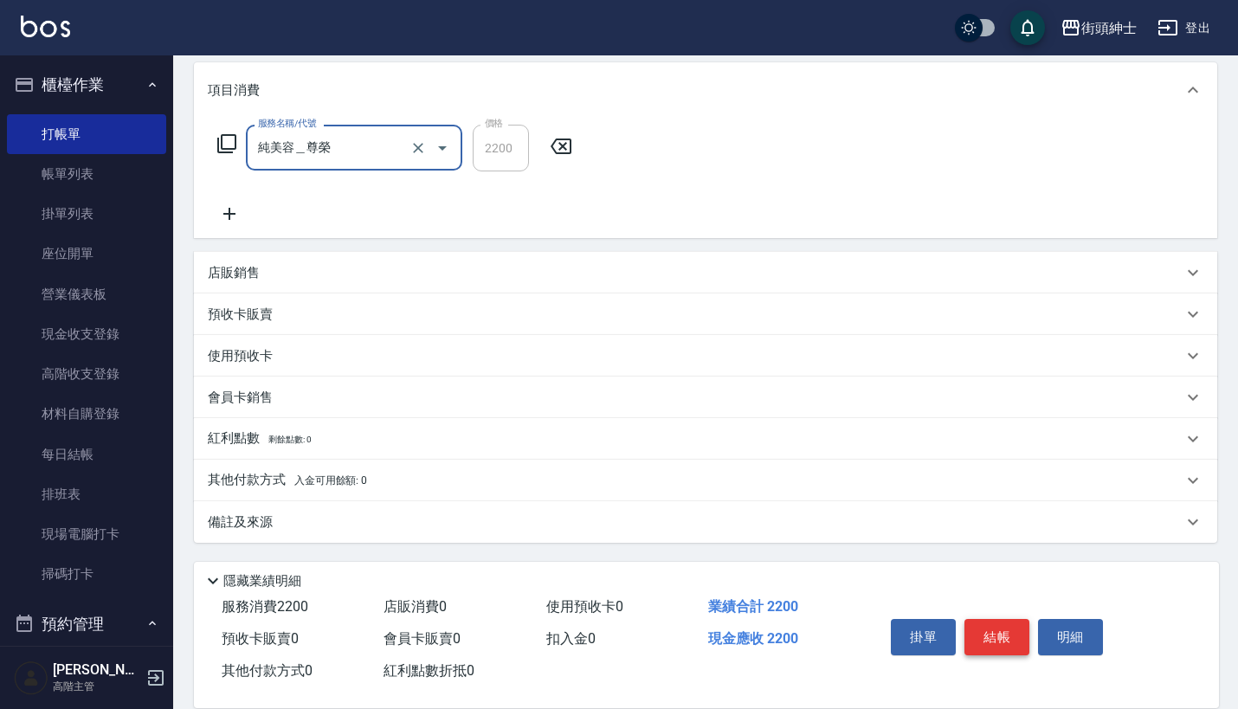
scroll to position [203, 0]
click at [999, 636] on button "結帳" at bounding box center [996, 637] width 65 height 36
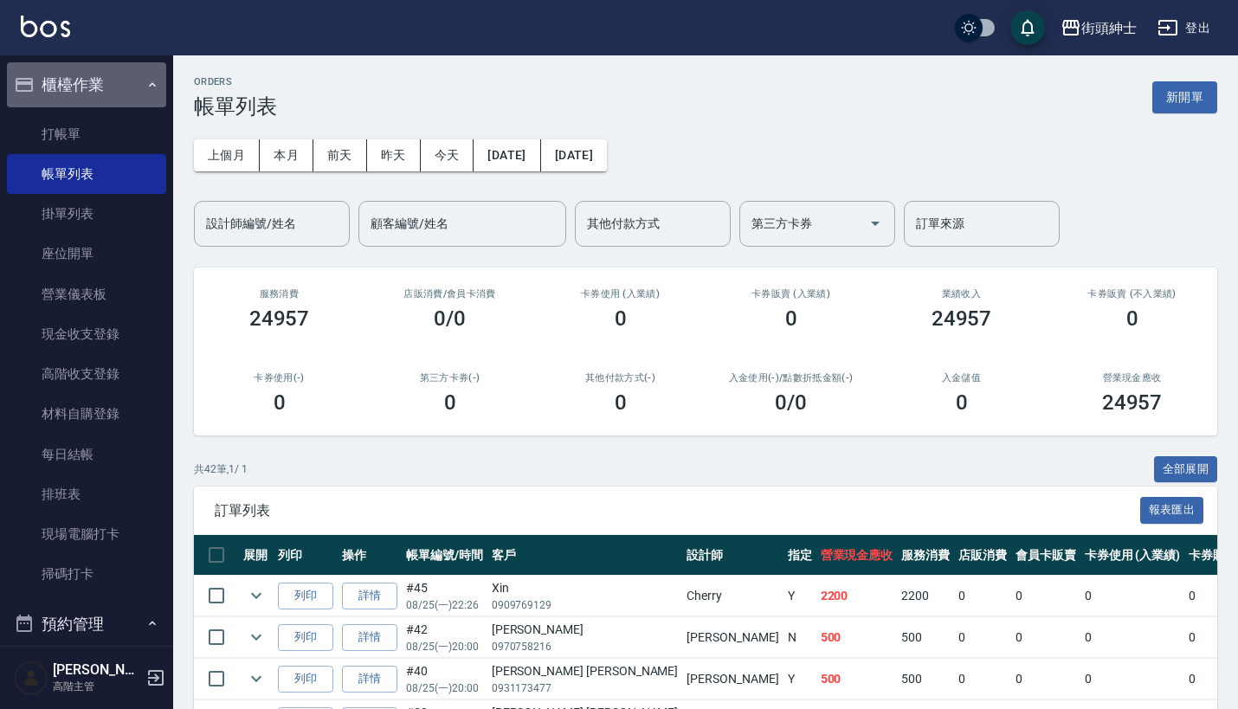
click at [108, 70] on button "櫃檯作業" at bounding box center [86, 84] width 159 height 45
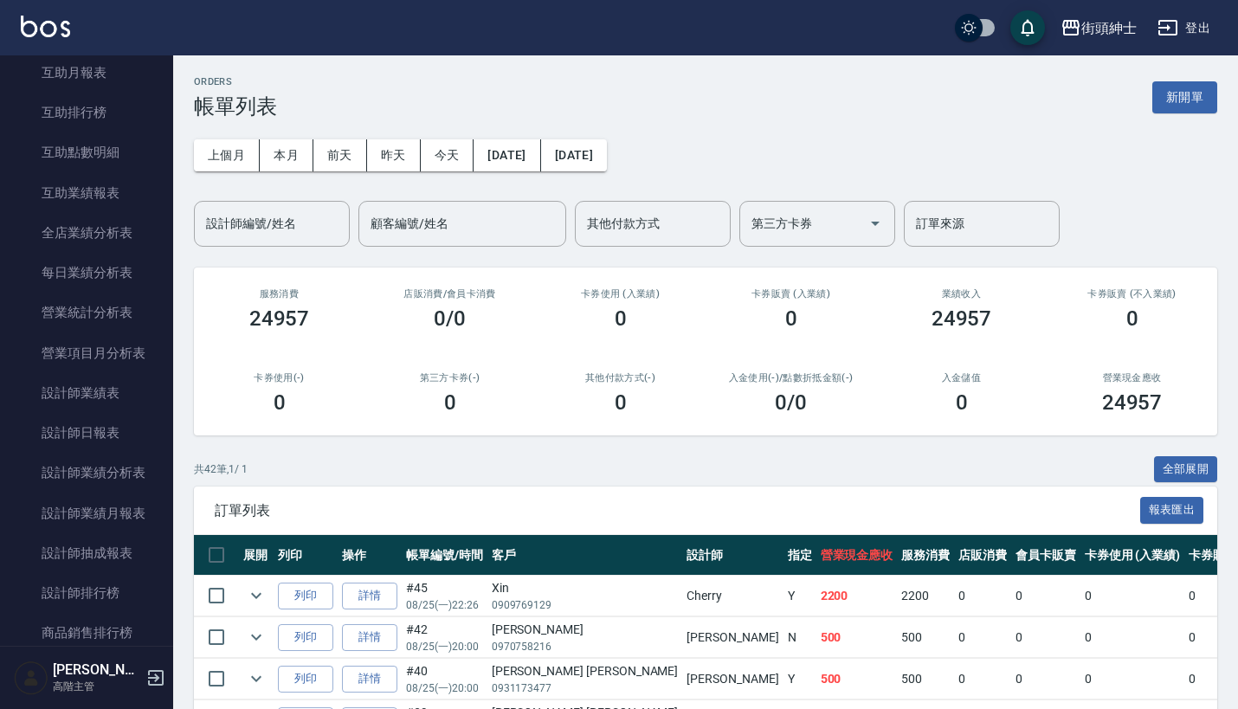
scroll to position [794, 0]
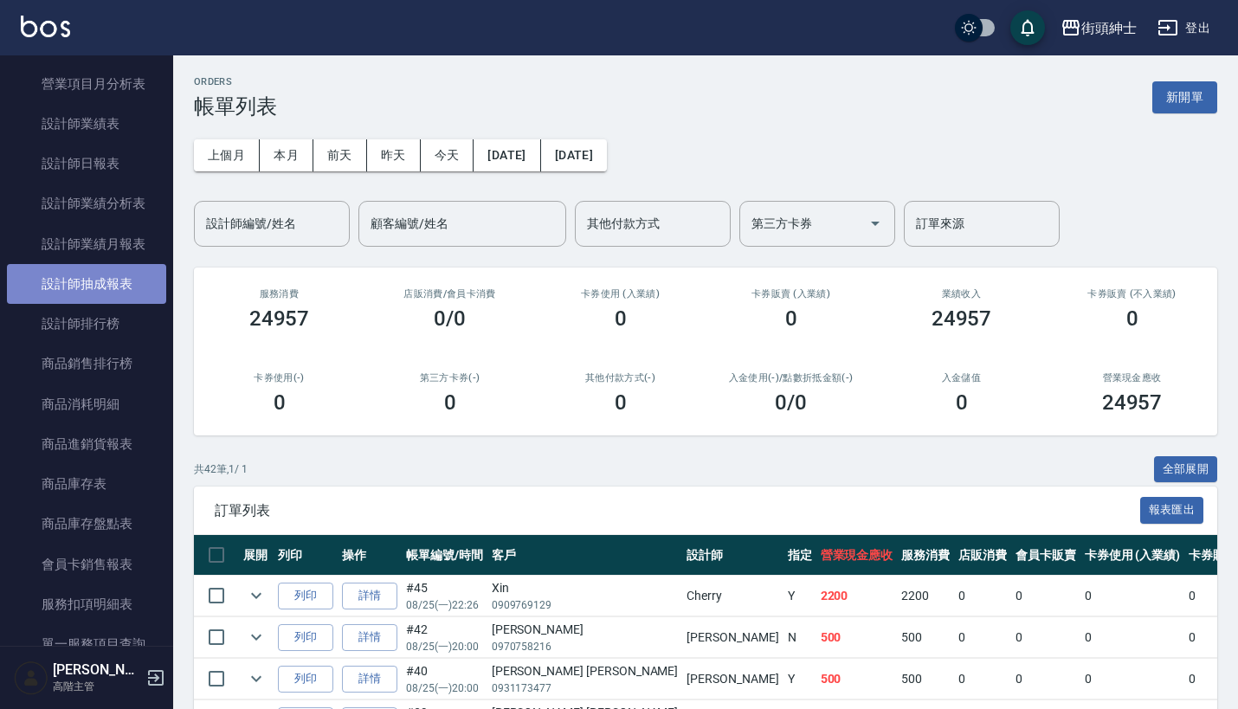
click at [119, 287] on link "設計師抽成報表" at bounding box center [86, 284] width 159 height 40
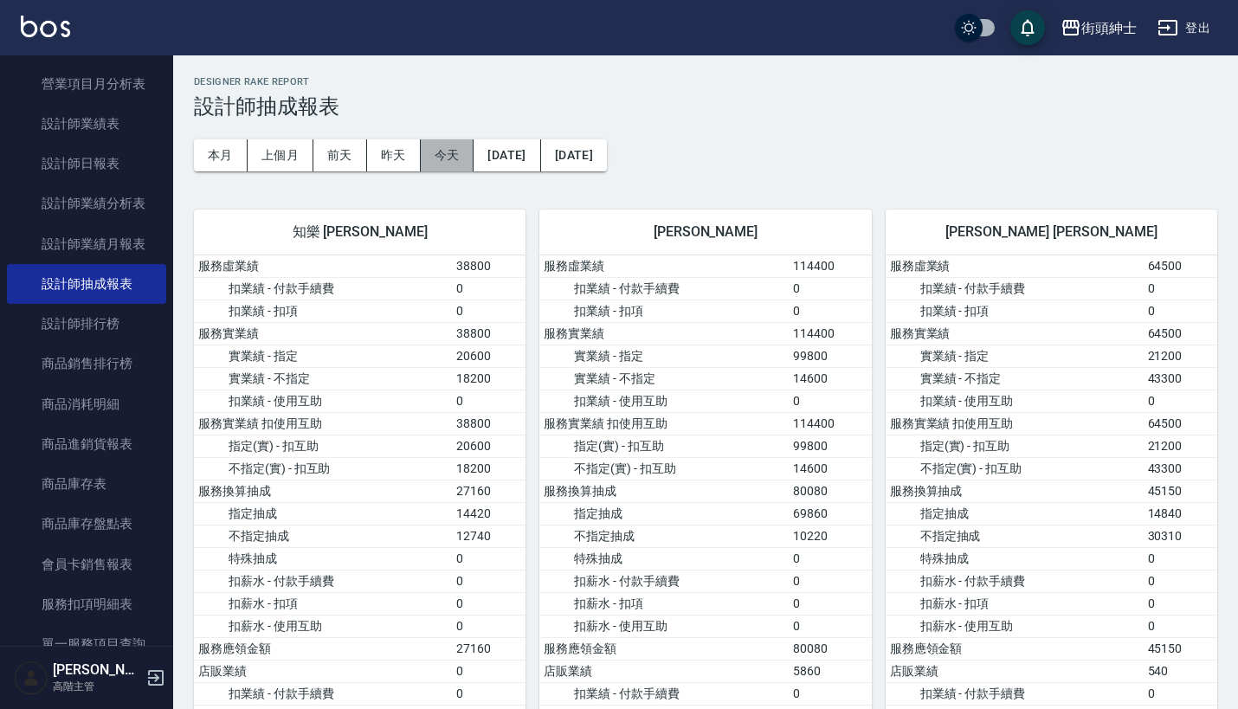
click at [448, 154] on button "今天" at bounding box center [448, 155] width 54 height 32
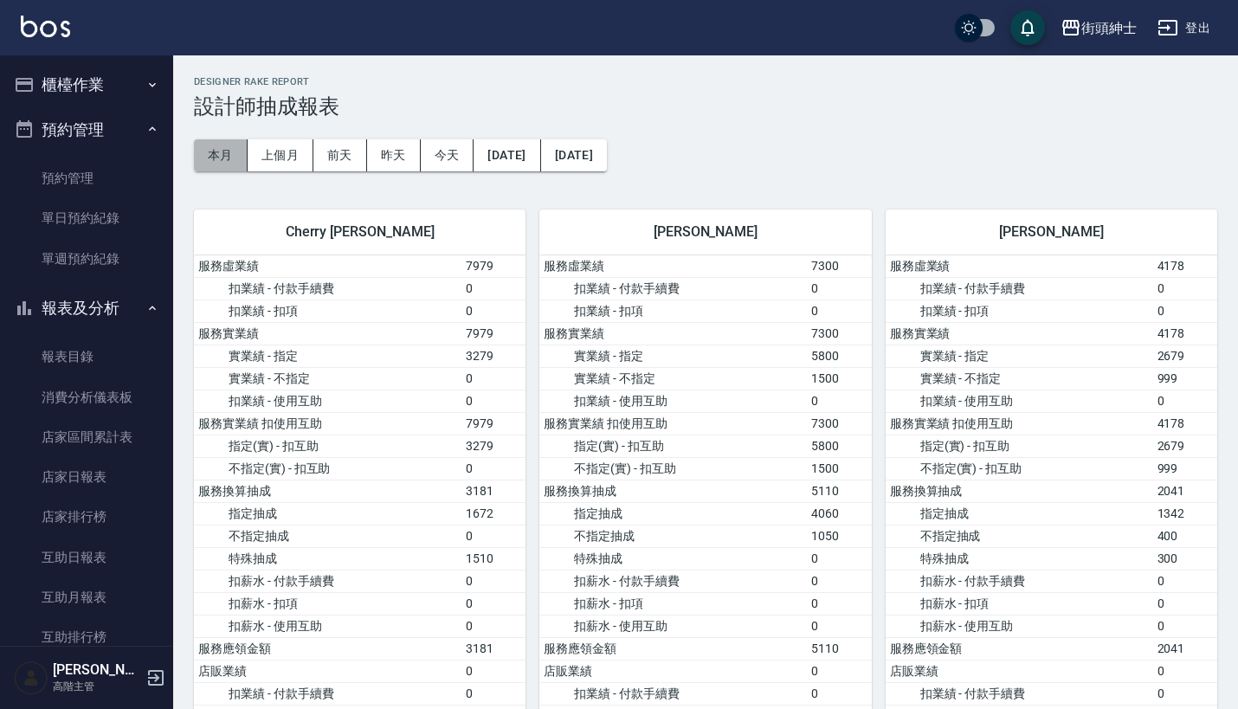
click at [220, 166] on button "本月" at bounding box center [221, 155] width 54 height 32
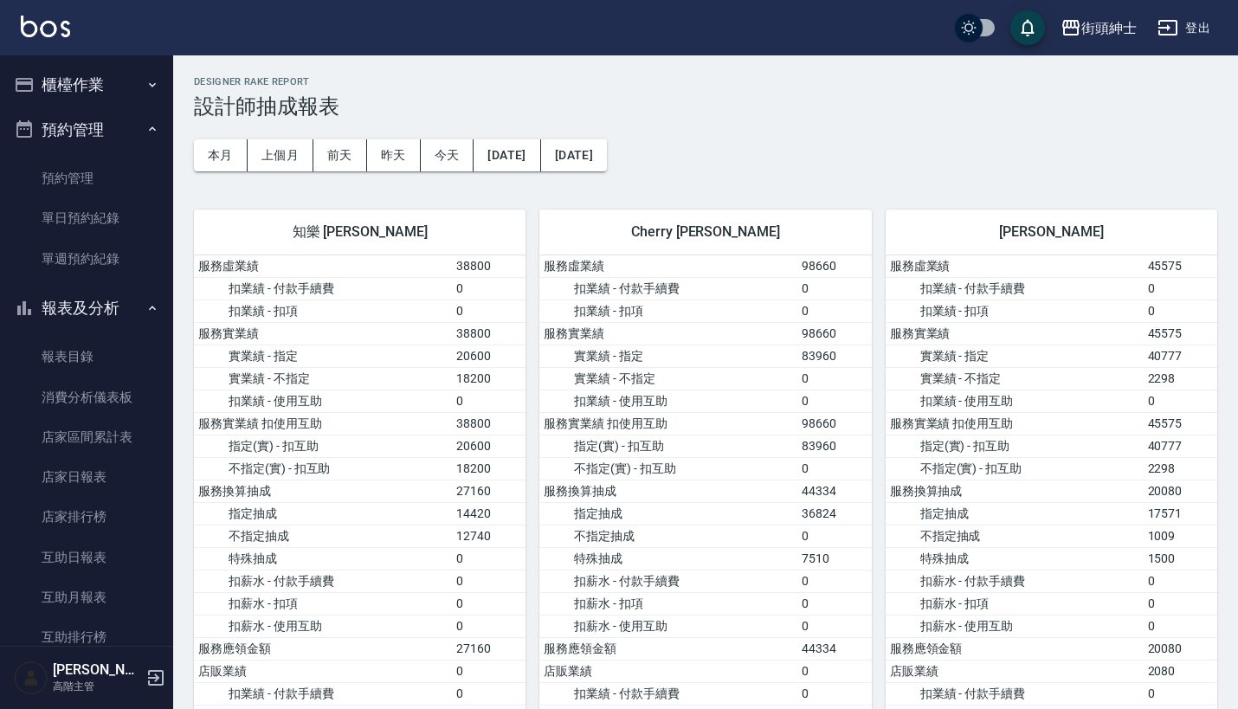
click at [114, 120] on button "預約管理" at bounding box center [86, 129] width 159 height 45
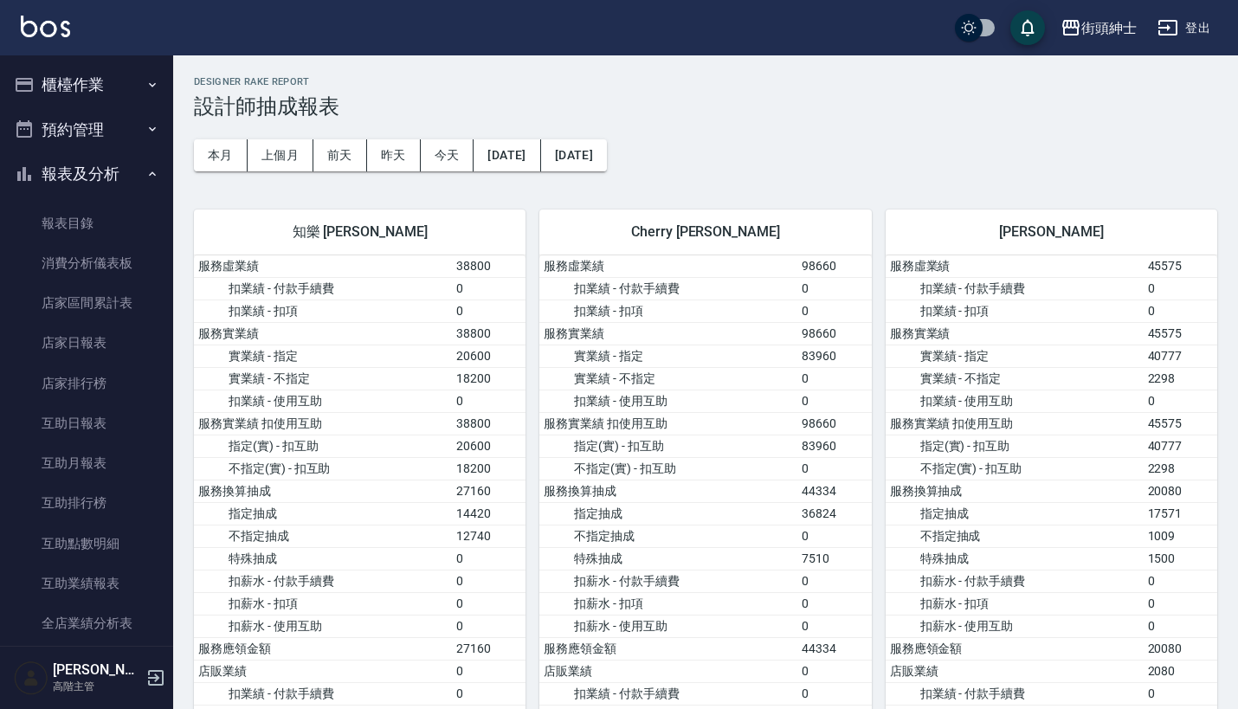
click at [125, 163] on button "報表及分析" at bounding box center [86, 173] width 159 height 45
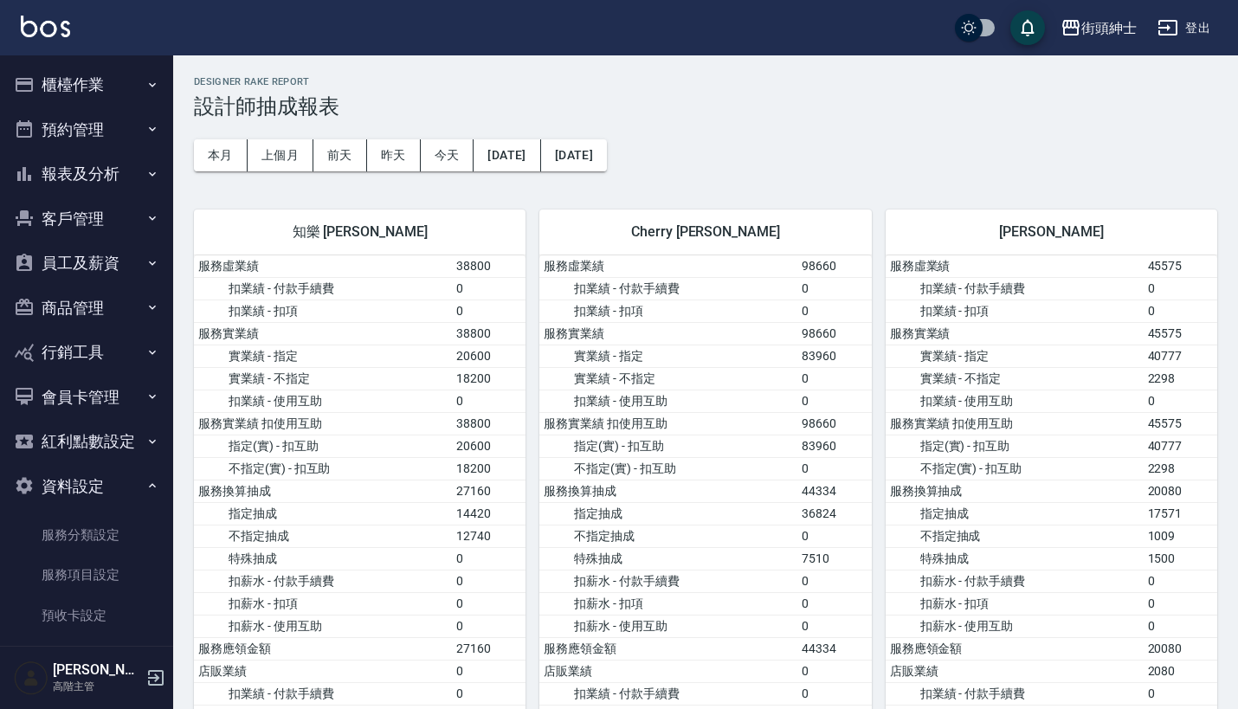
click at [120, 113] on button "預約管理" at bounding box center [86, 129] width 159 height 45
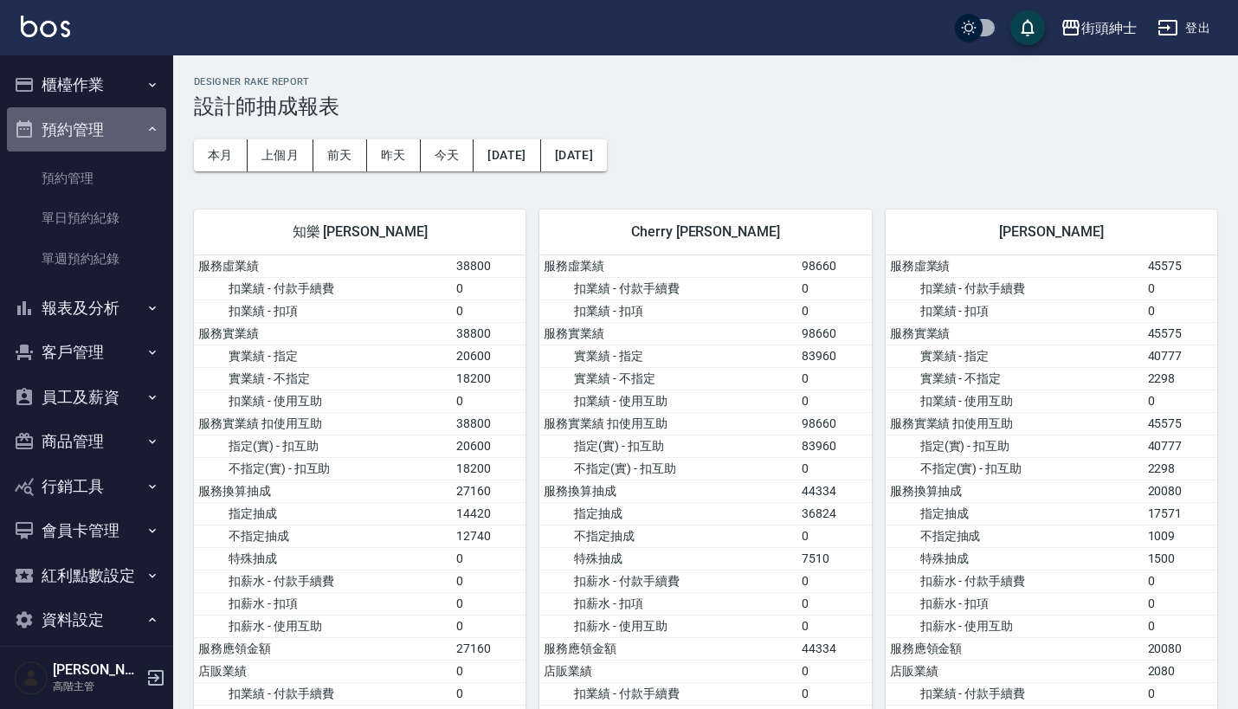
click at [120, 113] on button "預約管理" at bounding box center [86, 129] width 159 height 45
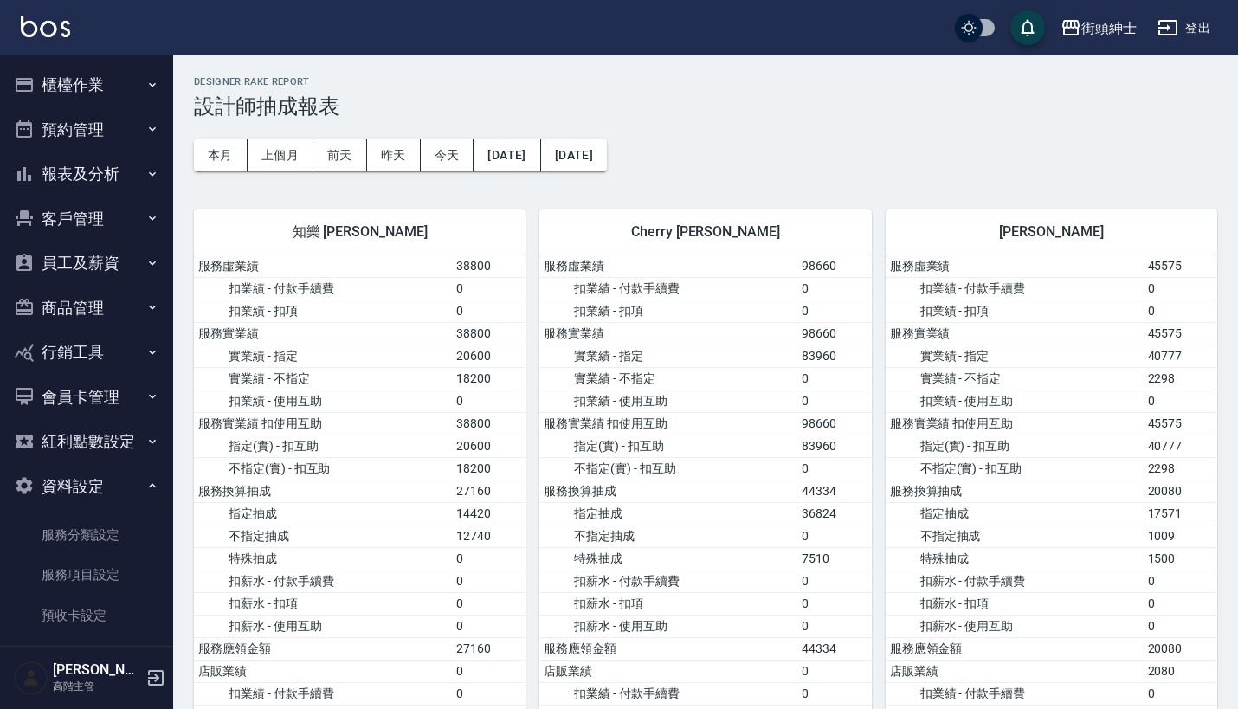
click at [132, 164] on button "報表及分析" at bounding box center [86, 173] width 159 height 45
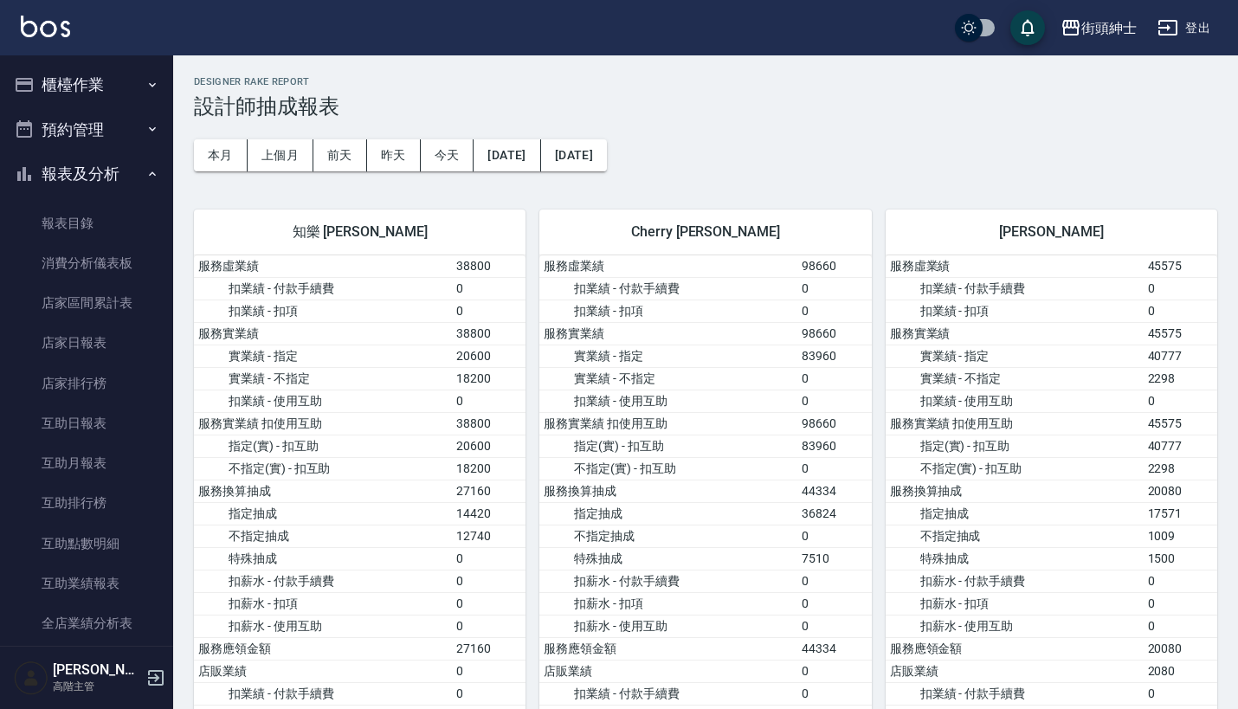
click at [124, 176] on button "報表及分析" at bounding box center [86, 173] width 159 height 45
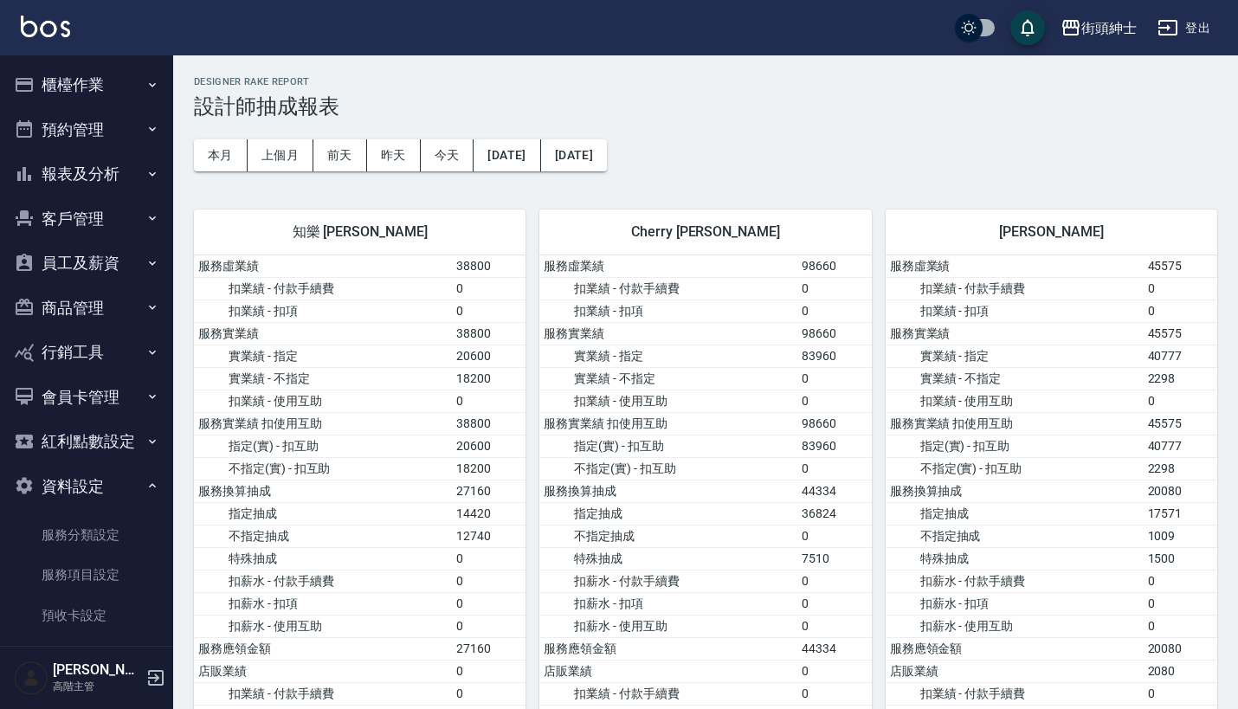
click at [117, 162] on button "報表及分析" at bounding box center [86, 173] width 159 height 45
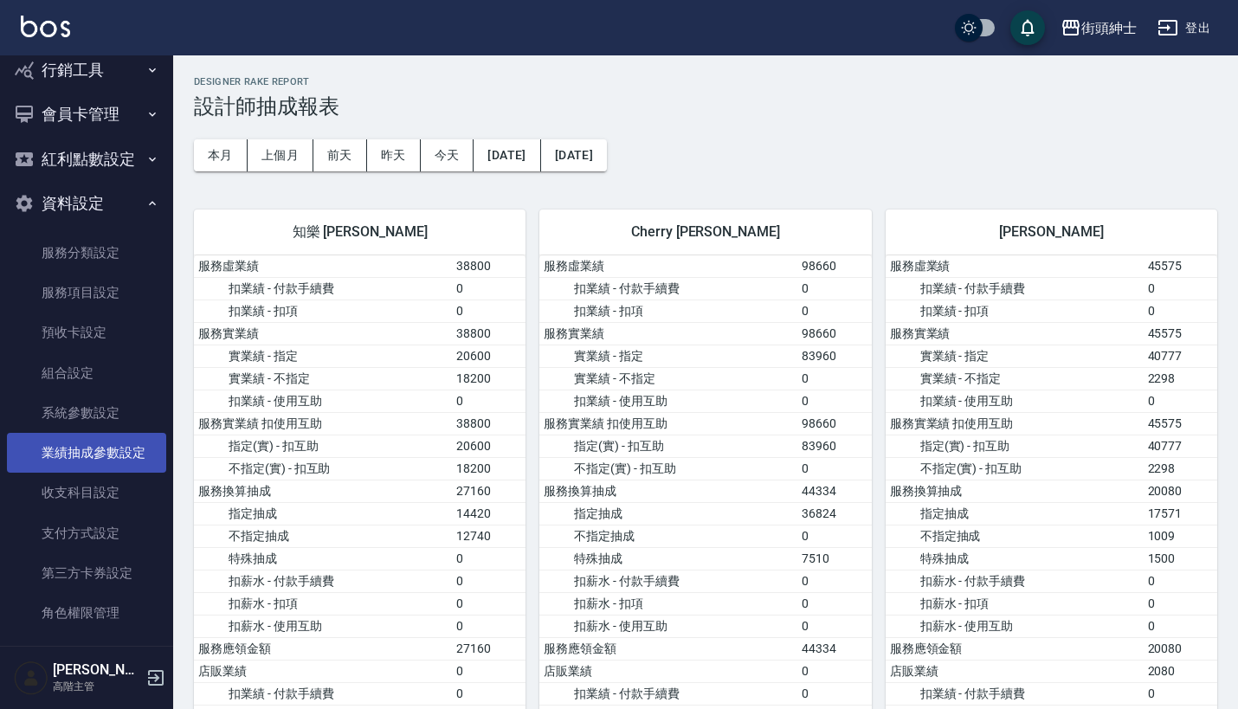
scroll to position [2017, 0]
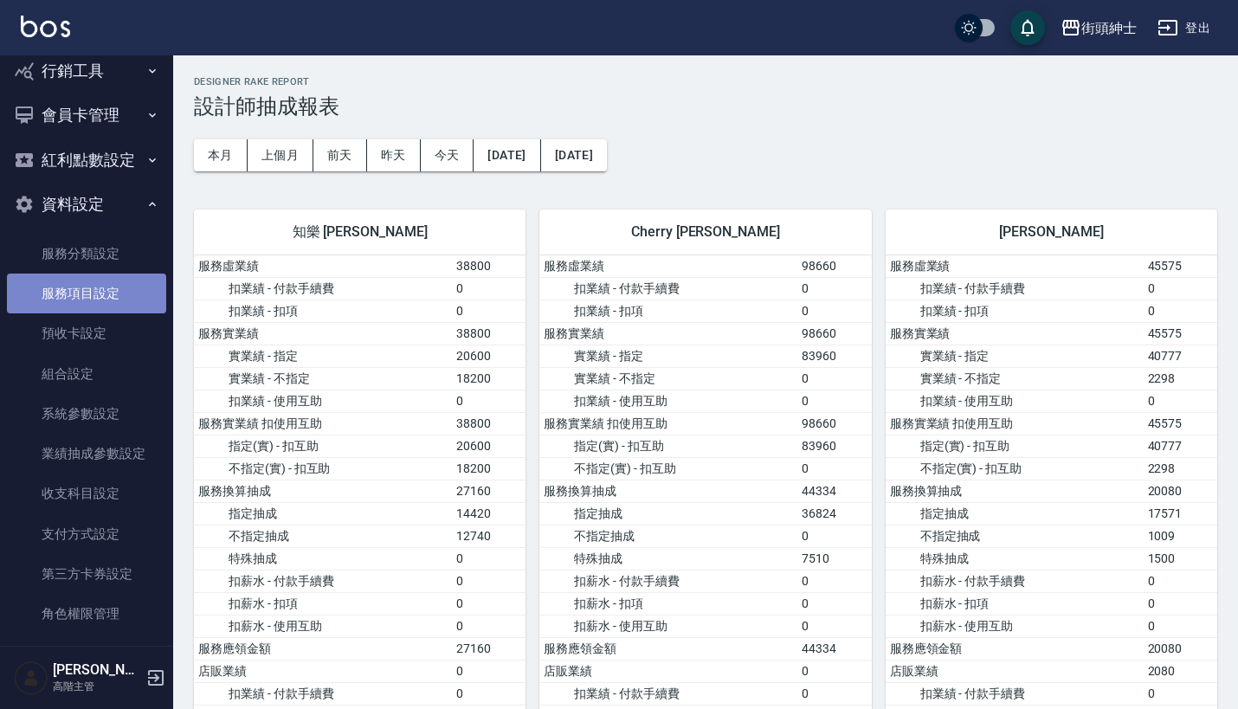
click at [106, 283] on link "服務項目設定" at bounding box center [86, 294] width 159 height 40
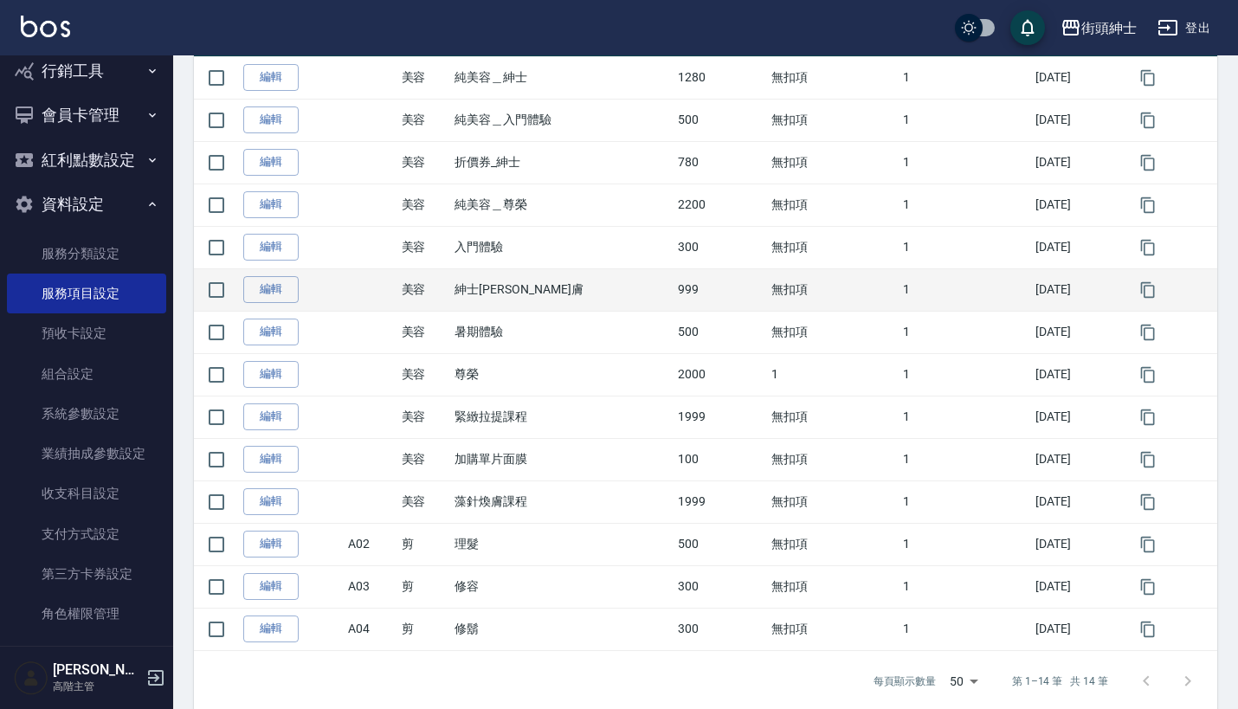
scroll to position [312, 0]
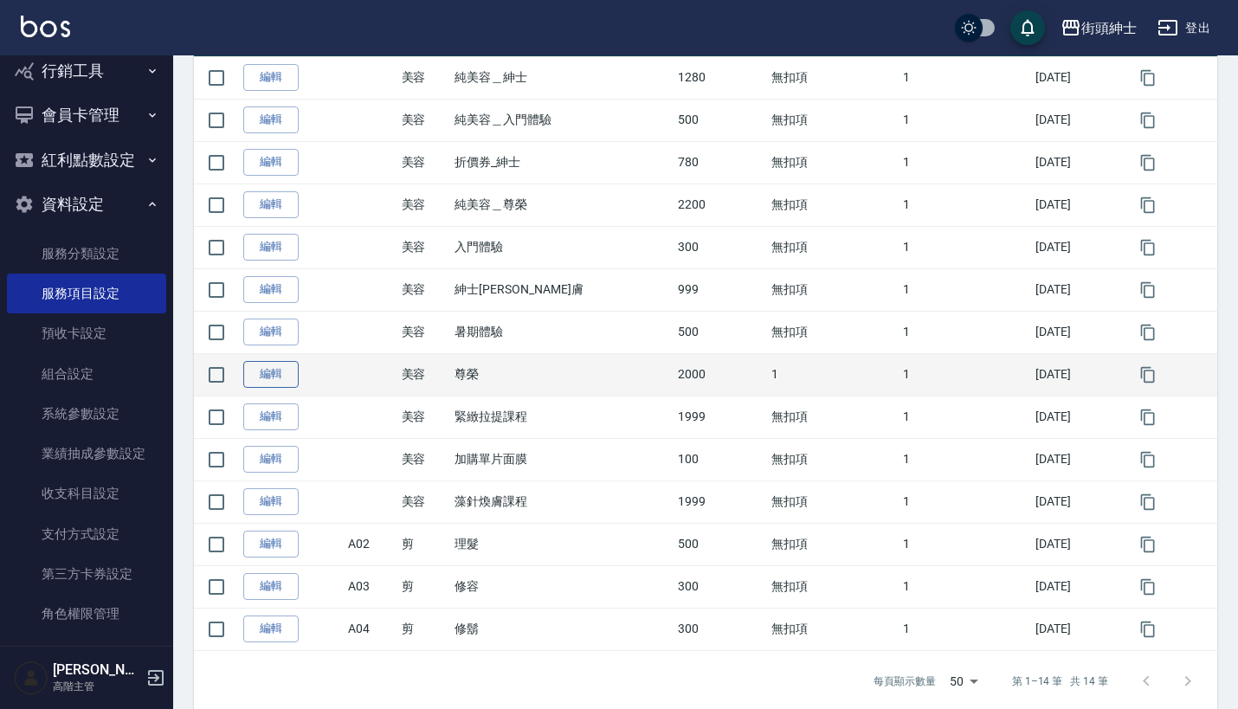
click at [274, 374] on link "編輯" at bounding box center [270, 374] width 55 height 27
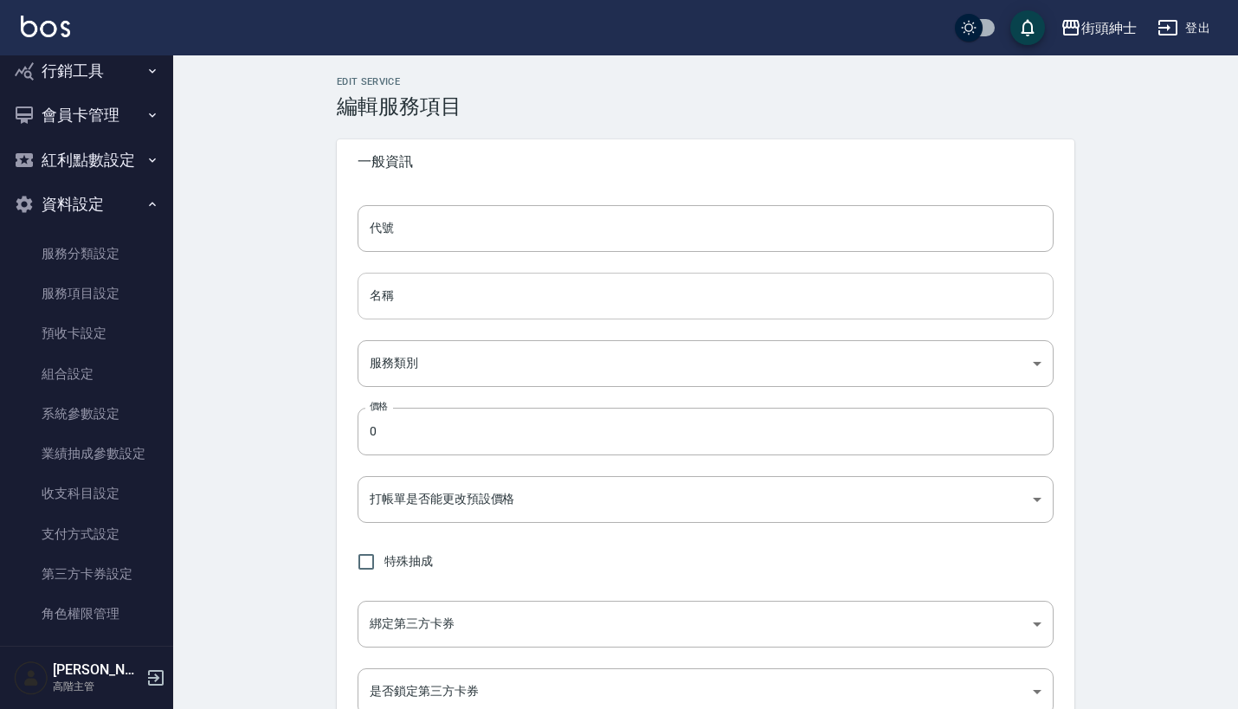
type input "尊榮"
type input "a3776833-5aad-4720-b370-8cbc2486eb82"
type input "2000"
type input "FALSE"
type input "none"
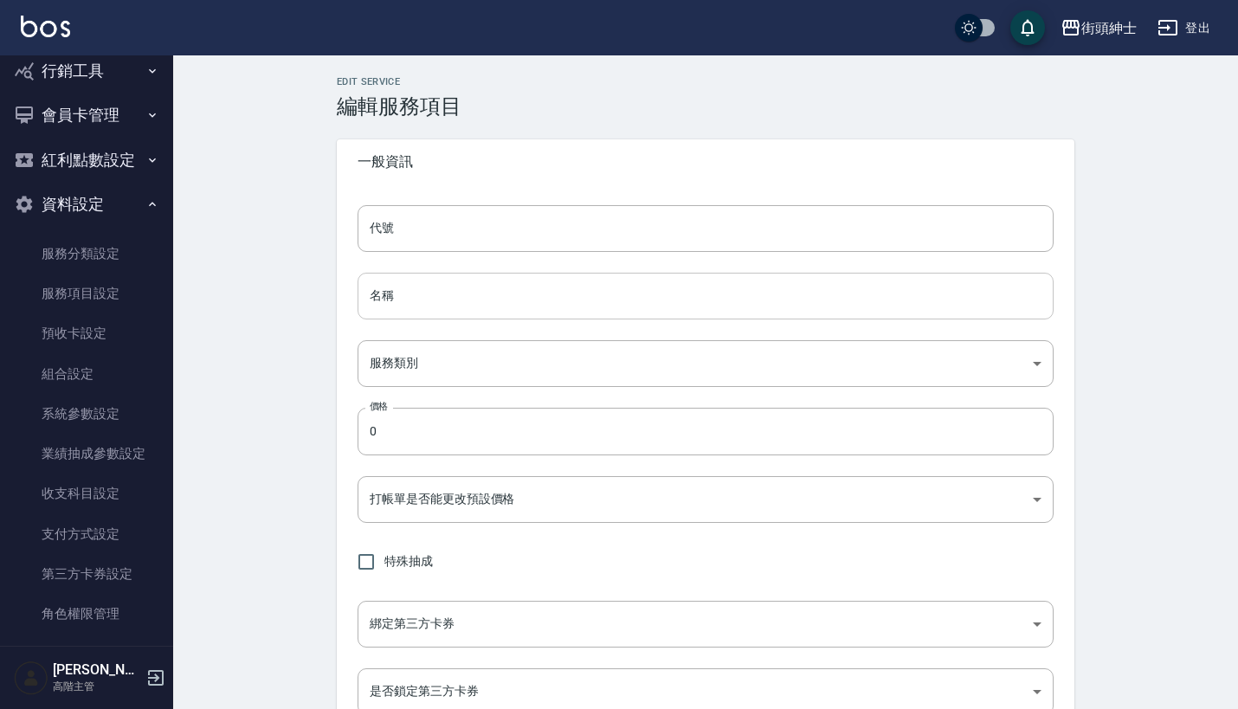
type input "UNSET"
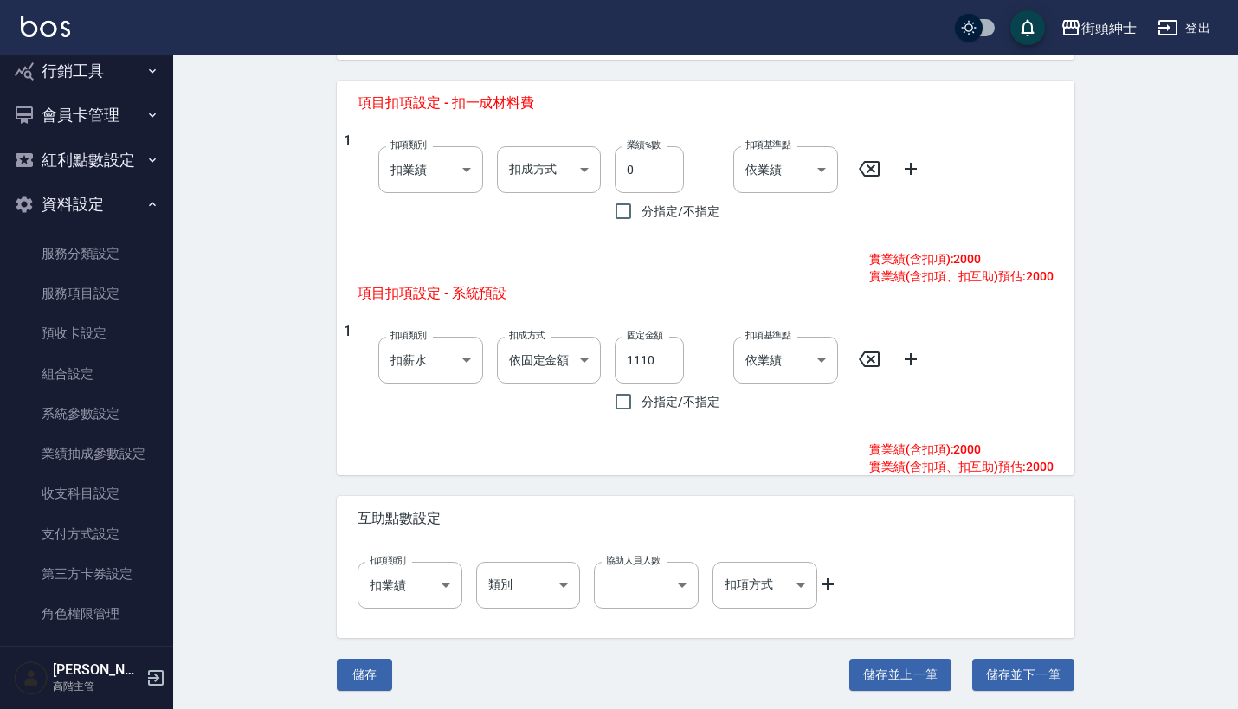
scroll to position [667, 0]
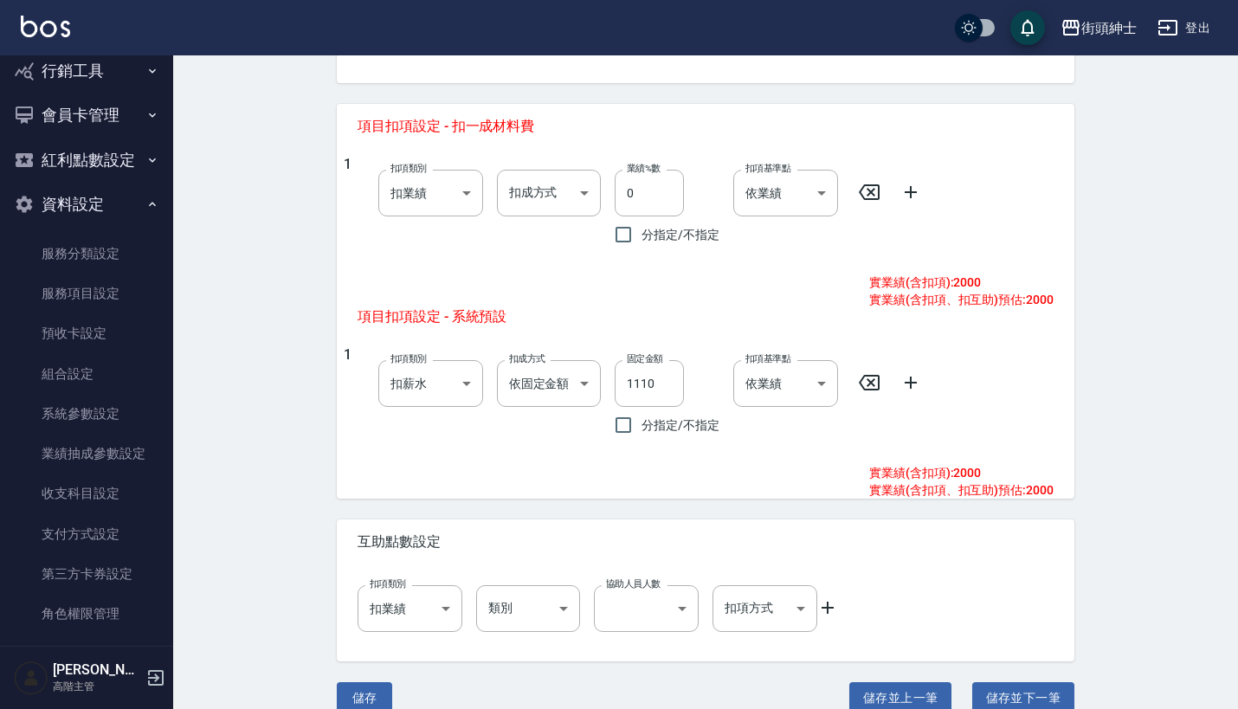
click at [874, 389] on icon at bounding box center [869, 383] width 21 height 16
type input "onSales"
type input "0"
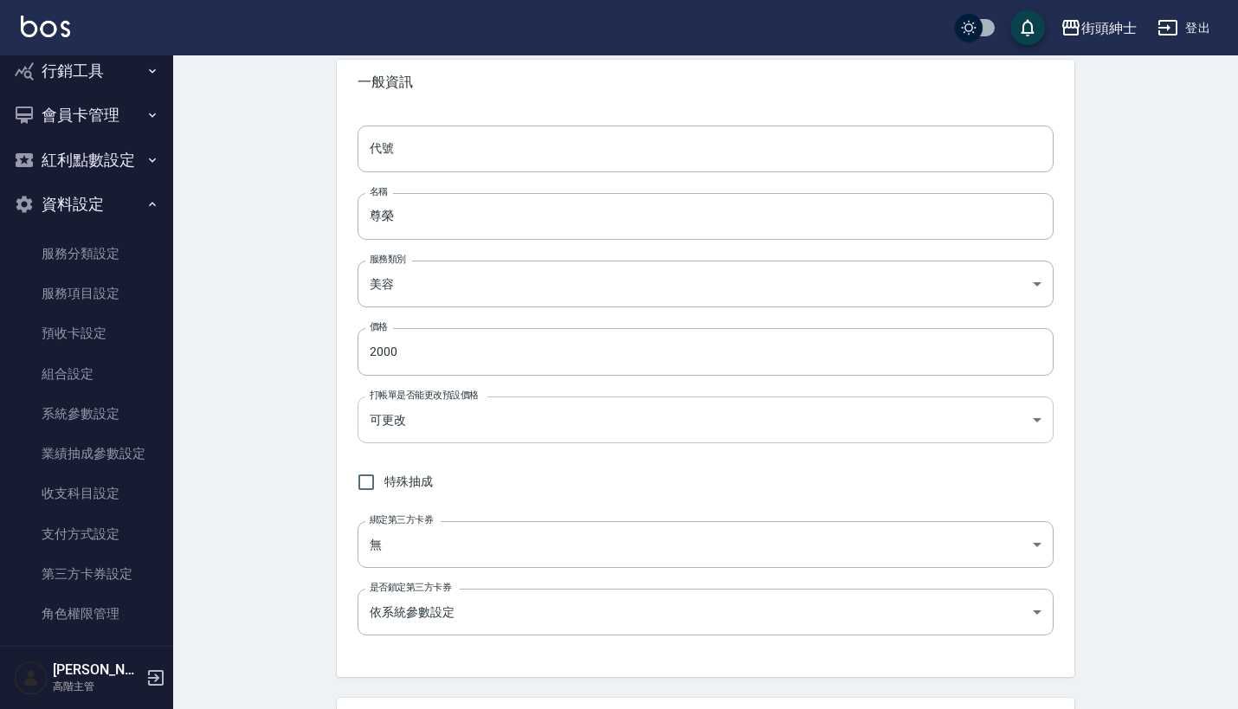
scroll to position [82, 0]
click at [367, 486] on input "特殊抽成" at bounding box center [366, 479] width 36 height 36
checkbox input "true"
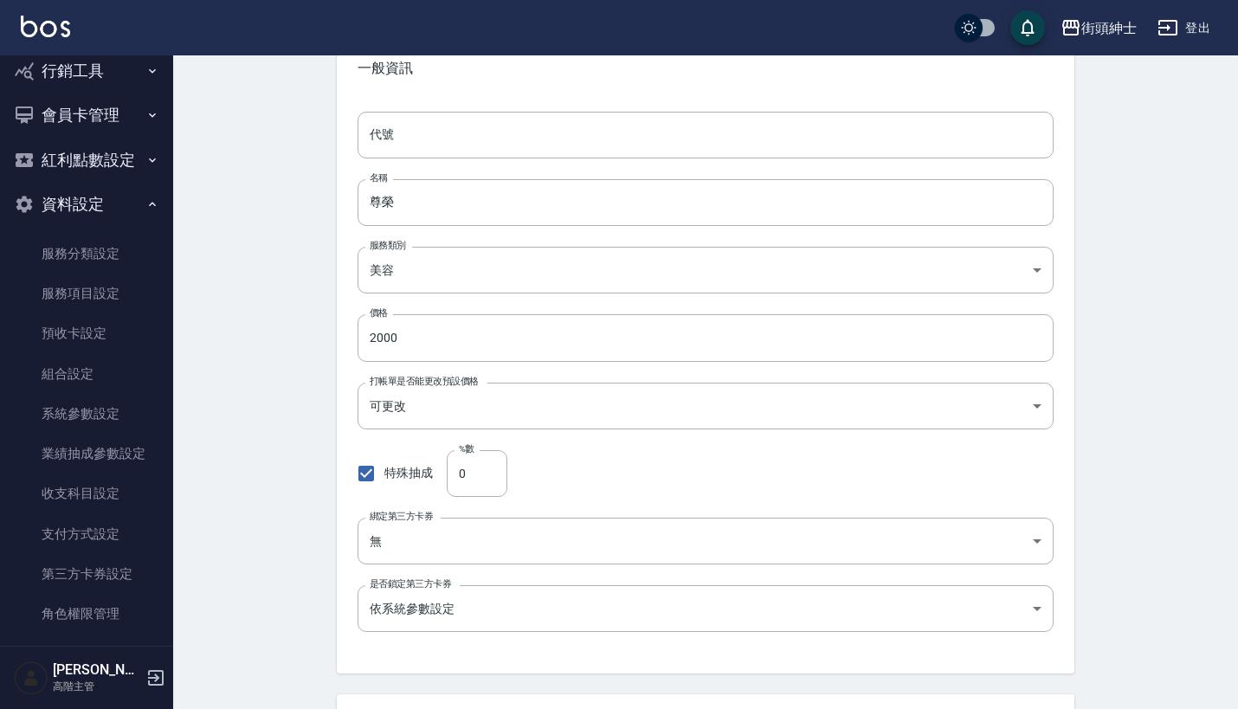
scroll to position [90, 0]
click at [484, 489] on input "0" at bounding box center [477, 477] width 61 height 47
type input "0.445"
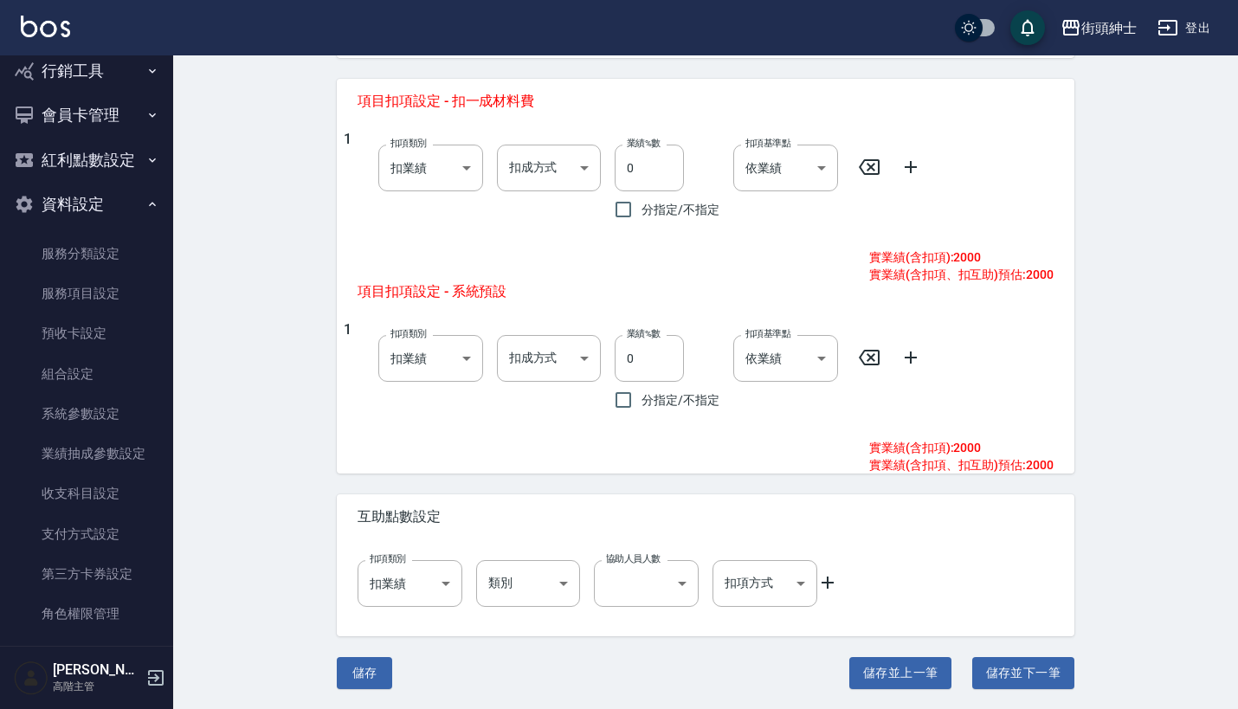
scroll to position [708, 0]
click at [373, 686] on button "儲存" at bounding box center [364, 674] width 55 height 32
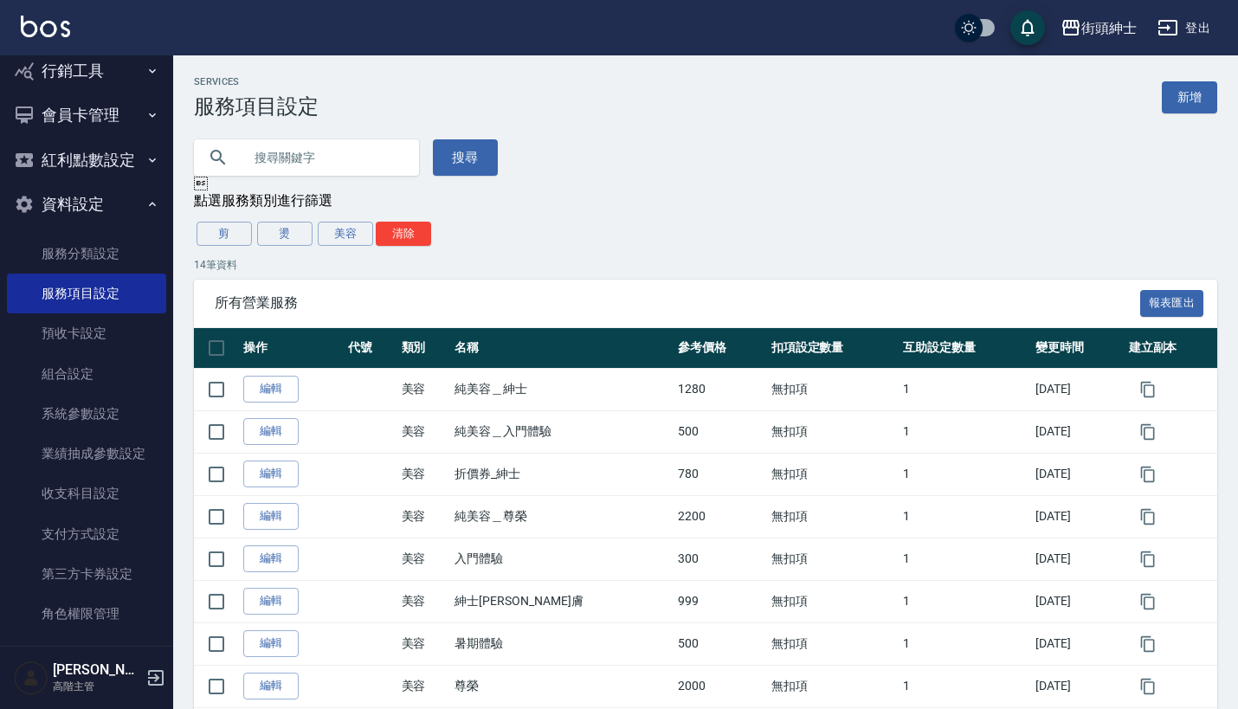
click at [119, 182] on button "資料設定" at bounding box center [86, 204] width 159 height 45
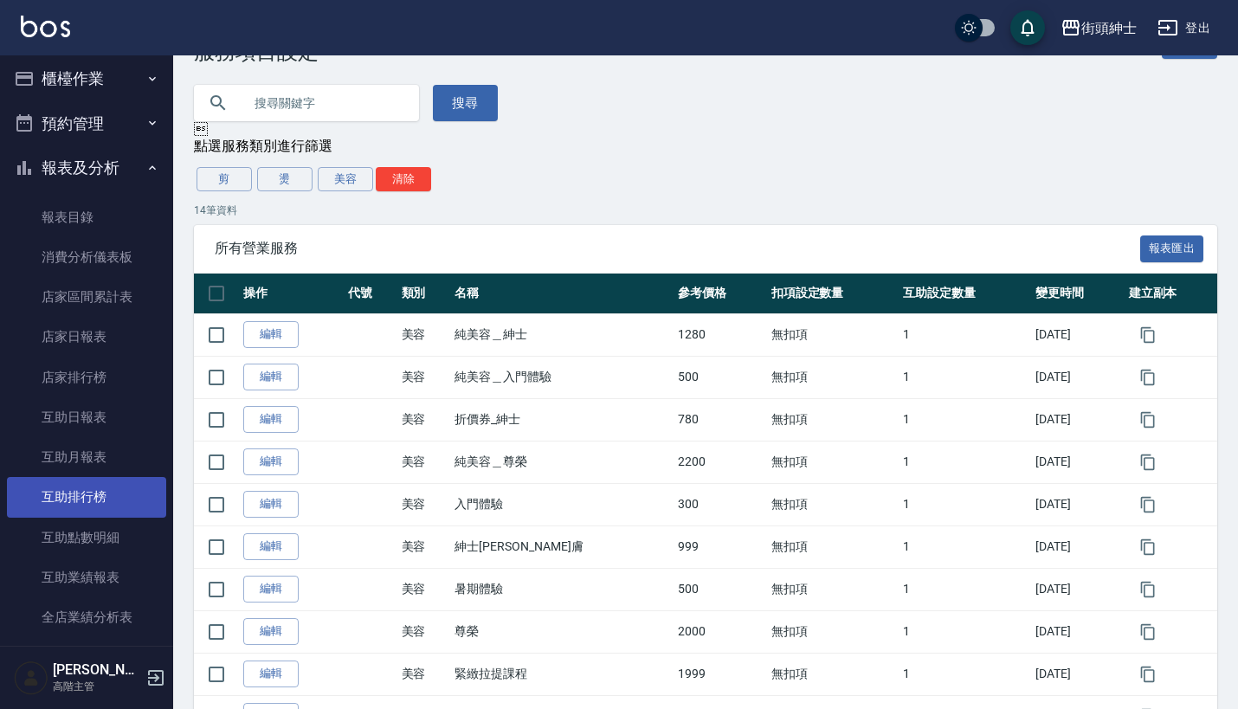
scroll to position [10, 0]
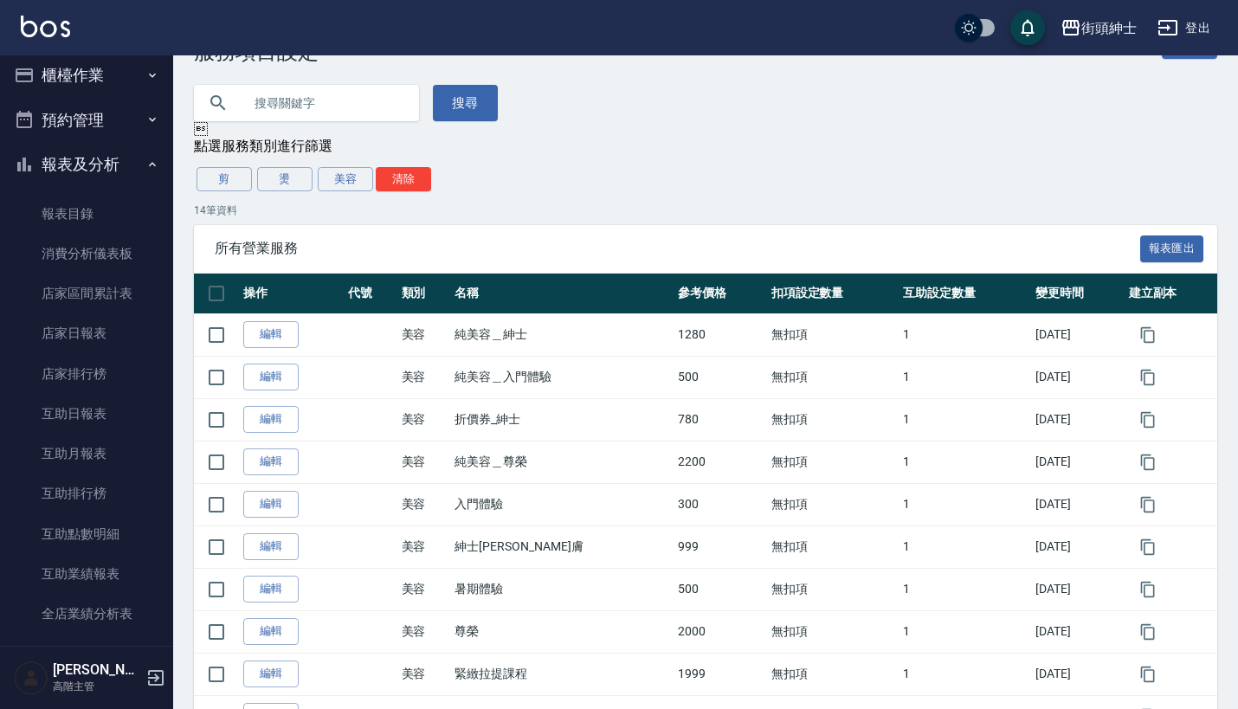
click at [87, 180] on button "報表及分析" at bounding box center [86, 164] width 159 height 45
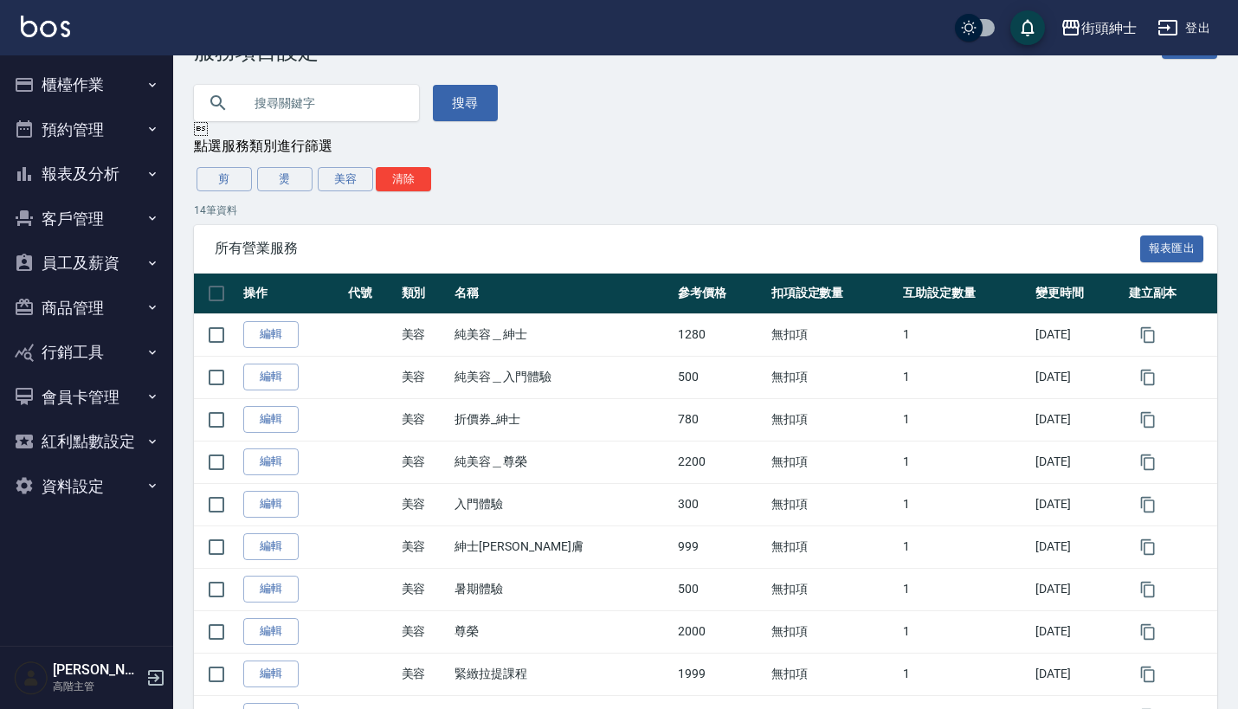
scroll to position [0, 0]
click at [114, 77] on button "櫃檯作業" at bounding box center [86, 84] width 159 height 45
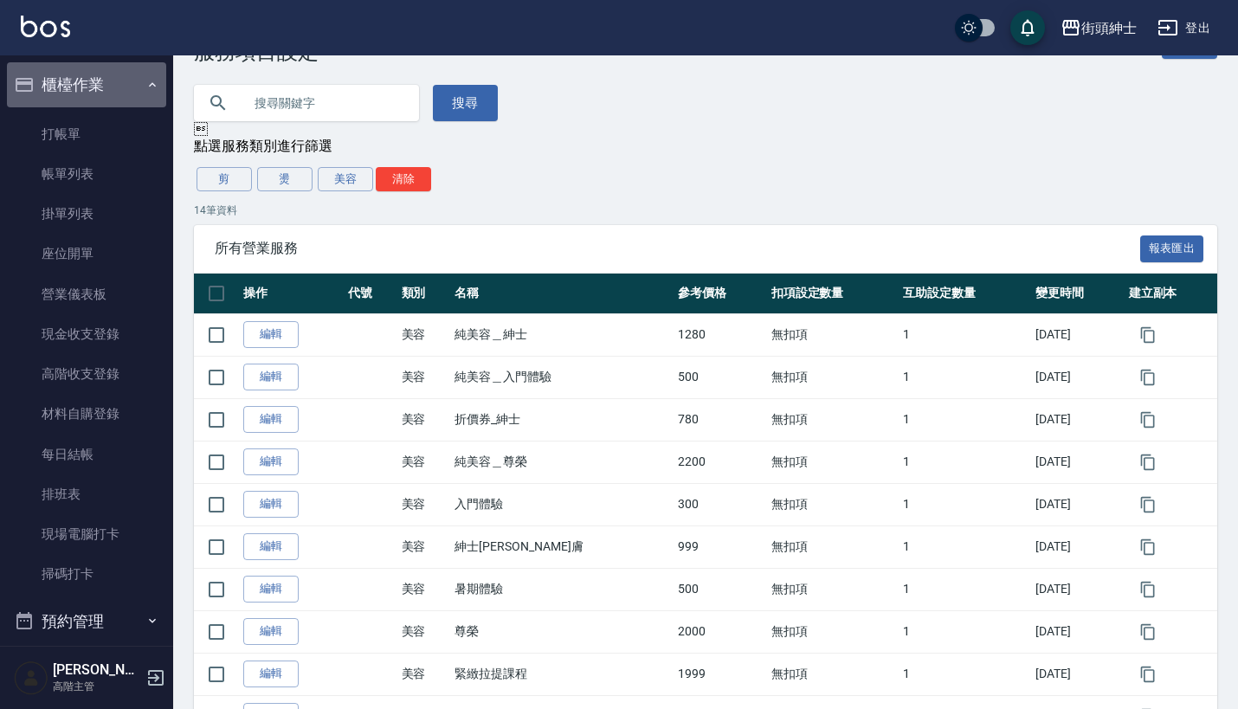
click at [114, 77] on button "櫃檯作業" at bounding box center [86, 84] width 159 height 45
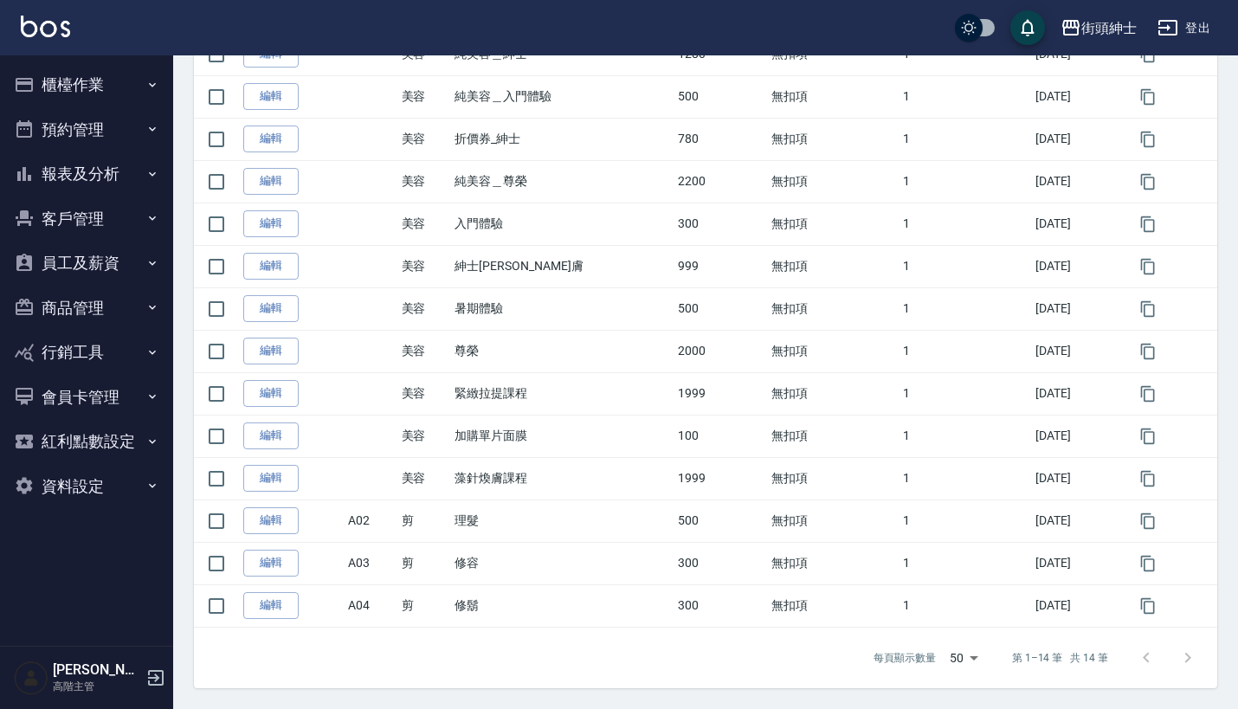
scroll to position [336, 0]
click at [124, 477] on button "資料設定" at bounding box center [86, 486] width 159 height 45
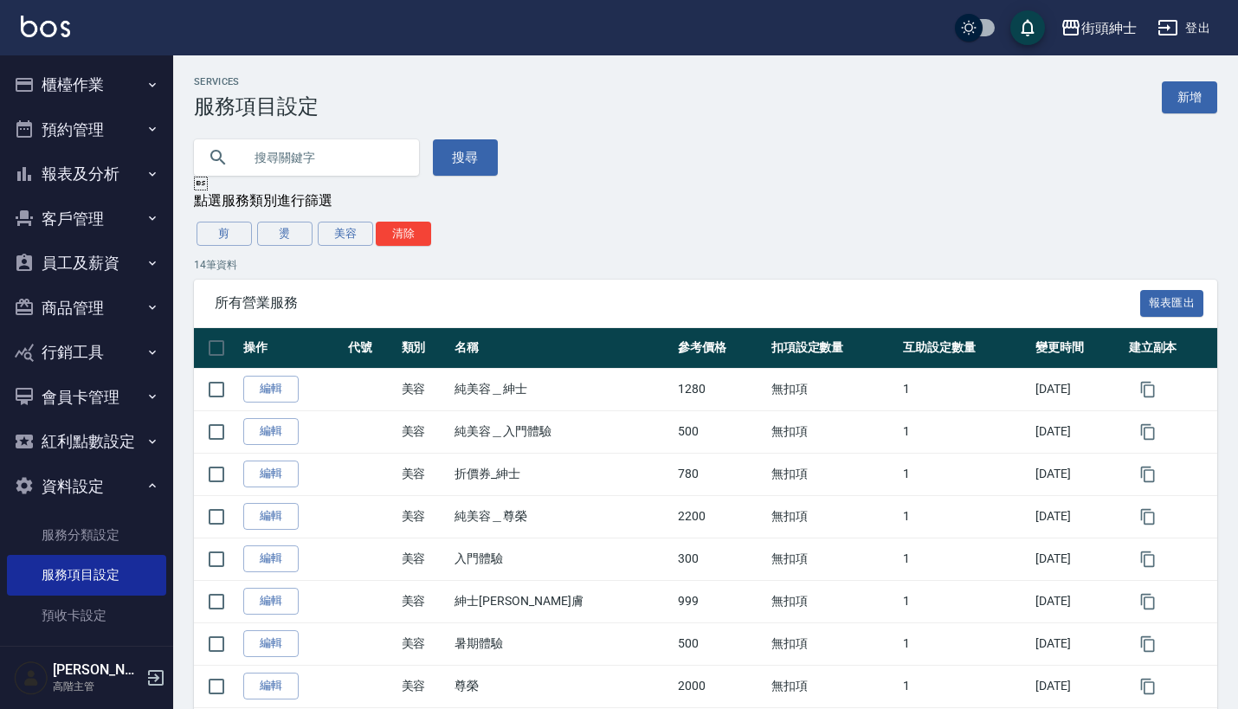
scroll to position [-1, 0]
click at [128, 134] on button "預約管理" at bounding box center [86, 129] width 159 height 45
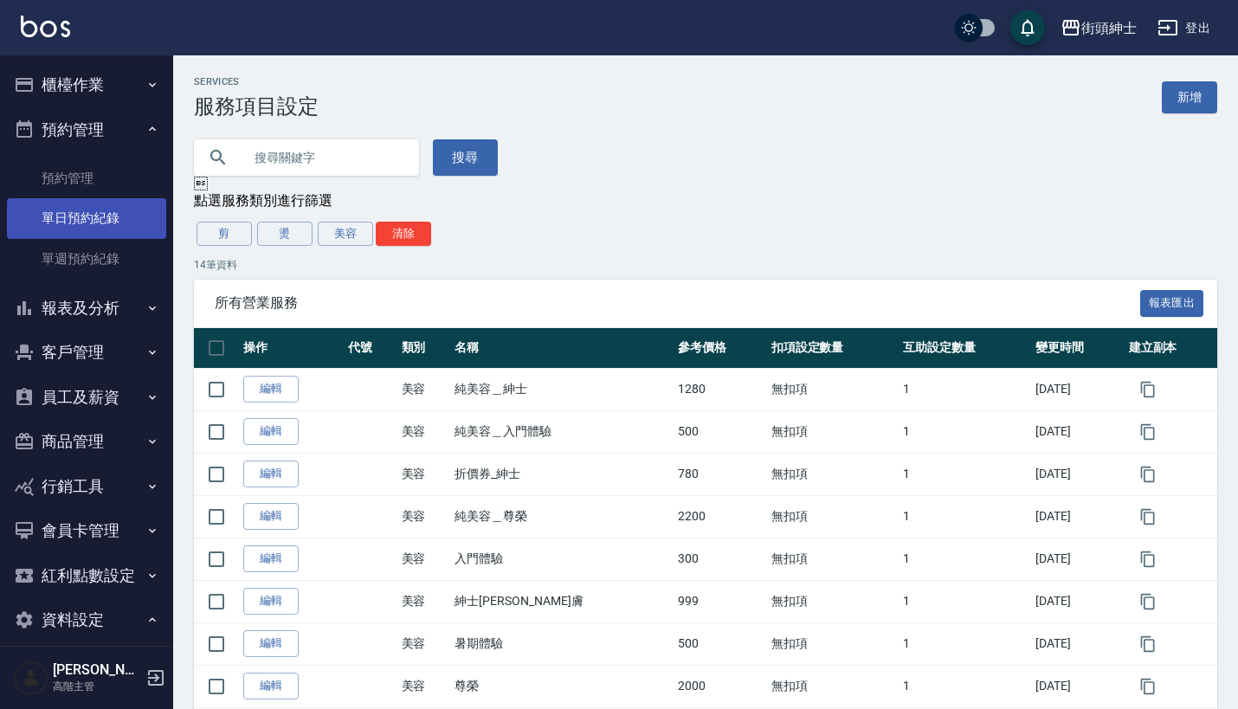
click at [116, 216] on link "單日預約紀錄" at bounding box center [86, 218] width 159 height 40
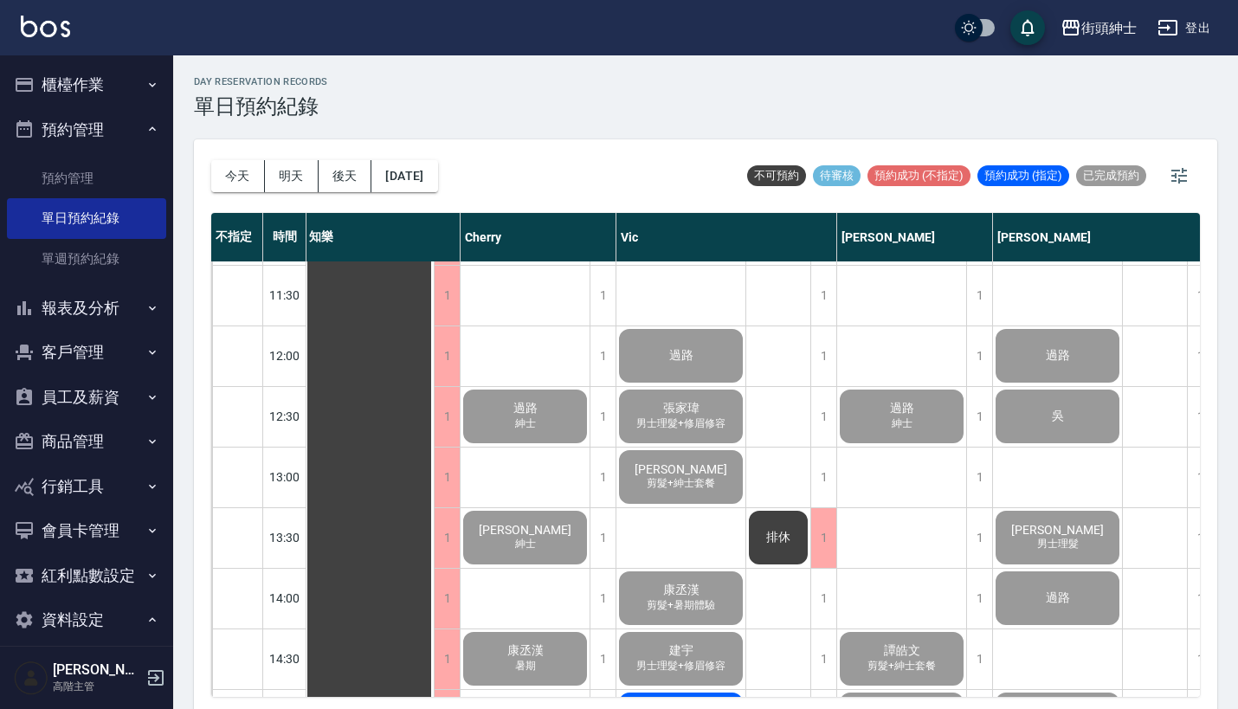
scroll to position [300, 2]
click at [519, 418] on span "紳士" at bounding box center [526, 423] width 28 height 15
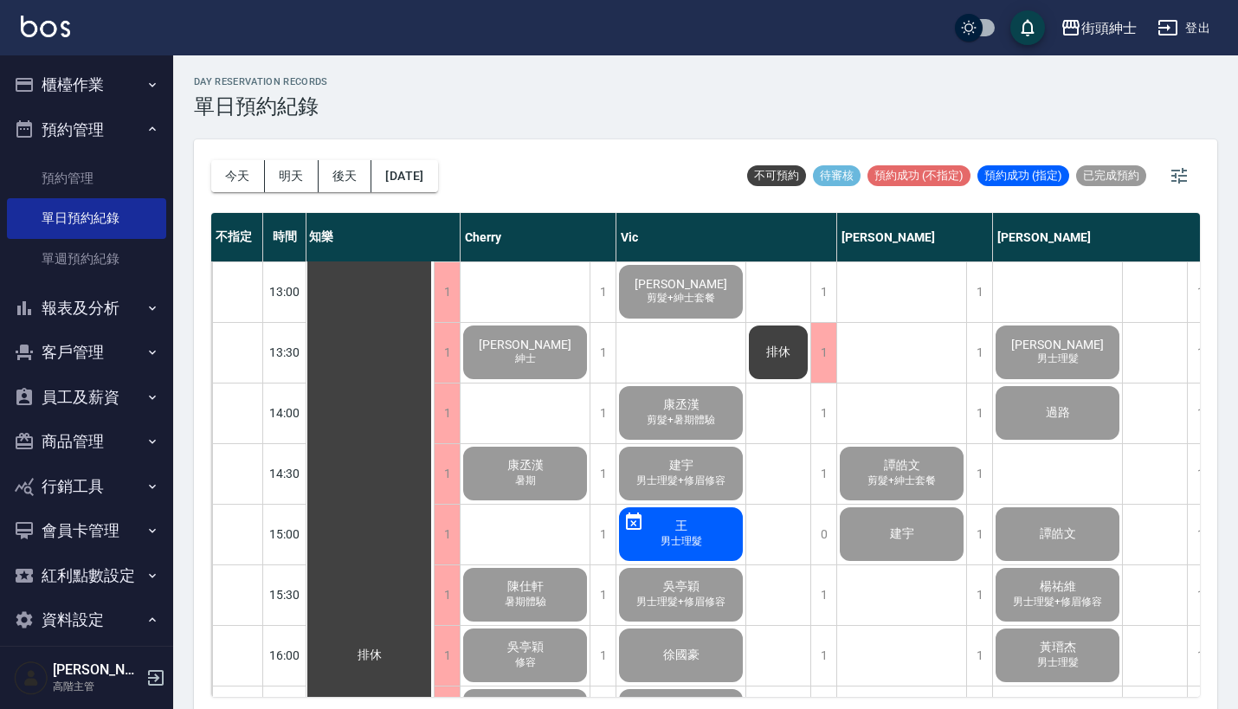
scroll to position [486, 1]
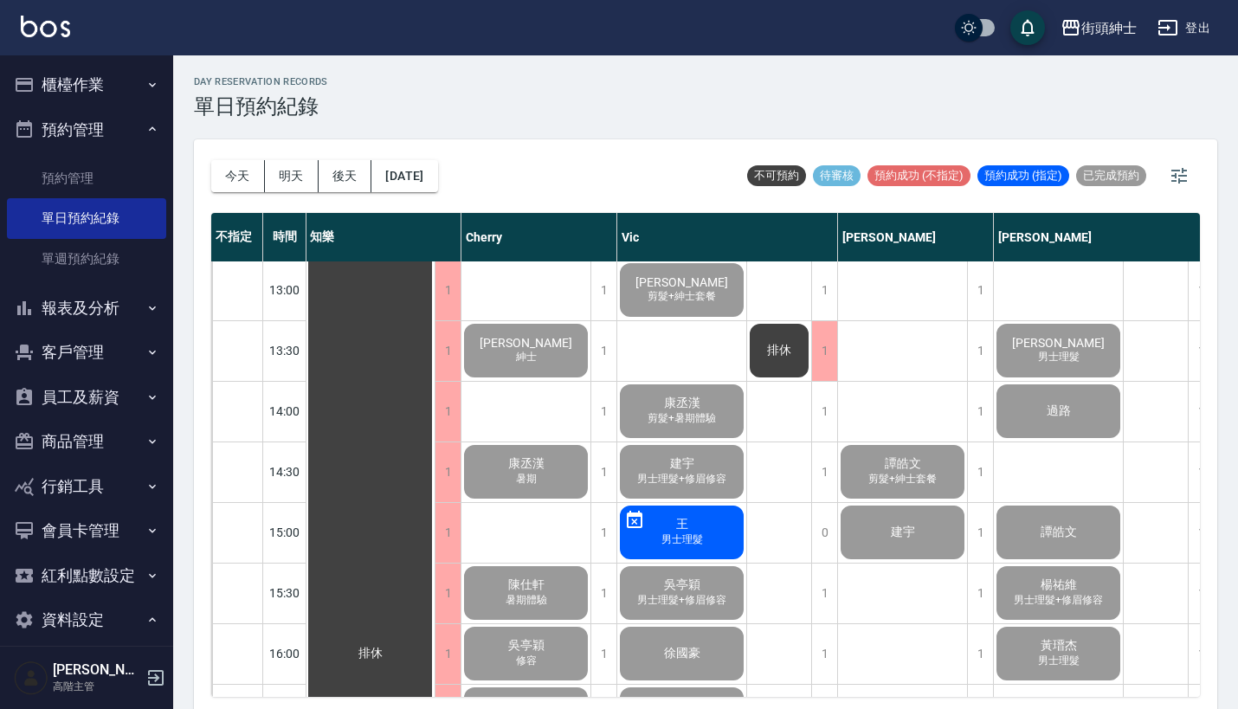
click at [435, 469] on div "康丞漢 暑期" at bounding box center [370, 654] width 129 height 1756
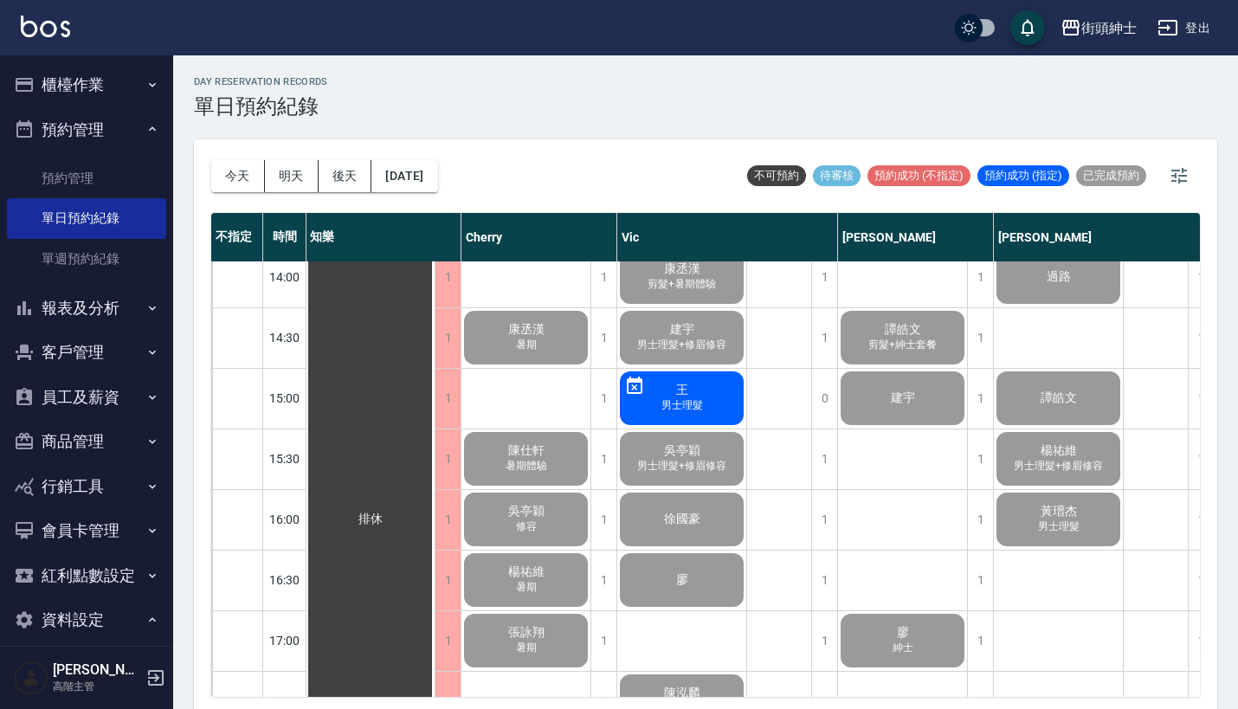
scroll to position [696, 0]
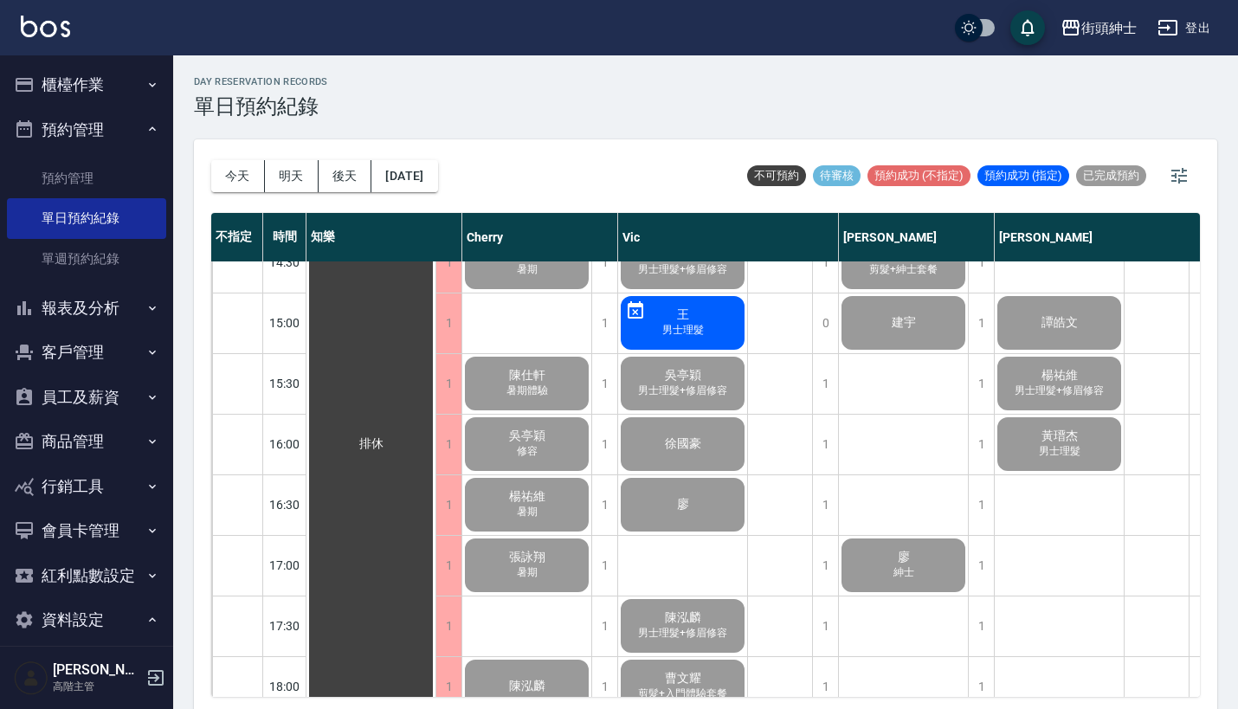
click at [435, 386] on div "陳仕軒 暑期體驗" at bounding box center [370, 444] width 129 height 1756
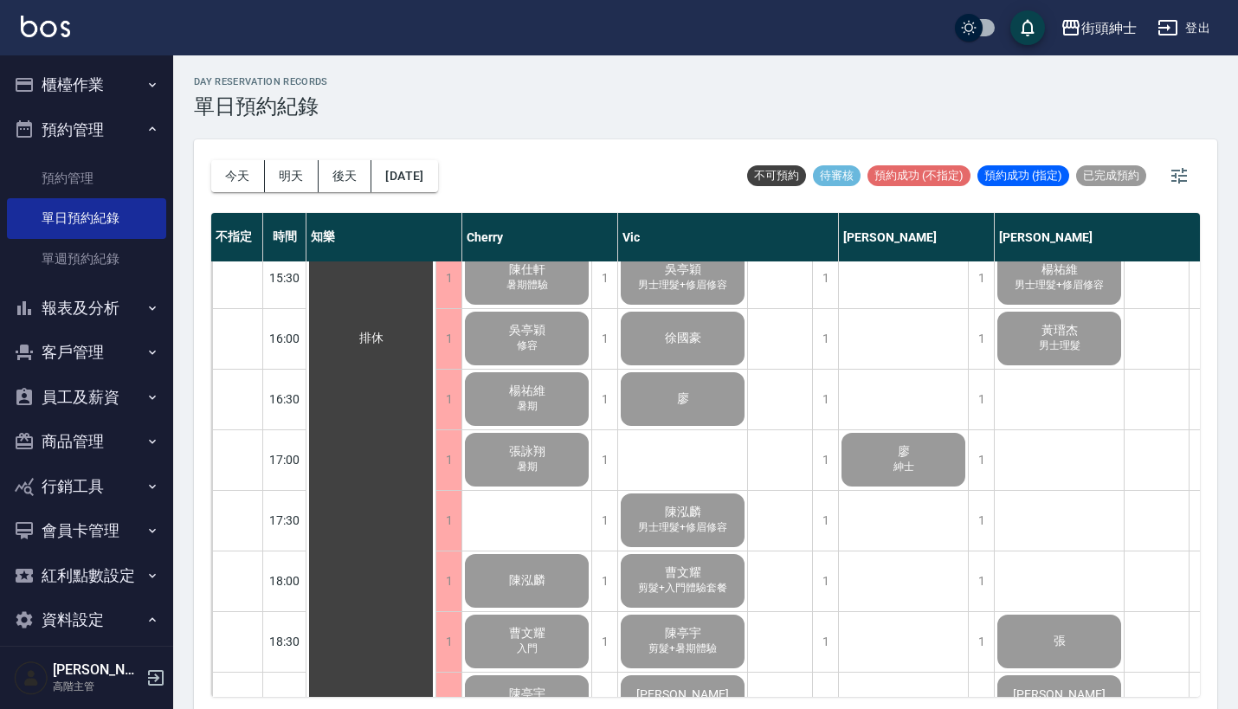
scroll to position [803, 0]
click at [435, 457] on div "張詠翔 暑期" at bounding box center [370, 337] width 129 height 1756
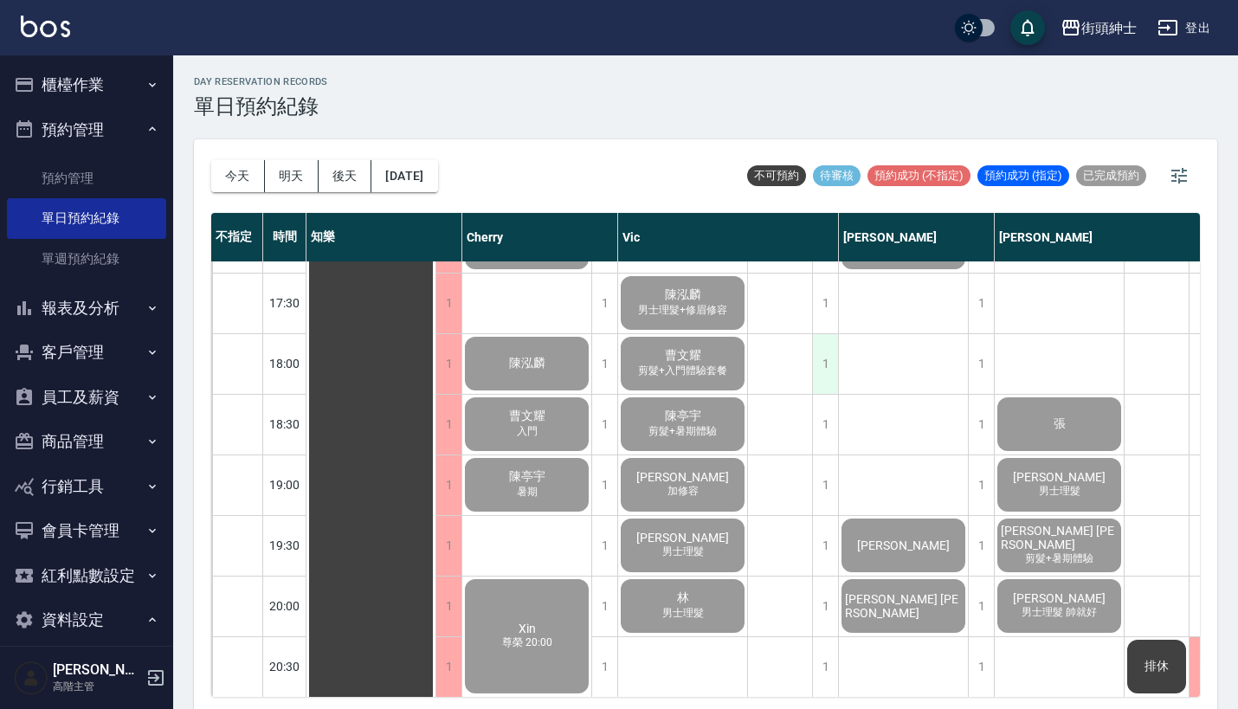
scroll to position [1028, 0]
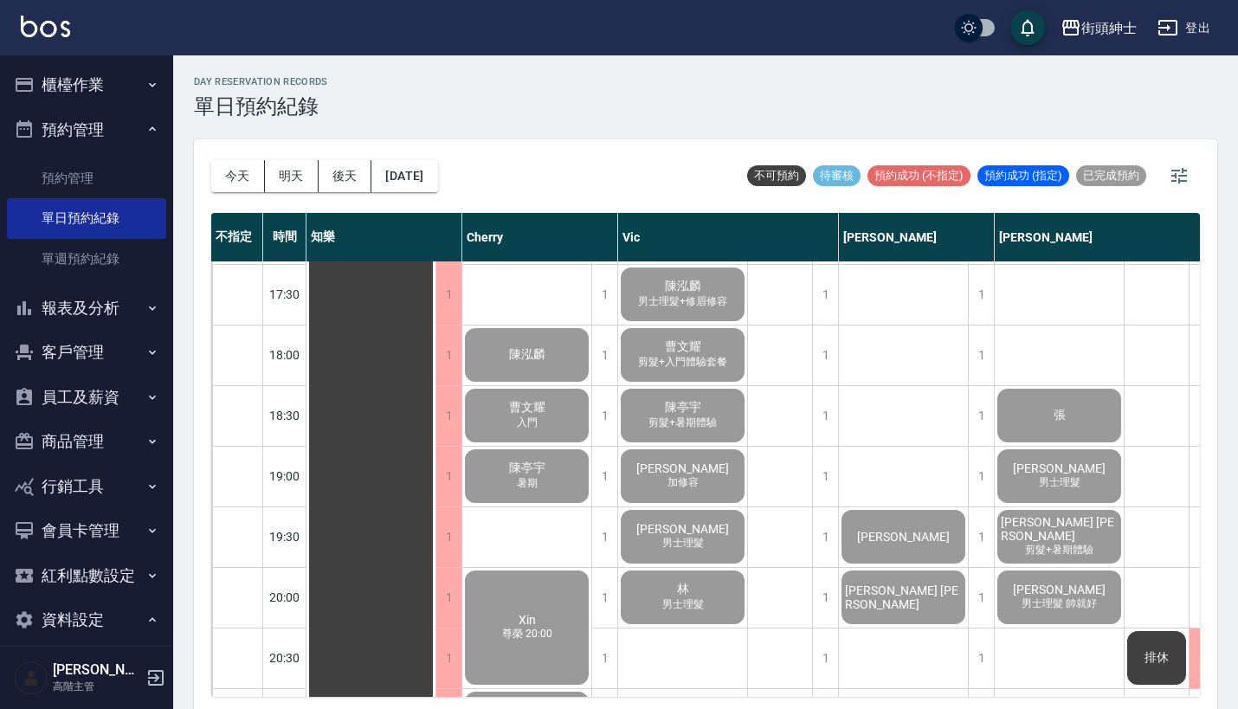
click at [435, 352] on div "陳泓麟" at bounding box center [370, 113] width 129 height 1756
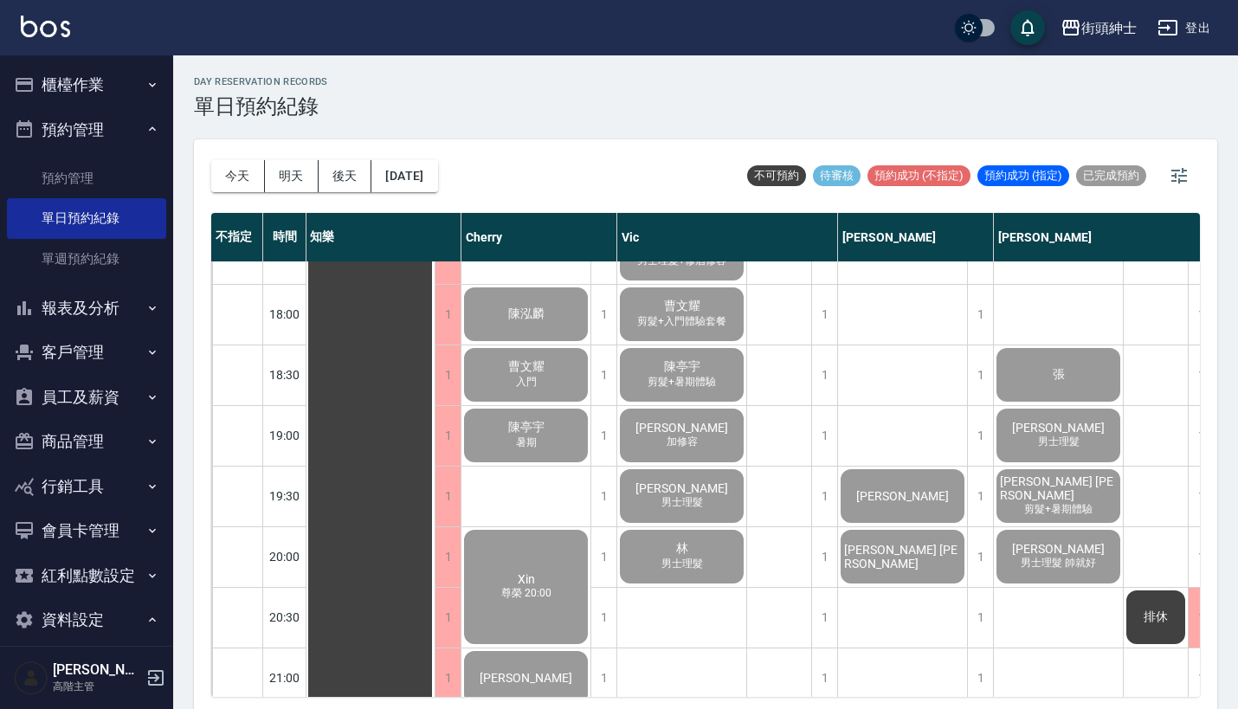
scroll to position [1110, 0]
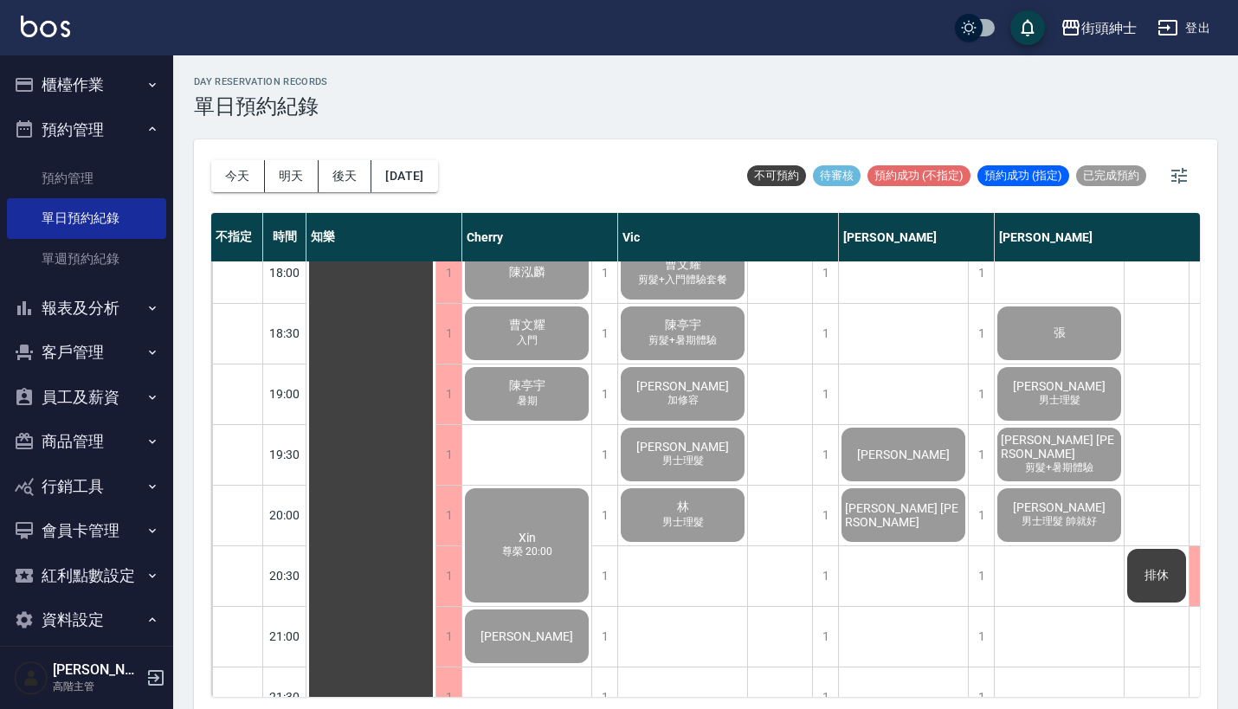
click at [435, 400] on div "陳亭宇 暑期" at bounding box center [370, 31] width 129 height 1756
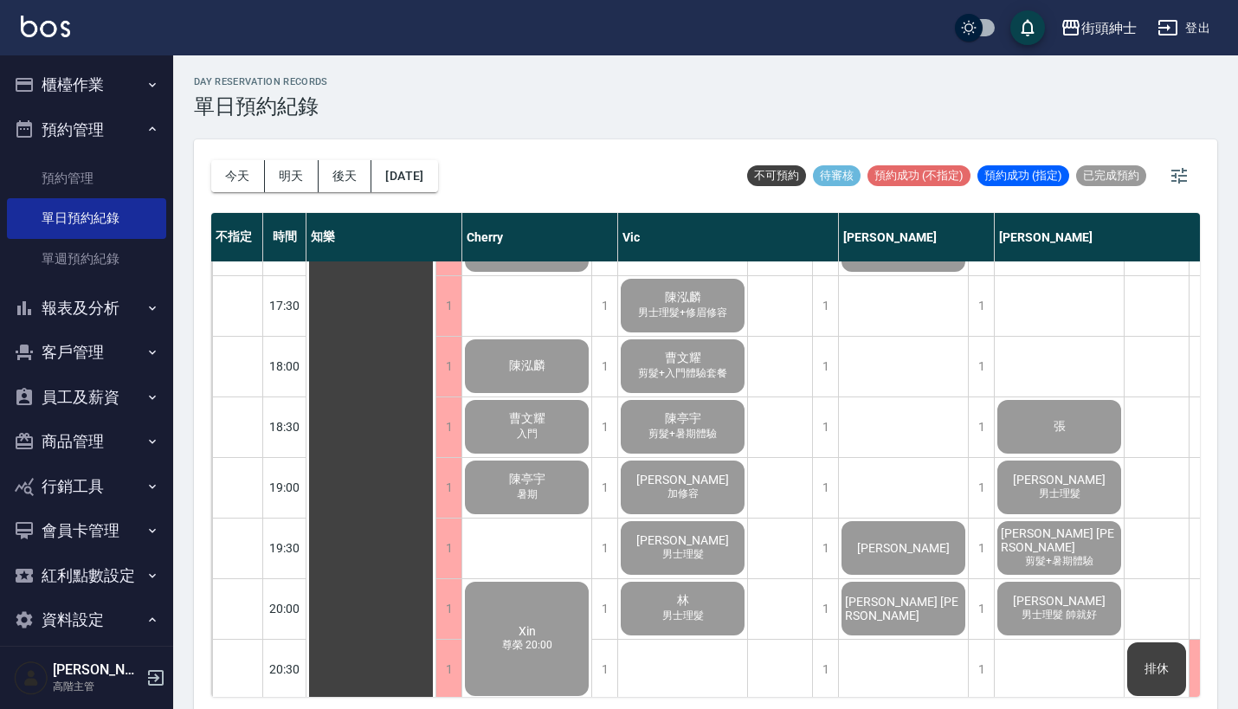
scroll to position [985, 0]
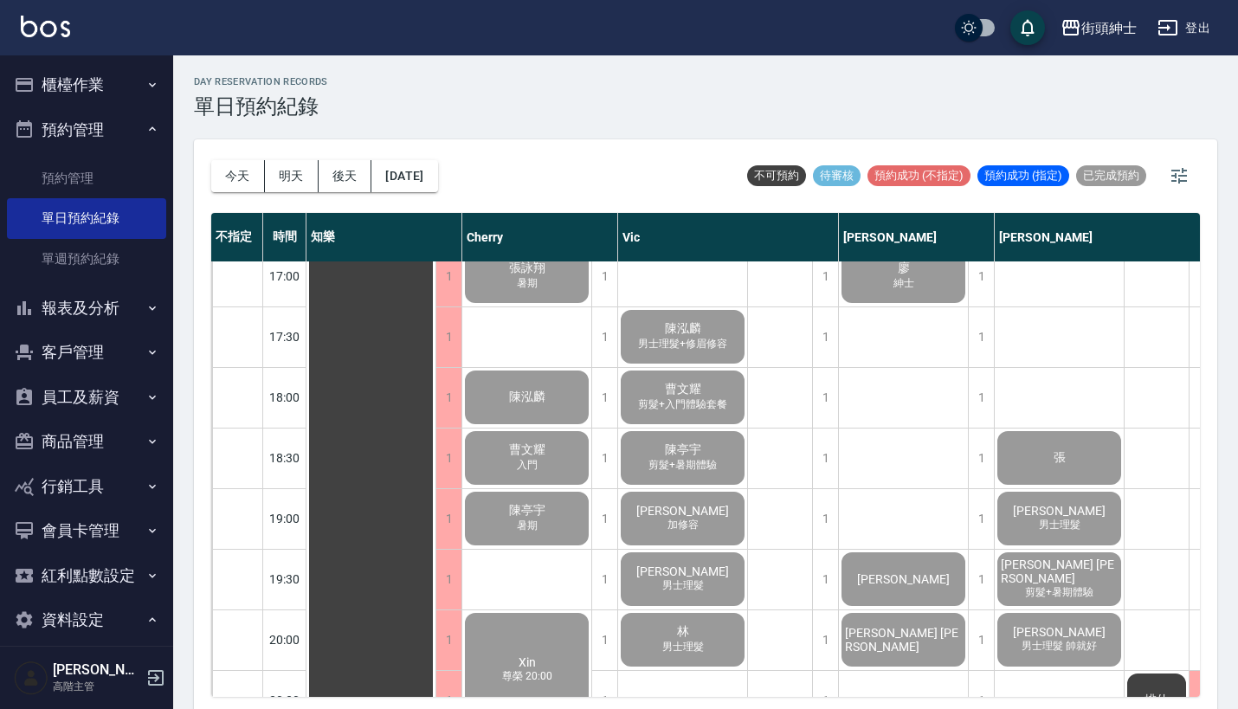
click at [387, 163] on span "陳泓麟" at bounding box center [371, 155] width 31 height 16
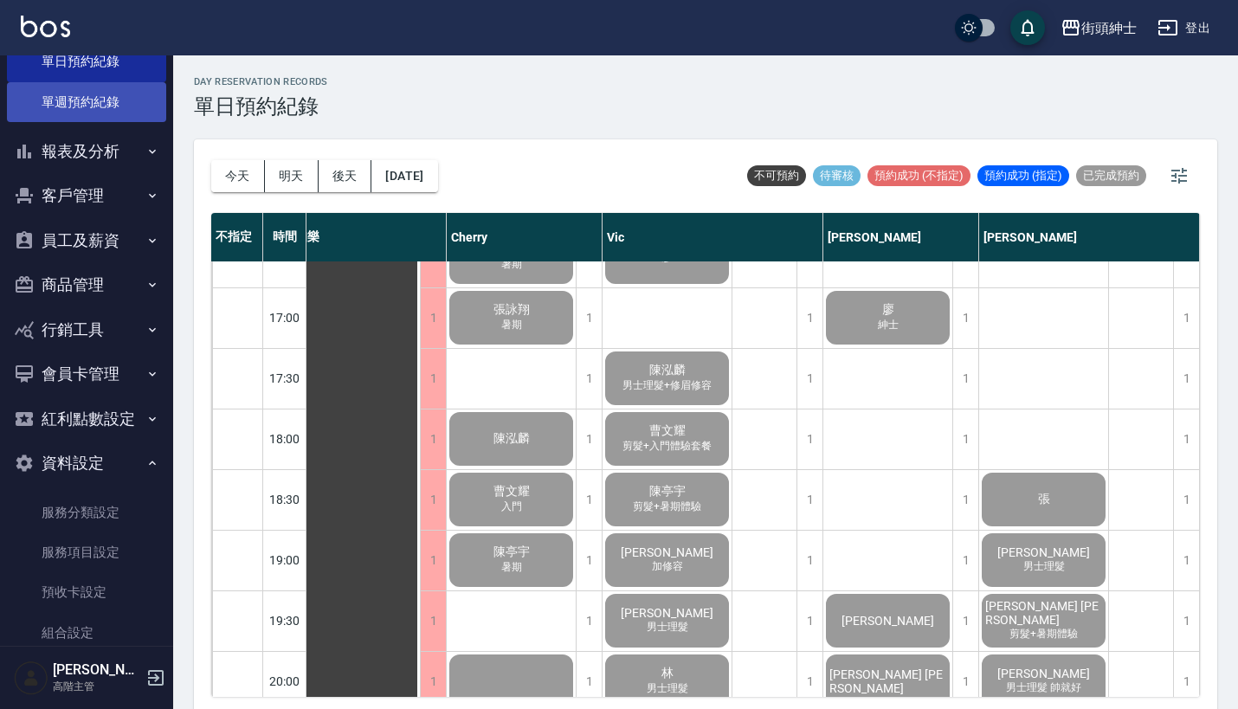
scroll to position [158, 0]
click at [119, 145] on button "報表及分析" at bounding box center [86, 150] width 159 height 45
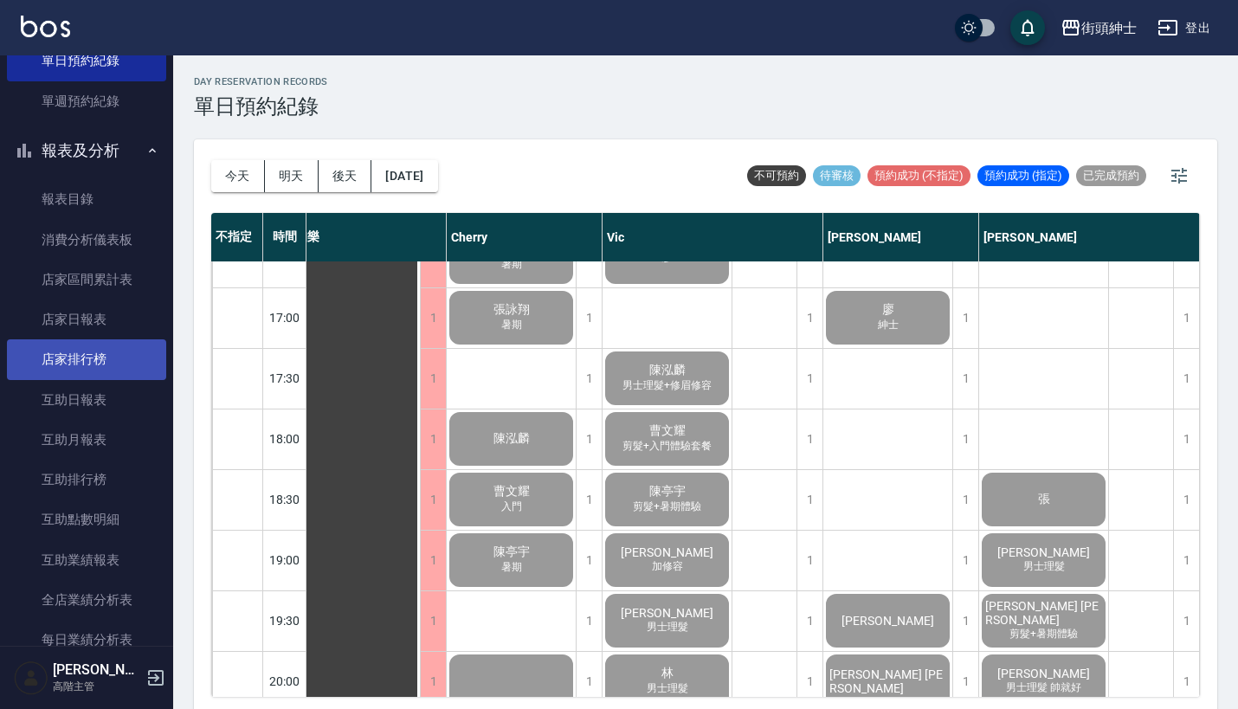
scroll to position [579, 0]
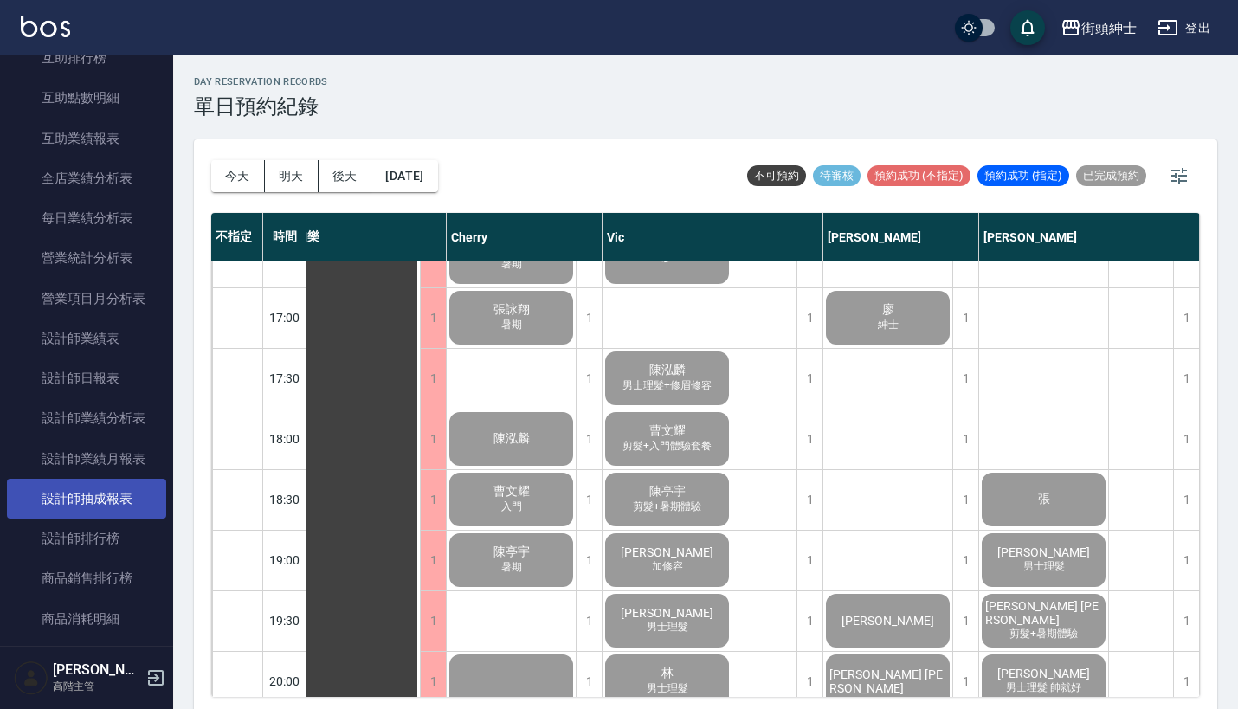
click at [95, 488] on link "設計師抽成報表" at bounding box center [86, 499] width 159 height 40
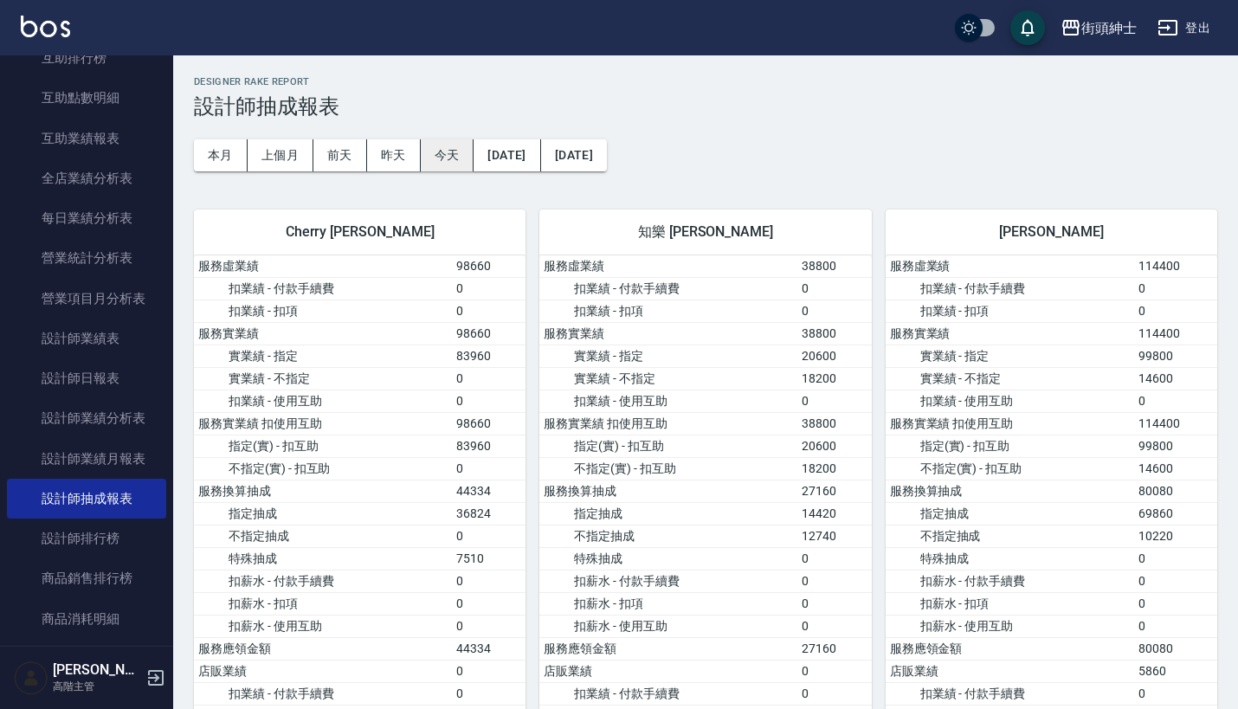
scroll to position [-1, 0]
click at [449, 156] on button "今天" at bounding box center [448, 155] width 54 height 32
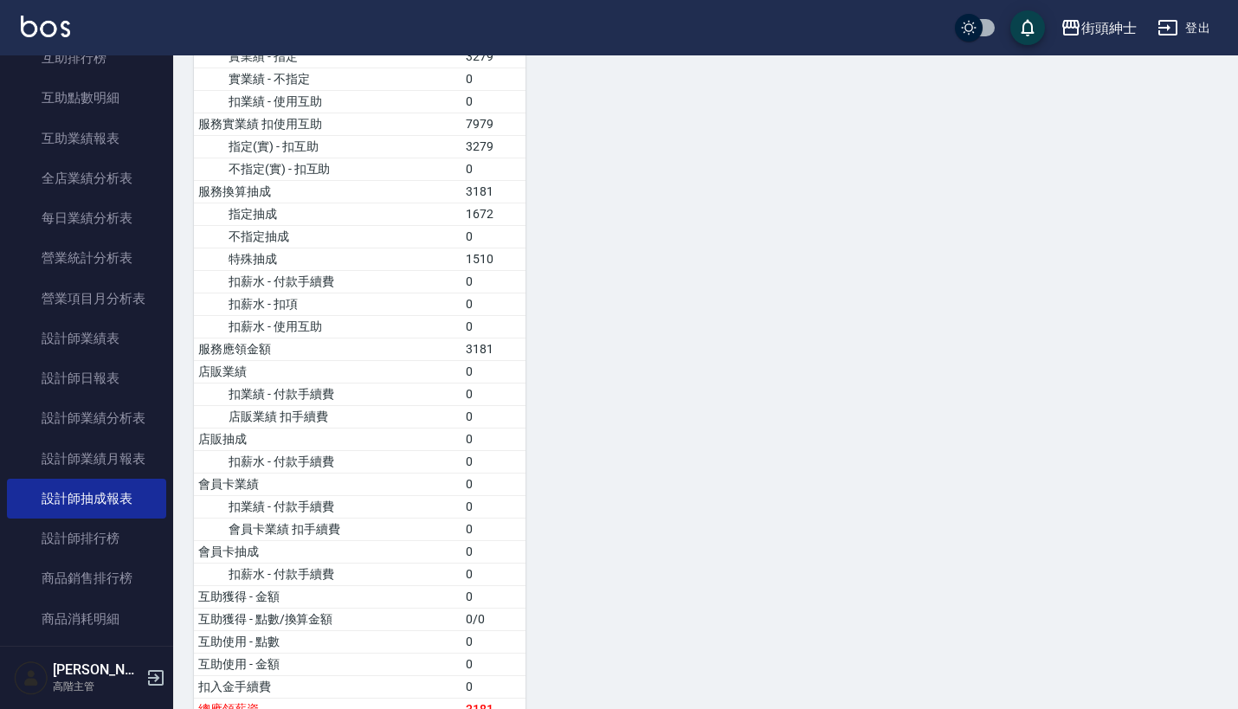
scroll to position [1159, 0]
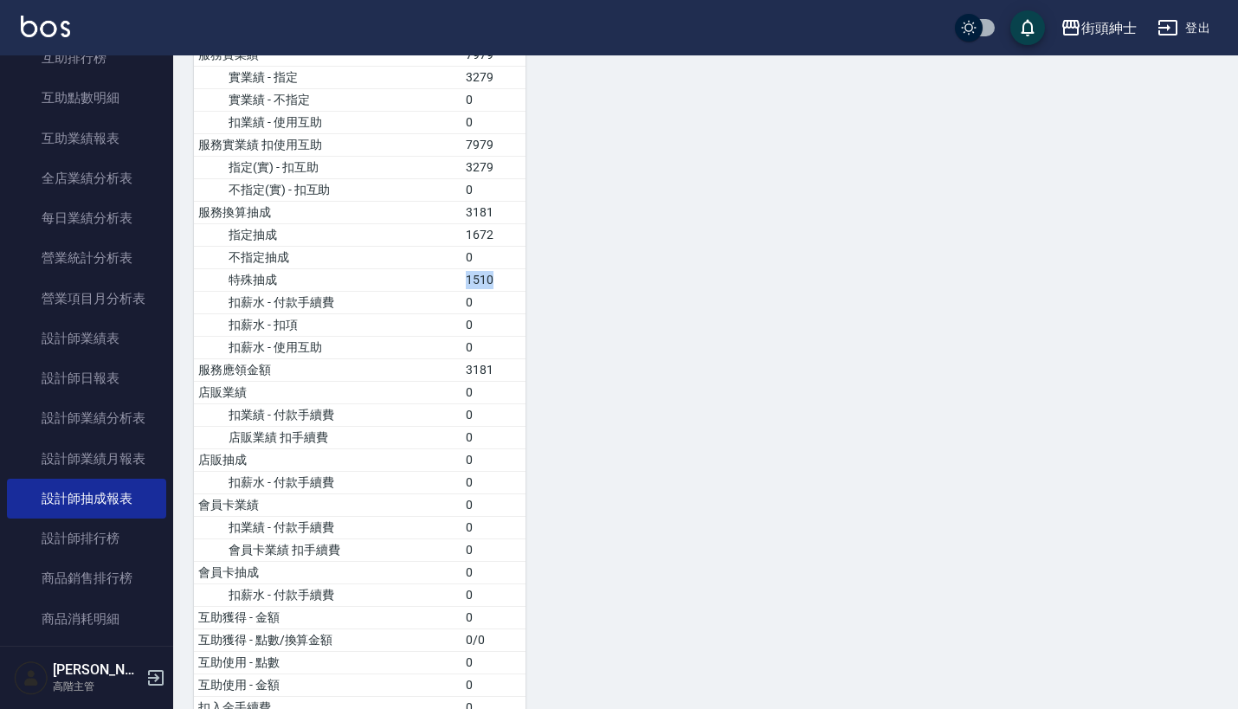
drag, startPoint x: 452, startPoint y: 273, endPoint x: 506, endPoint y: 273, distance: 53.7
click at [505, 273] on tr "特殊抽成 1510" at bounding box center [360, 279] width 332 height 23
click at [506, 273] on td "1510" at bounding box center [493, 279] width 64 height 23
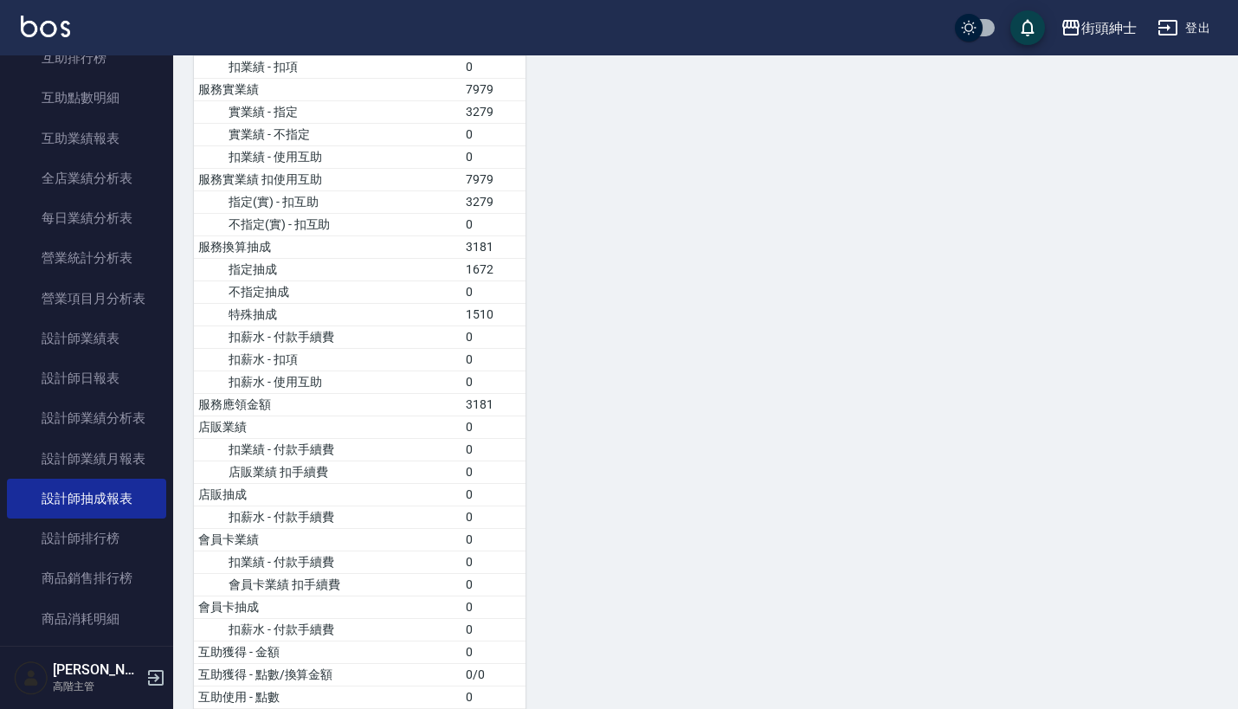
scroll to position [1114, 0]
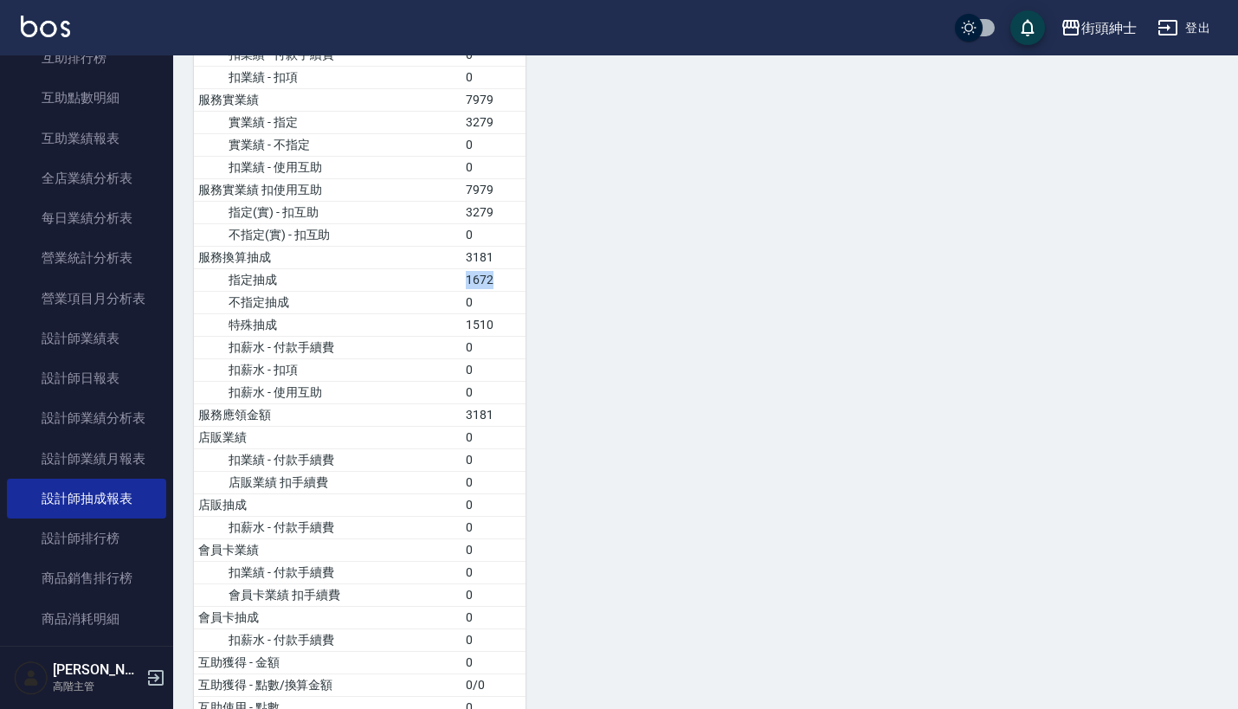
drag, startPoint x: 505, startPoint y: 273, endPoint x: 431, endPoint y: 271, distance: 73.6
click at [431, 272] on tr "指定抽成 1672" at bounding box center [360, 279] width 332 height 23
click at [431, 271] on td "指定抽成" at bounding box center [327, 279] width 267 height 23
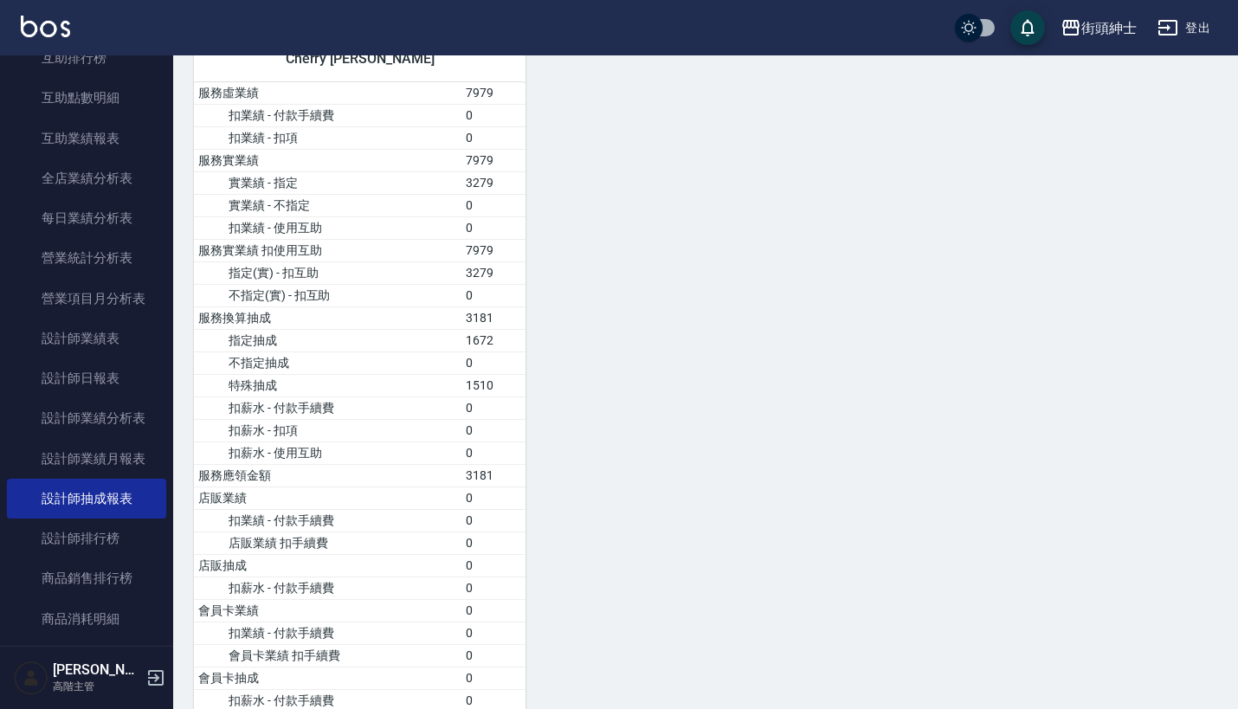
scroll to position [1053, 0]
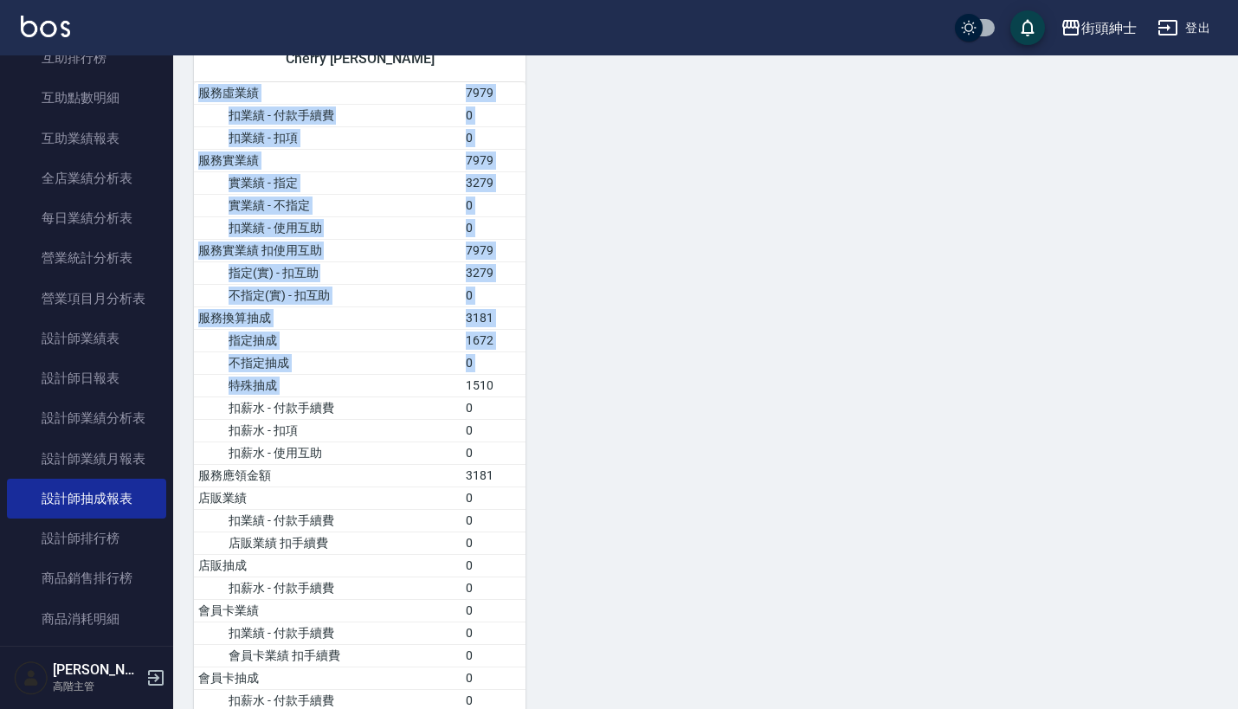
drag, startPoint x: 464, startPoint y: 385, endPoint x: 552, endPoint y: 385, distance: 88.3
click at [552, 385] on div "戴比 洪庭萱 服務虛業績 4178 扣業績 - 付款手續費 0 扣業績 - 扣項 0 服務實業績 4178 實業績 - 指定 2679 實業績 - 不指定 9…" at bounding box center [698, 5] width 1037 height 1761
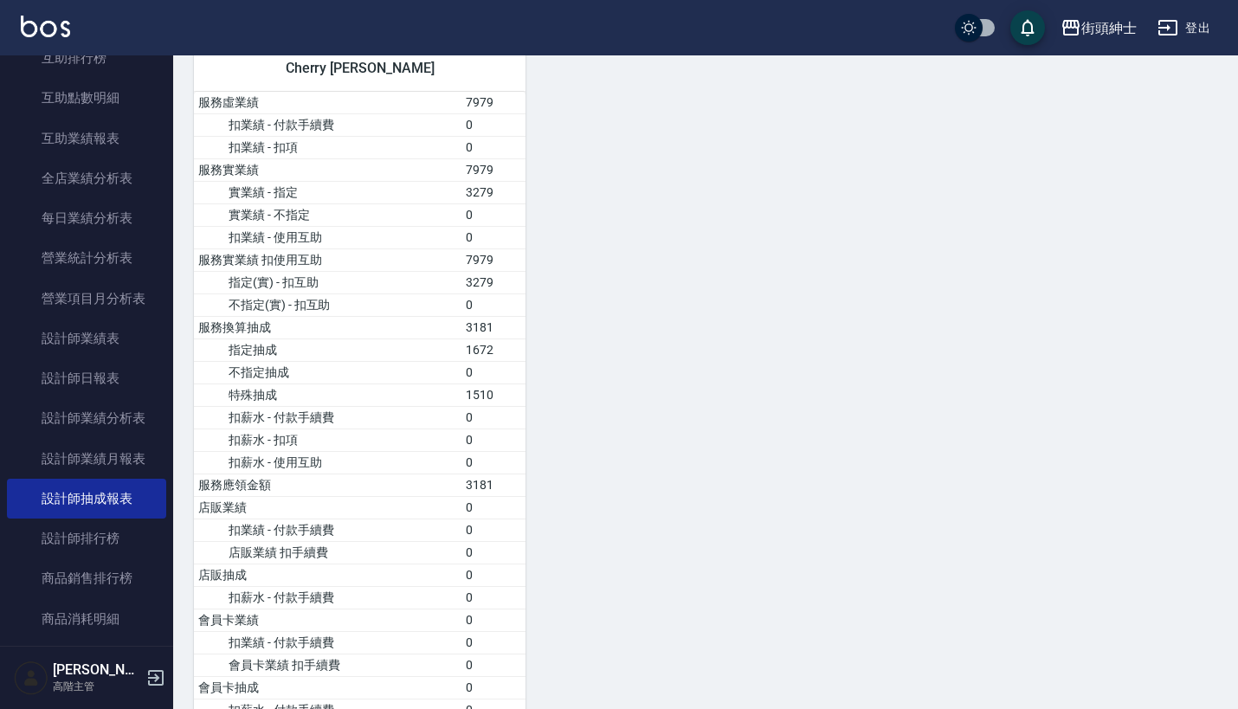
scroll to position [1042, 0]
drag, startPoint x: 359, startPoint y: 399, endPoint x: 516, endPoint y: 399, distance: 156.7
click at [516, 399] on tr "特殊抽成 1510" at bounding box center [360, 396] width 332 height 23
click at [516, 399] on td "1510" at bounding box center [493, 396] width 64 height 23
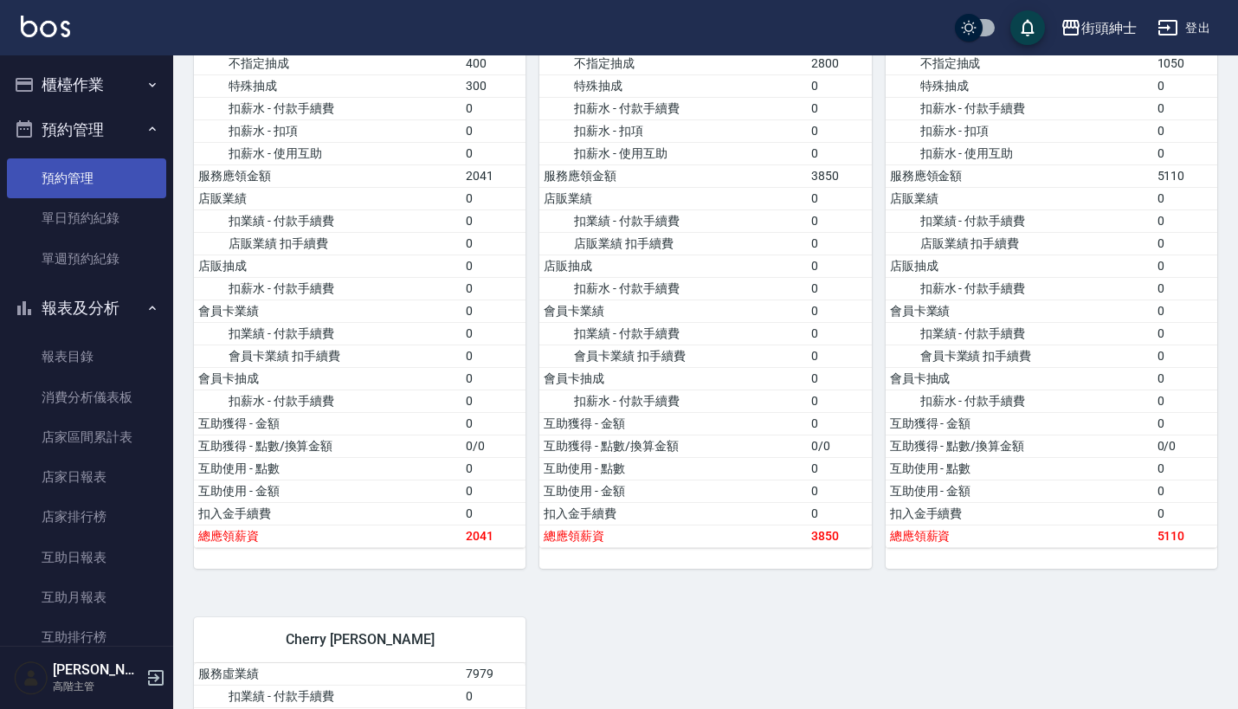
scroll to position [0, 0]
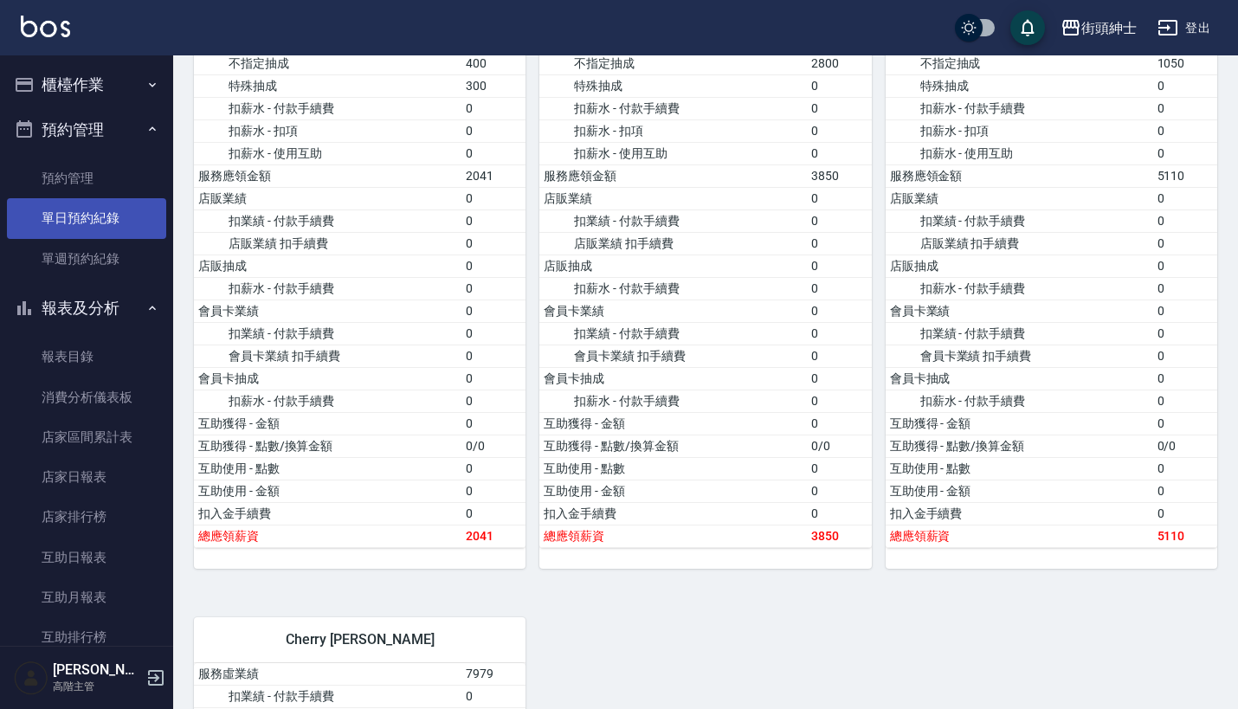
click at [124, 216] on link "單日預約紀錄" at bounding box center [86, 218] width 159 height 40
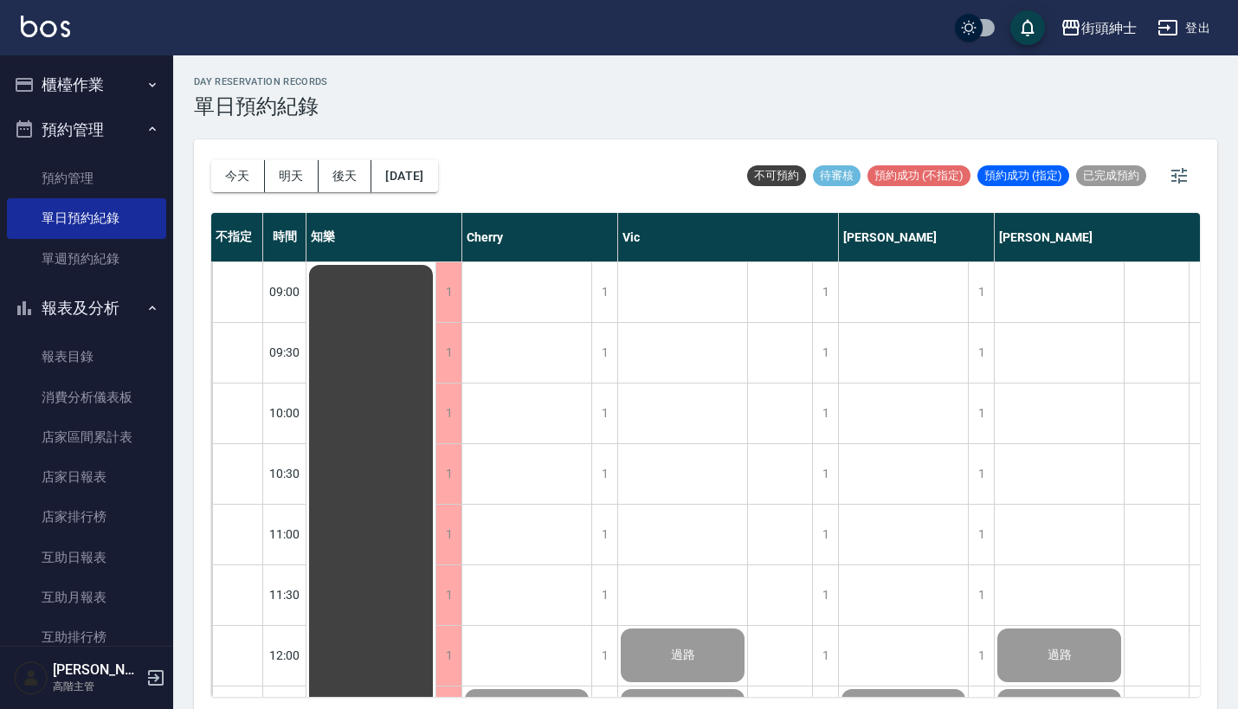
click at [115, 70] on button "櫃檯作業" at bounding box center [86, 84] width 159 height 45
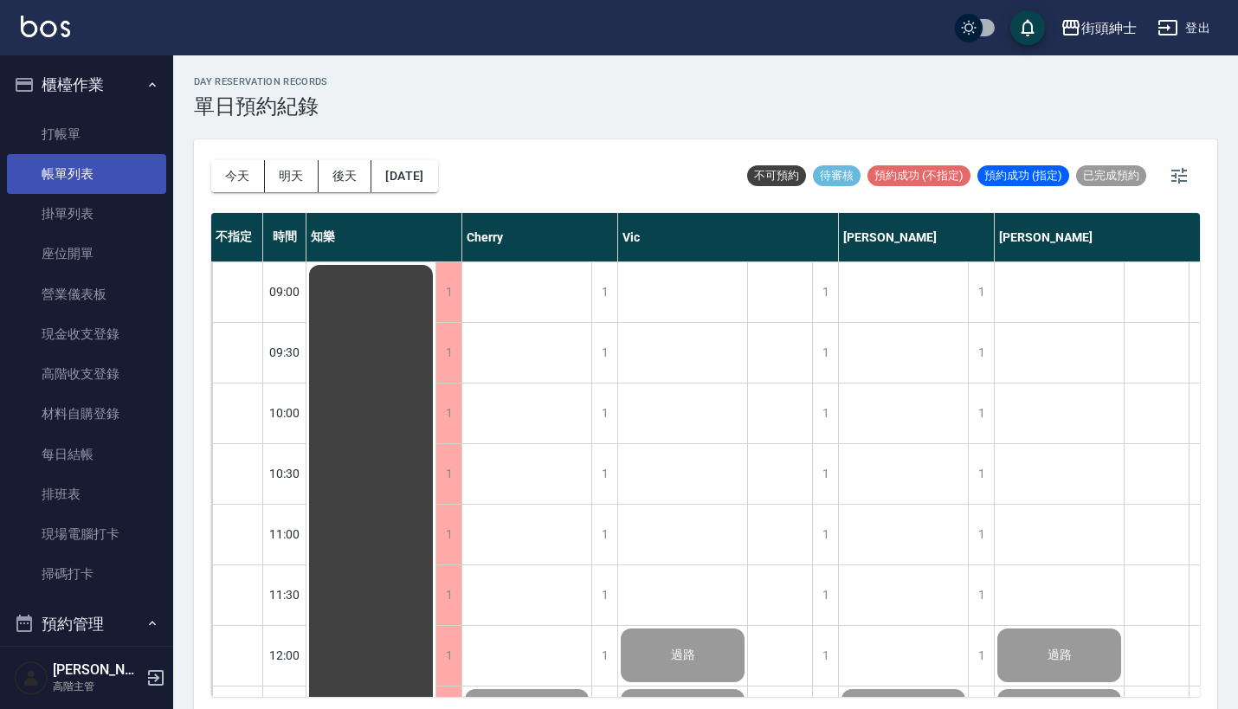
click at [119, 175] on link "帳單列表" at bounding box center [86, 174] width 159 height 40
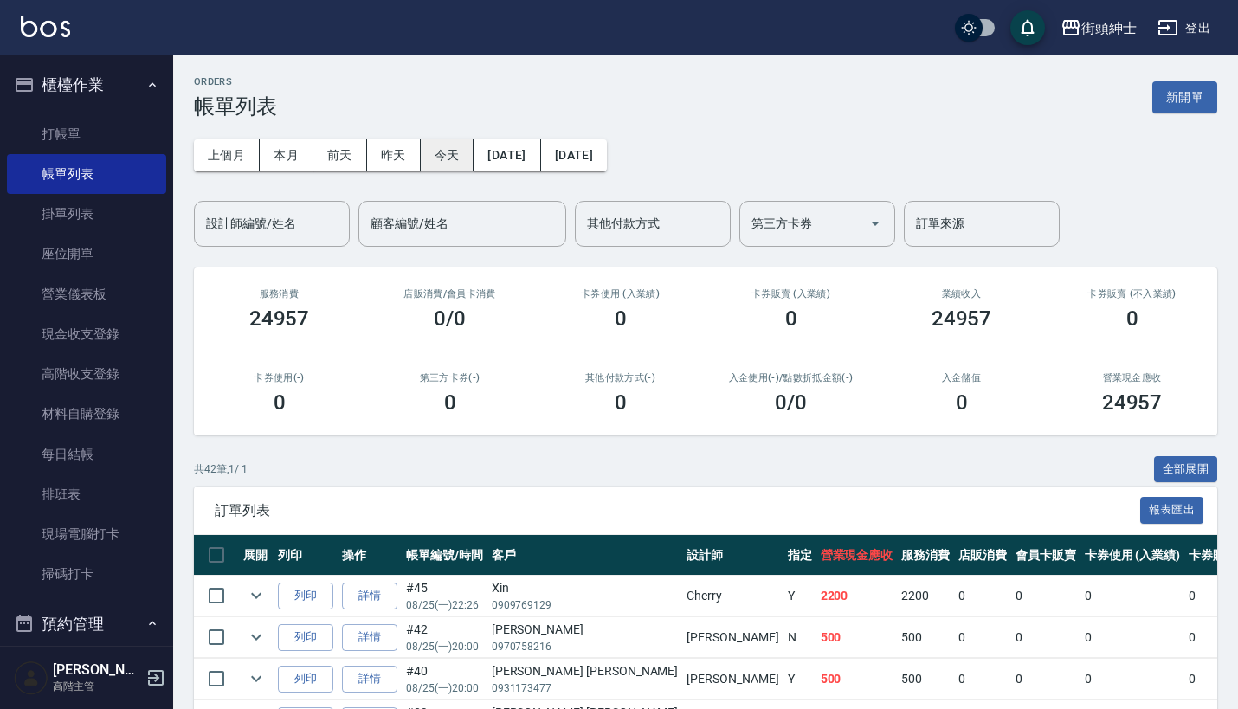
click at [438, 158] on button "今天" at bounding box center [448, 155] width 54 height 32
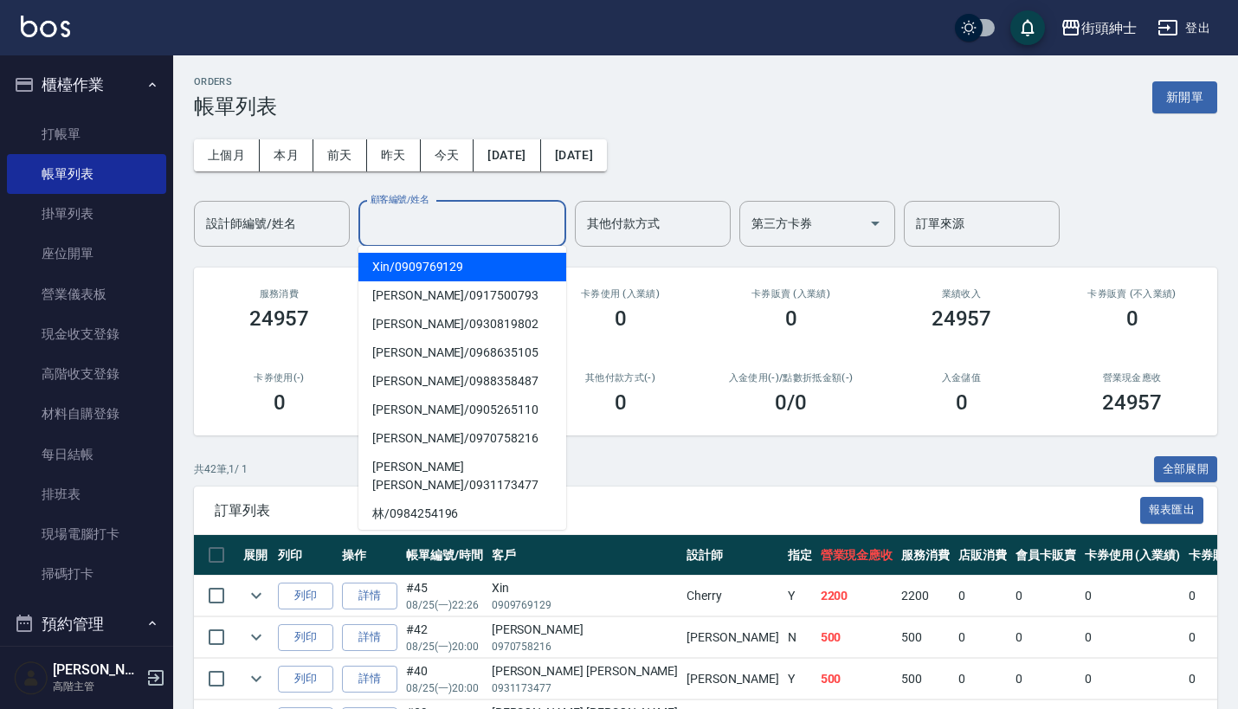
click at [449, 215] on input "顧客編號/姓名" at bounding box center [462, 224] width 192 height 30
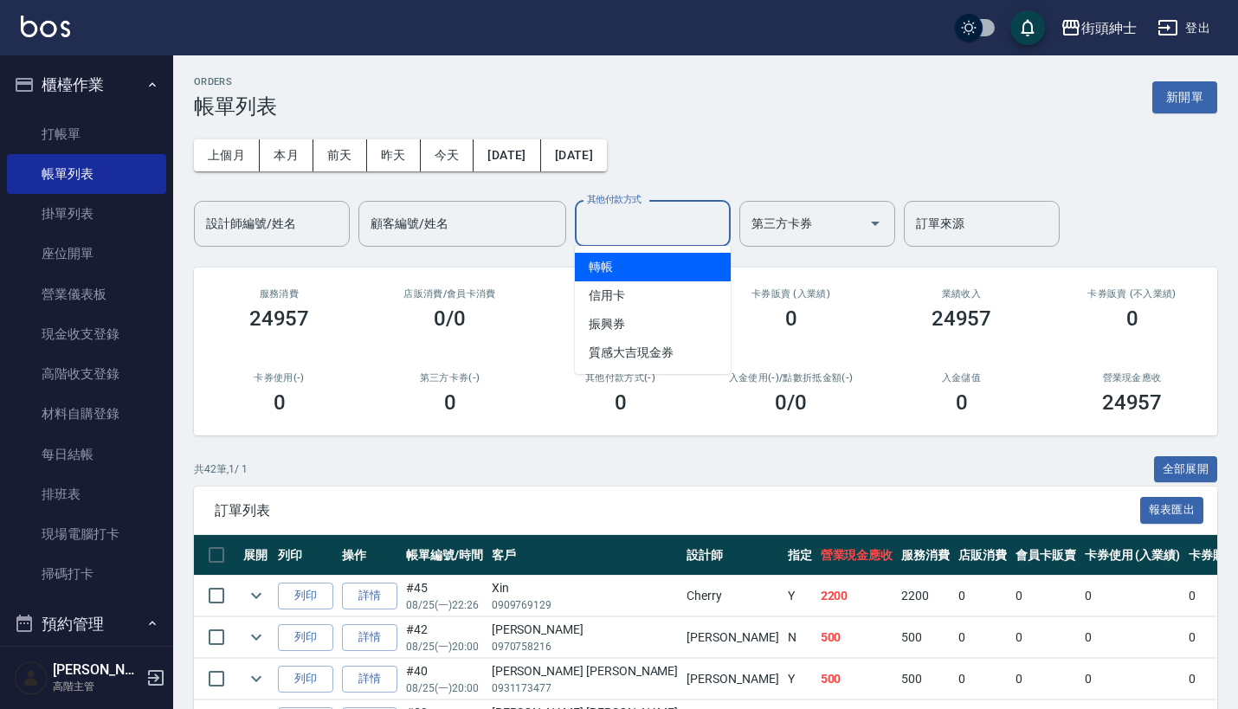
click at [670, 219] on input "其他付款方式" at bounding box center [653, 224] width 140 height 30
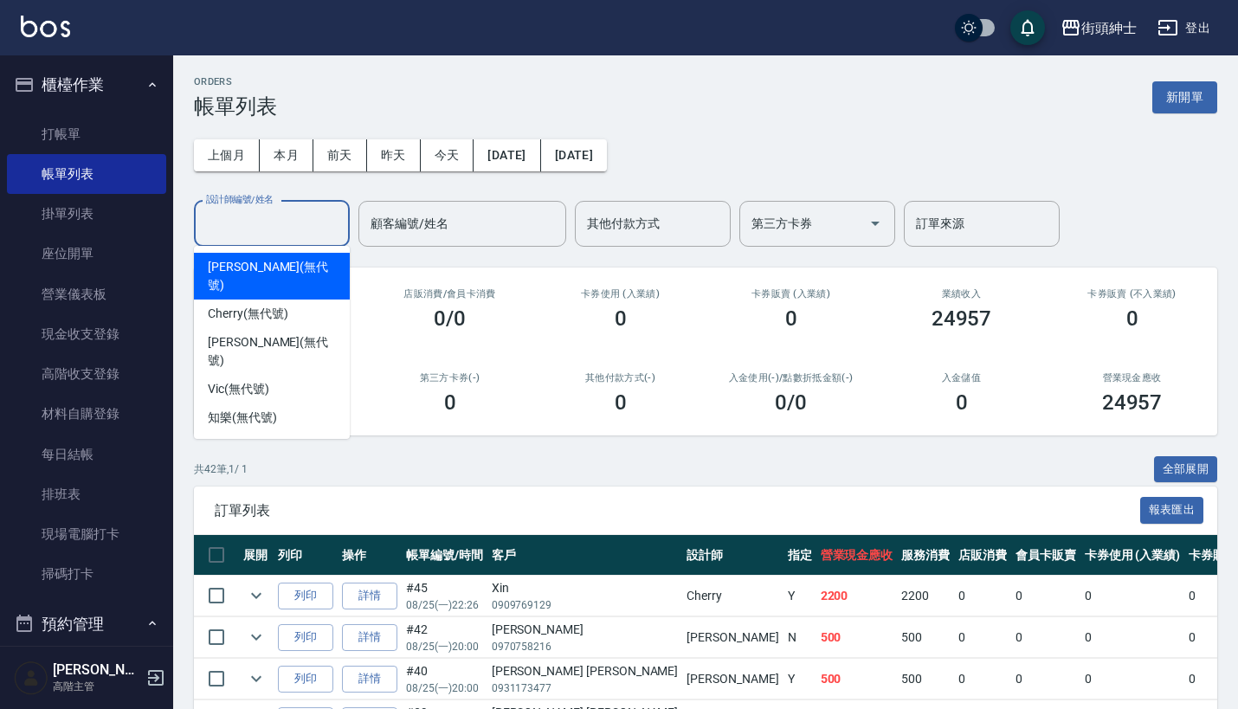
click at [260, 226] on input "設計師編號/姓名" at bounding box center [272, 224] width 140 height 30
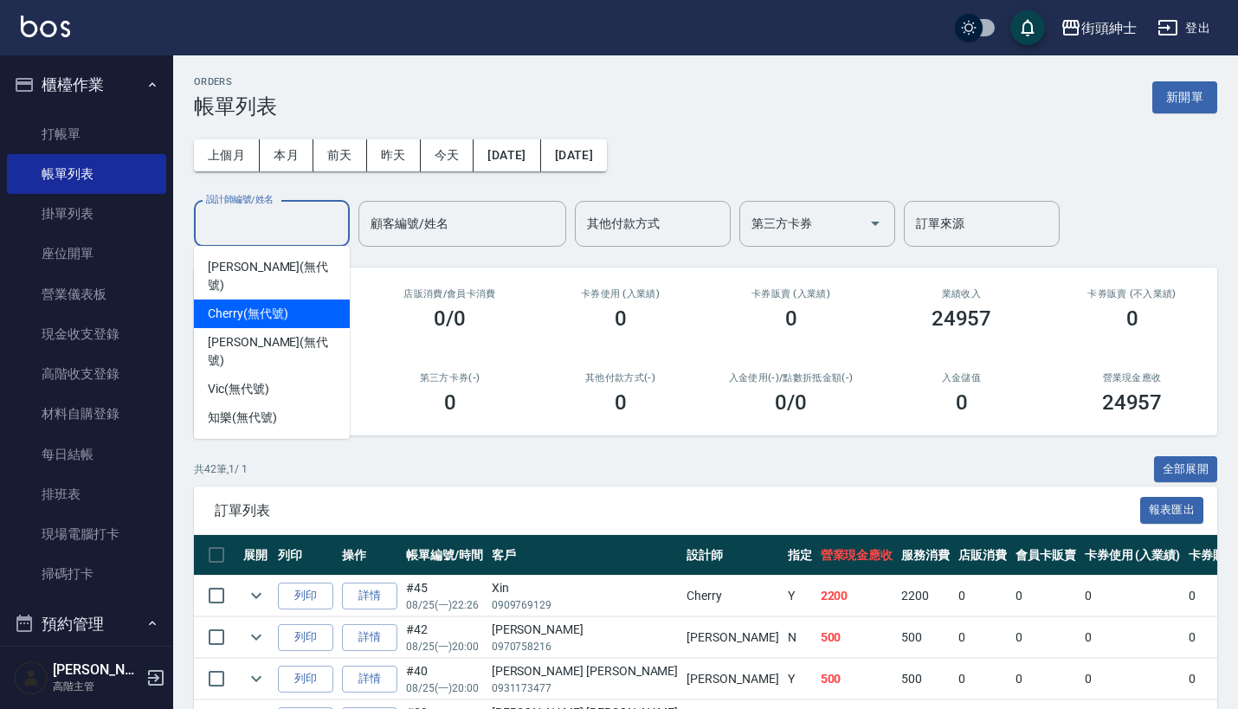
click at [280, 305] on span "Cherry (無代號)" at bounding box center [248, 314] width 80 height 18
type input "Cherry(無代號)"
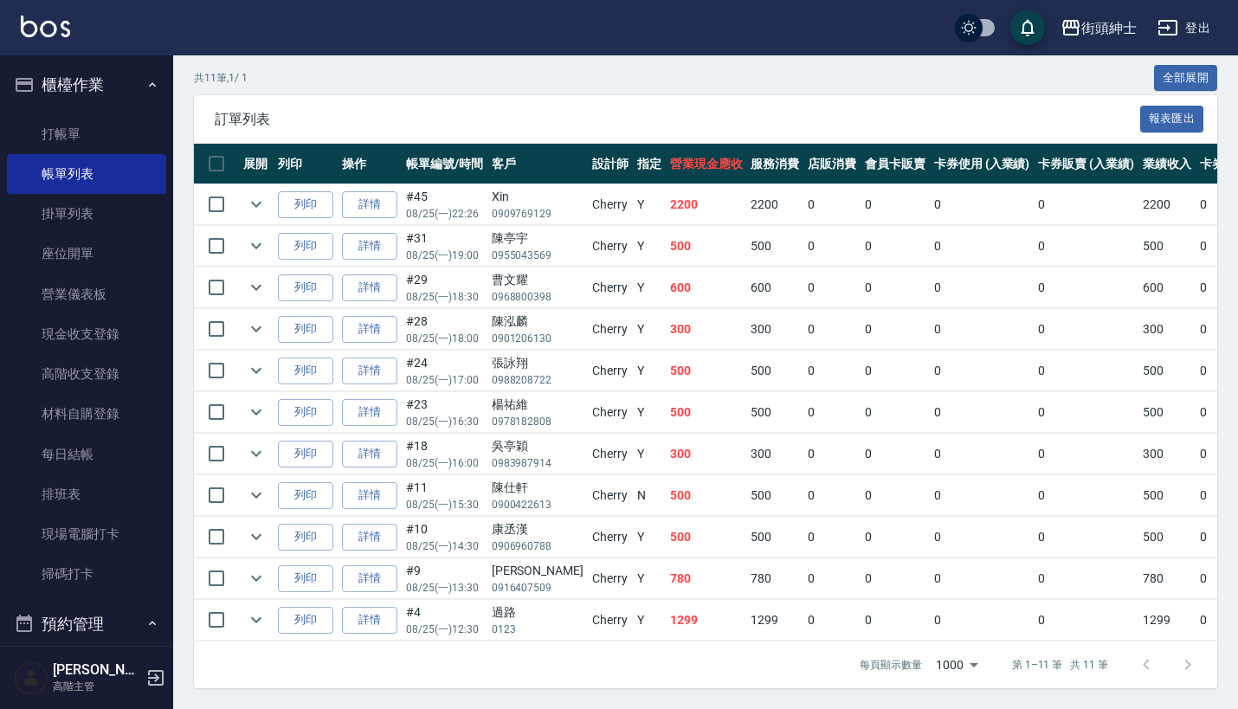
scroll to position [403, 0]
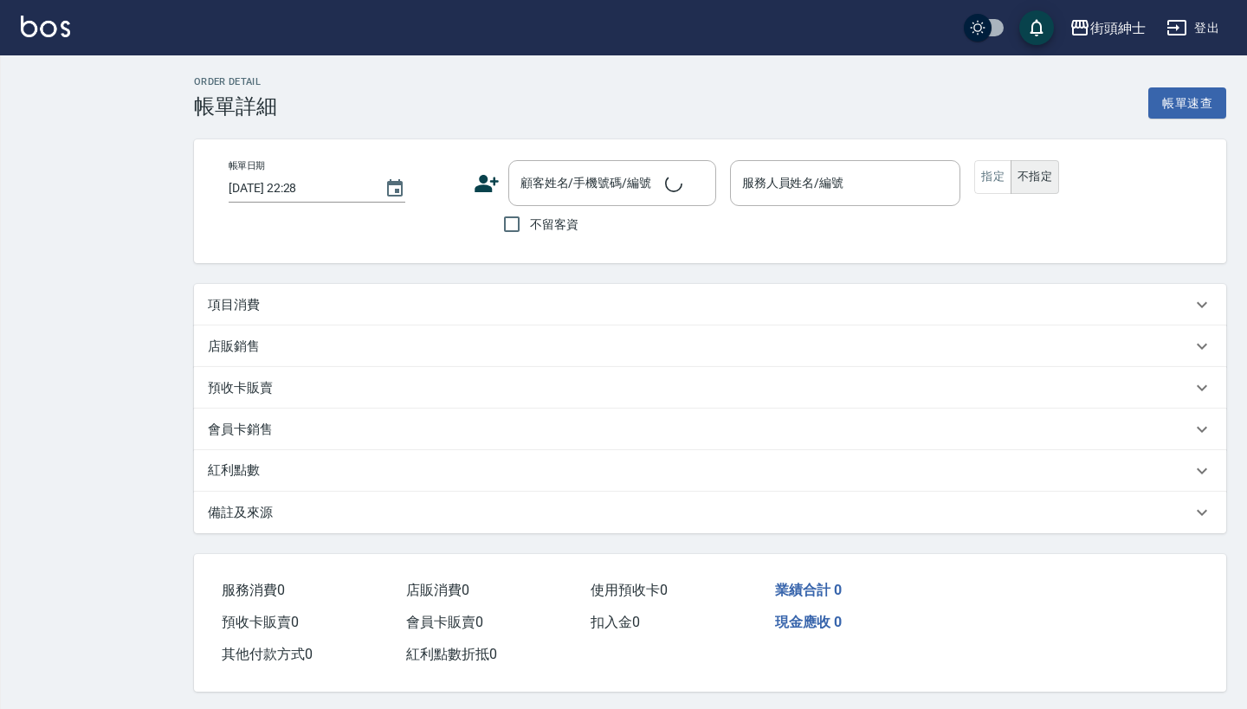
type input "[DATE] 12:30"
type input "Cherry(無代號)"
type input "紳士"
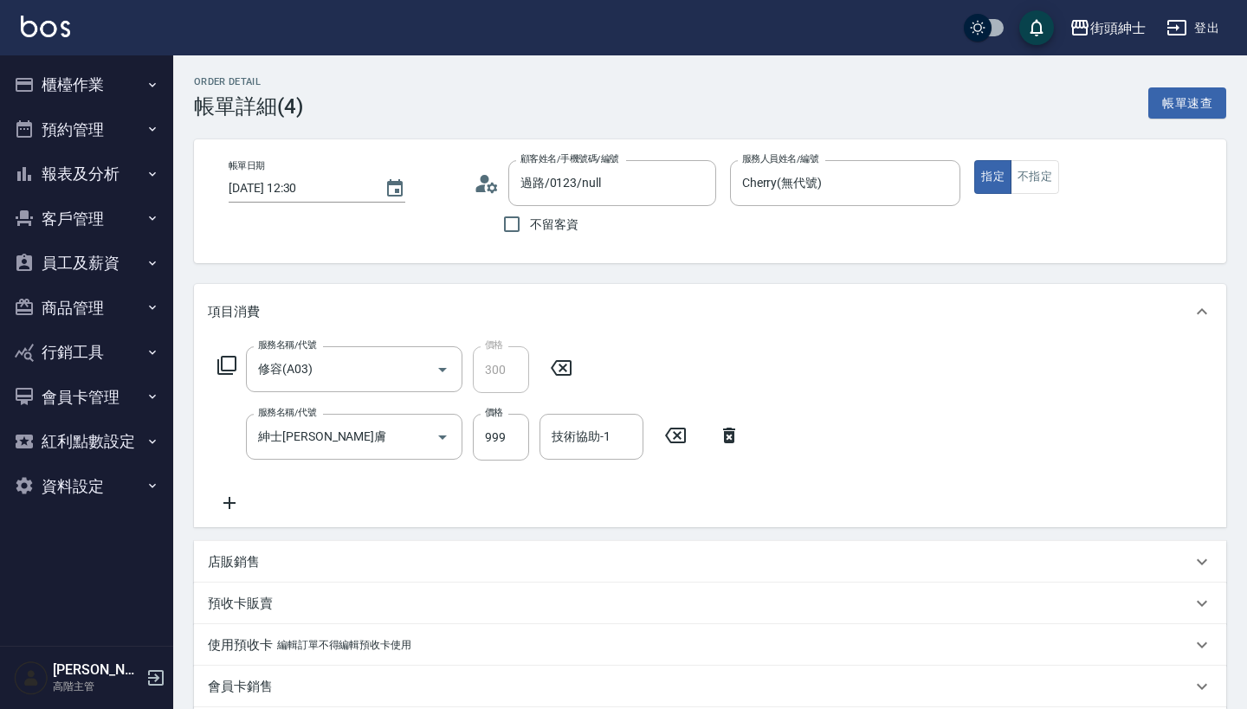
type input "過路/0123/null"
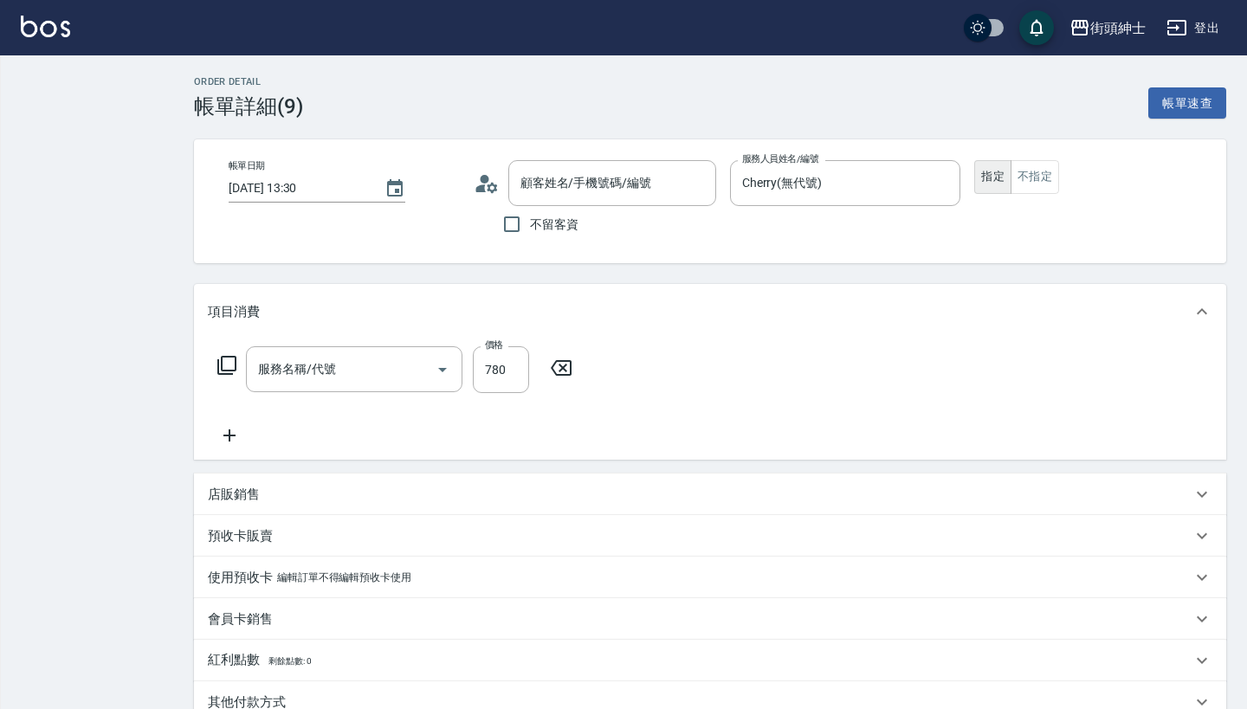
type input "[DATE] 13:30"
type input "Cherry(無代號)"
type input "紳士"
type input "折價券_紳士"
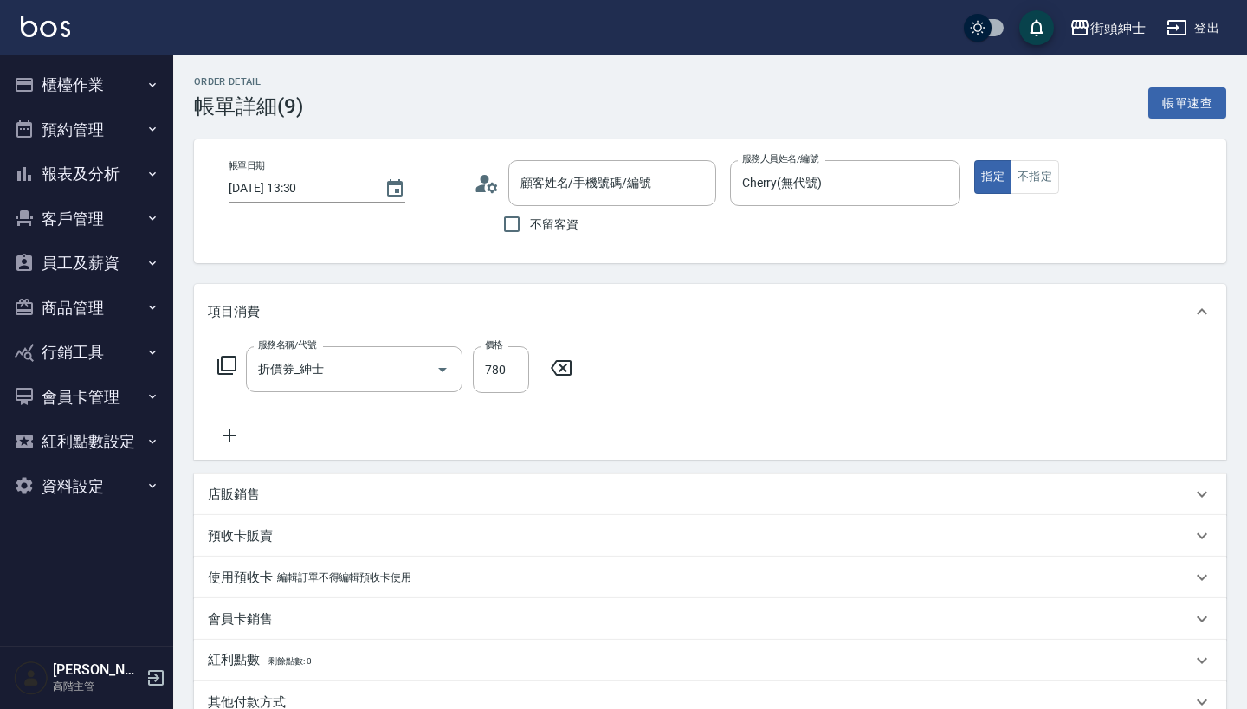
type input "[PERSON_NAME]先生/0916407509/null"
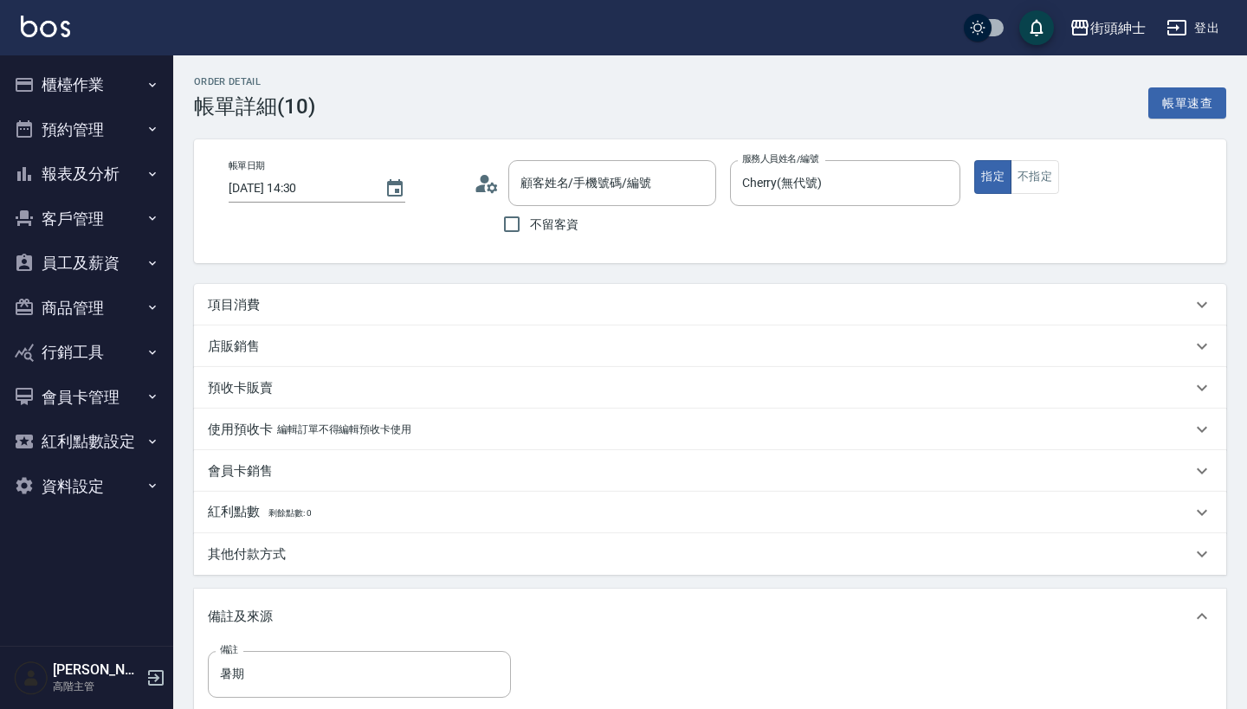
type input "[DATE] 14:30"
type input "Cherry(無代號)"
type input "暑期"
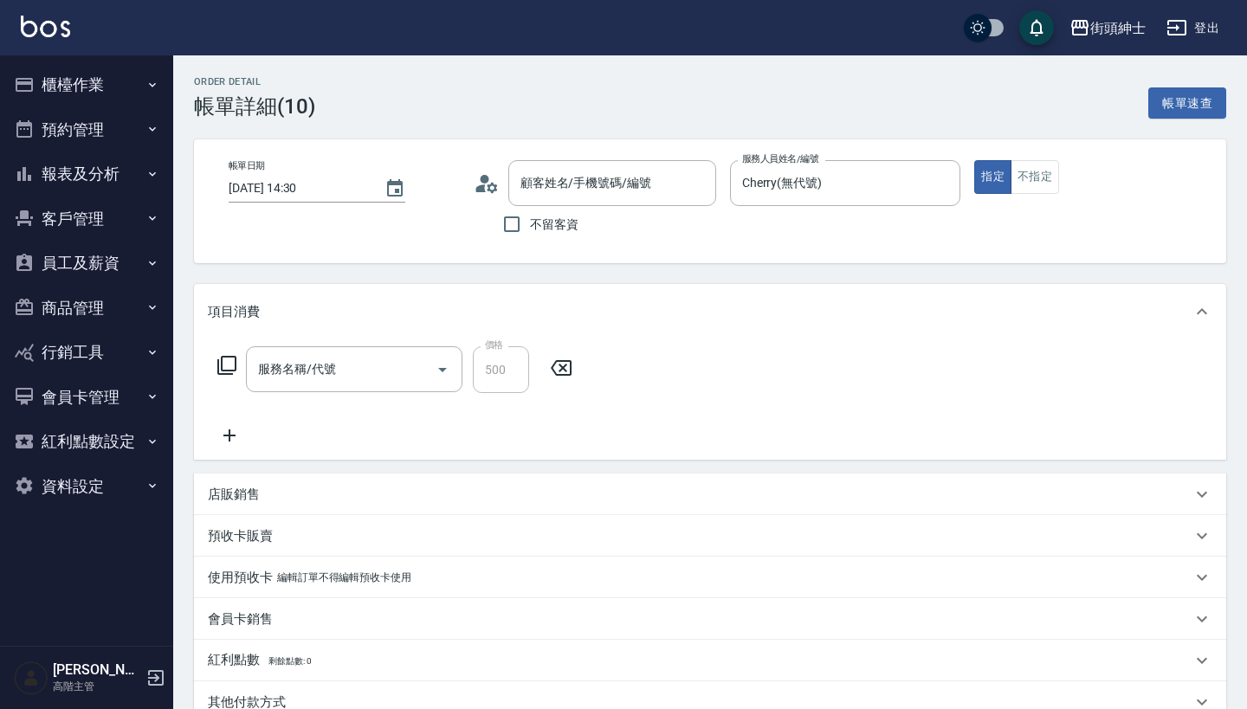
type input "[PERSON_NAME]/0906960788/null"
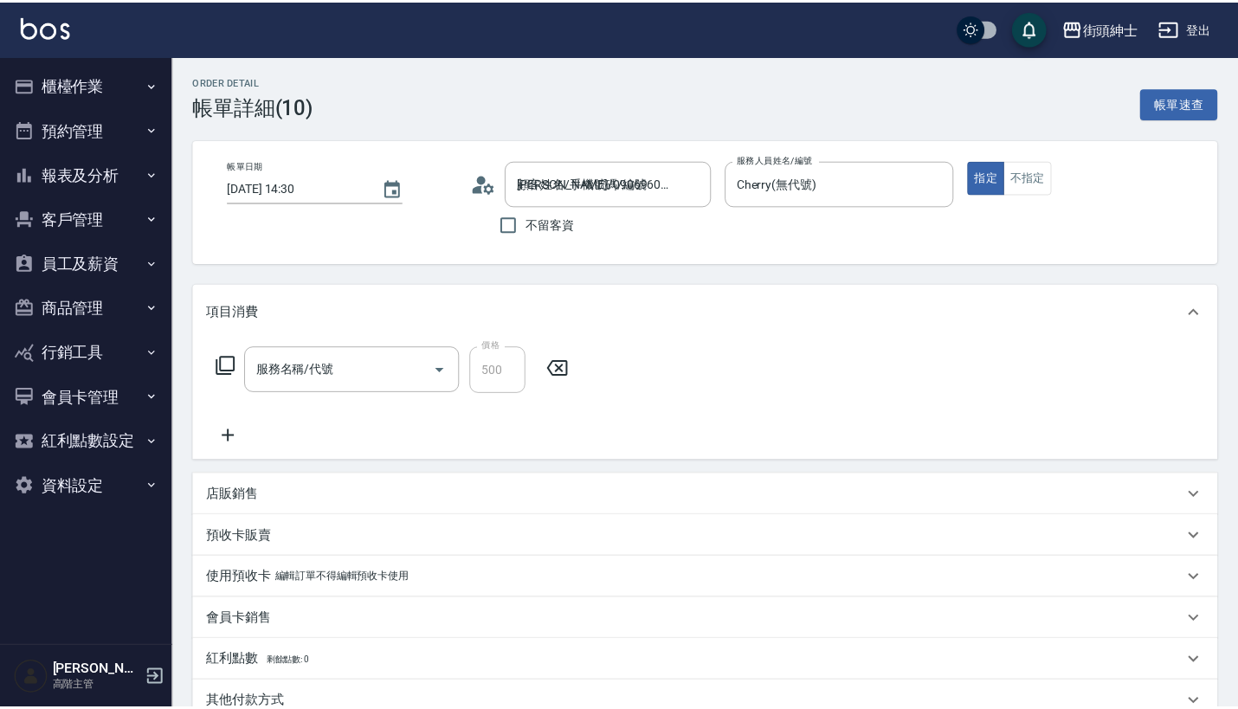
type input "暑期體驗"
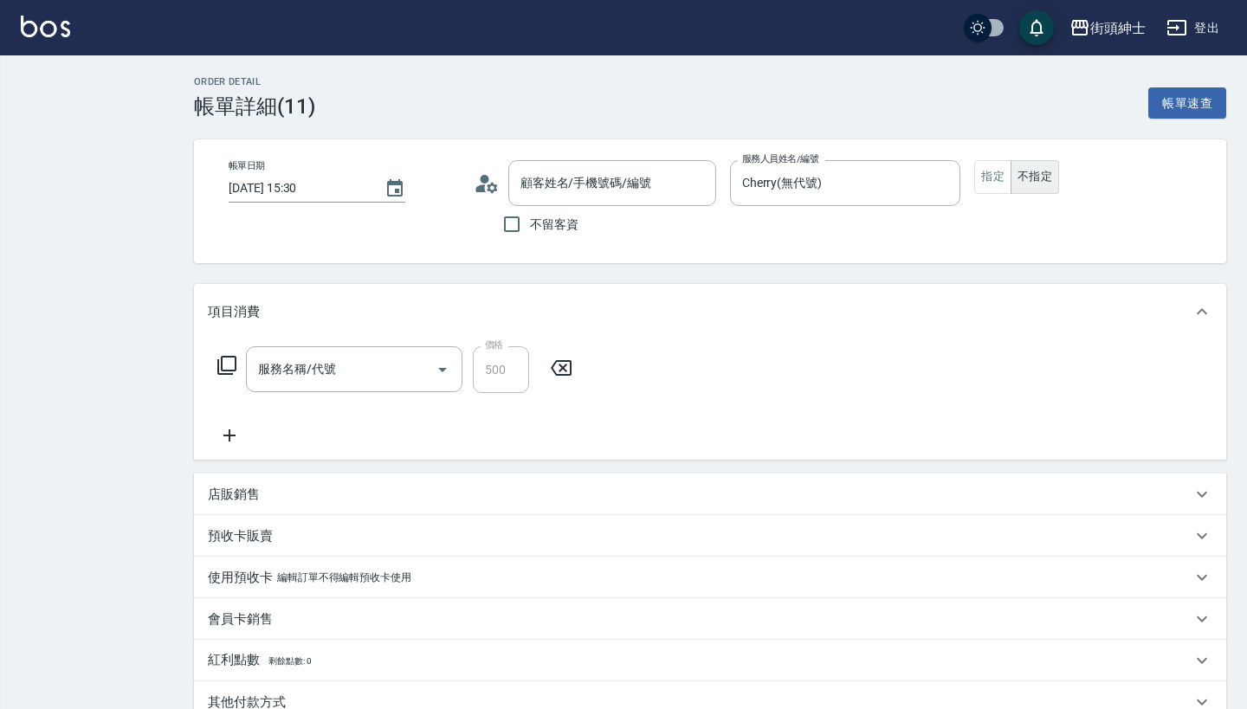
type input "[DATE] 15:30"
type input "Cherry(無代號)"
type input "暑期體驗"
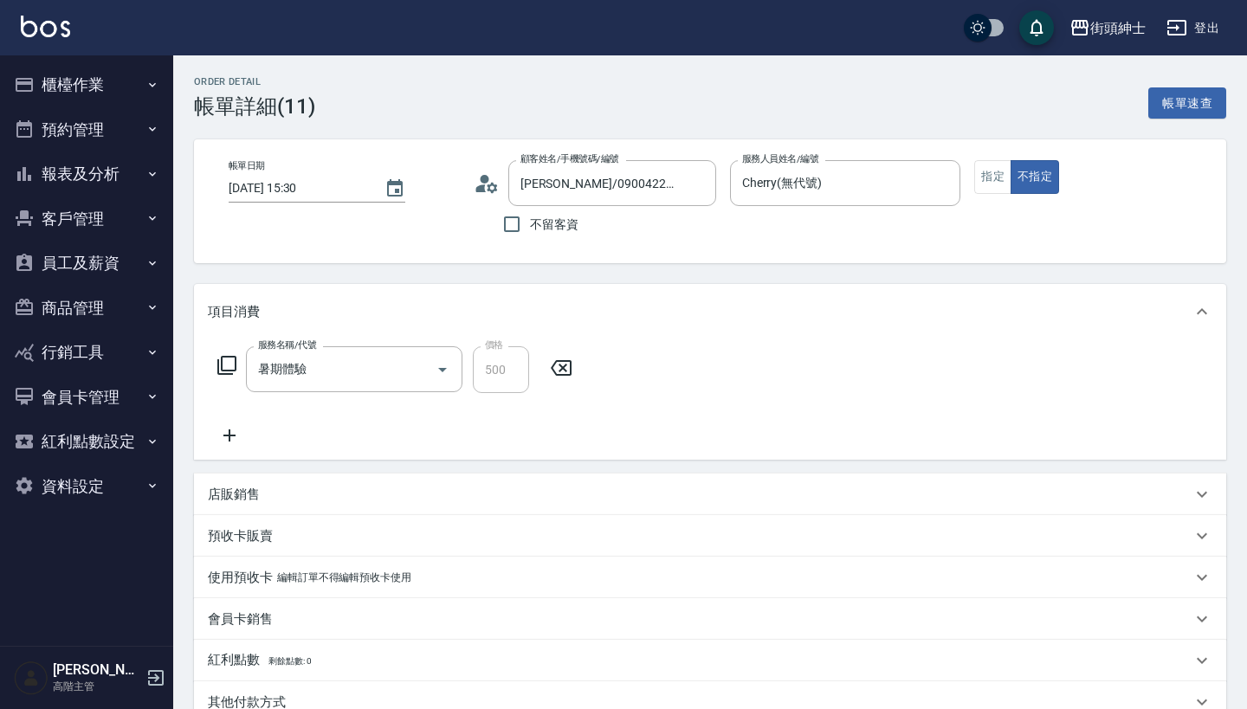
type input "[PERSON_NAME]/0900422613/null"
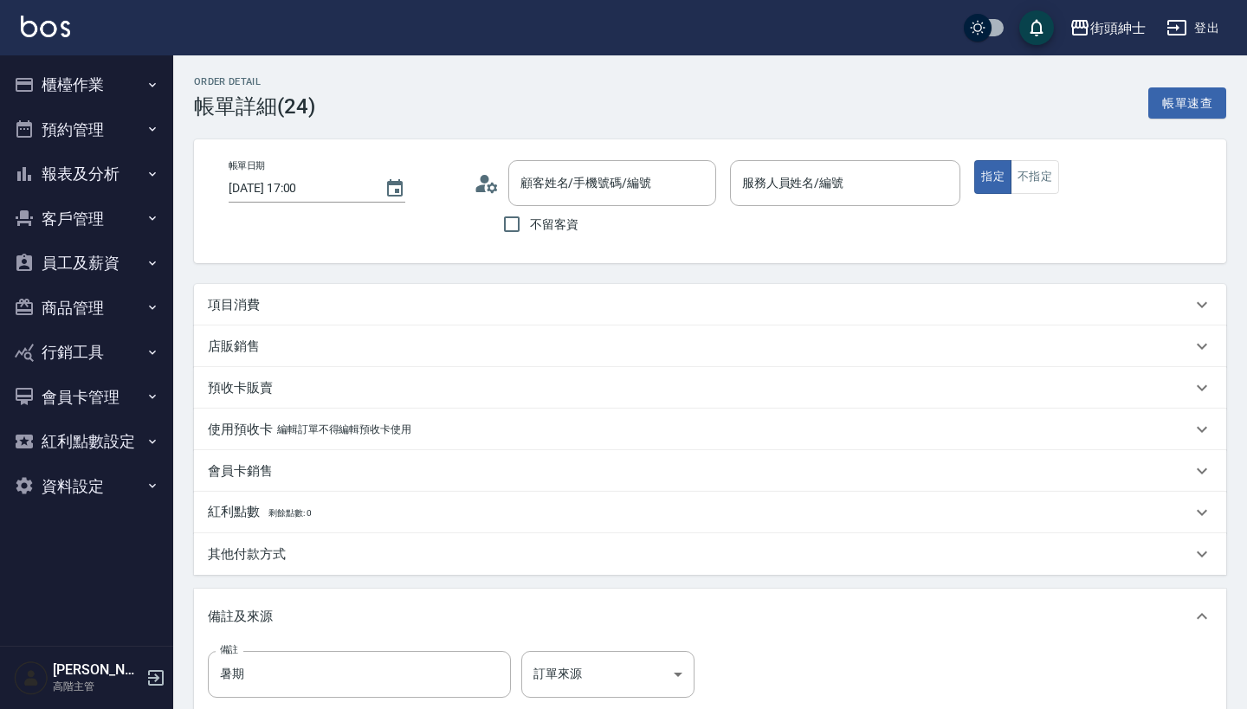
type input "[DATE] 17:00"
type input "暑期"
type input "Cherry(無代號)"
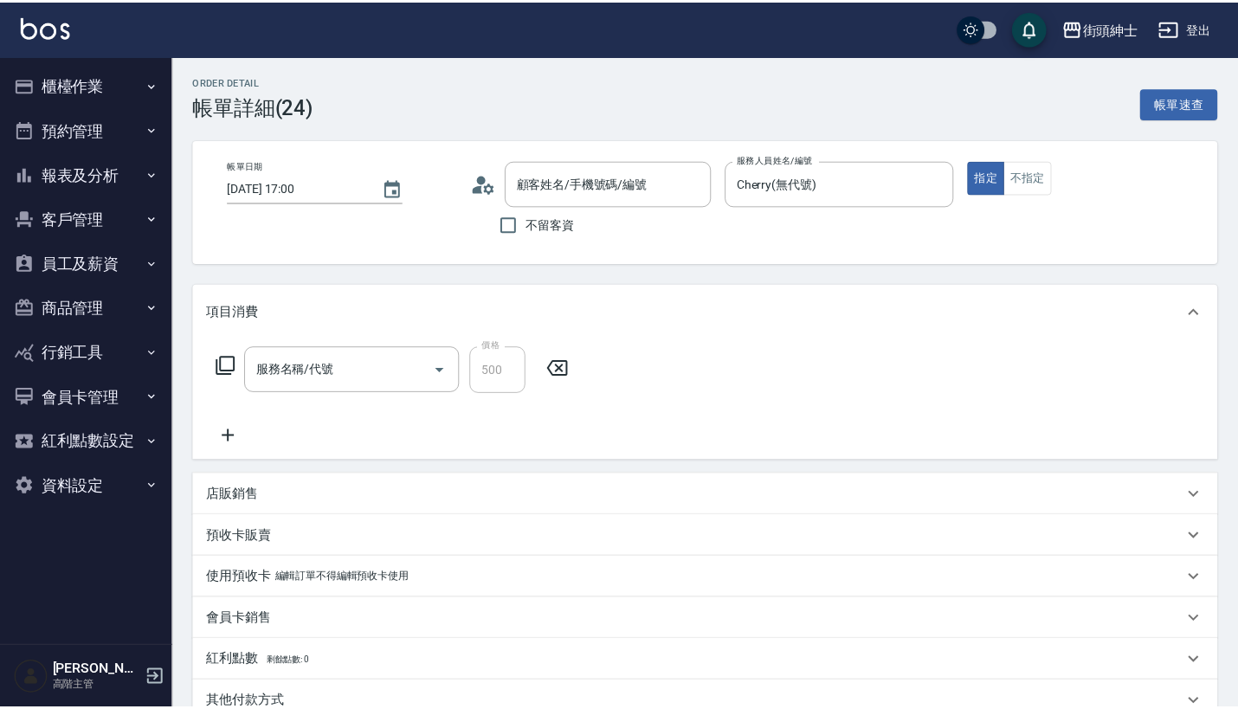
scroll to position [1, 0]
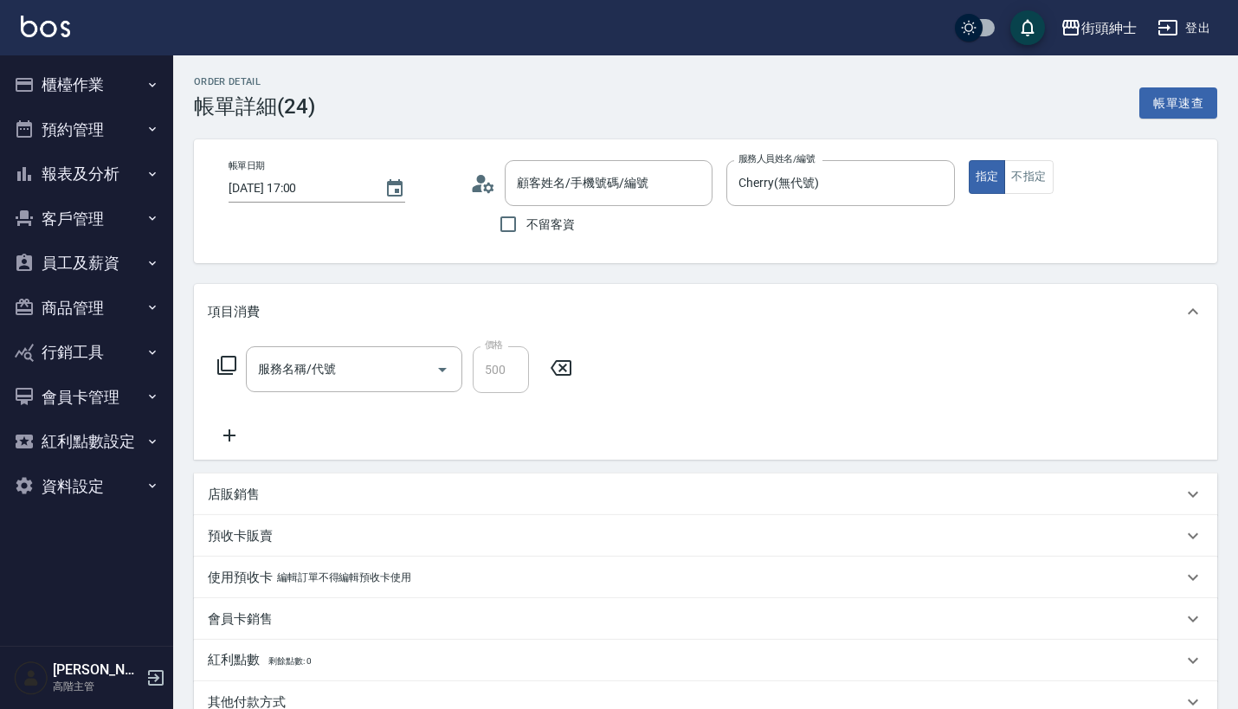
type input "[PERSON_NAME]/0988208722/null"
type input "暑期體驗"
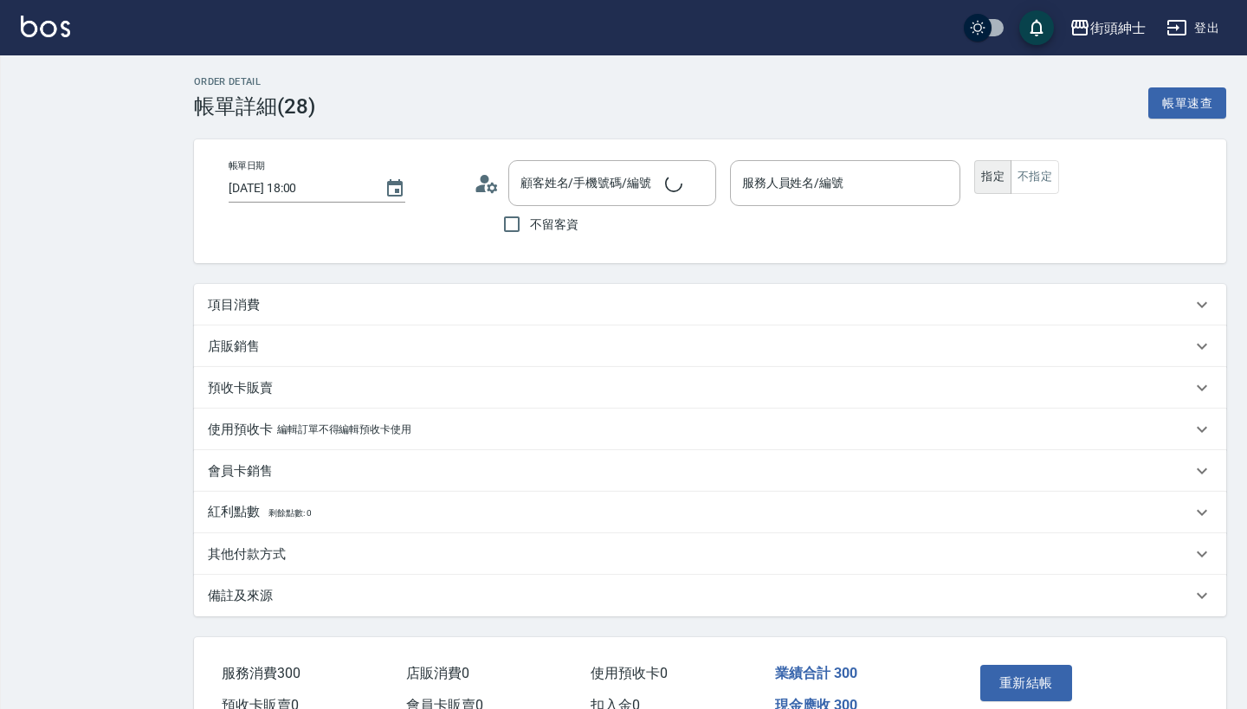
type input "[DATE] 18:00"
type input "Cherry(無代號)"
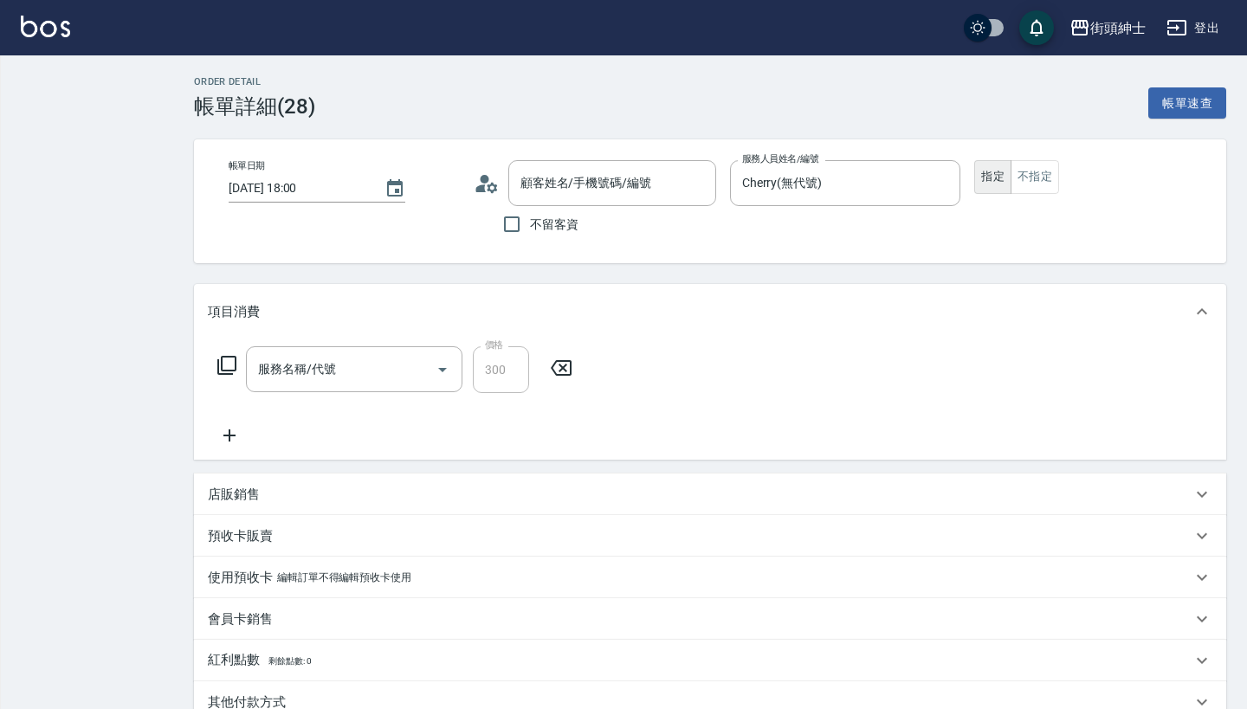
type input "[PERSON_NAME]/0901206130/null"
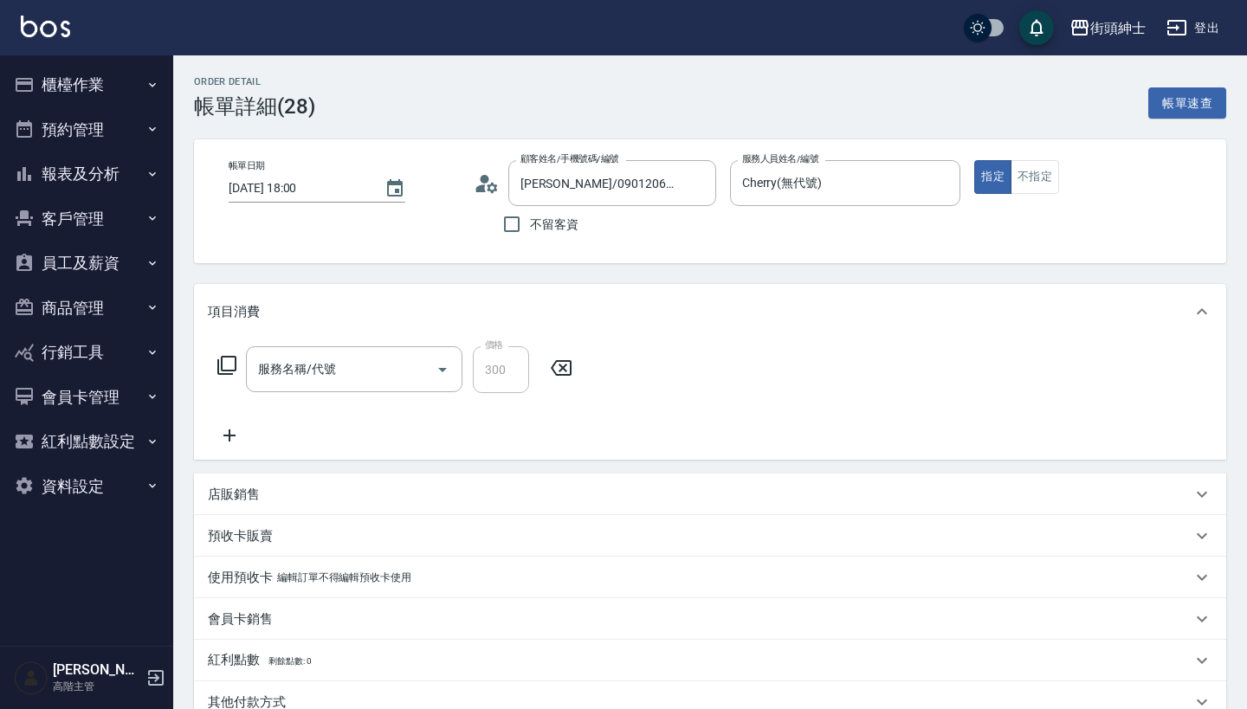
type input "修容(A03)"
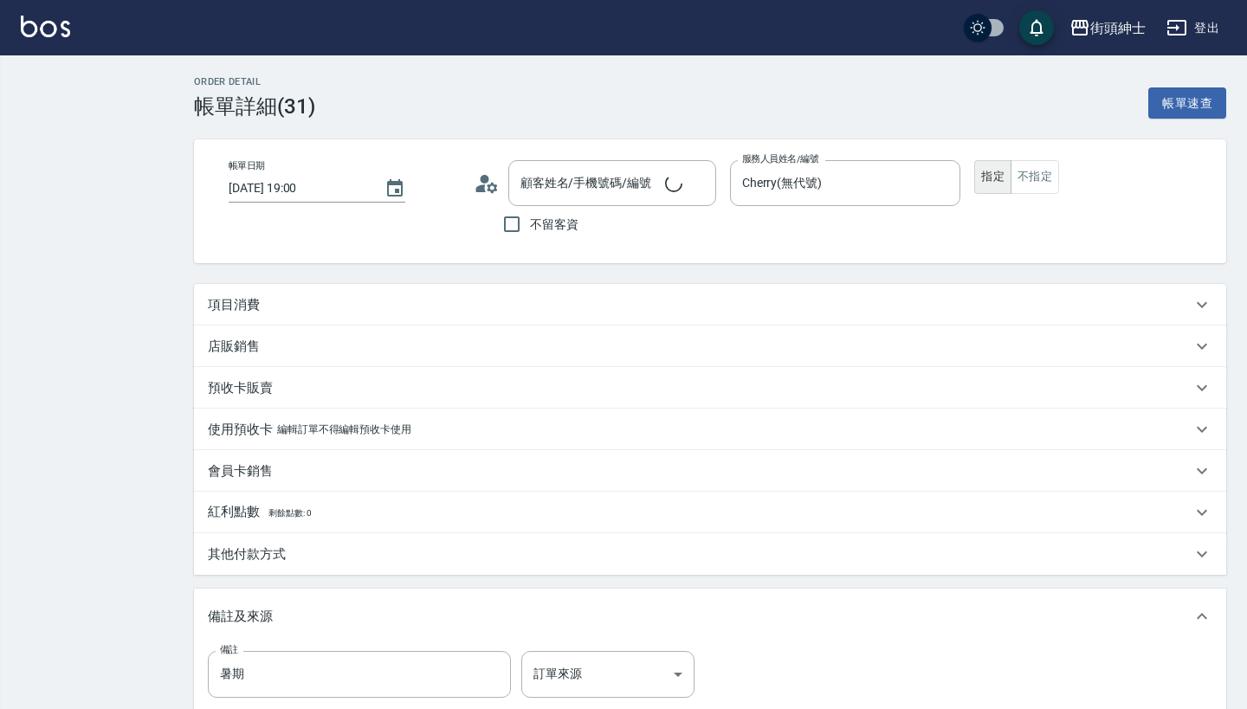
type input "[DATE] 19:00"
type input "Cherry(無代號)"
type input "暑期"
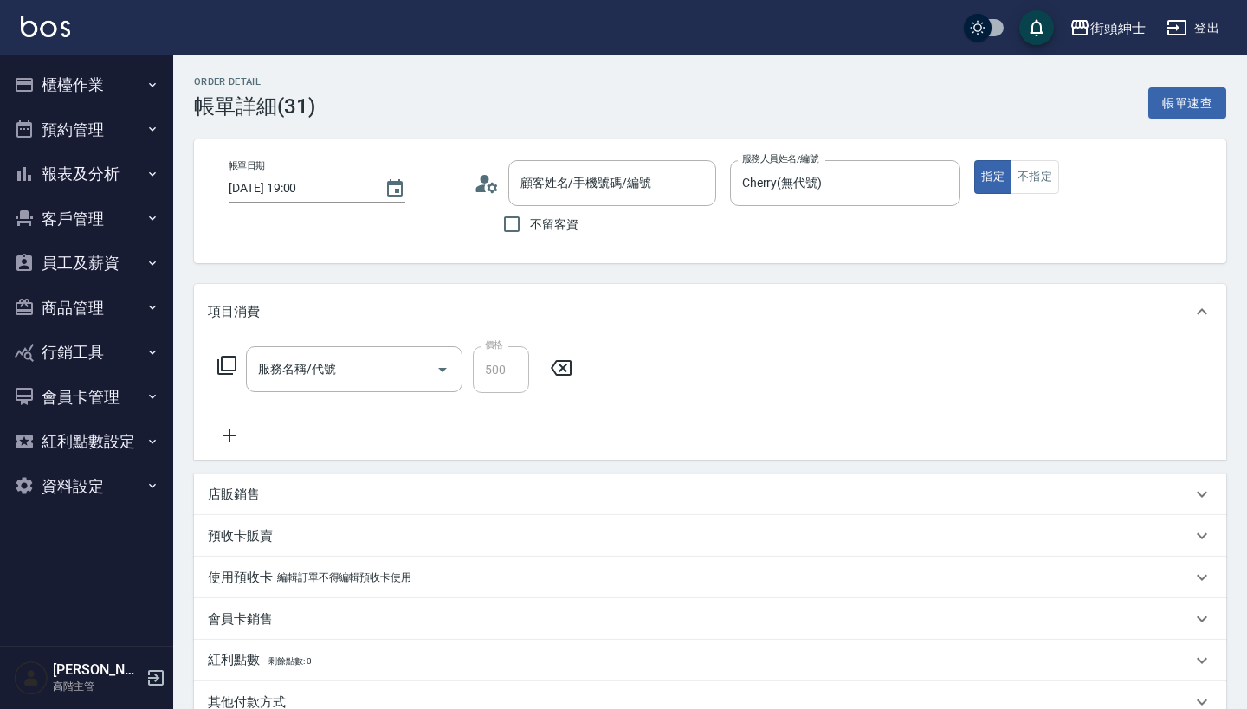
type input "[PERSON_NAME]/0955043569/null"
type input "暑期體驗"
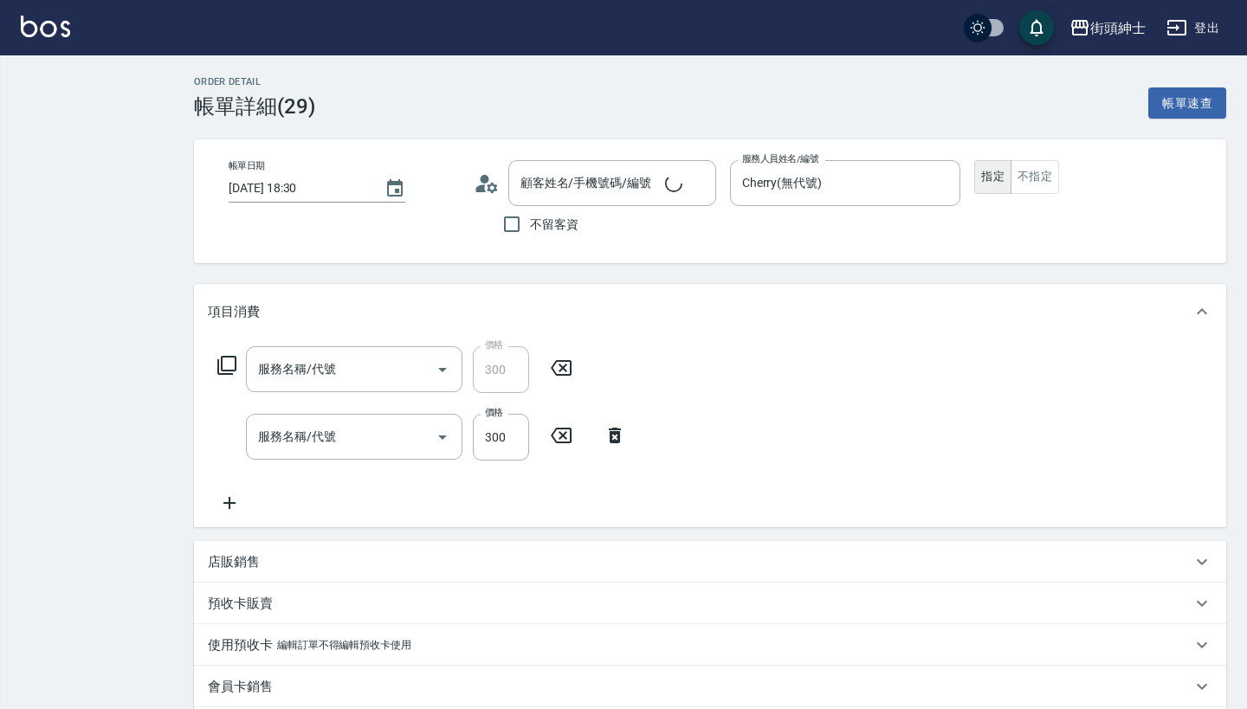
type input "[PERSON_NAME]/0968800398/null"
type input "修容(A03)"
type input "入門體驗"
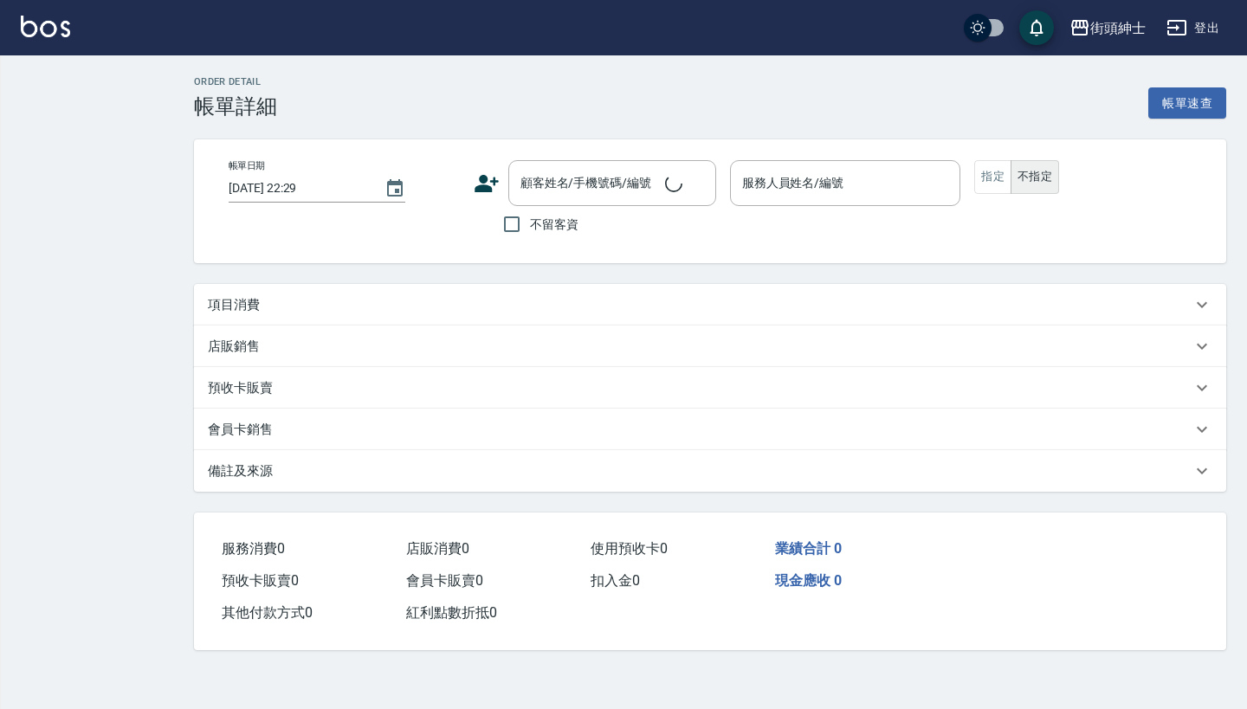
type input "[DATE] 18:00"
type input "Cherry(無代號)"
type input "[PERSON_NAME]/0901206130/null"
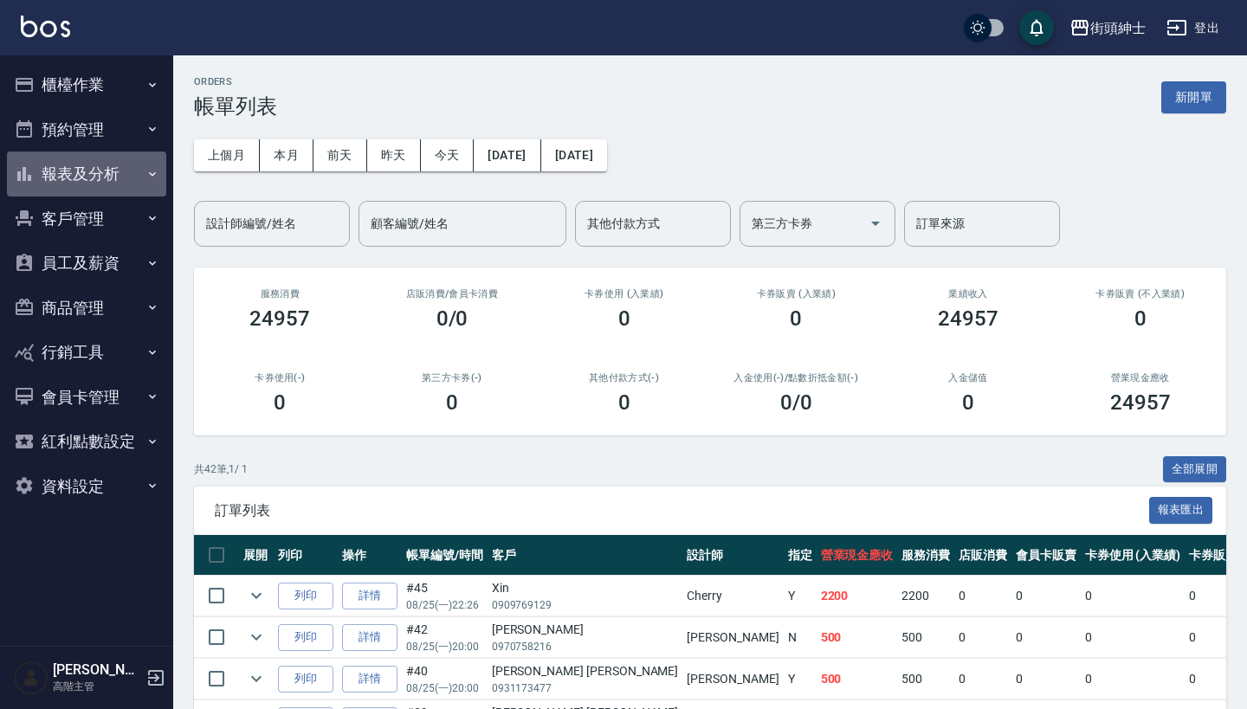
click at [115, 171] on button "報表及分析" at bounding box center [86, 173] width 159 height 45
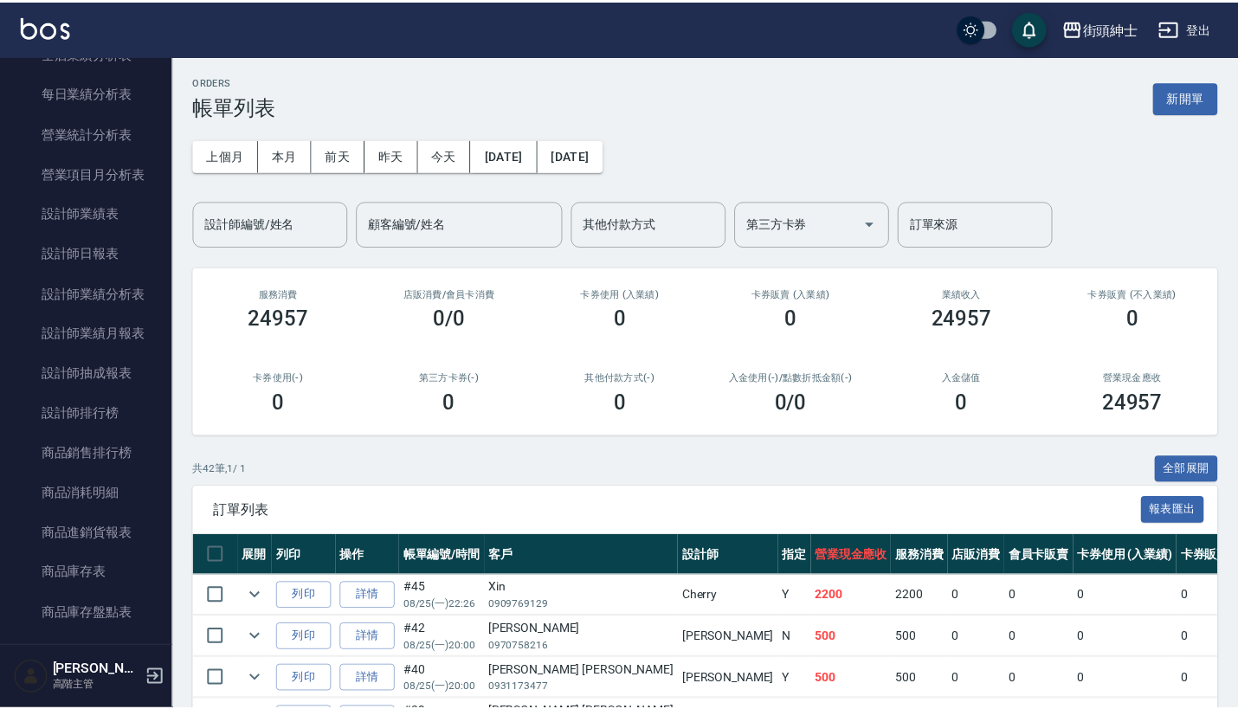
scroll to position [572, 0]
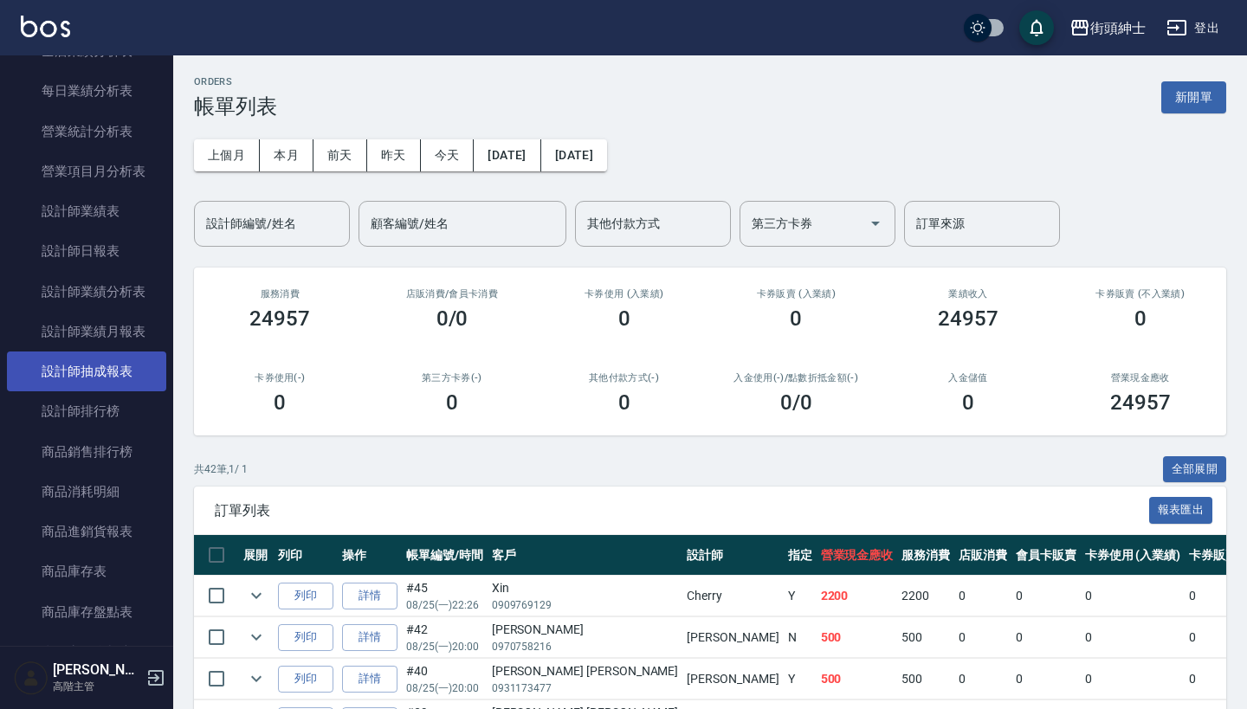
click at [116, 366] on link "設計師抽成報表" at bounding box center [86, 371] width 159 height 40
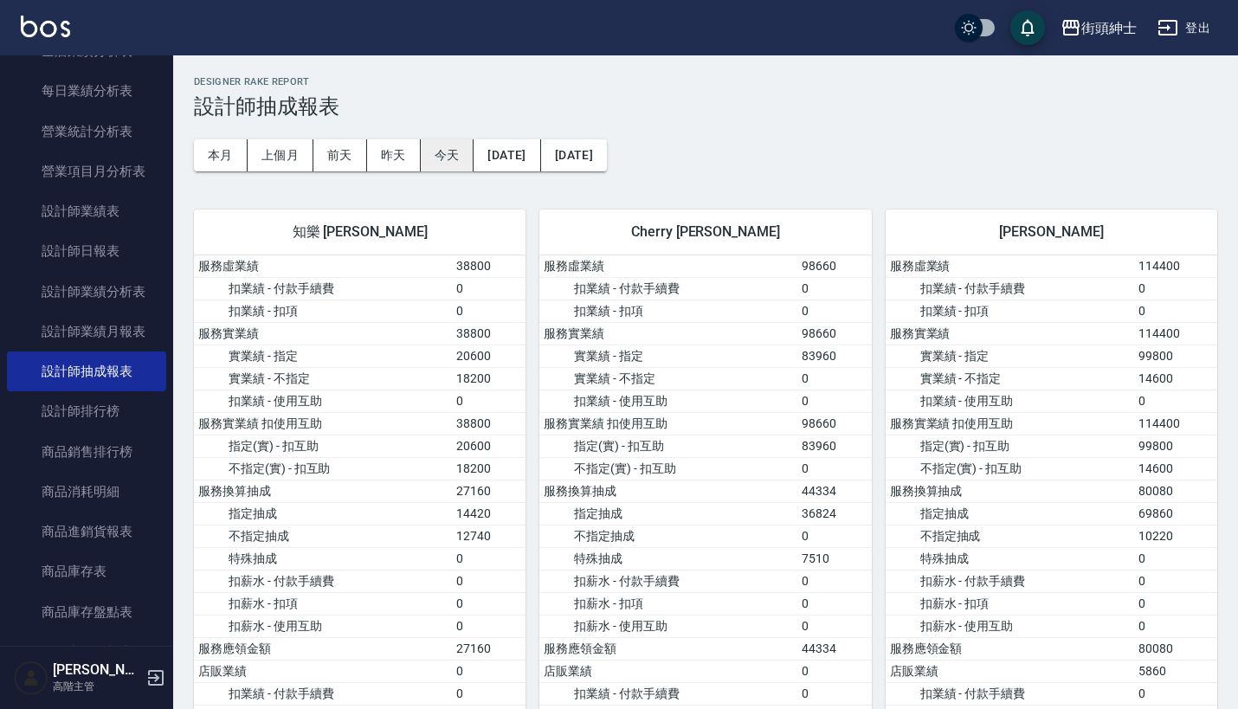
click at [456, 156] on button "今天" at bounding box center [448, 155] width 54 height 32
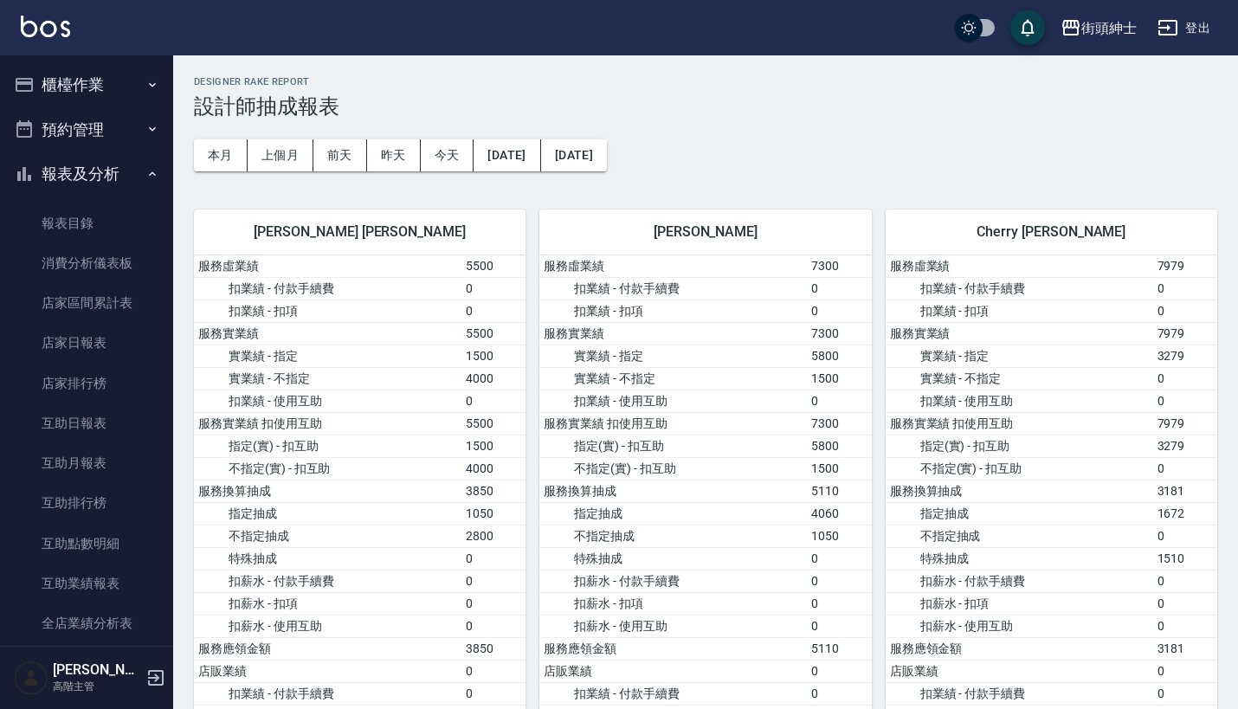
click at [94, 144] on button "預約管理" at bounding box center [86, 129] width 159 height 45
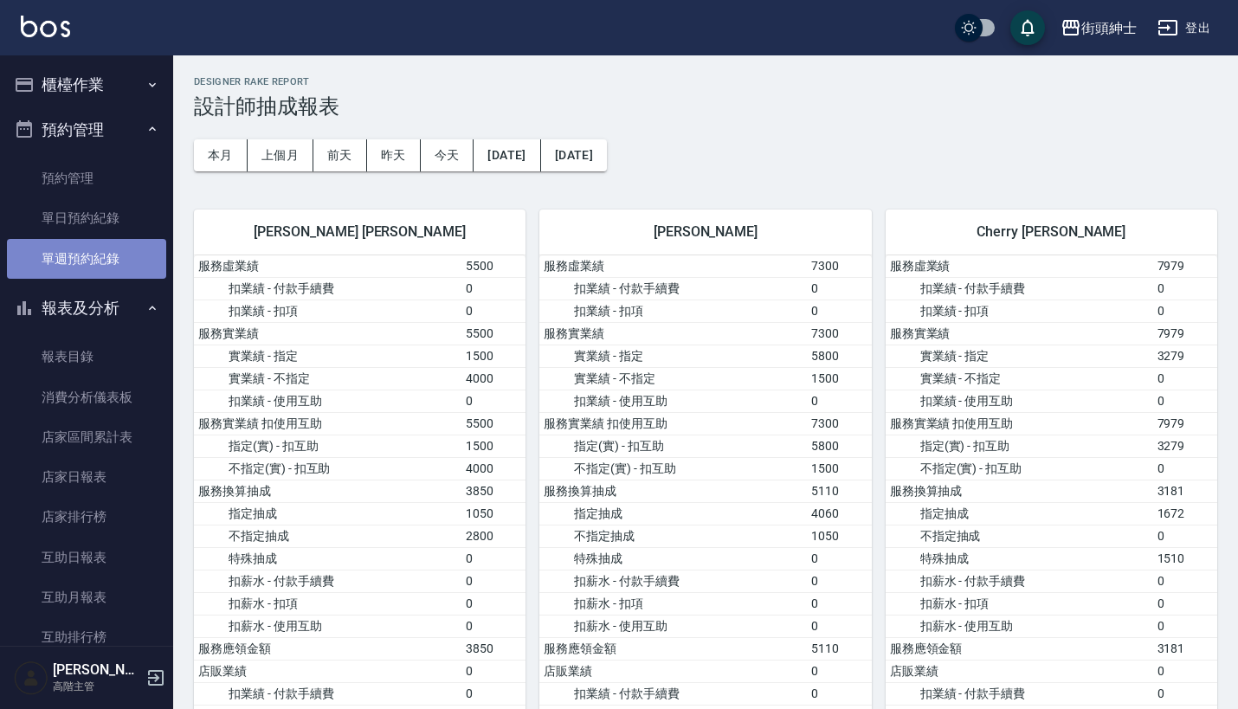
click at [94, 239] on link "單週預約紀錄" at bounding box center [86, 259] width 159 height 40
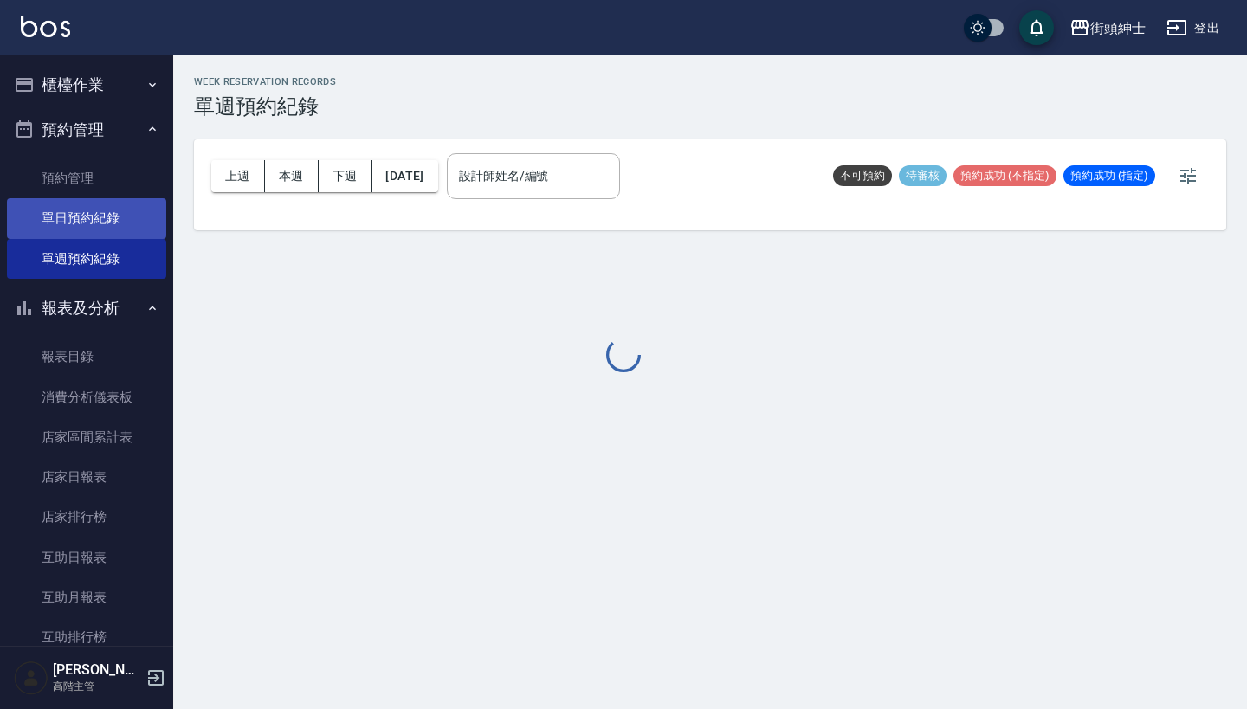
click at [127, 210] on link "單日預約紀錄" at bounding box center [86, 218] width 159 height 40
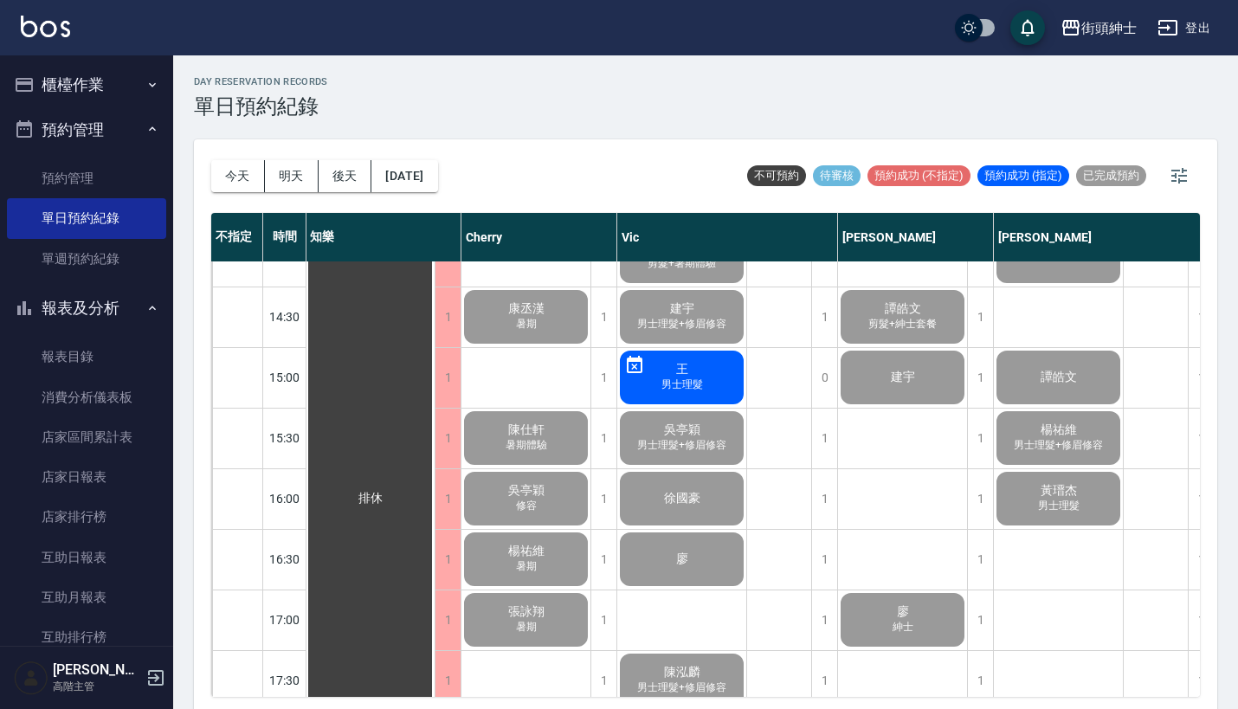
scroll to position [12, 1]
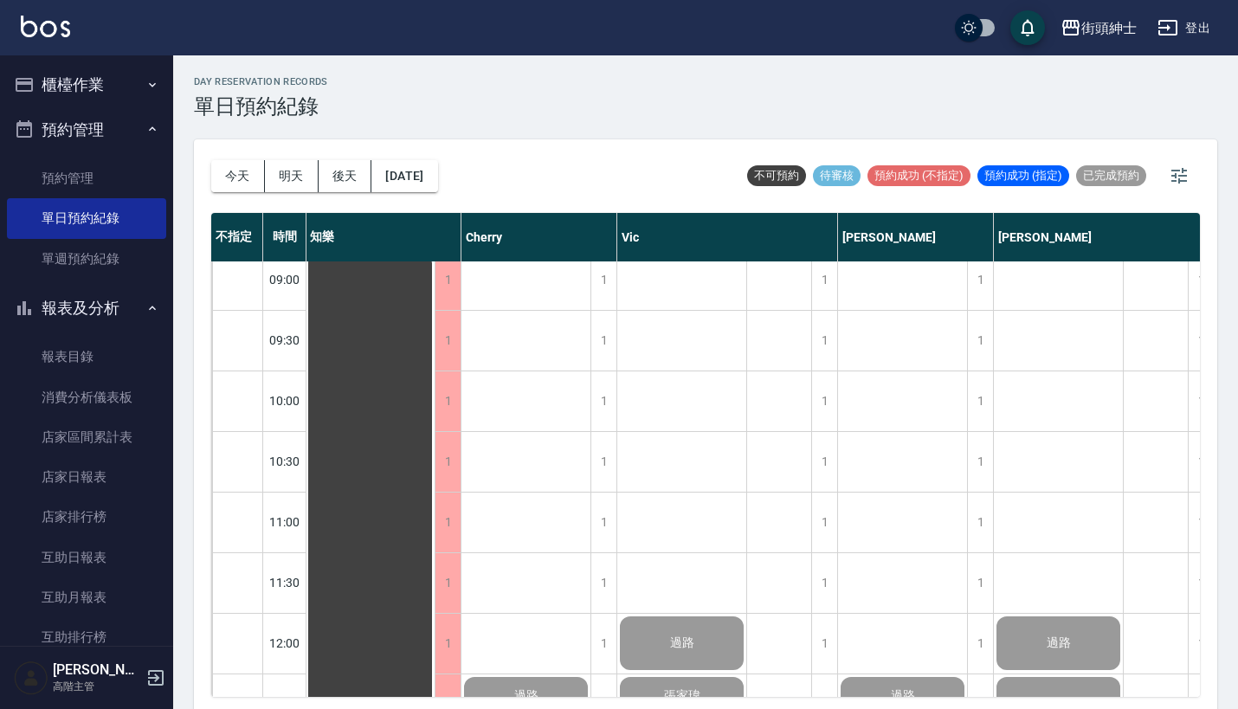
click at [119, 313] on button "報表及分析" at bounding box center [86, 308] width 159 height 45
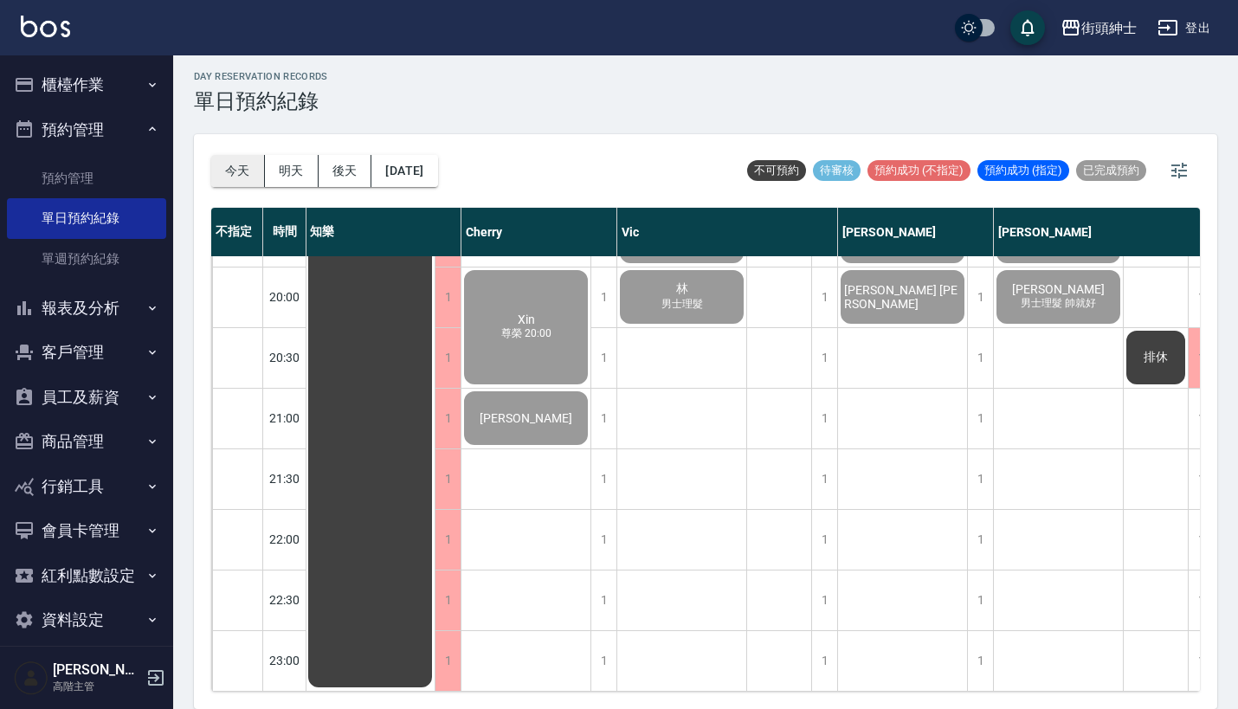
scroll to position [4, 0]
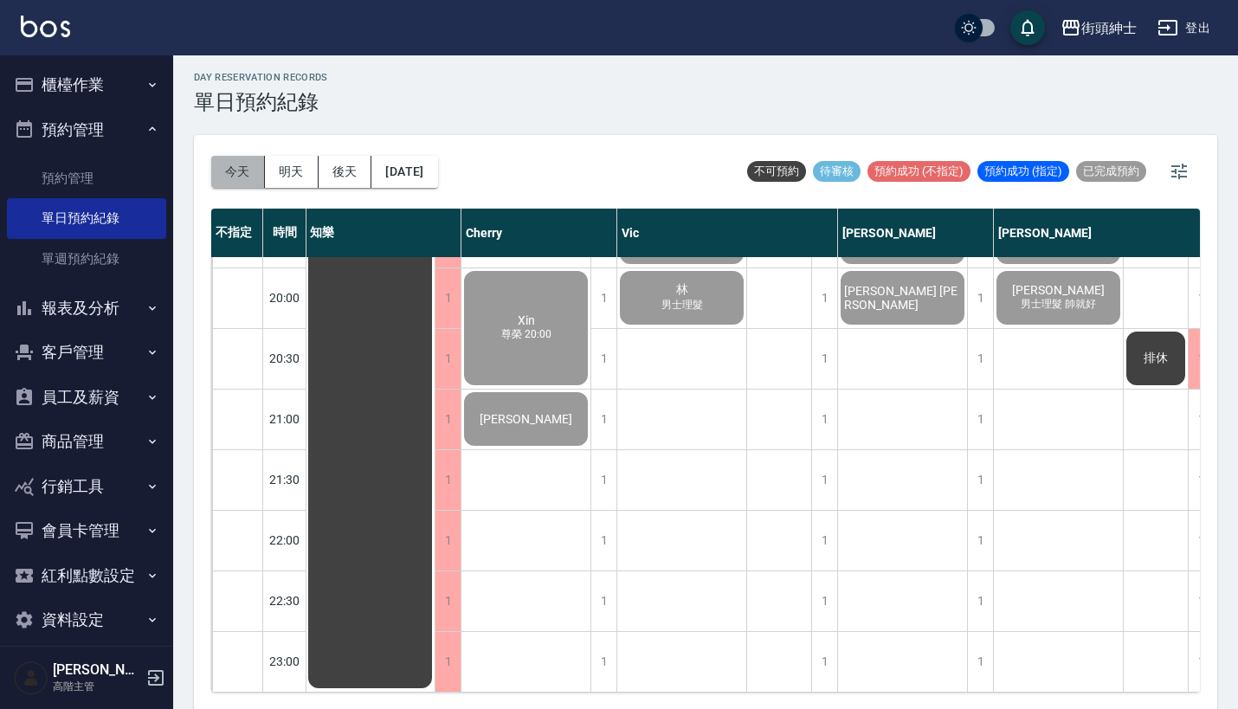
click at [235, 166] on button "今天" at bounding box center [238, 172] width 54 height 32
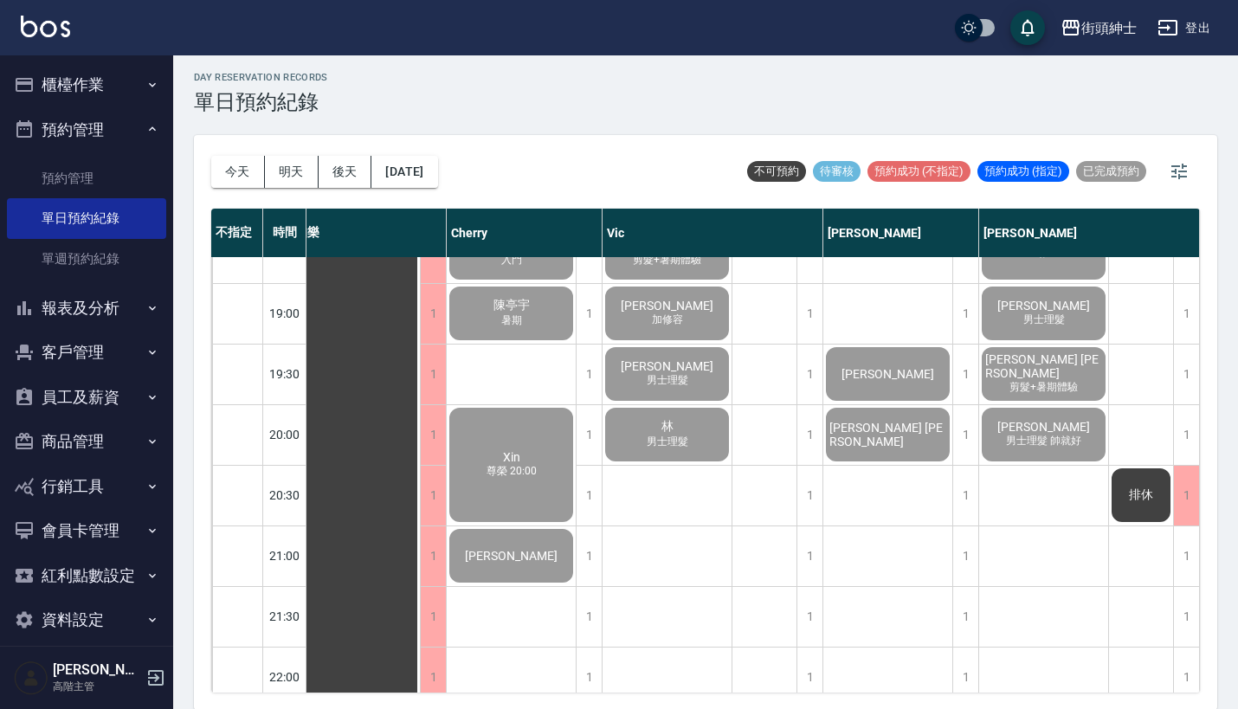
scroll to position [1233, 24]
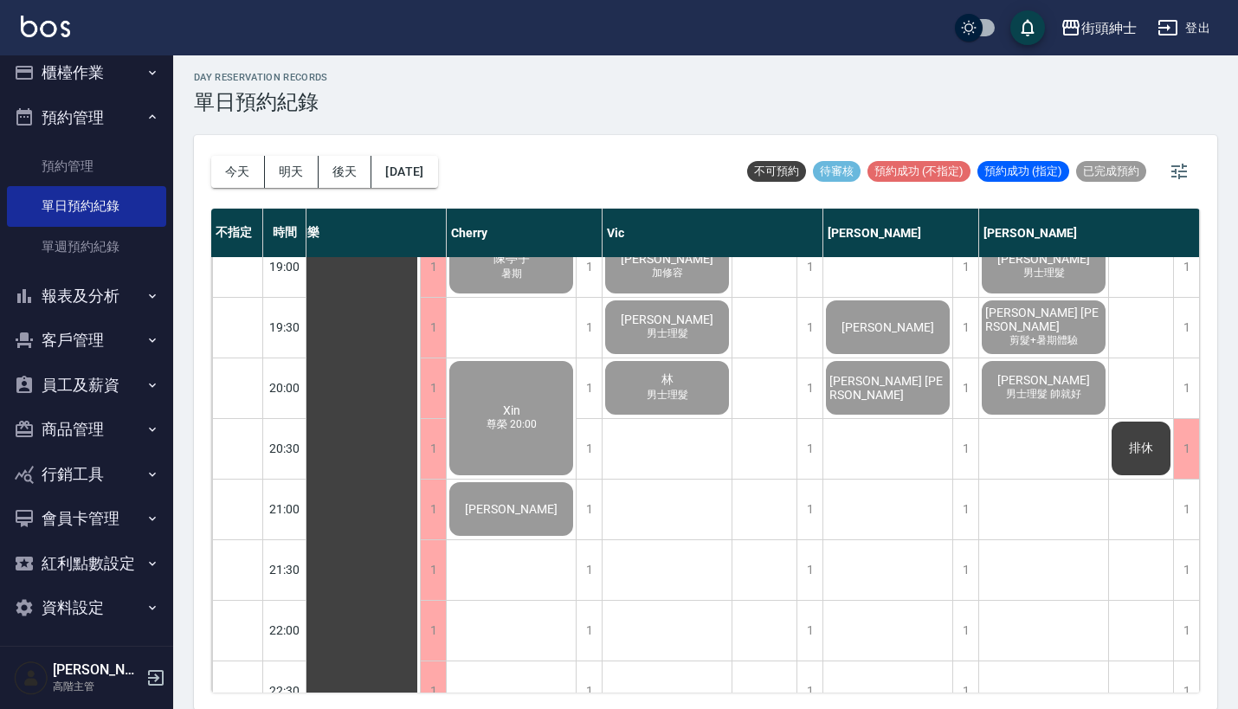
click at [113, 599] on button "資料設定" at bounding box center [86, 607] width 159 height 45
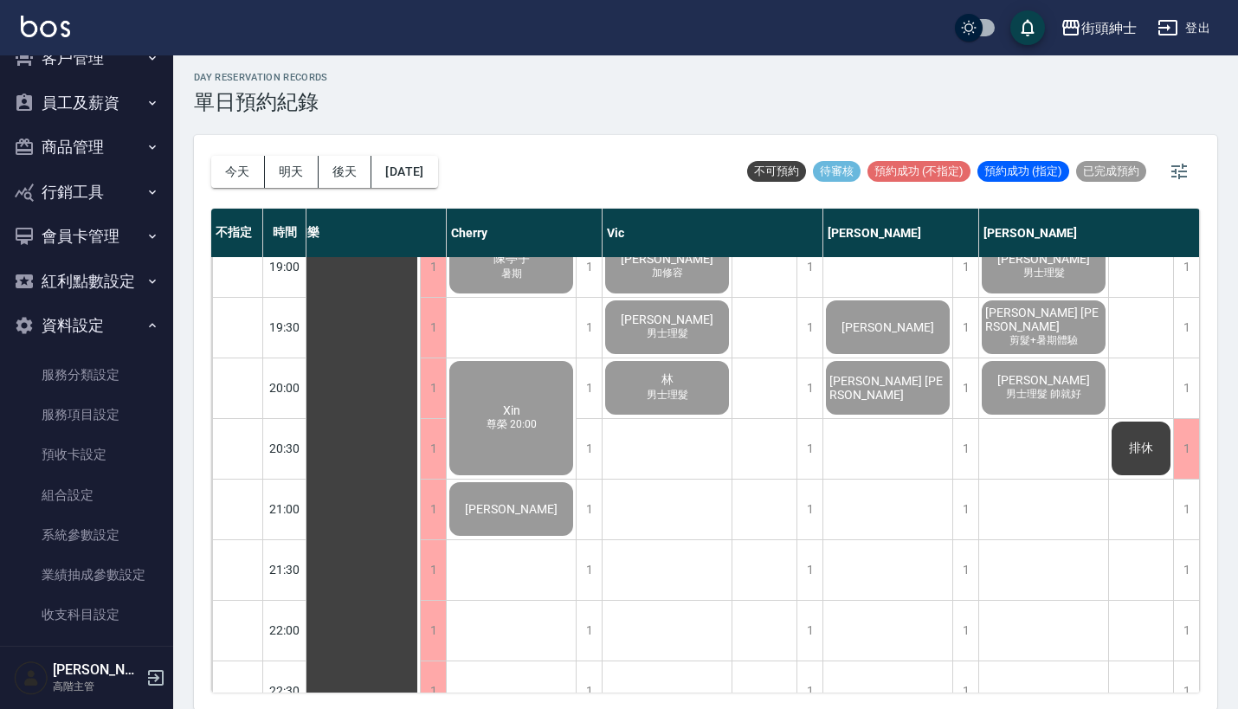
scroll to position [320, 0]
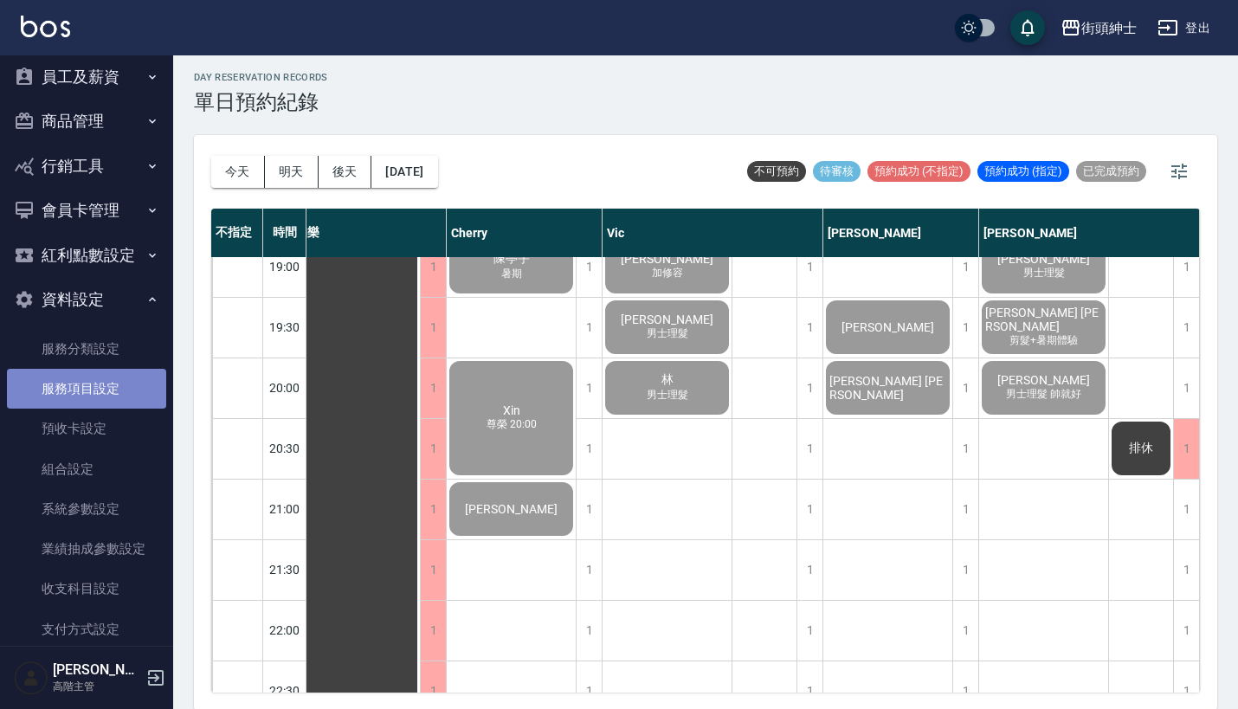
click at [115, 401] on link "服務項目設定" at bounding box center [86, 389] width 159 height 40
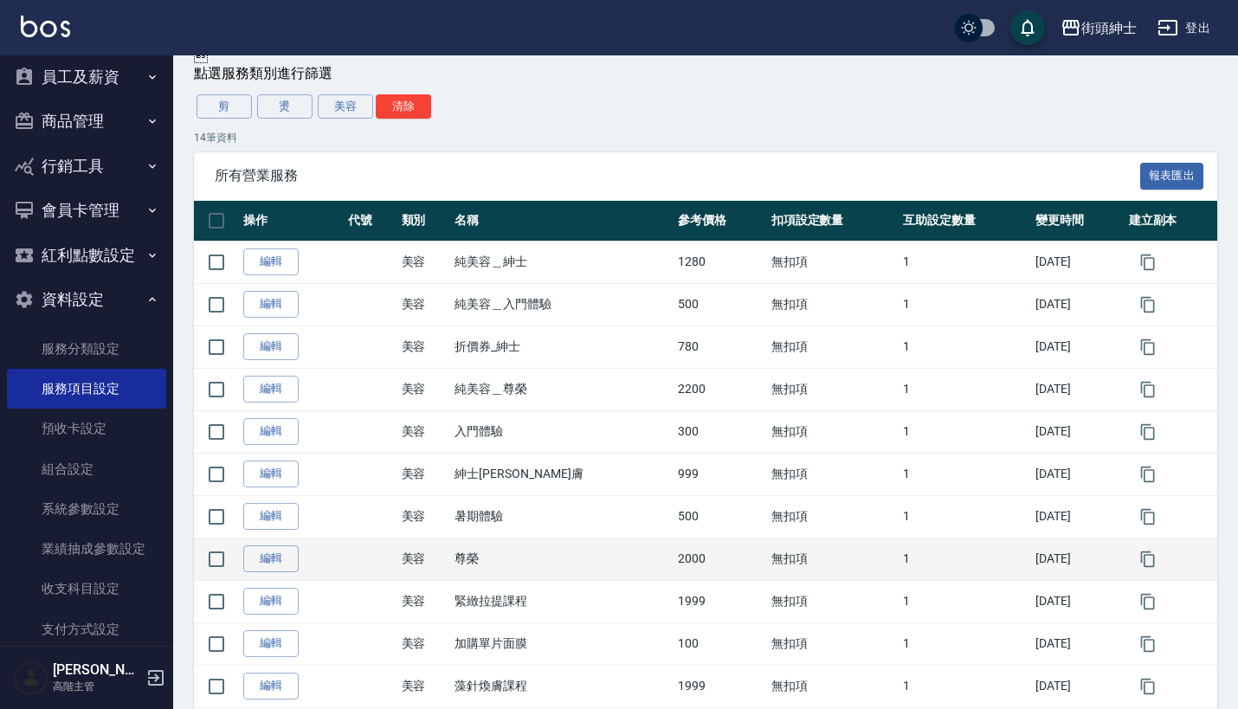
scroll to position [128, 0]
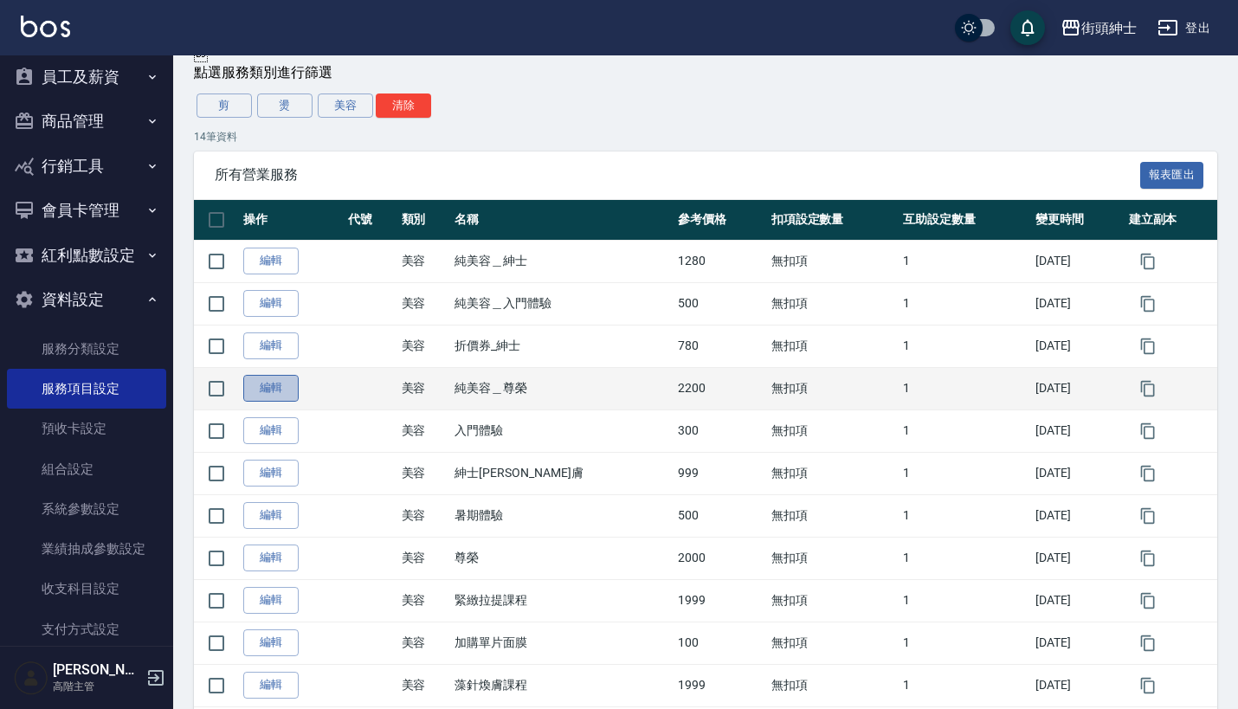
click at [263, 384] on link "編輯" at bounding box center [270, 388] width 55 height 27
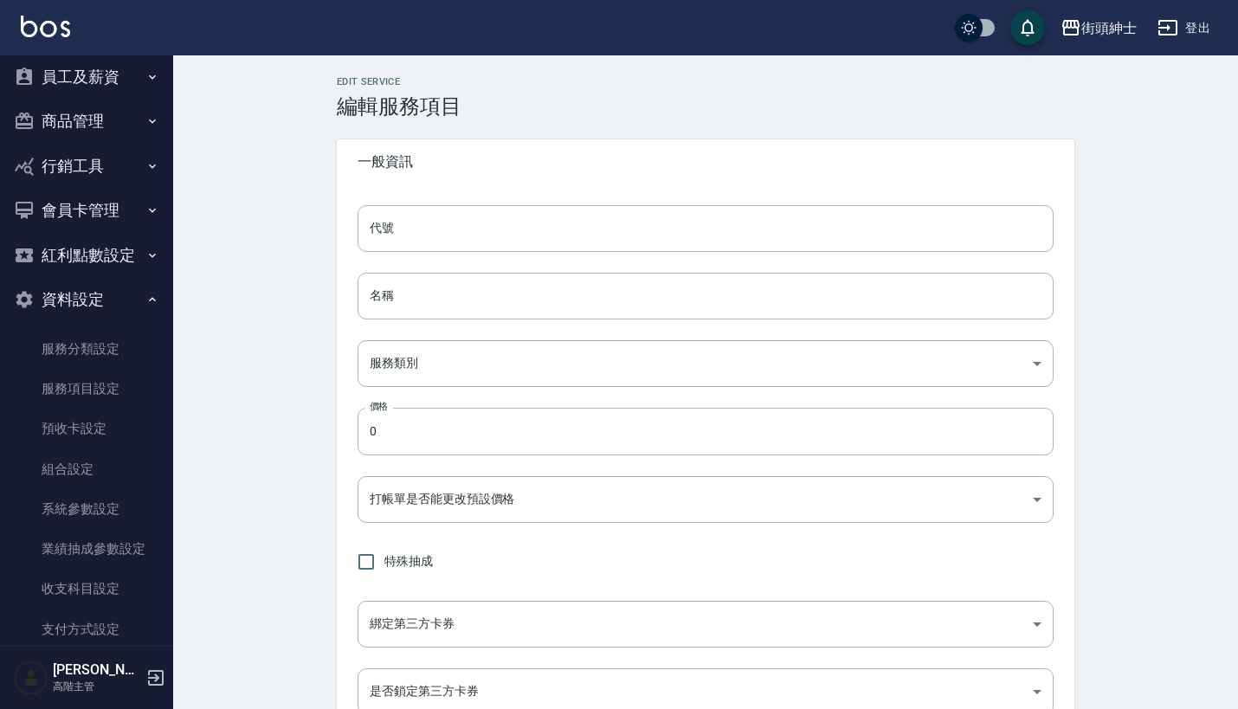
type input "純美容＿尊榮"
type input "a3776833-5aad-4720-b370-8cbc2486eb82"
type input "2200"
type input "TRUE"
checkbox input "true"
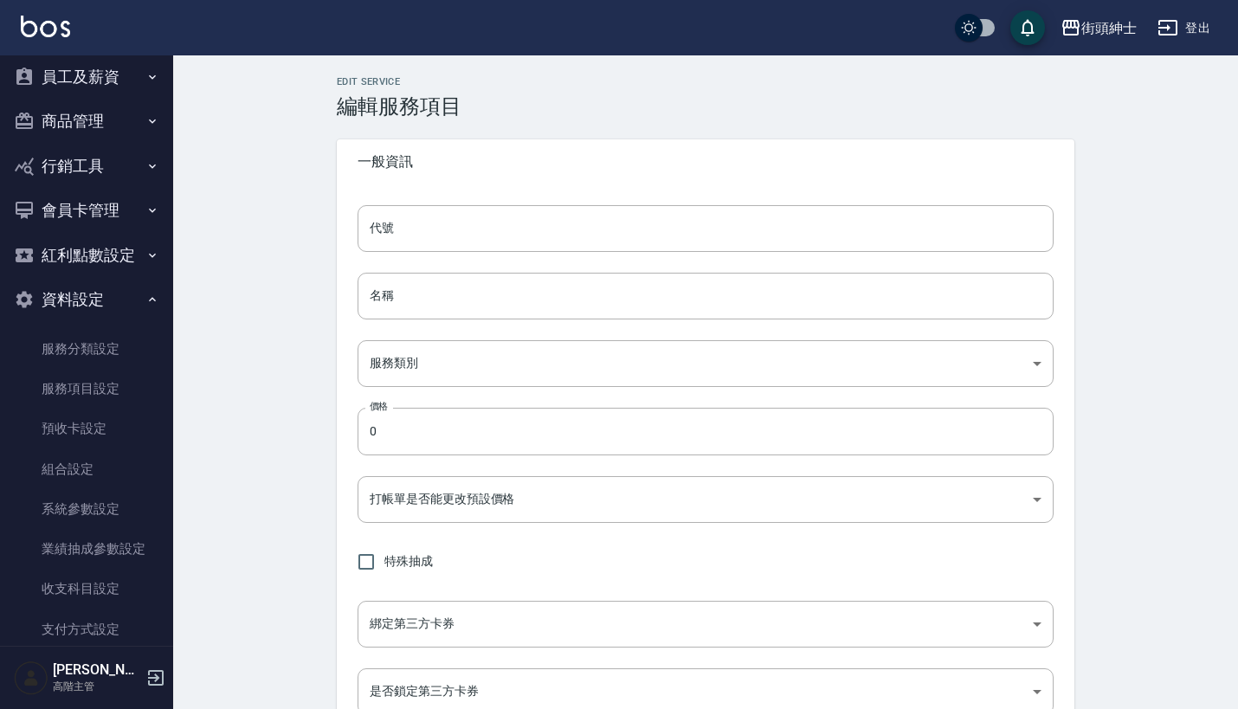
type input "none"
type input "UNSET"
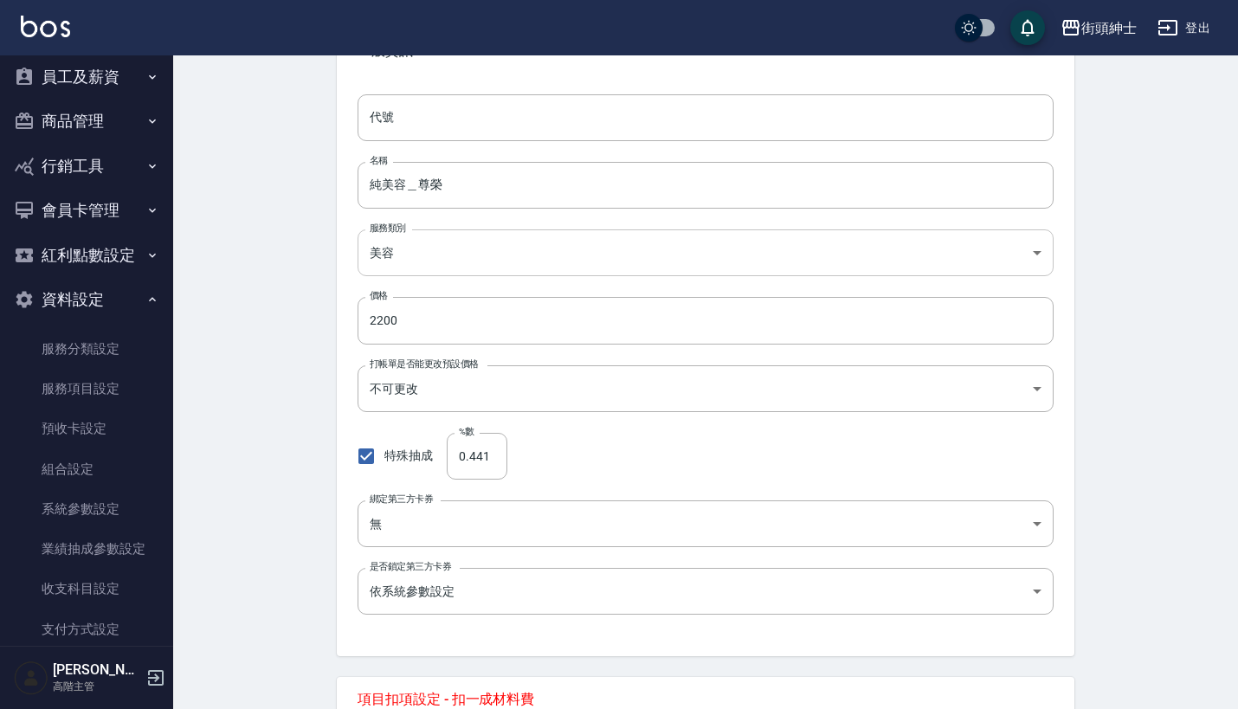
scroll to position [112, 0]
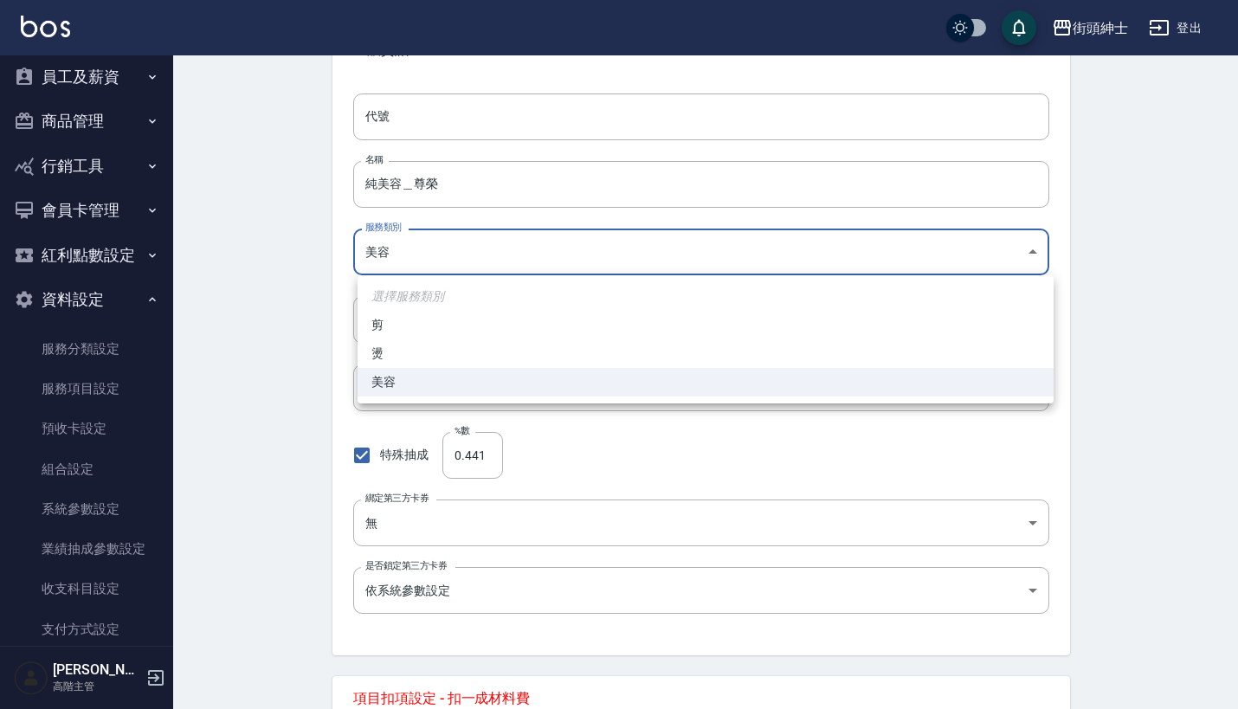
click at [510, 254] on body "街頭紳士 登出 櫃檯作業 打帳單 帳單列表 掛單列表 座位開單 營業儀表板 現金收支登錄 高階收支登錄 材料自購登錄 每日結帳 排班表 現場電腦打卡 掃碼打卡…" at bounding box center [619, 597] width 1238 height 1419
click at [305, 351] on div at bounding box center [623, 354] width 1247 height 709
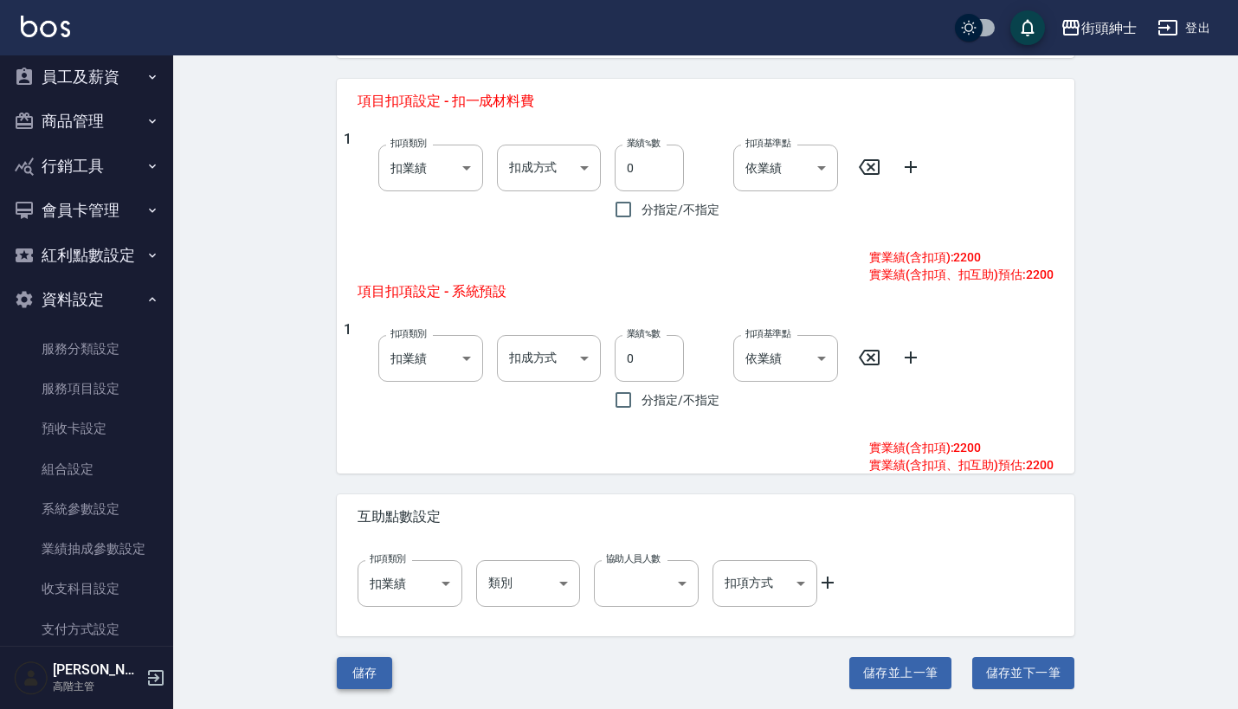
scroll to position [708, 0]
click at [368, 673] on button "儲存" at bounding box center [364, 674] width 55 height 32
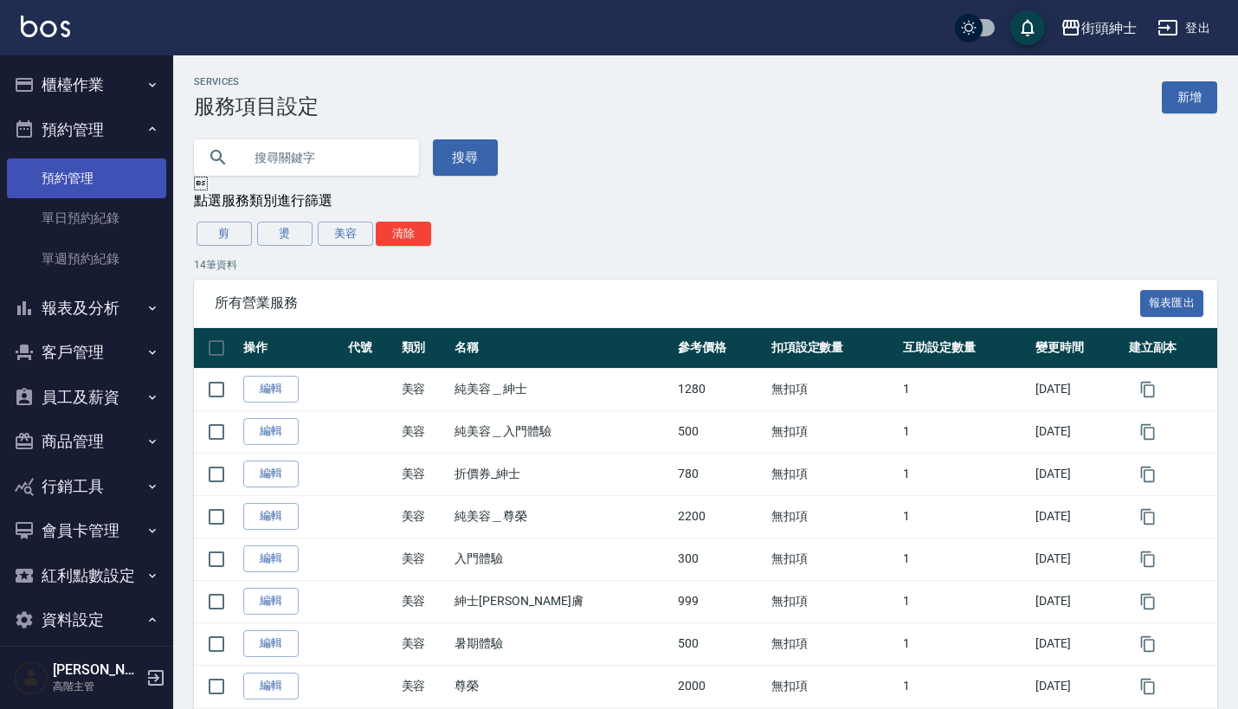
scroll to position [-1, 0]
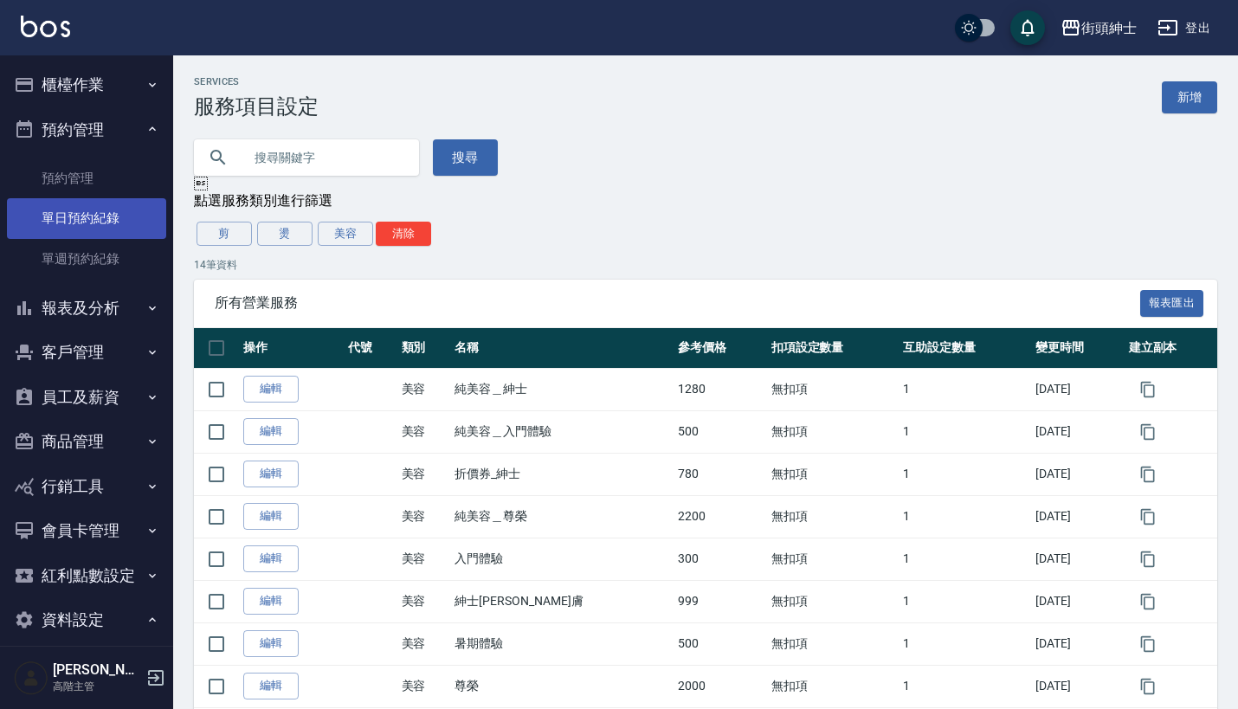
click at [119, 212] on link "單日預約紀錄" at bounding box center [86, 218] width 159 height 40
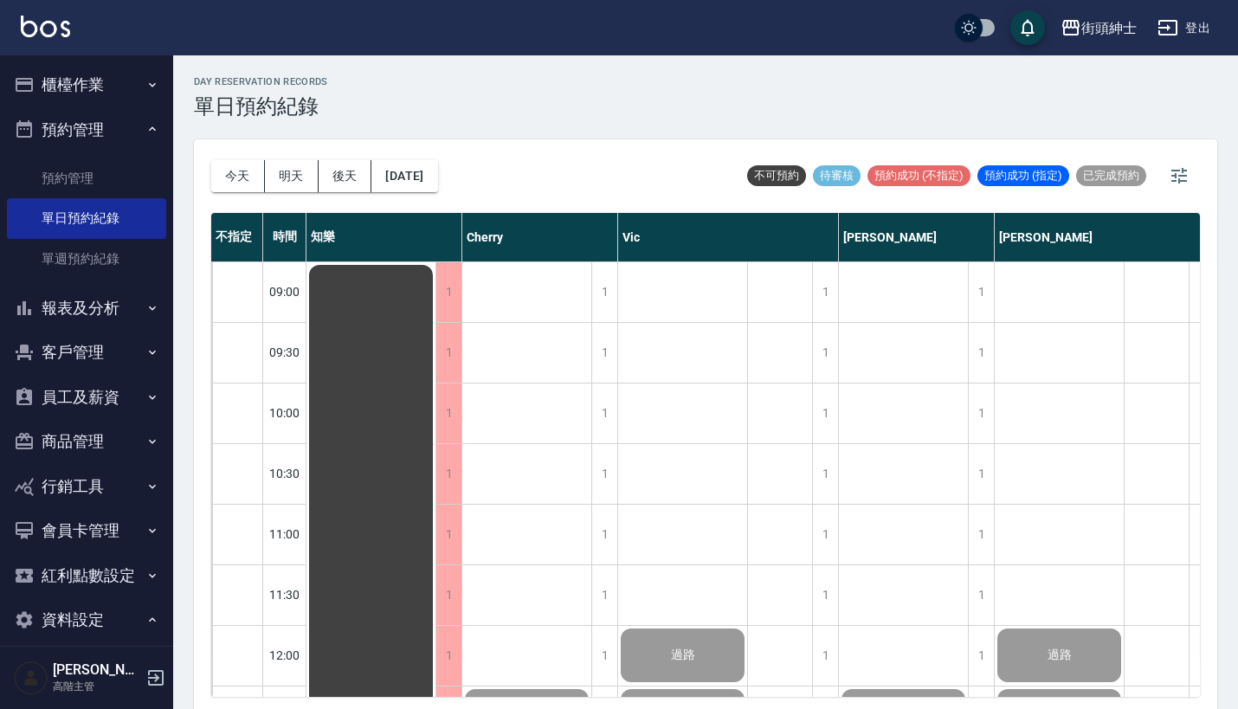
click at [132, 93] on button "櫃檯作業" at bounding box center [86, 84] width 159 height 45
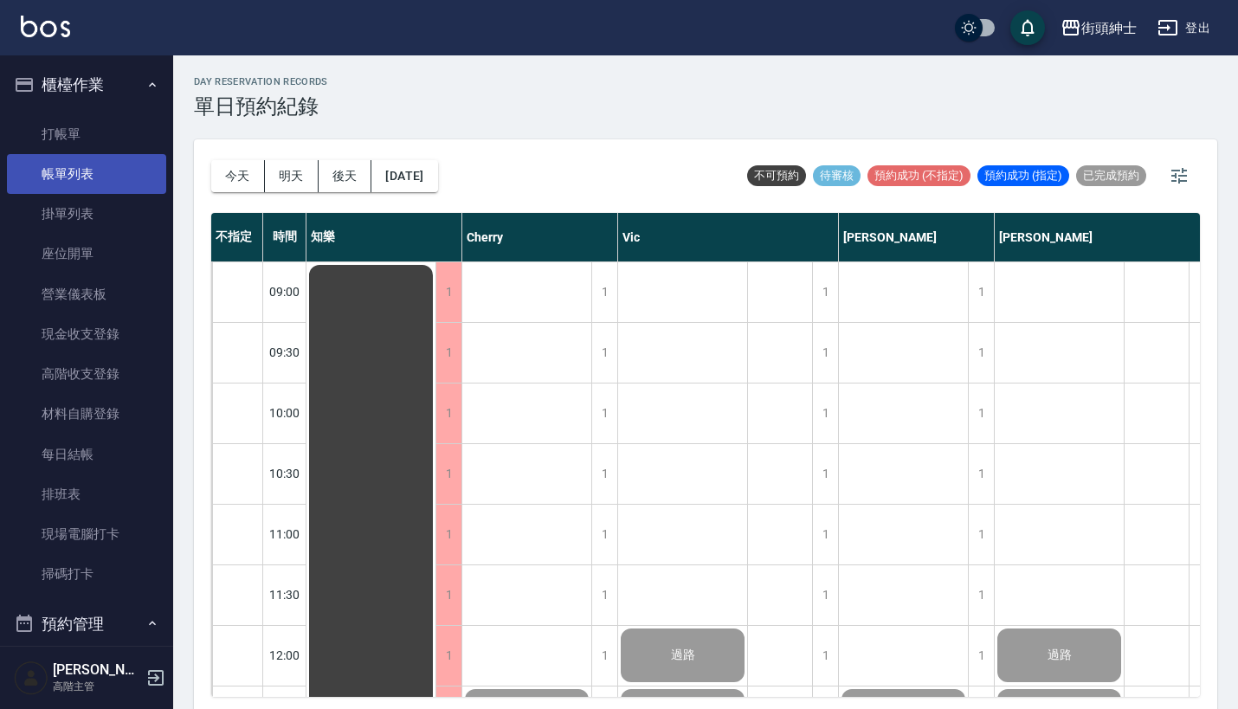
click at [127, 173] on link "帳單列表" at bounding box center [86, 174] width 159 height 40
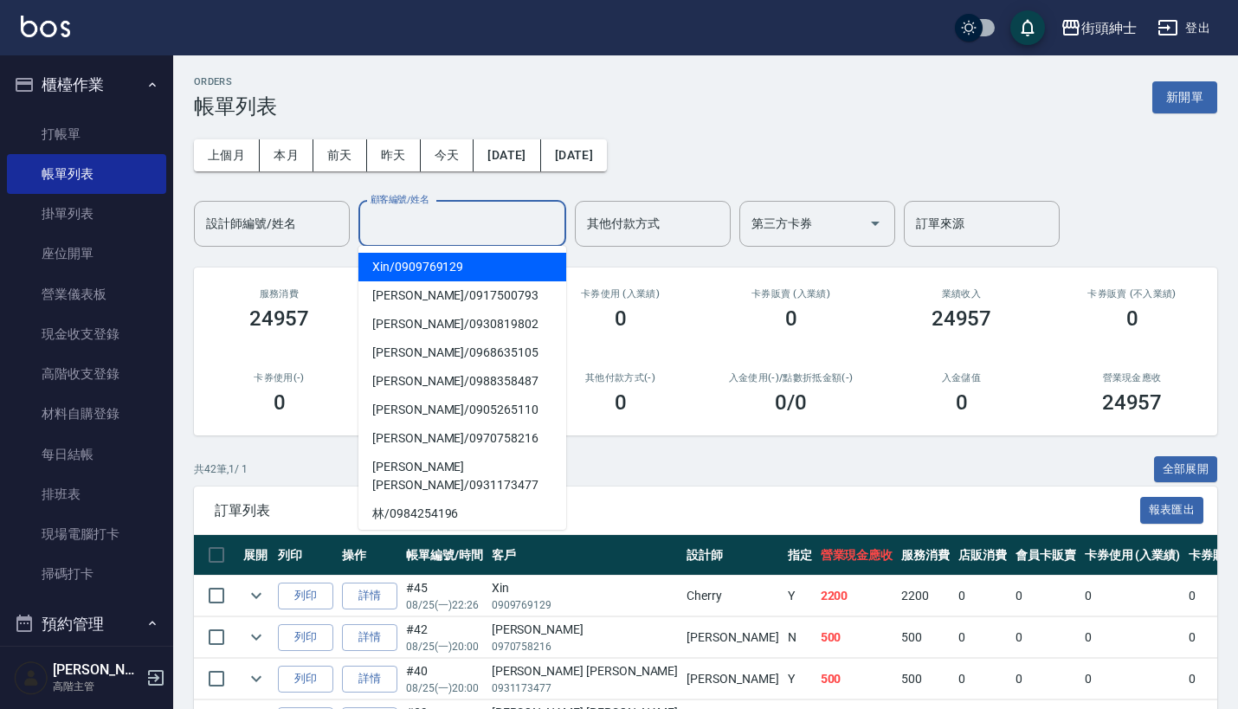
drag, startPoint x: 460, startPoint y: 226, endPoint x: 397, endPoint y: 224, distance: 62.4
click at [460, 227] on input "顧客編號/姓名" at bounding box center [462, 224] width 192 height 30
click at [397, 224] on input "顧客編號/姓名" at bounding box center [462, 224] width 192 height 30
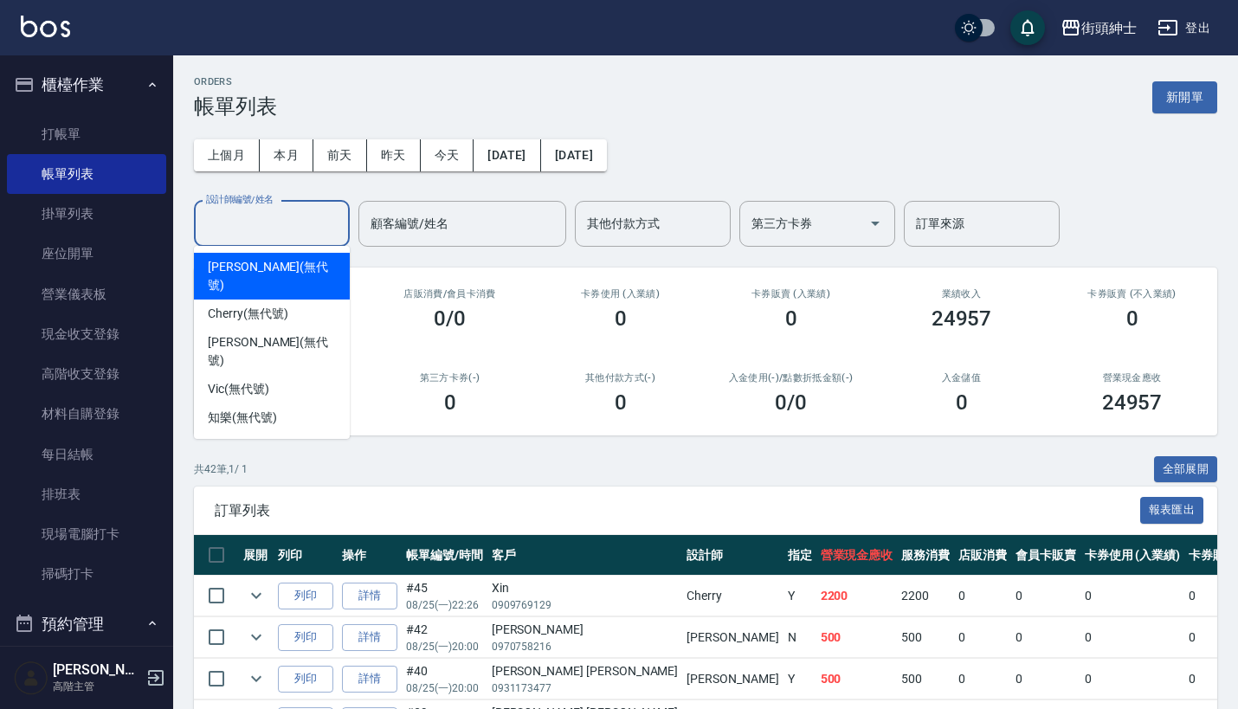
click at [287, 222] on input "設計師編號/姓名" at bounding box center [272, 224] width 140 height 30
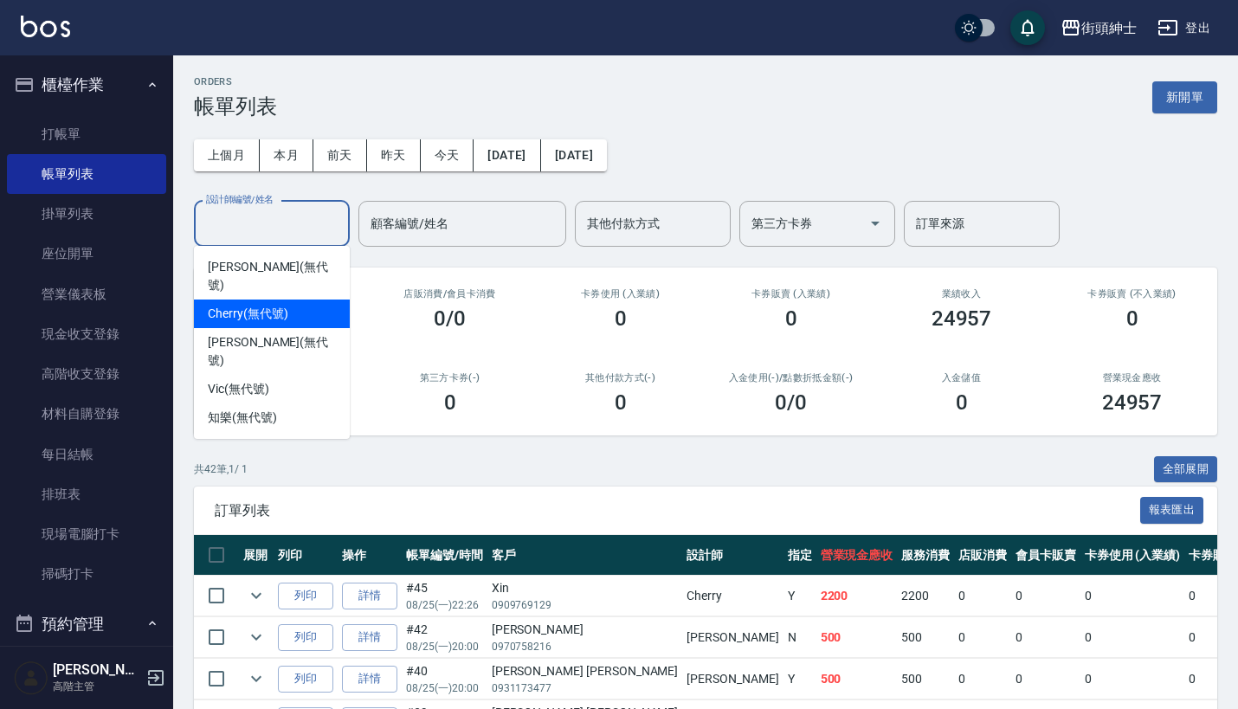
click at [287, 305] on span "Cherry (無代號)" at bounding box center [248, 314] width 80 height 18
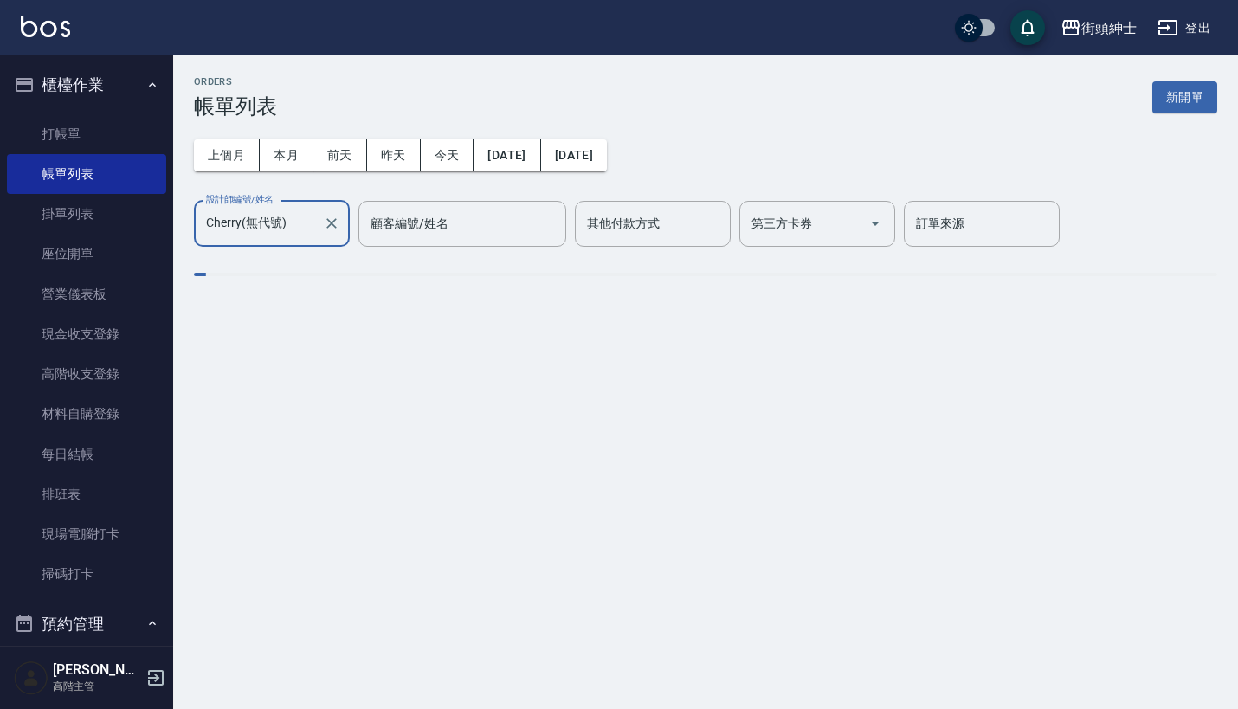
type input "Cherry(無代號)"
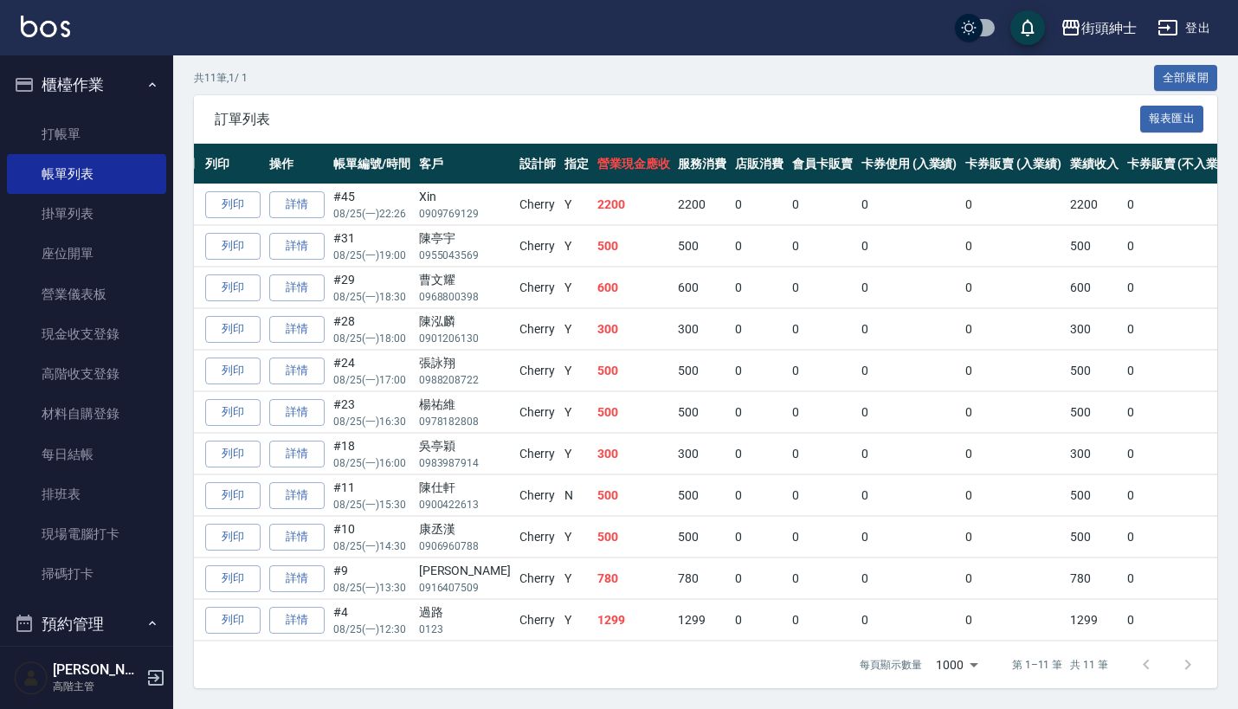
scroll to position [0, 68]
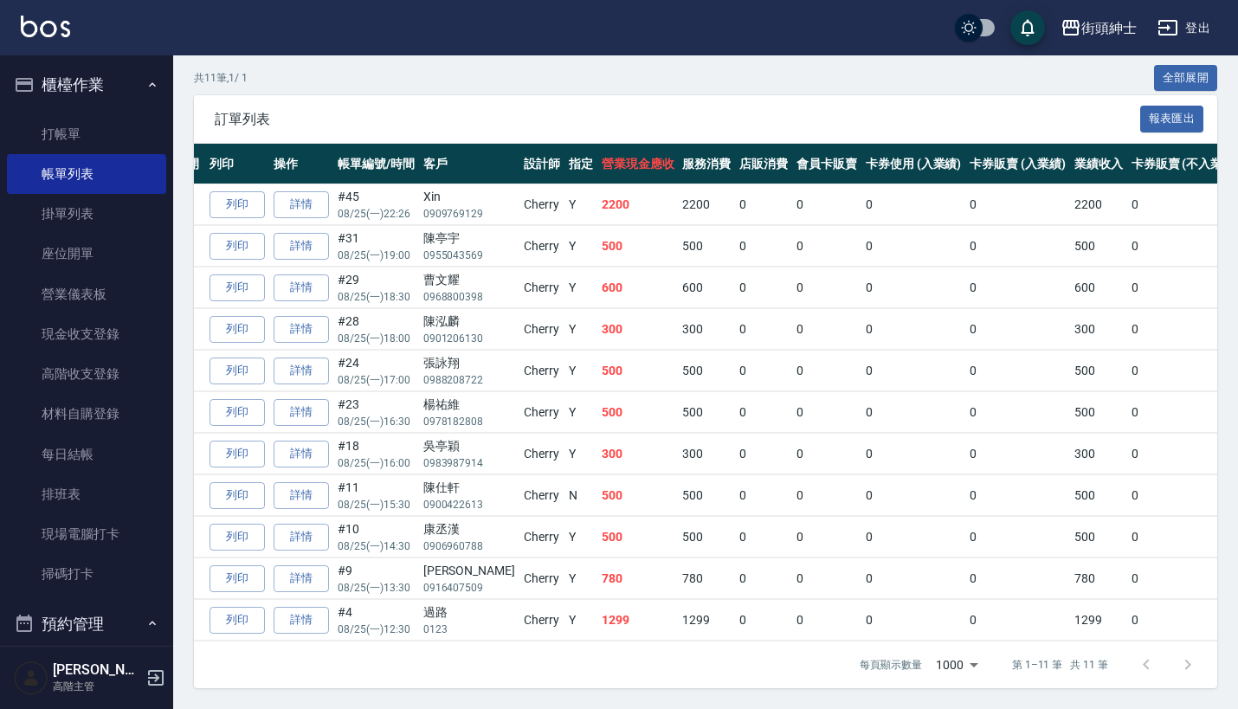
click at [678, 325] on td "300" at bounding box center [706, 329] width 57 height 41
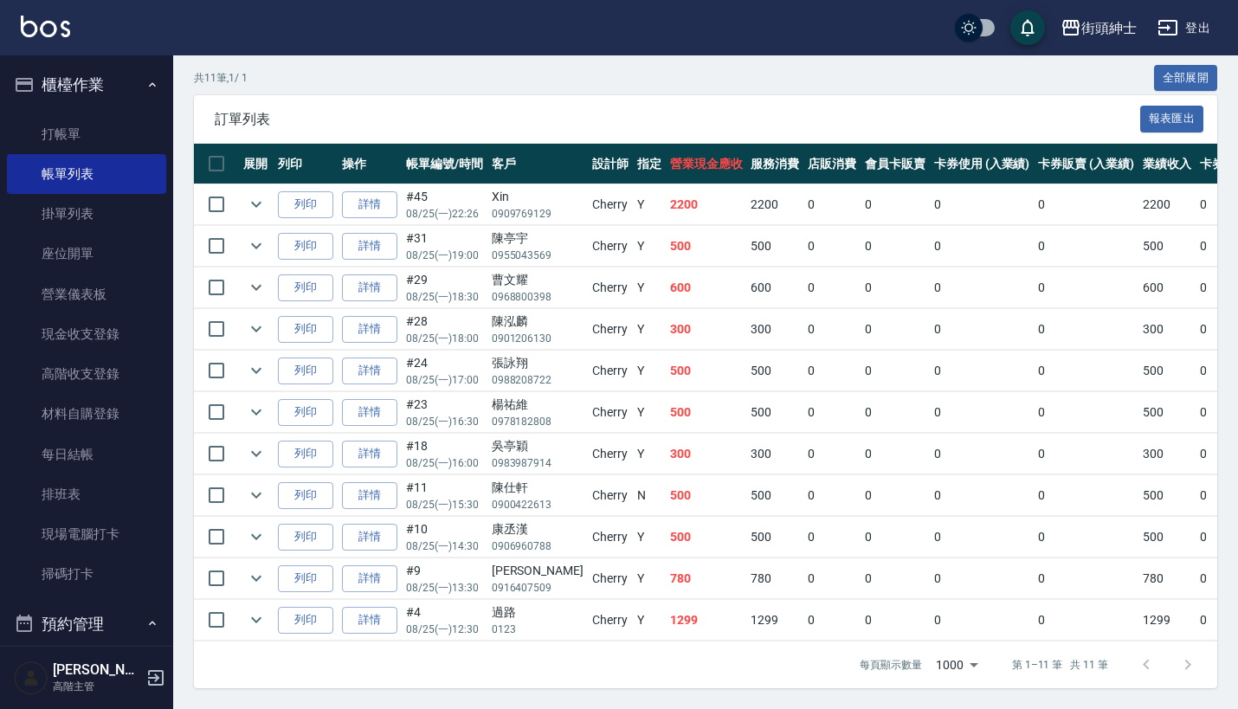
scroll to position [0, 0]
click at [688, 481] on td "500" at bounding box center [706, 495] width 81 height 41
click at [684, 517] on td "500" at bounding box center [706, 537] width 81 height 41
click at [109, 87] on button "櫃檯作業" at bounding box center [86, 84] width 159 height 45
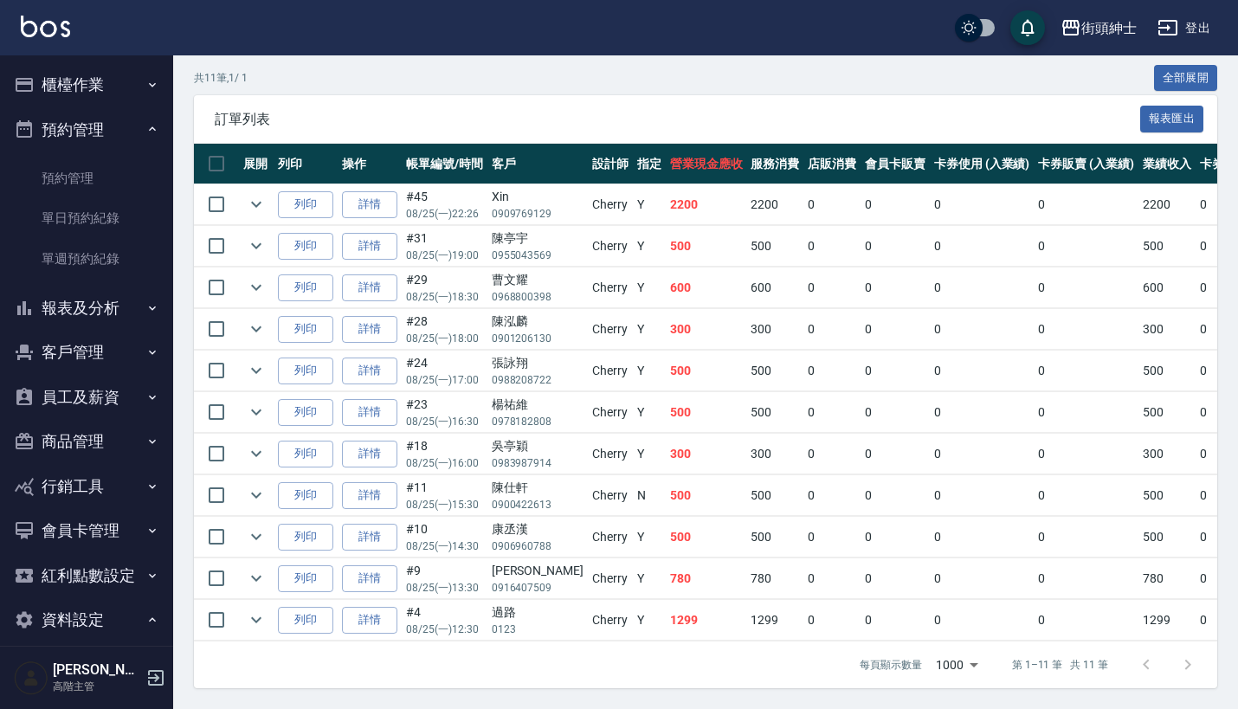
click at [132, 45] on div "街頭紳士 登出" at bounding box center [619, 27] width 1238 height 55
click at [132, 81] on button "櫃檯作業" at bounding box center [86, 84] width 159 height 45
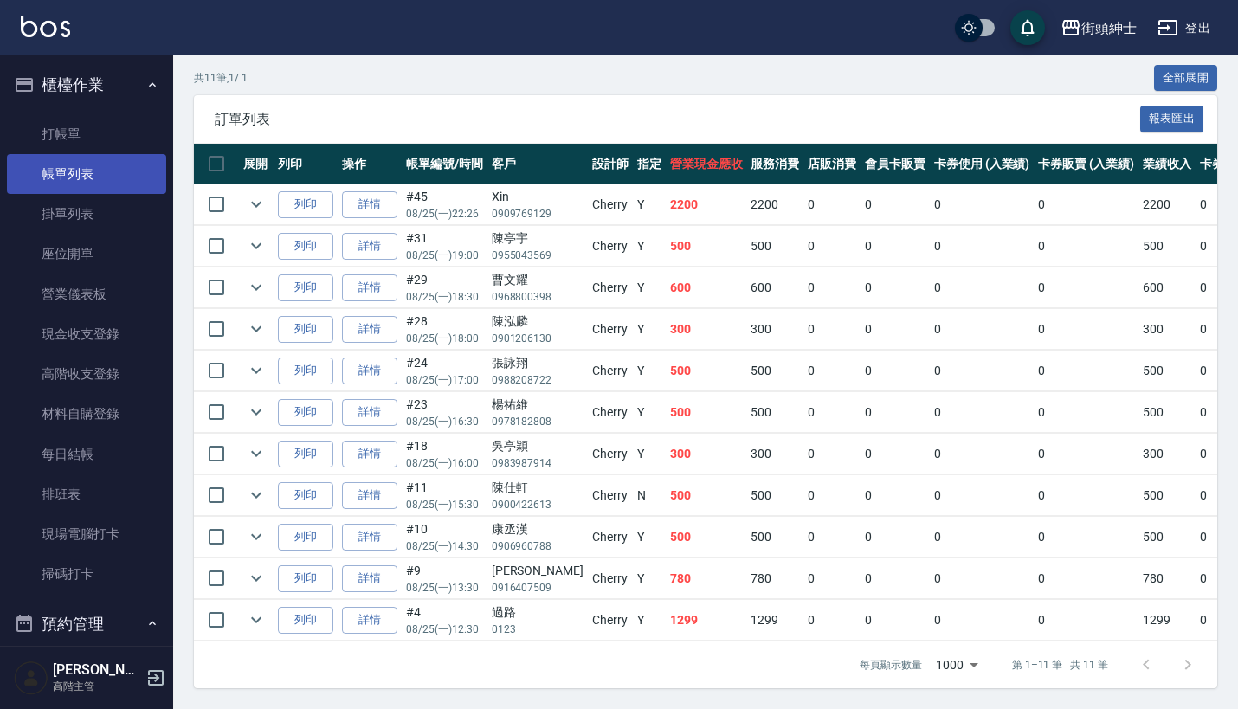
click at [118, 171] on link "帳單列表" at bounding box center [86, 174] width 159 height 40
click at [221, 186] on input "checkbox" at bounding box center [216, 204] width 36 height 36
checkbox input "true"
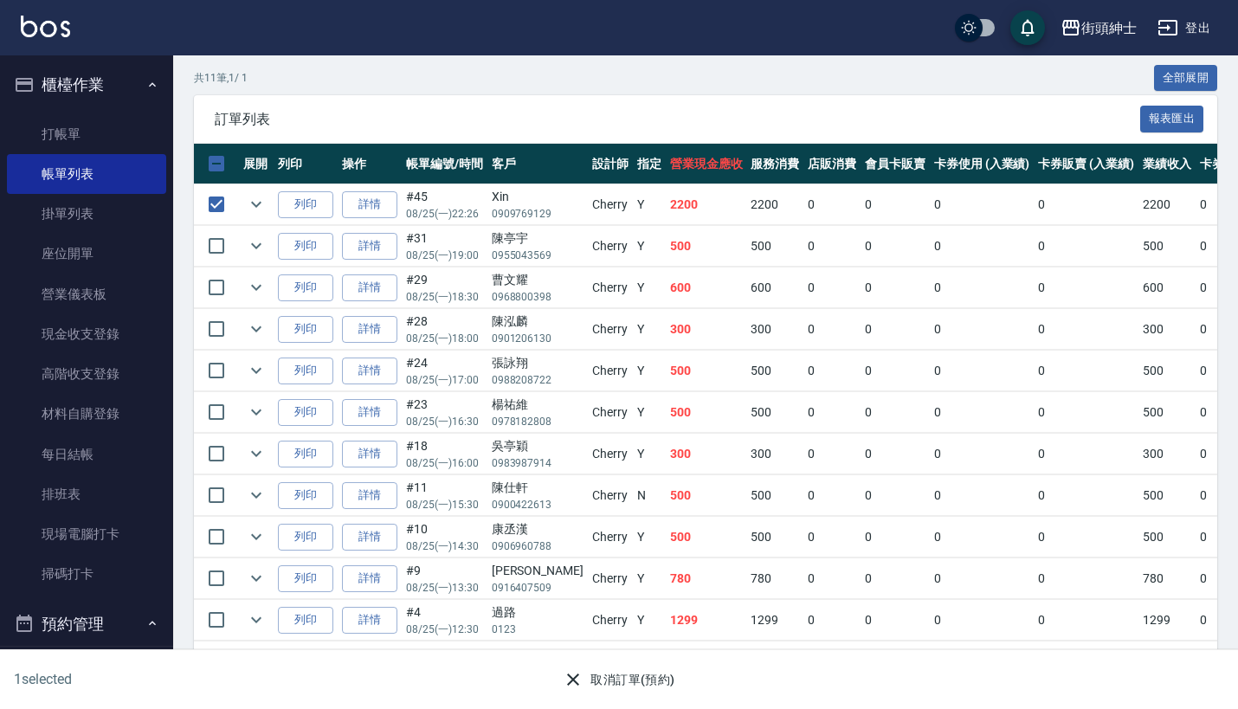
click at [621, 680] on button "取消訂單(預約)" at bounding box center [619, 680] width 126 height 32
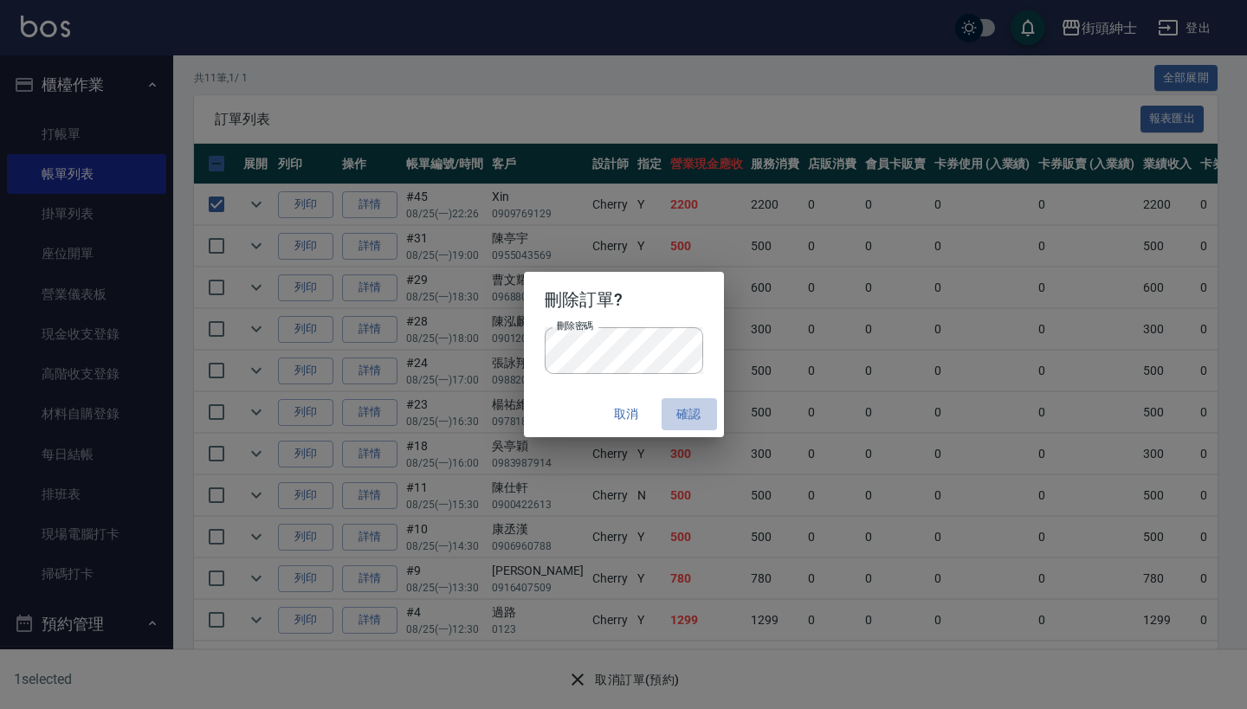
click at [691, 408] on button "確認" at bounding box center [688, 414] width 55 height 32
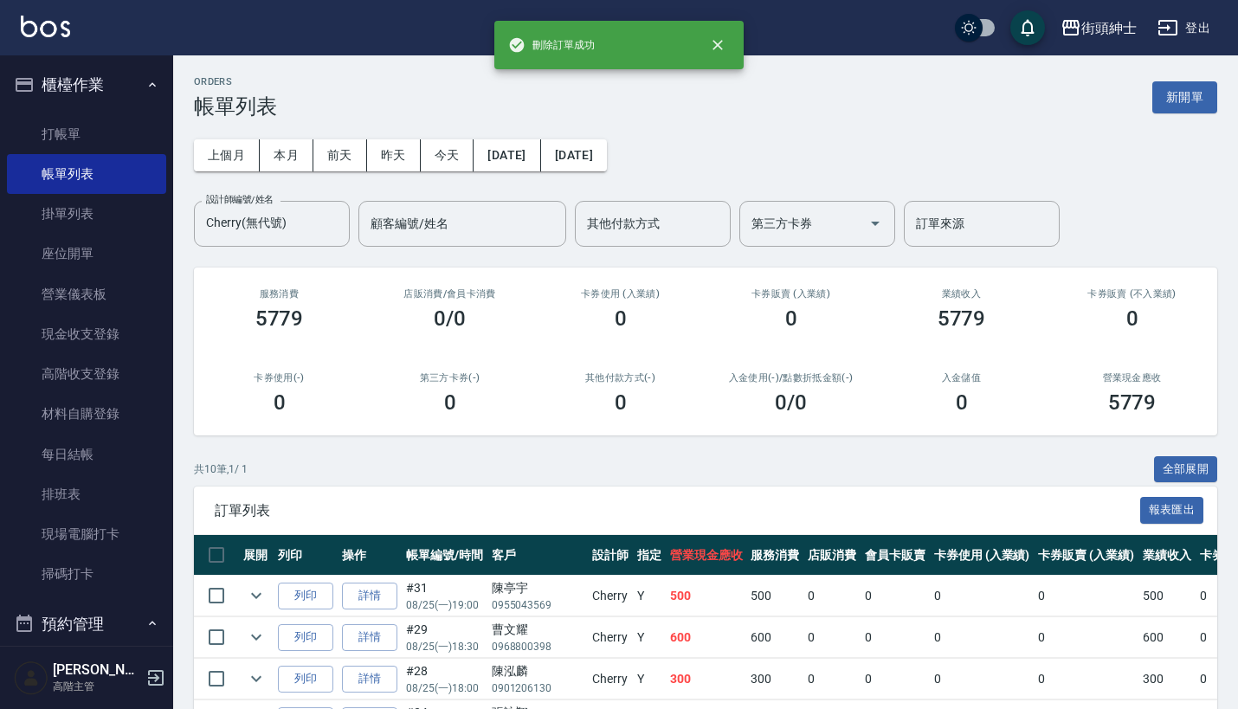
click at [120, 81] on button "櫃檯作業" at bounding box center [86, 84] width 159 height 45
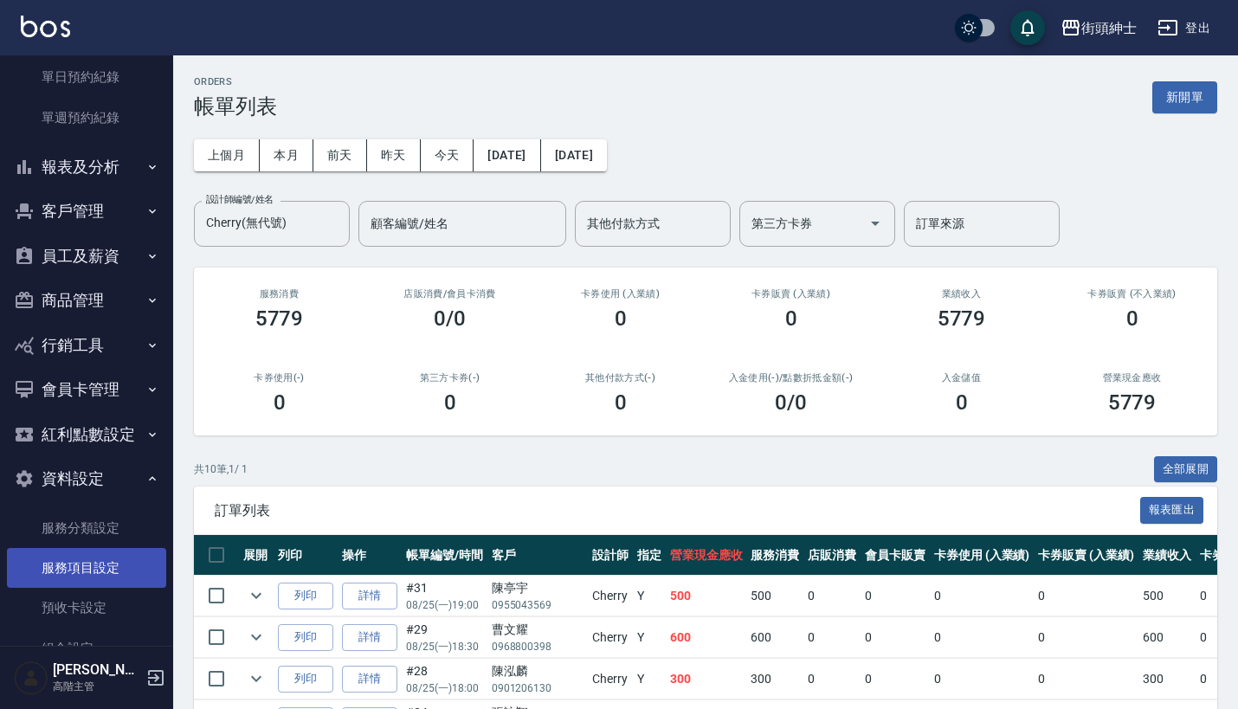
scroll to position [196, 0]
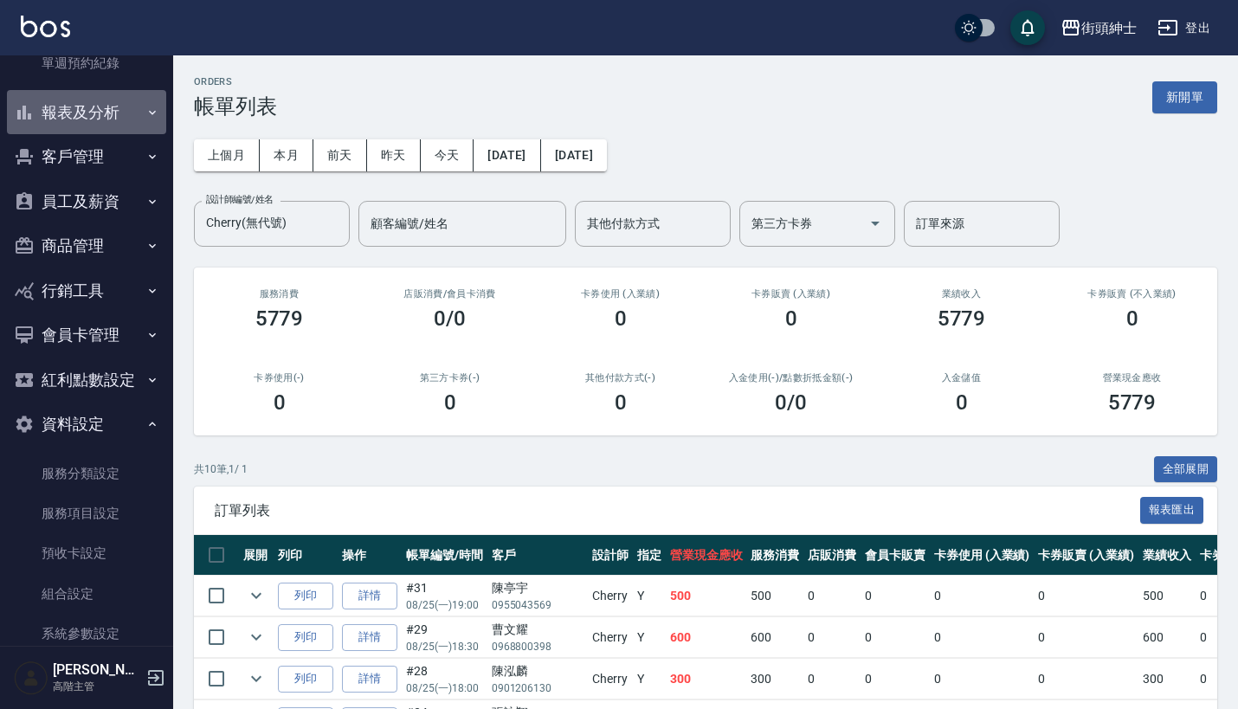
click at [145, 106] on icon "button" at bounding box center [152, 113] width 14 height 14
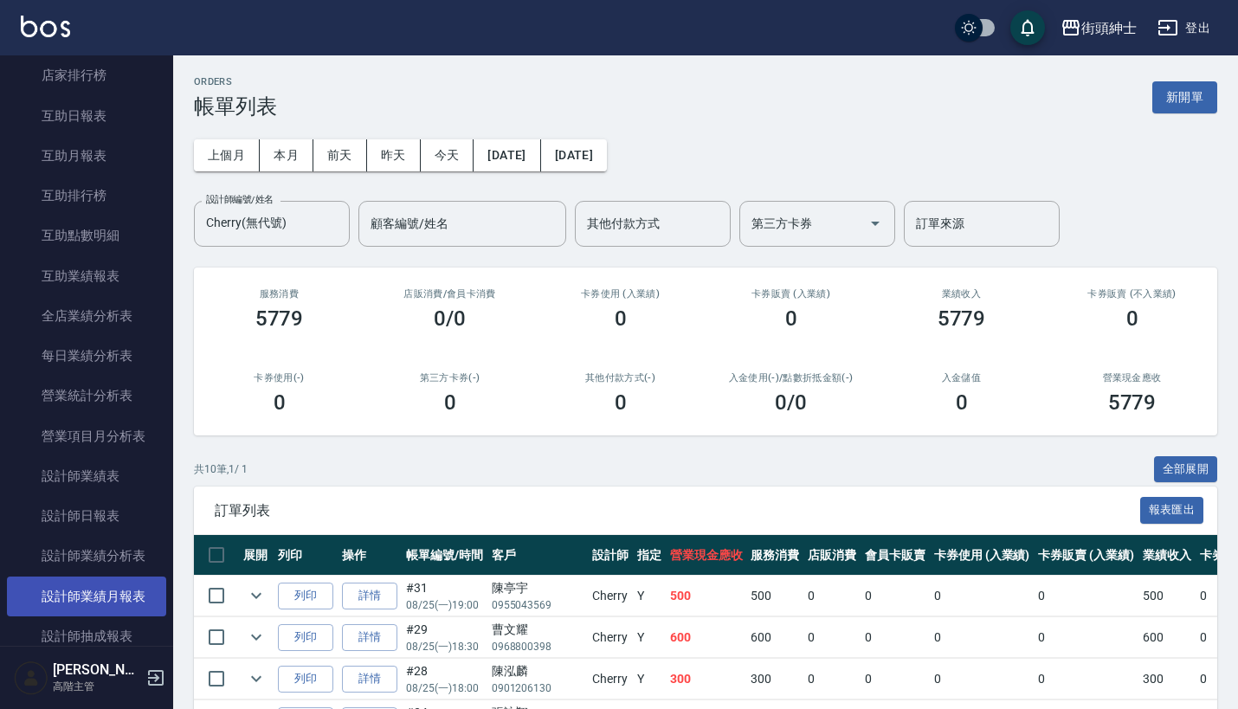
scroll to position [497, 0]
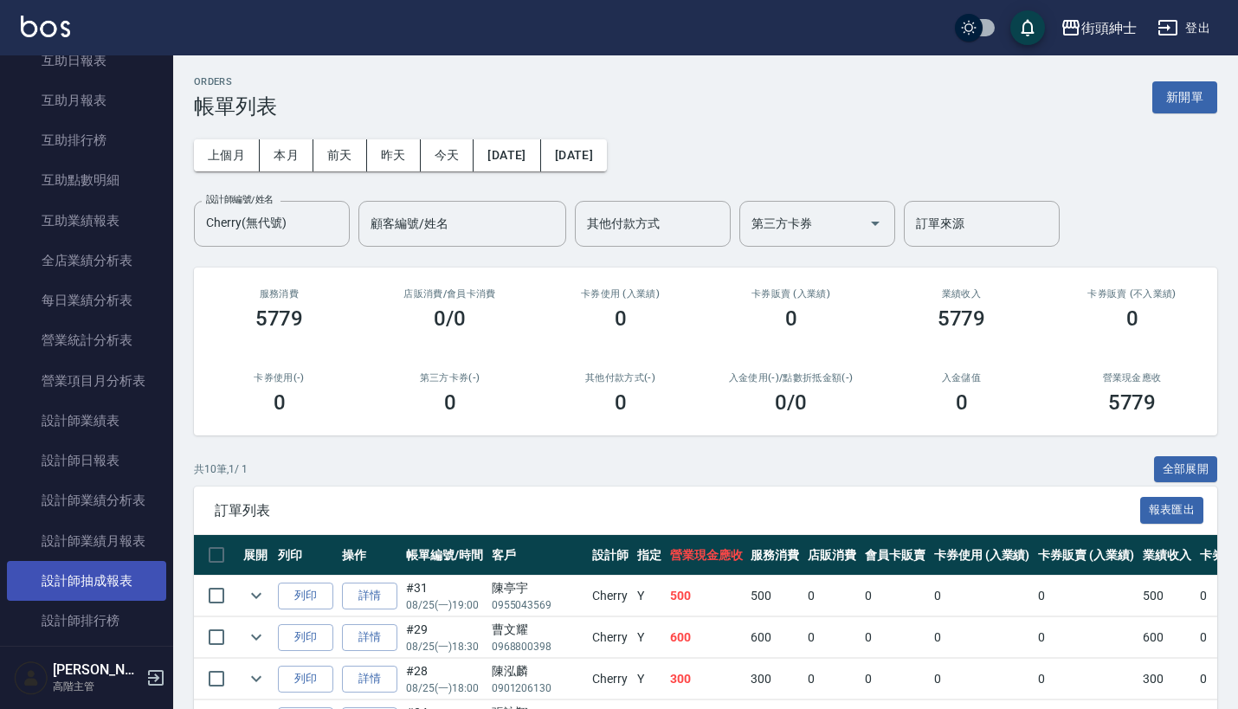
click at [120, 572] on link "設計師抽成報表" at bounding box center [86, 581] width 159 height 40
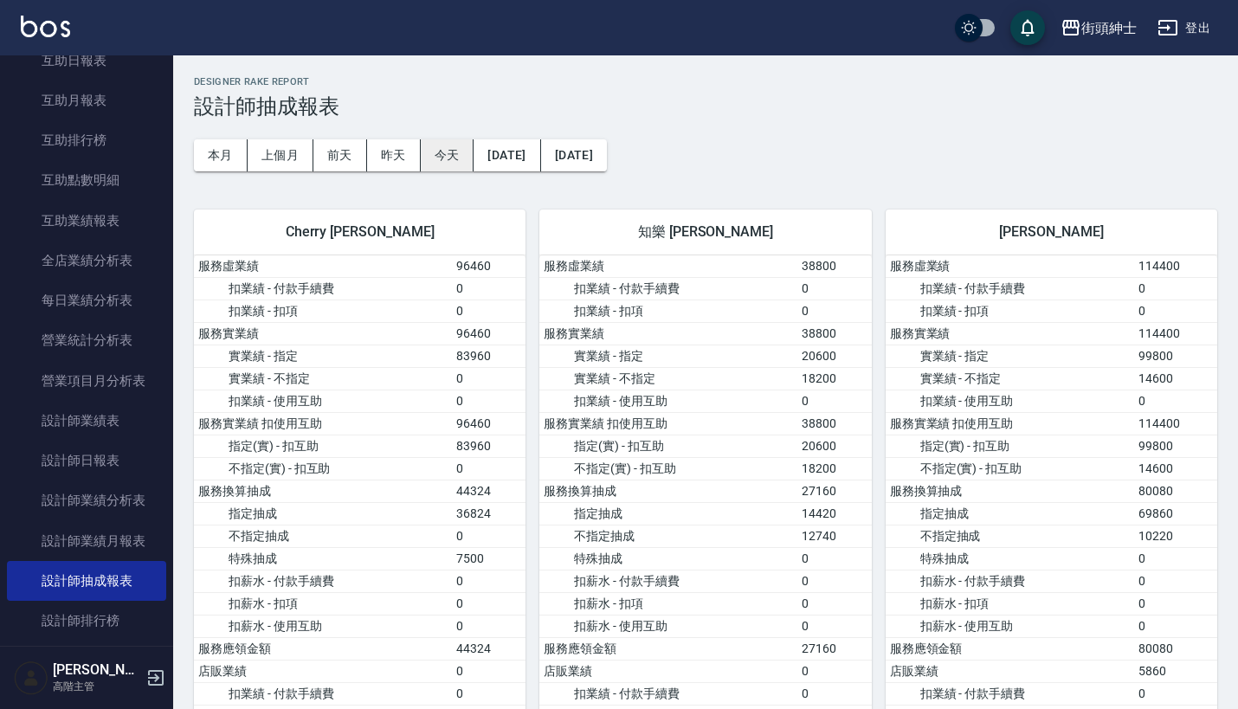
scroll to position [-1, 0]
click at [451, 162] on button "今天" at bounding box center [448, 155] width 54 height 32
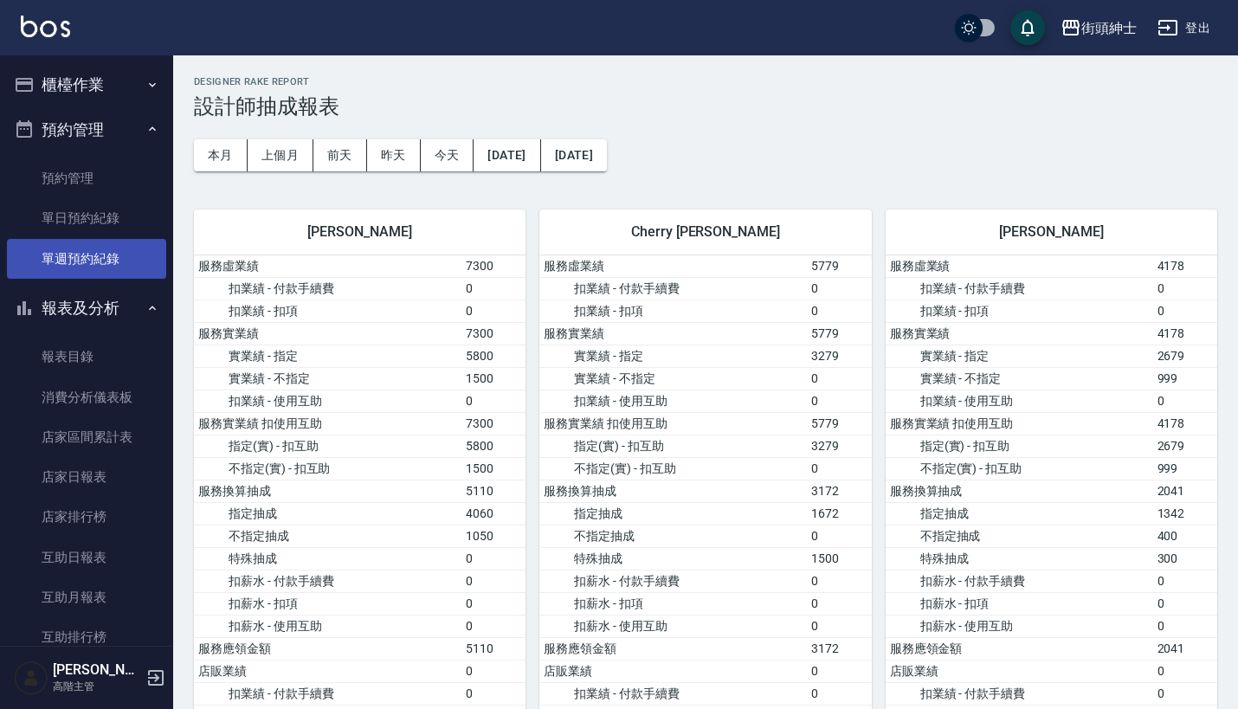
click at [92, 239] on link "單週預約紀錄" at bounding box center [86, 259] width 159 height 40
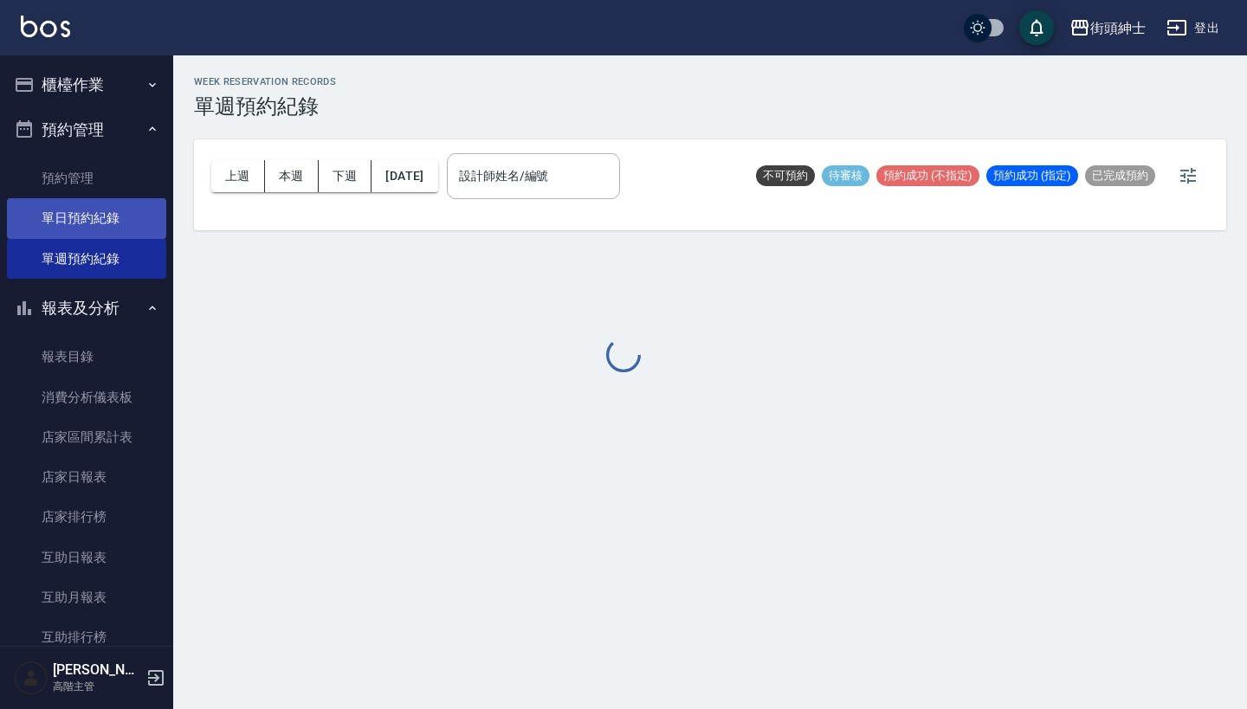
click at [94, 208] on link "單日預約紀錄" at bounding box center [86, 218] width 159 height 40
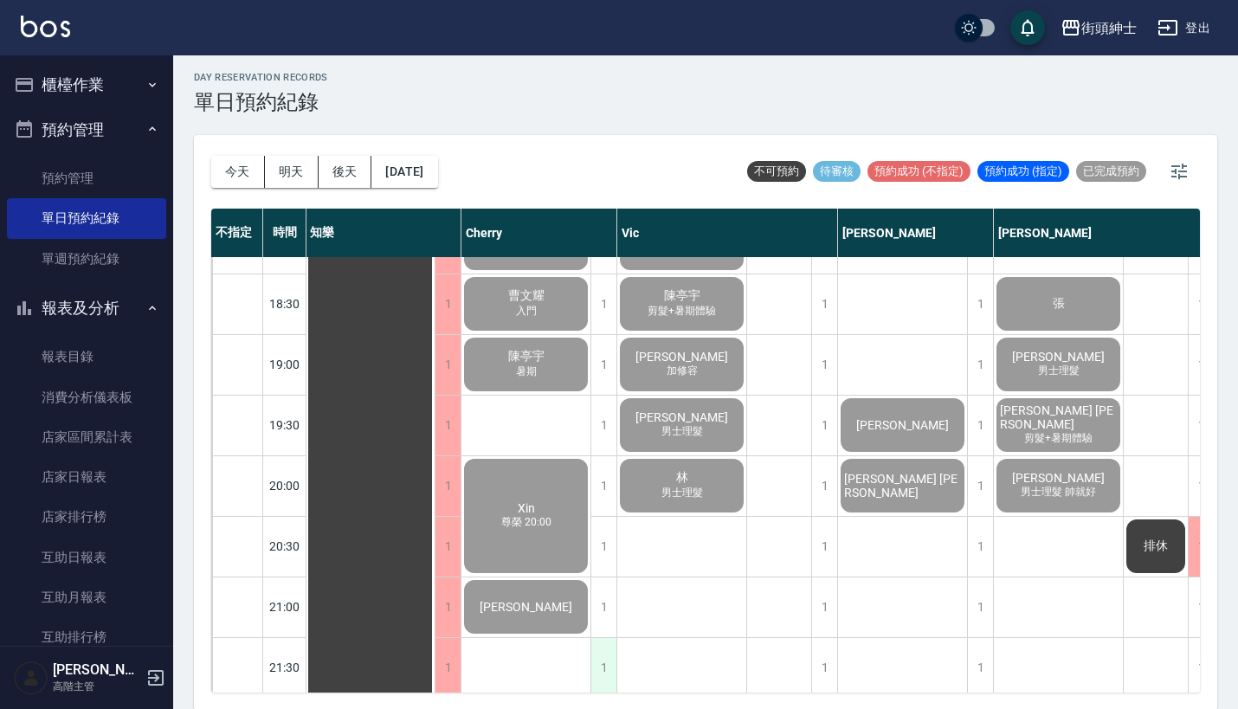
scroll to position [1253, 1]
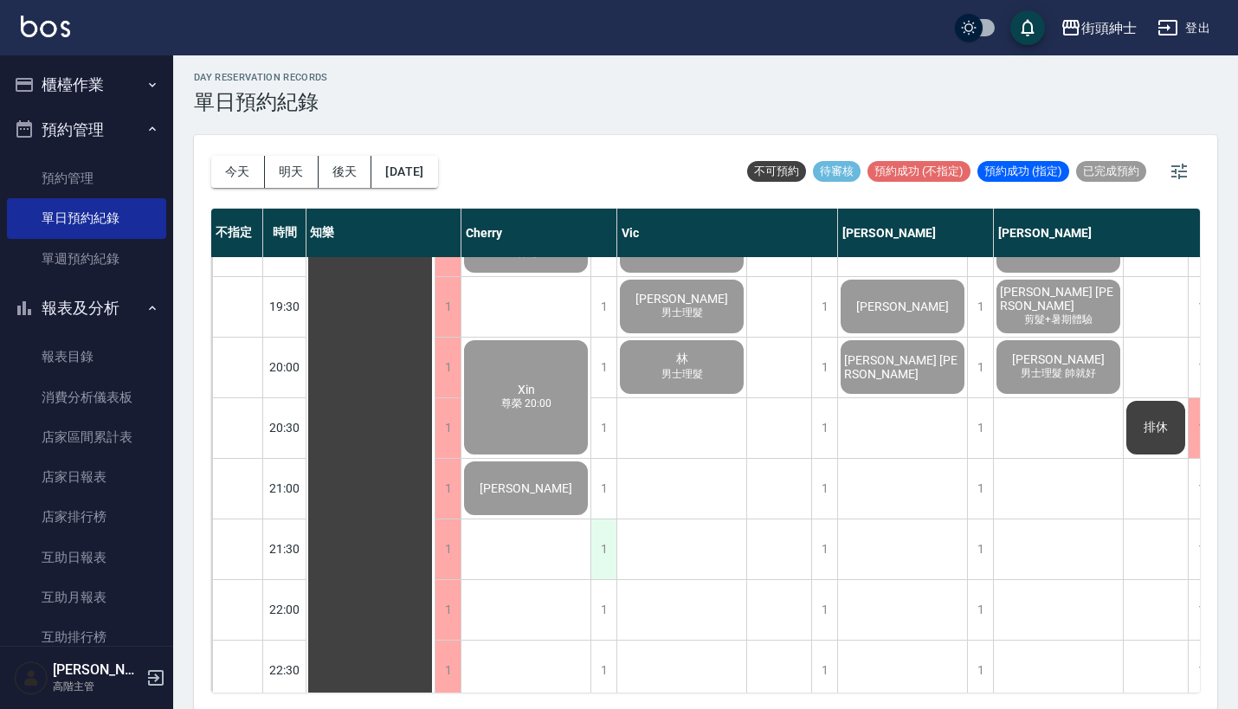
click at [604, 557] on div "1" at bounding box center [603, 549] width 26 height 60
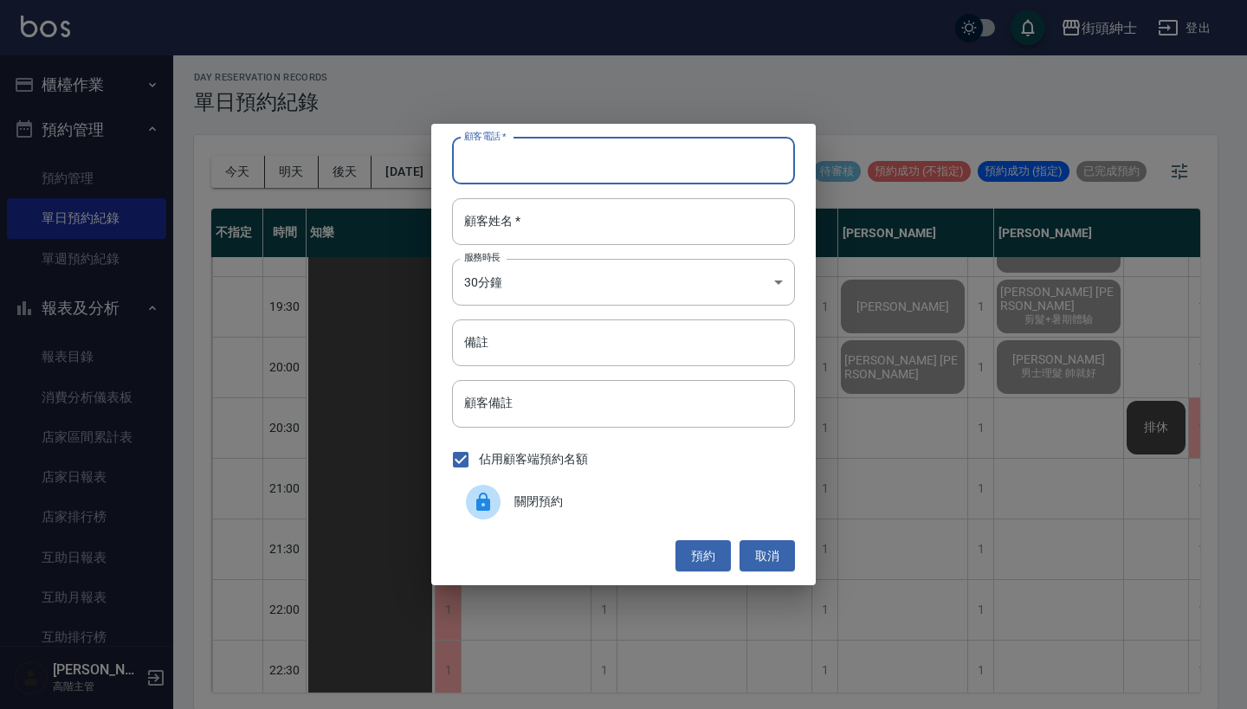
click at [654, 101] on div "顧客電話   * 顧客電話   * 顧客姓名   * 顧客姓名   * 服務時長 30分鐘 1 服務時長 備註 備註 顧客備註 顧客備註 佔用顧客端預約名額 …" at bounding box center [623, 354] width 1247 height 709
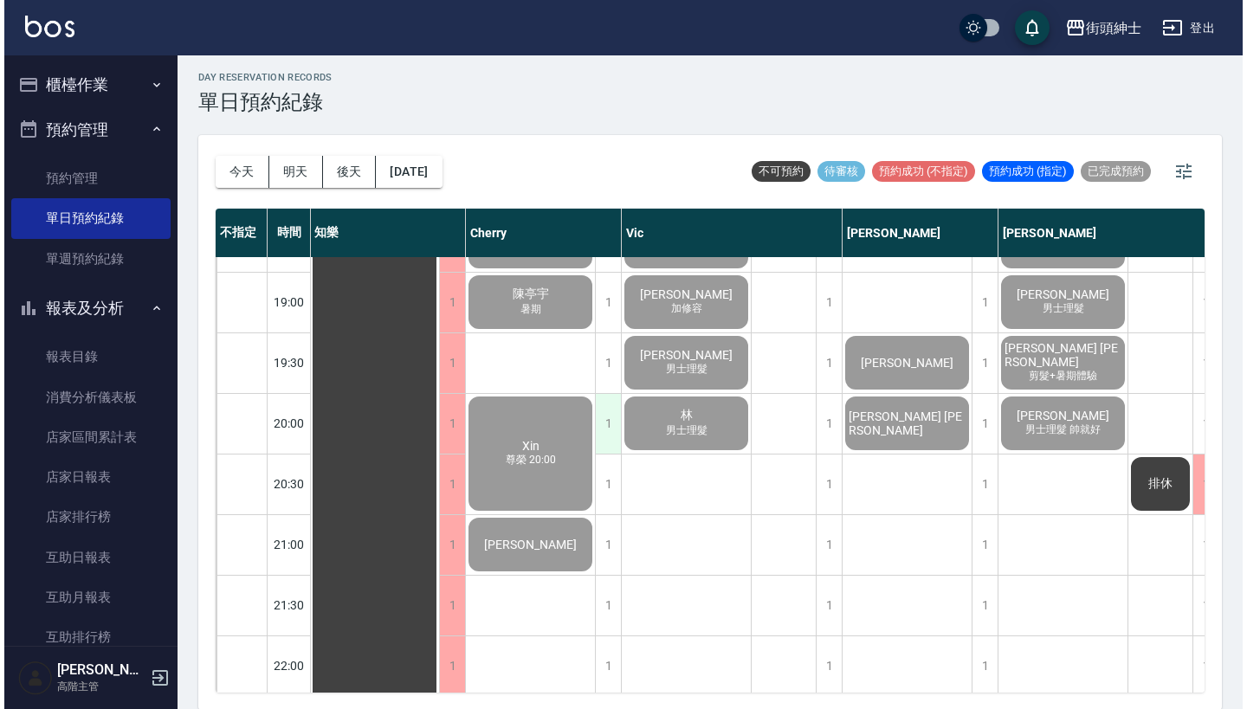
scroll to position [1176, 1]
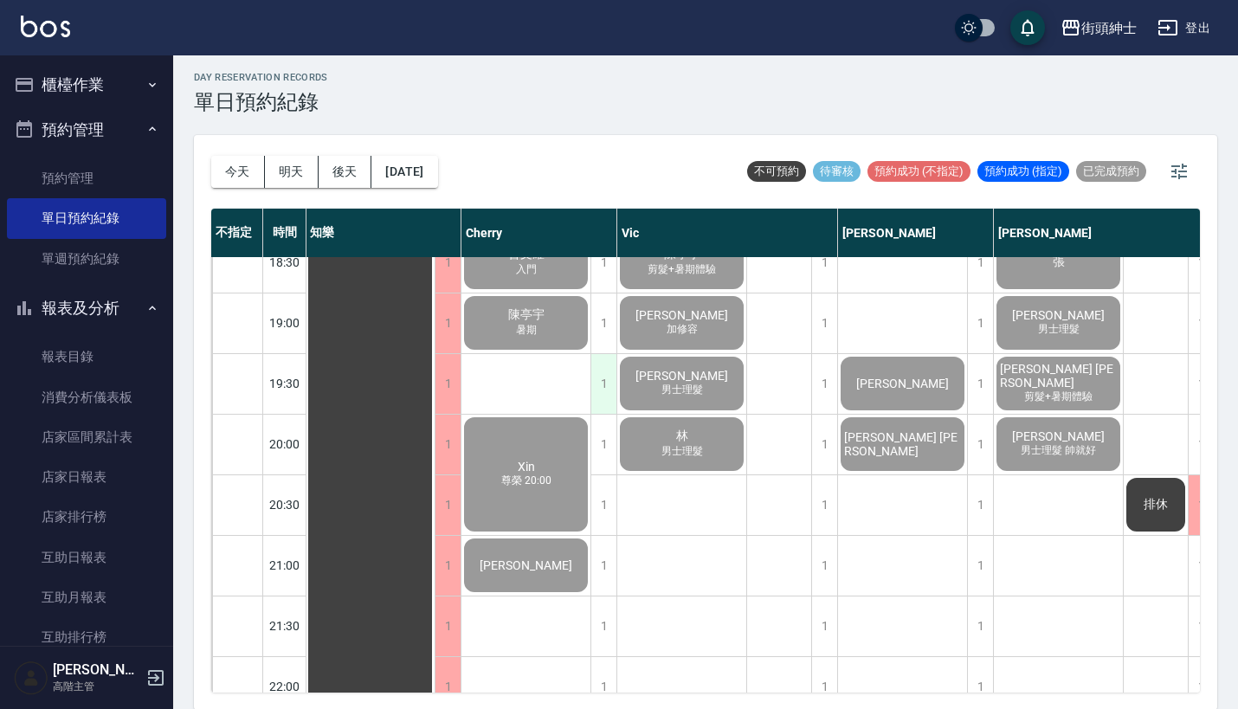
click at [605, 376] on div "1" at bounding box center [603, 384] width 26 height 60
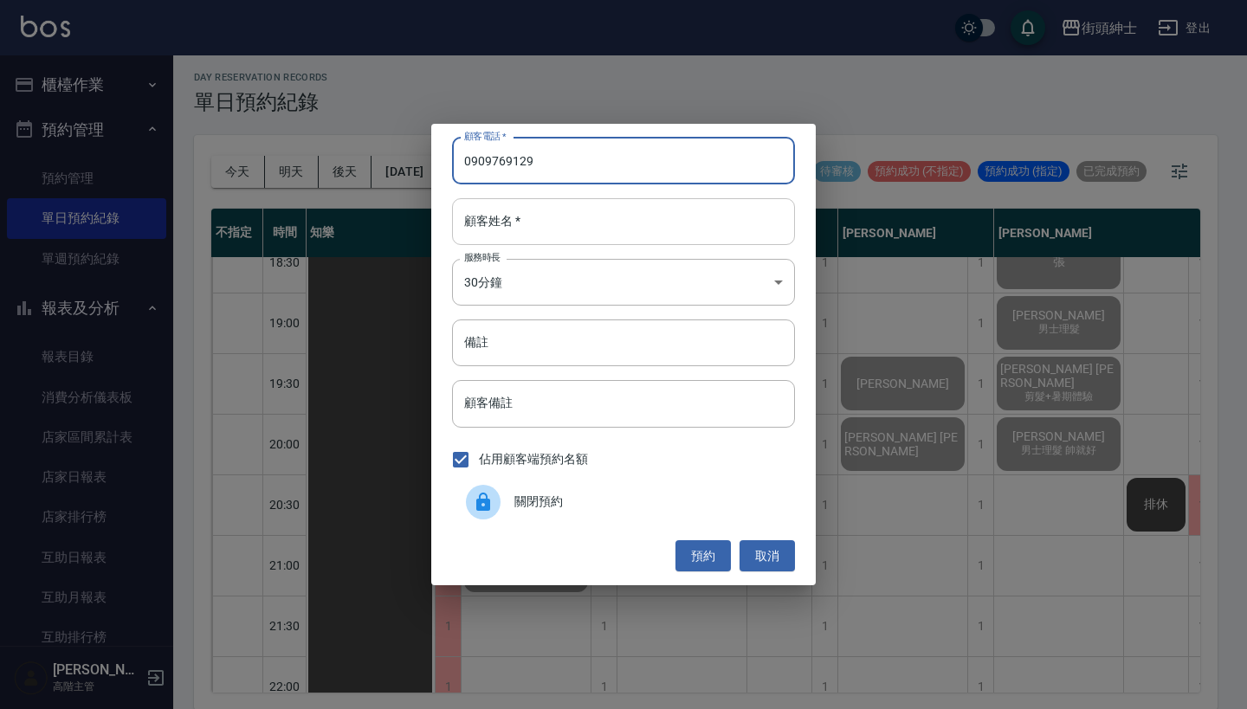
type input "0909769129"
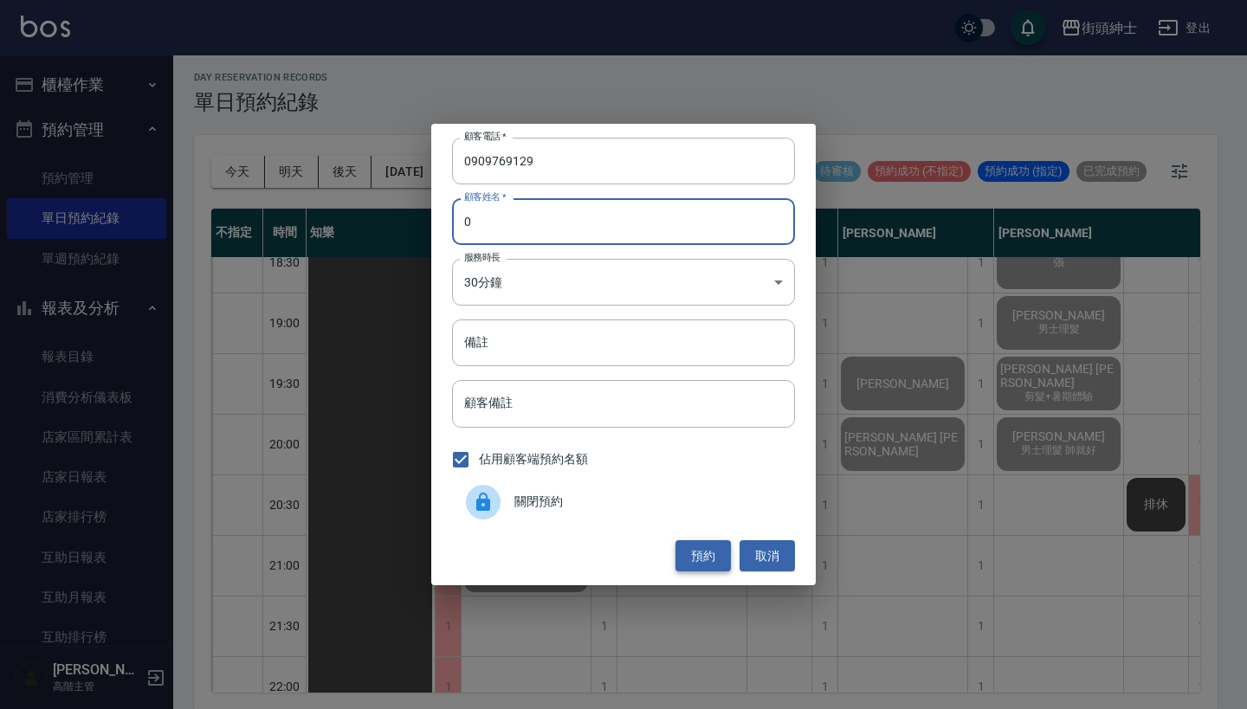
type input "0"
click at [716, 543] on button "預約" at bounding box center [702, 556] width 55 height 32
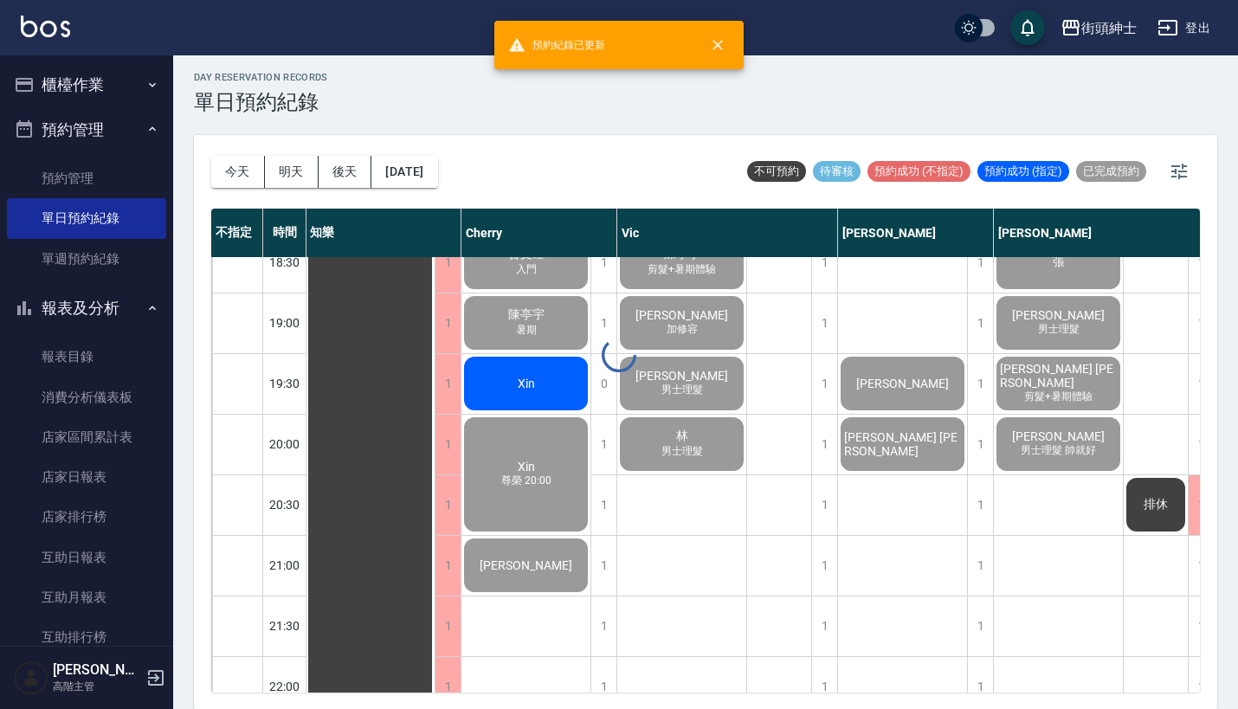
click at [524, 375] on div at bounding box center [619, 354] width 1238 height 709
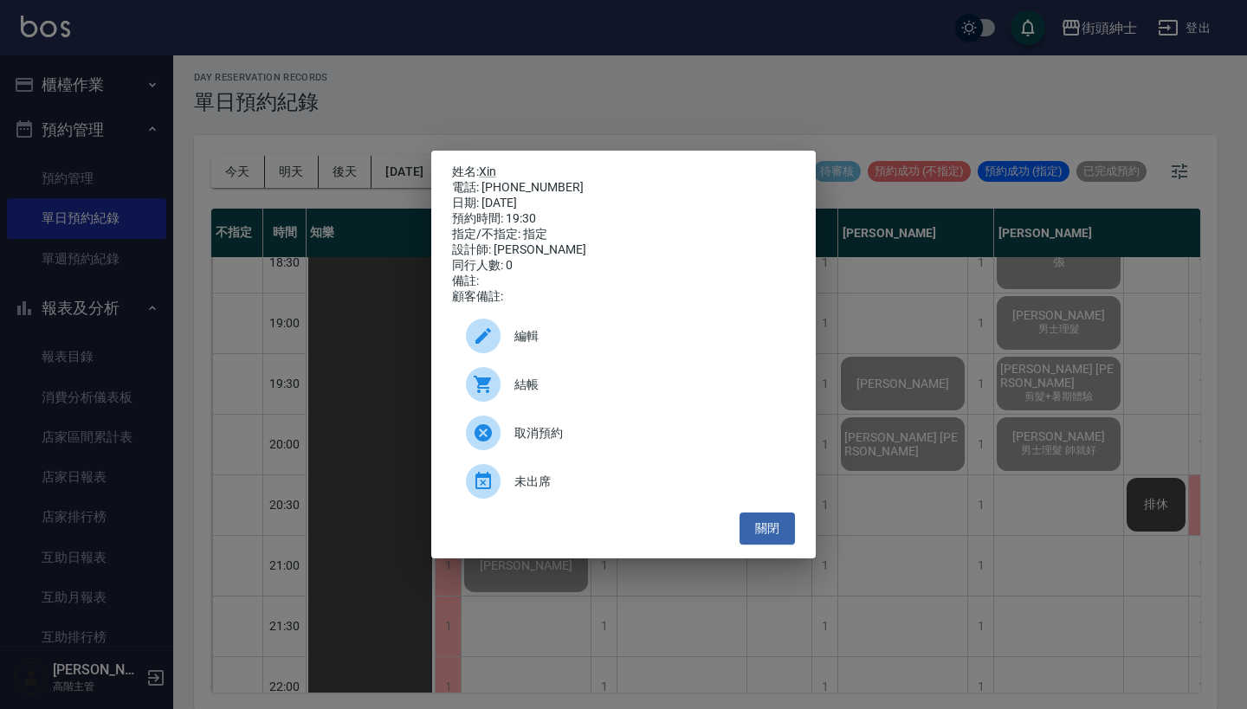
click at [611, 394] on span "結帳" at bounding box center [647, 385] width 267 height 18
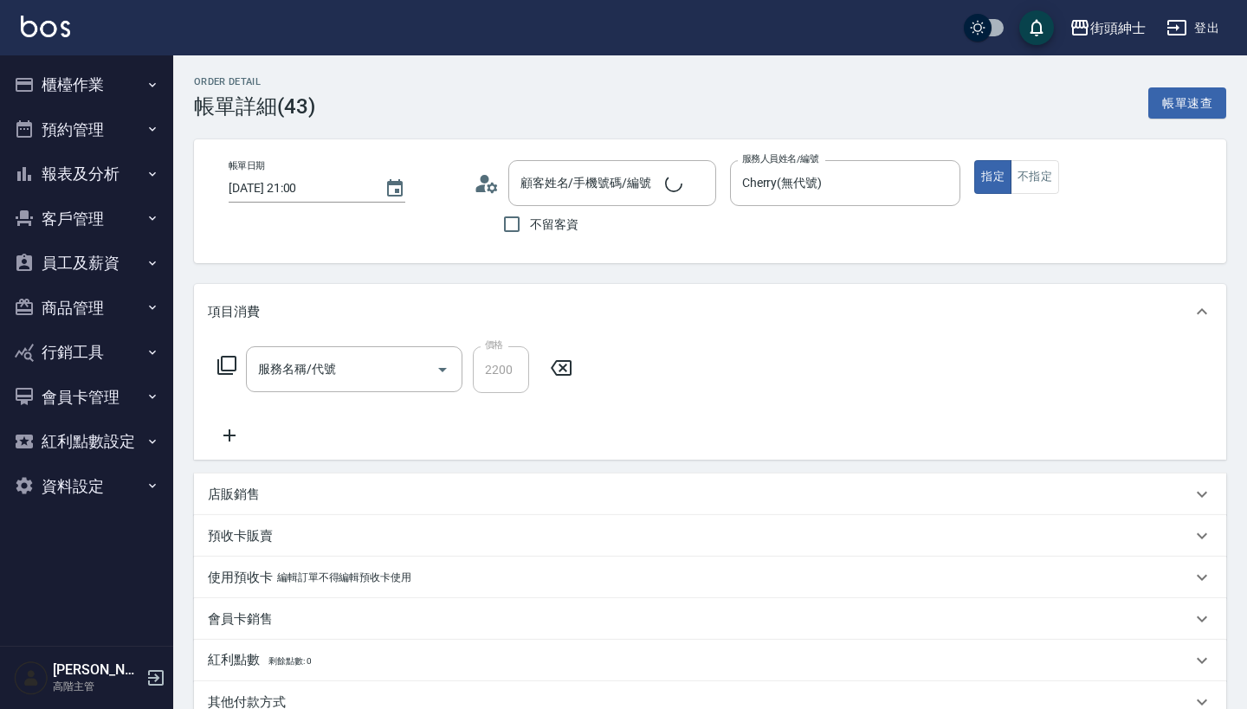
type input "[DATE] 21:00"
type input "Cherry(無代號)"
type input "純美容＿尊榮"
type input "[PERSON_NAME]/0917500793/null"
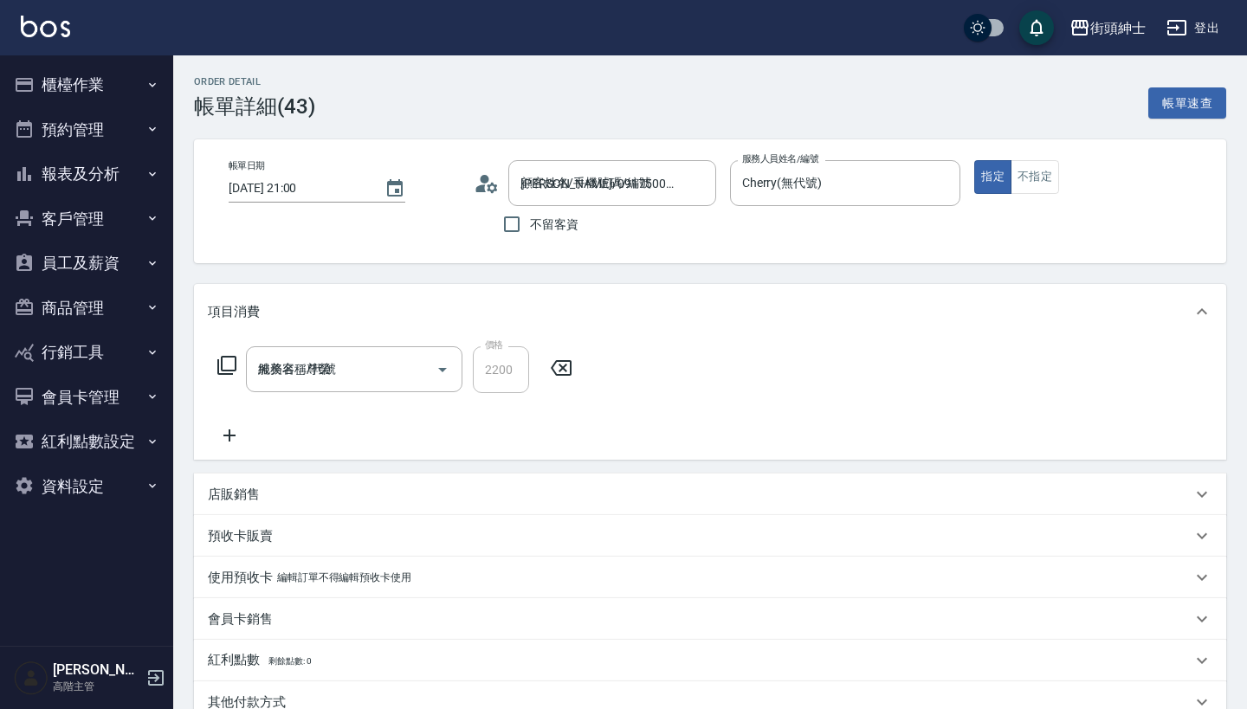
scroll to position [0, 0]
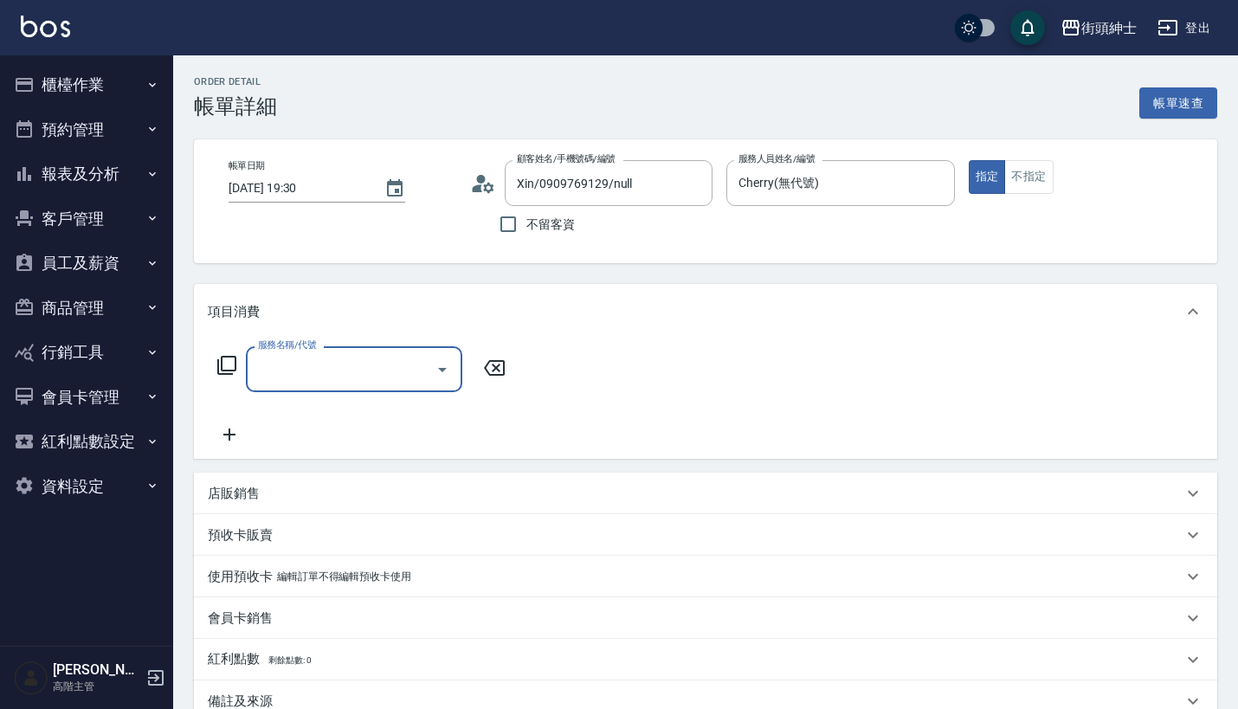
click at [365, 361] on input "服務名稱/代號" at bounding box center [341, 369] width 175 height 30
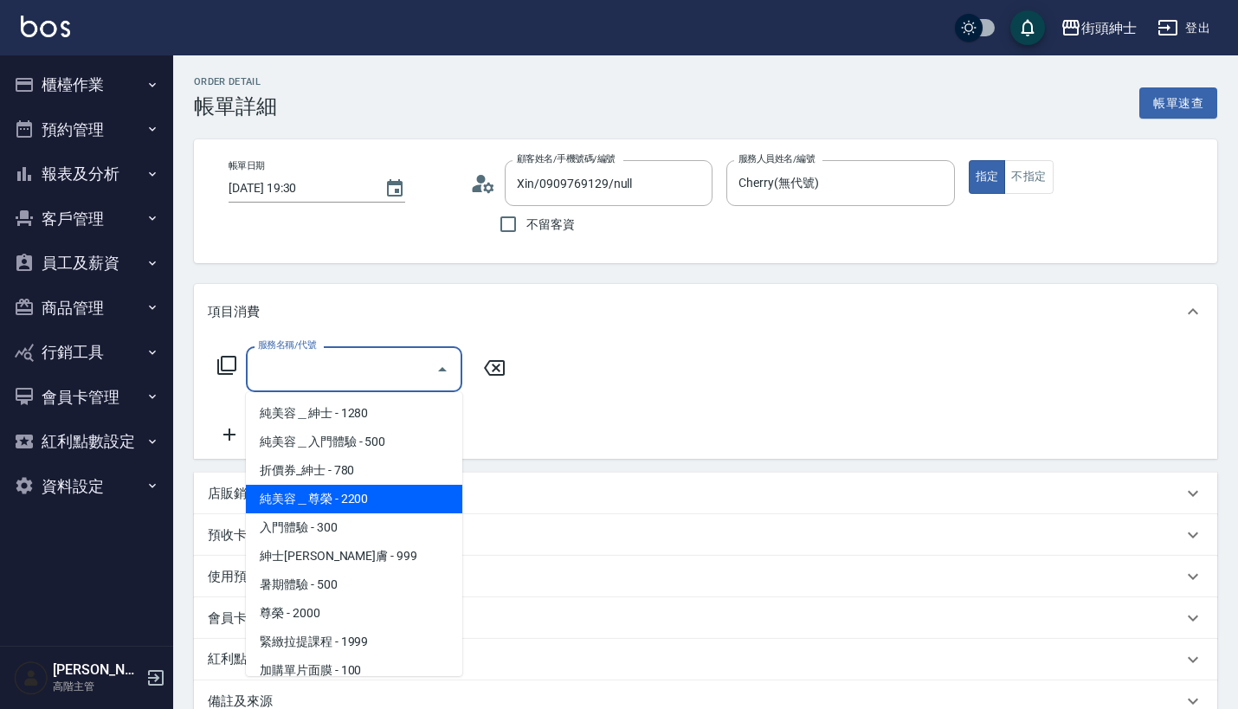
click at [386, 499] on span "純美容＿尊榮 - 2200" at bounding box center [354, 499] width 216 height 29
type input "純美容＿尊榮"
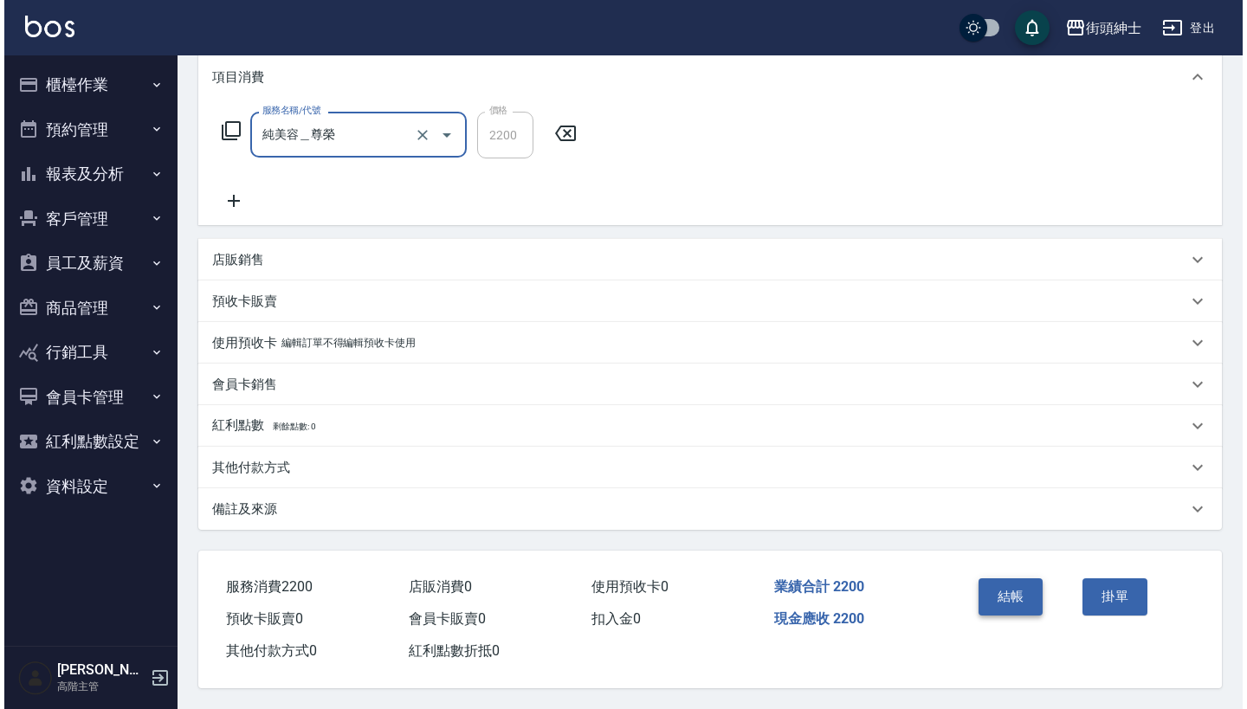
scroll to position [242, 0]
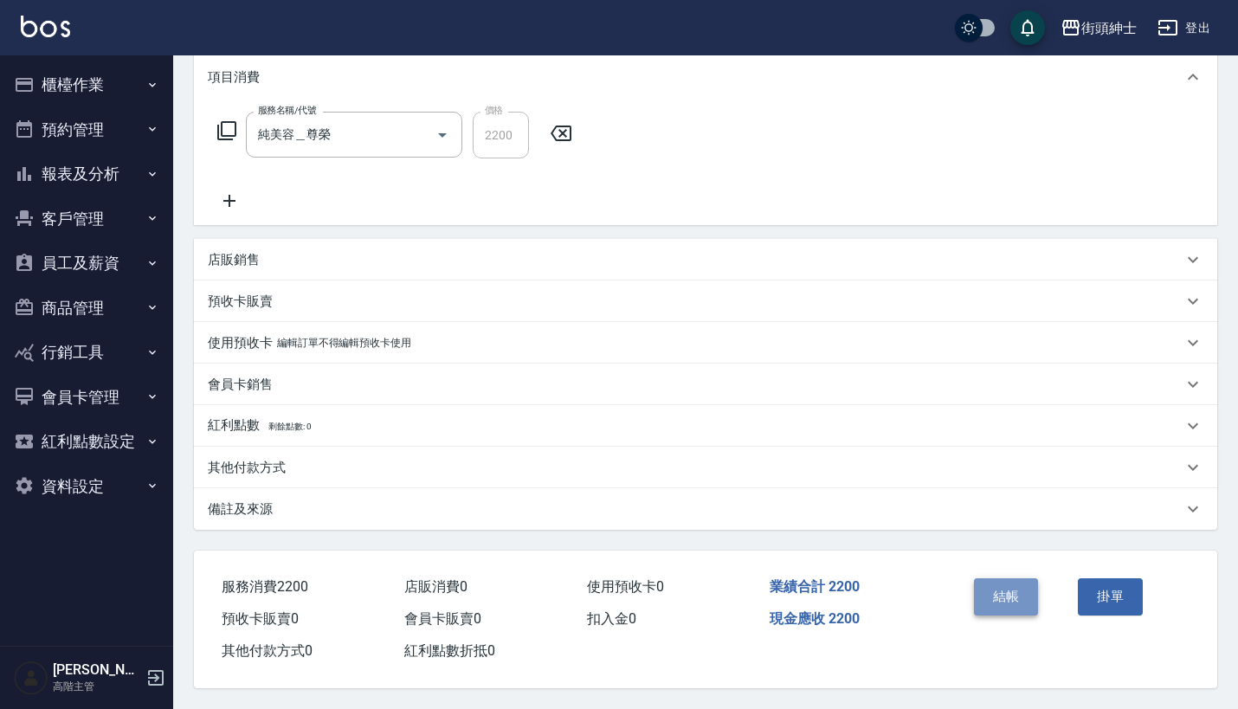
click at [1019, 591] on button "結帳" at bounding box center [1006, 596] width 65 height 36
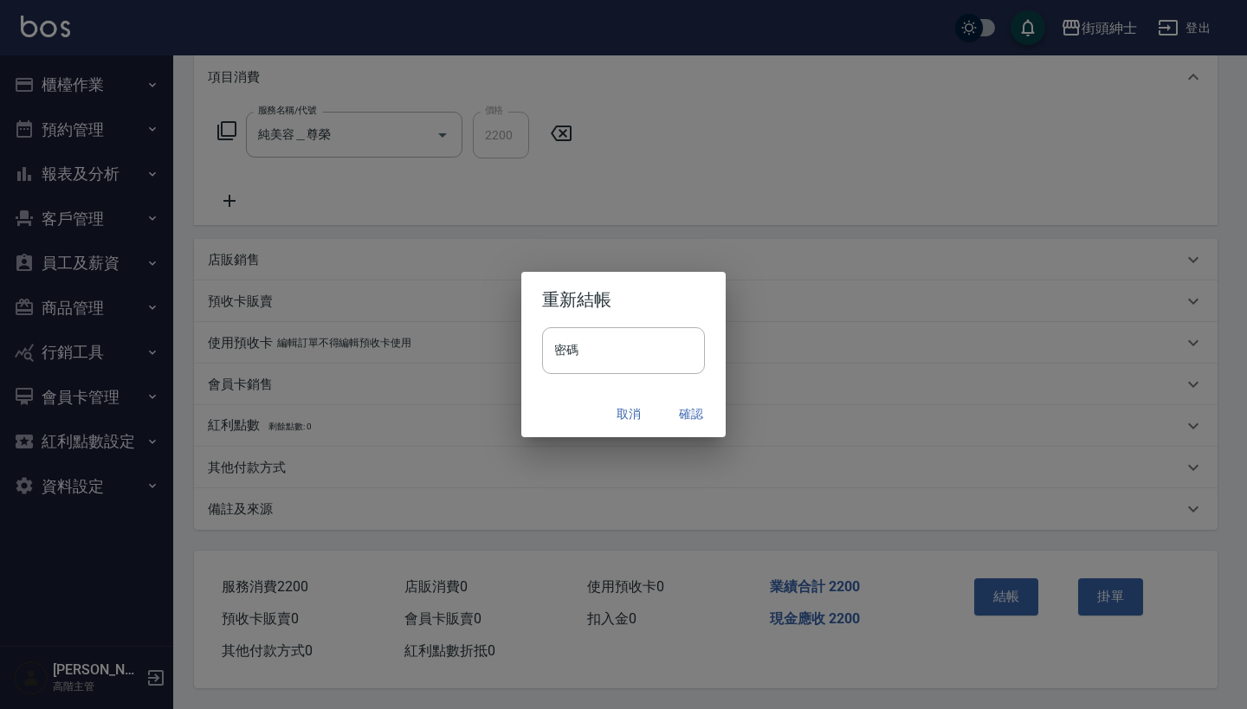
click at [690, 424] on button "確認" at bounding box center [690, 414] width 55 height 32
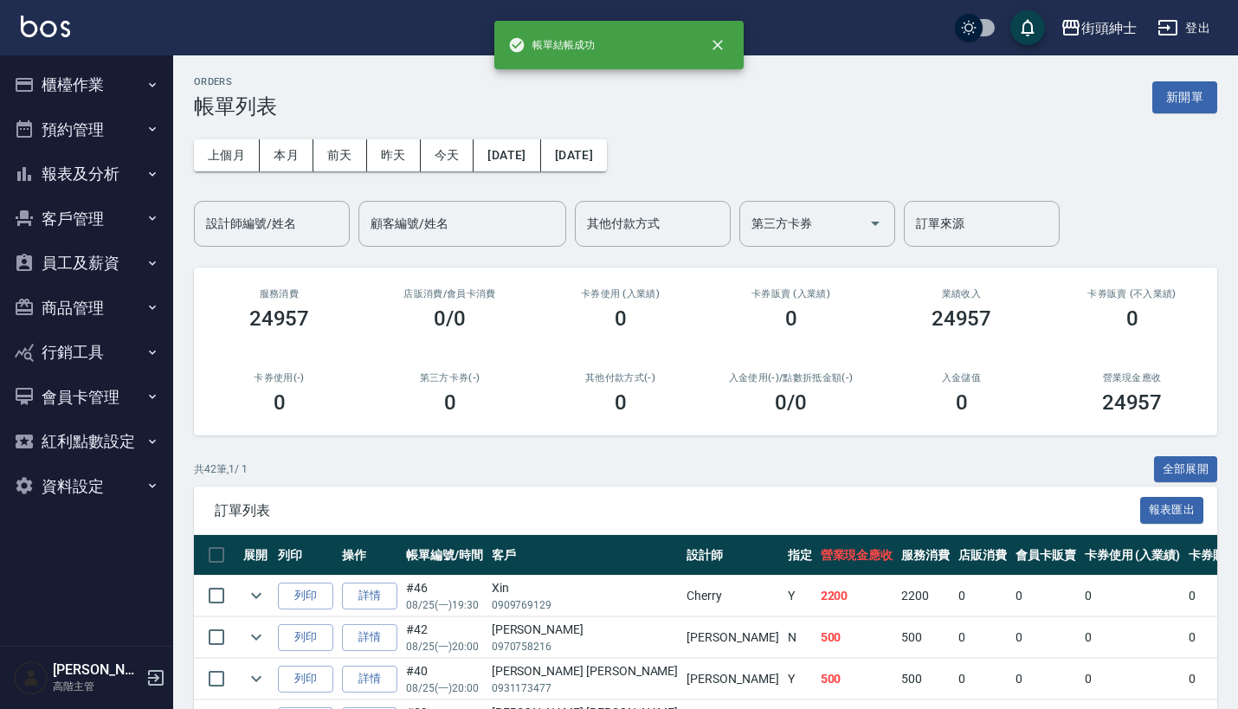
click at [113, 166] on button "報表及分析" at bounding box center [86, 173] width 159 height 45
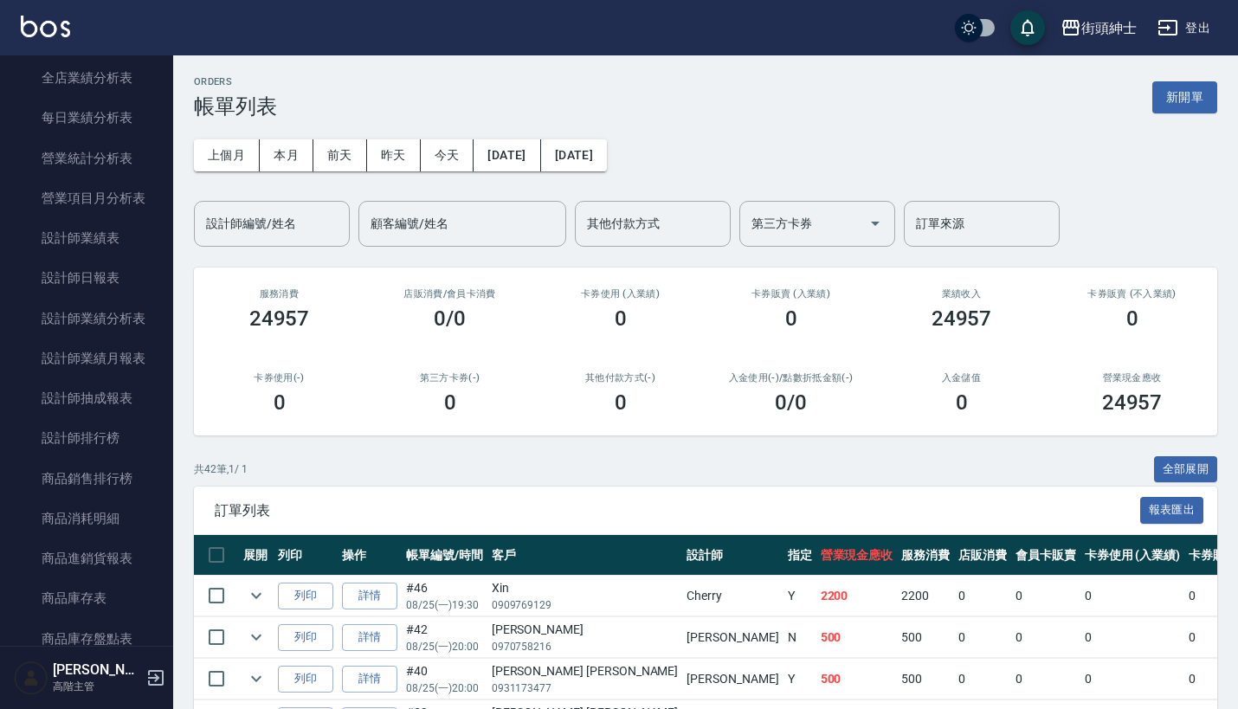
scroll to position [556, 0]
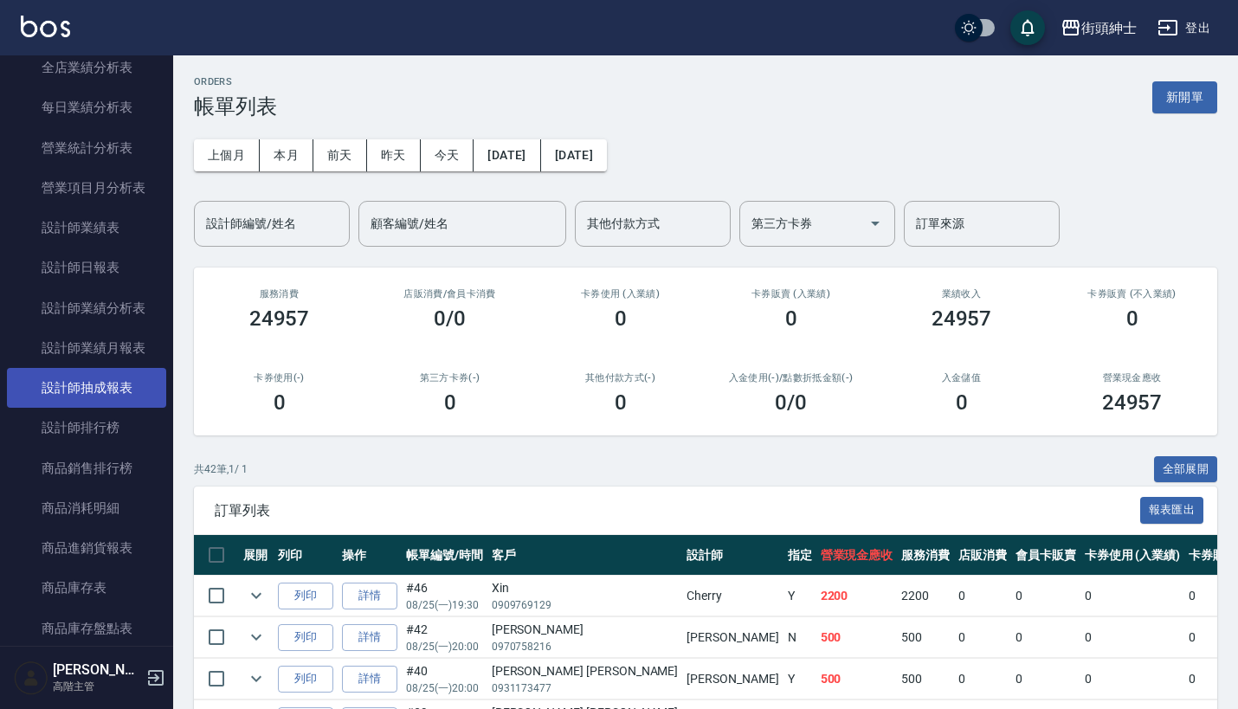
click at [118, 375] on link "設計師抽成報表" at bounding box center [86, 388] width 159 height 40
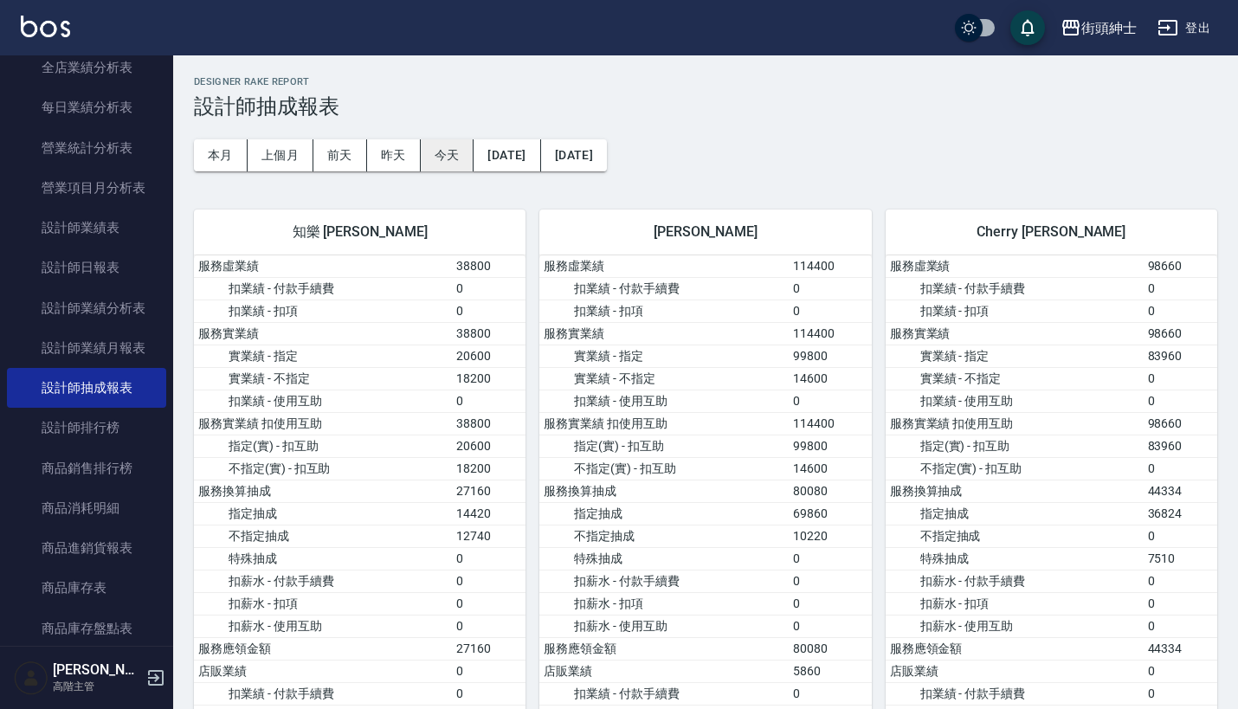
click at [447, 143] on button "今天" at bounding box center [448, 155] width 54 height 32
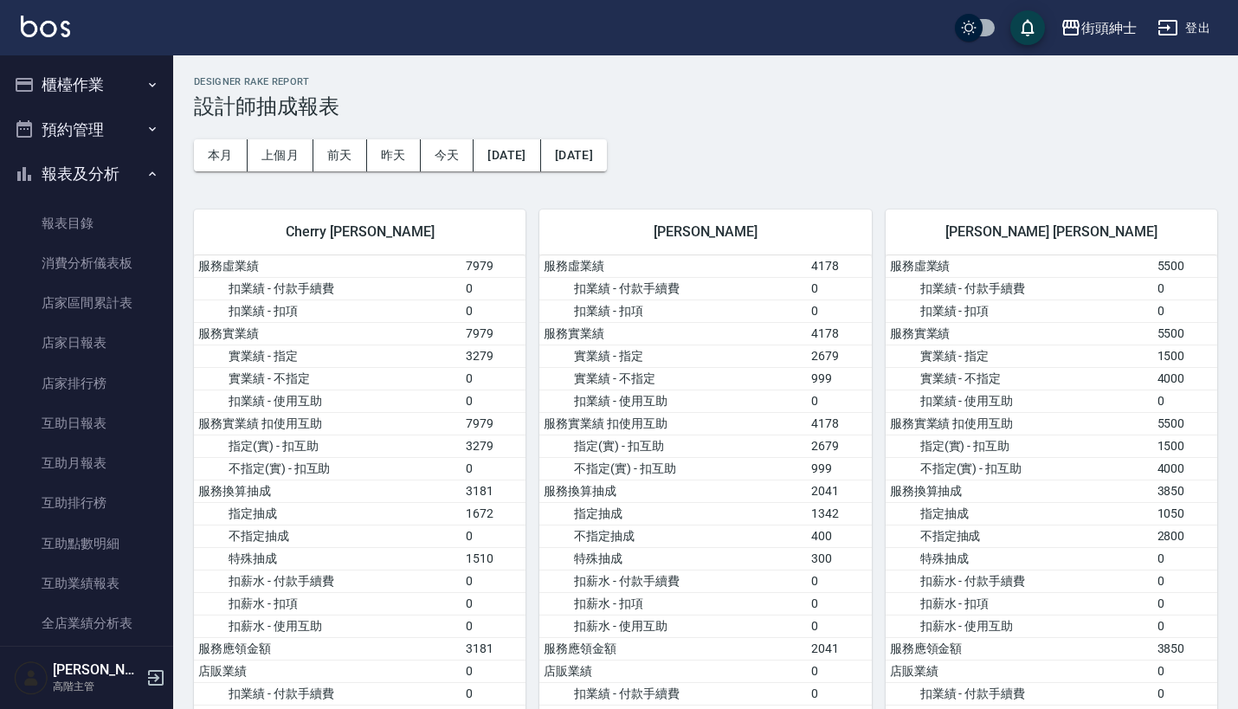
click at [113, 157] on button "報表及分析" at bounding box center [86, 173] width 159 height 45
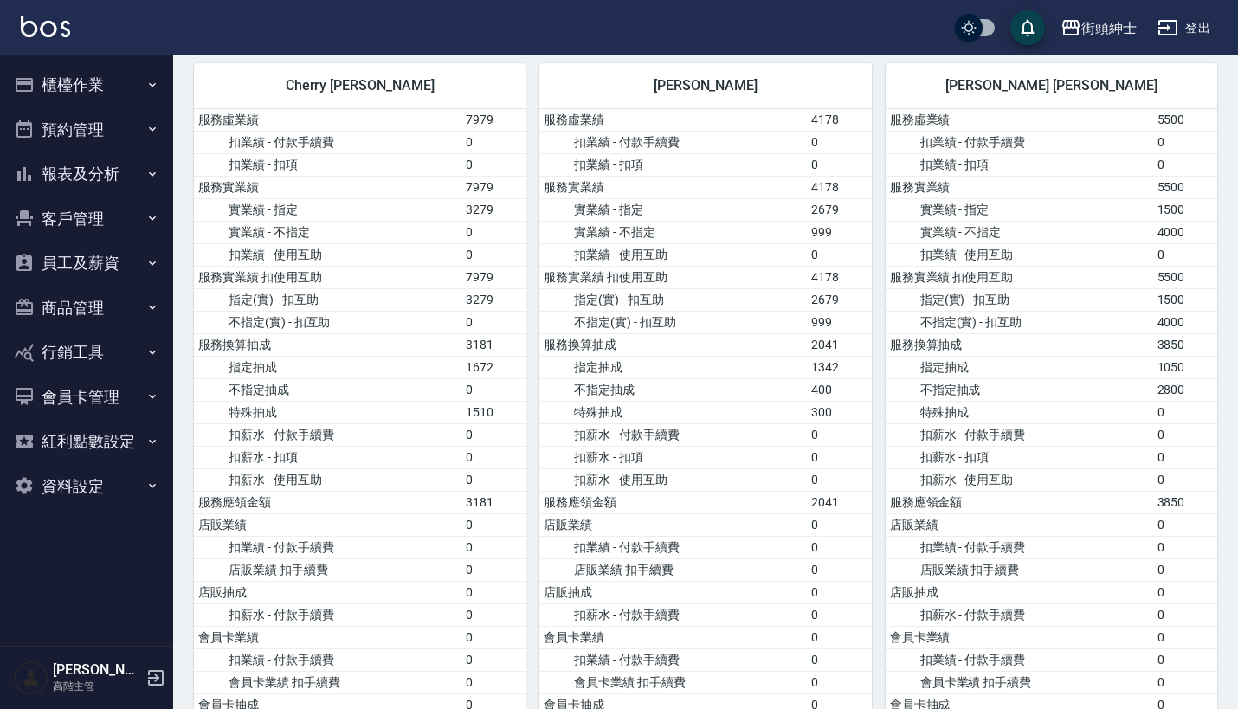
scroll to position [190, 0]
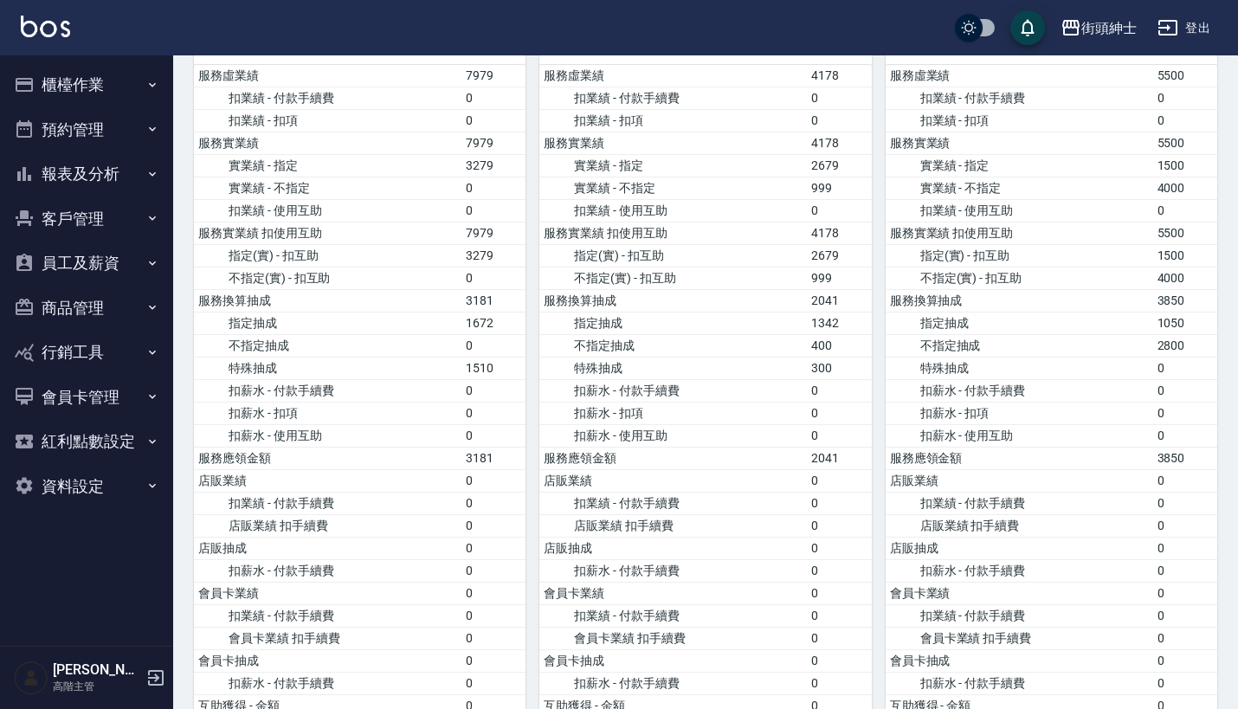
click at [91, 479] on button "資料設定" at bounding box center [86, 486] width 159 height 45
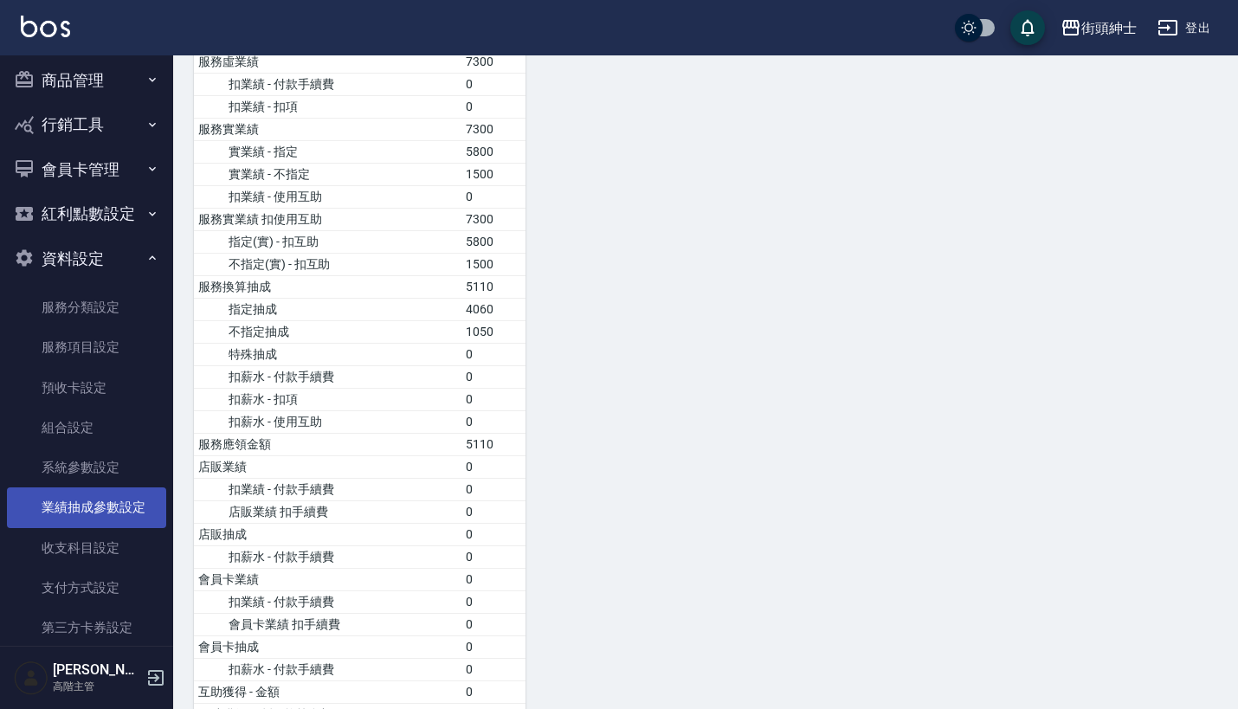
scroll to position [227, 0]
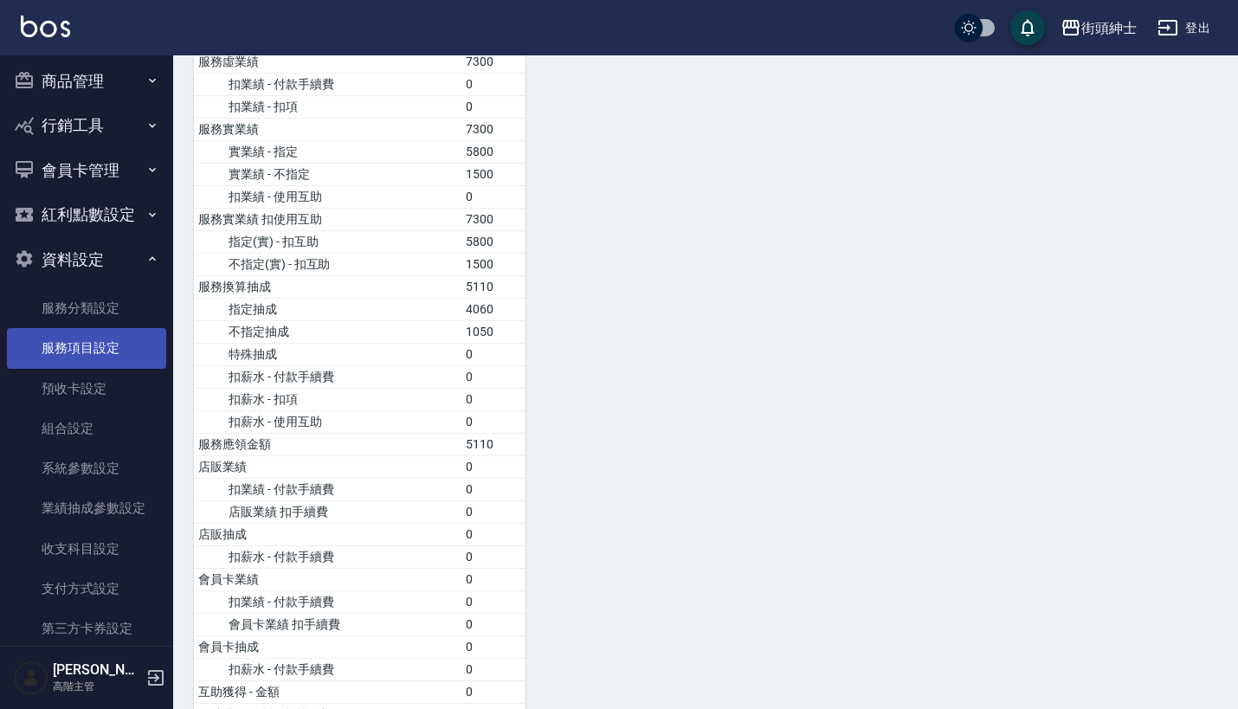
click at [122, 338] on link "服務項目設定" at bounding box center [86, 348] width 159 height 40
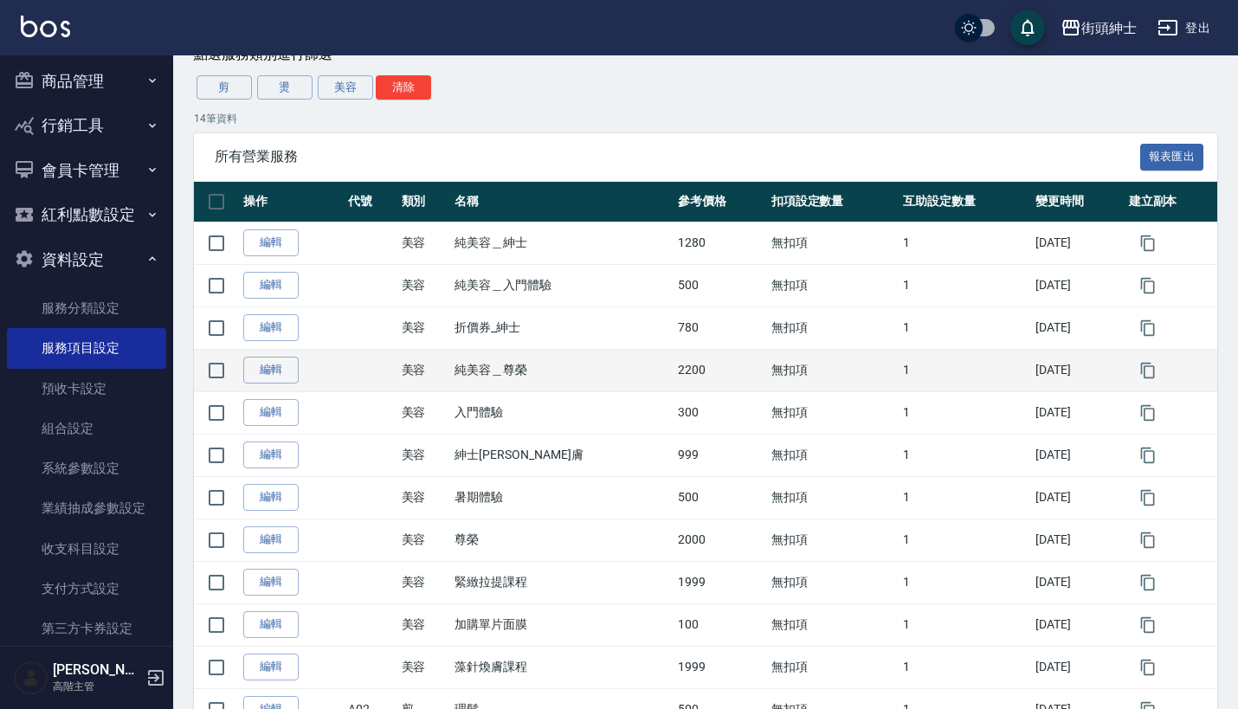
scroll to position [236, 0]
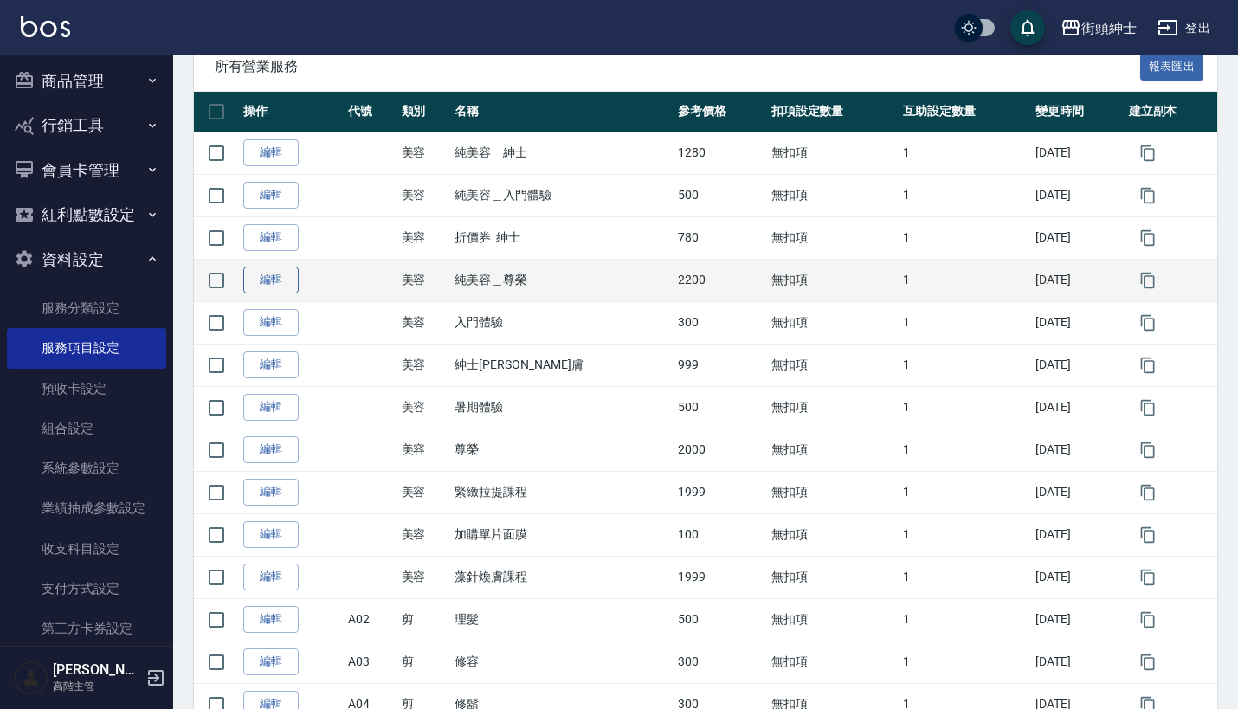
click at [262, 277] on link "編輯" at bounding box center [270, 280] width 55 height 27
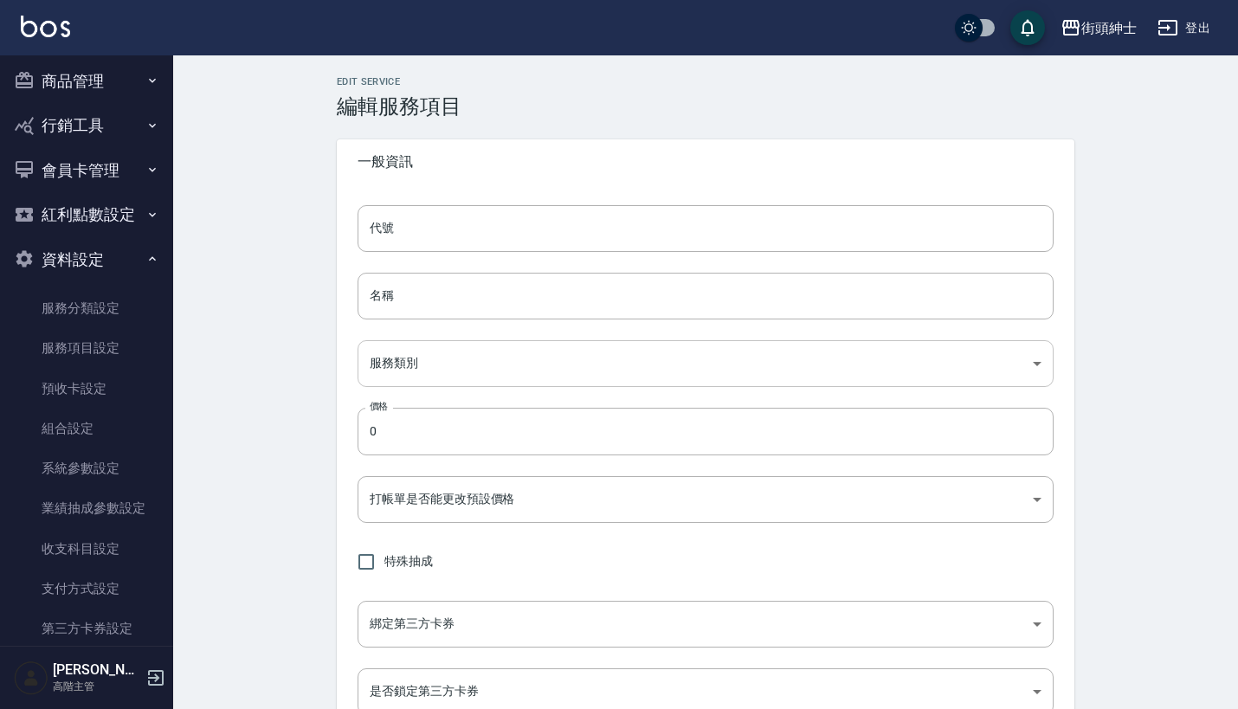
type input "純美容＿尊榮"
type input "a3776833-5aad-4720-b370-8cbc2486eb82"
type input "2200"
type input "TRUE"
checkbox input "true"
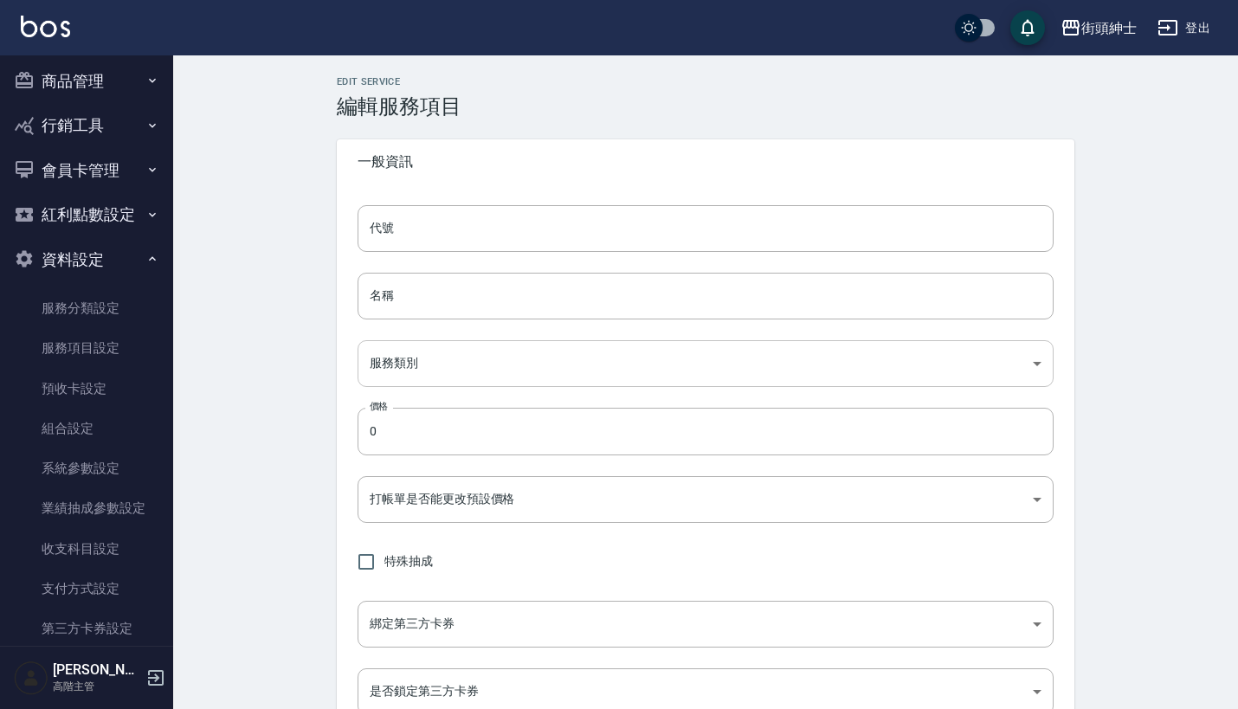
type input "none"
type input "UNSET"
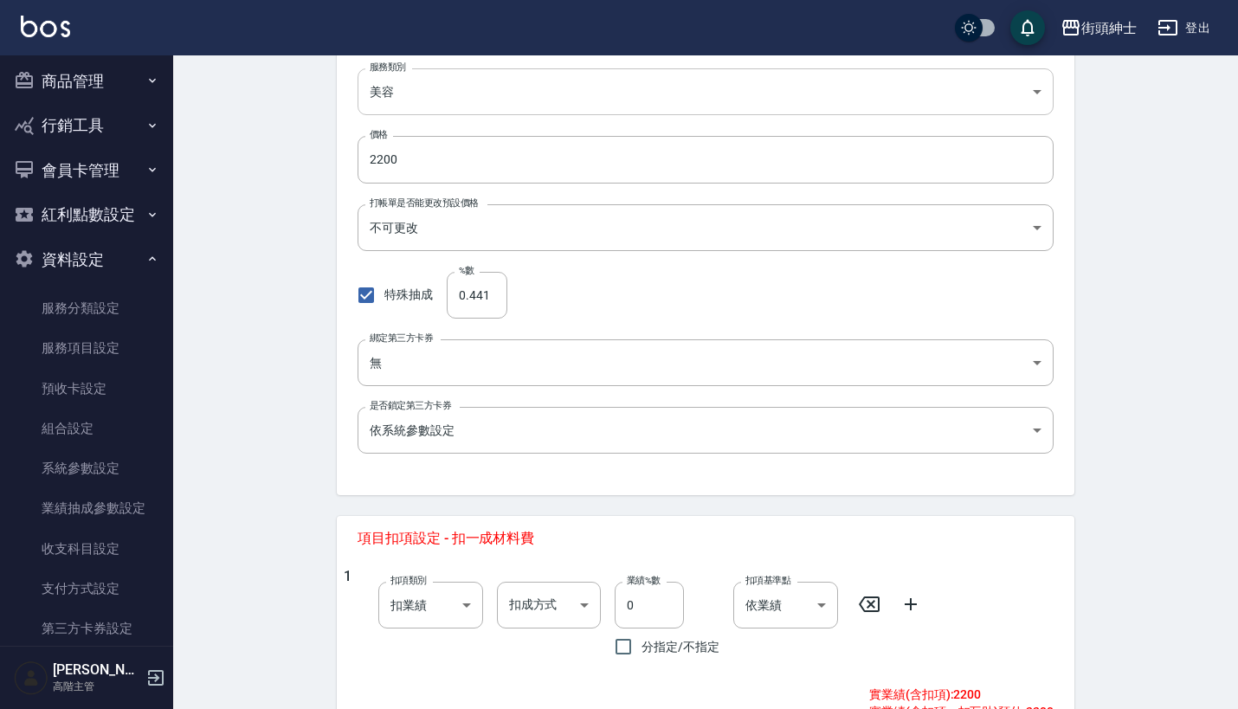
scroll to position [306, 0]
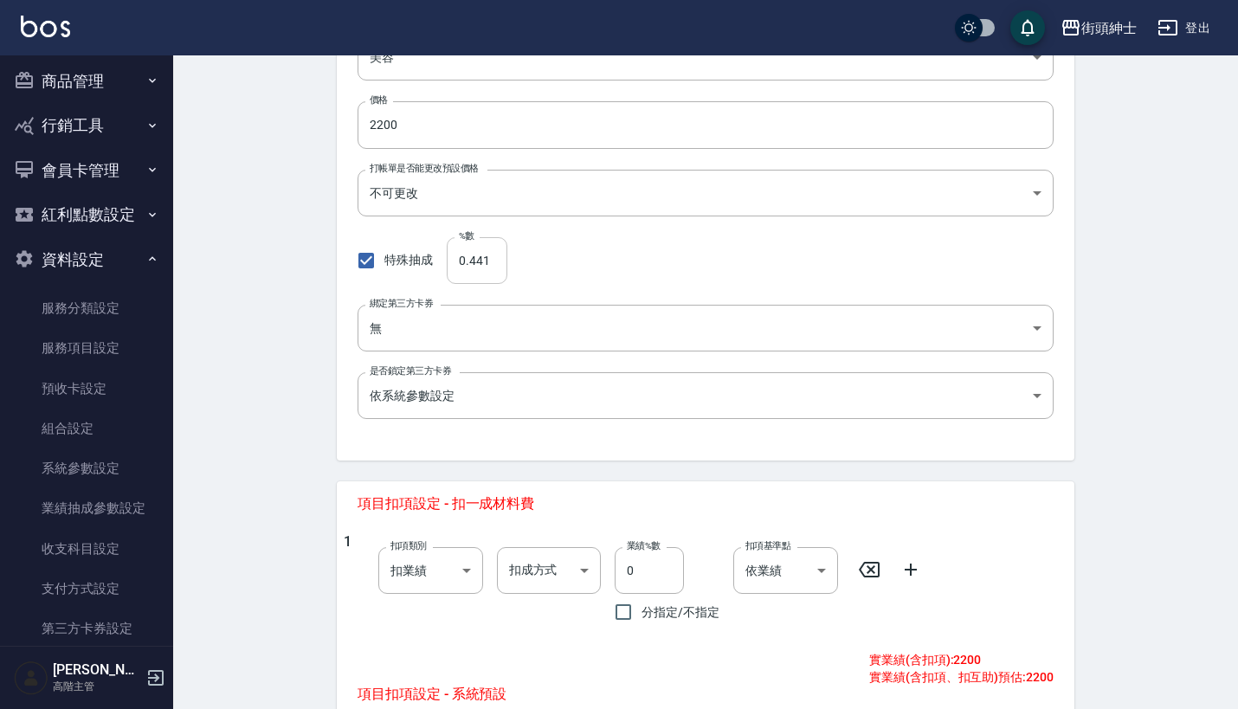
click at [489, 261] on input "0.441" at bounding box center [477, 260] width 61 height 47
type input "0"
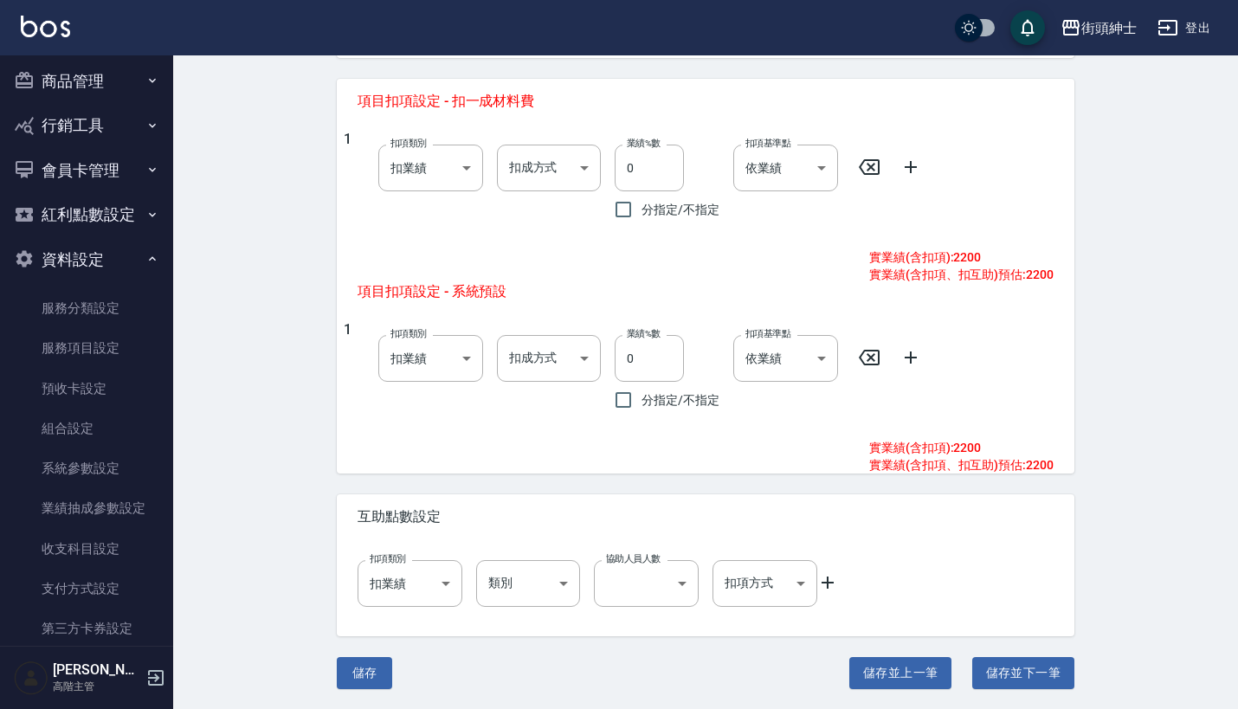
scroll to position [708, 0]
type input "44.1"
click at [369, 673] on button "儲存" at bounding box center [364, 674] width 55 height 32
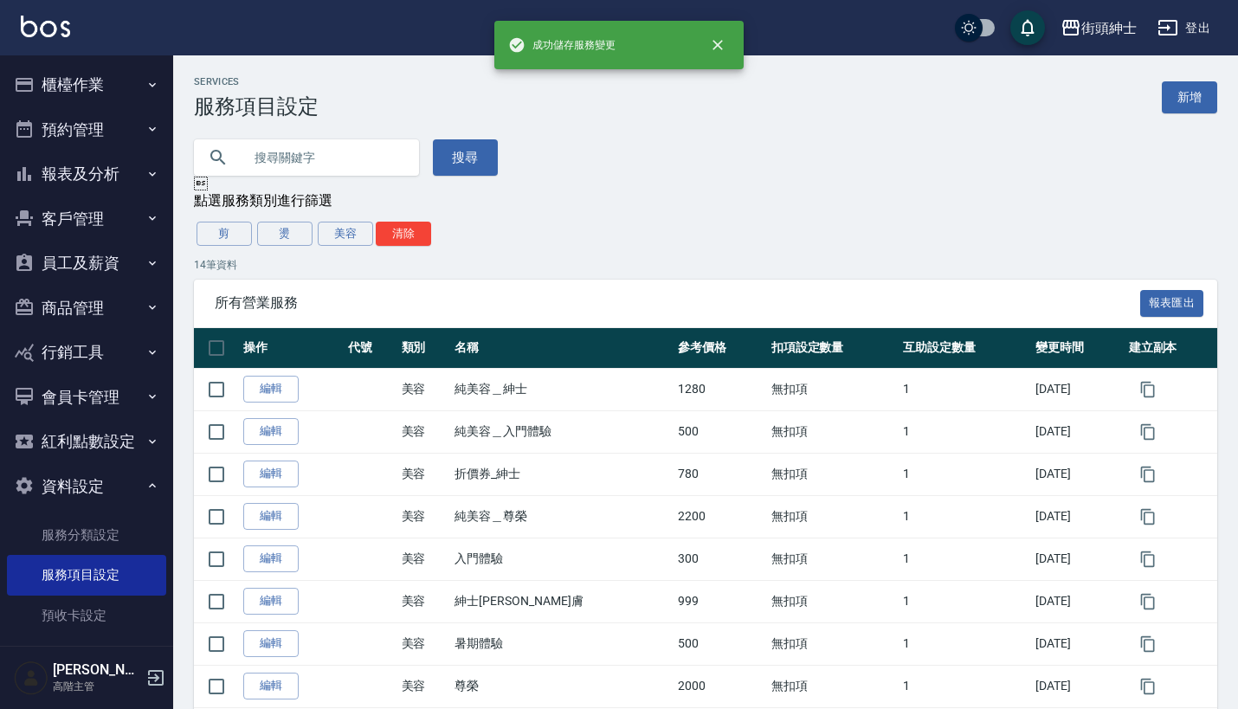
scroll to position [-1, 0]
click at [111, 138] on button "預約管理" at bounding box center [86, 129] width 159 height 45
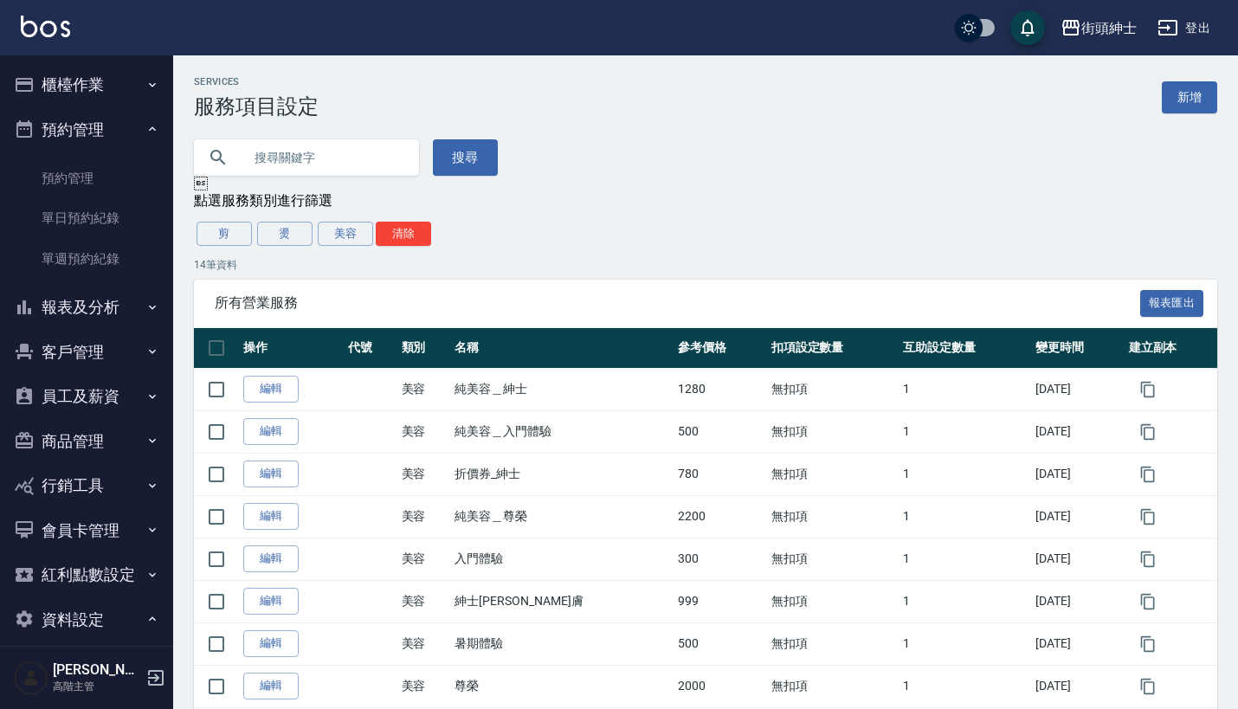
scroll to position [0, 0]
click at [91, 248] on link "單週預約紀錄" at bounding box center [86, 259] width 159 height 40
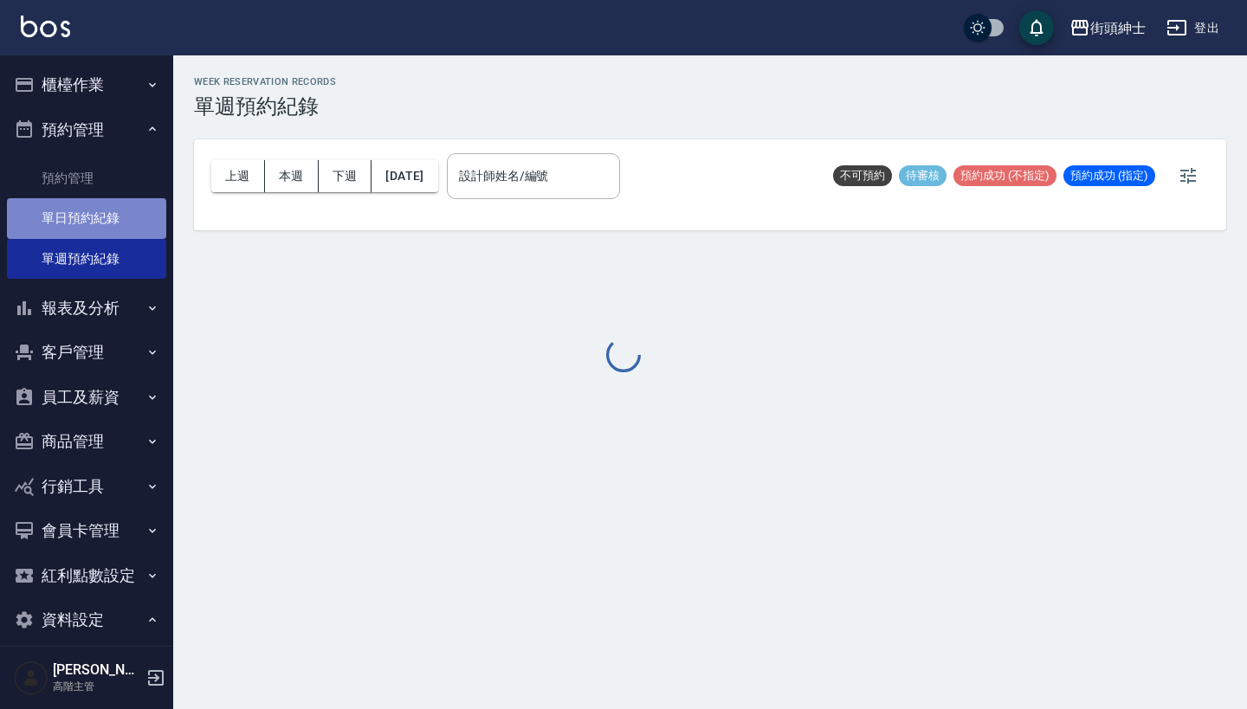
click at [100, 219] on link "單日預約紀錄" at bounding box center [86, 218] width 159 height 40
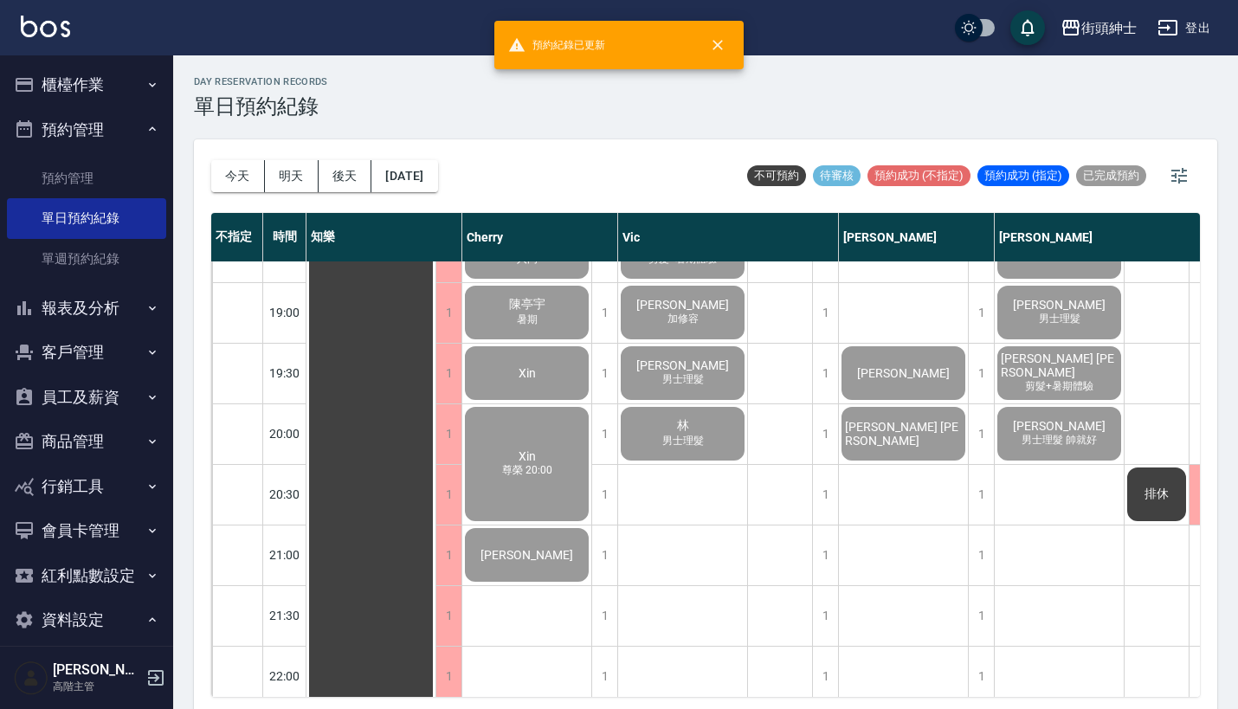
scroll to position [1195, 0]
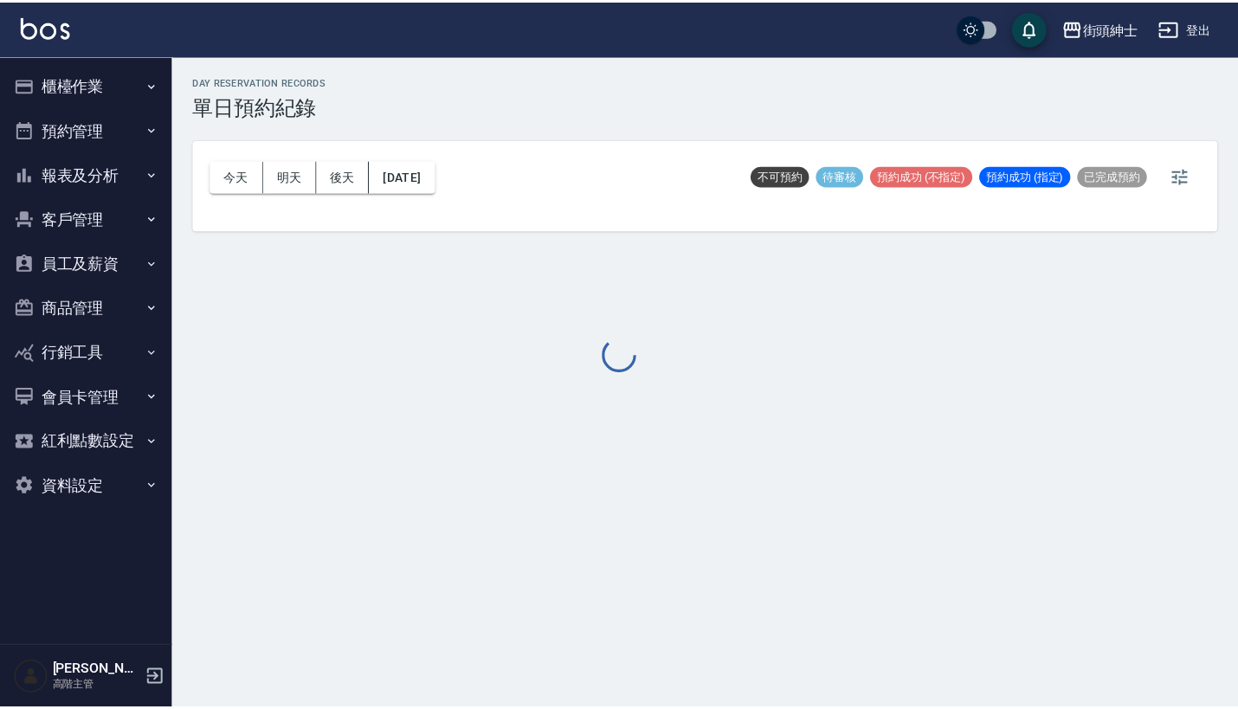
scroll to position [4, 0]
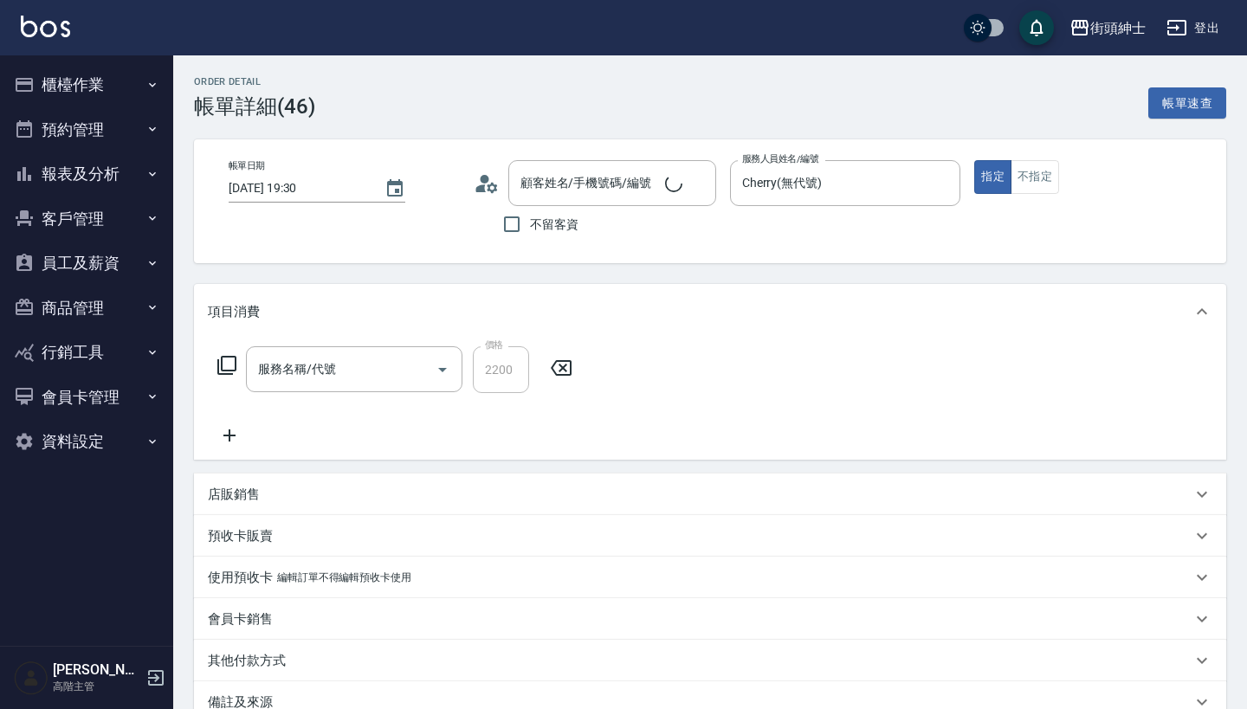
type input "[DATE] 19:30"
type input "Cherry(無代號)"
type input "Xin/0909769129/null"
type input "純美容＿尊榮"
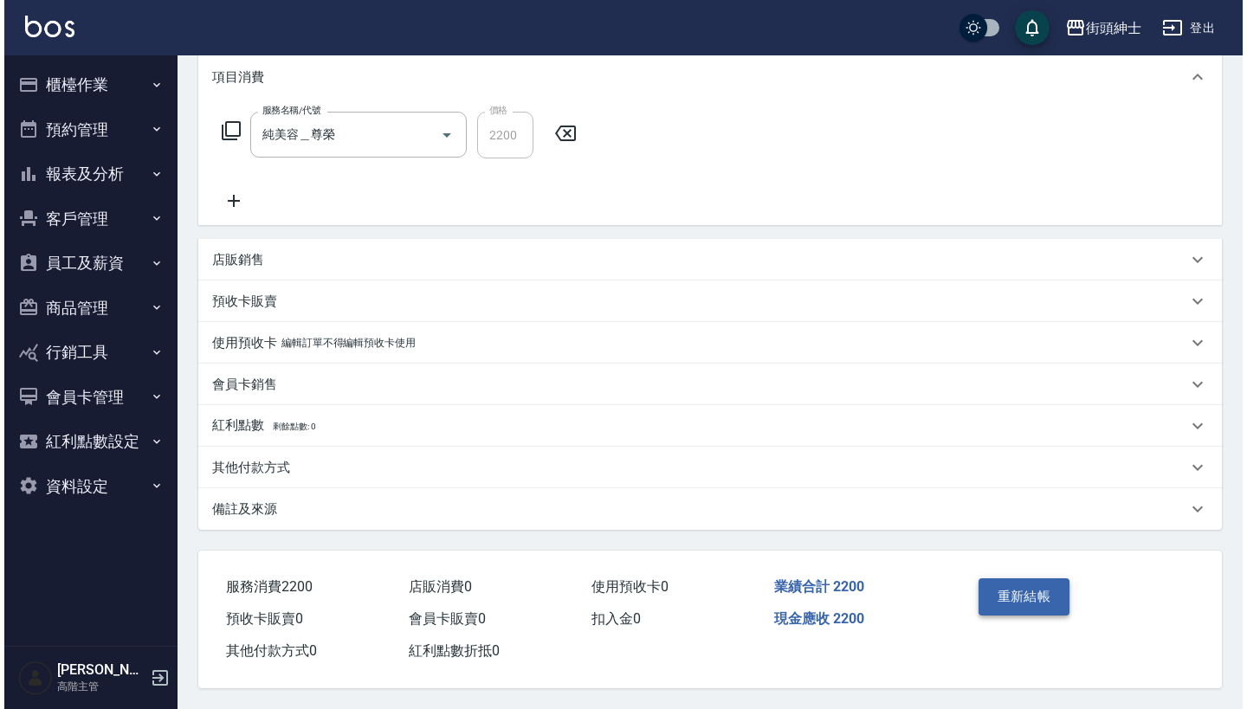
scroll to position [242, 0]
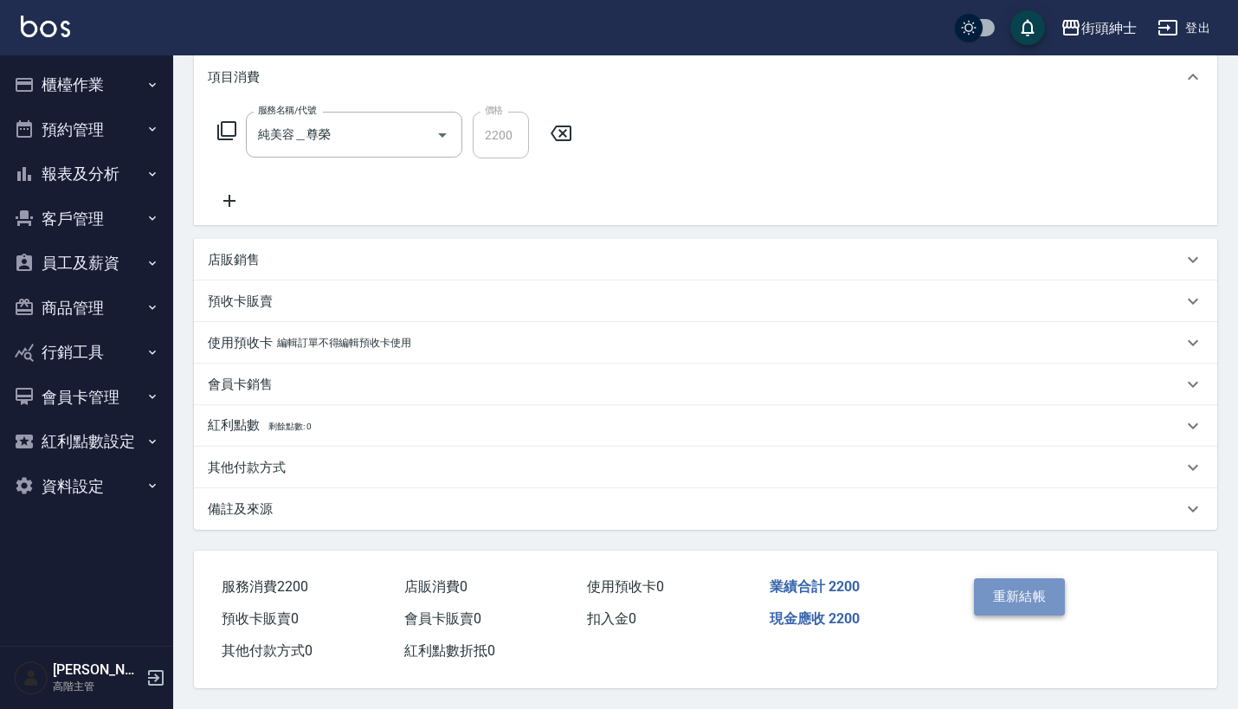
click at [1010, 595] on button "重新結帳" at bounding box center [1020, 596] width 92 height 36
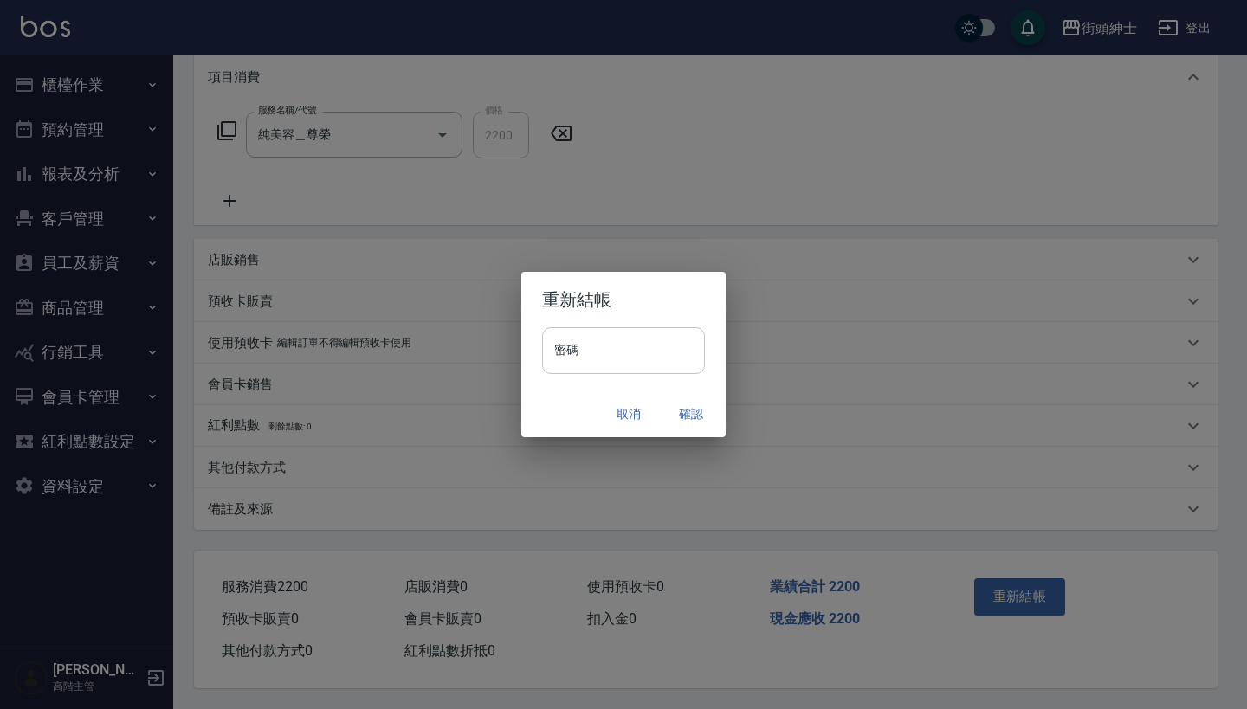
click at [603, 352] on input "密碼" at bounding box center [623, 350] width 163 height 47
type input "********"
click at [686, 415] on button "確認" at bounding box center [690, 414] width 55 height 32
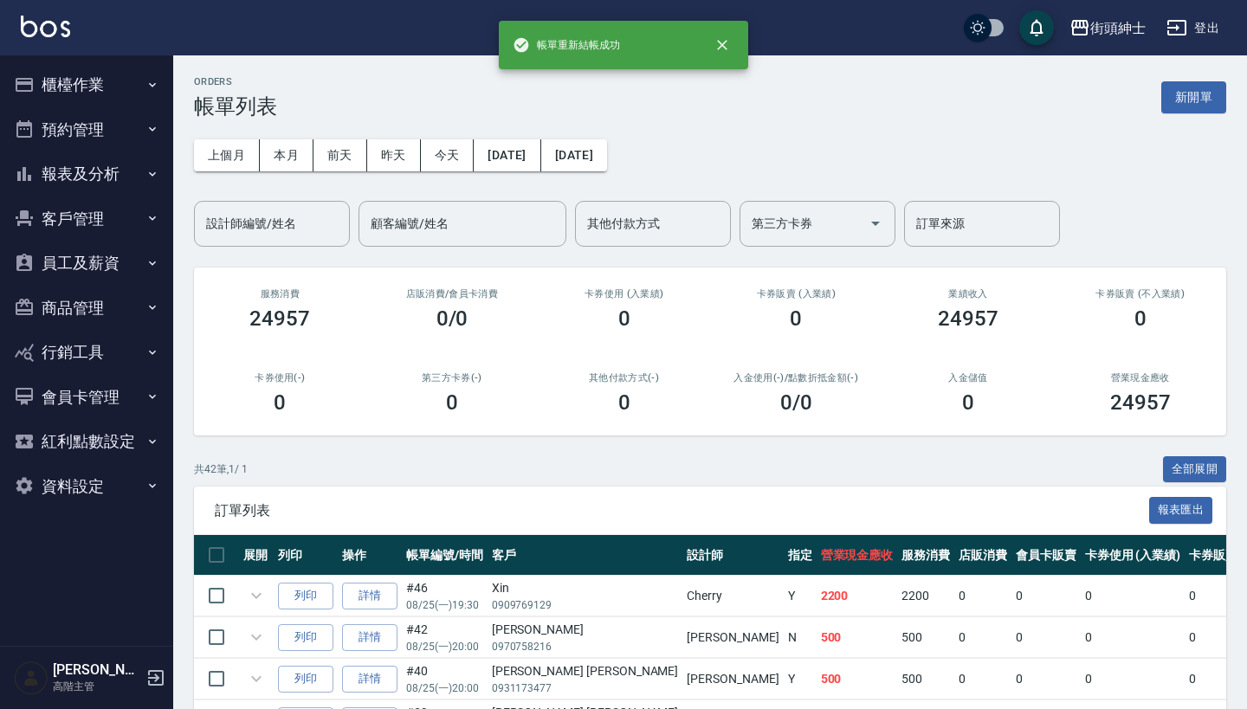
click at [106, 114] on button "預約管理" at bounding box center [86, 129] width 159 height 45
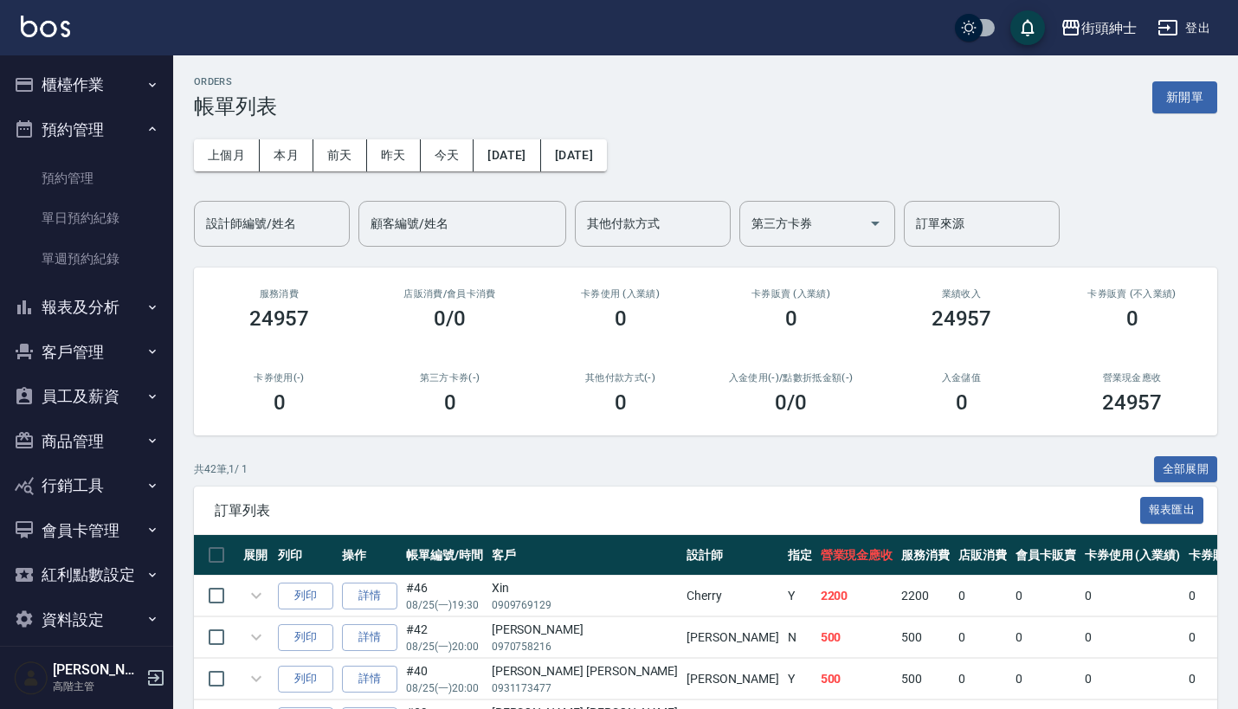
click at [129, 119] on button "預約管理" at bounding box center [86, 129] width 159 height 45
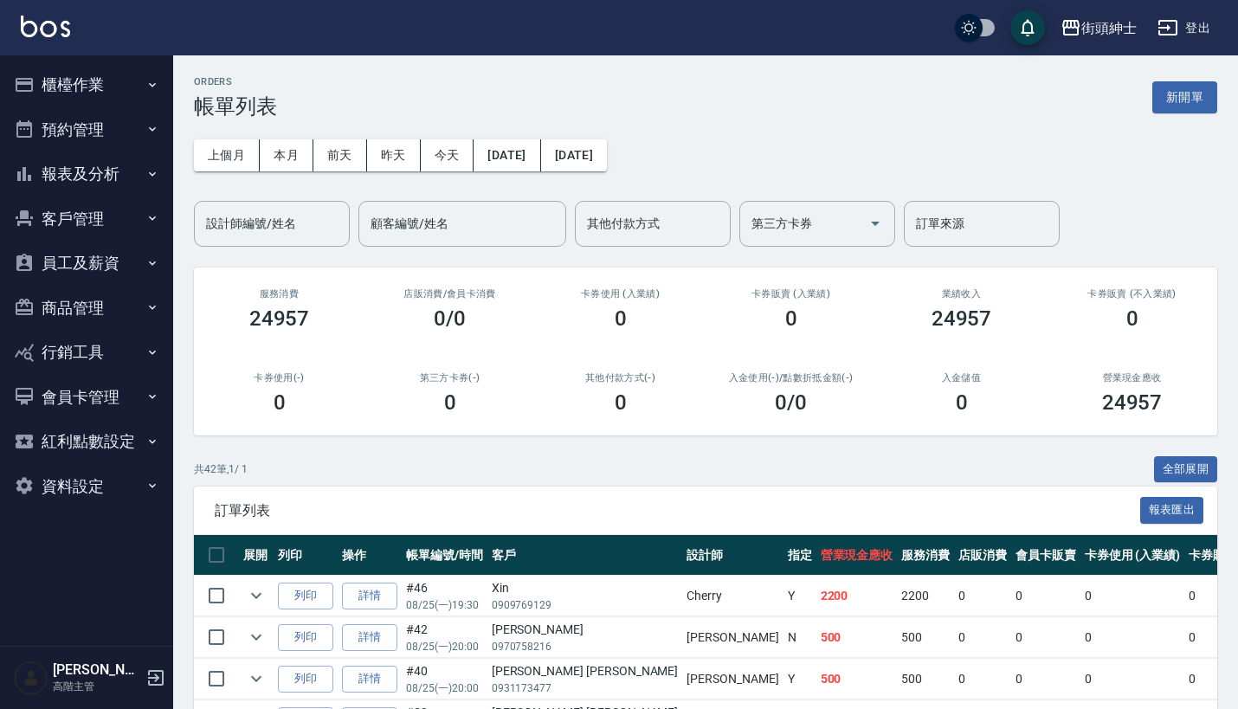
click at [138, 122] on button "預約管理" at bounding box center [86, 129] width 159 height 45
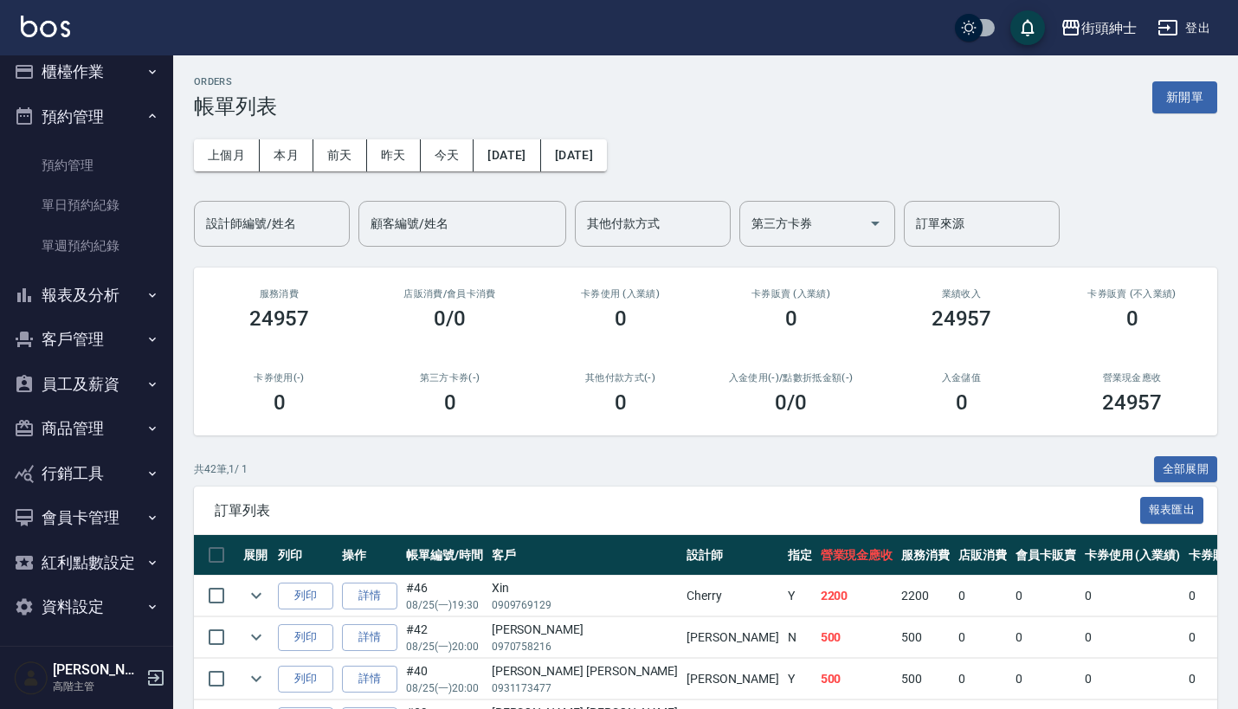
click at [100, 289] on button "報表及分析" at bounding box center [86, 295] width 159 height 45
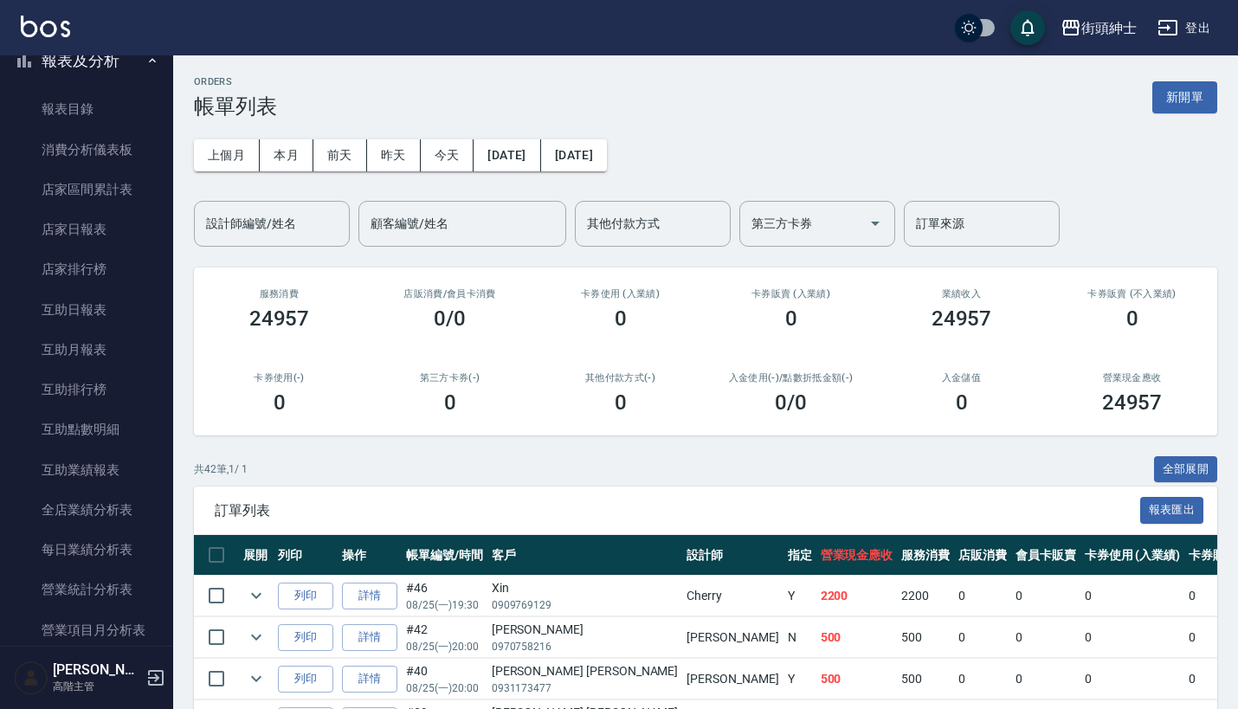
scroll to position [595, 0]
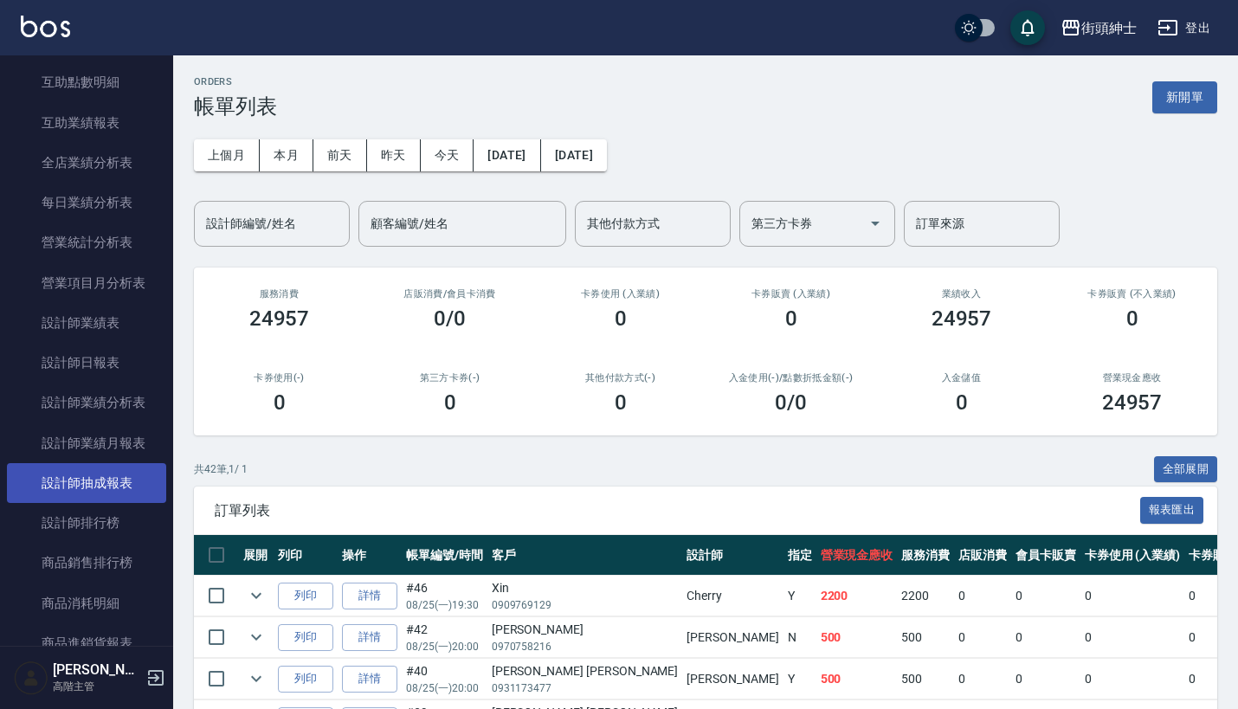
click at [107, 463] on link "設計師抽成報表" at bounding box center [86, 483] width 159 height 40
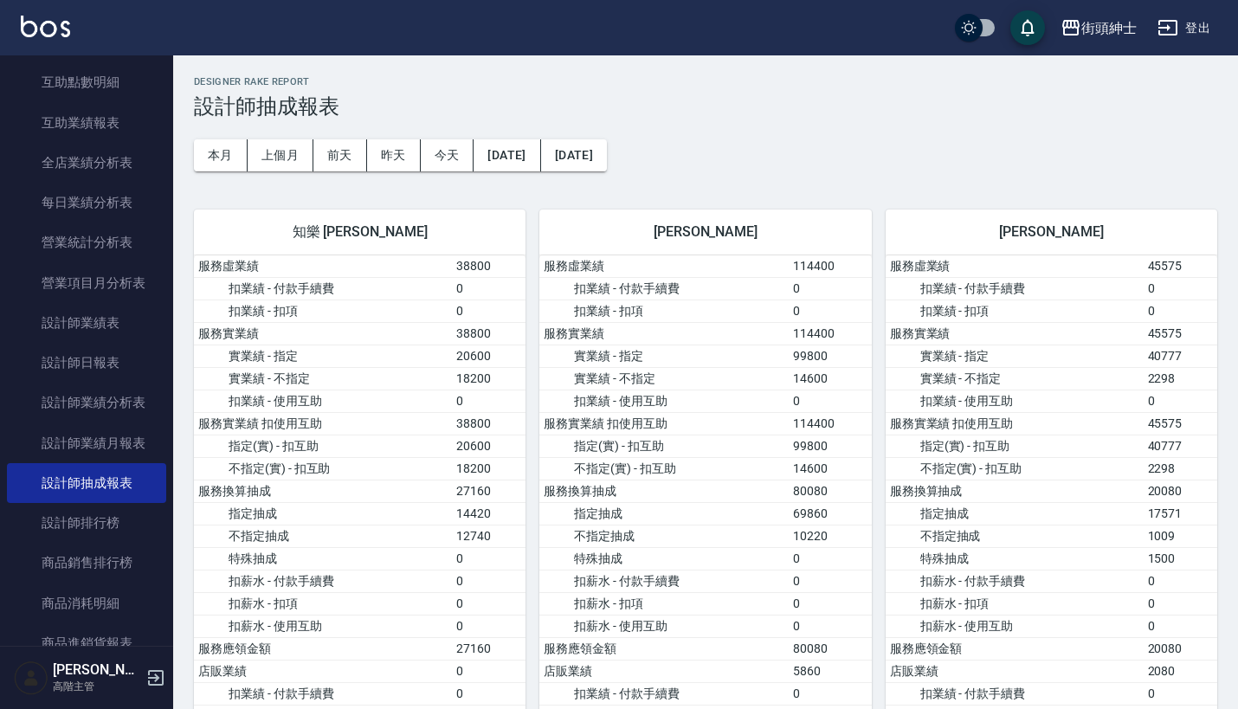
click at [452, 151] on button "今天" at bounding box center [448, 155] width 54 height 32
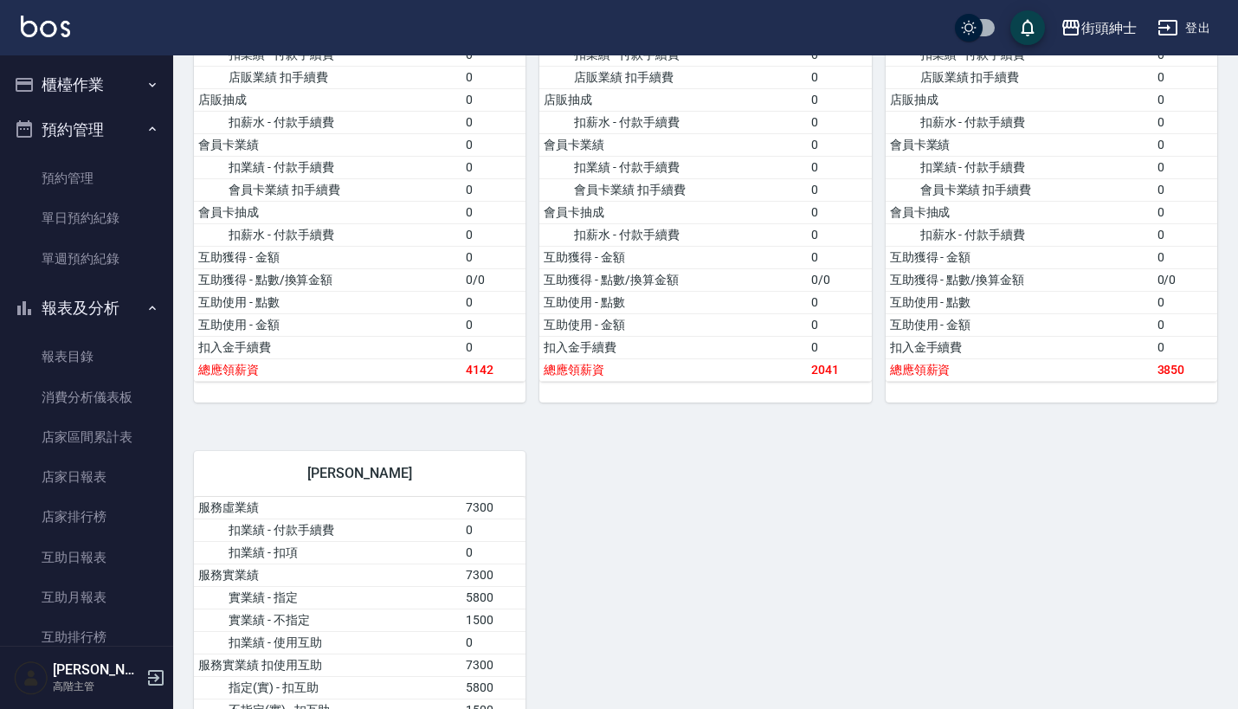
scroll to position [432, 0]
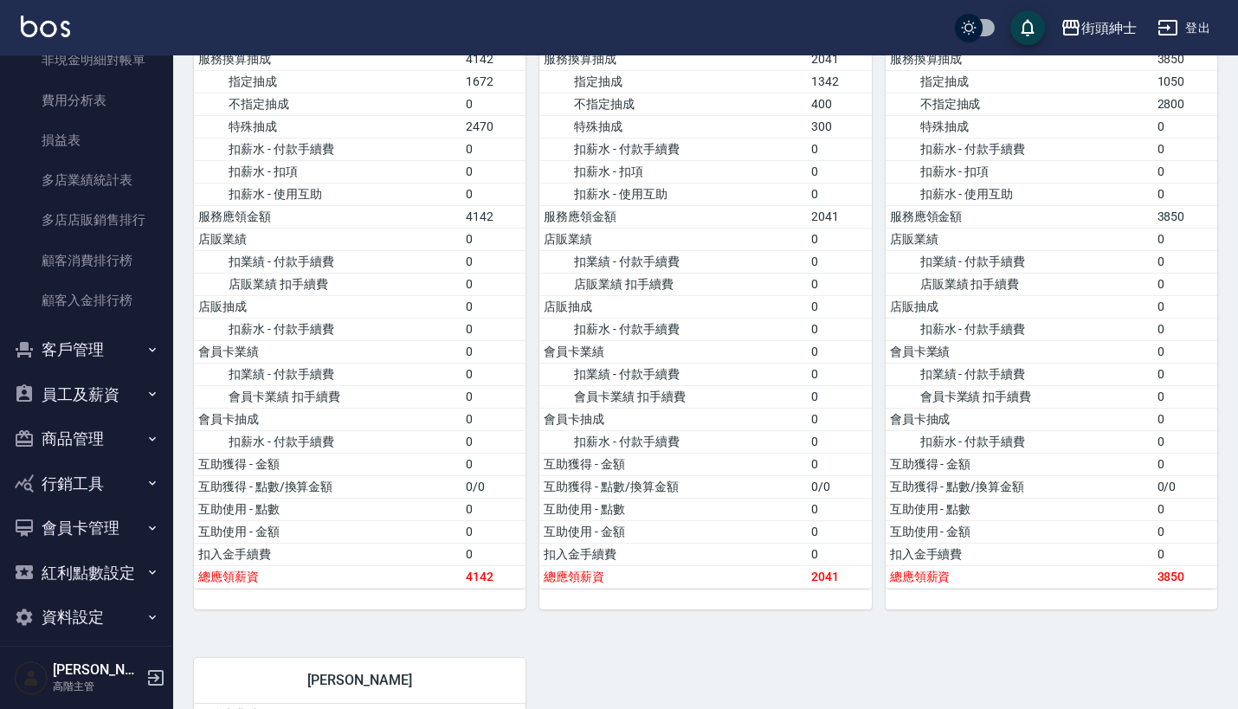
click at [108, 600] on button "資料設定" at bounding box center [86, 617] width 159 height 45
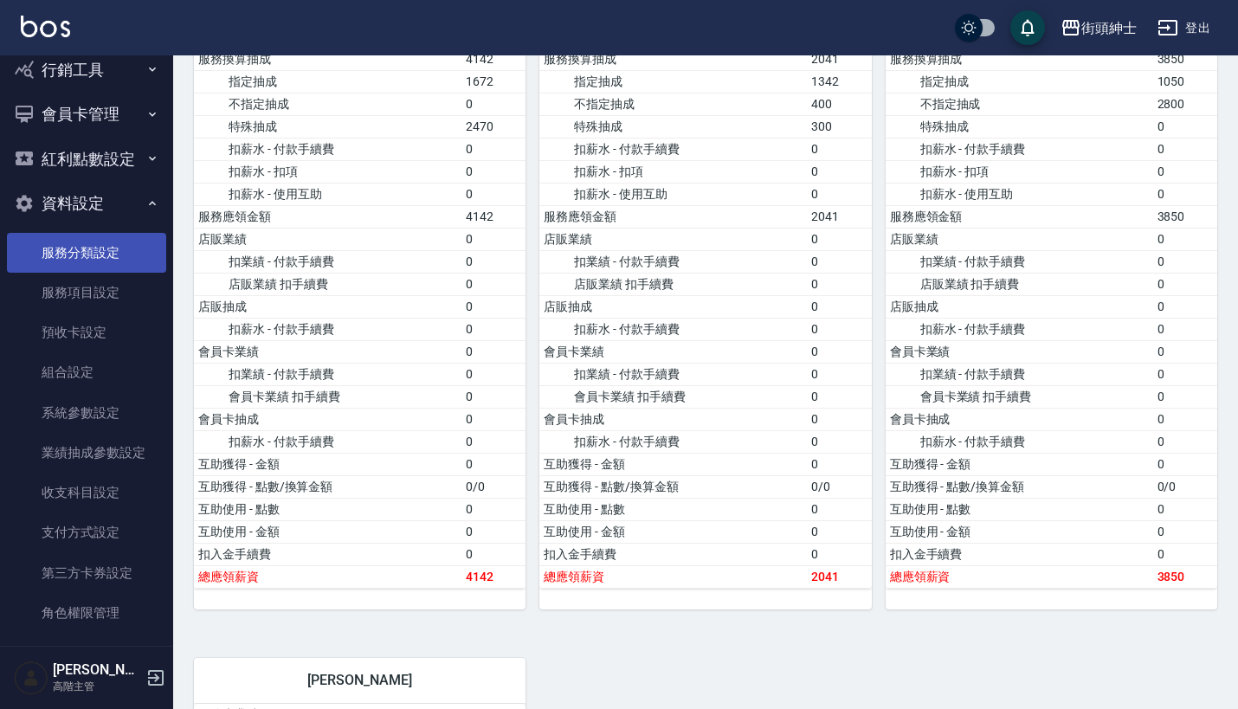
scroll to position [2150, 0]
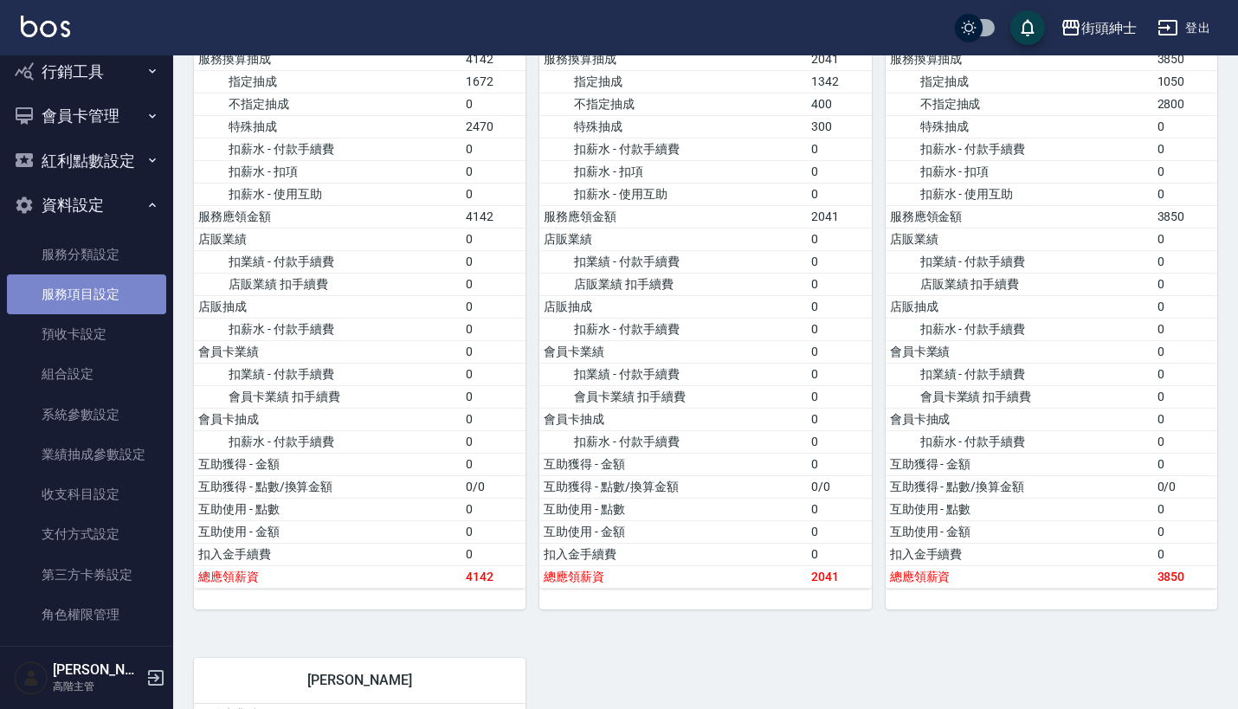
click at [92, 278] on link "服務項目設定" at bounding box center [86, 294] width 159 height 40
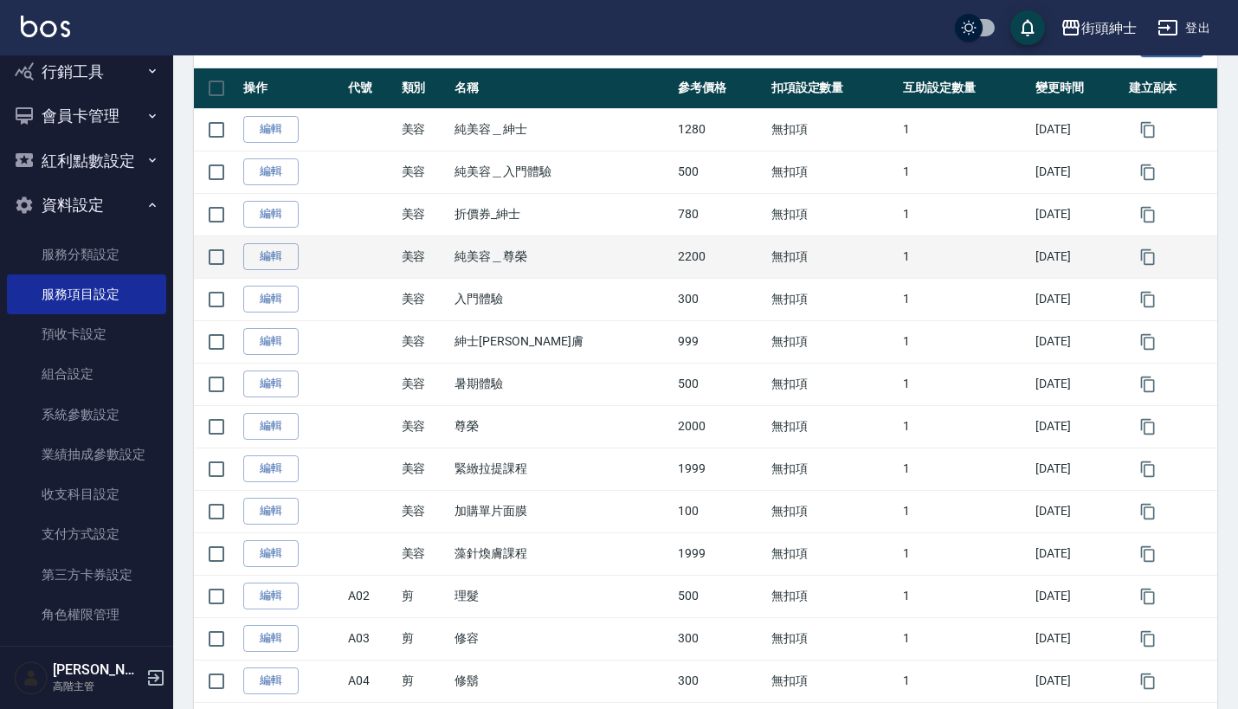
scroll to position [267, 0]
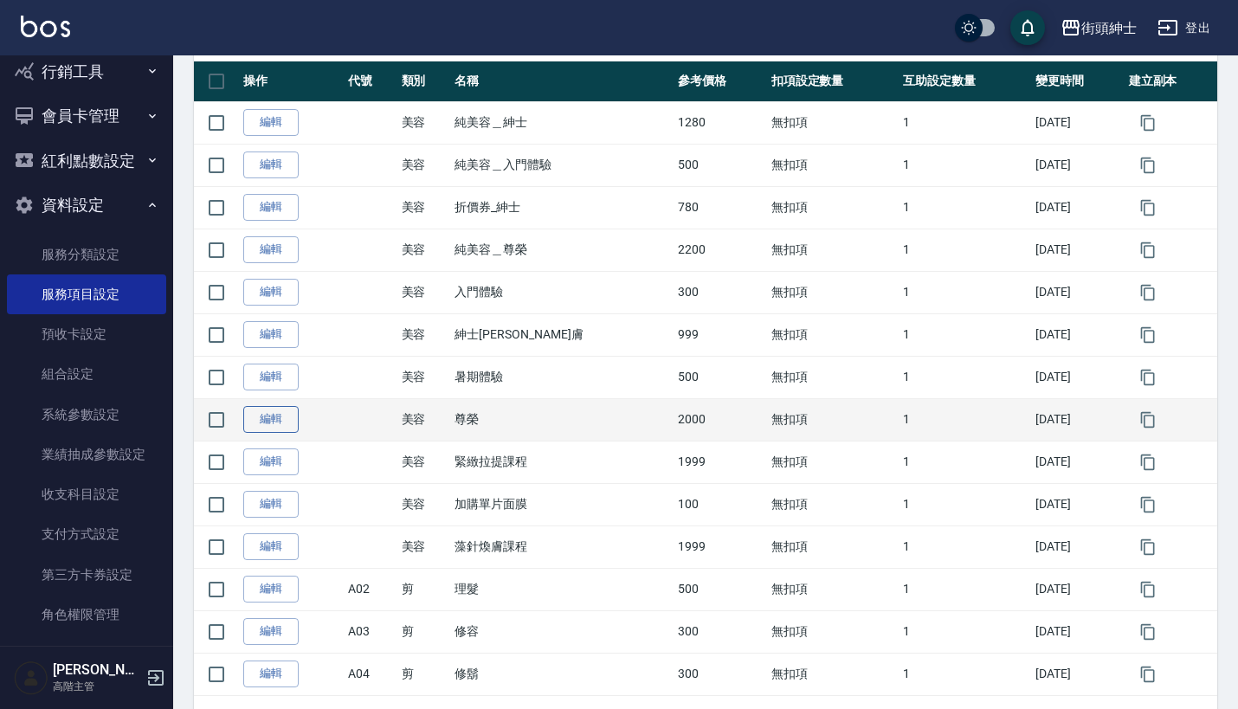
click at [277, 412] on link "編輯" at bounding box center [270, 419] width 55 height 27
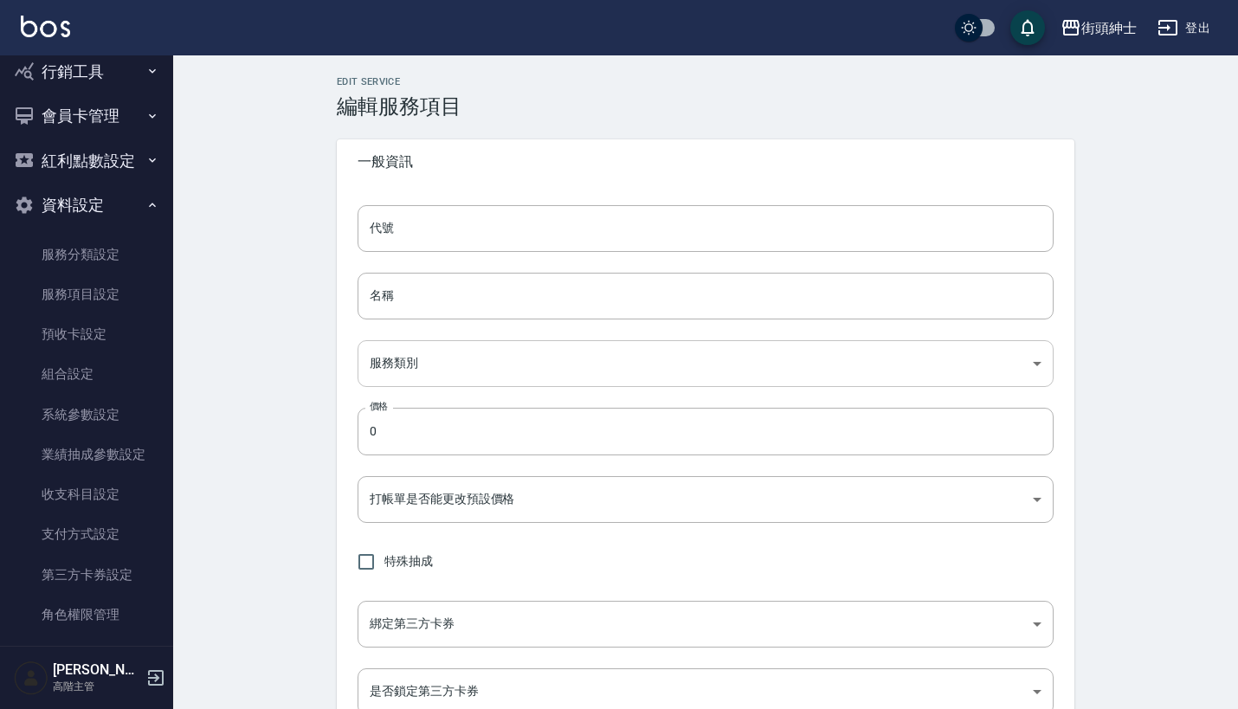
type input "尊榮"
type input "a3776833-5aad-4720-b370-8cbc2486eb82"
type input "2000"
type input "FALSE"
checkbox input "true"
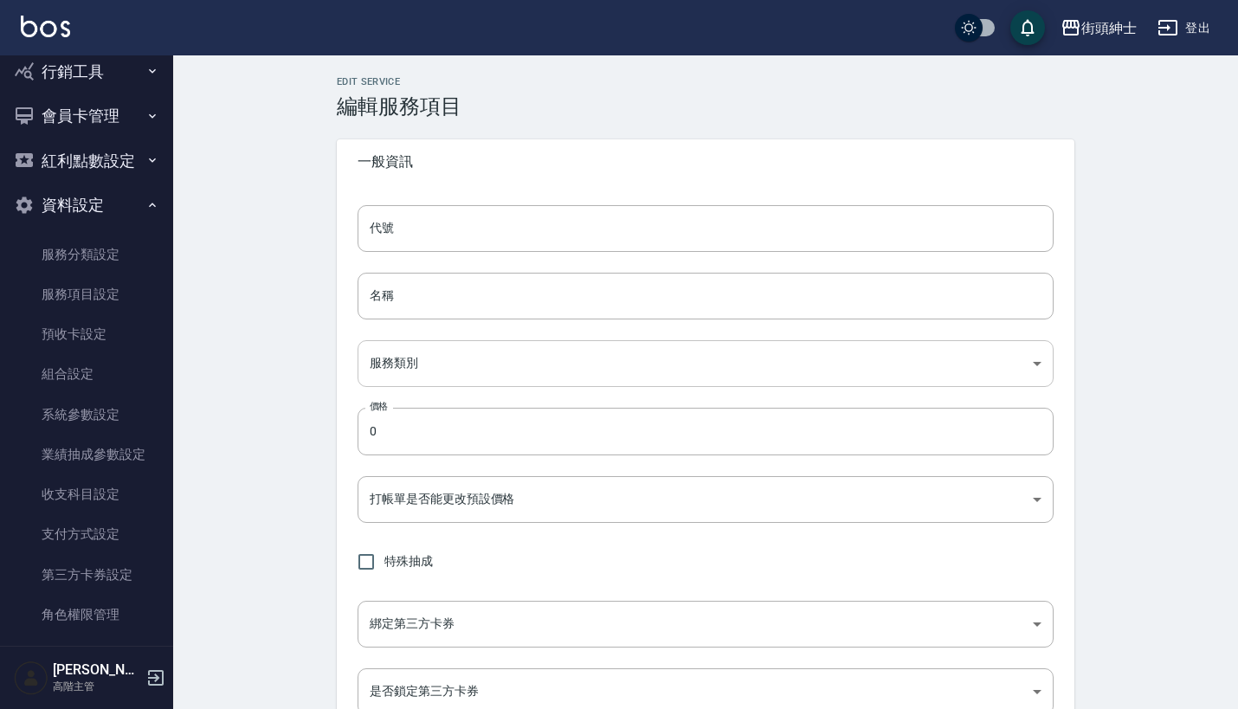
type input "none"
type input "UNSET"
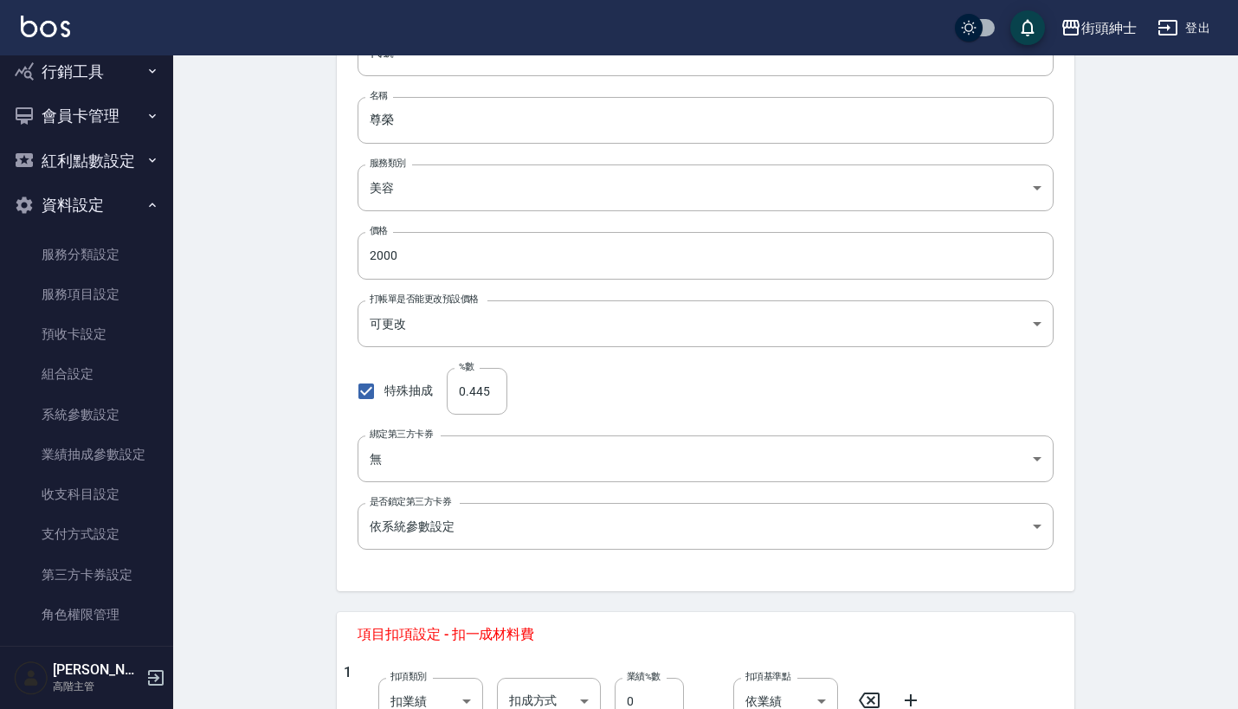
scroll to position [177, 0]
click at [497, 388] on input "0.445" at bounding box center [477, 390] width 61 height 47
type input "0"
type input "44.5"
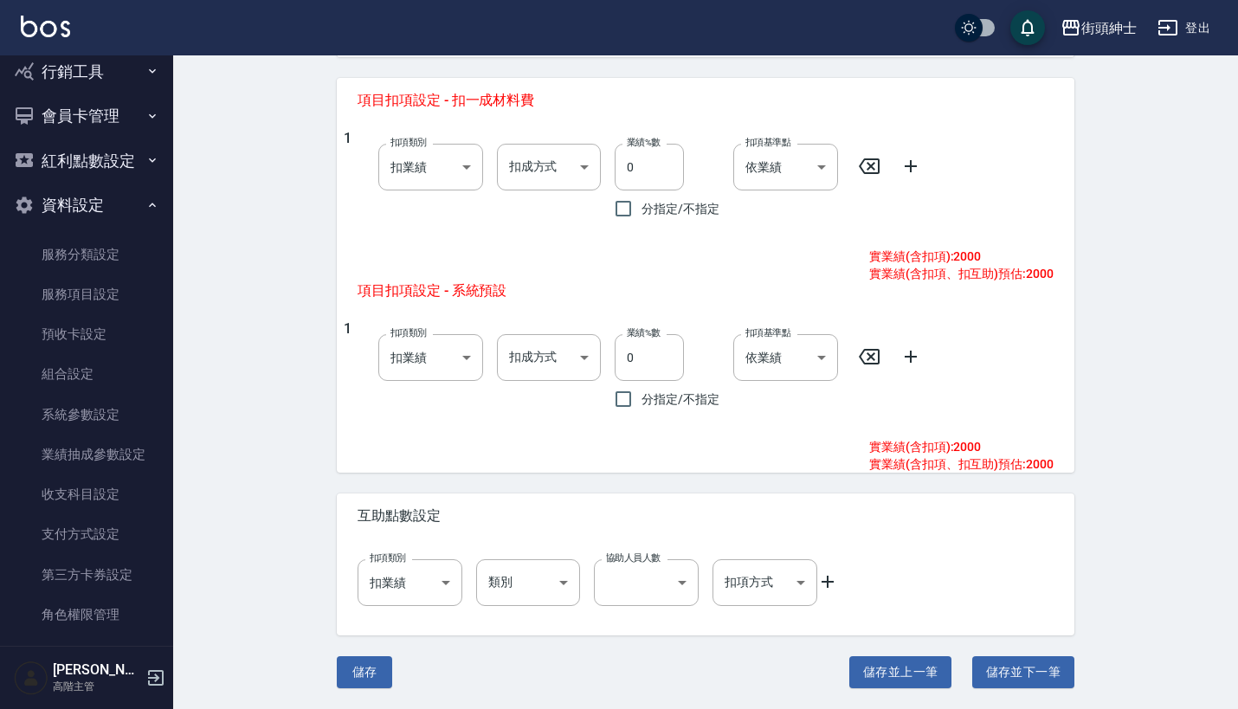
scroll to position [708, 0]
click at [364, 677] on button "儲存" at bounding box center [364, 674] width 55 height 32
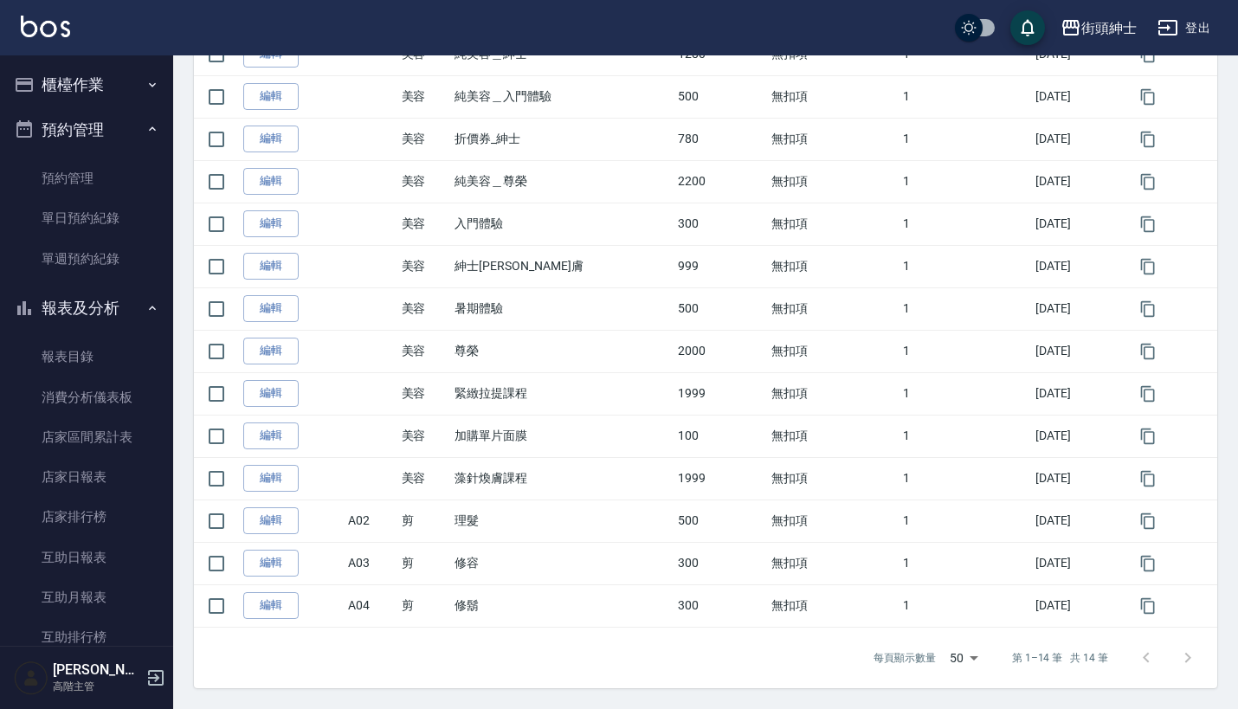
click at [117, 296] on button "報表及分析" at bounding box center [86, 308] width 159 height 45
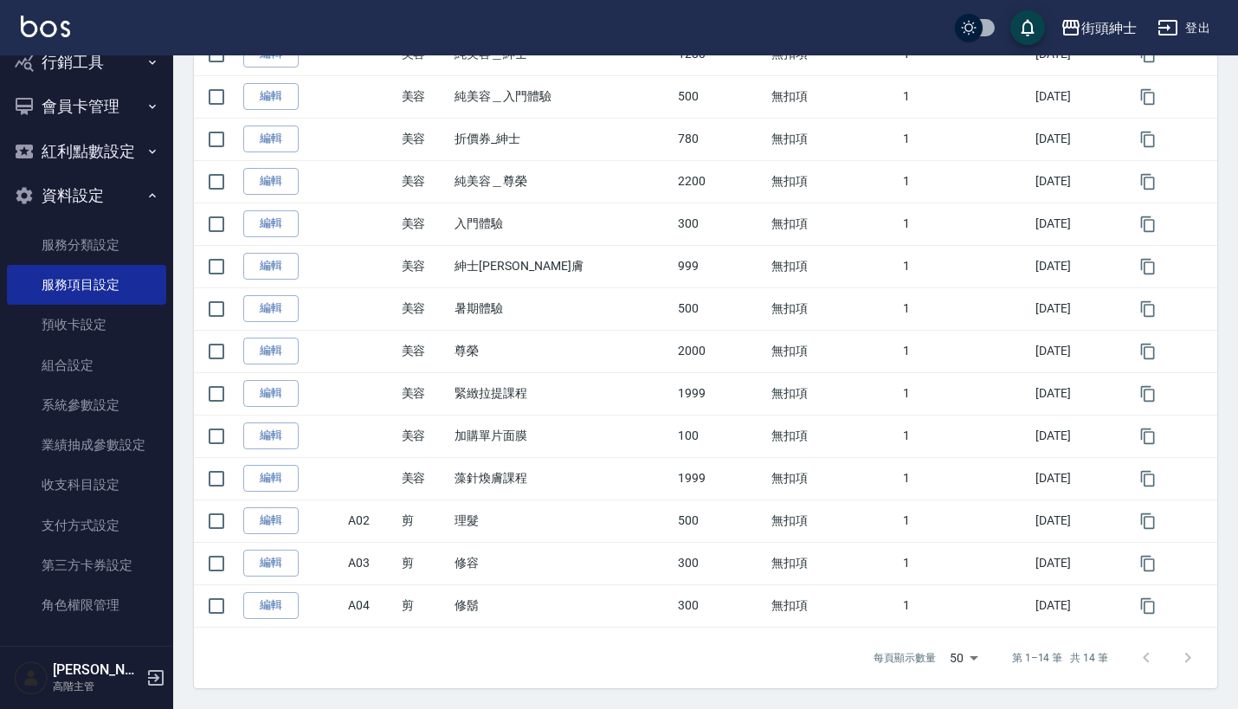
scroll to position [336, 0]
click at [114, 190] on button "資料設定" at bounding box center [86, 195] width 159 height 45
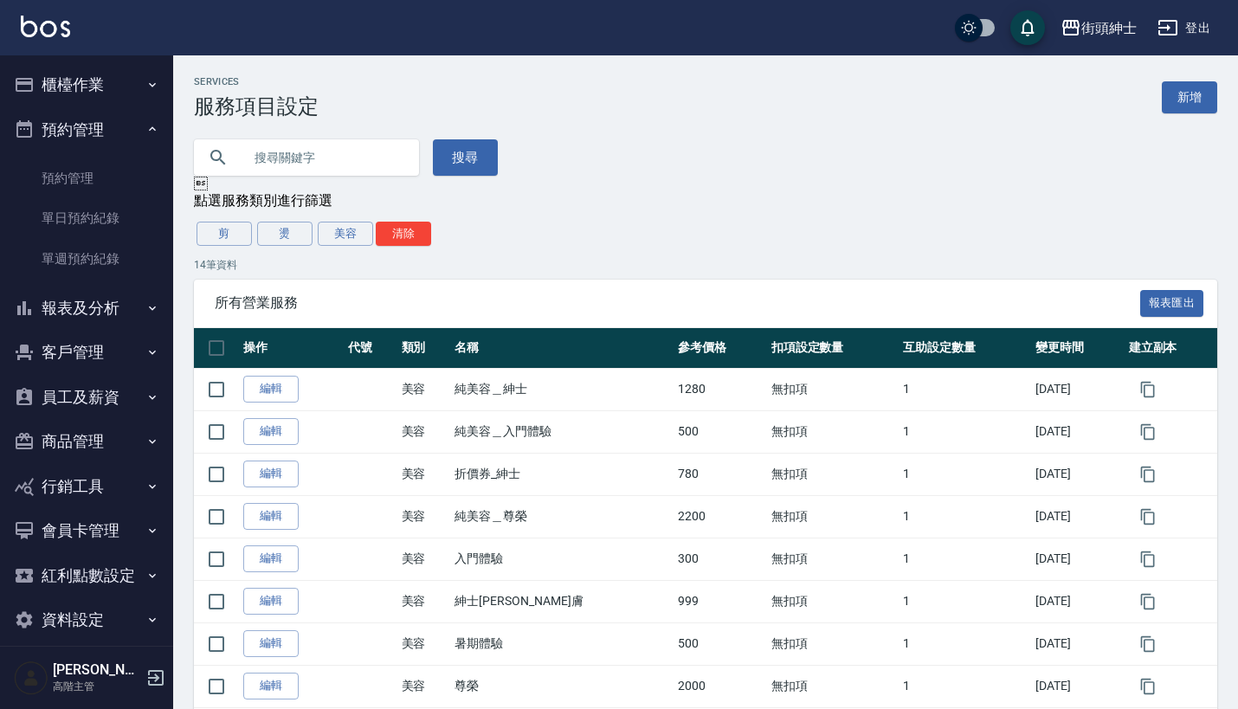
scroll to position [0, 0]
click at [120, 102] on button "櫃檯作業" at bounding box center [86, 84] width 159 height 45
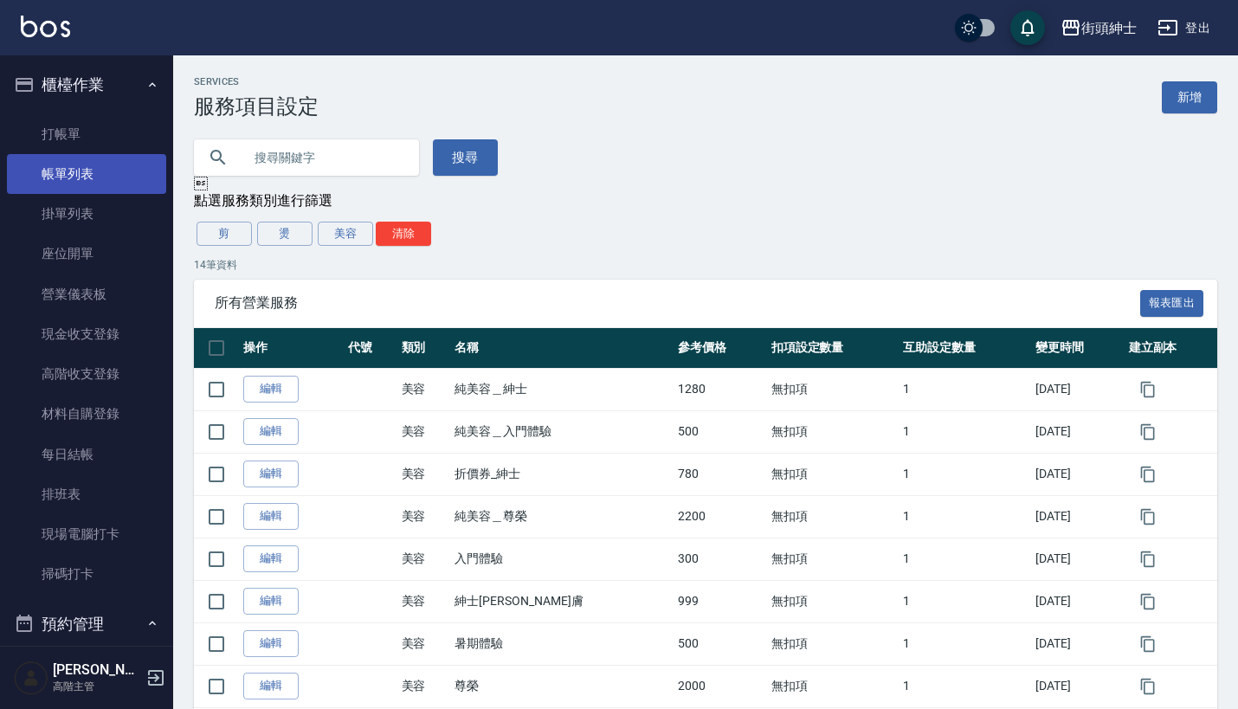
click at [123, 183] on link "帳單列表" at bounding box center [86, 174] width 159 height 40
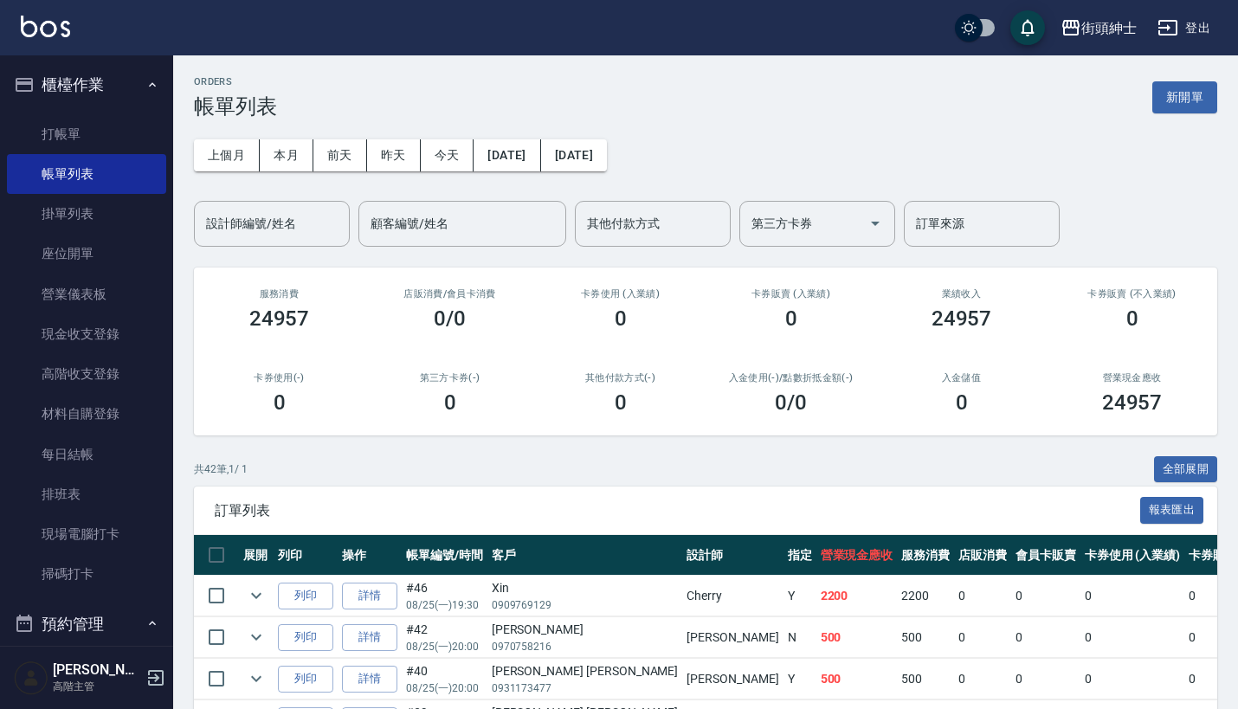
click at [126, 93] on button "櫃檯作業" at bounding box center [86, 84] width 159 height 45
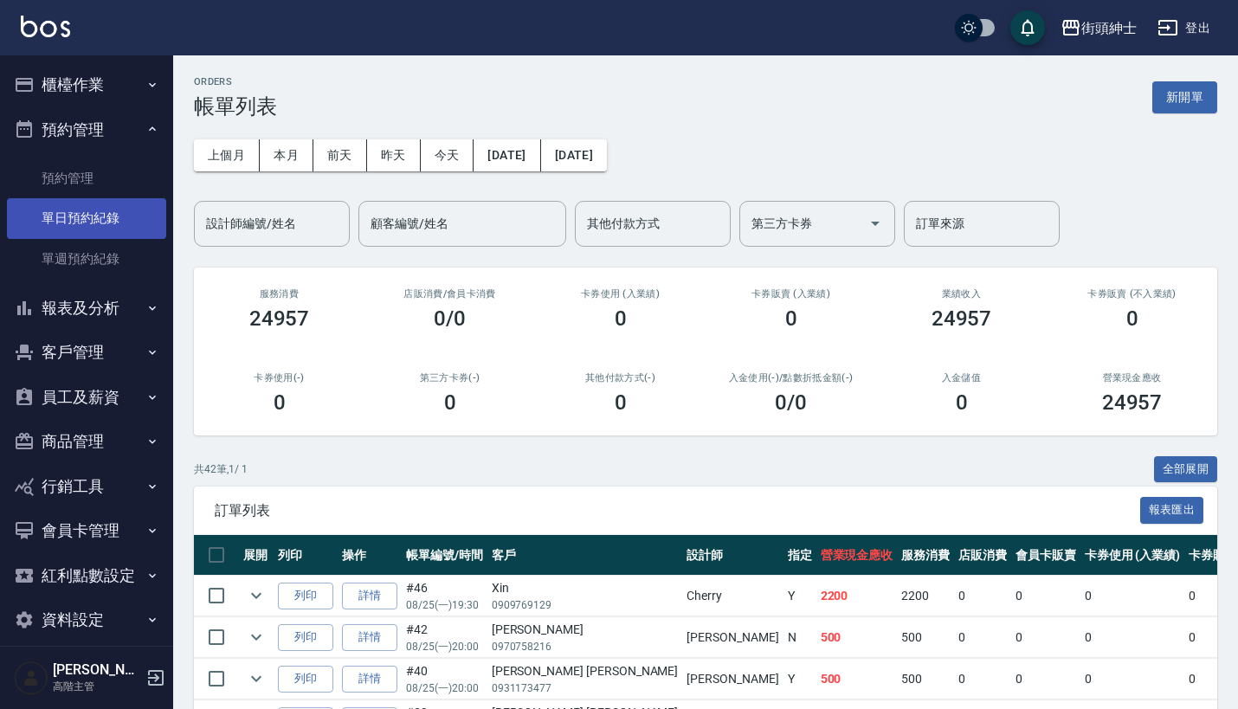
click at [139, 217] on link "單日預約紀錄" at bounding box center [86, 218] width 159 height 40
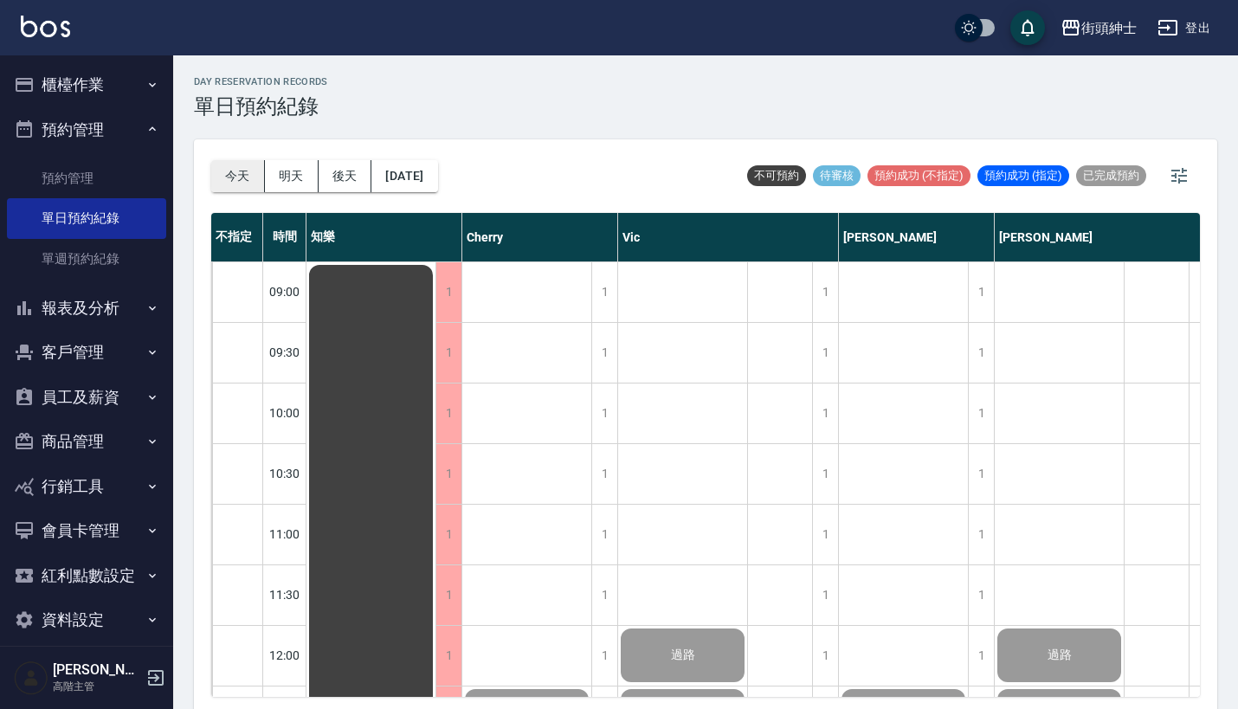
click at [240, 181] on button "今天" at bounding box center [238, 176] width 54 height 32
click at [96, 85] on button "櫃檯作業" at bounding box center [86, 84] width 159 height 45
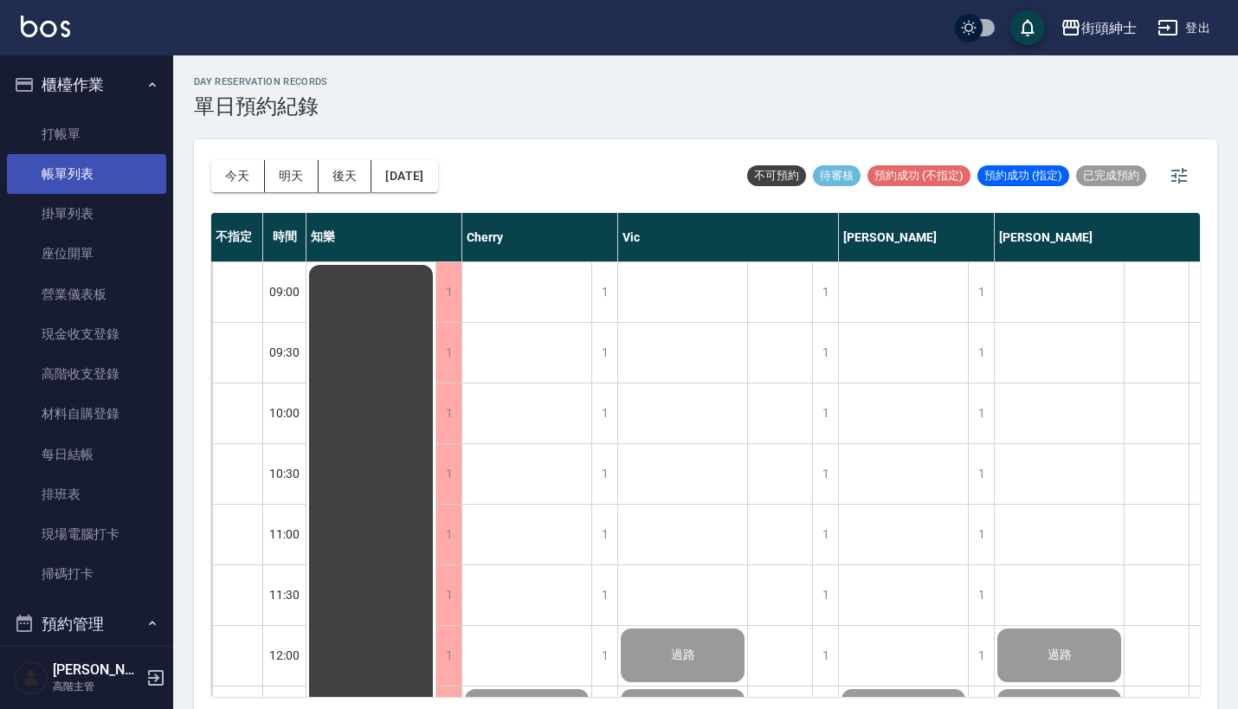
click at [131, 174] on link "帳單列表" at bounding box center [86, 174] width 159 height 40
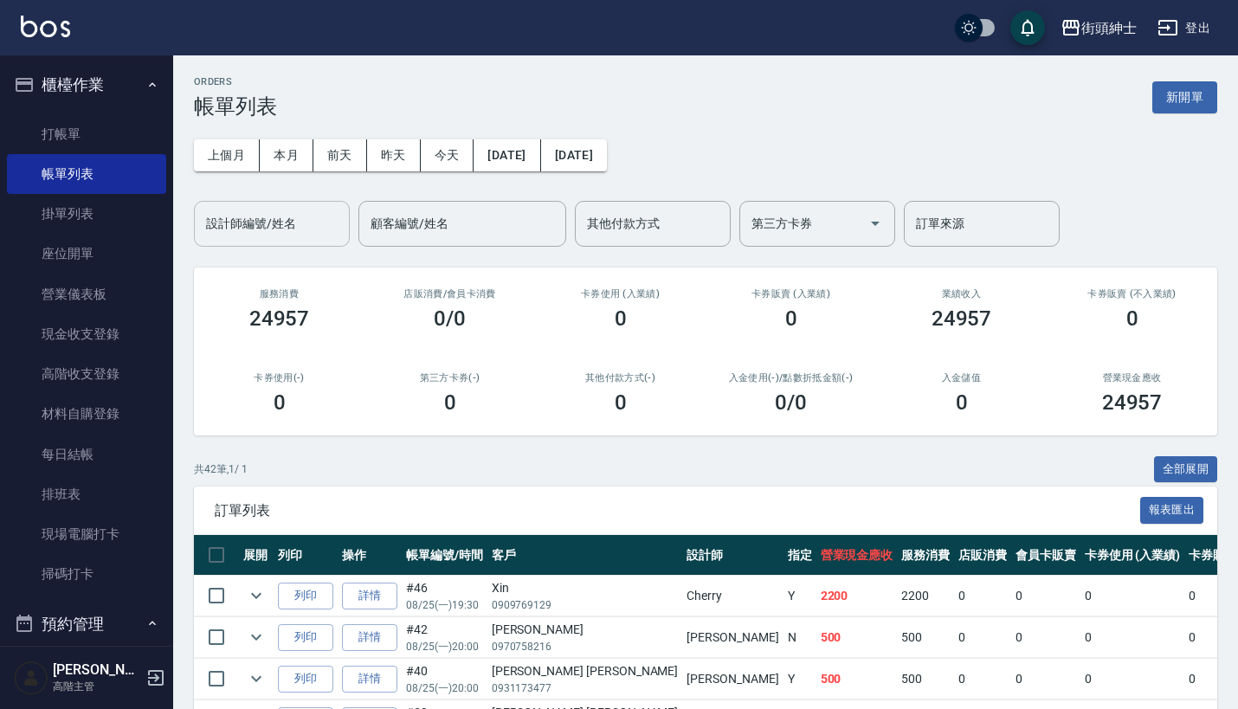
click at [290, 241] on div "設計師編號/姓名" at bounding box center [272, 224] width 156 height 46
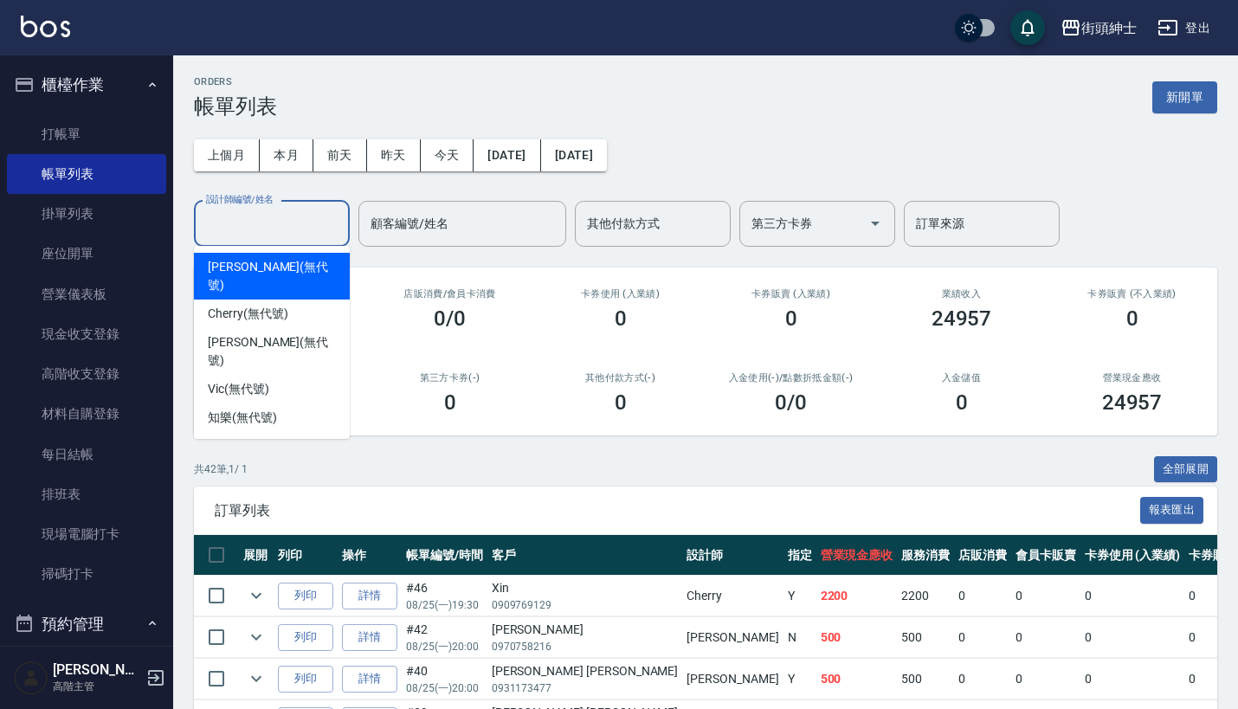
click at [289, 255] on div "[PERSON_NAME] (無代號)" at bounding box center [272, 276] width 156 height 47
type input "[PERSON_NAME](無代號)"
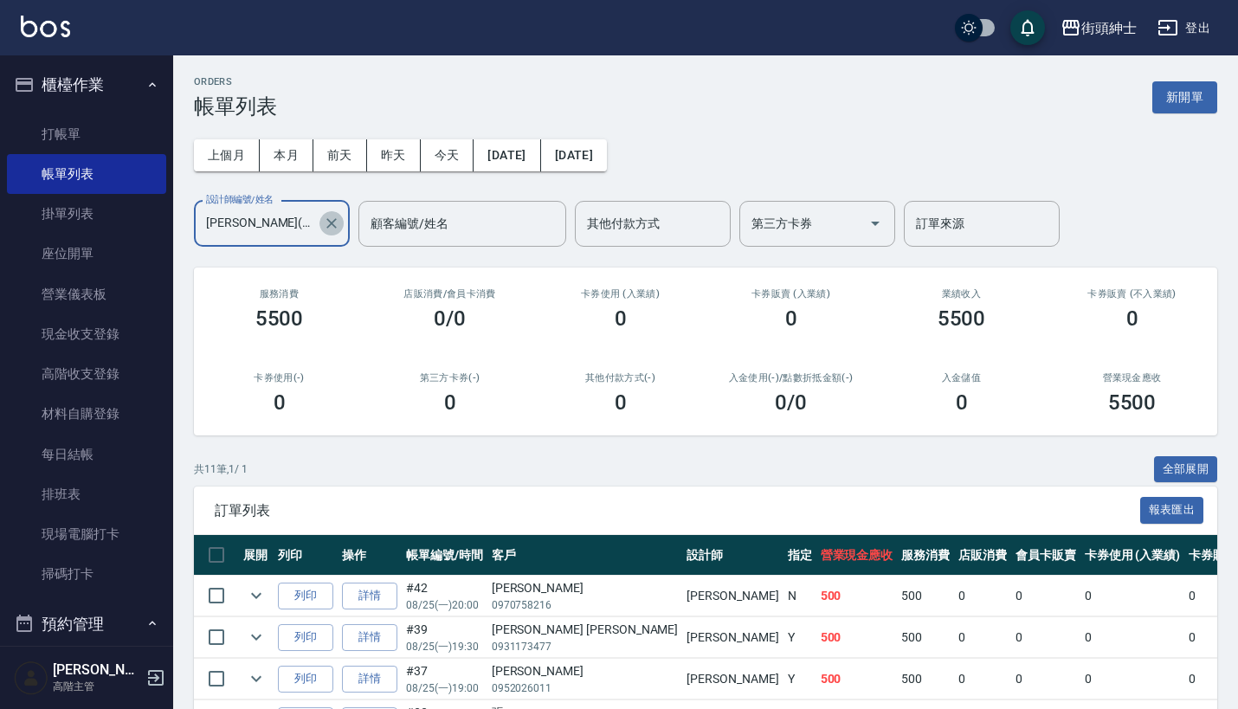
click at [323, 229] on icon "Clear" at bounding box center [331, 223] width 17 height 17
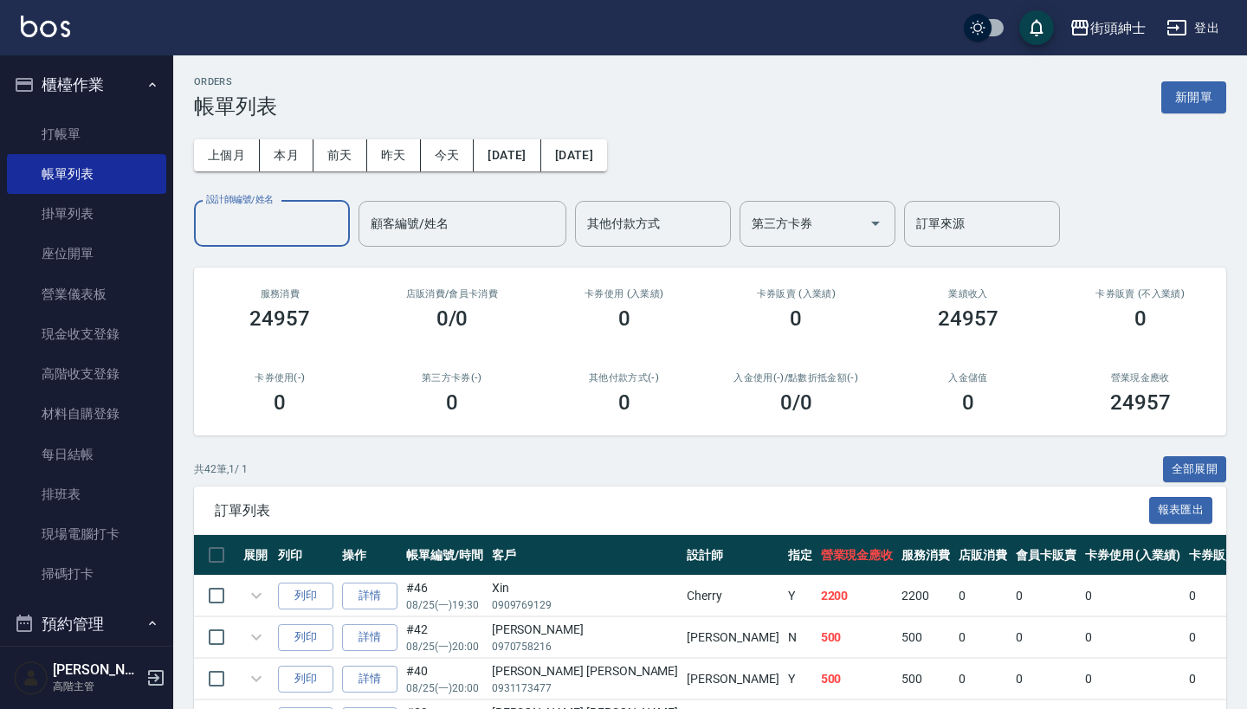
click at [273, 229] on input "設計師編號/姓名" at bounding box center [272, 224] width 140 height 30
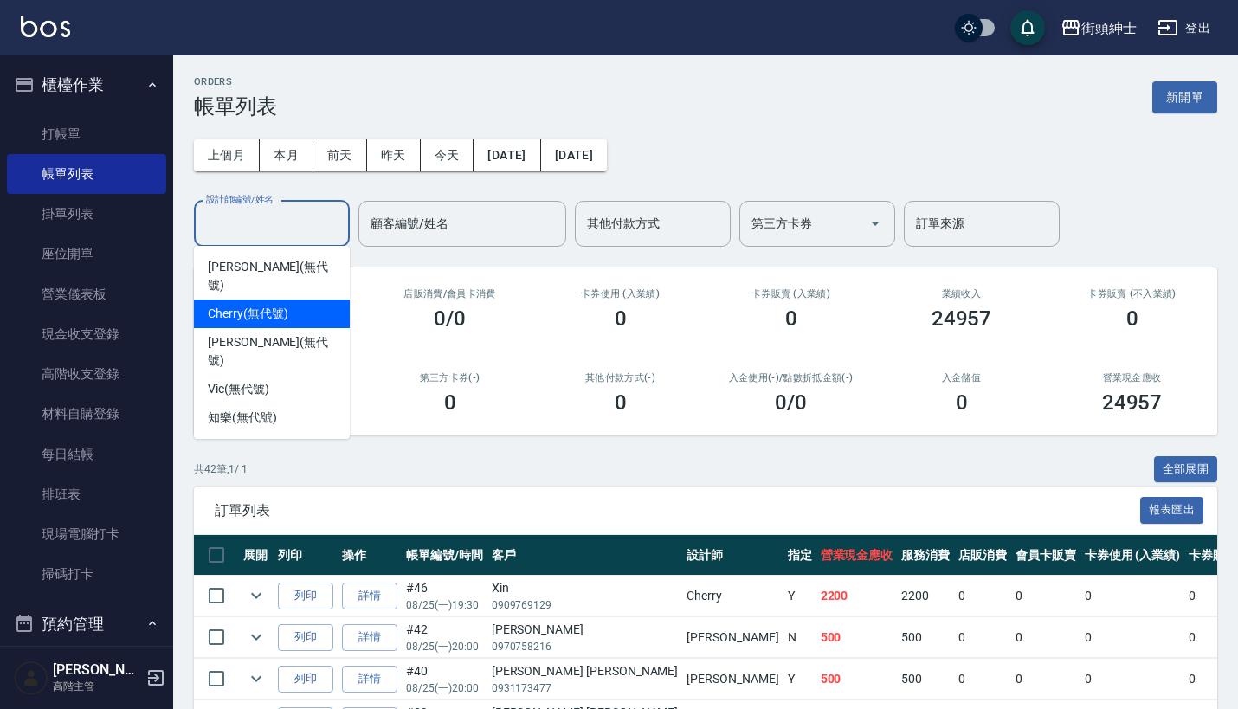
click at [283, 305] on span "Cherry (無代號)" at bounding box center [248, 314] width 80 height 18
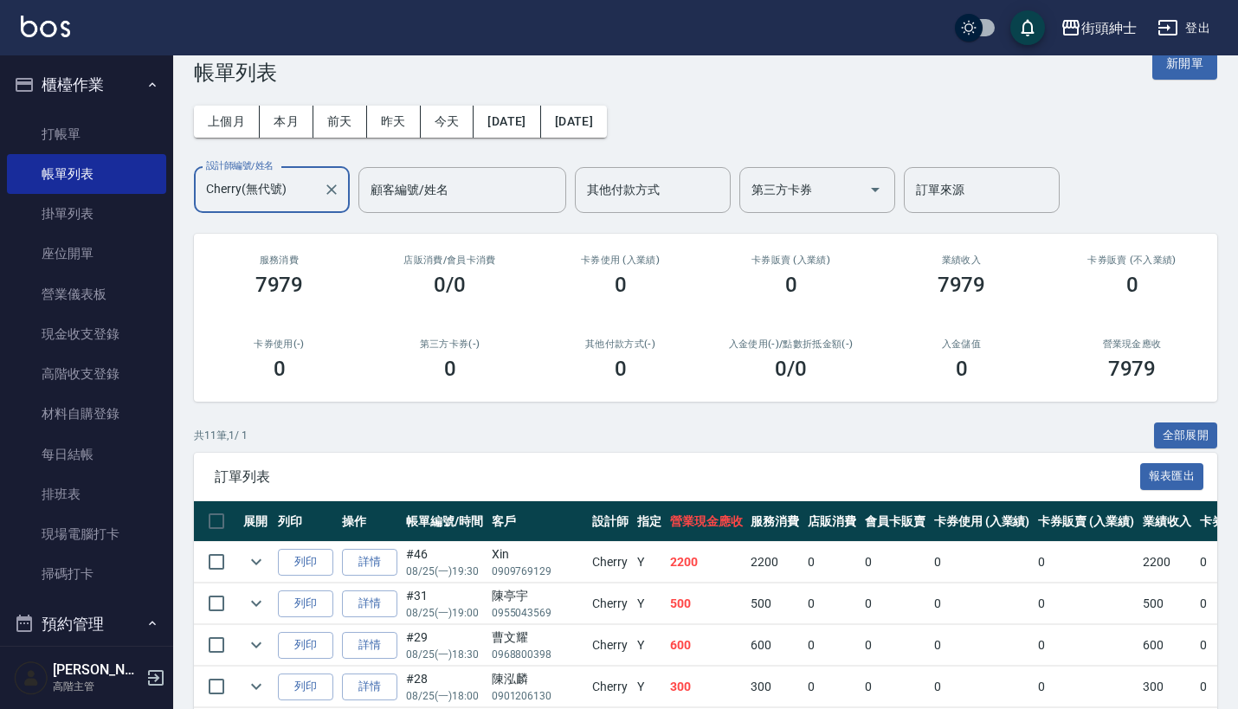
scroll to position [42, 0]
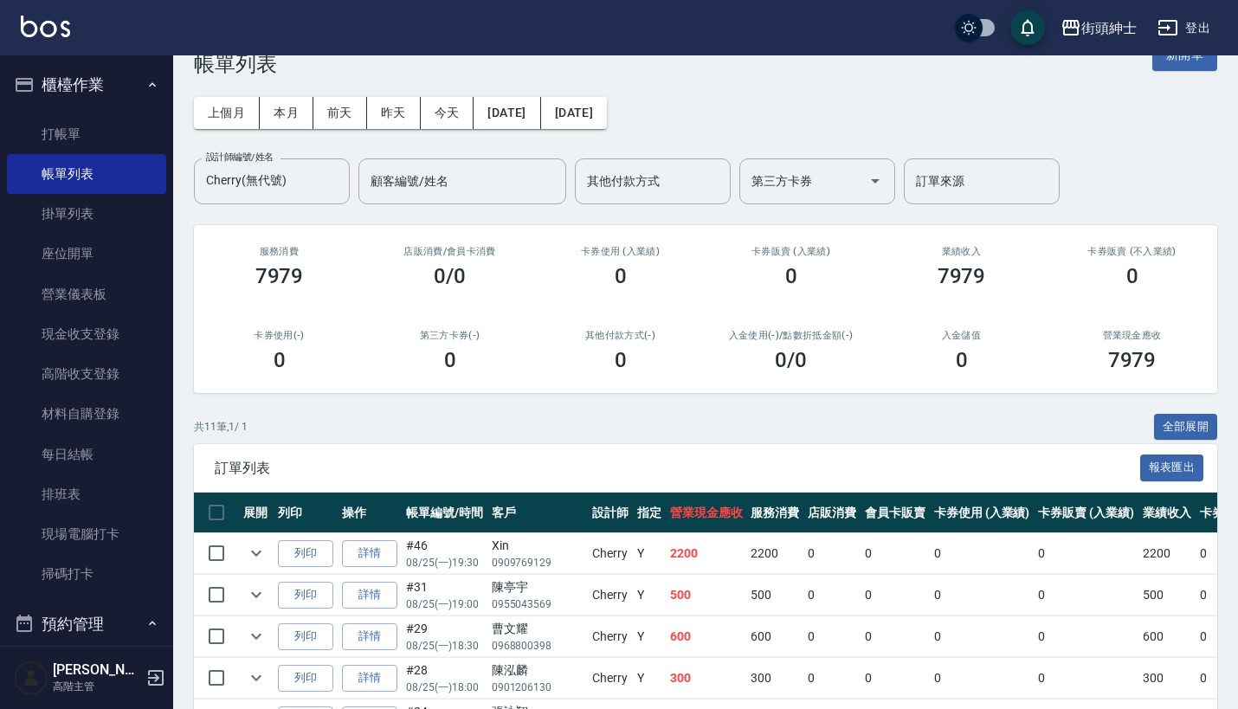
click at [284, 208] on div "ORDERS 帳單列表 新開單 上個月 本月 [DATE] [DATE] [DATE] [DATE] [DATE] 設計師編號/姓名 [PERSON_NAME…" at bounding box center [705, 535] width 1065 height 1045
click at [285, 191] on input "Cherry(無代號)" at bounding box center [259, 181] width 114 height 30
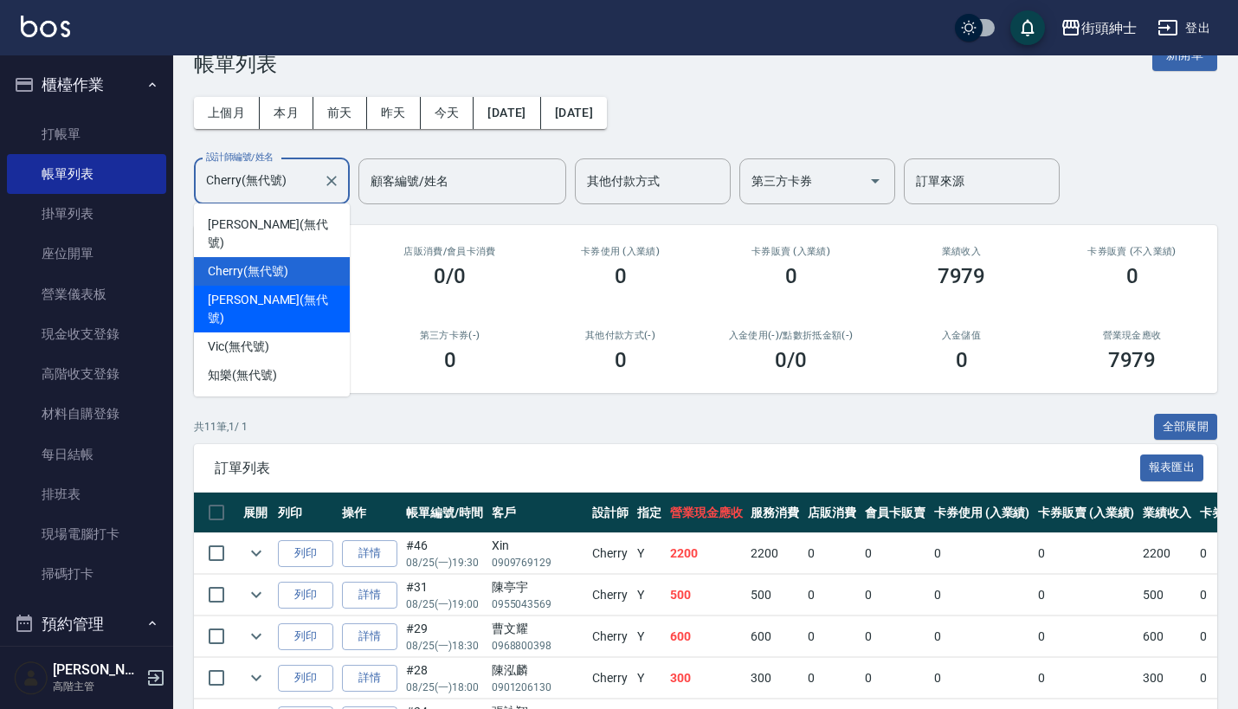
click at [293, 286] on div "[PERSON_NAME] (無代號)" at bounding box center [272, 309] width 156 height 47
type input "[PERSON_NAME](無代號)"
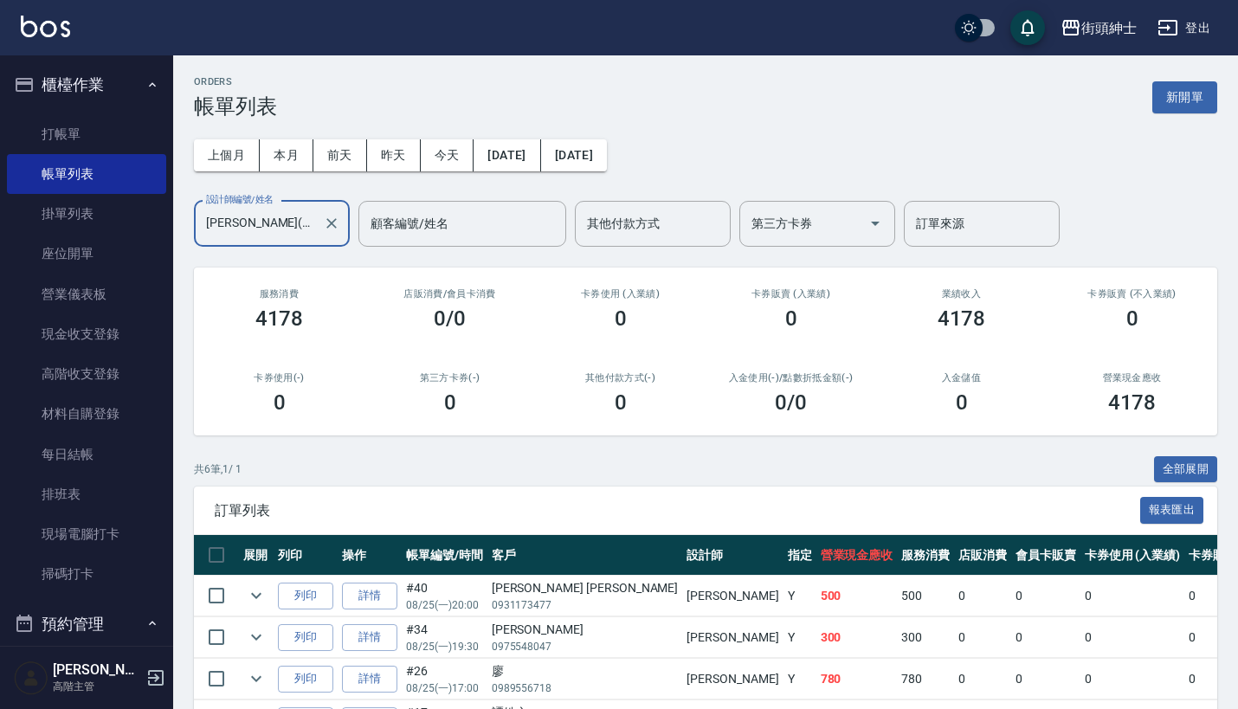
scroll to position [0, 0]
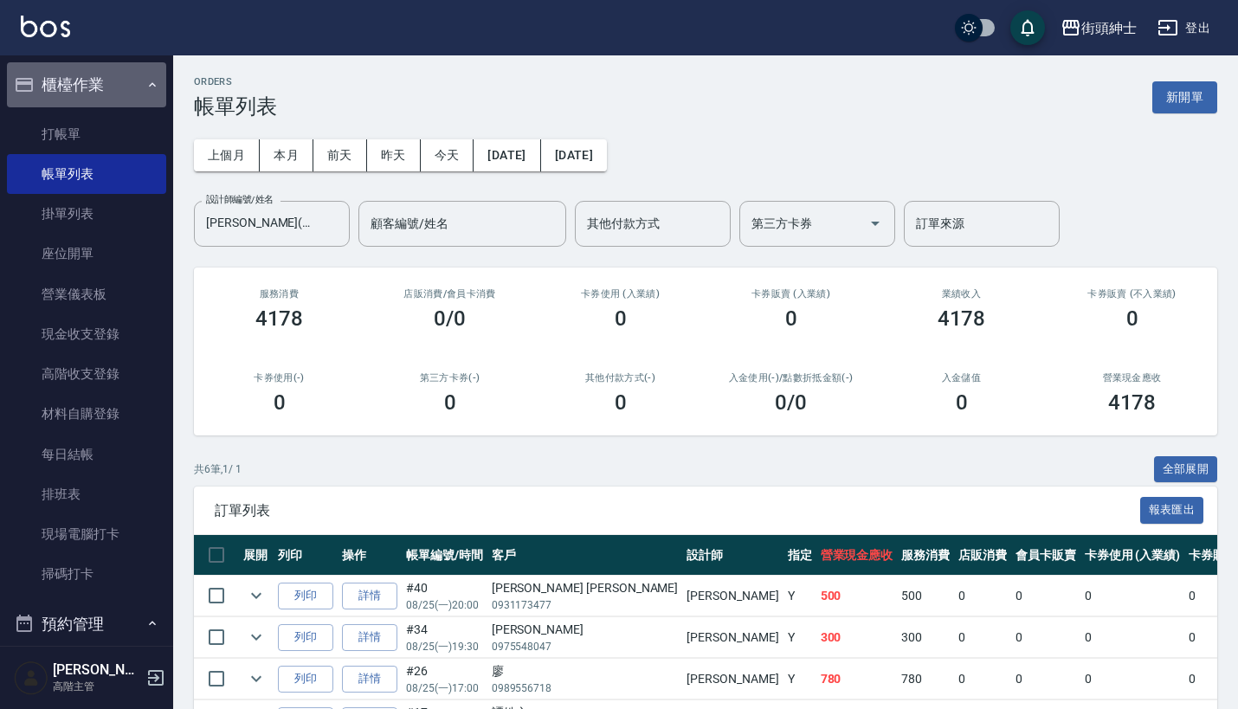
click at [143, 96] on button "櫃檯作業" at bounding box center [86, 84] width 159 height 45
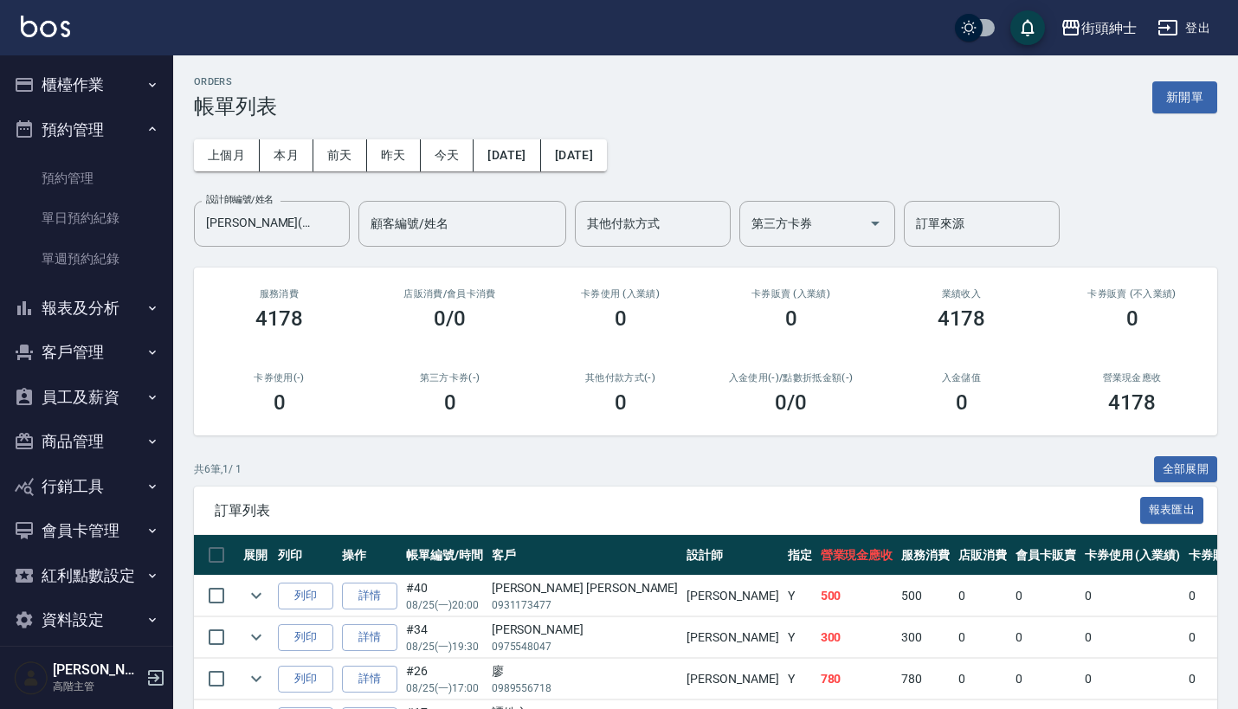
click at [115, 293] on button "報表及分析" at bounding box center [86, 308] width 159 height 45
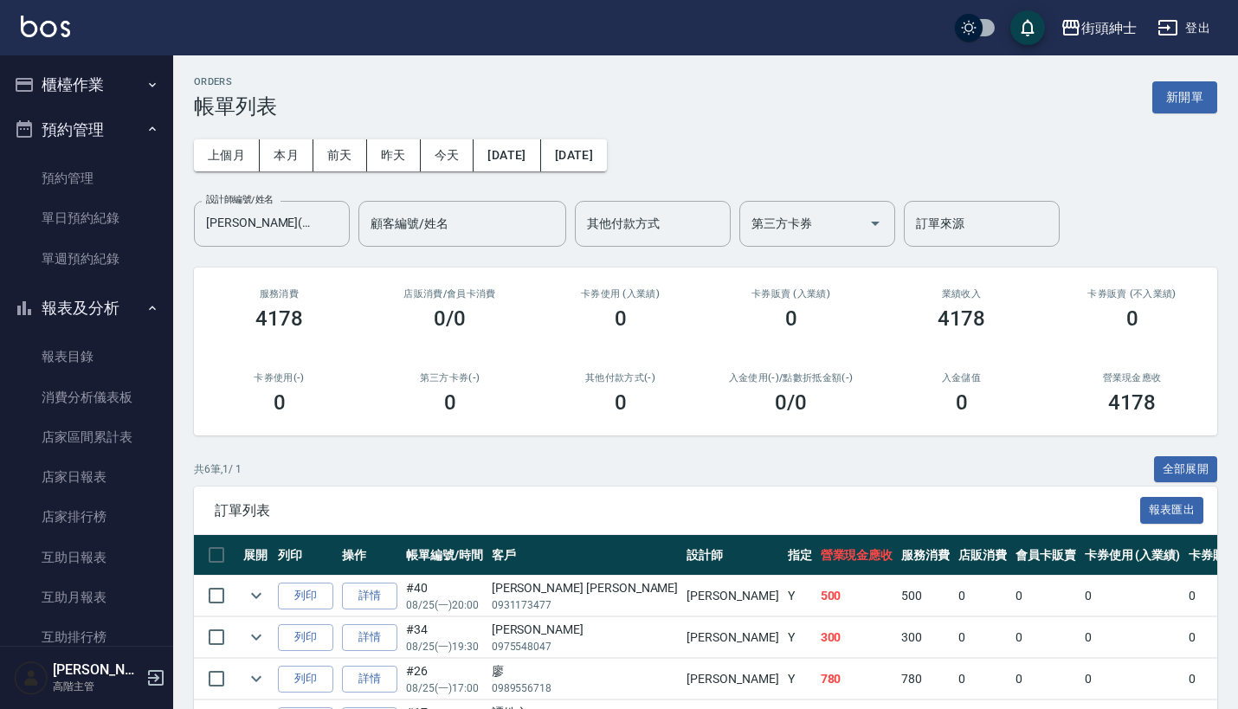
click at [119, 87] on button "櫃檯作業" at bounding box center [86, 84] width 159 height 45
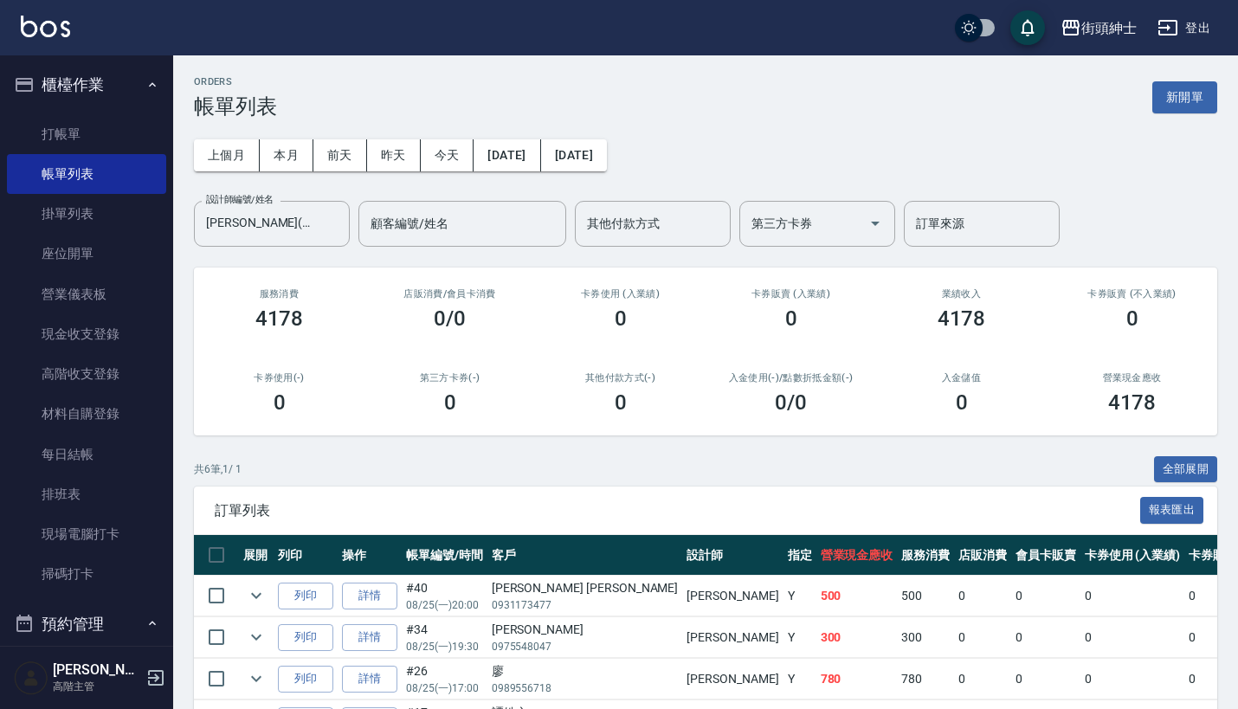
click at [126, 76] on button "櫃檯作業" at bounding box center [86, 84] width 159 height 45
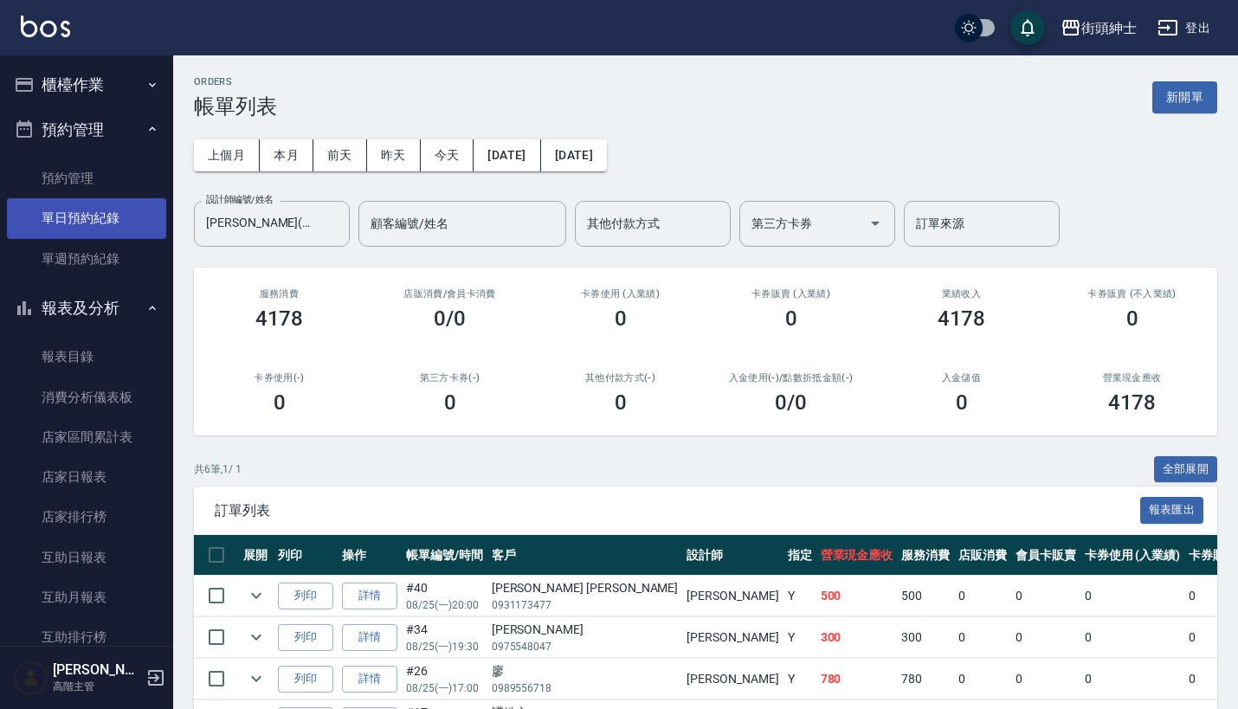
scroll to position [160, 0]
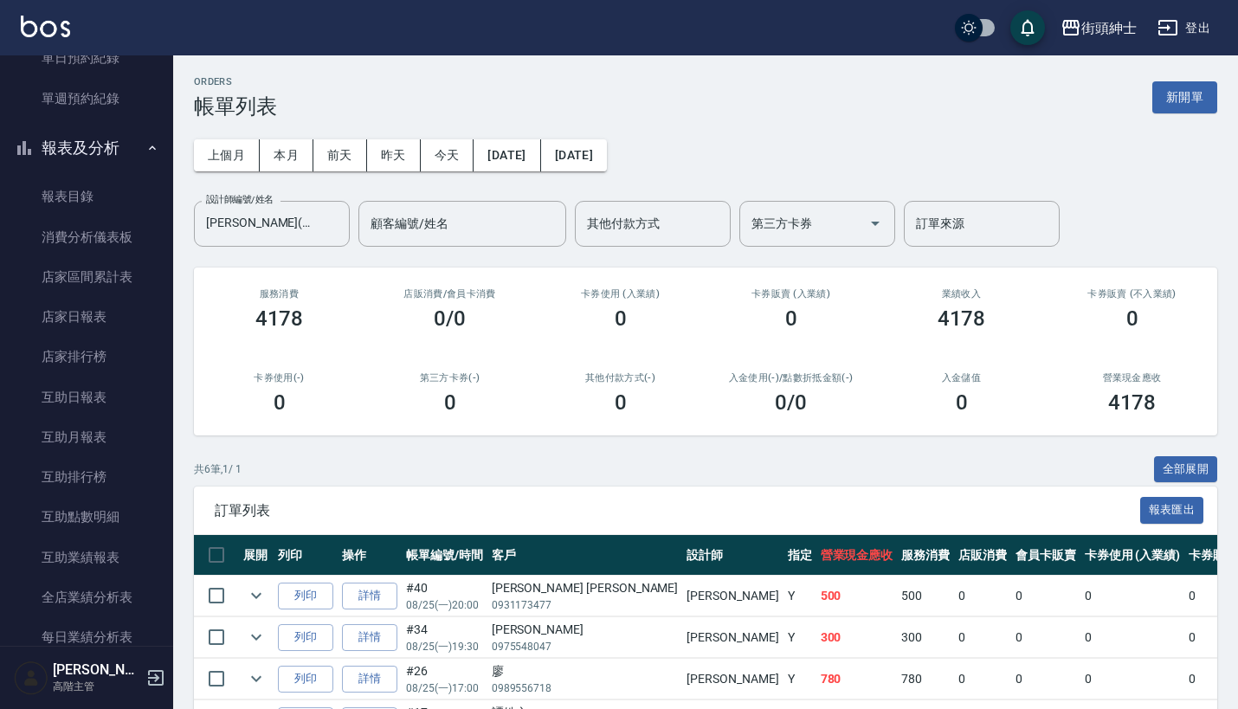
click at [126, 148] on button "報表及分析" at bounding box center [86, 148] width 159 height 45
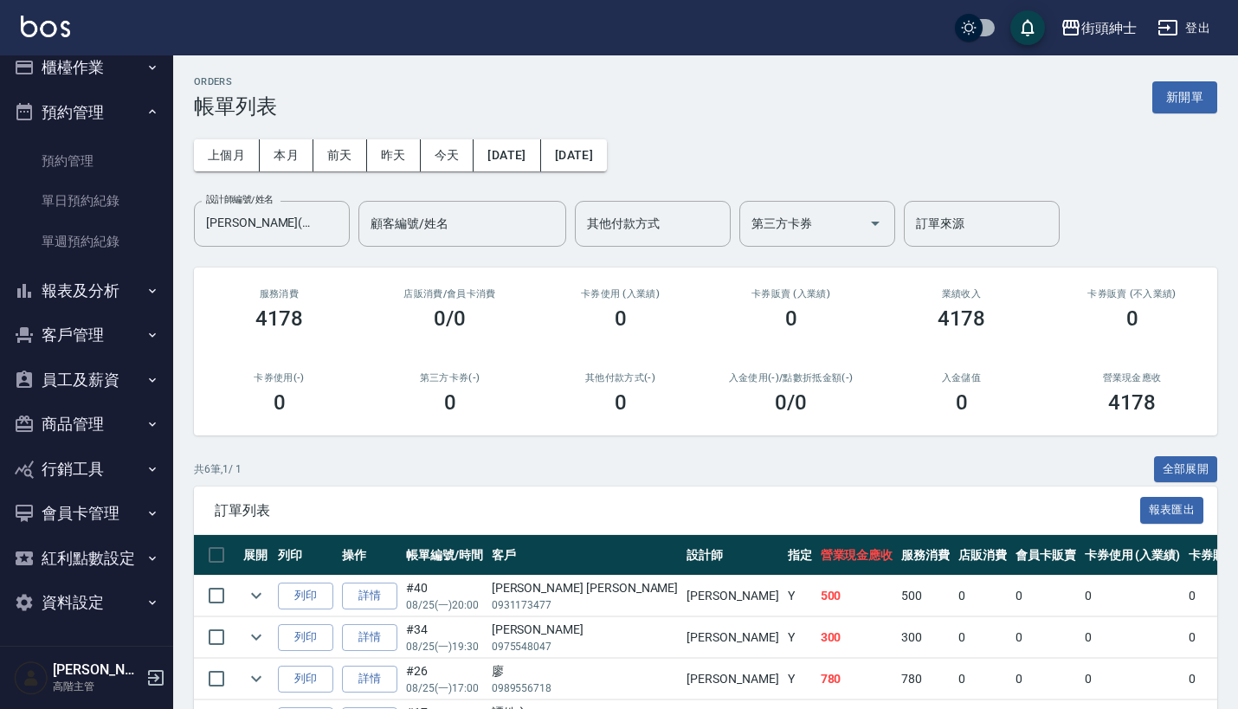
scroll to position [12, 0]
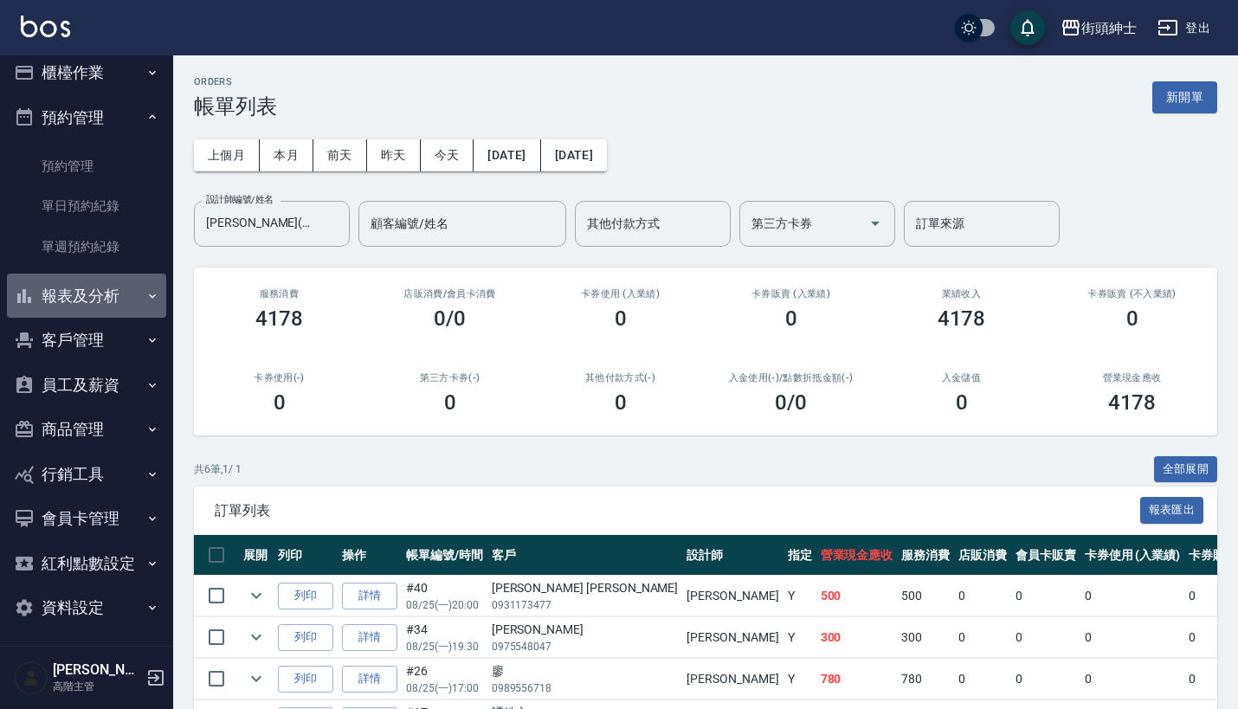
click at [117, 302] on button "報表及分析" at bounding box center [86, 296] width 159 height 45
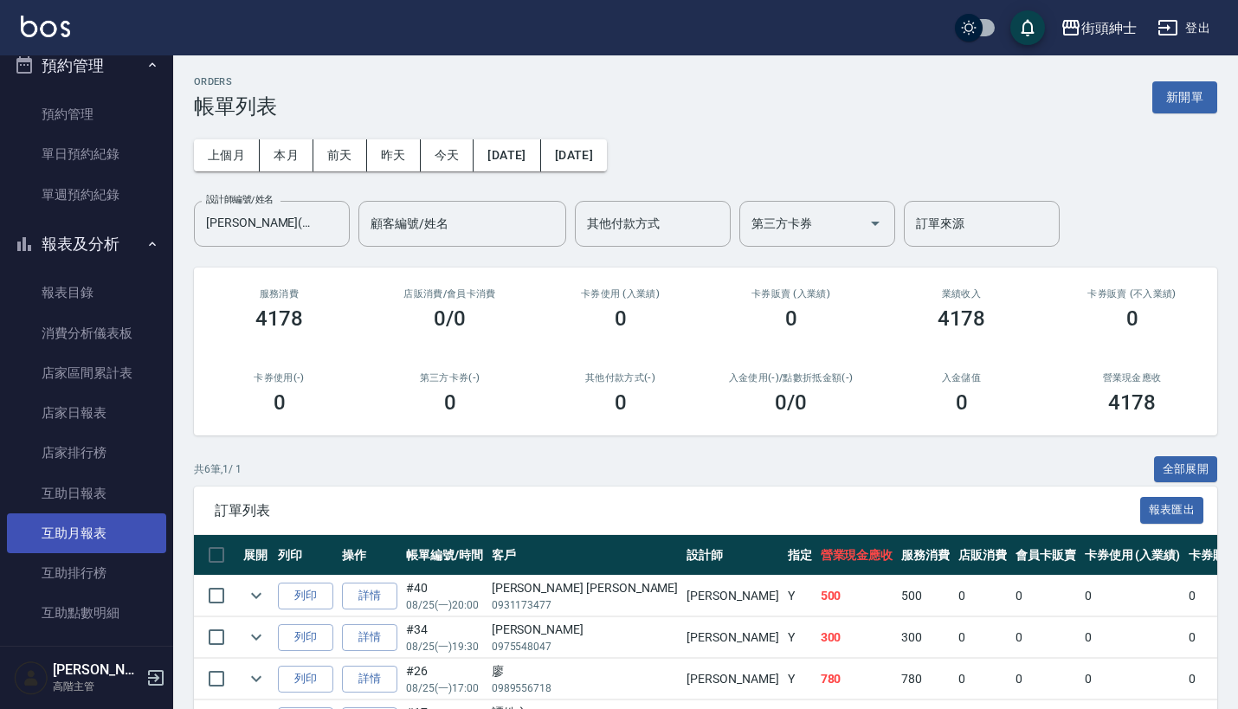
scroll to position [67, 0]
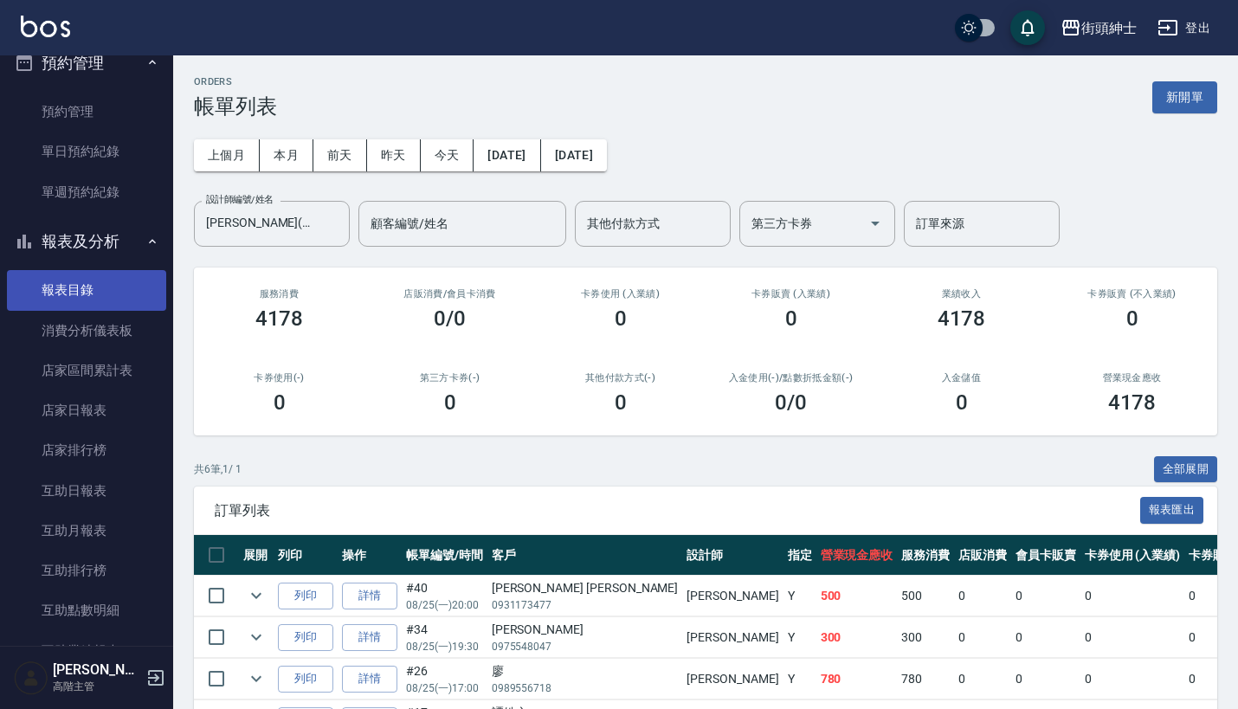
click at [97, 297] on link "報表目錄" at bounding box center [86, 290] width 159 height 40
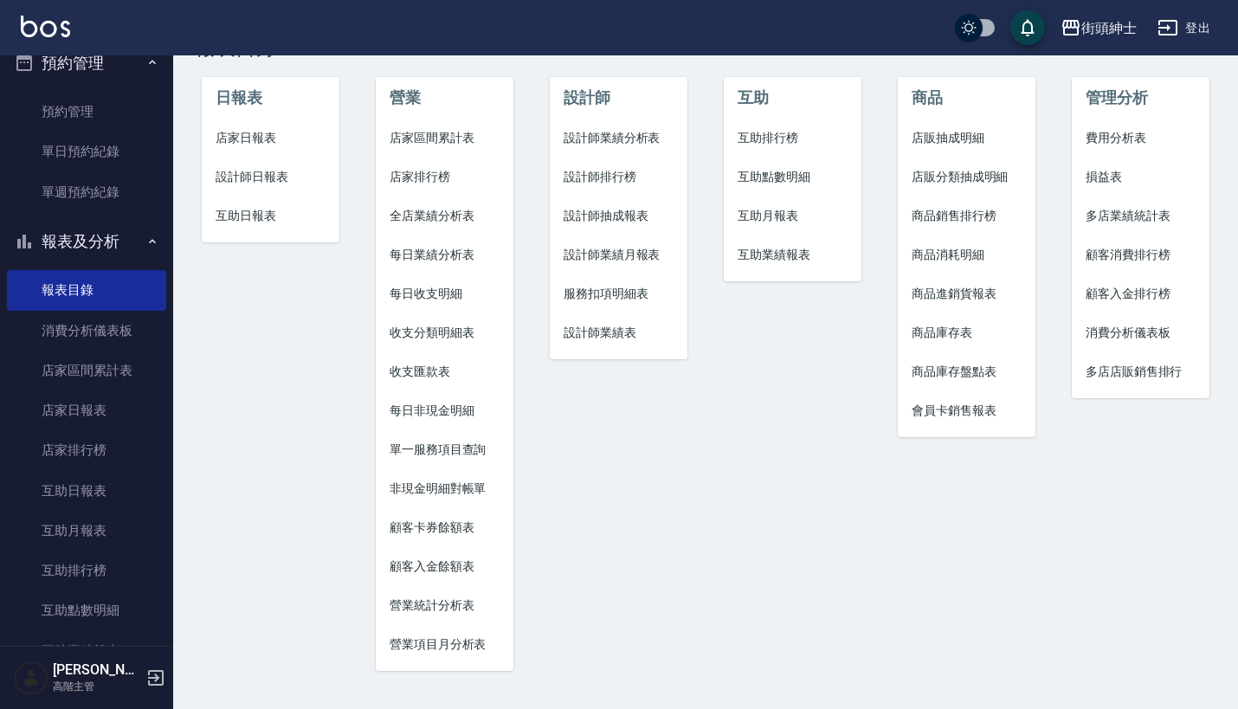
scroll to position [59, 0]
click at [460, 443] on span "單一服務項目查詢" at bounding box center [445, 450] width 110 height 18
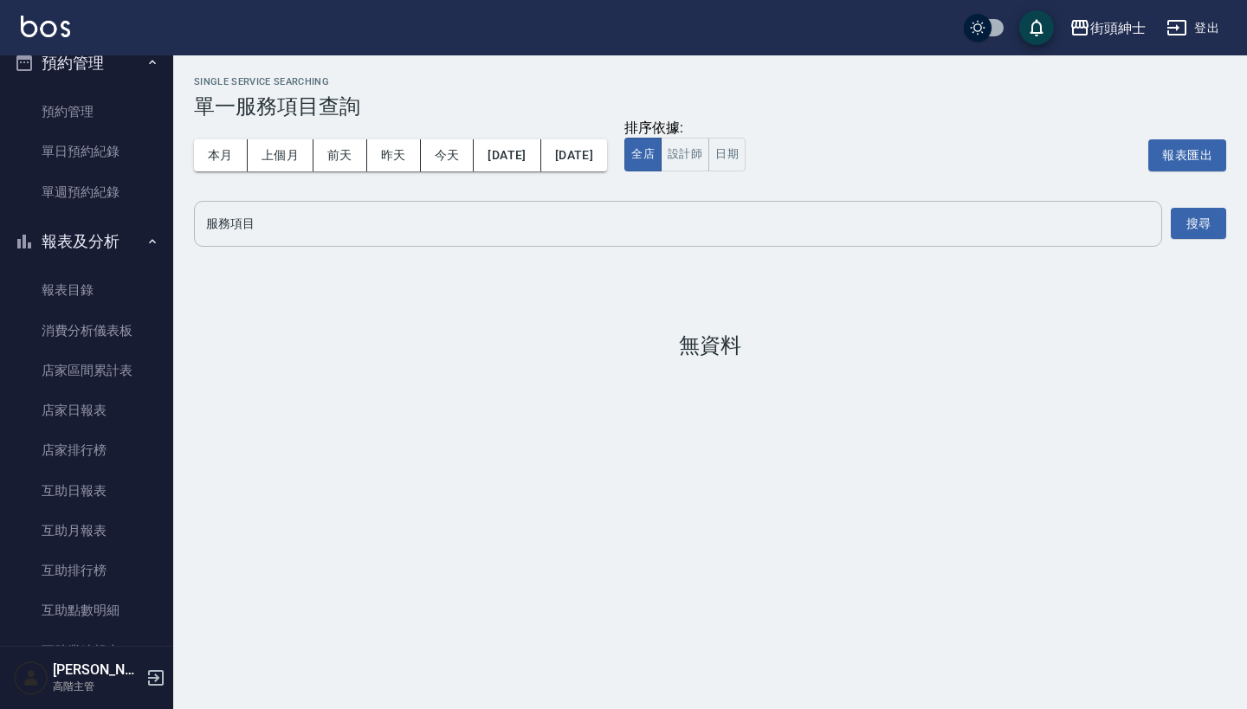
click at [439, 207] on div "服務項目" at bounding box center [678, 224] width 968 height 46
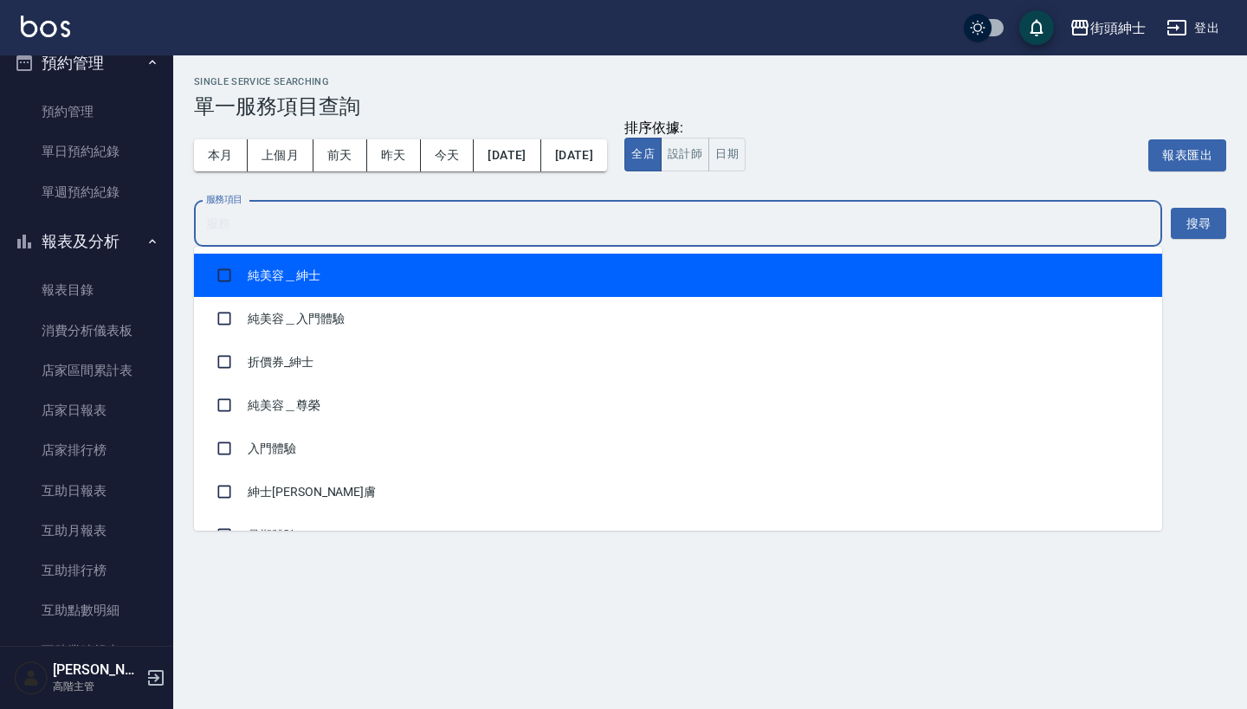
click at [413, 266] on li "純美容＿紳士" at bounding box center [678, 275] width 968 height 43
checkbox input "true"
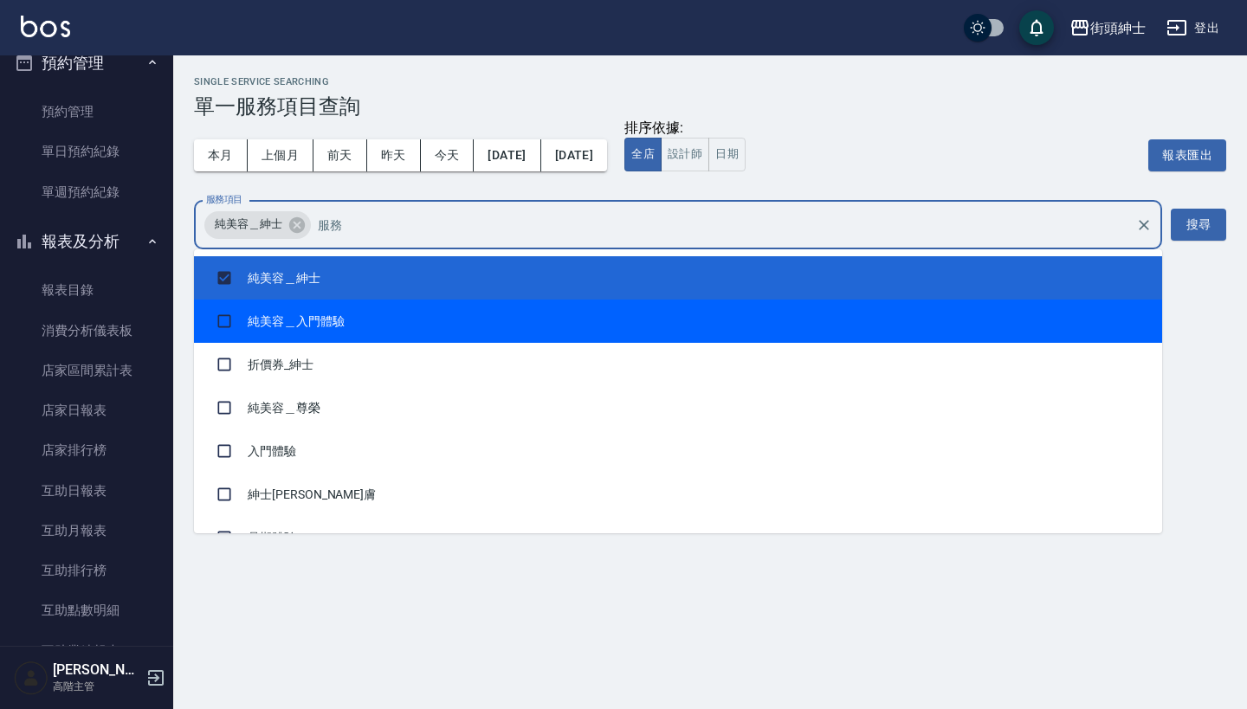
click at [407, 314] on li "純美容＿入門體驗" at bounding box center [678, 321] width 968 height 43
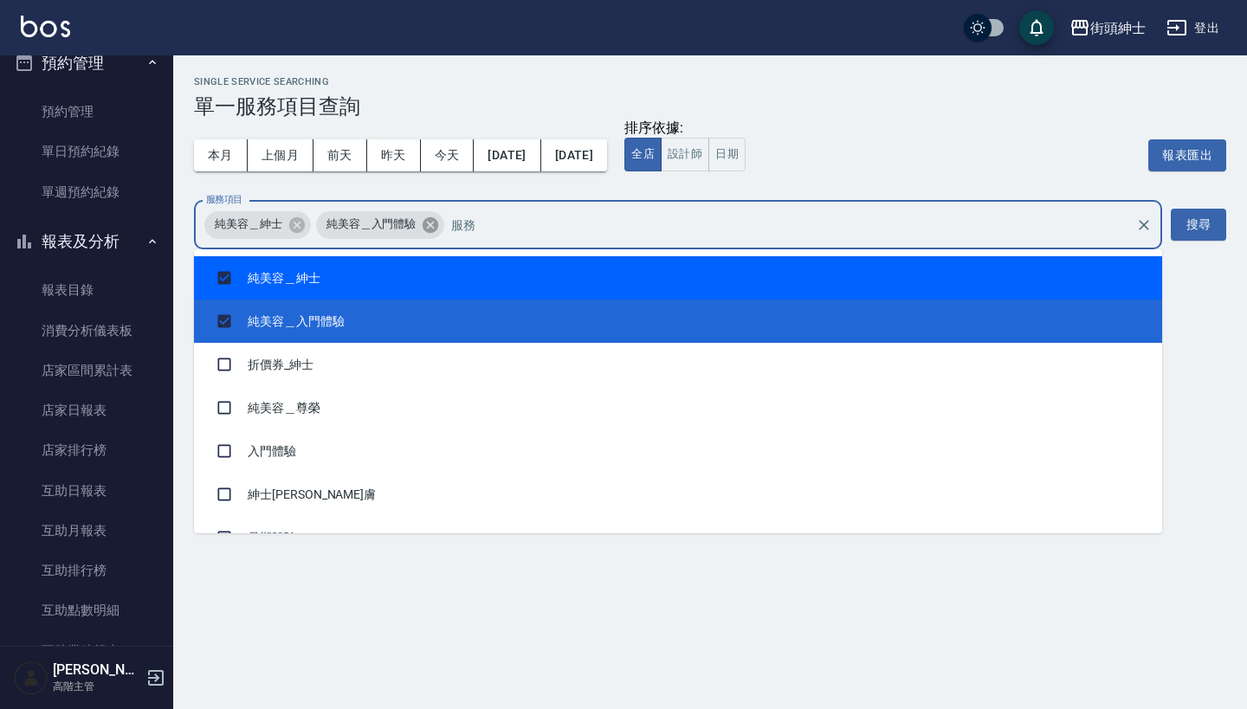
click at [428, 226] on icon at bounding box center [430, 224] width 16 height 16
checkbox input "false"
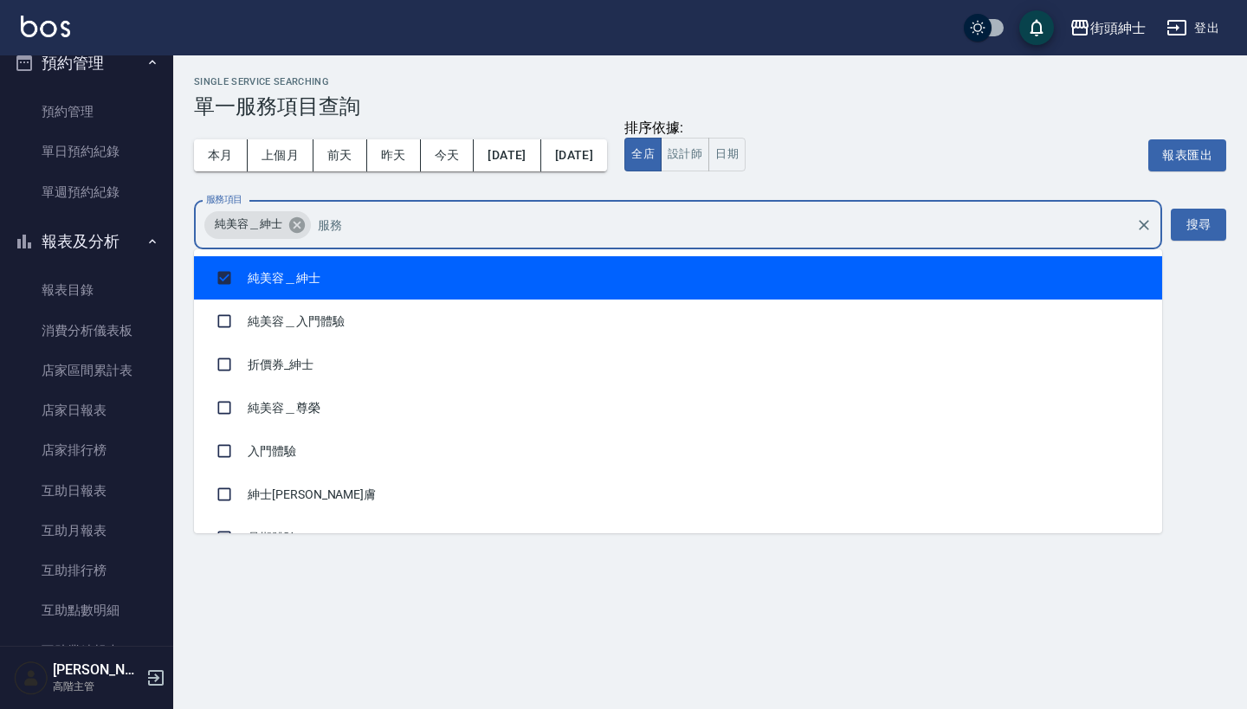
click at [293, 228] on icon at bounding box center [296, 225] width 19 height 19
checkbox input "false"
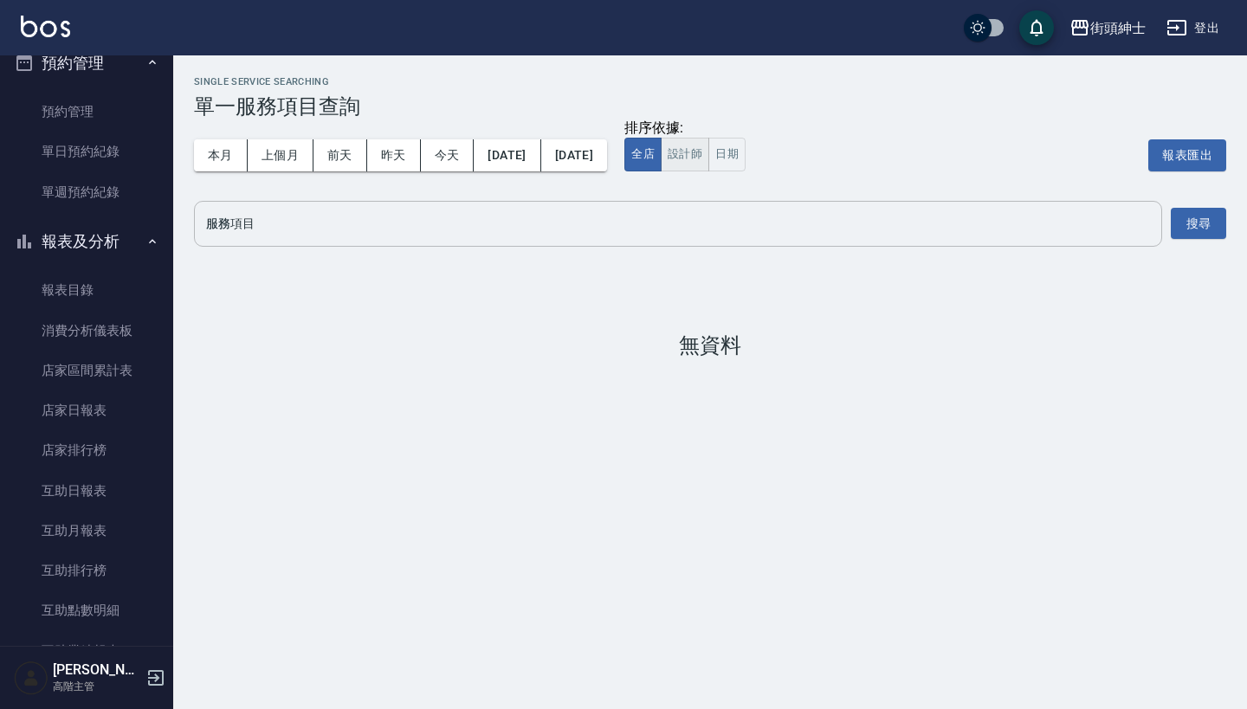
click at [719, 164] on div "全店 設計師 日期" at bounding box center [684, 155] width 121 height 34
click at [709, 164] on button "設計師" at bounding box center [684, 155] width 48 height 34
click at [454, 151] on button "今天" at bounding box center [448, 155] width 54 height 32
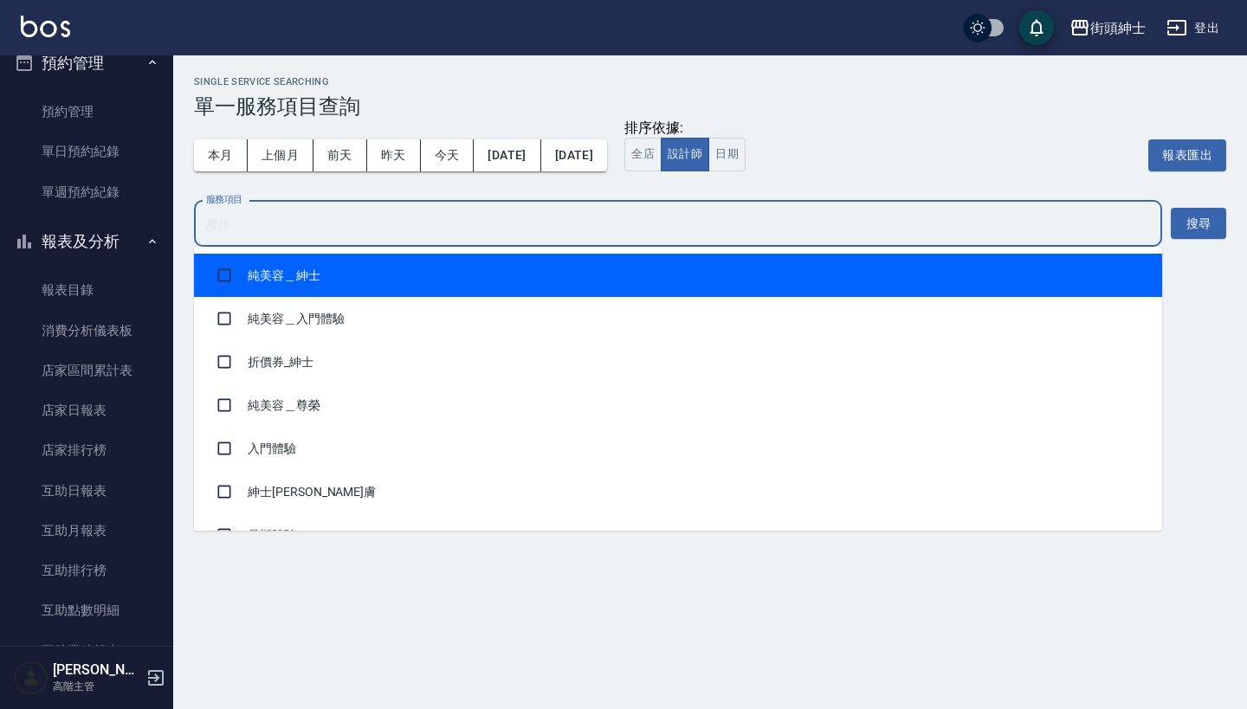
click at [571, 222] on input "服務項目" at bounding box center [678, 224] width 952 height 30
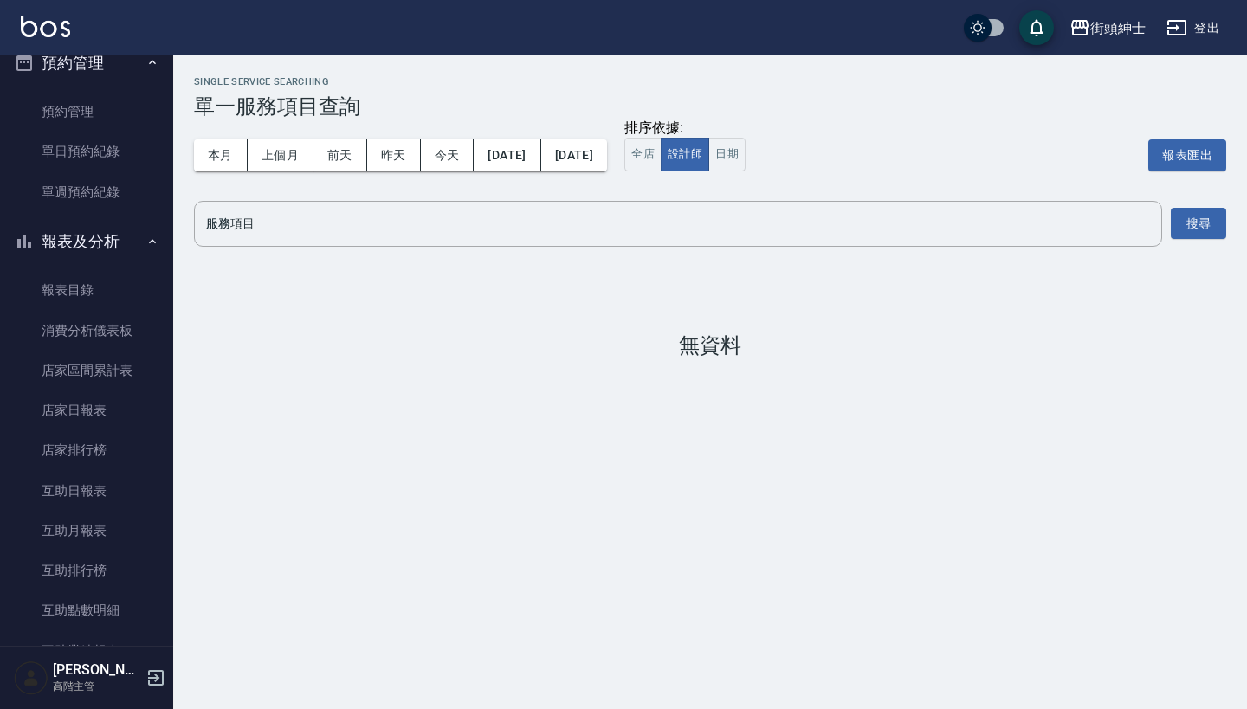
click at [637, 197] on div "Single Service Searching 單一服務項目查詢 本月 上個月 [DATE] [DATE] [DATE] [DATE] [DATE] 排序依…" at bounding box center [709, 216] width 1073 height 323
click at [635, 217] on input "服務項目" at bounding box center [678, 224] width 952 height 30
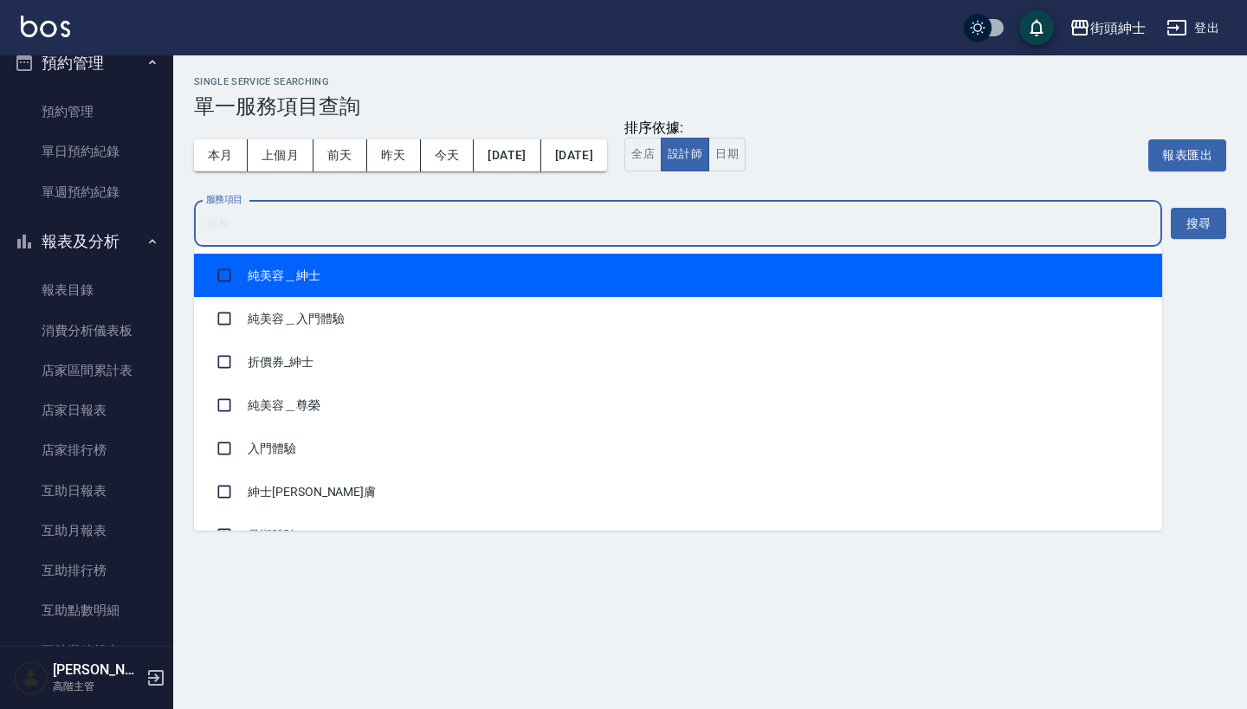
click at [518, 282] on li "純美容＿紳士" at bounding box center [678, 275] width 968 height 43
checkbox input "true"
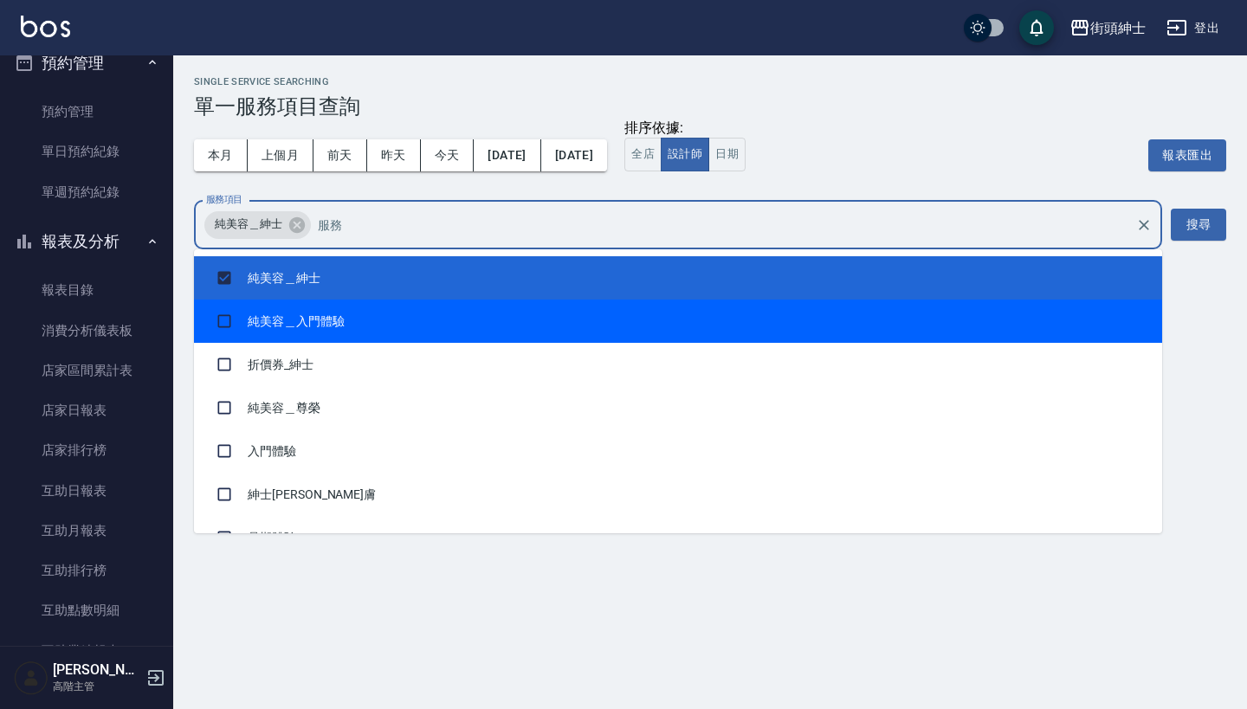
click at [524, 313] on li "純美容＿入門體驗" at bounding box center [678, 321] width 968 height 43
checkbox input "true"
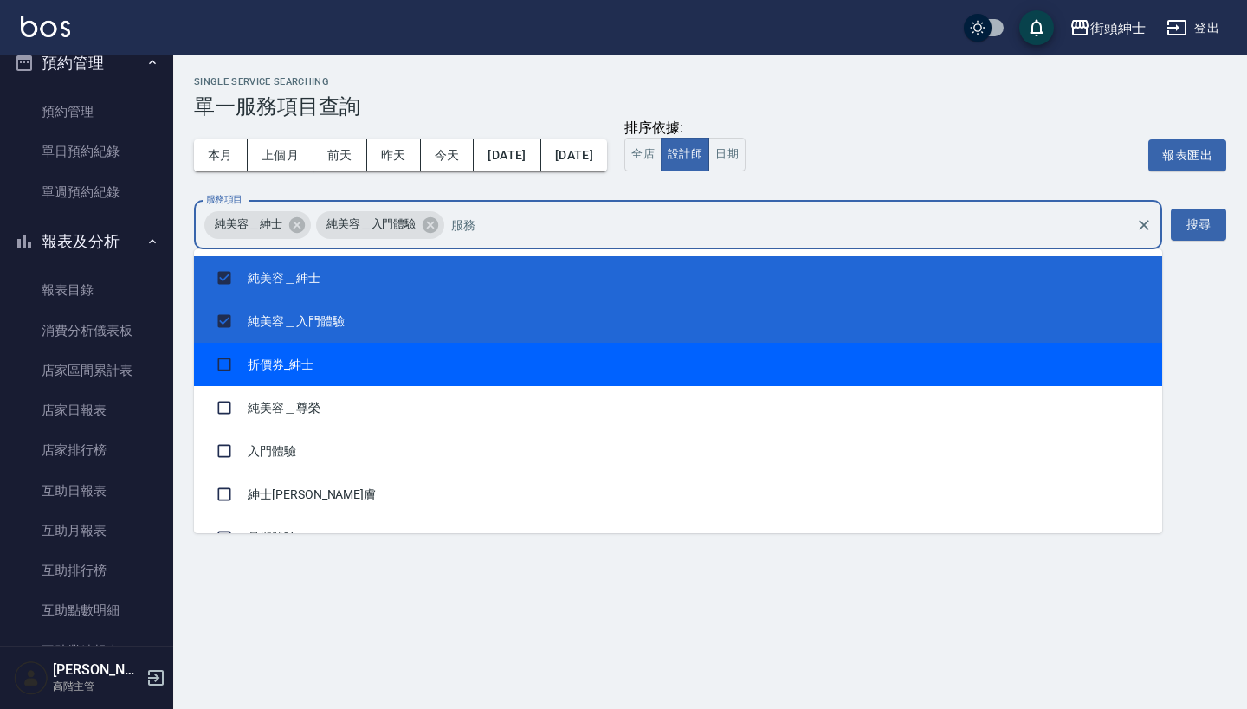
click at [476, 363] on li "折價券_紳士" at bounding box center [678, 364] width 968 height 43
checkbox input "true"
click at [472, 408] on li "純美容＿尊榮" at bounding box center [678, 407] width 968 height 43
checkbox input "true"
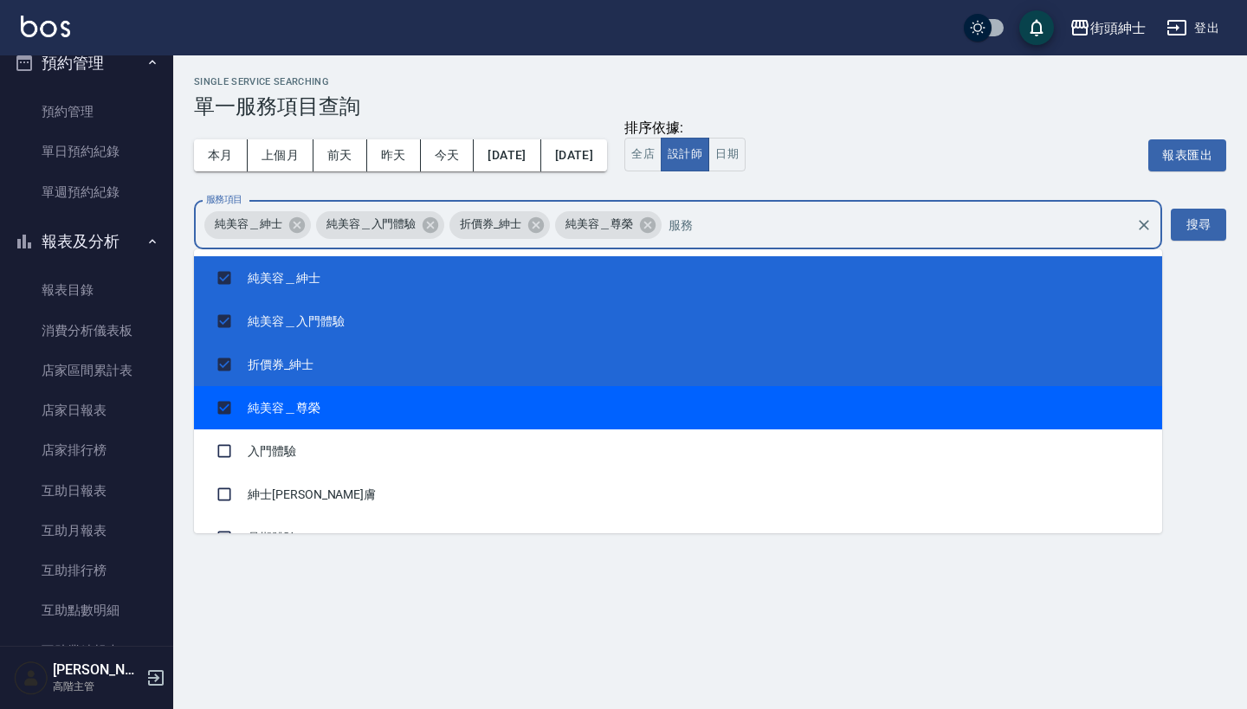
click at [472, 444] on li "入門體驗" at bounding box center [678, 450] width 968 height 43
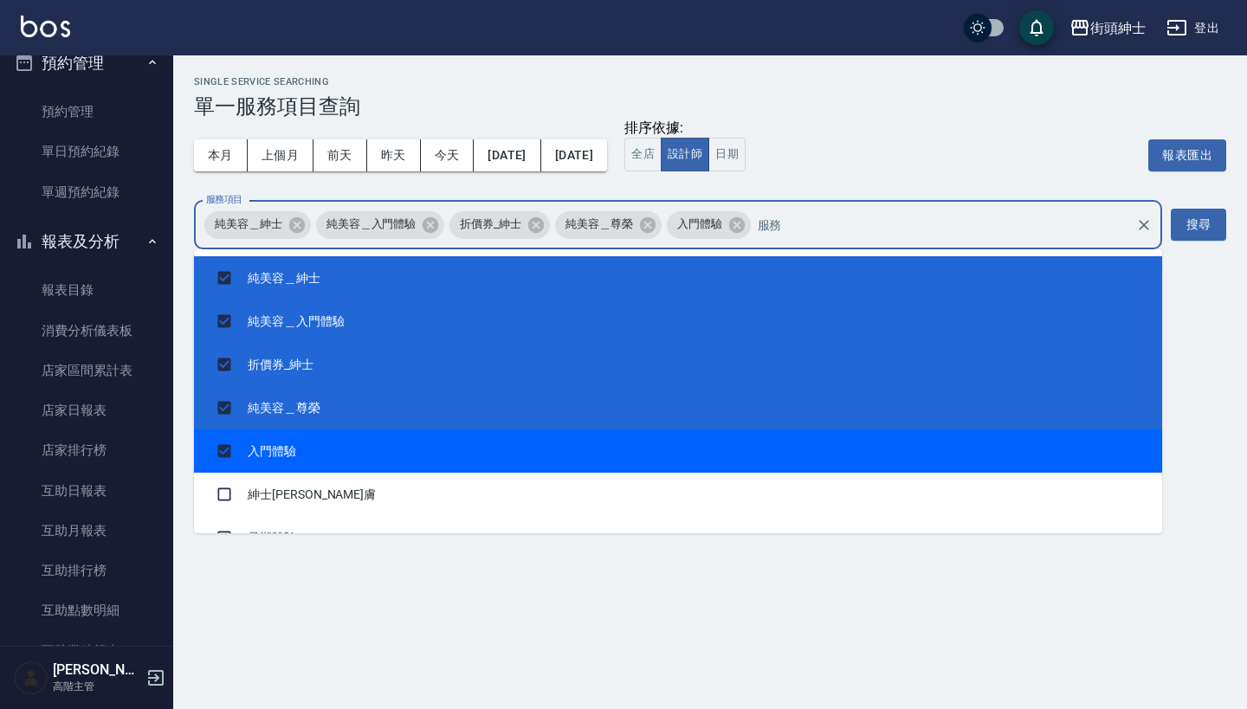
checkbox input "true"
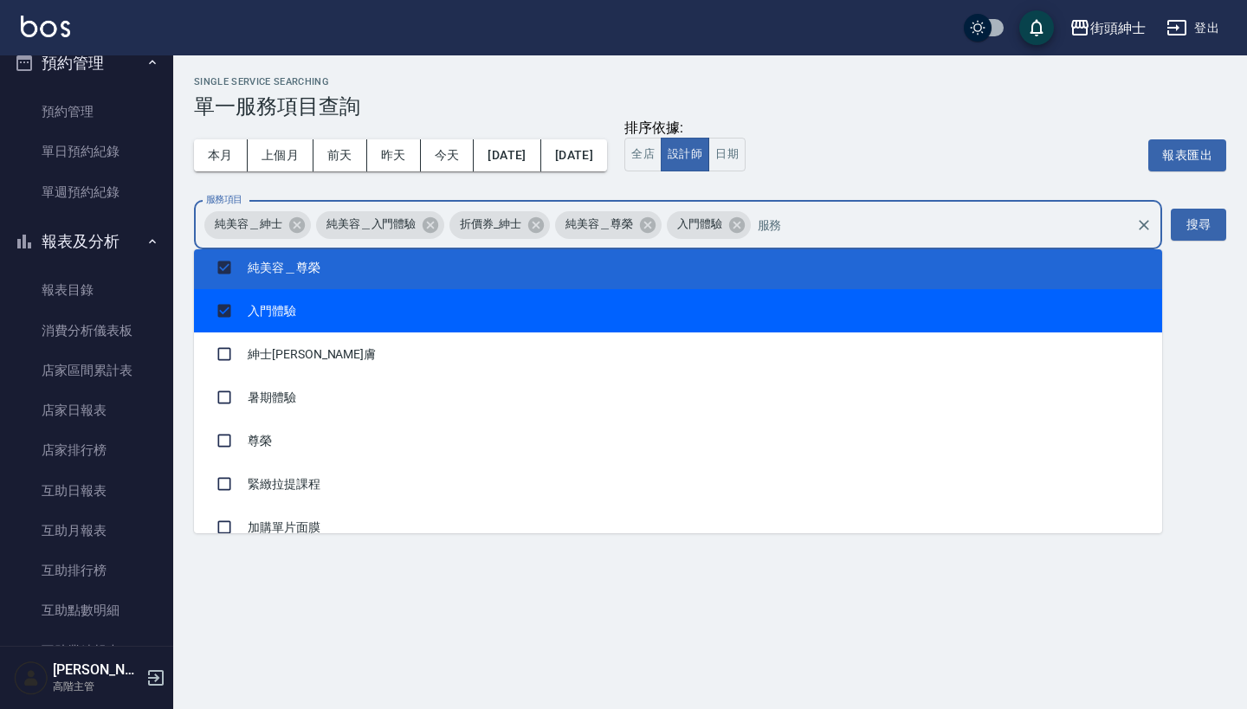
scroll to position [141, 0]
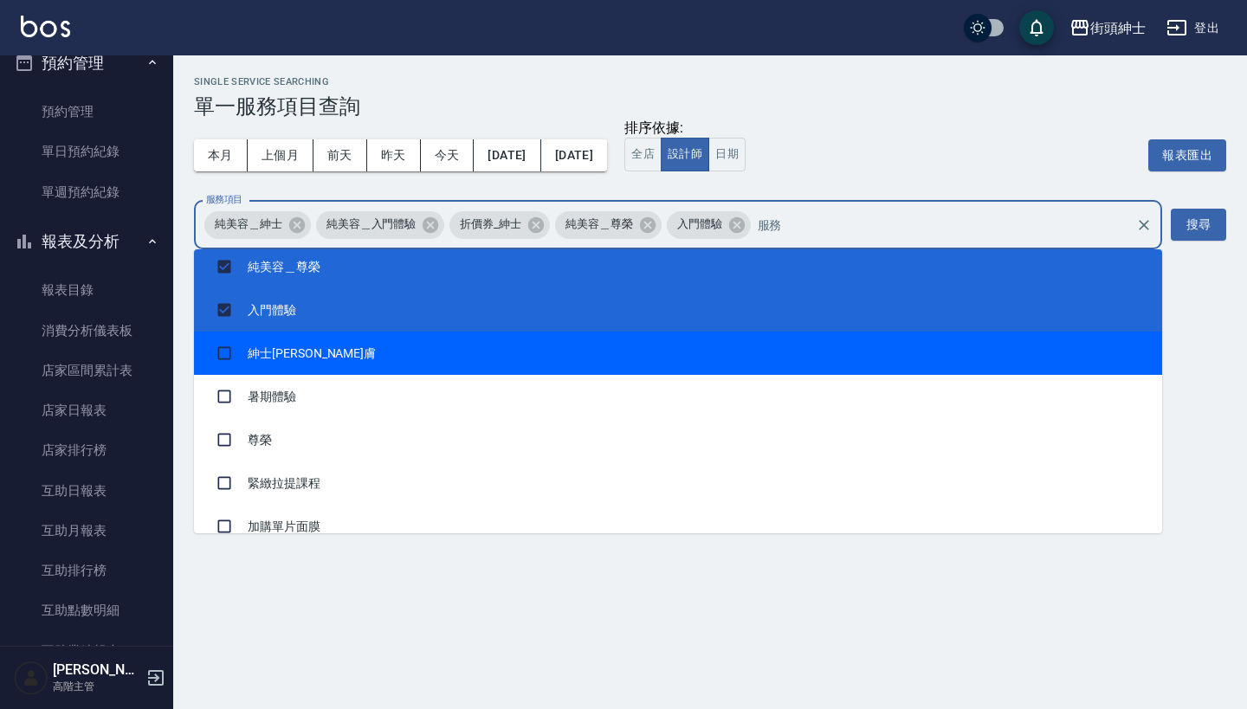
click at [457, 344] on li "紳士[PERSON_NAME]膚" at bounding box center [678, 353] width 968 height 43
checkbox input "true"
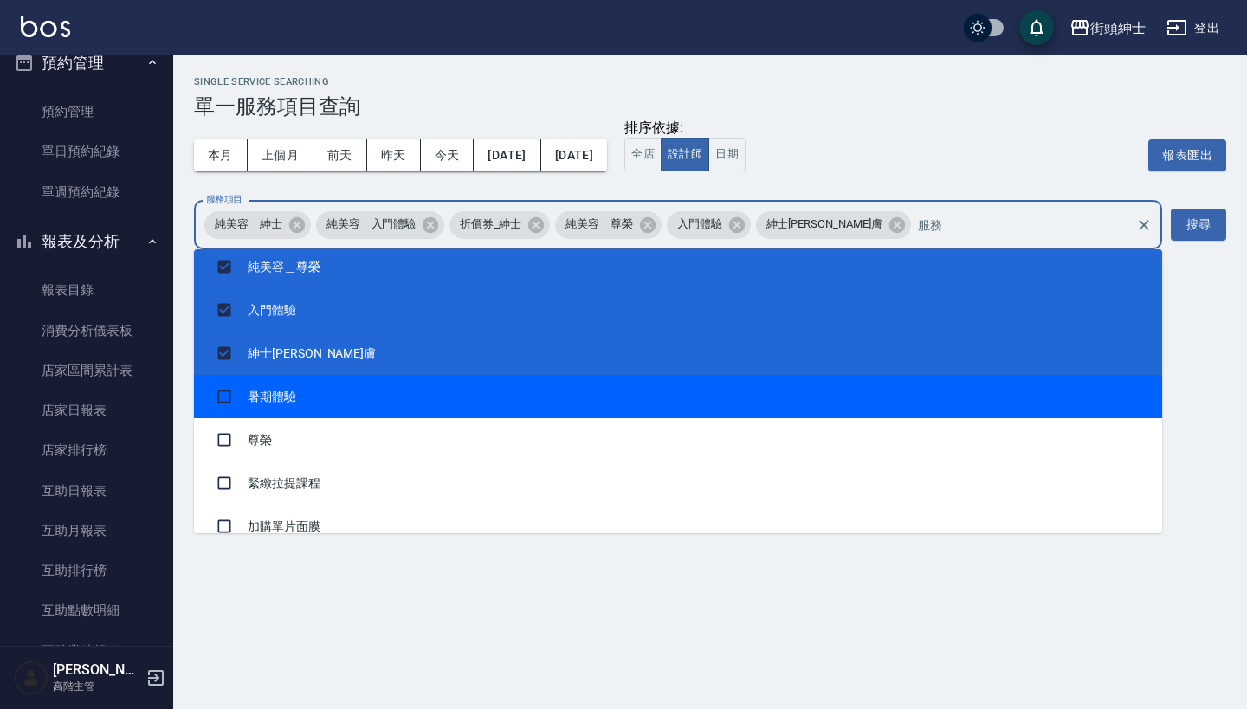
scroll to position [240, 0]
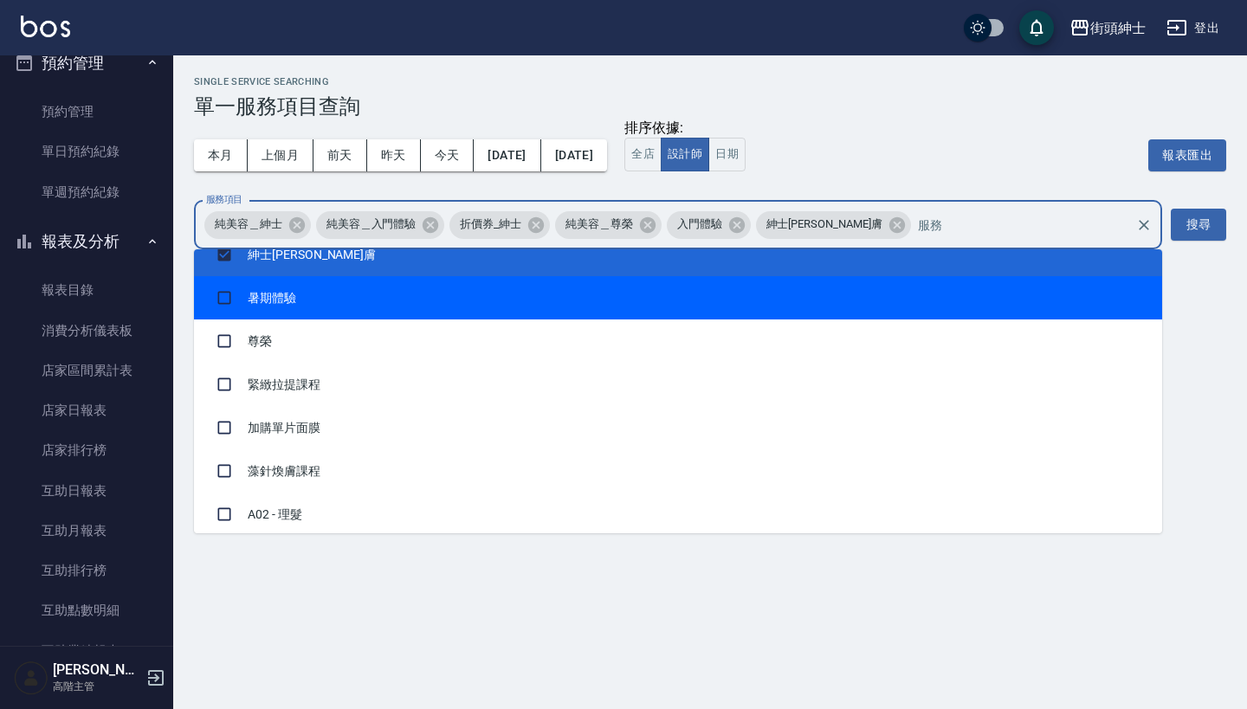
click at [444, 293] on li "暑期體驗" at bounding box center [678, 297] width 968 height 43
checkbox input "true"
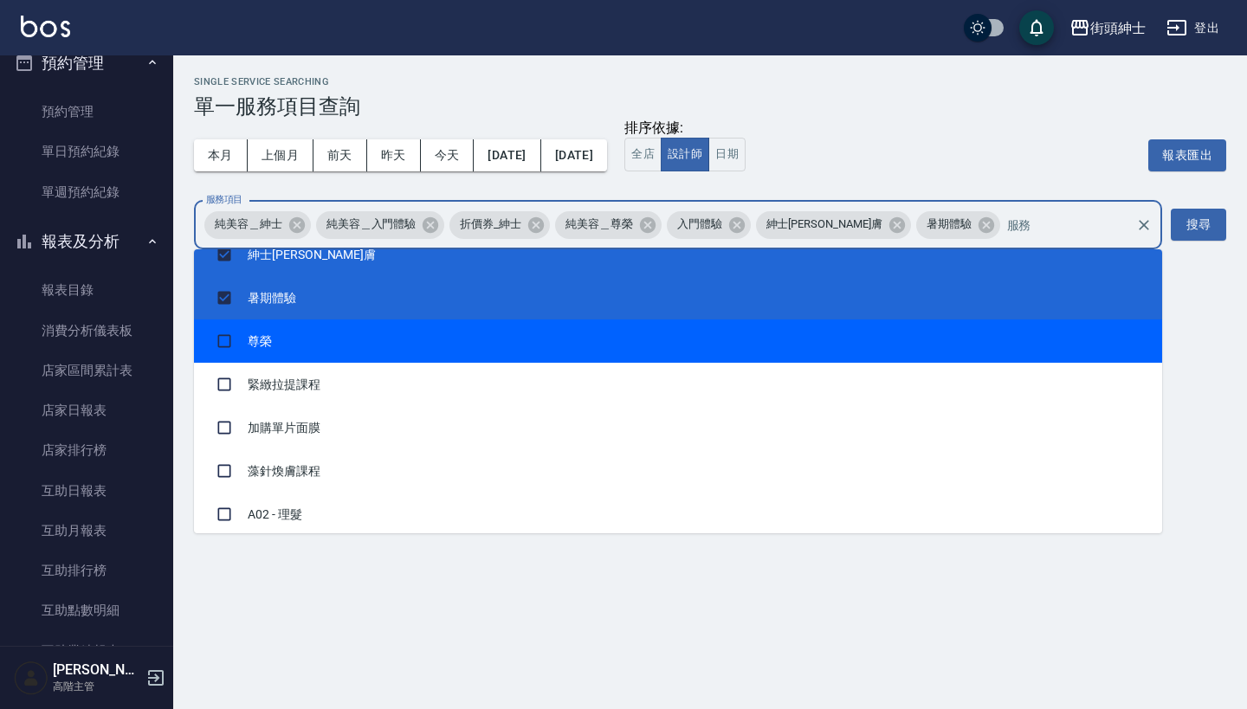
click at [444, 333] on li "尊榮" at bounding box center [678, 340] width 968 height 43
checkbox input "true"
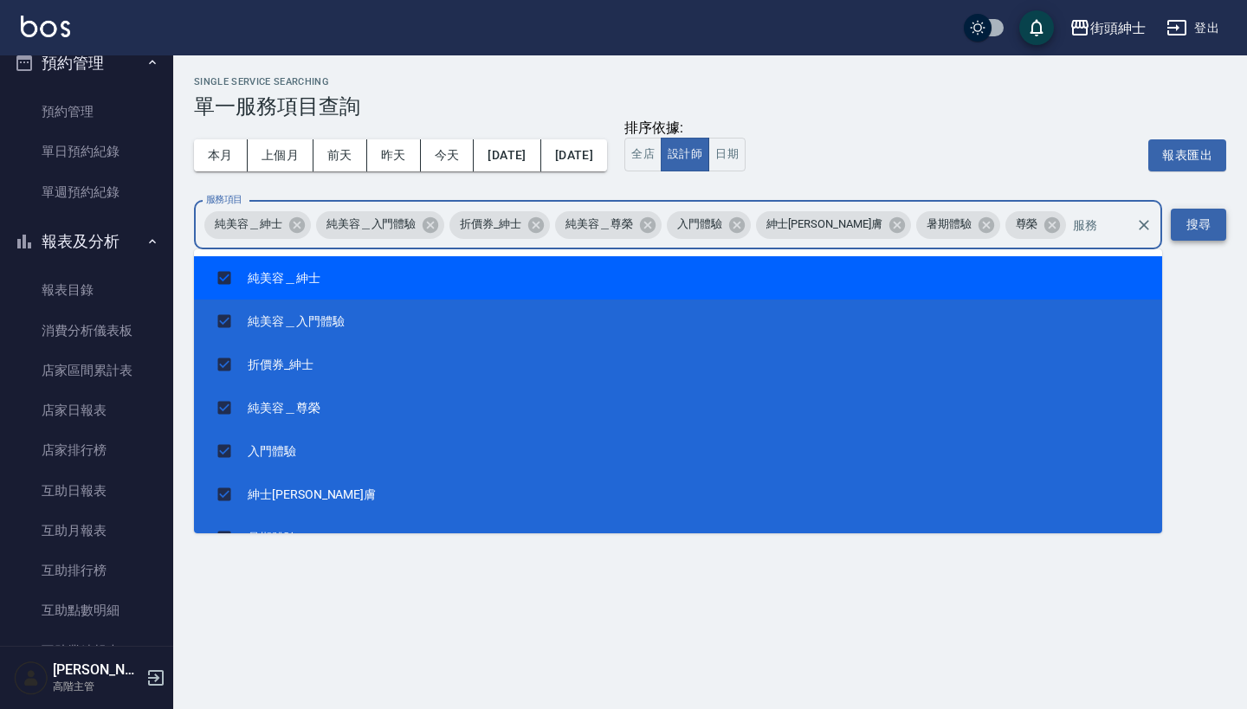
scroll to position [0, 0]
click at [1197, 228] on button "搜尋" at bounding box center [1197, 225] width 55 height 32
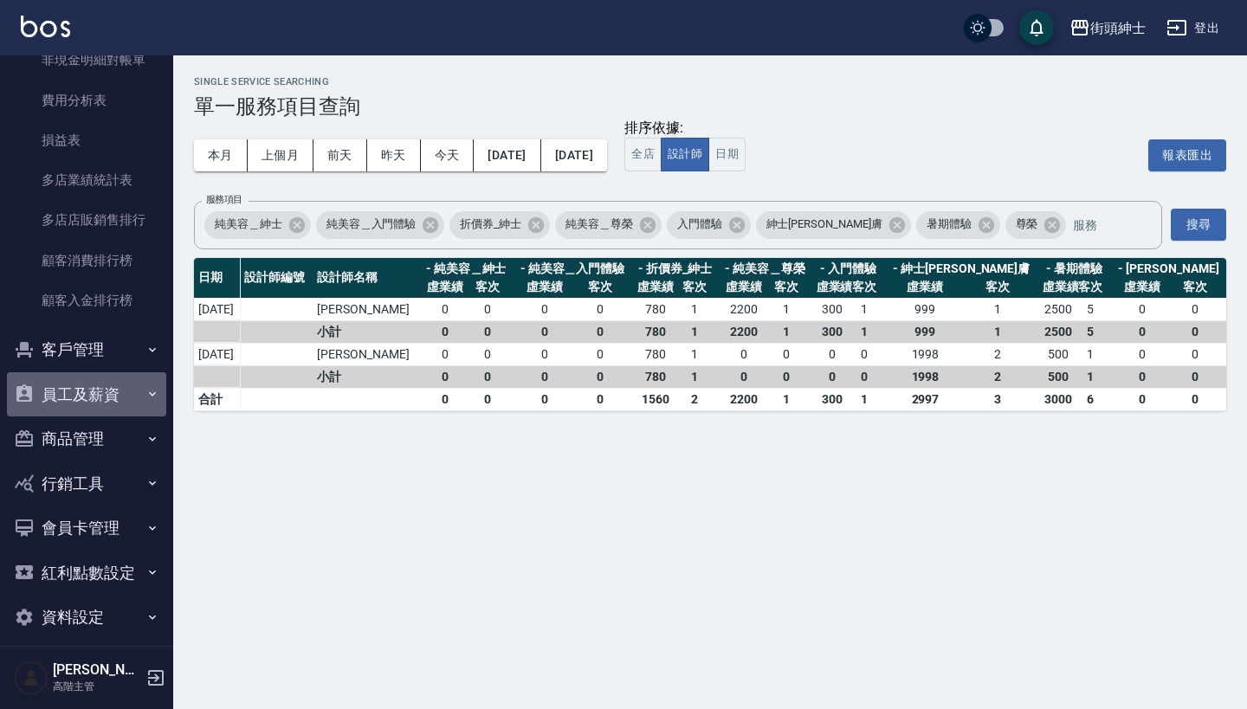
click at [126, 372] on button "員工及薪資" at bounding box center [86, 394] width 159 height 45
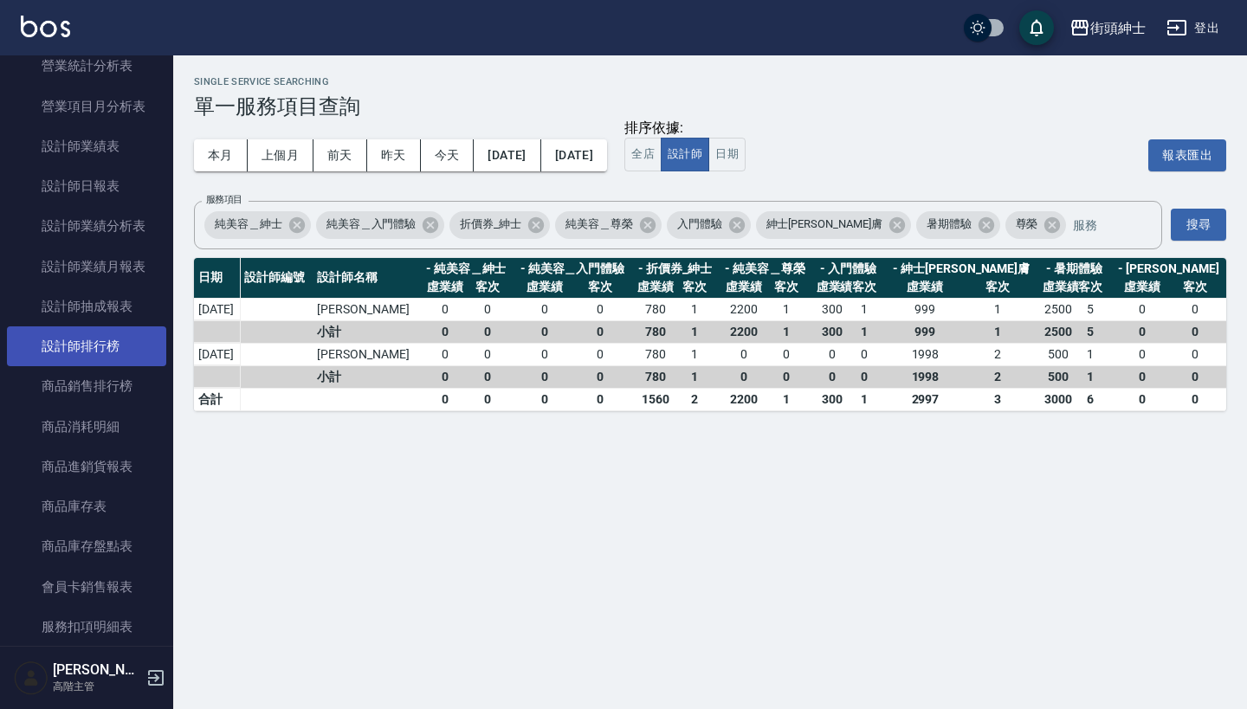
scroll to position [774, 0]
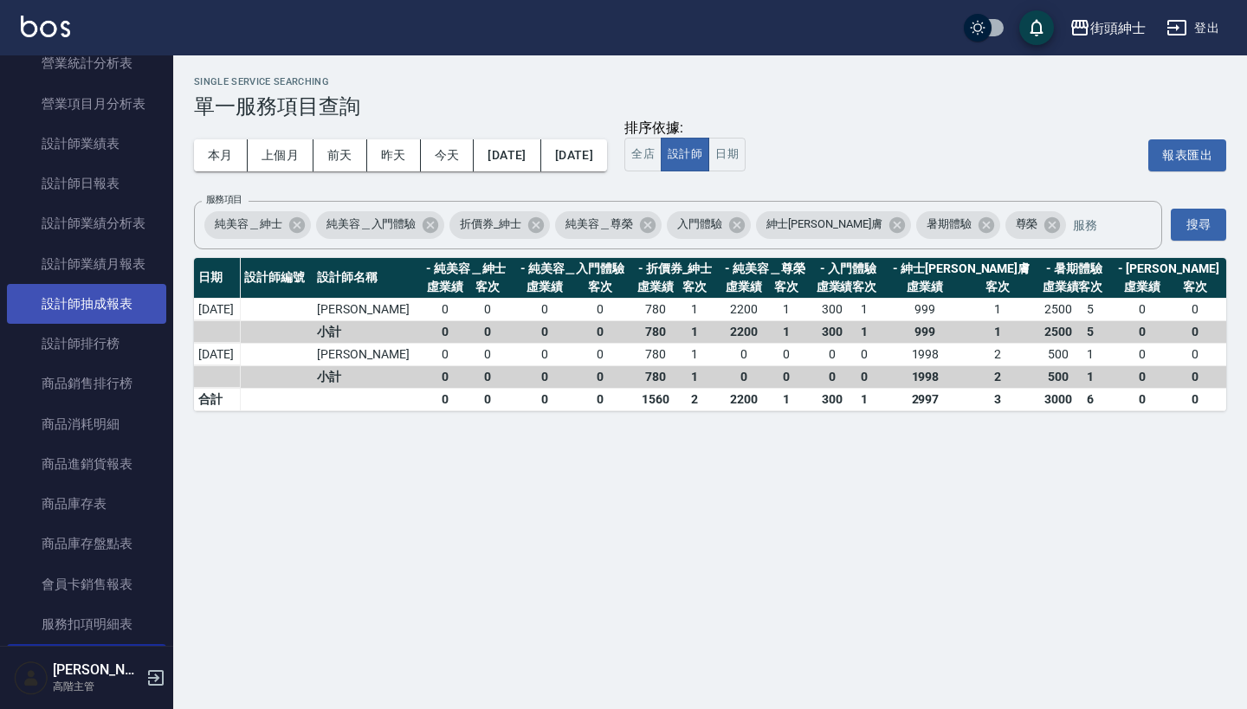
click at [119, 288] on link "設計師抽成報表" at bounding box center [86, 304] width 159 height 40
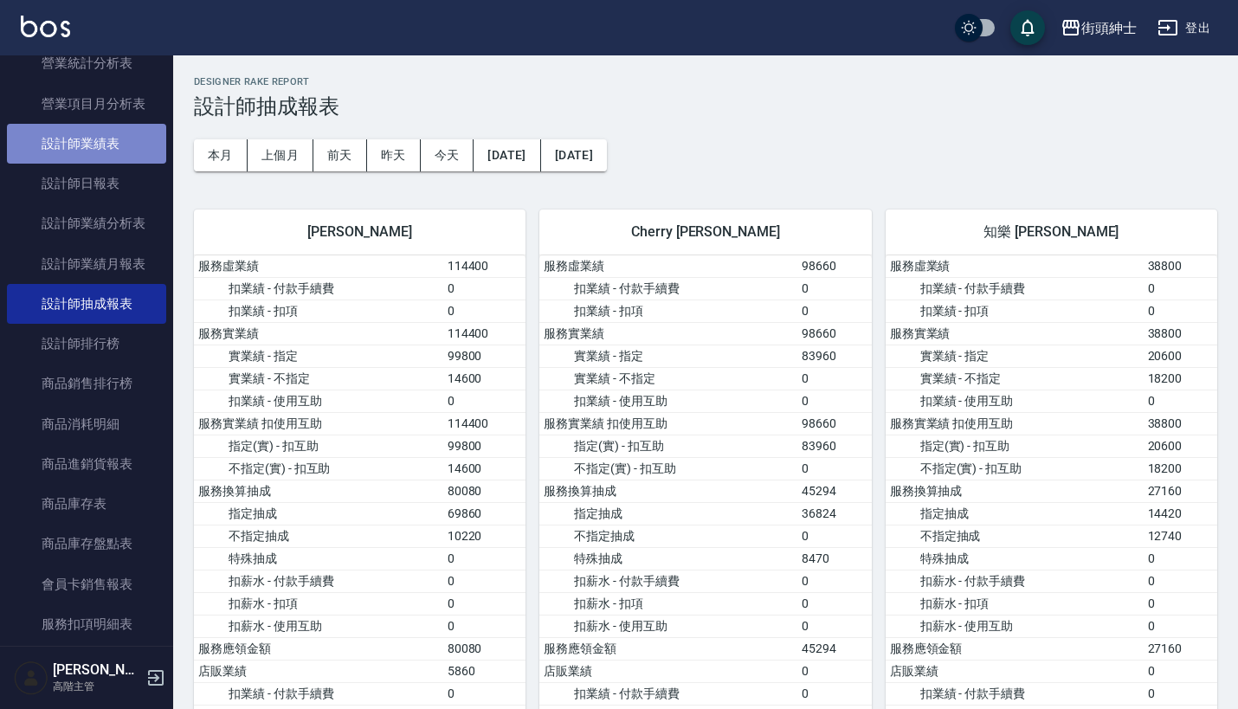
click at [115, 126] on link "設計師業績表" at bounding box center [86, 144] width 159 height 40
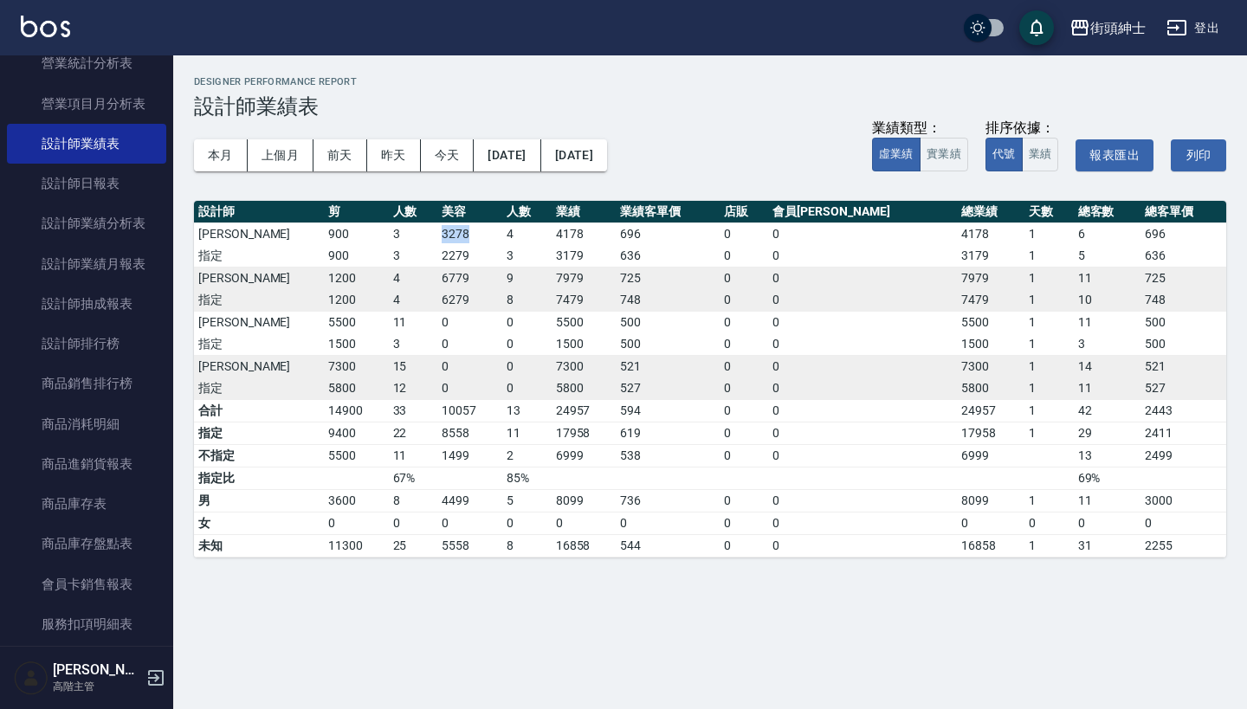
drag, startPoint x: 460, startPoint y: 232, endPoint x: 493, endPoint y: 232, distance: 32.9
click at [493, 232] on td "3278" at bounding box center [469, 233] width 65 height 23
drag, startPoint x: 582, startPoint y: 229, endPoint x: 686, endPoint y: 235, distance: 104.0
click at [686, 235] on tr "[PERSON_NAME]900 3 3278 4 4178 696 0 0 4178 1 6 696" at bounding box center [710, 233] width 1032 height 23
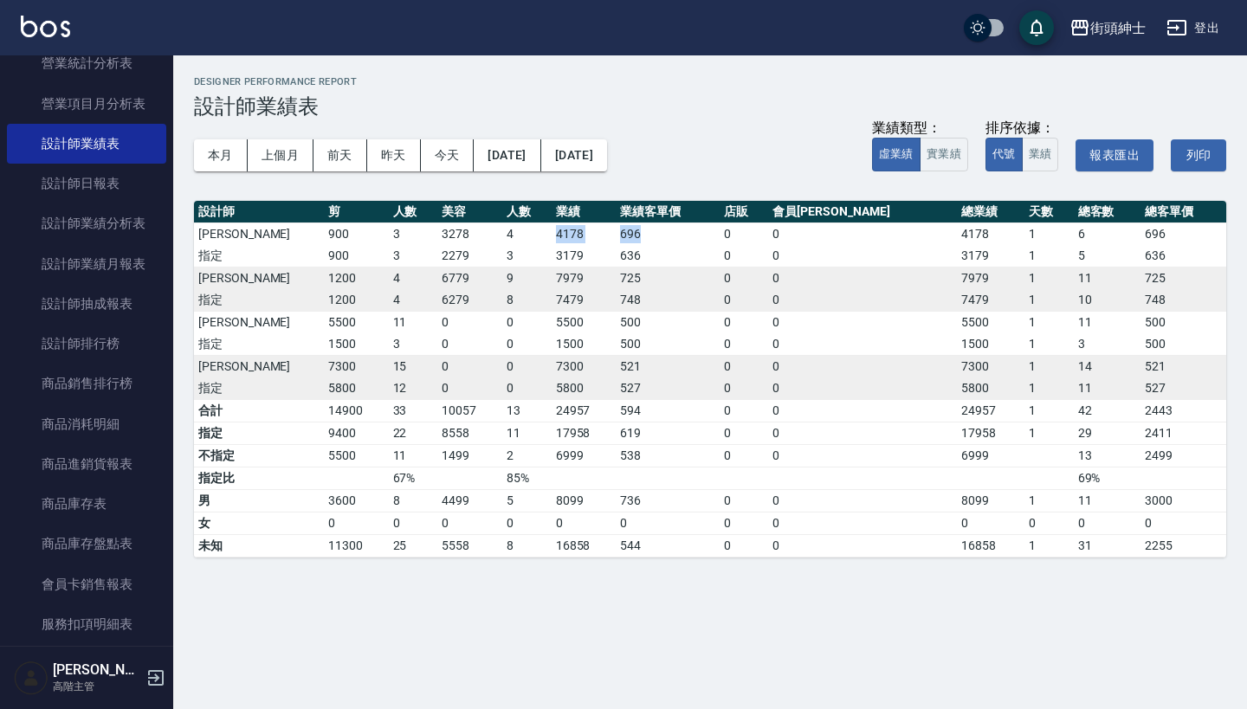
click at [686, 235] on td "696" at bounding box center [667, 233] width 104 height 23
drag, startPoint x: 459, startPoint y: 230, endPoint x: 532, endPoint y: 230, distance: 73.6
click at [532, 230] on tr "[PERSON_NAME]900 3 3278 4 4178 696 0 0 4178 1 6 696" at bounding box center [710, 233] width 1032 height 23
click at [551, 345] on td "0" at bounding box center [526, 344] width 49 height 23
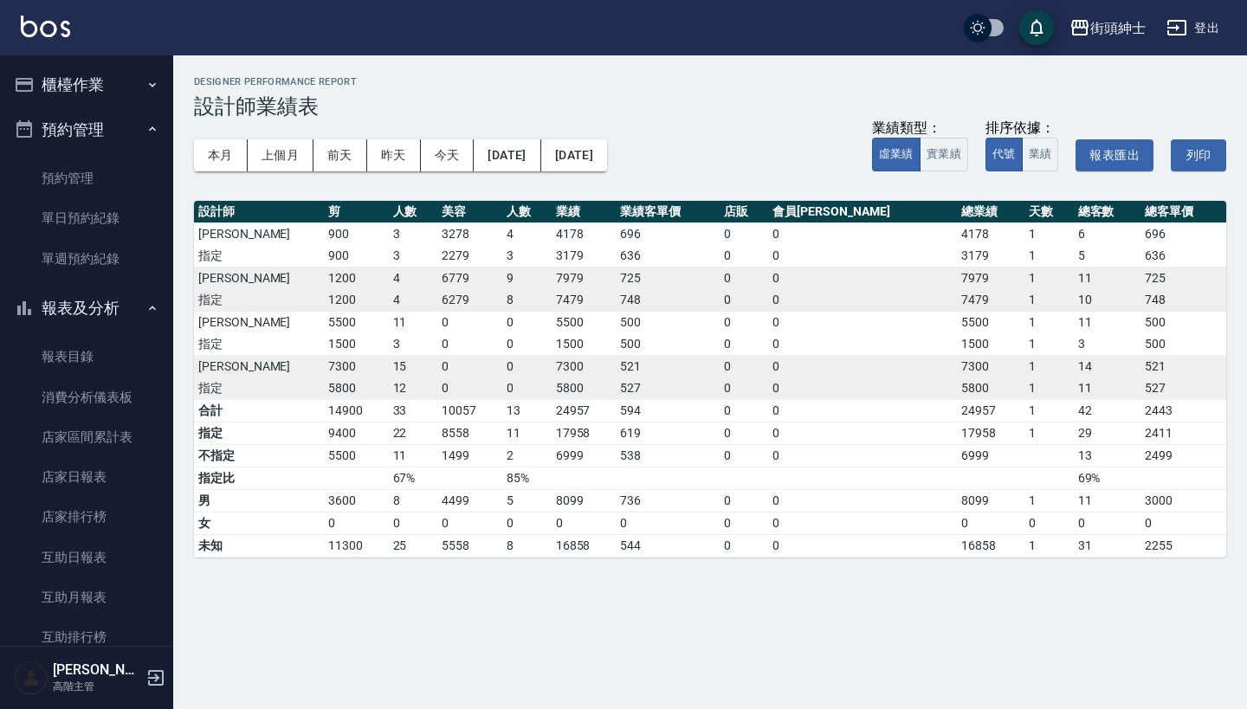
click at [128, 92] on button "櫃檯作業" at bounding box center [86, 84] width 159 height 45
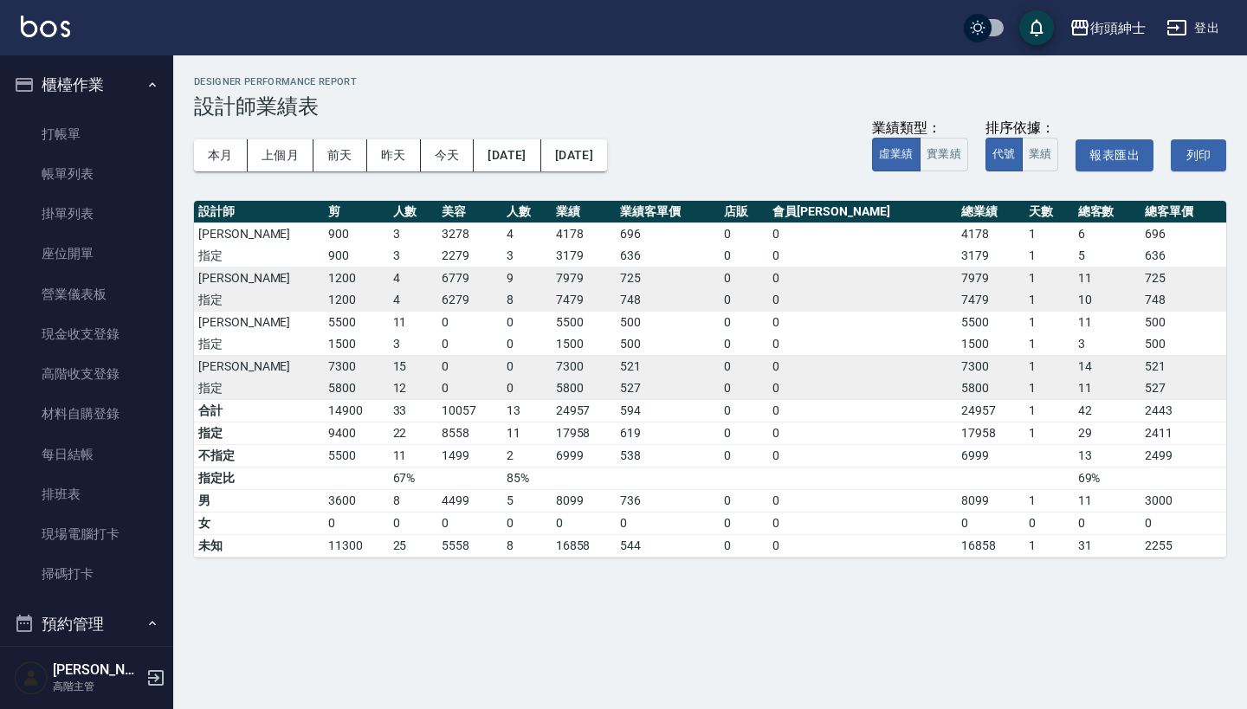
click at [122, 81] on button "櫃檯作業" at bounding box center [86, 84] width 159 height 45
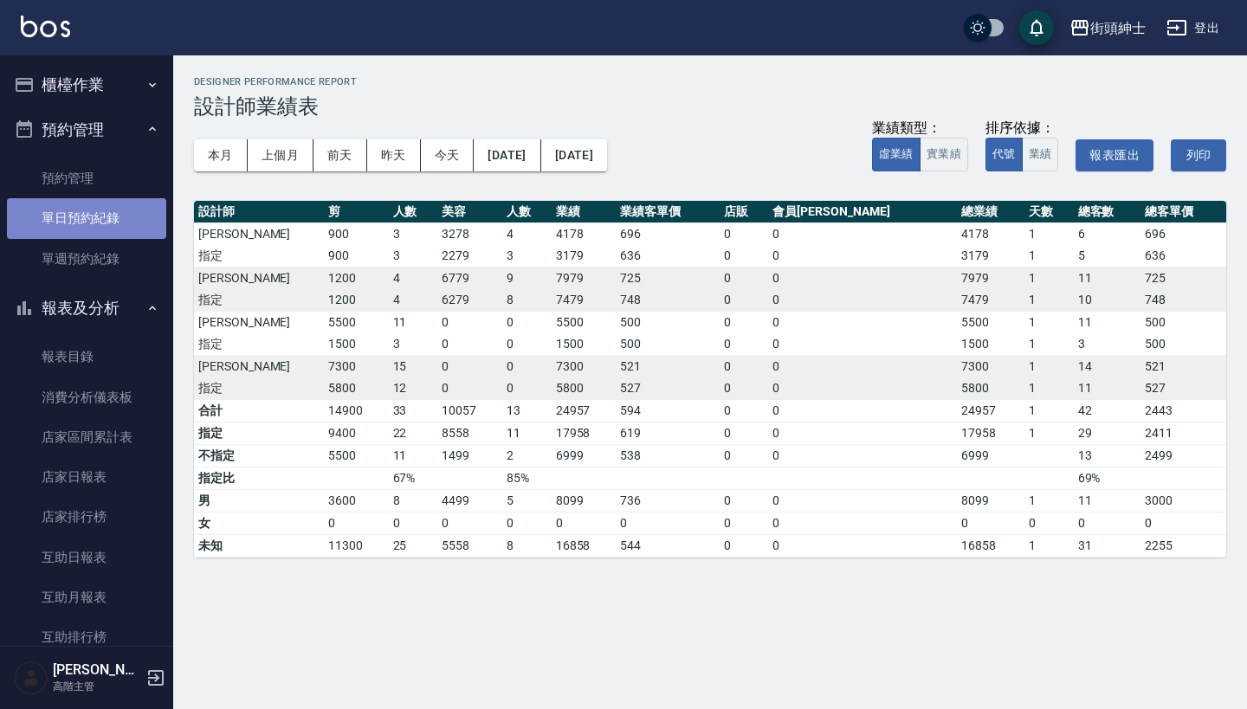
click at [112, 229] on link "單日預約紀錄" at bounding box center [86, 218] width 159 height 40
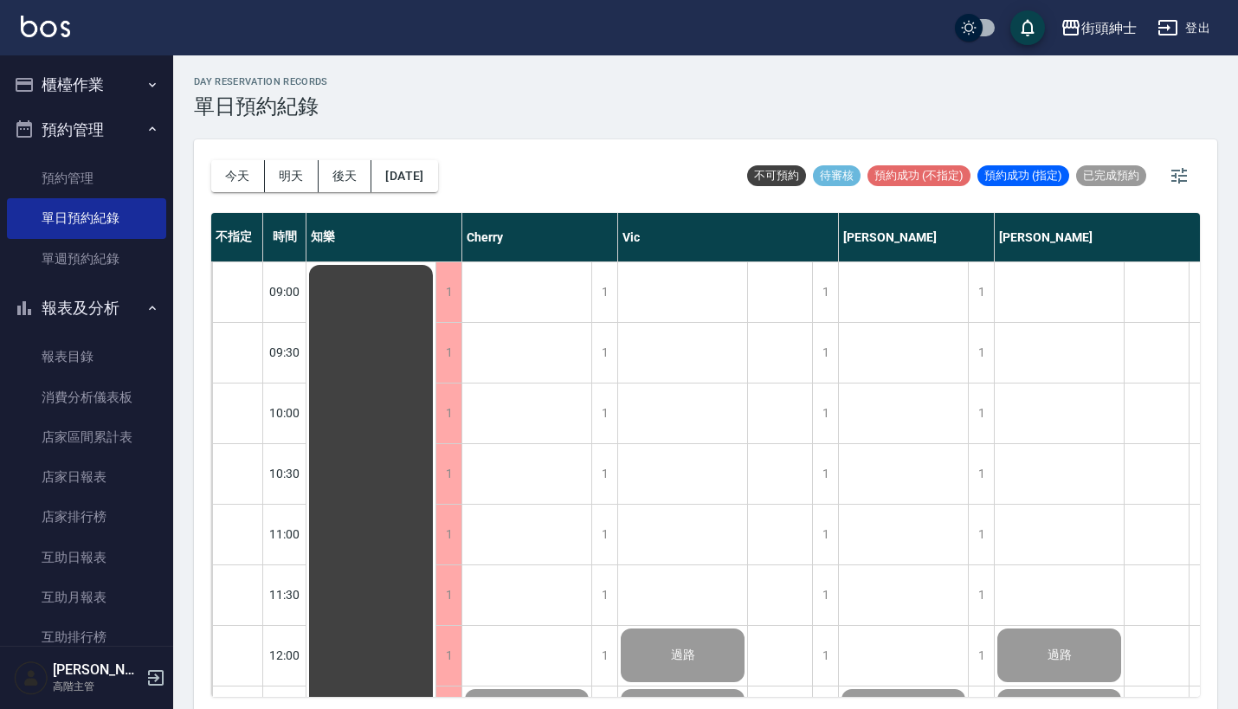
click at [114, 77] on button "櫃檯作業" at bounding box center [86, 84] width 159 height 45
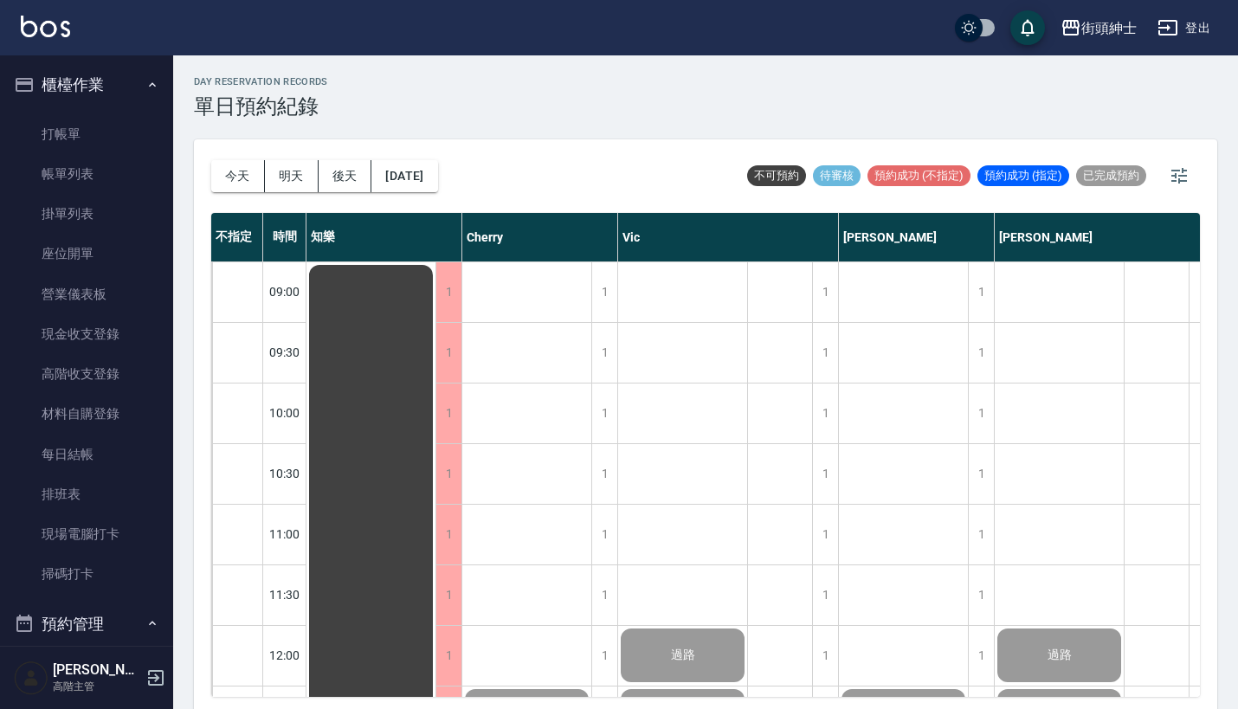
click at [127, 87] on button "櫃檯作業" at bounding box center [86, 84] width 159 height 45
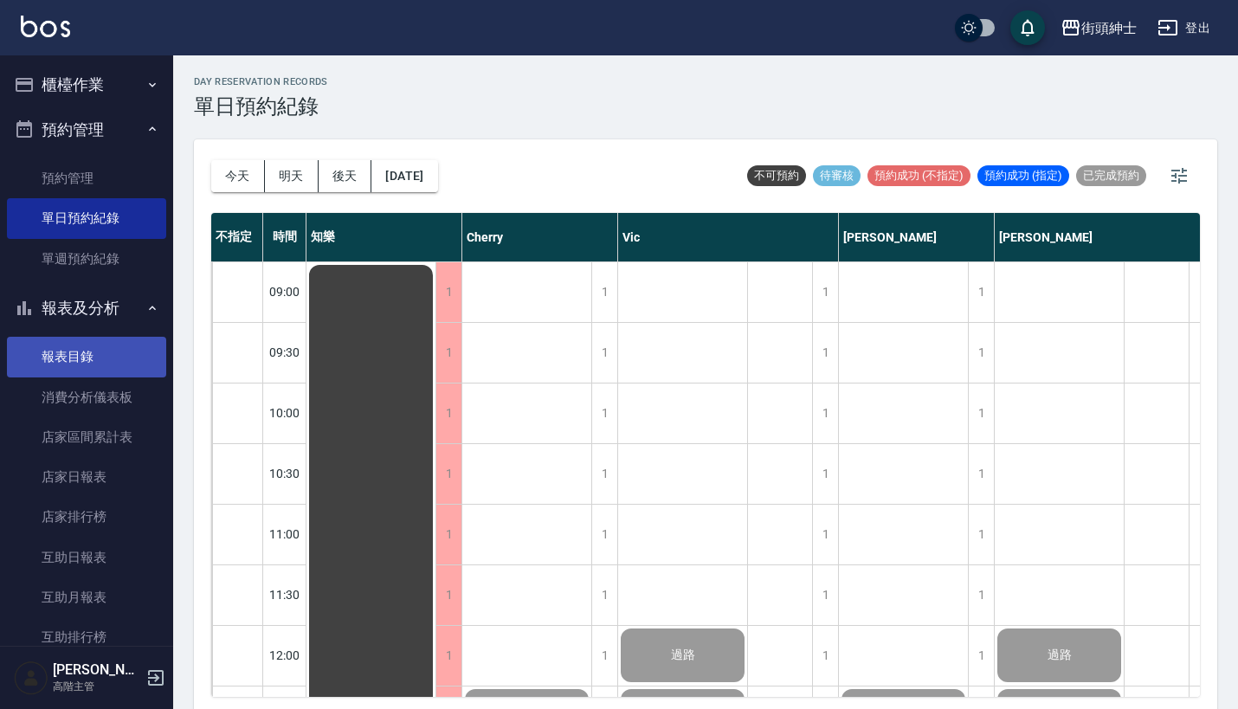
click at [115, 356] on link "報表目錄" at bounding box center [86, 357] width 159 height 40
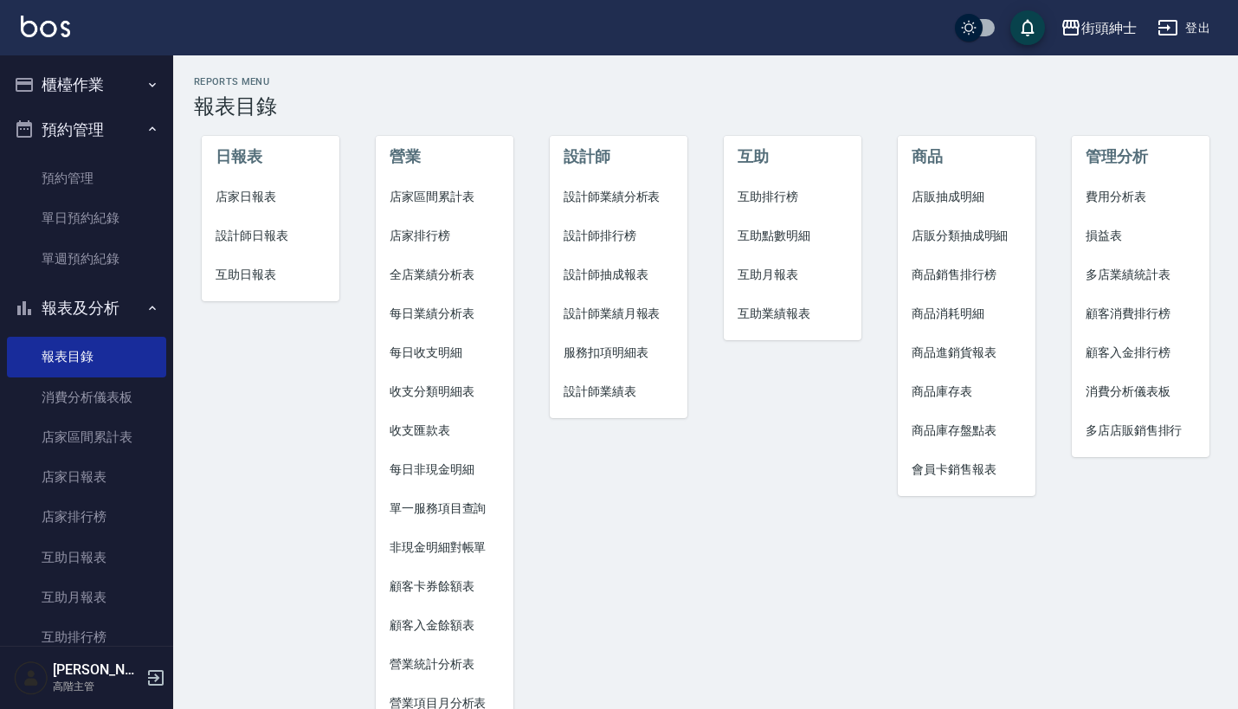
click at [439, 198] on span "店家區間累計表" at bounding box center [445, 197] width 110 height 18
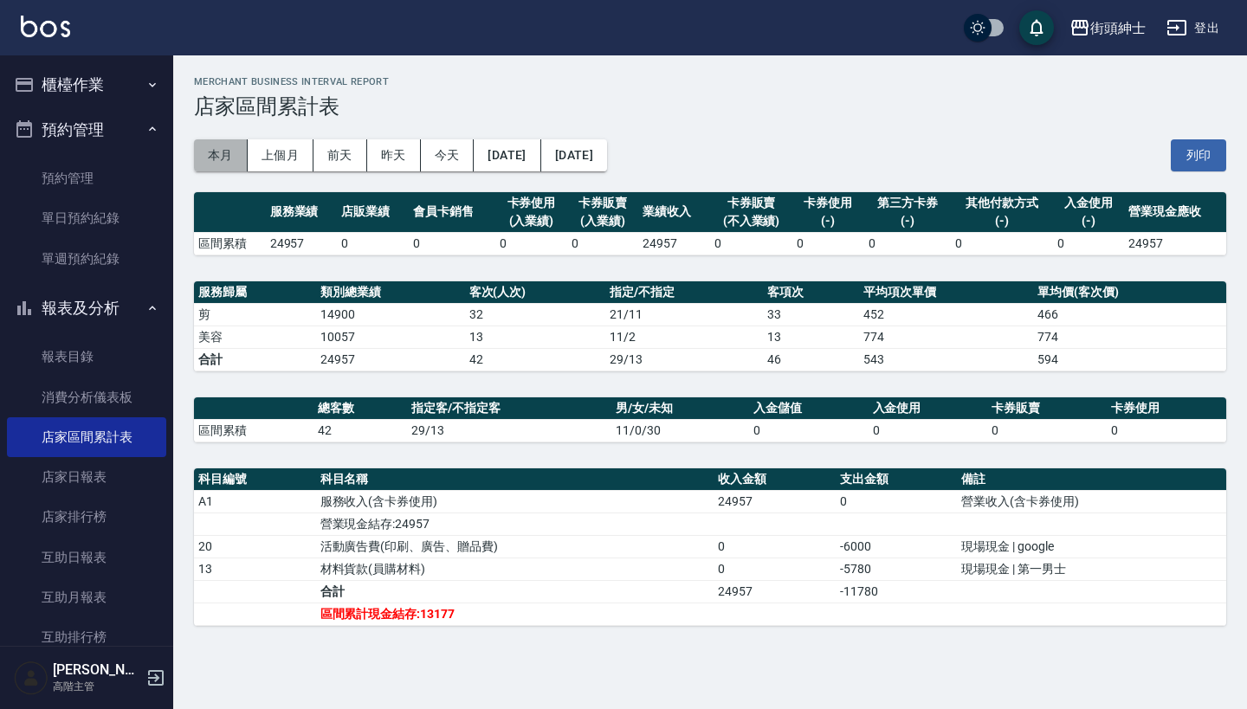
click at [203, 165] on button "本月" at bounding box center [221, 155] width 54 height 32
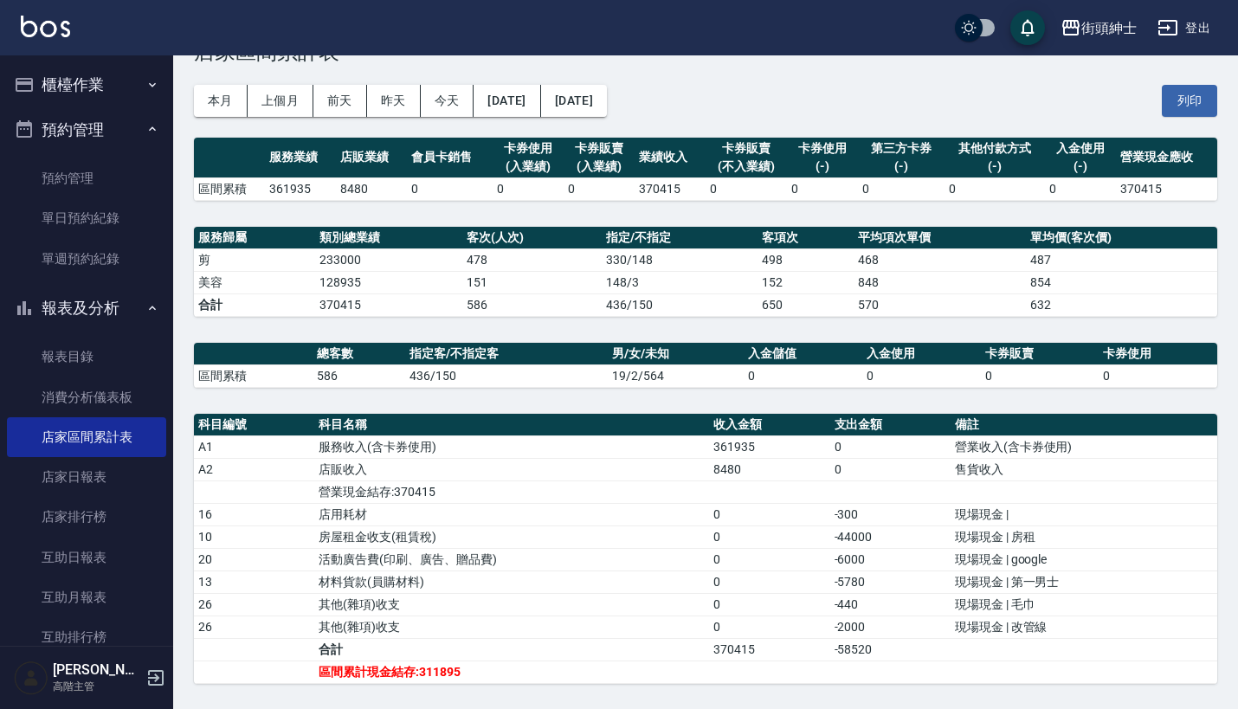
scroll to position [54, 0]
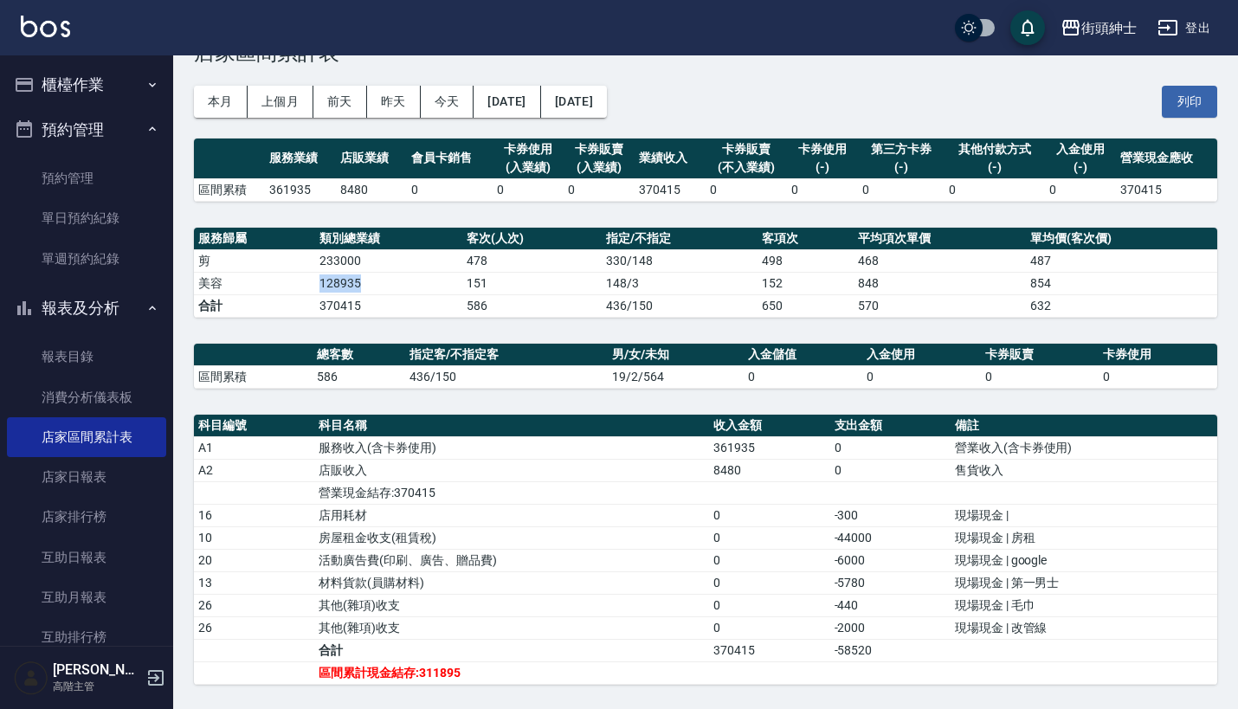
drag, startPoint x: 306, startPoint y: 286, endPoint x: 400, endPoint y: 286, distance: 93.5
click at [400, 286] on tr "美容 128935 151 148 / 3 152 848 854" at bounding box center [705, 283] width 1023 height 23
click at [400, 286] on td "128935" at bounding box center [388, 283] width 147 height 23
drag, startPoint x: 400, startPoint y: 286, endPoint x: 234, endPoint y: 285, distance: 166.2
click at [234, 285] on tr "美容 128935 151 148 / 3 152 848 854" at bounding box center [705, 283] width 1023 height 23
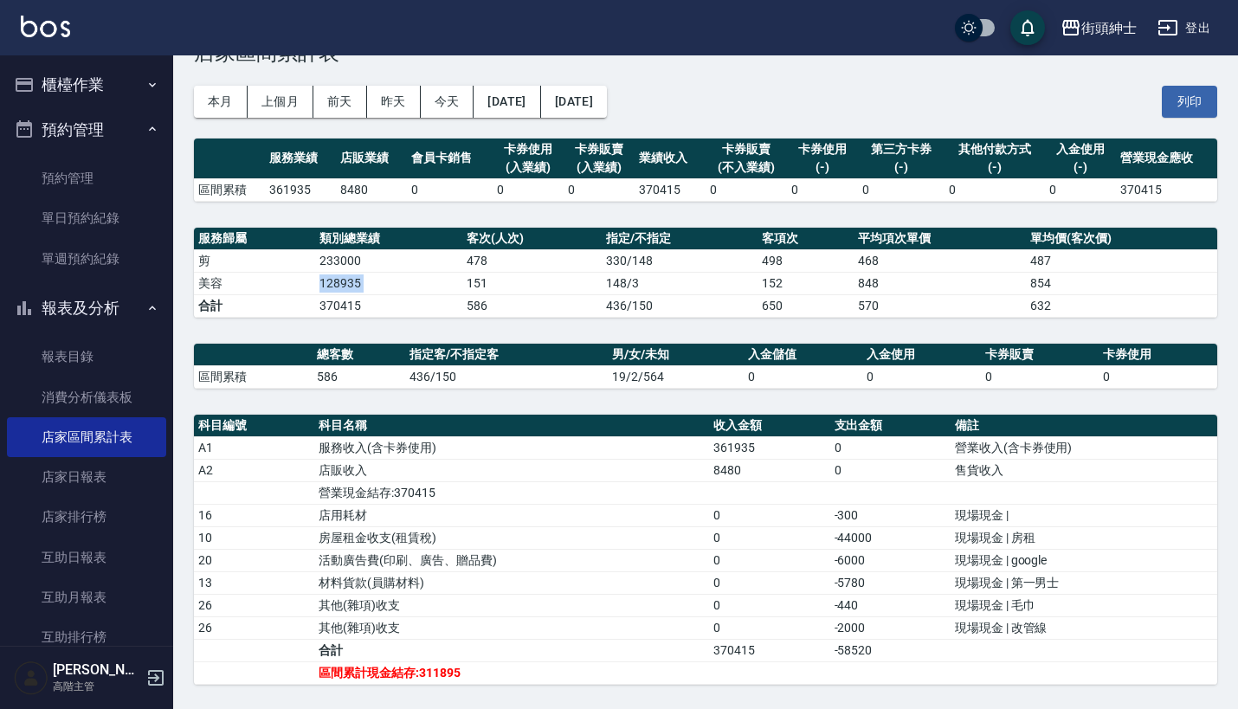
click at [234, 285] on td "美容" at bounding box center [254, 283] width 121 height 23
drag, startPoint x: 290, startPoint y: 271, endPoint x: 403, endPoint y: 286, distance: 113.5
click at [403, 286] on tbody "剪 233000 478 330 / 148 498 468 487 美容 128935 151 148 / 3 152 848 854 合計 370415 …" at bounding box center [705, 283] width 1023 height 68
click at [403, 286] on td "128935" at bounding box center [388, 283] width 147 height 23
drag, startPoint x: 354, startPoint y: 287, endPoint x: 262, endPoint y: 287, distance: 91.8
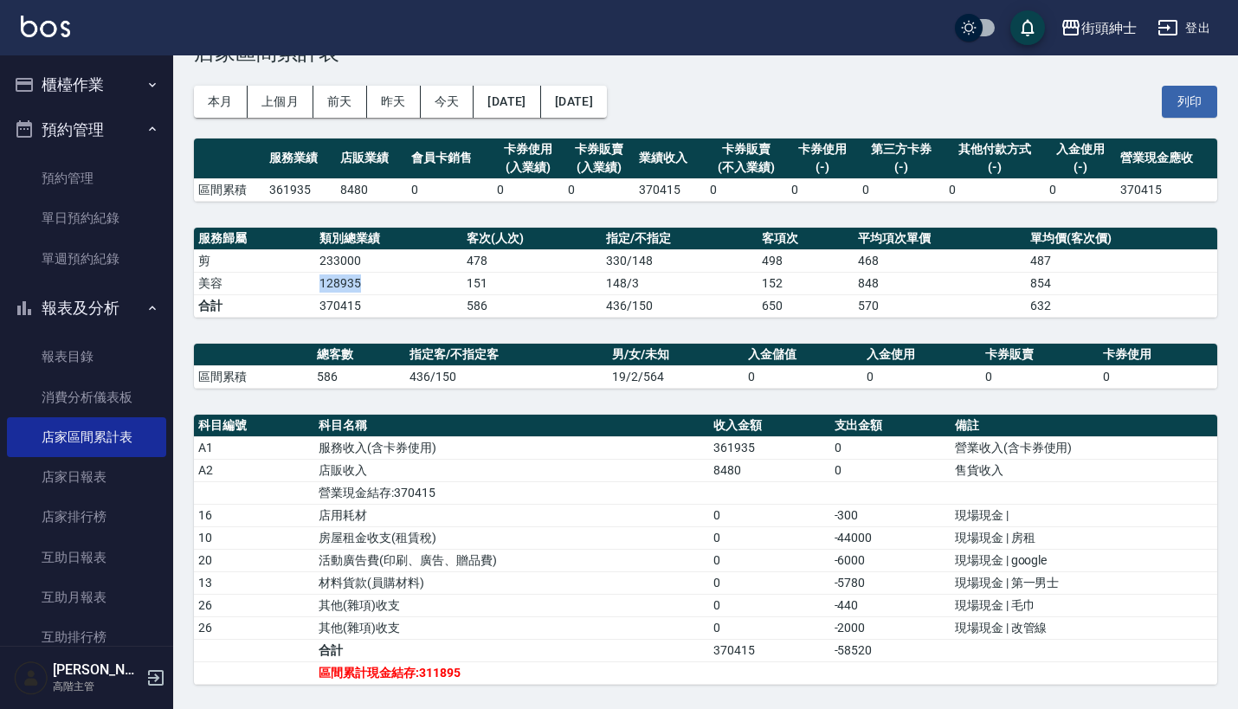
click at [262, 287] on tr "美容 128935 151 148 / 3 152 848 854" at bounding box center [705, 283] width 1023 height 23
click at [262, 287] on td "美容" at bounding box center [254, 283] width 121 height 23
drag, startPoint x: 313, startPoint y: 281, endPoint x: 404, endPoint y: 281, distance: 91.8
click at [404, 281] on tr "美容 128935 151 148 / 3 152 848 854" at bounding box center [705, 283] width 1023 height 23
click at [404, 281] on td "128935" at bounding box center [388, 283] width 147 height 23
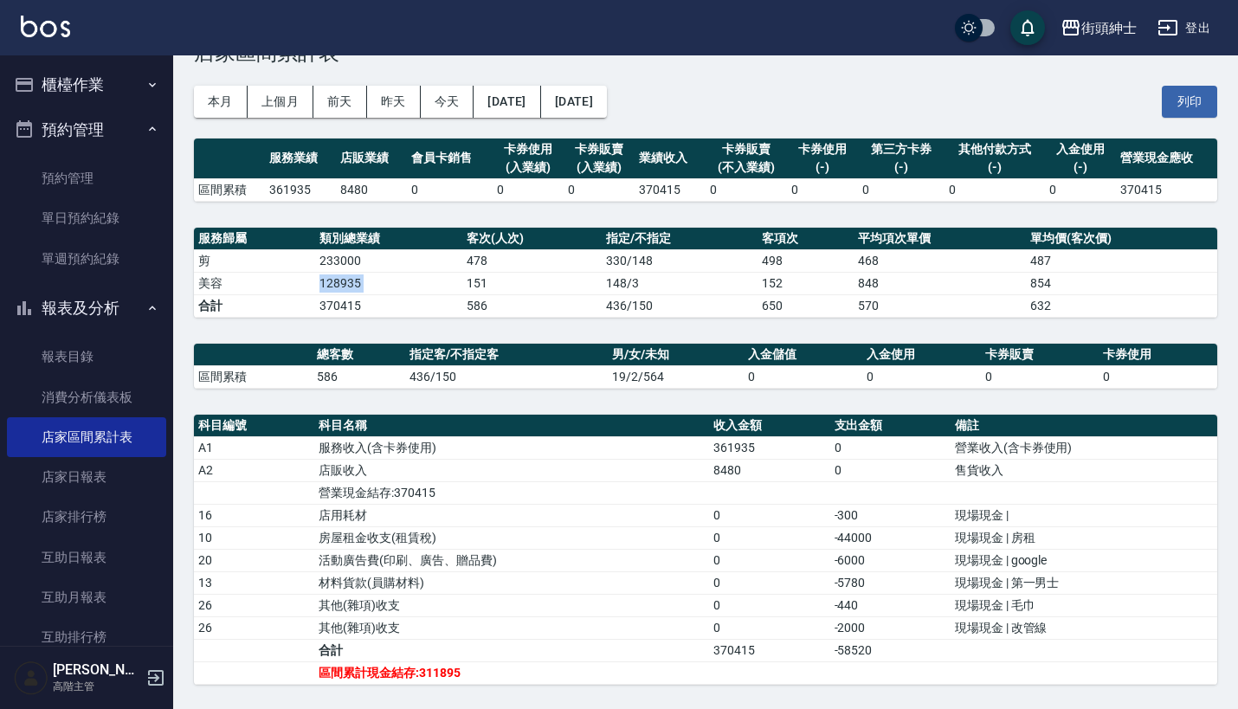
drag, startPoint x: 404, startPoint y: 281, endPoint x: 239, endPoint y: 280, distance: 165.3
click at [239, 280] on tr "美容 128935 151 148 / 3 152 848 854" at bounding box center [705, 283] width 1023 height 23
click at [239, 280] on td "美容" at bounding box center [254, 283] width 121 height 23
drag, startPoint x: 301, startPoint y: 276, endPoint x: 410, endPoint y: 285, distance: 109.4
click at [410, 285] on tr "美容 128935 151 148 / 3 152 848 854" at bounding box center [705, 283] width 1023 height 23
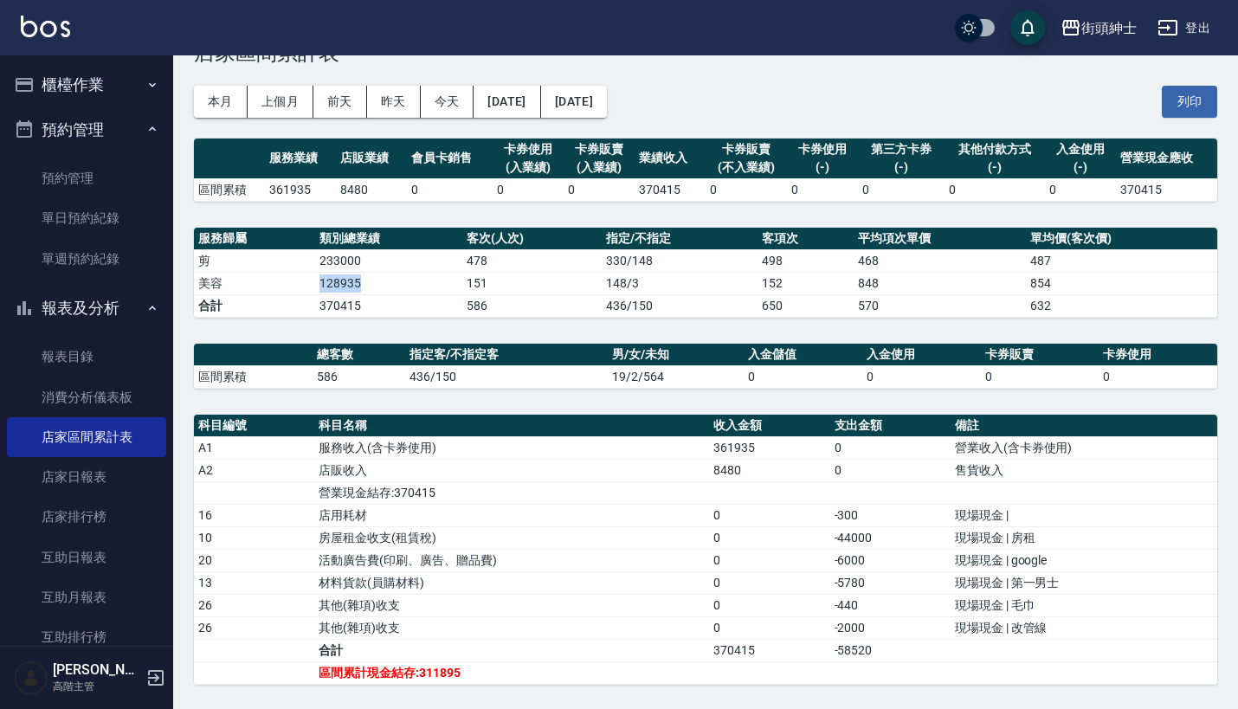
click at [410, 285] on td "128935" at bounding box center [388, 283] width 147 height 23
drag, startPoint x: 397, startPoint y: 284, endPoint x: 212, endPoint y: 283, distance: 185.3
click at [212, 283] on tr "美容 128935 151 148 / 3 152 848 854" at bounding box center [705, 283] width 1023 height 23
click at [210, 283] on td "美容" at bounding box center [254, 283] width 121 height 23
drag, startPoint x: 285, startPoint y: 265, endPoint x: 423, endPoint y: 266, distance: 138.5
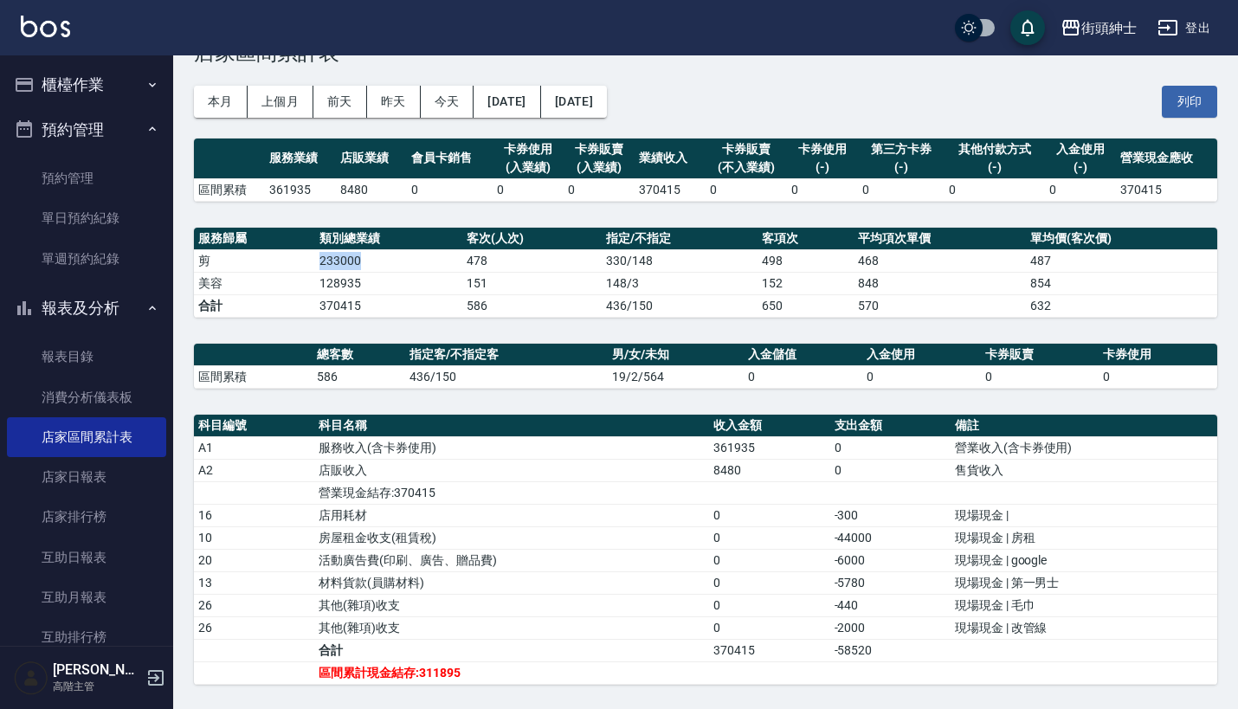
click at [422, 266] on tr "剪 233000 478 330 / 148 498 468 487" at bounding box center [705, 260] width 1023 height 23
click at [423, 266] on td "233000" at bounding box center [388, 260] width 147 height 23
click at [398, 302] on td "370415" at bounding box center [388, 305] width 147 height 23
drag, startPoint x: 398, startPoint y: 301, endPoint x: 287, endPoint y: 282, distance: 113.3
click at [287, 282] on tbody "剪 233000 478 330 / 148 498 468 487 美容 128935 151 148 / 3 152 848 854 合計 370415 …" at bounding box center [705, 283] width 1023 height 68
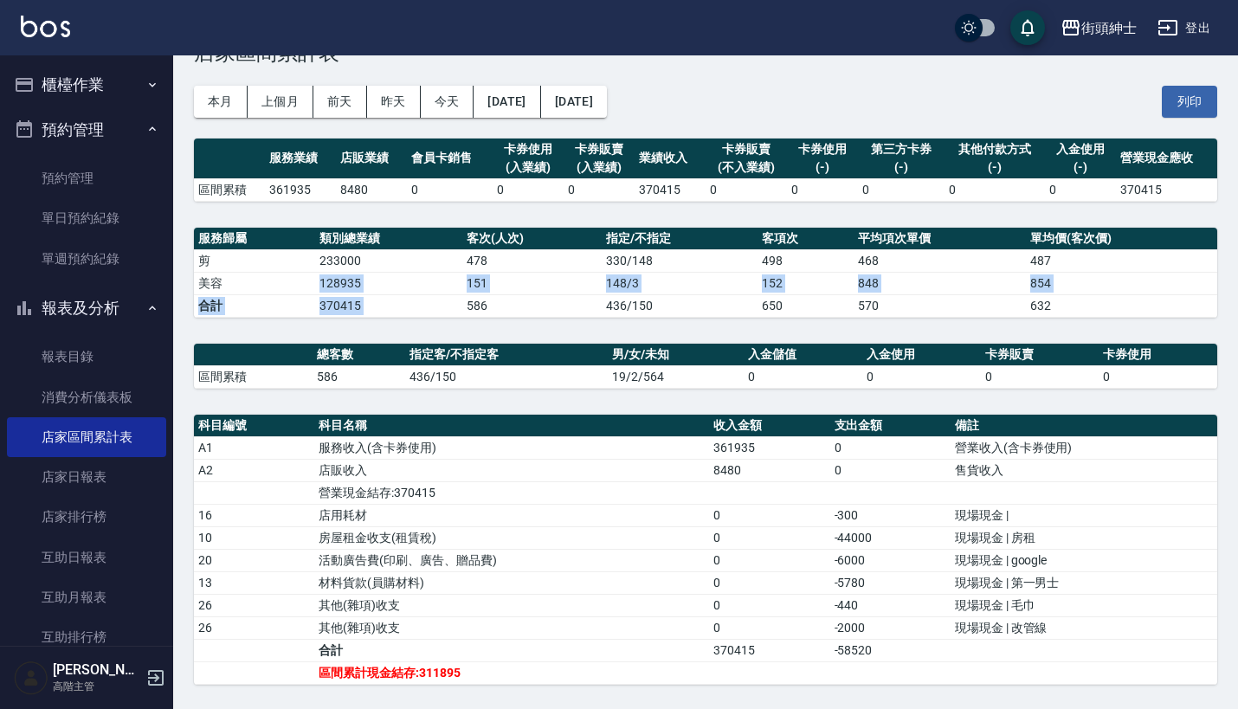
click at [287, 282] on td "美容" at bounding box center [254, 283] width 121 height 23
drag, startPoint x: 287, startPoint y: 282, endPoint x: 435, endPoint y: 290, distance: 148.2
click at [435, 290] on tr "美容 128935 151 148 / 3 152 848 854" at bounding box center [705, 283] width 1023 height 23
click at [435, 290] on td "128935" at bounding box center [388, 283] width 147 height 23
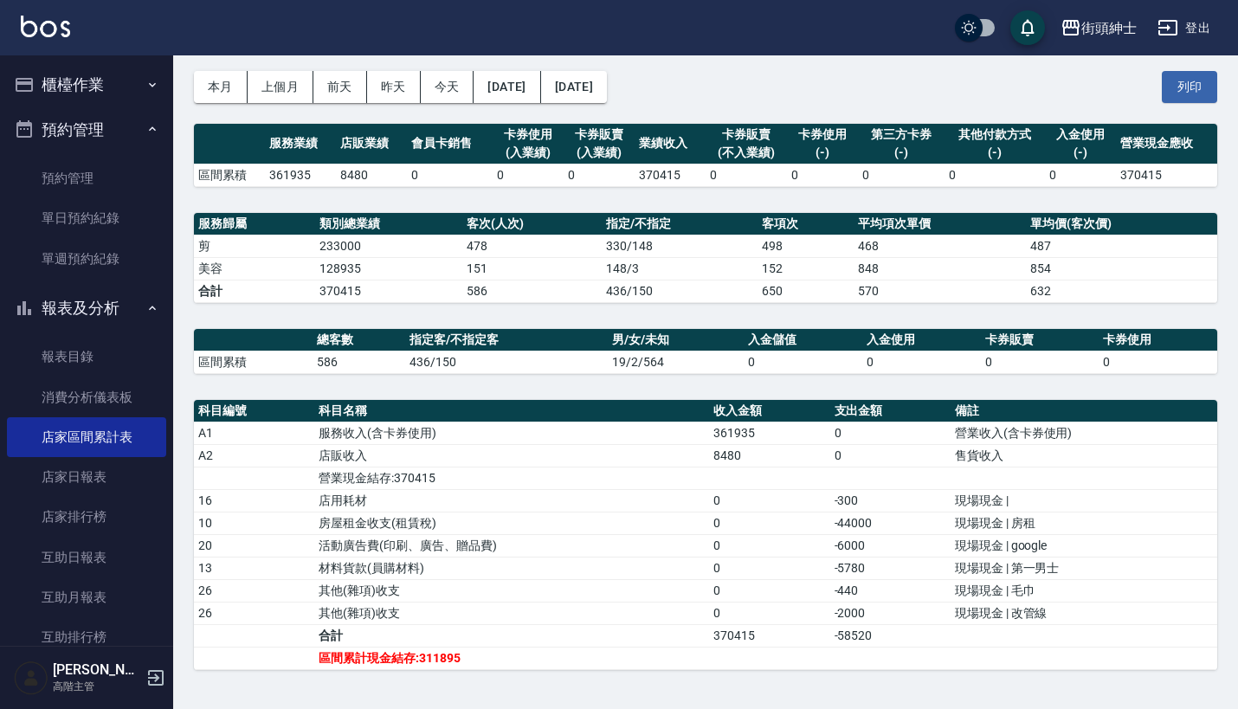
scroll to position [71, 0]
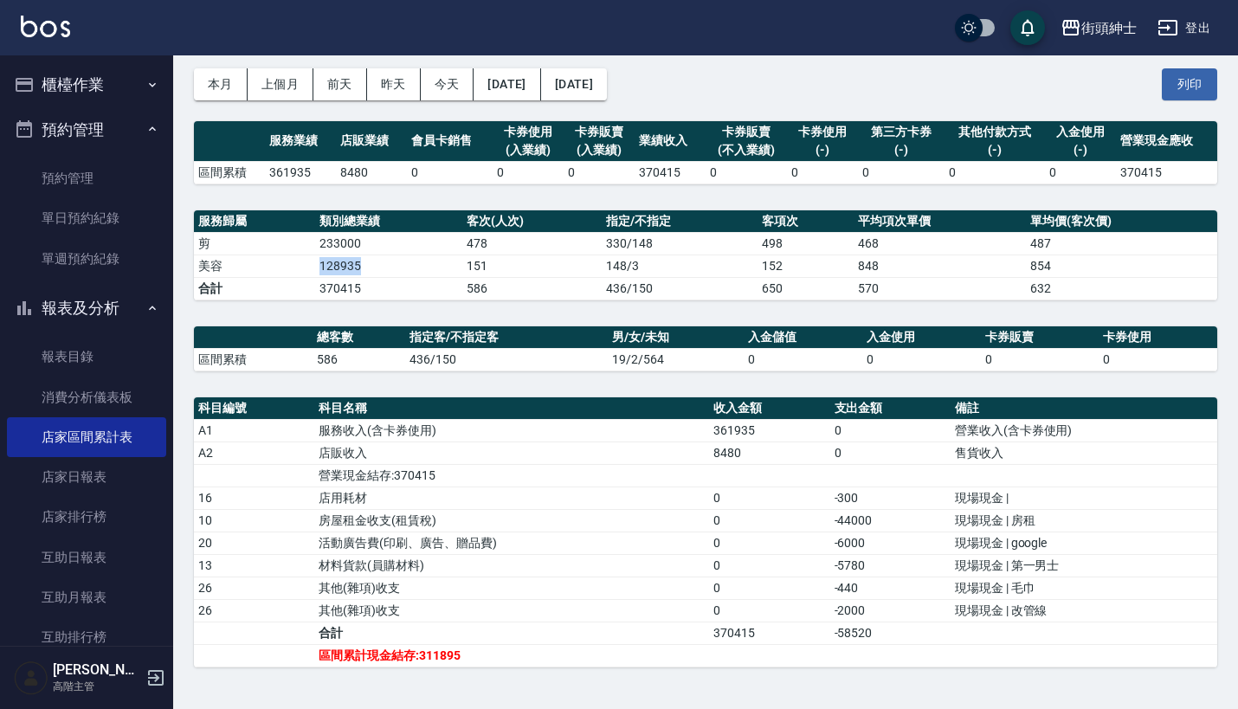
drag, startPoint x: 313, startPoint y: 262, endPoint x: 440, endPoint y: 266, distance: 127.3
click at [440, 266] on tr "美容 128935 151 148 / 3 152 848 854" at bounding box center [705, 266] width 1023 height 23
click at [440, 266] on td "128935" at bounding box center [388, 266] width 147 height 23
